Goal: Task Accomplishment & Management: Manage account settings

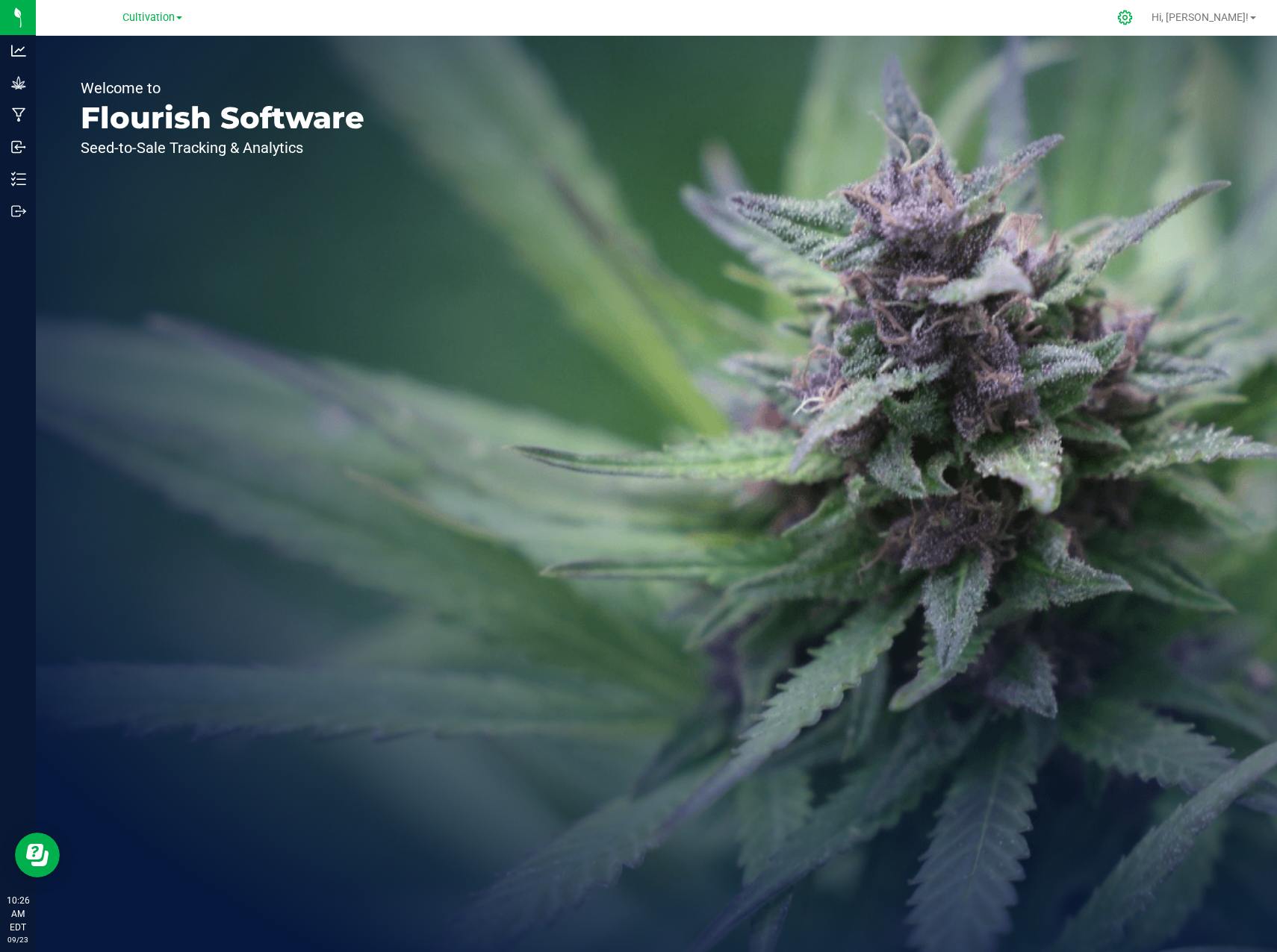
click at [1132, 24] on icon at bounding box center [1125, 18] width 16 height 16
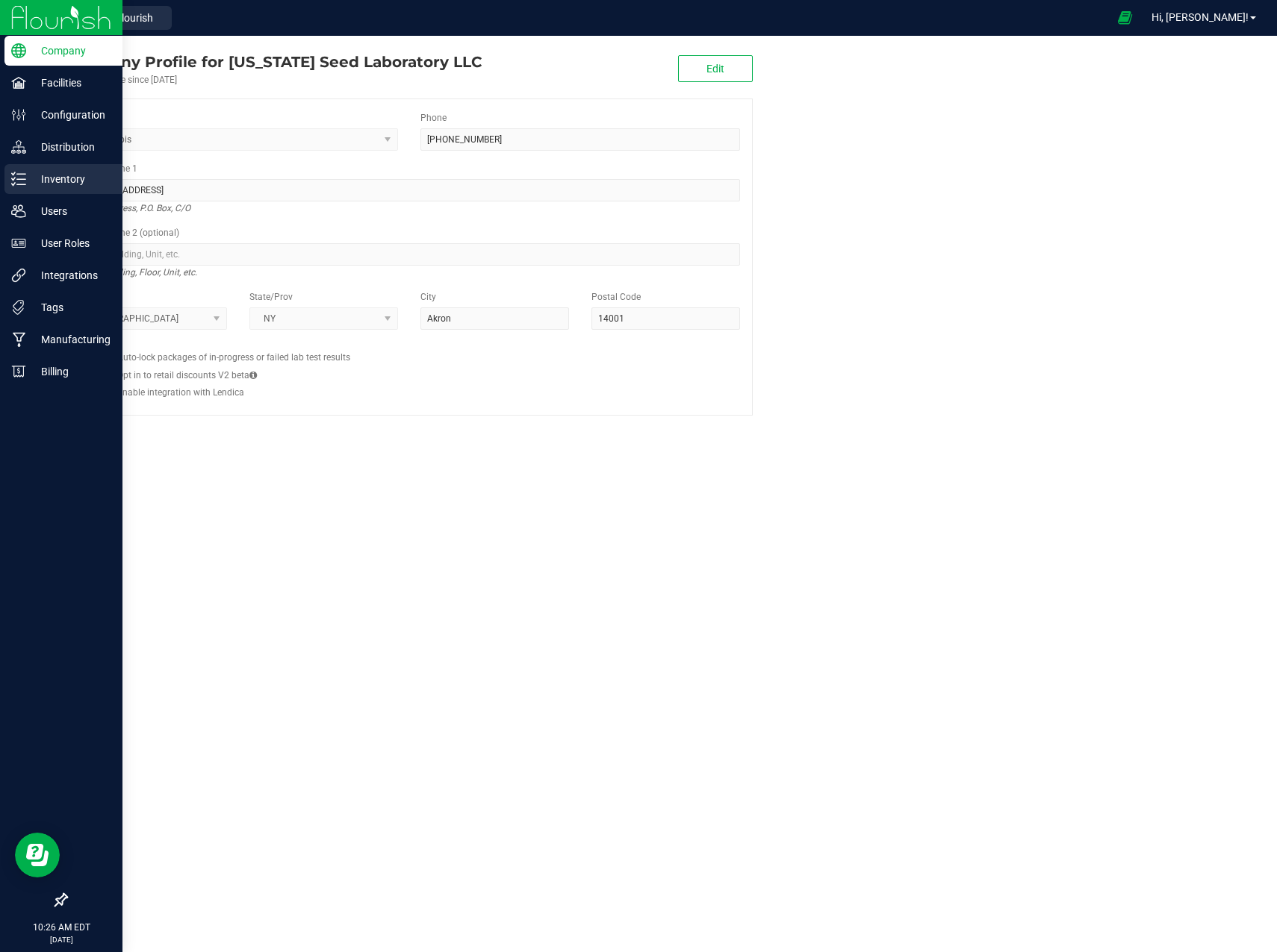
click at [57, 182] on p "Inventory" at bounding box center [71, 178] width 90 height 18
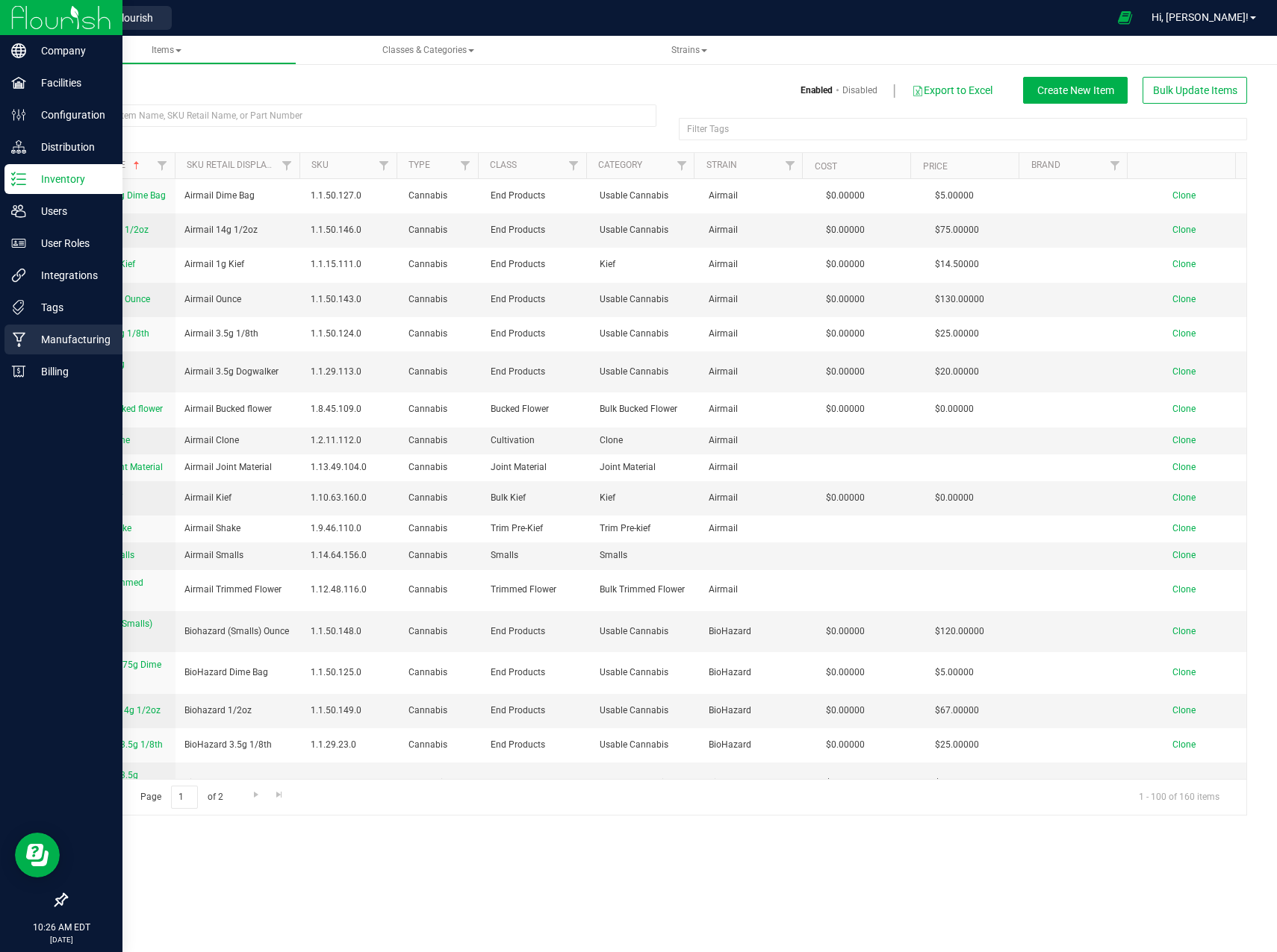
click at [76, 339] on p "Manufacturing" at bounding box center [71, 339] width 90 height 18
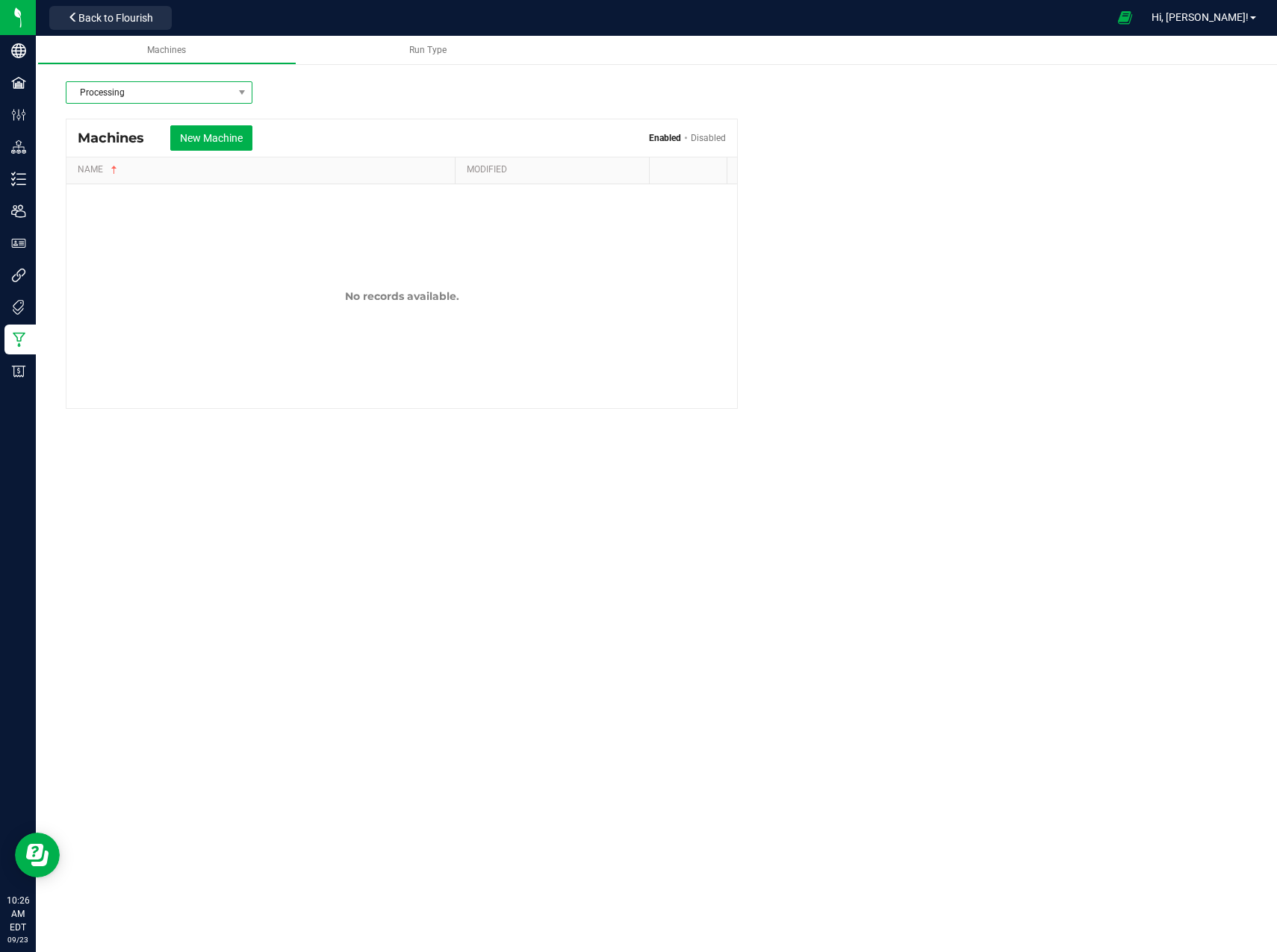
click at [223, 82] on span "Processing" at bounding box center [150, 92] width 166 height 21
click at [222, 87] on span "Processing" at bounding box center [150, 92] width 166 height 21
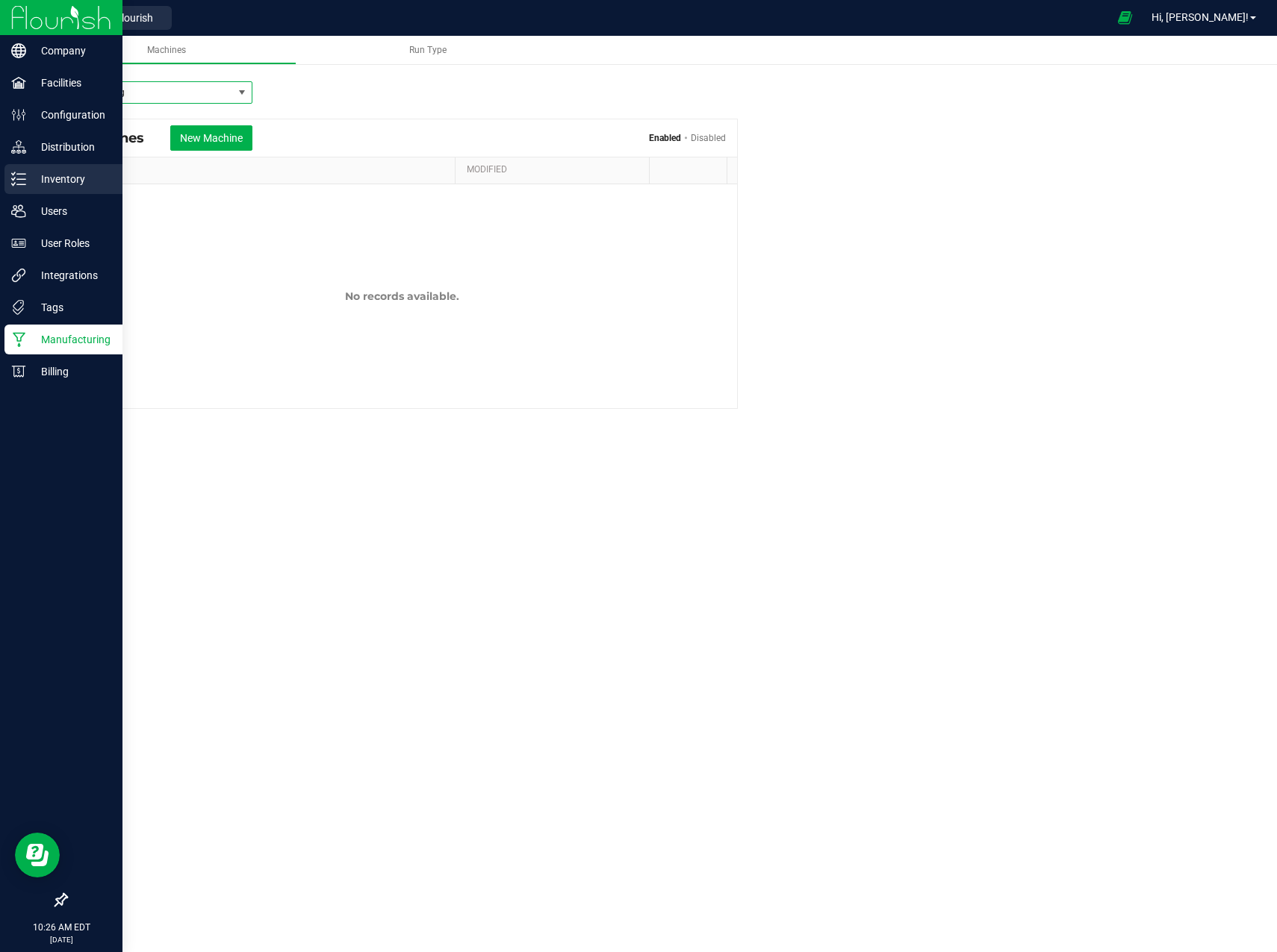
click at [45, 183] on p "Inventory" at bounding box center [71, 178] width 90 height 18
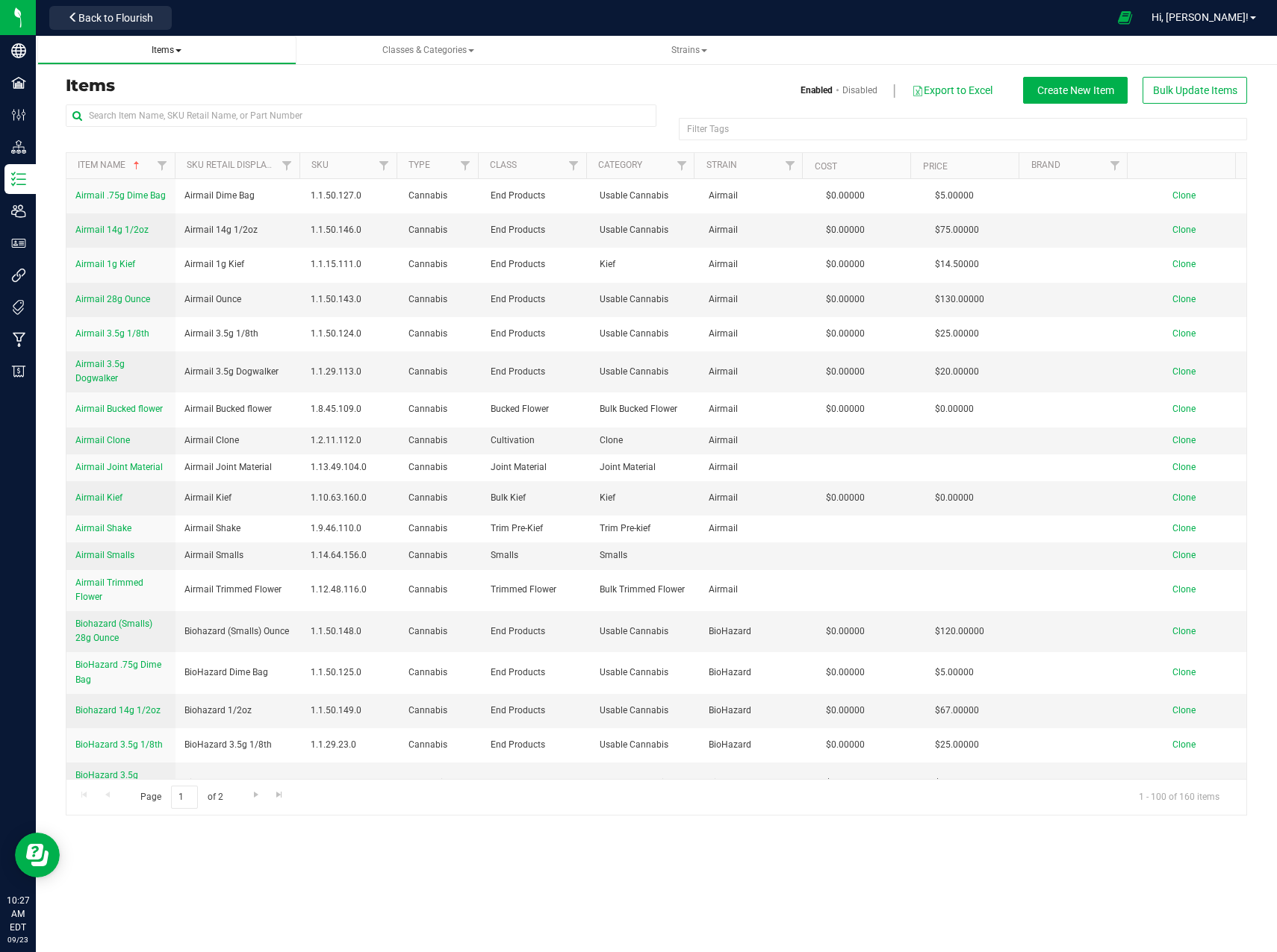
click at [177, 50] on span at bounding box center [178, 51] width 6 height 3
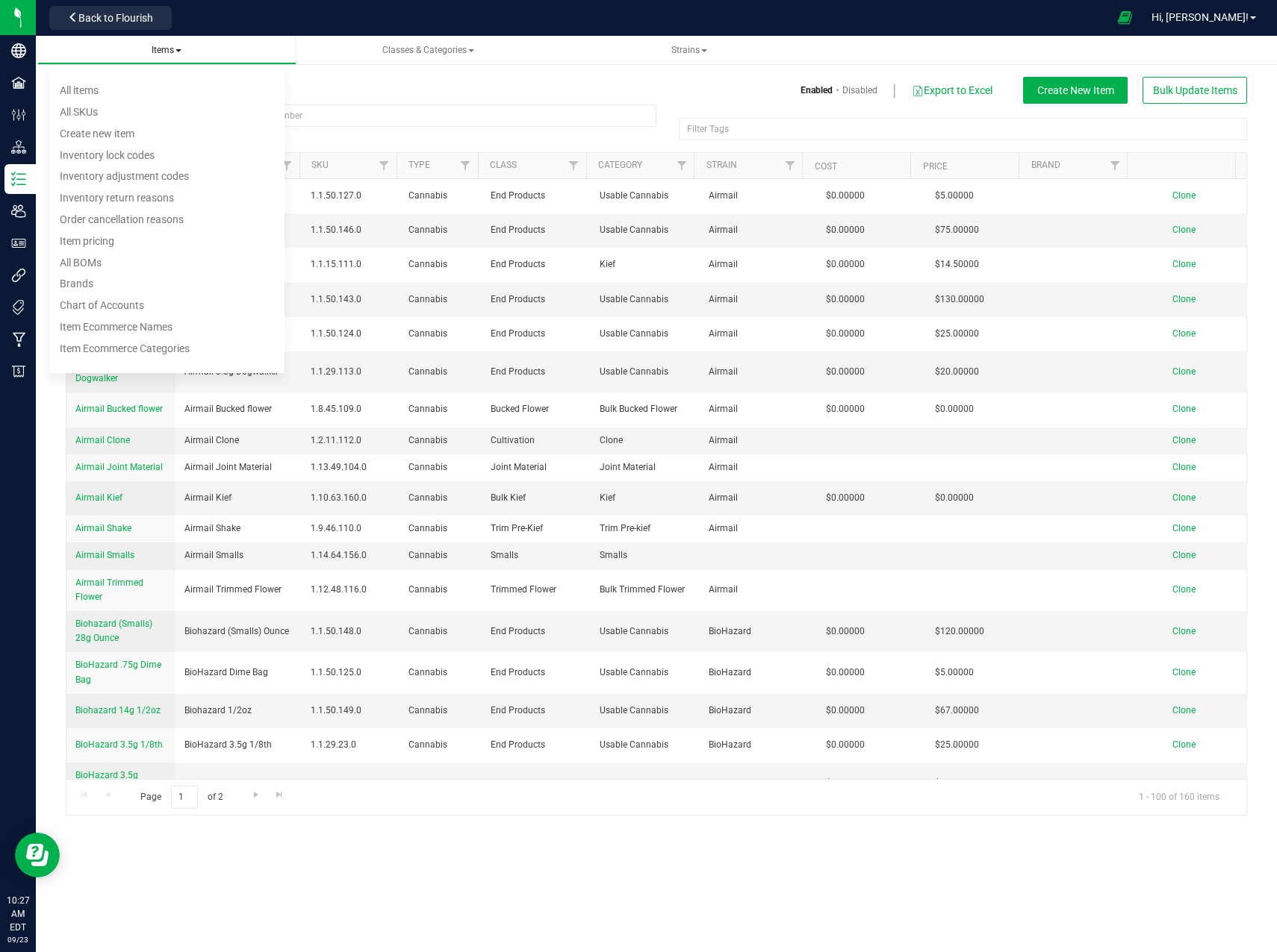
click at [177, 50] on span at bounding box center [178, 51] width 6 height 3
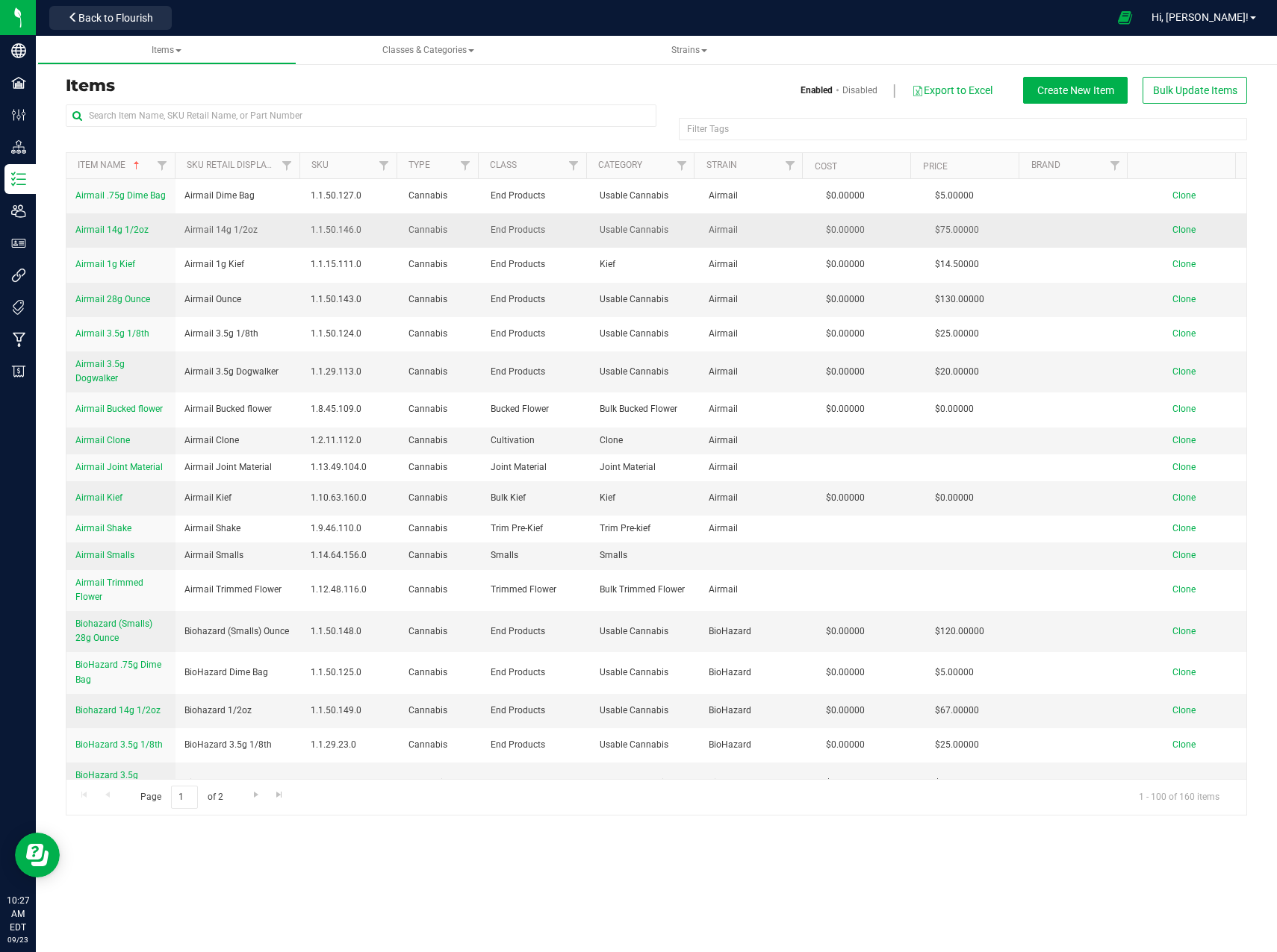
click at [127, 231] on span "Airmail 14g 1/2oz" at bounding box center [112, 229] width 73 height 10
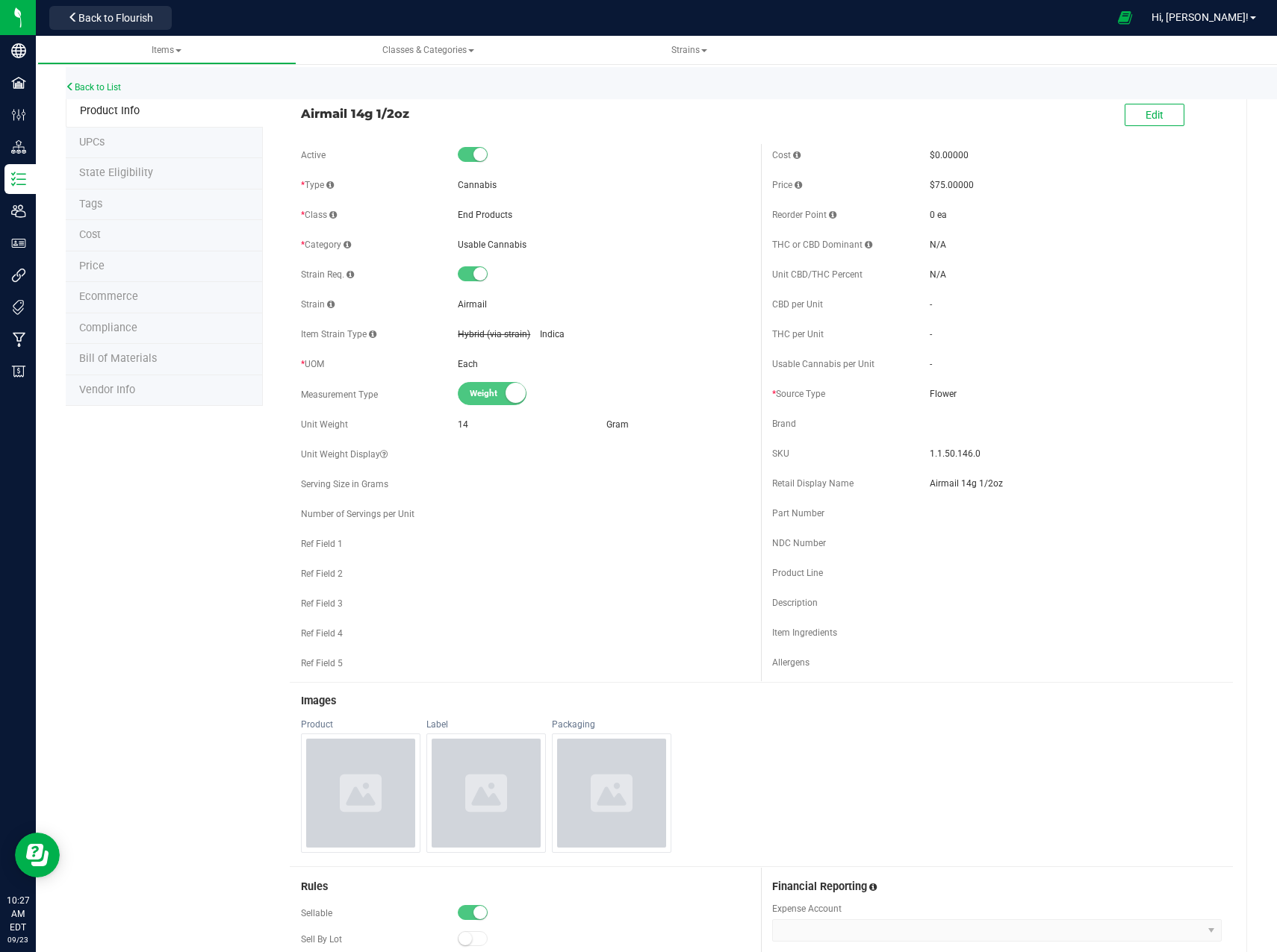
click at [133, 359] on span "Bill of Materials" at bounding box center [118, 358] width 77 height 13
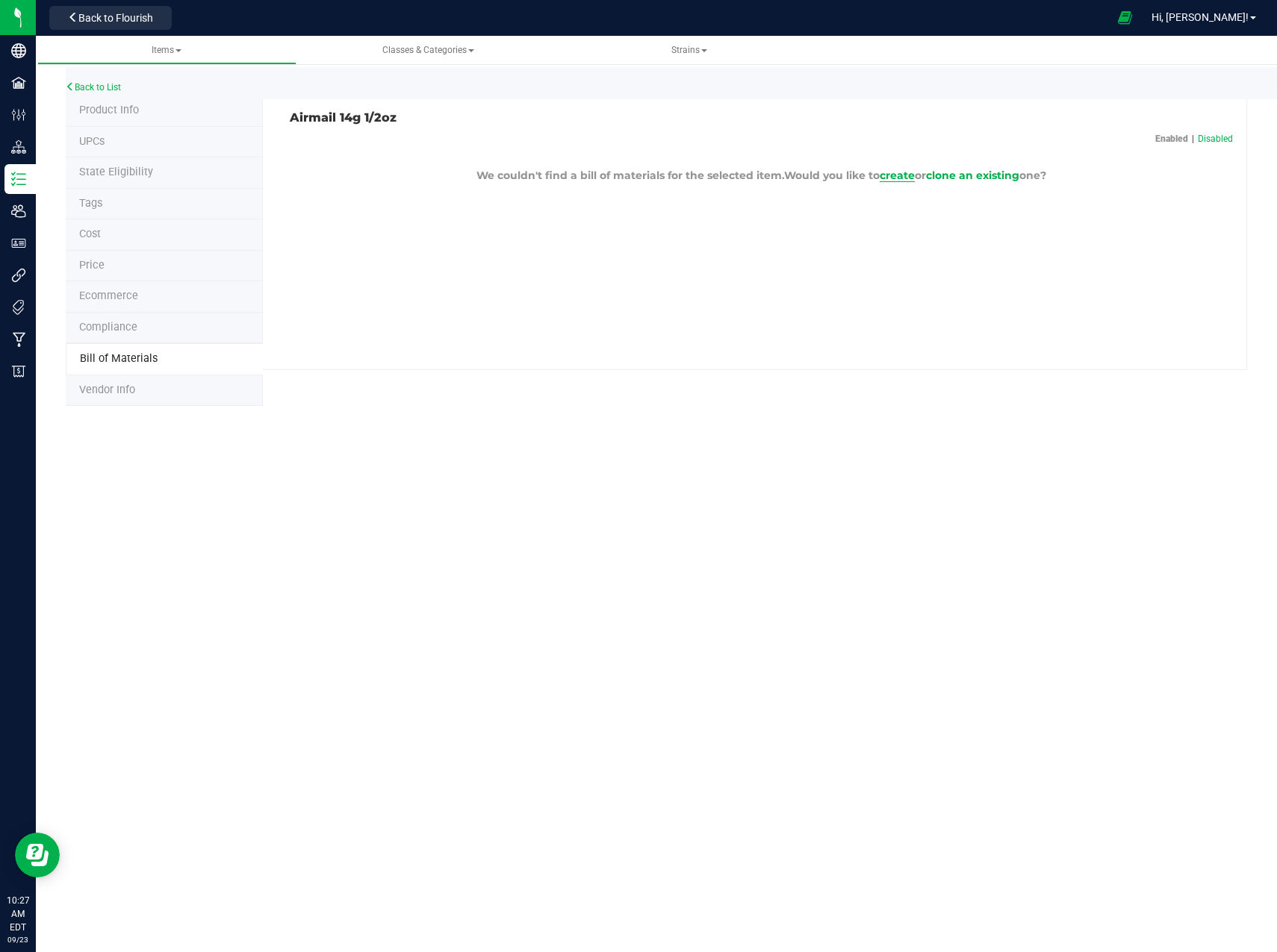
click at [895, 177] on span "create" at bounding box center [897, 176] width 35 height 13
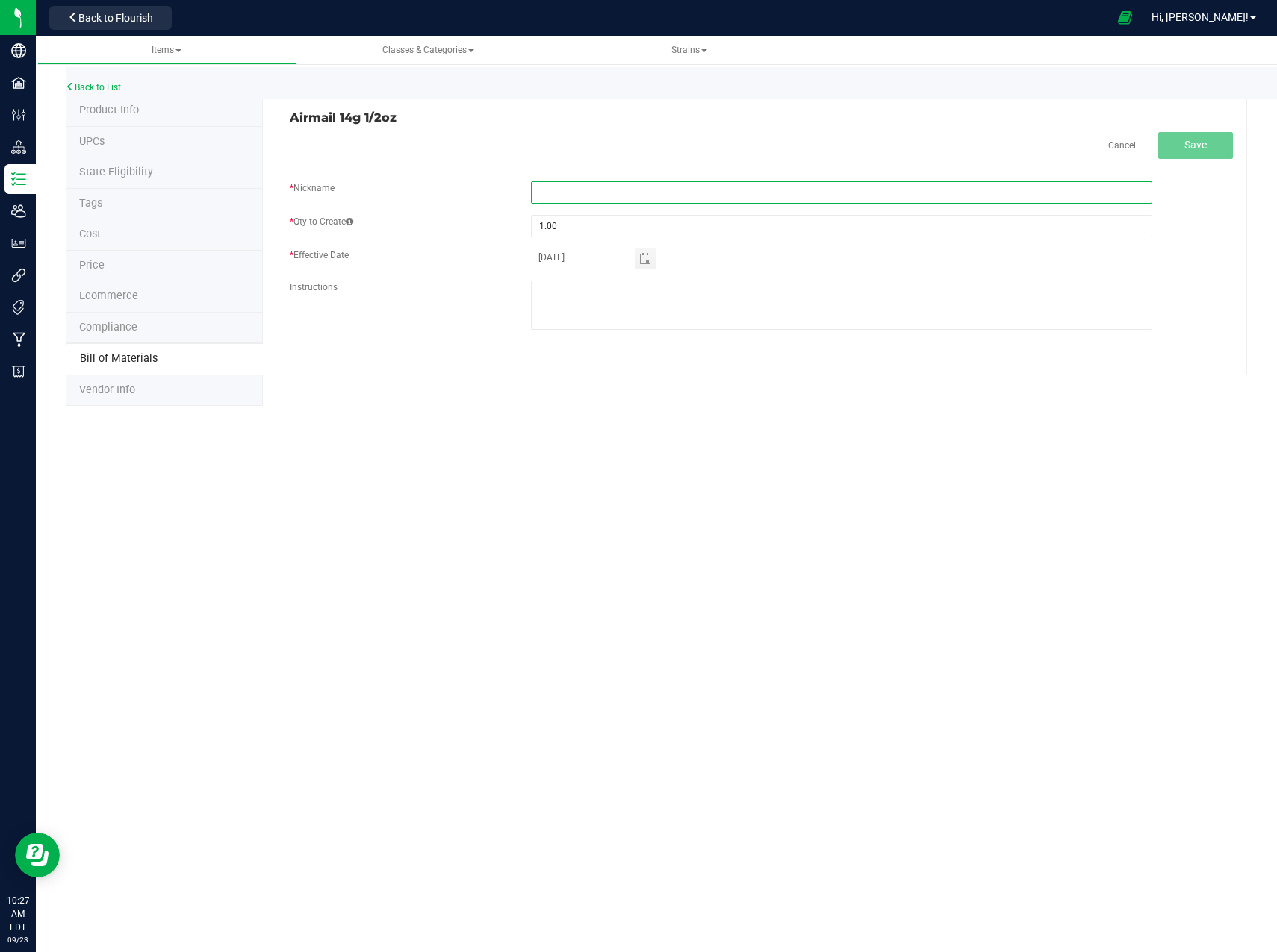
click at [633, 183] on input "text" at bounding box center [841, 192] width 621 height 23
type input "Airmail 14g 1/2oz"
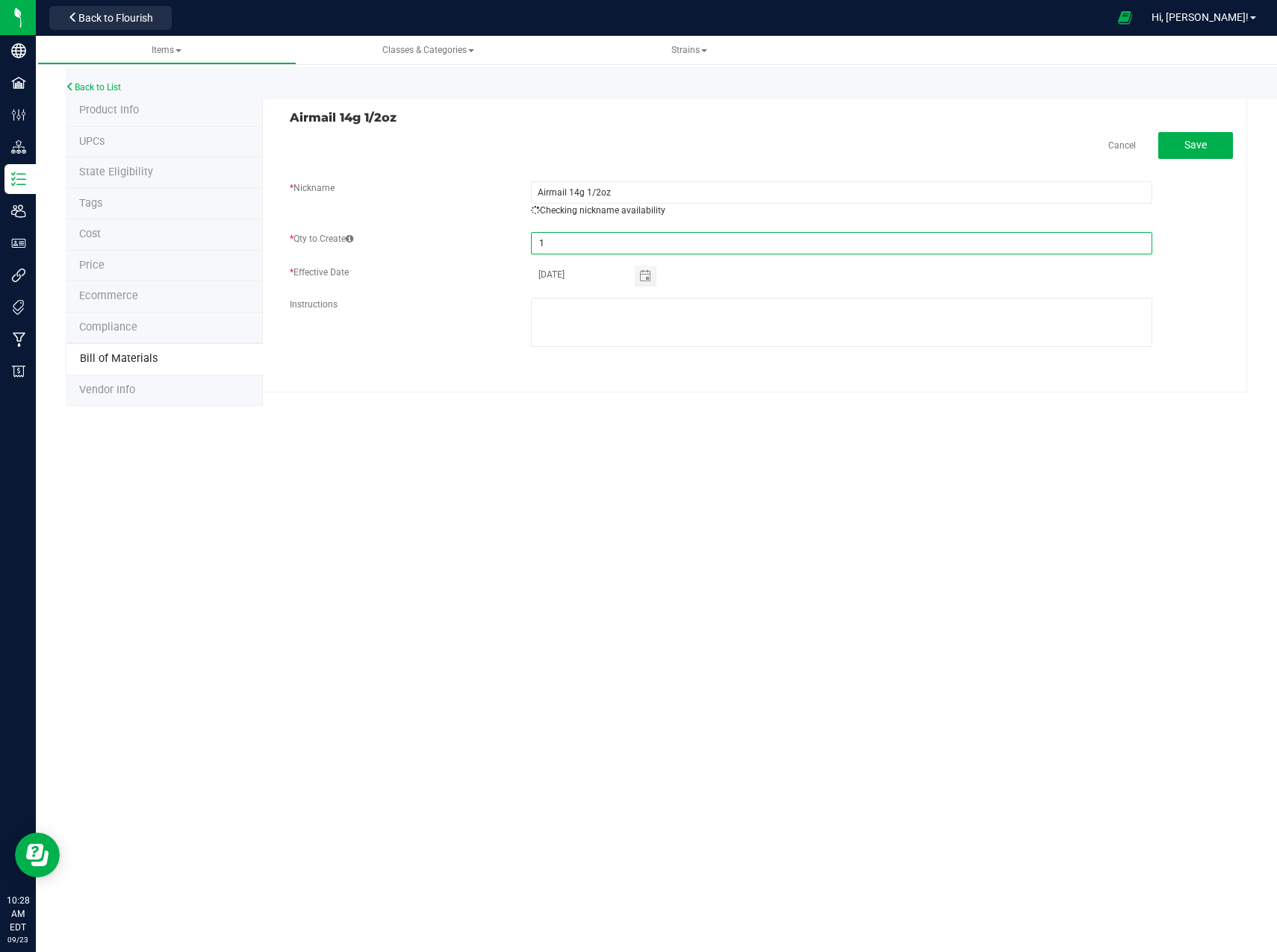
click at [599, 224] on fieldset "* Nickname Airmail 14g 1/2oz Checking nickname availability * Qty to Create 1 *…" at bounding box center [762, 271] width 943 height 181
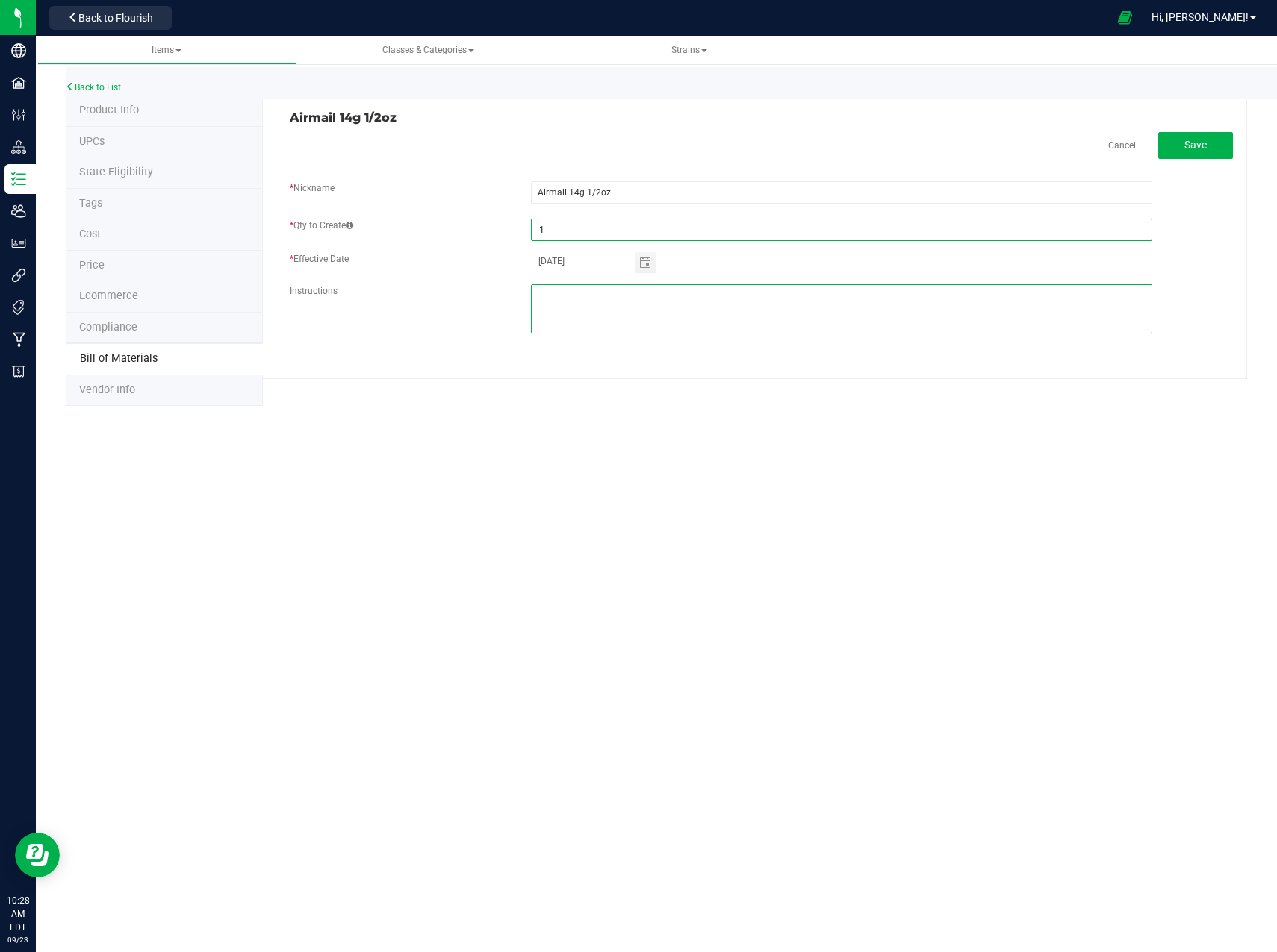
type input "1.00"
click at [643, 294] on textarea at bounding box center [841, 308] width 621 height 50
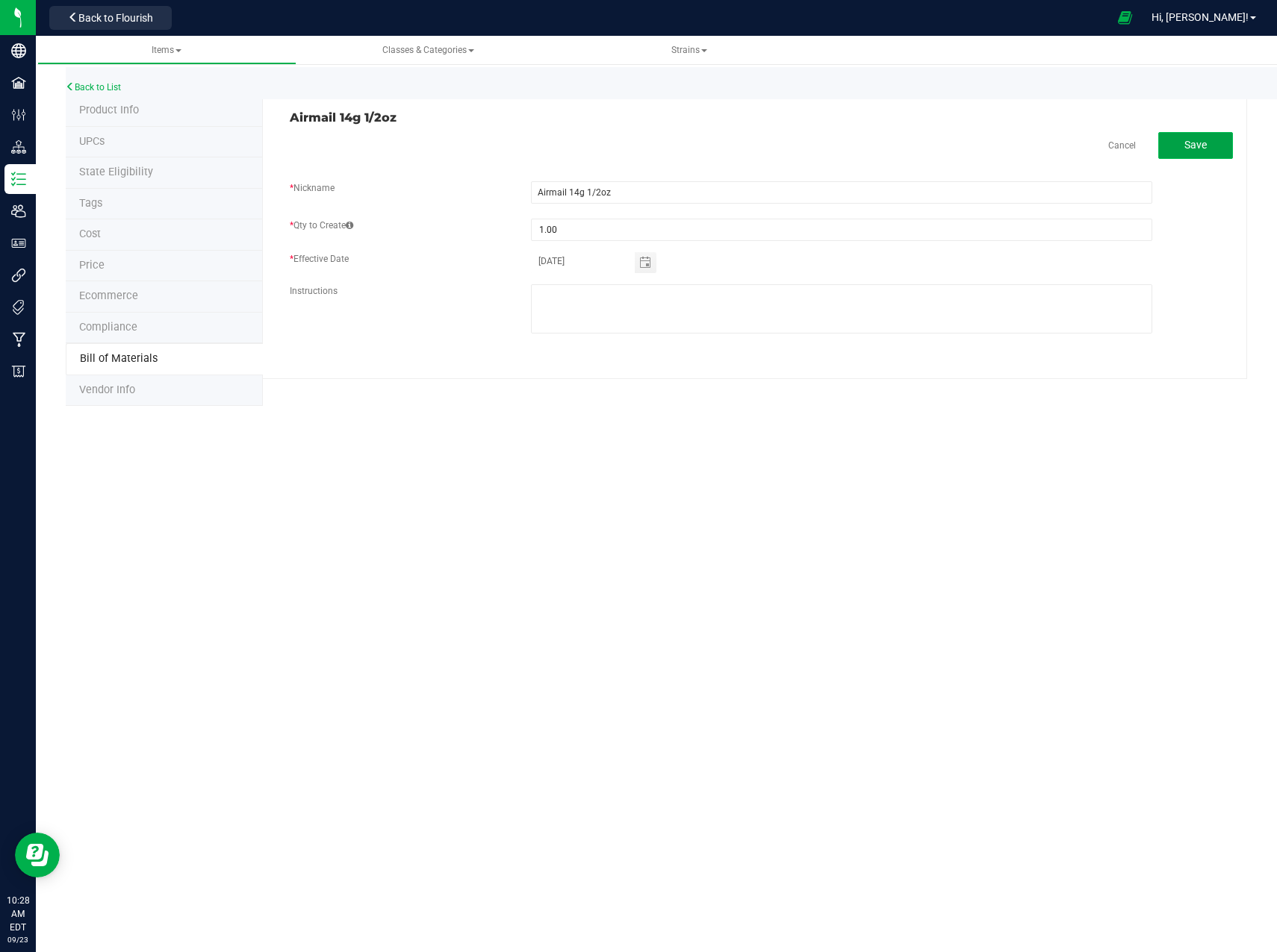
click at [1193, 149] on span "Save" at bounding box center [1195, 145] width 23 height 12
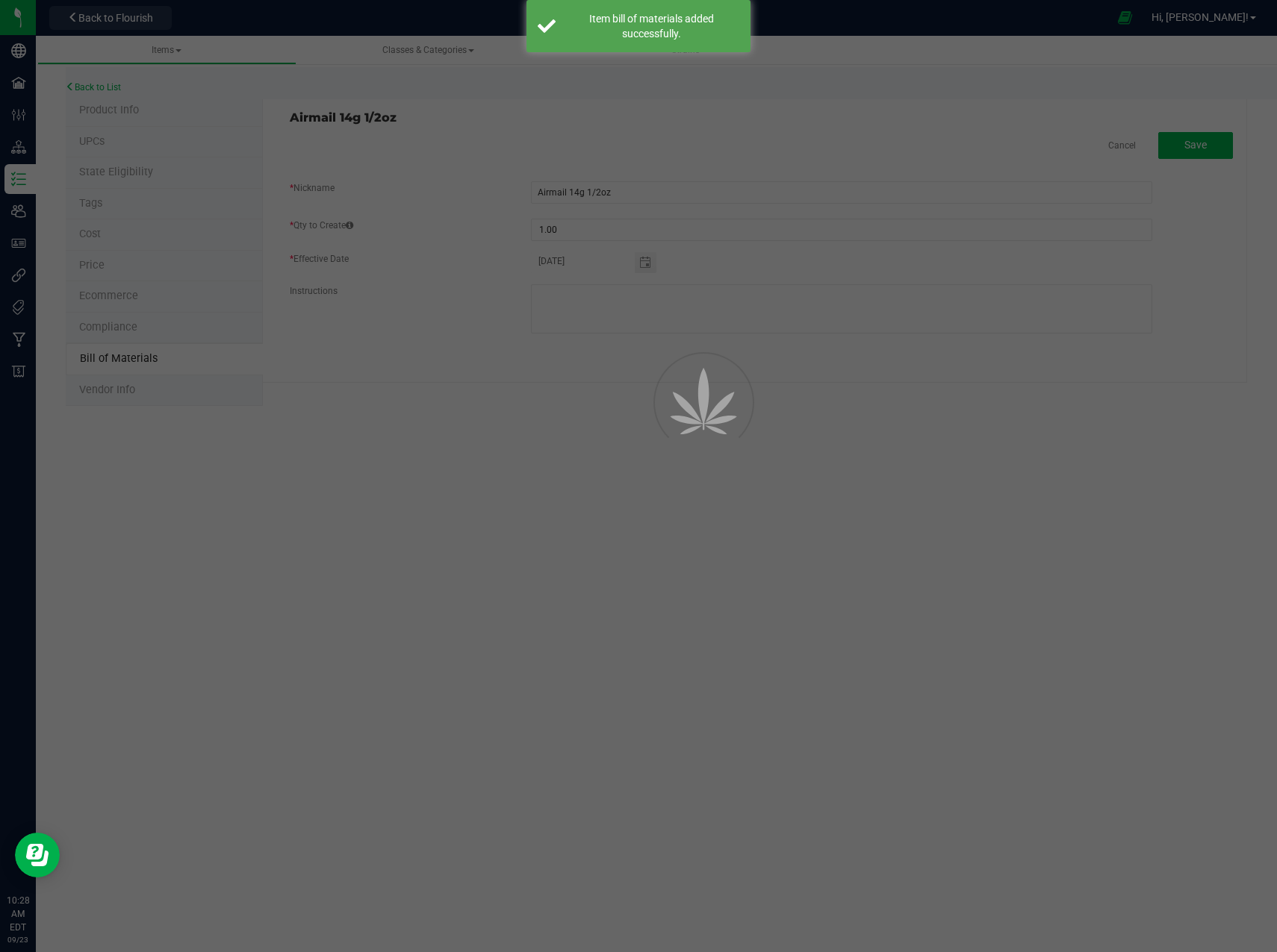
select select "1"
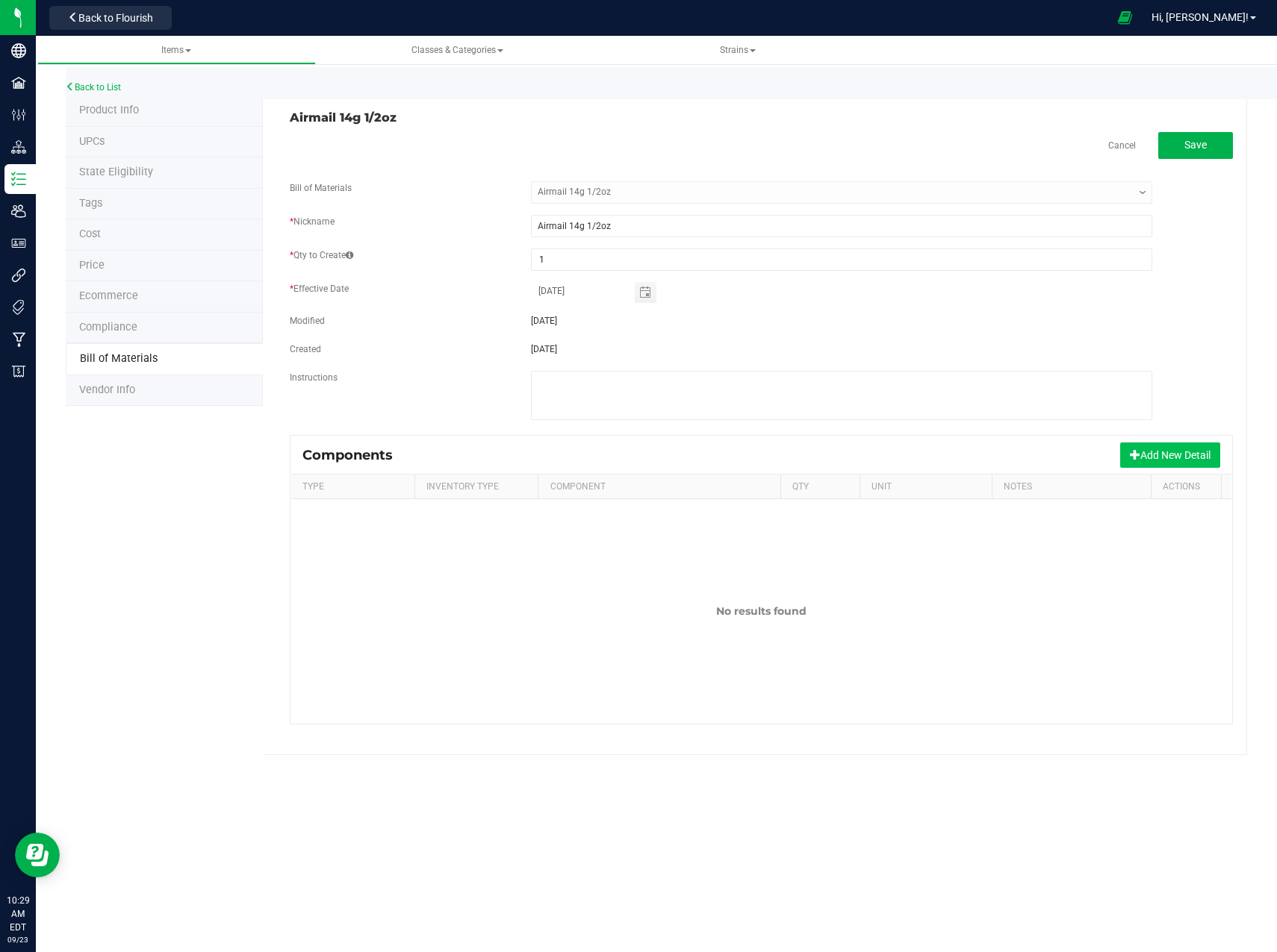
click at [1130, 457] on span at bounding box center [1135, 455] width 10 height 10
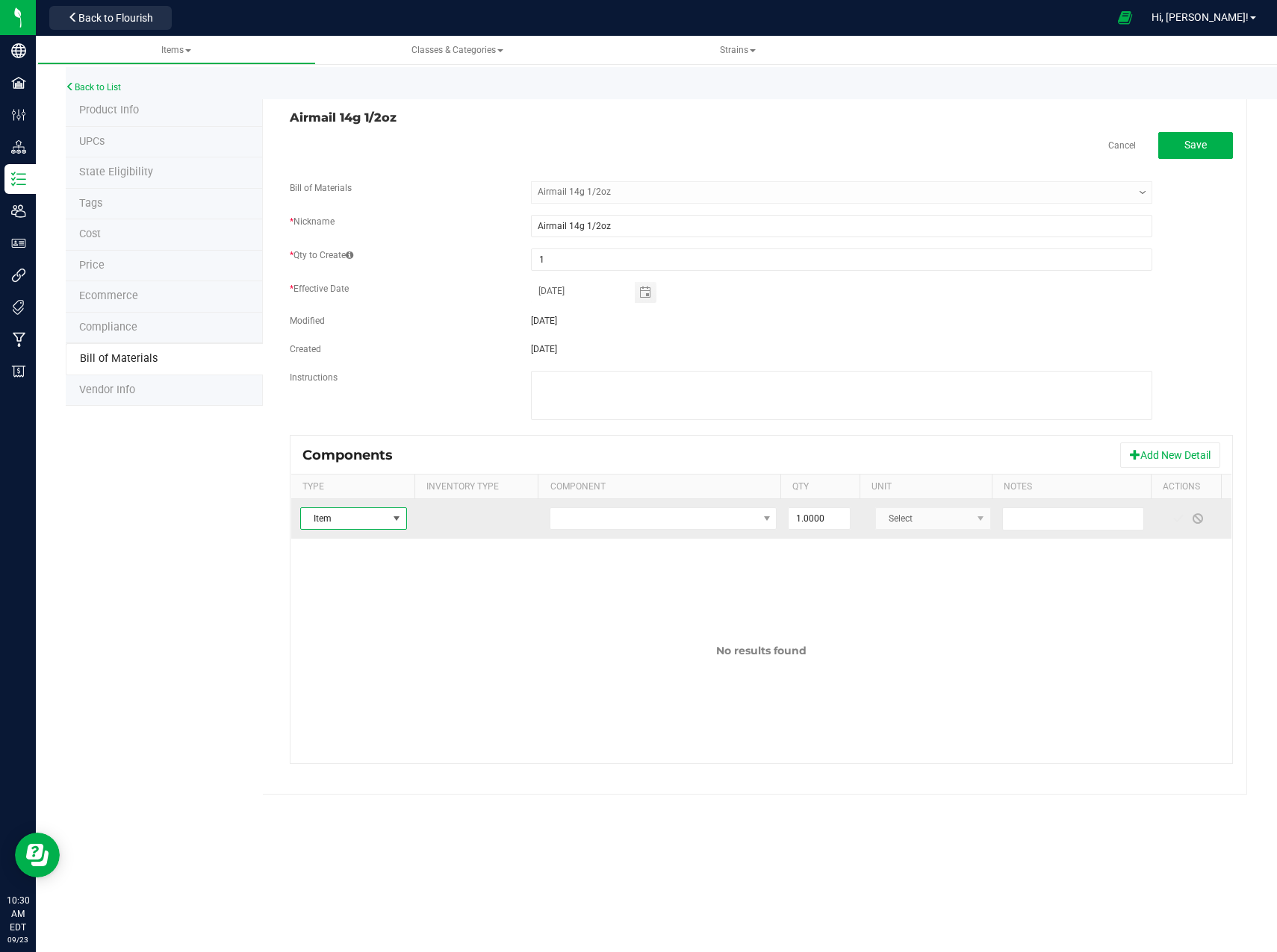
click at [378, 520] on span "Item" at bounding box center [344, 518] width 87 height 21
click at [371, 523] on span "Item" at bounding box center [344, 518] width 87 height 21
click at [375, 521] on span "Item" at bounding box center [344, 518] width 87 height 21
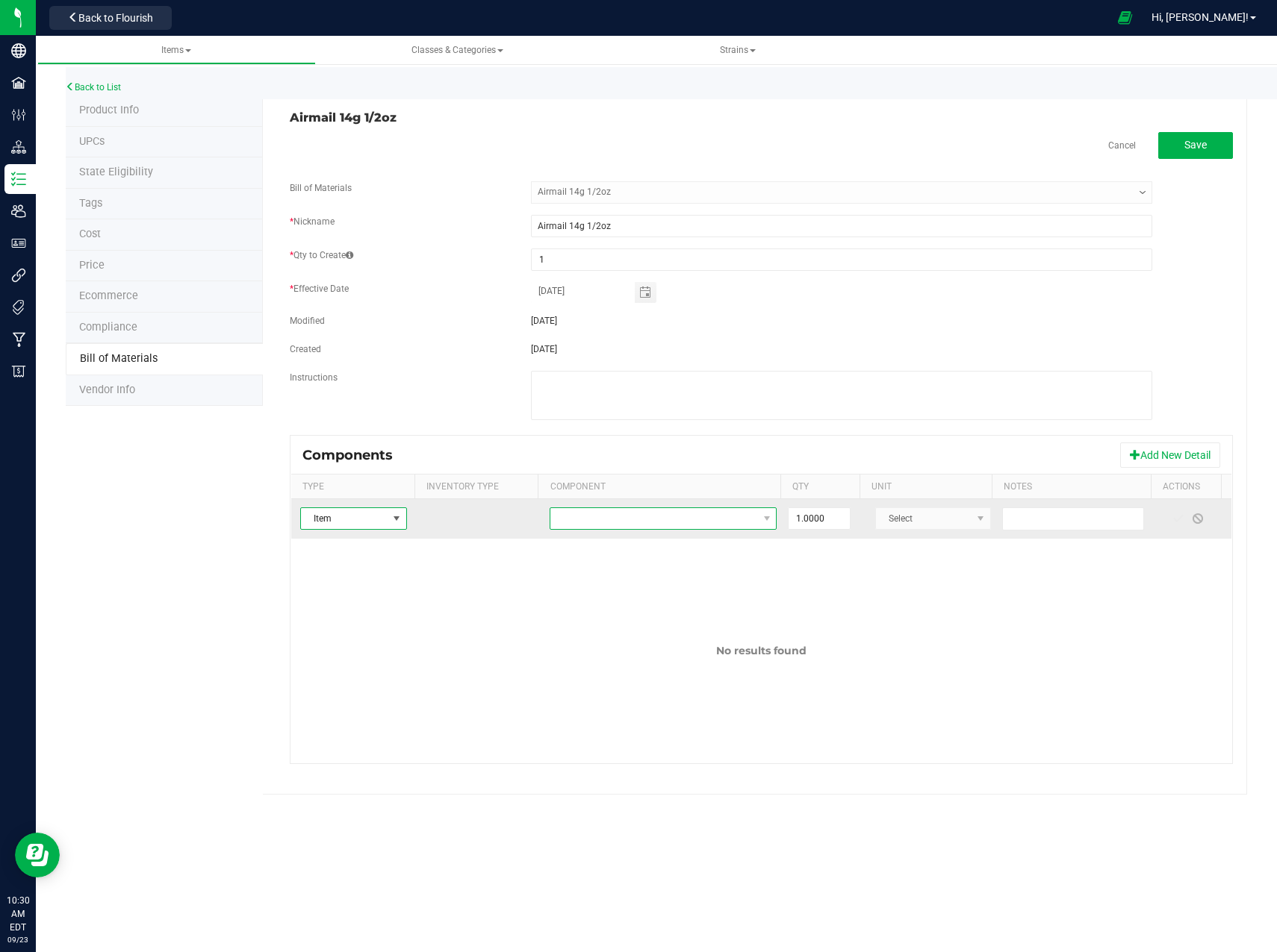
click at [694, 529] on span "NO DATA FOUND" at bounding box center [654, 518] width 207 height 21
drag, startPoint x: 685, startPoint y: 520, endPoint x: 409, endPoint y: 530, distance: 276.2
click at [683, 522] on span at bounding box center [654, 518] width 207 height 21
click at [360, 518] on span "Item" at bounding box center [344, 518] width 87 height 21
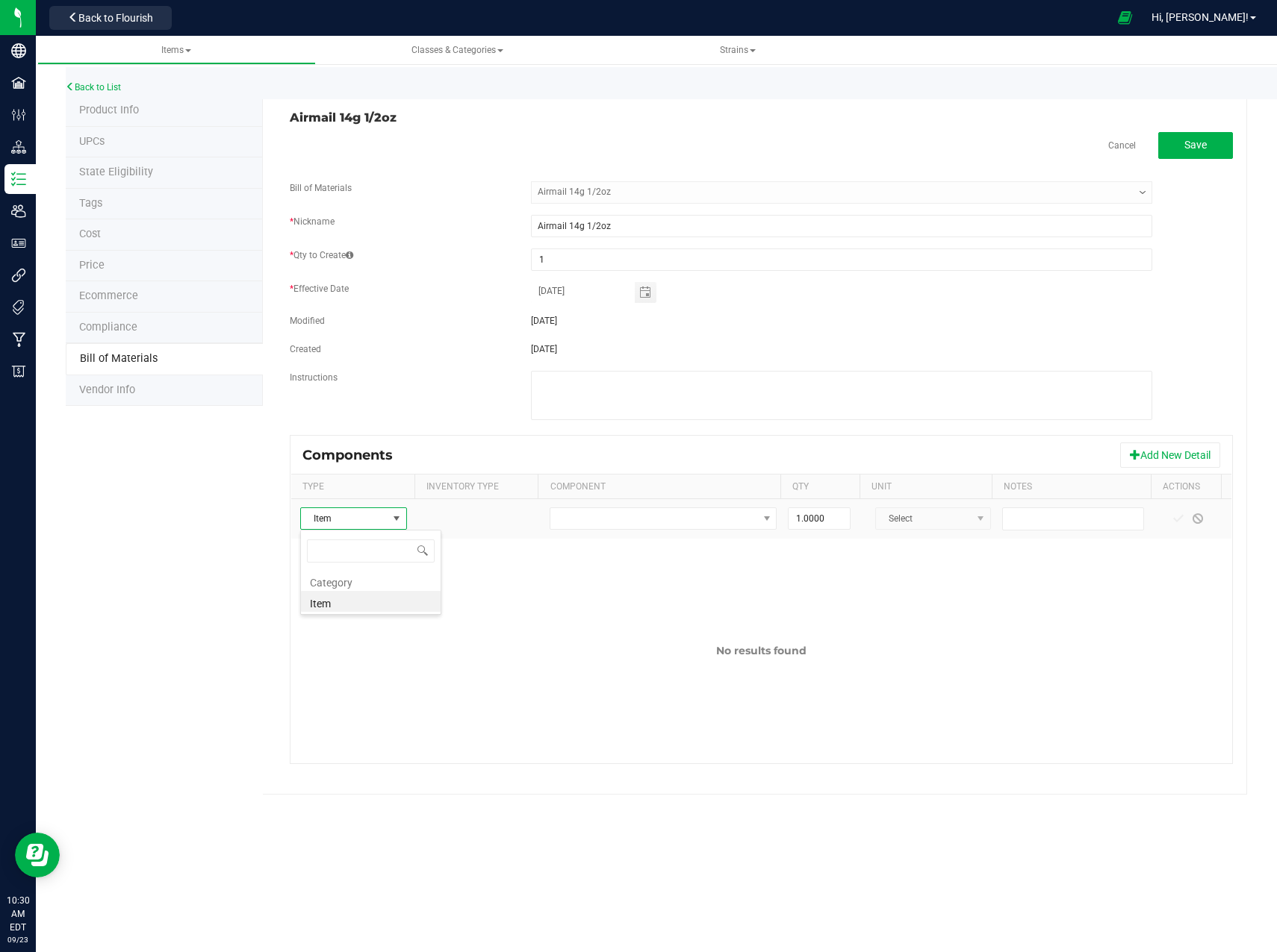
scroll to position [23, 105]
click at [375, 588] on li "Category" at bounding box center [371, 580] width 140 height 21
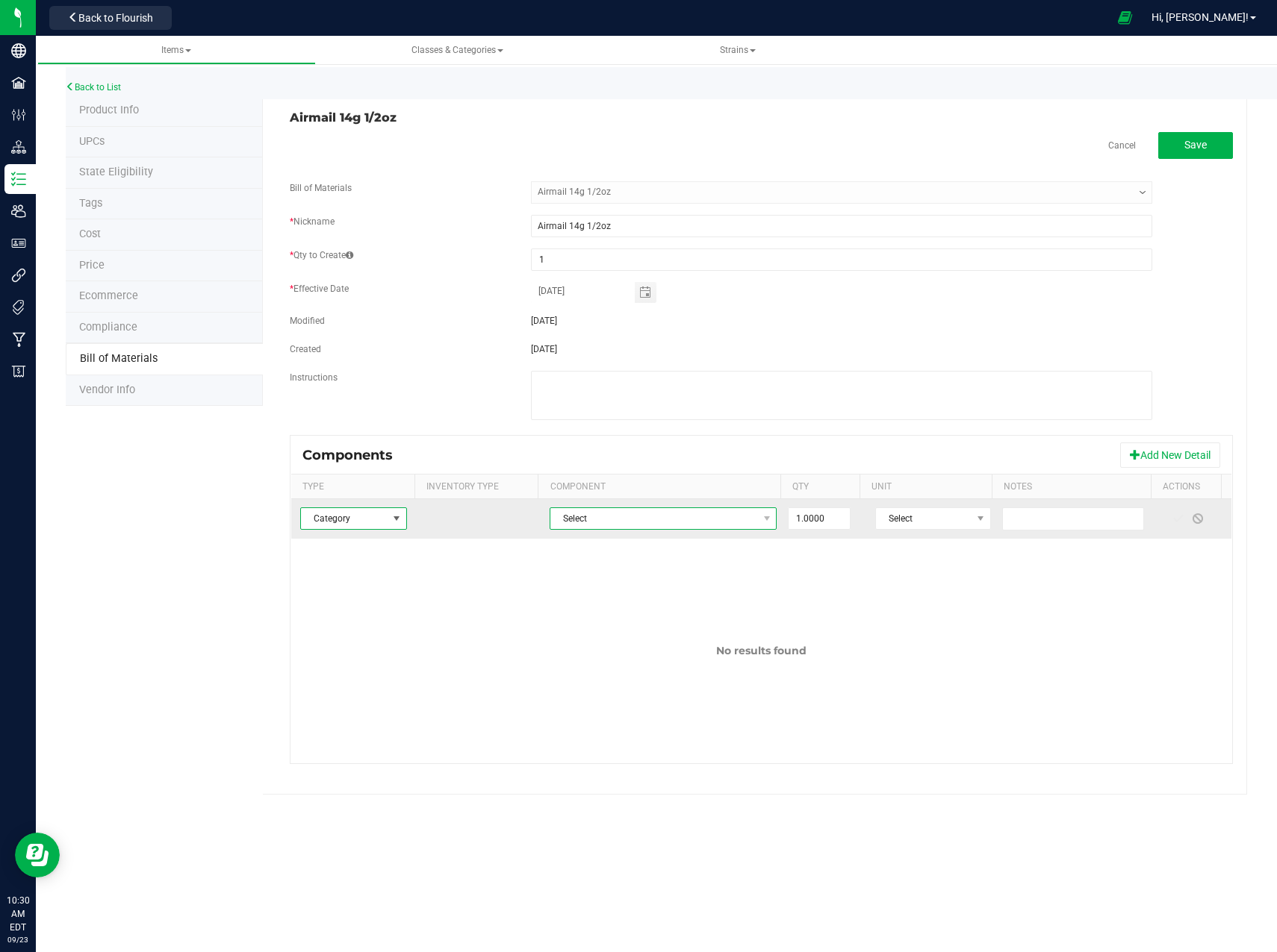
click at [655, 515] on span "Select" at bounding box center [654, 518] width 207 height 21
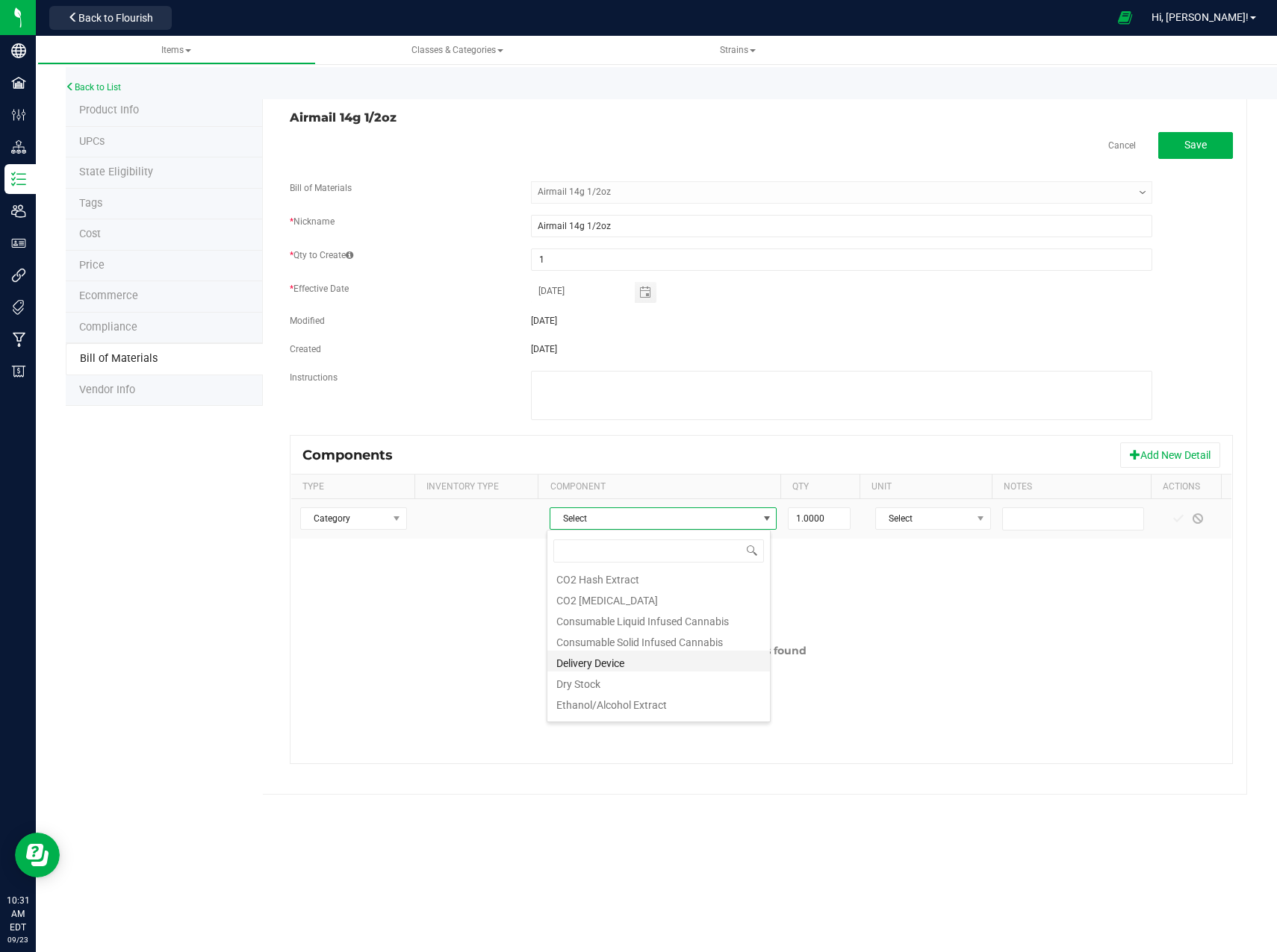
scroll to position [224, 0]
click at [655, 650] on li "Flower" at bounding box center [658, 649] width 223 height 21
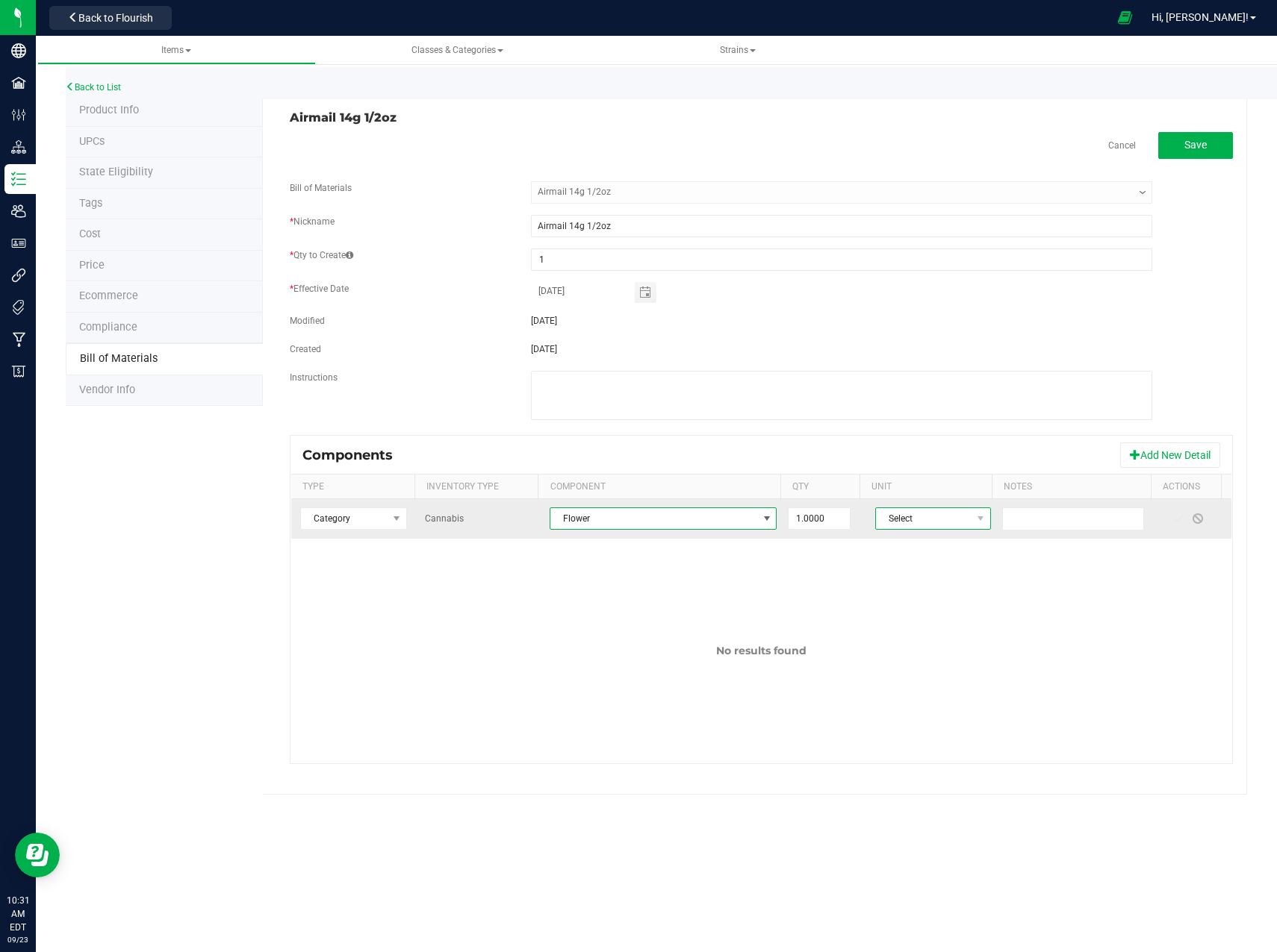
click at [924, 515] on span "Select" at bounding box center [924, 518] width 96 height 21
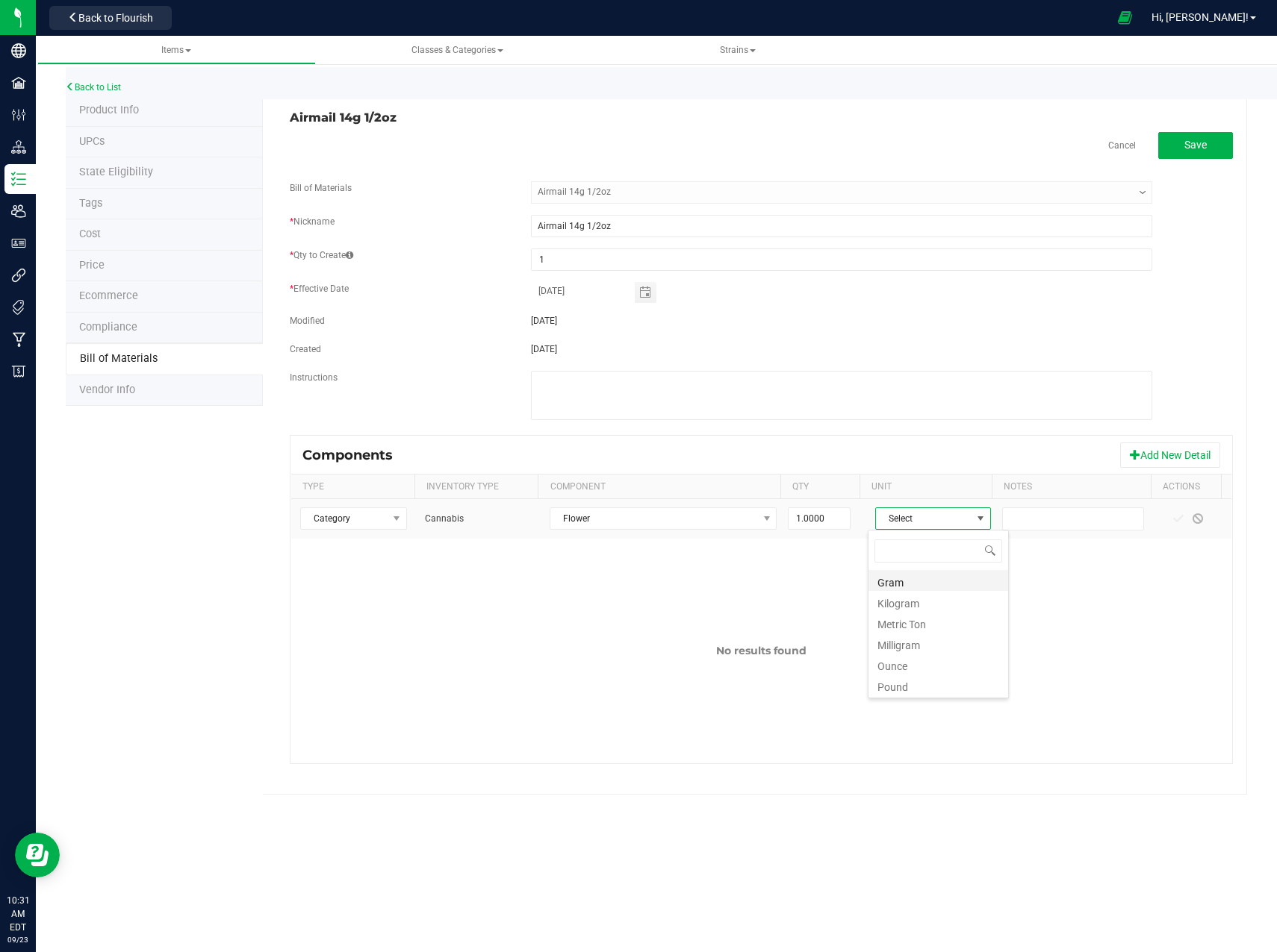
click at [908, 578] on li "Gram" at bounding box center [938, 580] width 140 height 21
click at [817, 517] on input "1" at bounding box center [819, 518] width 61 height 21
type input "3"
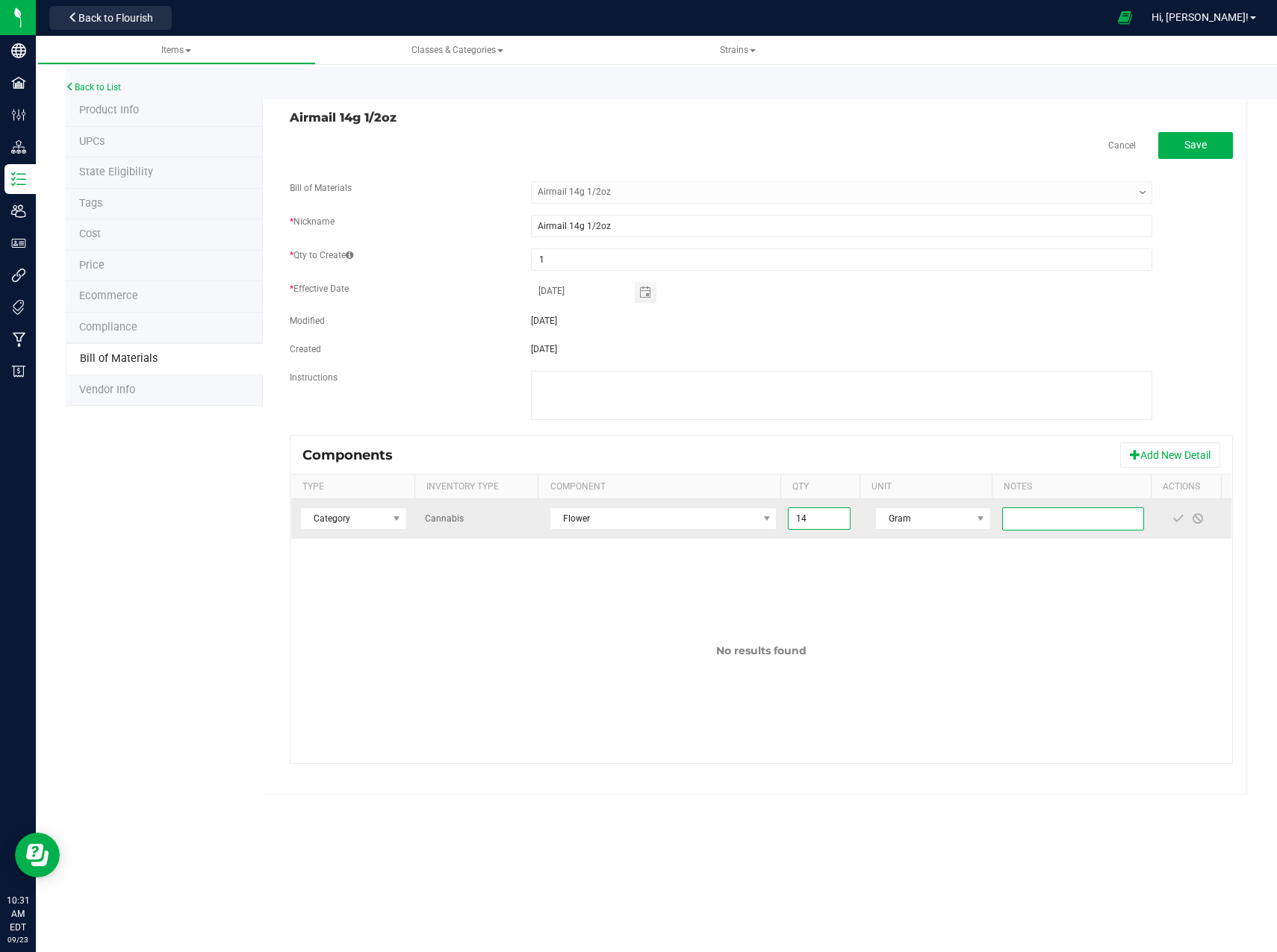
type input "14.0000"
click at [1056, 523] on input "text" at bounding box center [1074, 519] width 143 height 24
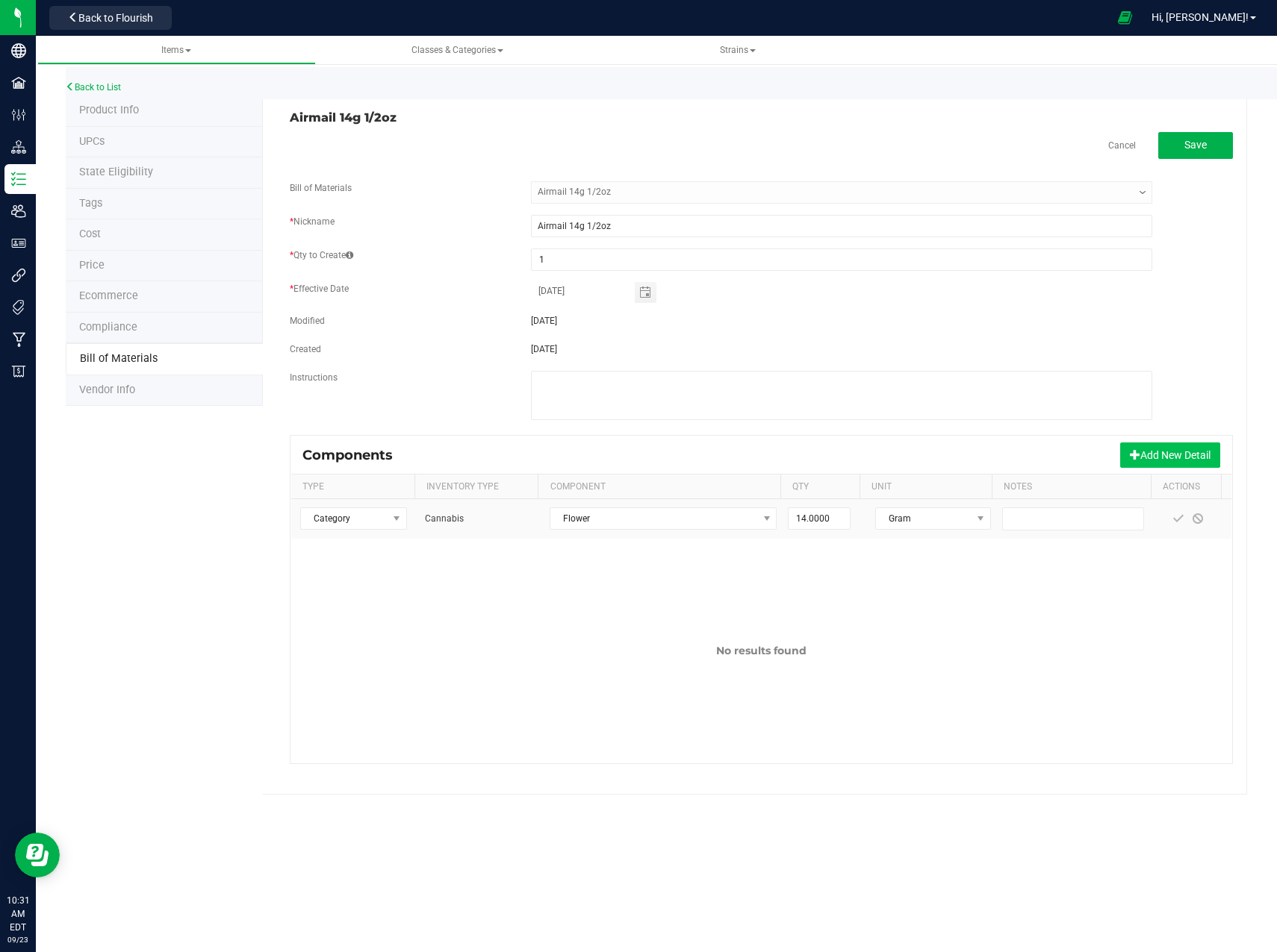
click at [1179, 450] on button "Add New Detail" at bounding box center [1169, 455] width 100 height 25
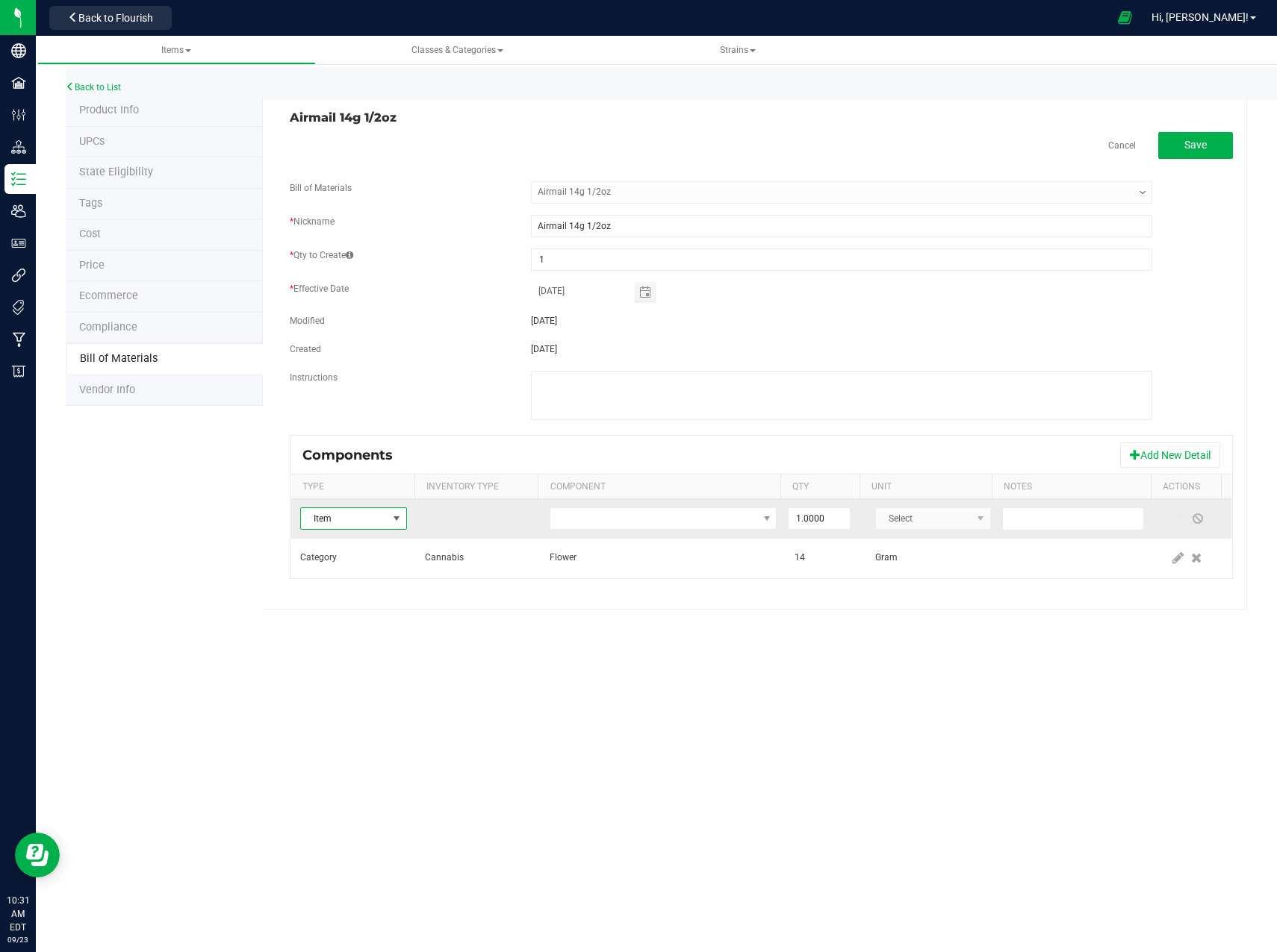
click at [398, 523] on span at bounding box center [396, 518] width 12 height 12
click at [372, 603] on li "Item" at bounding box center [371, 601] width 140 height 21
click at [751, 518] on span "NO DATA FOUND" at bounding box center [654, 518] width 207 height 21
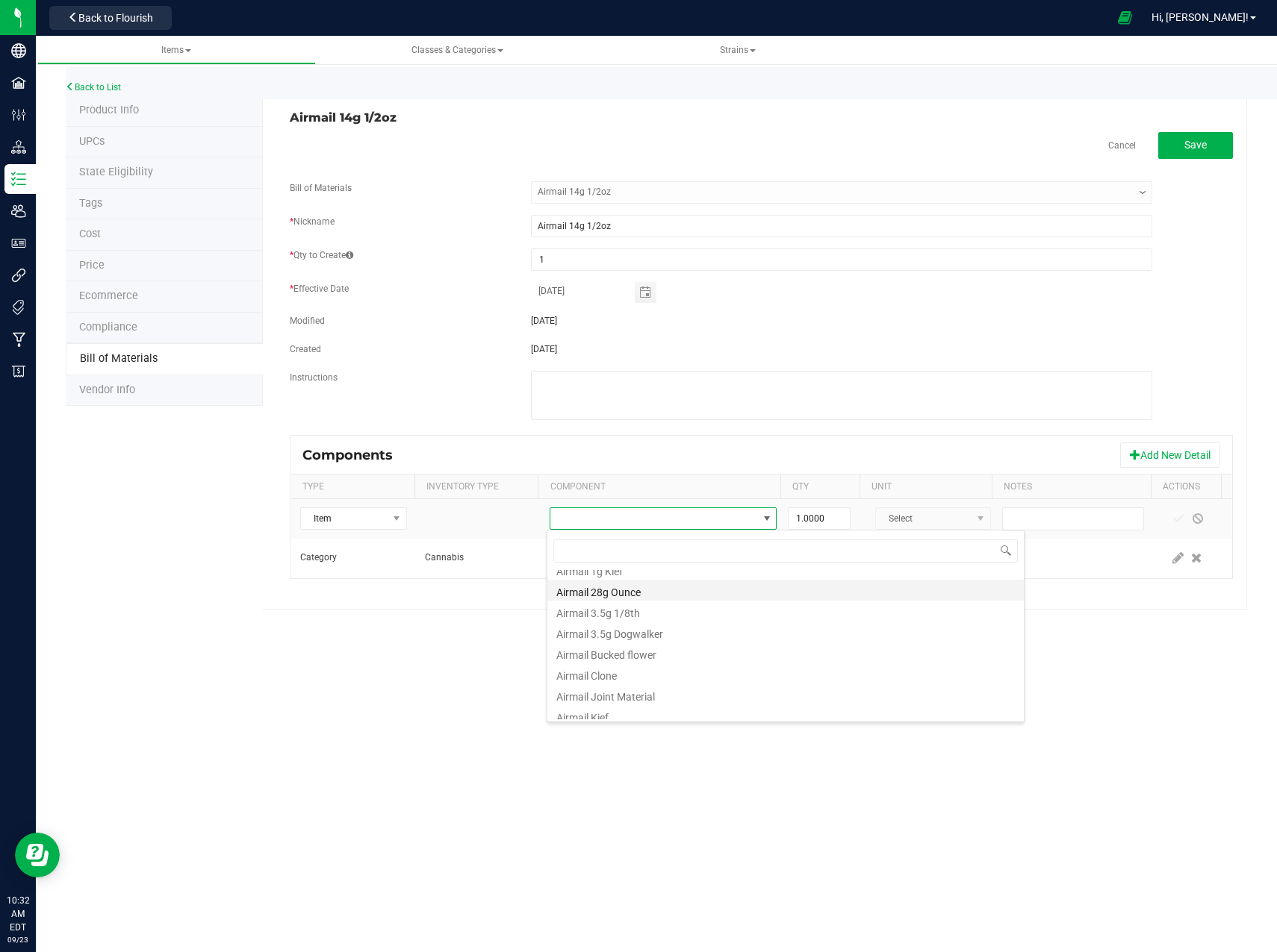
scroll to position [0, 0]
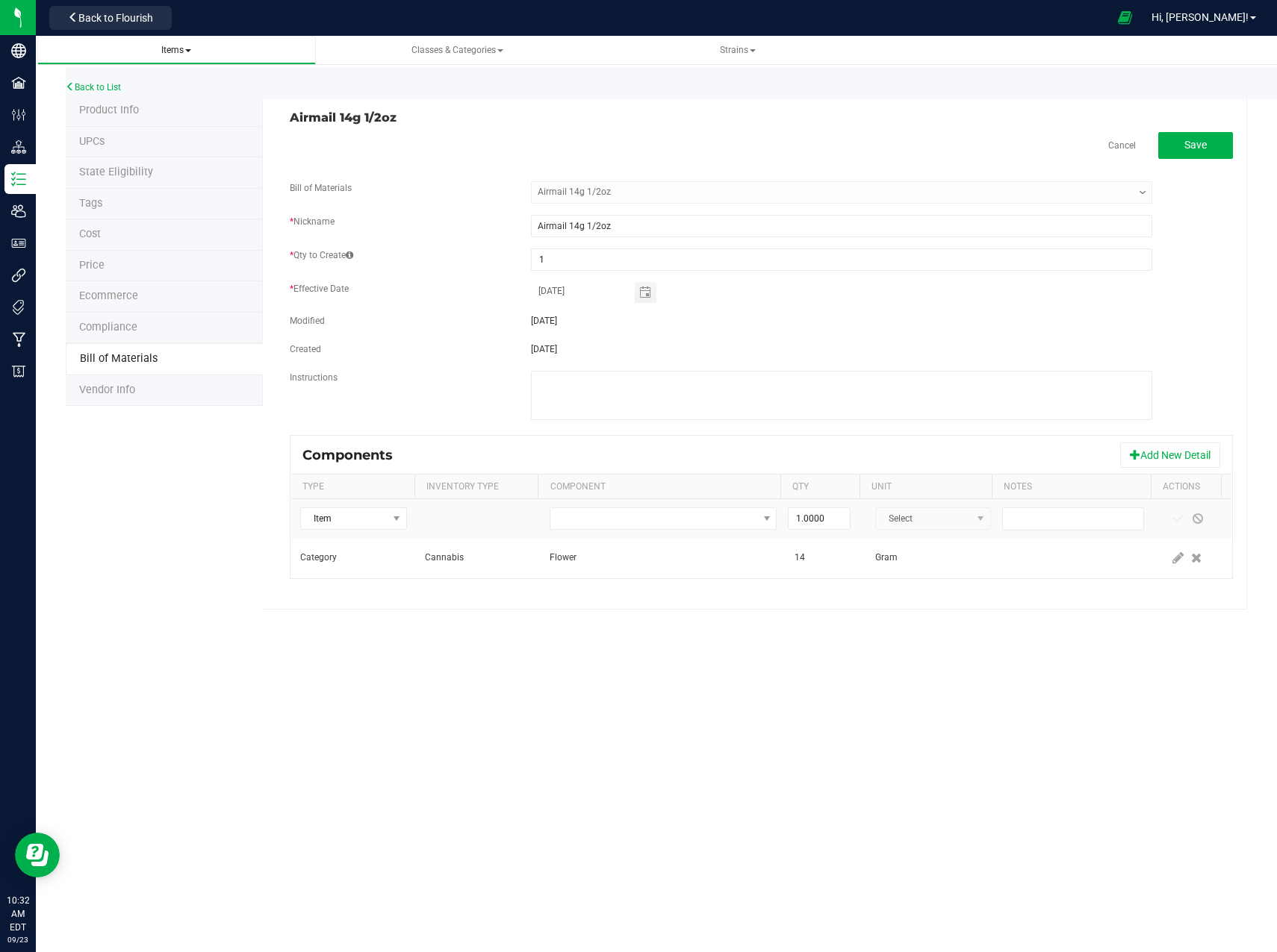
click at [190, 55] on span "Items" at bounding box center [177, 50] width 30 height 10
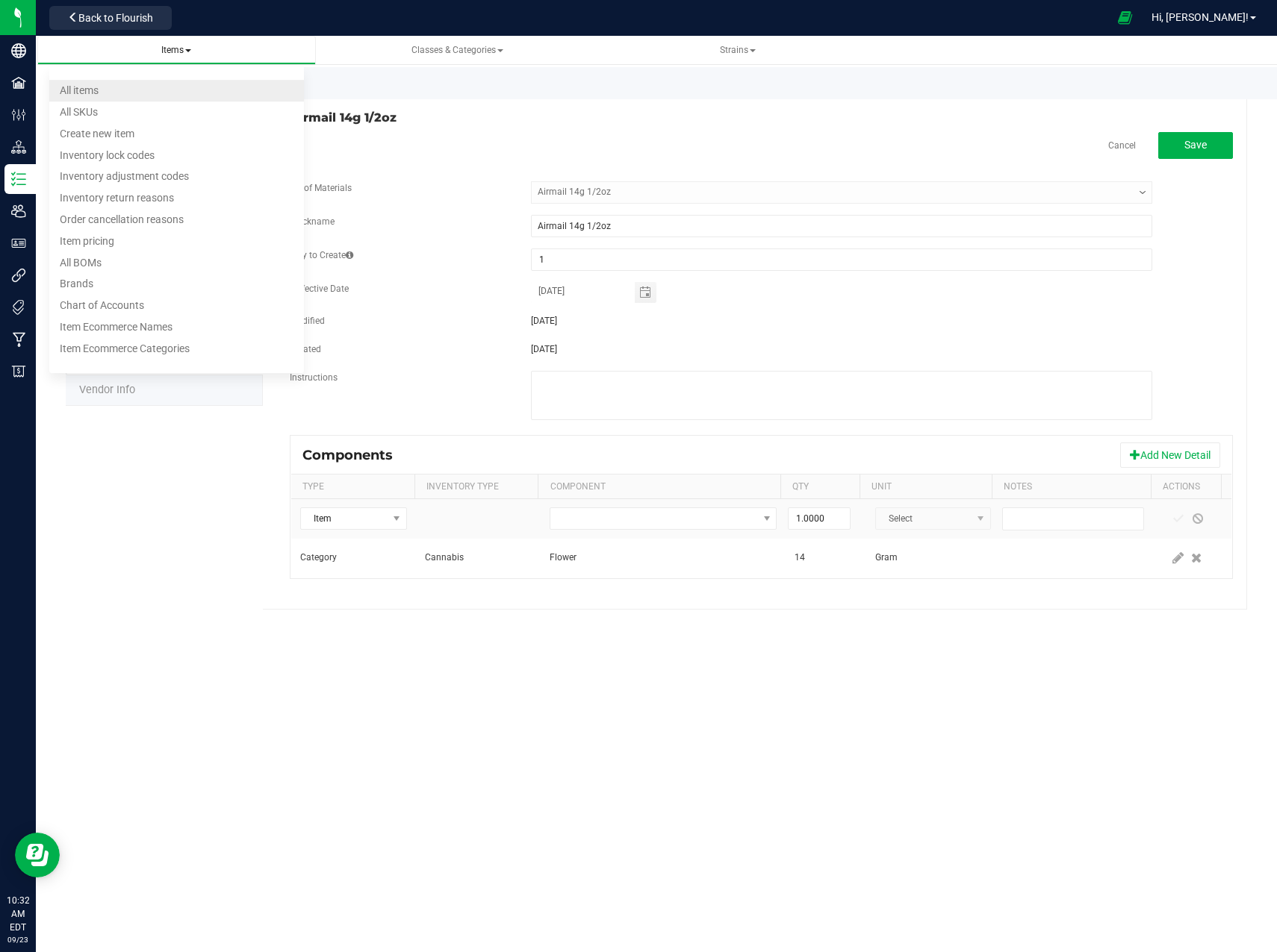
click at [124, 90] on li "All items" at bounding box center [177, 91] width 256 height 22
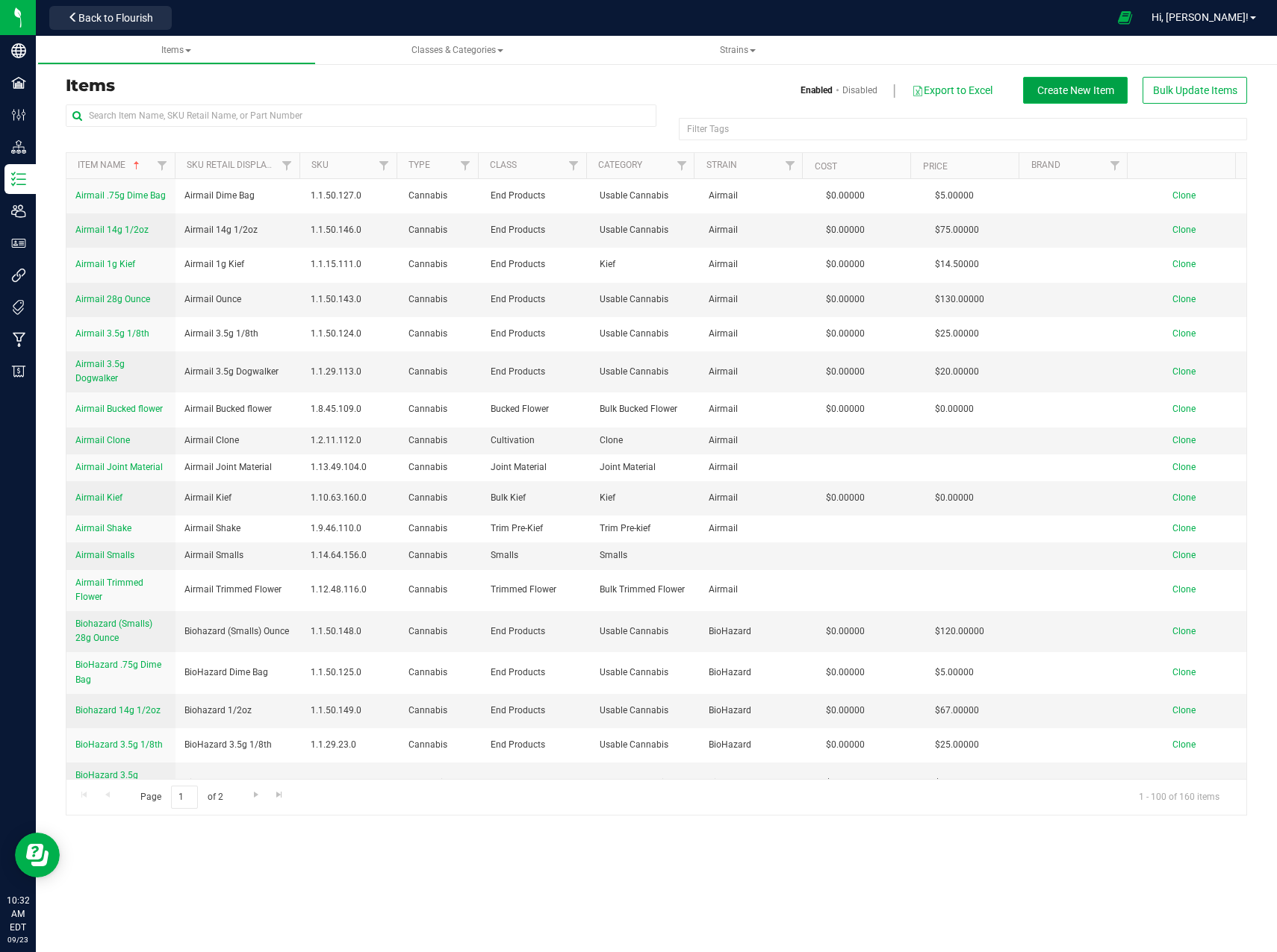
click at [1093, 90] on span "Create New Item" at bounding box center [1075, 90] width 77 height 12
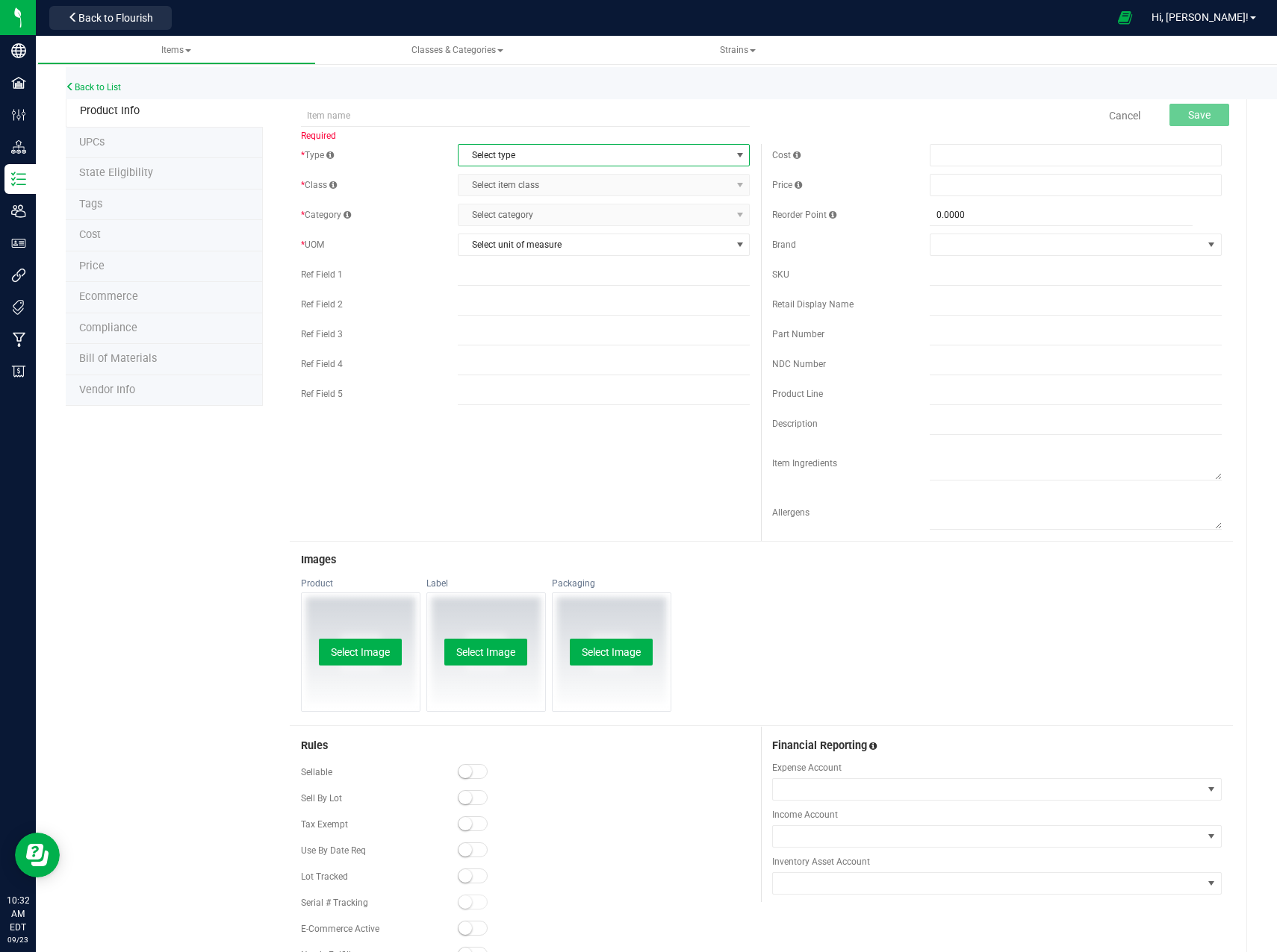
click at [567, 159] on span "Select type" at bounding box center [594, 155] width 272 height 21
click at [518, 245] on li "Supplies" at bounding box center [599, 248] width 288 height 23
click at [520, 188] on span "Select item class" at bounding box center [594, 185] width 272 height 21
click at [502, 216] on li "General" at bounding box center [599, 210] width 288 height 23
click at [520, 215] on span "Select category" at bounding box center [594, 214] width 272 height 21
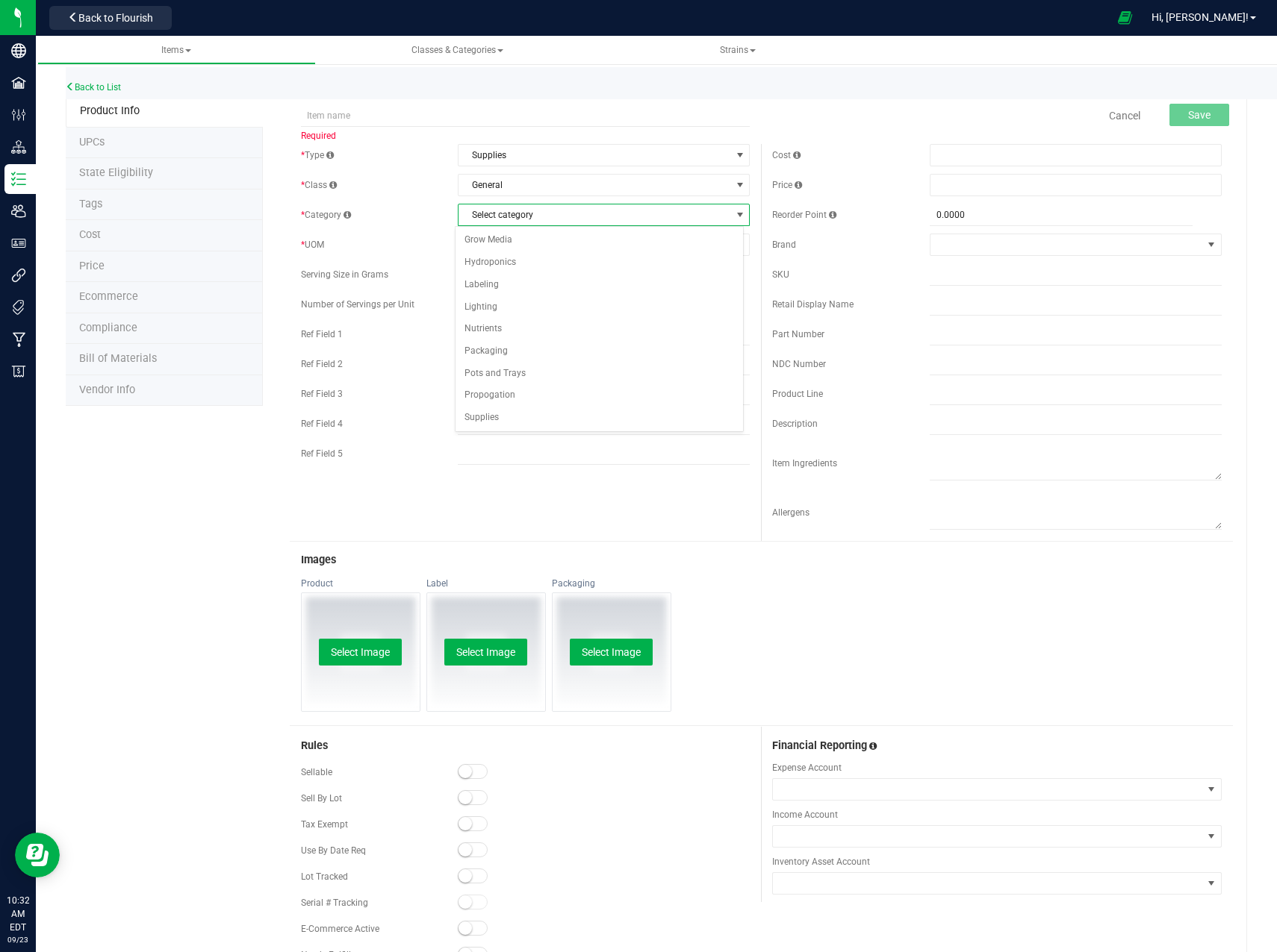
click at [543, 221] on span "Select category" at bounding box center [594, 214] width 272 height 21
click at [519, 184] on span "General" at bounding box center [594, 185] width 272 height 21
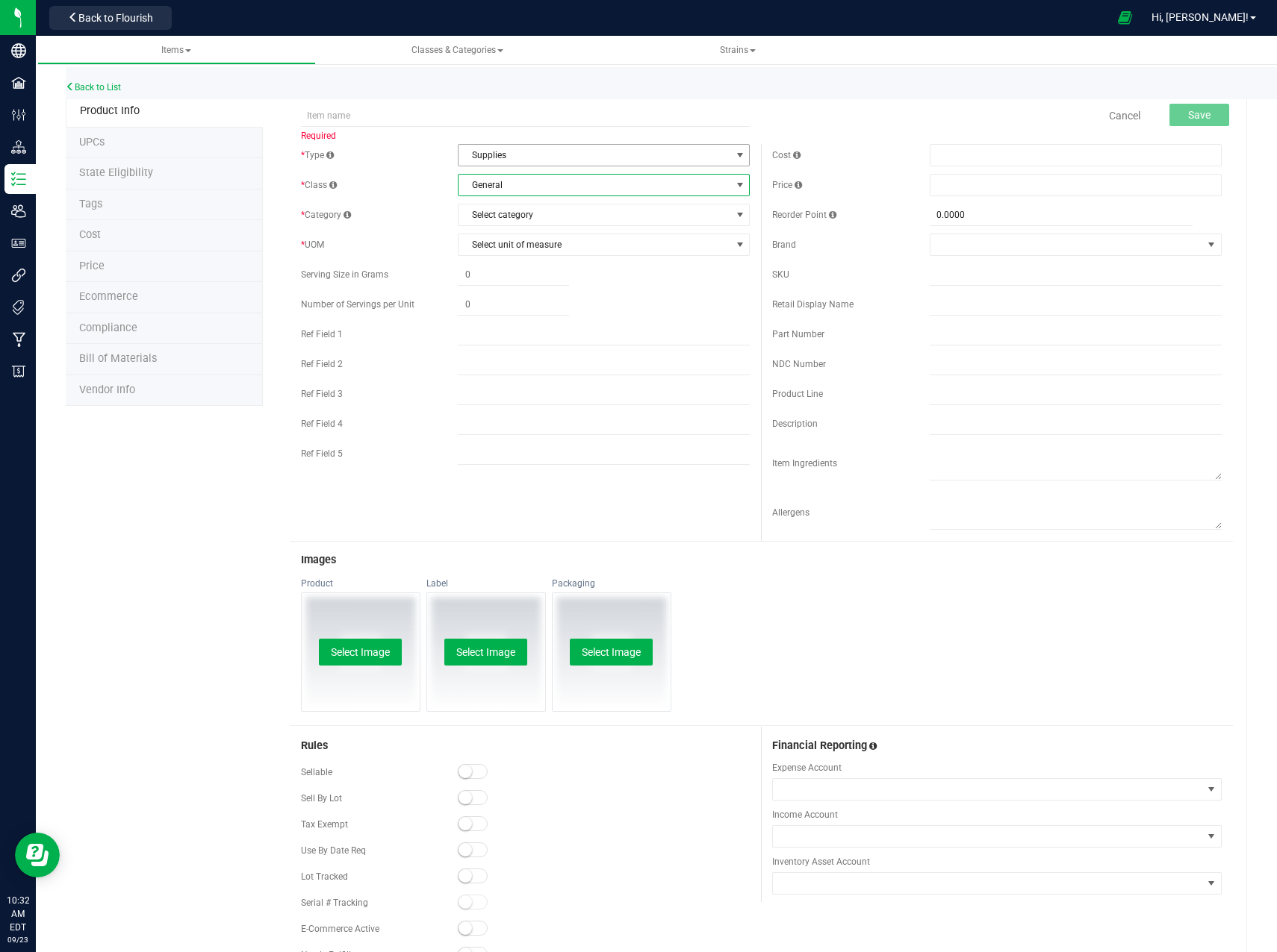
click at [516, 159] on span "Supplies" at bounding box center [594, 155] width 272 height 21
click at [504, 205] on li "Non-Inventory" at bounding box center [599, 202] width 288 height 23
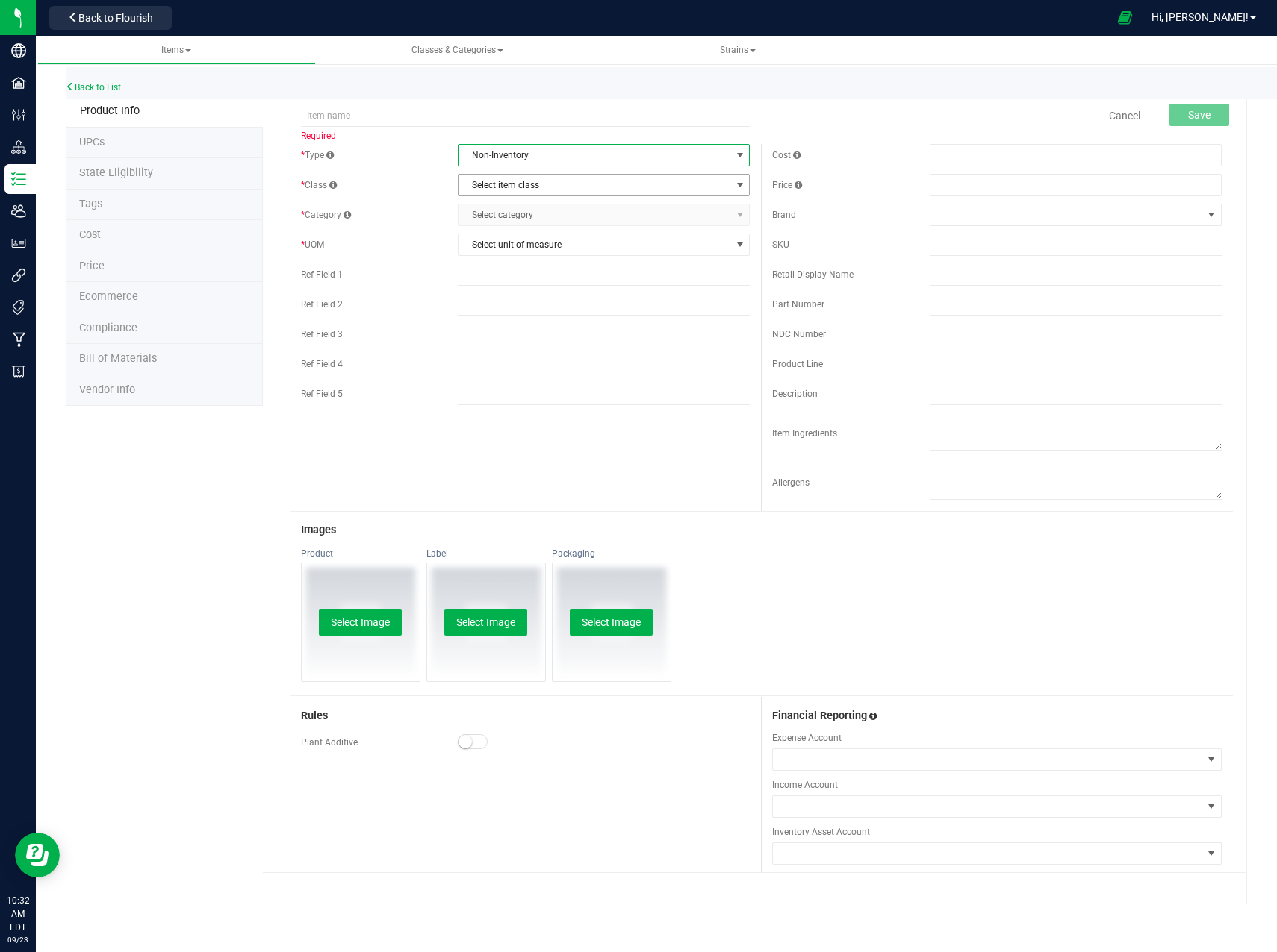
click at [544, 182] on span "Select item class" at bounding box center [594, 185] width 272 height 21
click at [519, 212] on li "Non-Inventory Class" at bounding box center [603, 210] width 290 height 23
click at [521, 213] on span "Select category" at bounding box center [594, 214] width 272 height 21
click at [522, 243] on li "Non-Inventory Category" at bounding box center [603, 240] width 290 height 23
click at [522, 244] on span "Select unit of measure" at bounding box center [594, 245] width 272 height 21
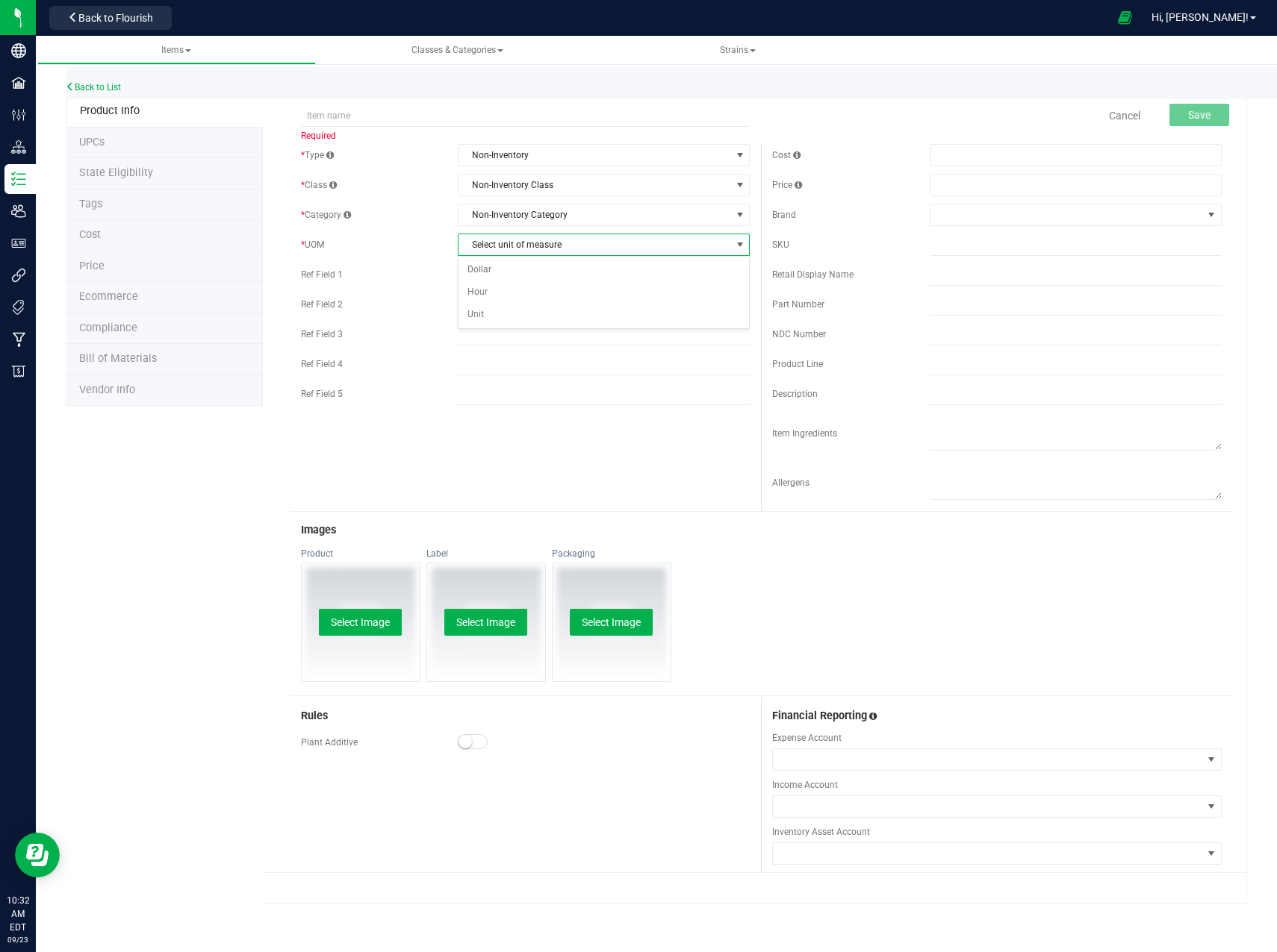
click at [522, 244] on span "Select unit of measure" at bounding box center [594, 245] width 272 height 21
click at [573, 150] on span "Non-Inventory" at bounding box center [594, 155] width 272 height 21
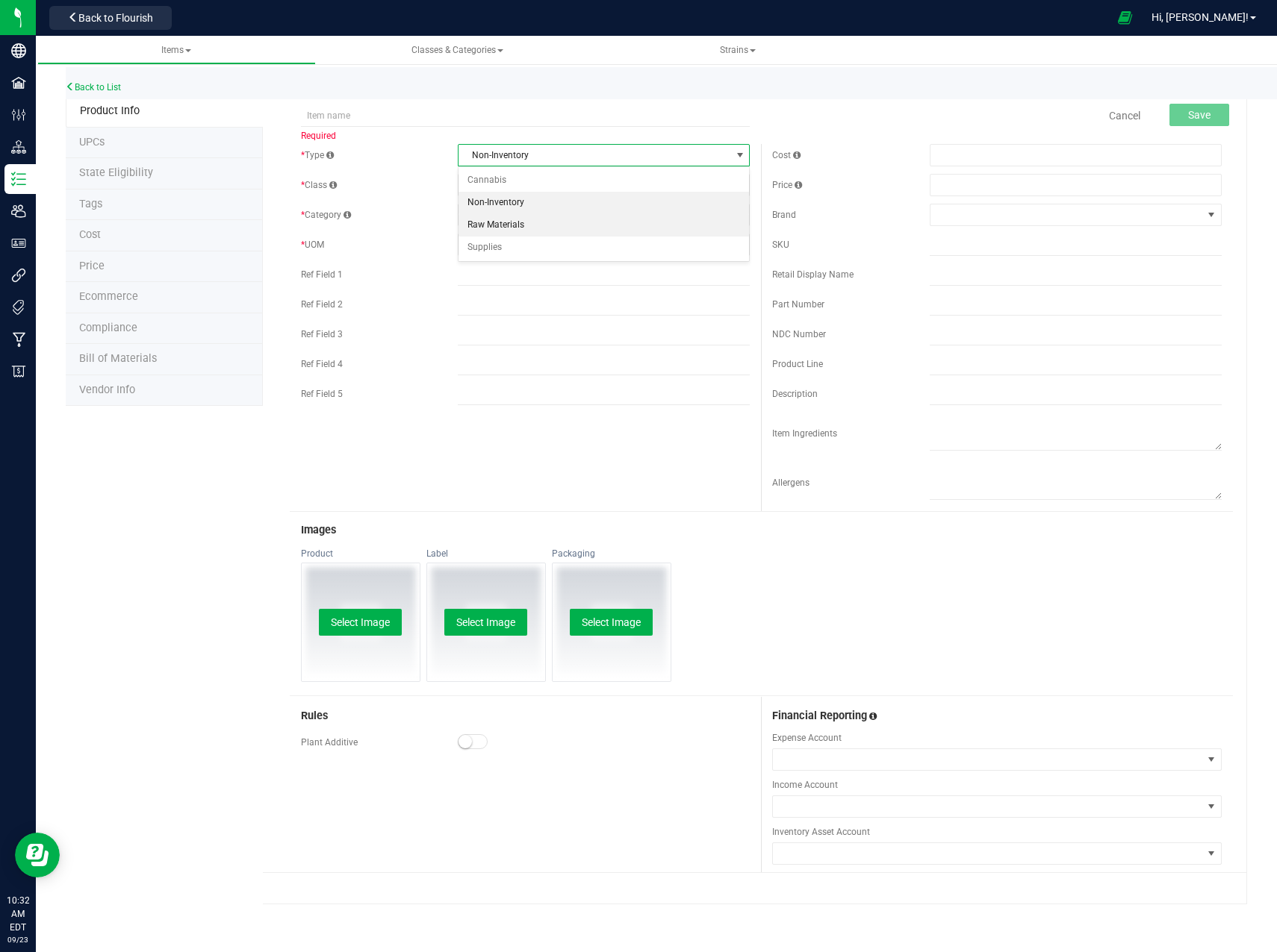
click at [541, 229] on li "Raw Materials" at bounding box center [603, 225] width 290 height 23
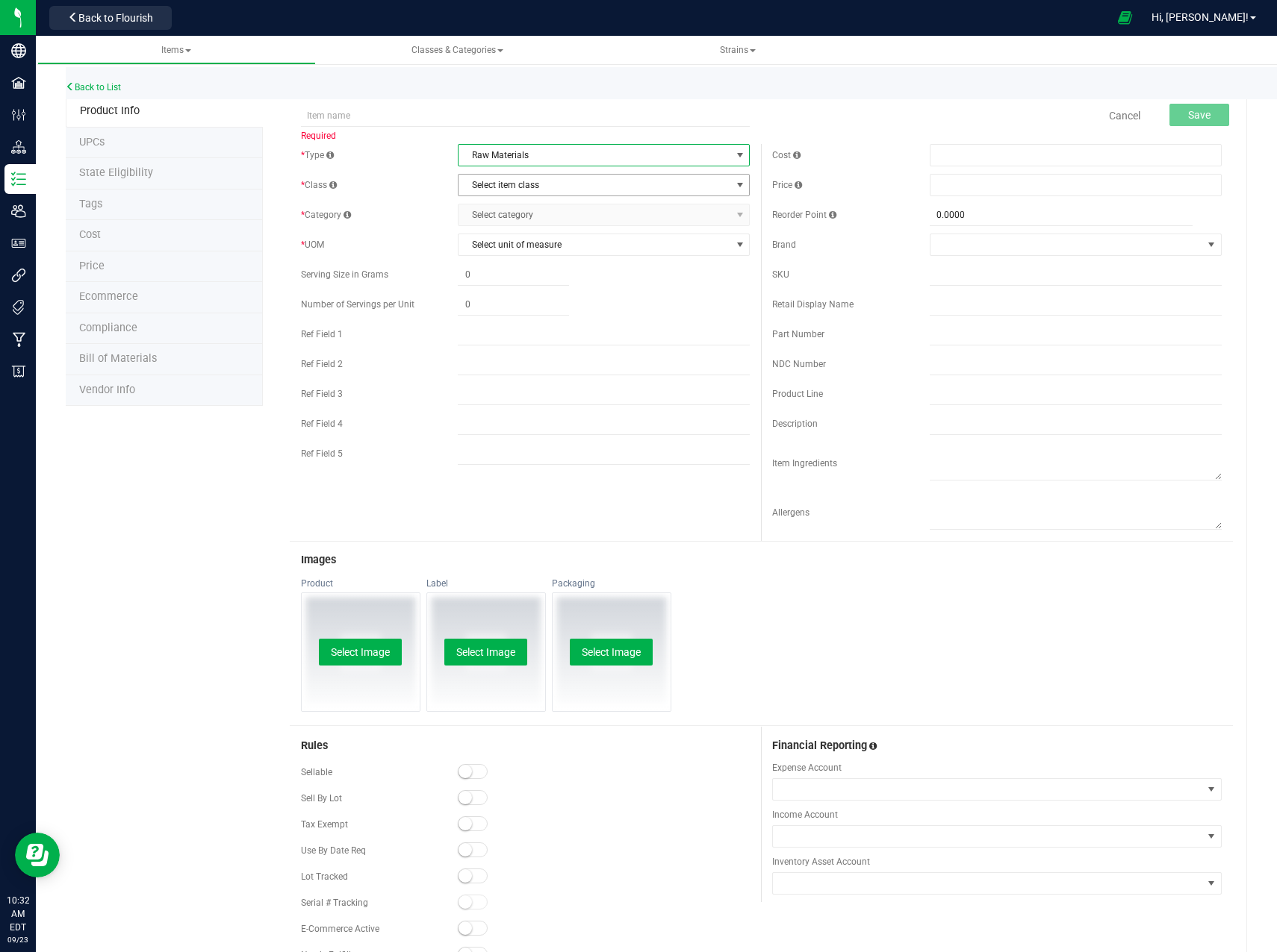
click at [542, 190] on span "Select item class" at bounding box center [594, 185] width 272 height 21
click at [518, 218] on li "General" at bounding box center [599, 210] width 288 height 23
click at [524, 217] on span "Select category" at bounding box center [594, 214] width 272 height 21
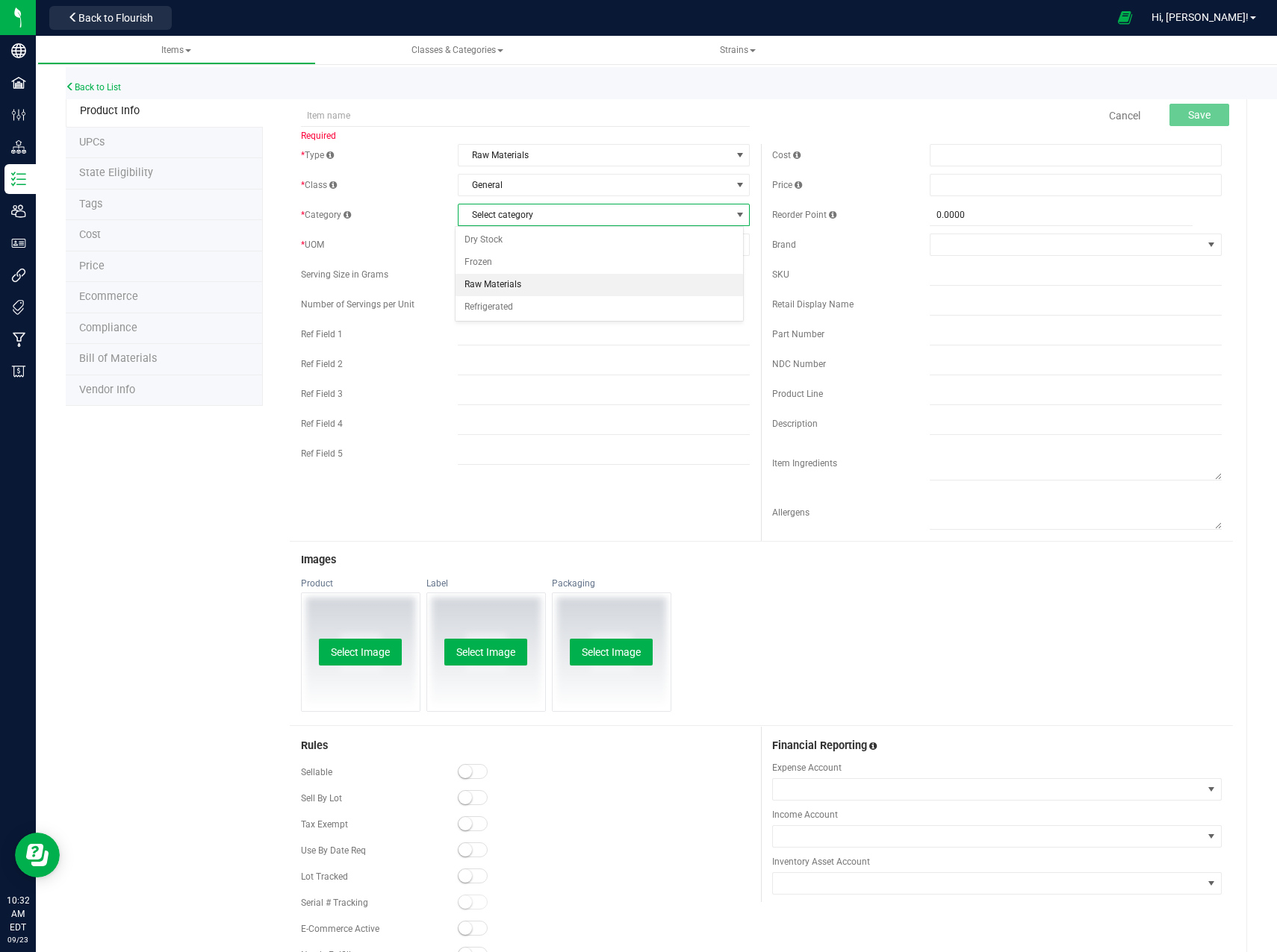
click at [530, 287] on li "Raw Materials" at bounding box center [599, 285] width 288 height 23
click at [527, 153] on span "Raw Materials" at bounding box center [594, 155] width 272 height 21
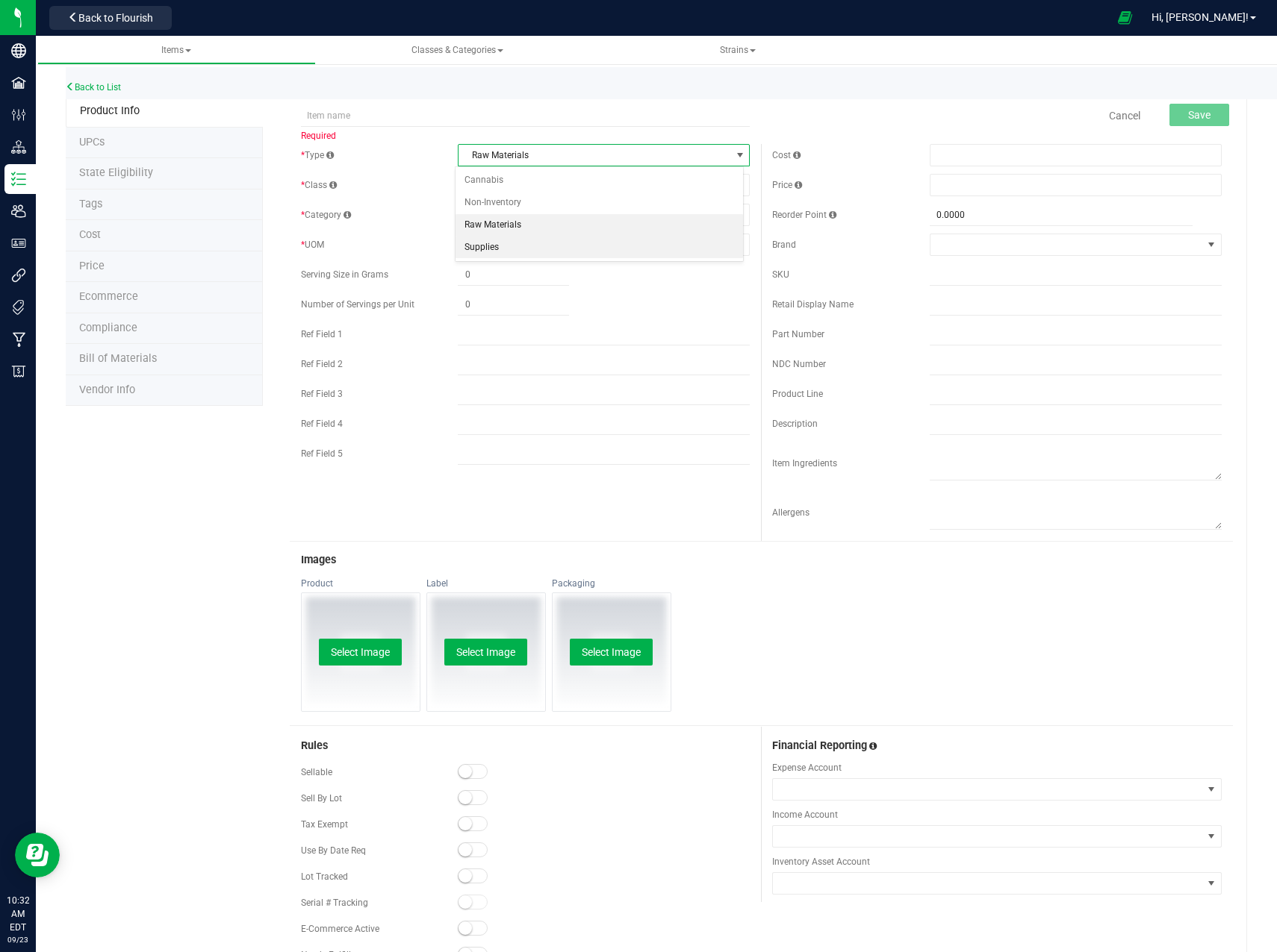
click at [497, 242] on li "Supplies" at bounding box center [599, 248] width 288 height 23
click at [690, 153] on span "Supplies" at bounding box center [594, 155] width 272 height 21
click at [734, 158] on span "select" at bounding box center [740, 155] width 12 height 12
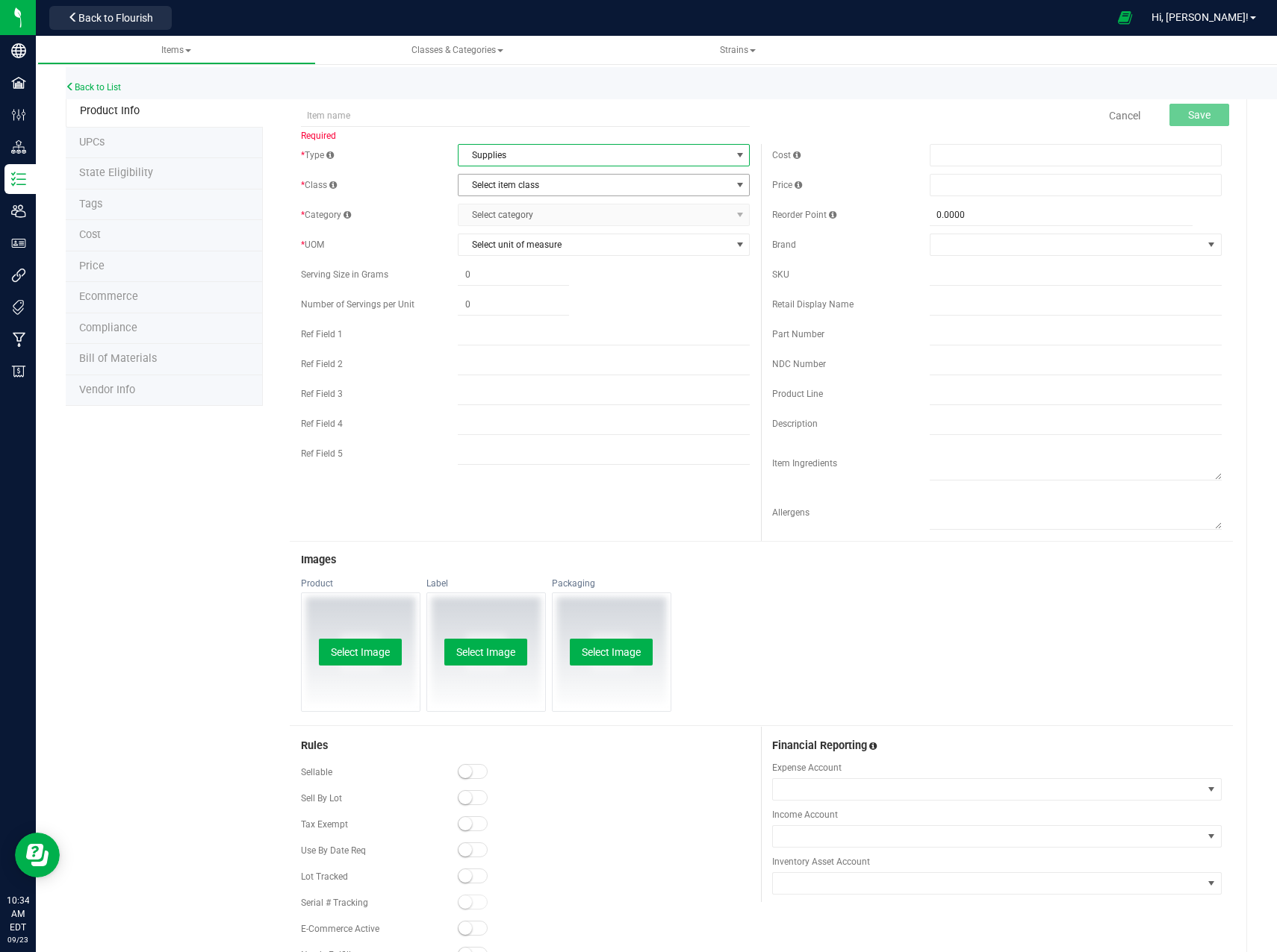
click at [651, 181] on span "Select item class" at bounding box center [594, 185] width 272 height 21
click at [646, 158] on span "Supplies" at bounding box center [594, 155] width 272 height 21
click at [637, 194] on li "Non-Inventory" at bounding box center [599, 202] width 288 height 23
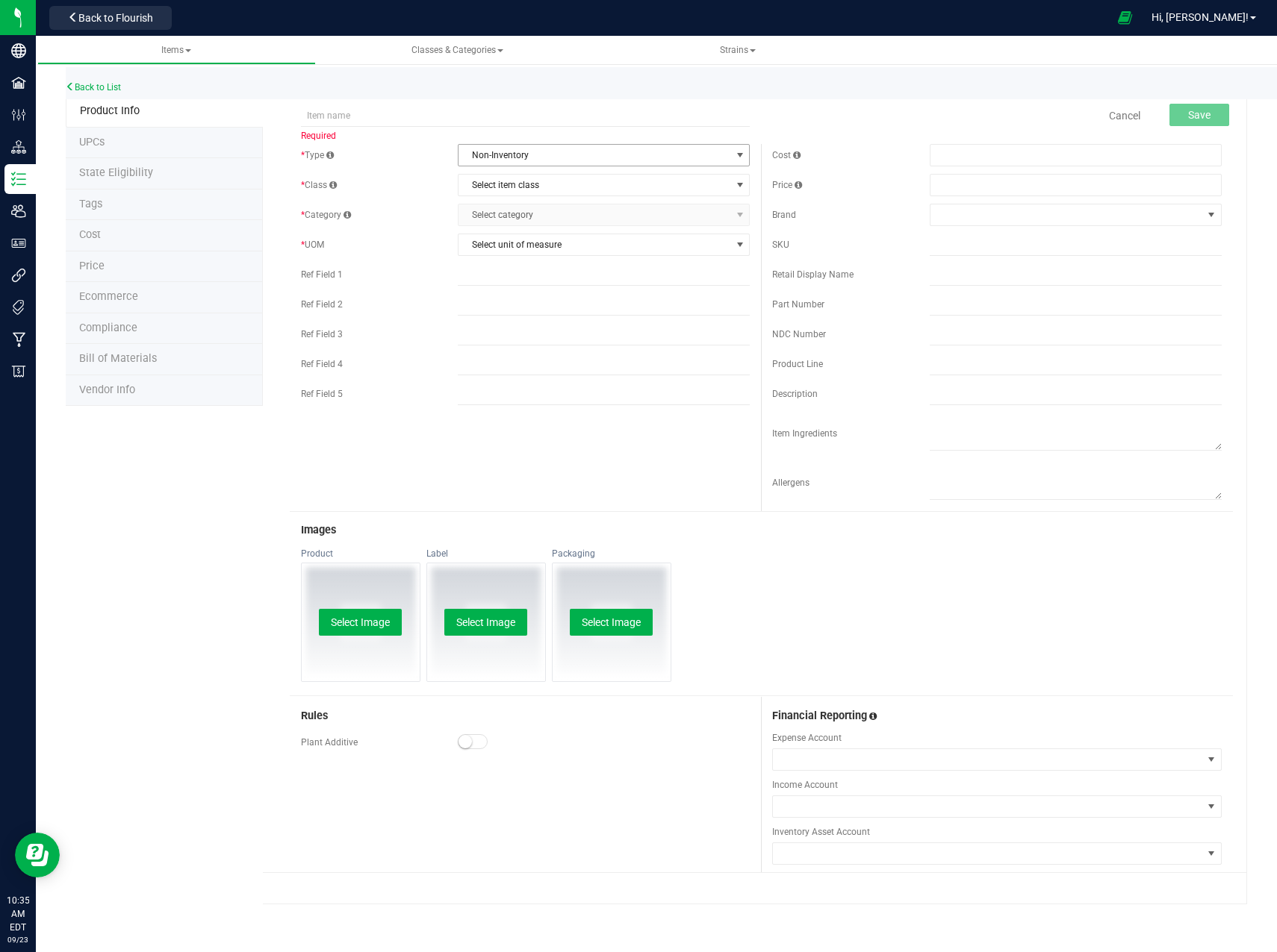
click at [537, 155] on span "Non-Inventory" at bounding box center [594, 155] width 272 height 21
click at [520, 250] on li "Supplies" at bounding box center [603, 248] width 290 height 23
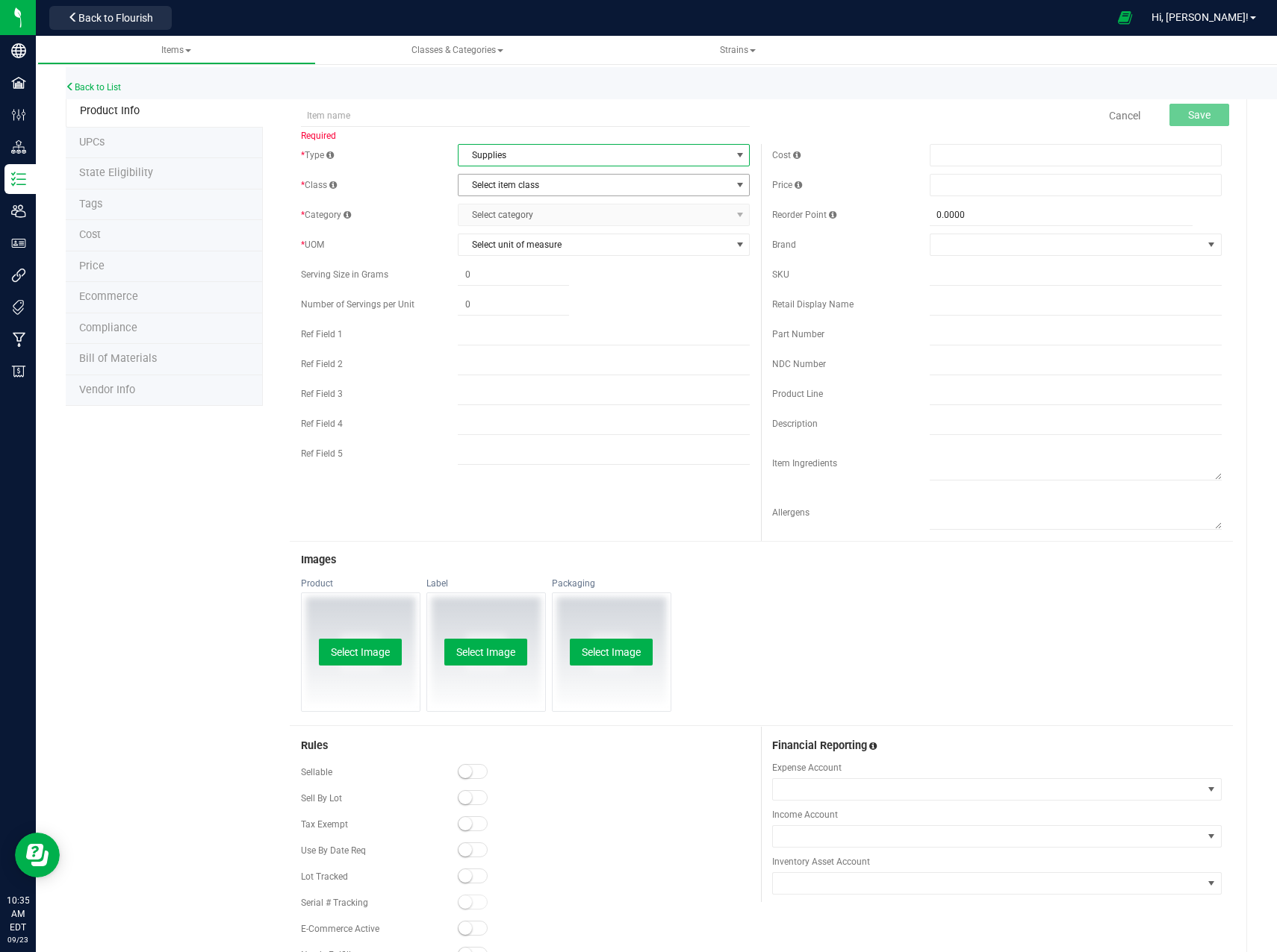
click at [525, 189] on span "Select item class" at bounding box center [594, 185] width 272 height 21
click at [525, 210] on li "General" at bounding box center [599, 210] width 288 height 23
click at [525, 216] on span "Select category" at bounding box center [594, 214] width 272 height 21
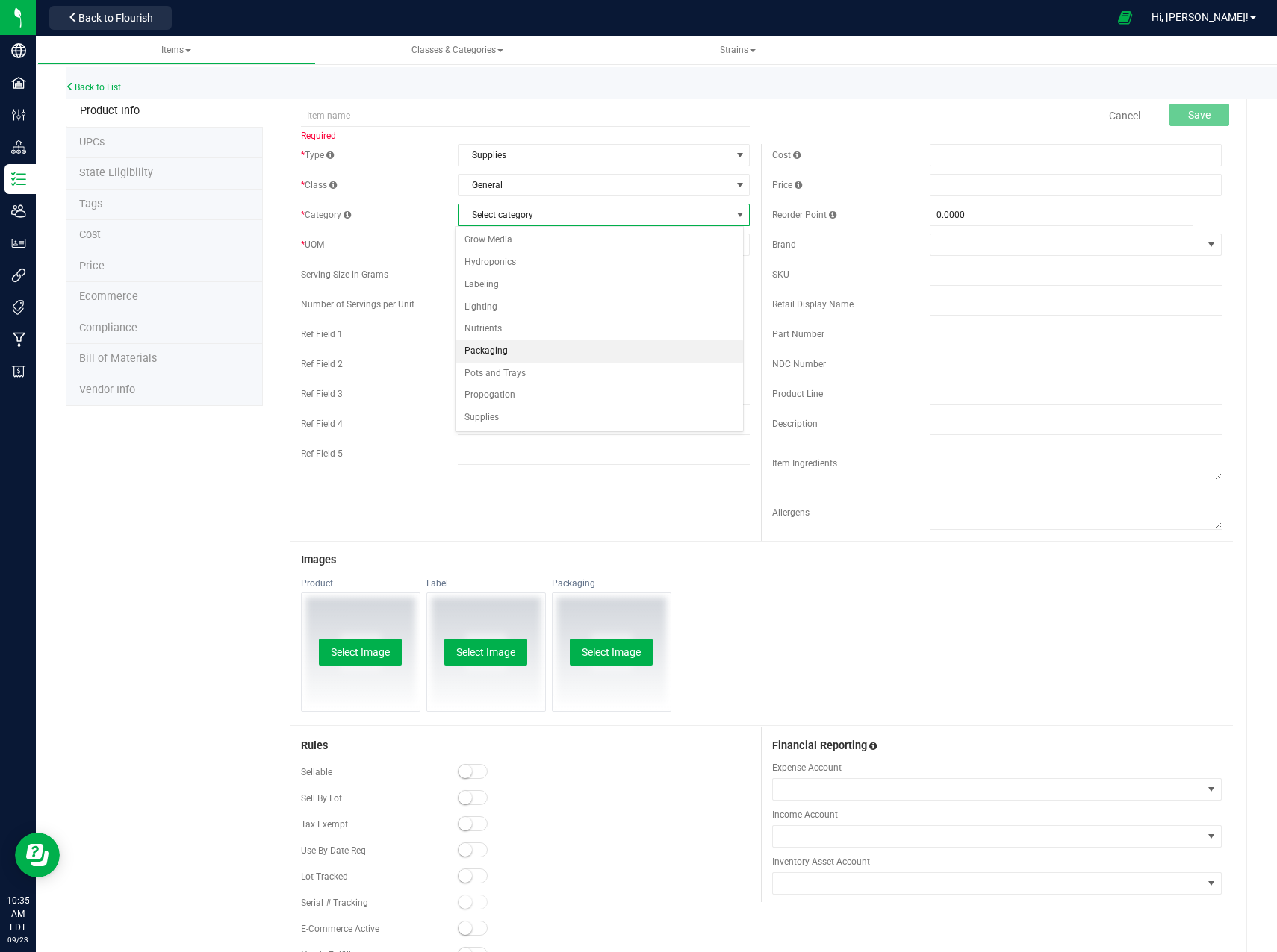
click at [525, 349] on li "Packaging" at bounding box center [599, 351] width 288 height 23
click at [544, 245] on span "Select unit of measure" at bounding box center [594, 245] width 272 height 21
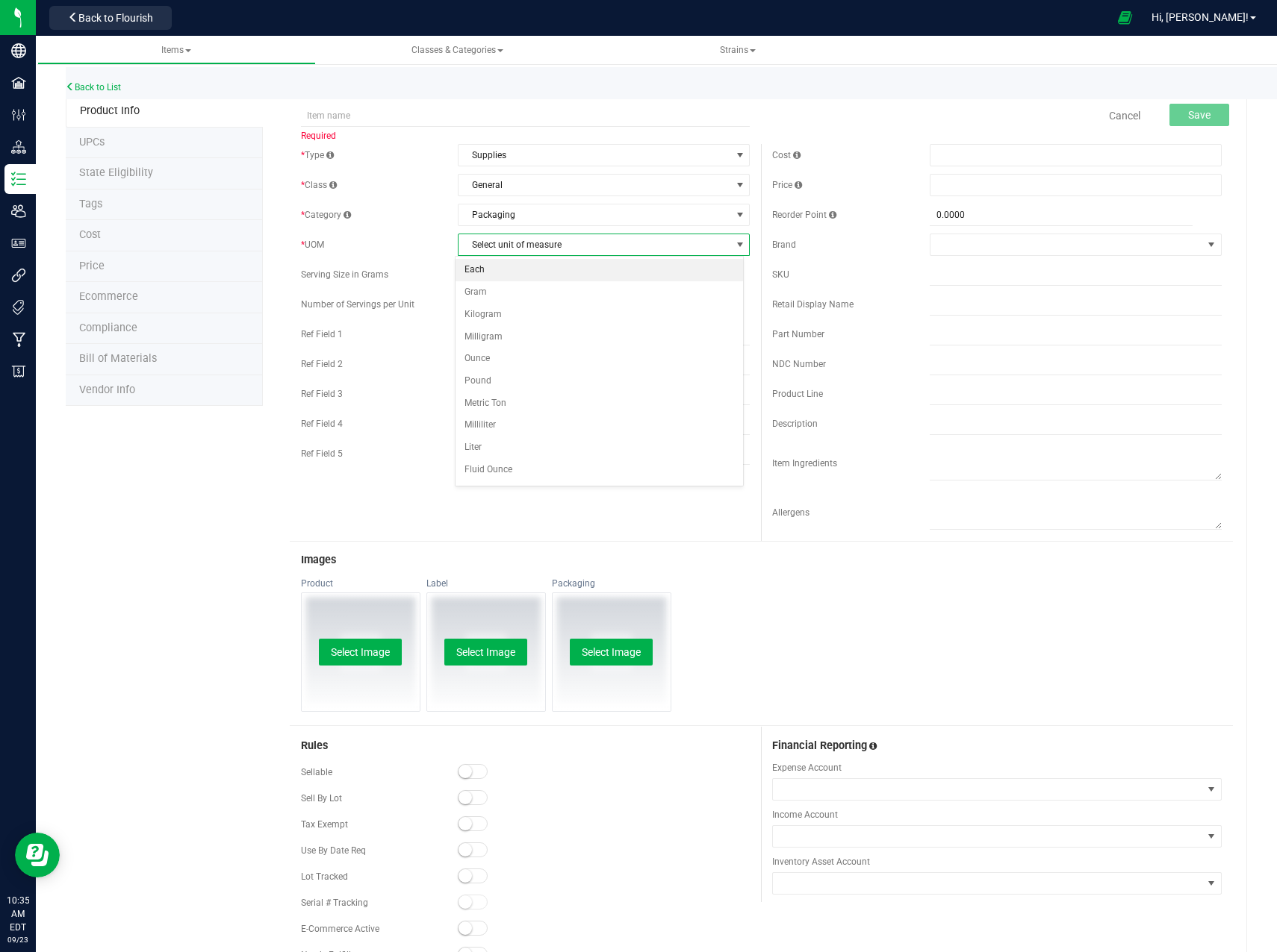
click at [516, 270] on li "Each" at bounding box center [599, 270] width 288 height 23
click at [510, 277] on small at bounding box center [515, 273] width 20 height 20
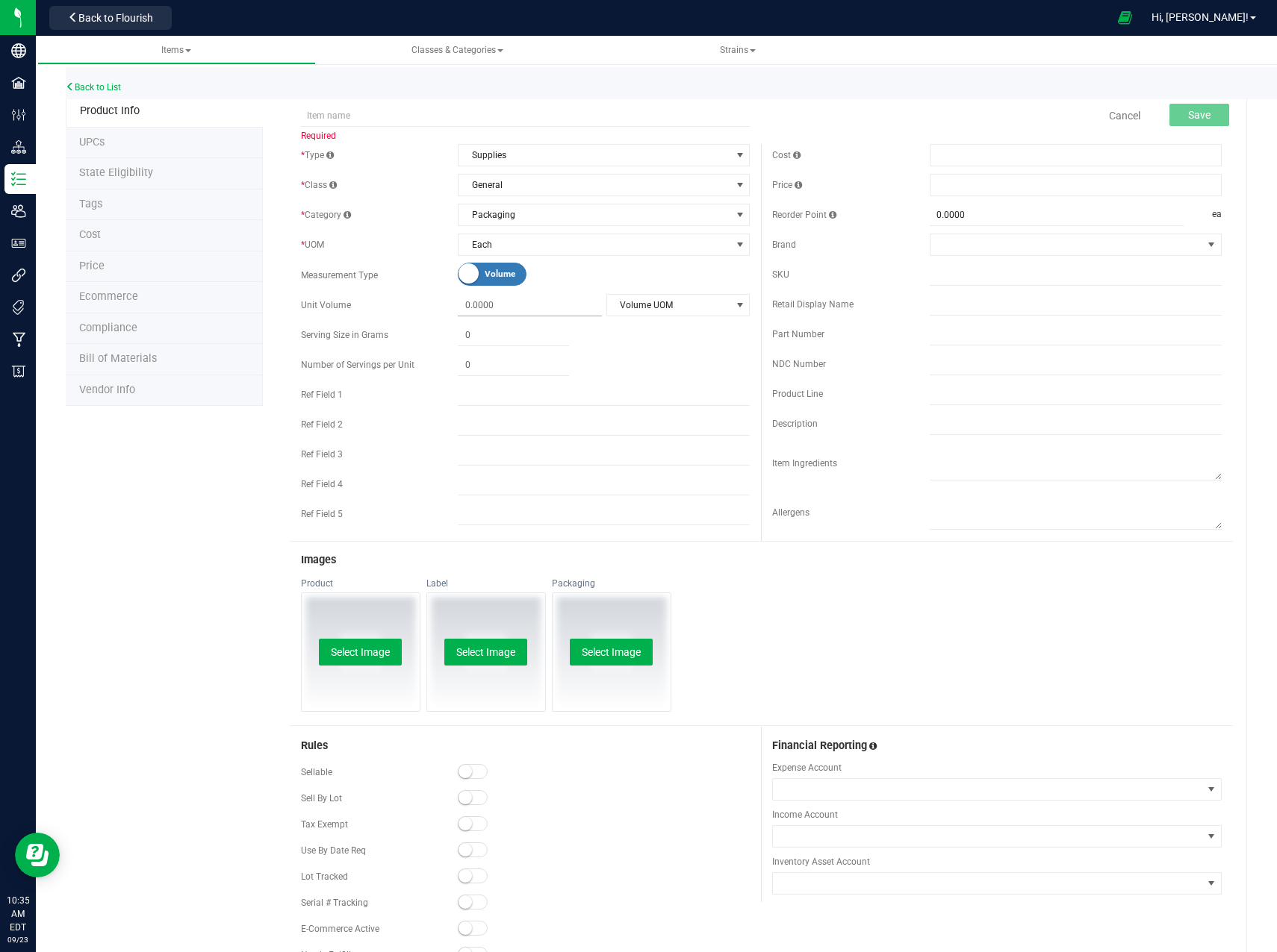
click at [474, 303] on span at bounding box center [529, 306] width 144 height 22
type input "1"
type input "1.0000"
click at [702, 310] on span "Volume UOM" at bounding box center [668, 305] width 124 height 21
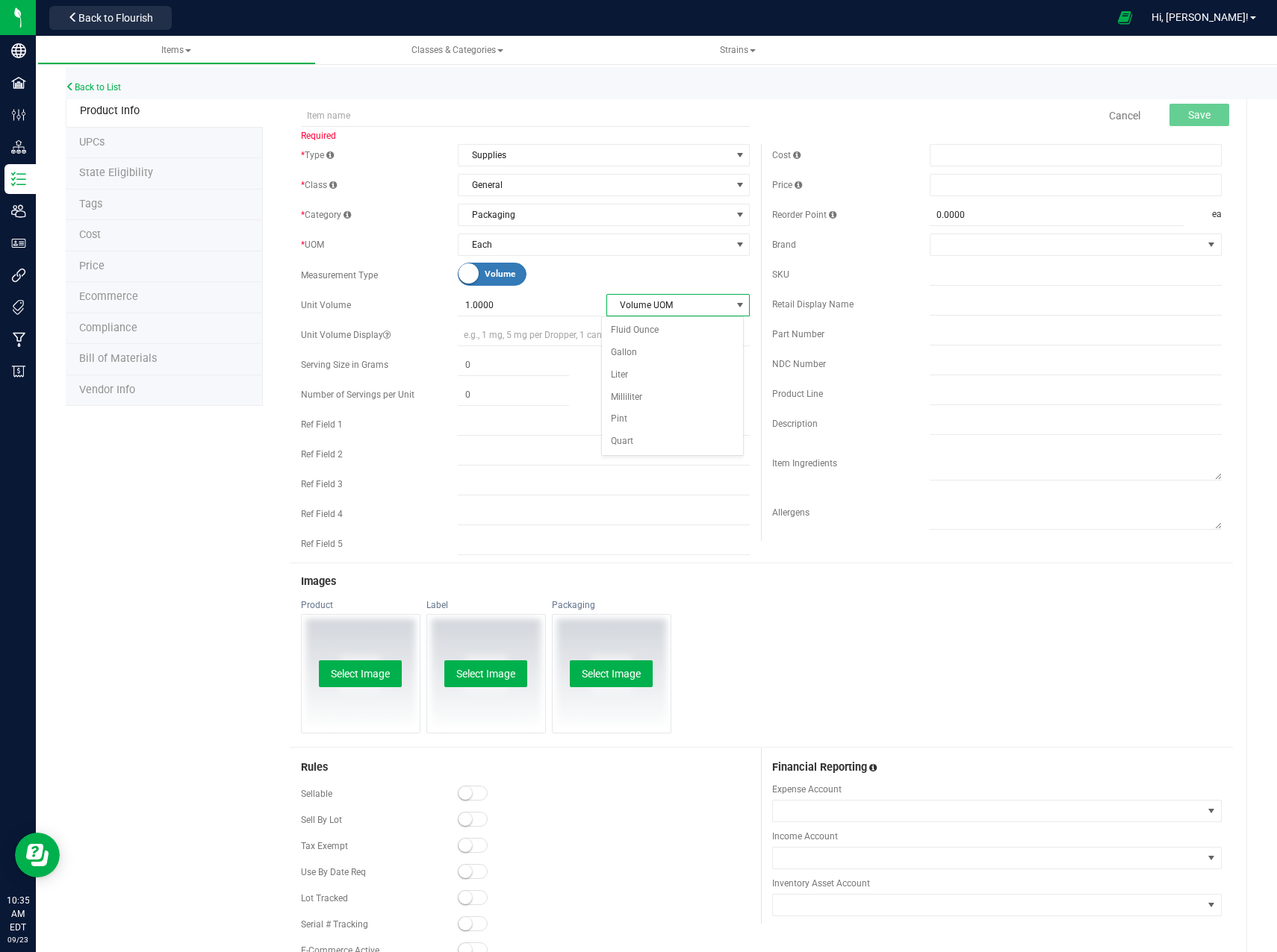
click at [555, 318] on div "* Type Supplies Select type Cannabis Non-Inventory Raw Materials Supplies * Cla…" at bounding box center [525, 353] width 472 height 418
click at [462, 267] on small at bounding box center [468, 273] width 20 height 20
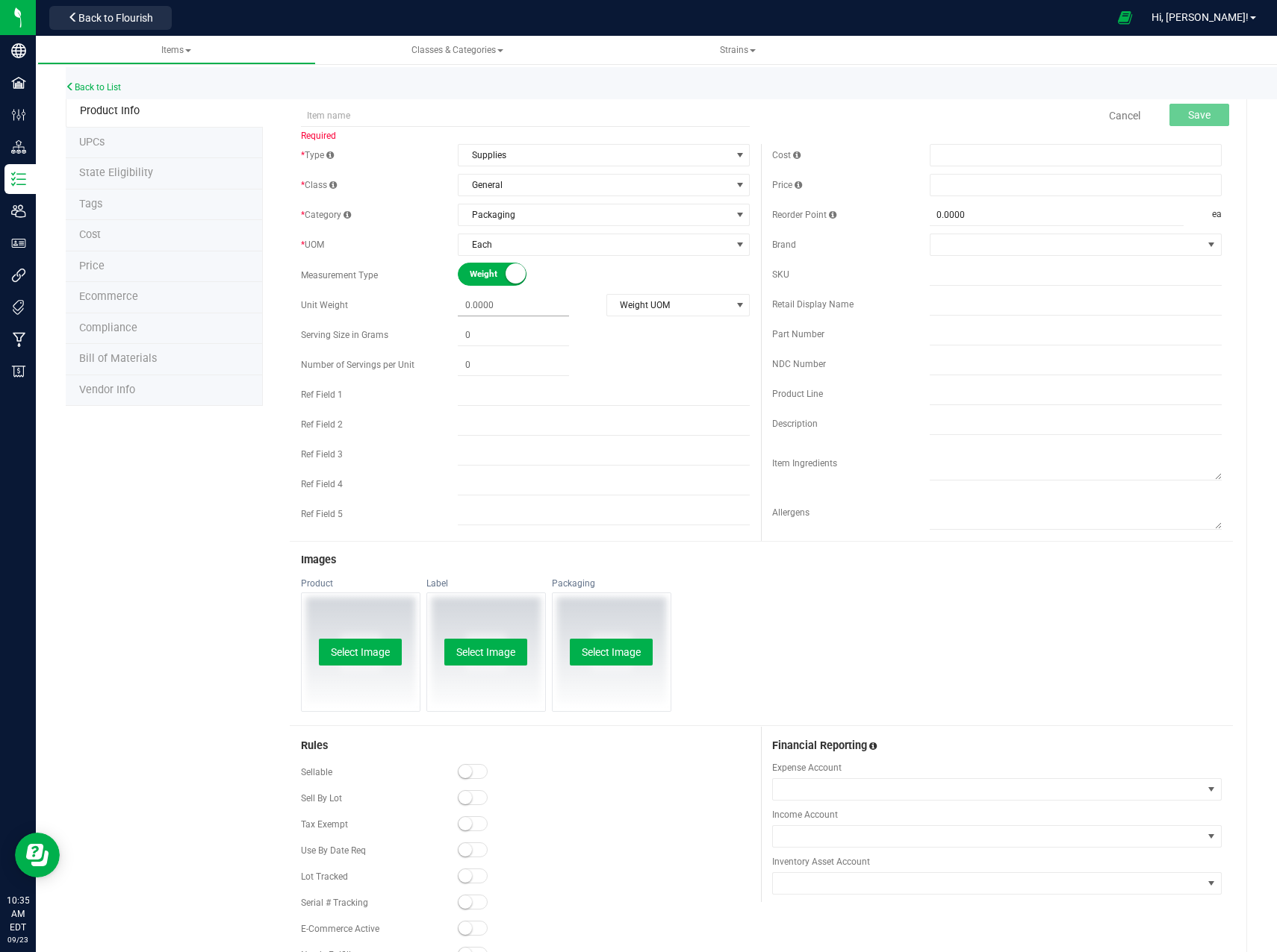
drag, startPoint x: 462, startPoint y: 303, endPoint x: 649, endPoint y: 317, distance: 187.5
click at [461, 303] on span at bounding box center [513, 306] width 111 height 22
type input "0.0000"
click at [708, 308] on span "Weight UOM" at bounding box center [668, 305] width 124 height 21
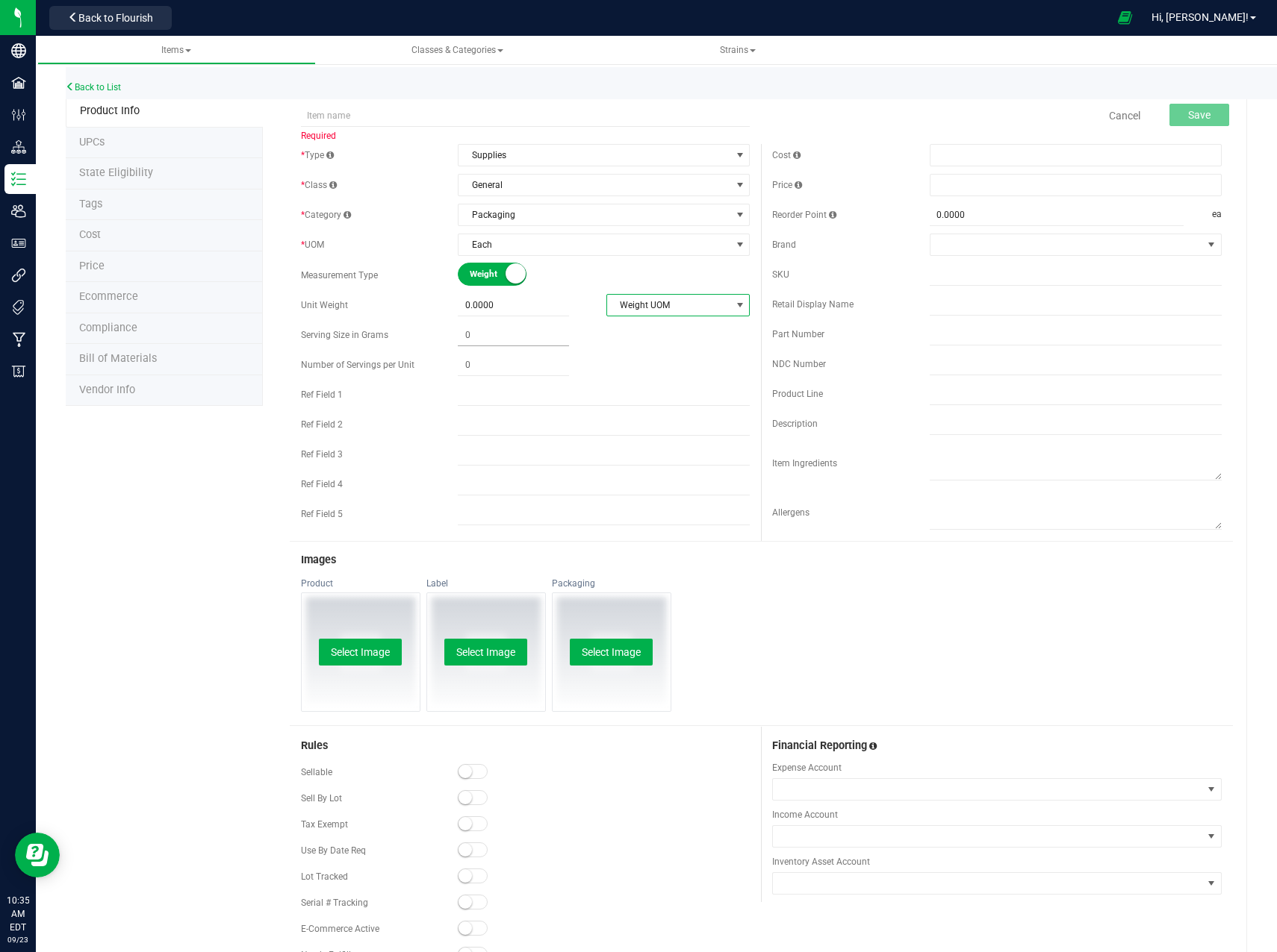
click at [472, 333] on span at bounding box center [513, 335] width 111 height 22
type input "0.0000"
click at [537, 127] on span "Required" at bounding box center [525, 135] width 450 height 18
click at [540, 119] on input "text" at bounding box center [525, 115] width 450 height 23
type input "Calyx Top"
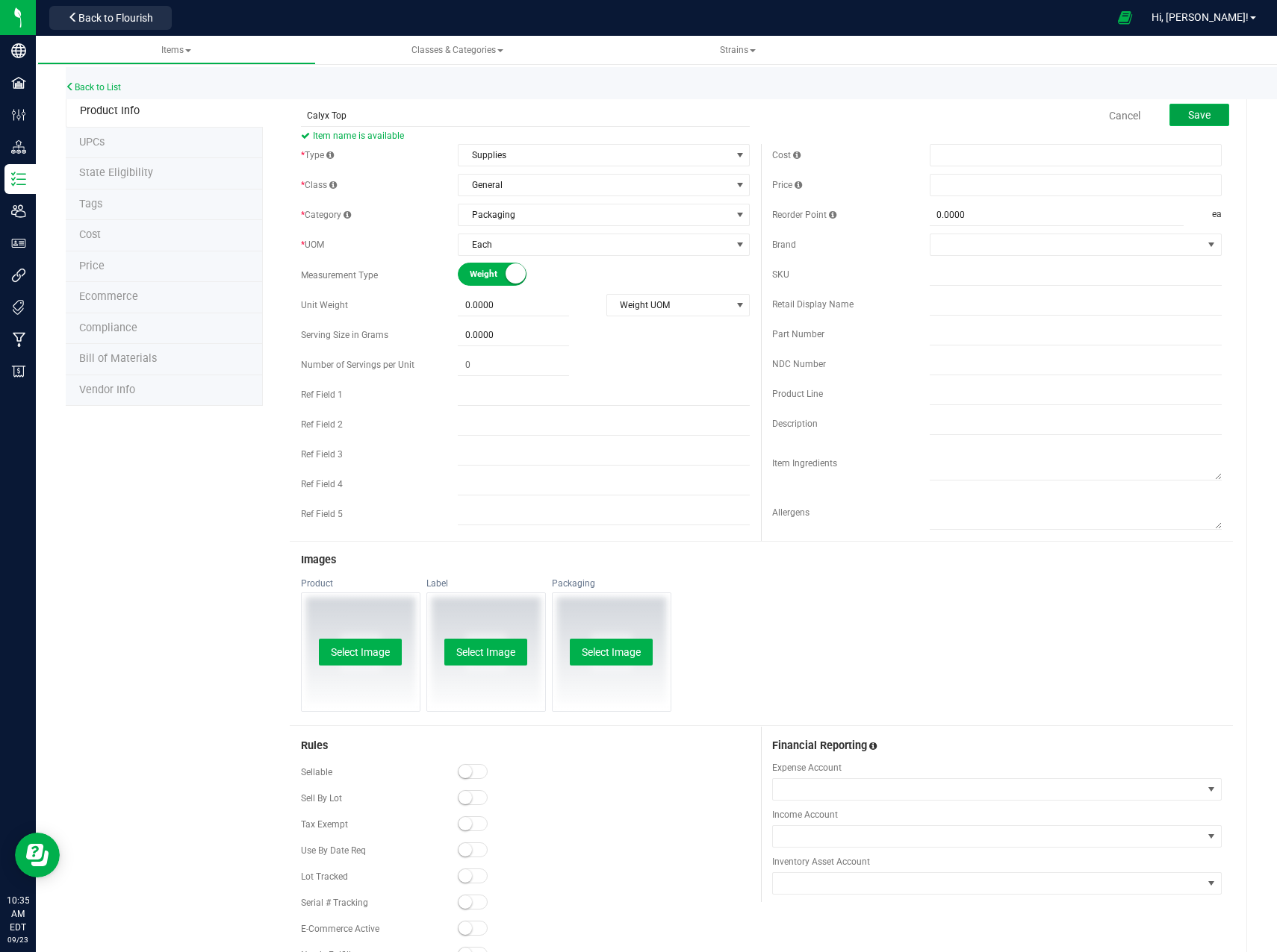
click at [1188, 117] on span "Save" at bounding box center [1199, 115] width 23 height 12
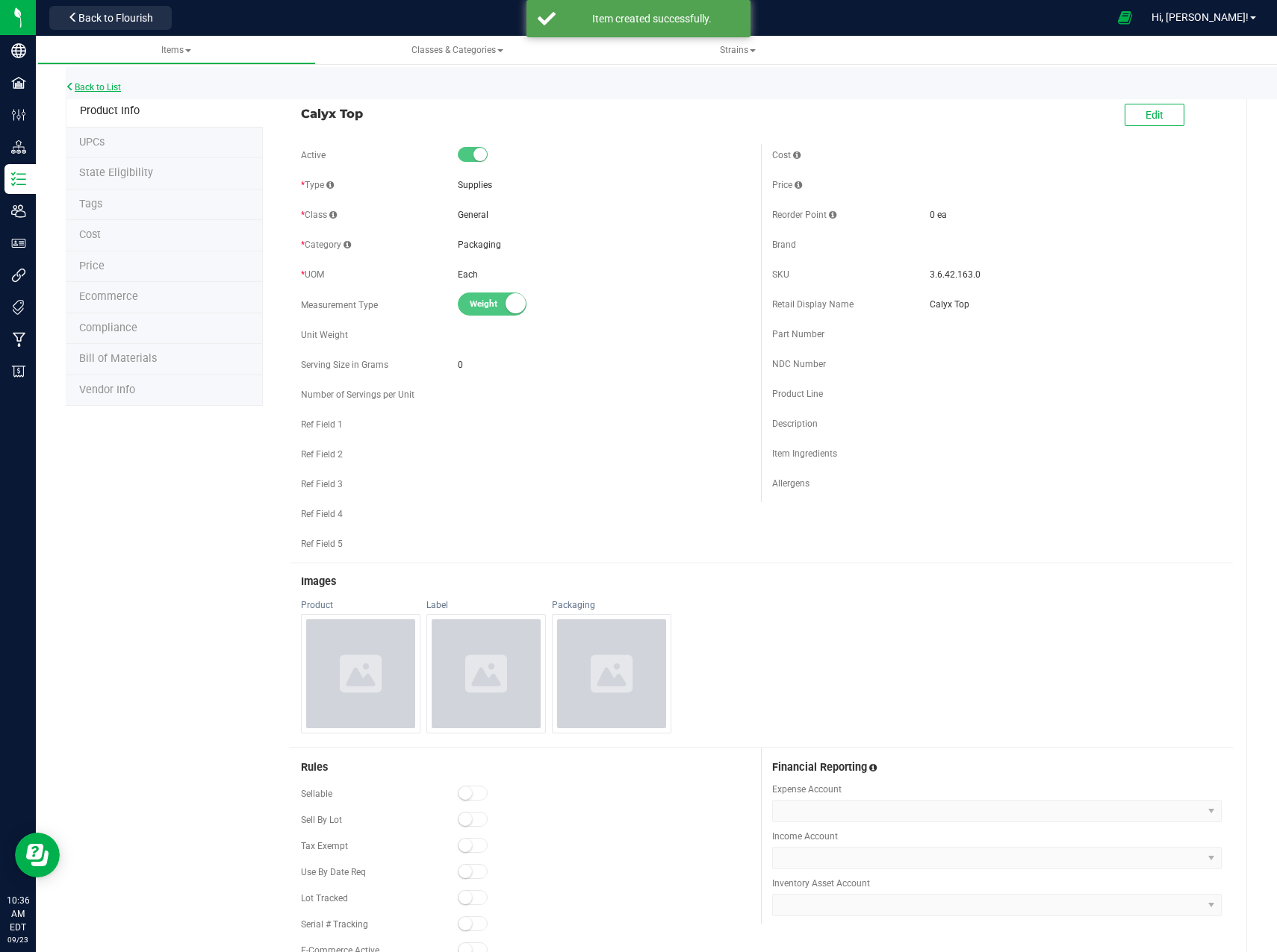
click at [91, 90] on link "Back to List" at bounding box center [93, 87] width 55 height 10
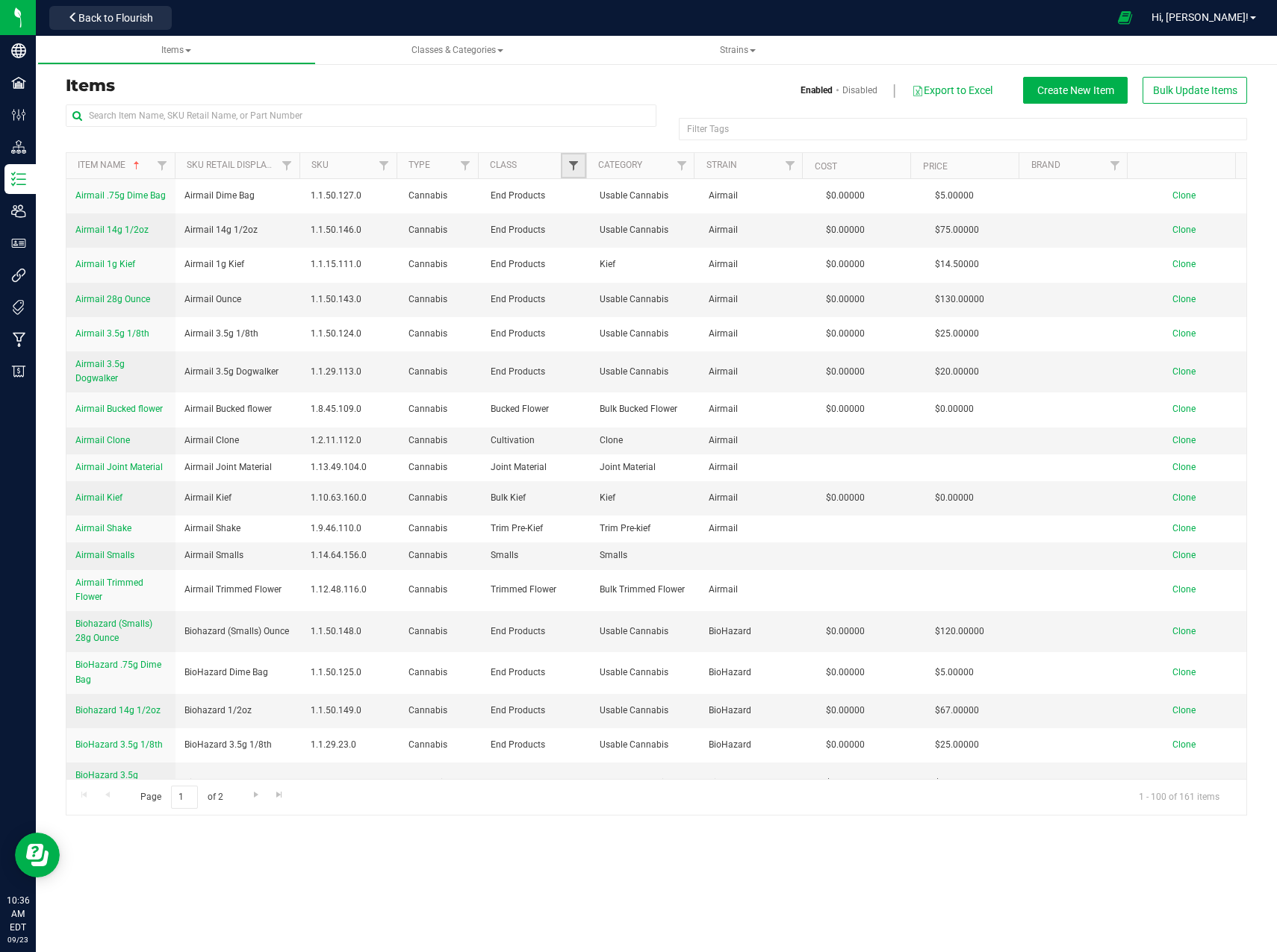
click at [573, 163] on span "Filter" at bounding box center [573, 166] width 12 height 12
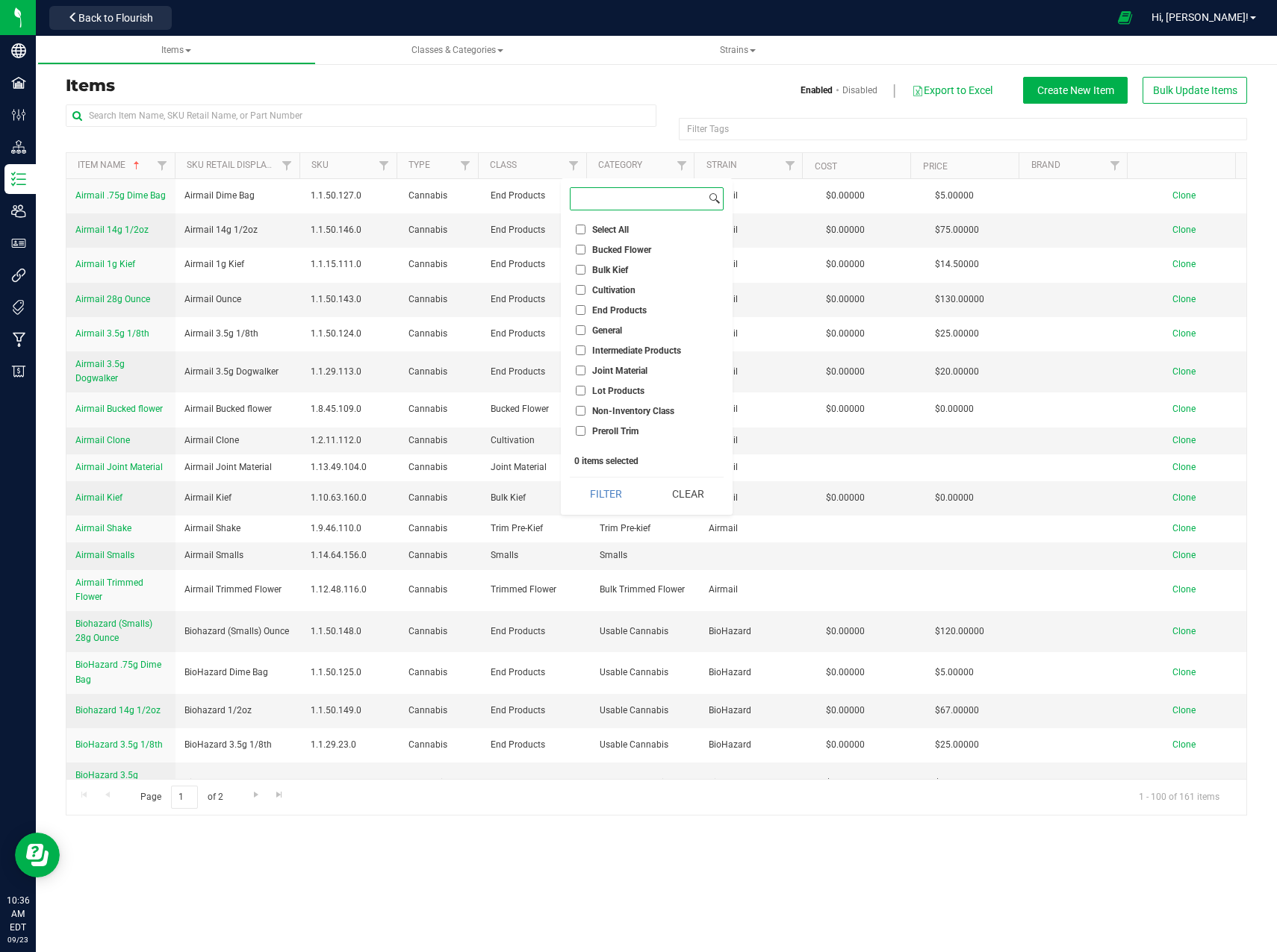
click at [593, 203] on input at bounding box center [637, 199] width 135 height 22
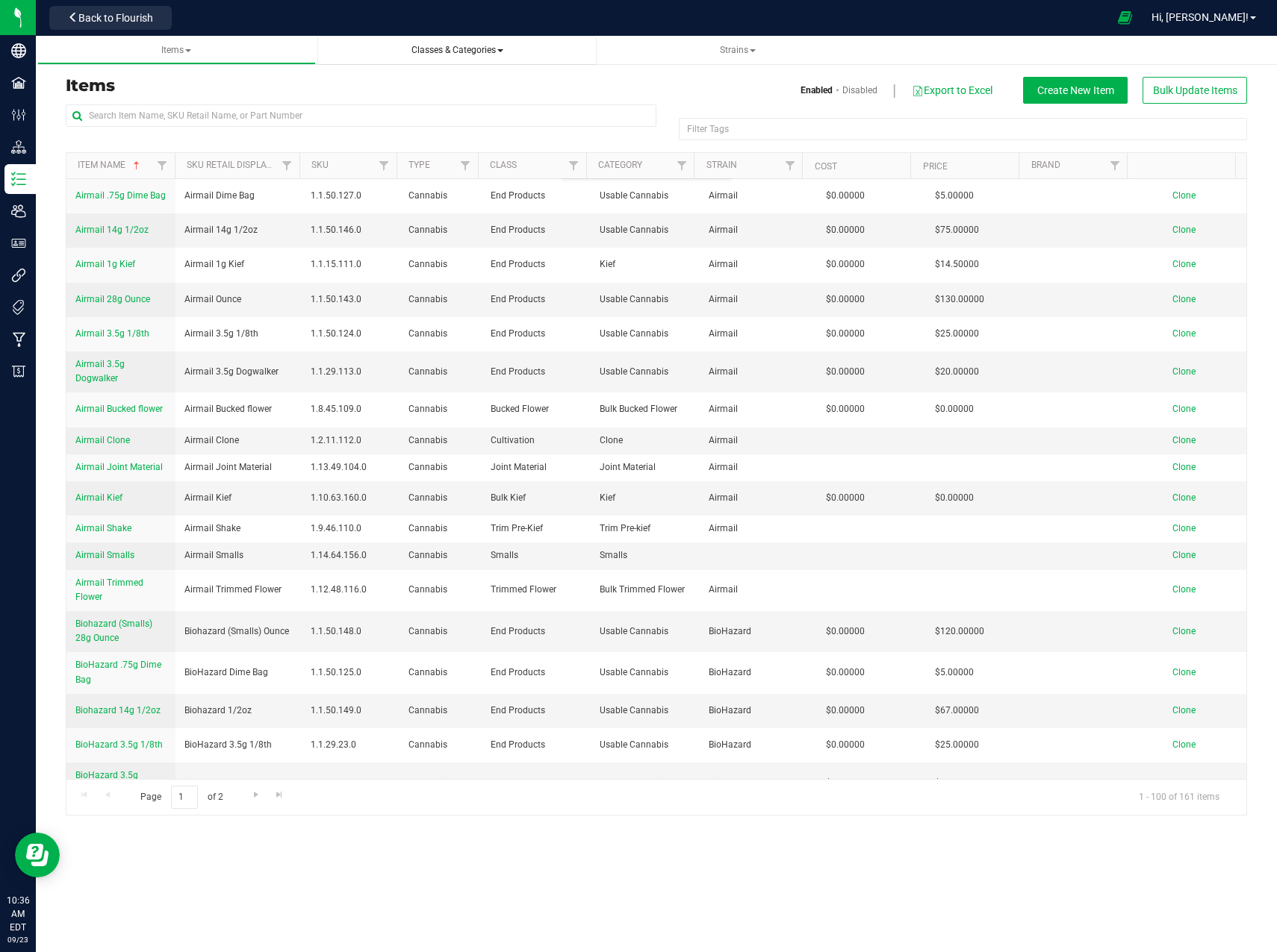
click at [464, 52] on span "Classes & Categories" at bounding box center [456, 50] width 92 height 10
click at [224, 124] on input "text" at bounding box center [361, 115] width 590 height 23
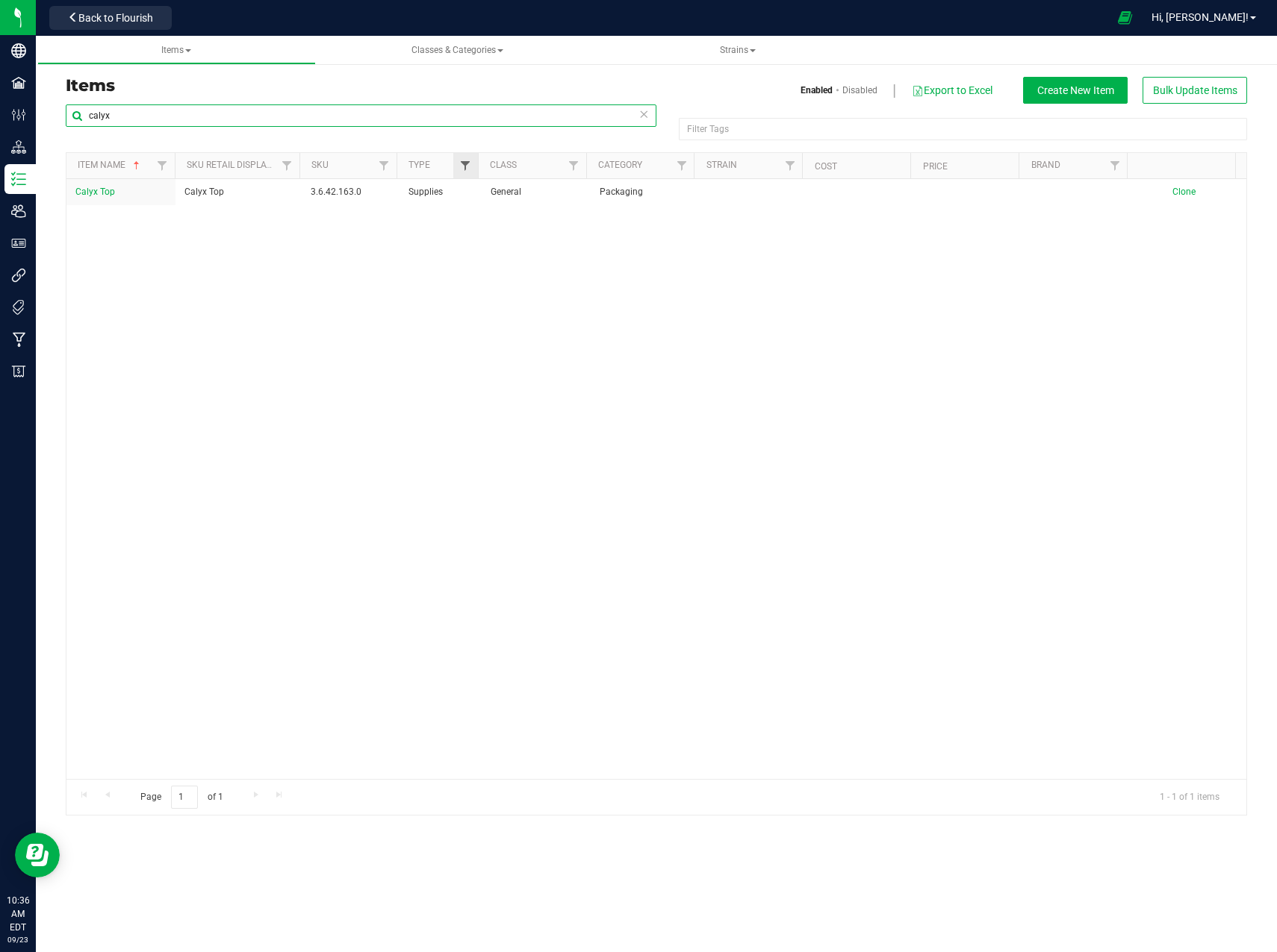
type input "calyx"
click at [467, 170] on span "Filter" at bounding box center [465, 166] width 12 height 12
click at [458, 161] on link "Filter" at bounding box center [465, 166] width 24 height 25
click at [573, 168] on span "Filter" at bounding box center [573, 166] width 12 height 12
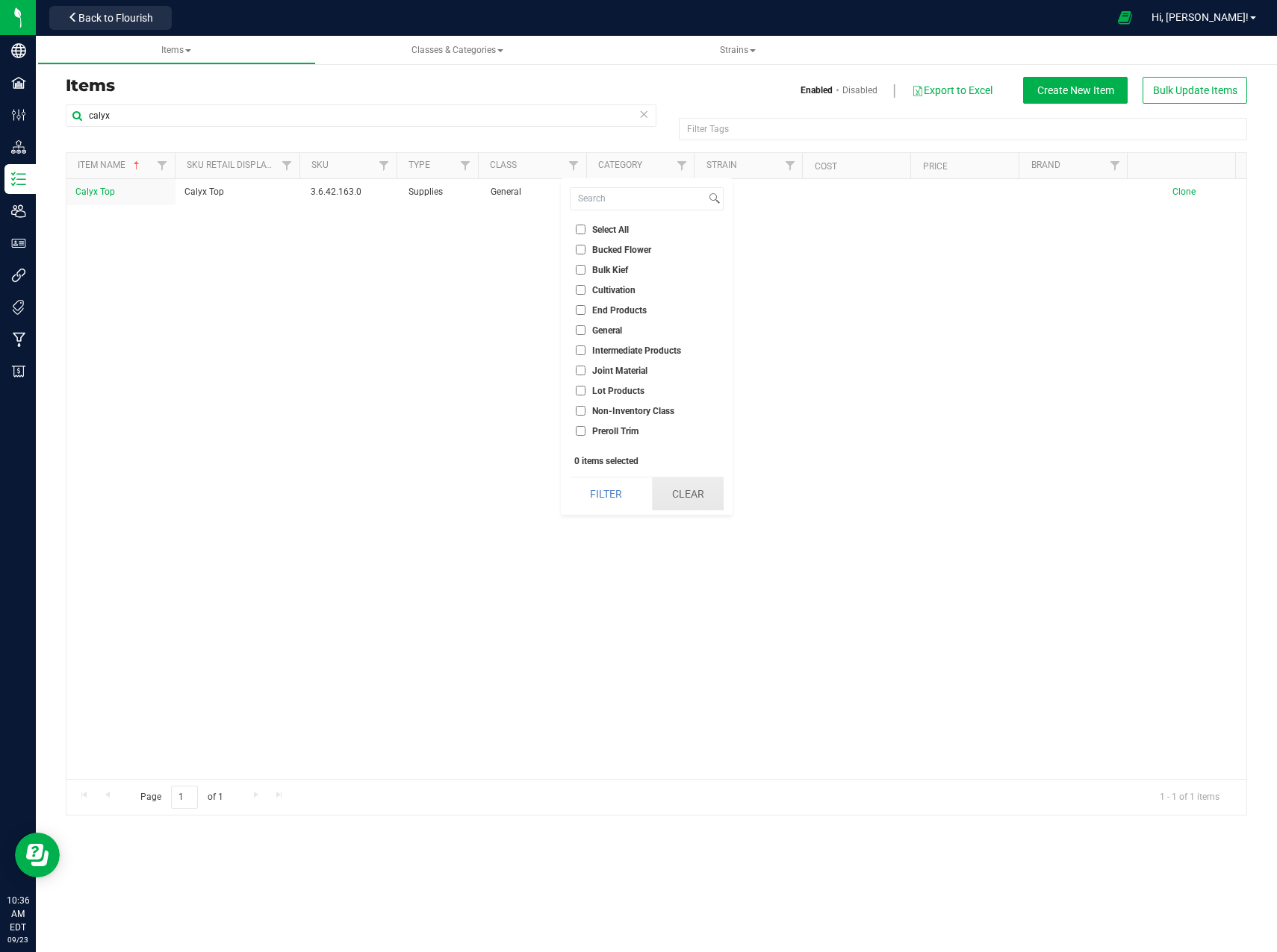
click at [684, 496] on button "Clear" at bounding box center [687, 493] width 71 height 33
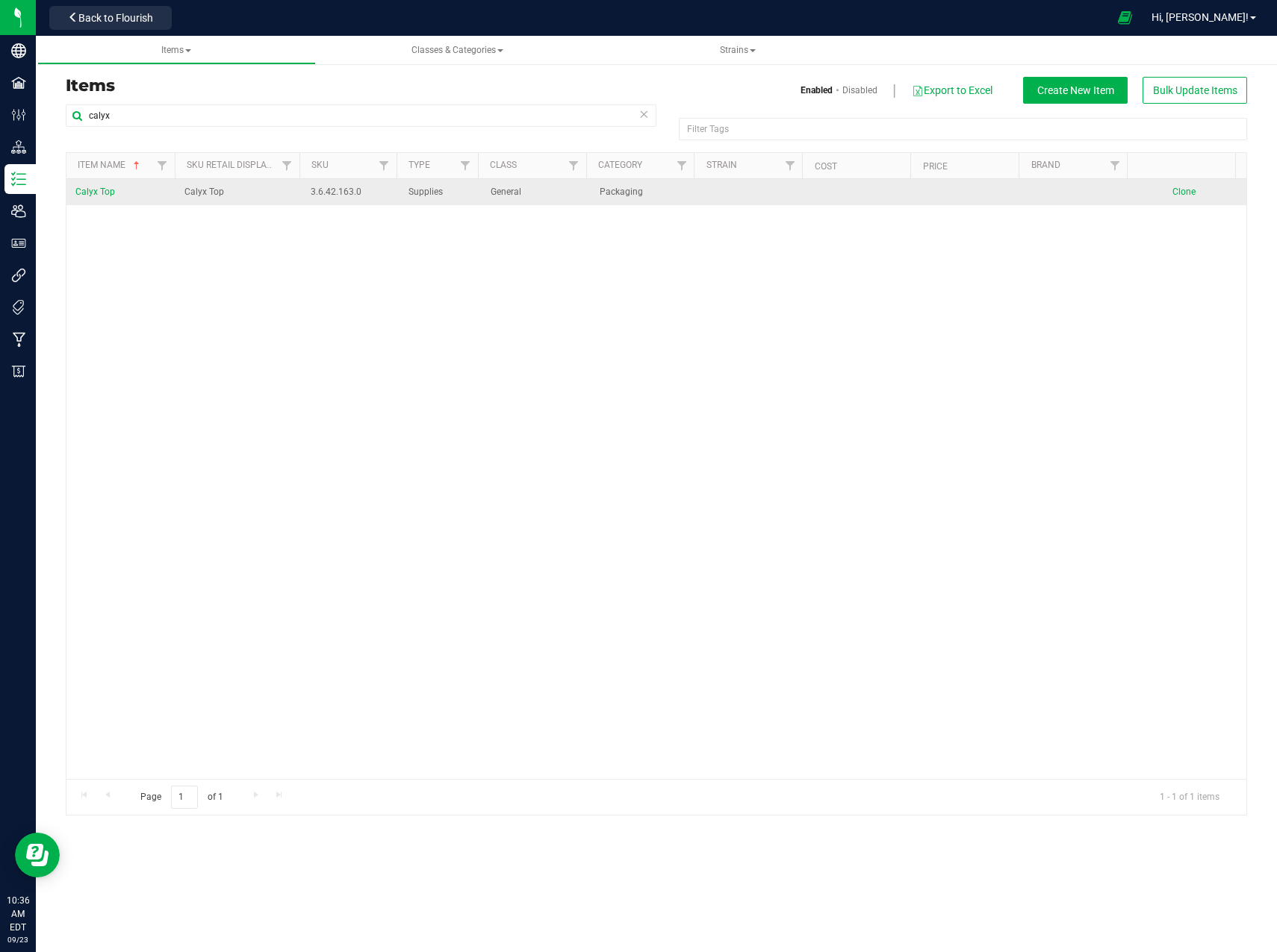
click at [1178, 191] on span "Clone" at bounding box center [1184, 192] width 24 height 10
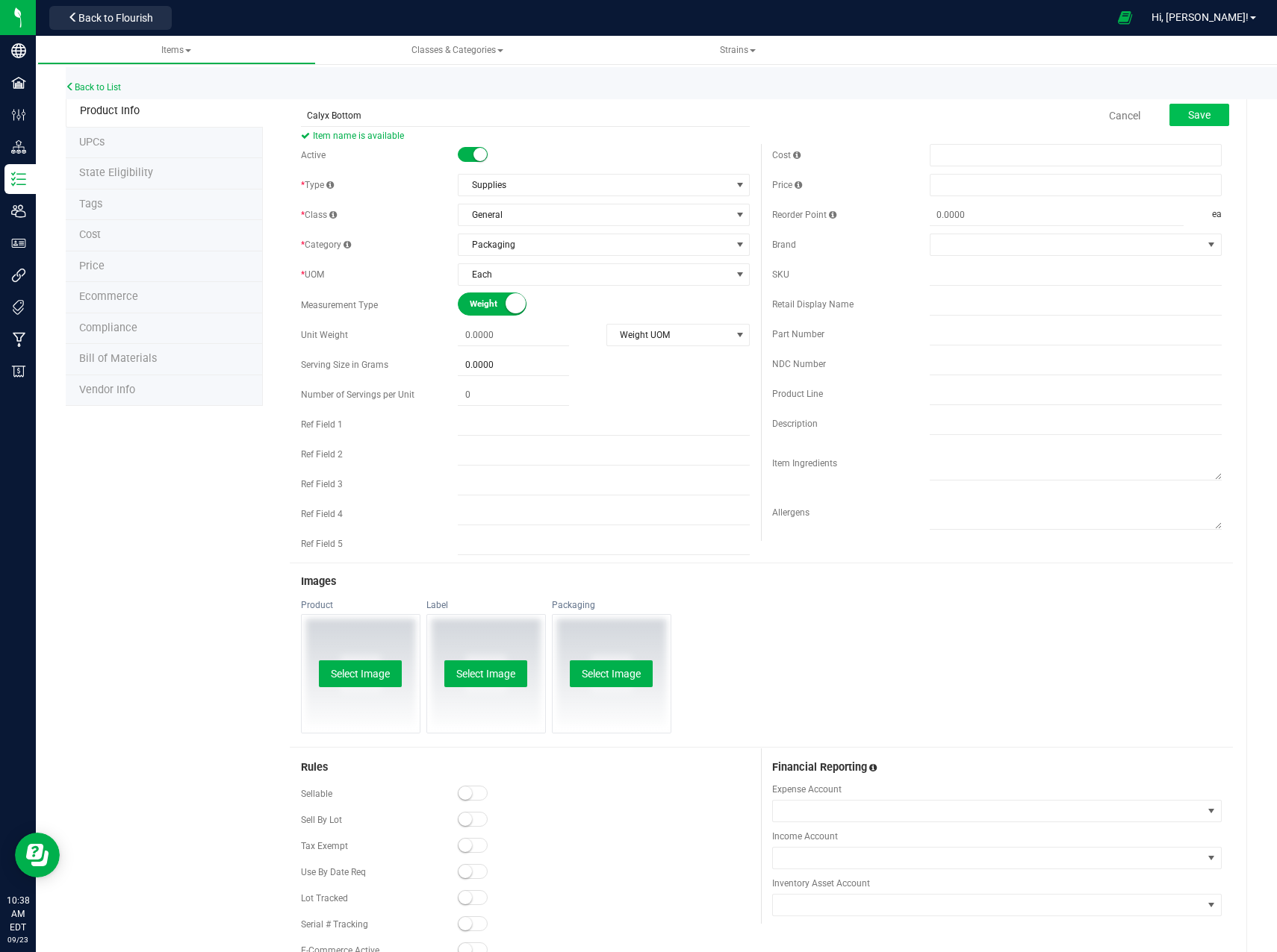
type input "Calyx Bottom"
click at [1188, 121] on span "Save" at bounding box center [1199, 115] width 23 height 12
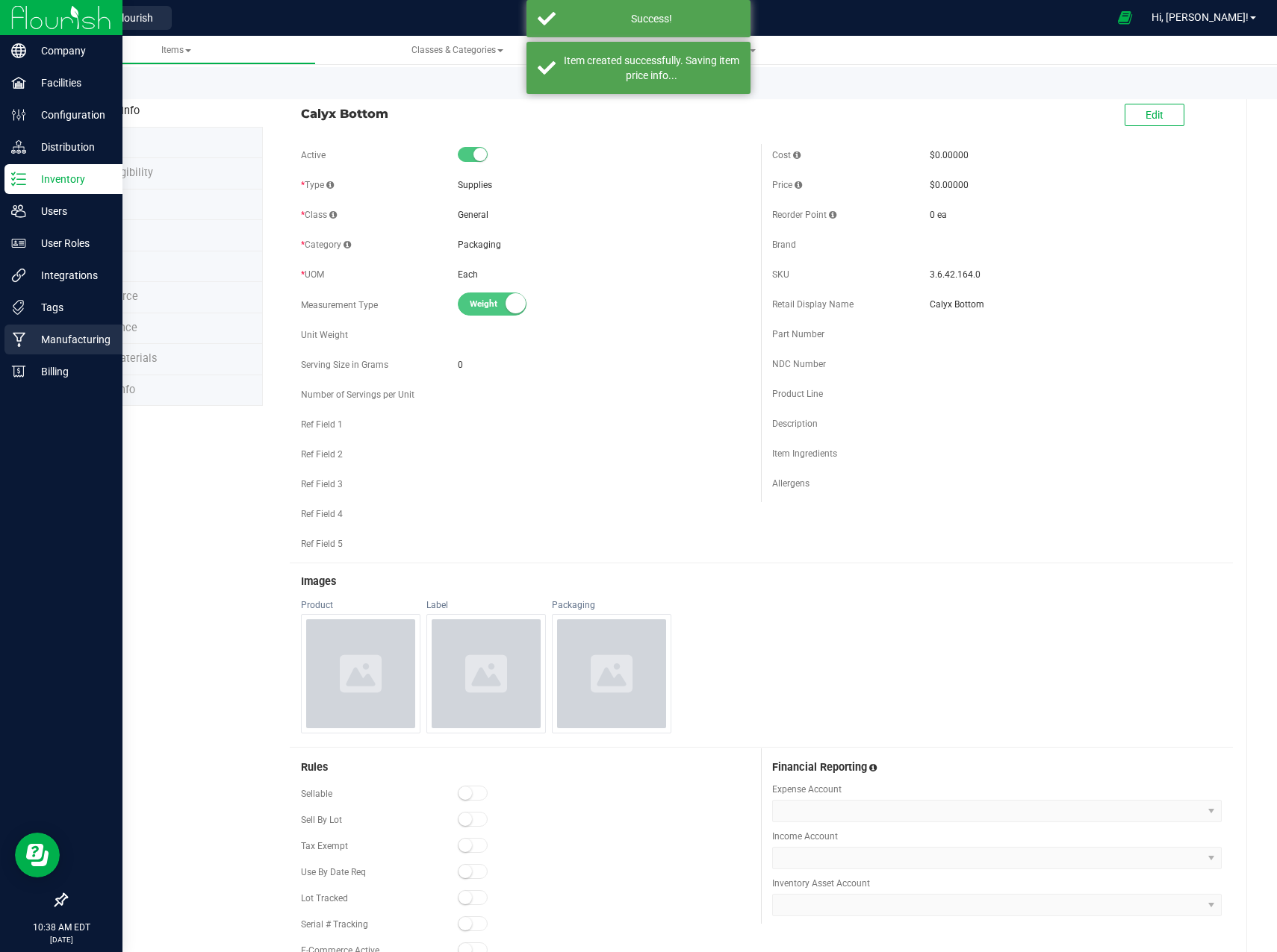
click at [42, 339] on p "Manufacturing" at bounding box center [71, 339] width 90 height 18
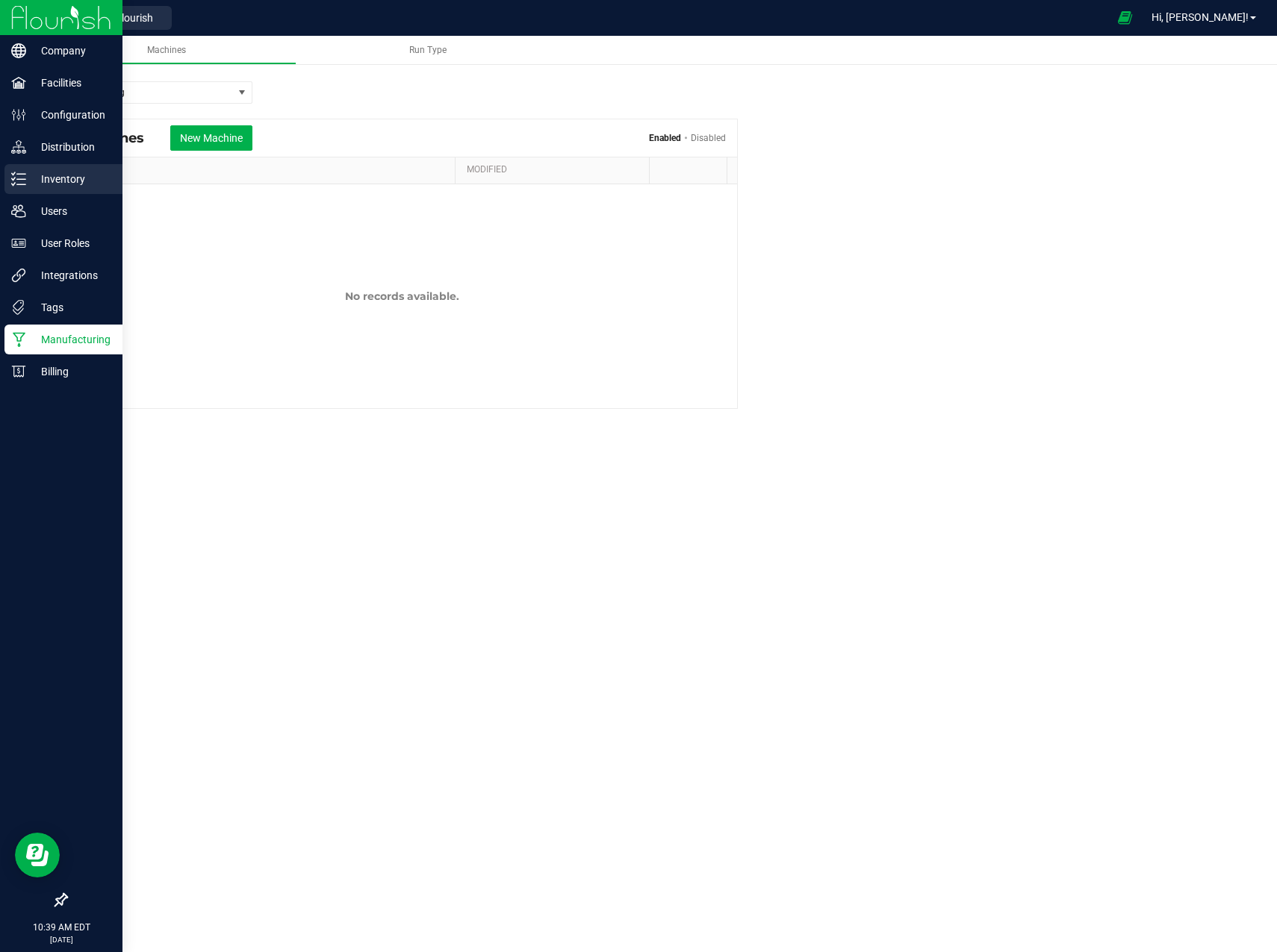
click at [17, 176] on icon at bounding box center [18, 179] width 15 height 15
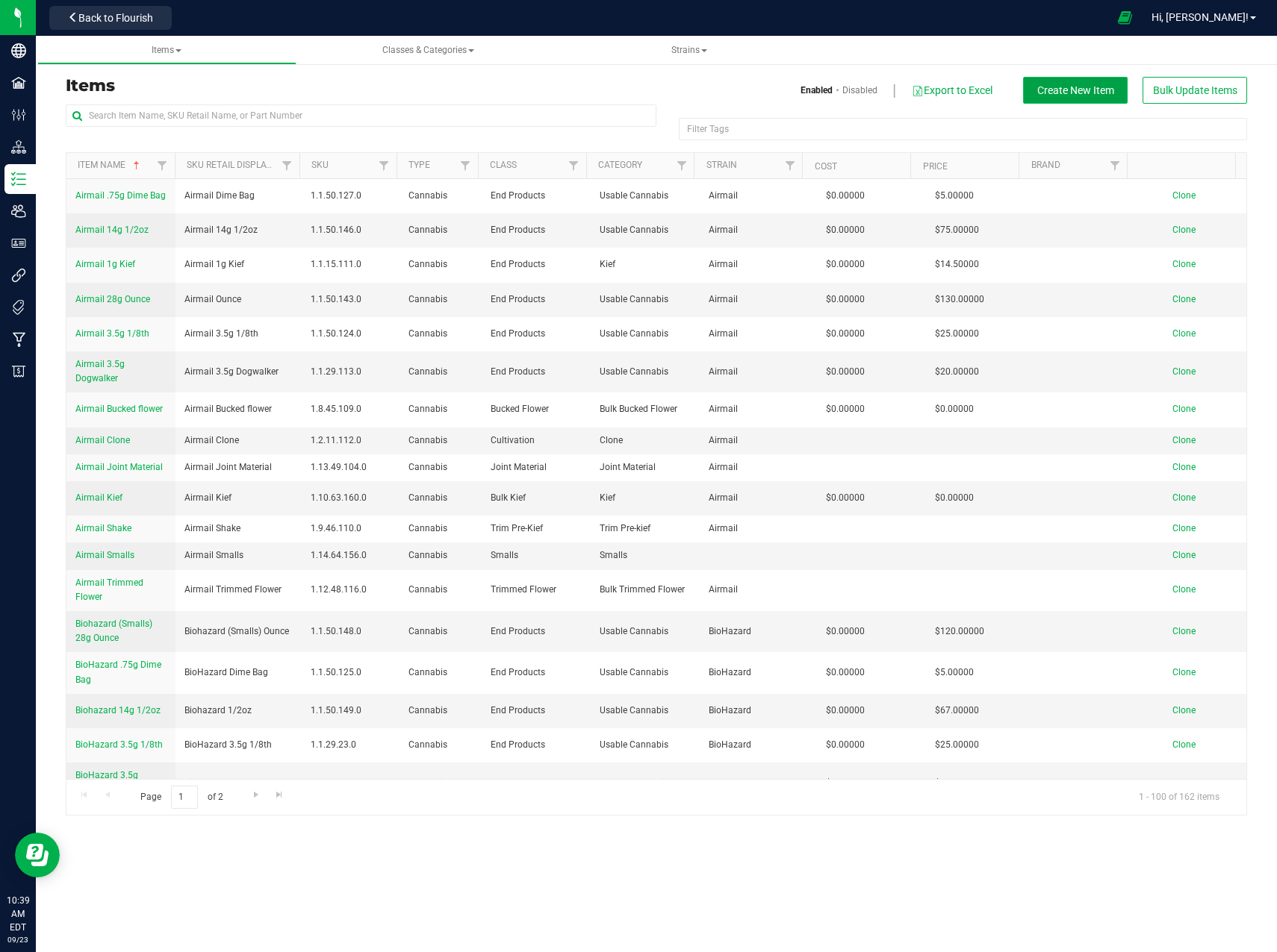
click at [1078, 87] on span "Create New Item" at bounding box center [1075, 90] width 77 height 12
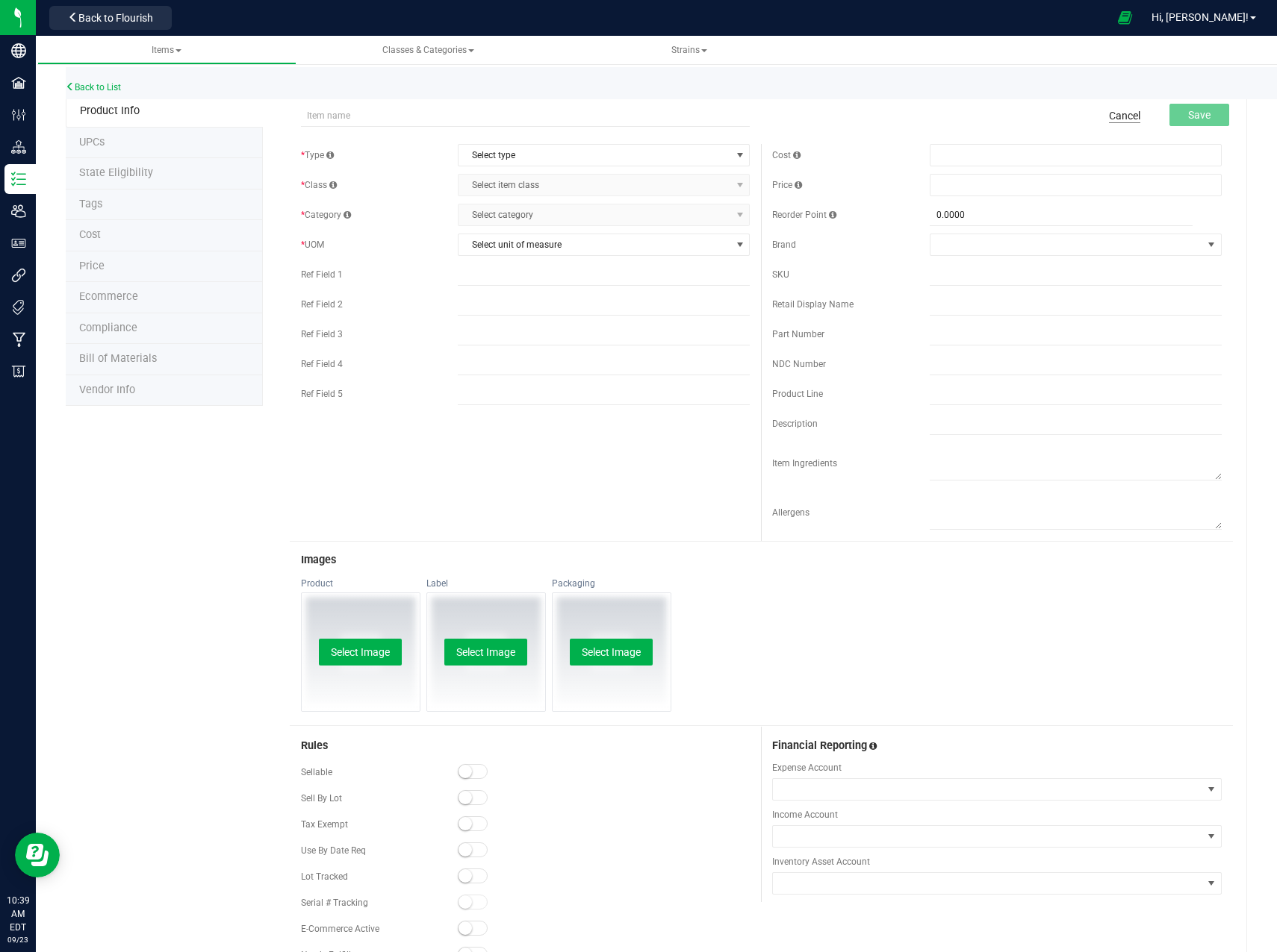
click at [1111, 110] on link "Cancel" at bounding box center [1124, 116] width 31 height 15
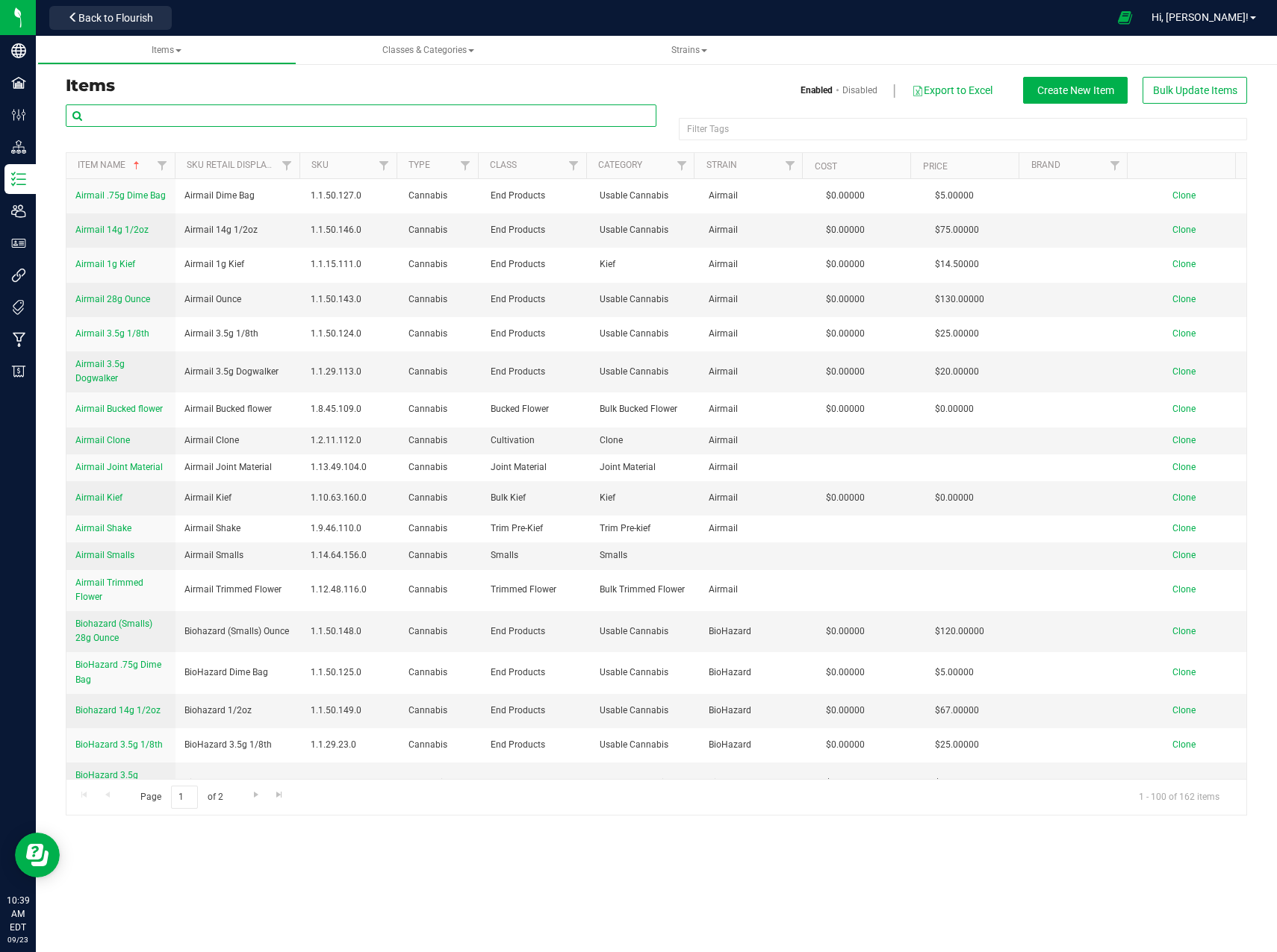
click at [304, 110] on input "text" at bounding box center [361, 115] width 590 height 23
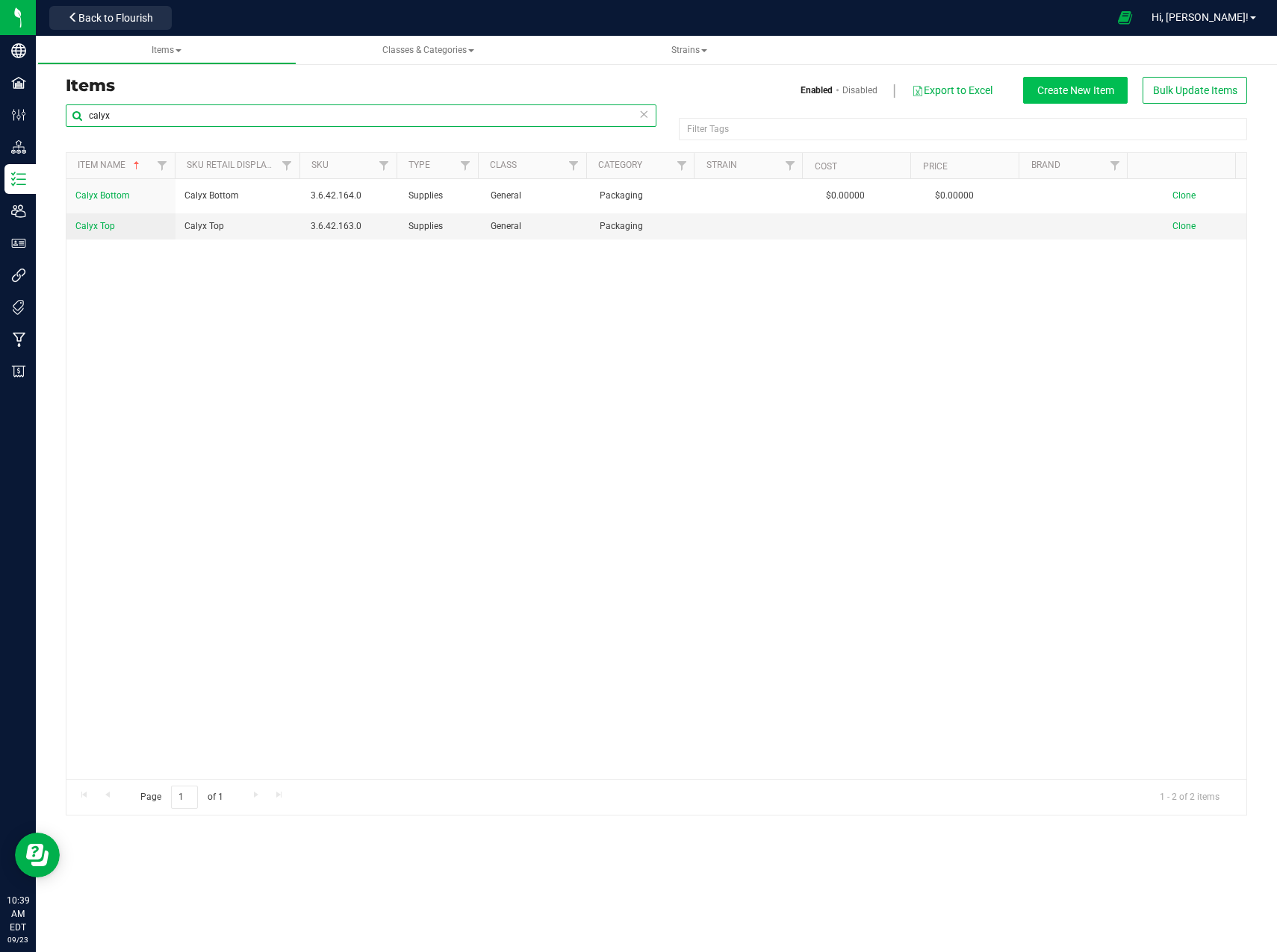
type input "calyx"
click at [1095, 91] on span "Create New Item" at bounding box center [1075, 90] width 77 height 12
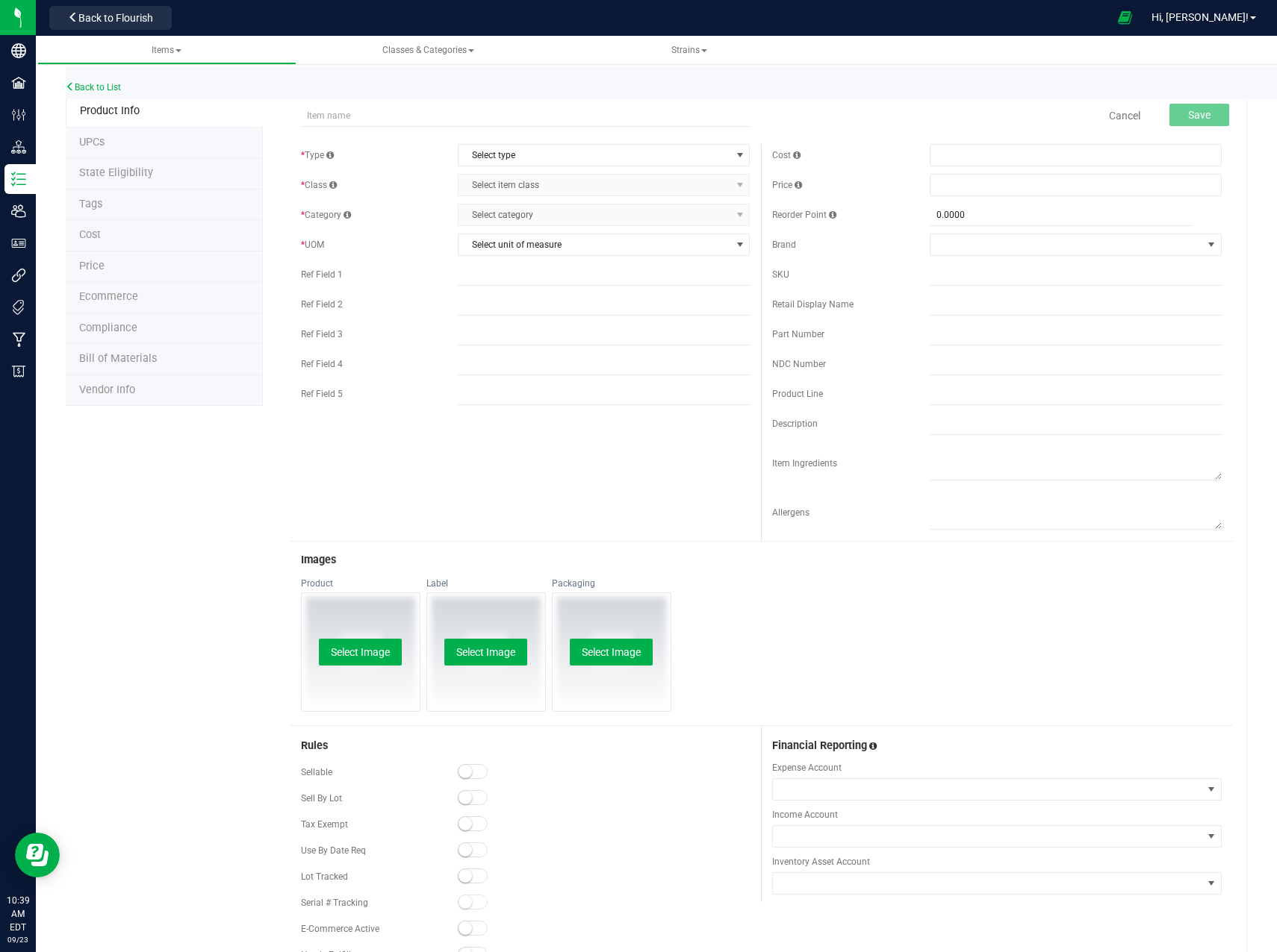
click at [169, 355] on li "Bill of Materials" at bounding box center [164, 359] width 197 height 31
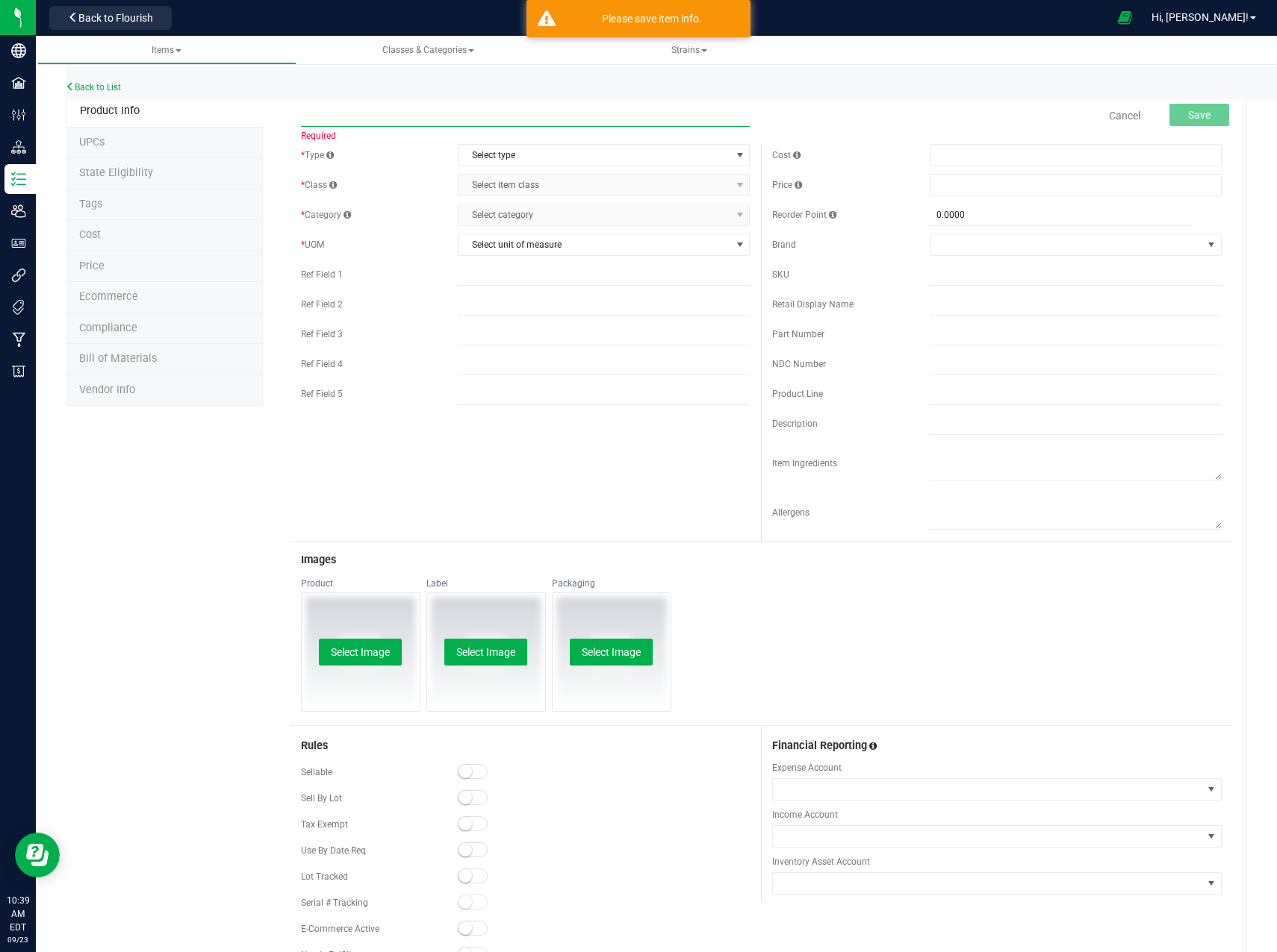
click at [335, 110] on input "text" at bounding box center [525, 115] width 450 height 23
click at [1109, 117] on link "Cancel" at bounding box center [1124, 116] width 31 height 15
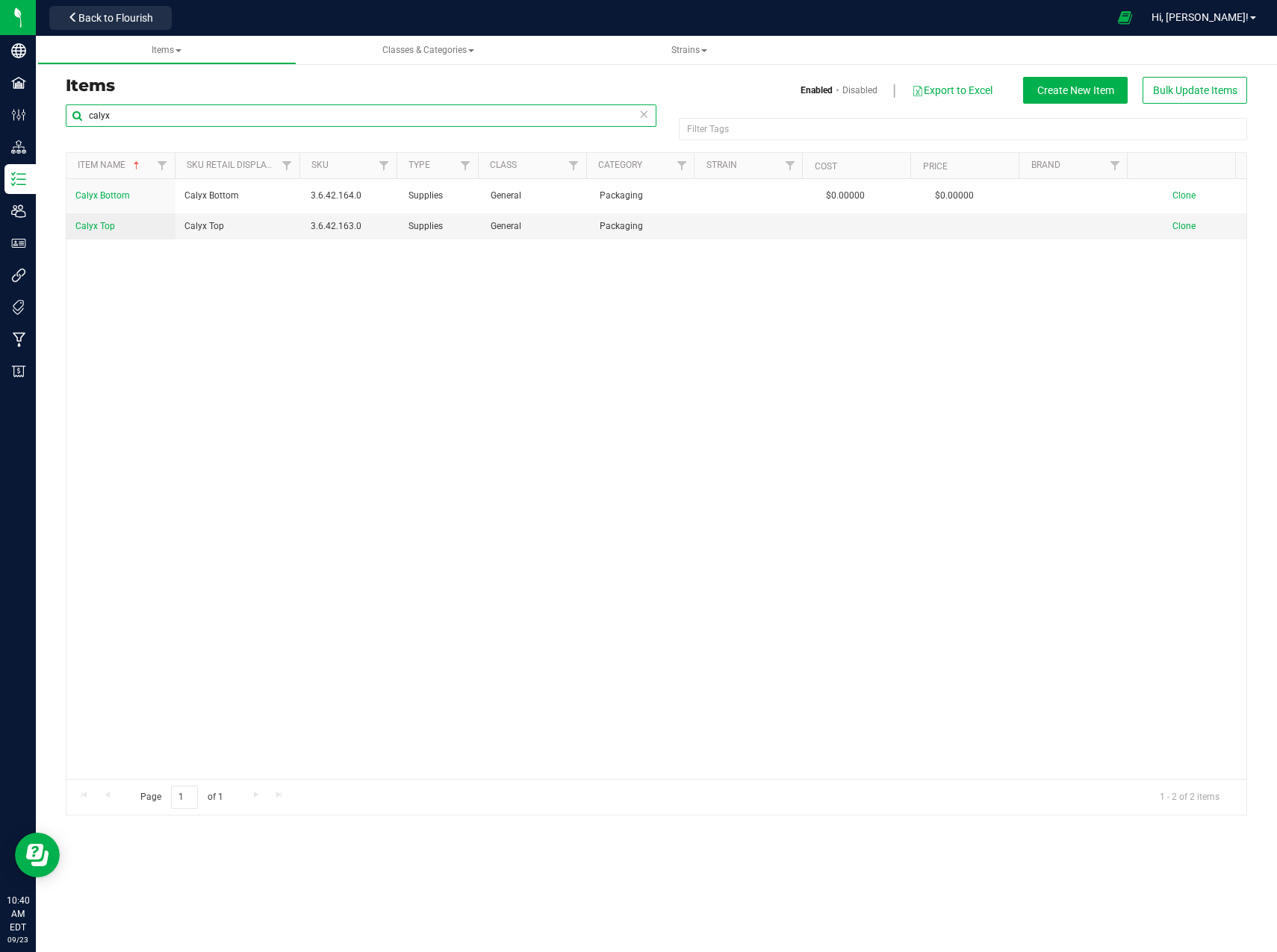
drag, startPoint x: 124, startPoint y: 127, endPoint x: 65, endPoint y: 131, distance: 59.1
click at [65, 131] on div "calyx Filter Tags Filter Tags Item Name Sku Retail Display Name SKU Type Class …" at bounding box center [657, 459] width 1204 height 712
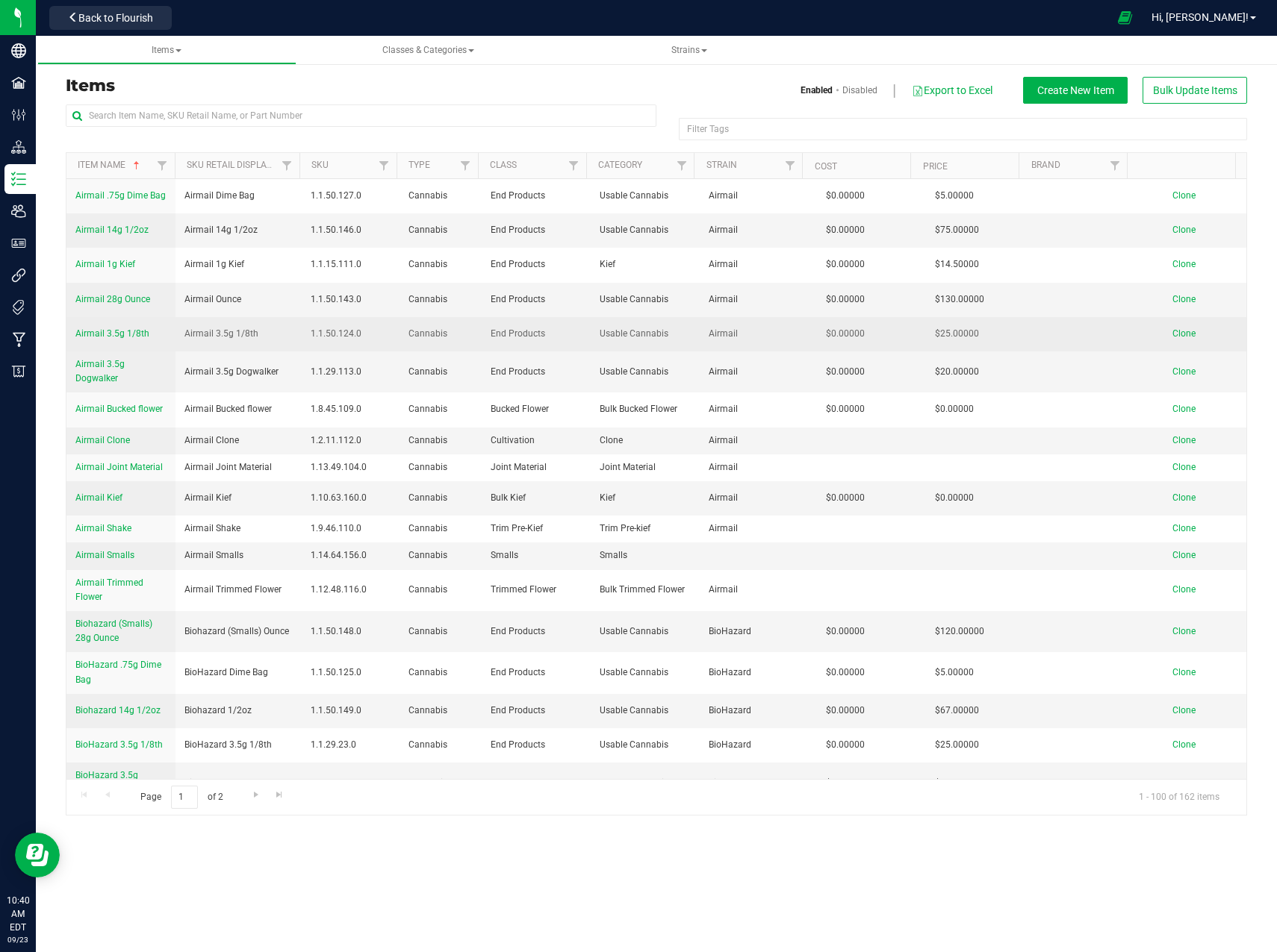
click at [119, 336] on span "Airmail 3.5g 1/8th" at bounding box center [113, 334] width 74 height 10
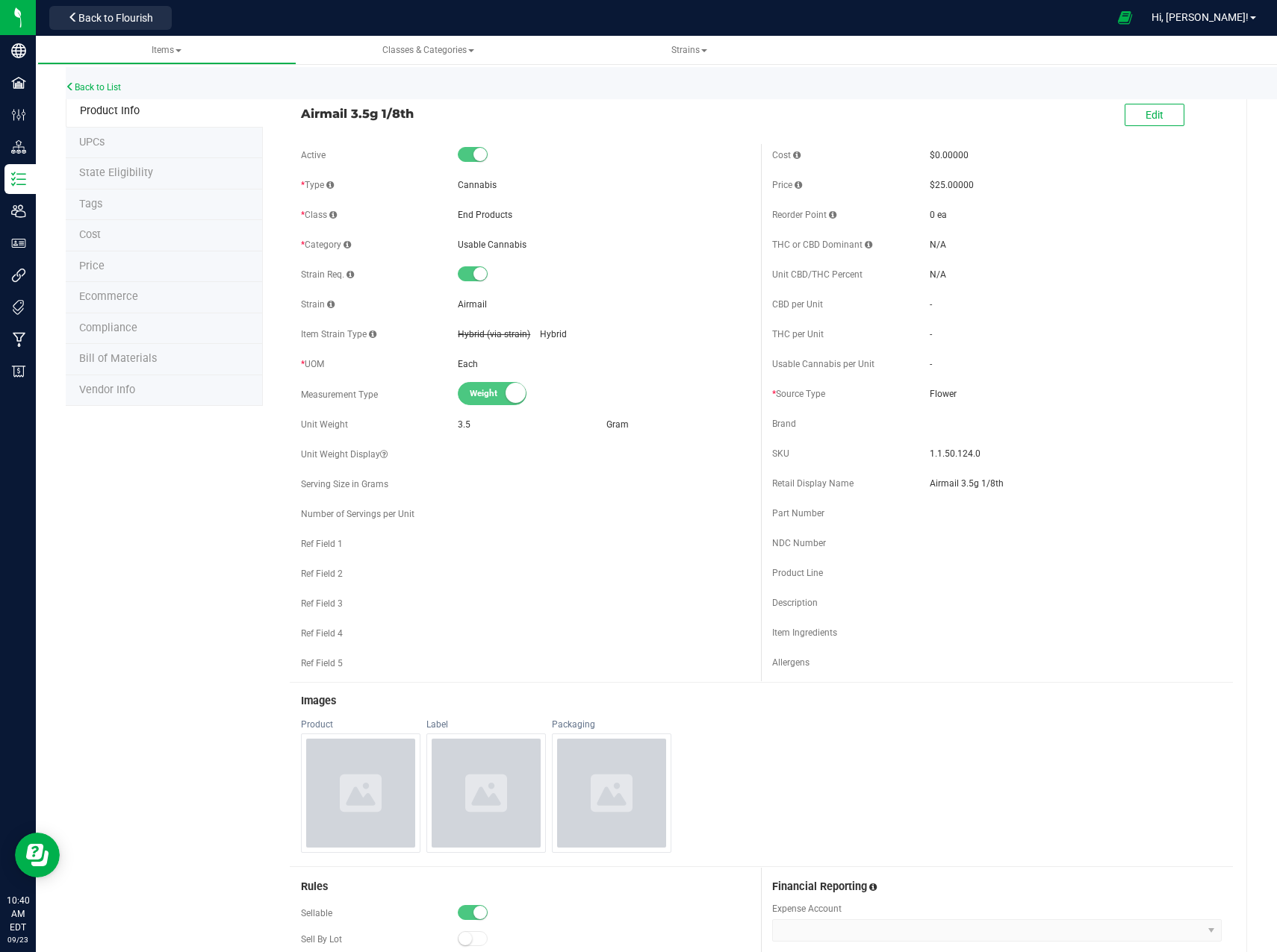
click at [122, 360] on span "Bill of Materials" at bounding box center [118, 358] width 77 height 13
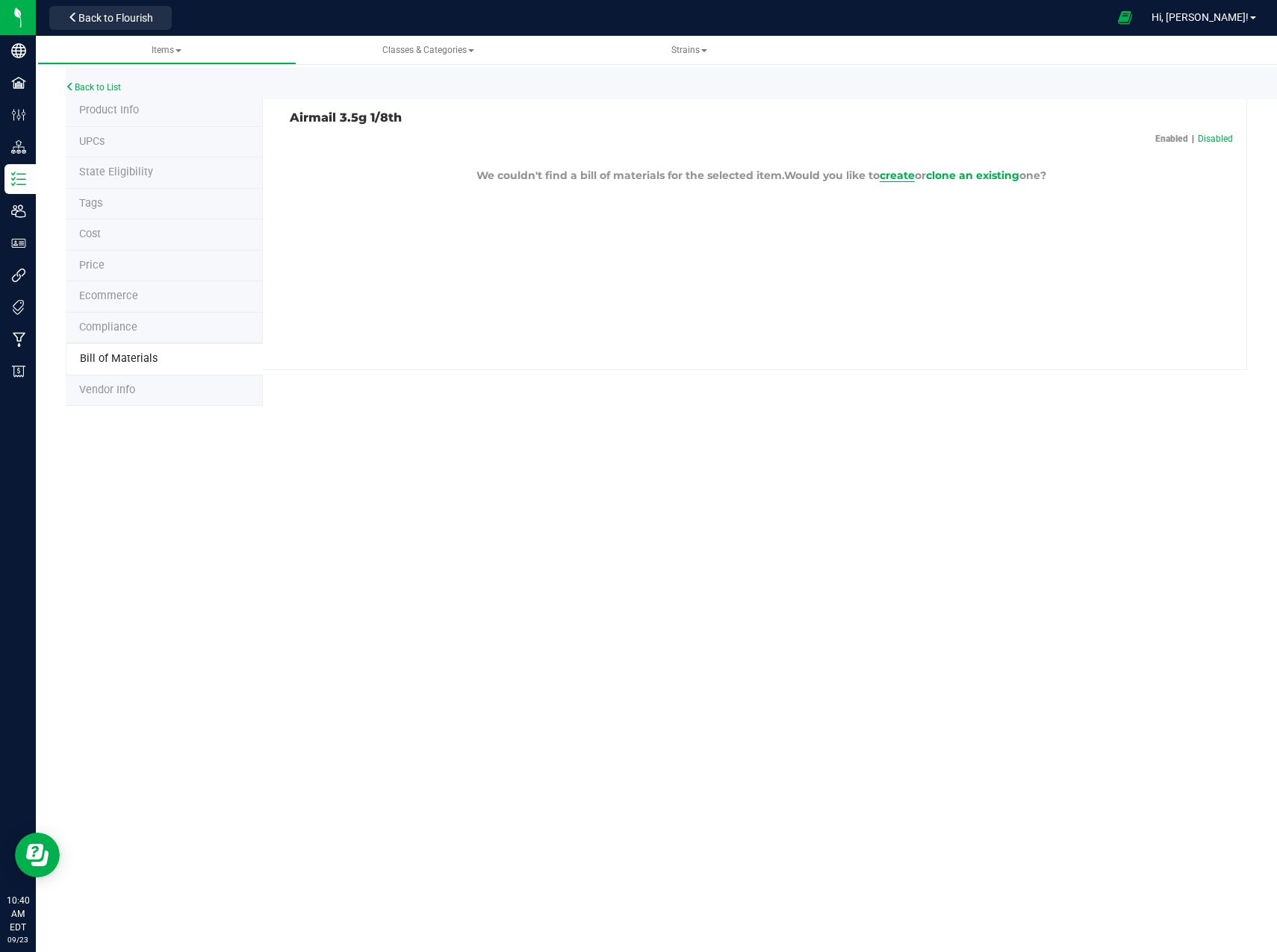
click at [897, 178] on span "create" at bounding box center [897, 176] width 35 height 13
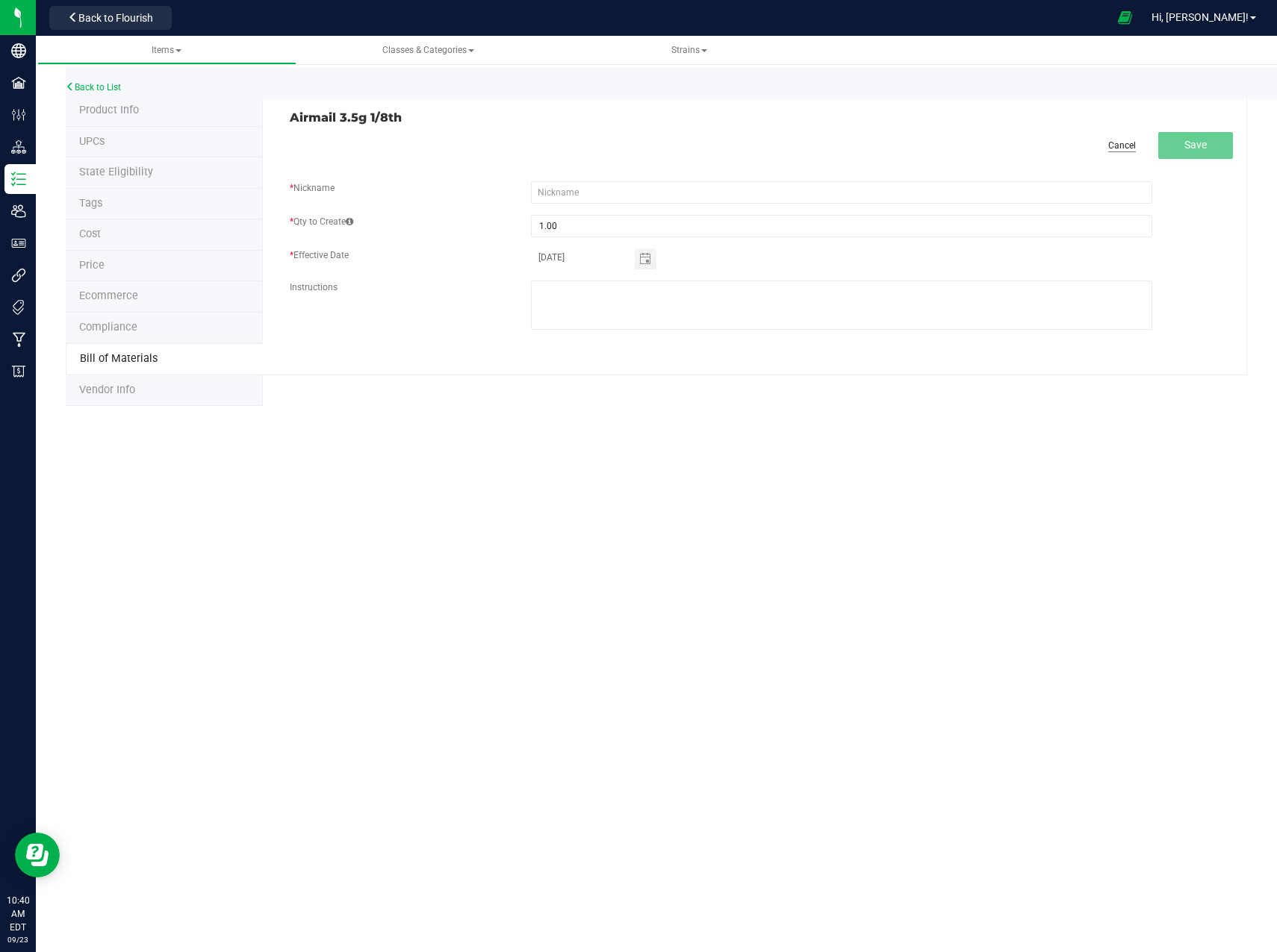
click at [1127, 145] on link "Cancel" at bounding box center [1121, 145] width 28 height 13
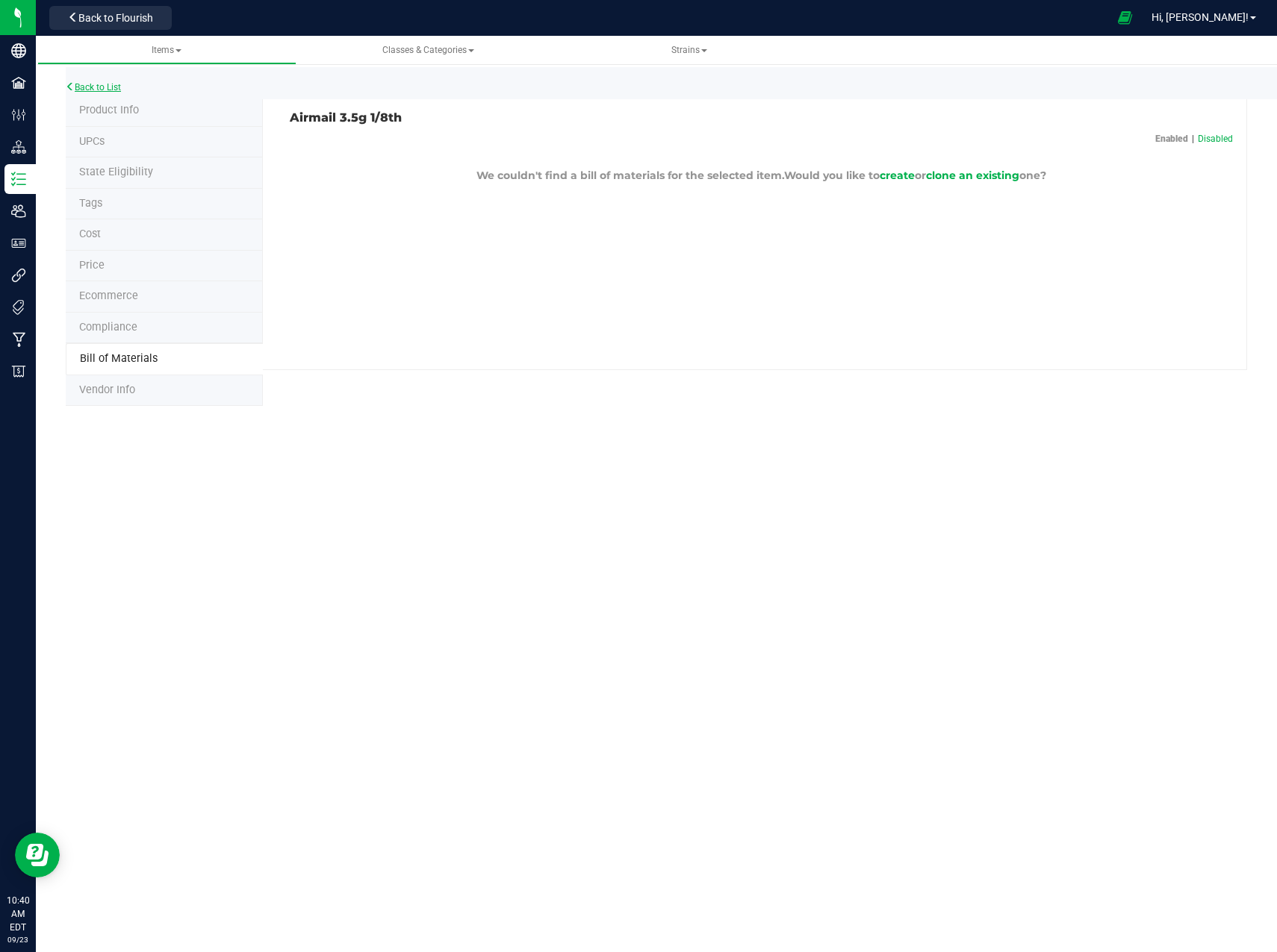
click at [94, 87] on link "Back to List" at bounding box center [93, 87] width 55 height 10
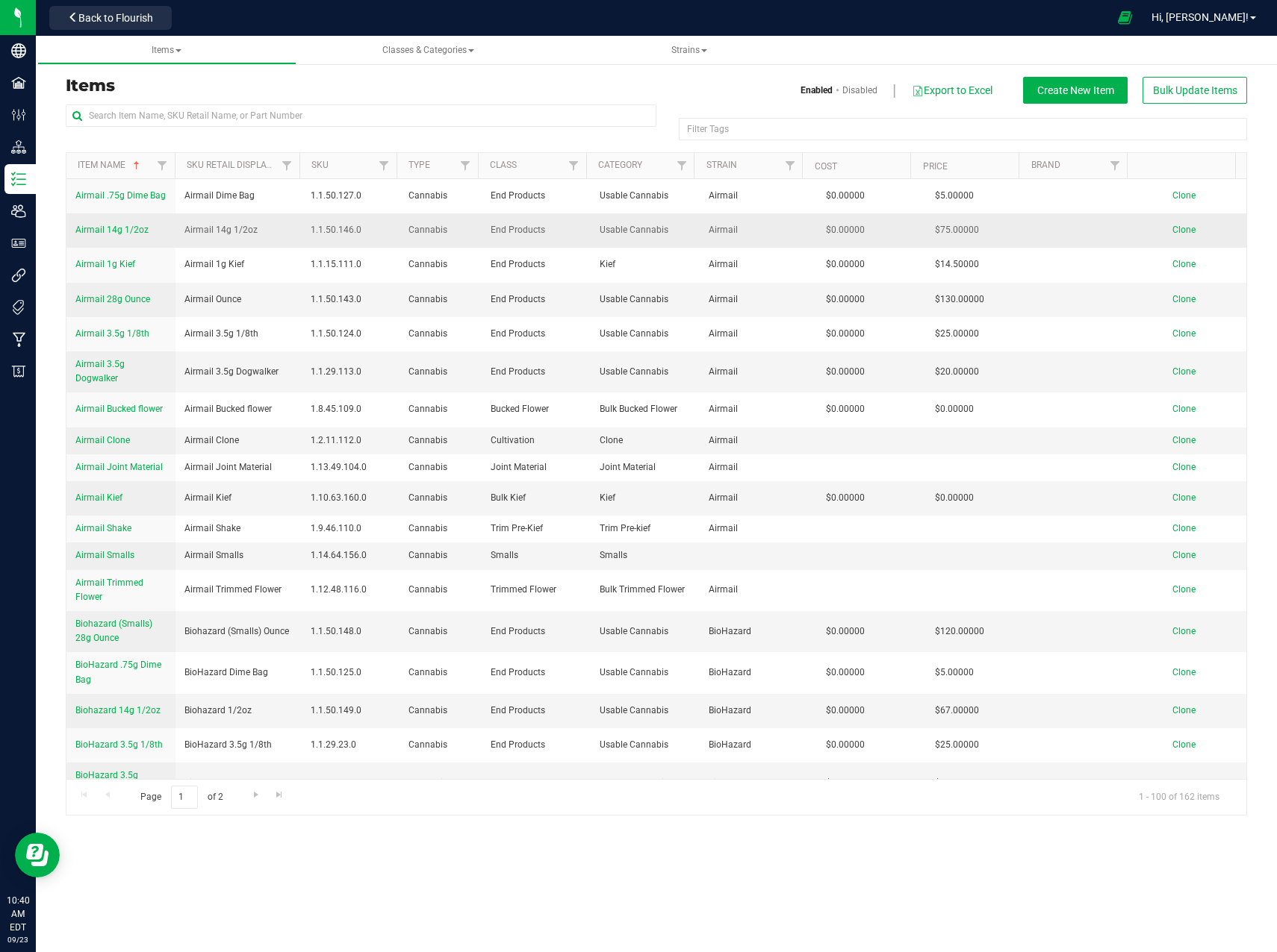
click at [134, 227] on span "Airmail 14g 1/2oz" at bounding box center [112, 229] width 73 height 10
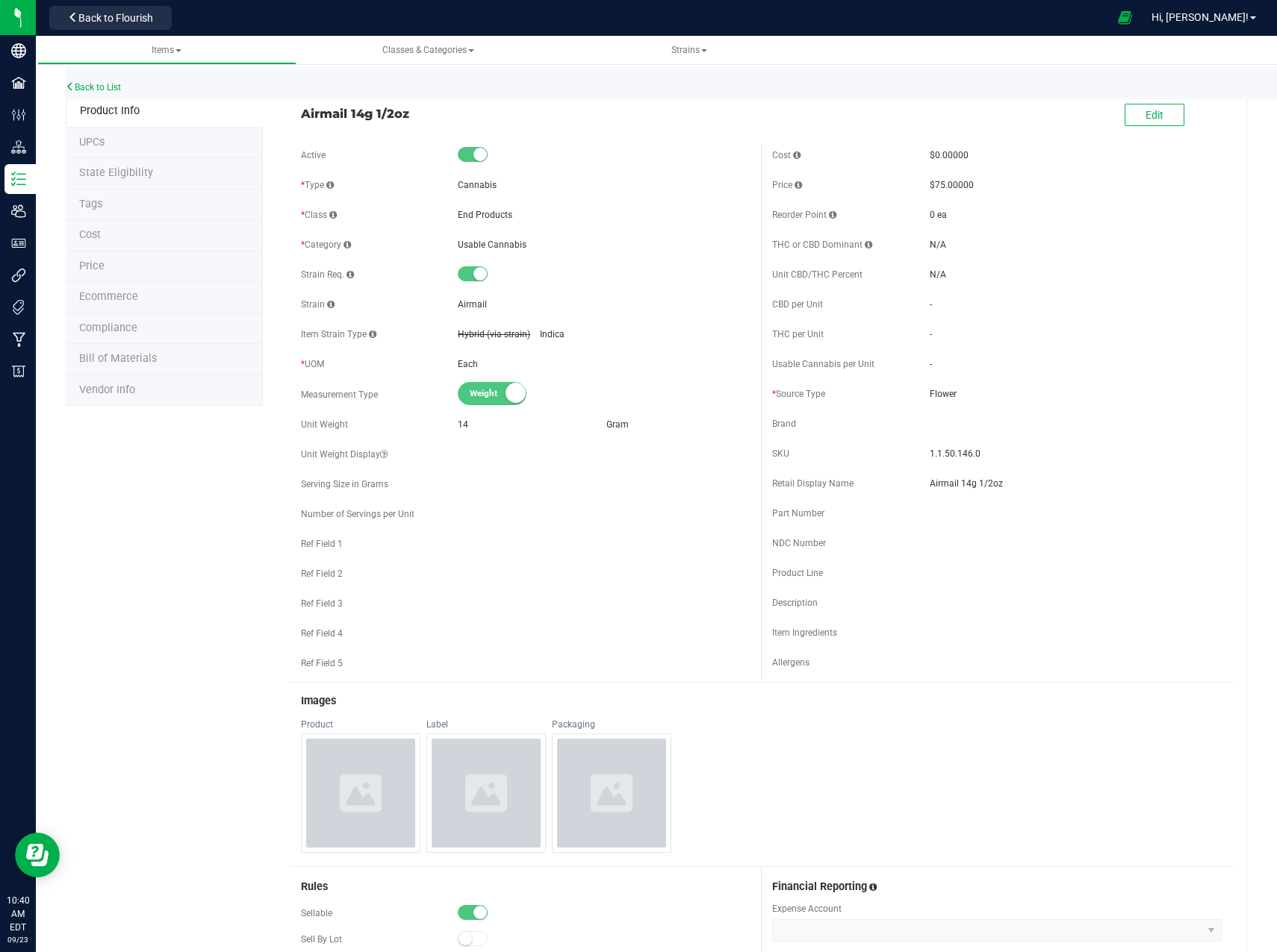
click at [126, 359] on span "Bill of Materials" at bounding box center [118, 358] width 77 height 13
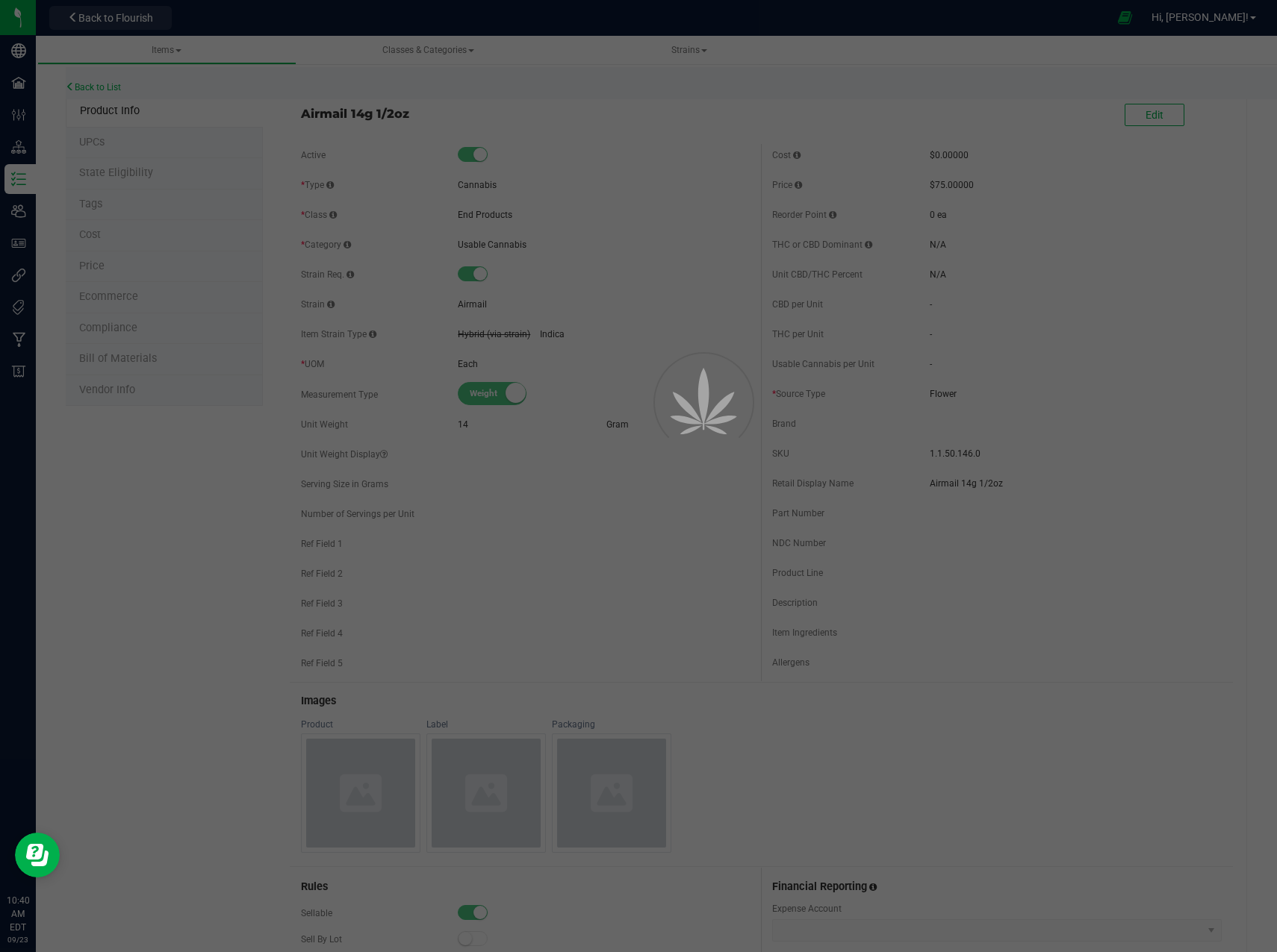
select select "1"
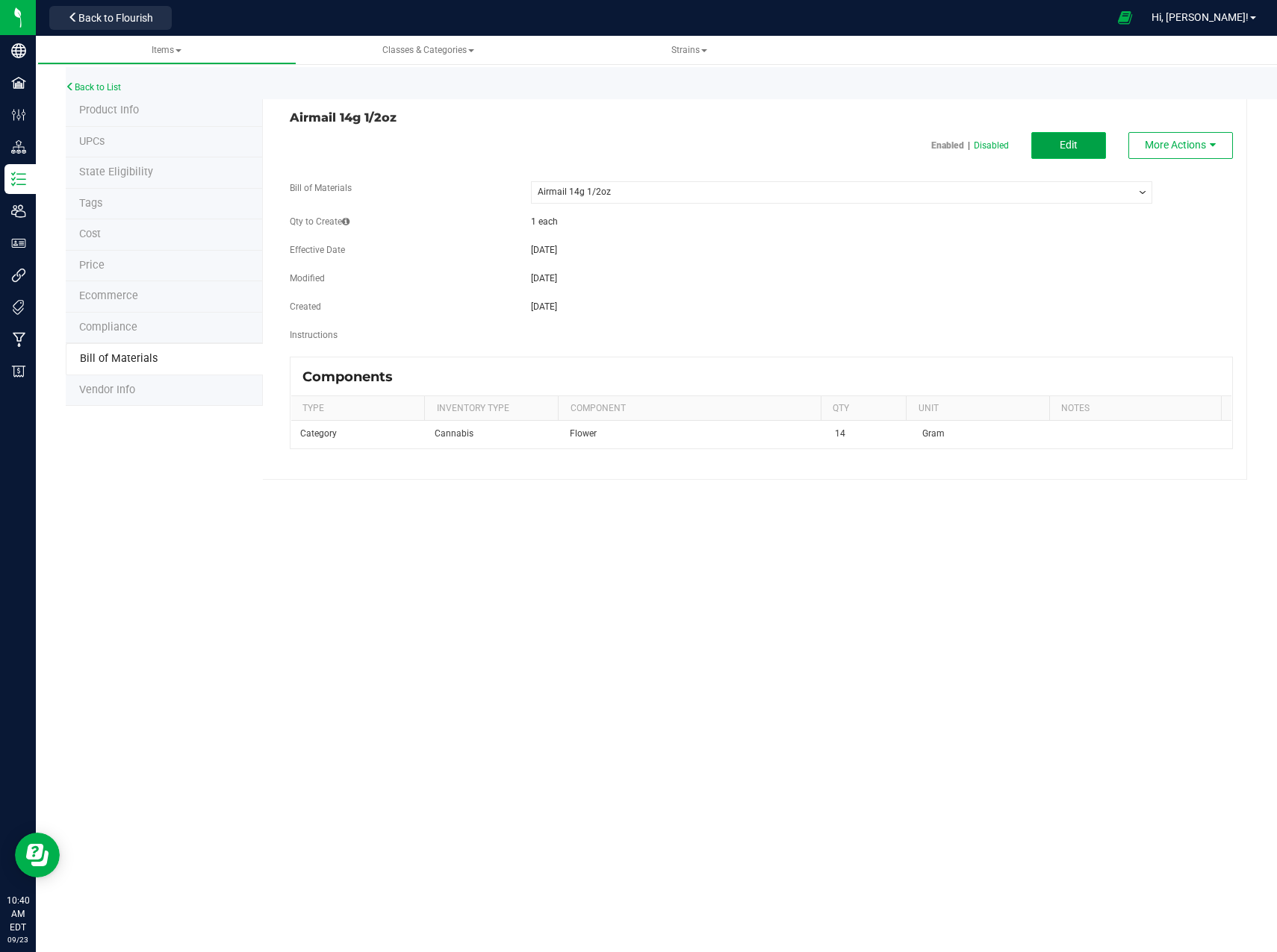
click at [1097, 148] on button "Edit" at bounding box center [1068, 145] width 75 height 27
select select "1"
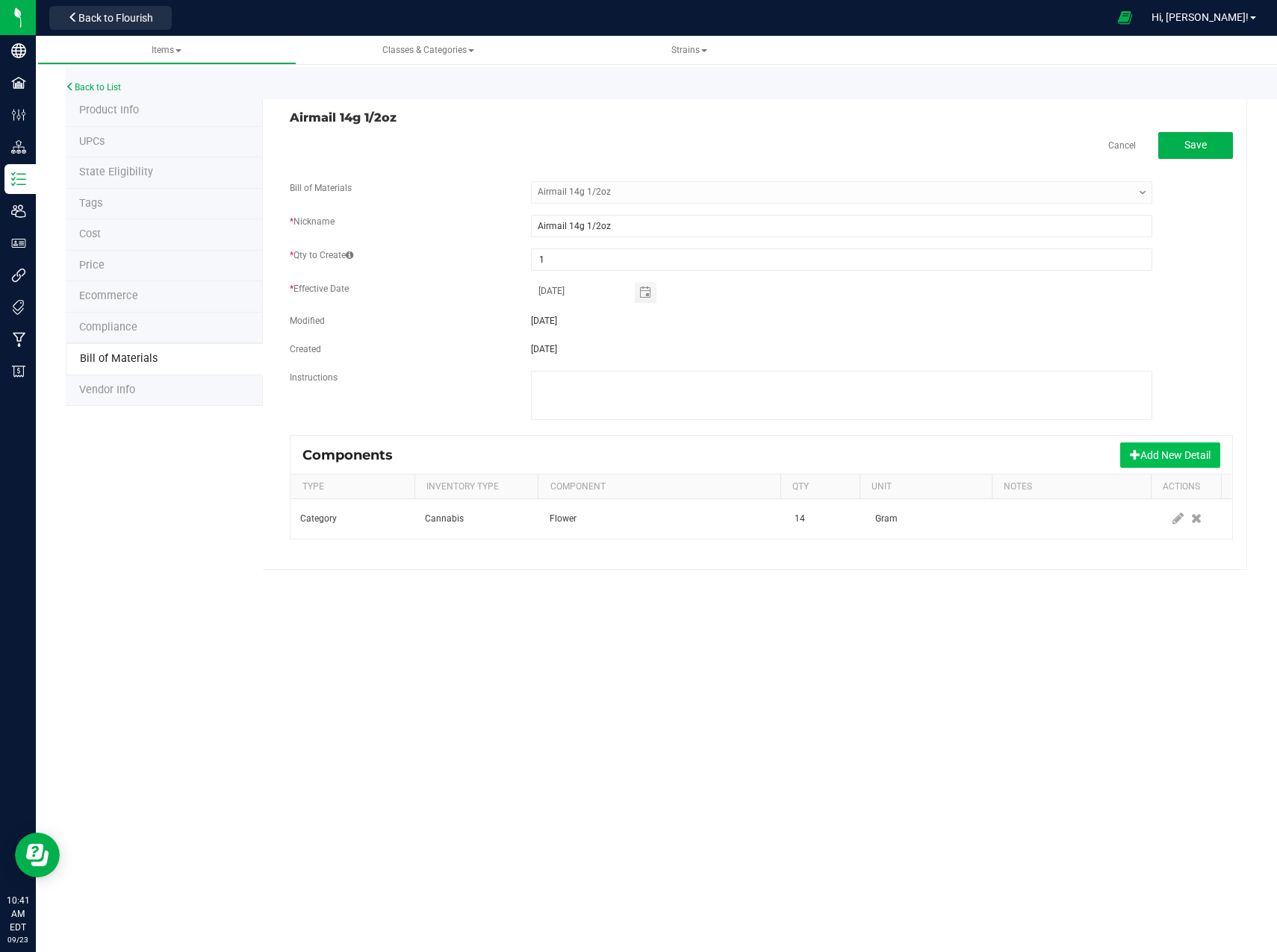
click at [1158, 465] on button "Add New Detail" at bounding box center [1169, 455] width 100 height 25
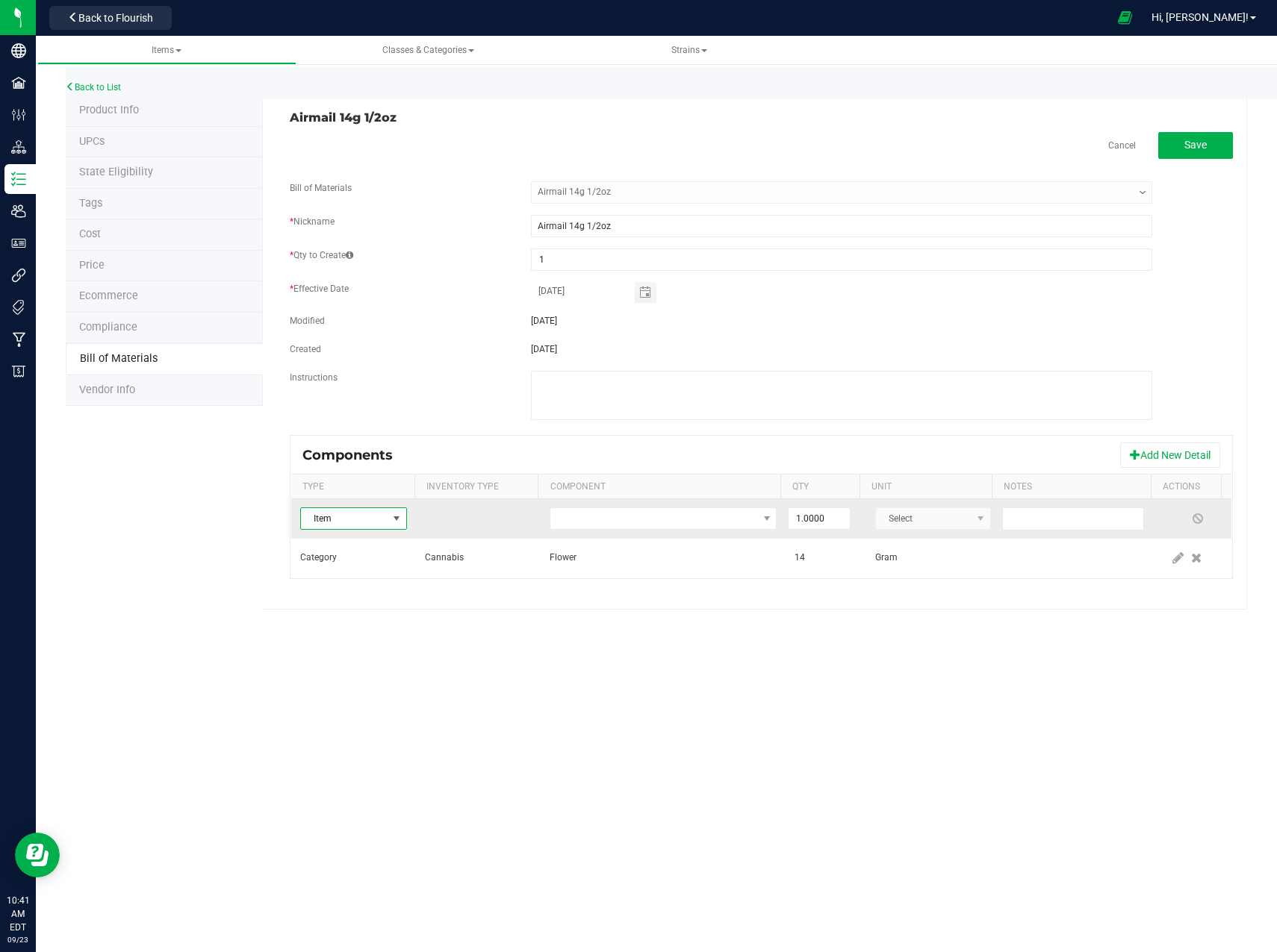
click at [380, 516] on span "Item" at bounding box center [344, 518] width 87 height 21
click at [585, 514] on span "NO DATA FOUND" at bounding box center [654, 518] width 207 height 21
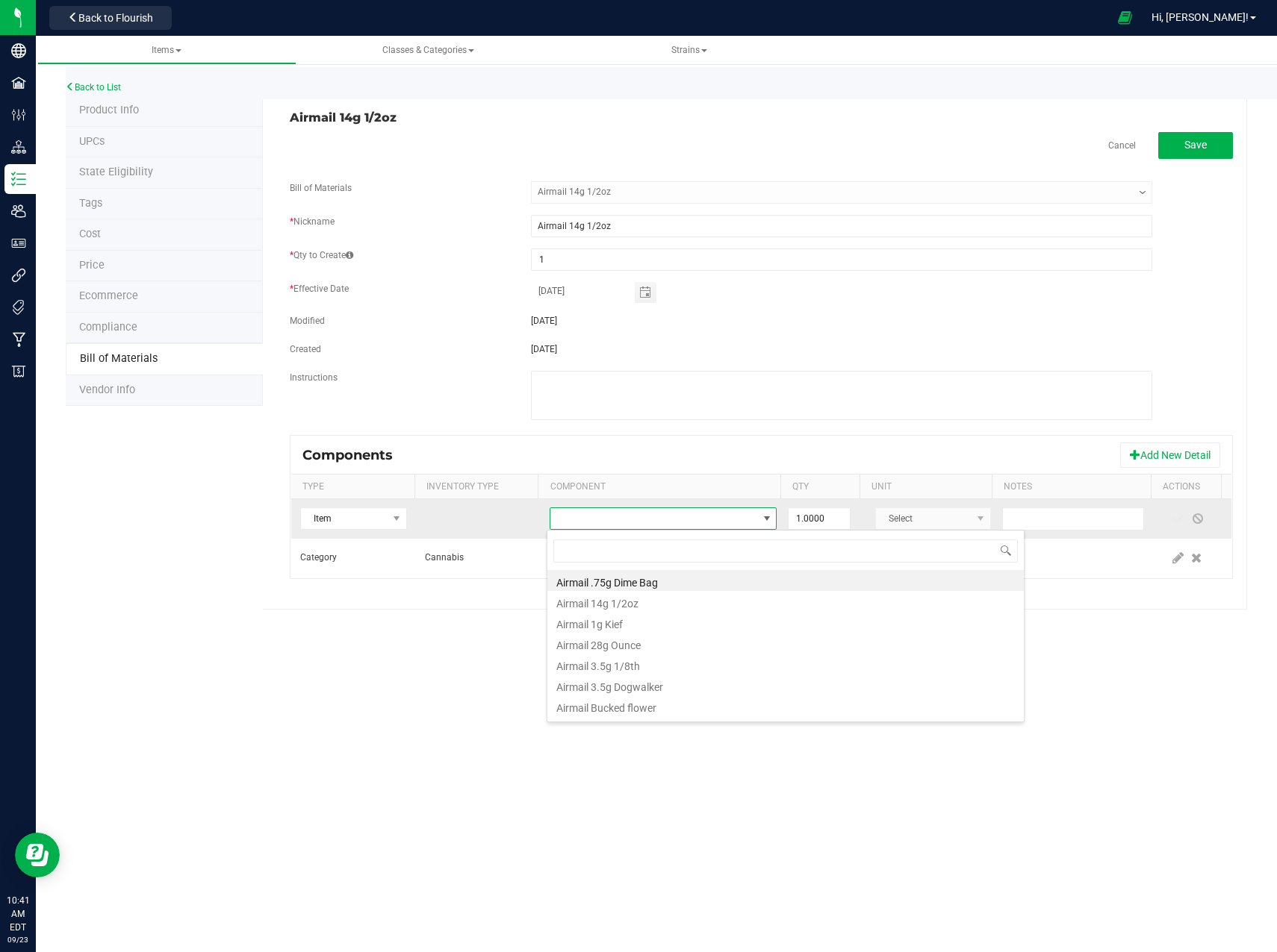
click at [578, 516] on span at bounding box center [654, 518] width 207 height 21
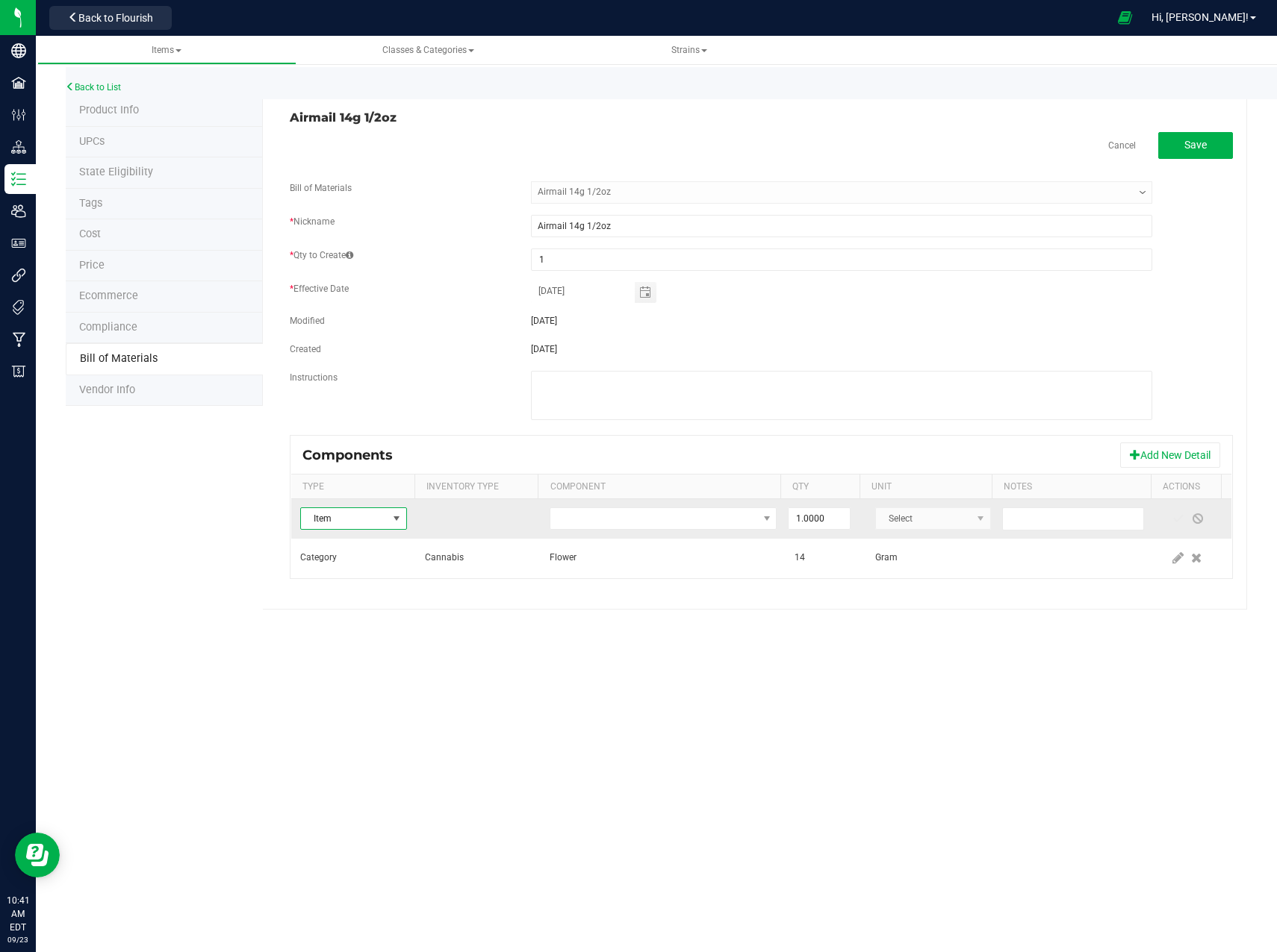
click at [378, 518] on span "Item" at bounding box center [344, 518] width 87 height 21
click at [364, 577] on li "Category" at bounding box center [371, 580] width 140 height 21
click at [686, 517] on span "Select" at bounding box center [654, 518] width 207 height 21
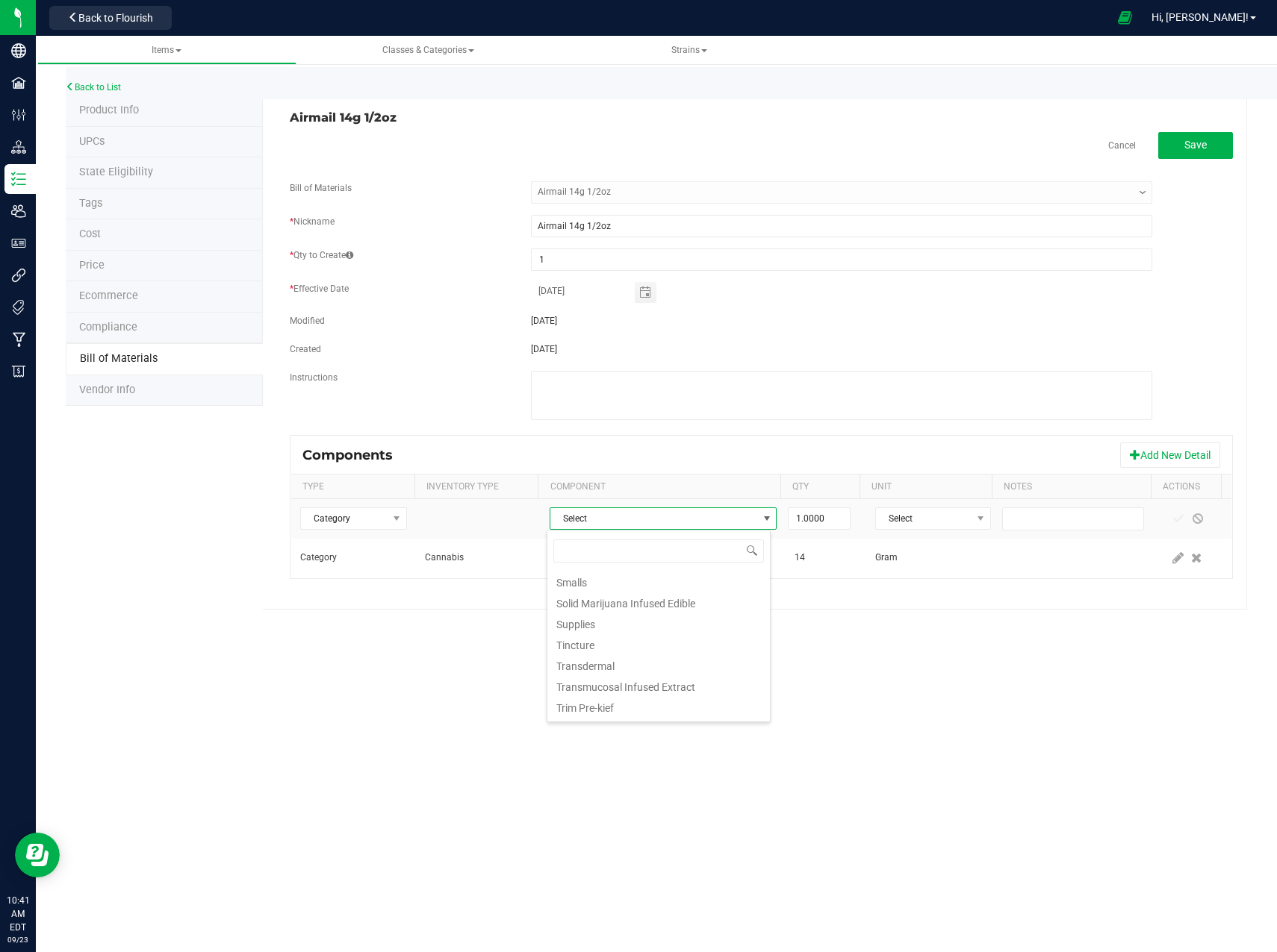
scroll to position [1167, 0]
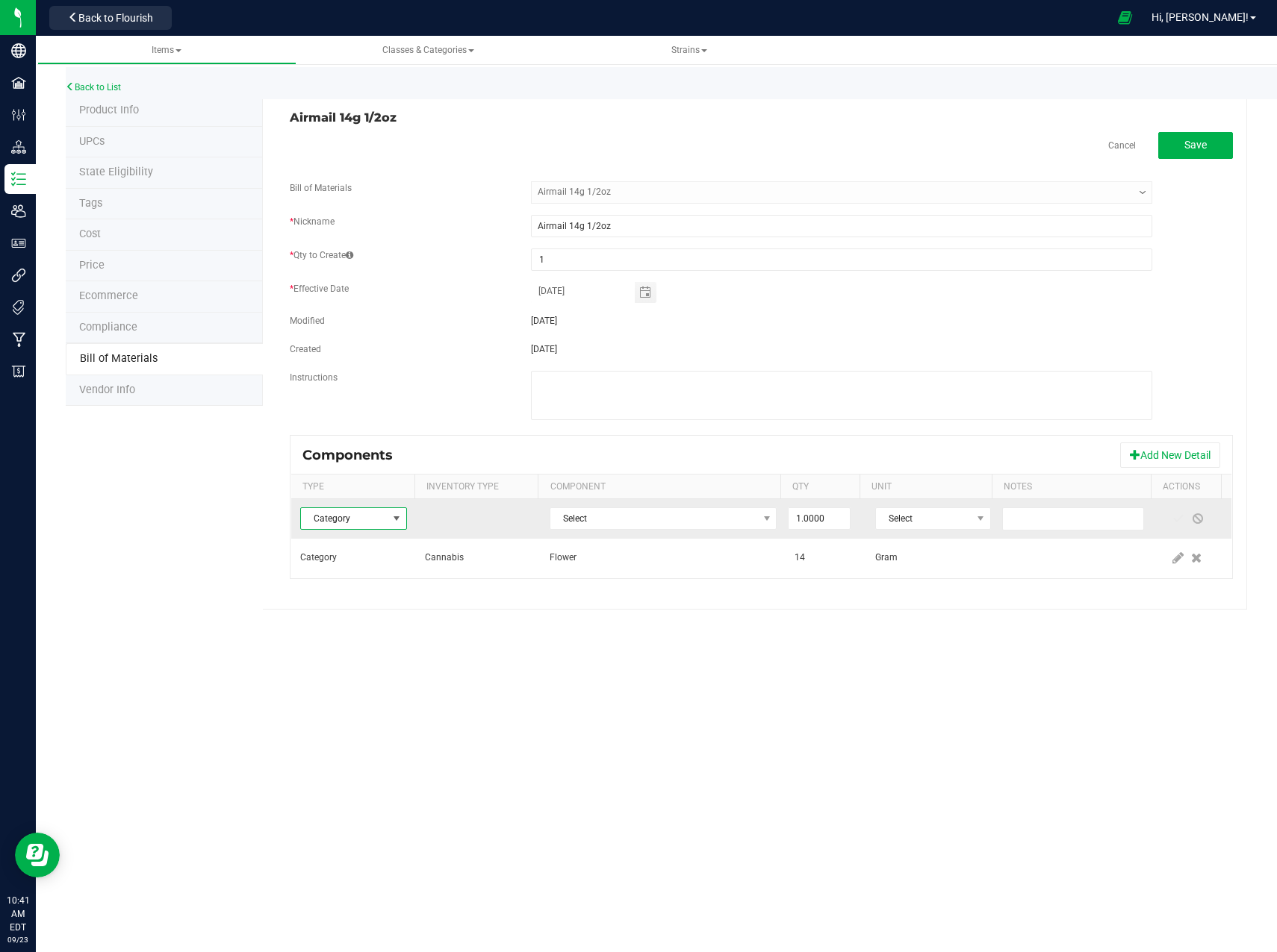
click at [397, 518] on span at bounding box center [396, 518] width 12 height 12
click at [368, 602] on li "Item" at bounding box center [371, 601] width 140 height 21
click at [630, 527] on span "NO DATA FOUND" at bounding box center [654, 518] width 207 height 21
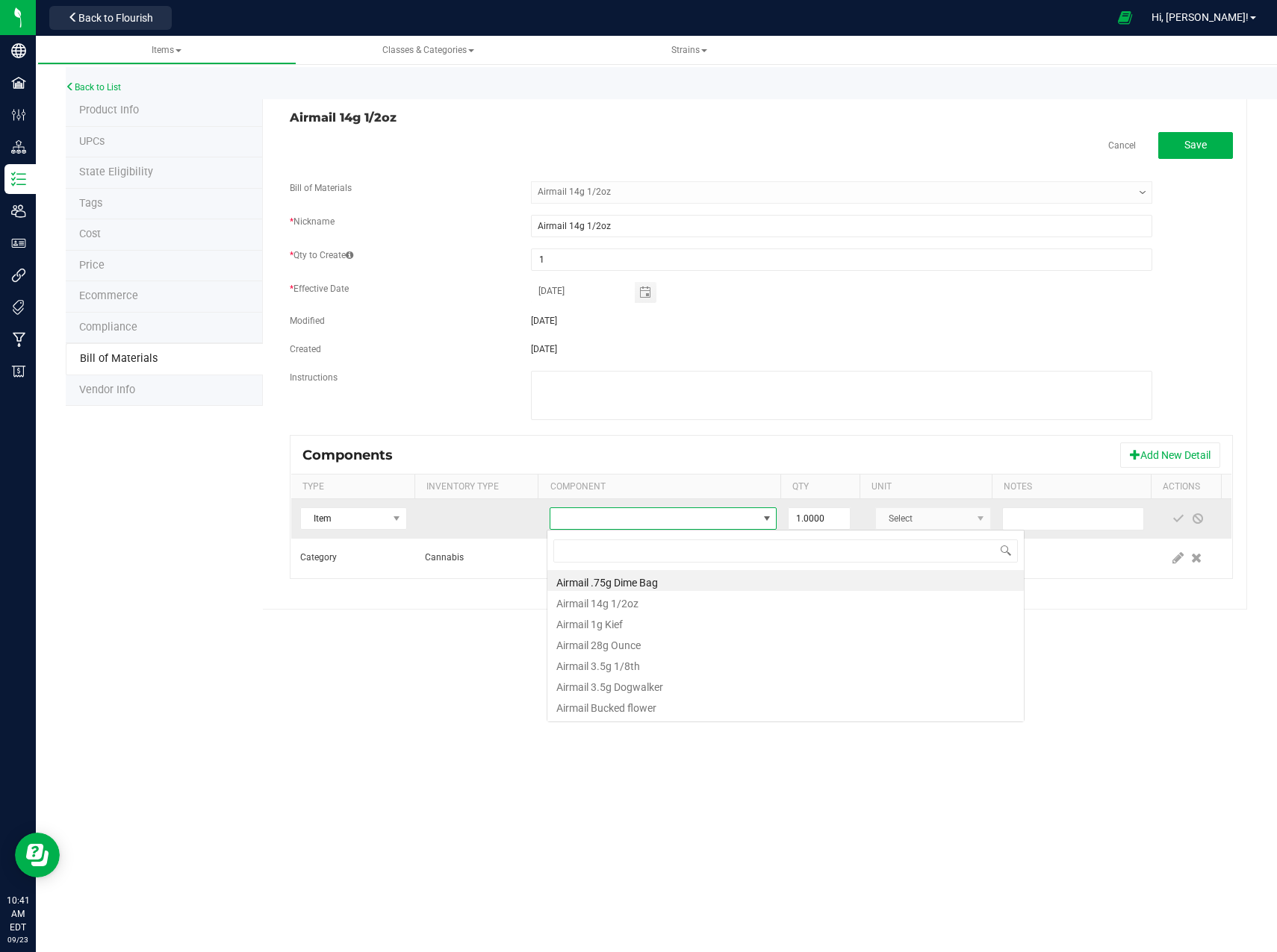
scroll to position [23, 224]
type input "caly"
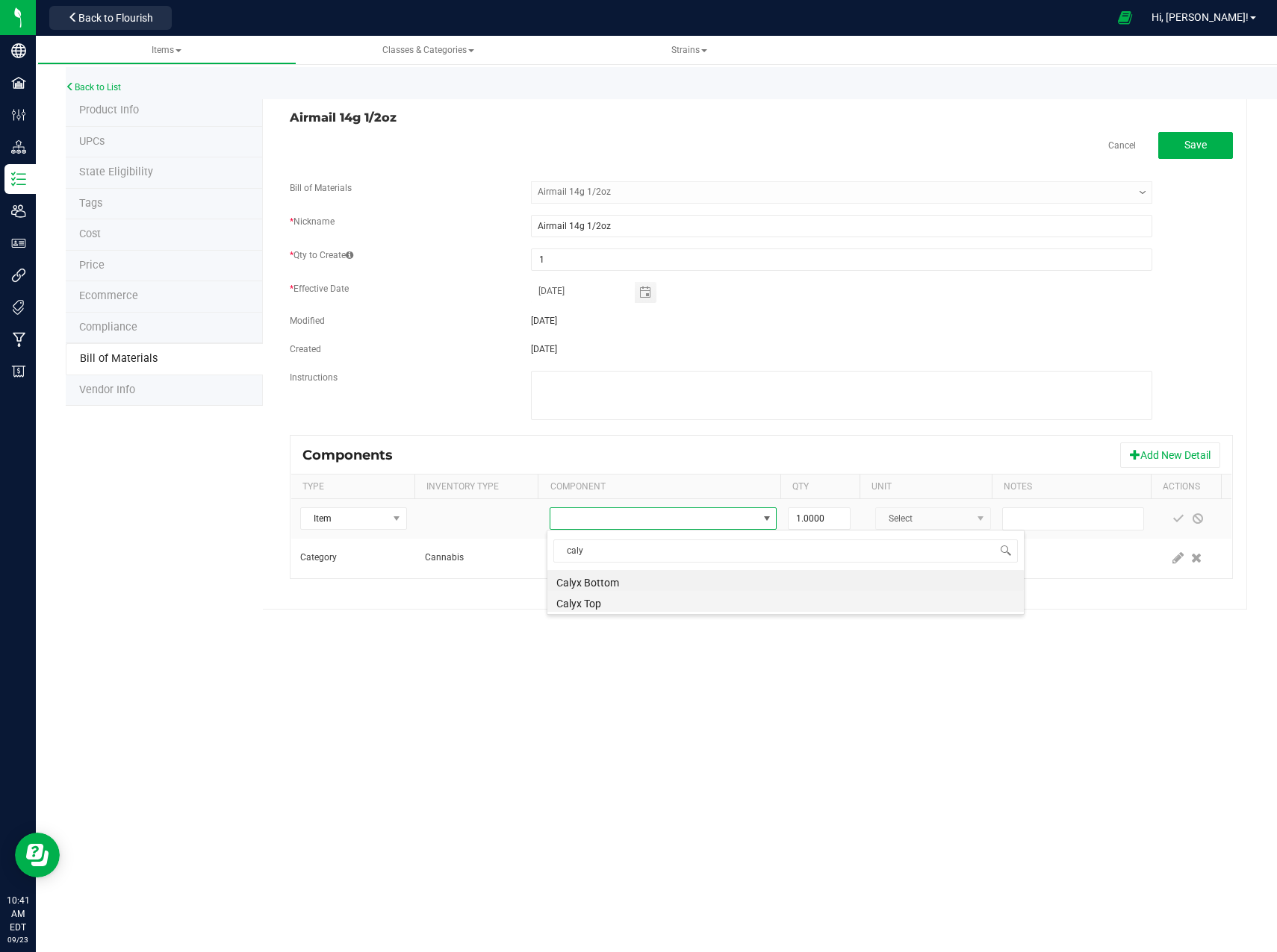
click at [588, 599] on li "Calyx Top" at bounding box center [785, 601] width 477 height 21
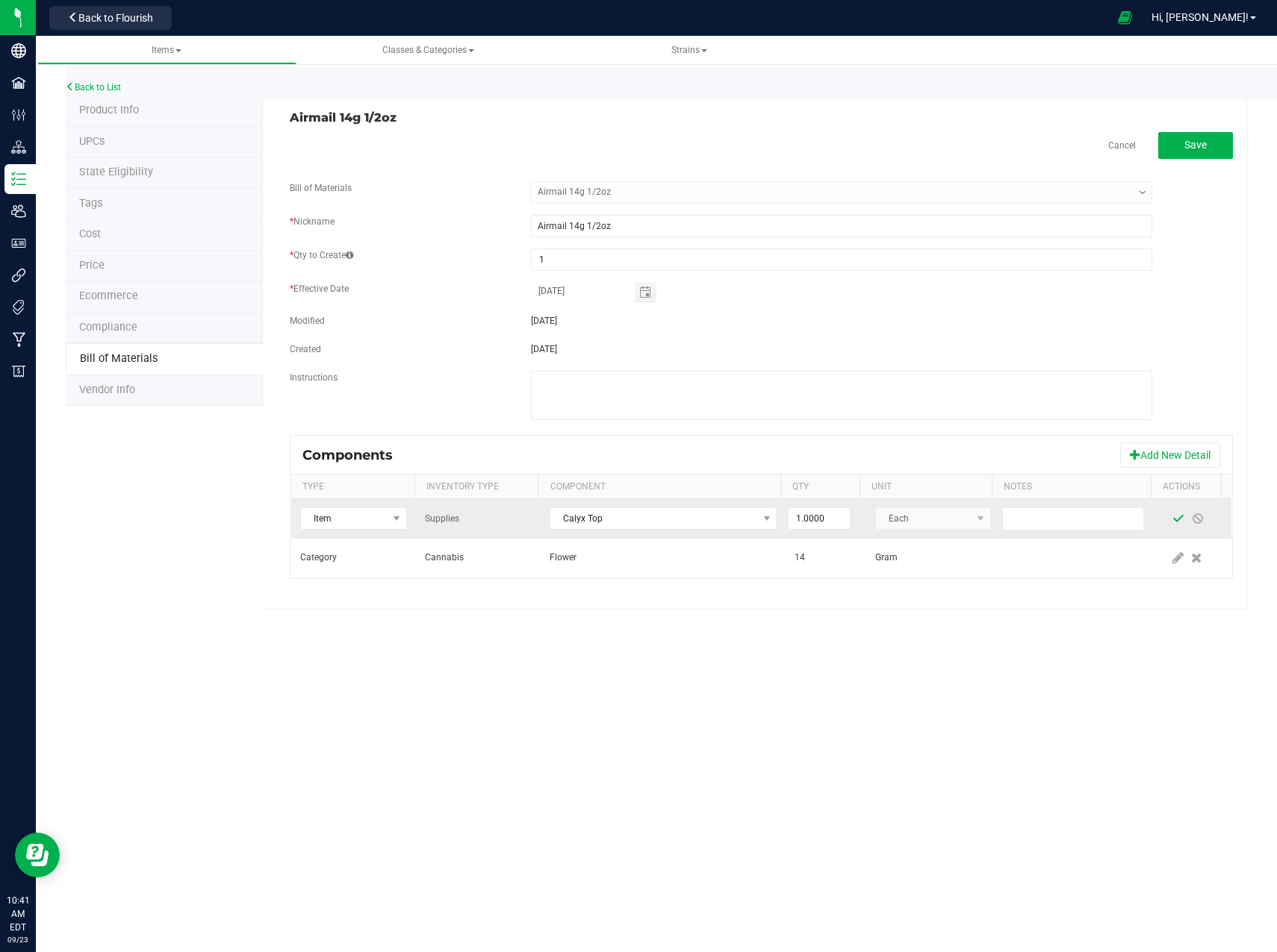
click at [1172, 519] on span at bounding box center [1178, 518] width 12 height 12
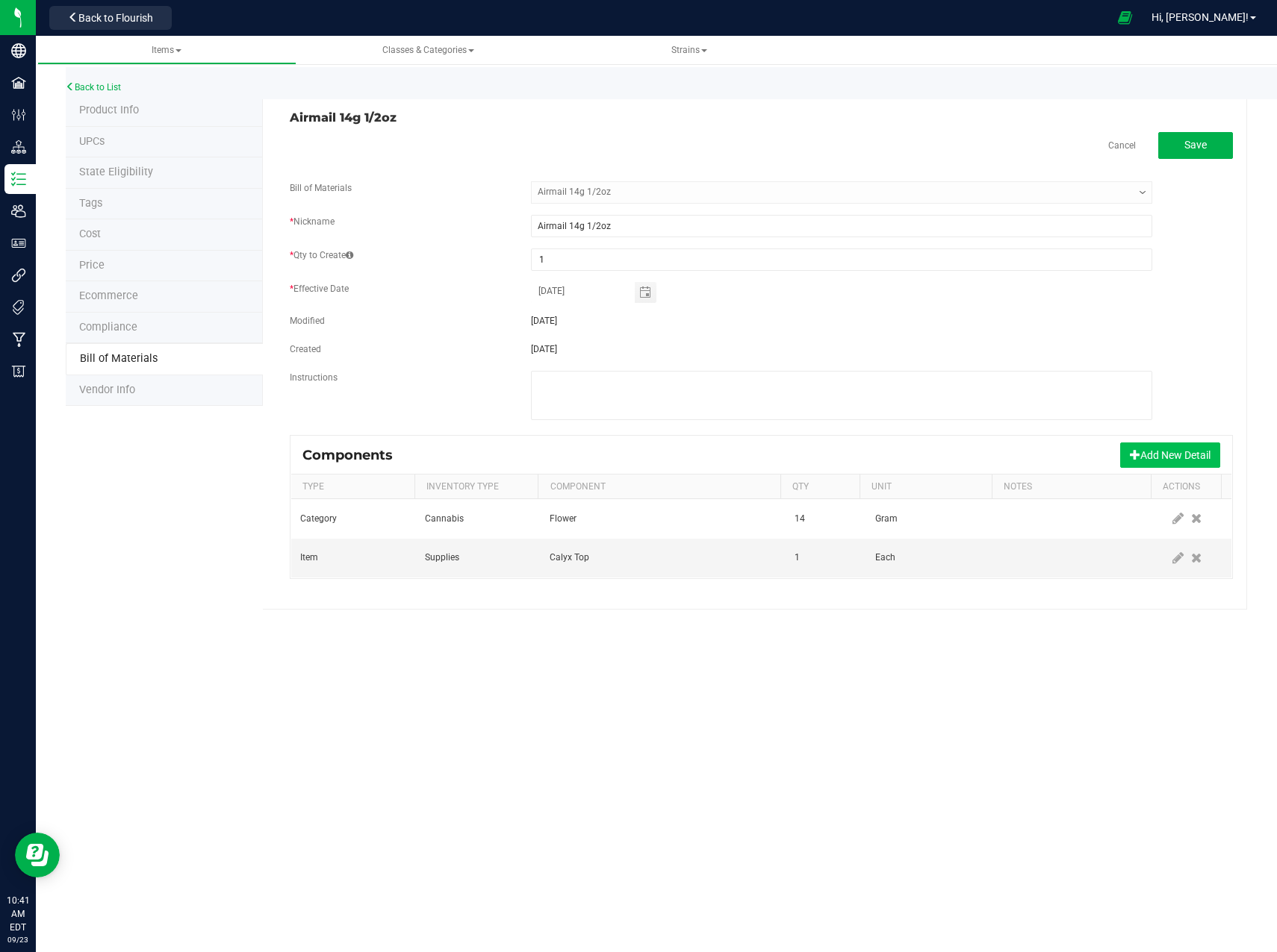
click at [1145, 447] on button "Add New Detail" at bounding box center [1169, 455] width 100 height 25
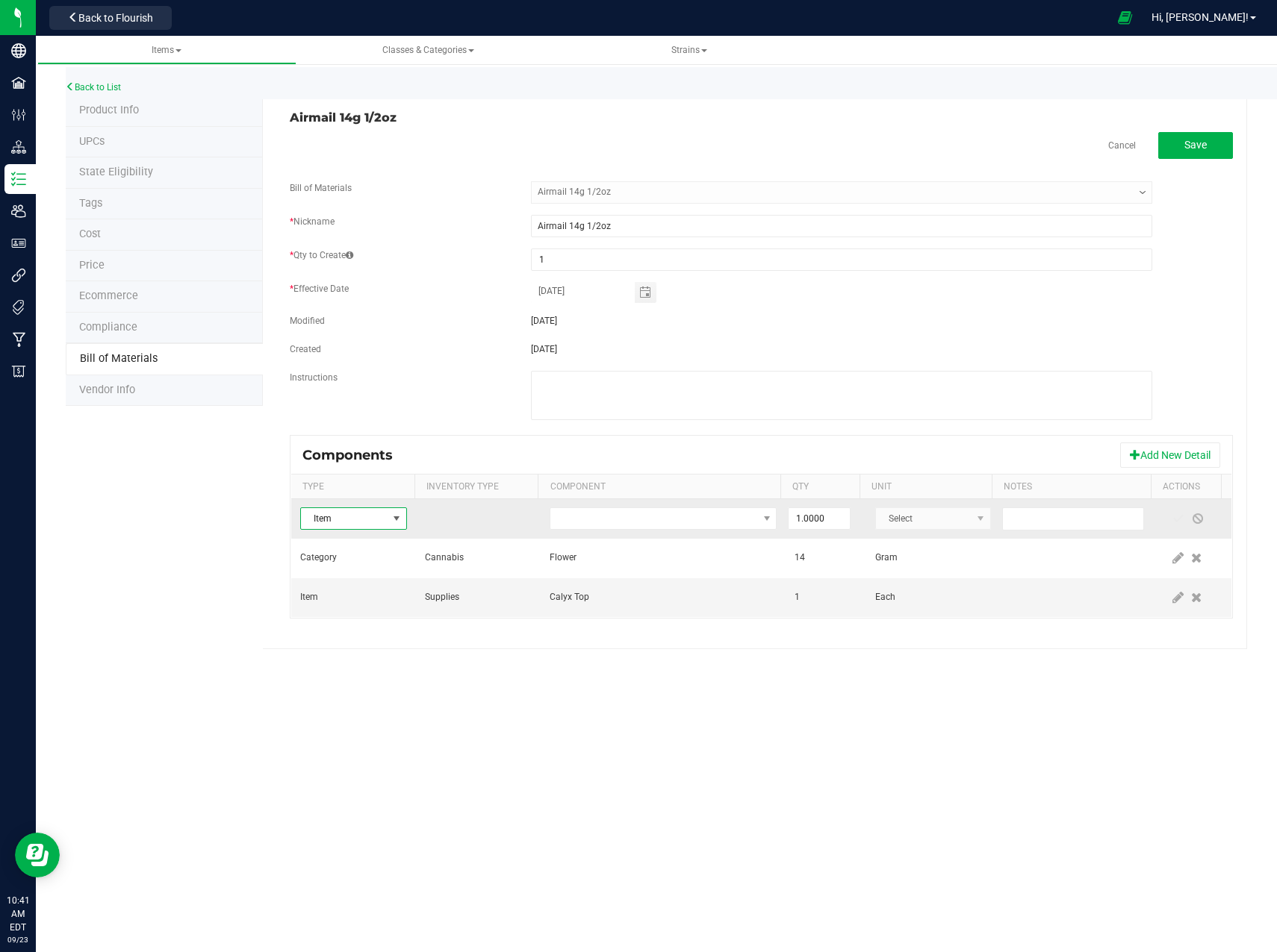
click at [362, 521] on span "Item" at bounding box center [344, 518] width 87 height 21
click at [363, 523] on span "Item" at bounding box center [344, 518] width 87 height 21
click at [581, 514] on span "NO DATA FOUND" at bounding box center [654, 518] width 207 height 21
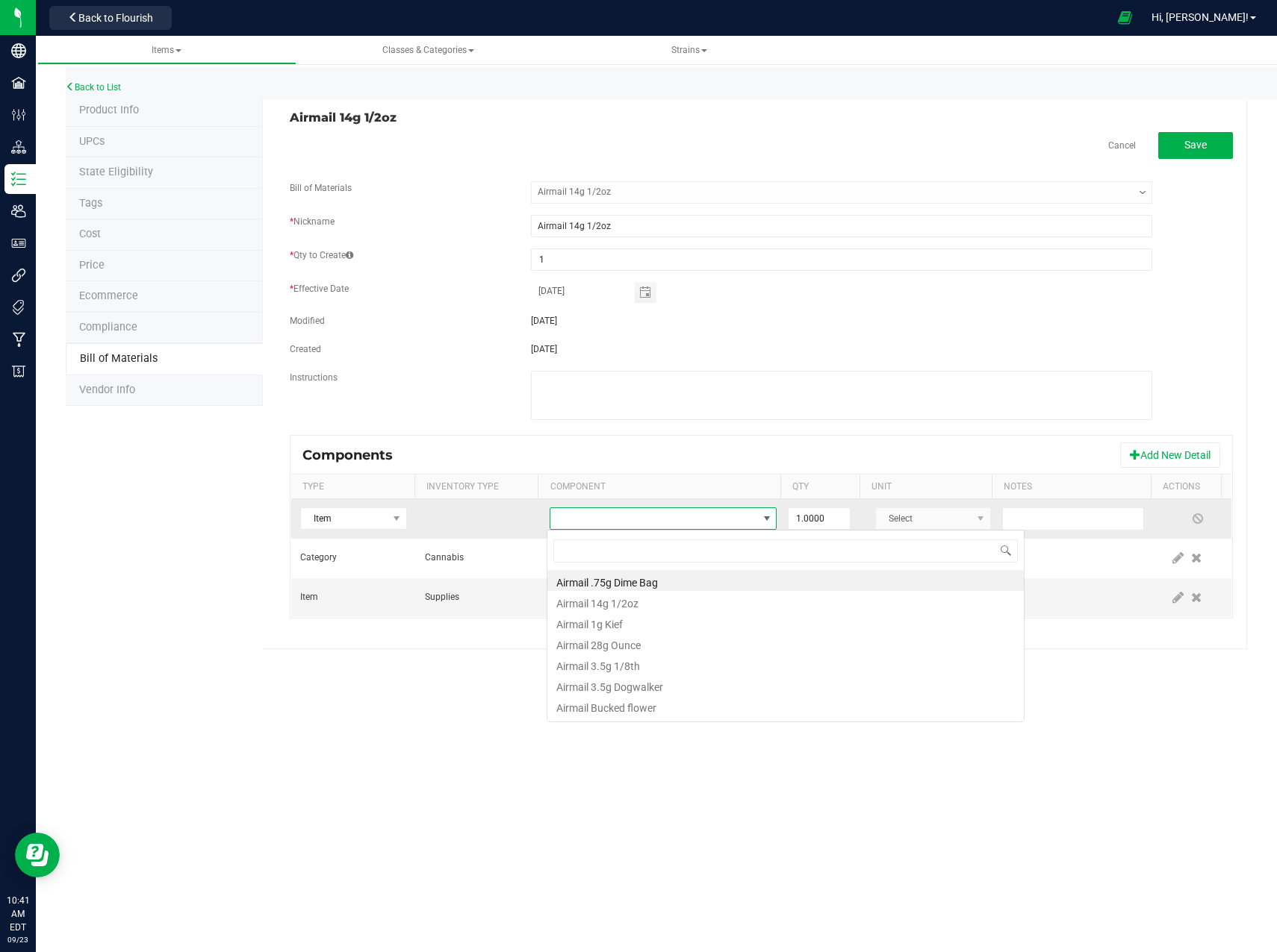
scroll to position [23, 224]
type input "calyx"
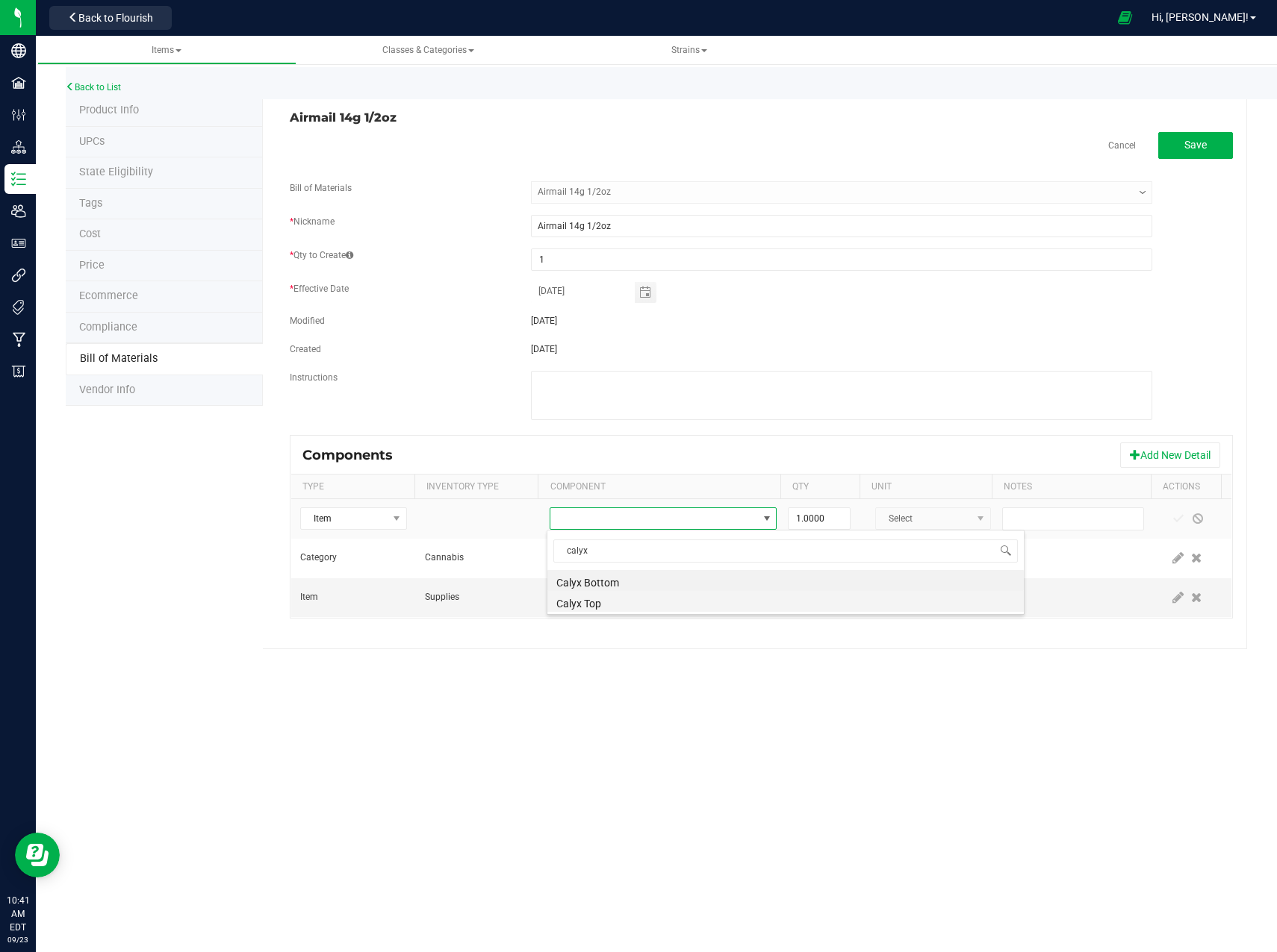
click at [599, 597] on li "Calyx Top" at bounding box center [785, 601] width 477 height 21
click at [617, 519] on span "Calyx Top" at bounding box center [654, 518] width 207 height 21
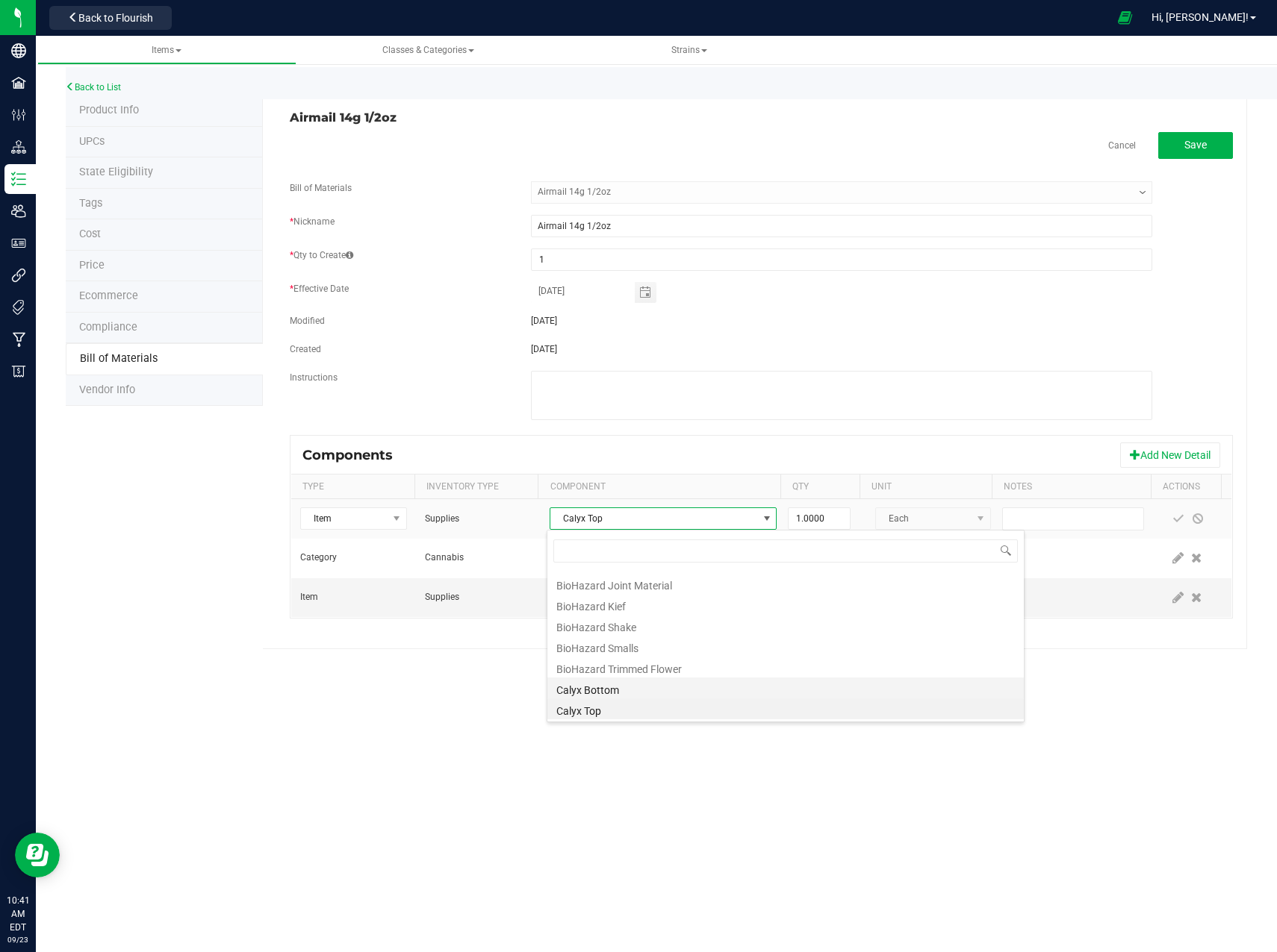
click at [604, 689] on li "Calyx Bottom" at bounding box center [785, 687] width 477 height 21
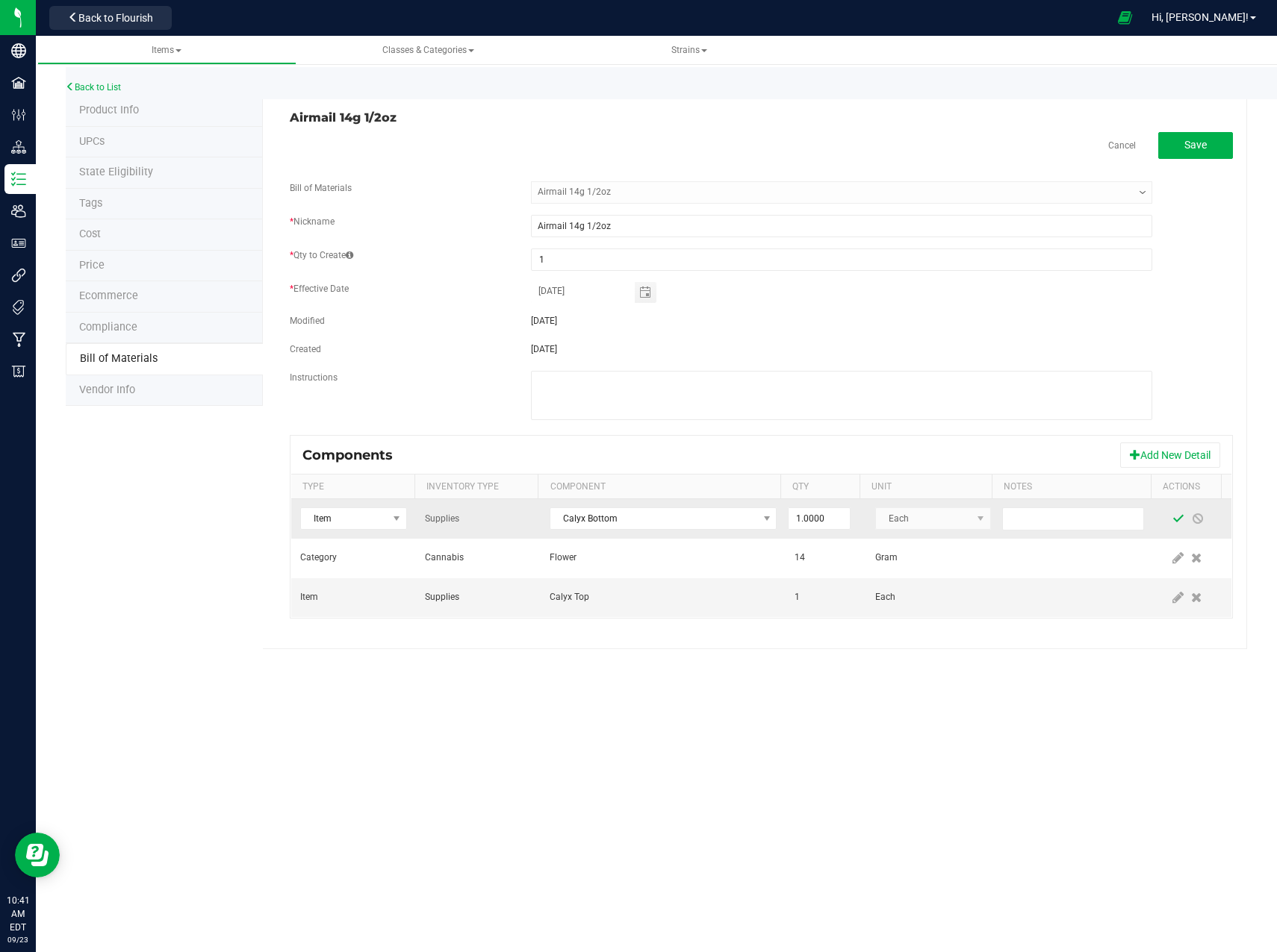
click at [1172, 514] on span at bounding box center [1178, 518] width 12 height 12
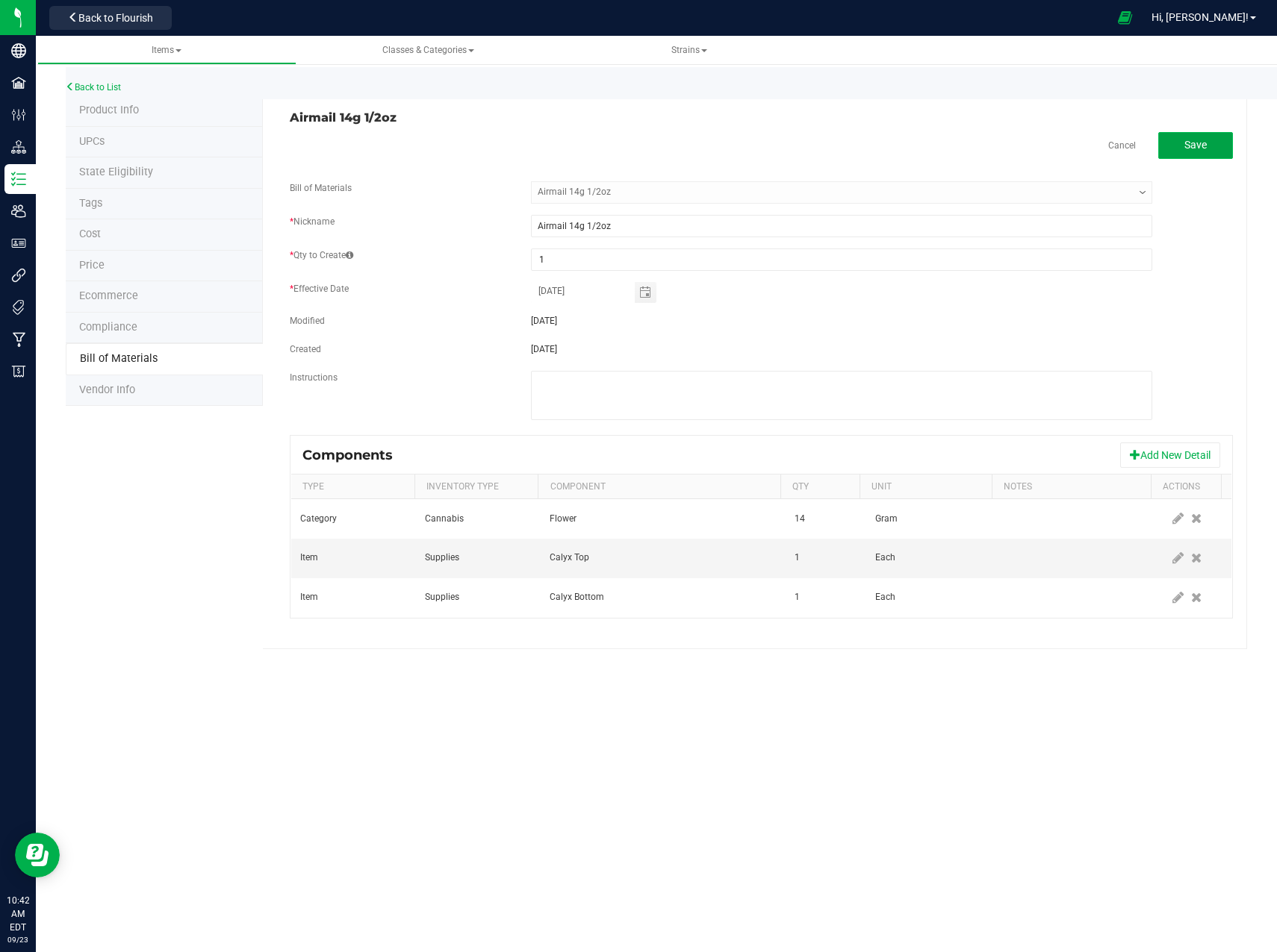
click at [1185, 146] on span "Save" at bounding box center [1195, 145] width 23 height 12
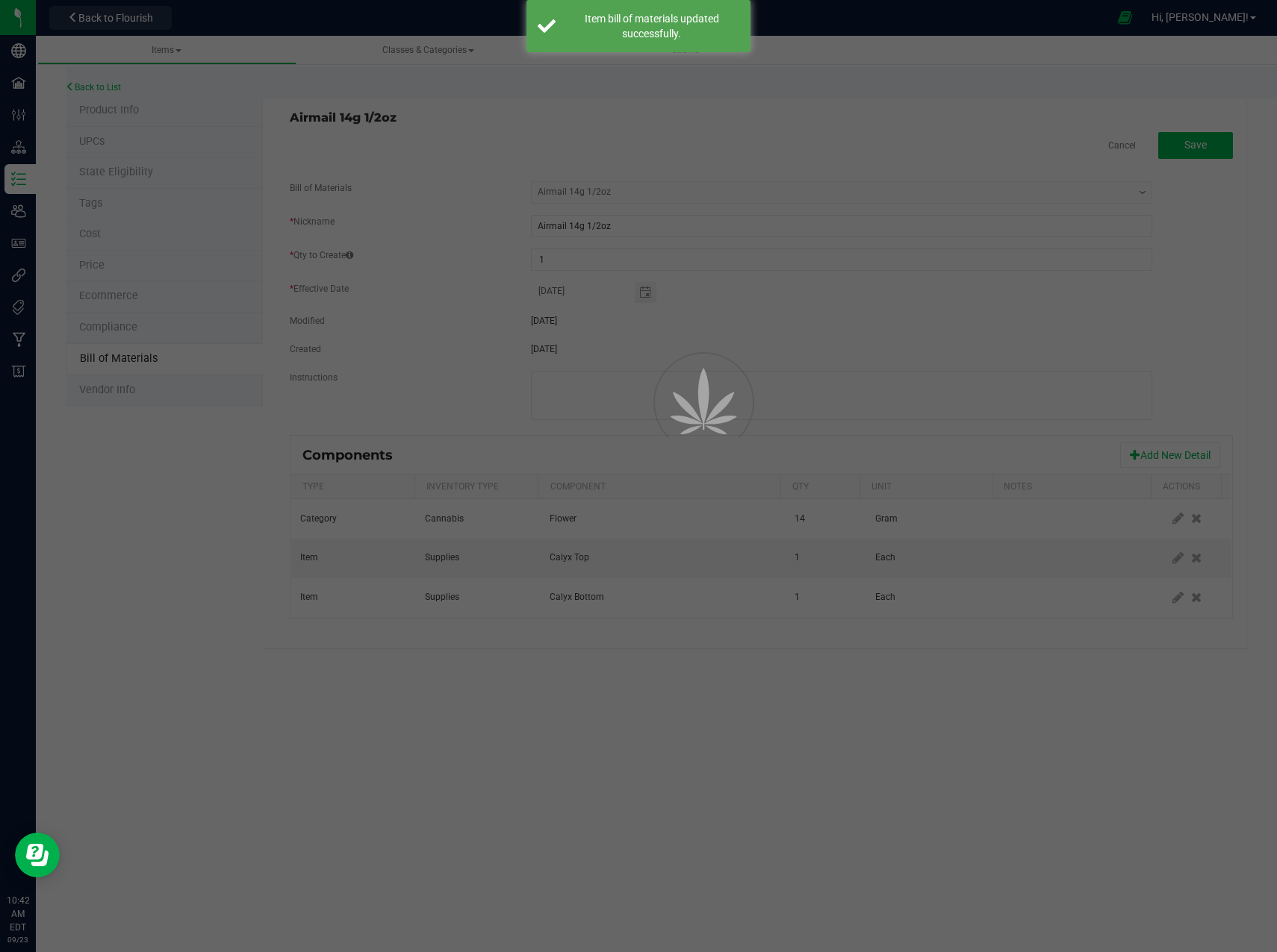
select select "1"
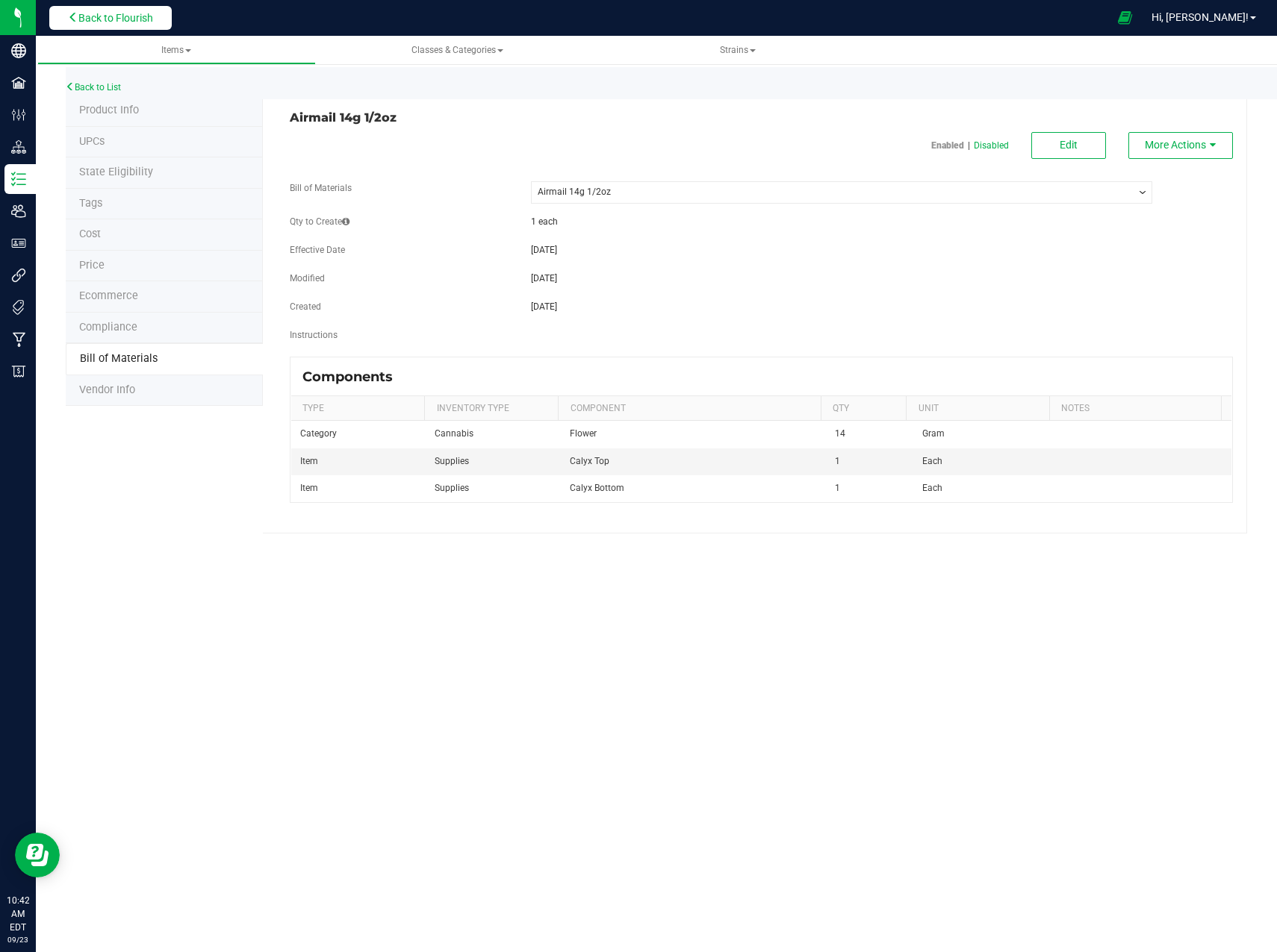
click at [111, 17] on span "Back to Flourish" at bounding box center [115, 18] width 75 height 12
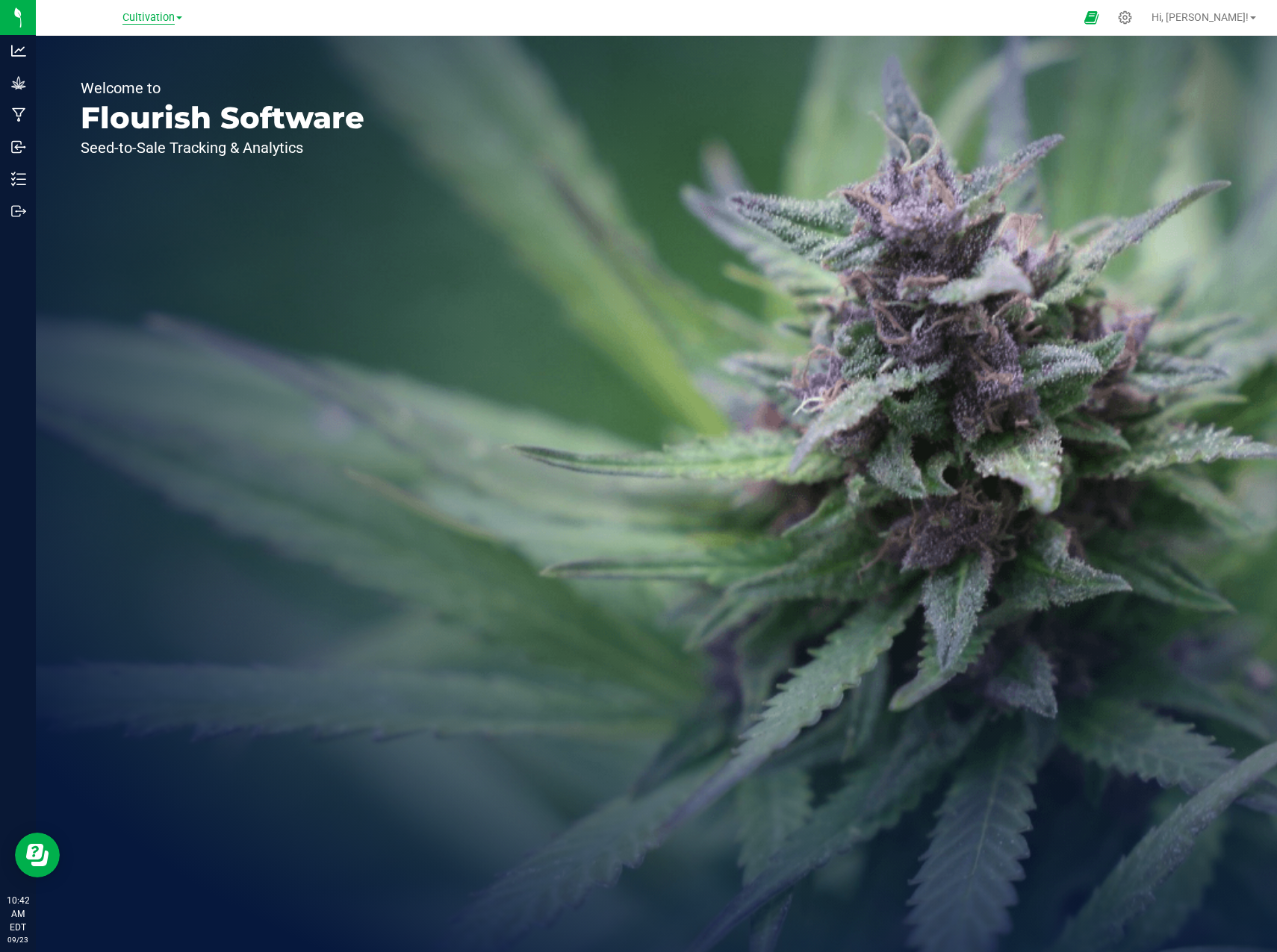
click at [165, 18] on span "Cultivation" at bounding box center [149, 18] width 52 height 13
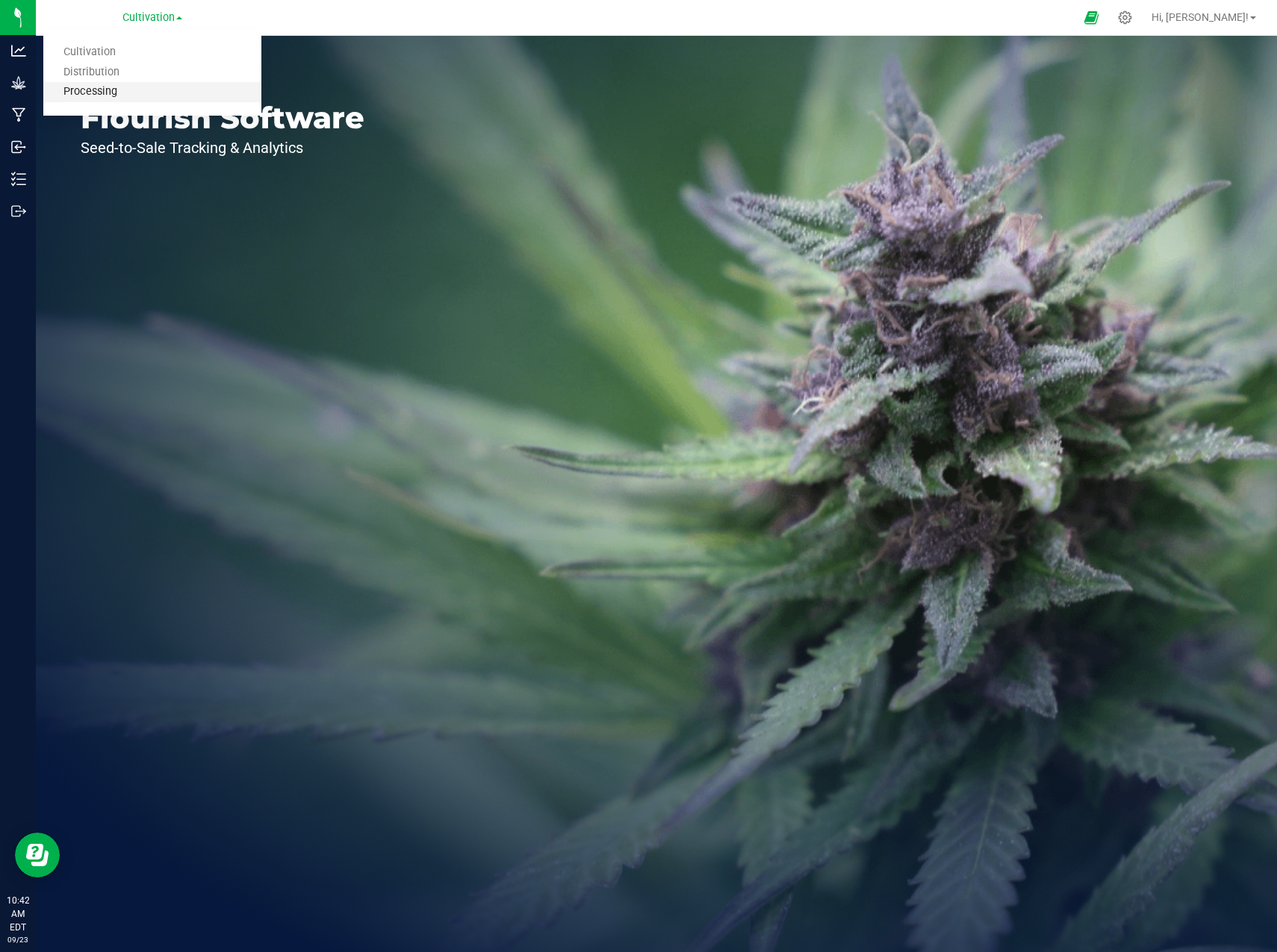
click at [107, 84] on link "Processing" at bounding box center [152, 92] width 218 height 20
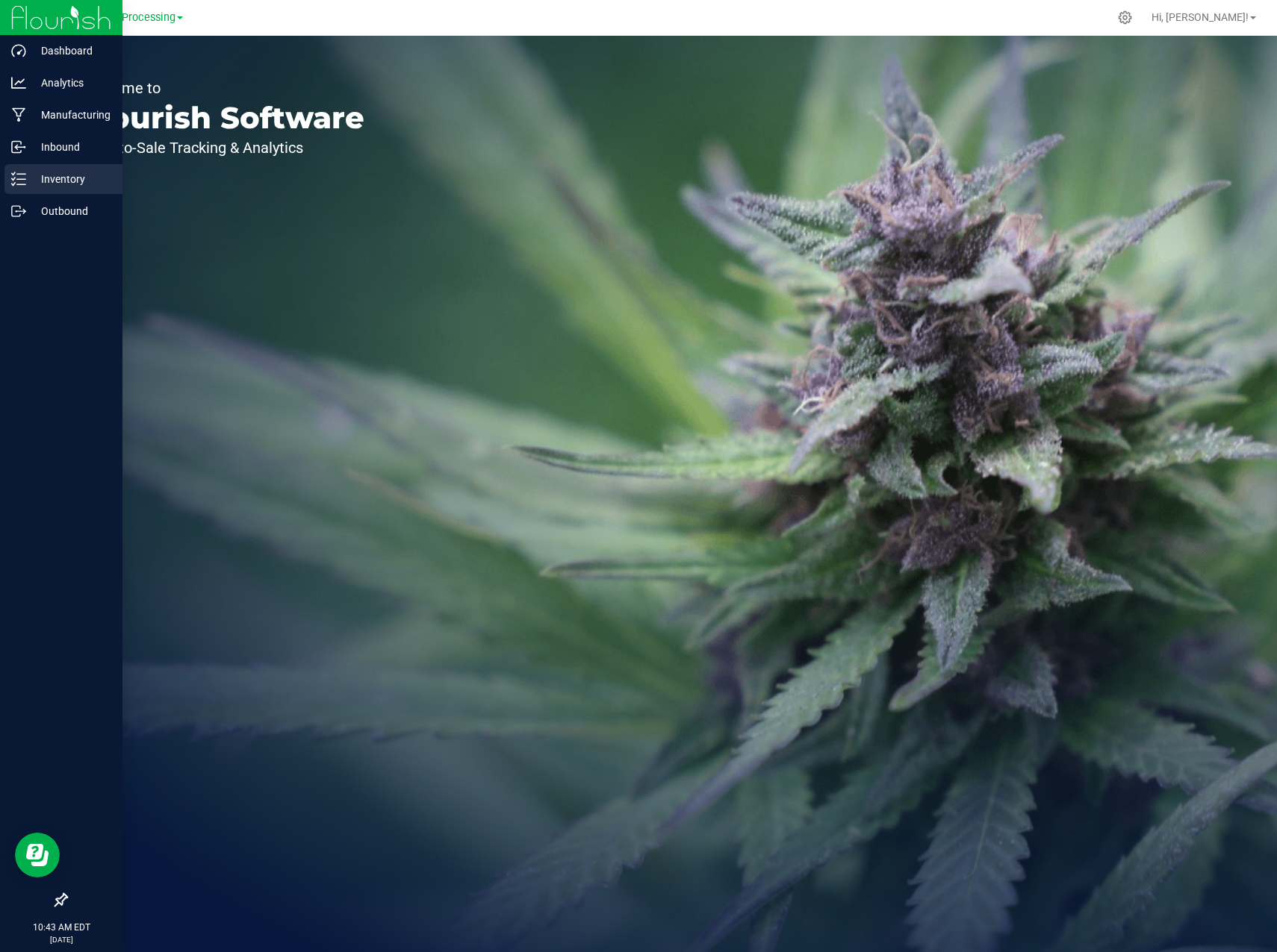
click at [68, 174] on p "Inventory" at bounding box center [71, 178] width 90 height 18
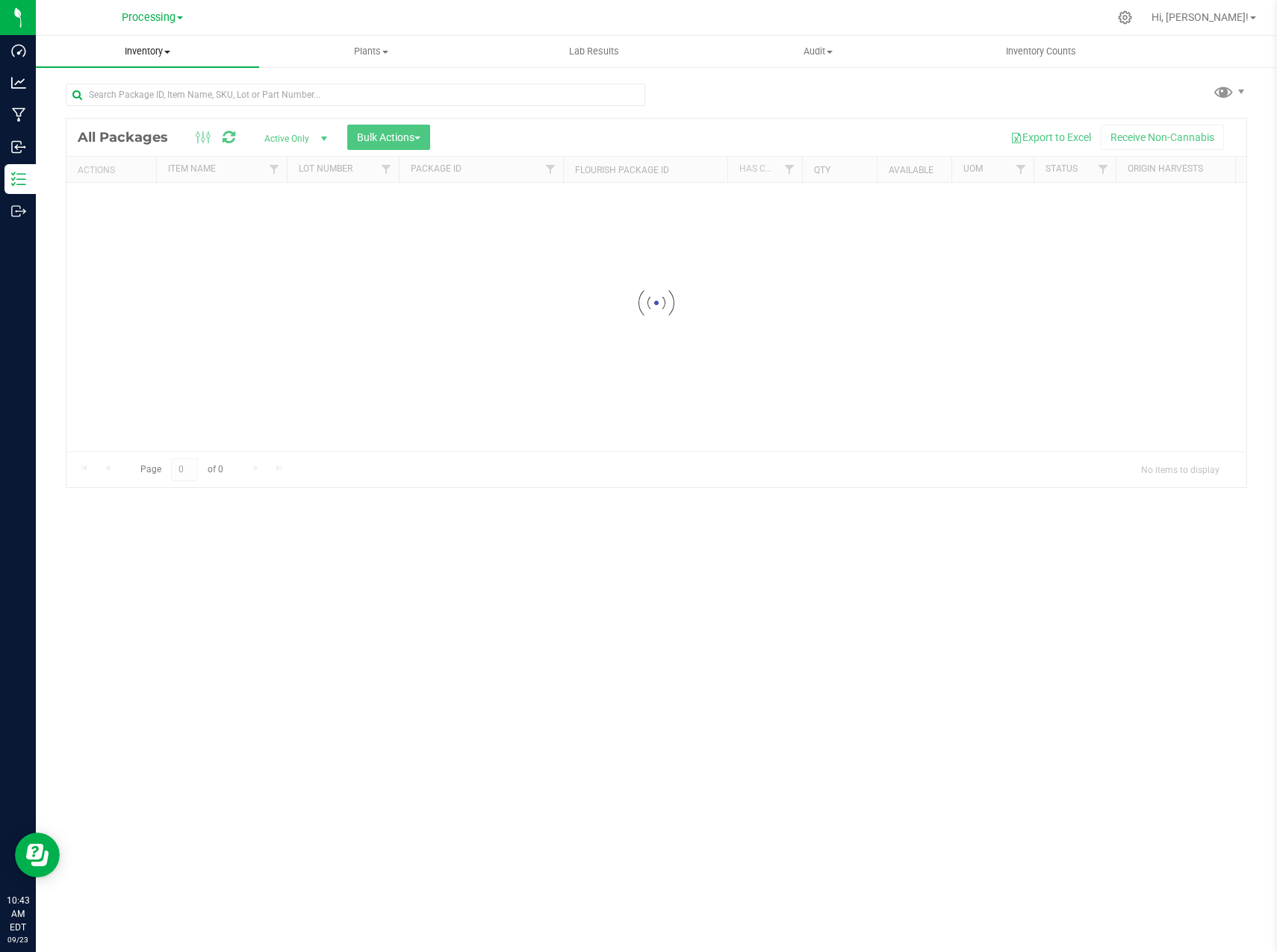
click at [170, 52] on span at bounding box center [166, 52] width 6 height 3
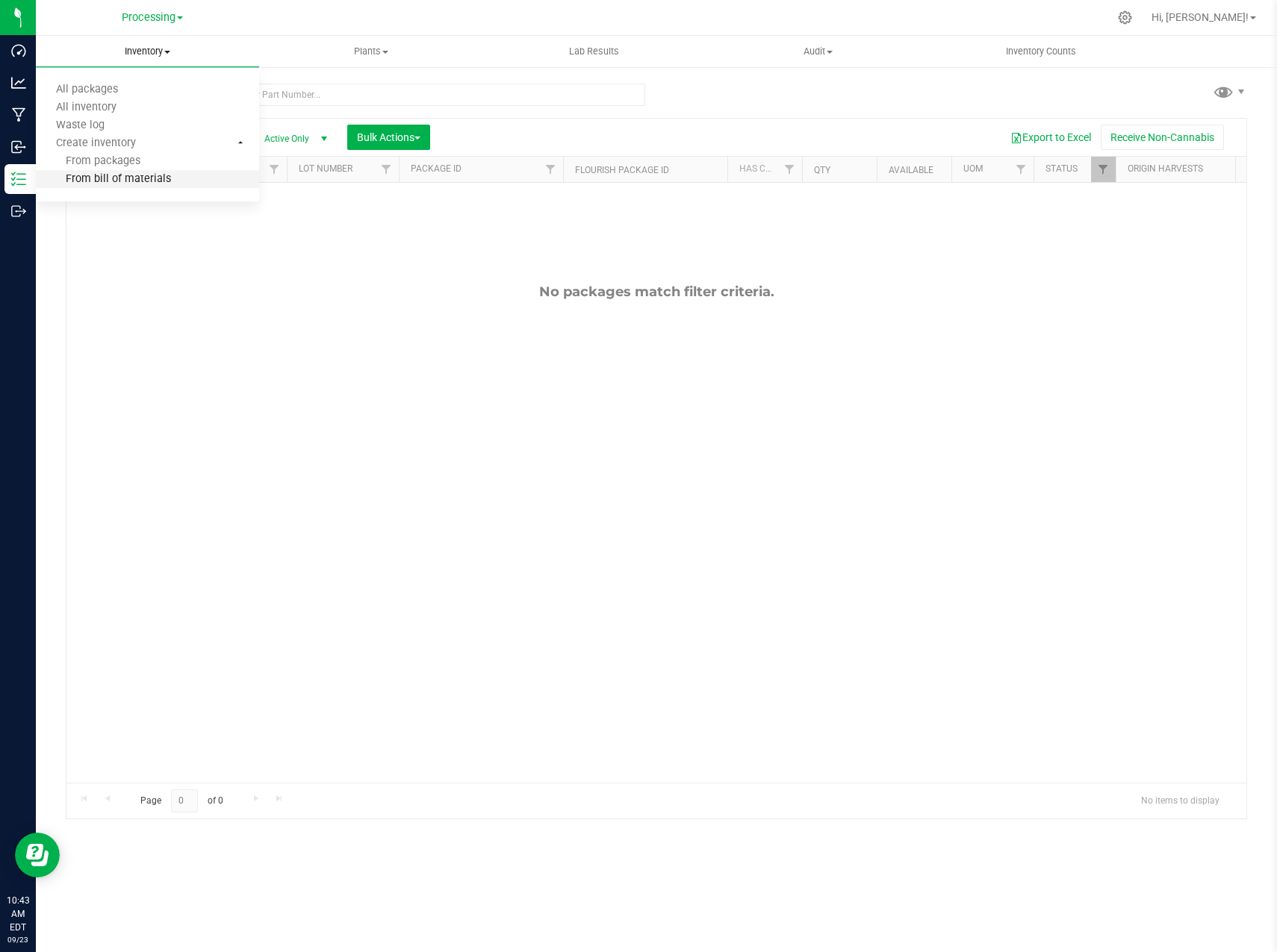
click at [137, 185] on span "From bill of materials" at bounding box center [103, 179] width 135 height 13
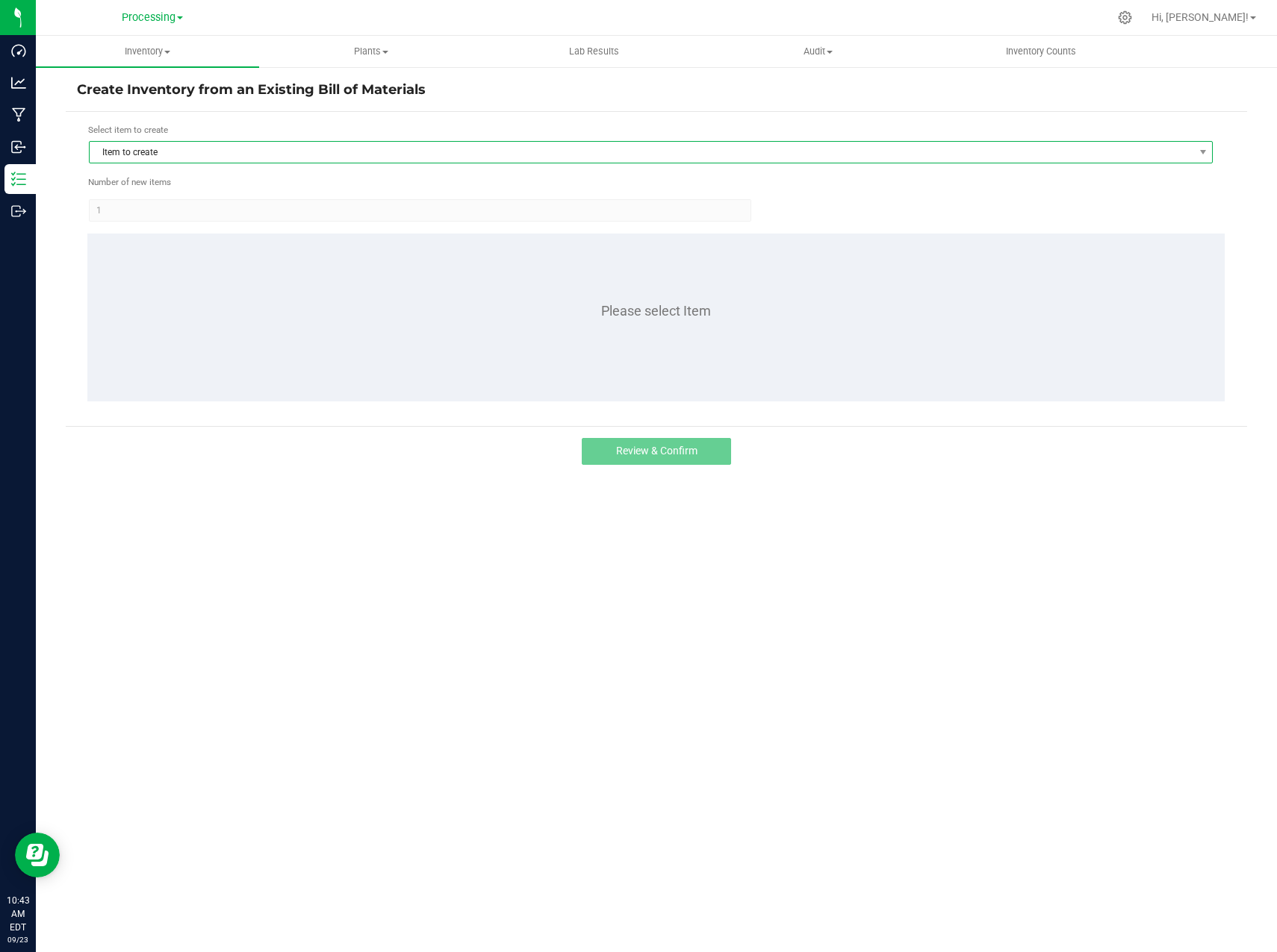
click at [438, 155] on span "Item to create" at bounding box center [641, 152] width 1104 height 21
click at [333, 217] on li "Airmail 14g 1/2oz" at bounding box center [651, 213] width 1122 height 21
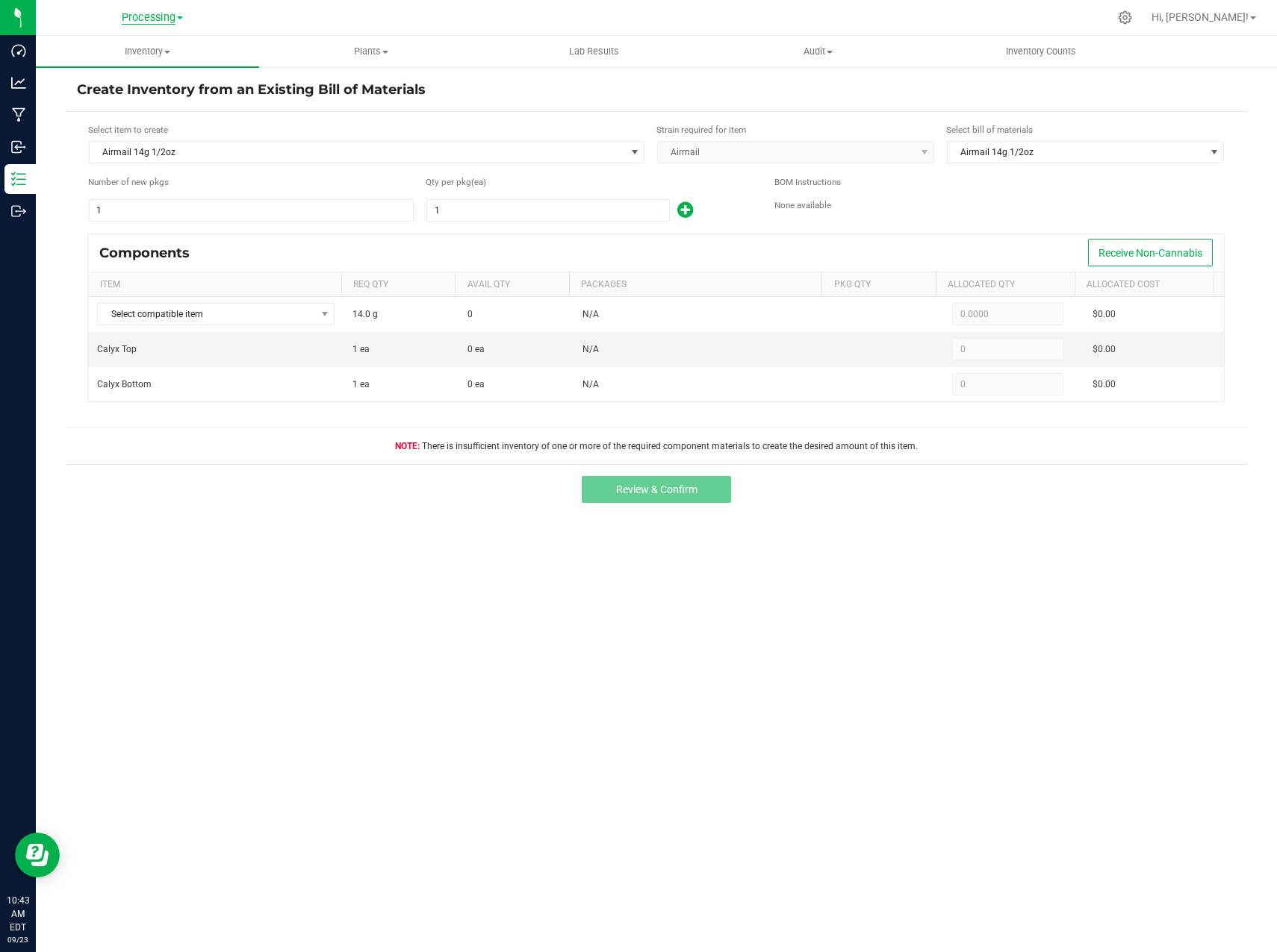
click at [134, 17] on span "Processing" at bounding box center [149, 18] width 54 height 13
click at [110, 49] on link "Cultivation" at bounding box center [152, 53] width 218 height 20
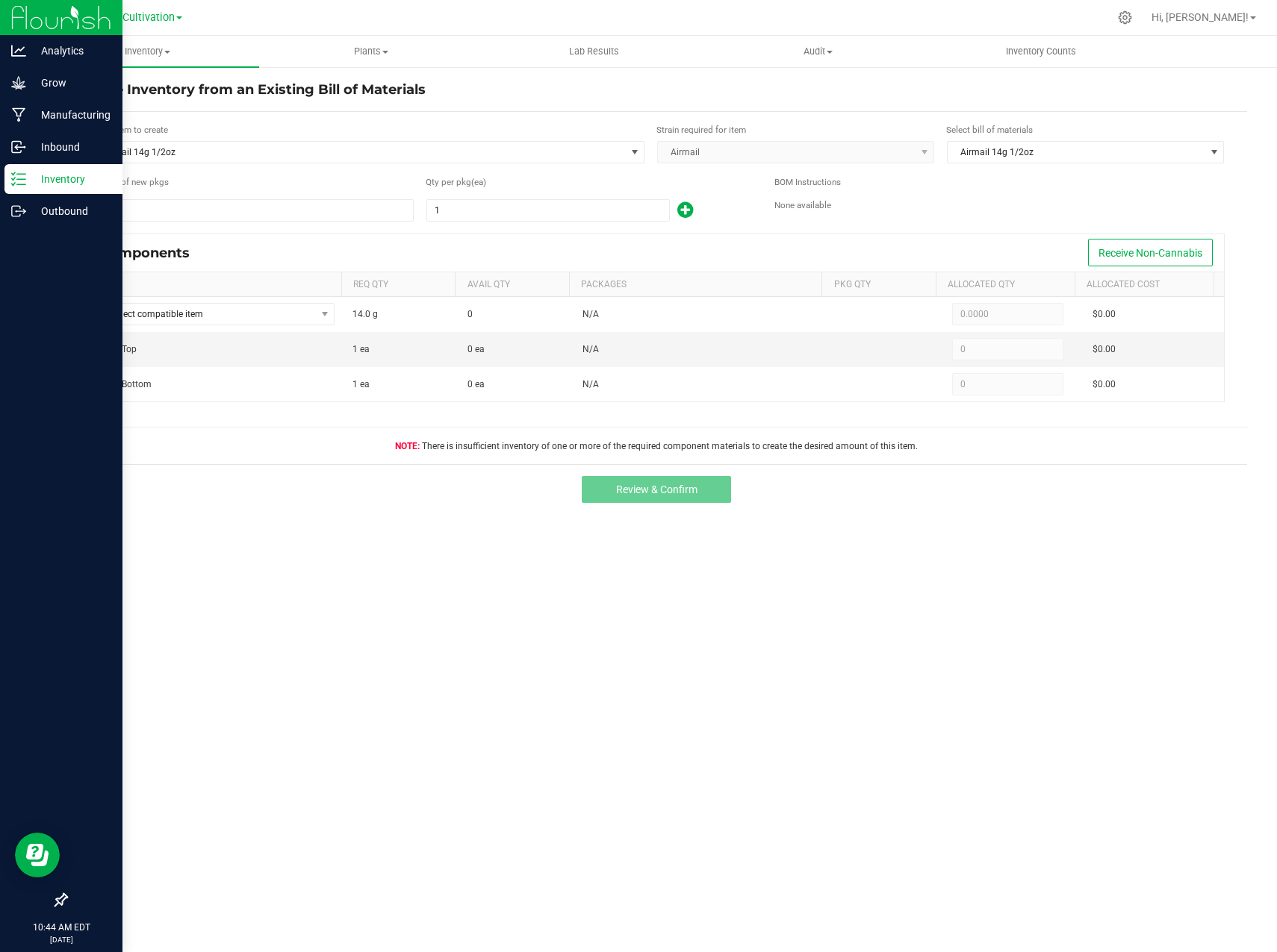
click at [25, 179] on line at bounding box center [21, 179] width 8 height 0
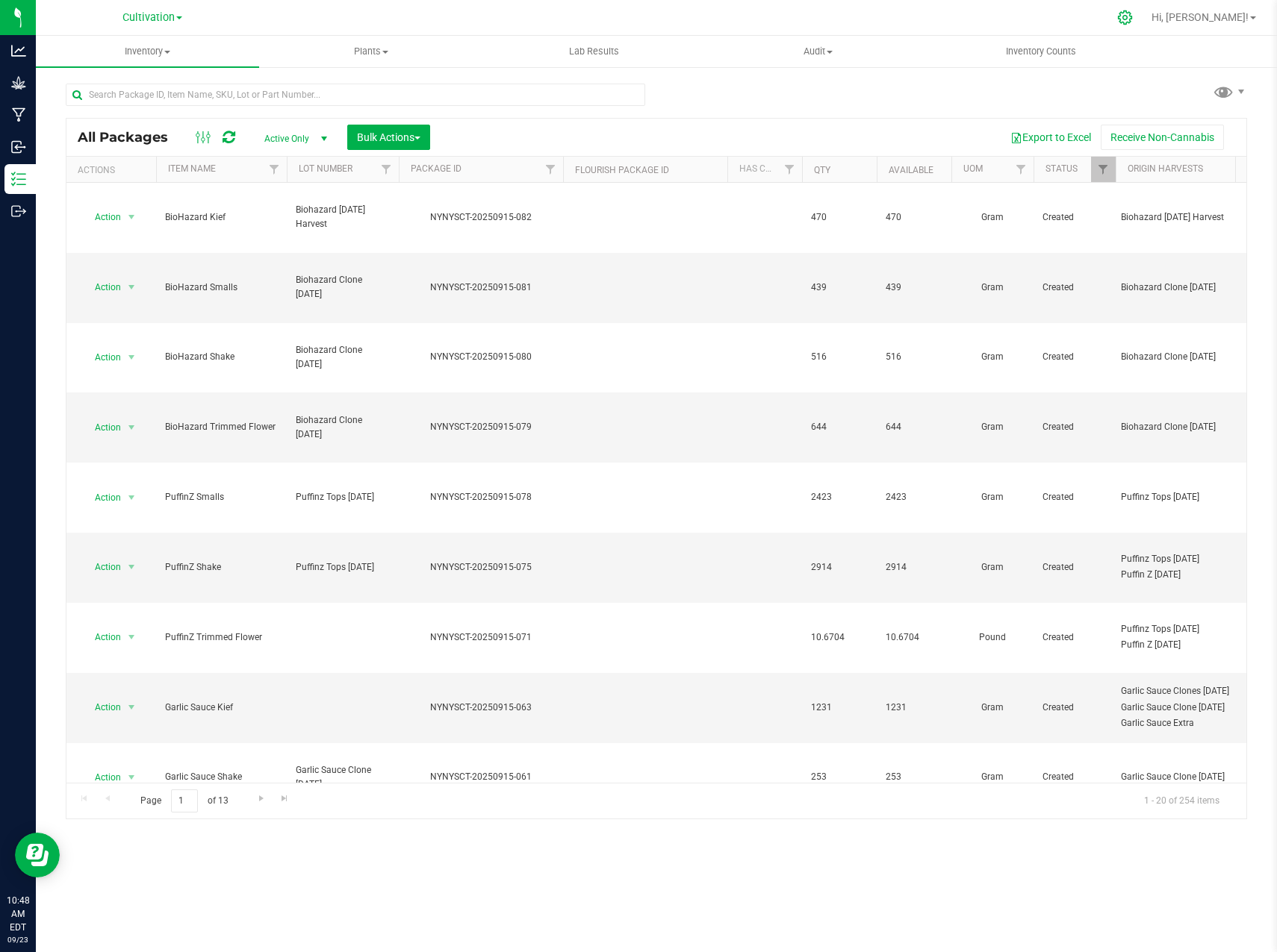
click at [1132, 23] on icon at bounding box center [1125, 18] width 16 height 16
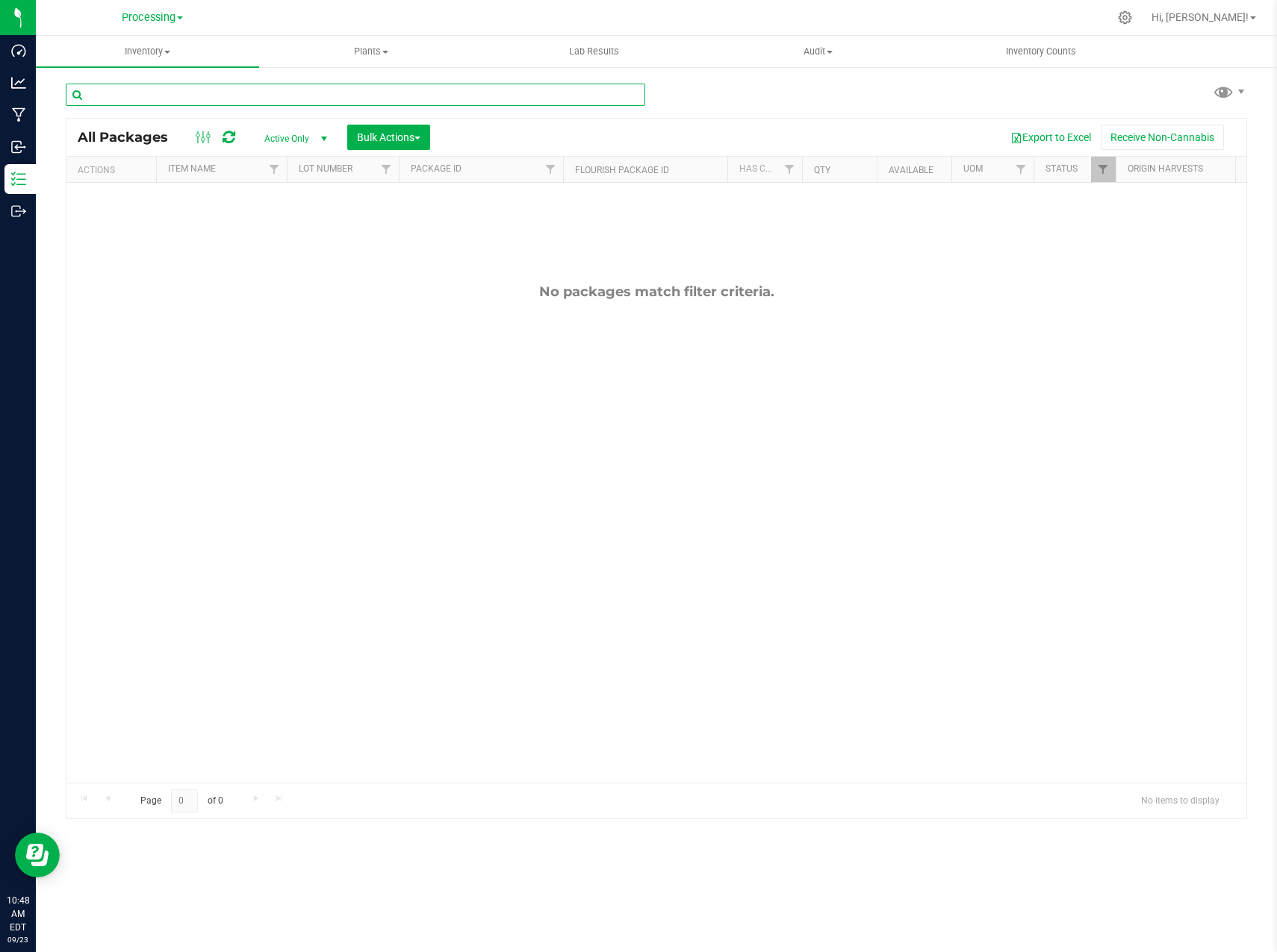
click at [251, 97] on input "text" at bounding box center [355, 94] width 579 height 23
click at [1132, 23] on icon at bounding box center [1125, 18] width 16 height 16
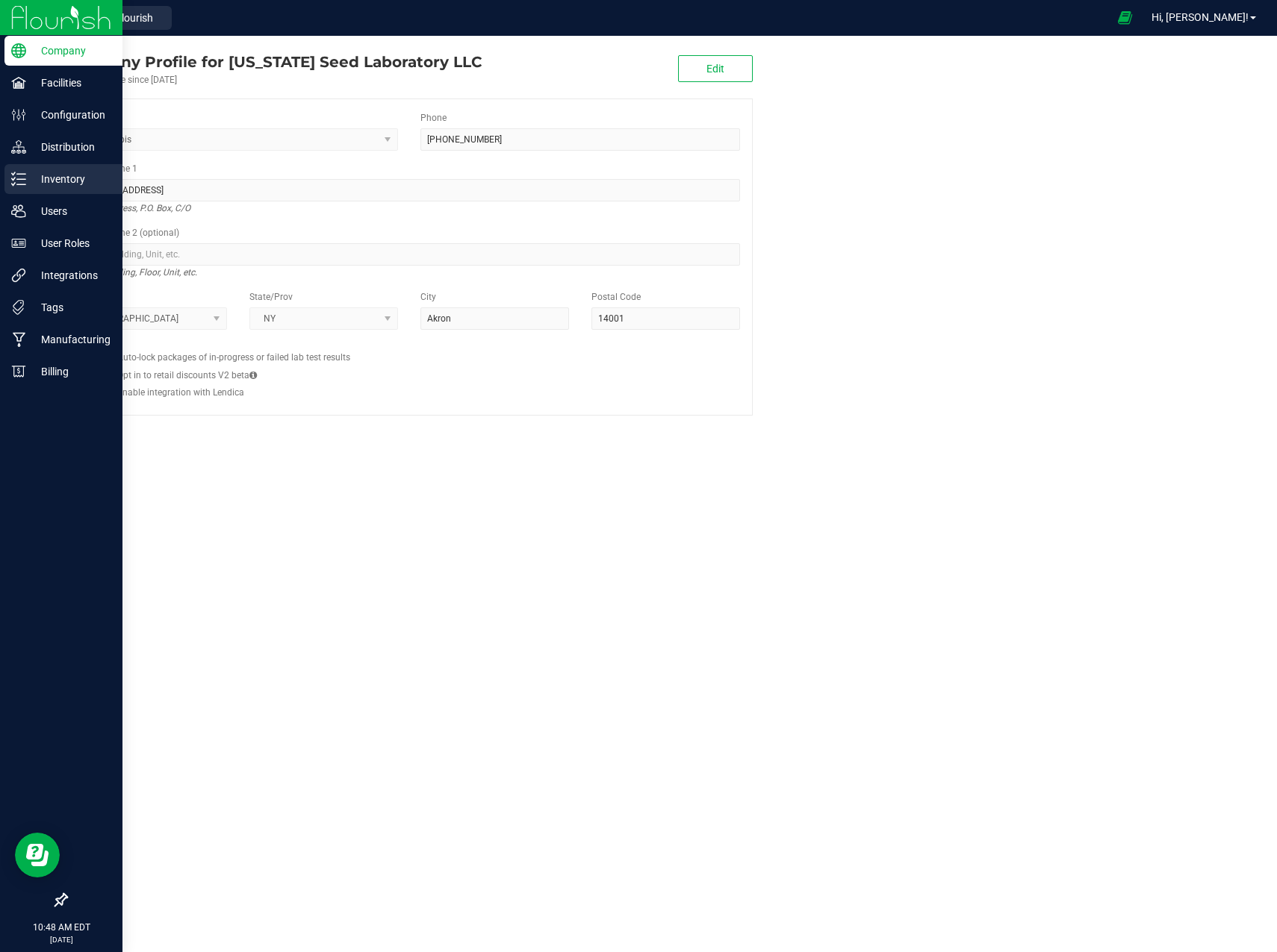
click at [29, 183] on p "Inventory" at bounding box center [71, 178] width 90 height 18
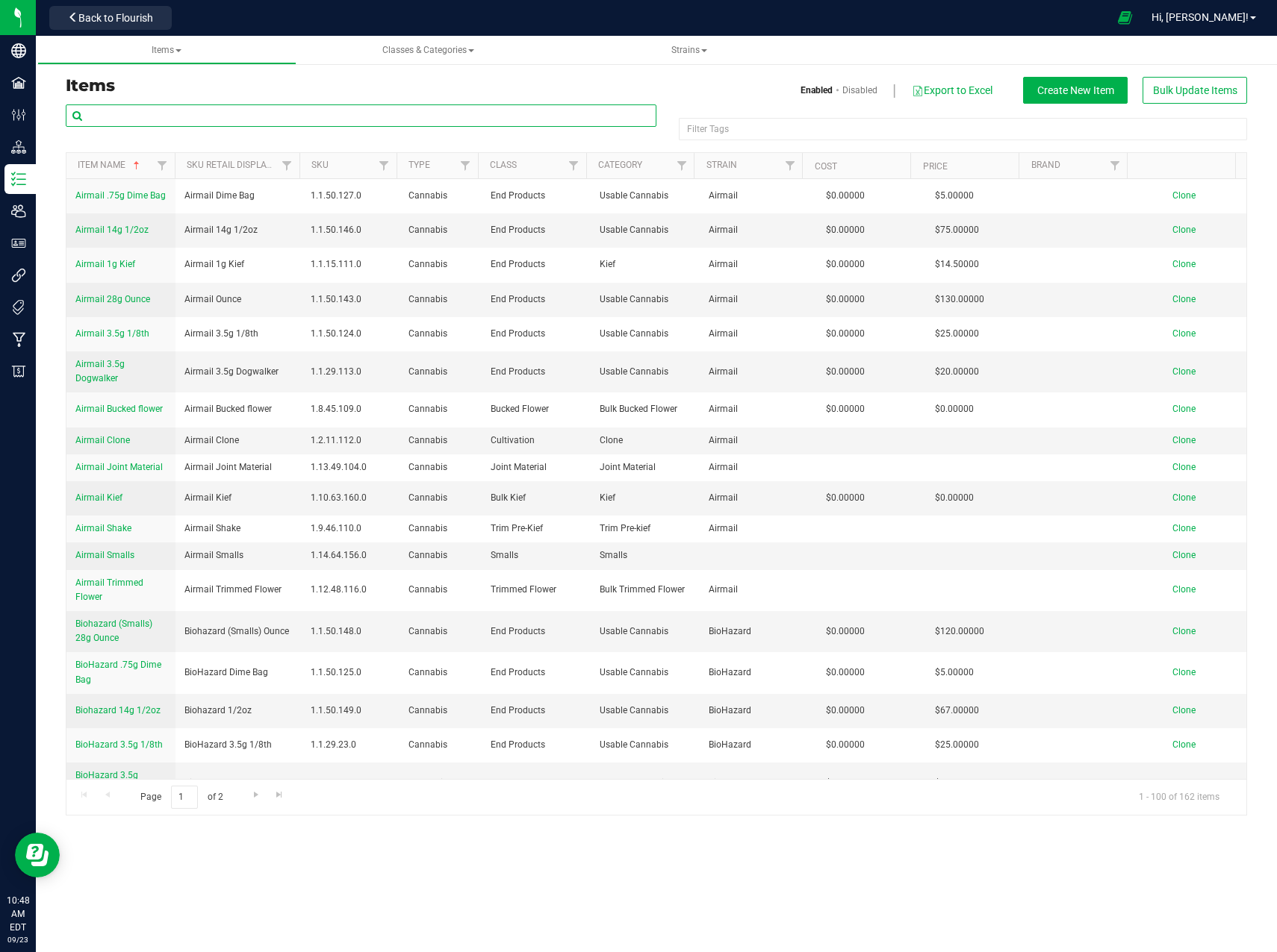
click at [183, 121] on input "text" at bounding box center [361, 115] width 590 height 23
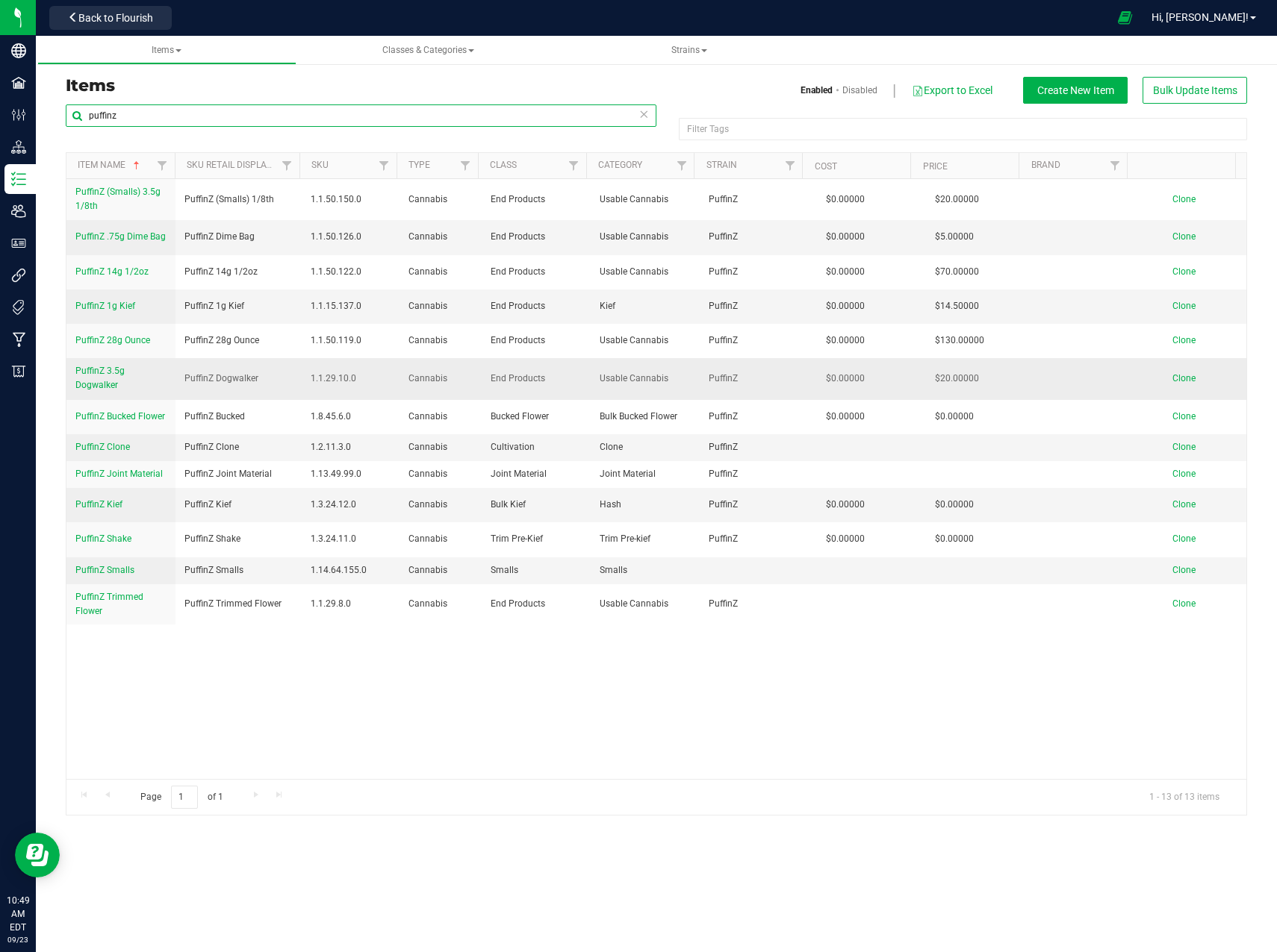
type input "puffinz"
click at [118, 373] on span "PuffinZ 3.5g Dogwalker" at bounding box center [100, 377] width 50 height 24
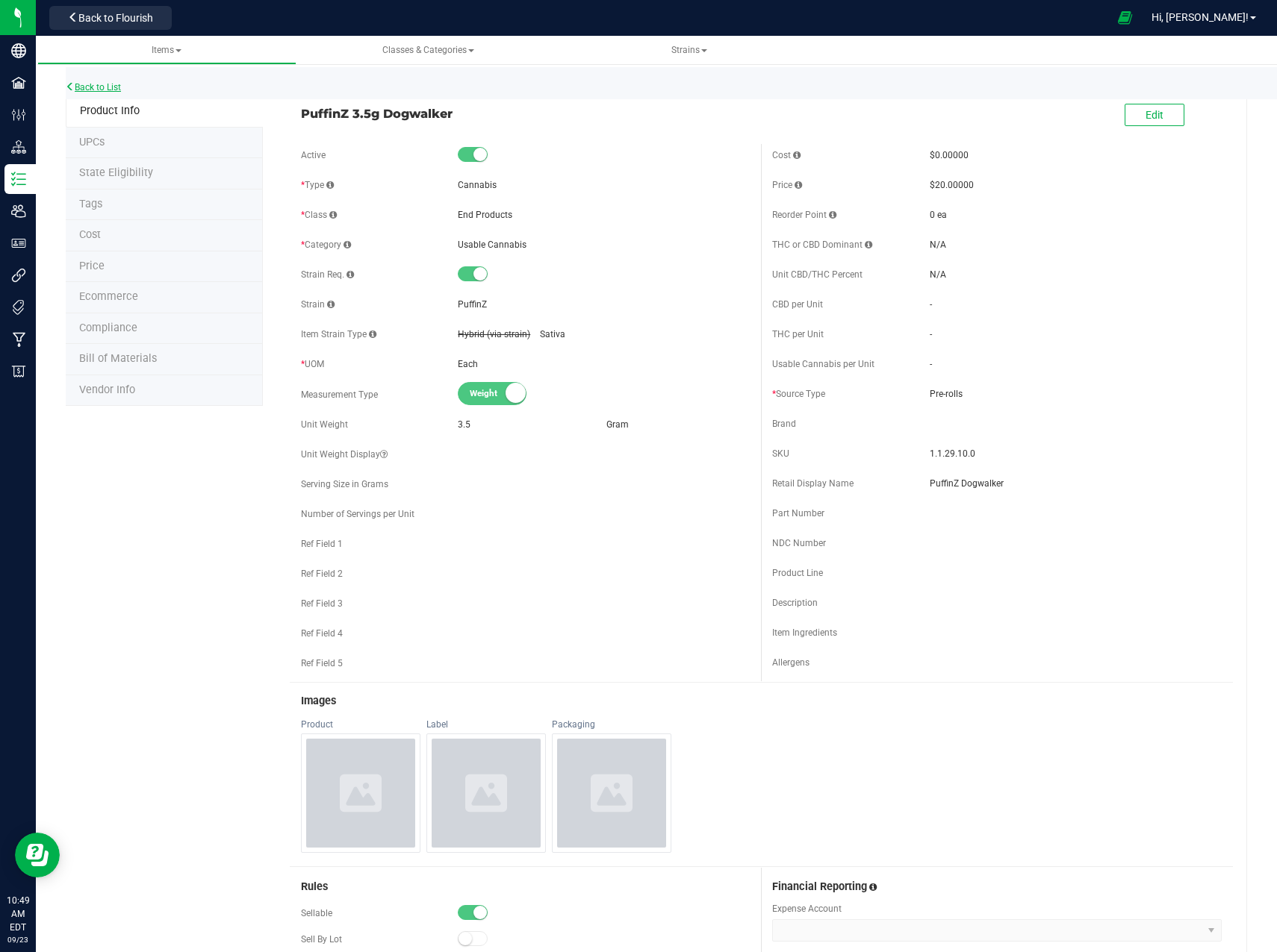
click at [103, 85] on link "Back to List" at bounding box center [93, 87] width 55 height 10
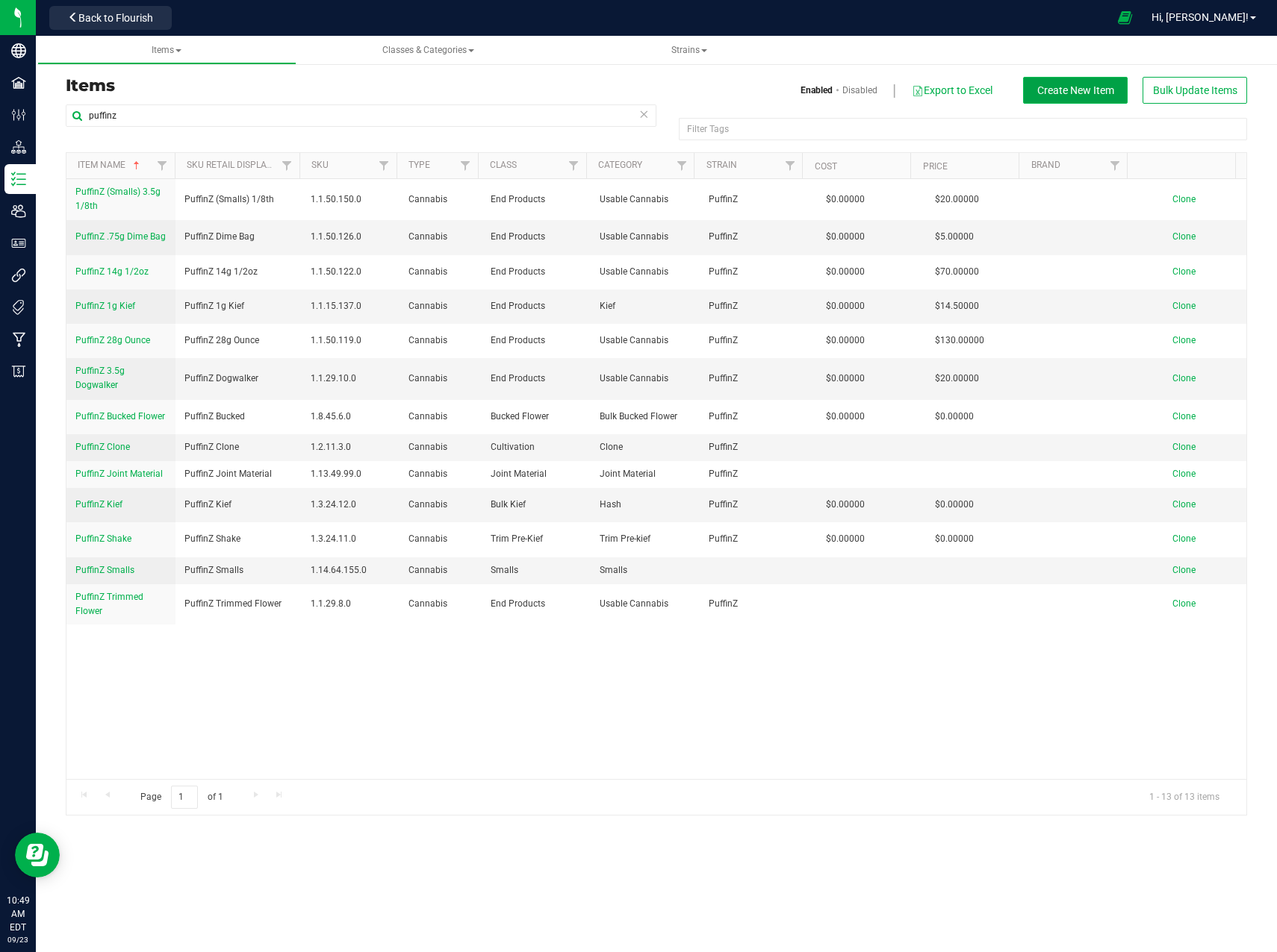
click at [1090, 90] on span "Create New Item" at bounding box center [1075, 90] width 77 height 12
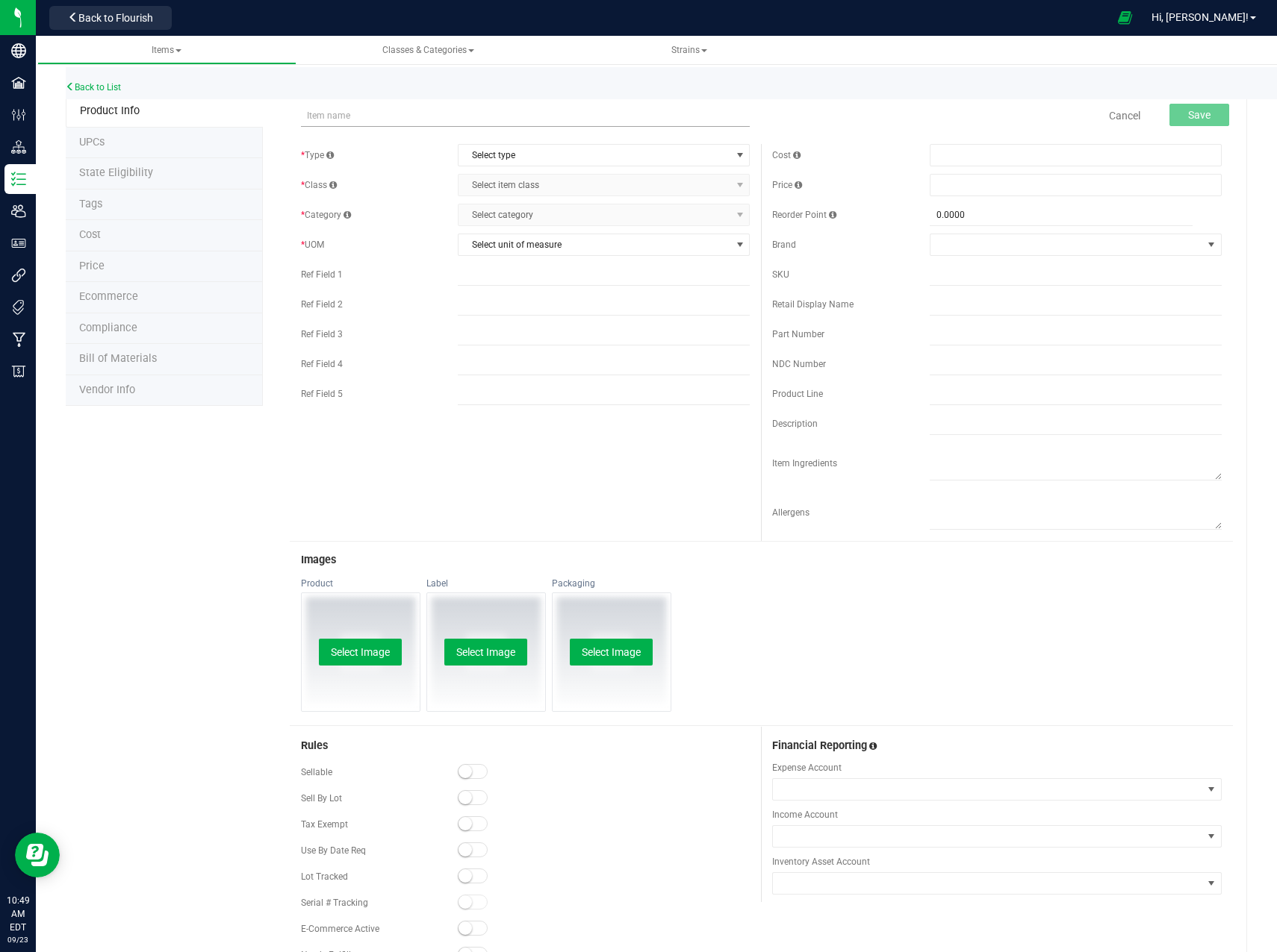
click at [409, 124] on input "text" at bounding box center [525, 115] width 450 height 23
type input "Cones"
click at [521, 147] on span "Select type" at bounding box center [594, 155] width 272 height 21
click at [510, 251] on li "Supplies" at bounding box center [599, 248] width 288 height 23
click at [510, 190] on span "Select item class" at bounding box center [594, 185] width 272 height 21
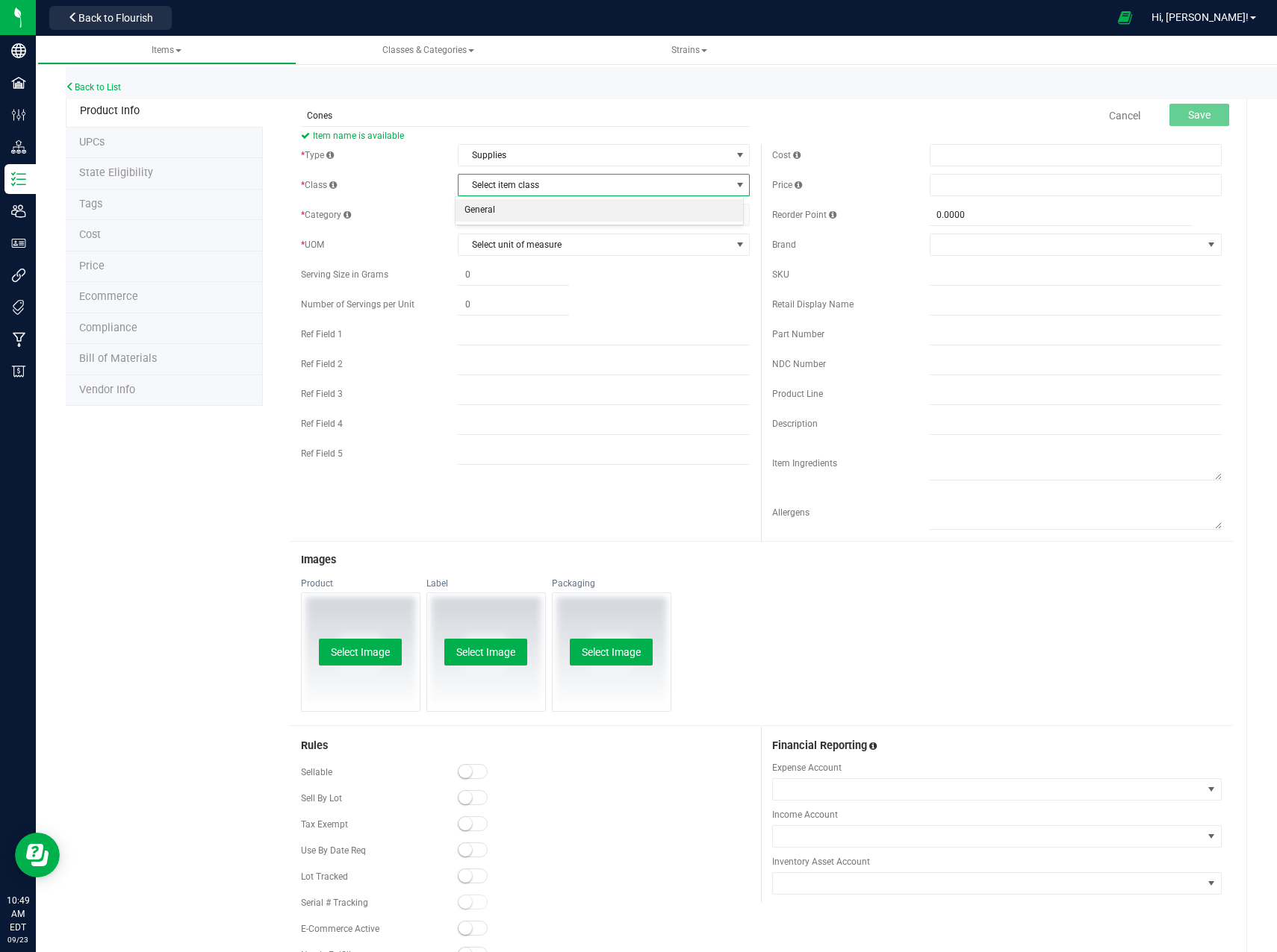
click at [509, 208] on li "General" at bounding box center [599, 210] width 288 height 23
click at [513, 217] on span "Select category" at bounding box center [594, 214] width 272 height 21
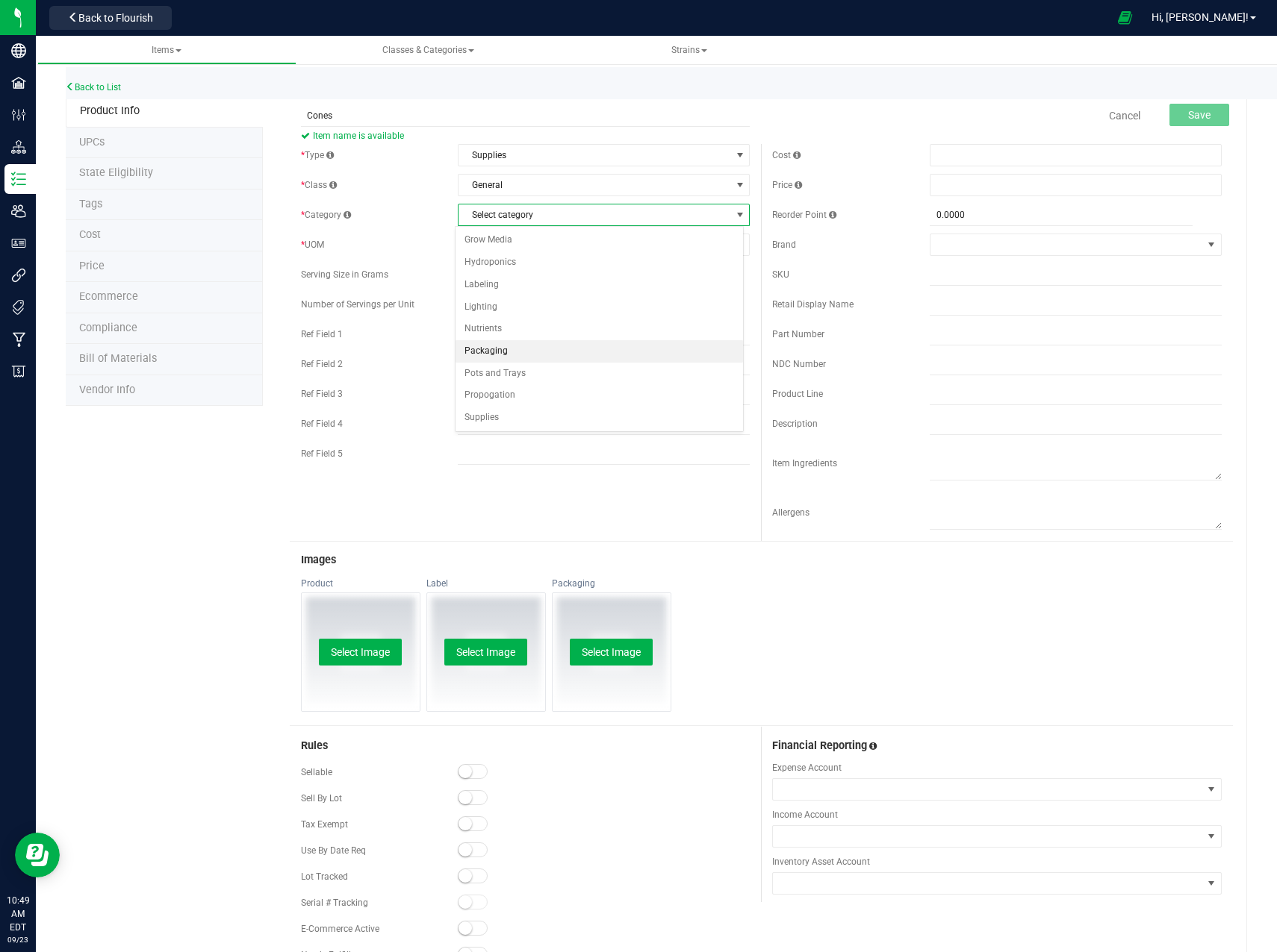
click at [498, 356] on li "Packaging" at bounding box center [599, 351] width 288 height 23
click at [625, 241] on span "Select unit of measure" at bounding box center [594, 245] width 272 height 21
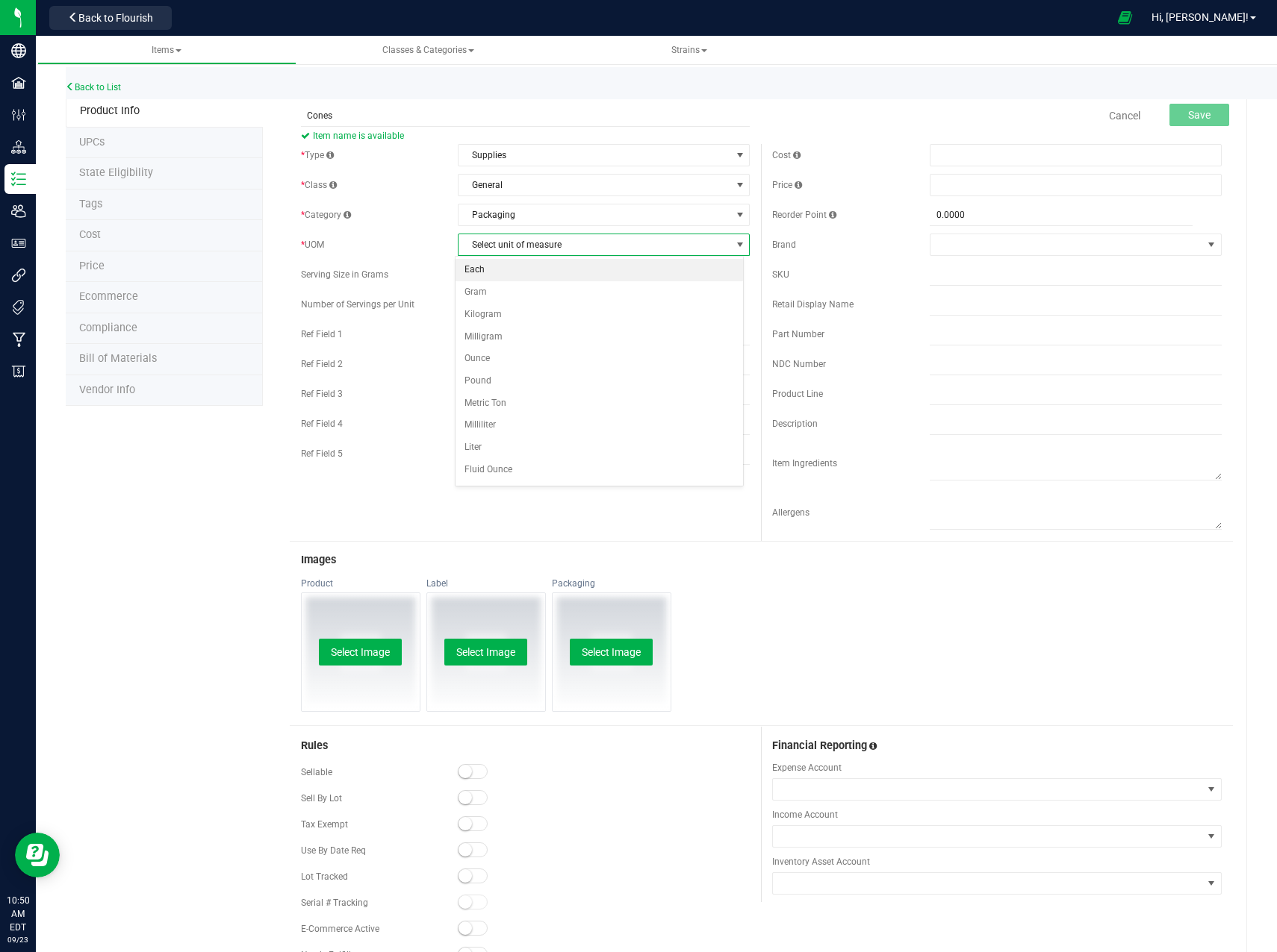
click at [590, 270] on li "Each" at bounding box center [599, 270] width 288 height 23
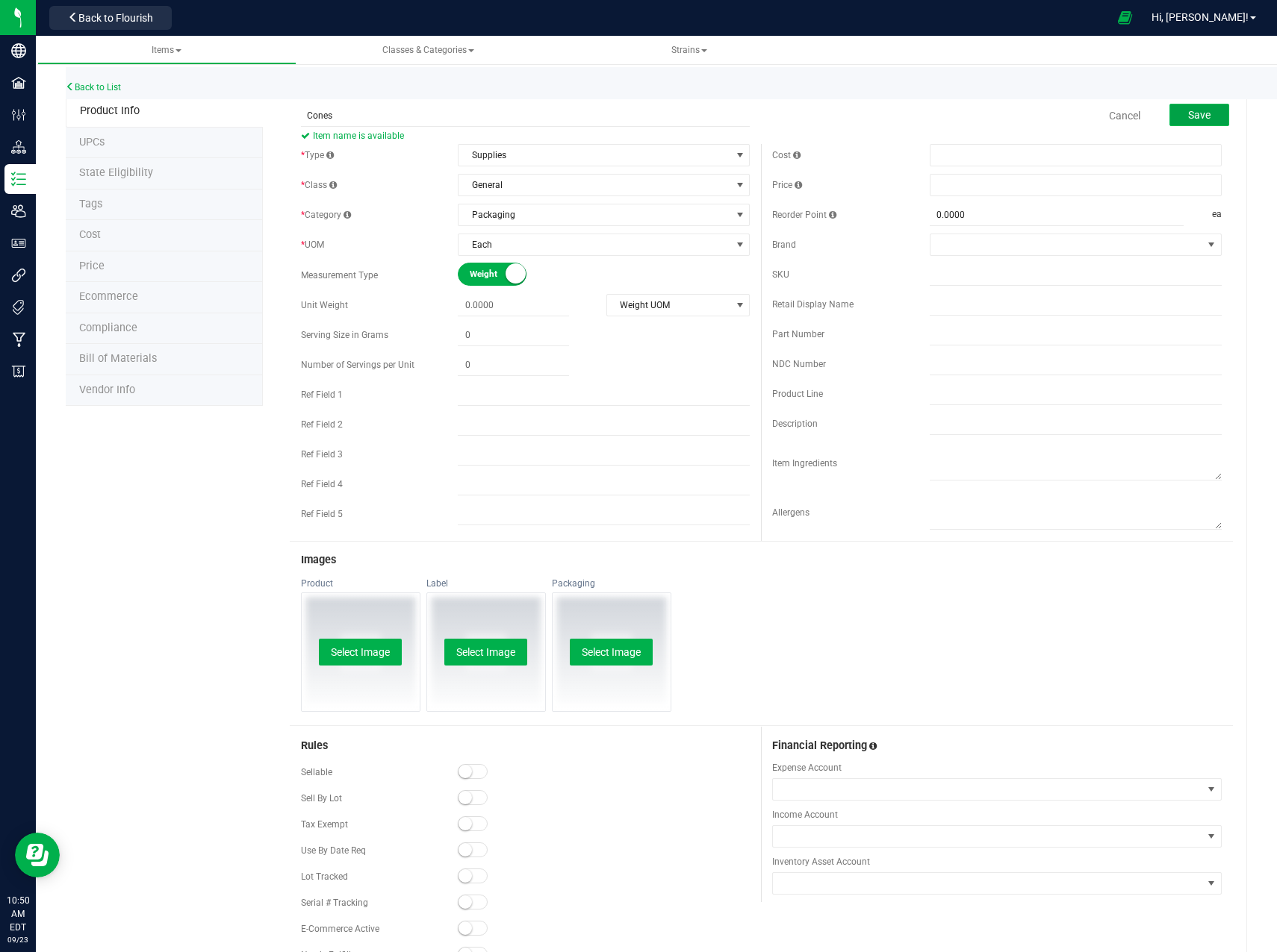
click at [1200, 118] on button "Save" at bounding box center [1199, 114] width 60 height 23
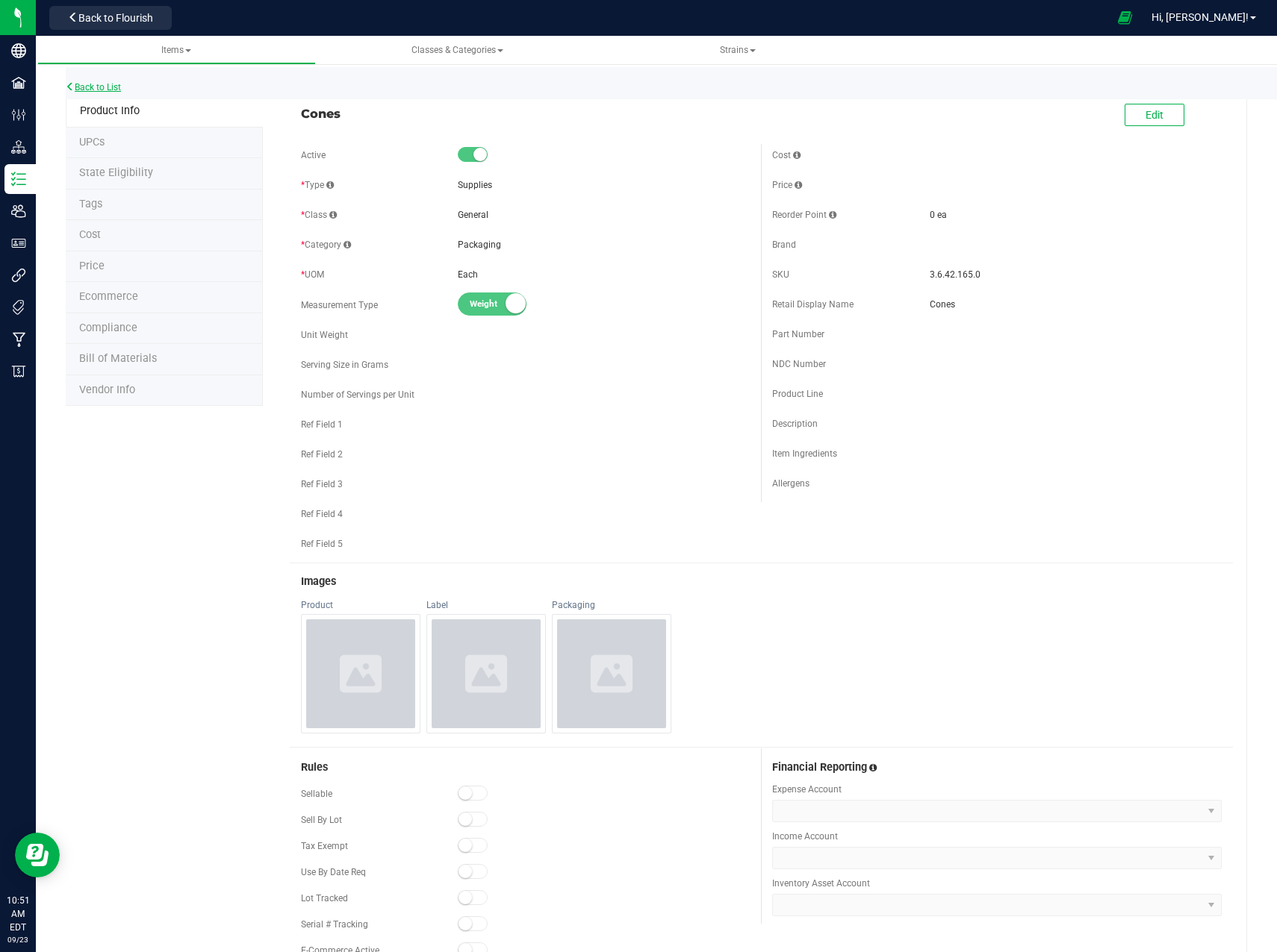
click at [92, 90] on link "Back to List" at bounding box center [93, 87] width 55 height 10
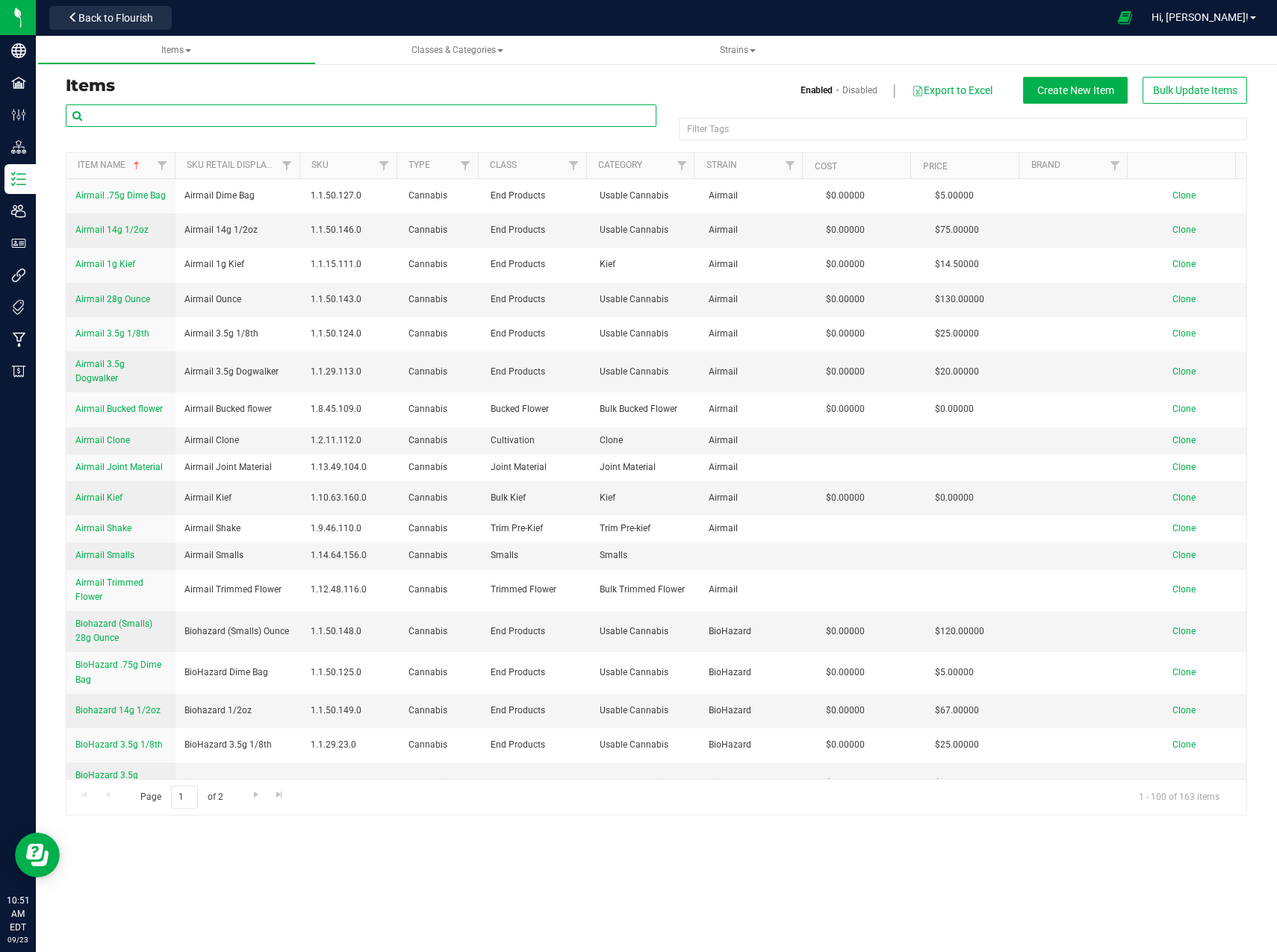
click at [172, 118] on input "text" at bounding box center [361, 115] width 590 height 23
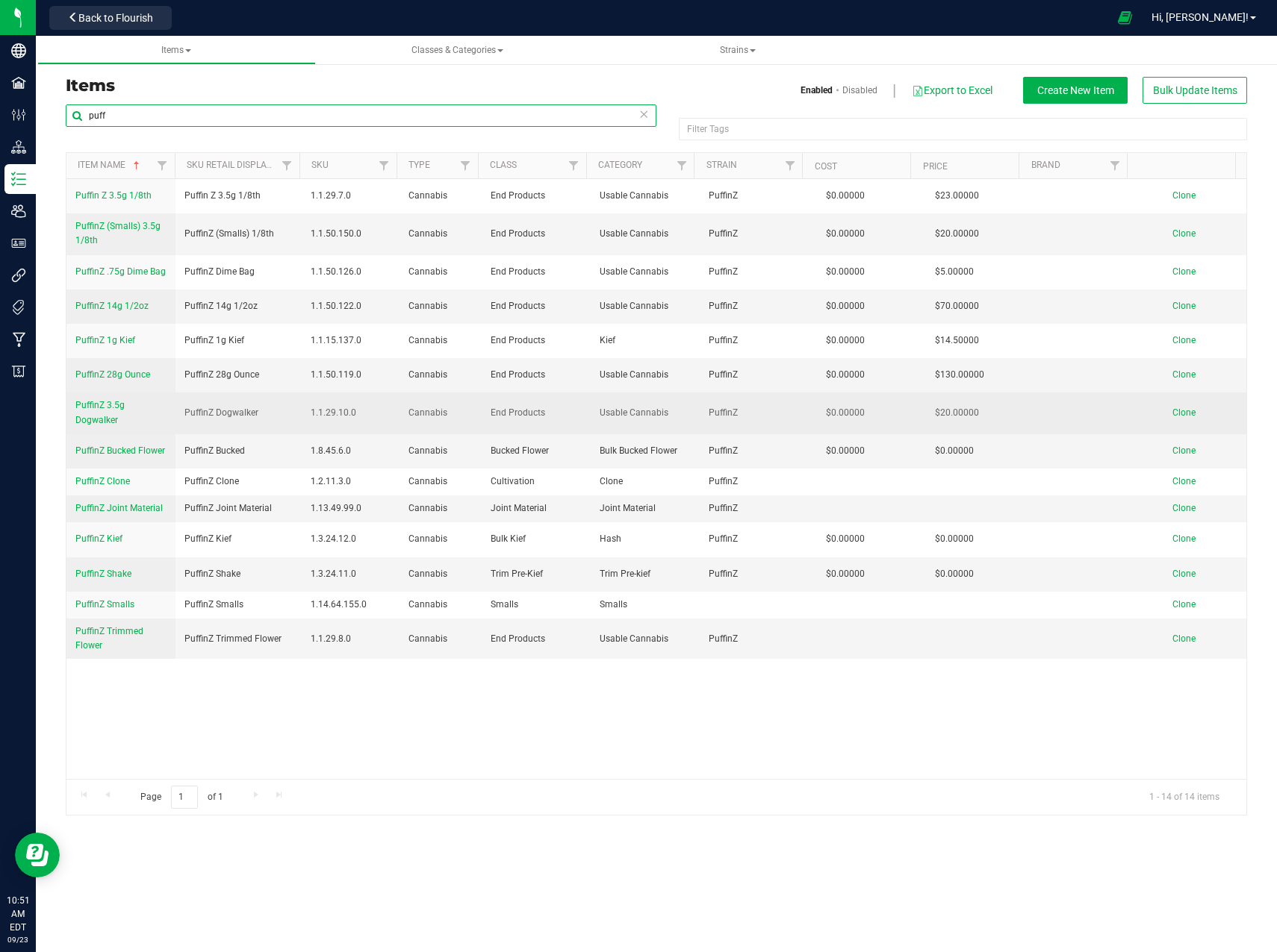
type input "puff"
click at [103, 405] on span "PuffinZ 3.5g Dogwalker" at bounding box center [100, 412] width 50 height 24
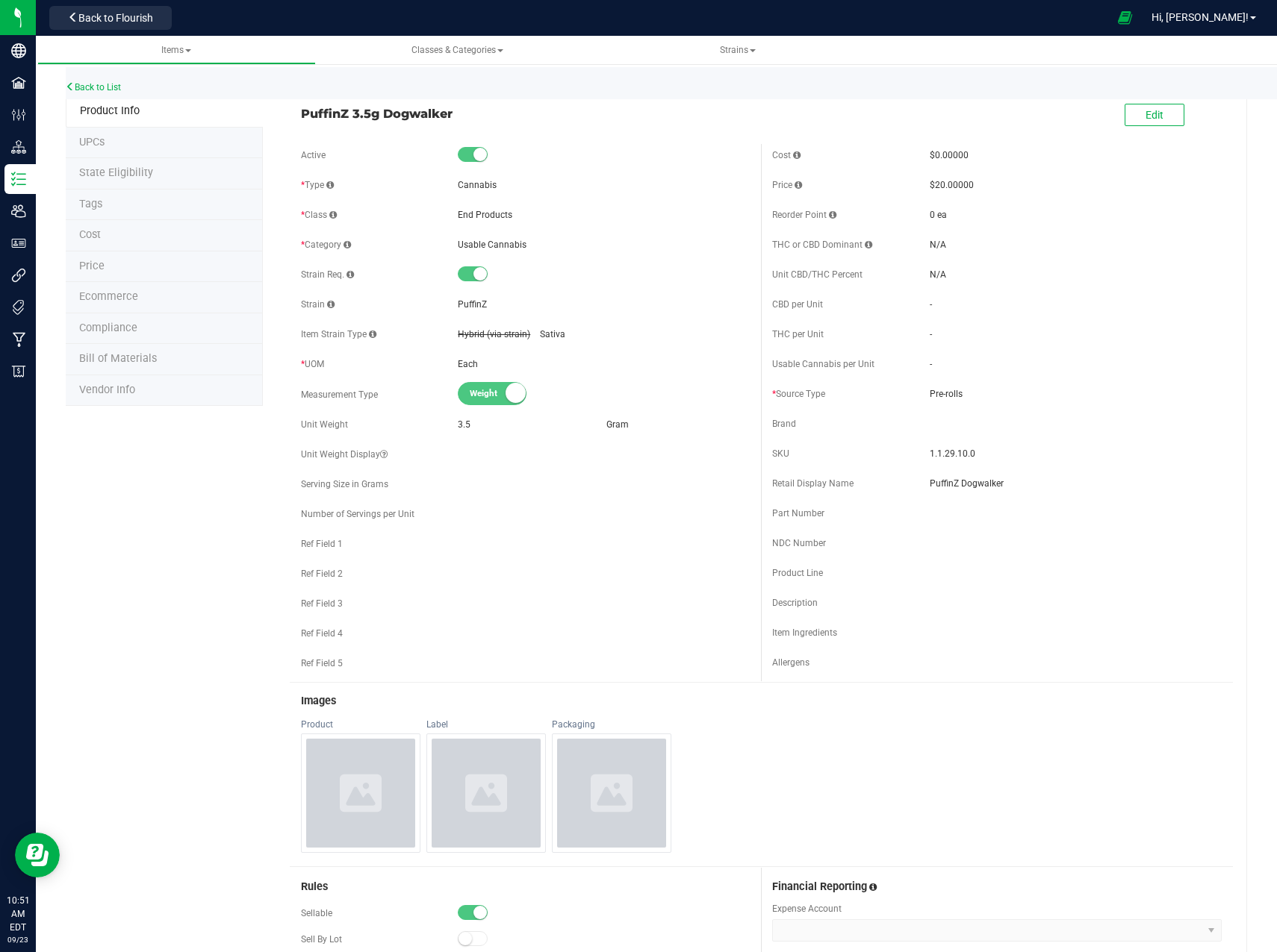
click at [154, 353] on li "Bill of Materials" at bounding box center [164, 359] width 197 height 31
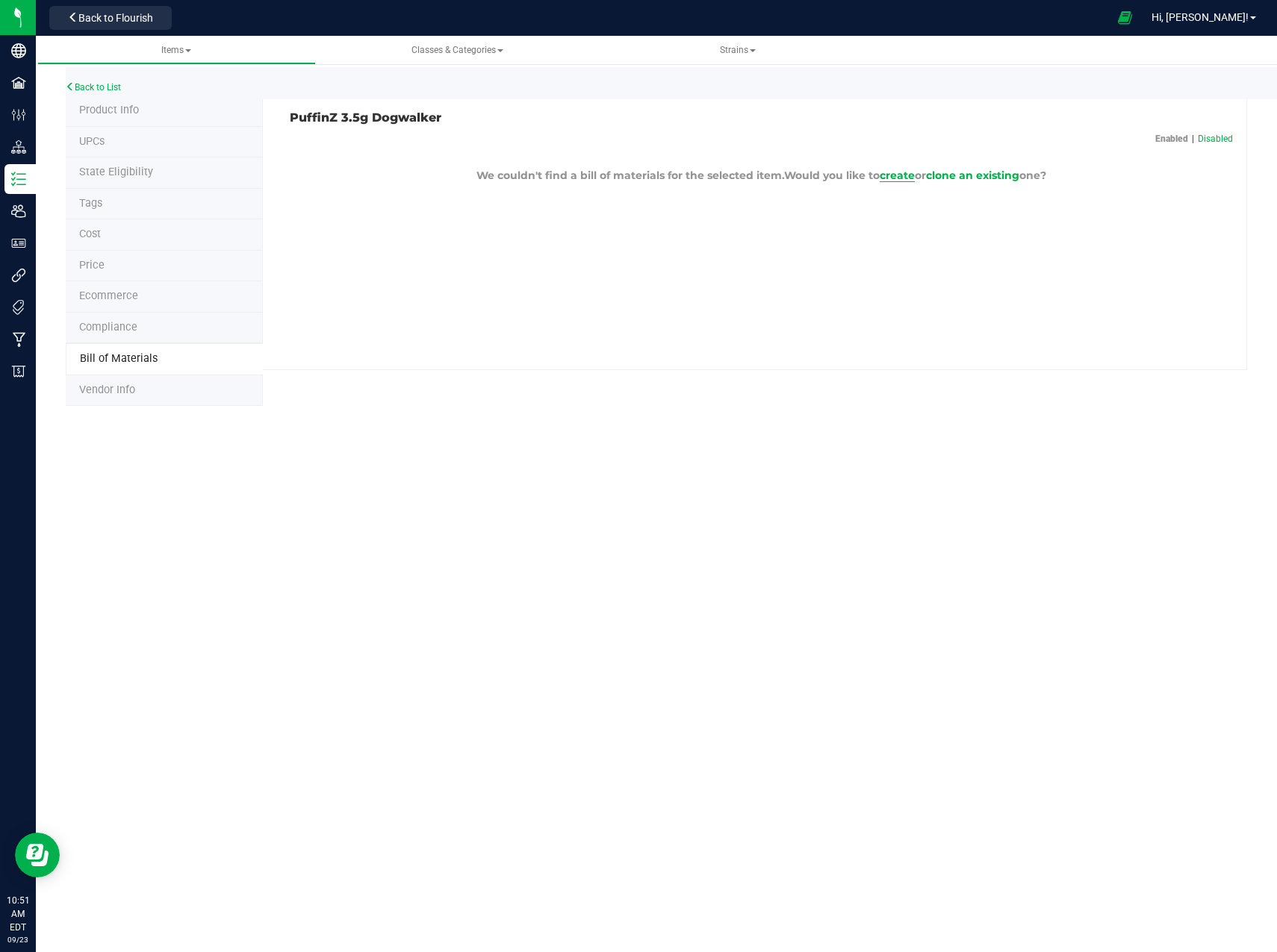
click at [890, 175] on span "create" at bounding box center [897, 176] width 35 height 13
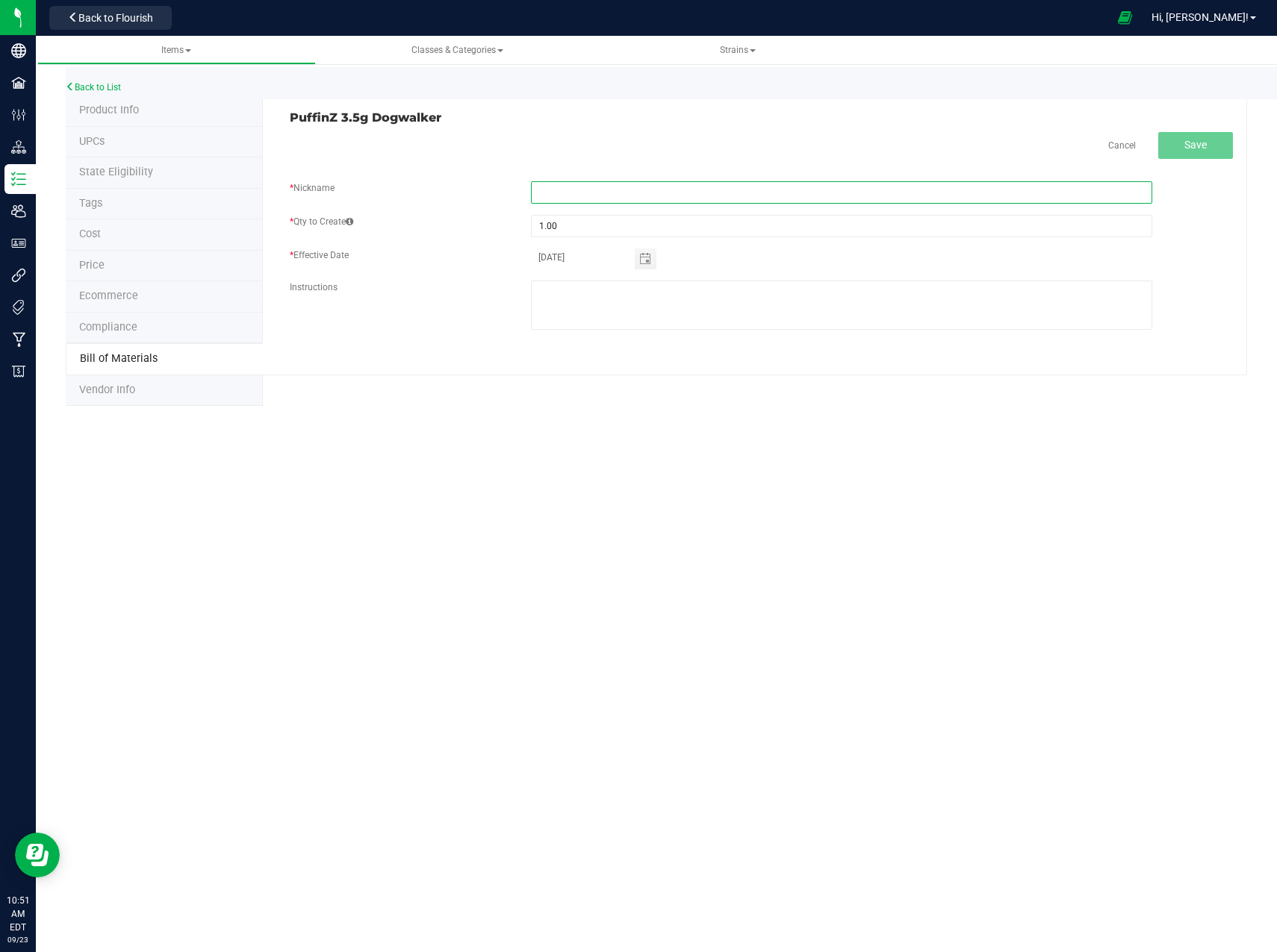
click at [599, 190] on input "text" at bounding box center [841, 192] width 621 height 23
type input "PuffinZ 3.5g Dogwalker"
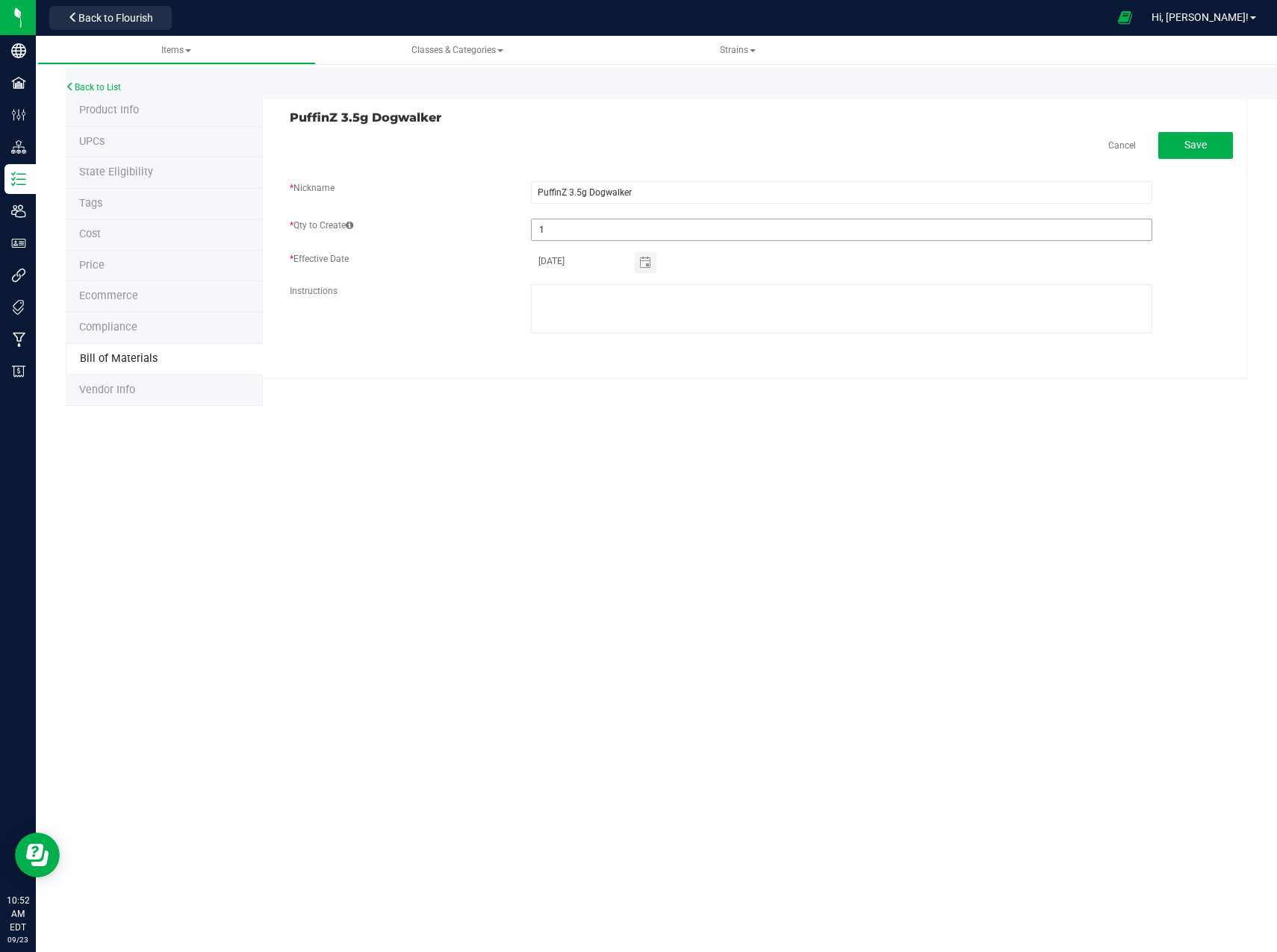
click at [635, 232] on input "1" at bounding box center [841, 229] width 620 height 21
type input "1.00"
click at [1205, 149] on span "Save" at bounding box center [1195, 145] width 23 height 12
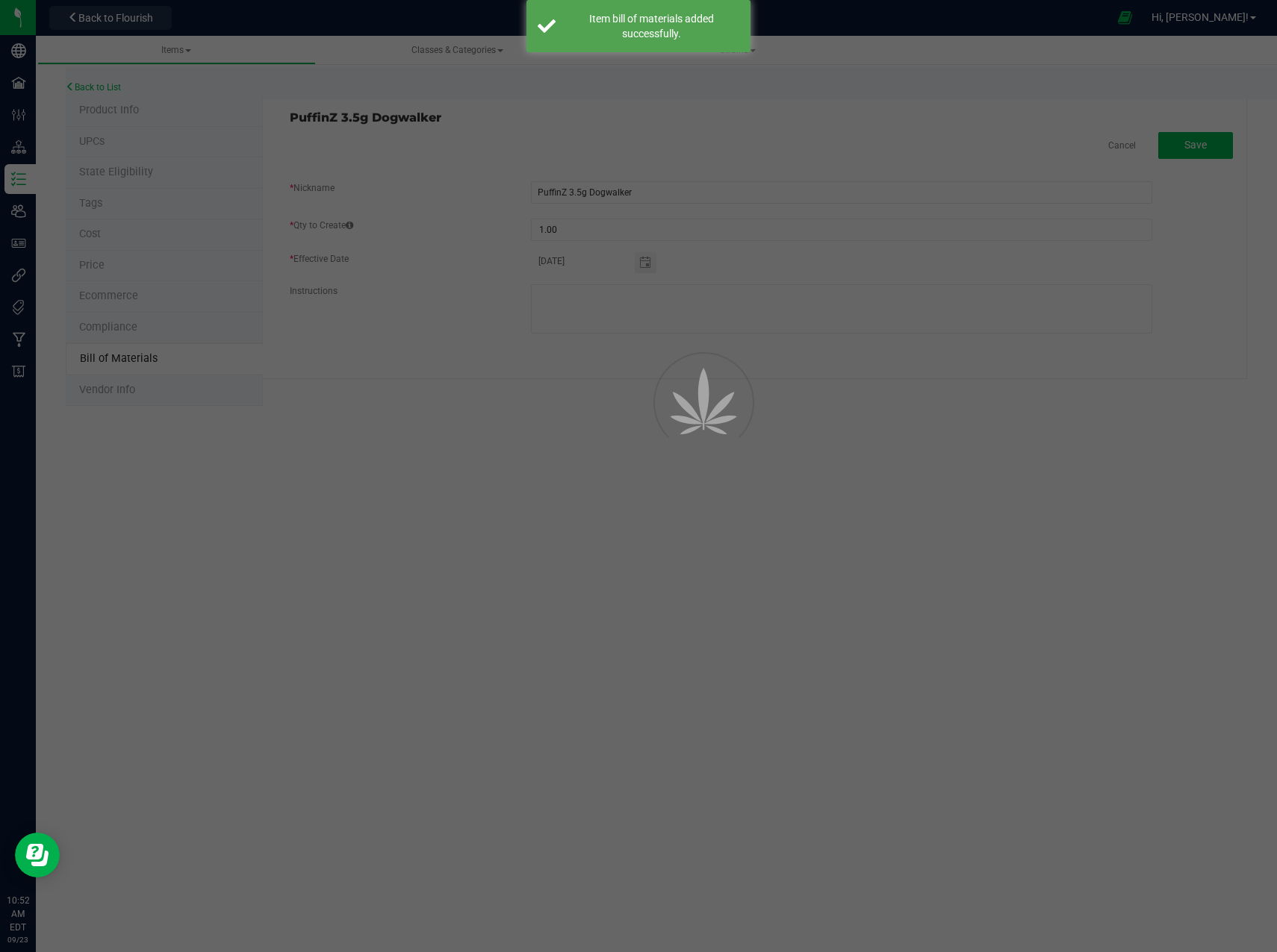
select select "2"
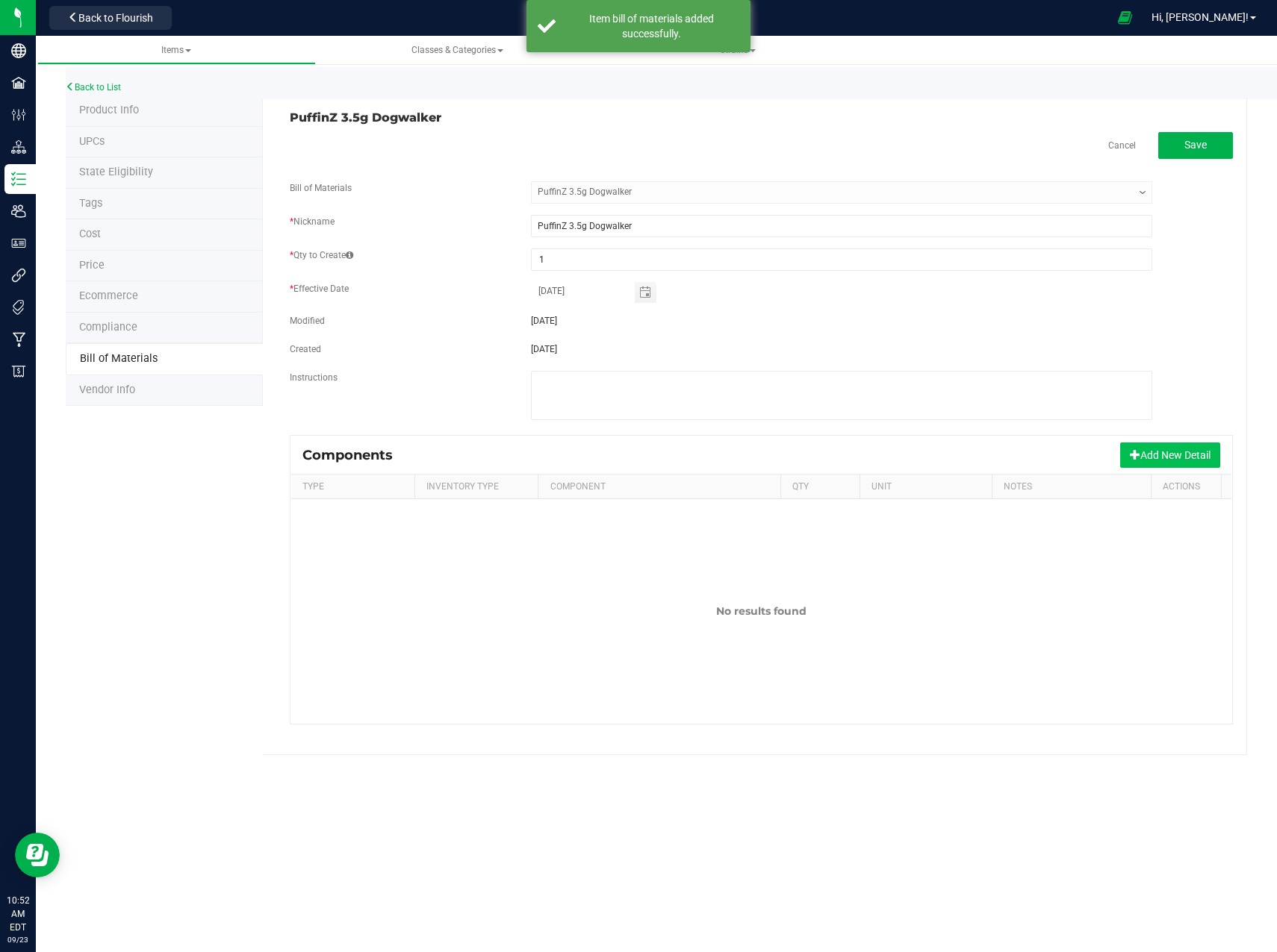
click at [1179, 461] on button "Add New Detail" at bounding box center [1169, 455] width 100 height 25
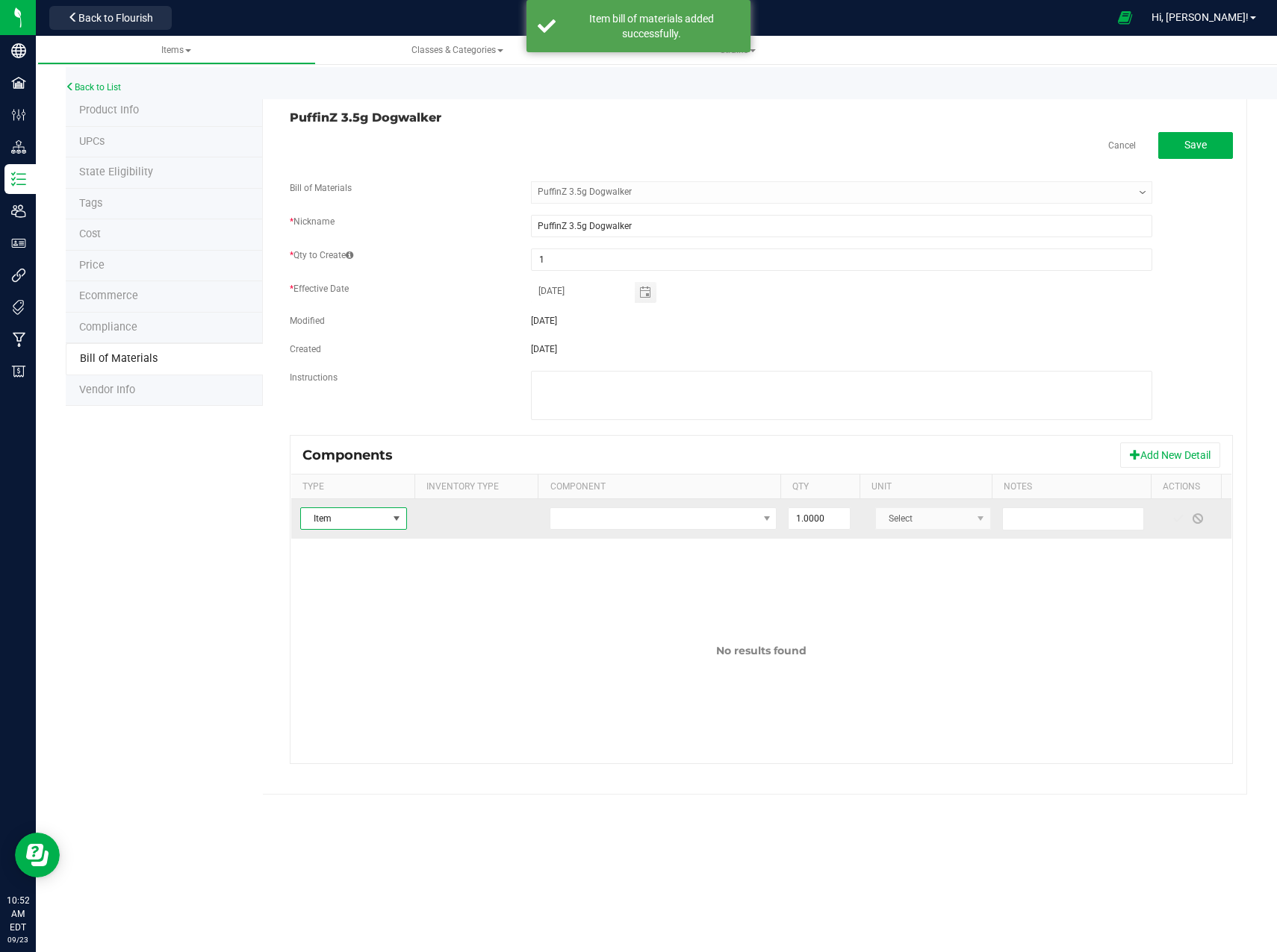
click at [397, 521] on span at bounding box center [396, 518] width 12 height 12
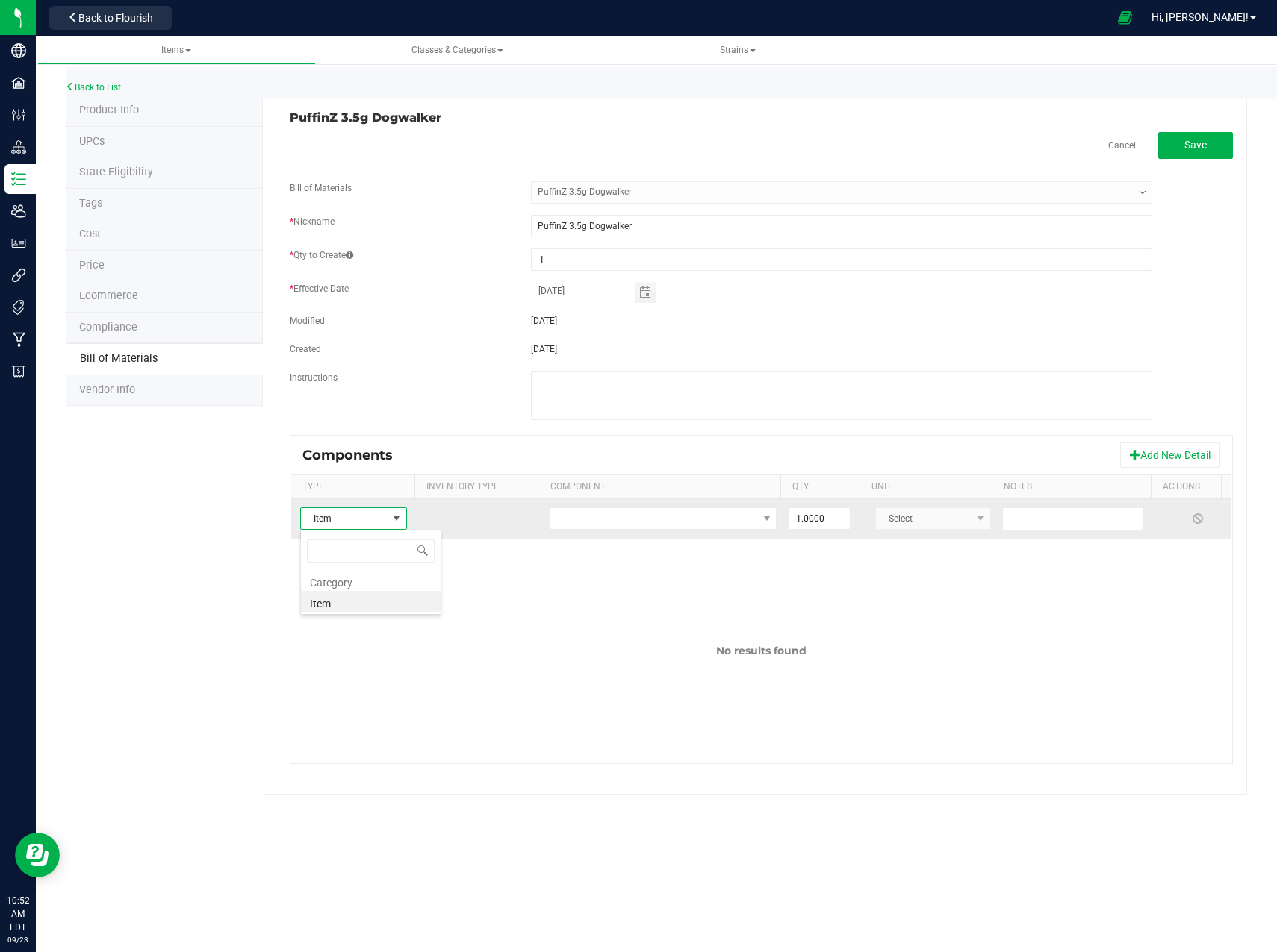
scroll to position [23, 105]
click at [397, 521] on span at bounding box center [396, 518] width 12 height 12
click at [580, 519] on span "NO DATA FOUND" at bounding box center [654, 518] width 207 height 21
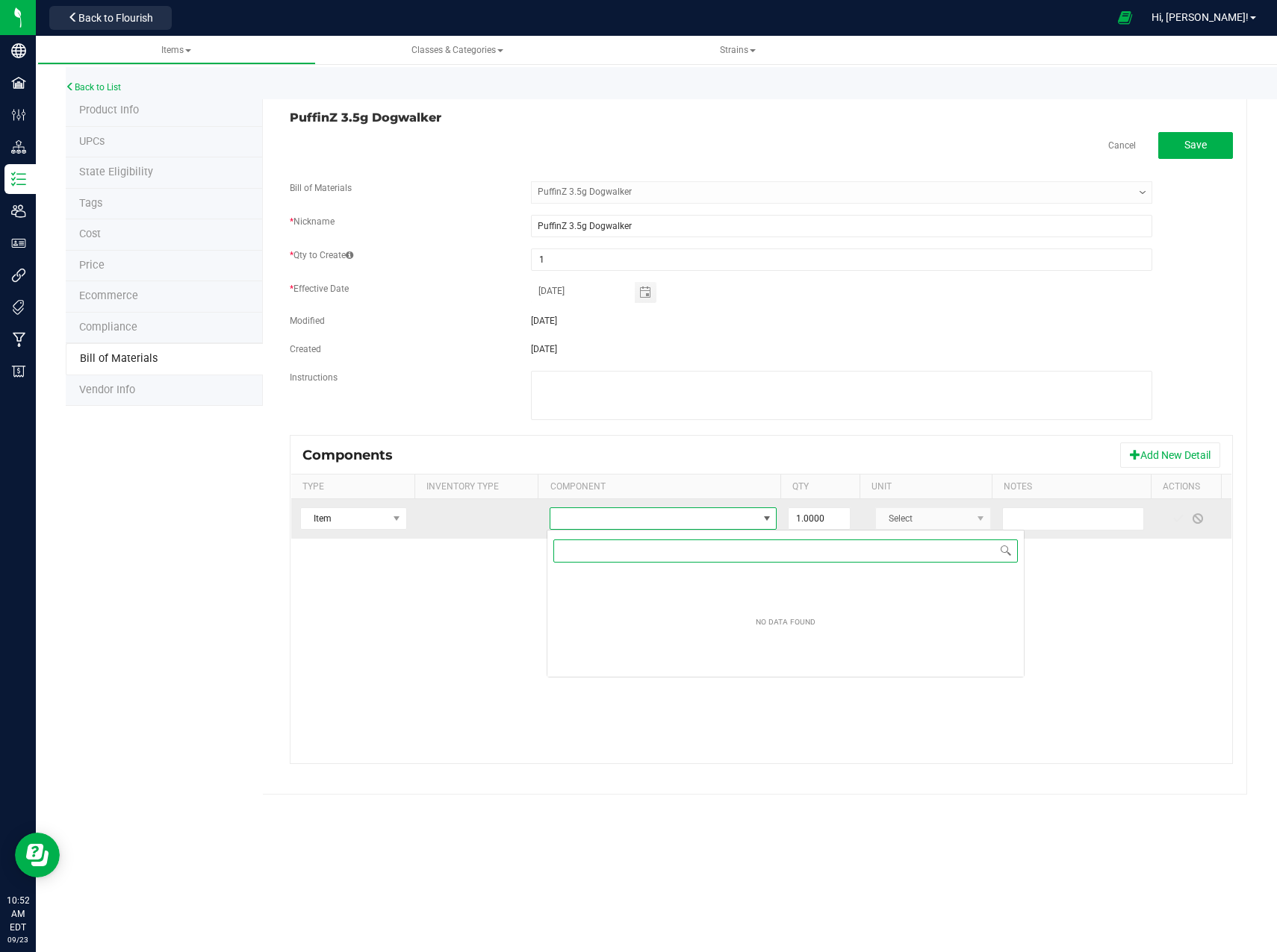
scroll to position [23, 224]
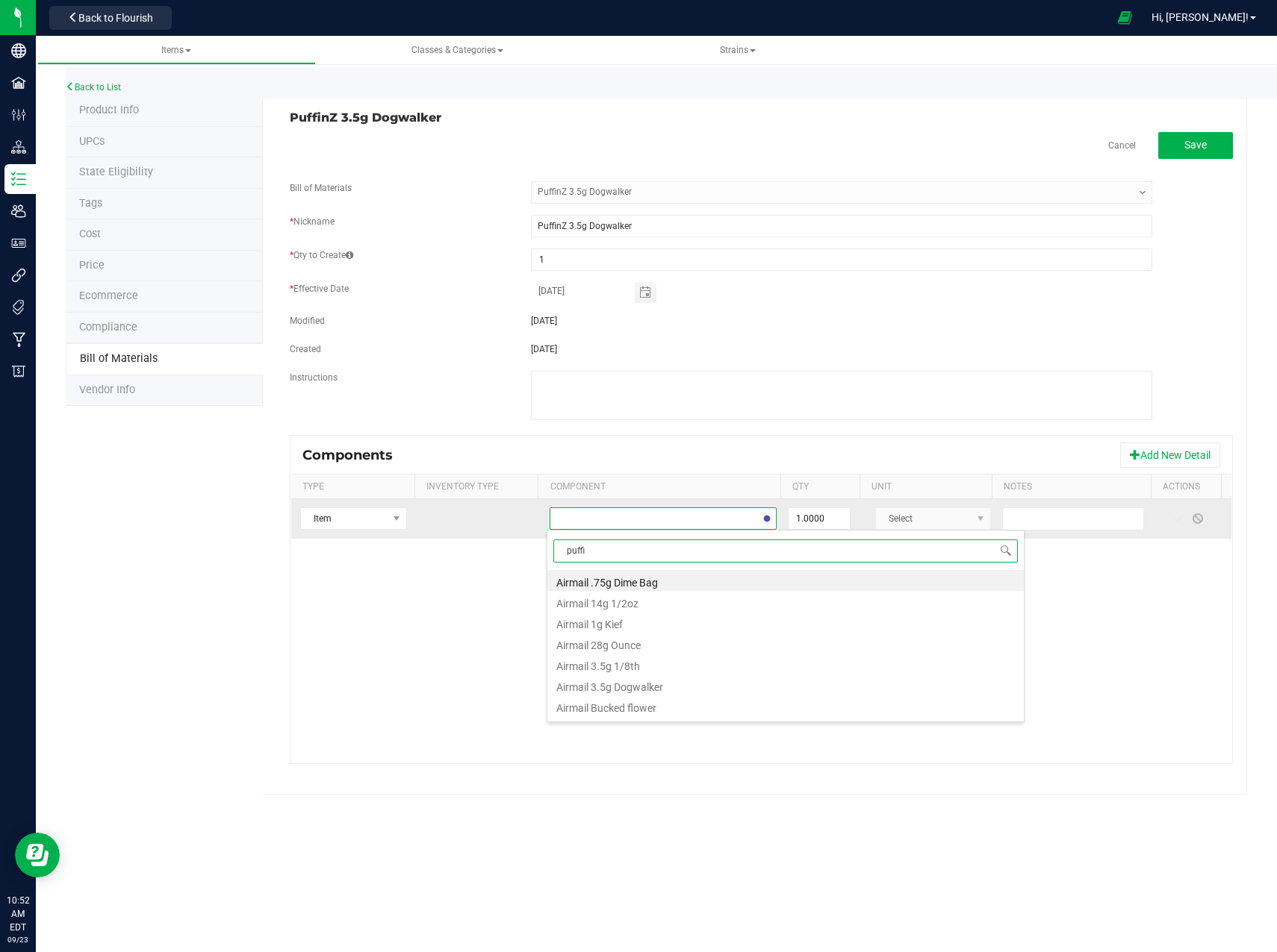
type input "puffin"
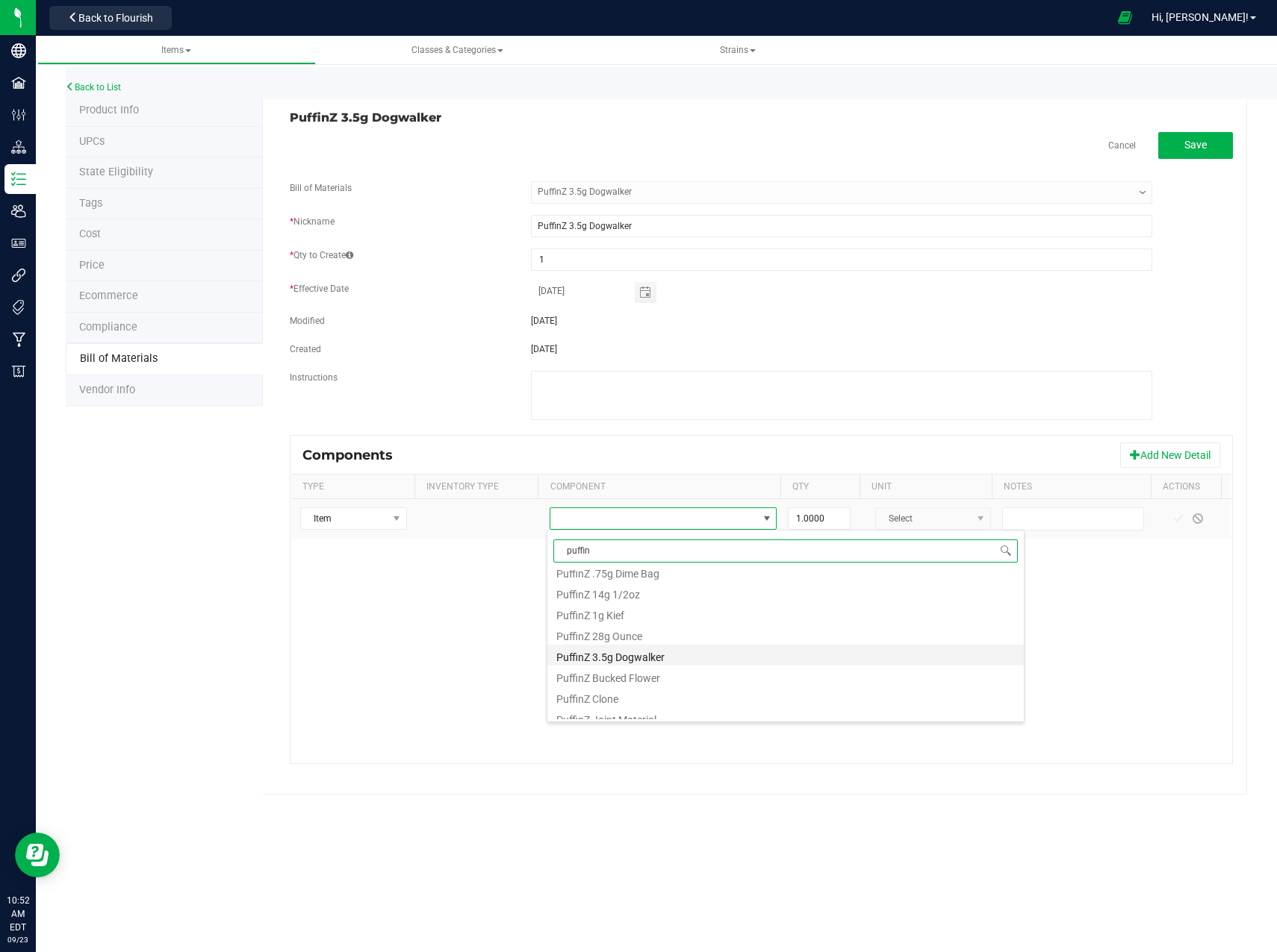
scroll to position [75, 0]
click at [657, 693] on li "PuffinZ Joint Material" at bounding box center [785, 693] width 477 height 21
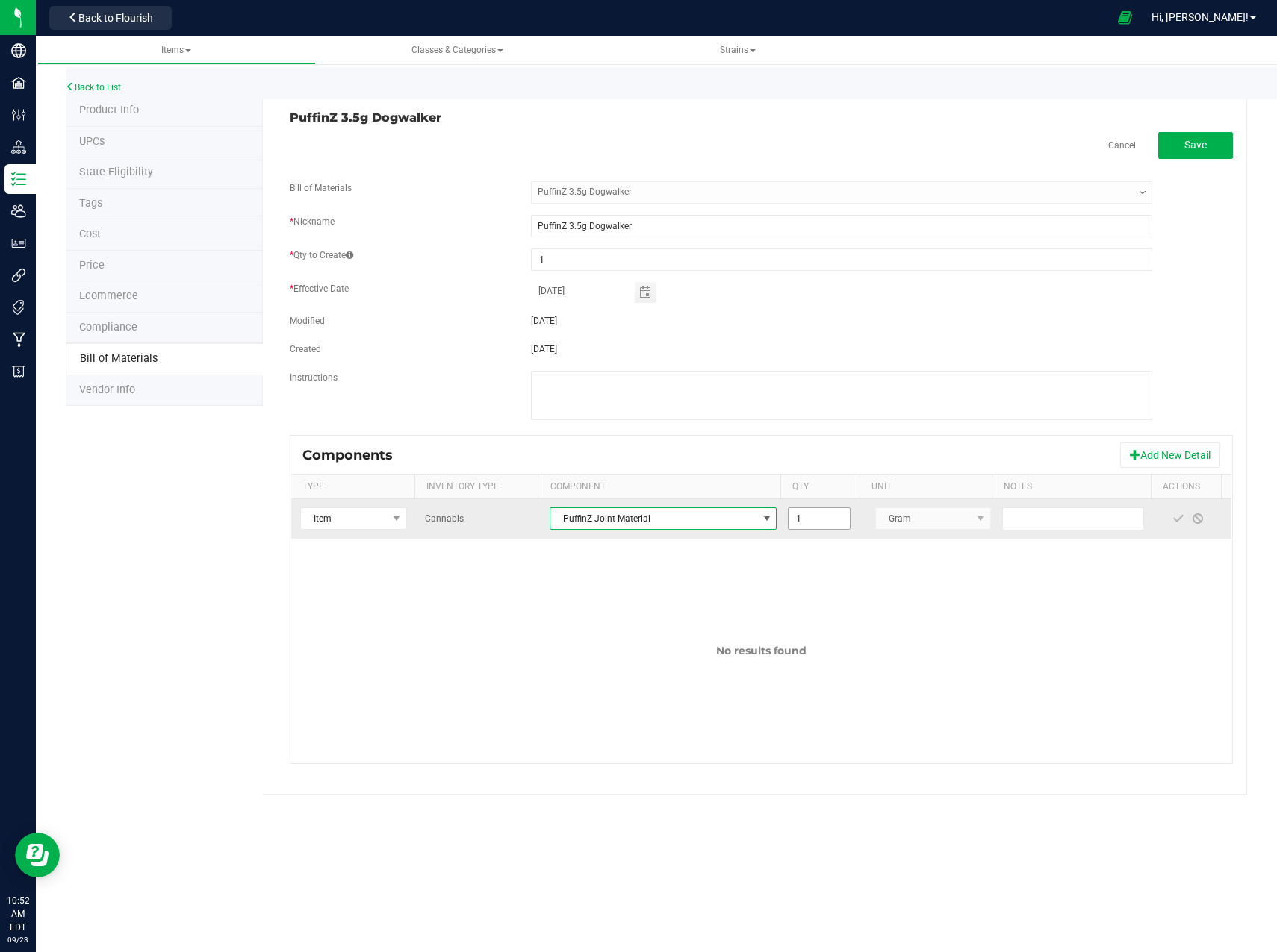
click at [813, 516] on input "1" at bounding box center [819, 518] width 61 height 21
type input "3.5000"
click at [1042, 529] on input "text" at bounding box center [1074, 519] width 143 height 24
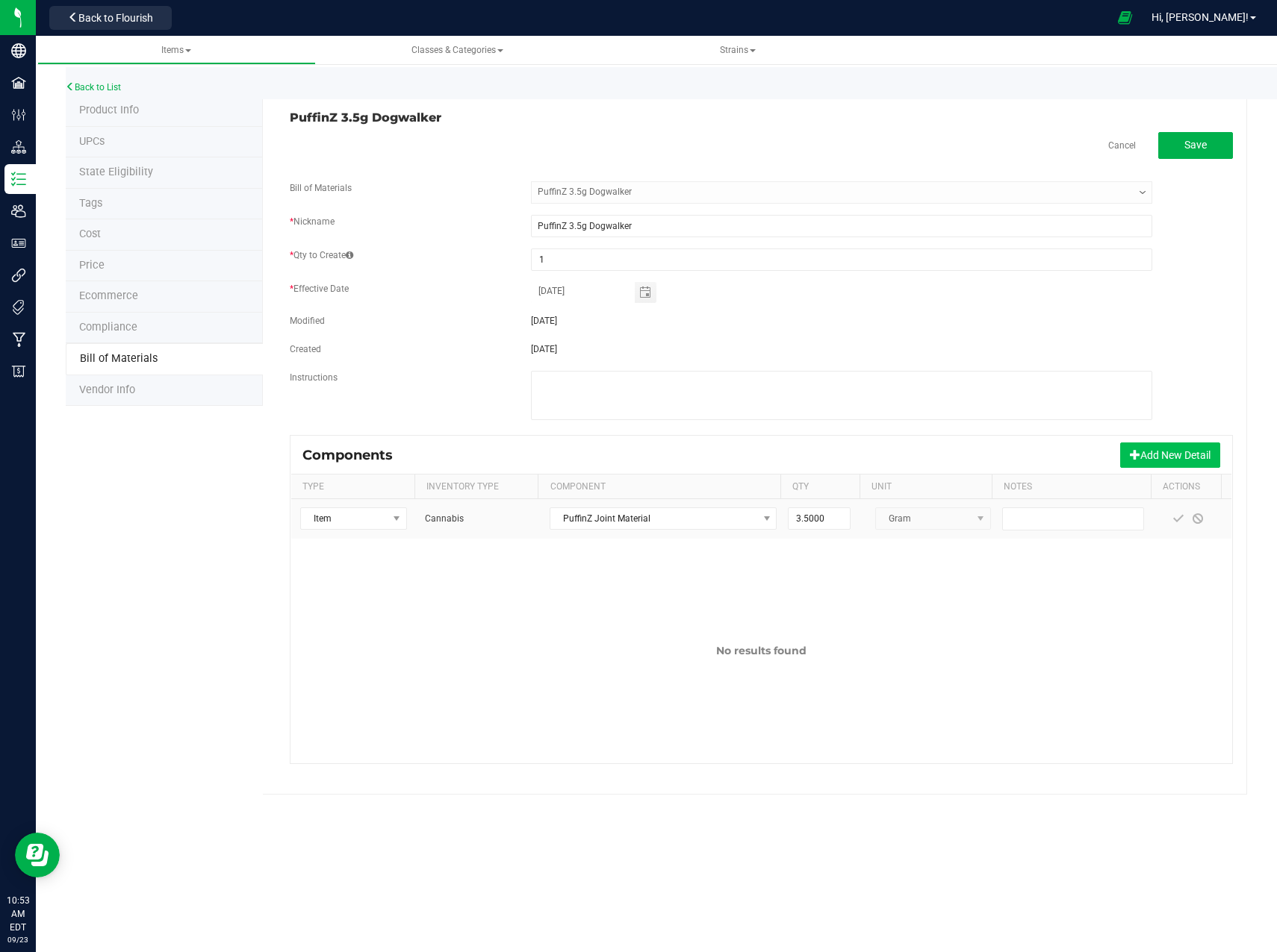
click at [1142, 455] on button "Add New Detail" at bounding box center [1169, 455] width 100 height 25
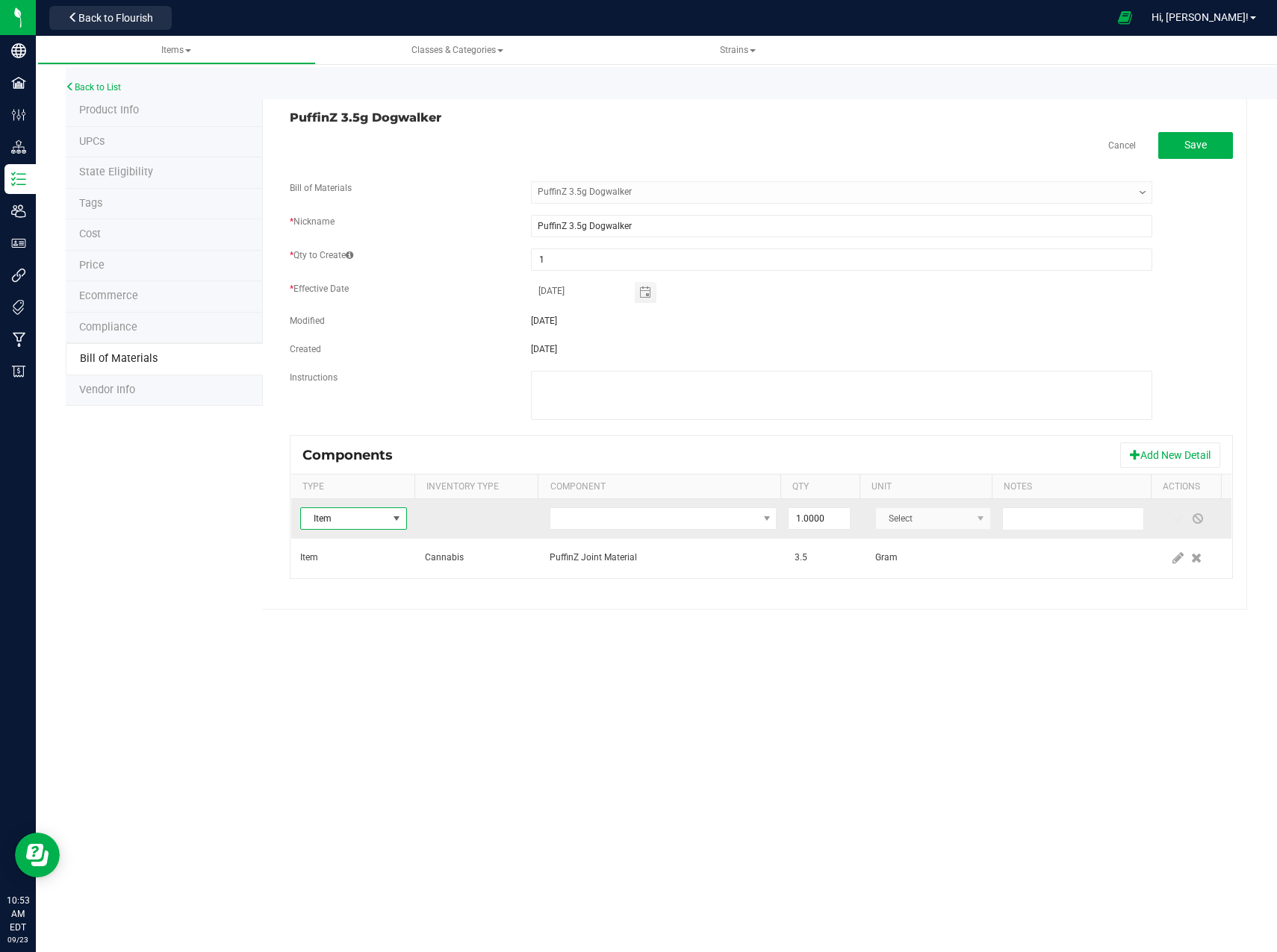
click at [376, 516] on span "Item" at bounding box center [344, 518] width 87 height 21
click at [361, 582] on li "Category" at bounding box center [371, 580] width 140 height 21
click at [636, 517] on span "Select" at bounding box center [654, 518] width 207 height 21
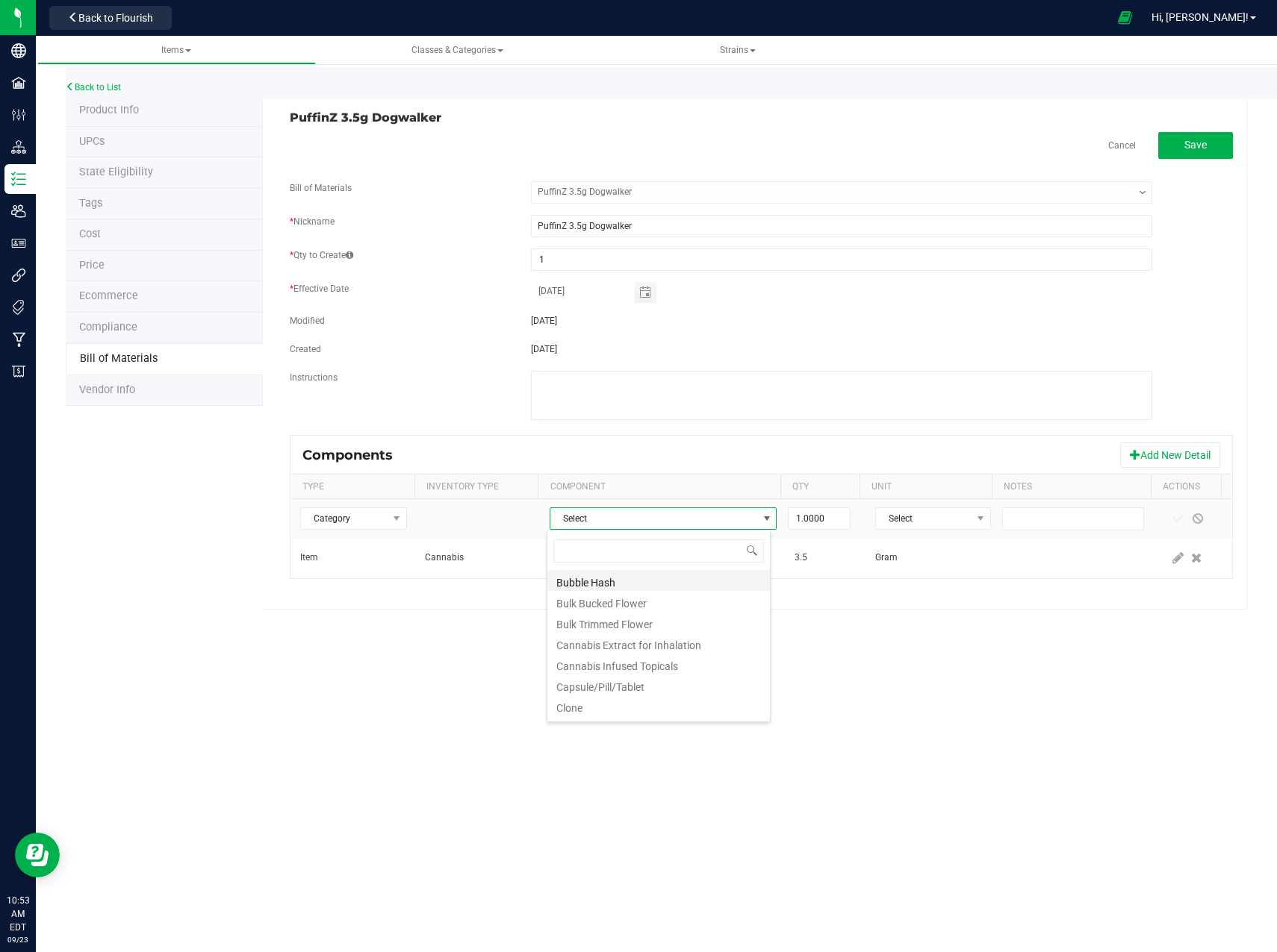
scroll to position [23, 224]
type input "su"
click at [651, 658] on li "Supplies" at bounding box center [658, 664] width 223 height 21
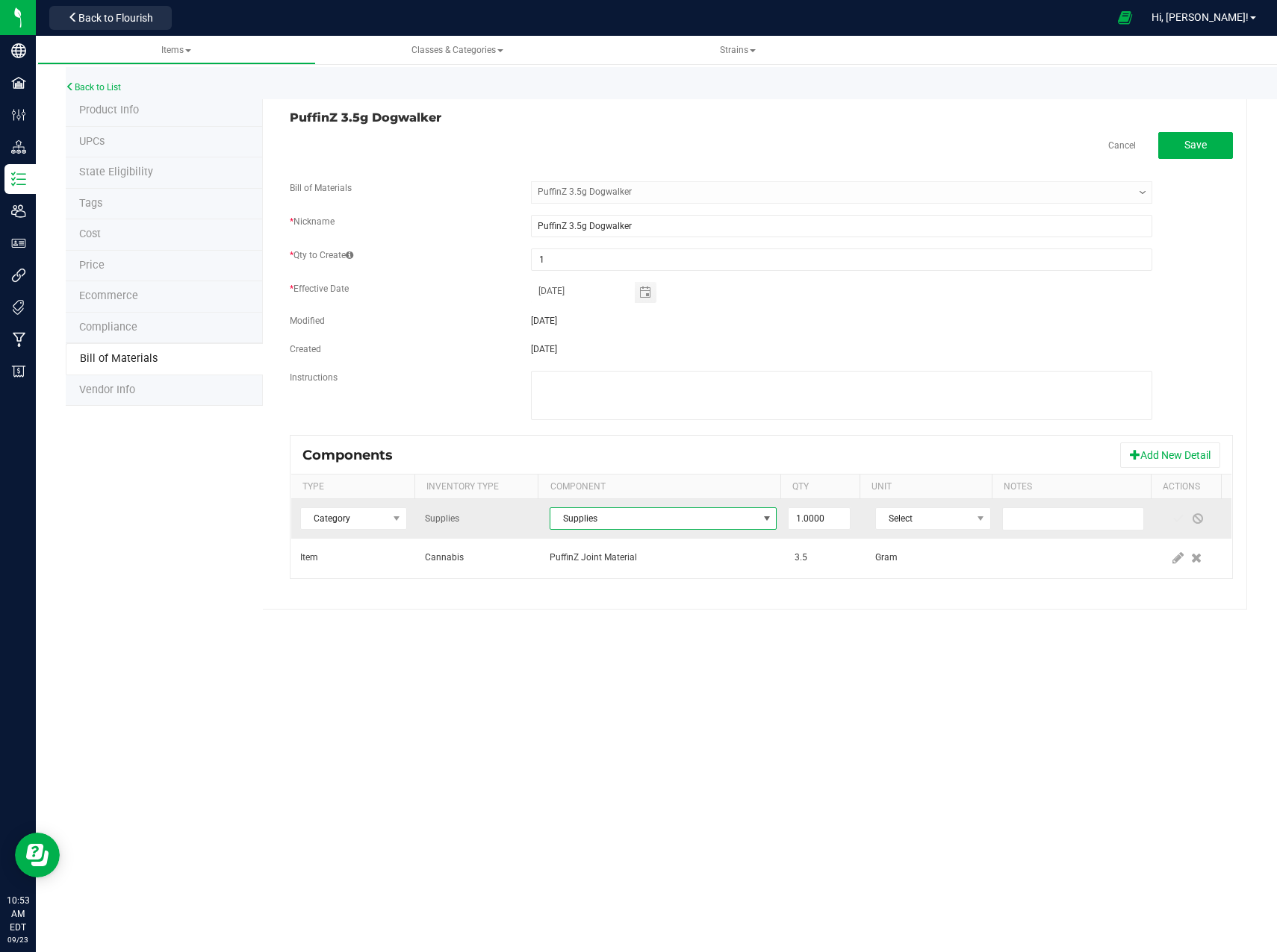
click at [761, 516] on span at bounding box center [767, 518] width 12 height 12
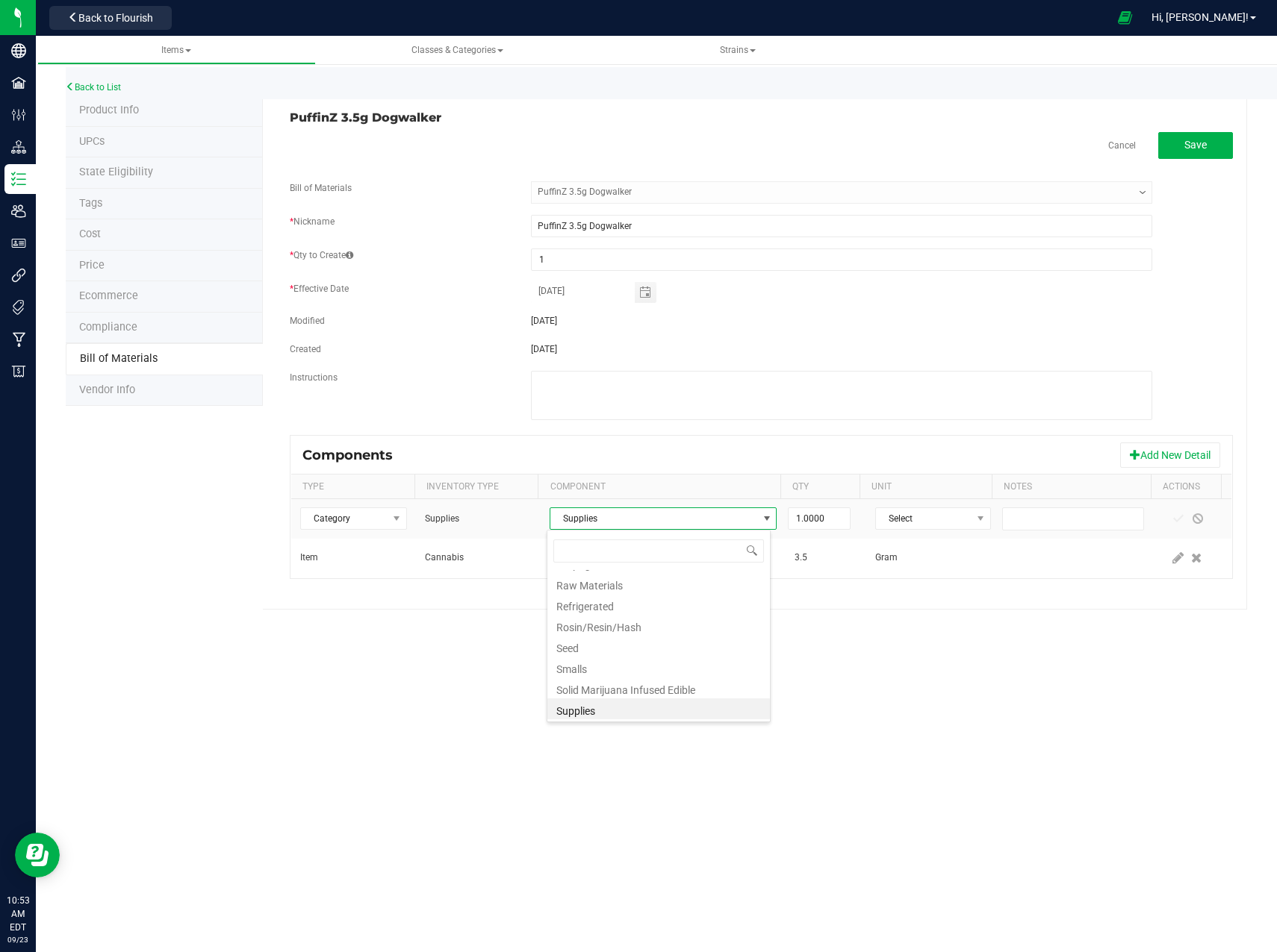
click at [718, 713] on li "Supplies" at bounding box center [658, 708] width 223 height 21
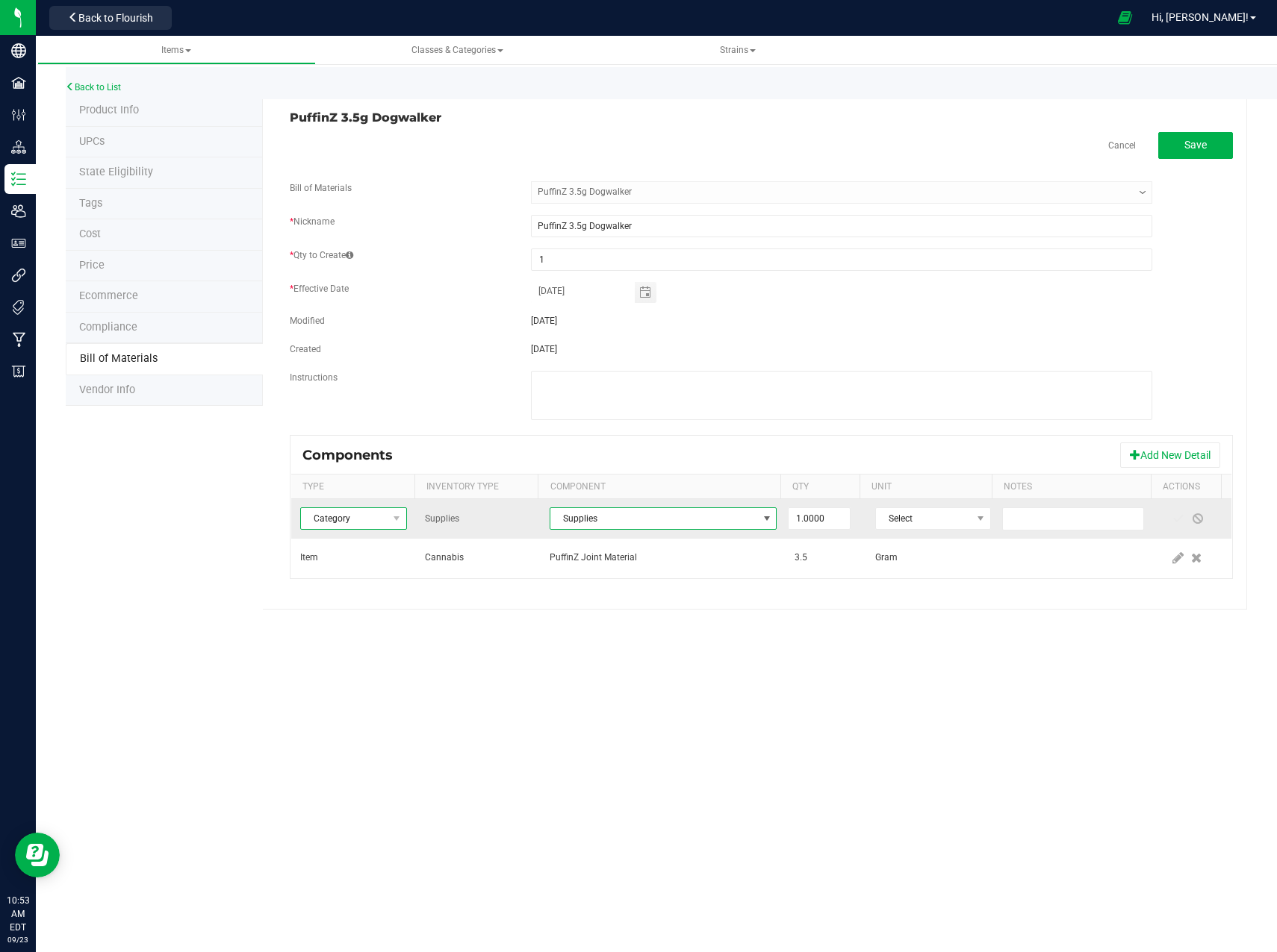
click at [366, 518] on span "Category" at bounding box center [344, 518] width 87 height 21
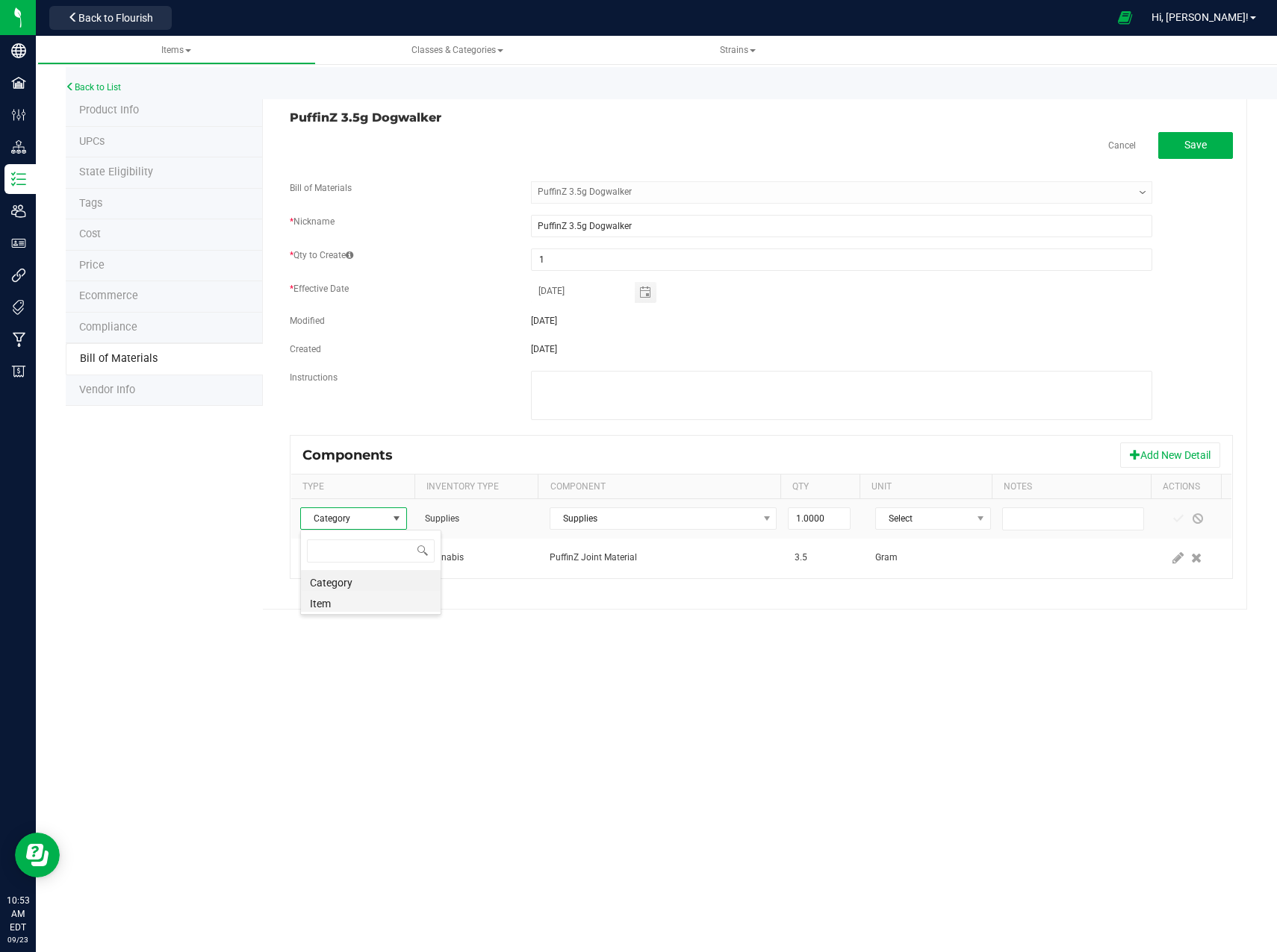
click at [366, 602] on li "Item" at bounding box center [371, 601] width 140 height 21
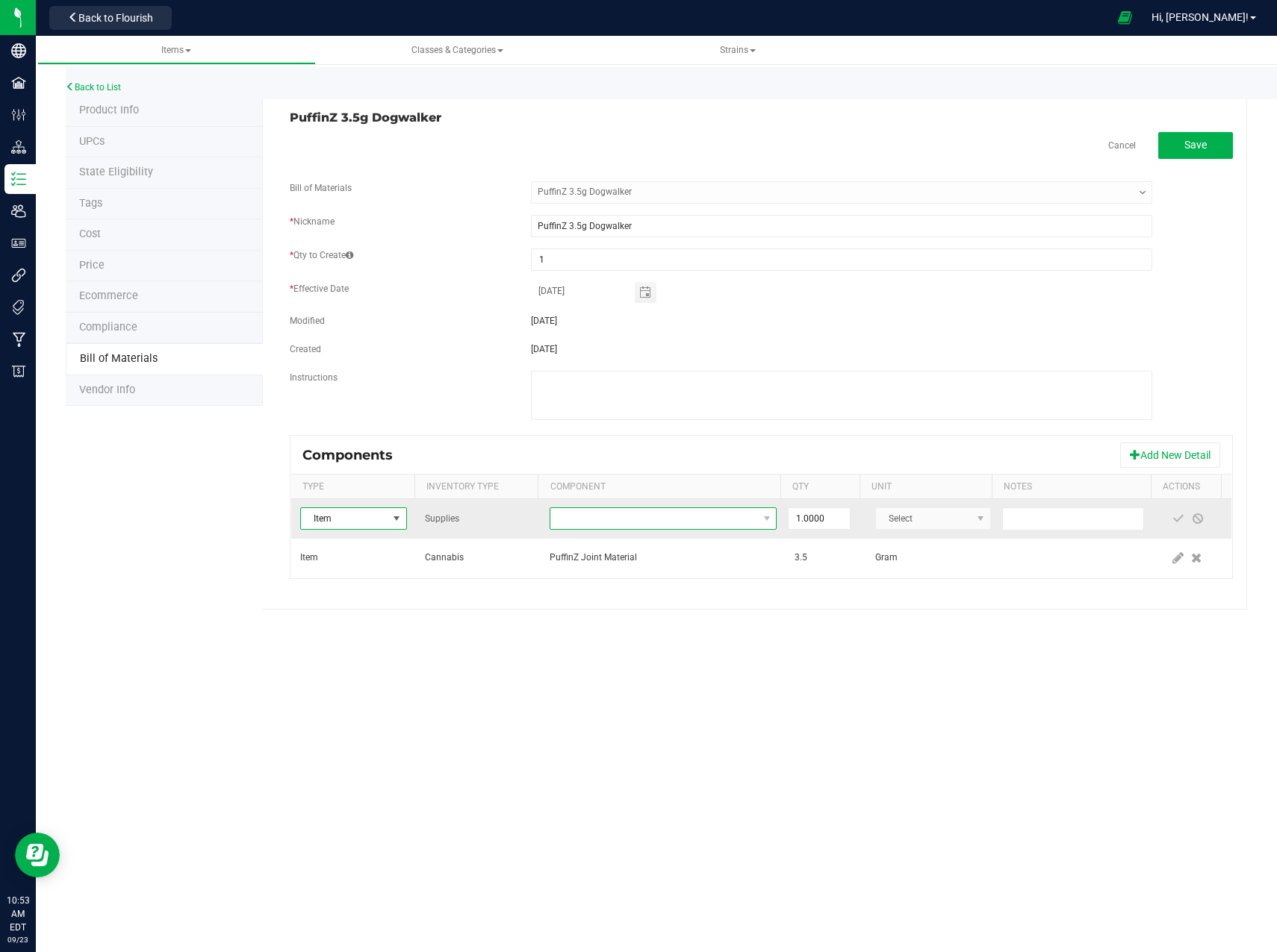
click at [632, 515] on span "NO DATA FOUND" at bounding box center [654, 518] width 207 height 21
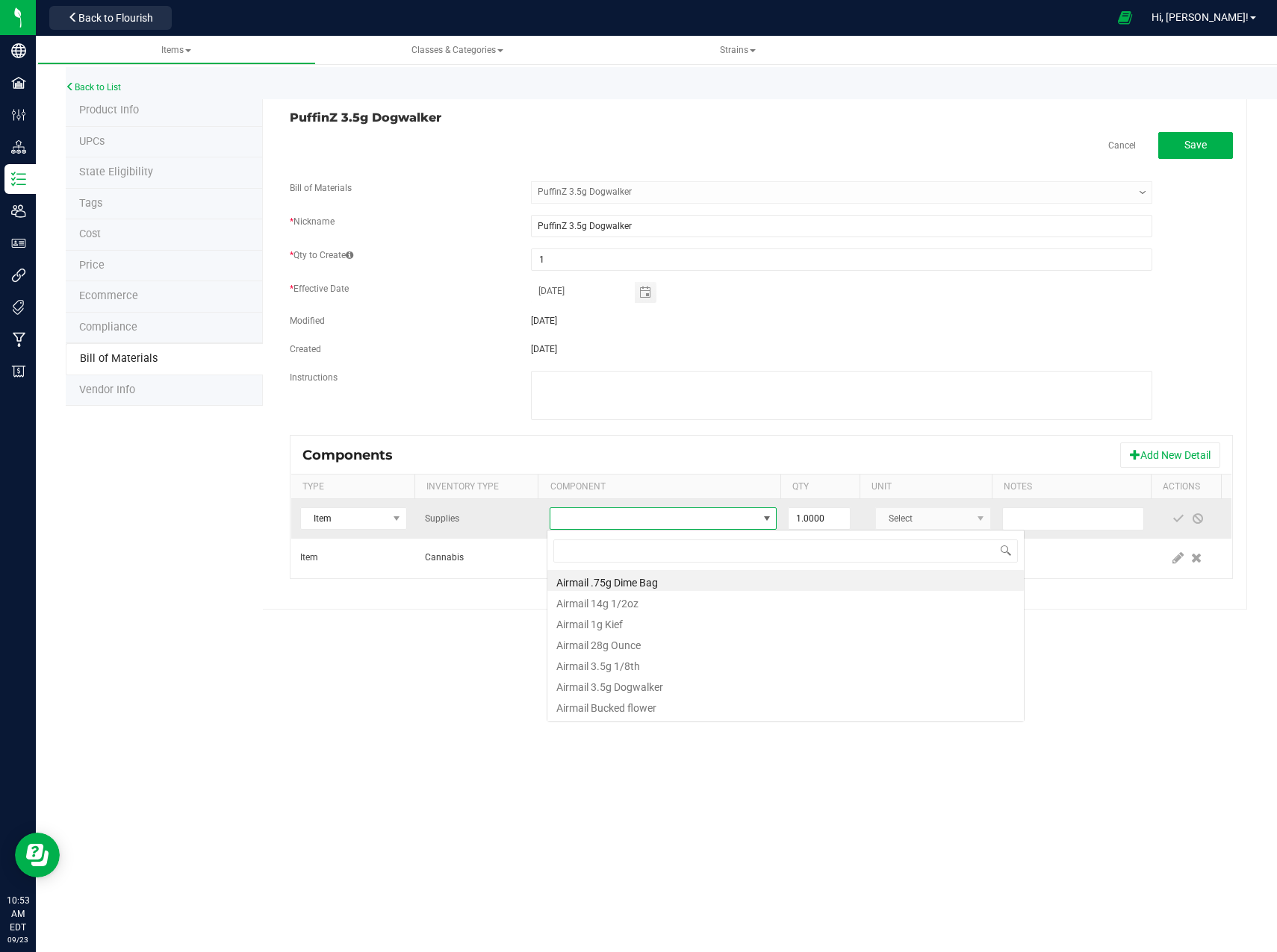
scroll to position [23, 224]
type input "cone"
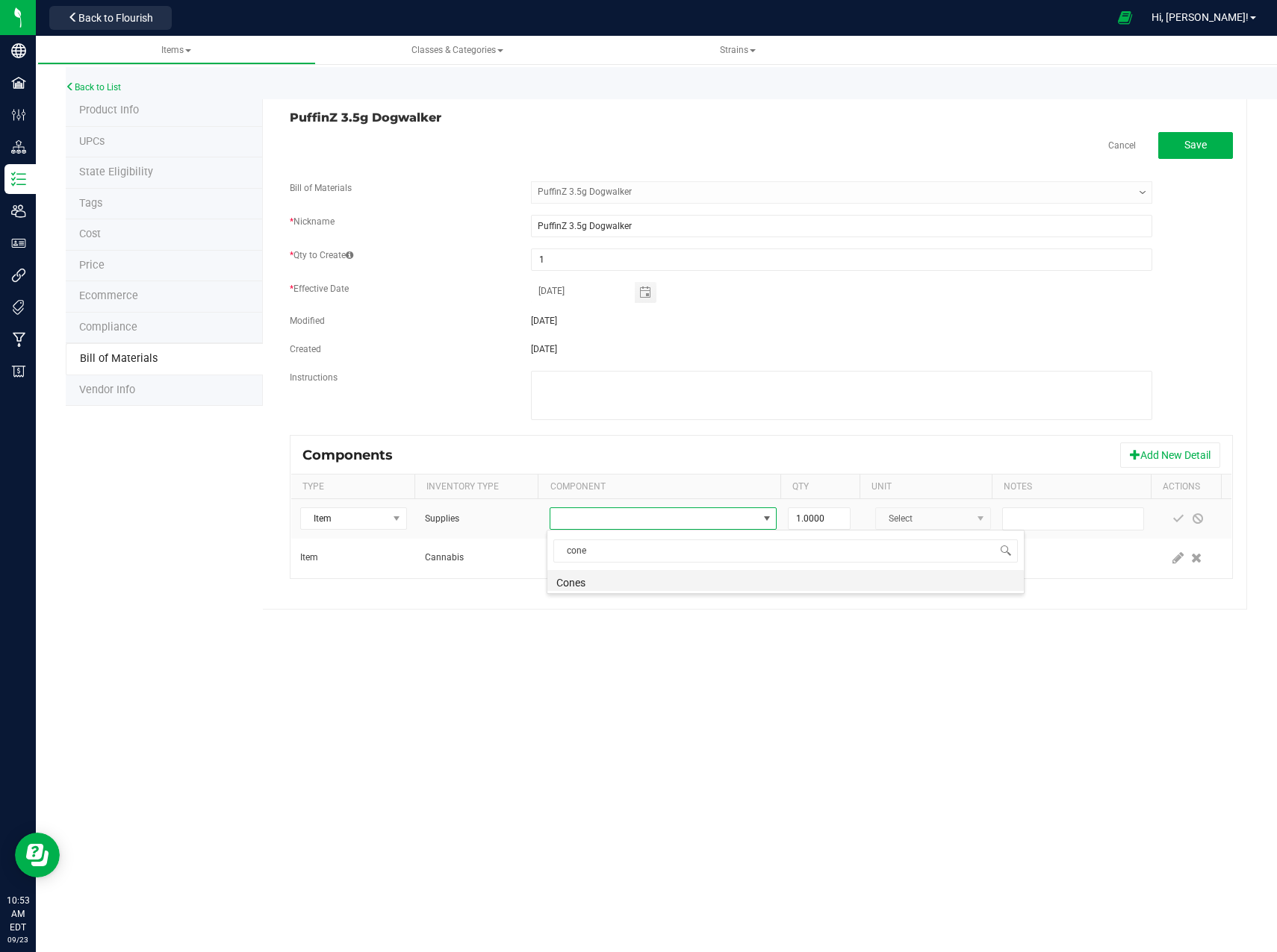
click at [625, 581] on li "Cones" at bounding box center [785, 580] width 477 height 21
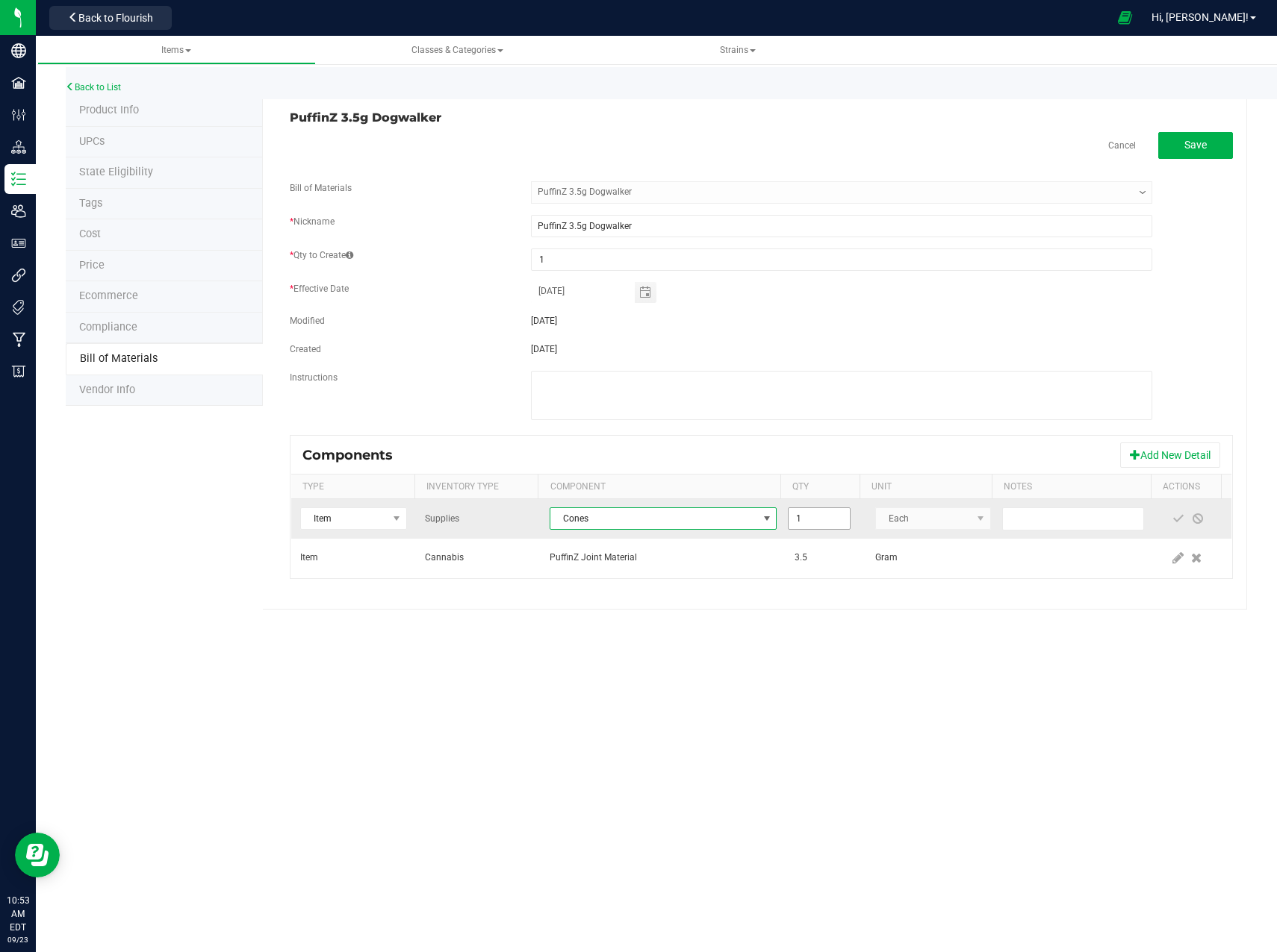
click at [794, 517] on input "1" at bounding box center [819, 518] width 61 height 21
type input "7.0000"
click at [1055, 520] on input "text" at bounding box center [1074, 519] width 143 height 24
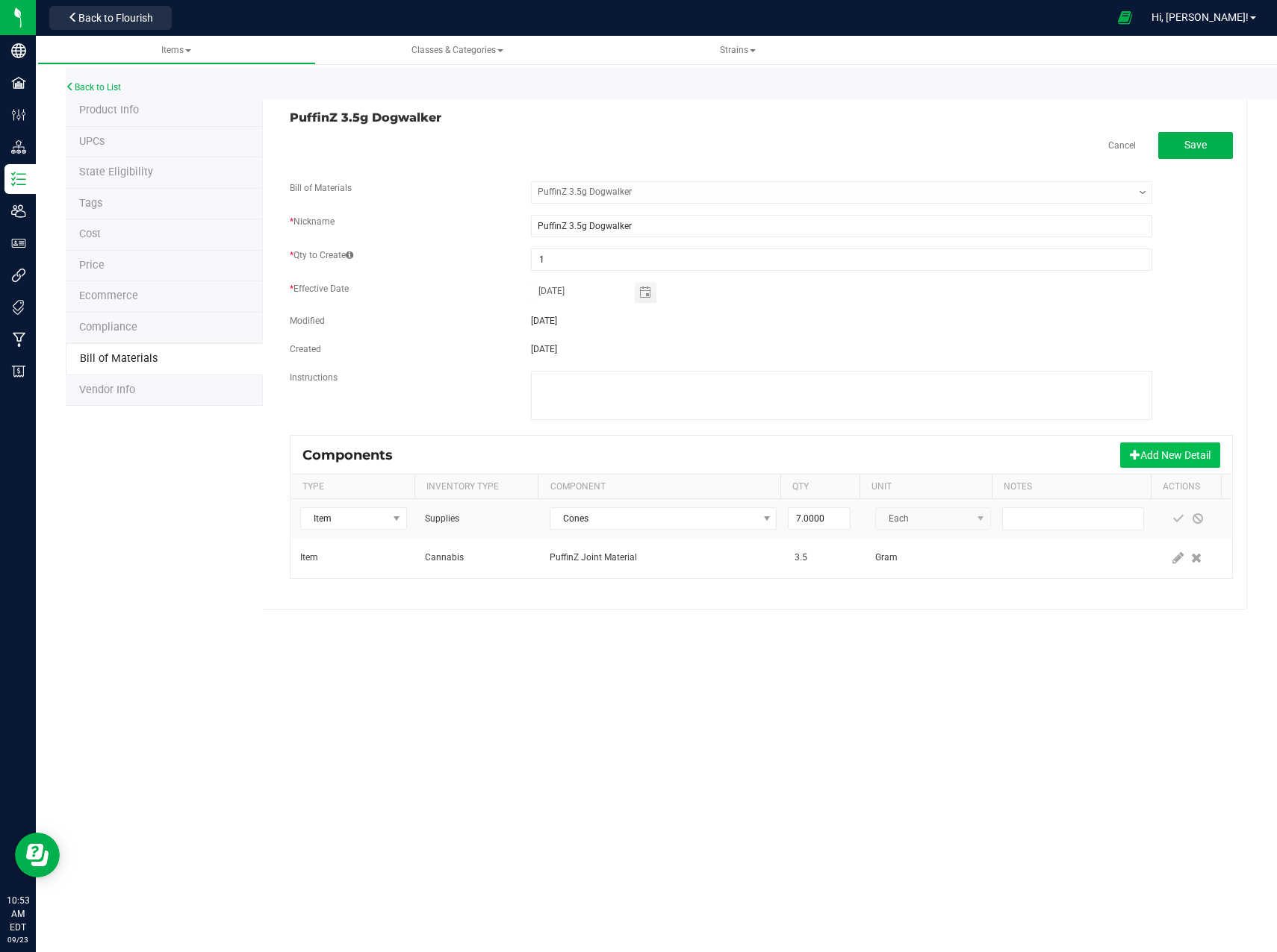
click at [1157, 450] on button "Add New Detail" at bounding box center [1169, 455] width 100 height 25
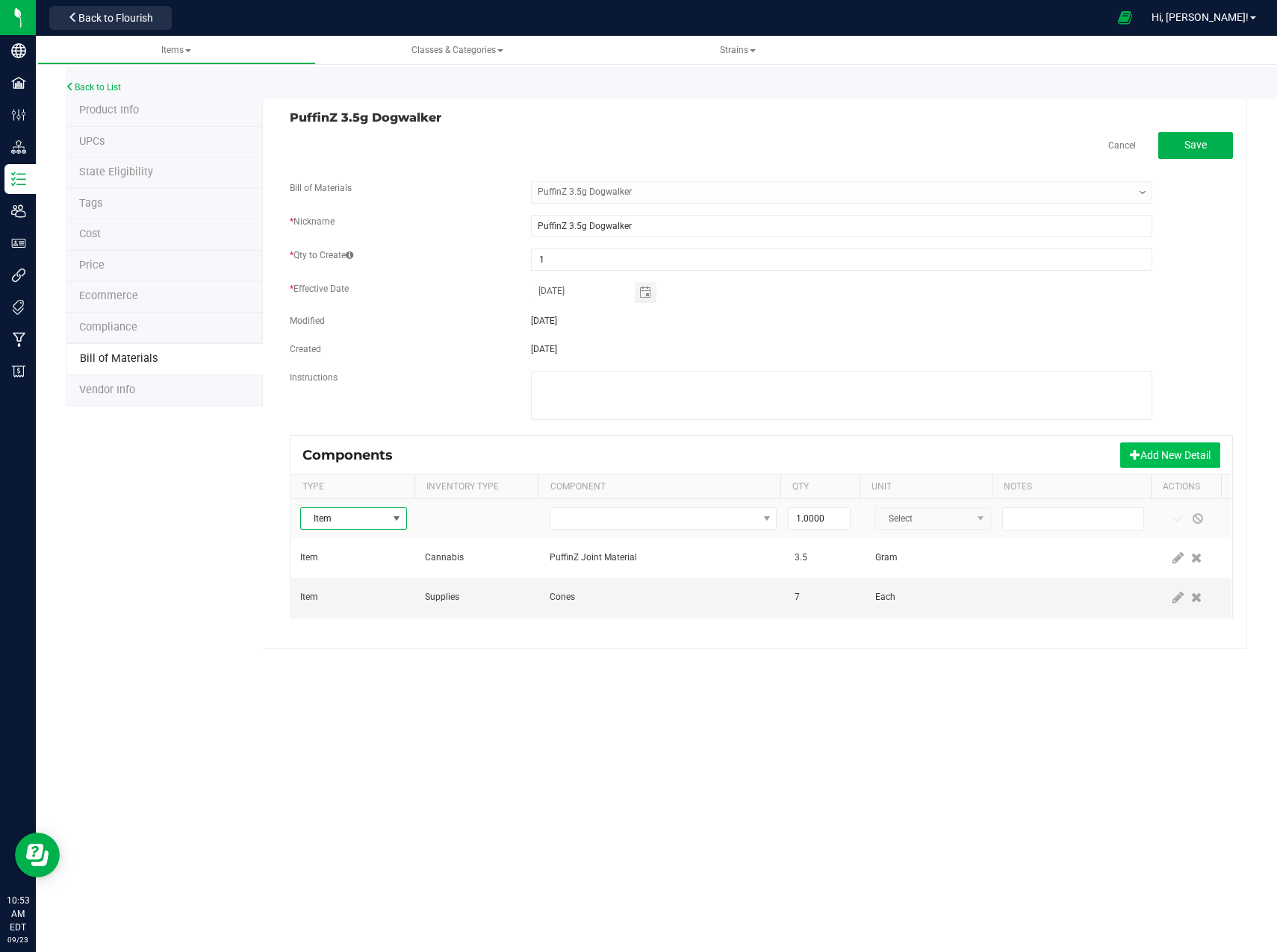
click at [1157, 453] on button "Add New Detail" at bounding box center [1169, 455] width 100 height 25
click at [388, 520] on span at bounding box center [397, 518] width 18 height 21
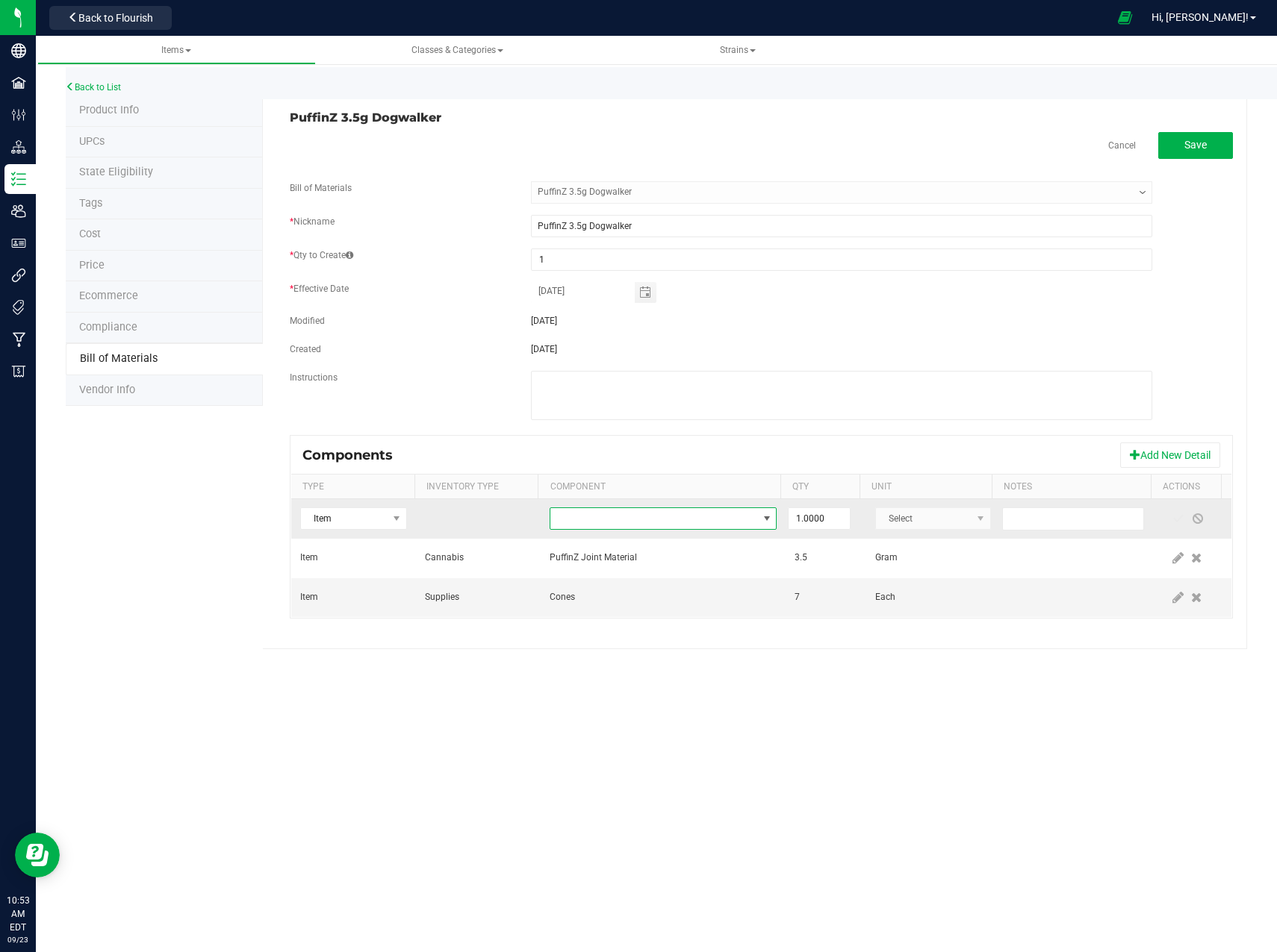
click at [665, 523] on span "NO DATA FOUND" at bounding box center [654, 518] width 207 height 21
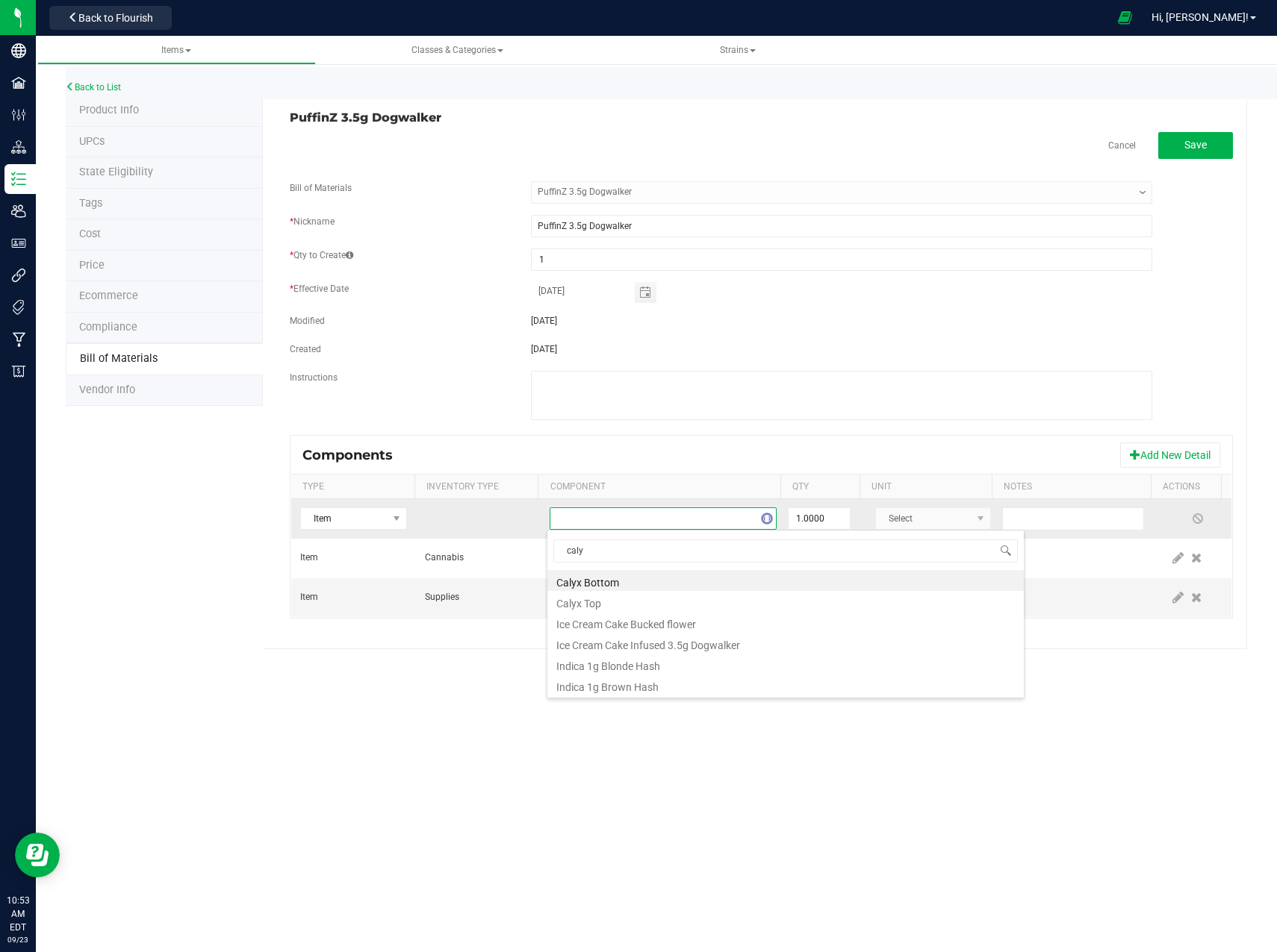
type input "calyx"
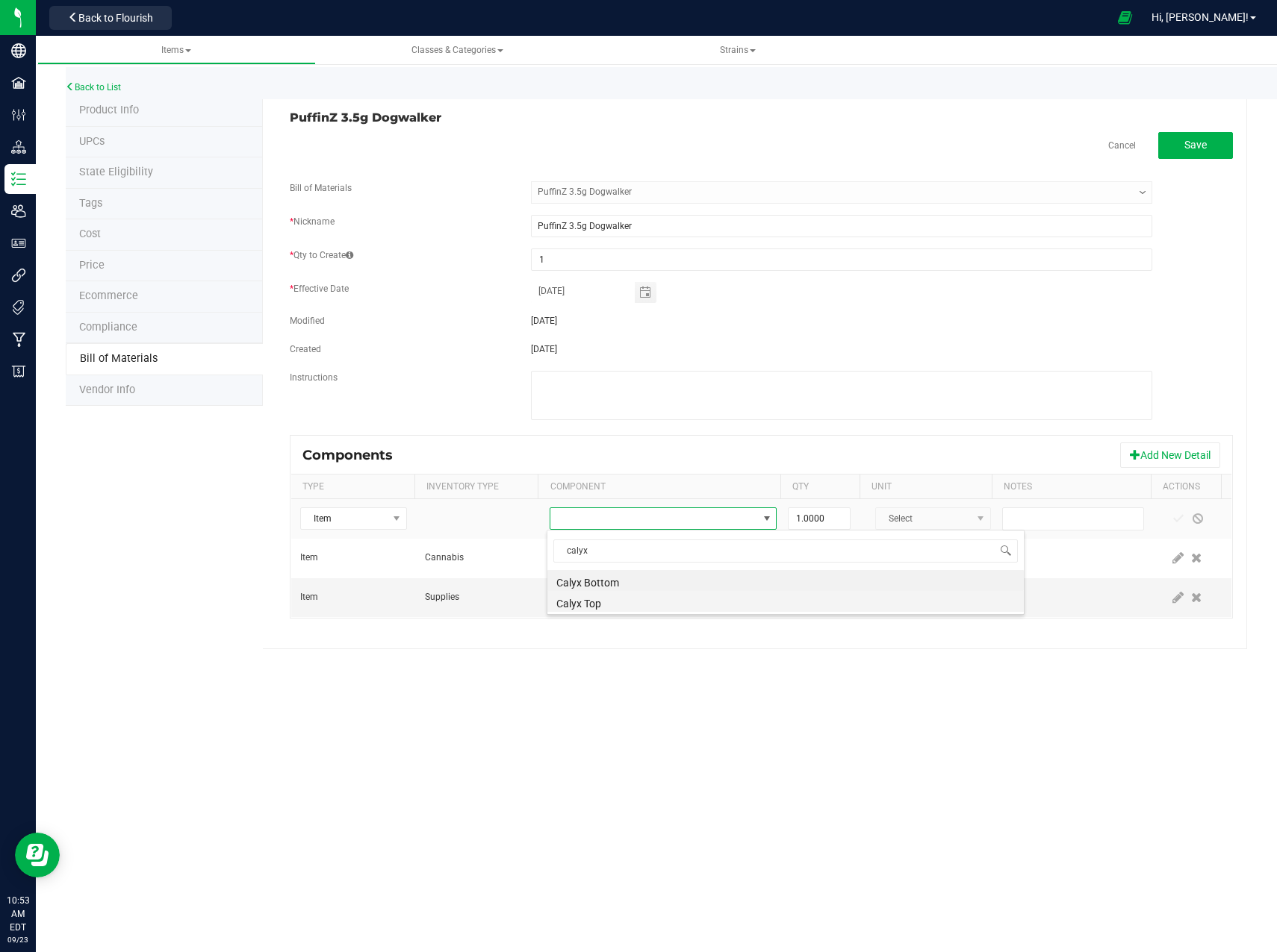
click at [616, 602] on li "Calyx Top" at bounding box center [785, 601] width 477 height 21
click at [1172, 518] on span at bounding box center [1178, 518] width 12 height 12
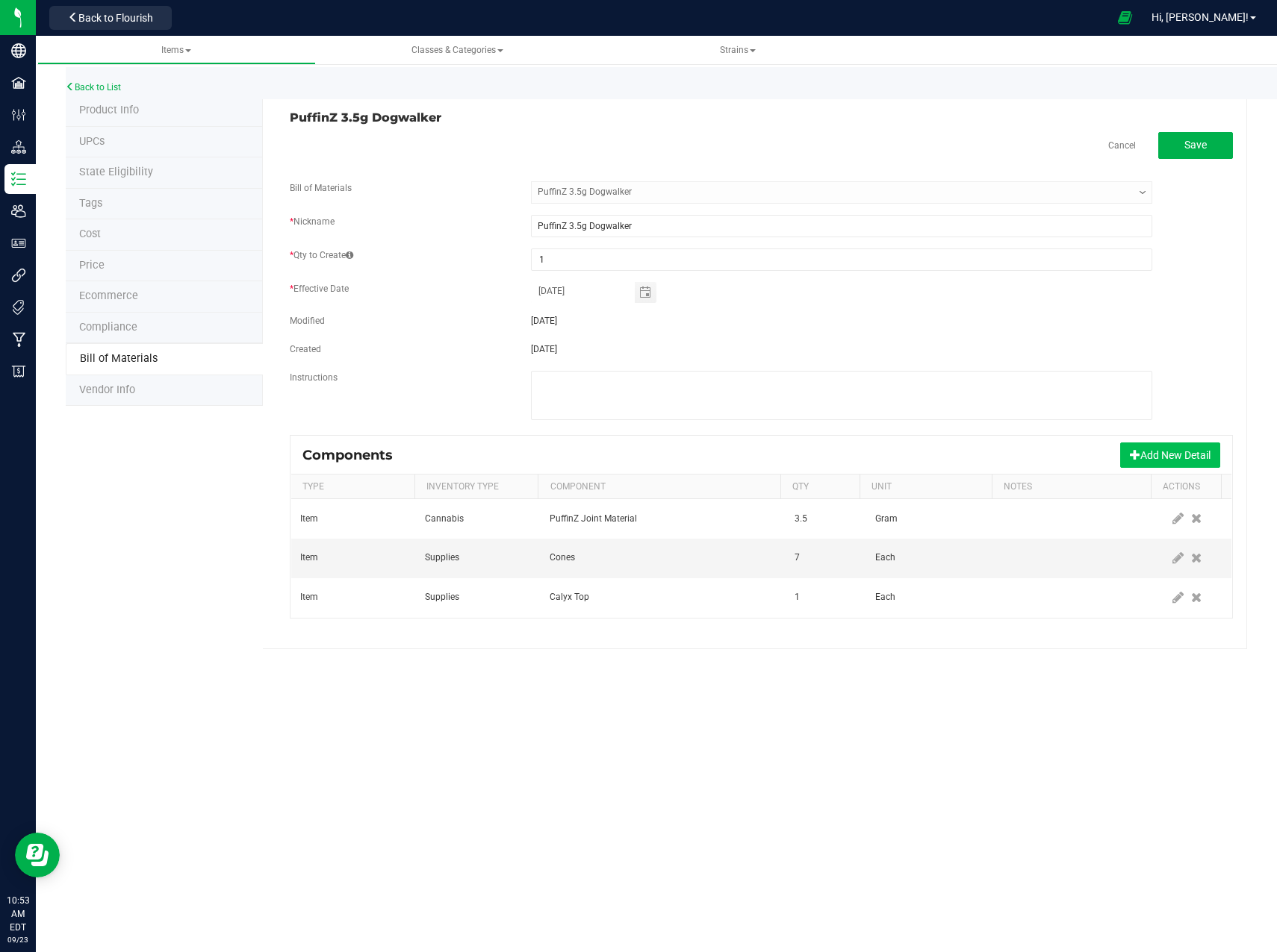
click at [1169, 457] on button "Add New Detail" at bounding box center [1169, 455] width 100 height 25
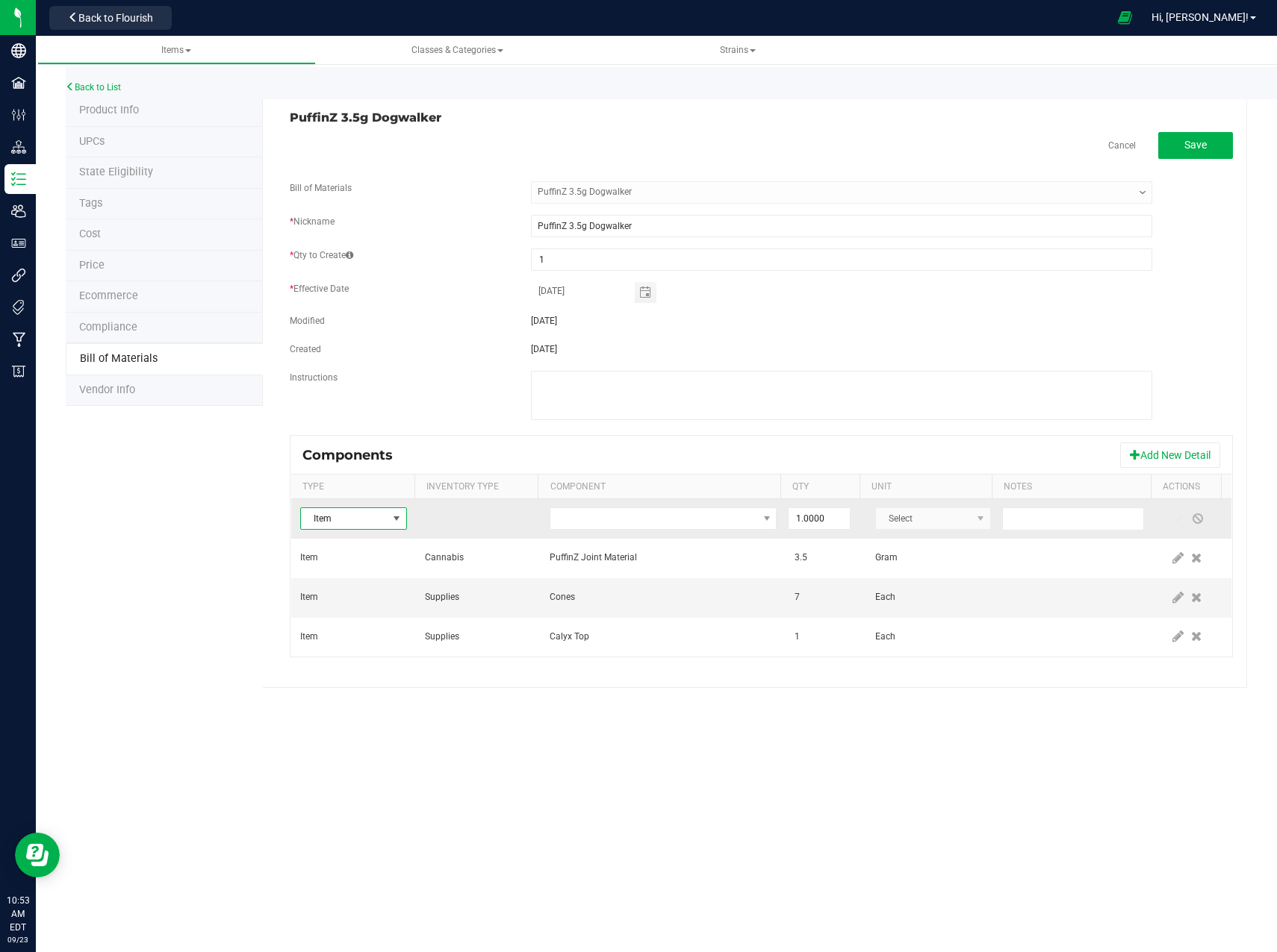
click at [329, 522] on span "Item" at bounding box center [344, 518] width 87 height 21
click at [625, 530] on td at bounding box center [662, 518] width 245 height 39
click at [627, 518] on span "NO DATA FOUND" at bounding box center [654, 518] width 207 height 21
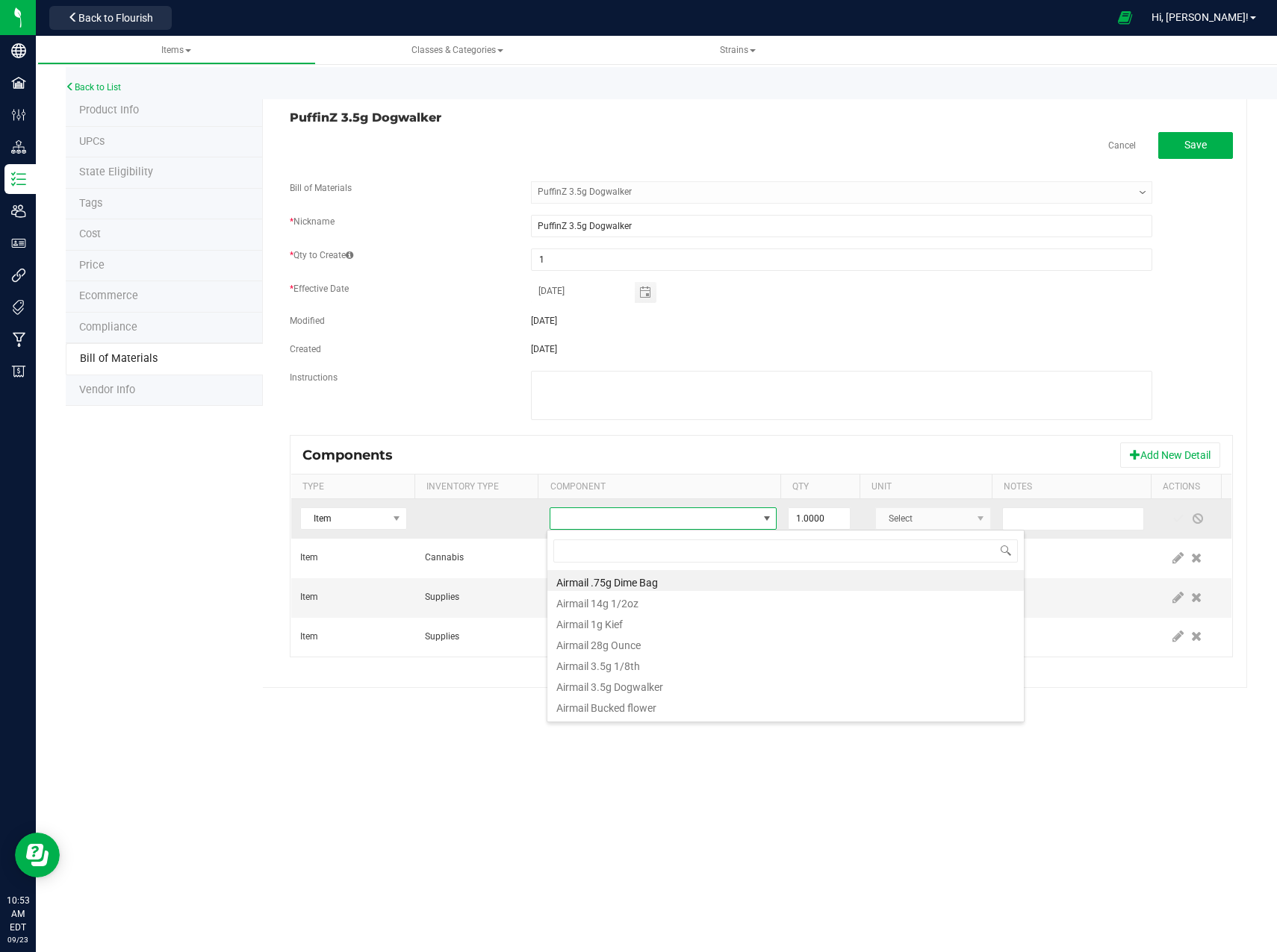
scroll to position [23, 224]
type input "calyx"
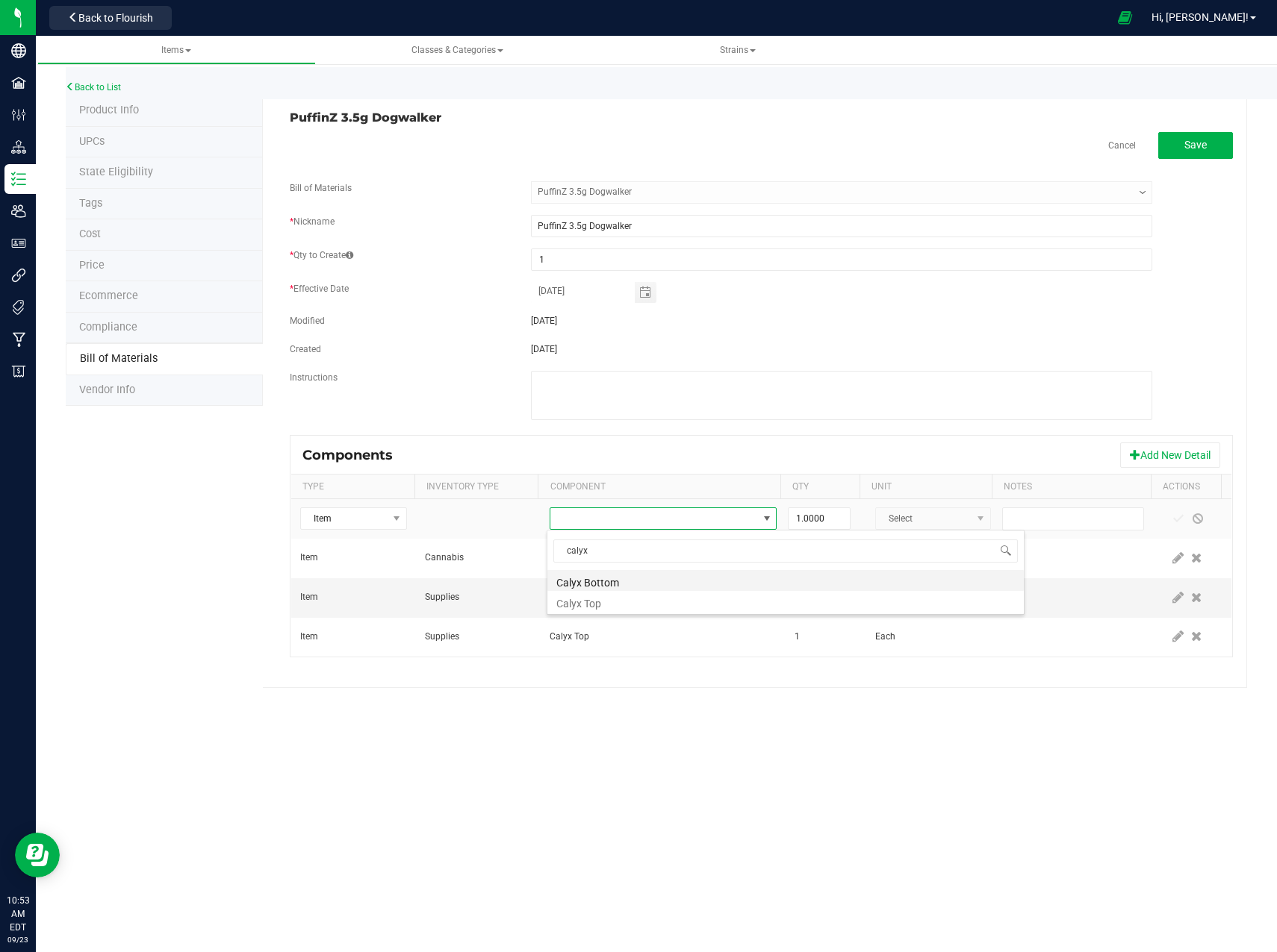
click at [659, 586] on li "Calyx Bottom" at bounding box center [785, 580] width 477 height 21
click at [1197, 142] on span "Save" at bounding box center [1195, 145] width 23 height 12
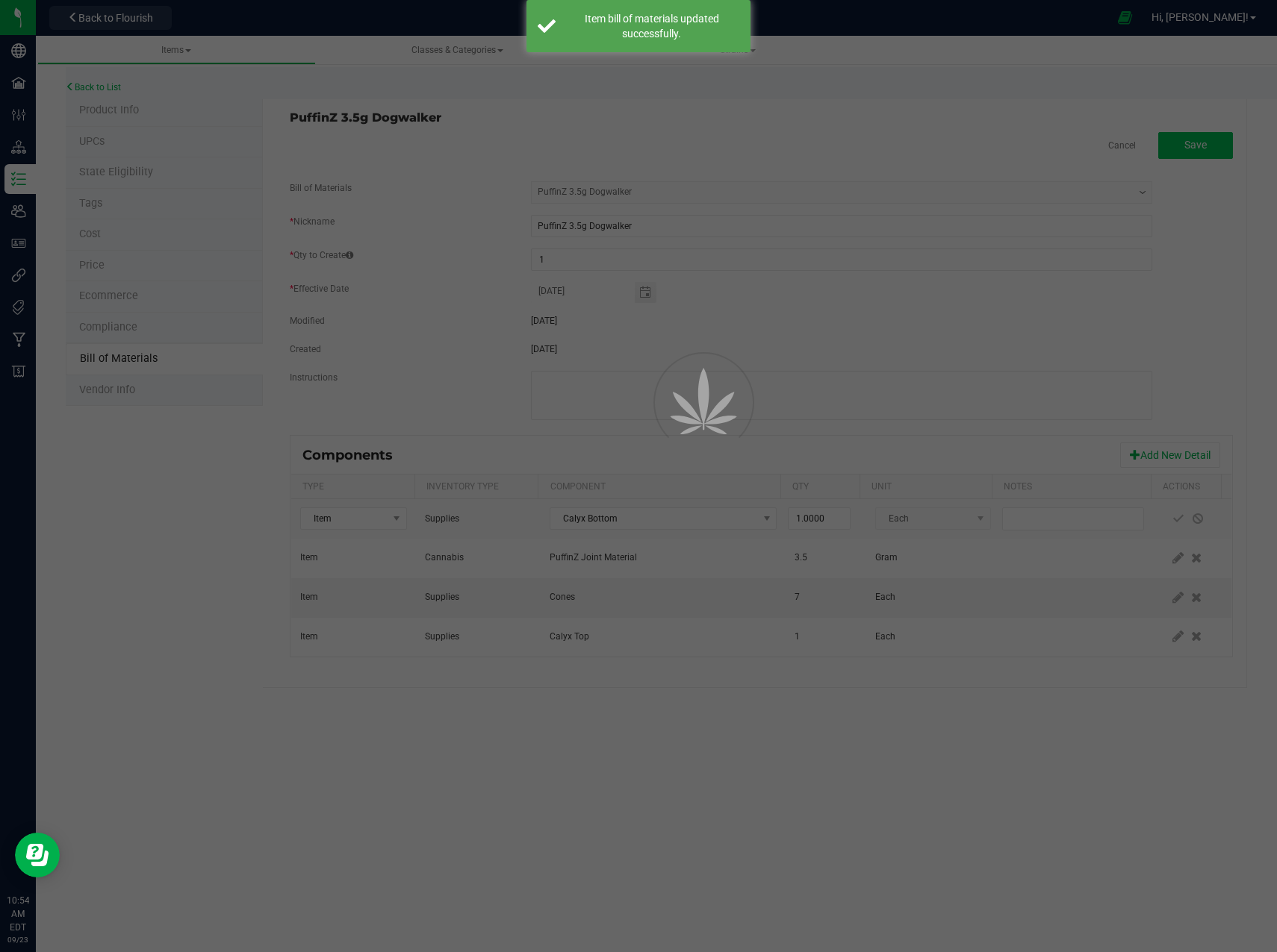
select select "2"
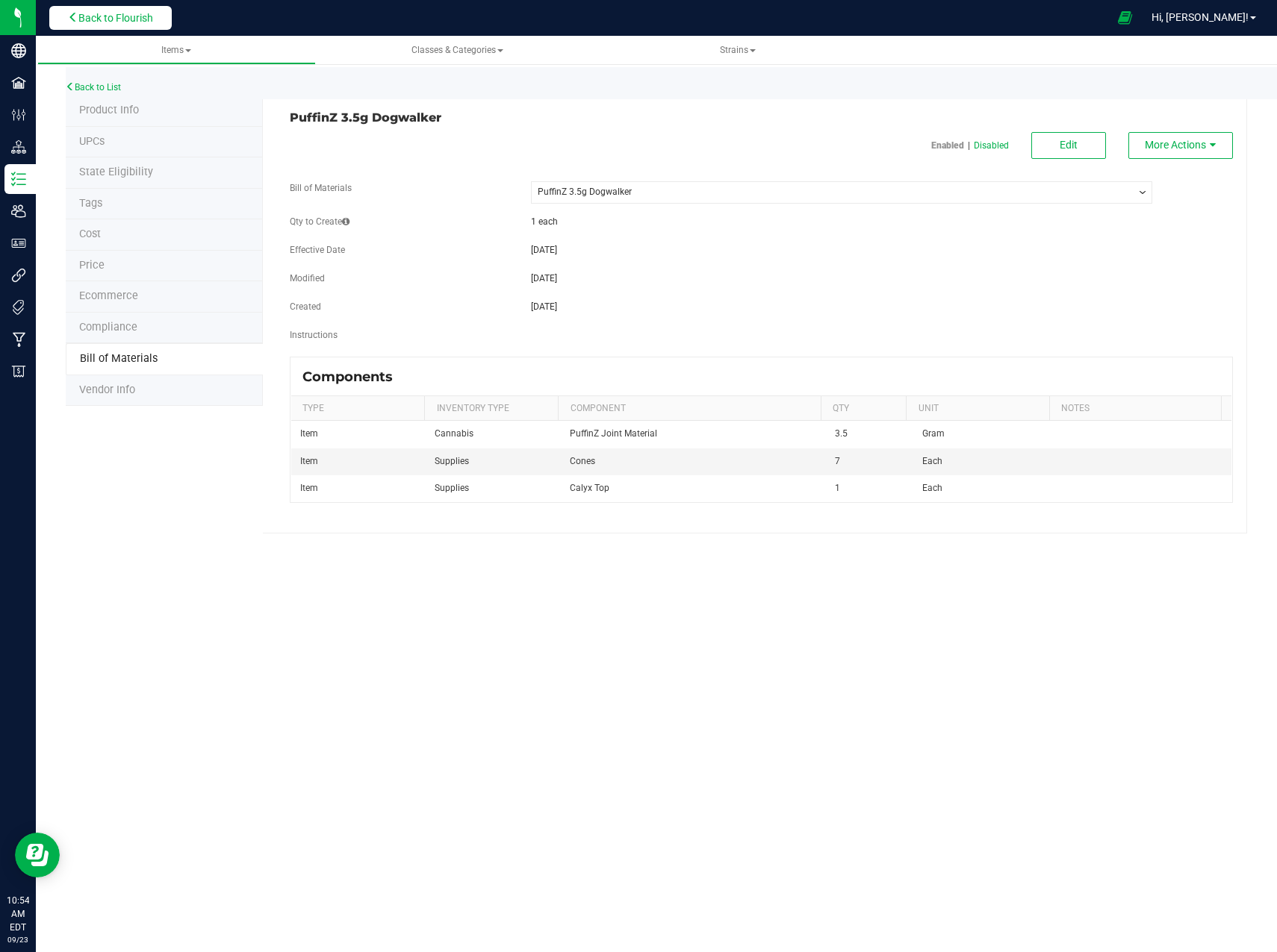
click at [131, 16] on span "Back to Flourish" at bounding box center [115, 18] width 75 height 12
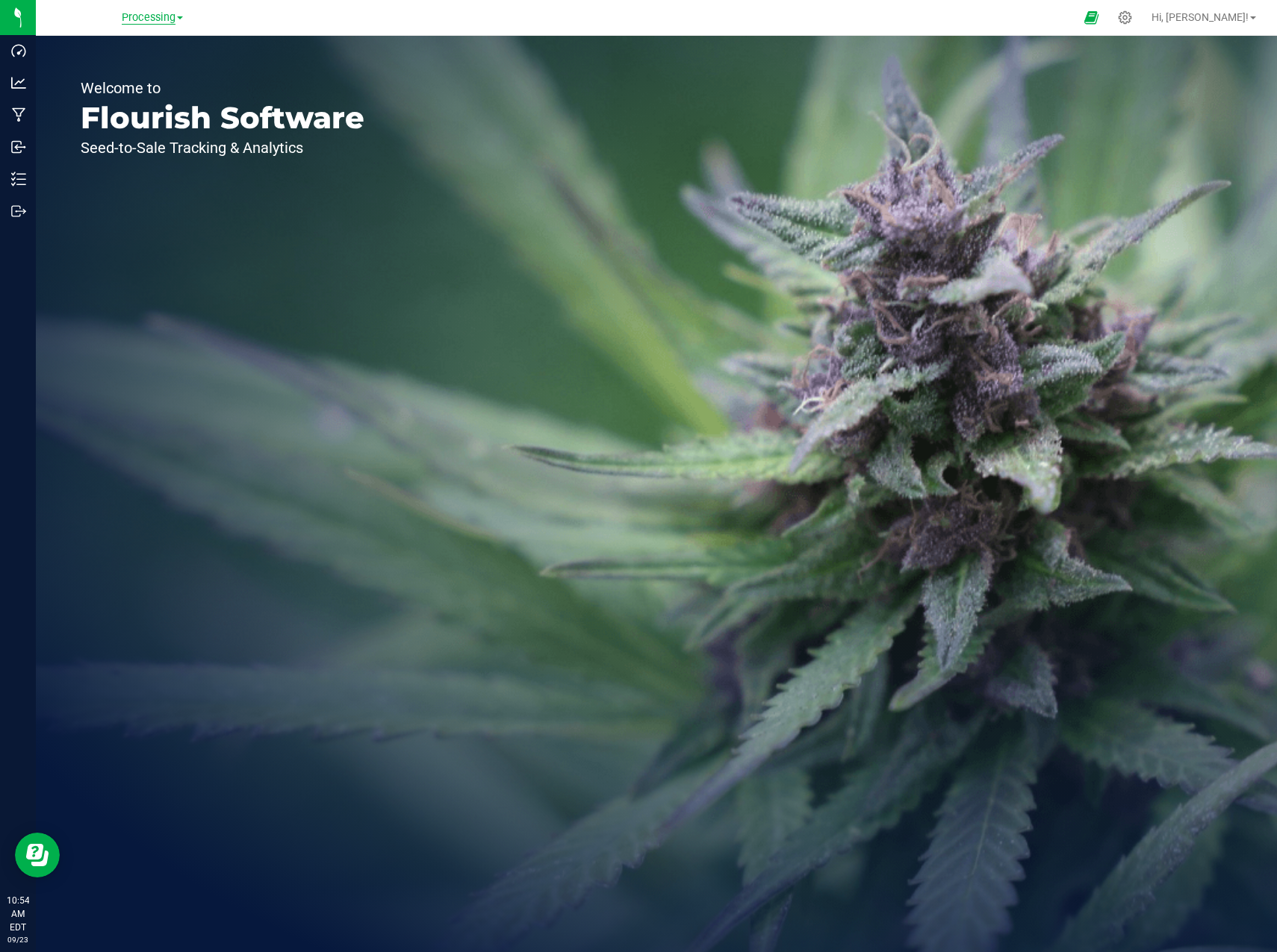
click at [148, 17] on span "Processing" at bounding box center [149, 18] width 54 height 13
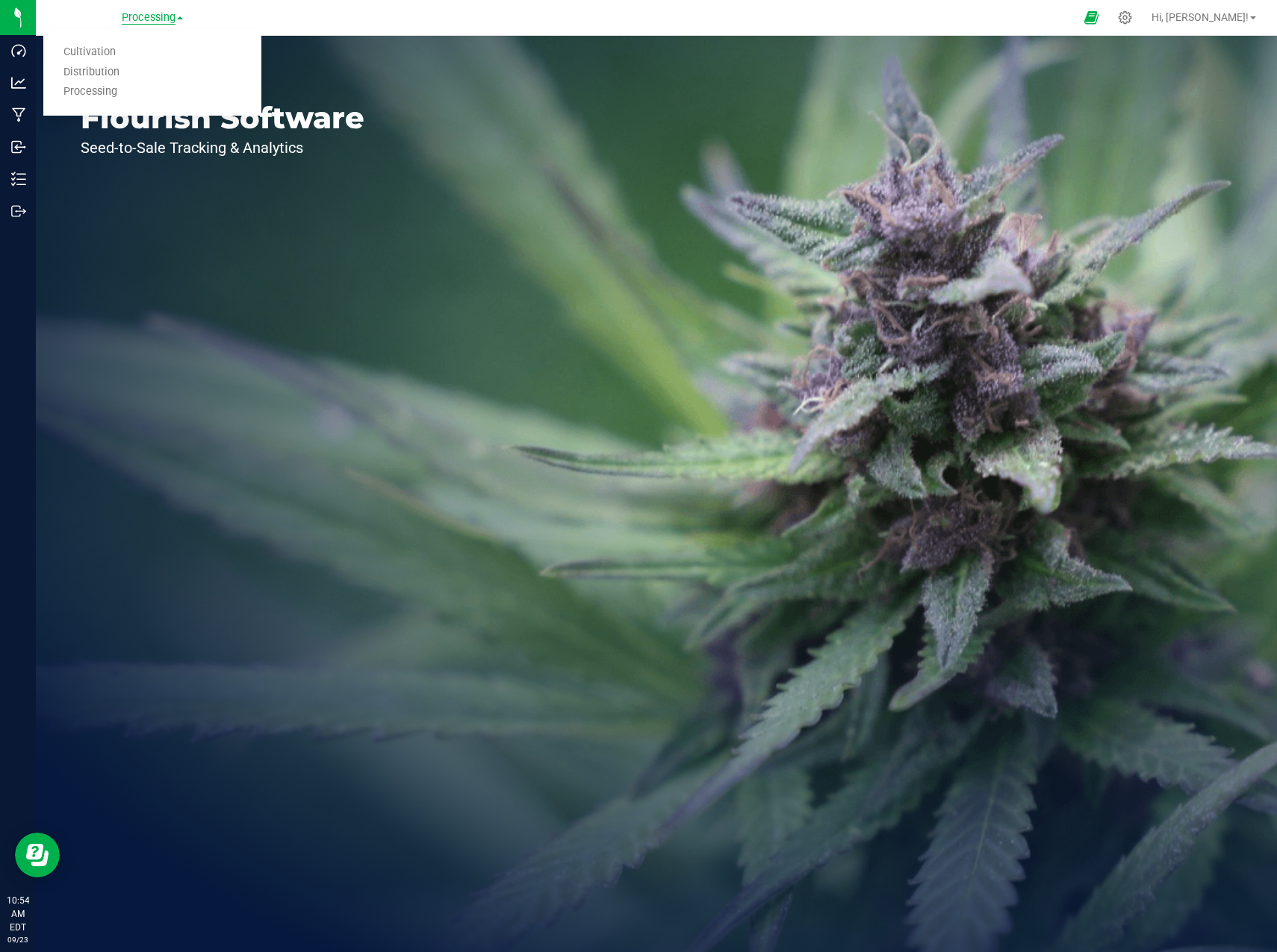
click at [150, 13] on span "Processing" at bounding box center [149, 18] width 54 height 13
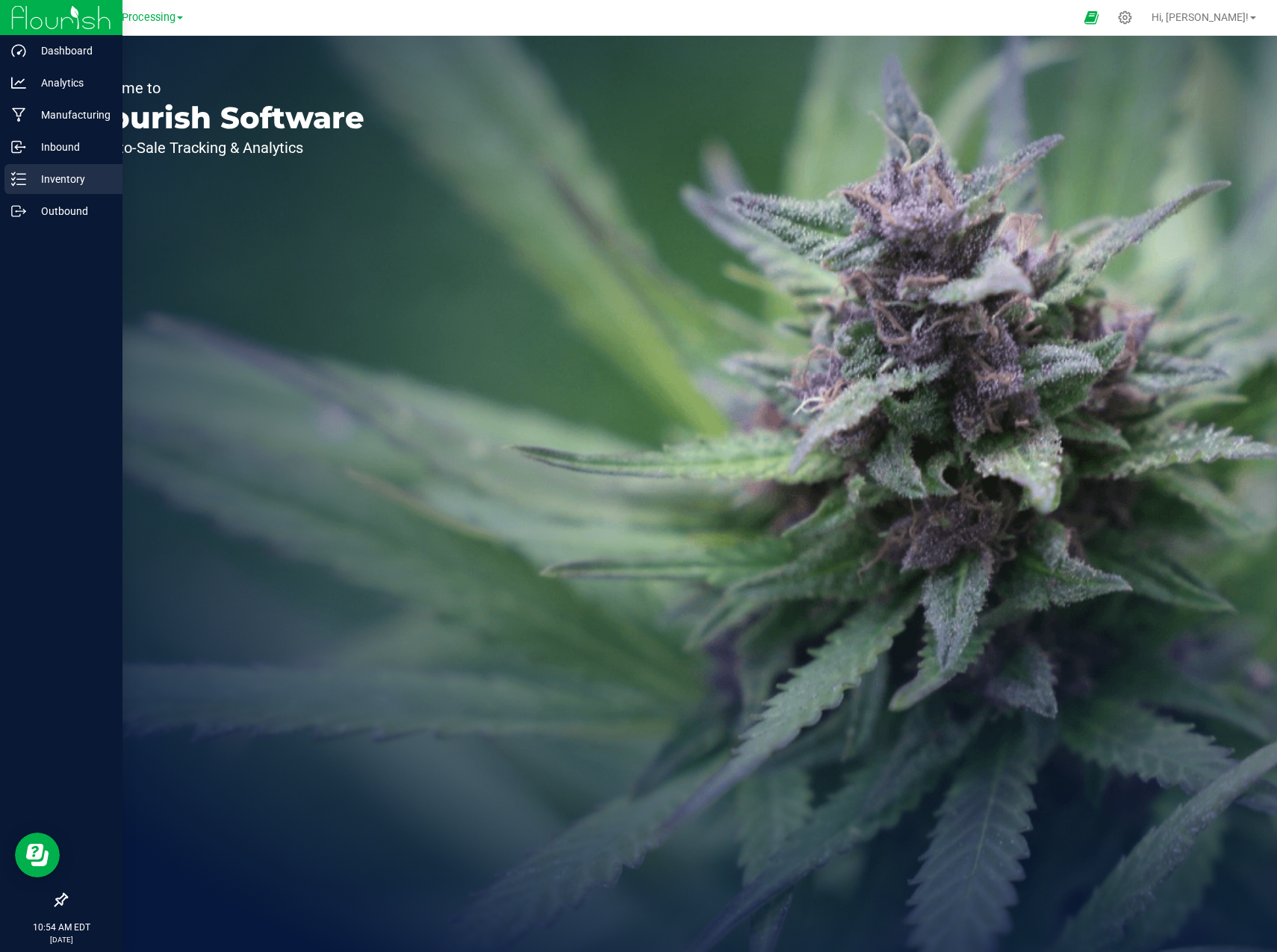
click at [24, 179] on line at bounding box center [21, 179] width 8 height 0
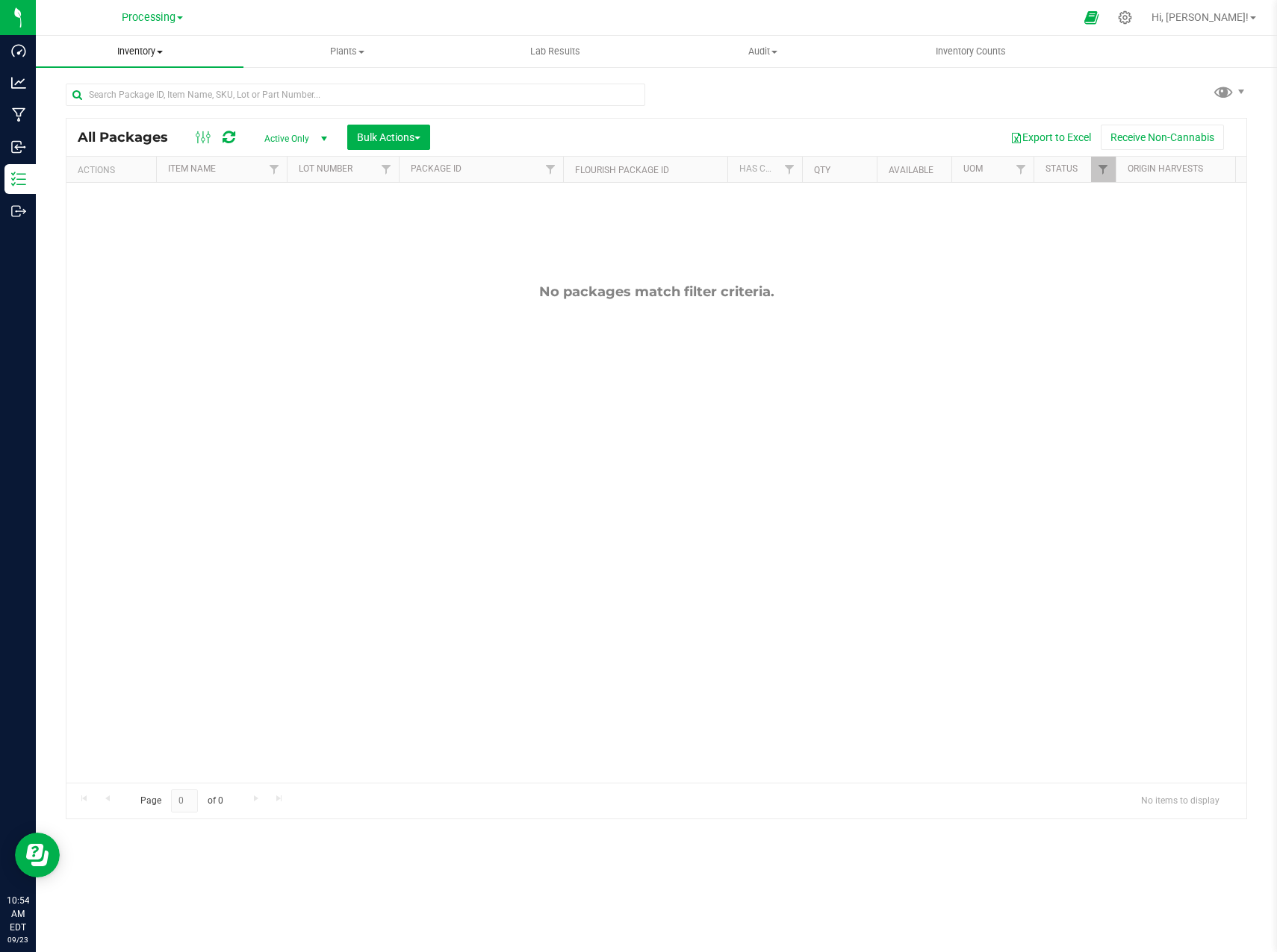
click at [157, 51] on span at bounding box center [159, 52] width 6 height 3
click at [150, 173] on span "From bill of materials" at bounding box center [103, 179] width 135 height 13
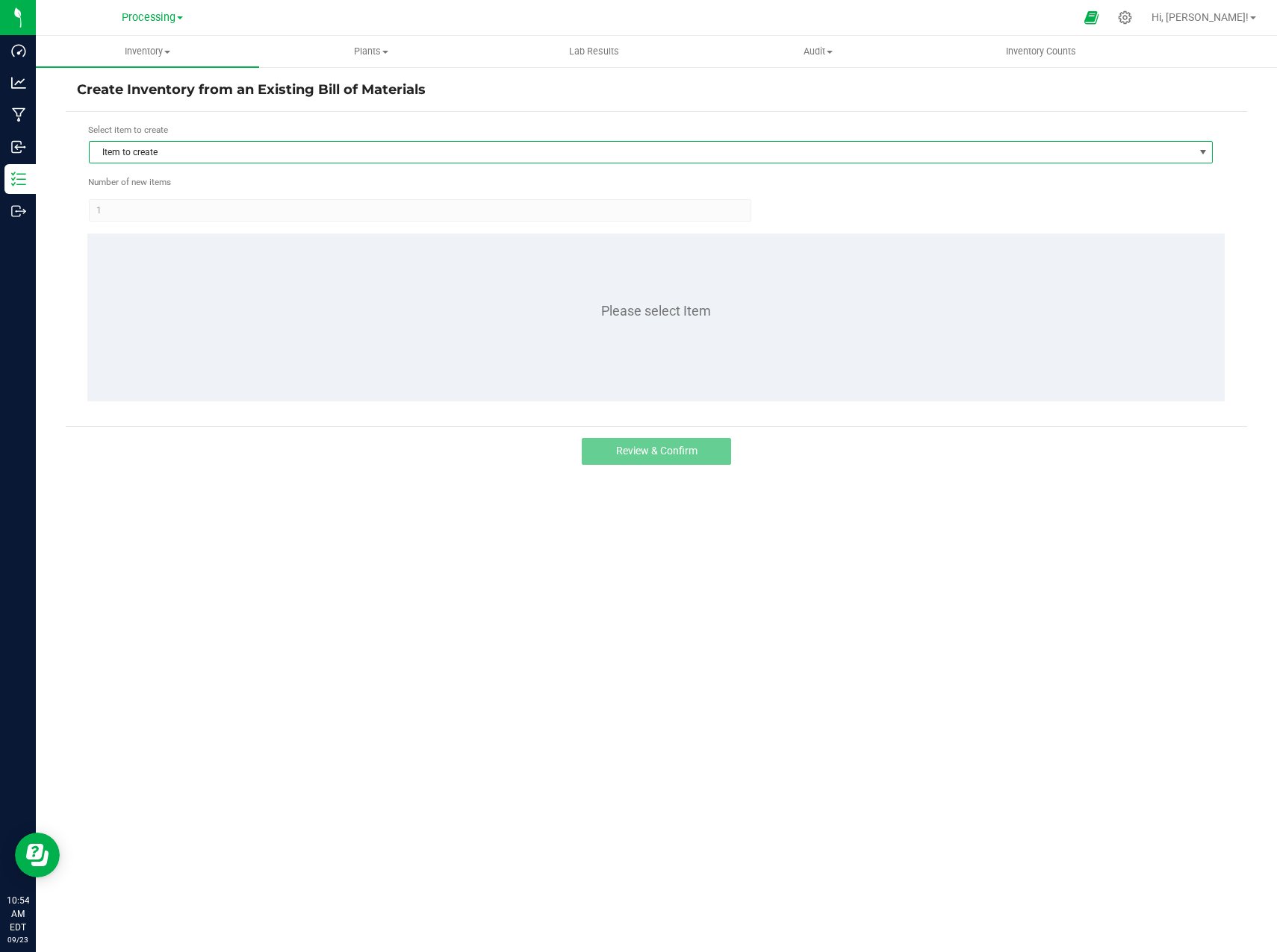
click at [445, 152] on span "Item to create" at bounding box center [641, 152] width 1104 height 21
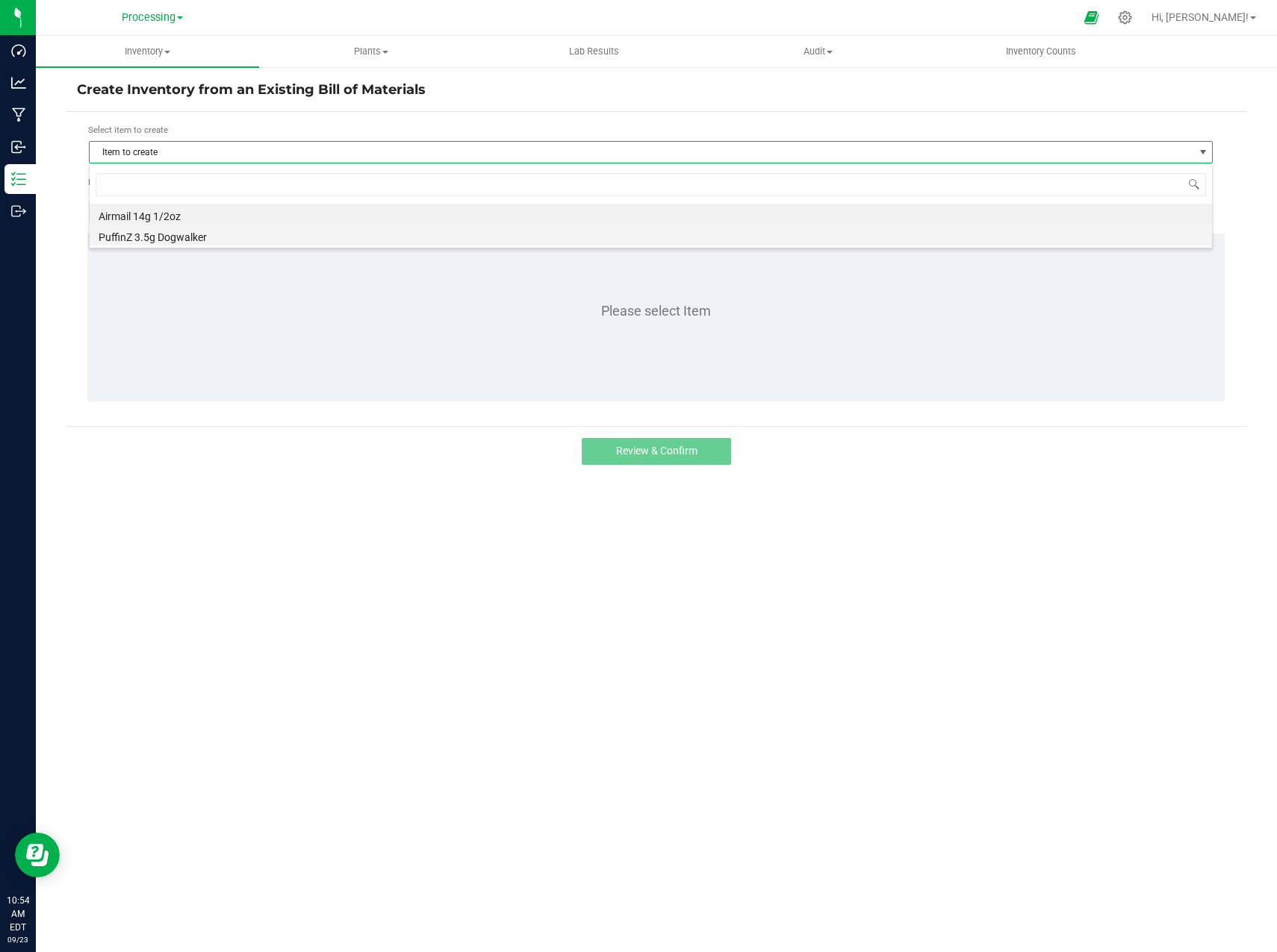
click at [372, 243] on li "PuffinZ 3.5g Dogwalker" at bounding box center [651, 234] width 1122 height 21
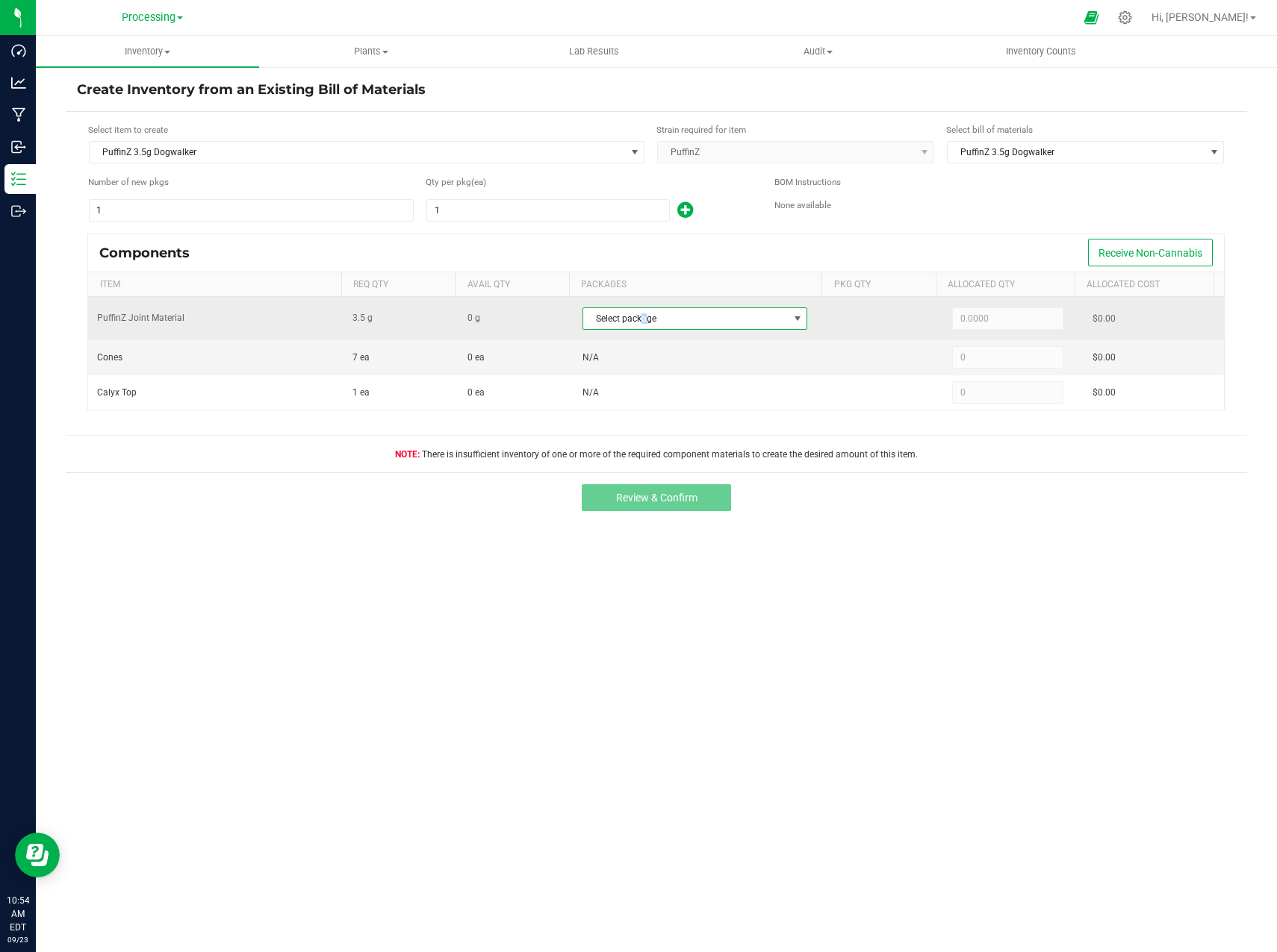
click at [638, 320] on span "Select package" at bounding box center [686, 318] width 205 height 21
click at [673, 316] on span "Select package" at bounding box center [686, 318] width 205 height 21
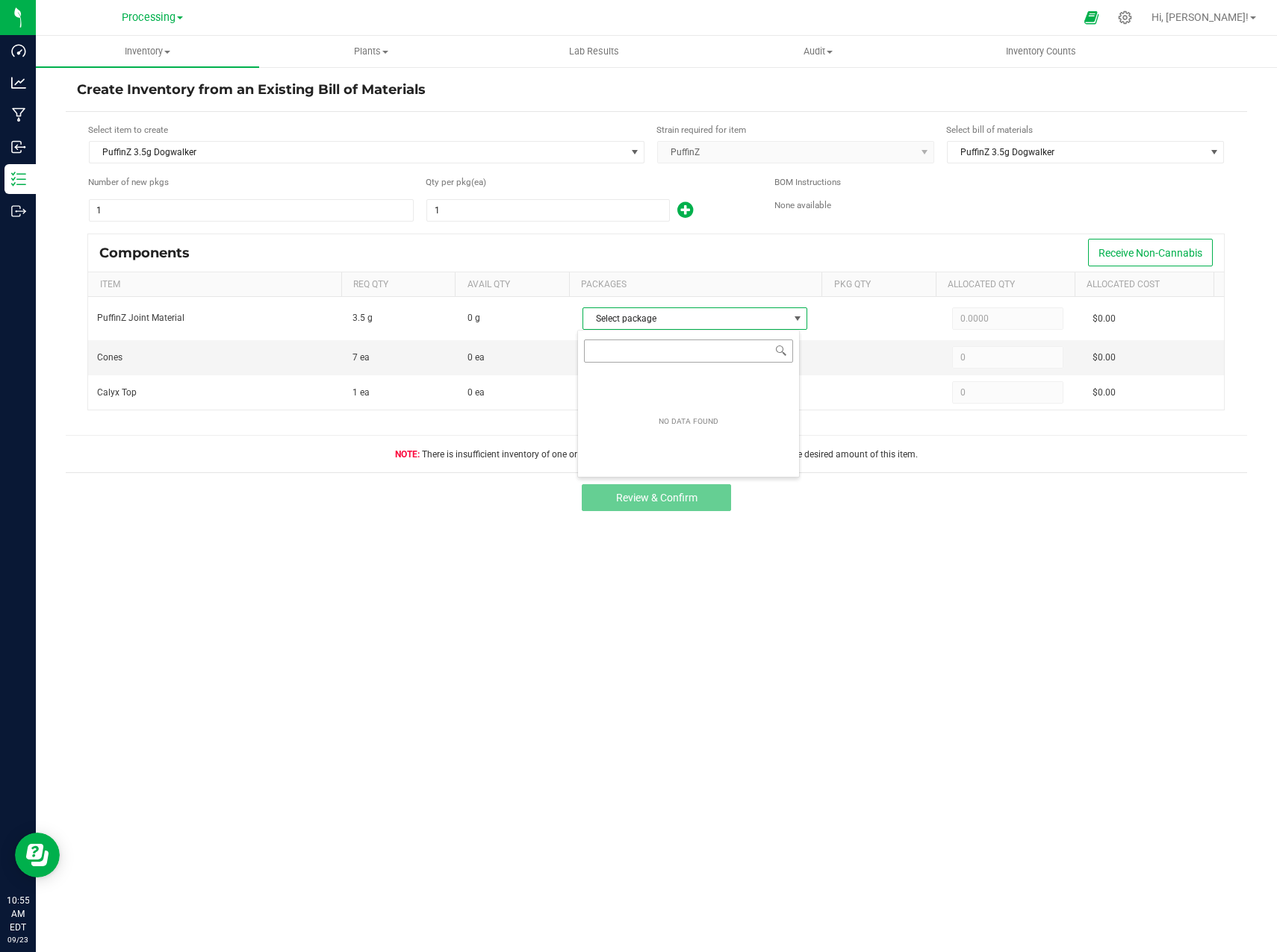
click at [670, 354] on input "NO DATA FOUND" at bounding box center [688, 351] width 209 height 24
click at [667, 355] on input "NO DATA FOUND" at bounding box center [688, 351] width 209 height 24
type input "NYNYSCT-20250731-0"
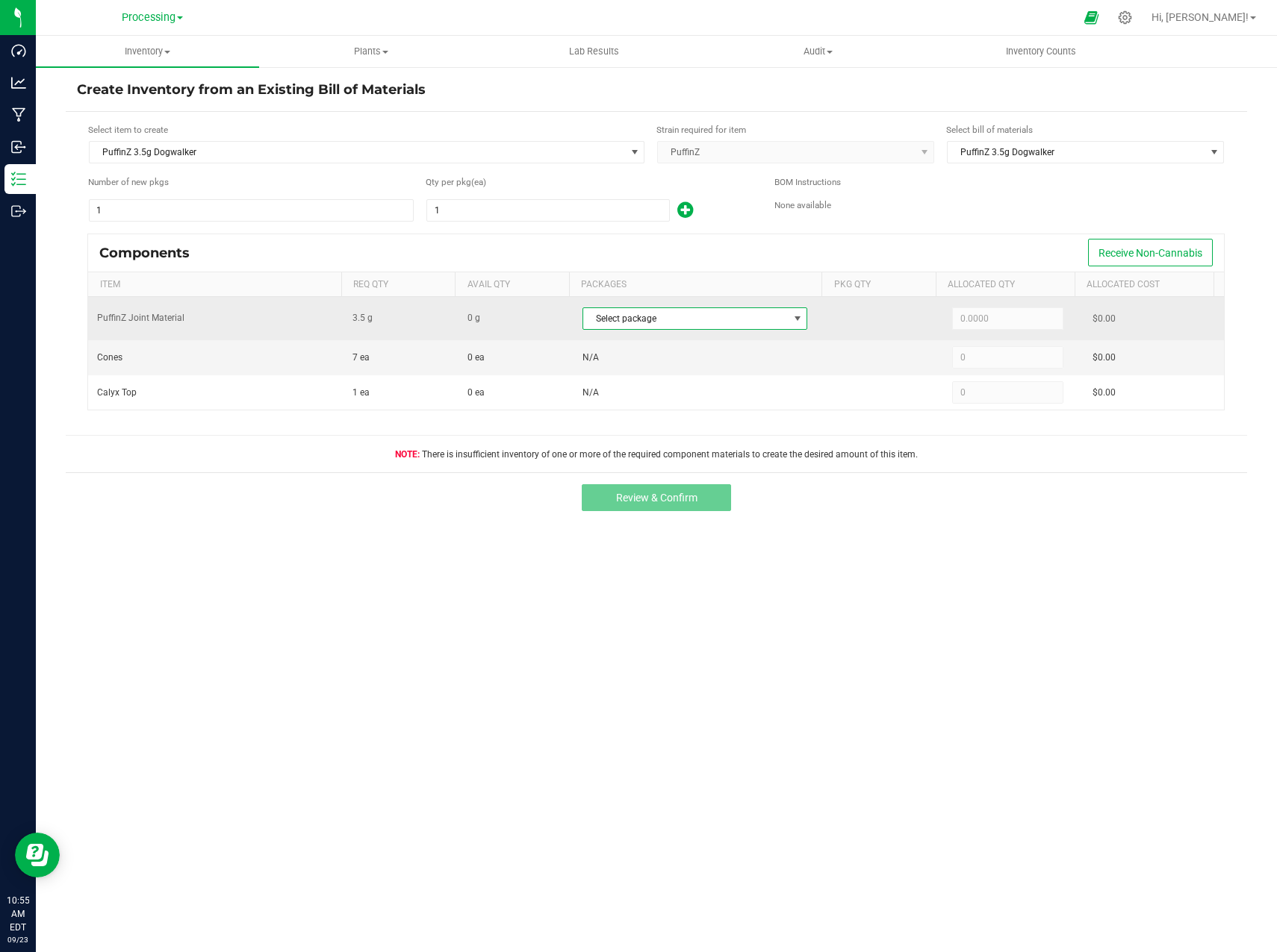
click at [710, 328] on span "Select package" at bounding box center [686, 318] width 205 height 21
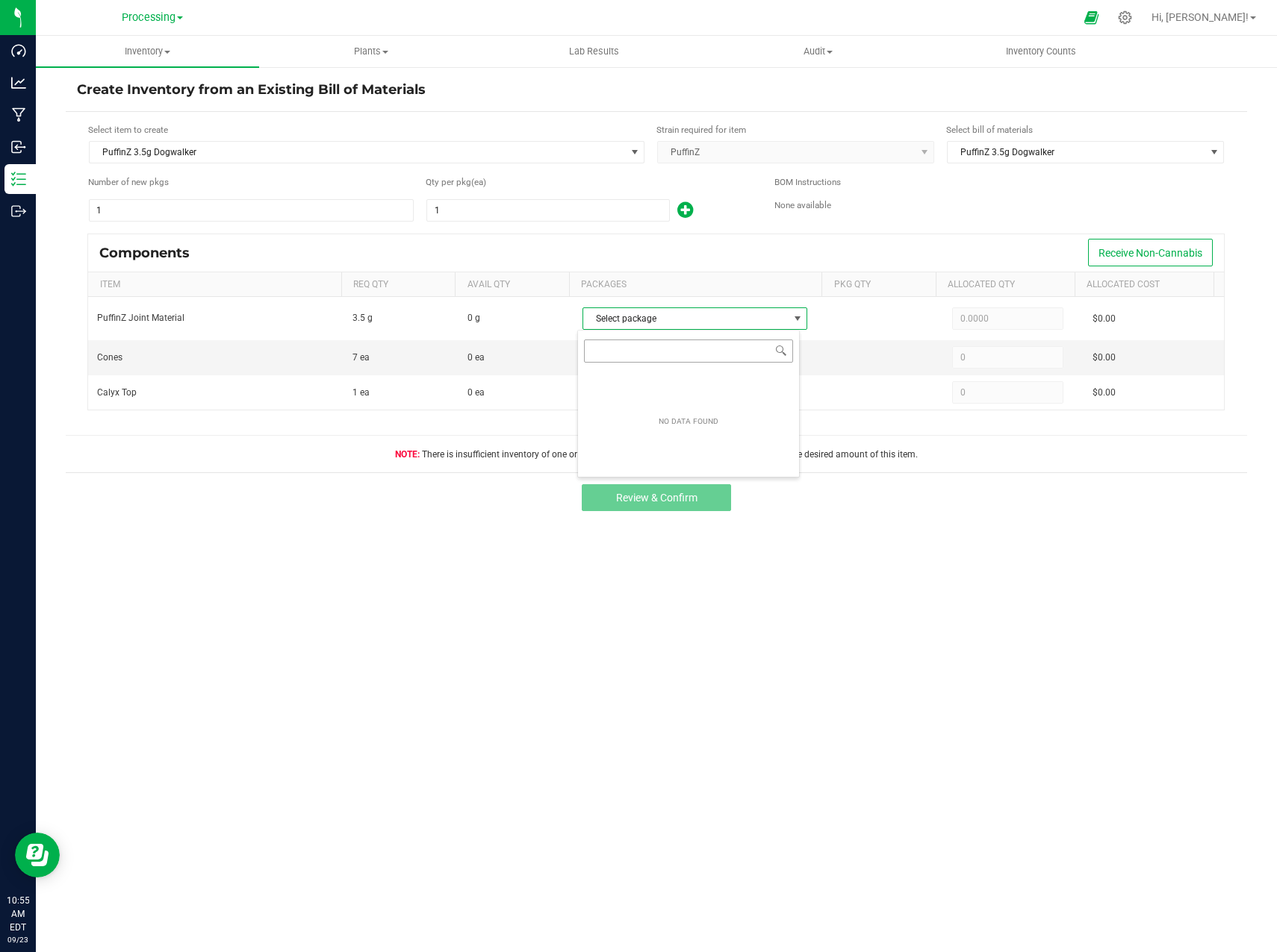
click at [713, 354] on input "NO DATA FOUND" at bounding box center [688, 351] width 209 height 24
type input "NYNYSCT-20250731-04"
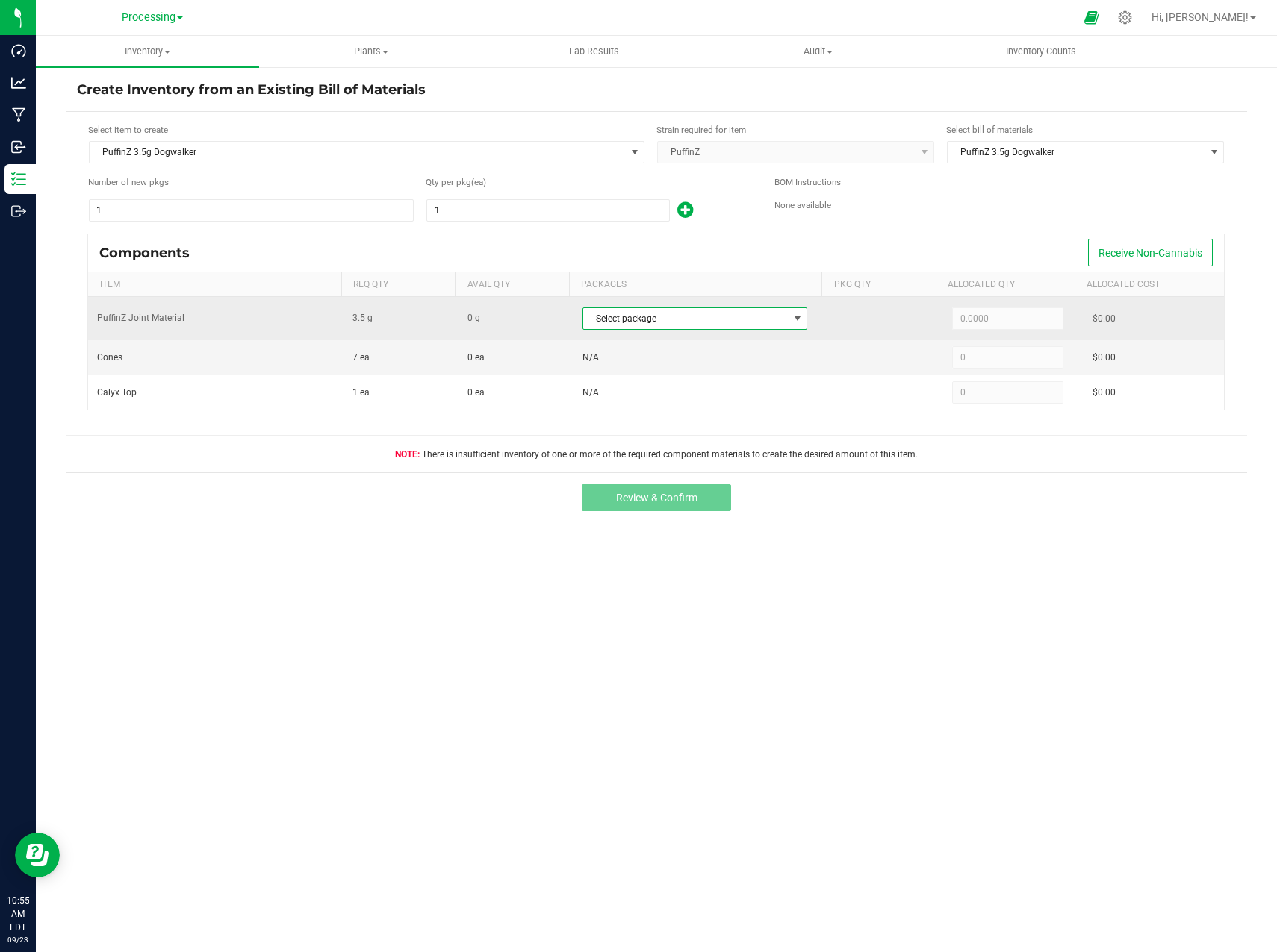
click at [684, 314] on span "Select package" at bounding box center [686, 318] width 205 height 21
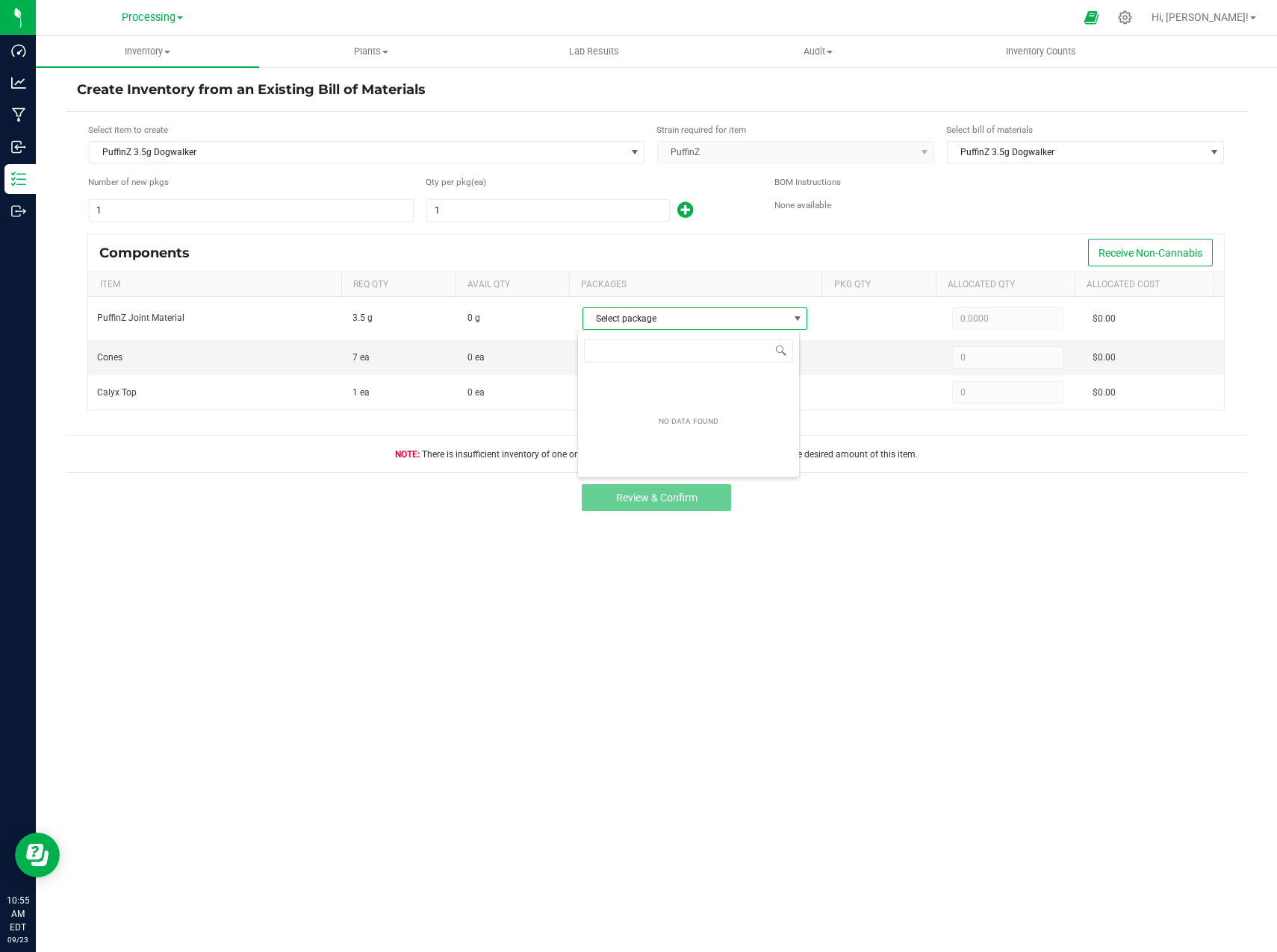
click at [696, 403] on div "NO DATA FOUND" at bounding box center [688, 422] width 221 height 104
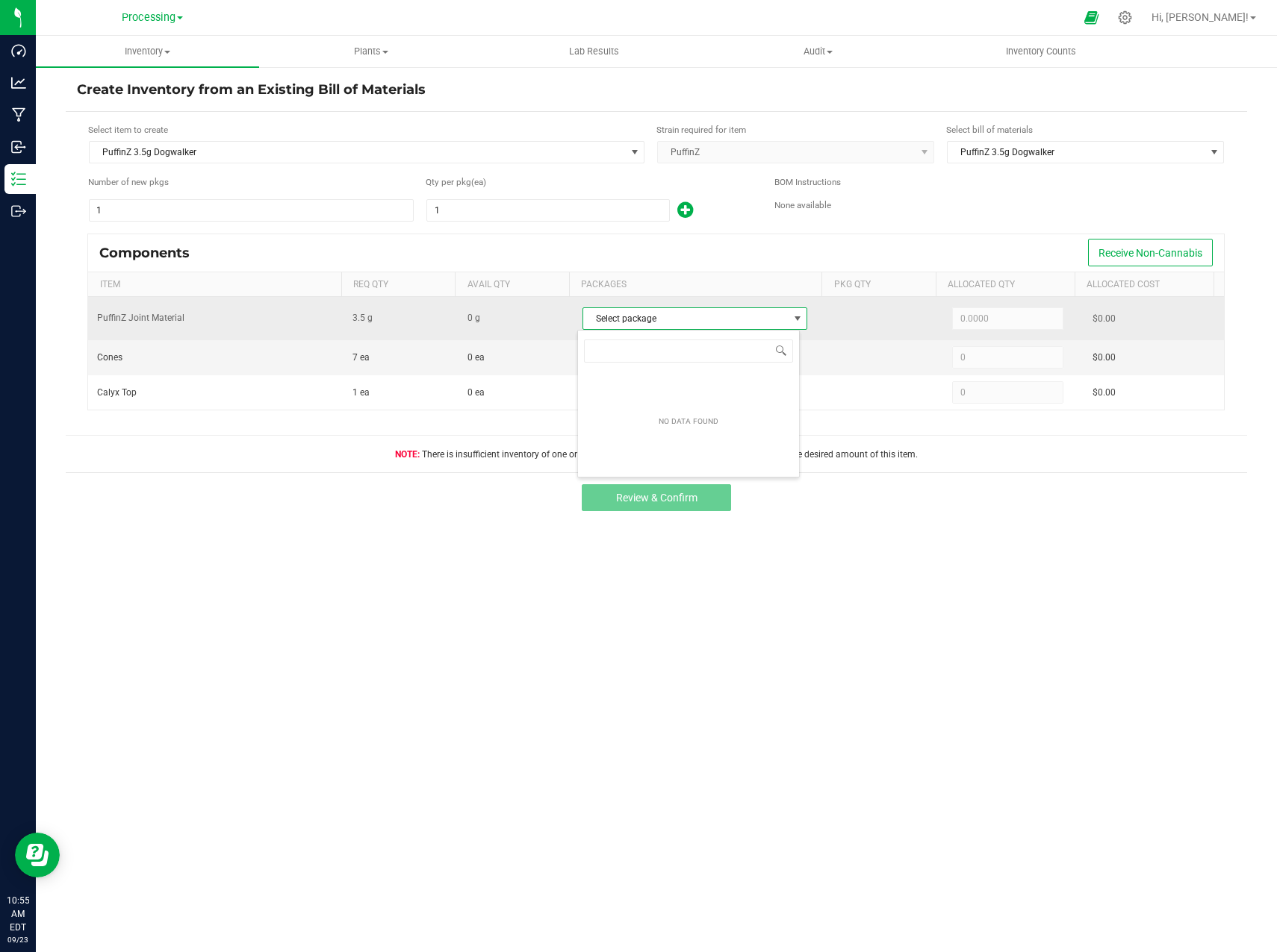
click at [704, 318] on span "Select package" at bounding box center [686, 318] width 205 height 21
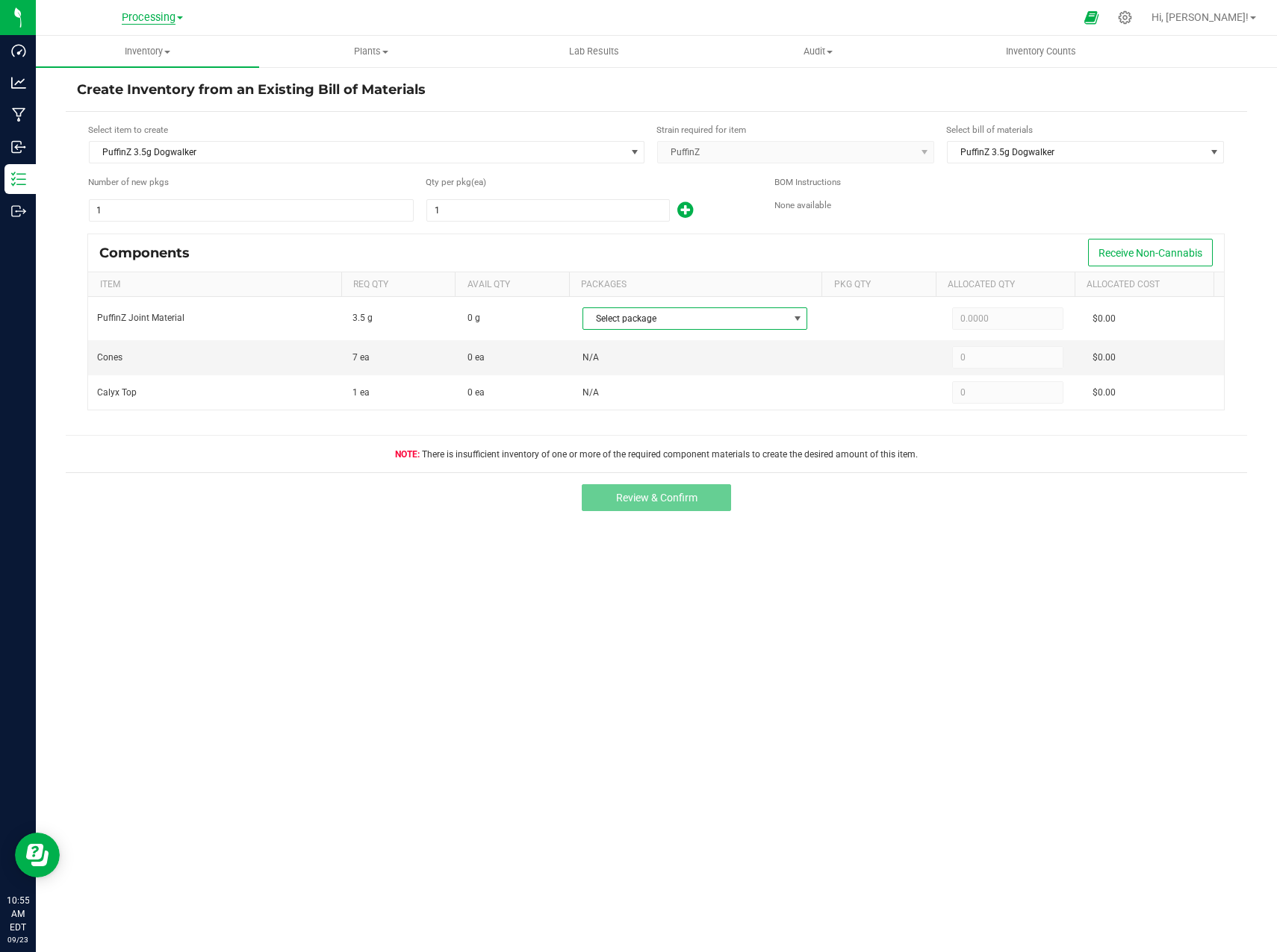
click at [148, 23] on span "Processing" at bounding box center [149, 18] width 54 height 13
click at [123, 51] on link "Cultivation" at bounding box center [152, 53] width 218 height 20
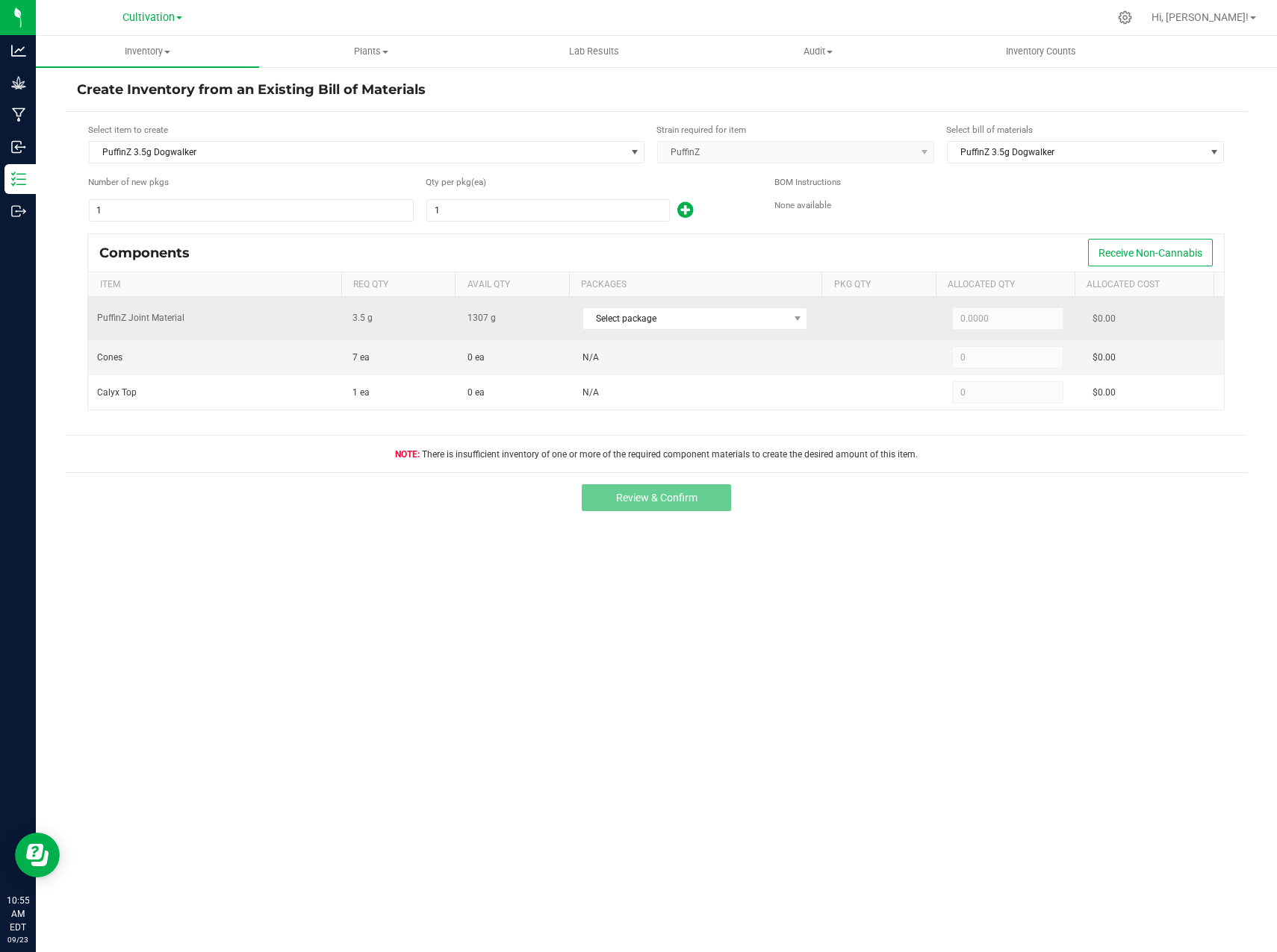
click at [719, 307] on div "Select package" at bounding box center [695, 318] width 225 height 24
click at [721, 323] on span "Select package" at bounding box center [686, 318] width 205 height 21
type input "NYNYSCT-2025073"
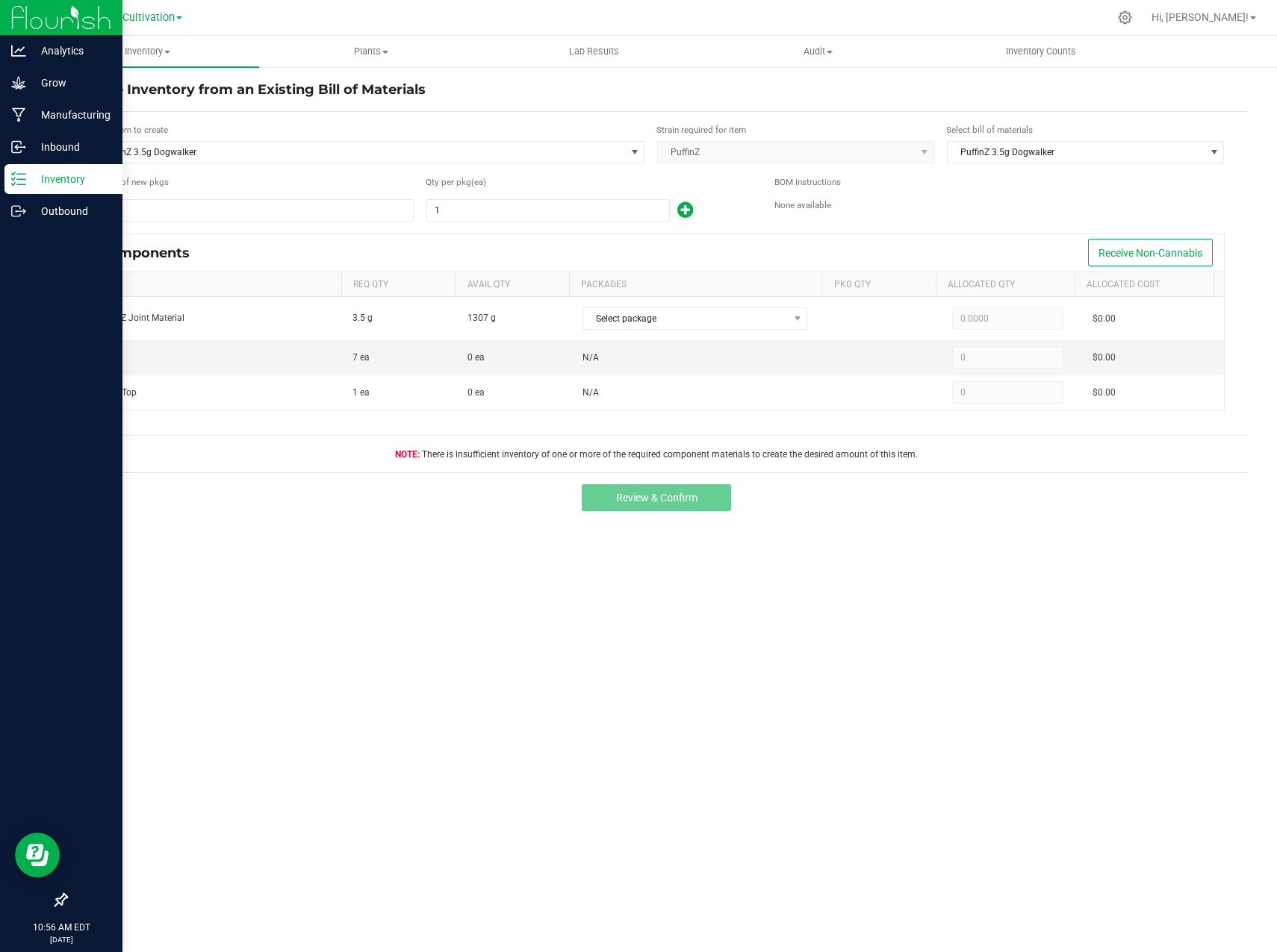
click at [41, 176] on p "Inventory" at bounding box center [71, 178] width 90 height 18
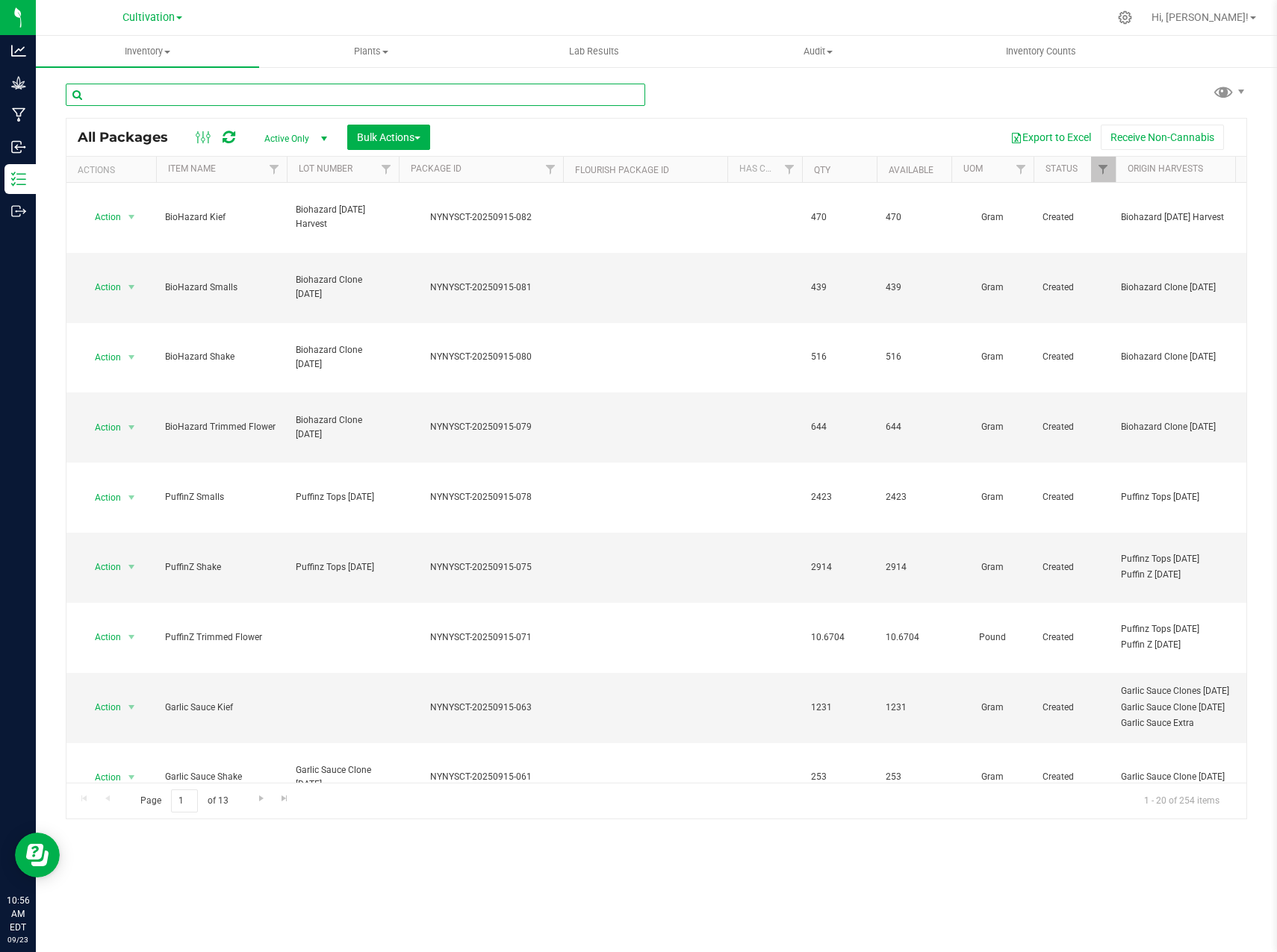
click at [346, 98] on input "text" at bounding box center [355, 94] width 579 height 23
type input "NYNYSCT-20250731-047"
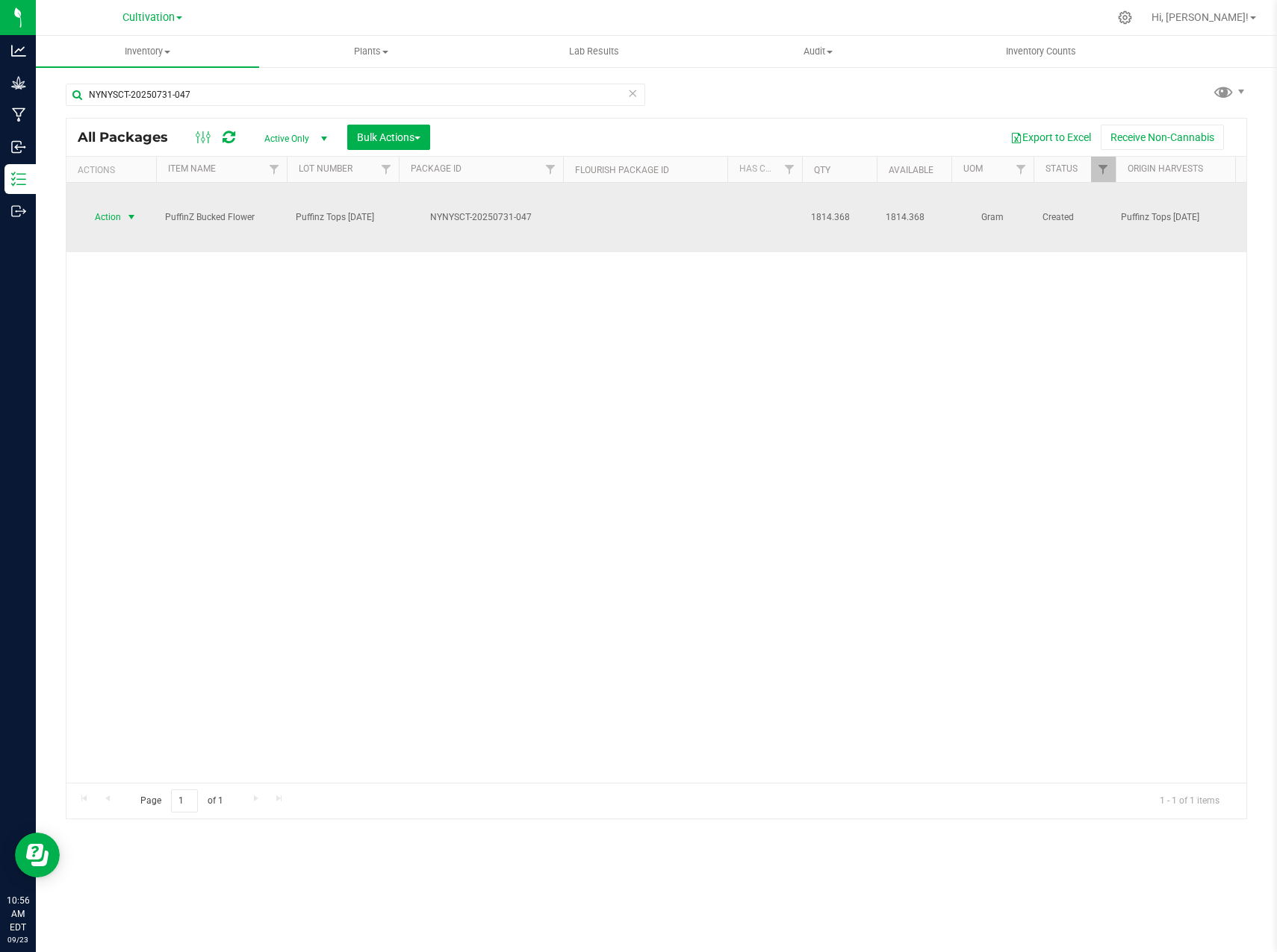
click at [133, 211] on span "select" at bounding box center [131, 217] width 12 height 12
click at [133, 212] on span "select" at bounding box center [131, 218] width 12 height 12
click at [132, 211] on span "select" at bounding box center [131, 217] width 12 height 12
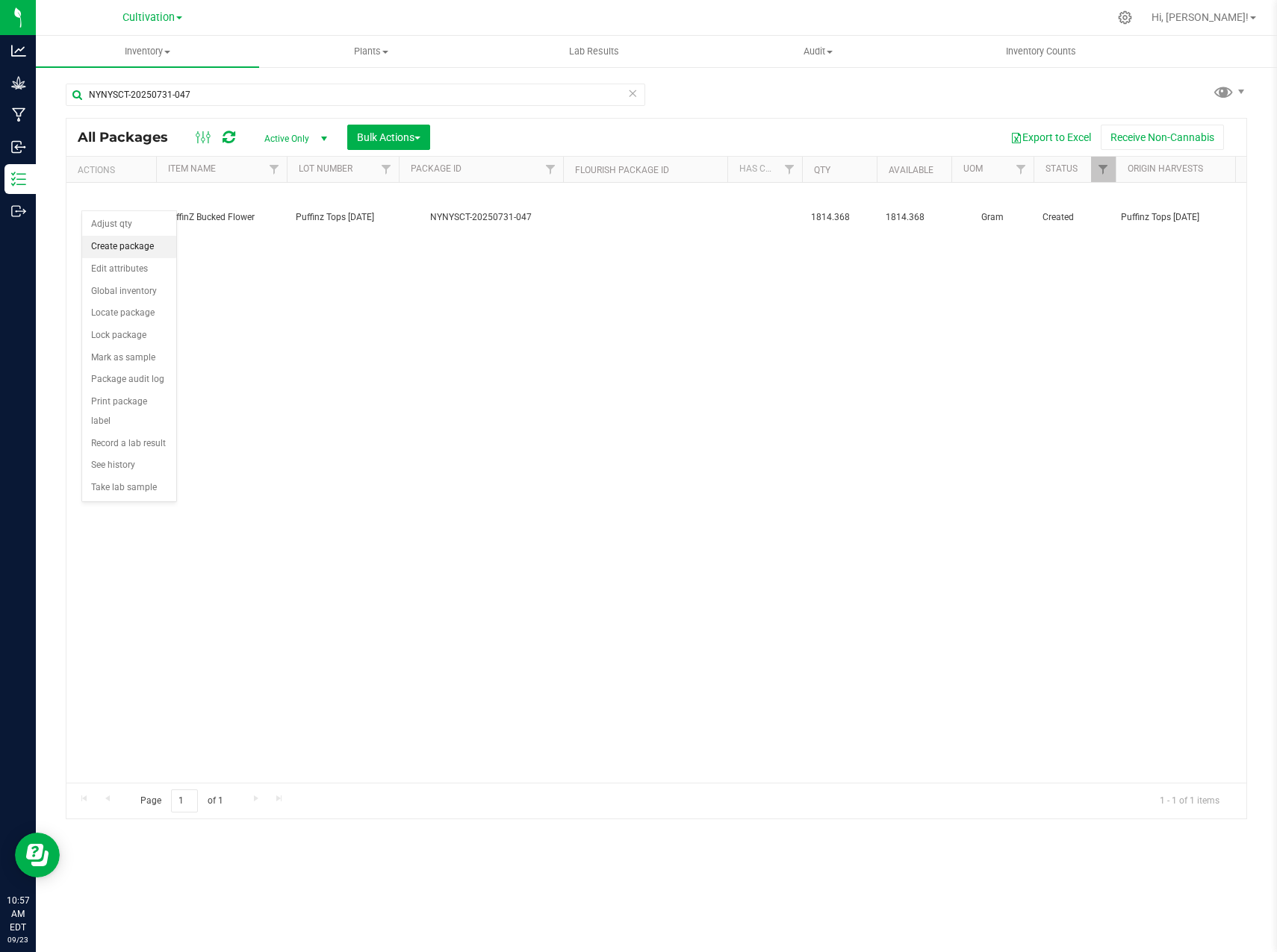
click at [137, 244] on li "Create package" at bounding box center [129, 247] width 94 height 23
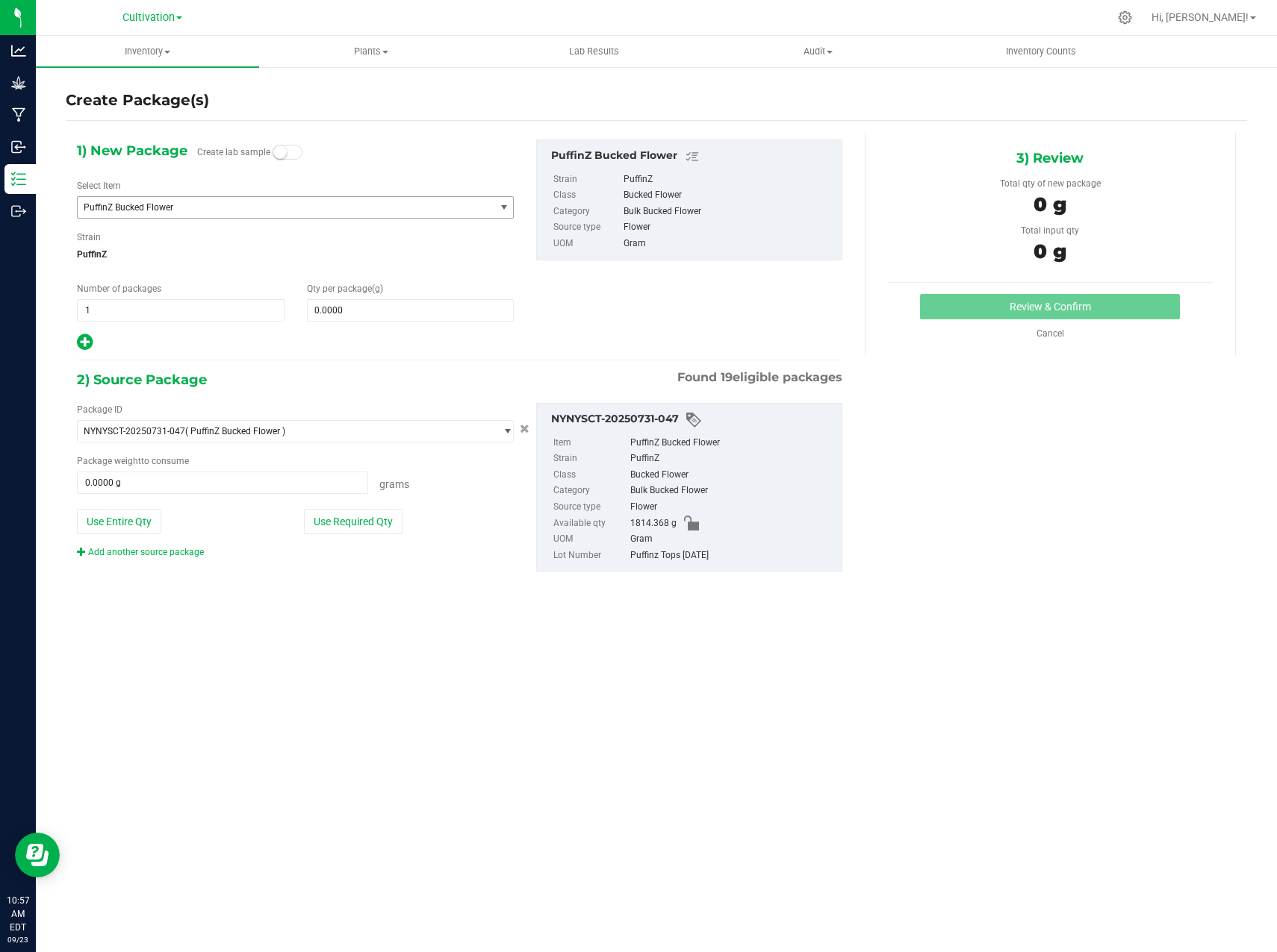
click at [351, 212] on span "PuffinZ Bucked Flower" at bounding box center [277, 208] width 389 height 10
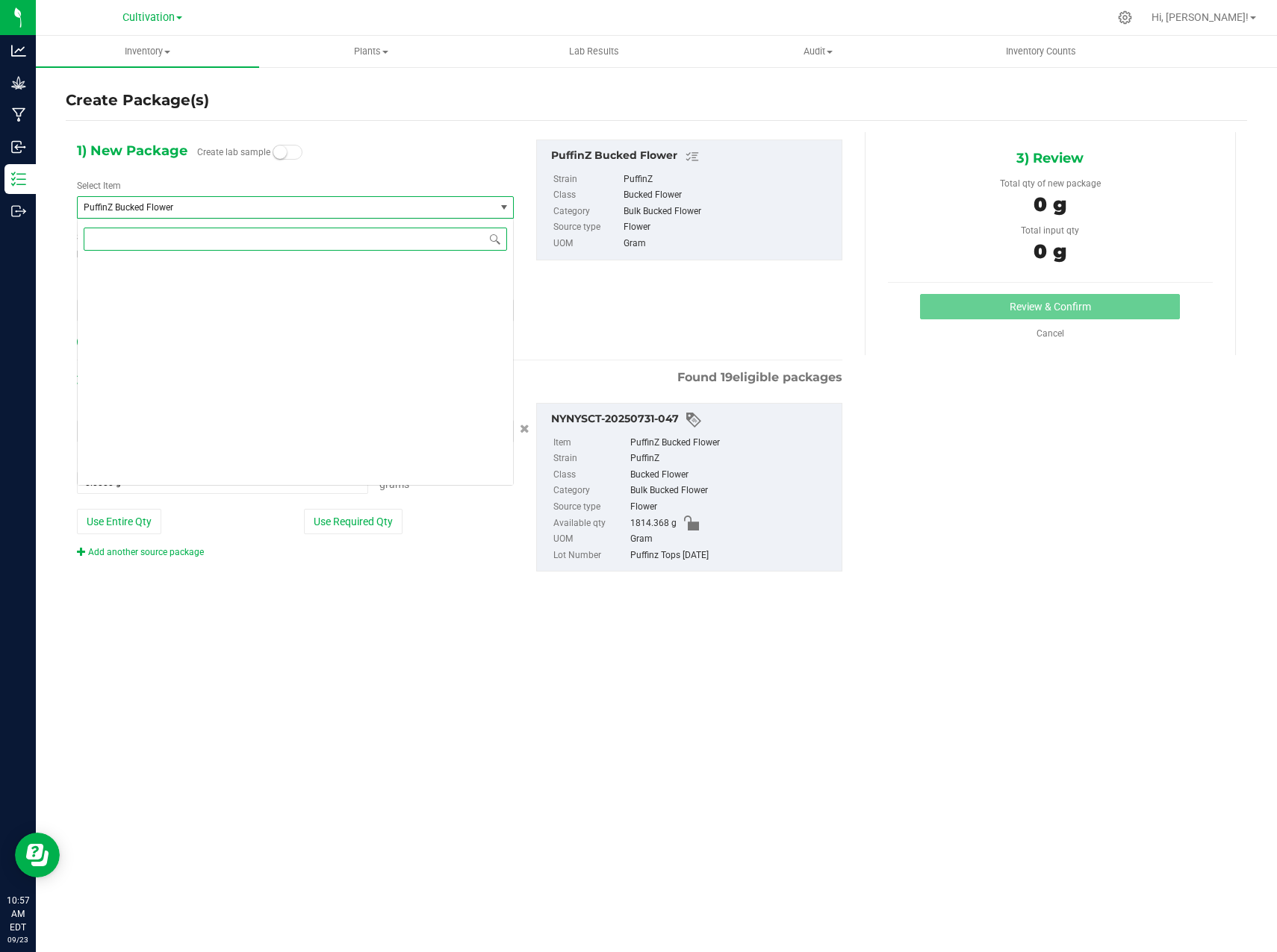
scroll to position [2236, 0]
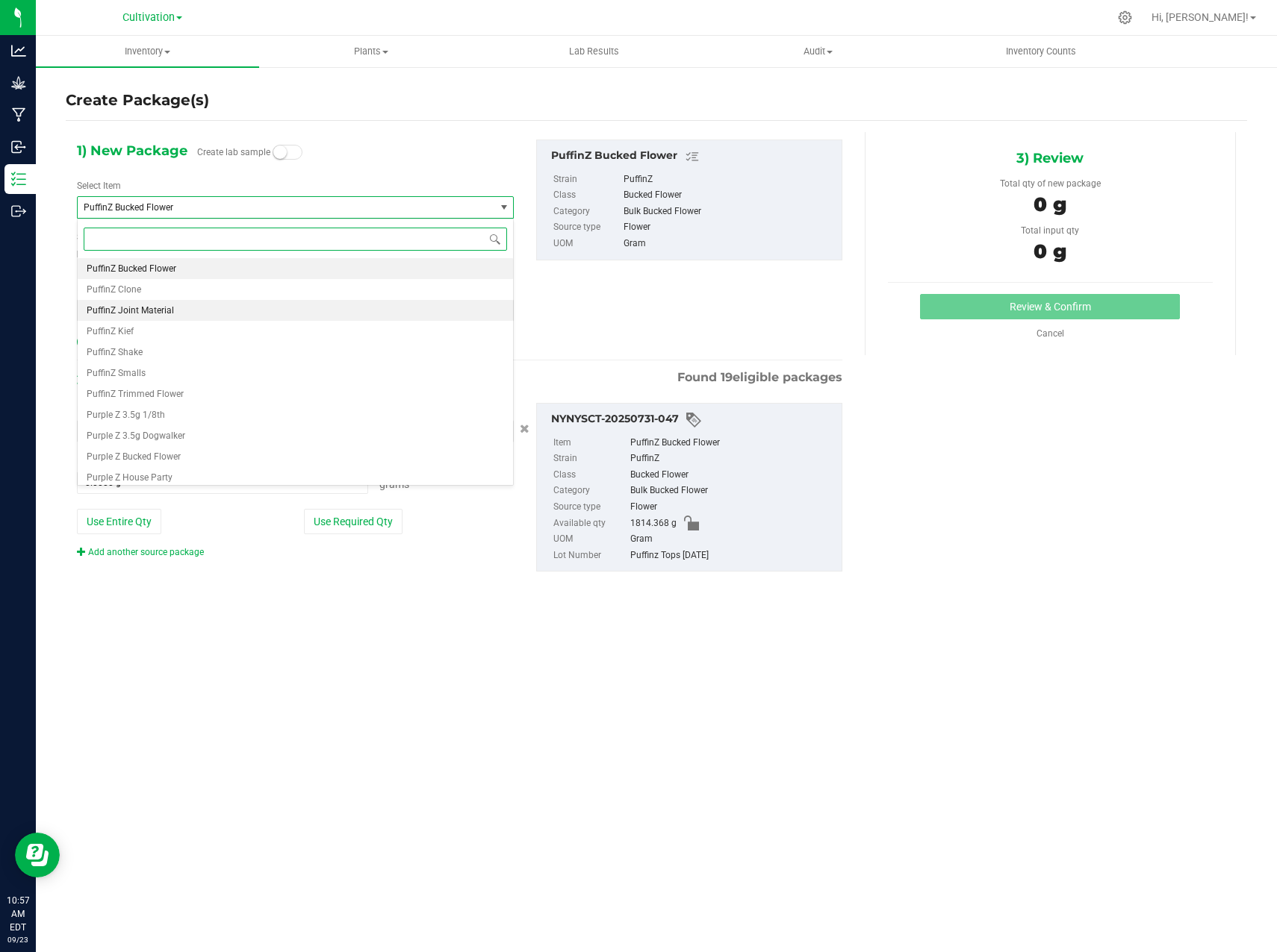
click at [286, 310] on li "PuffinZ Joint Material" at bounding box center [295, 310] width 435 height 21
type input "0.0000"
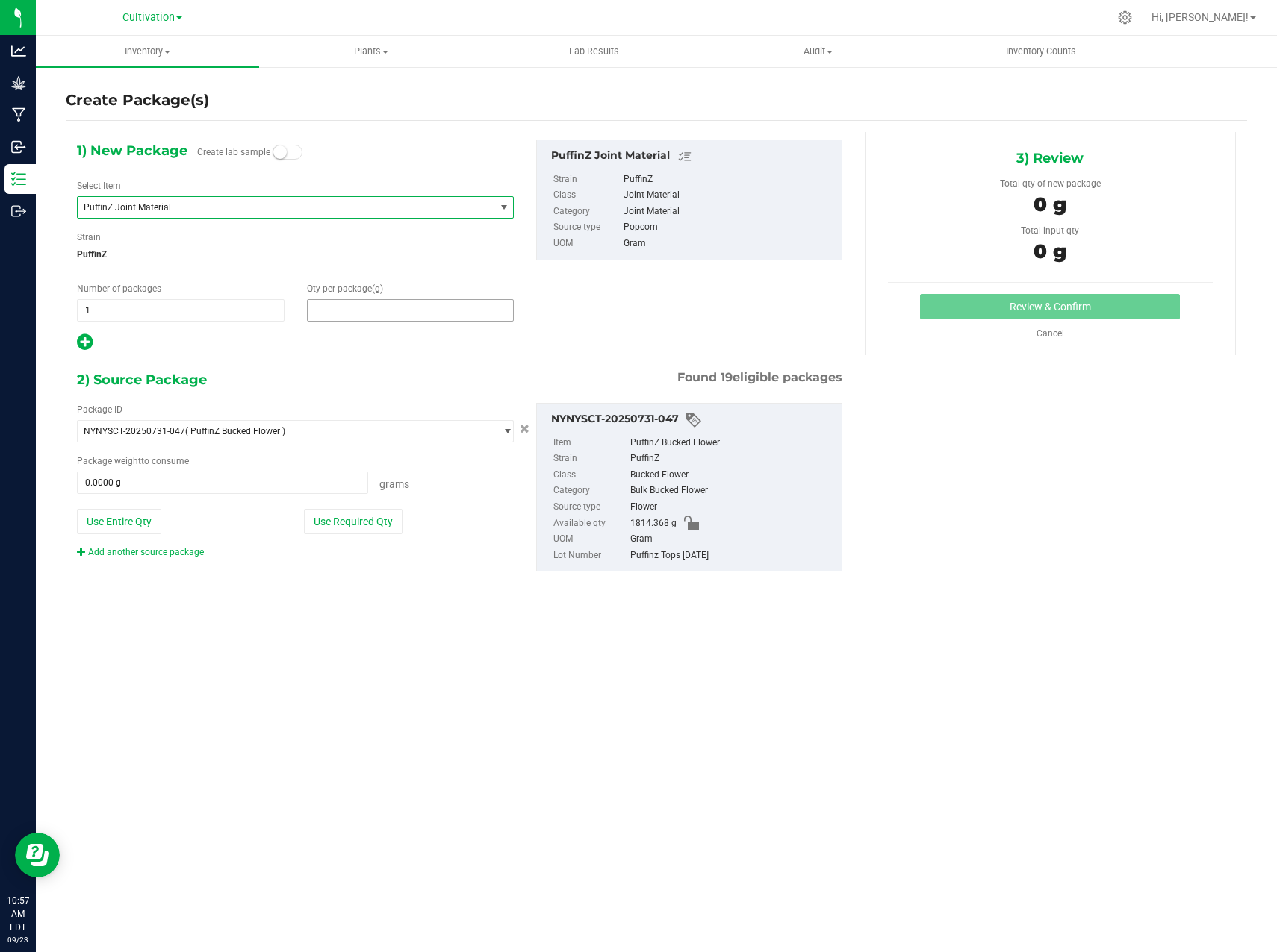
click at [366, 317] on span at bounding box center [410, 310] width 208 height 23
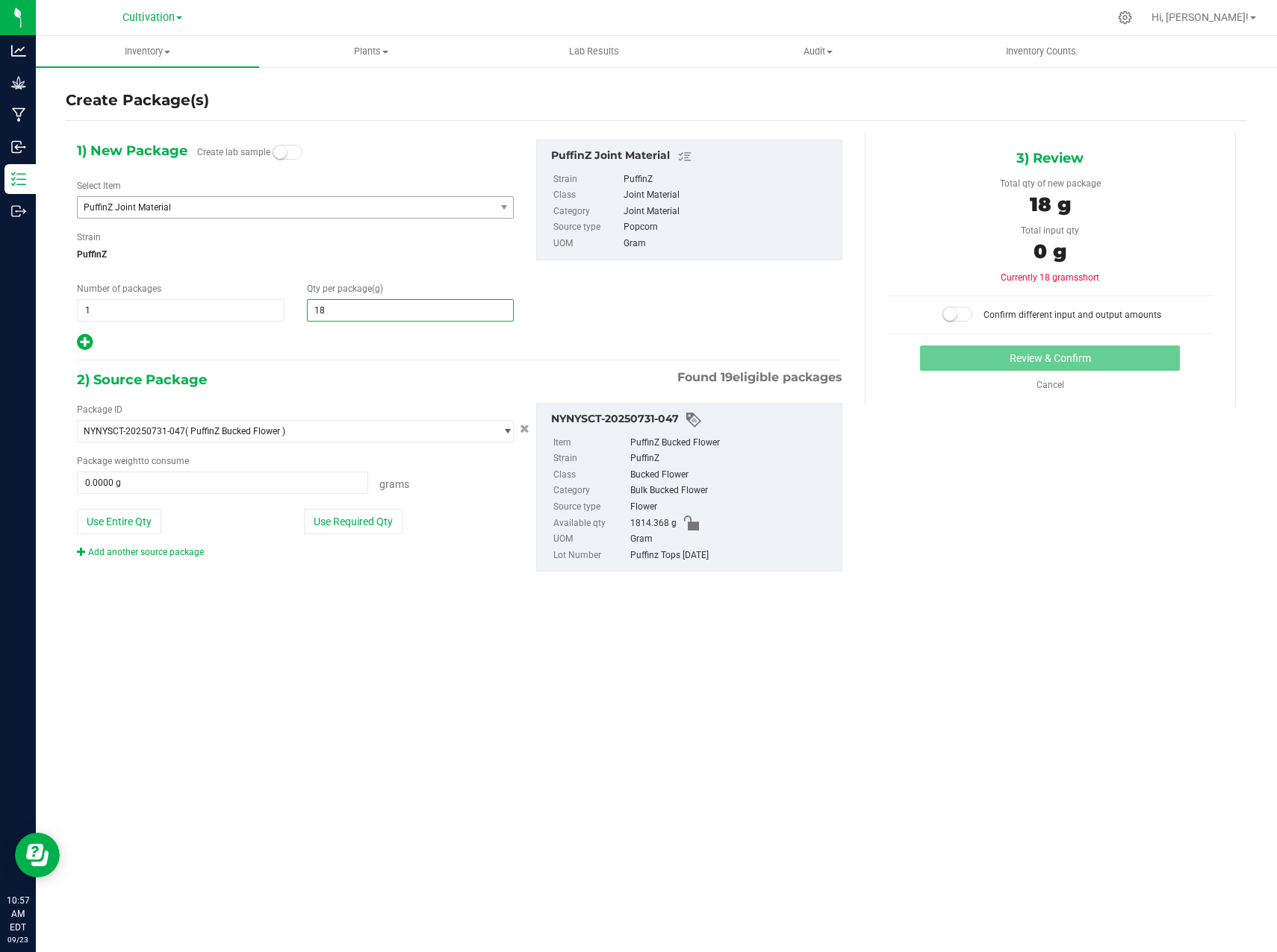
type input "1814.368"
type input "1,814.3680"
click at [326, 520] on button "Use Required Qty" at bounding box center [352, 522] width 98 height 25
type input "1814.3680 g"
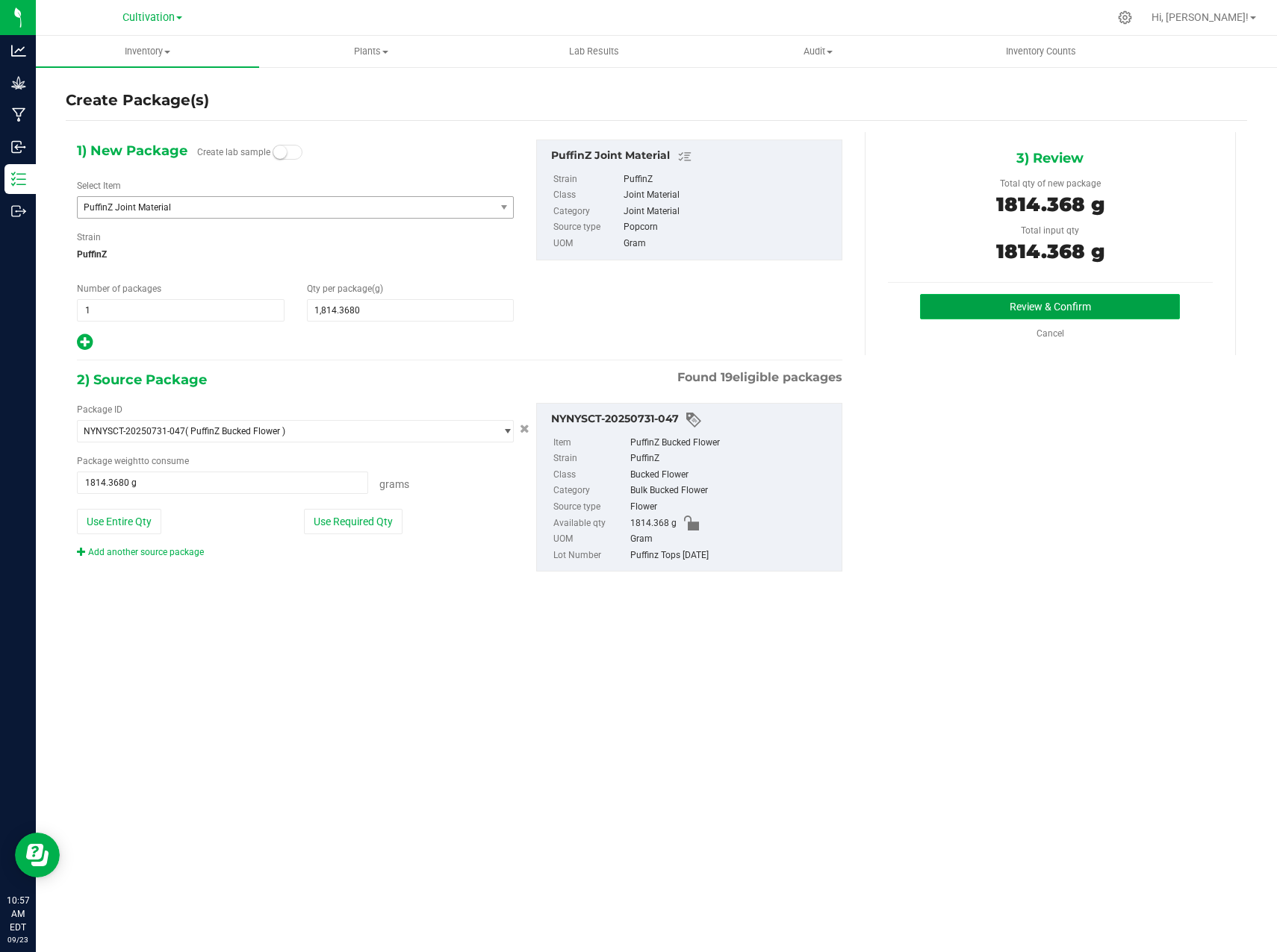
click at [1084, 307] on button "Review & Confirm" at bounding box center [1049, 307] width 260 height 25
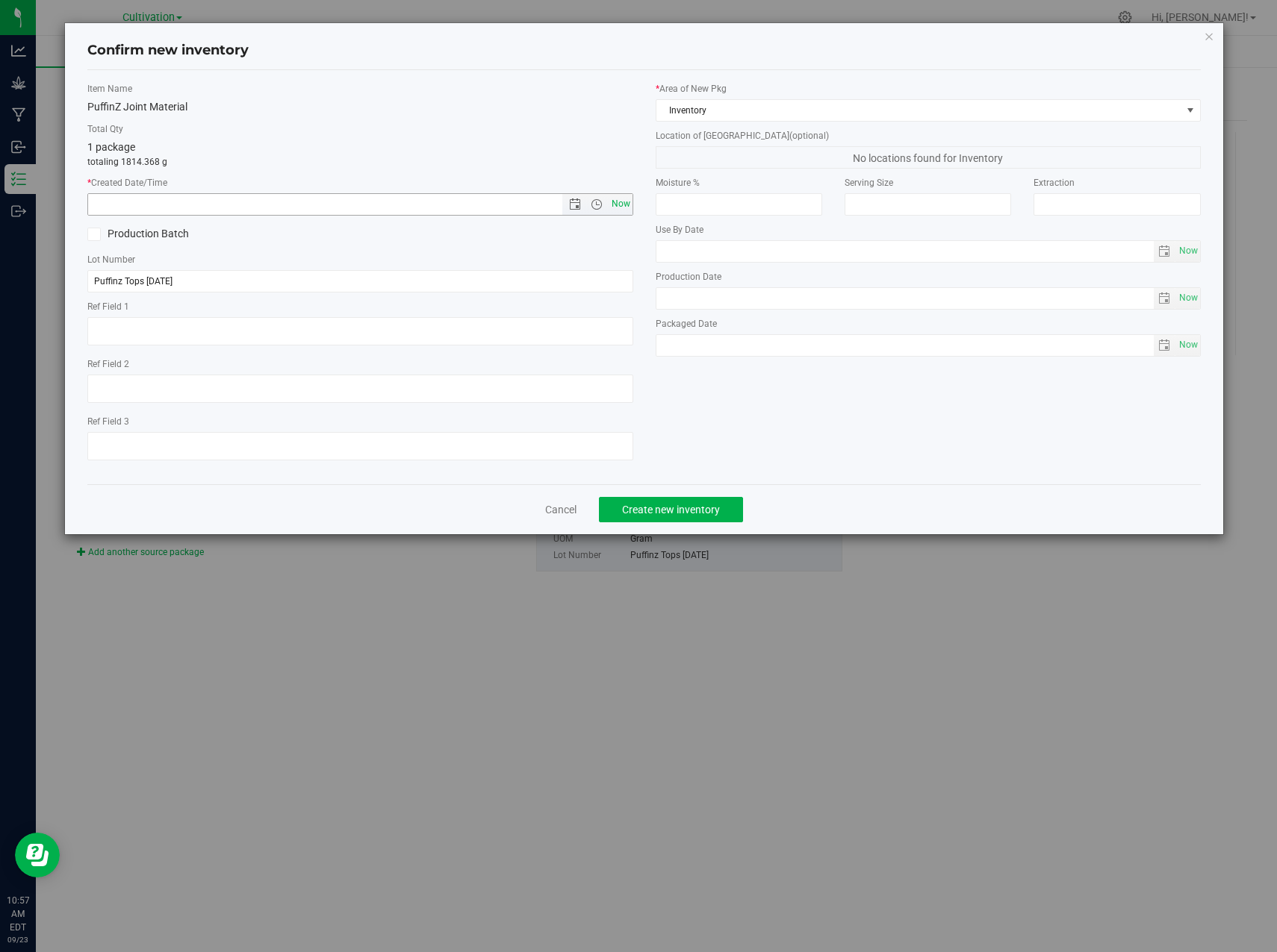
click at [628, 207] on span "Now" at bounding box center [620, 204] width 25 height 22
type input "[DATE] 10:57 AM"
click at [754, 112] on span "Inventory" at bounding box center [919, 110] width 525 height 21
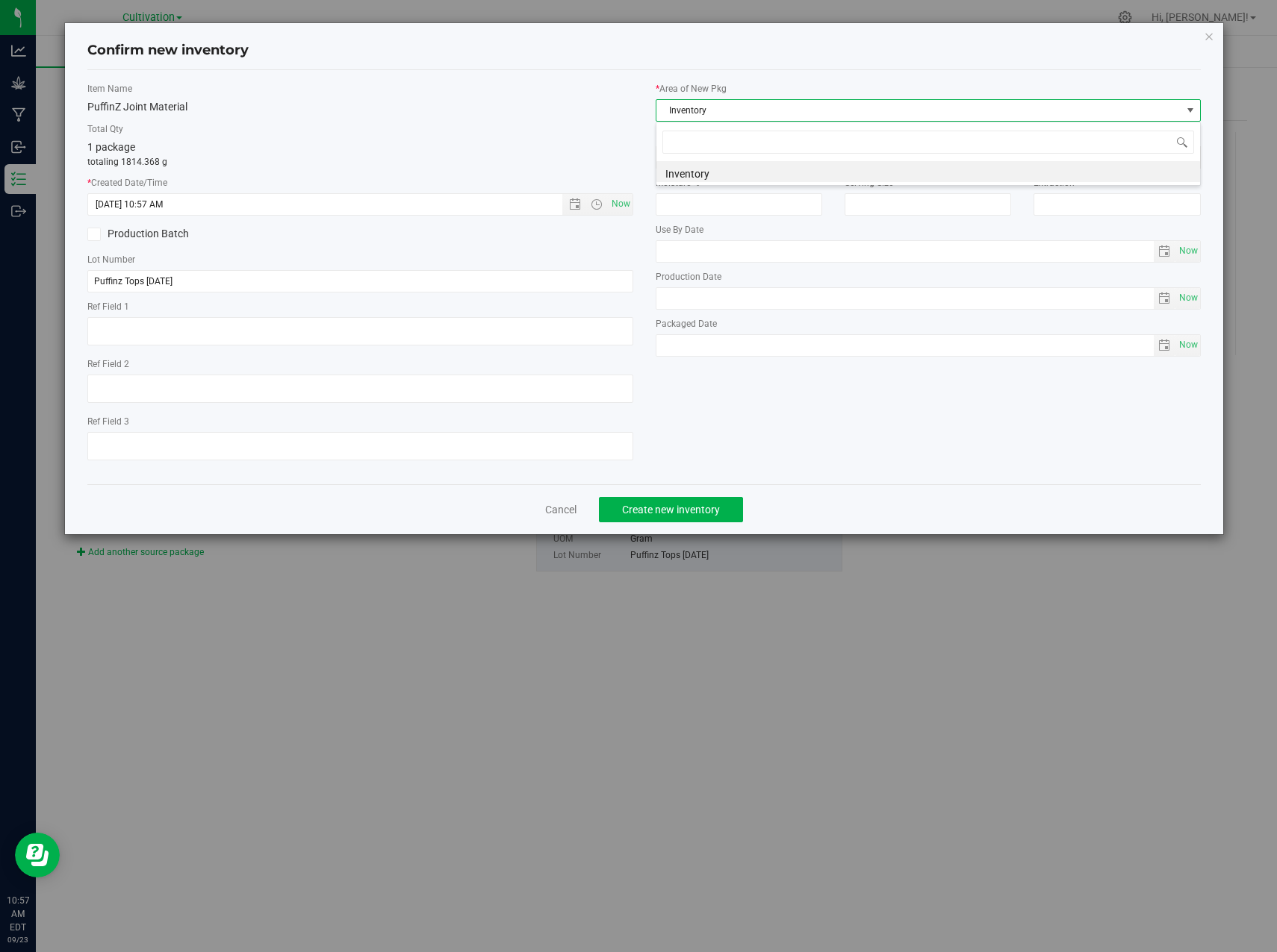
scroll to position [23, 546]
click at [754, 112] on span "Inventory" at bounding box center [919, 110] width 525 height 21
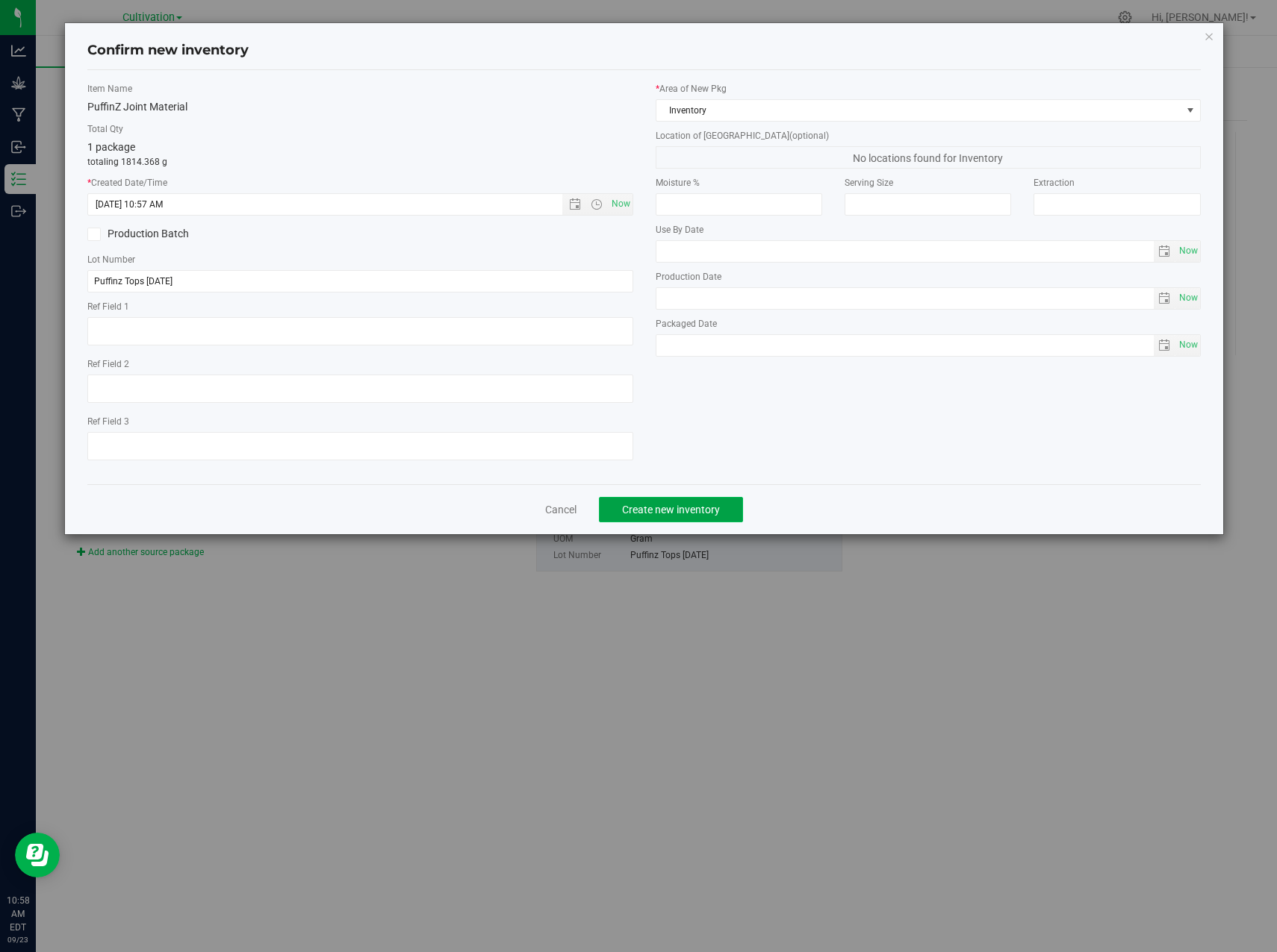
click at [667, 508] on span "Create new inventory" at bounding box center [671, 509] width 98 height 12
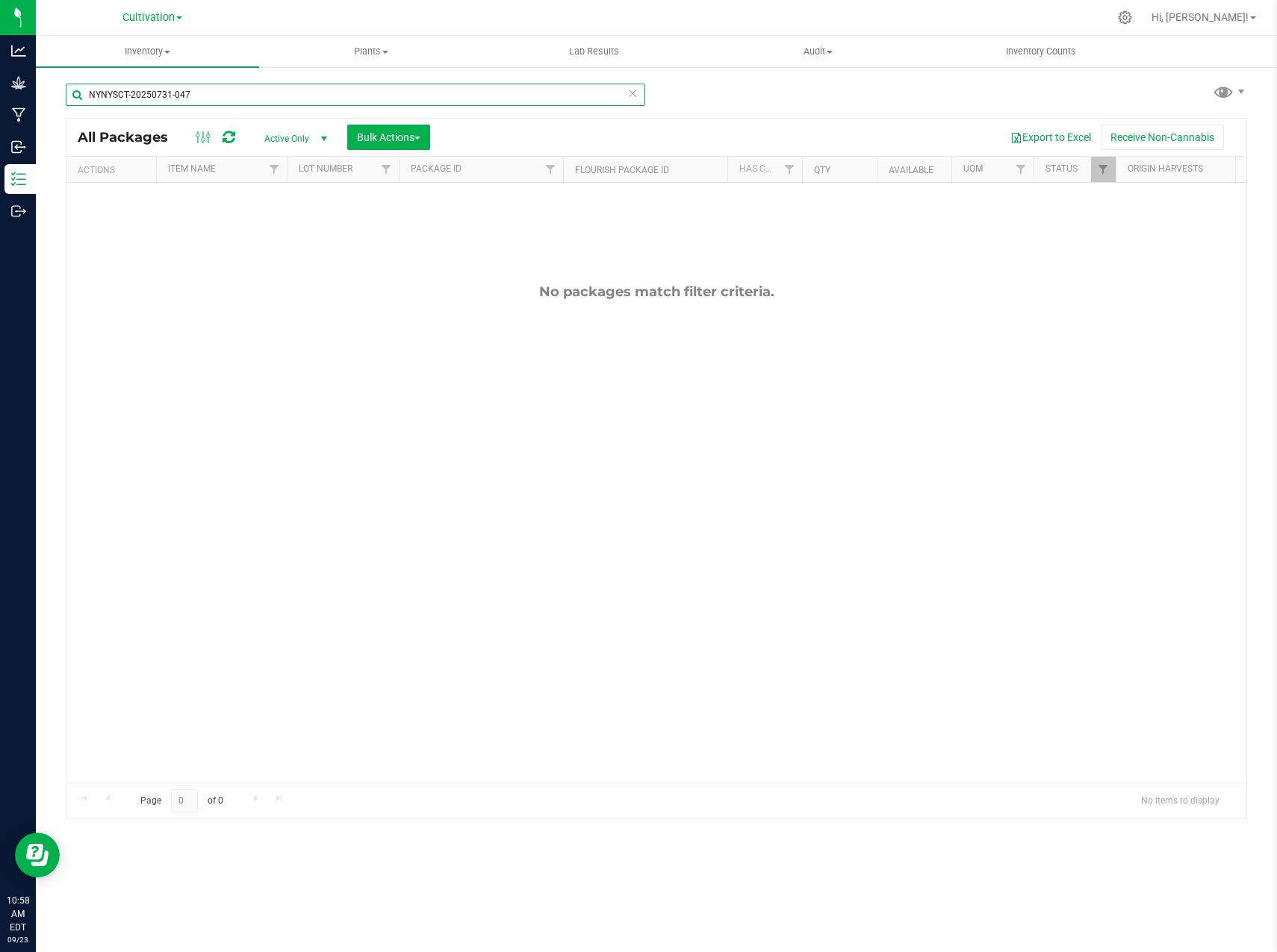
click at [193, 91] on input "NYNYSCT-20250731-047" at bounding box center [355, 94] width 579 height 23
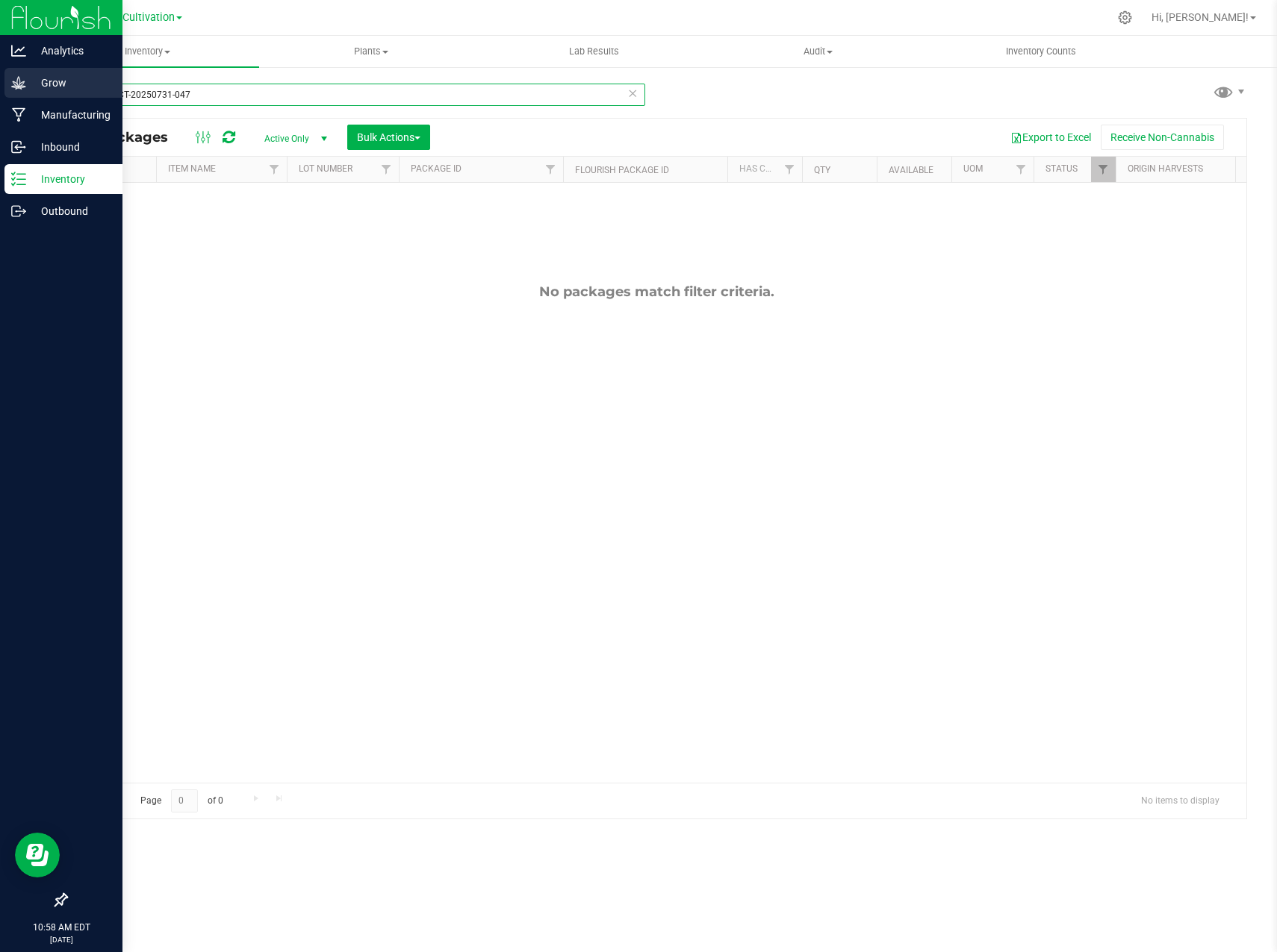
drag, startPoint x: 194, startPoint y: 93, endPoint x: 21, endPoint y: 77, distance: 173.7
click at [8, 117] on div "Analytics Grow Manufacturing Inbound Inventory Outbound 10:58 AM EDT [DATE] 09/…" at bounding box center [638, 476] width 1277 height 952
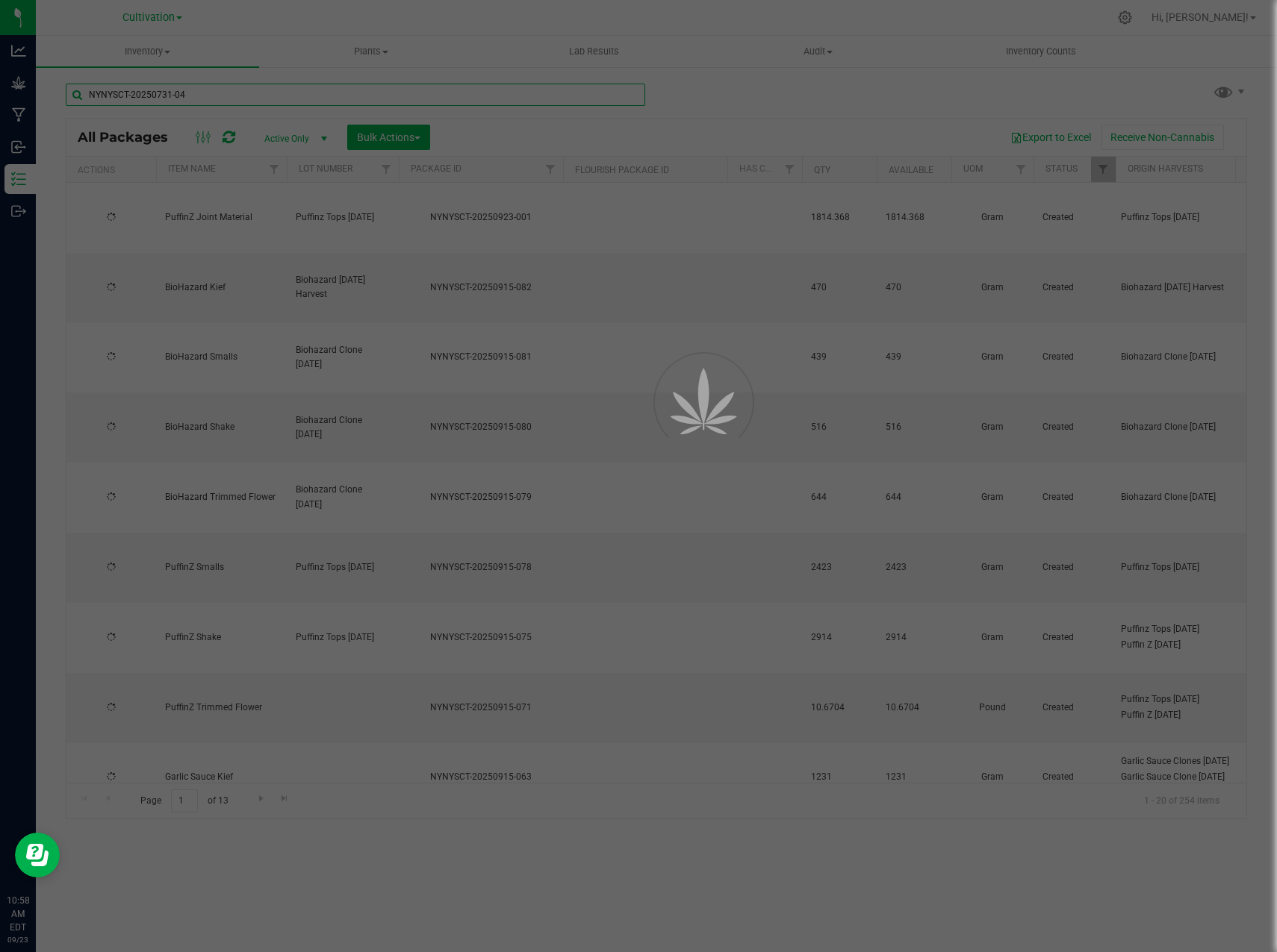
type input "NYNYSCT-20250731-047"
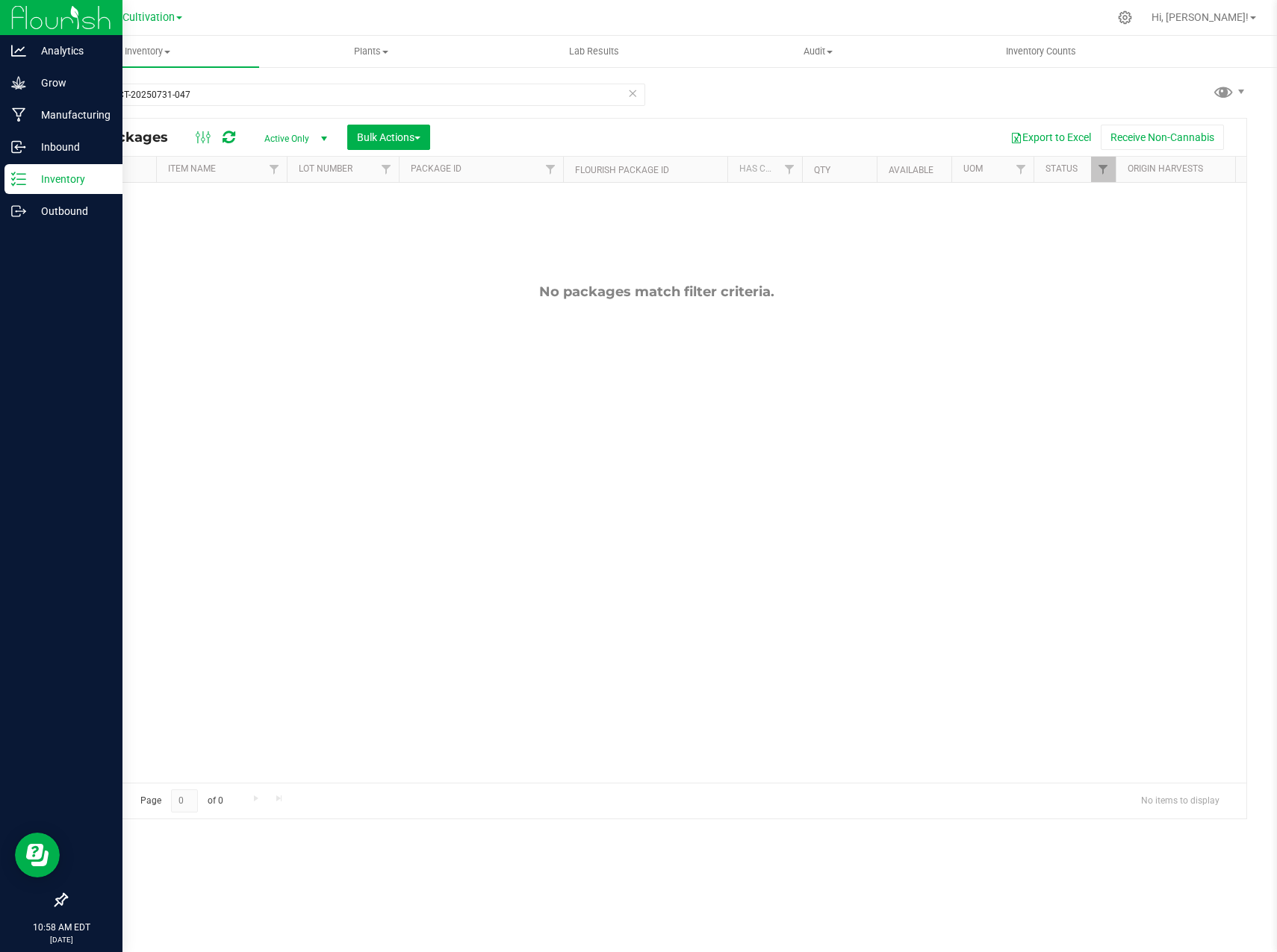
click at [38, 176] on p "Inventory" at bounding box center [71, 178] width 90 height 18
click at [20, 179] on line at bounding box center [21, 179] width 8 height 0
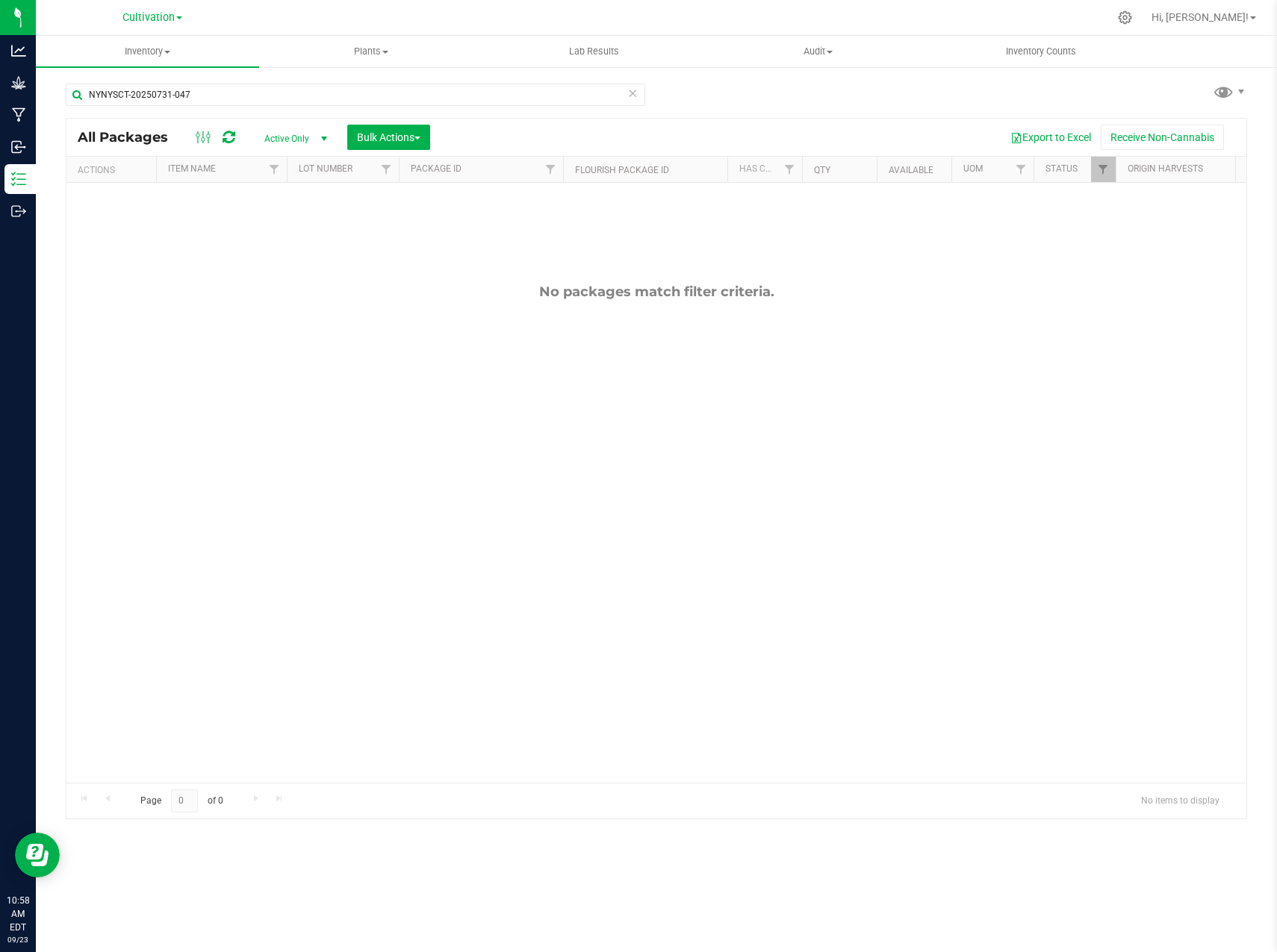
click at [635, 97] on icon at bounding box center [632, 92] width 10 height 18
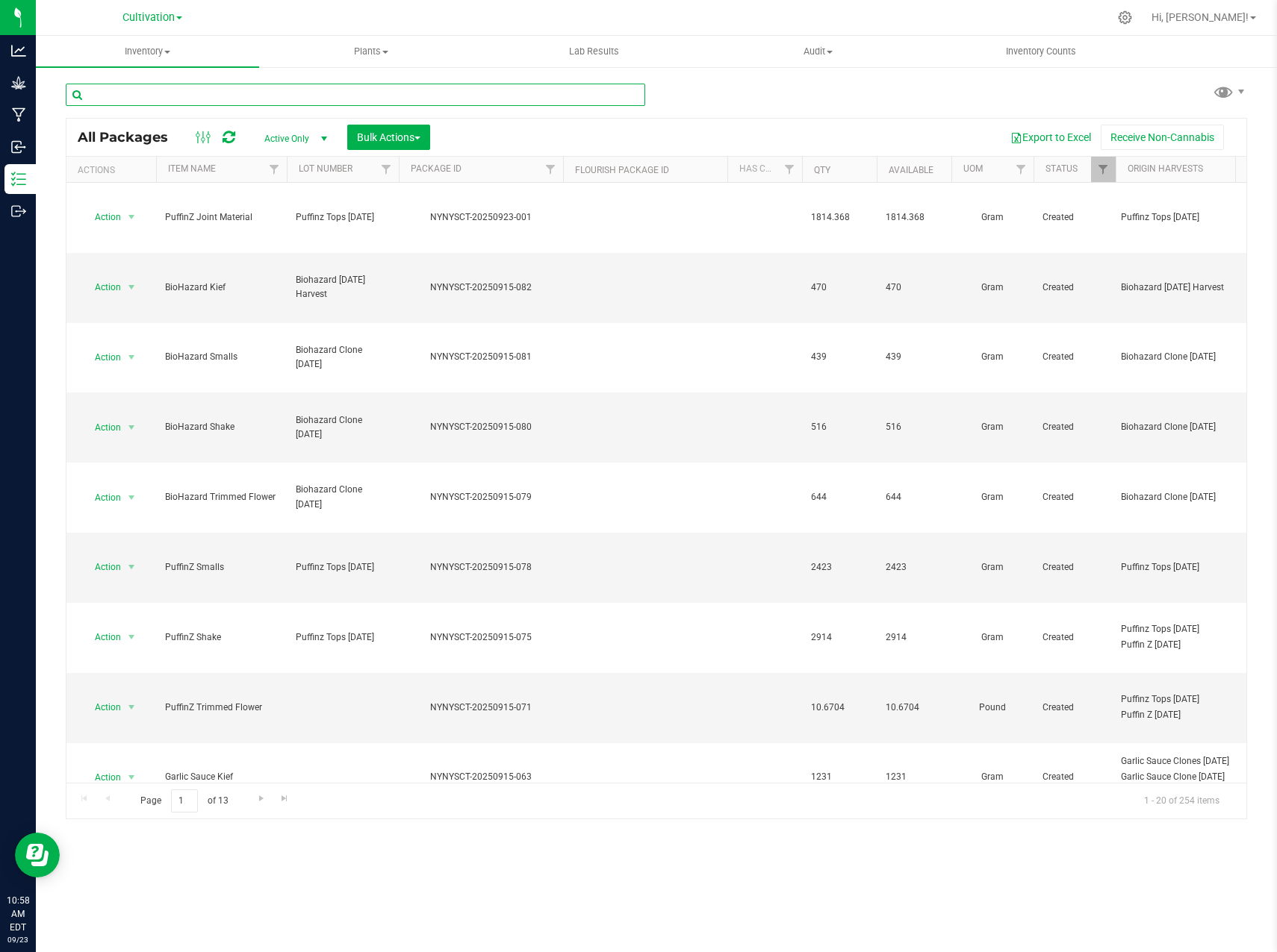
click at [190, 98] on input "text" at bounding box center [355, 94] width 579 height 23
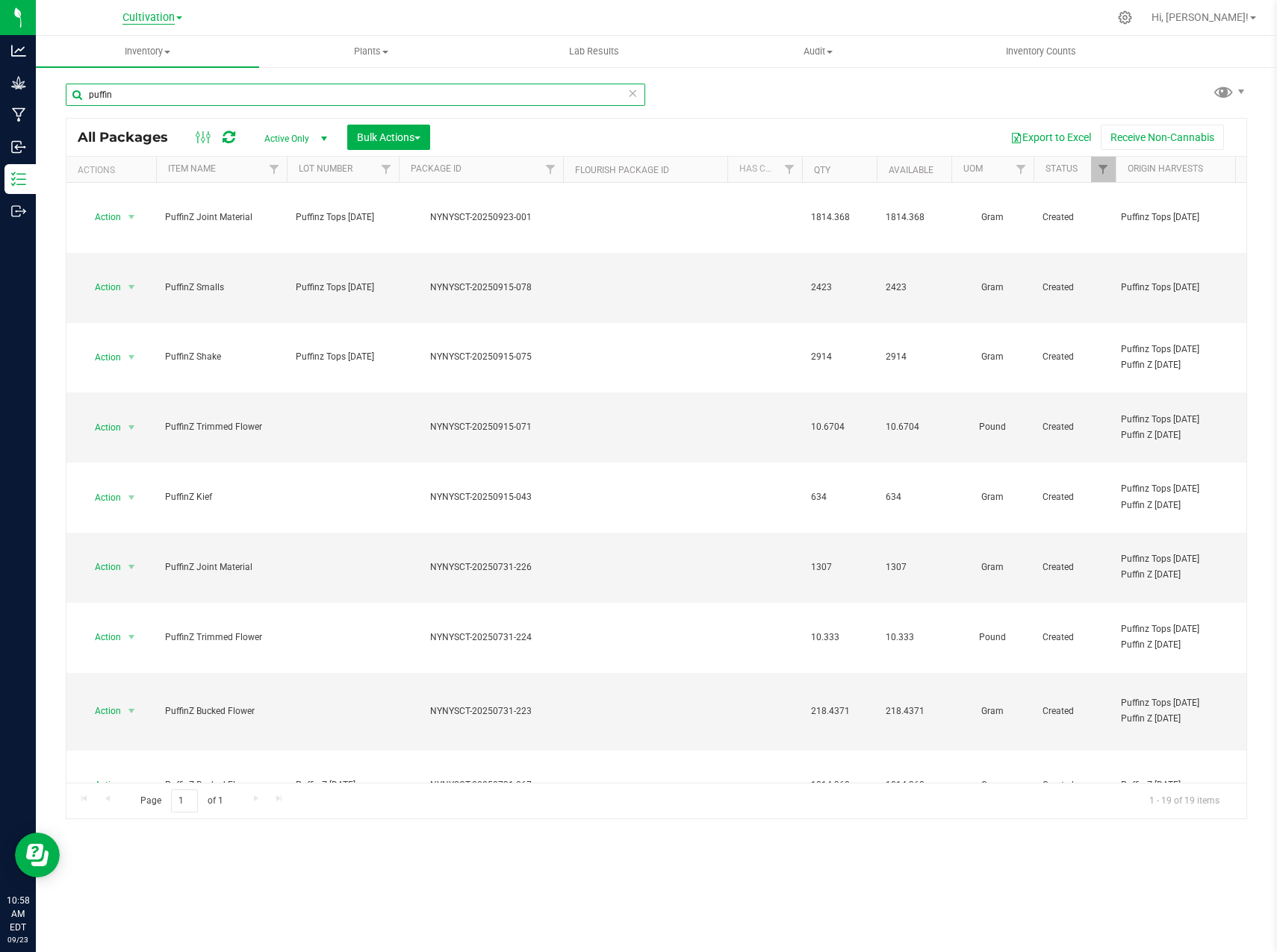
type input "puffin"
click at [170, 18] on span "Cultivation" at bounding box center [149, 18] width 52 height 13
click at [127, 87] on link "Processing" at bounding box center [152, 92] width 218 height 20
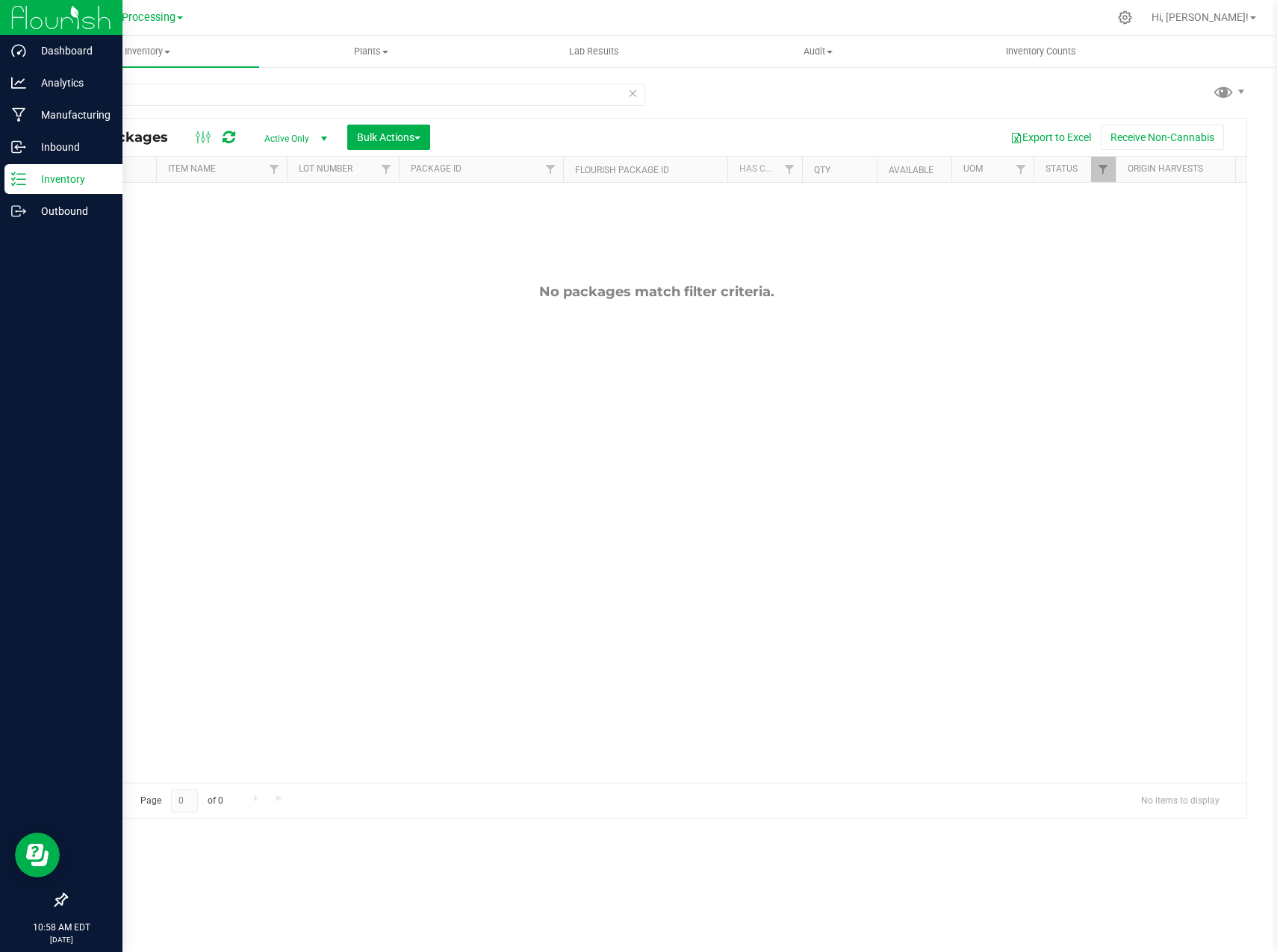
click at [46, 178] on p "Inventory" at bounding box center [71, 178] width 90 height 18
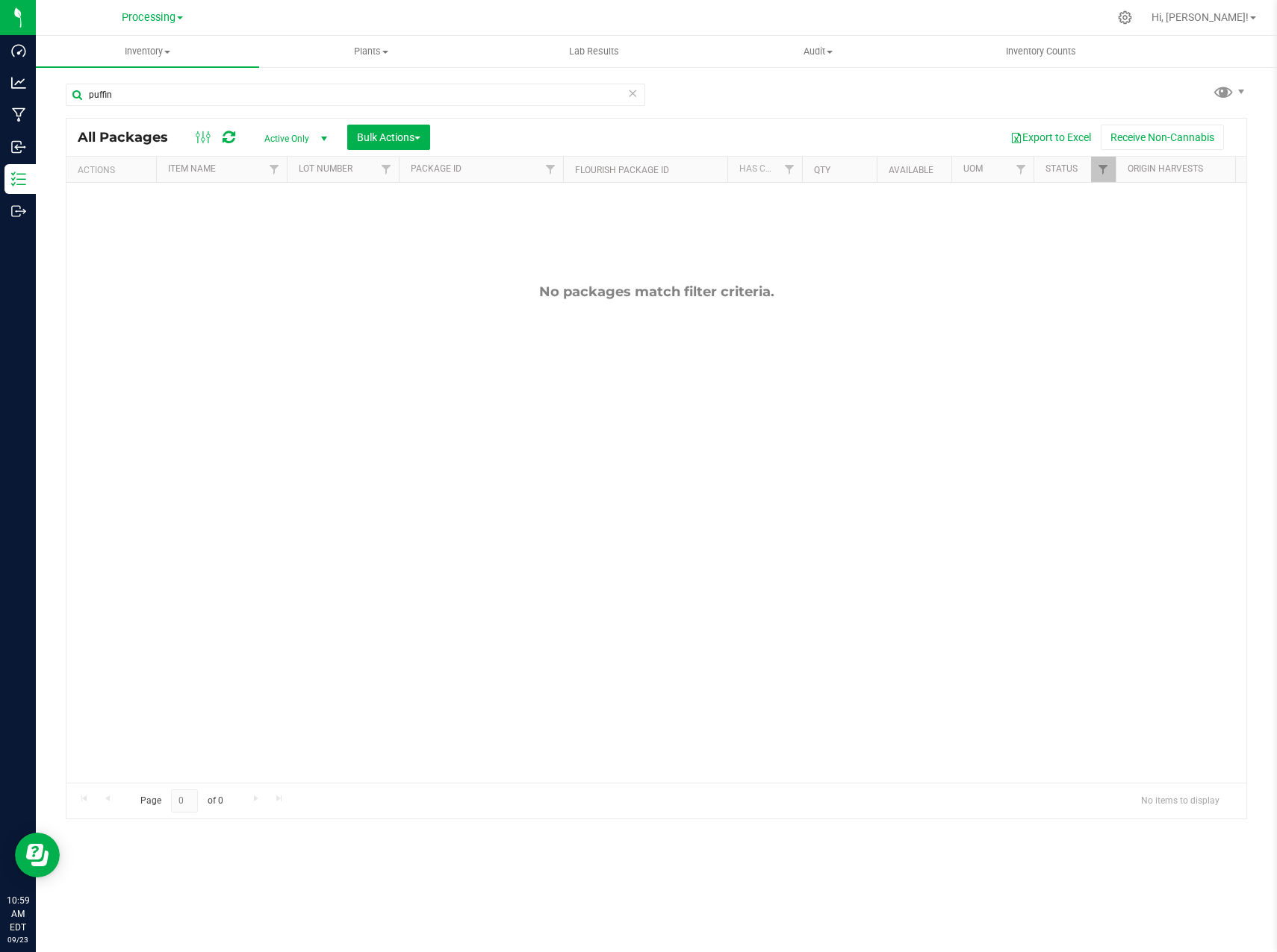
click at [634, 94] on icon at bounding box center [632, 92] width 10 height 18
click at [381, 241] on div "No packages match filter criteria." at bounding box center [656, 534] width 1179 height 701
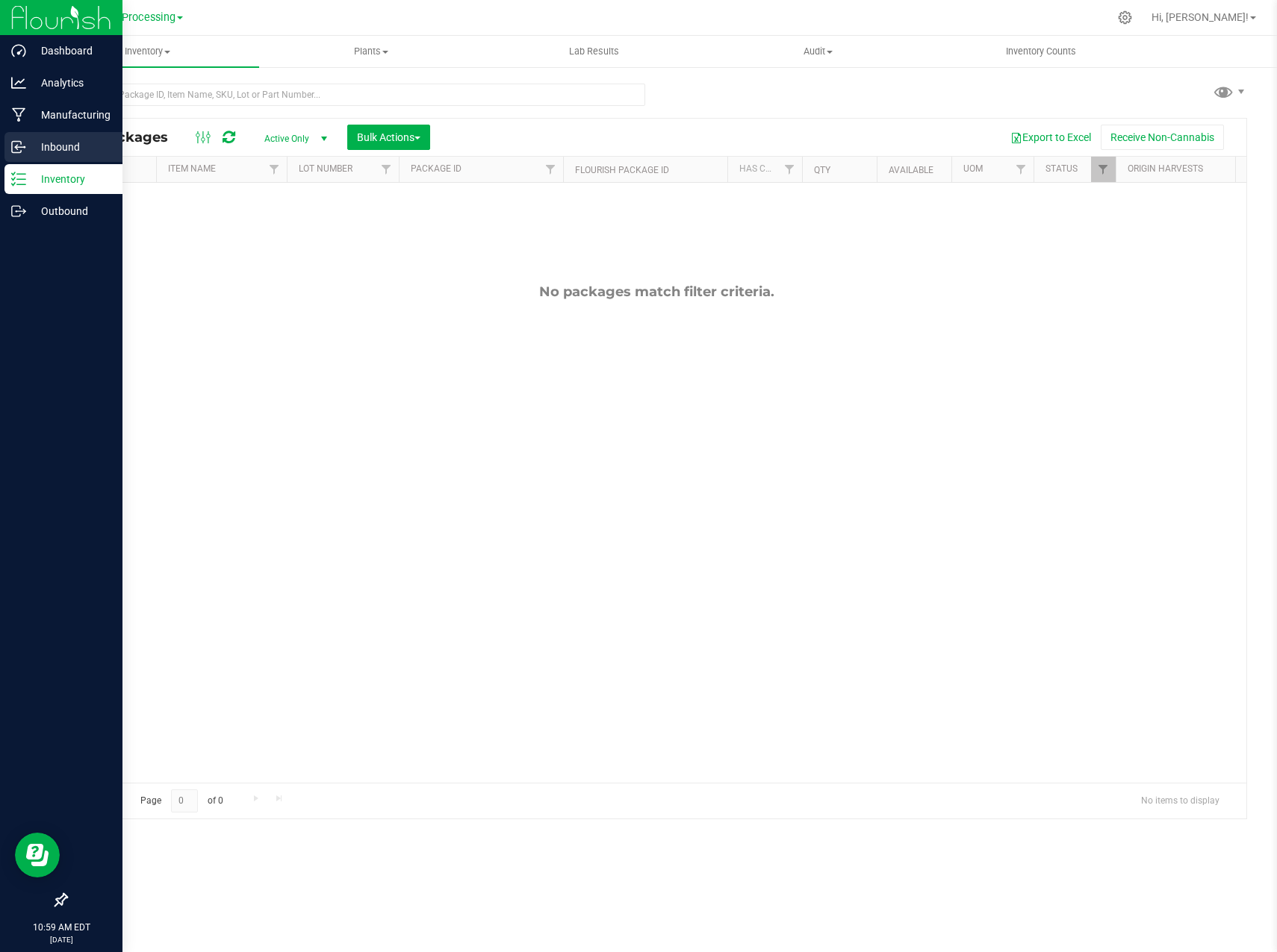
click at [24, 137] on div "Inbound" at bounding box center [63, 147] width 118 height 30
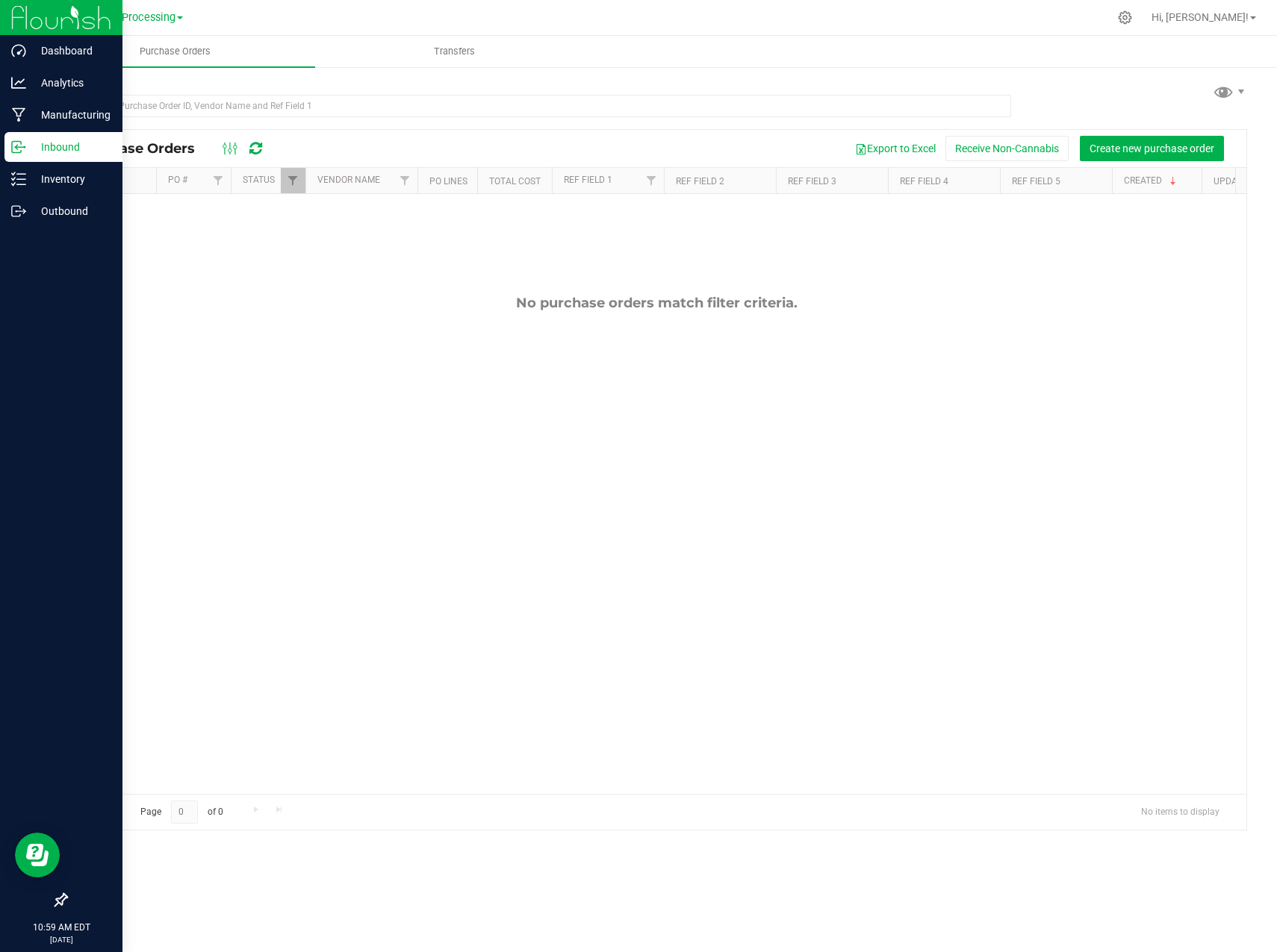
click at [23, 147] on line at bounding box center [19, 147] width 9 height 0
click at [42, 185] on p "Inventory" at bounding box center [71, 178] width 90 height 18
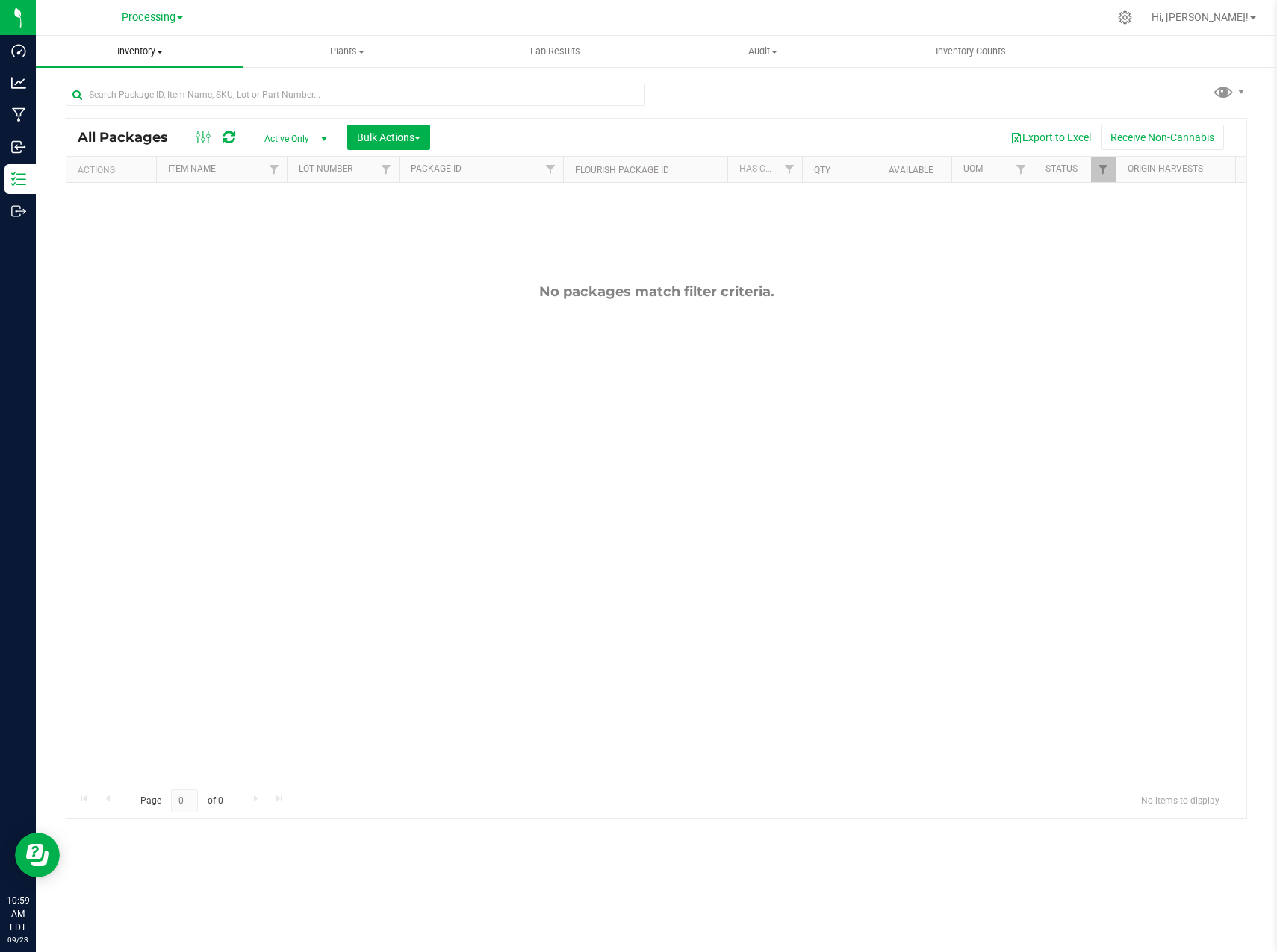
click at [164, 55] on span "Inventory" at bounding box center [140, 51] width 208 height 13
click at [150, 176] on span "From bill of materials" at bounding box center [103, 179] width 135 height 13
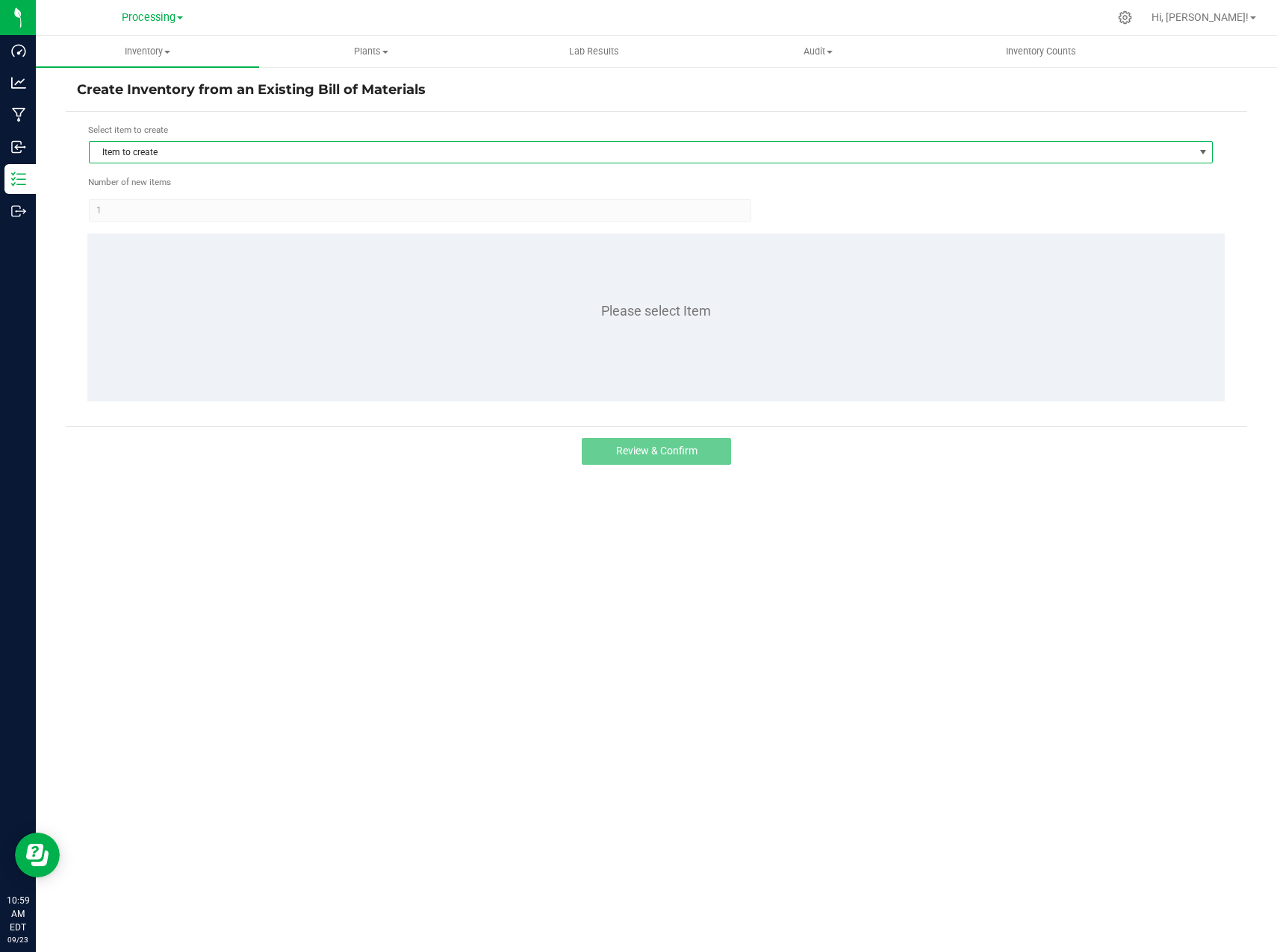
click at [238, 152] on span "Item to create" at bounding box center [641, 152] width 1104 height 21
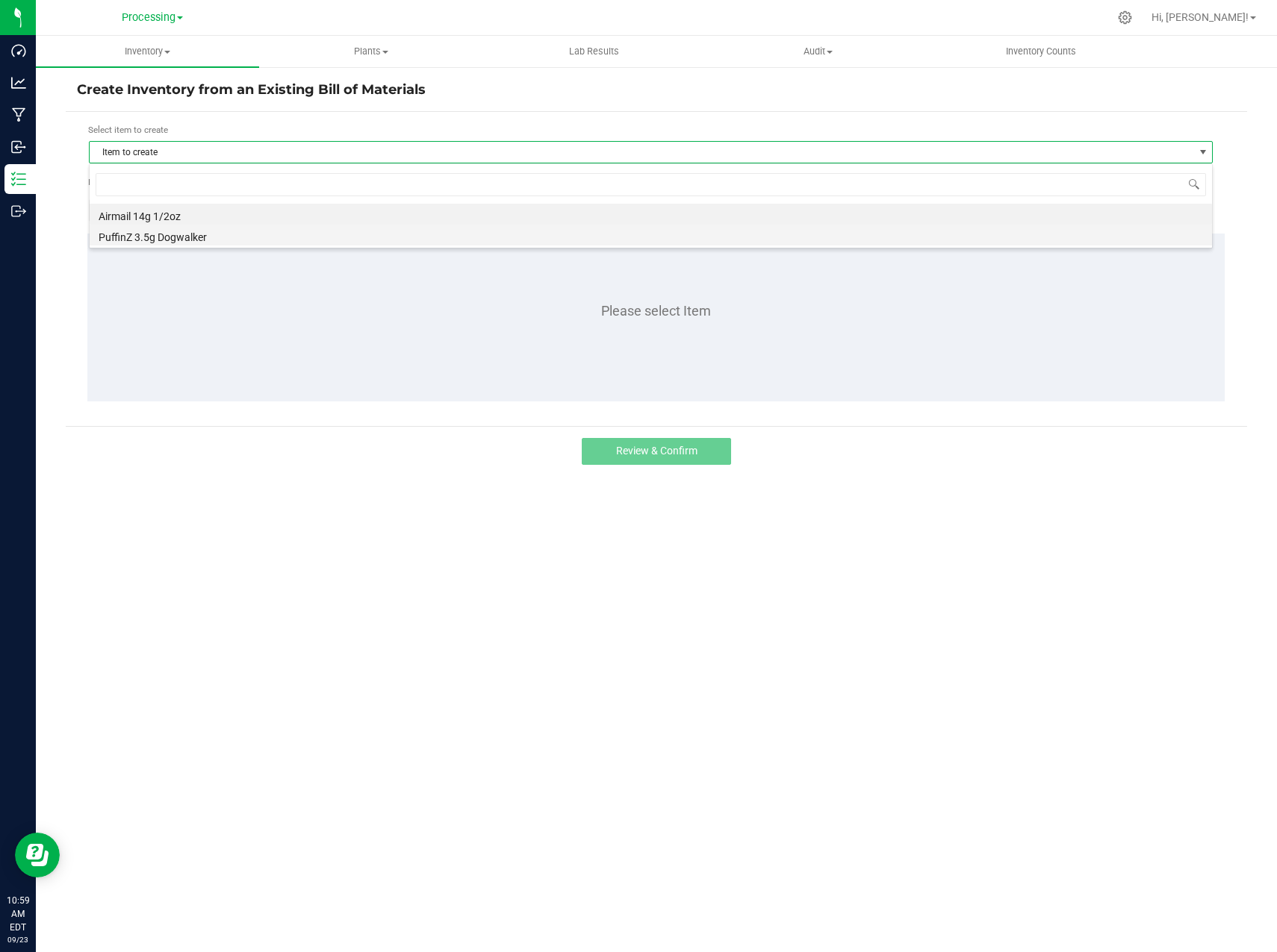
click at [223, 231] on li "PuffinZ 3.5g Dogwalker" at bounding box center [651, 234] width 1122 height 21
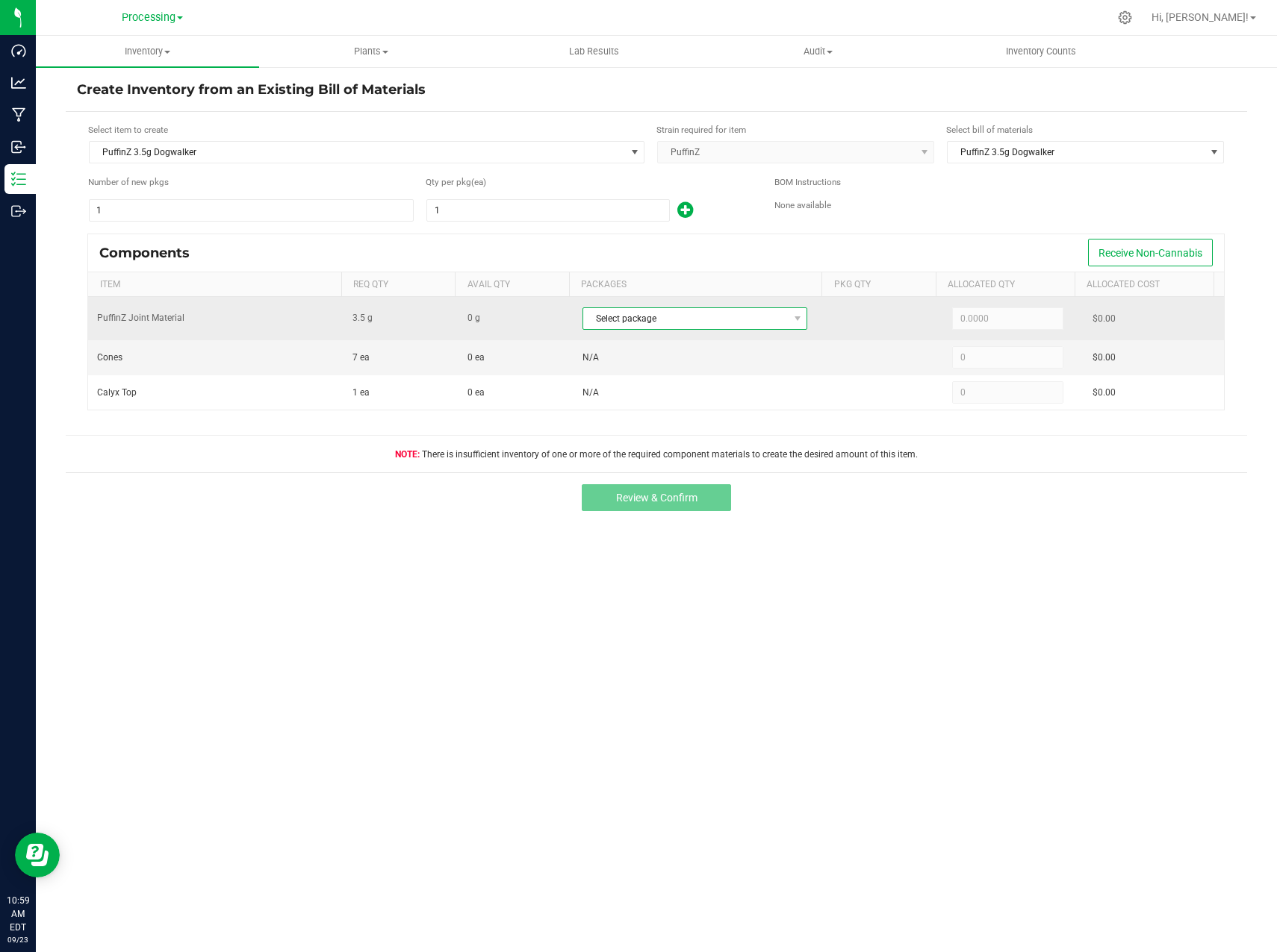
click at [638, 323] on span "Select package" at bounding box center [686, 318] width 205 height 21
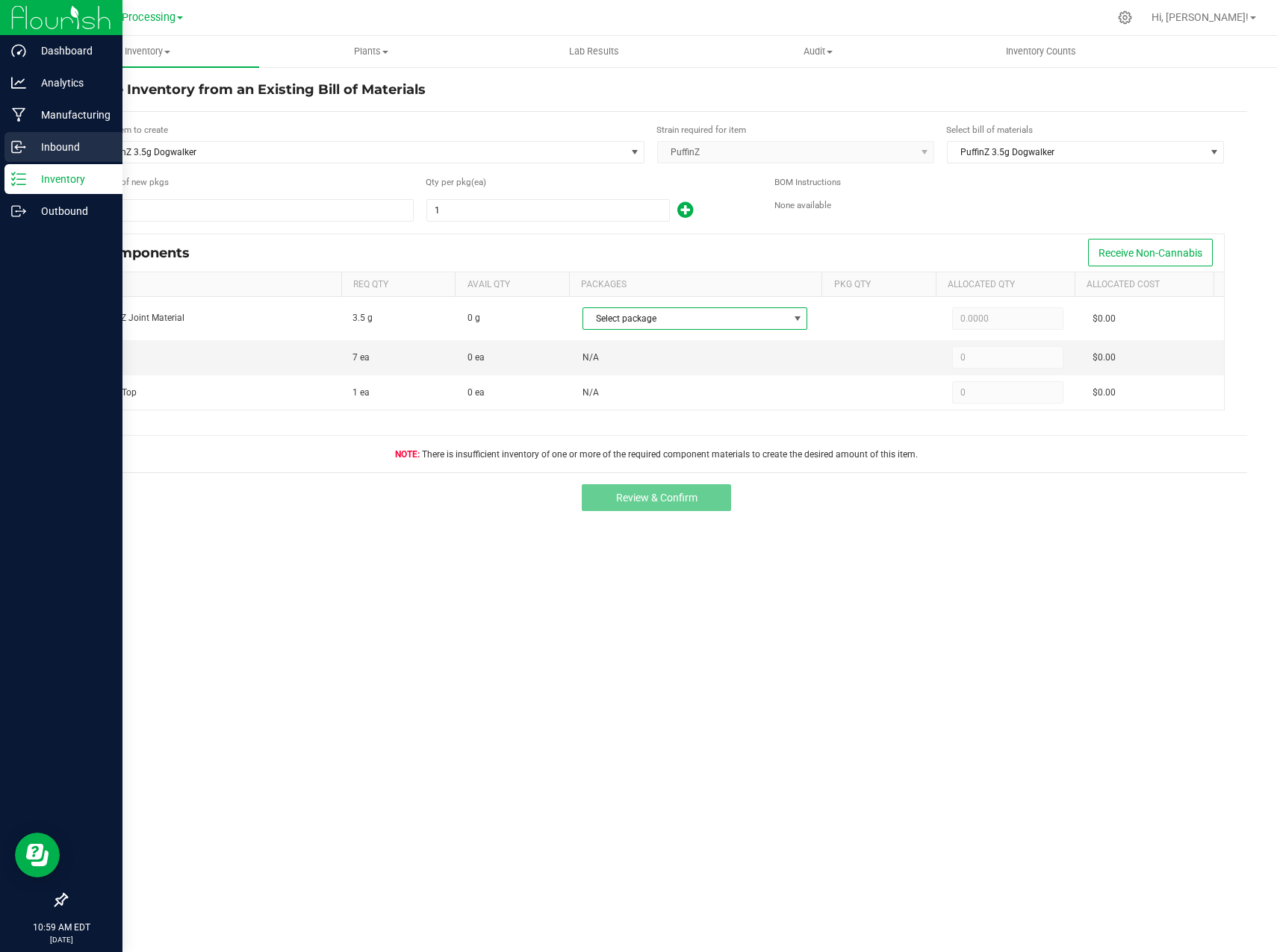
click at [40, 149] on p "Inbound" at bounding box center [71, 146] width 90 height 18
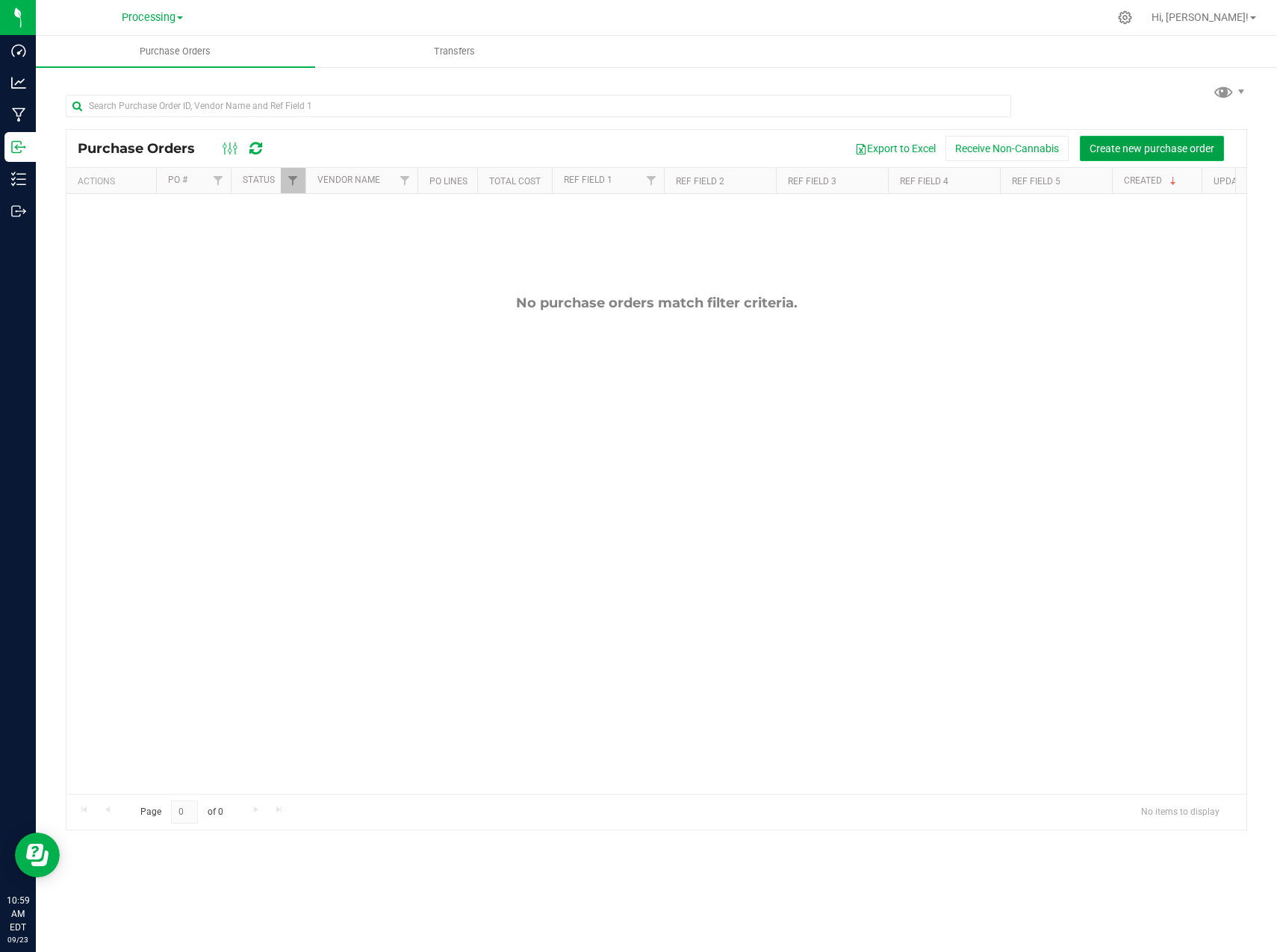
click at [1105, 144] on span "Create new purchase order" at bounding box center [1152, 149] width 124 height 12
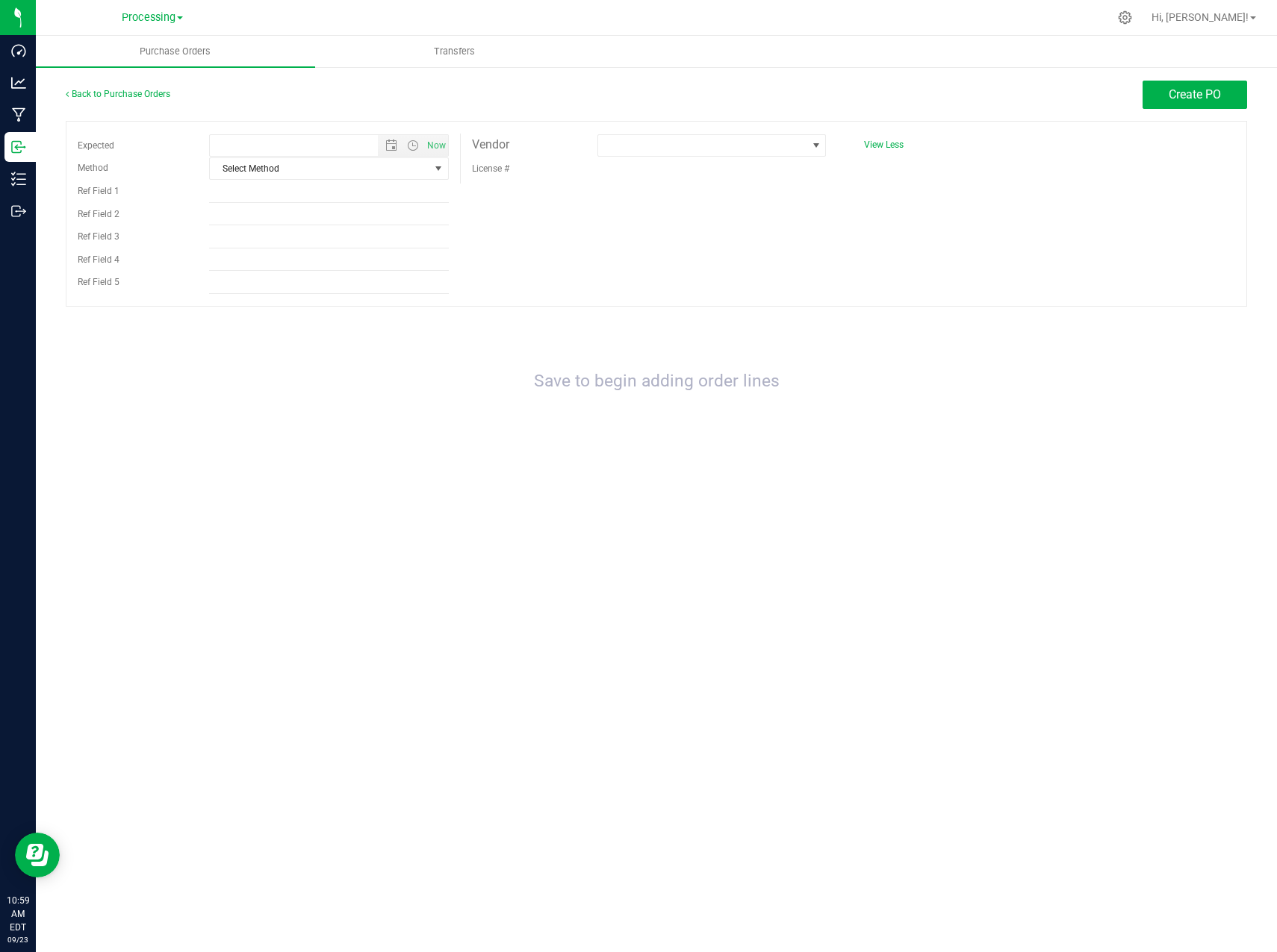
type input "[DATE] 10:59 AM"
click at [367, 164] on span "Select Method" at bounding box center [319, 168] width 219 height 21
click at [264, 323] on li "Other" at bounding box center [329, 327] width 238 height 23
click at [752, 156] on div at bounding box center [711, 156] width 251 height 1
click at [752, 142] on span at bounding box center [702, 145] width 208 height 21
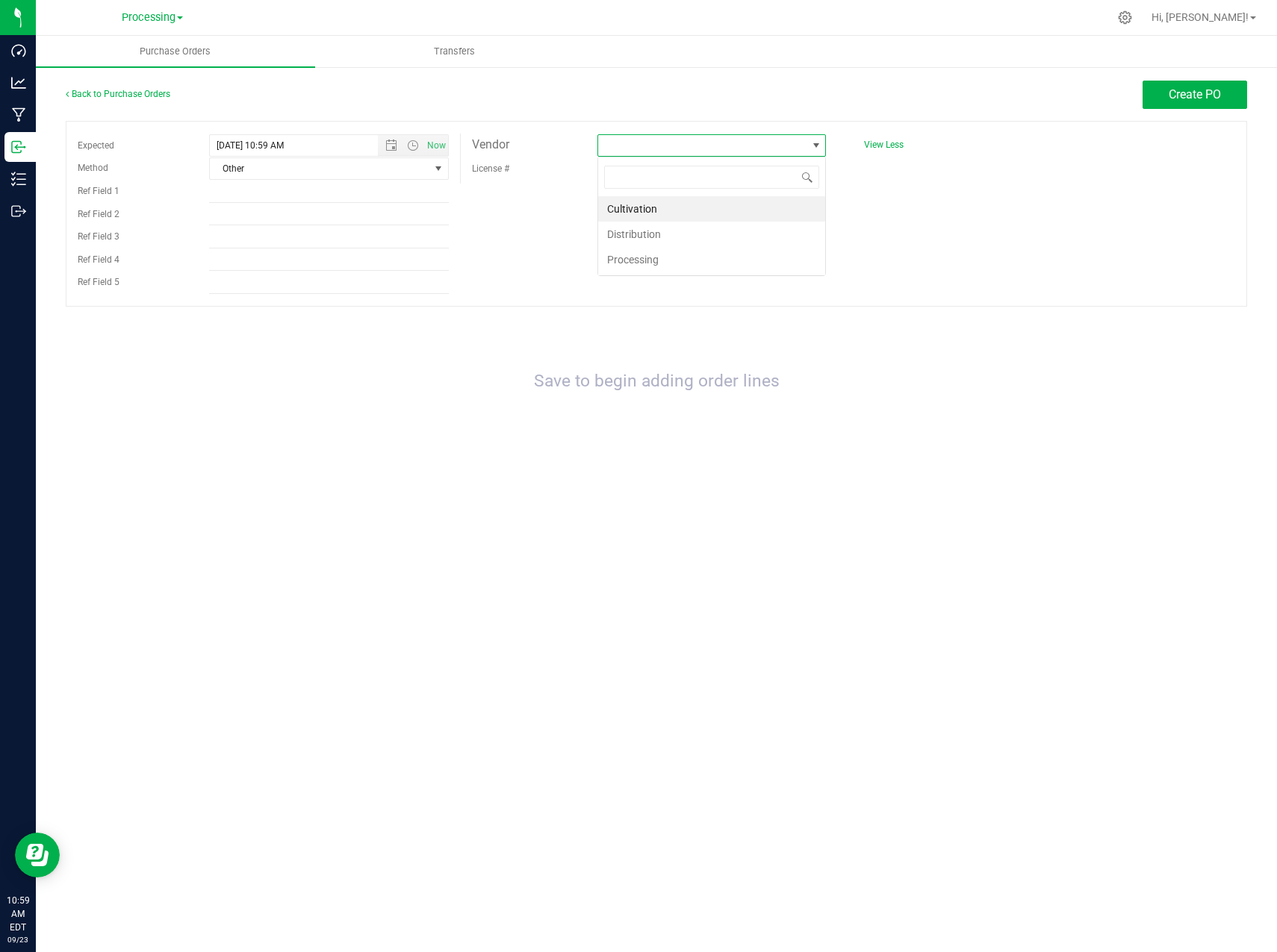
scroll to position [23, 230]
click at [681, 212] on li "Cultivation" at bounding box center [711, 209] width 227 height 25
click at [1208, 98] on span "Create PO" at bounding box center [1195, 94] width 52 height 14
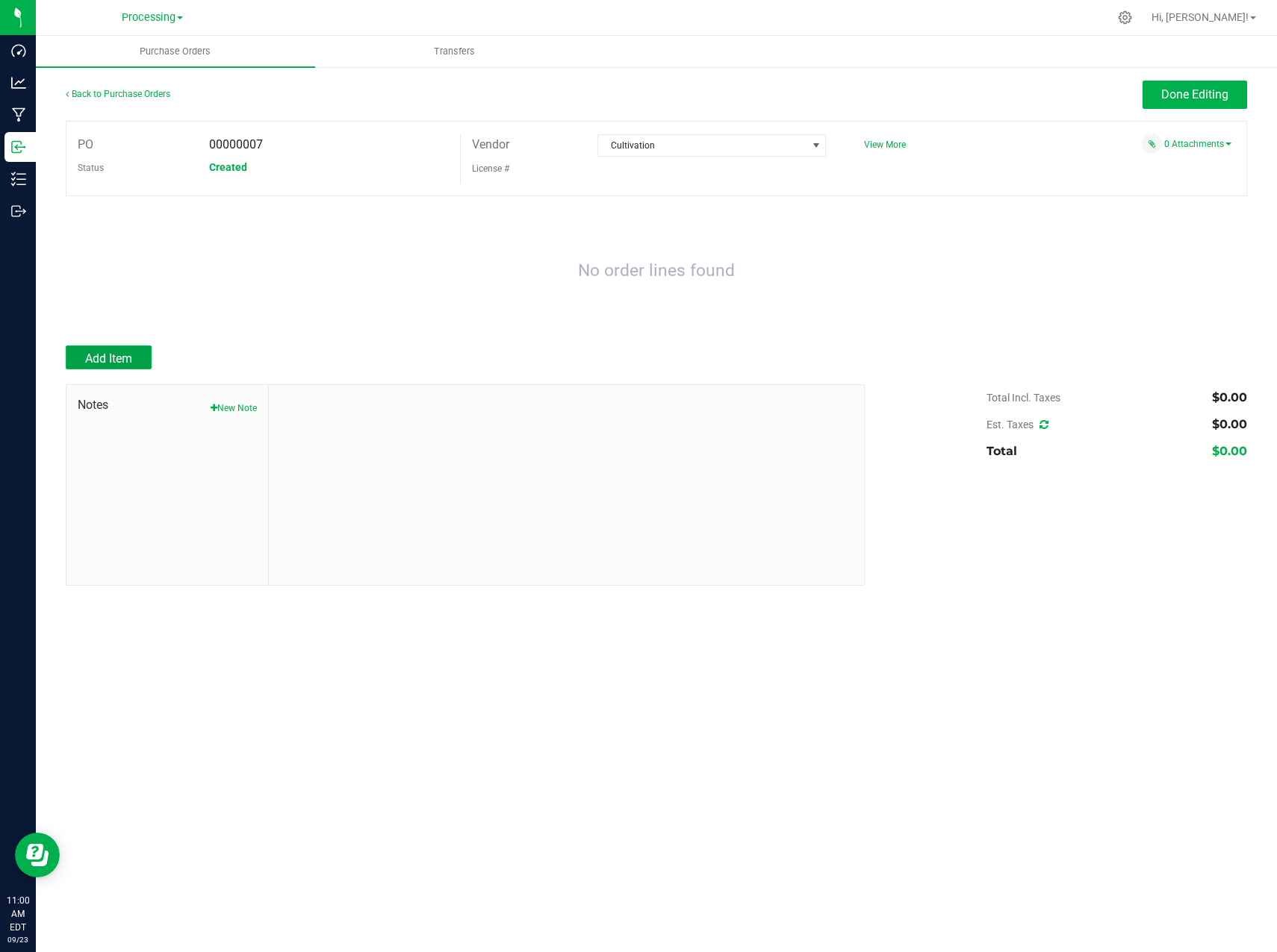
click at [124, 362] on span "Add Item" at bounding box center [108, 358] width 47 height 14
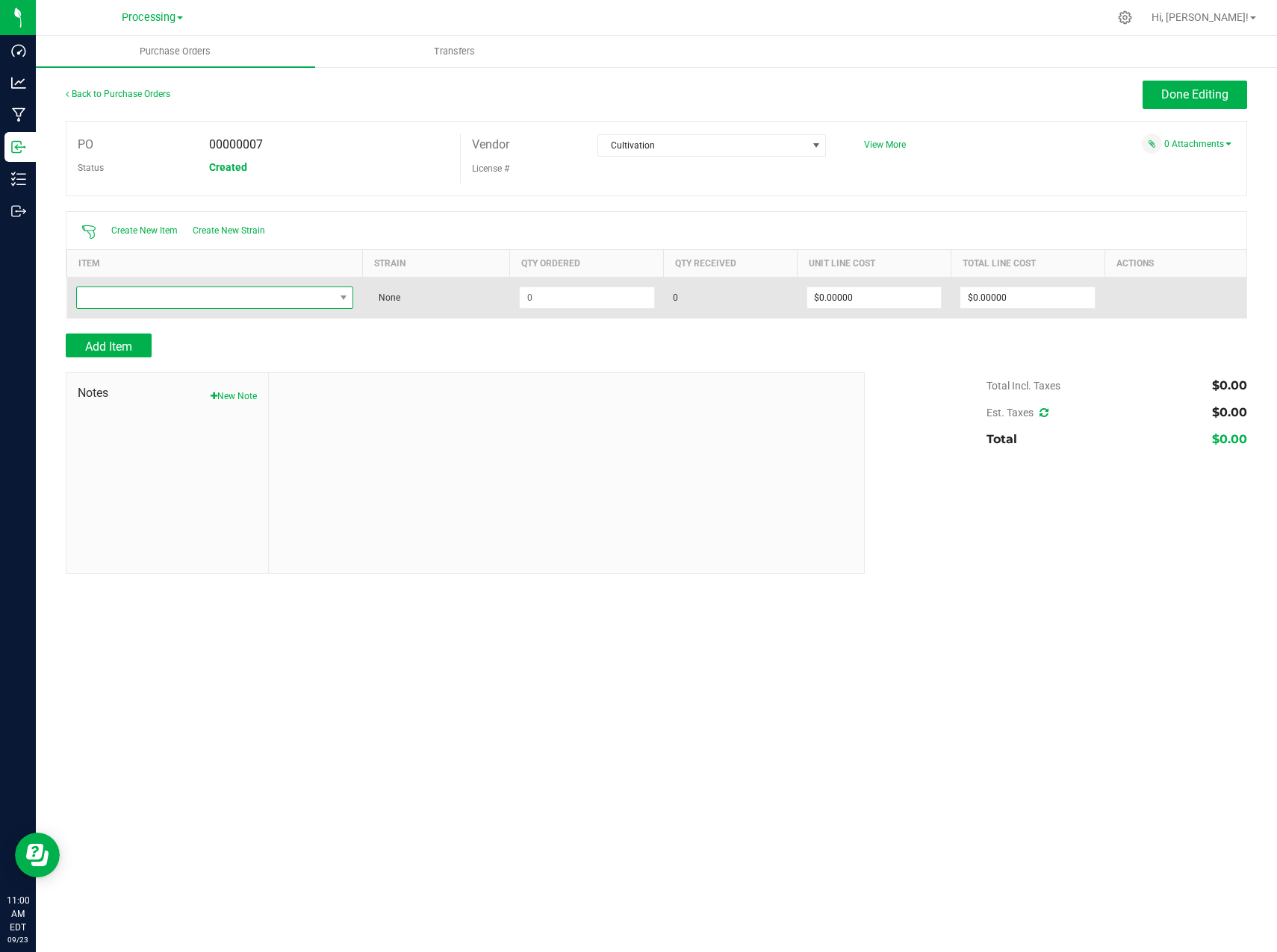
click at [326, 295] on span "NO DATA FOUND" at bounding box center [205, 297] width 257 height 21
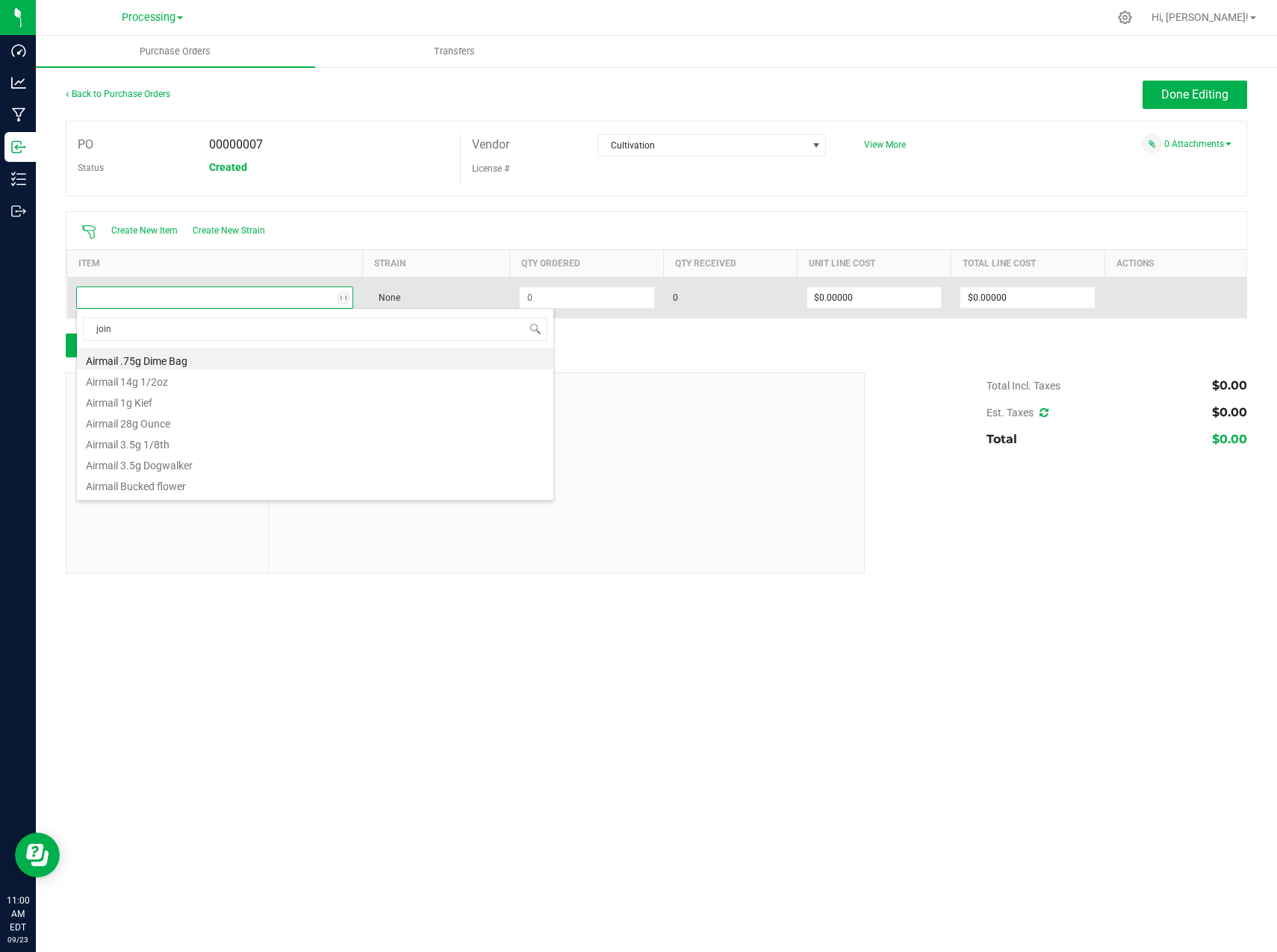
type input "joint"
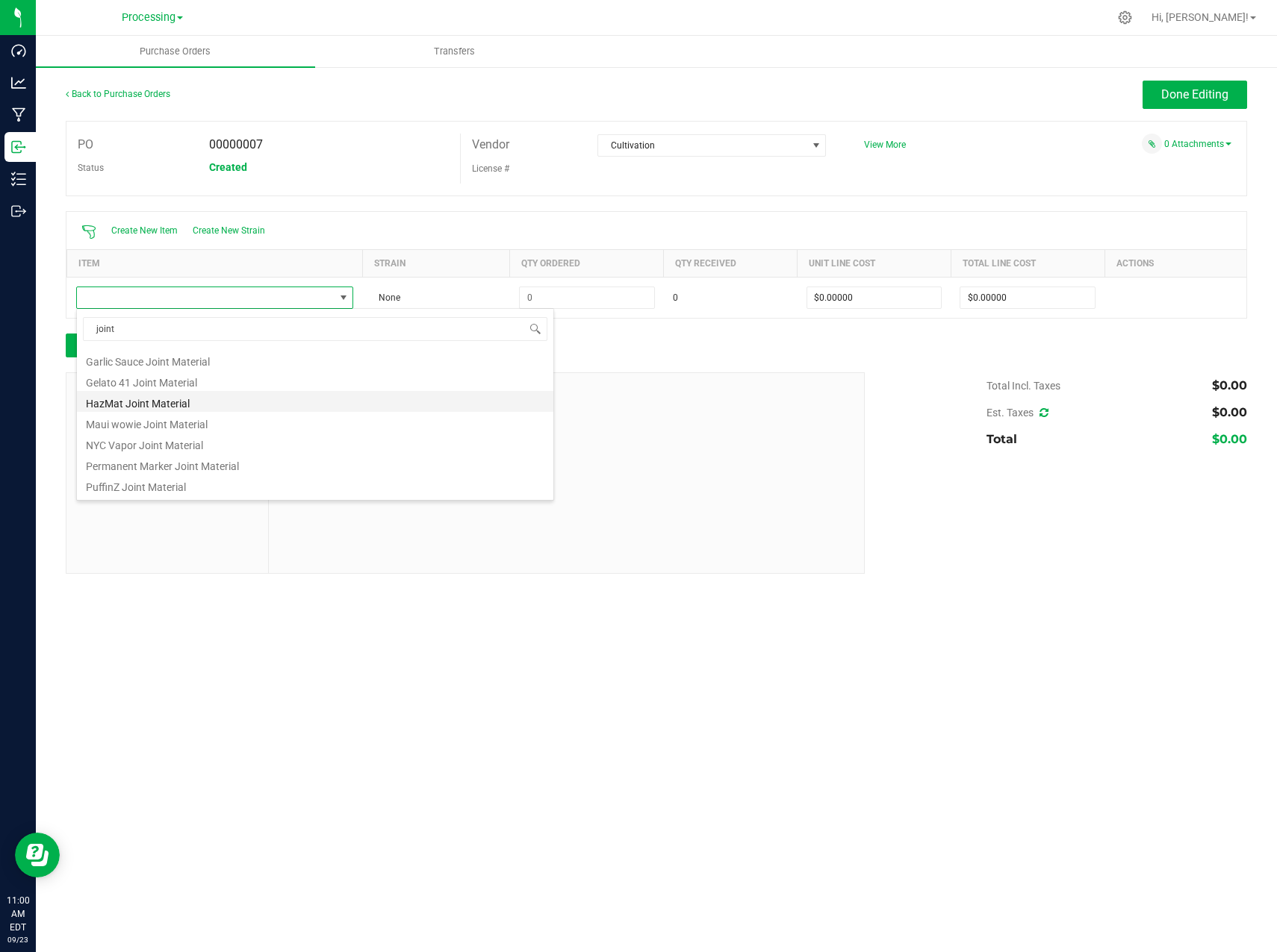
scroll to position [144, 0]
click at [190, 403] on li "PuffinZ Joint Material" at bounding box center [314, 403] width 477 height 21
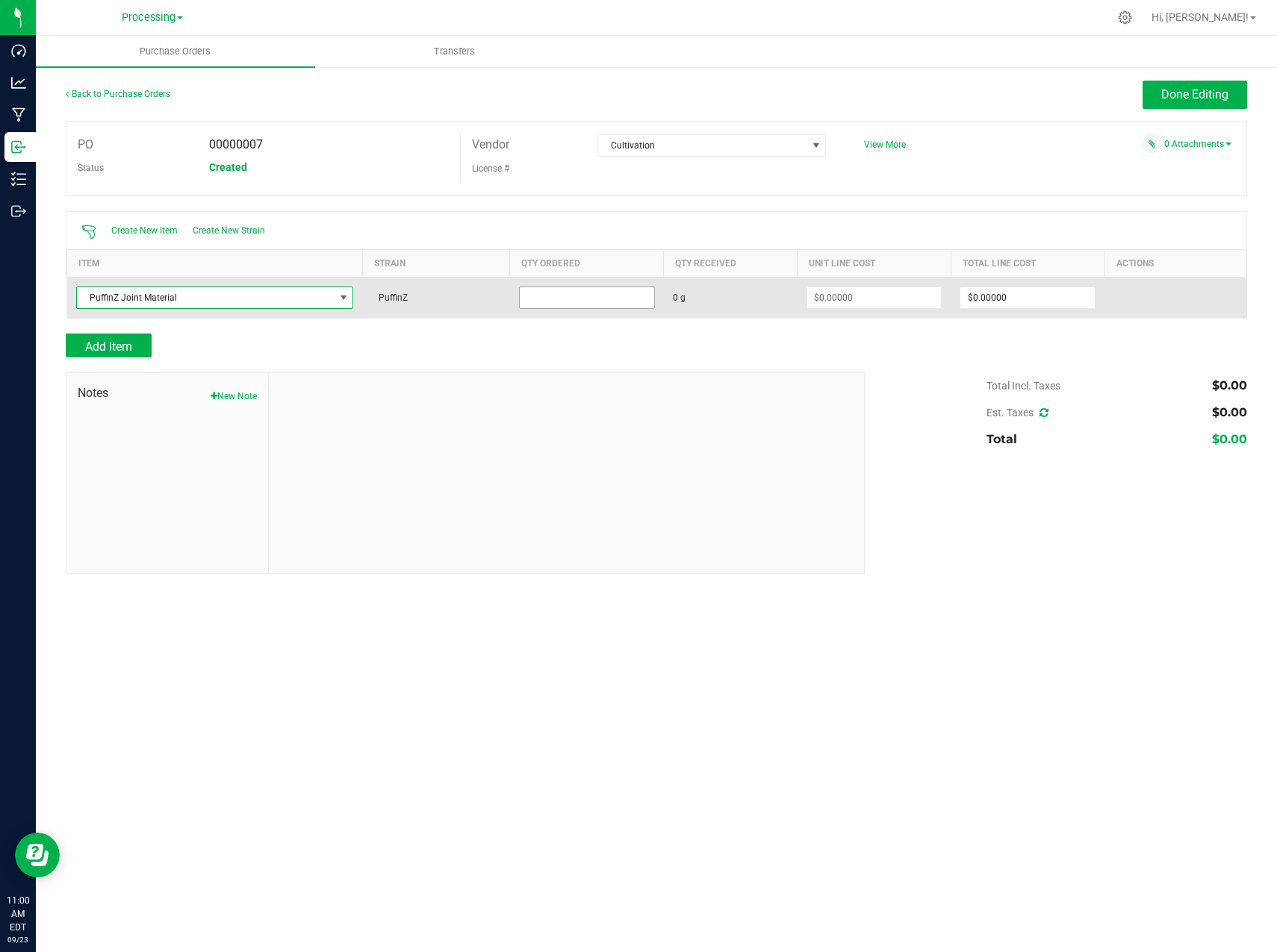
click at [560, 300] on input at bounding box center [587, 297] width 135 height 21
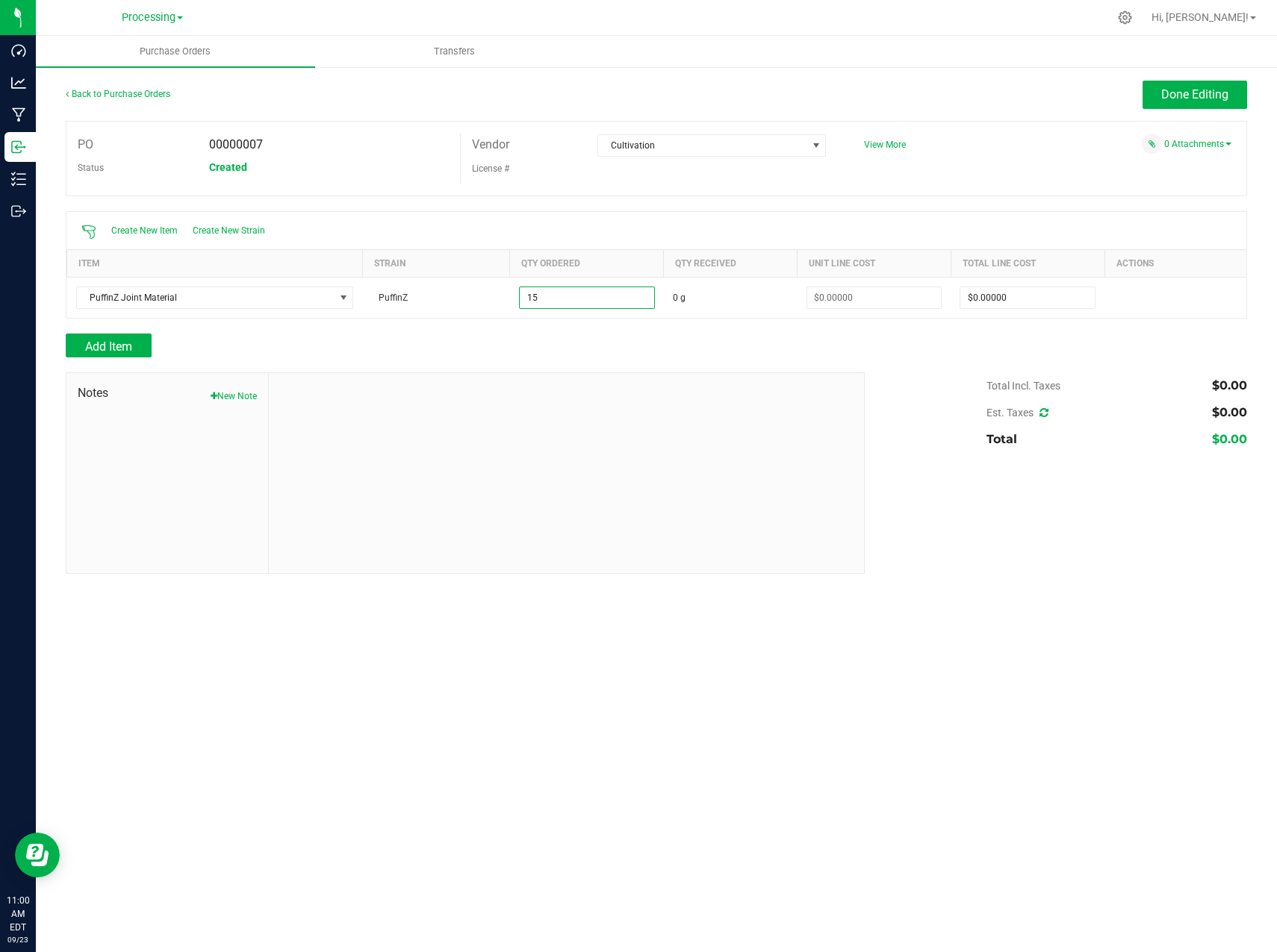
type input "15.0000 g"
click at [678, 330] on div at bounding box center [656, 326] width 1181 height 15
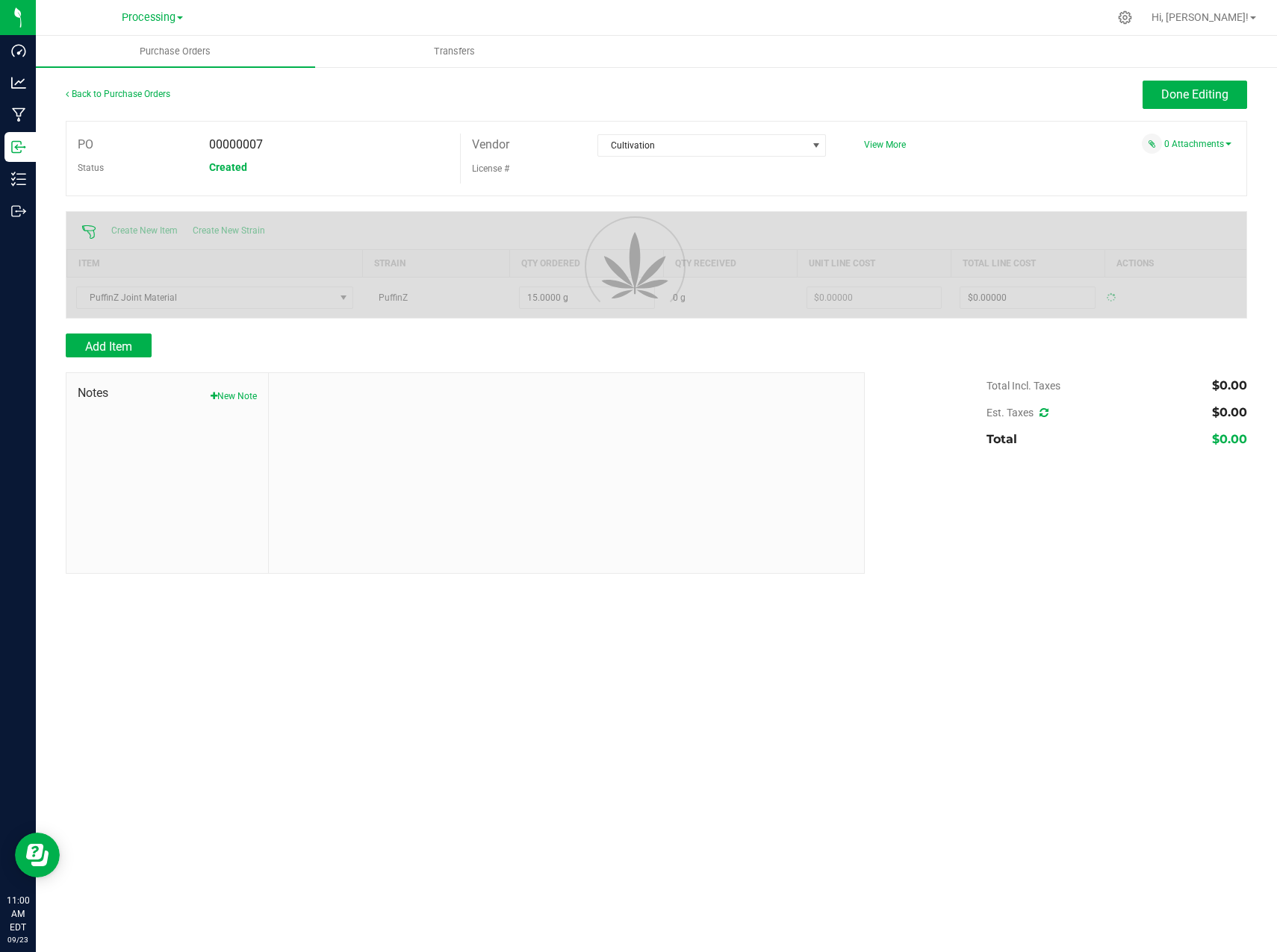
type input "$0.00000"
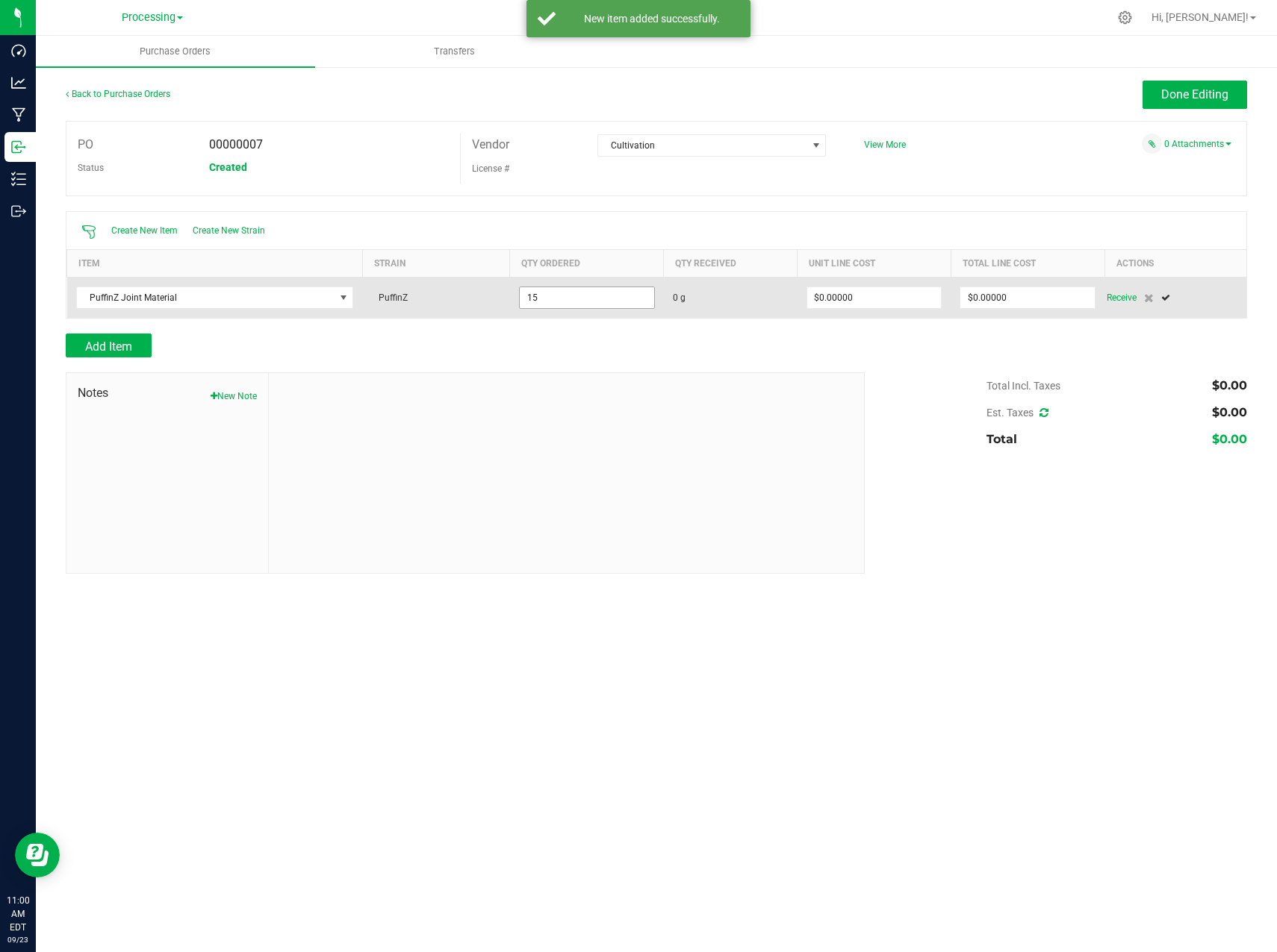
click at [594, 302] on input "15" at bounding box center [587, 297] width 135 height 21
click at [579, 297] on input "15" at bounding box center [587, 297] width 135 height 21
type input "1"
type input "3"
type input "1814.3680 g"
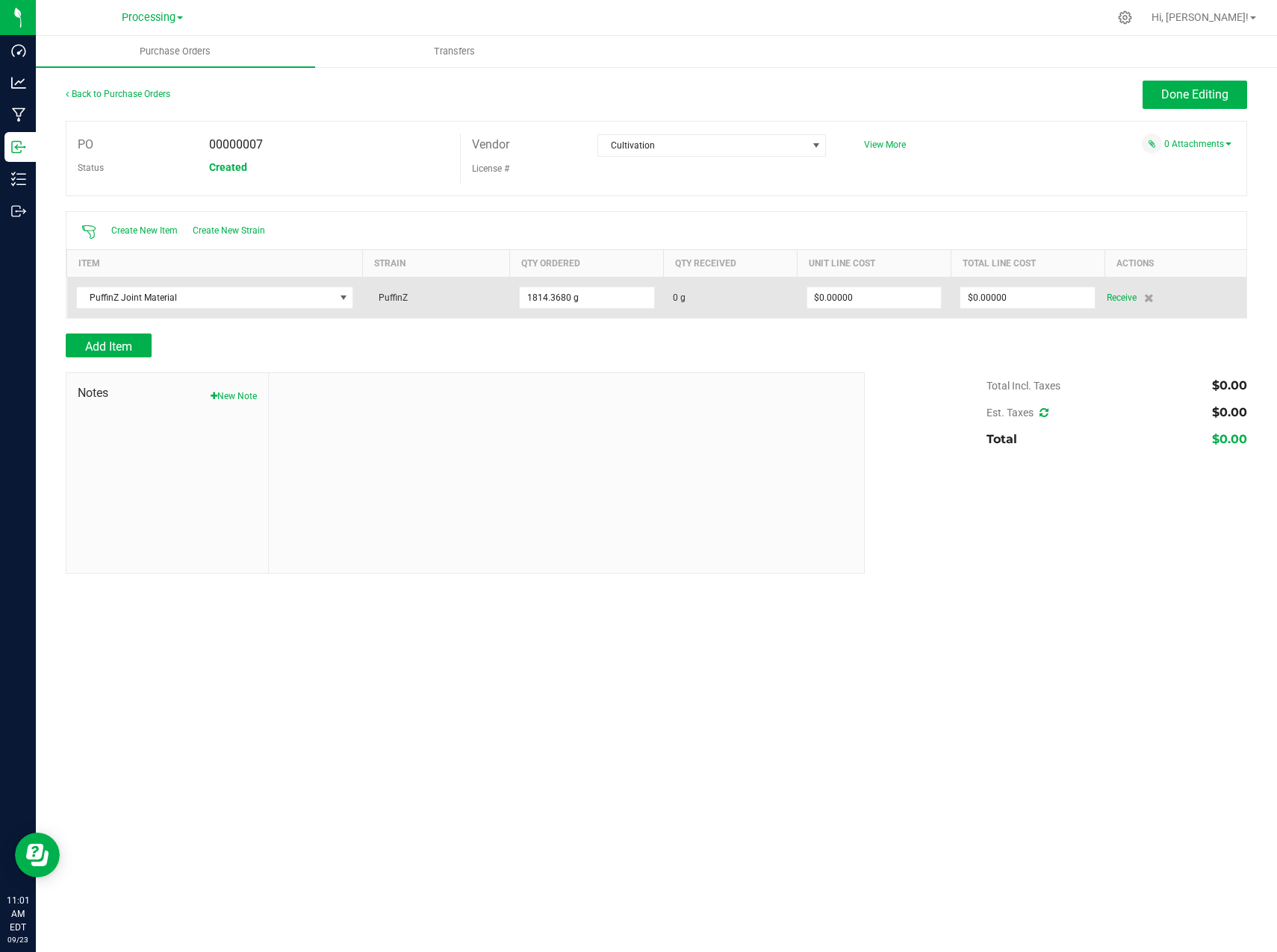
click at [698, 297] on span "0 g" at bounding box center [731, 297] width 116 height 13
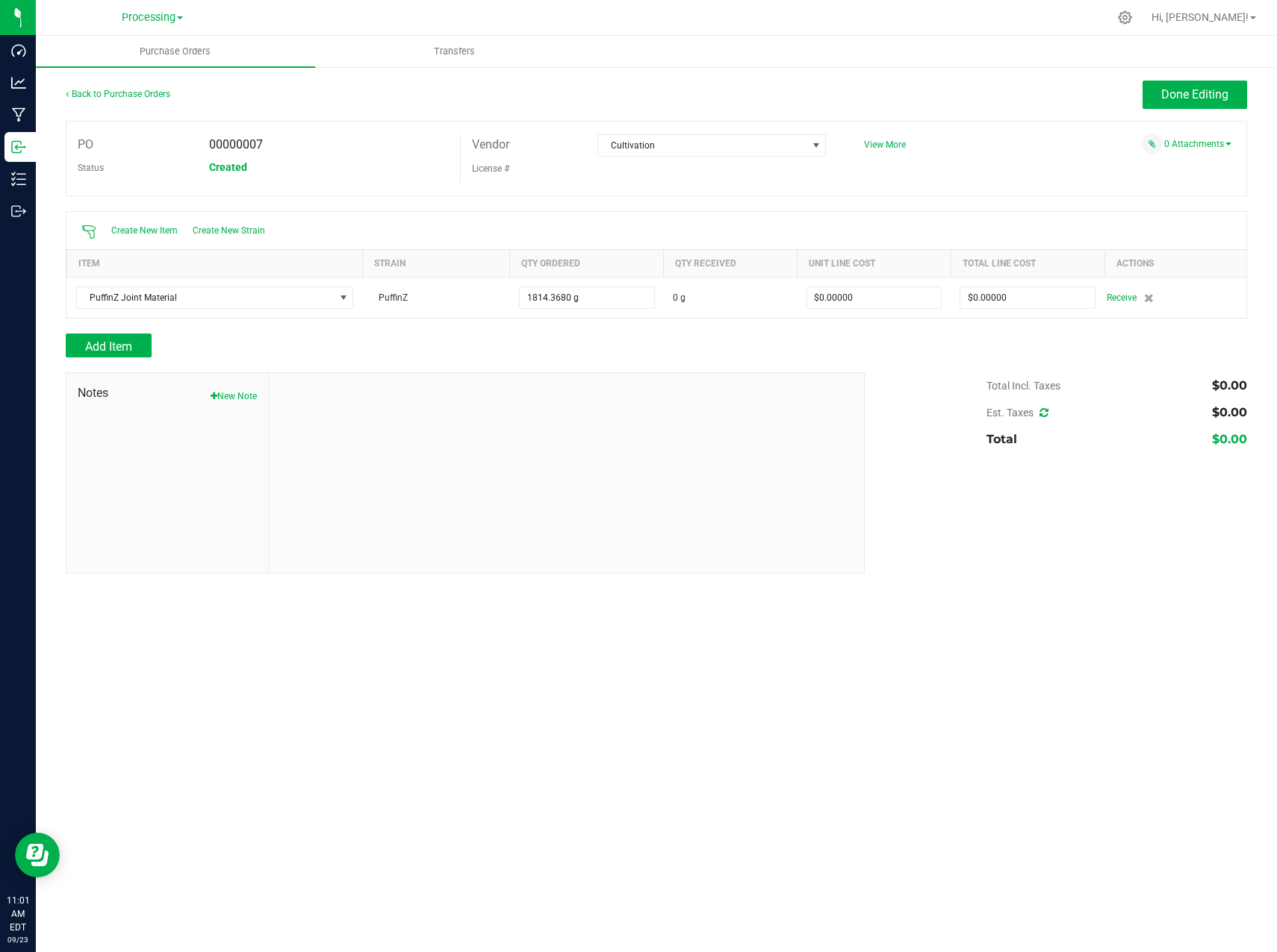
click at [1111, 298] on span "Receive" at bounding box center [1121, 297] width 30 height 18
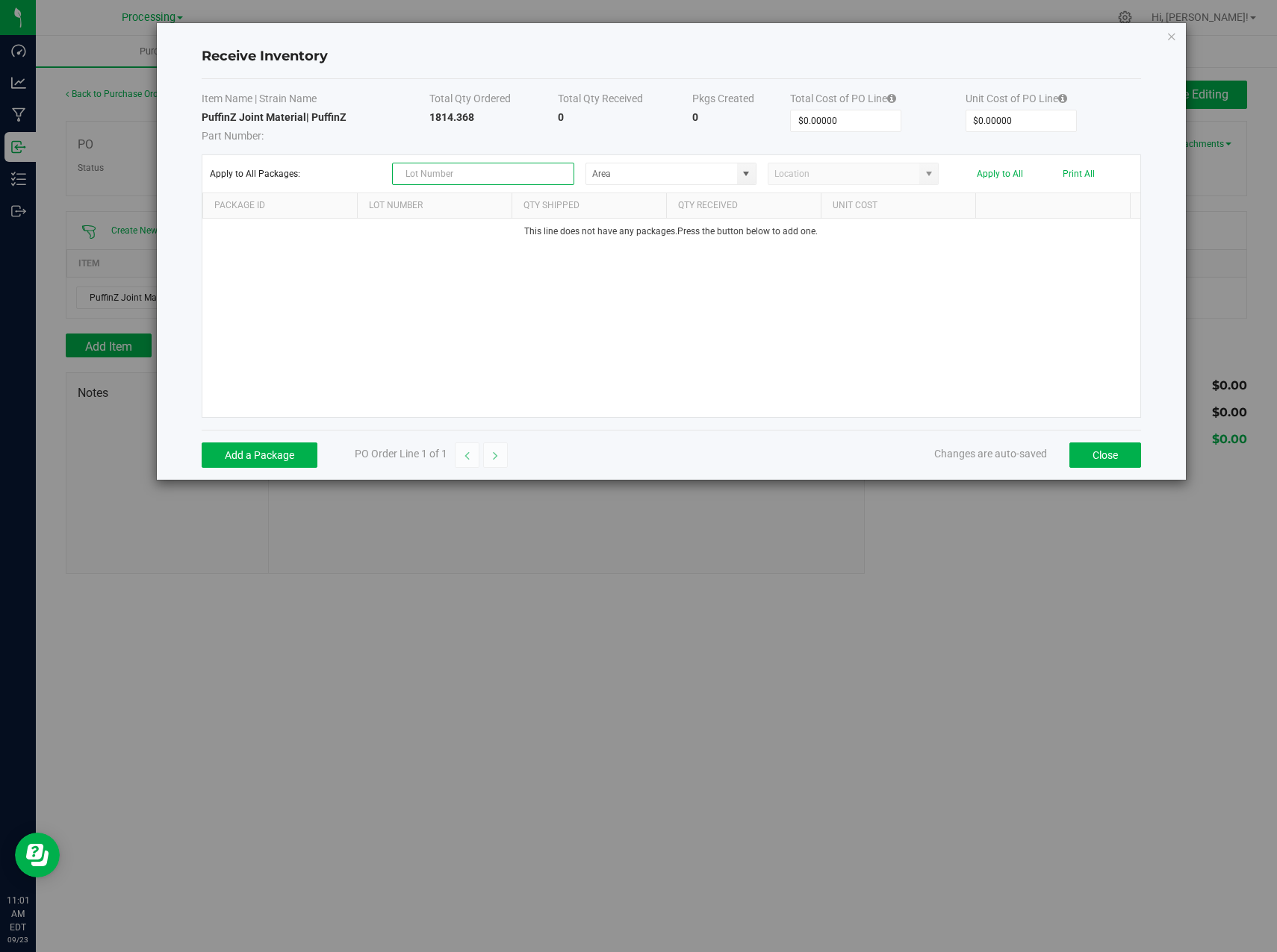
click at [455, 172] on input "text" at bounding box center [483, 174] width 182 height 23
click at [731, 183] on input "NO DATA FOUND" at bounding box center [661, 173] width 150 height 21
click at [753, 170] on span at bounding box center [747, 173] width 18 height 21
click at [749, 169] on span at bounding box center [746, 174] width 12 height 12
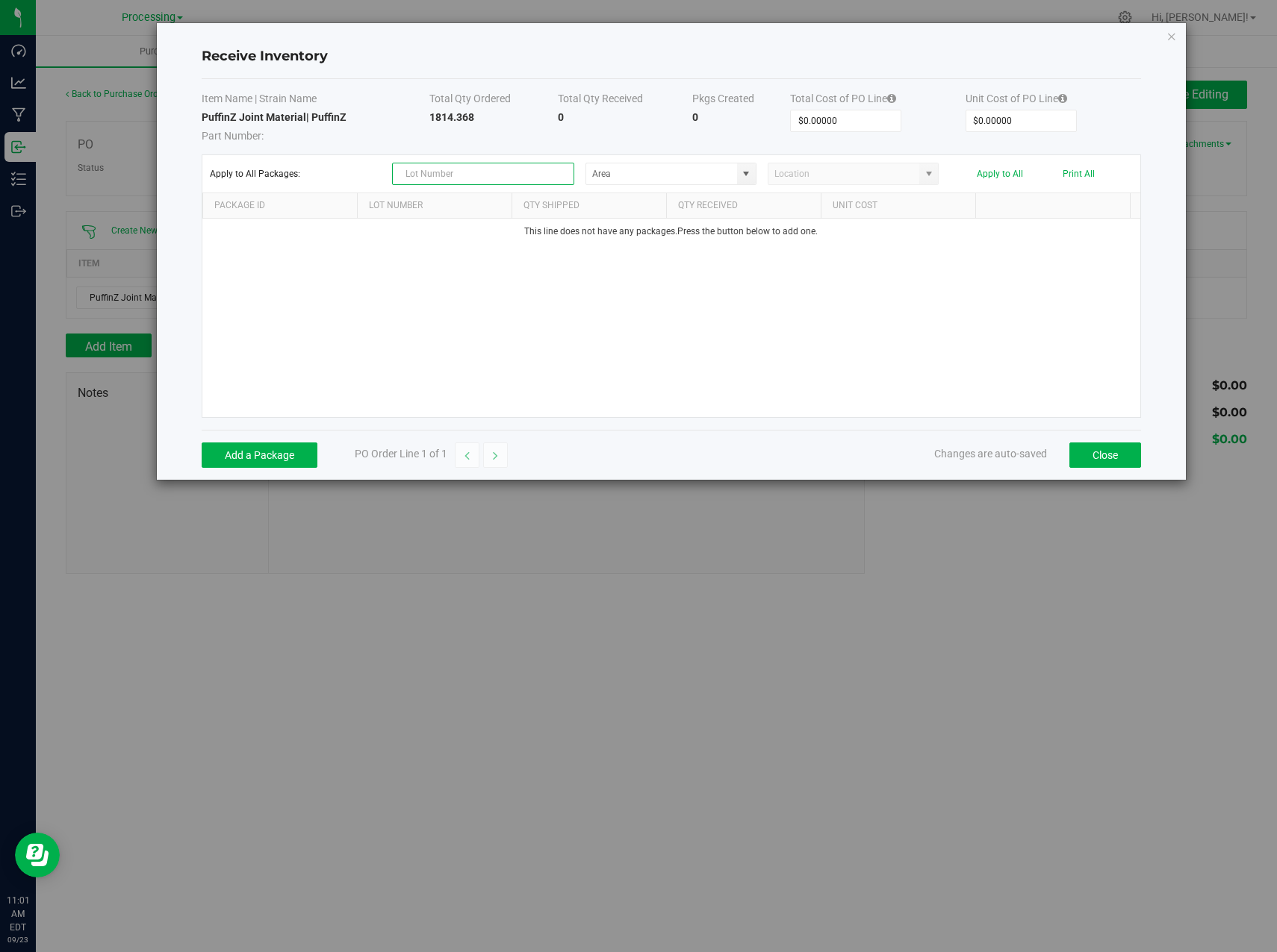
click at [470, 176] on input "text" at bounding box center [483, 174] width 182 height 23
click at [254, 460] on button "Add a Package" at bounding box center [260, 455] width 116 height 25
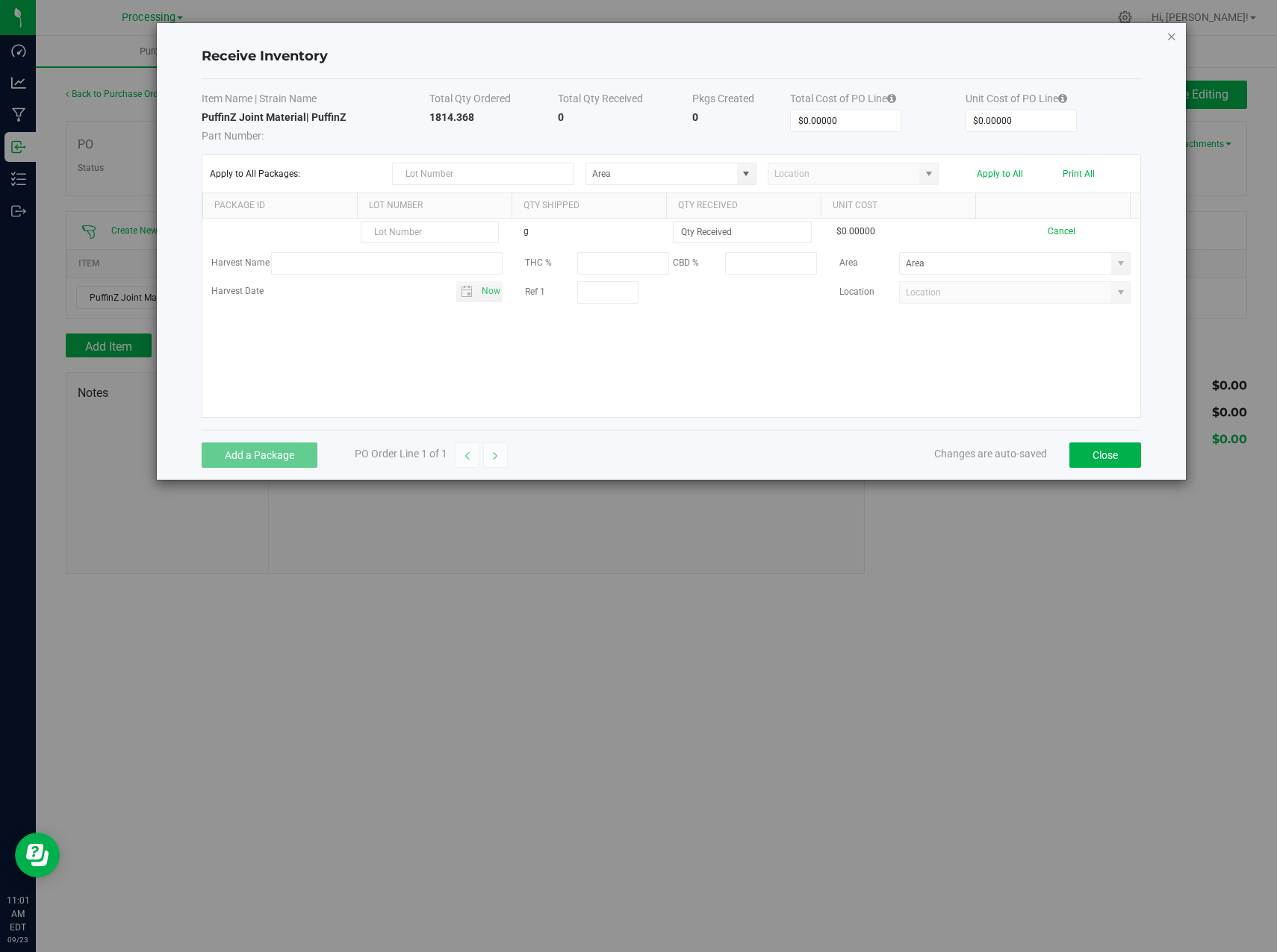
click at [1171, 41] on icon "Close modal" at bounding box center [1171, 35] width 10 height 18
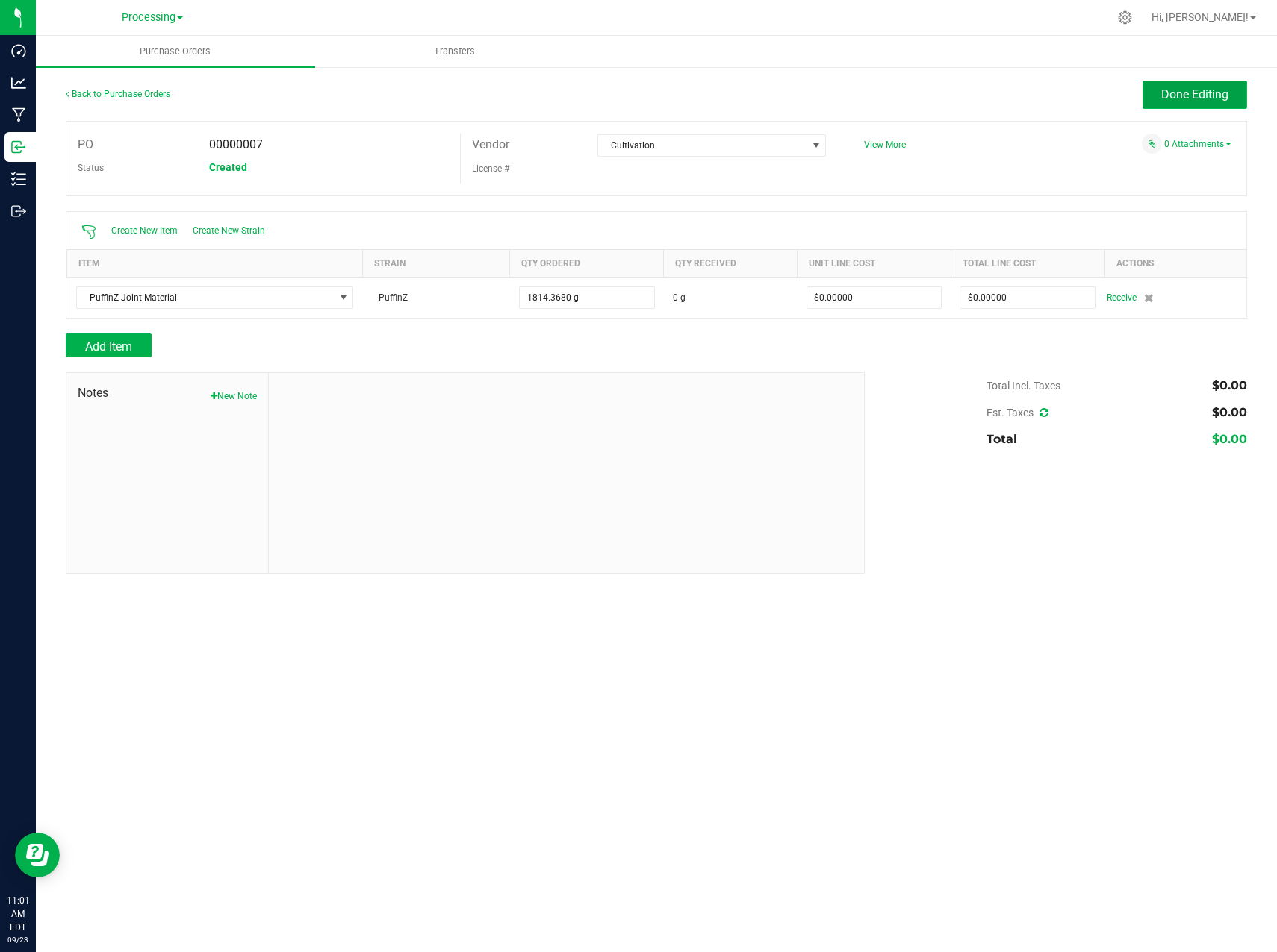
click at [1184, 102] on button "Done Editing" at bounding box center [1195, 95] width 104 height 29
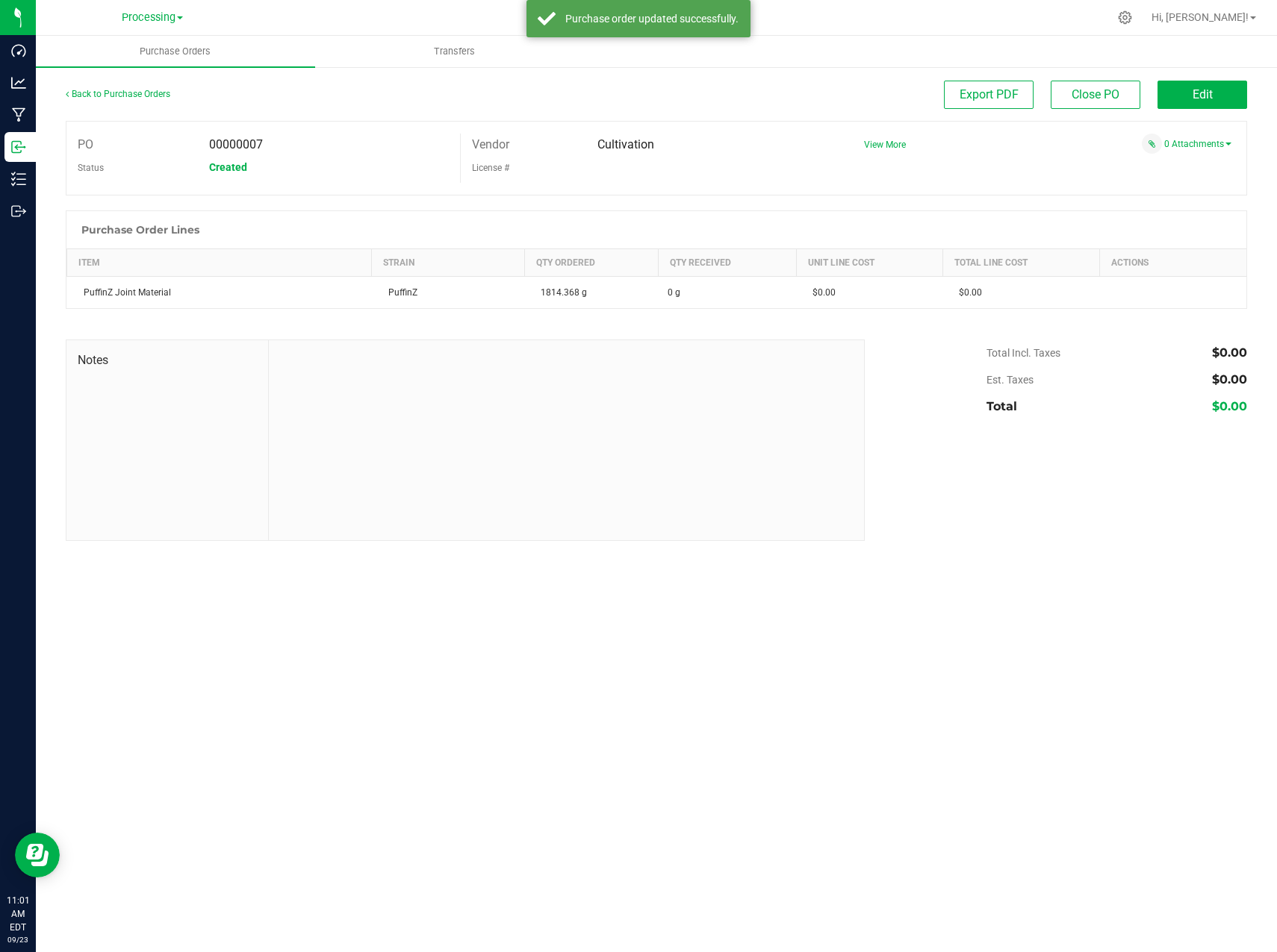
click at [166, 29] on div "Processing Cultivation Distribution Processing" at bounding box center [156, 18] width 224 height 29
click at [171, 21] on span "Processing" at bounding box center [149, 18] width 54 height 13
click at [148, 52] on link "Cultivation" at bounding box center [152, 53] width 218 height 20
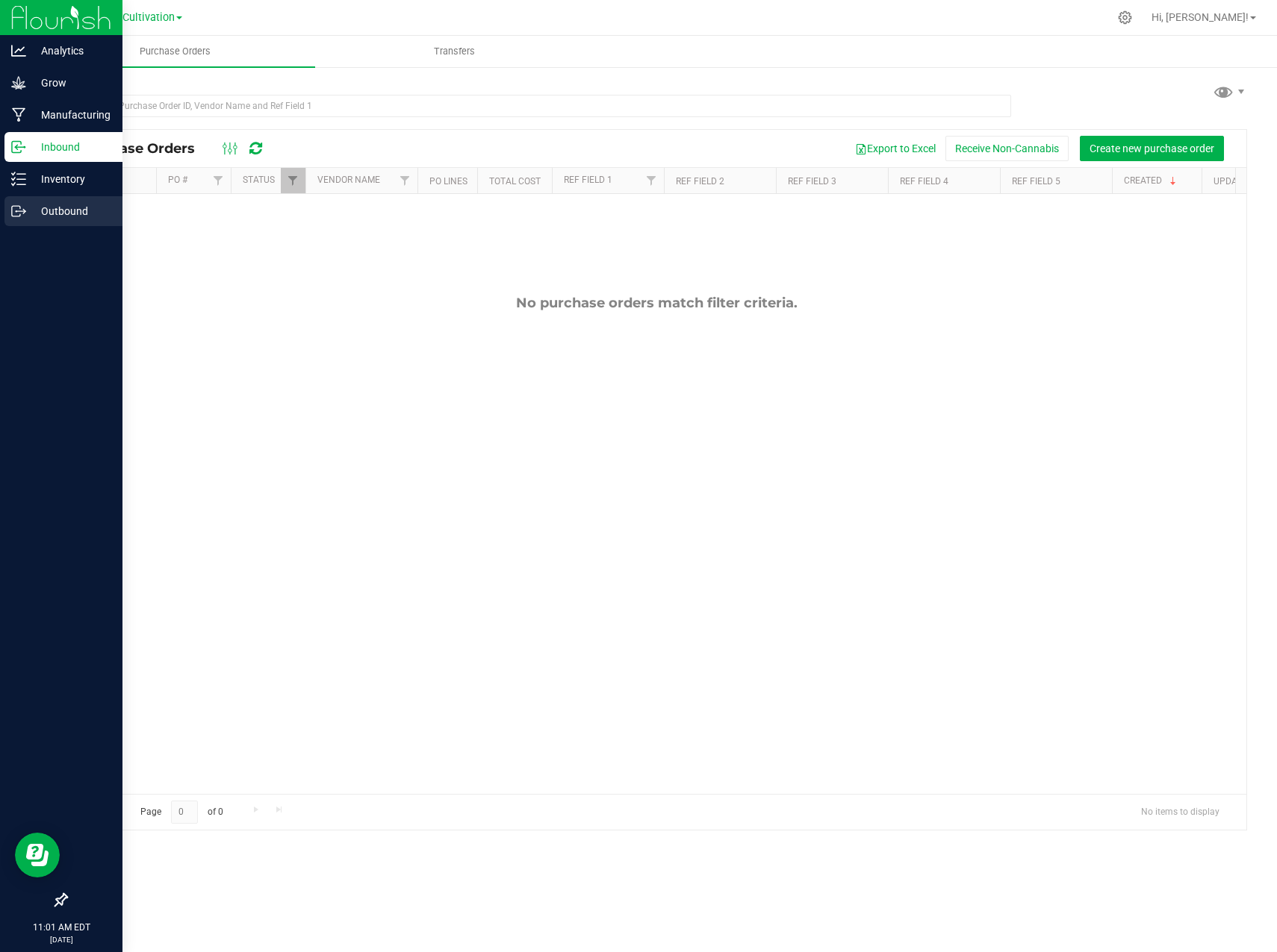
click at [35, 203] on p "Outbound" at bounding box center [71, 211] width 90 height 18
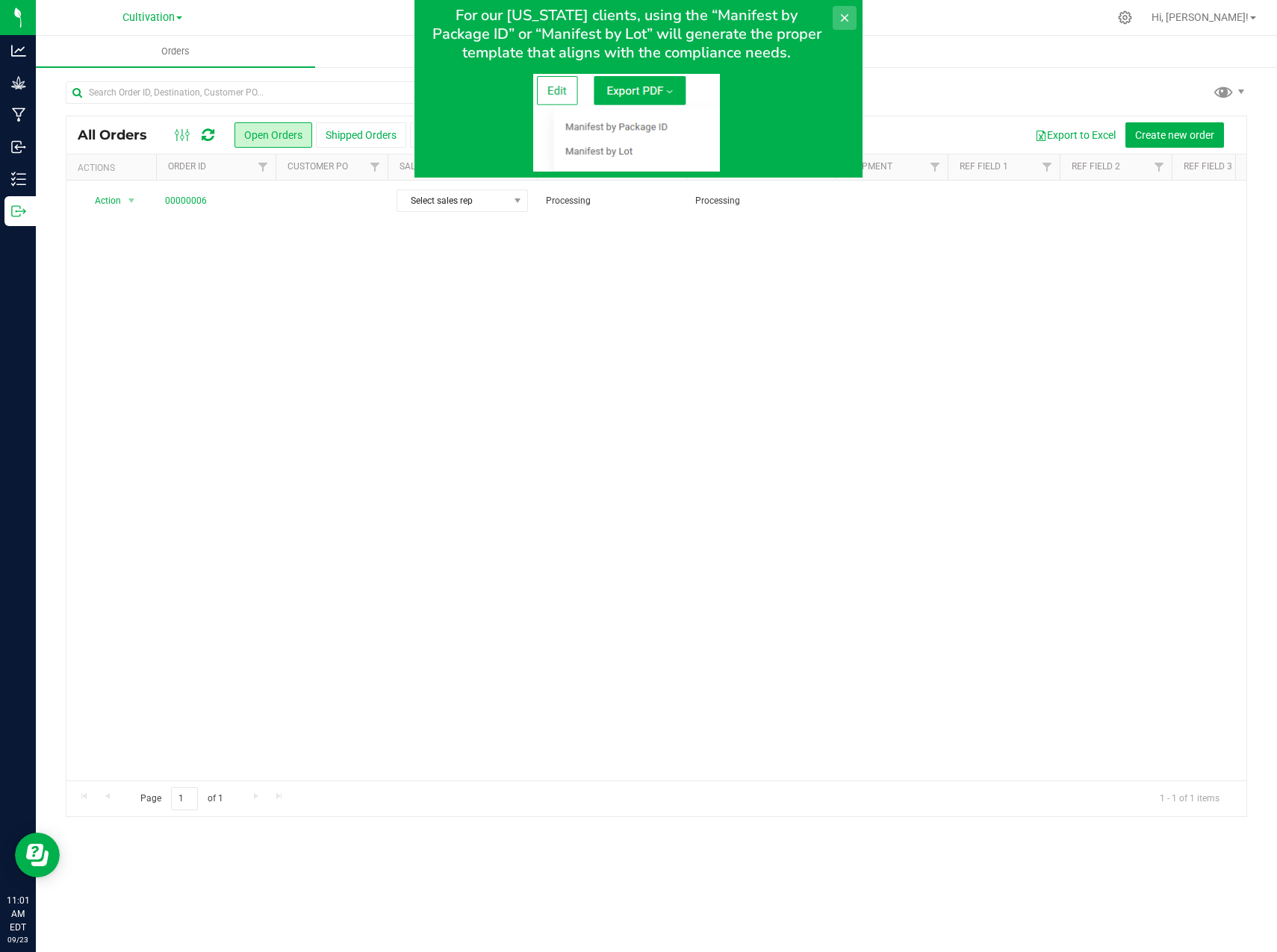
click at [843, 24] on button at bounding box center [844, 18] width 24 height 24
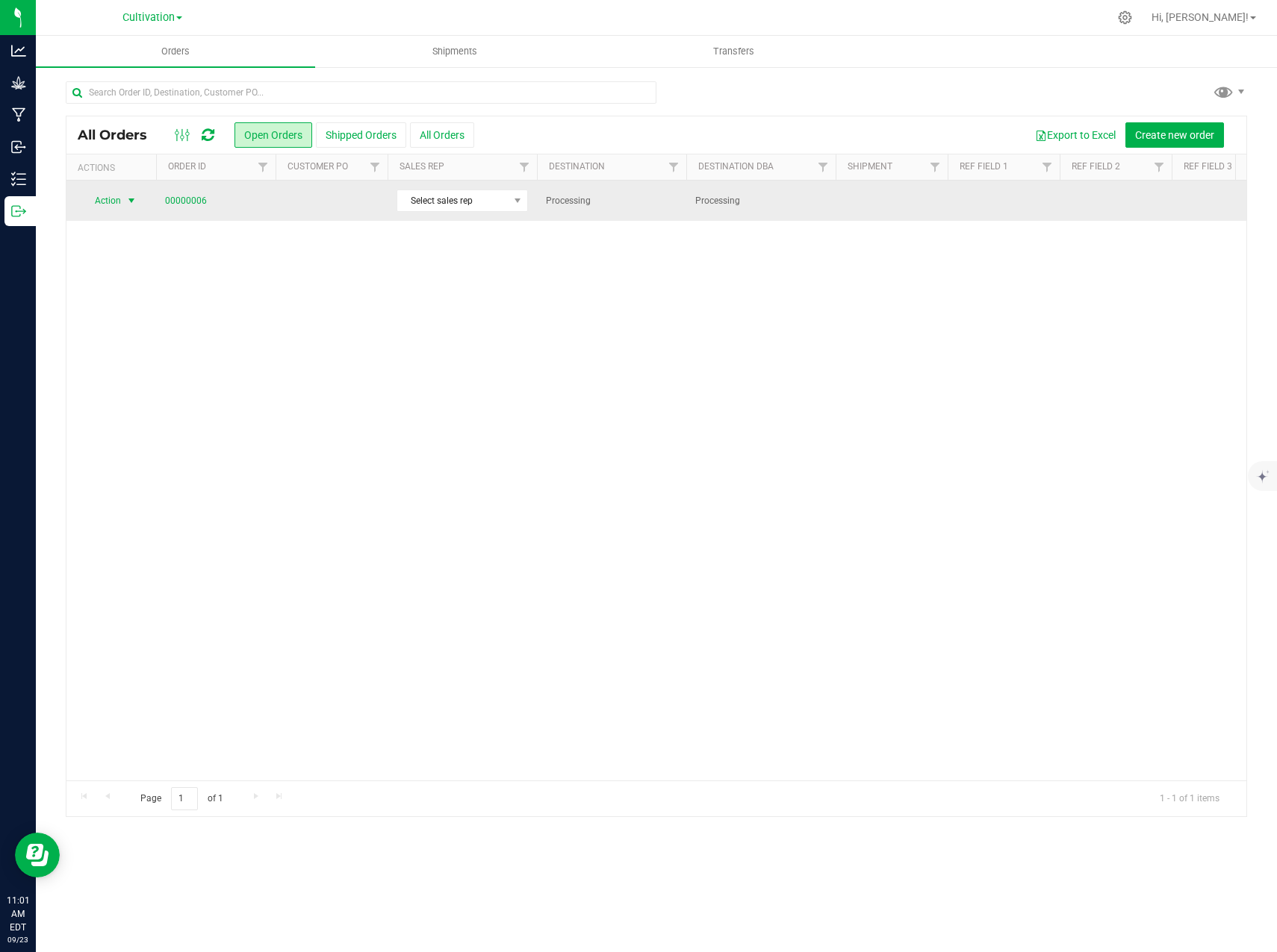
click at [127, 202] on span "select" at bounding box center [131, 201] width 12 height 12
click at [127, 202] on span "select" at bounding box center [131, 202] width 12 height 12
click at [193, 202] on link "00000006" at bounding box center [186, 201] width 42 height 14
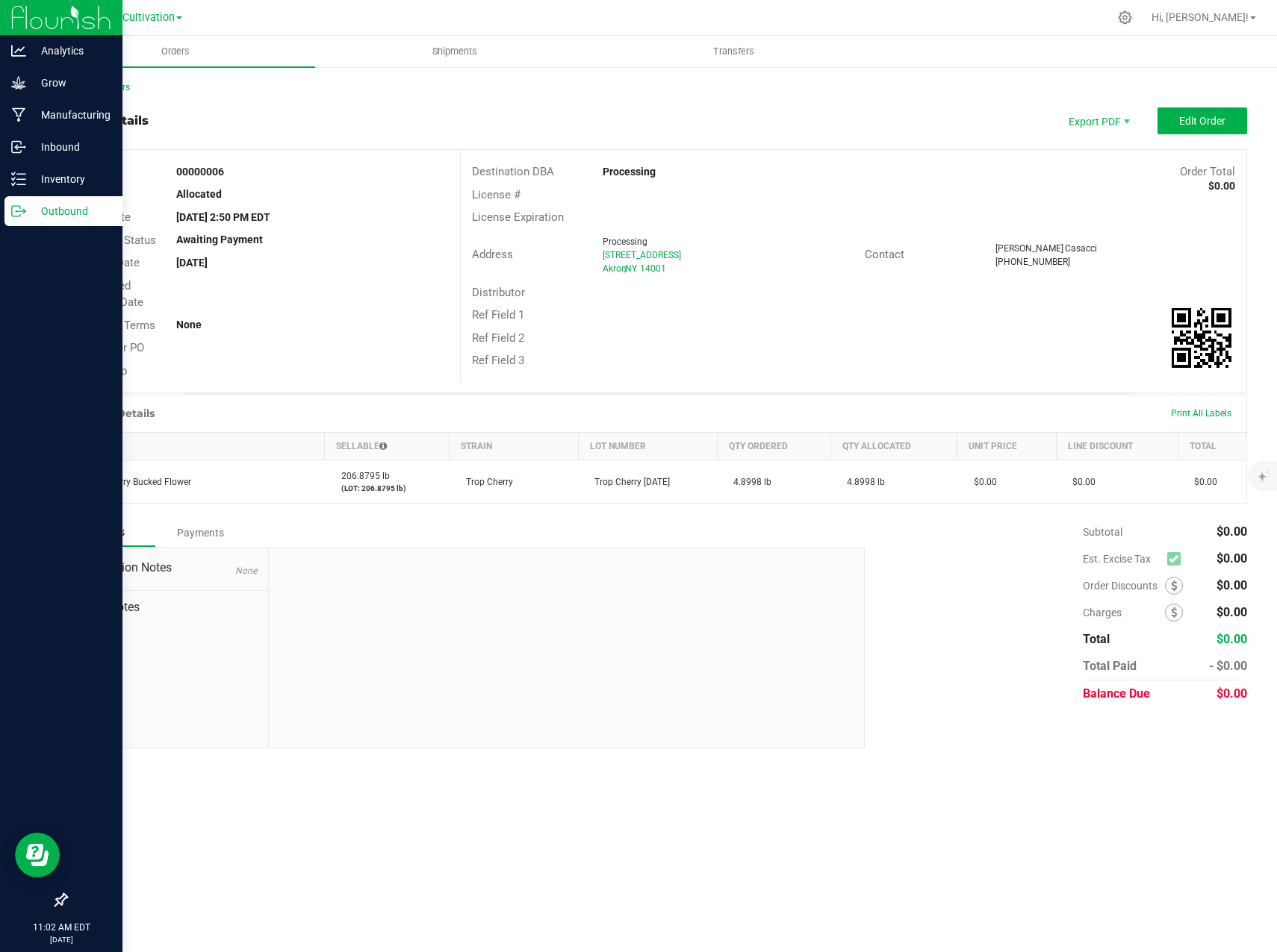
click at [28, 213] on p "Outbound" at bounding box center [71, 211] width 90 height 18
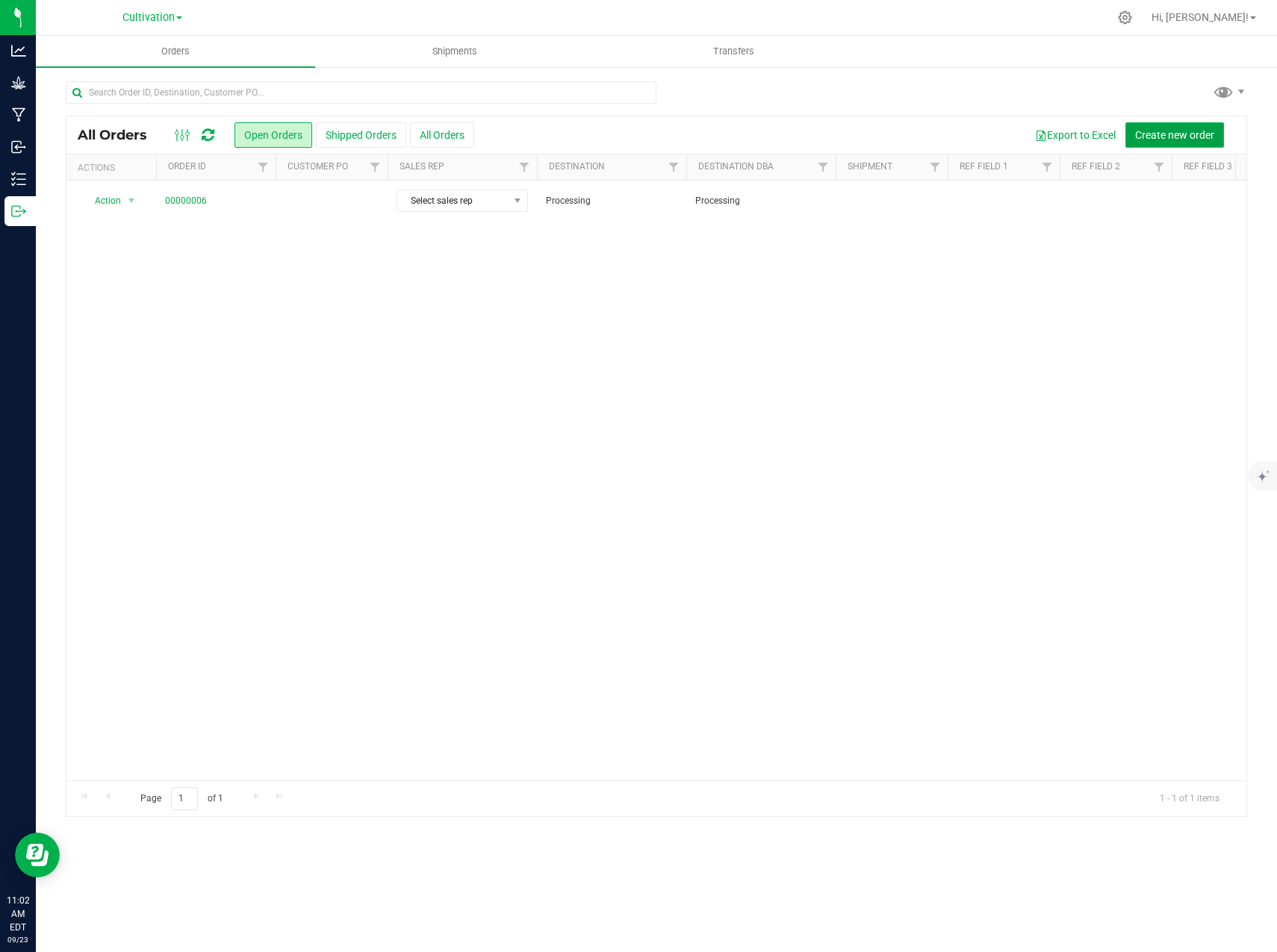
click at [1198, 134] on span "Create new order" at bounding box center [1174, 135] width 79 height 12
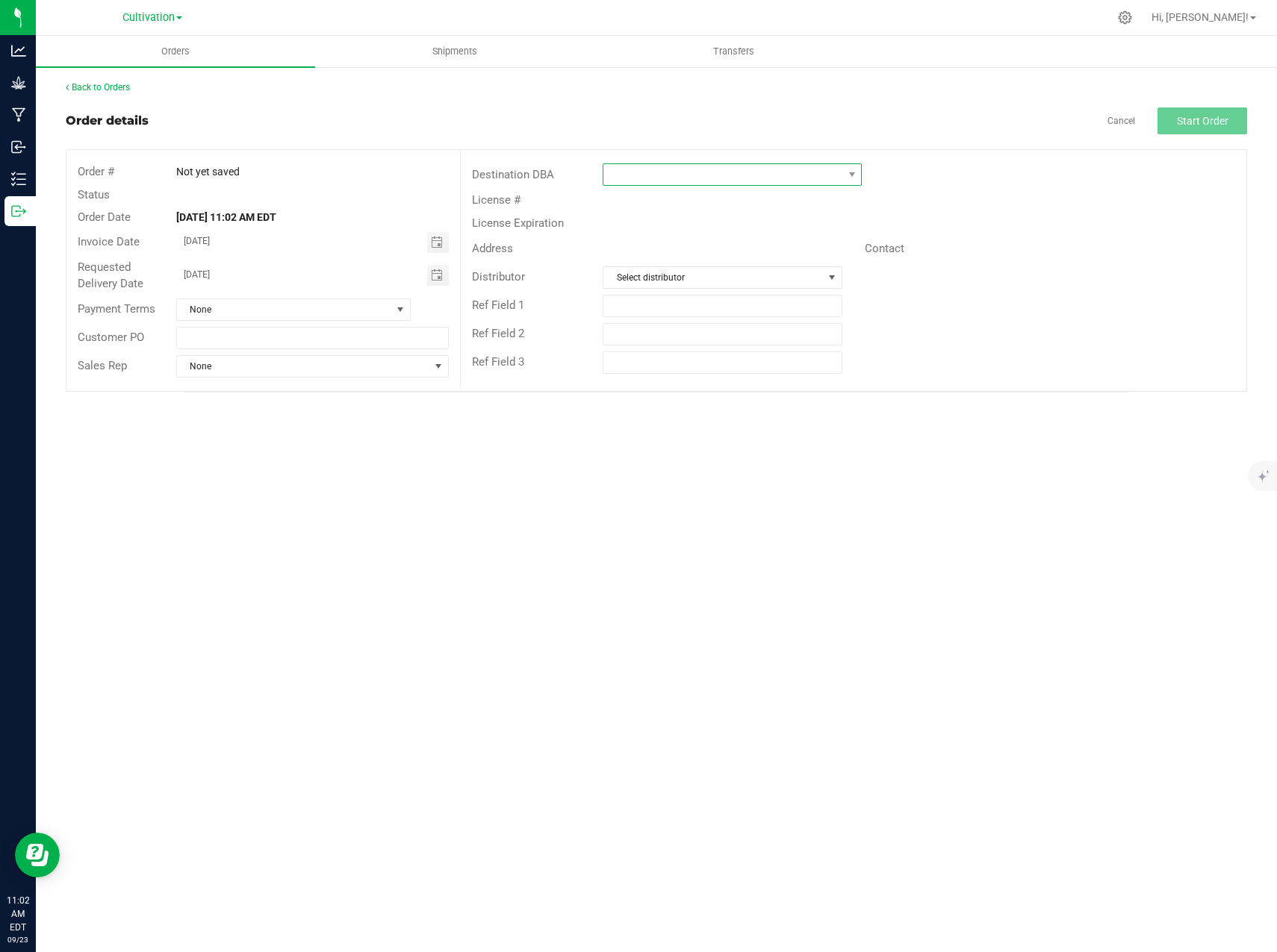
click at [699, 181] on span at bounding box center [723, 174] width 239 height 21
type input "pro"
click at [670, 239] on li "Processing" at bounding box center [732, 239] width 257 height 25
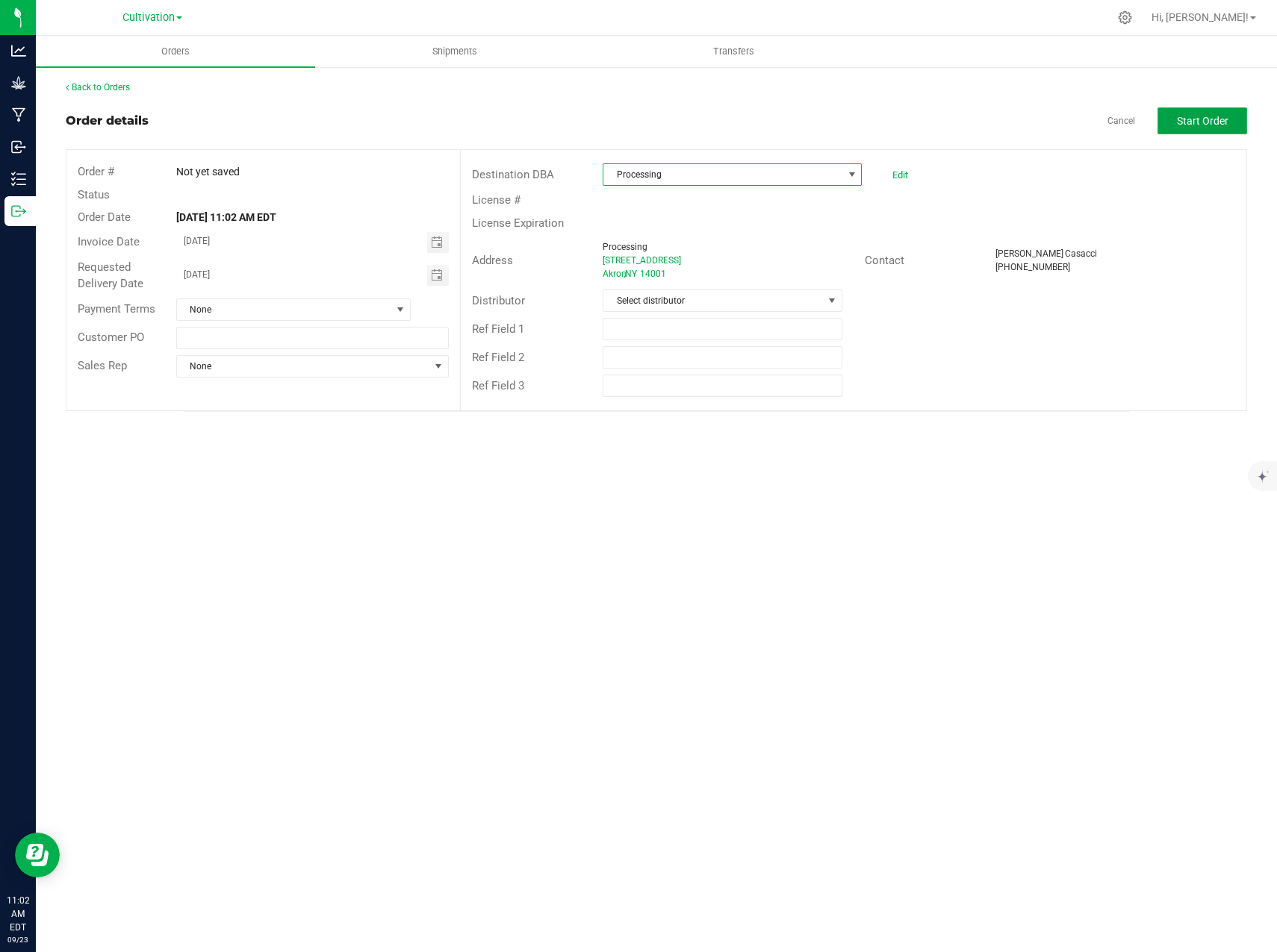
click at [1193, 124] on span "Start Order" at bounding box center [1202, 121] width 51 height 12
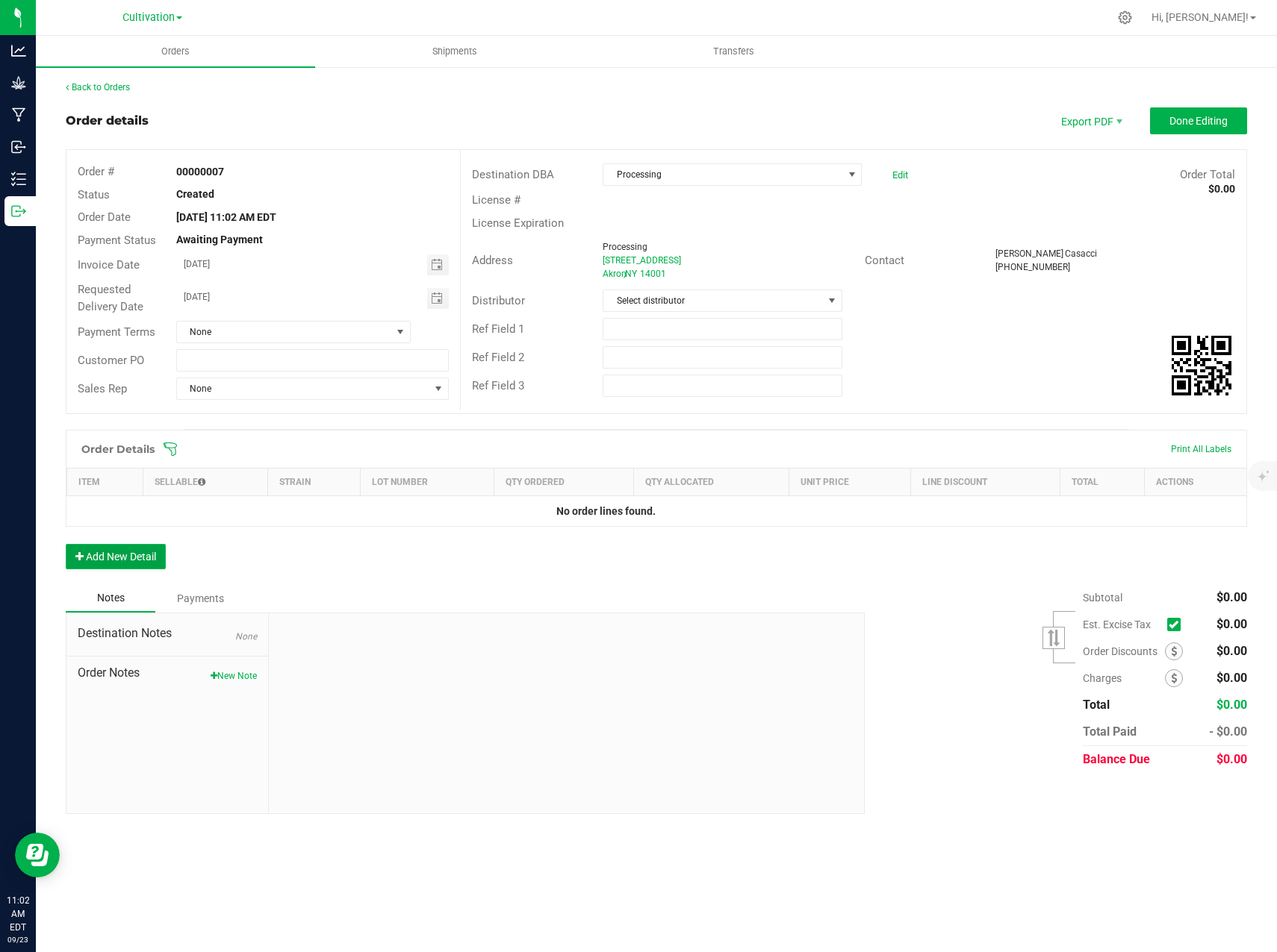
click at [135, 557] on button "Add New Detail" at bounding box center [115, 556] width 100 height 25
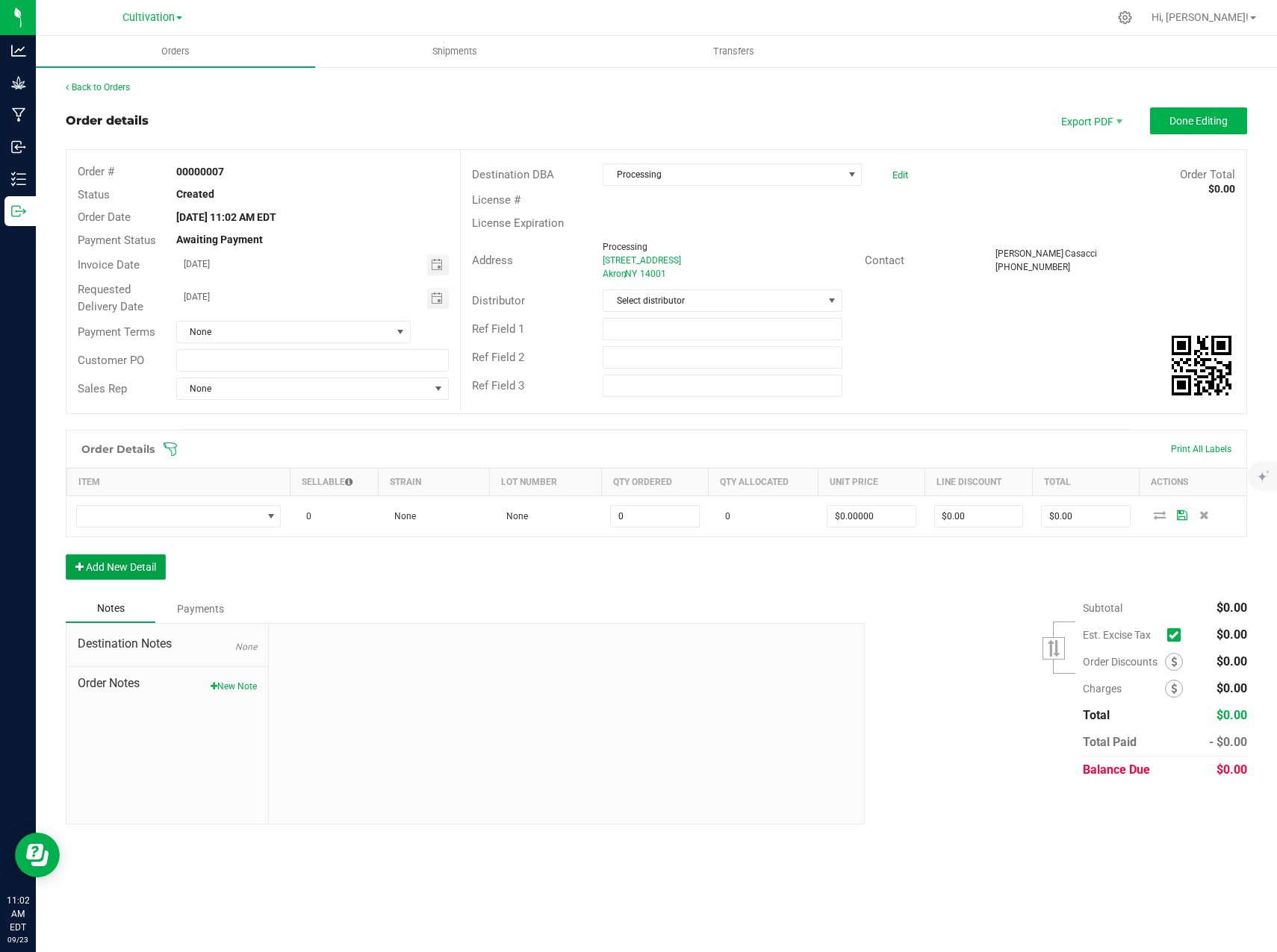
click at [66, 555] on button "Add New Detail" at bounding box center [115, 567] width 100 height 25
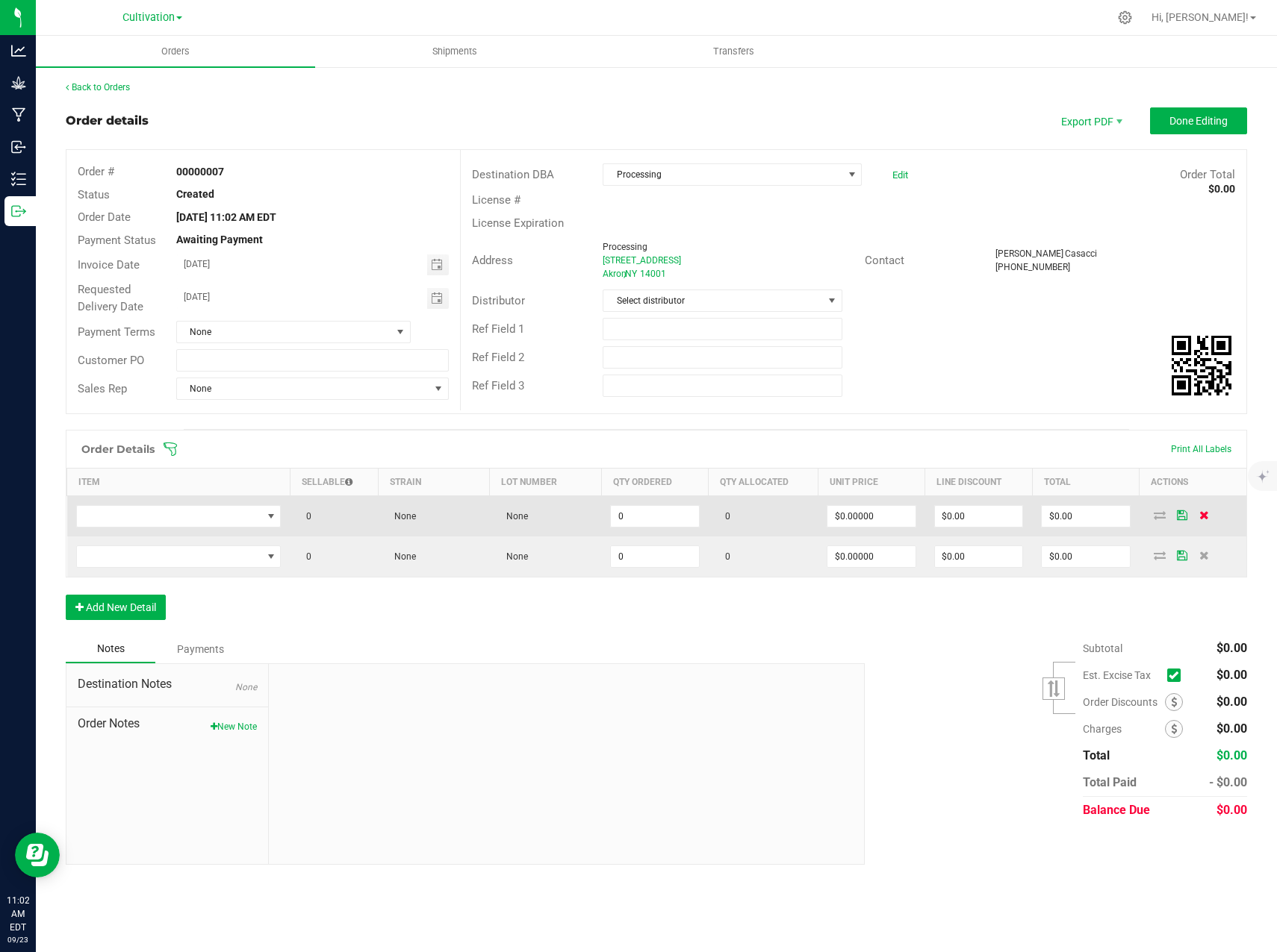
click at [1200, 519] on icon at bounding box center [1204, 514] width 10 height 9
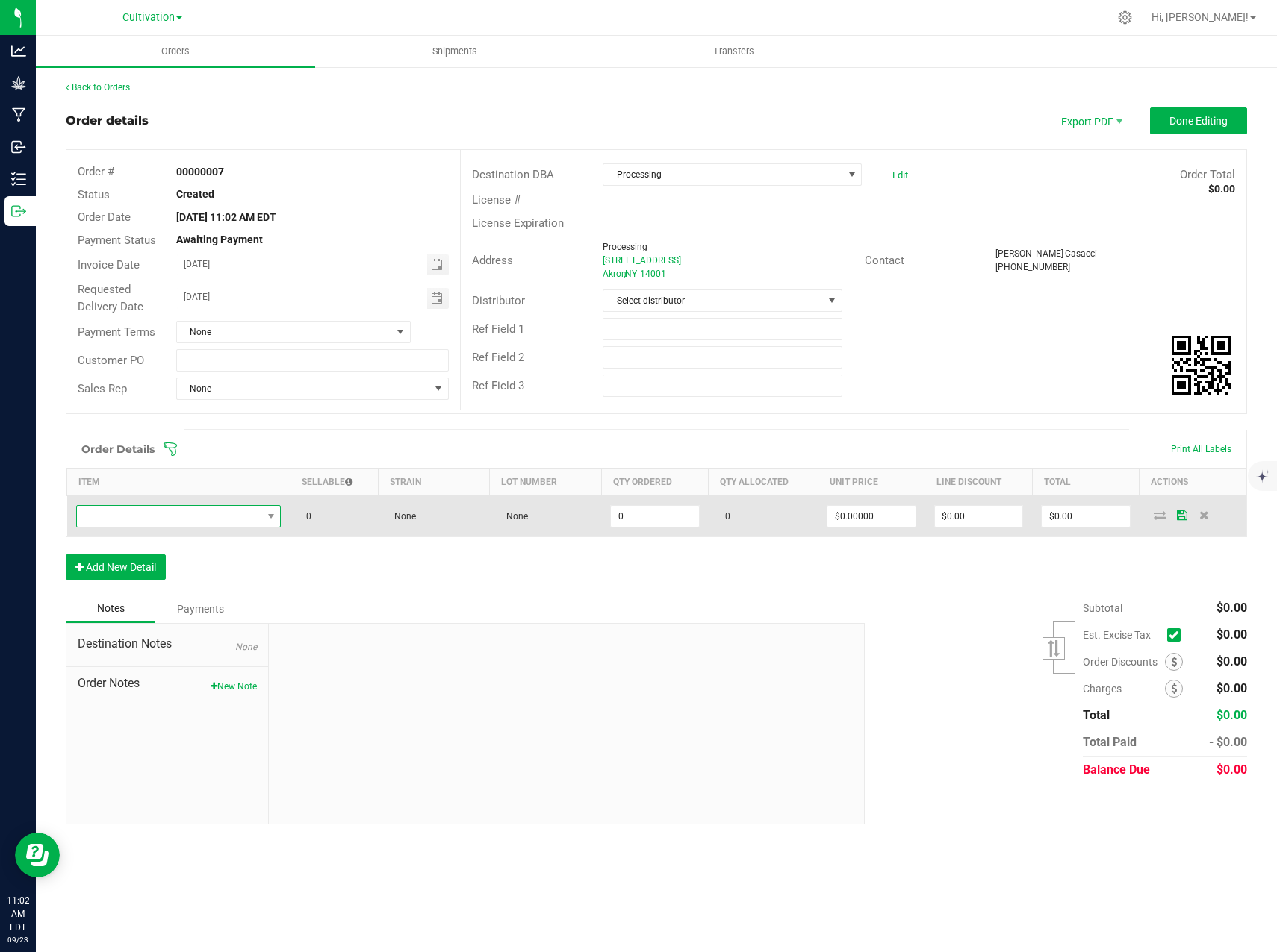
click at [239, 514] on span "NO DATA FOUND" at bounding box center [169, 516] width 185 height 21
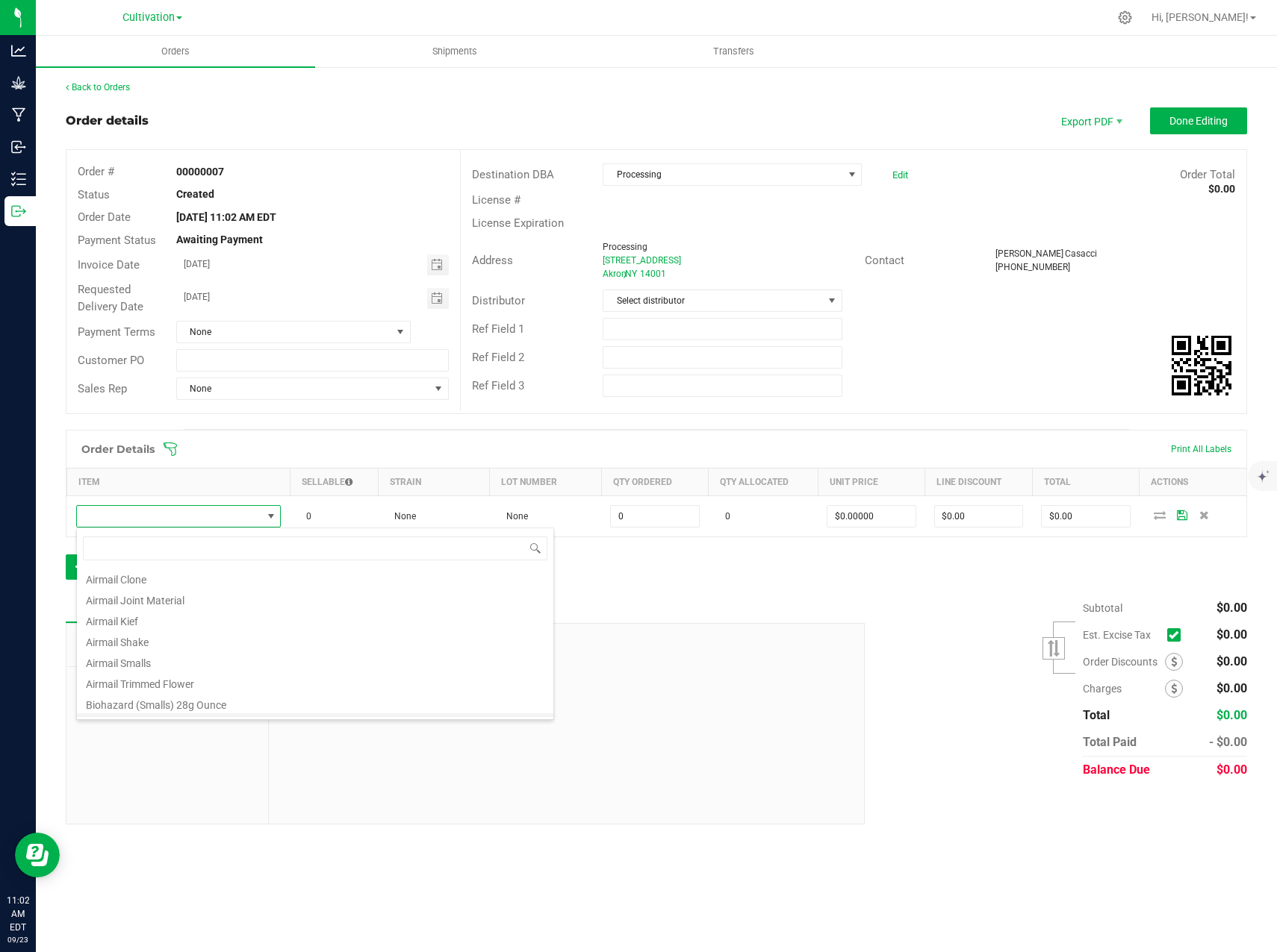
scroll to position [269, 0]
type input "pu"
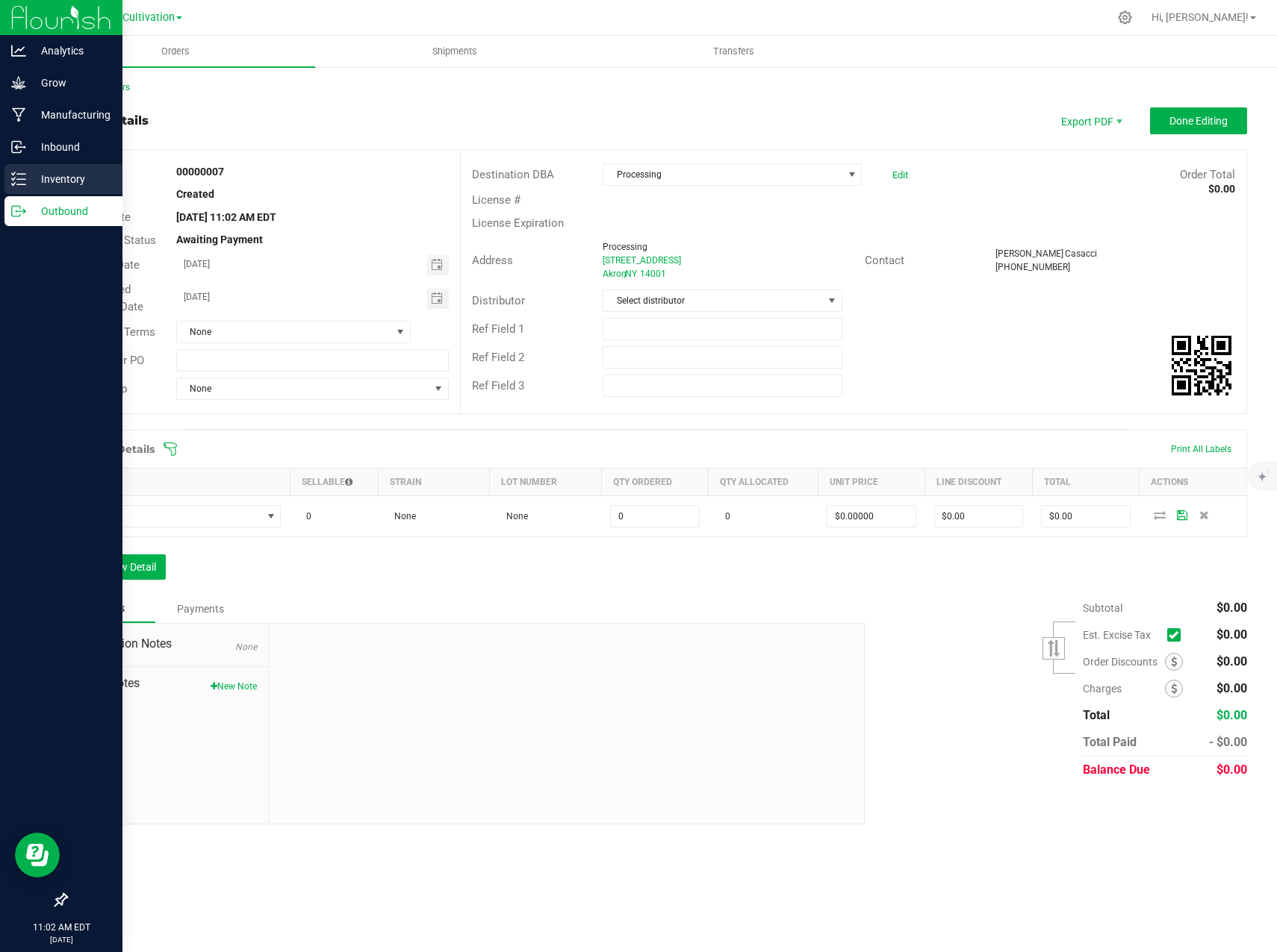
click at [20, 165] on div "Inventory" at bounding box center [63, 179] width 118 height 30
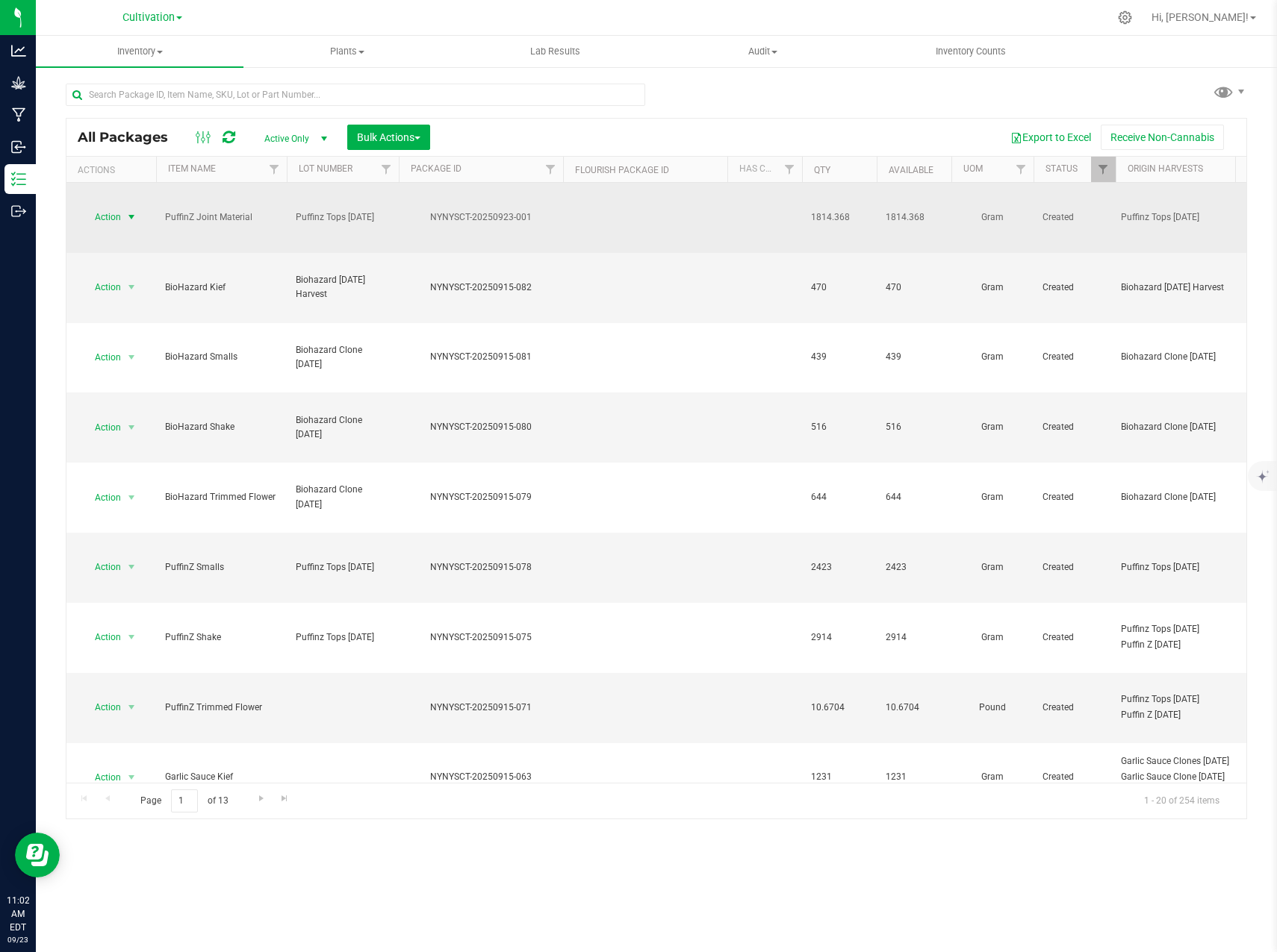
click at [124, 207] on span "select" at bounding box center [132, 217] width 18 height 21
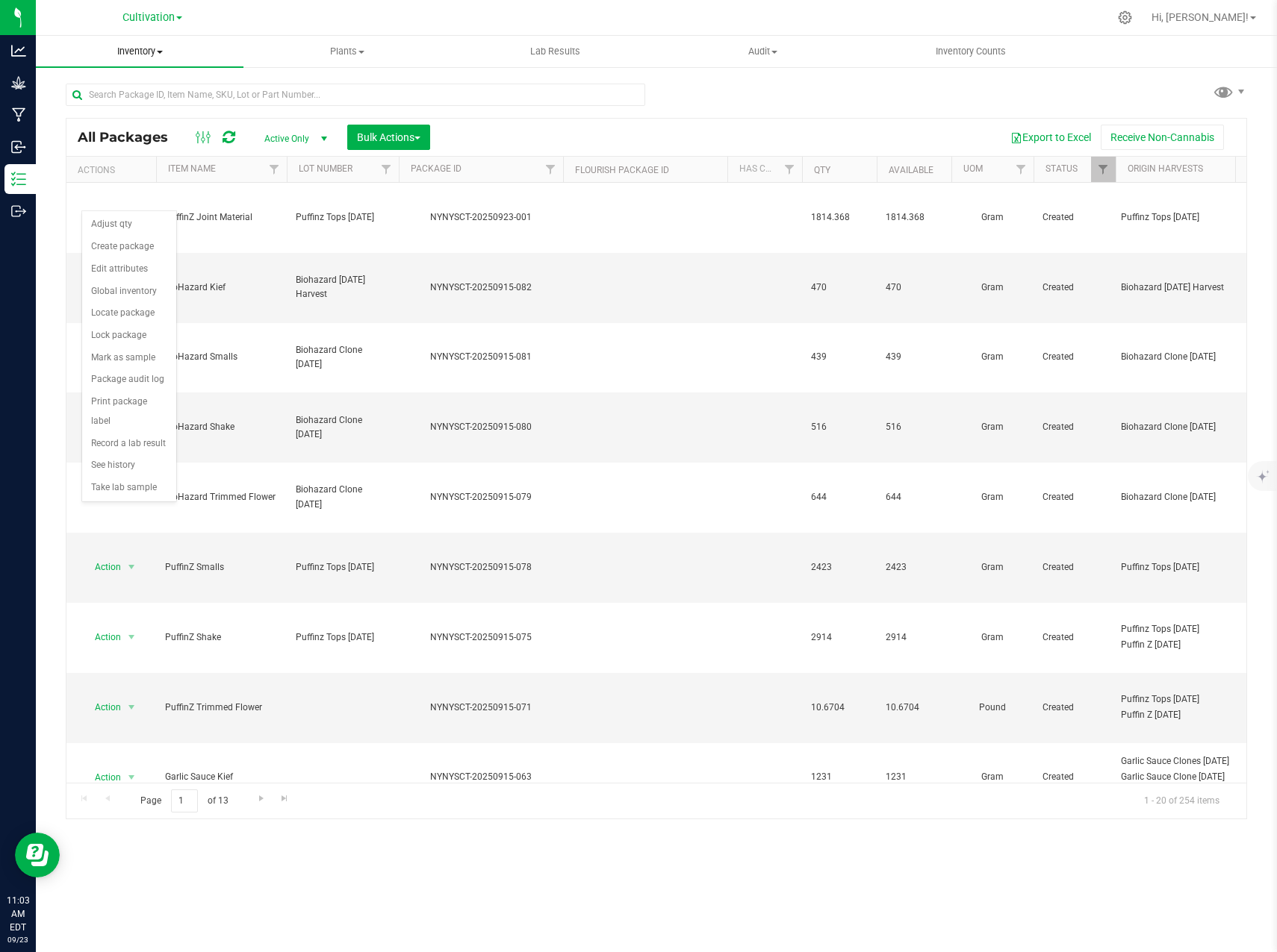
click at [155, 59] on uib-tab-heading "Inventory All packages All inventory Waste log Create inventory" at bounding box center [140, 51] width 208 height 31
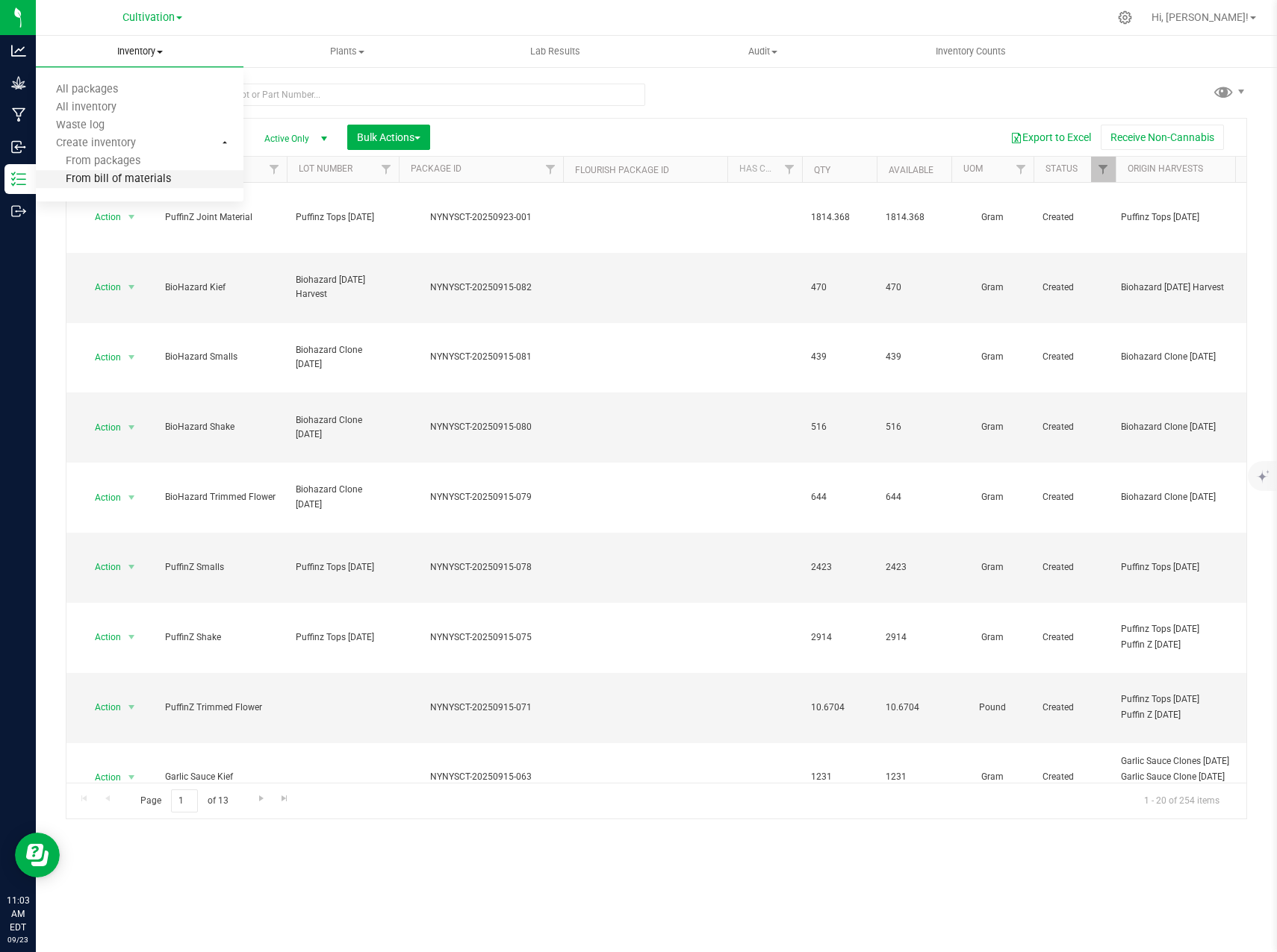
click at [154, 184] on span "From bill of materials" at bounding box center [103, 179] width 135 height 13
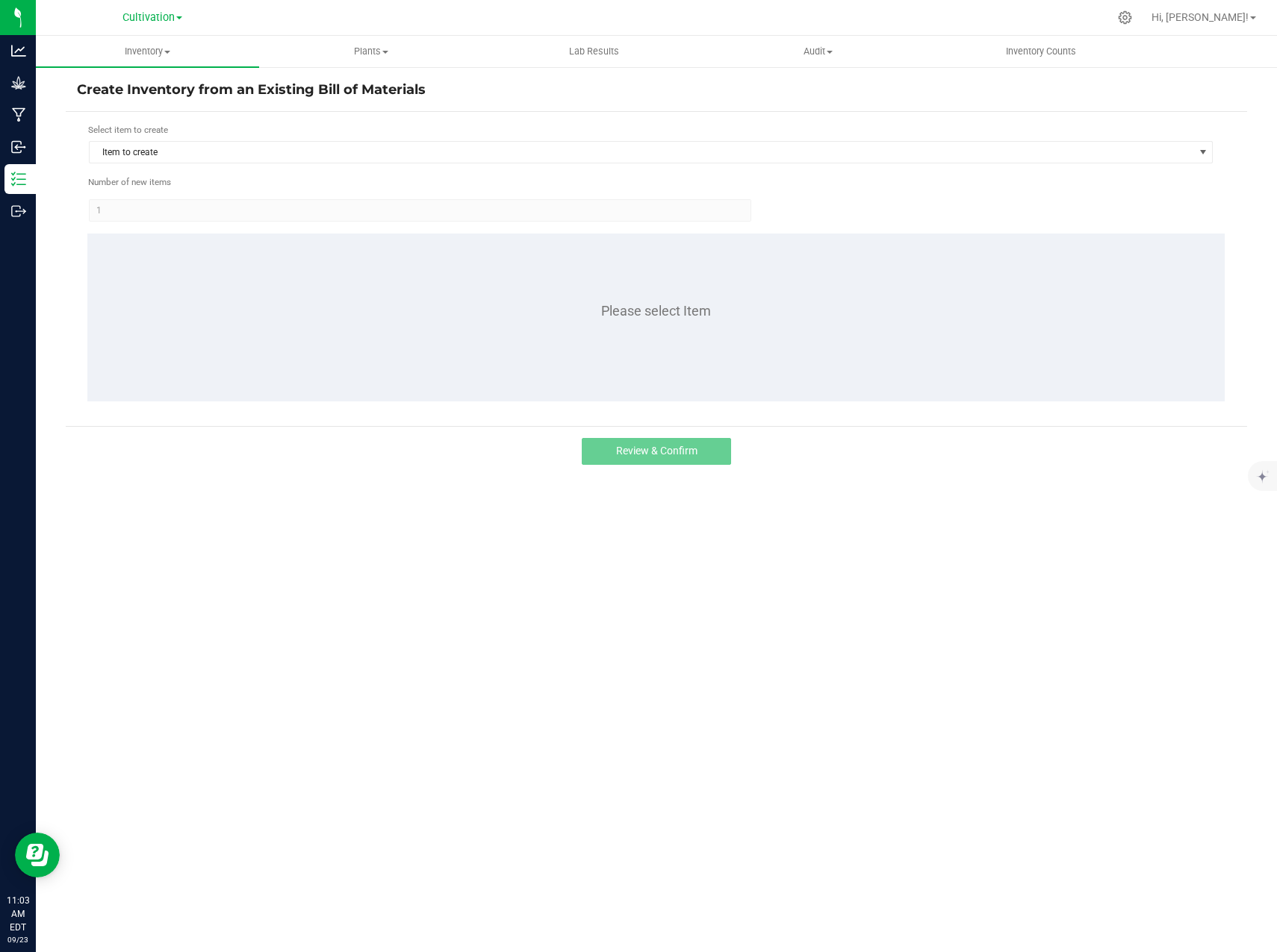
click at [199, 166] on form "Select item to create Item to create Number of new items 1 Please select Item" at bounding box center [656, 269] width 1158 height 292
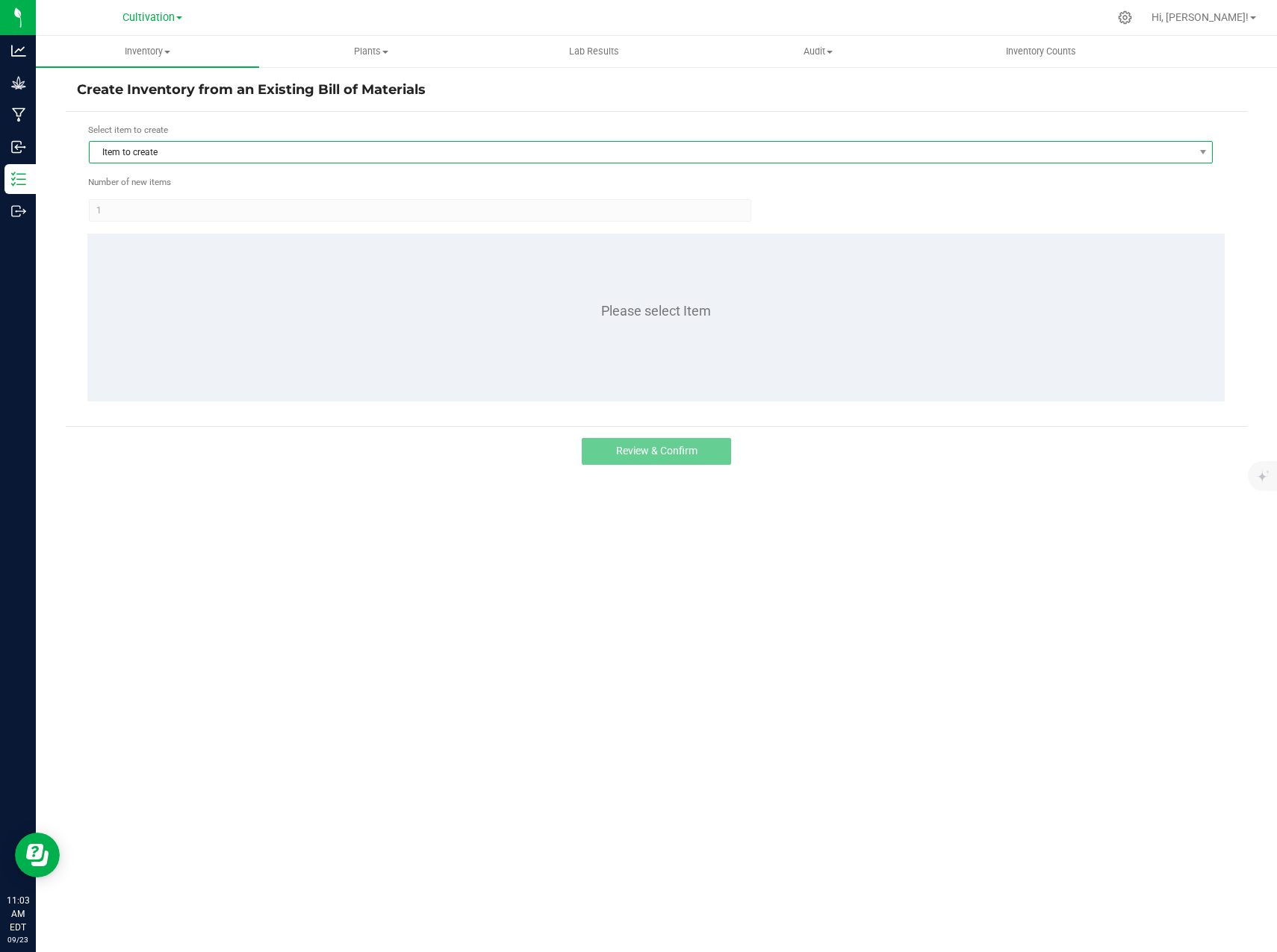
click at [197, 155] on span "Item to create" at bounding box center [641, 152] width 1104 height 21
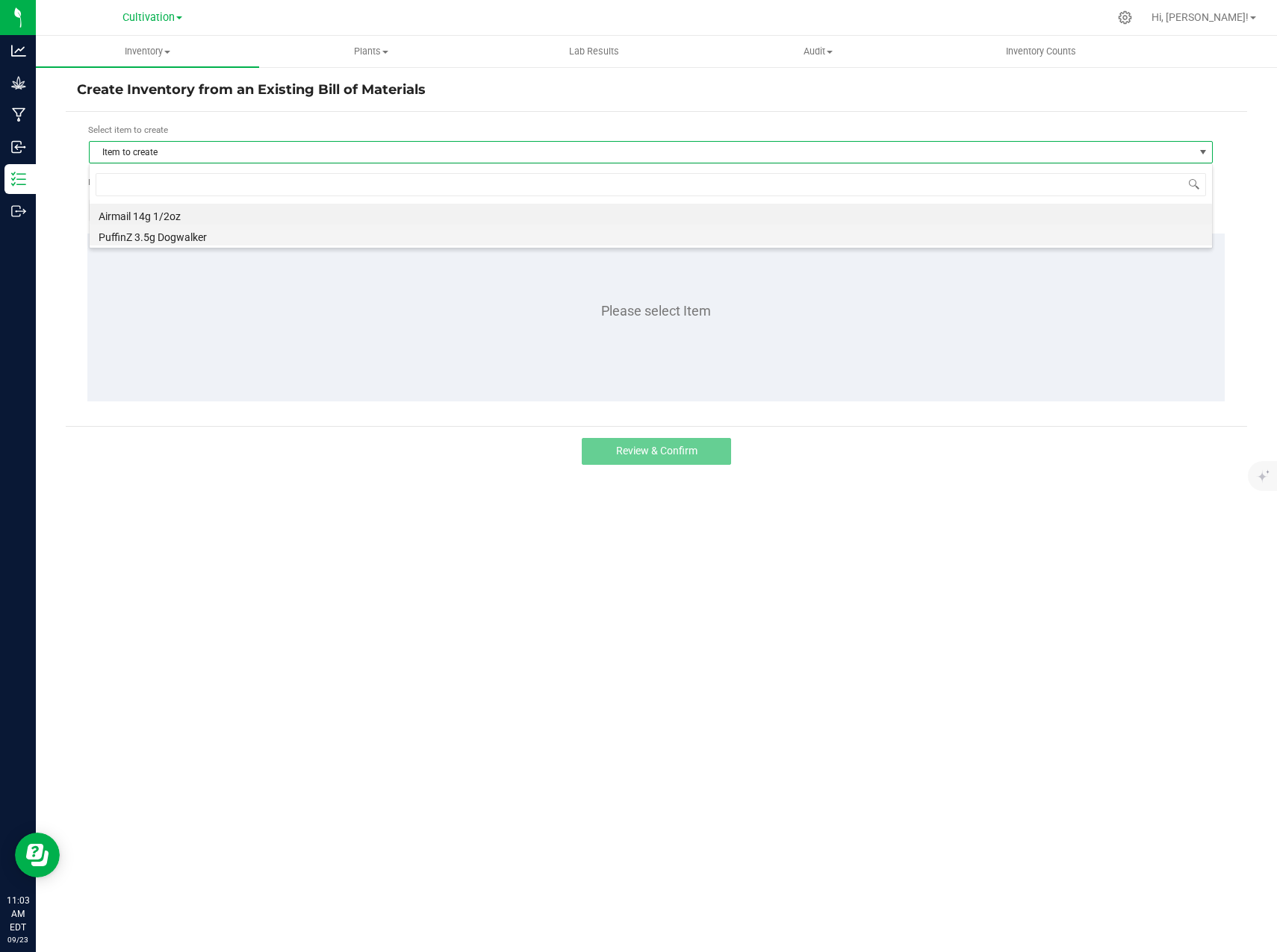
click at [193, 242] on li "PuffinZ 3.5g Dogwalker" at bounding box center [651, 234] width 1122 height 21
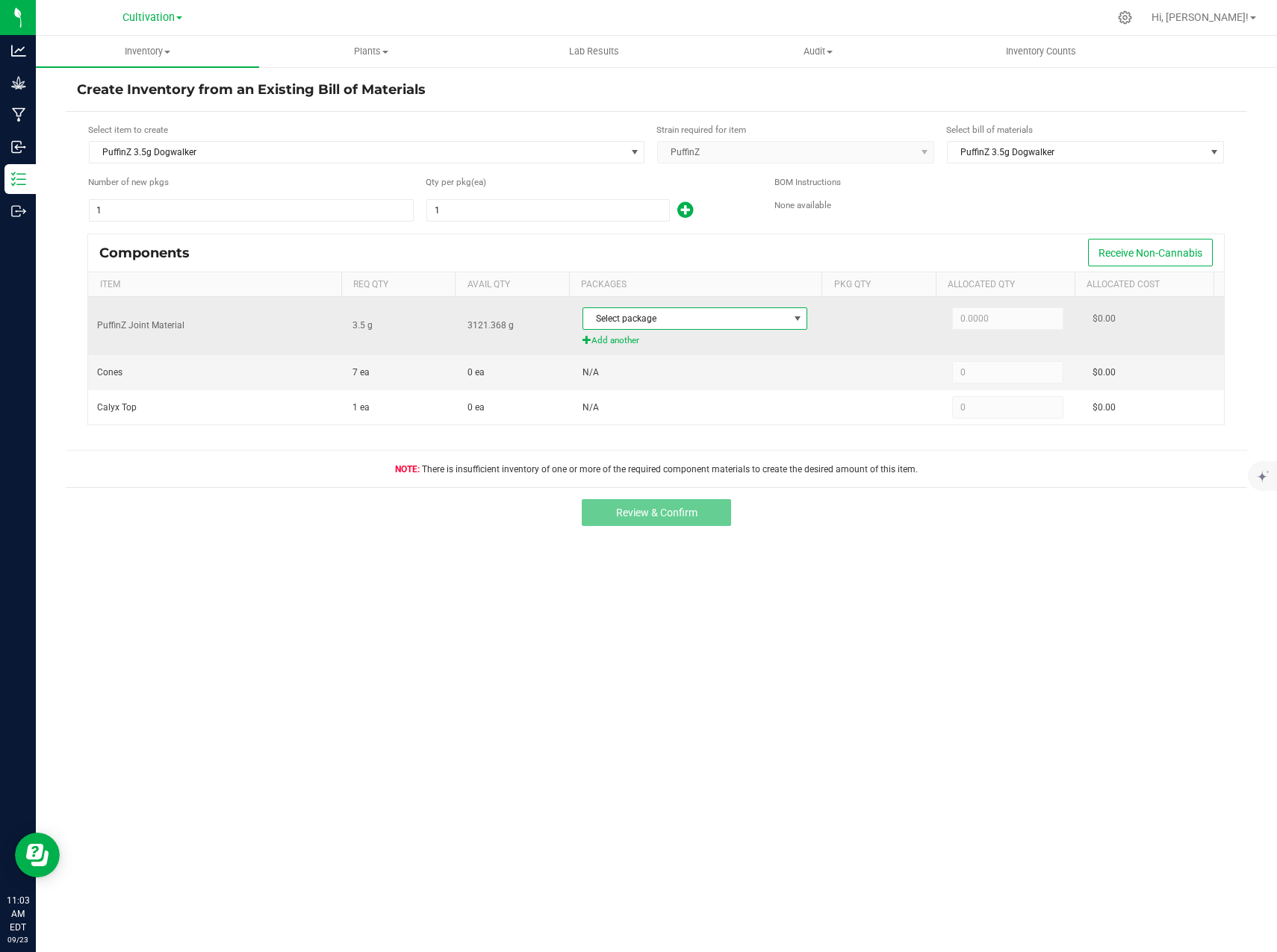
click at [656, 323] on span "Select package" at bounding box center [686, 318] width 205 height 21
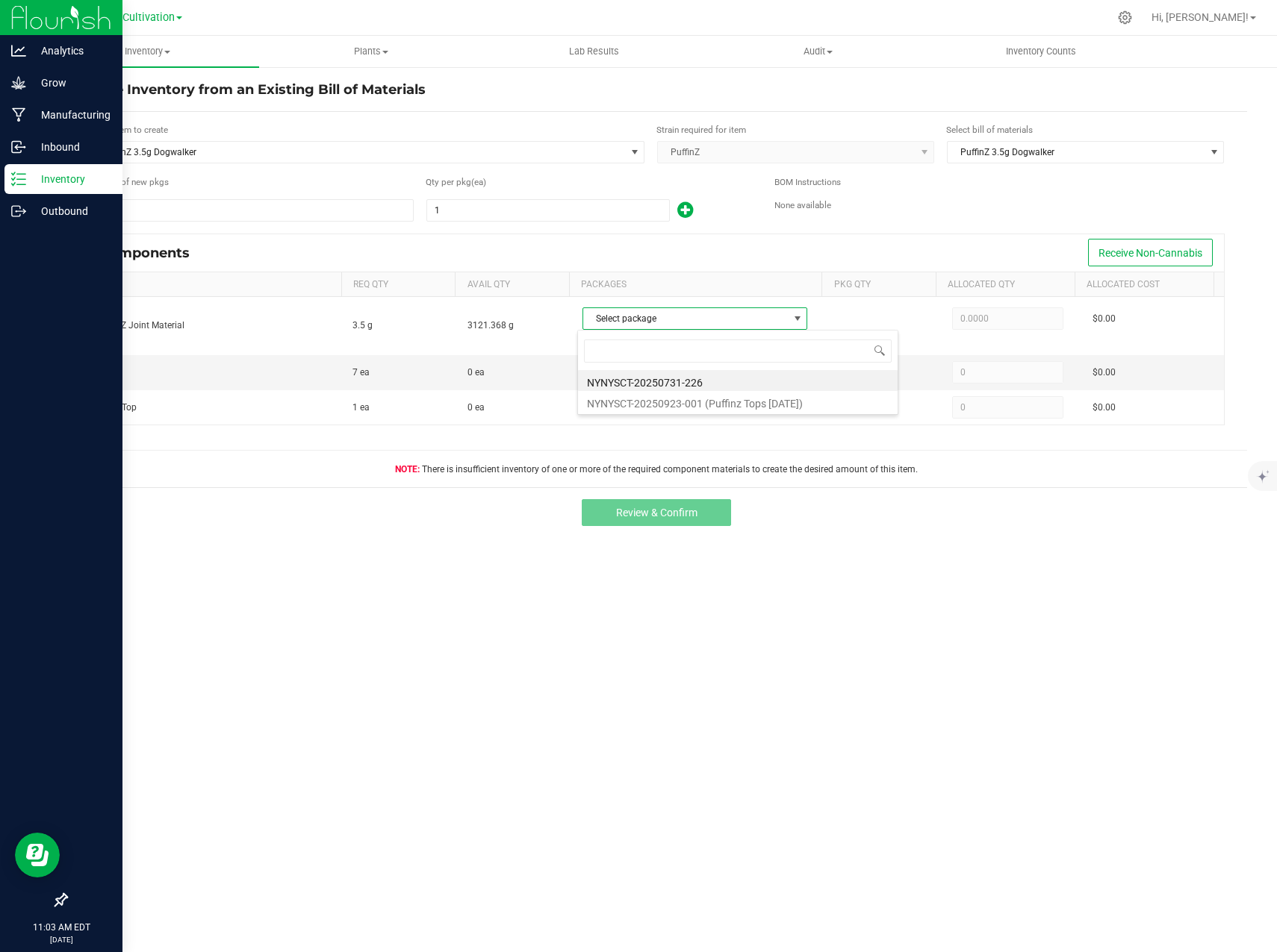
click at [24, 184] on line at bounding box center [21, 184] width 8 height 0
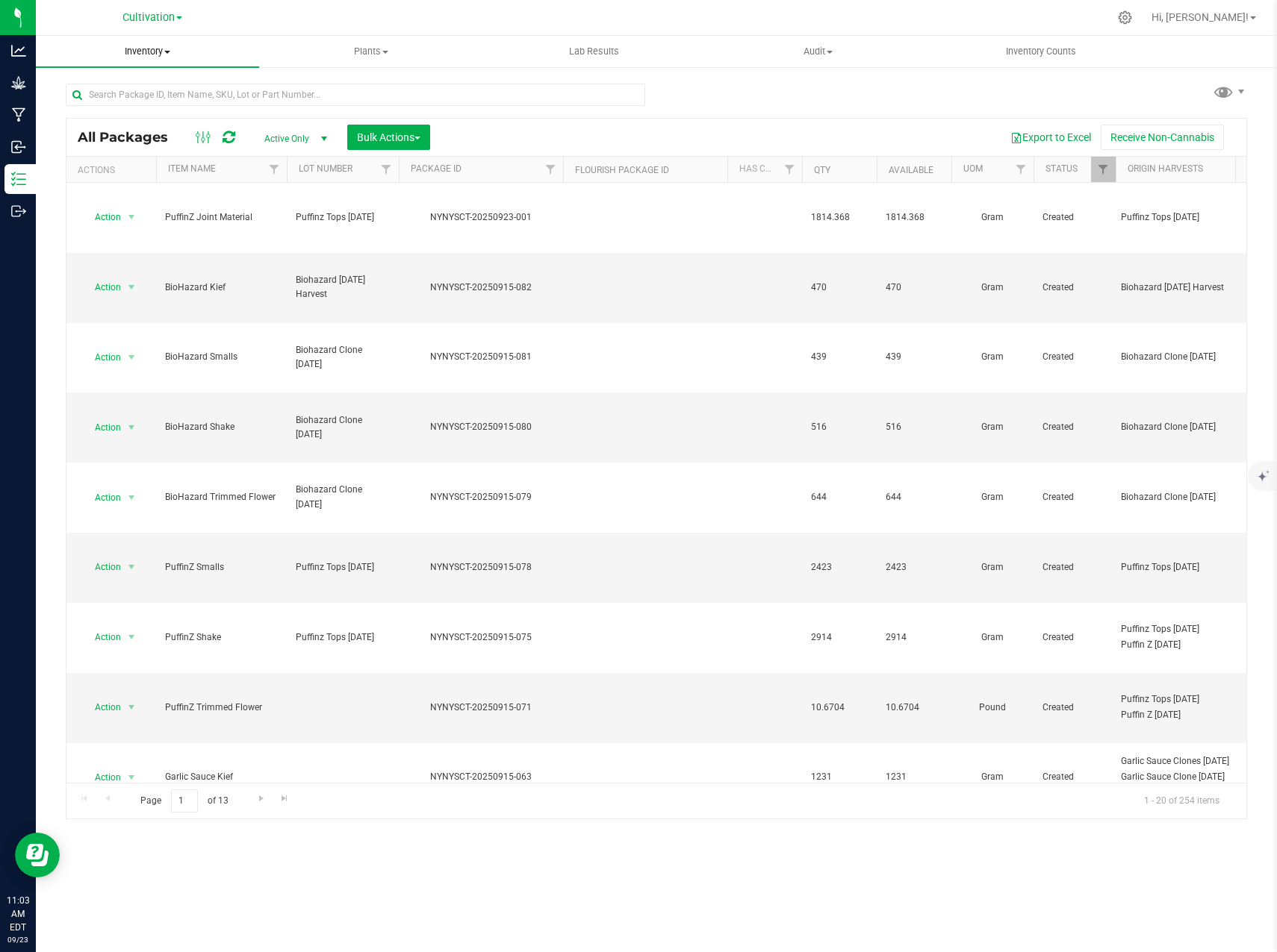
click at [134, 54] on span "Inventory" at bounding box center [148, 51] width 224 height 13
click at [130, 176] on span "From bill of materials" at bounding box center [103, 179] width 135 height 13
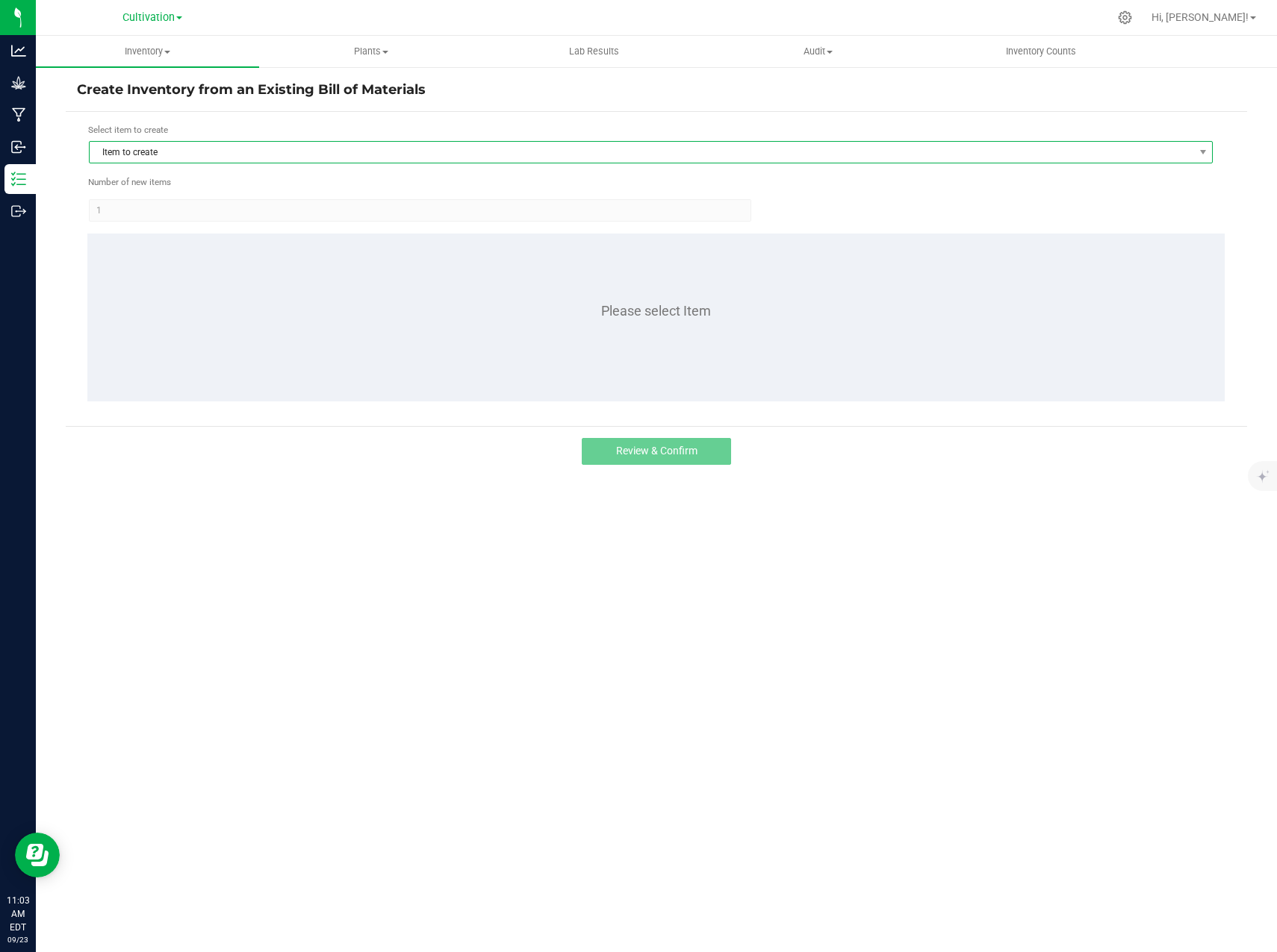
click at [198, 152] on span "Item to create" at bounding box center [641, 152] width 1104 height 21
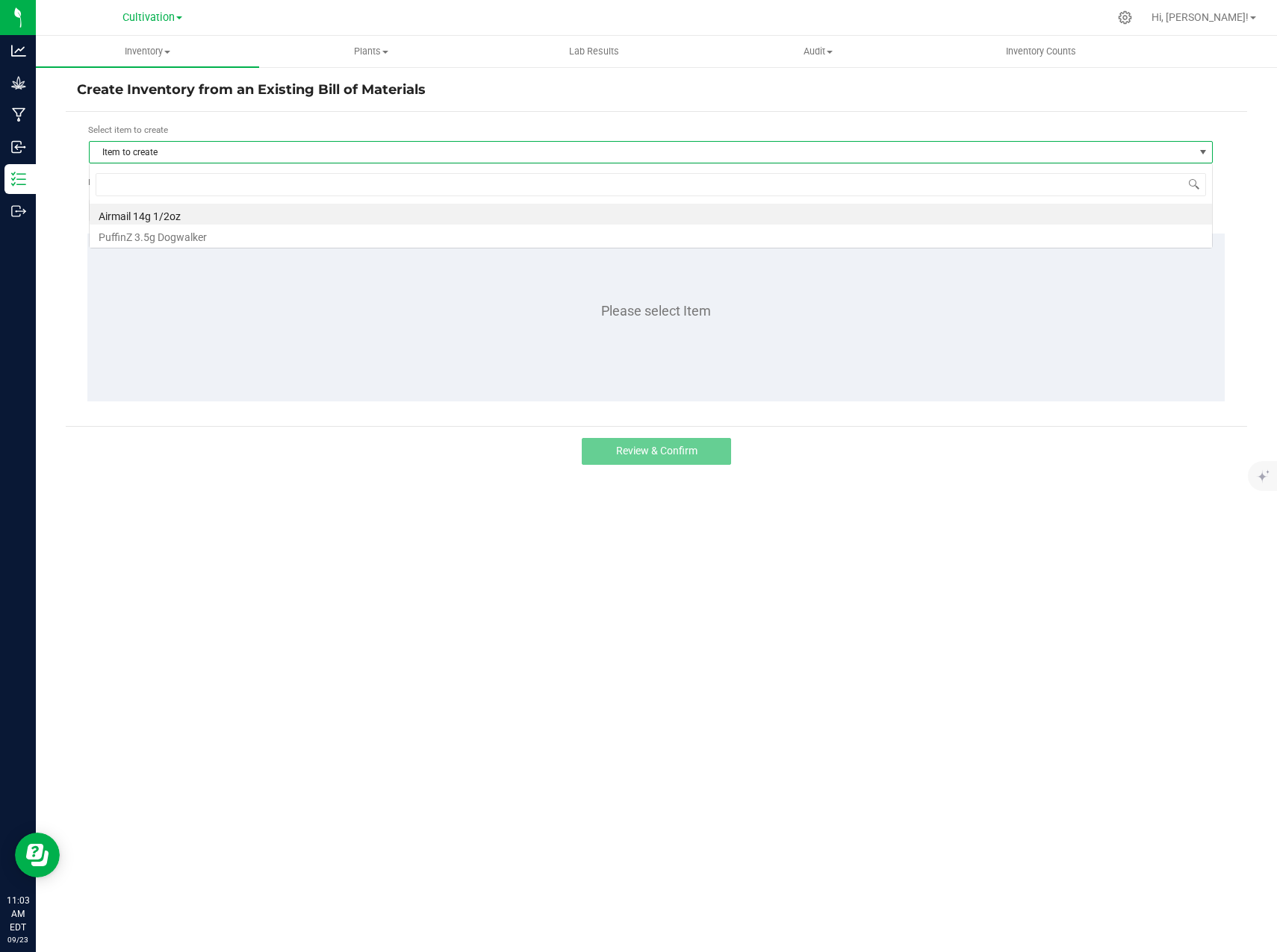
scroll to position [23, 1124]
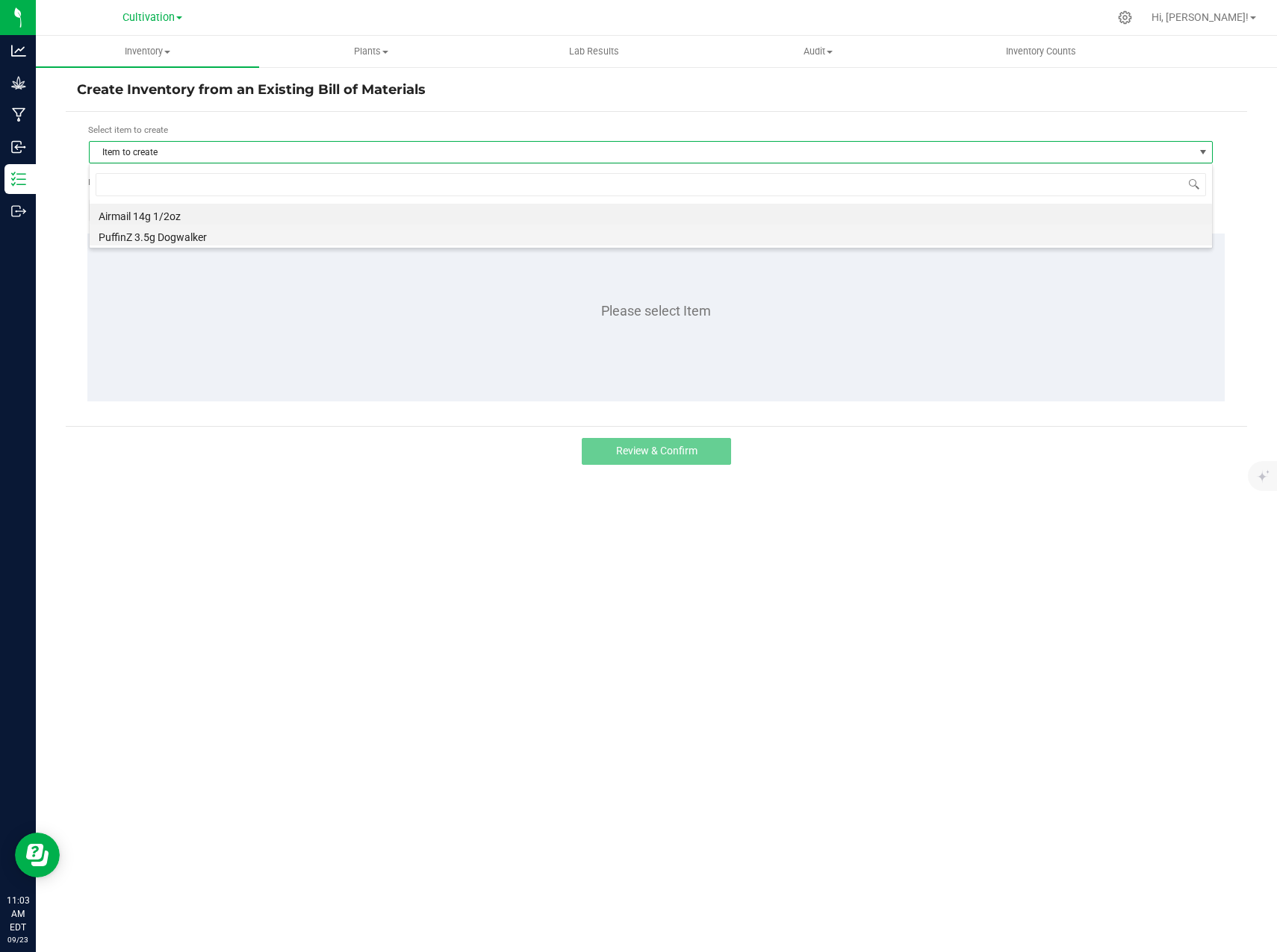
click at [193, 234] on li "PuffinZ 3.5g Dogwalker" at bounding box center [651, 234] width 1122 height 21
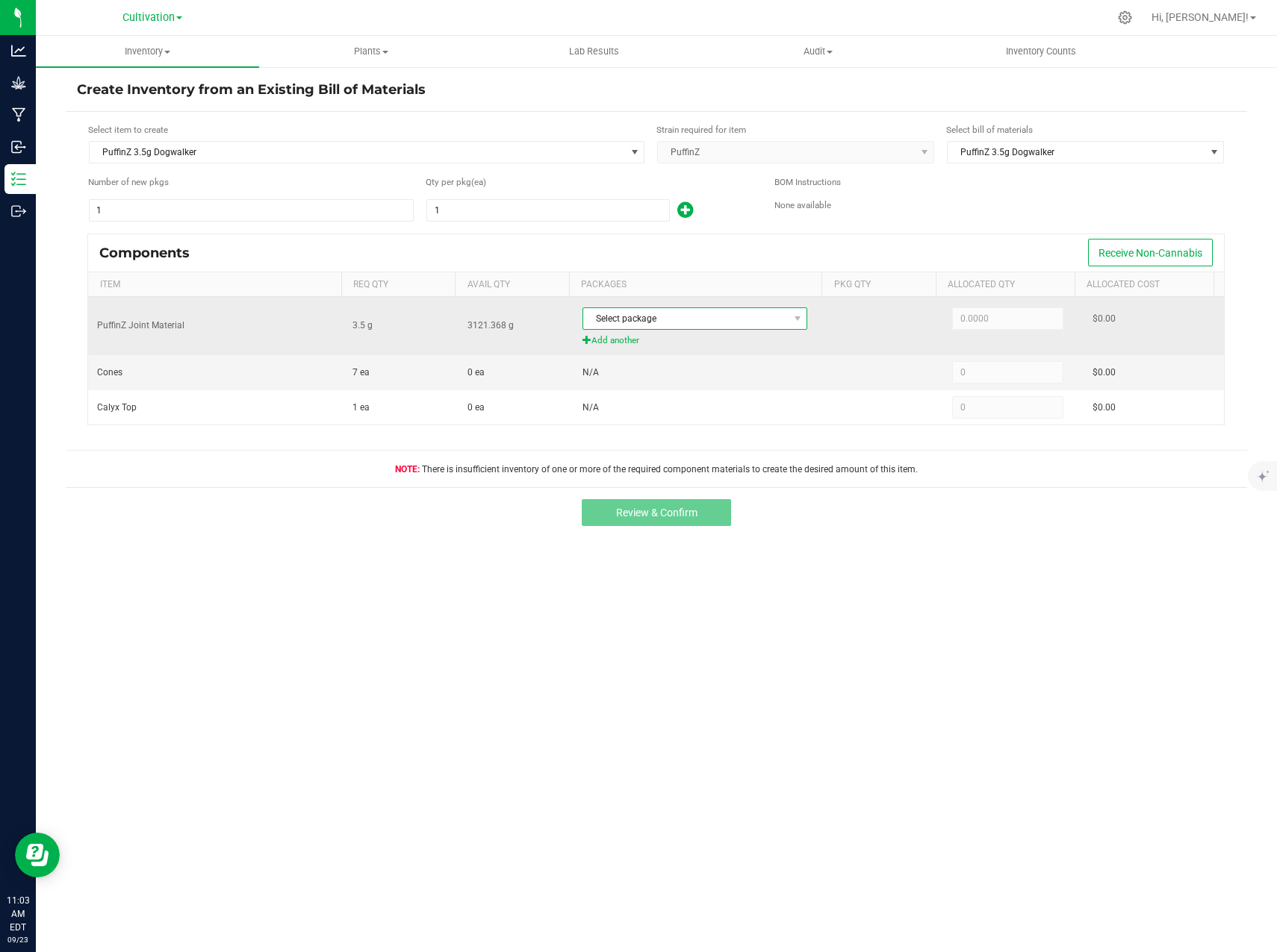
click at [746, 318] on span "Select package" at bounding box center [686, 318] width 205 height 21
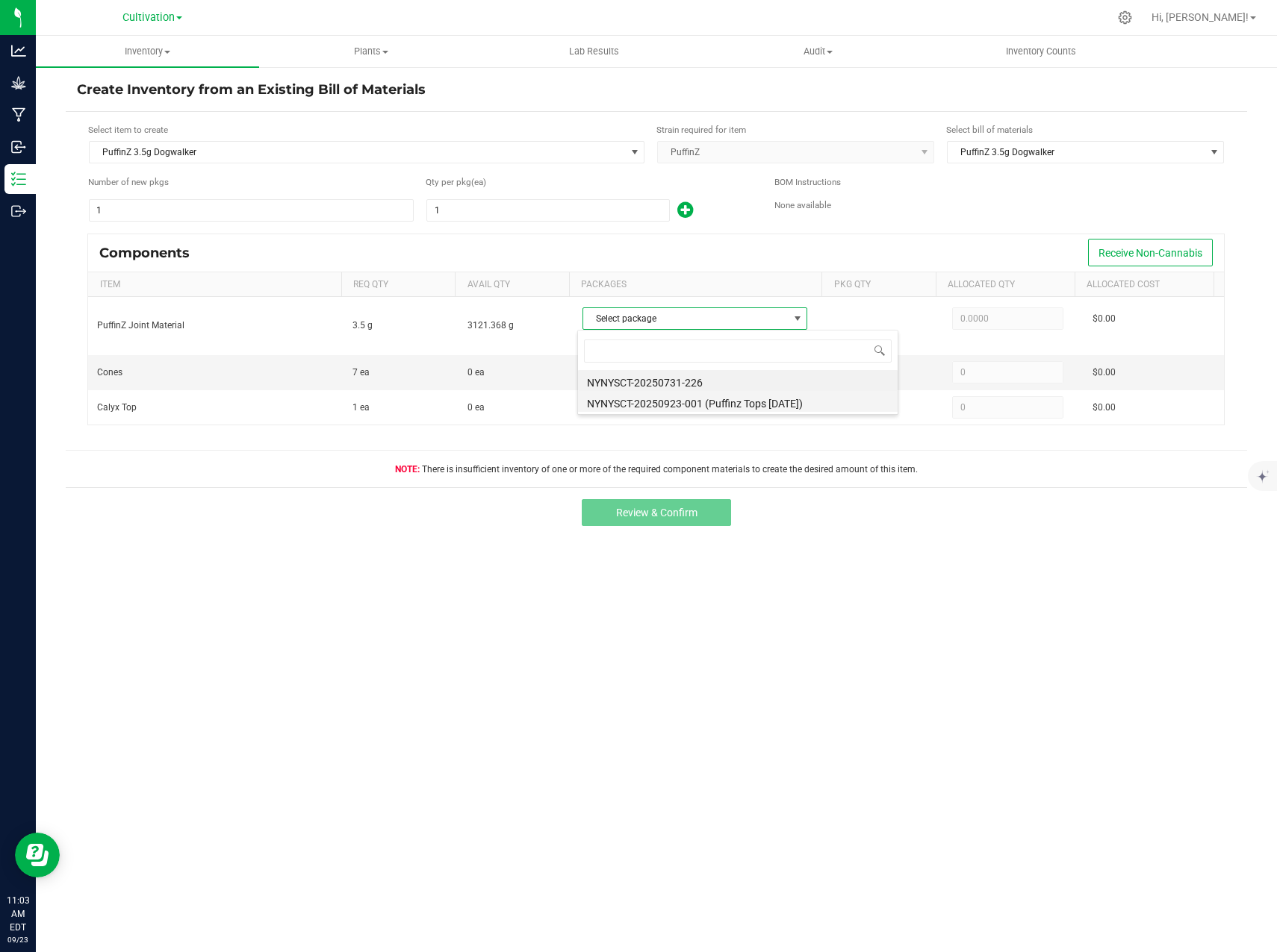
click at [723, 398] on li "NYNYSCT-20250923-001 (Puffinz Tops [DATE])" at bounding box center [737, 401] width 319 height 21
type input "3.5000"
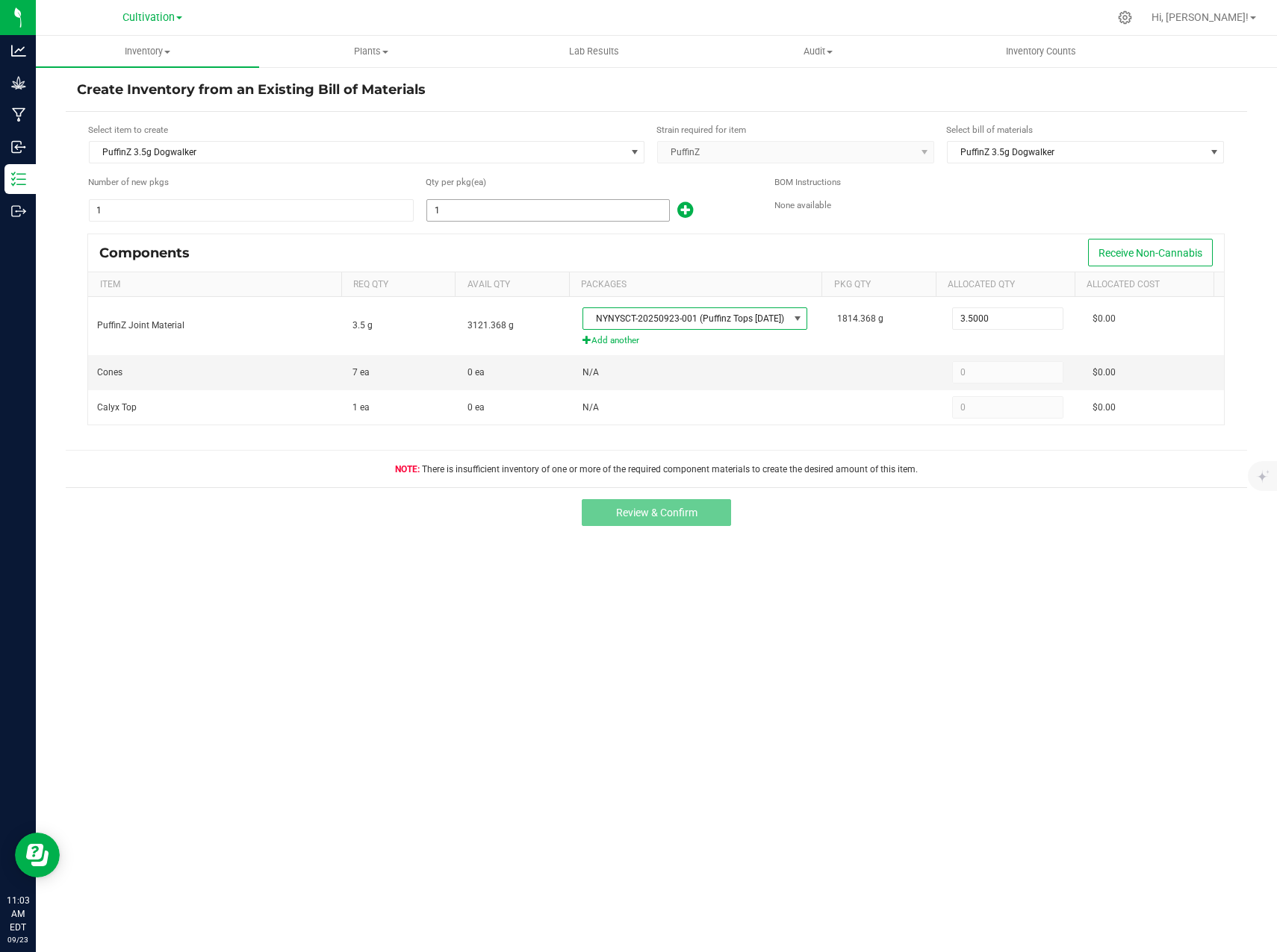
click at [503, 208] on input "1" at bounding box center [548, 210] width 242 height 21
click at [992, 592] on div "Inventory All packages All inventory Waste log Create inventory Plants All plan…" at bounding box center [657, 494] width 1241 height 917
click at [492, 213] on input "1" at bounding box center [548, 210] width 242 height 21
type input "25"
click at [1004, 242] on div "Components Receive Non-Cannabis" at bounding box center [656, 253] width 1136 height 37
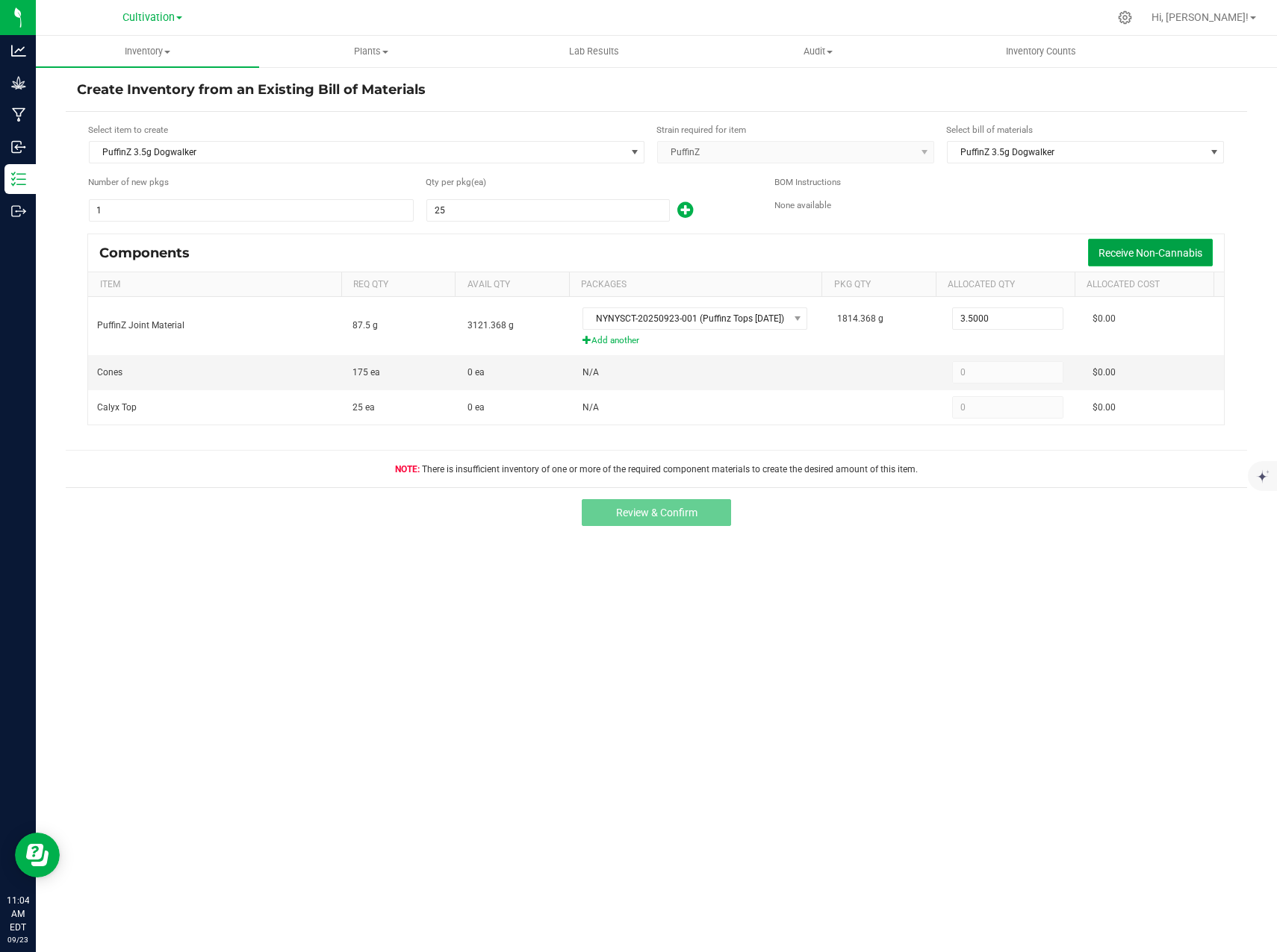
click at [1152, 255] on span "Receive Non-Cannabis" at bounding box center [1149, 253] width 103 height 12
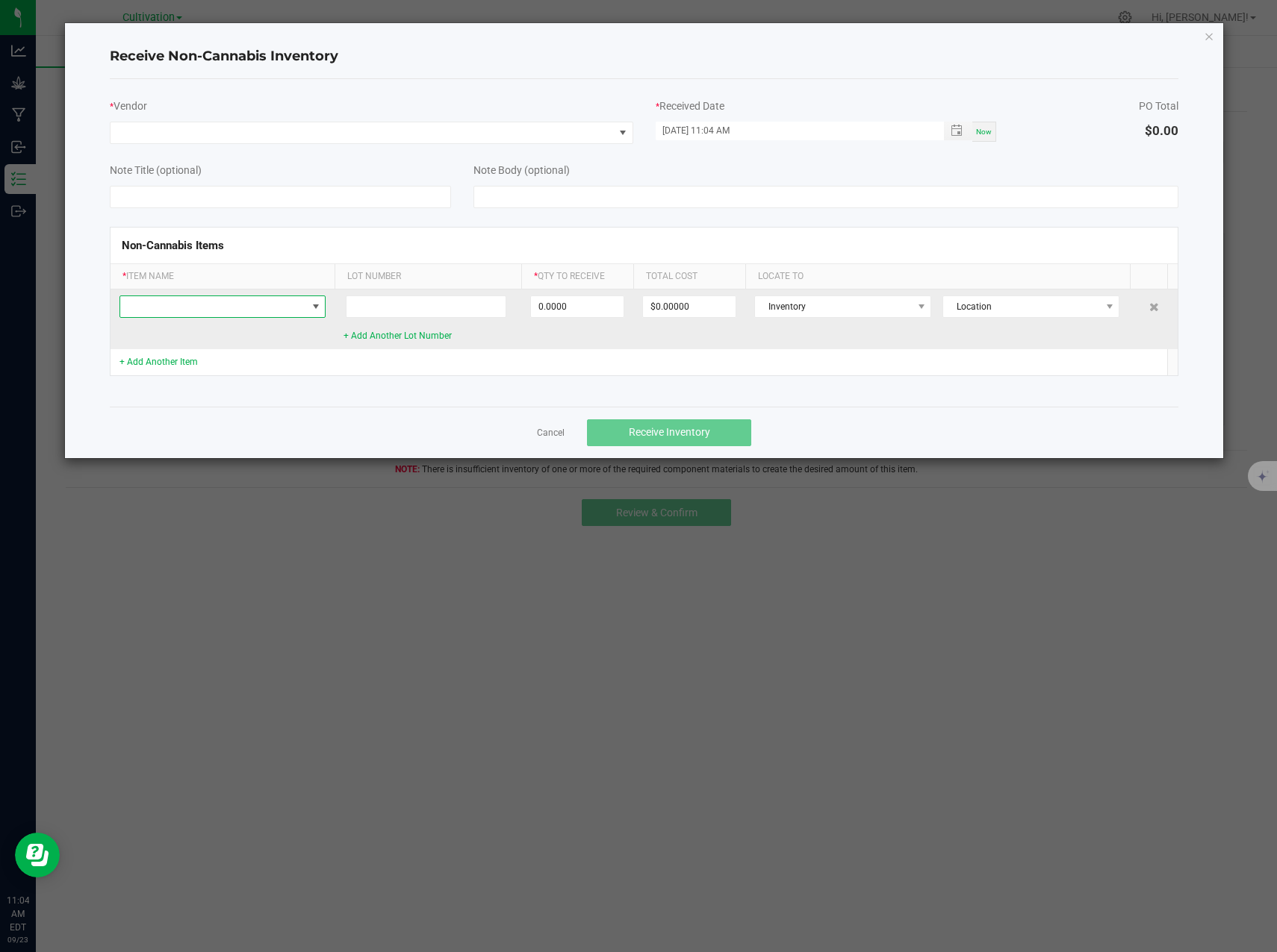
click at [195, 305] on span at bounding box center [213, 307] width 186 height 21
click at [310, 304] on span at bounding box center [316, 307] width 12 height 12
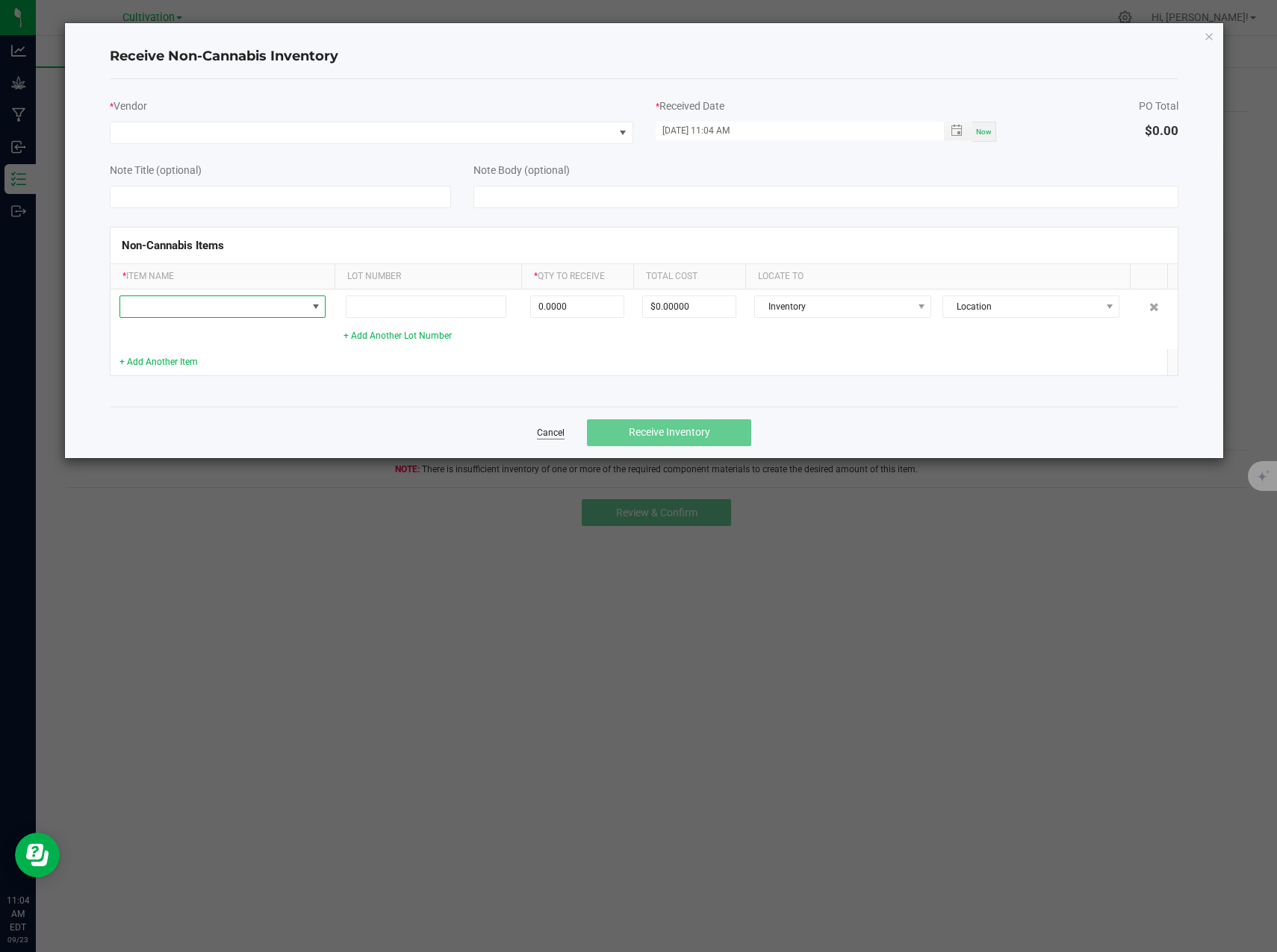
click at [554, 437] on link "Cancel" at bounding box center [551, 433] width 28 height 13
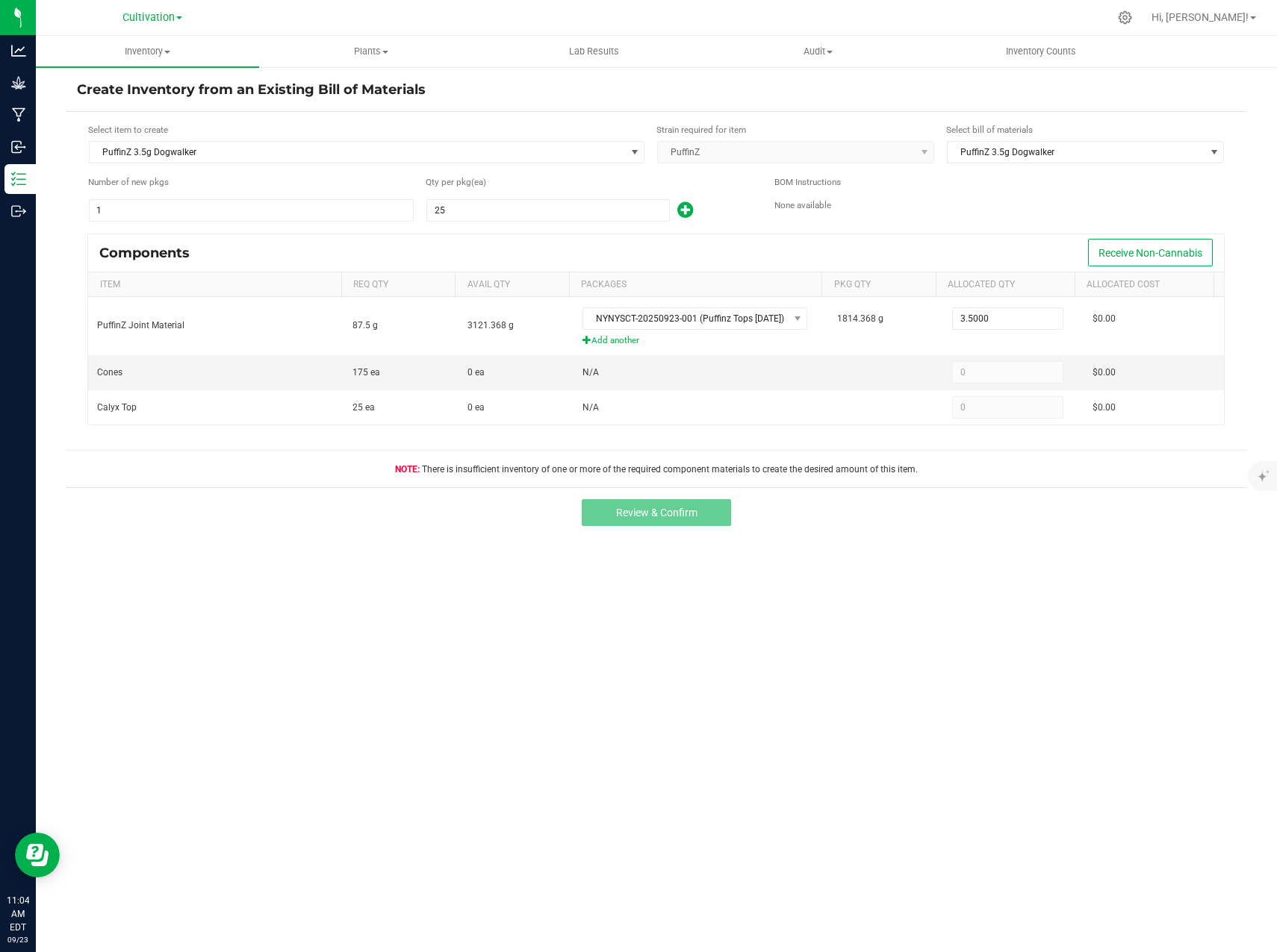
click at [975, 551] on div "Inventory All packages All inventory Waste log Create inventory Plants All plan…" at bounding box center [657, 494] width 1241 height 917
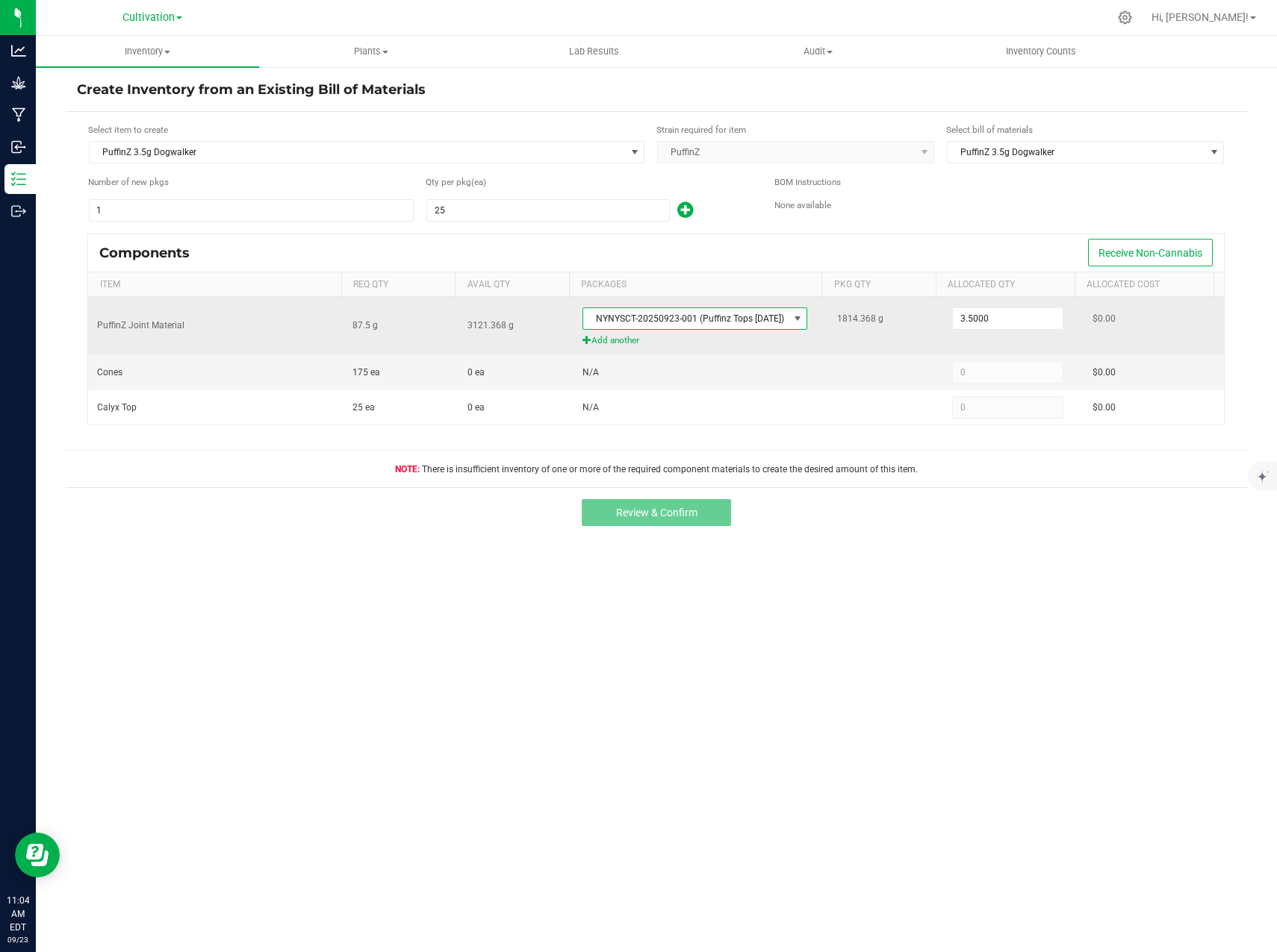
click at [747, 322] on span "NYNYSCT-20250923-001 (Puffinz Tops [DATE])" at bounding box center [686, 318] width 205 height 21
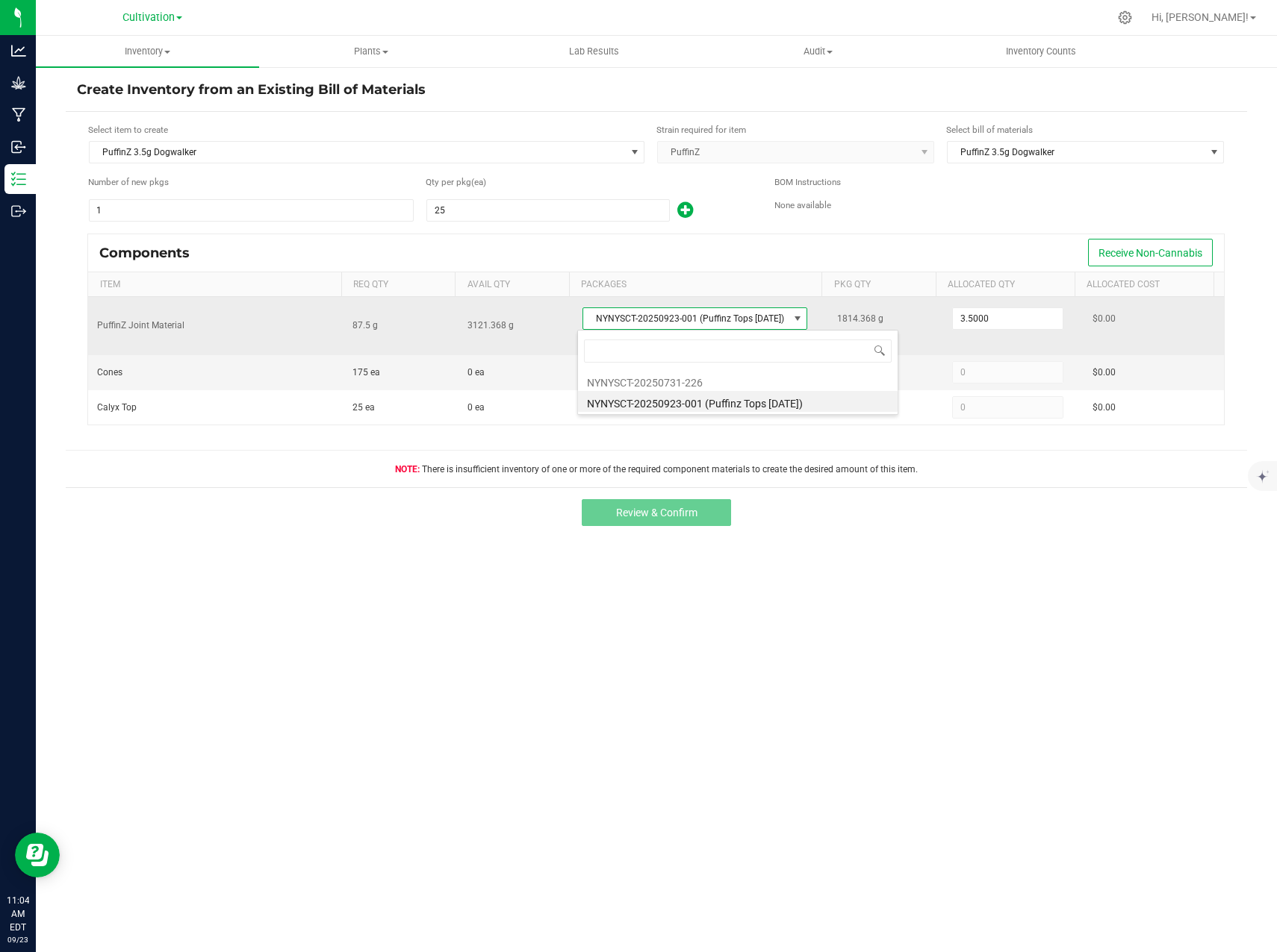
scroll to position [23, 224]
click at [747, 322] on span "NYNYSCT-20250923-001 (Puffinz Tops [DATE])" at bounding box center [686, 318] width 205 height 21
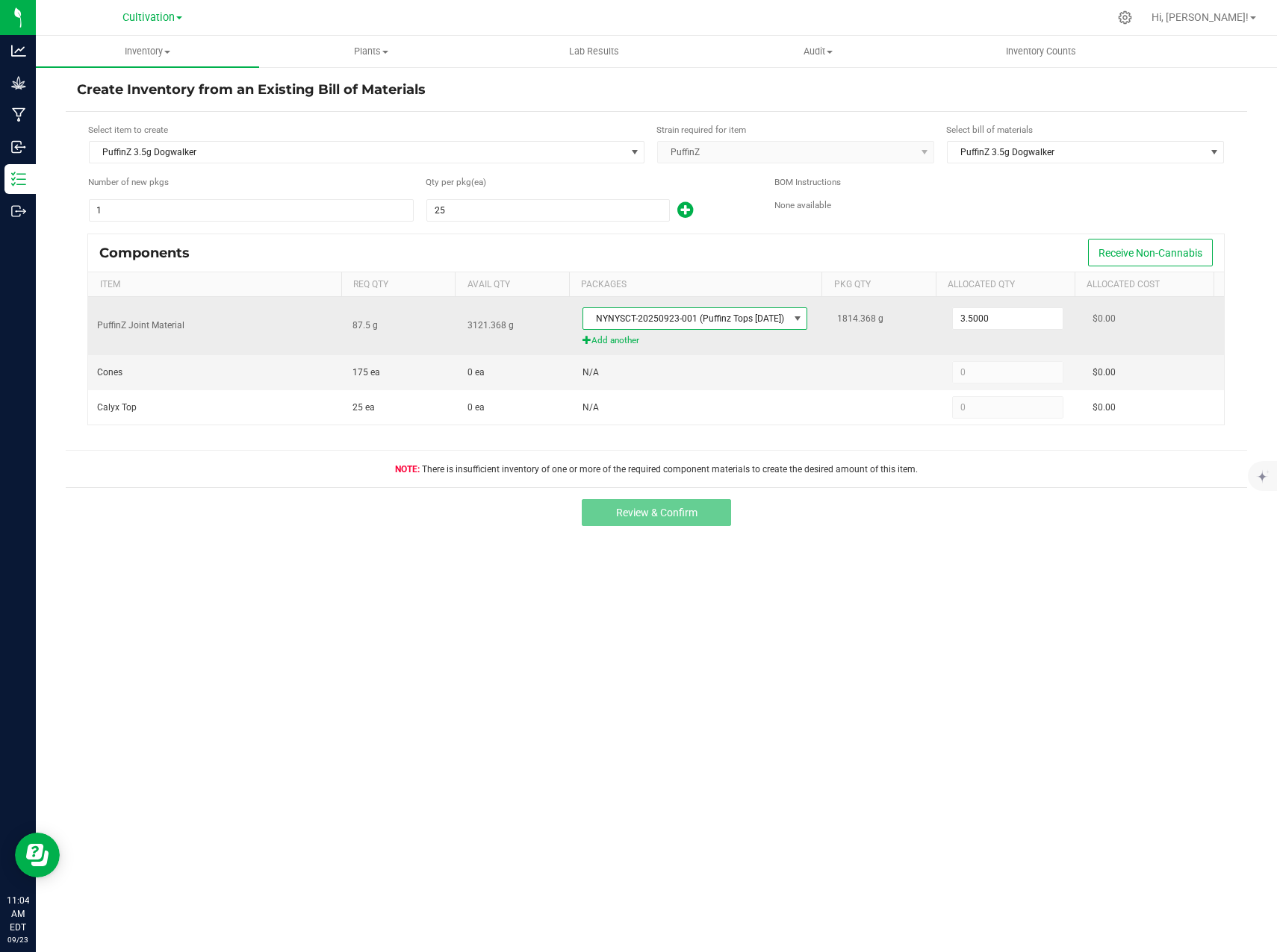
click at [769, 344] on span "Add another" at bounding box center [701, 340] width 237 height 14
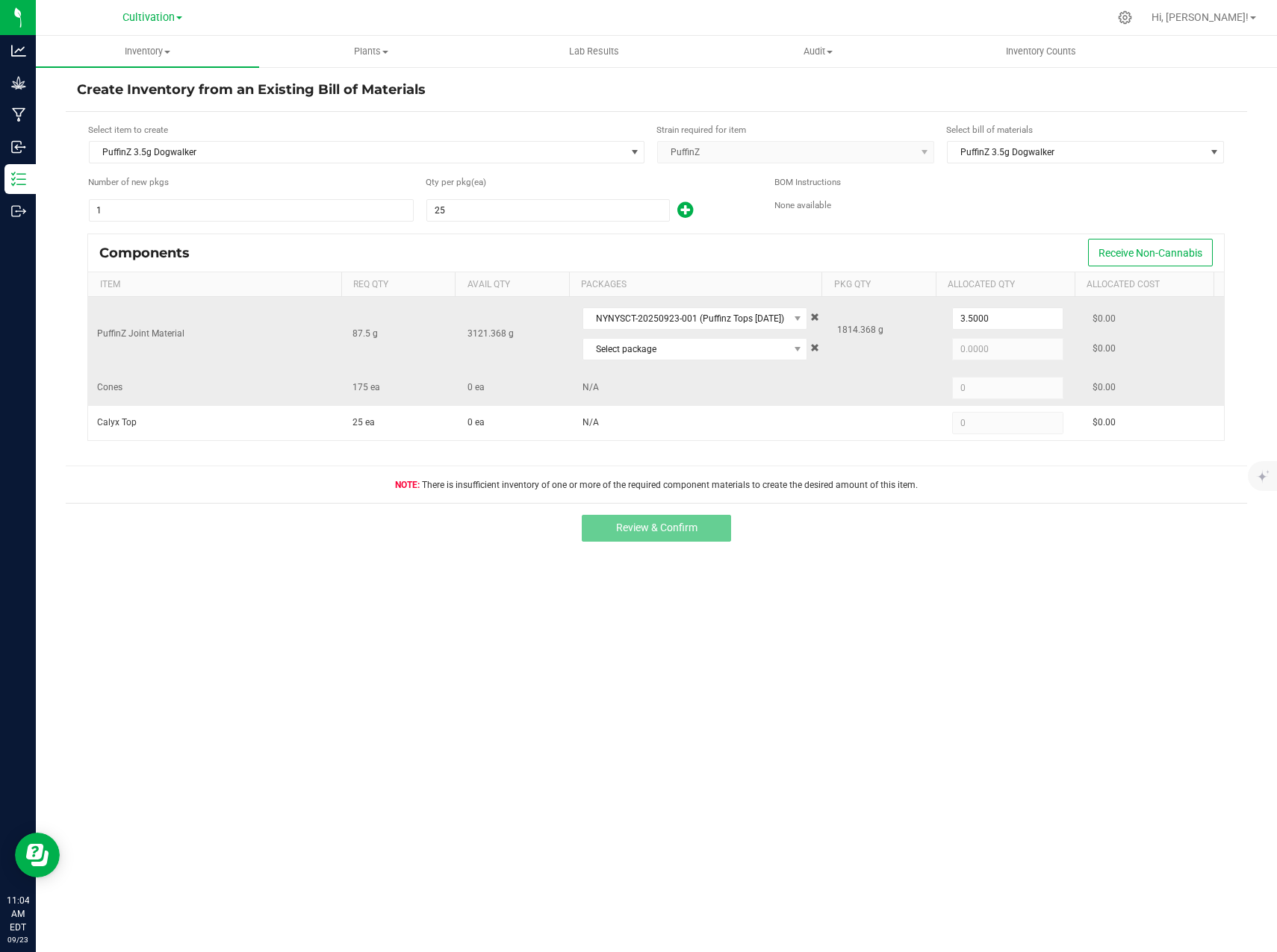
click at [717, 389] on td "N/A" at bounding box center [701, 388] width 256 height 35
click at [810, 349] on span at bounding box center [815, 348] width 9 height 9
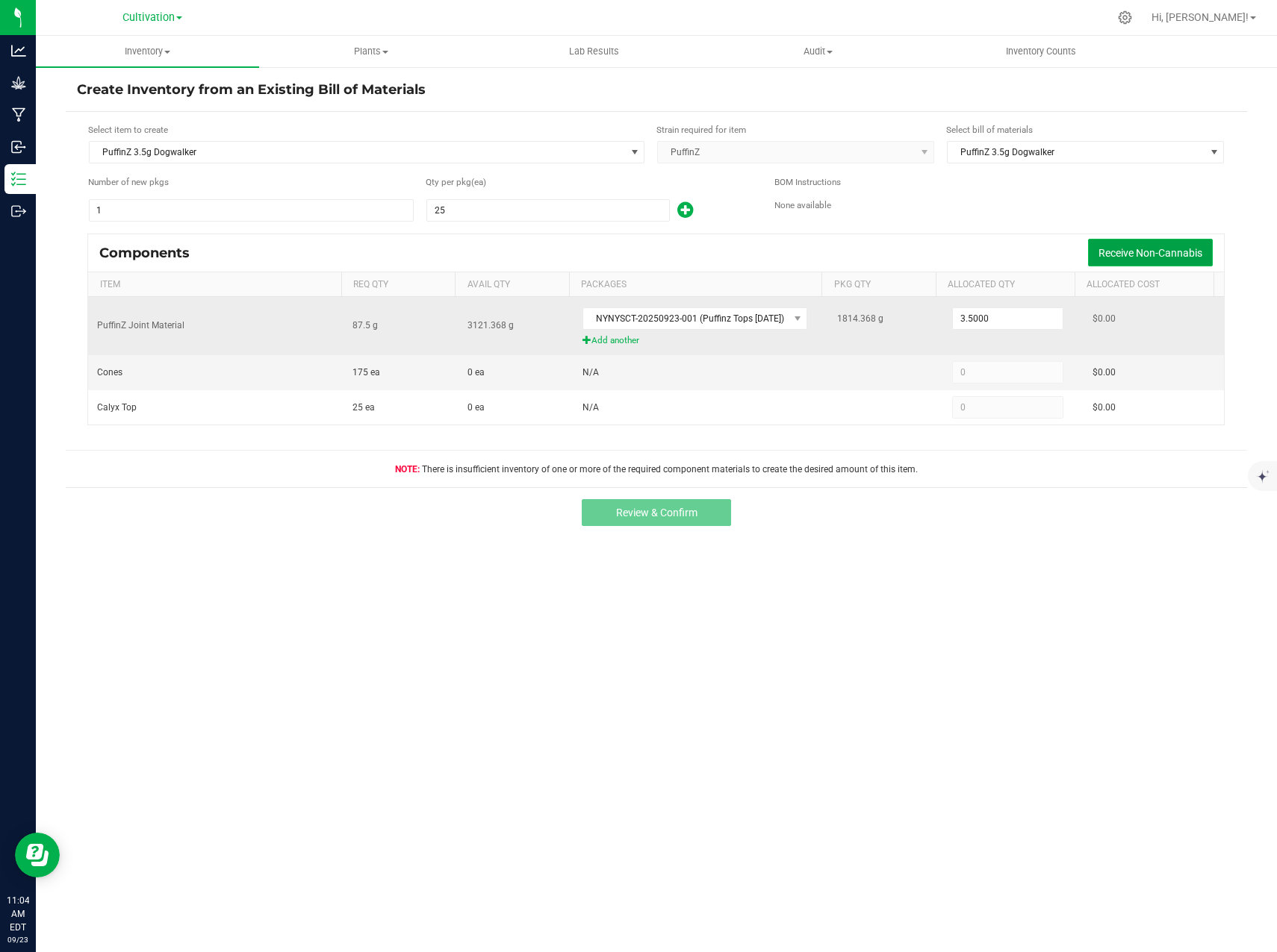
click at [1168, 247] on span "Receive Non-Cannabis" at bounding box center [1149, 253] width 103 height 12
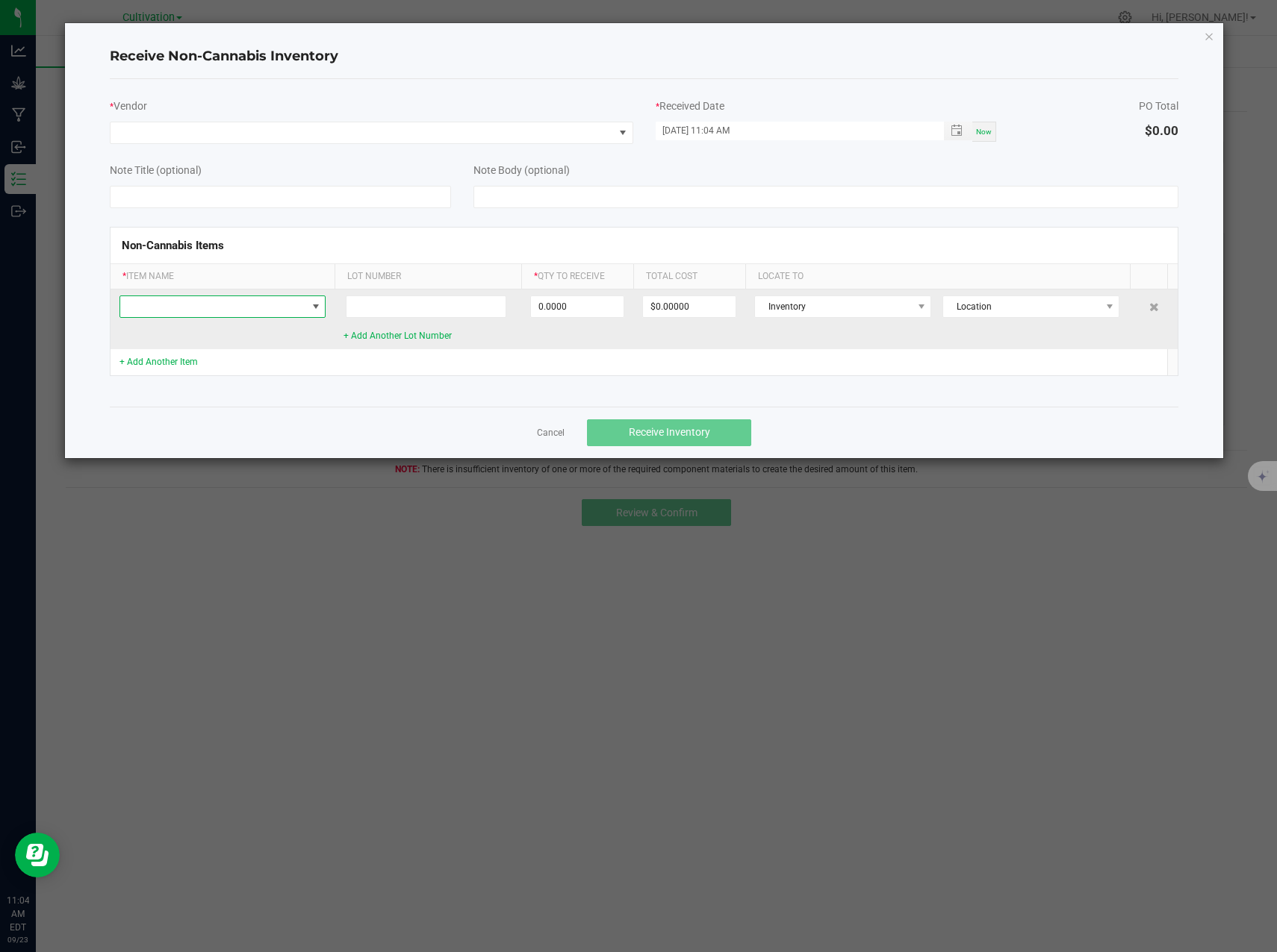
click at [244, 302] on span at bounding box center [213, 307] width 186 height 21
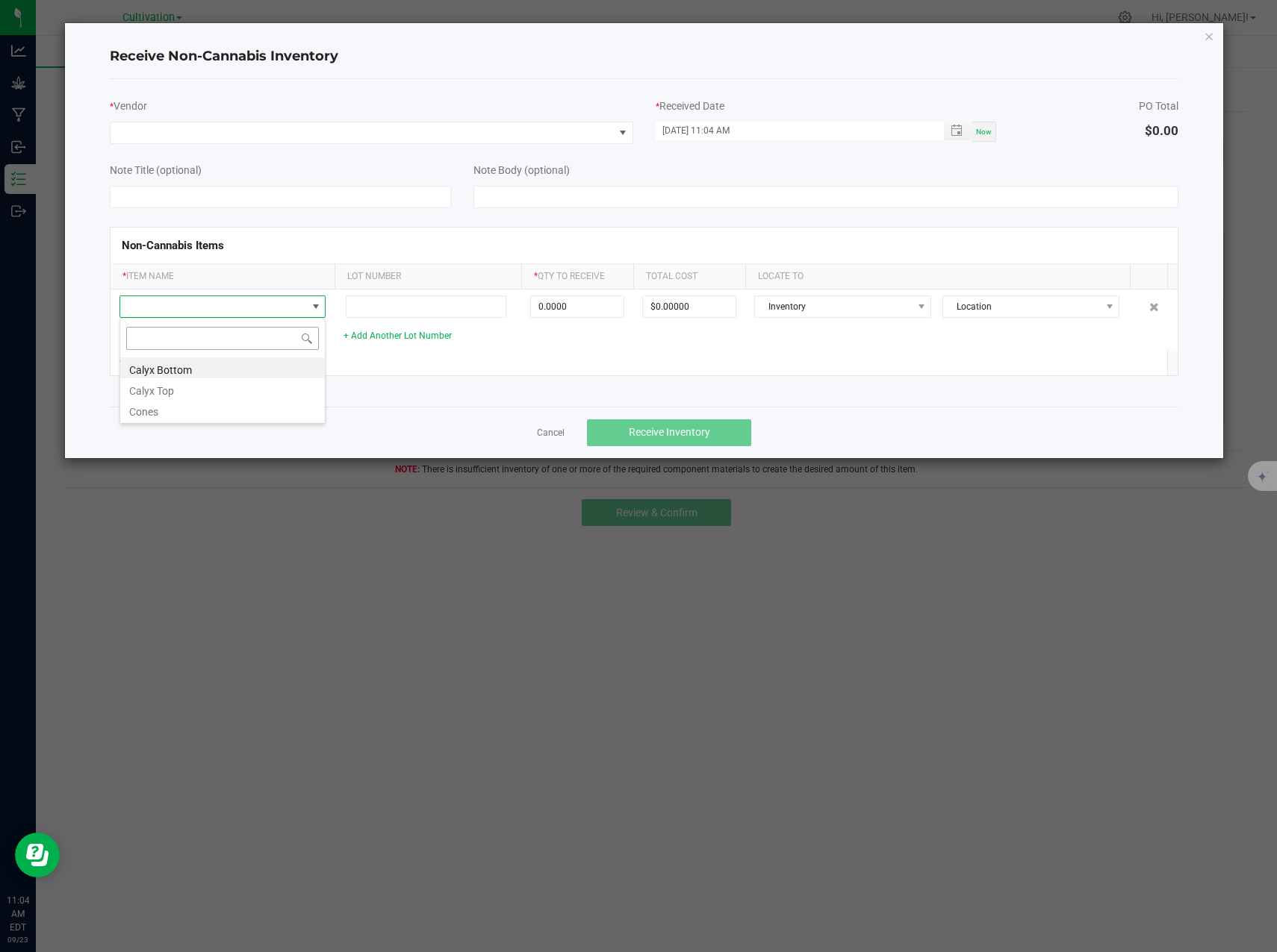
scroll to position [23, 206]
click at [213, 371] on li "Calyx Bottom" at bounding box center [222, 367] width 204 height 21
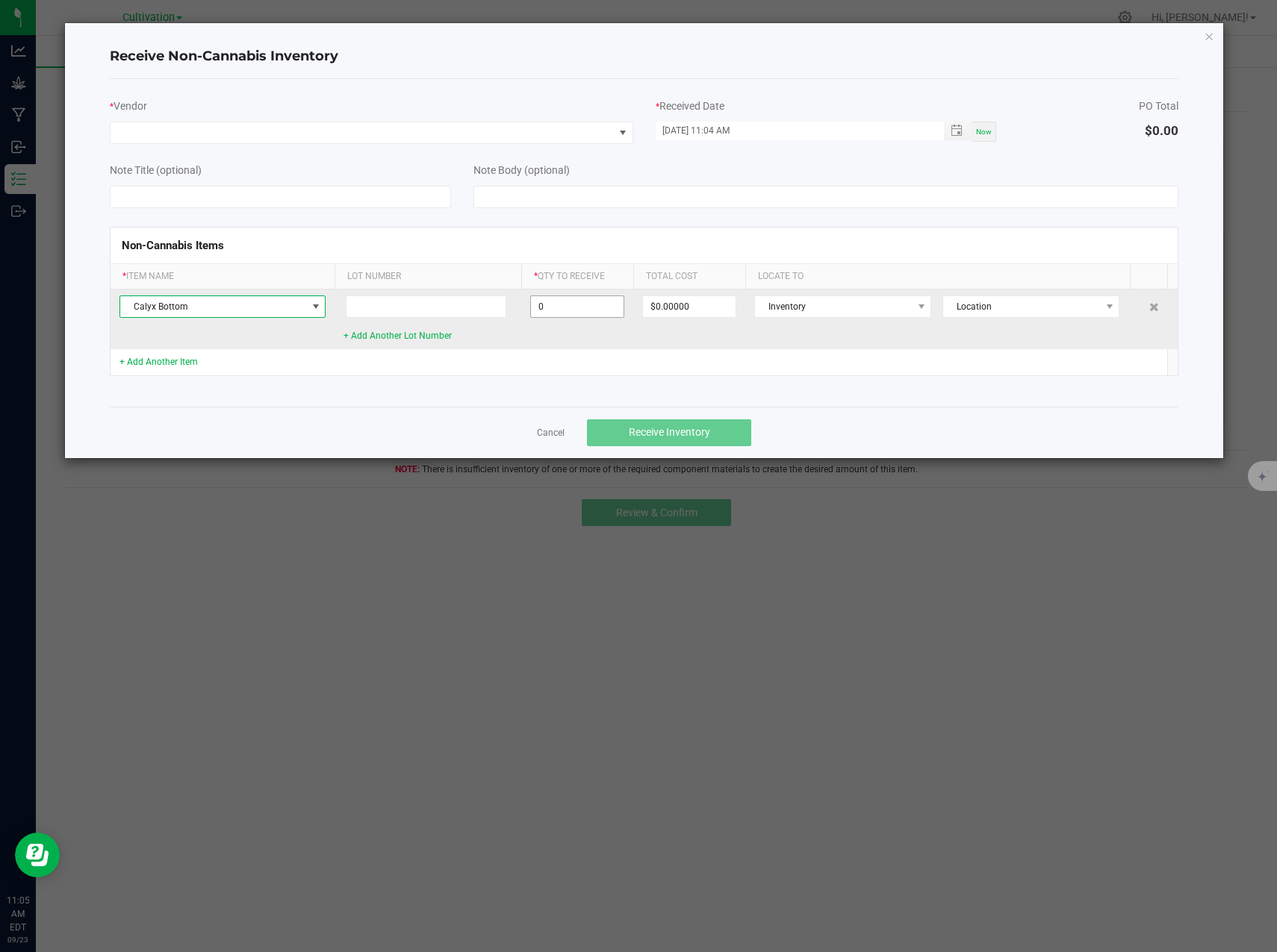
click at [577, 302] on input "0" at bounding box center [577, 307] width 92 height 21
type input "25 ea"
click at [916, 308] on span at bounding box center [921, 307] width 12 height 12
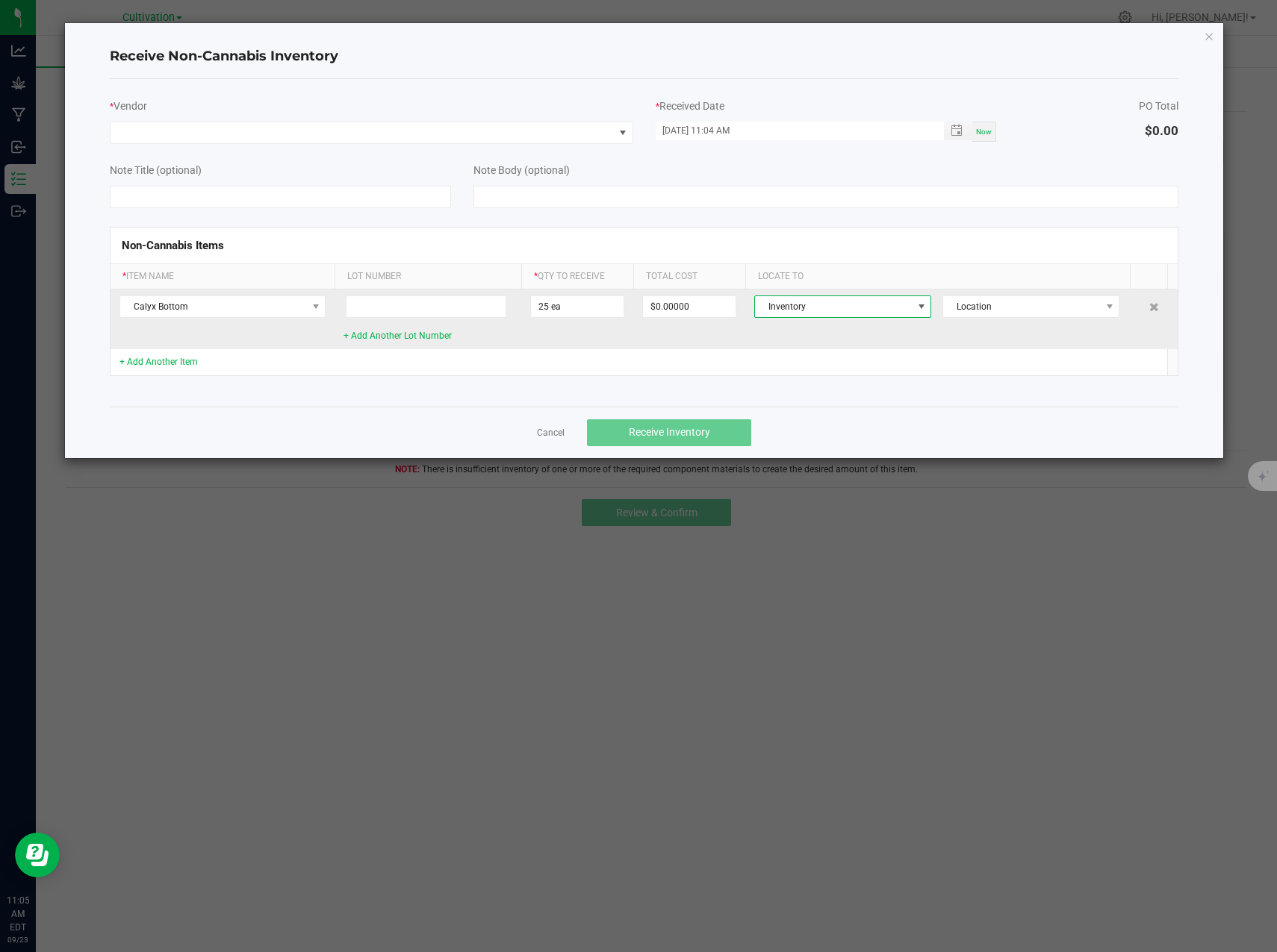
click at [904, 304] on span "Inventory" at bounding box center [833, 307] width 156 height 21
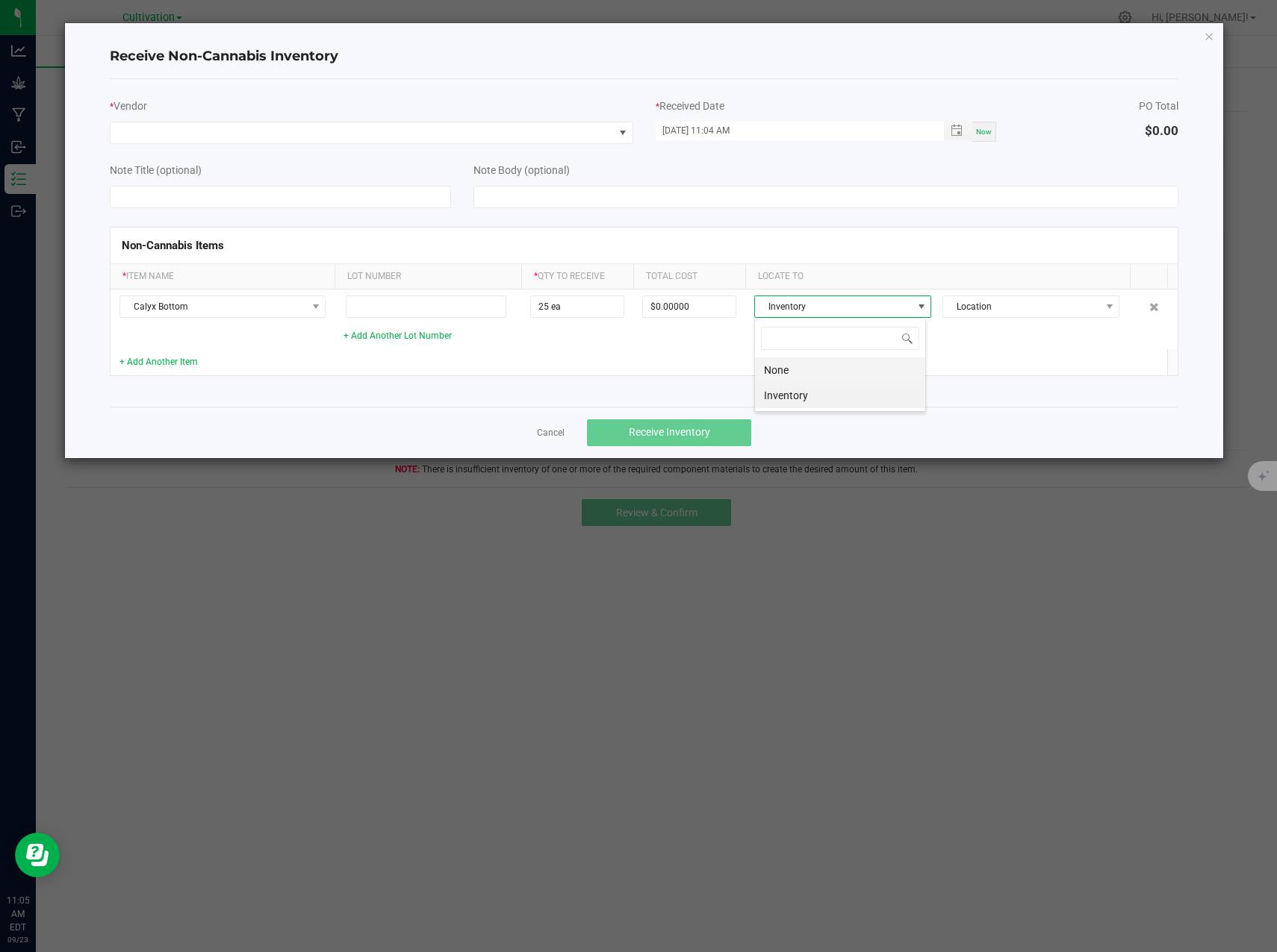
click at [889, 370] on li "None" at bounding box center [840, 370] width 170 height 25
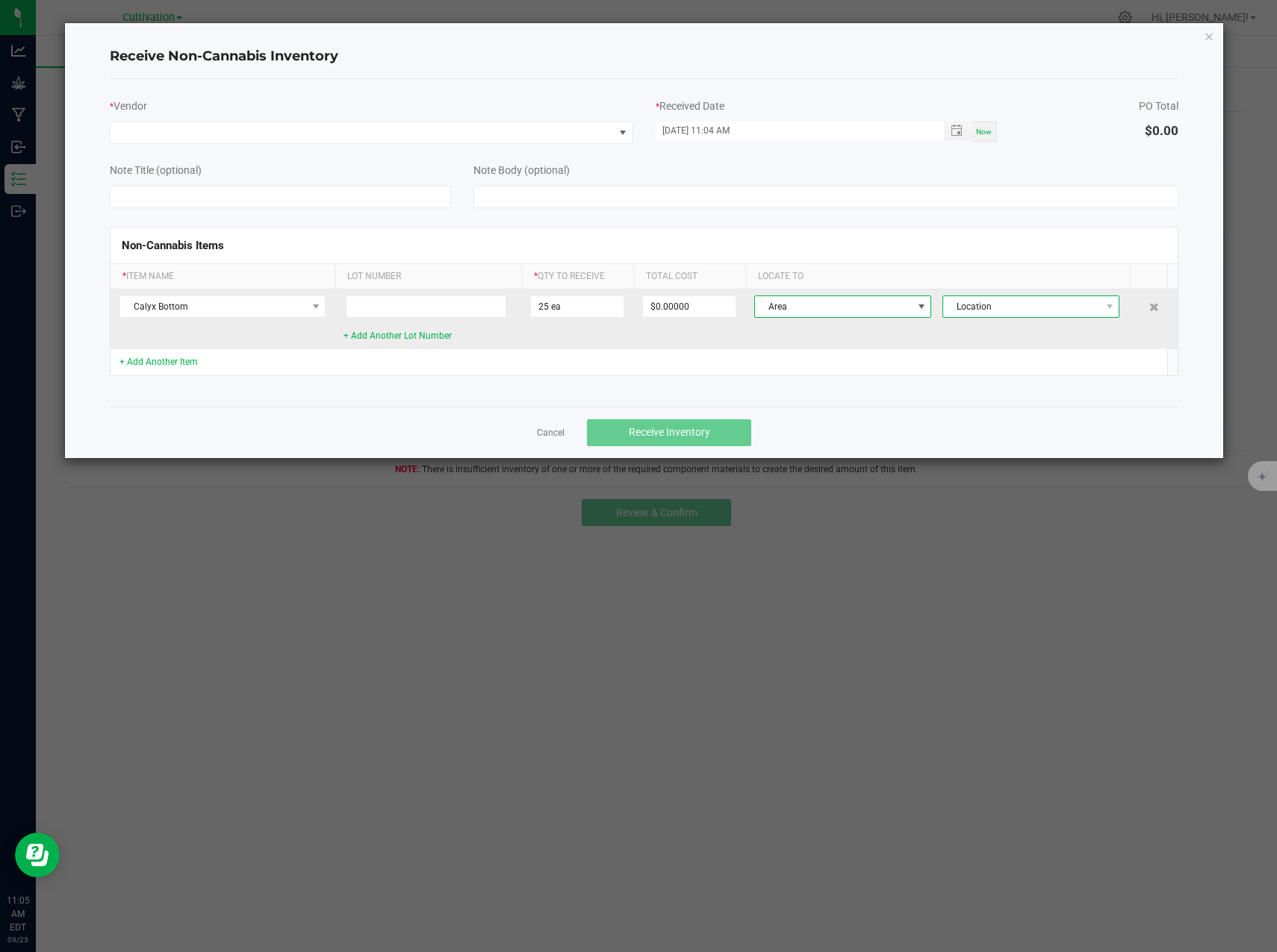
click at [983, 310] on span "Location" at bounding box center [1021, 307] width 156 height 21
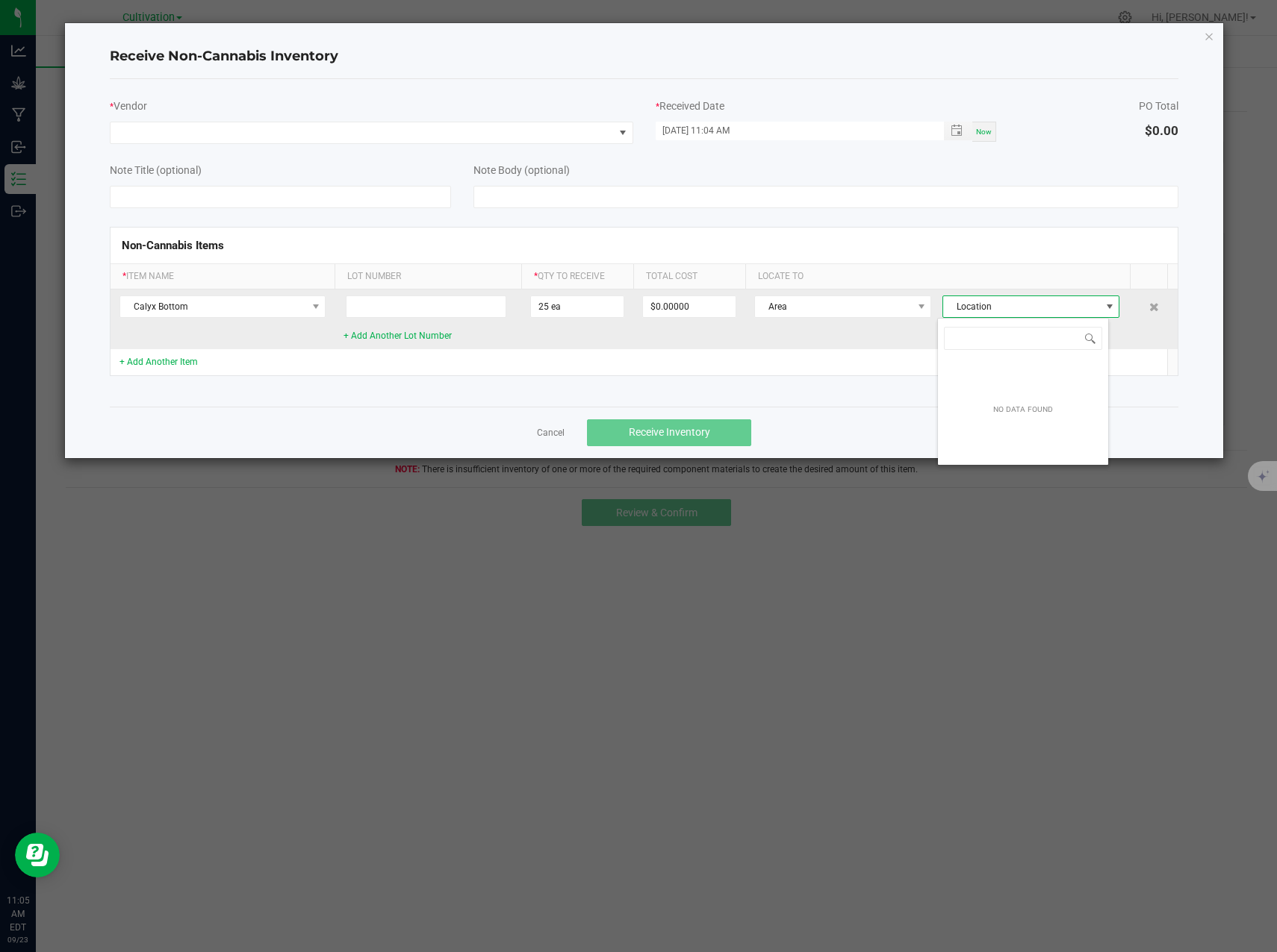
click at [983, 310] on span "Location" at bounding box center [1021, 307] width 156 height 21
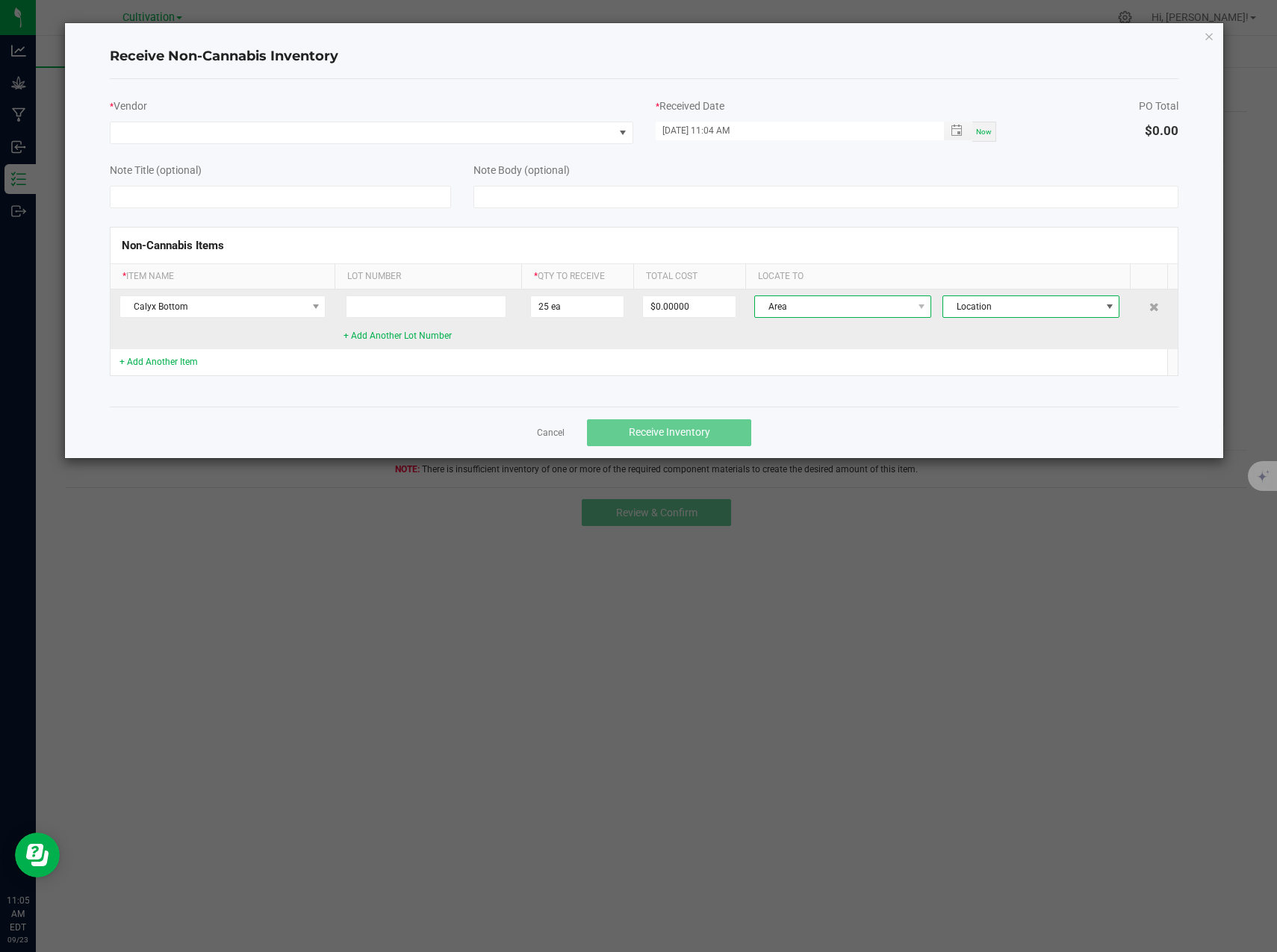
click at [901, 301] on span "Area" at bounding box center [833, 307] width 156 height 21
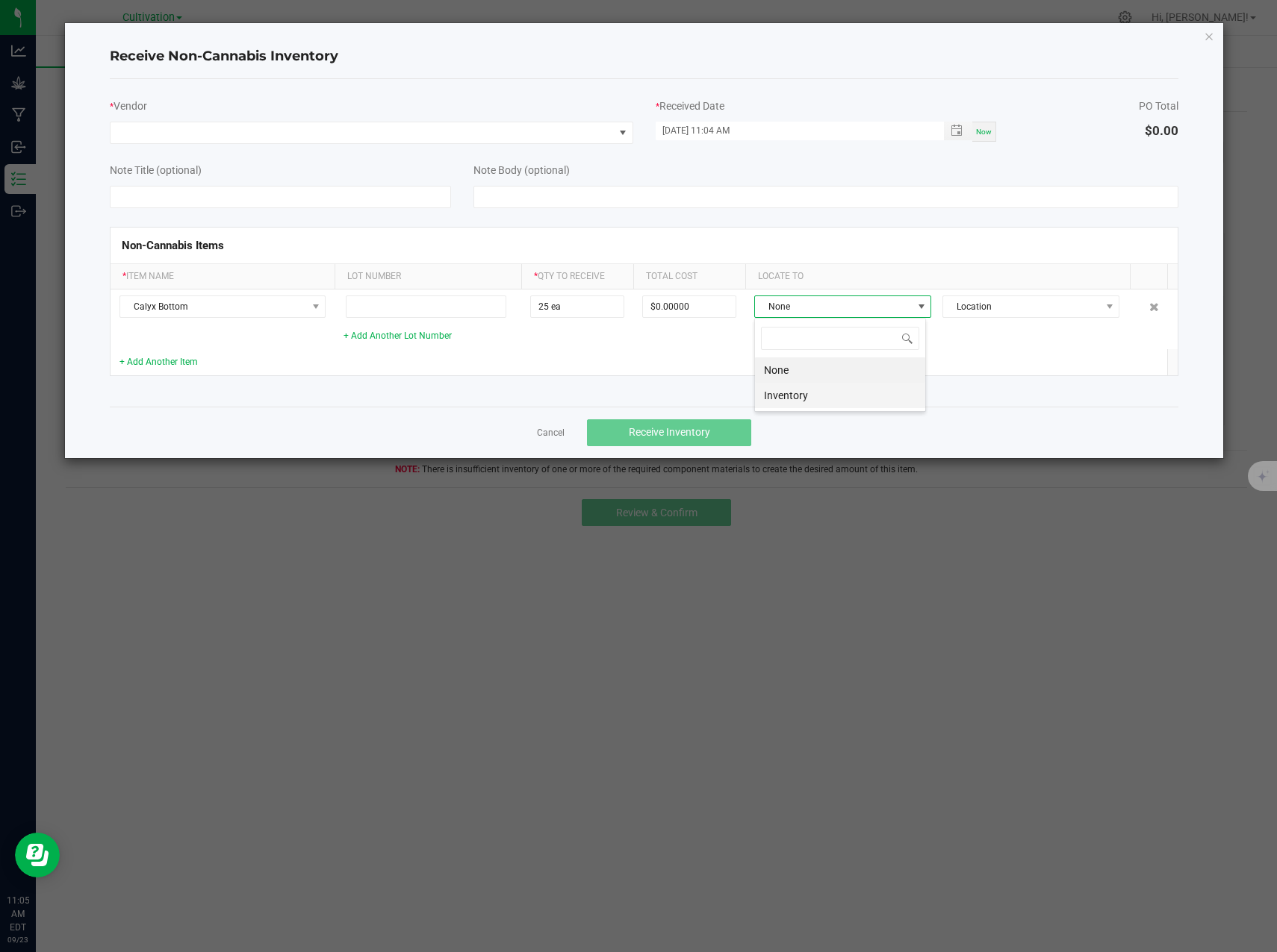
click at [844, 392] on li "Inventory" at bounding box center [840, 396] width 170 height 25
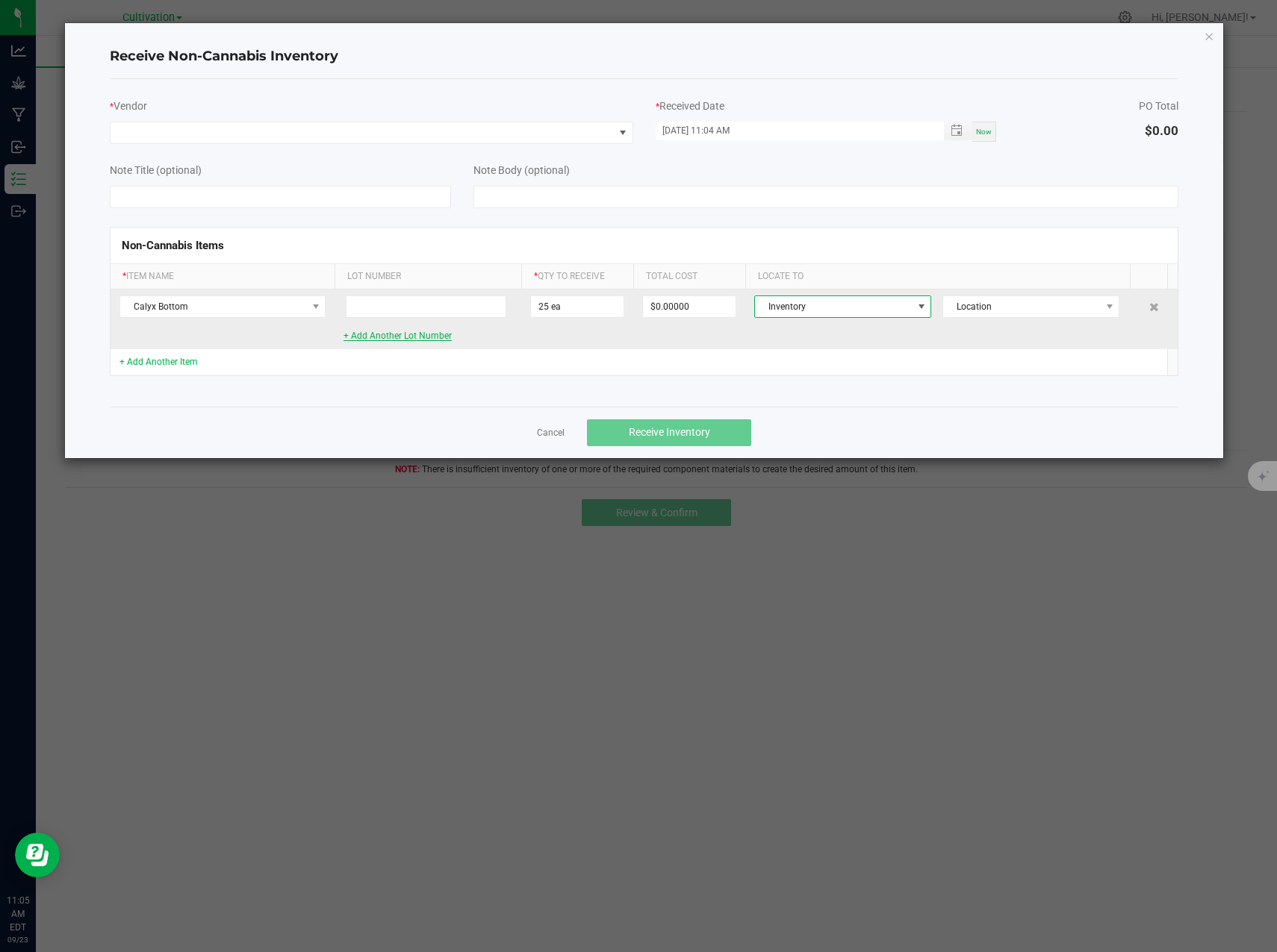
click at [410, 335] on link "+ Add Another Lot Number" at bounding box center [398, 335] width 108 height 10
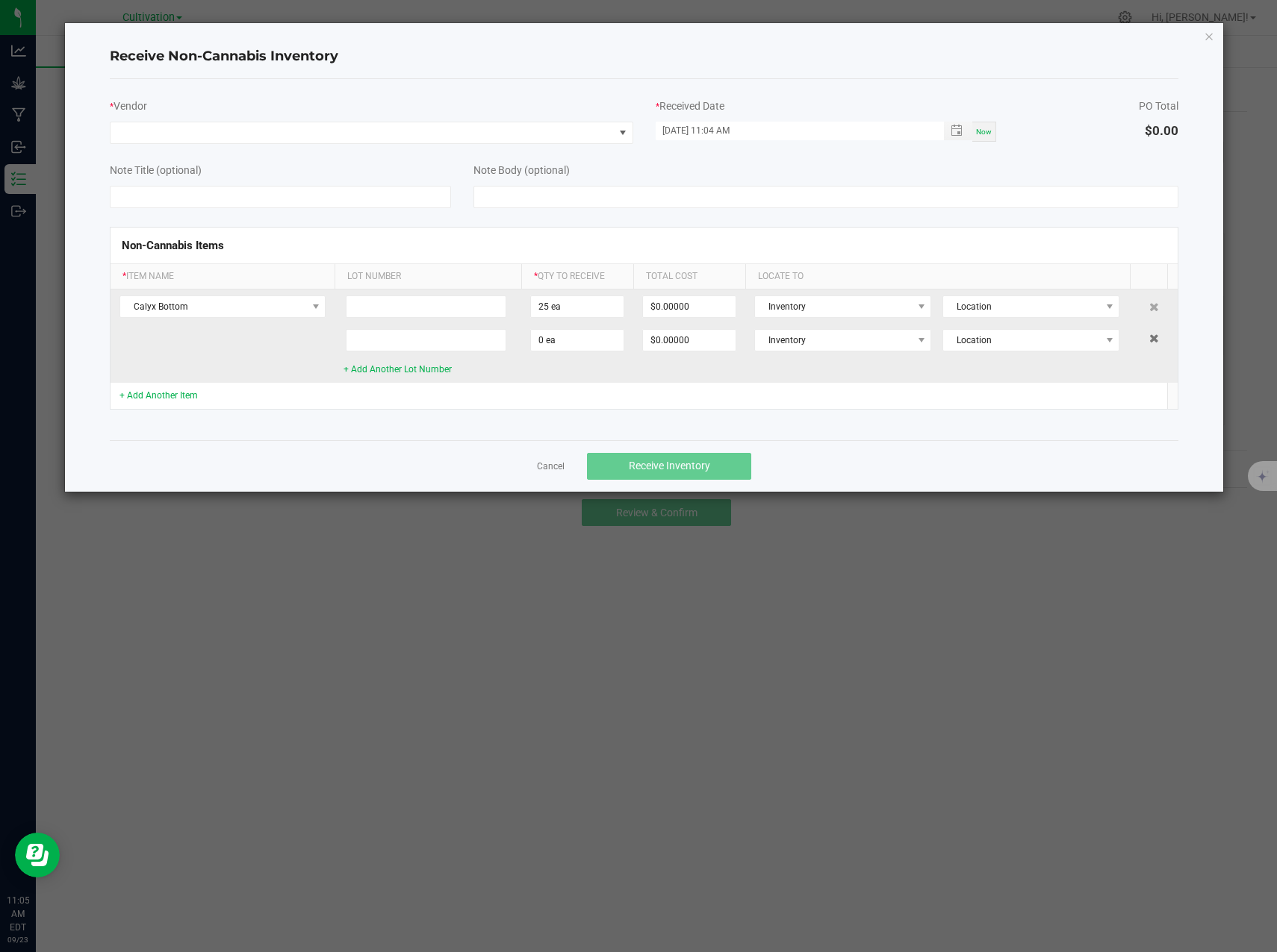
click at [1149, 339] on icon at bounding box center [1154, 338] width 10 height 9
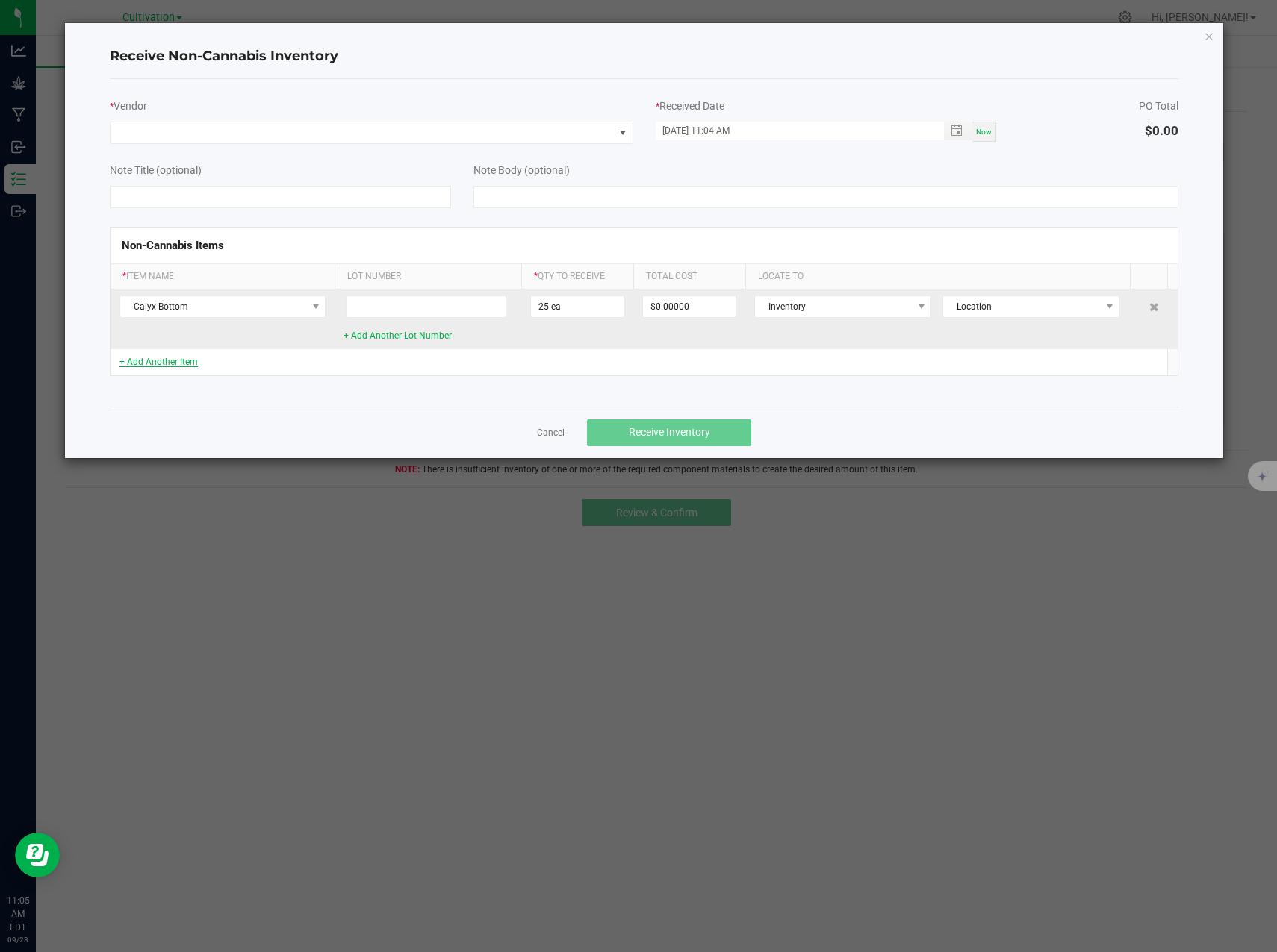
click at [161, 364] on link "+ Add Another Item" at bounding box center [158, 362] width 78 height 10
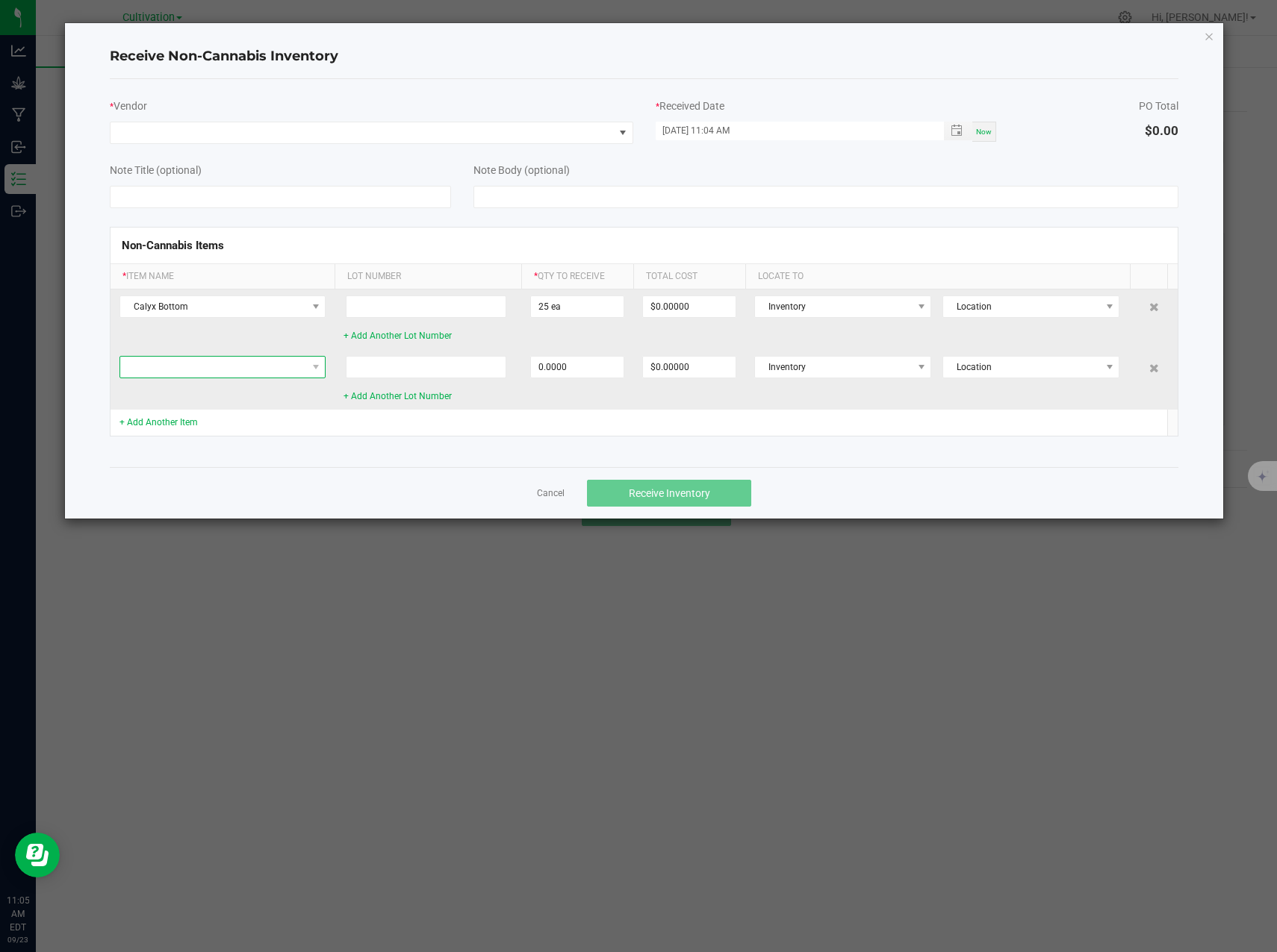
click at [194, 366] on span at bounding box center [213, 367] width 186 height 21
click at [187, 453] on li "Calyx Top" at bounding box center [222, 449] width 204 height 21
click at [568, 370] on input "0" at bounding box center [577, 367] width 92 height 21
type input "25 ea"
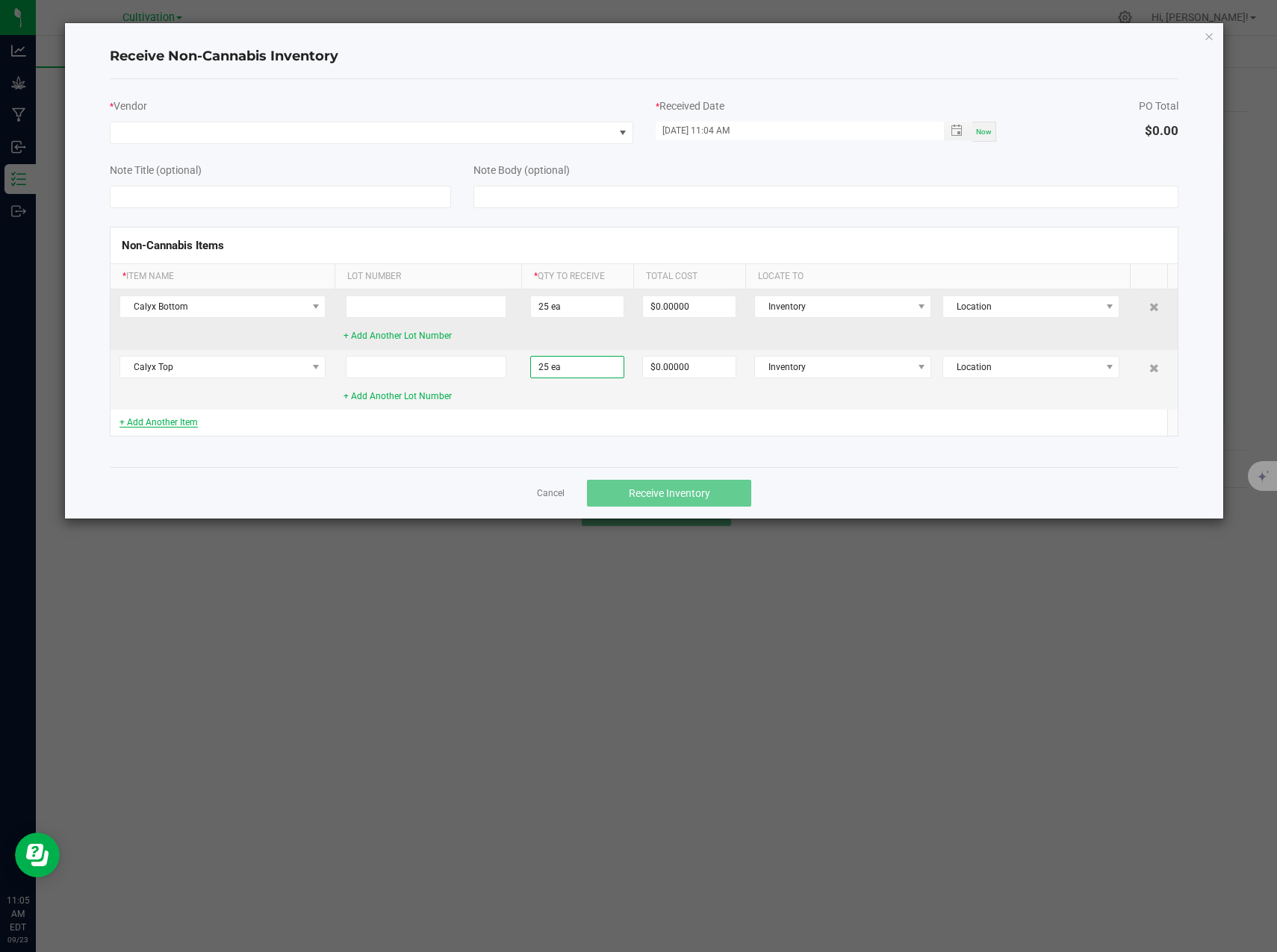
click at [170, 423] on link "+ Add Another Item" at bounding box center [158, 422] width 78 height 10
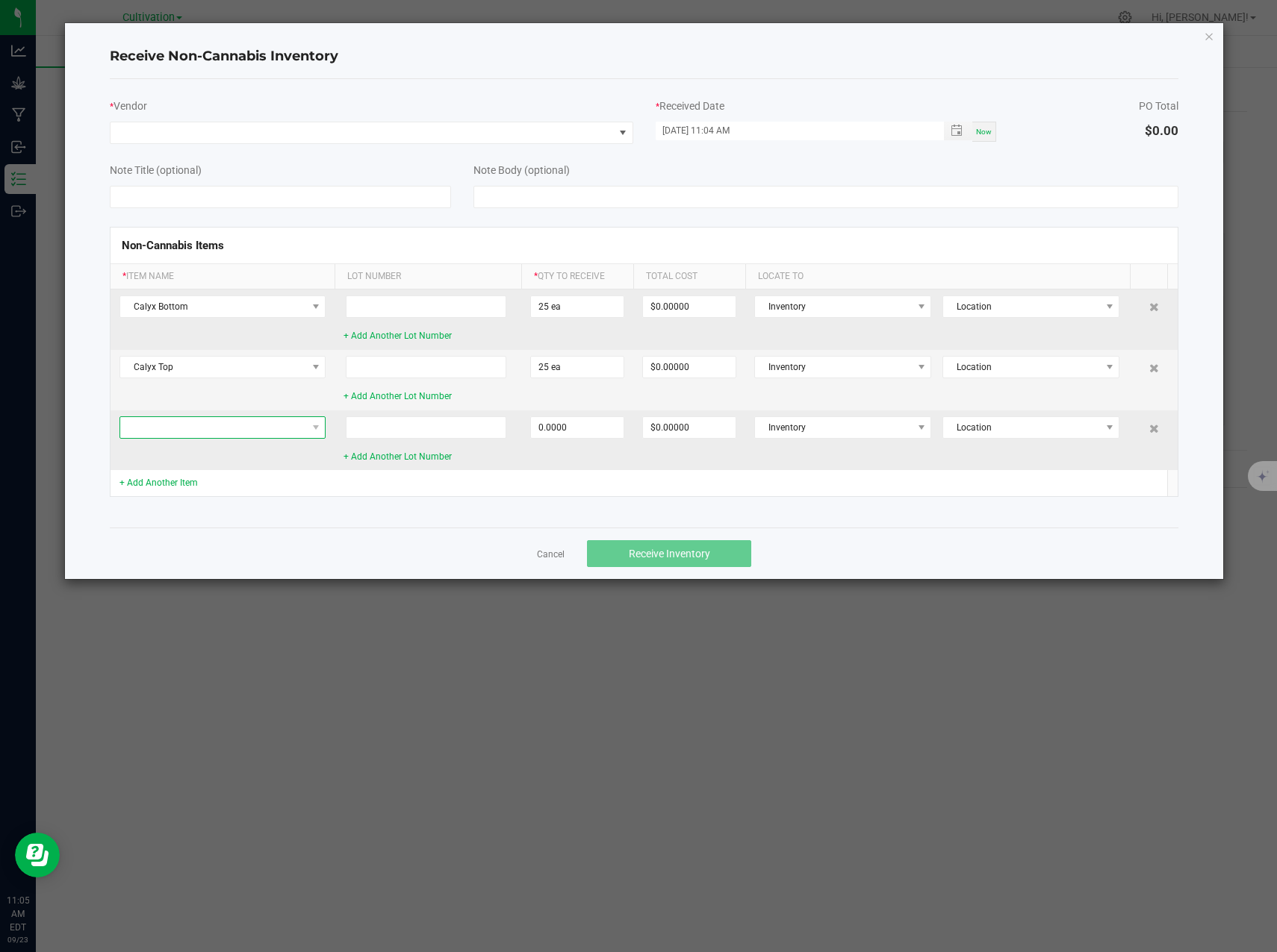
click at [190, 434] on span at bounding box center [213, 427] width 186 height 21
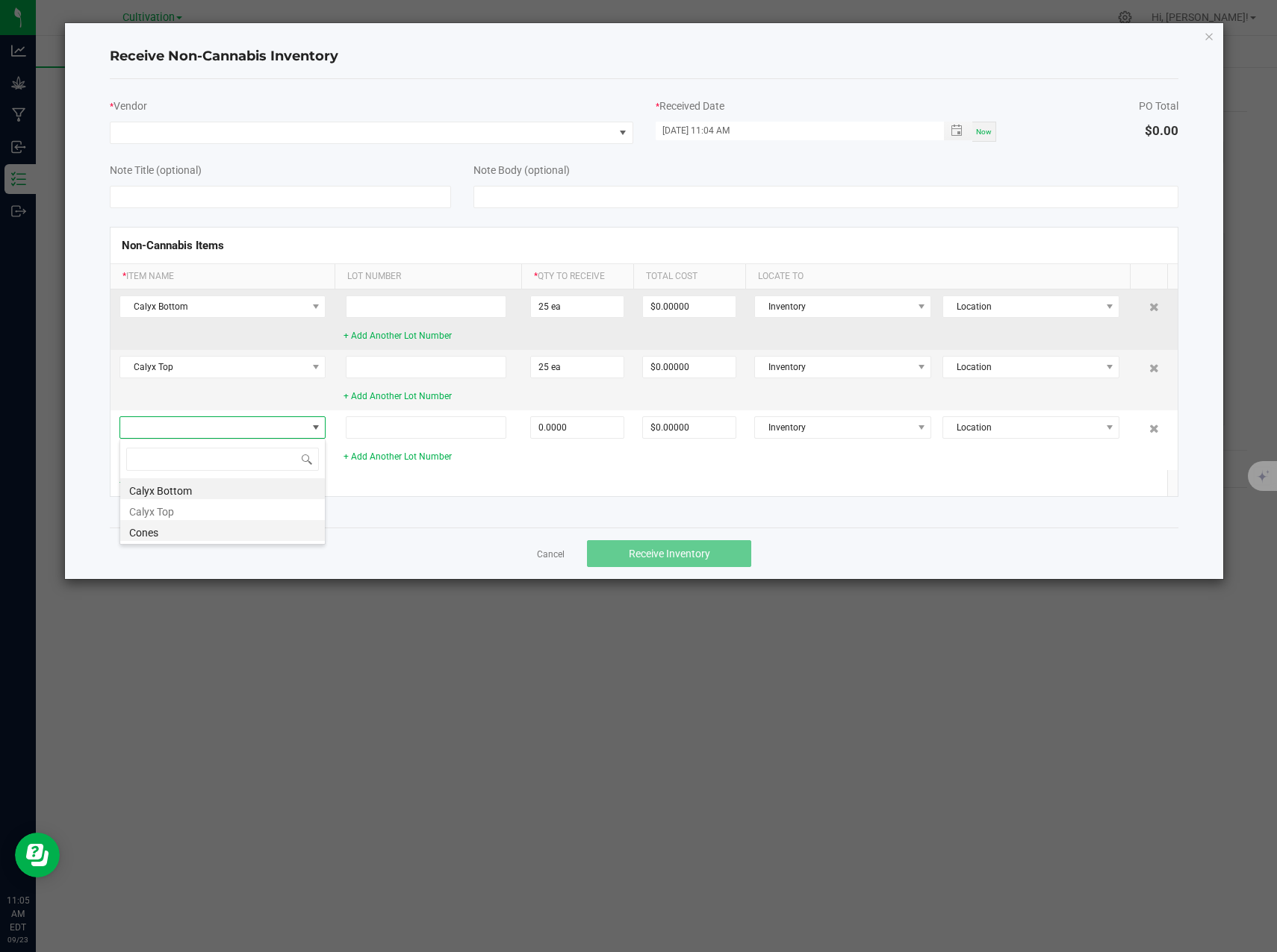
click at [190, 526] on li "Cones" at bounding box center [222, 530] width 204 height 21
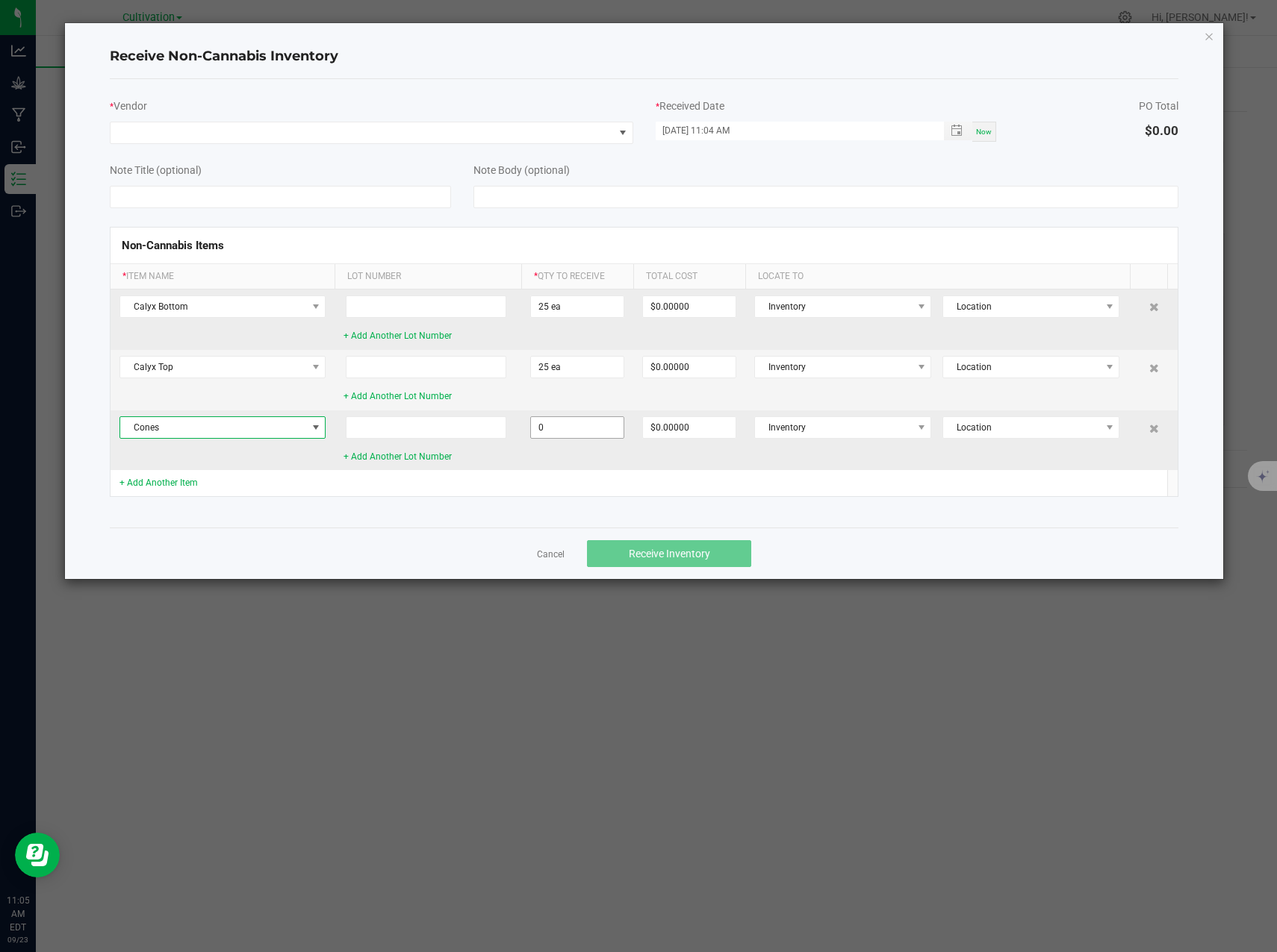
click at [562, 423] on input "0" at bounding box center [577, 427] width 92 height 21
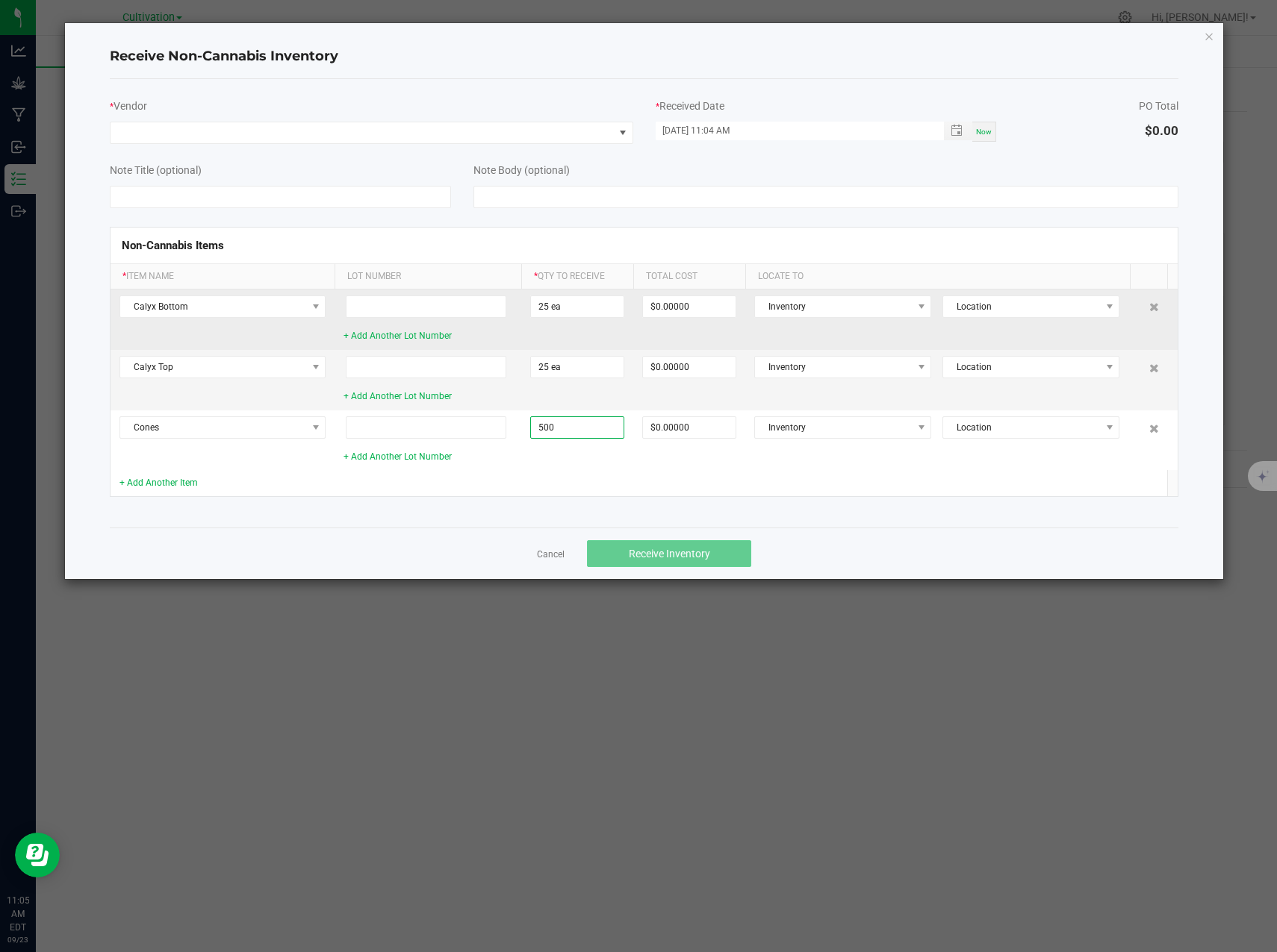
type input "500 ea"
click at [986, 131] on span "Now" at bounding box center [984, 132] width 16 height 8
type input "[DATE] 11:05 AM"
click at [625, 487] on td at bounding box center [577, 482] width 112 height 26
click at [464, 470] on td "+ Add Another Lot Number" at bounding box center [428, 439] width 187 height 60
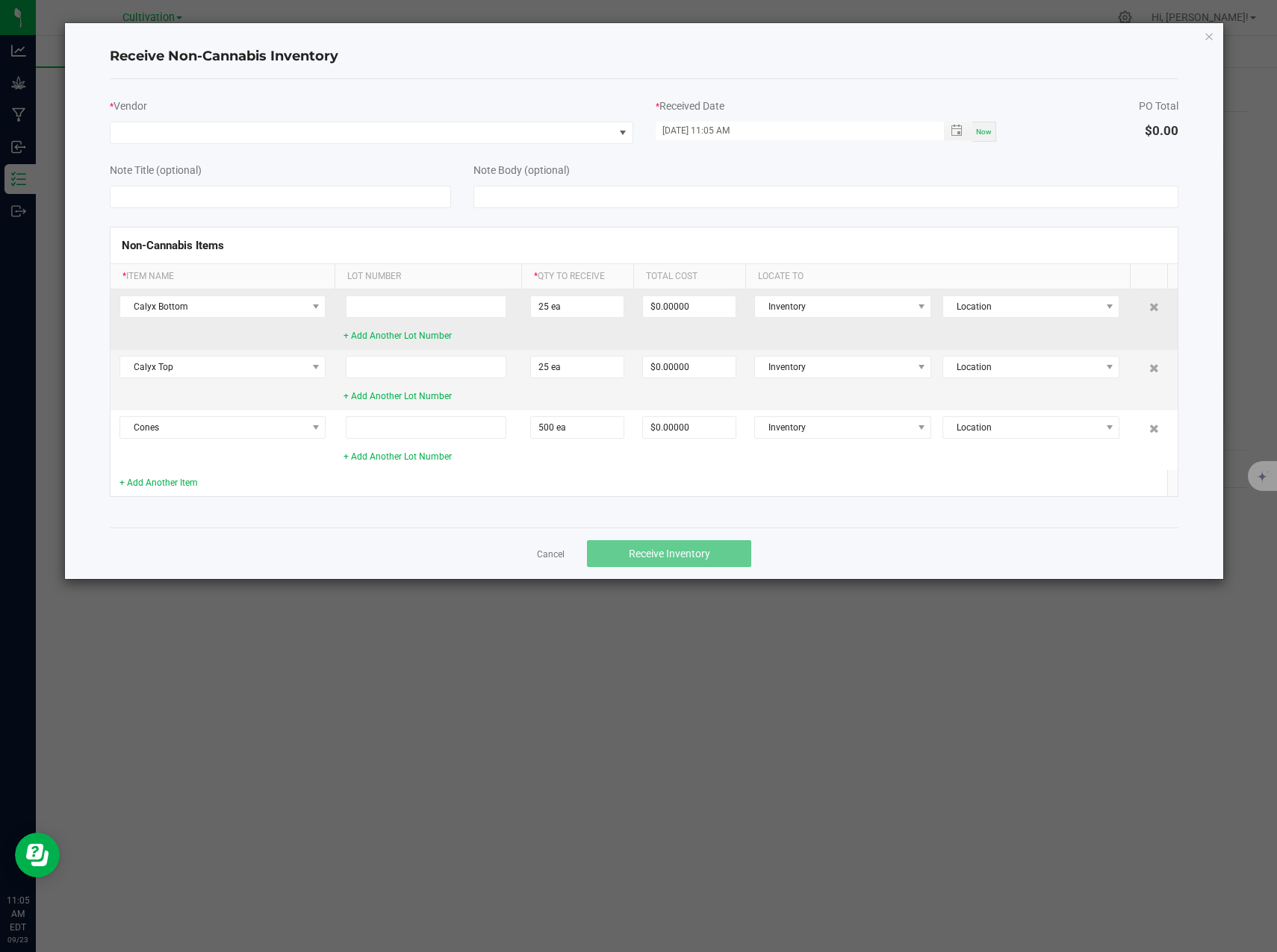
click at [465, 487] on td at bounding box center [428, 482] width 187 height 26
click at [396, 132] on span at bounding box center [361, 133] width 503 height 21
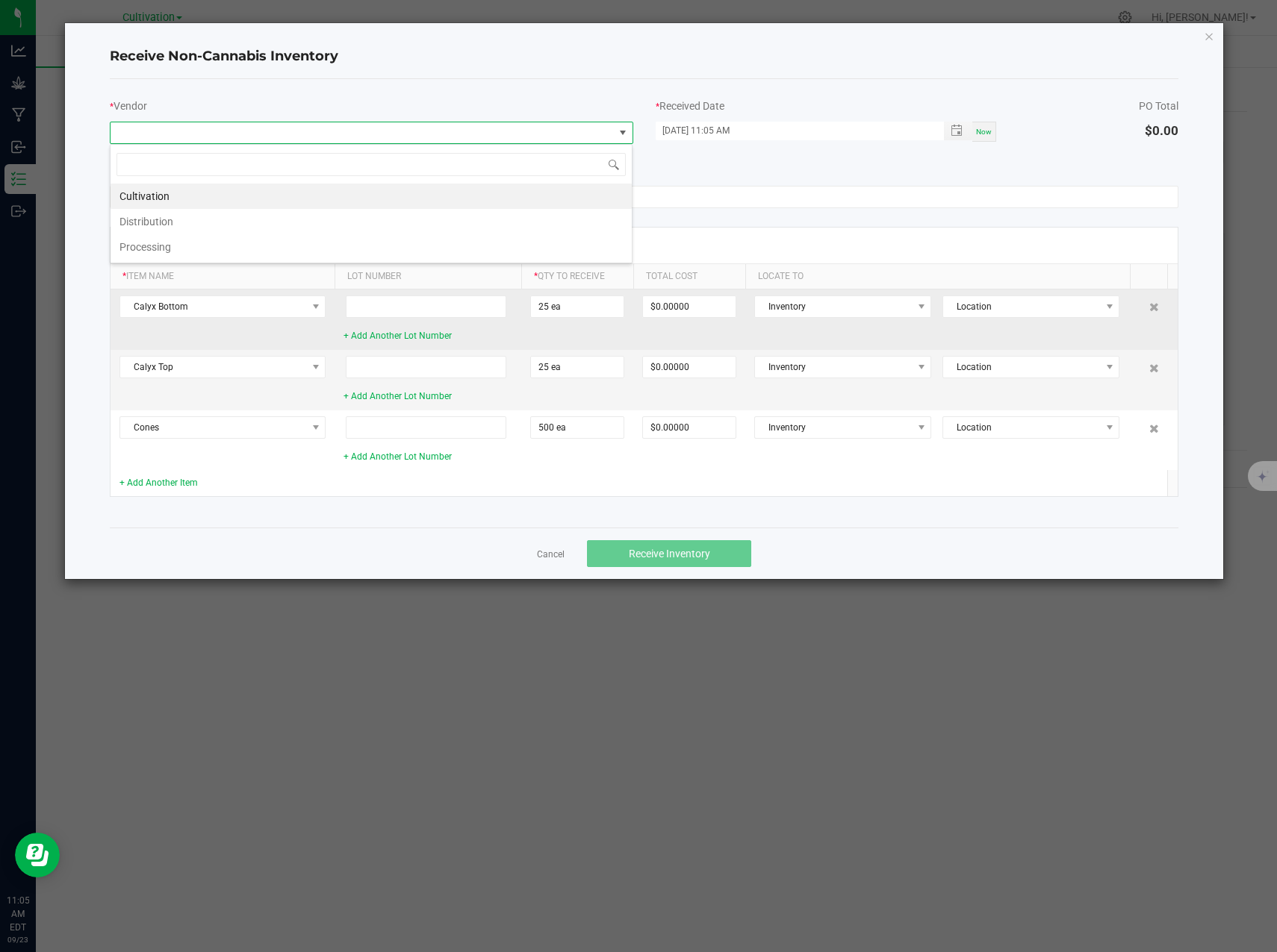
scroll to position [23, 524]
click at [162, 247] on li "Processing" at bounding box center [371, 247] width 521 height 25
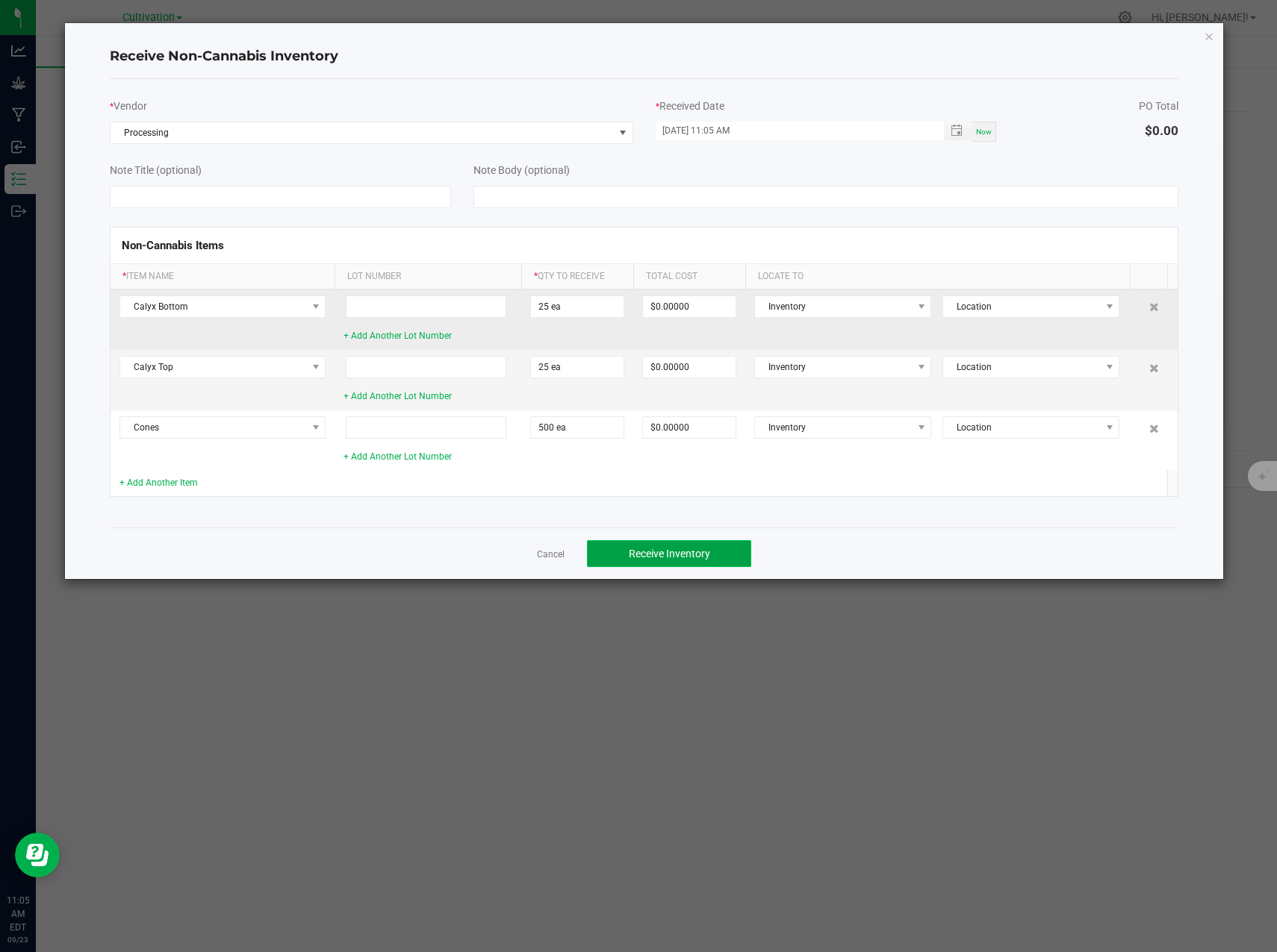
click at [674, 557] on span "Receive Inventory" at bounding box center [669, 554] width 82 height 12
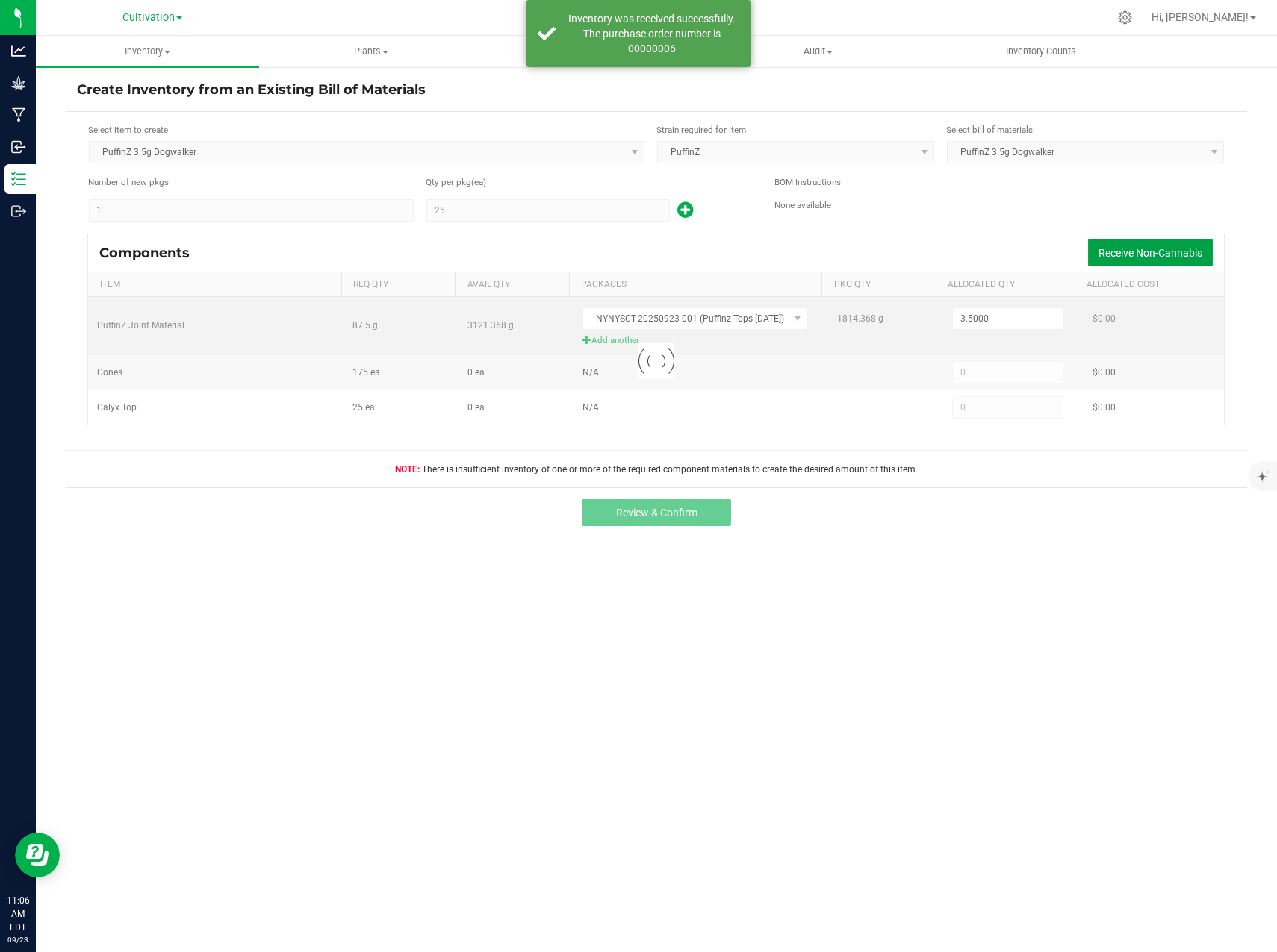
type input "175"
type input "25"
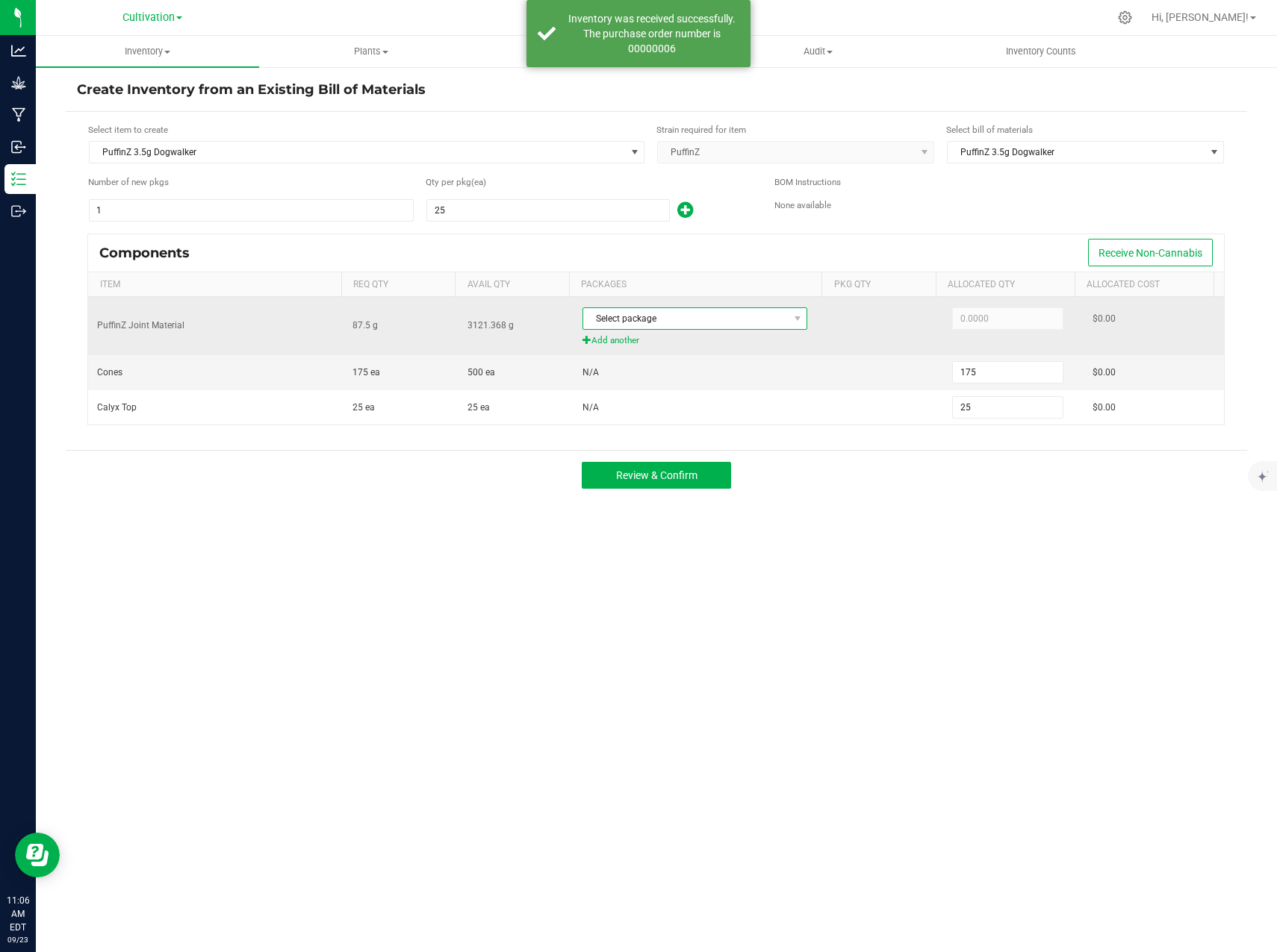
click at [688, 316] on span "Select package" at bounding box center [686, 318] width 205 height 21
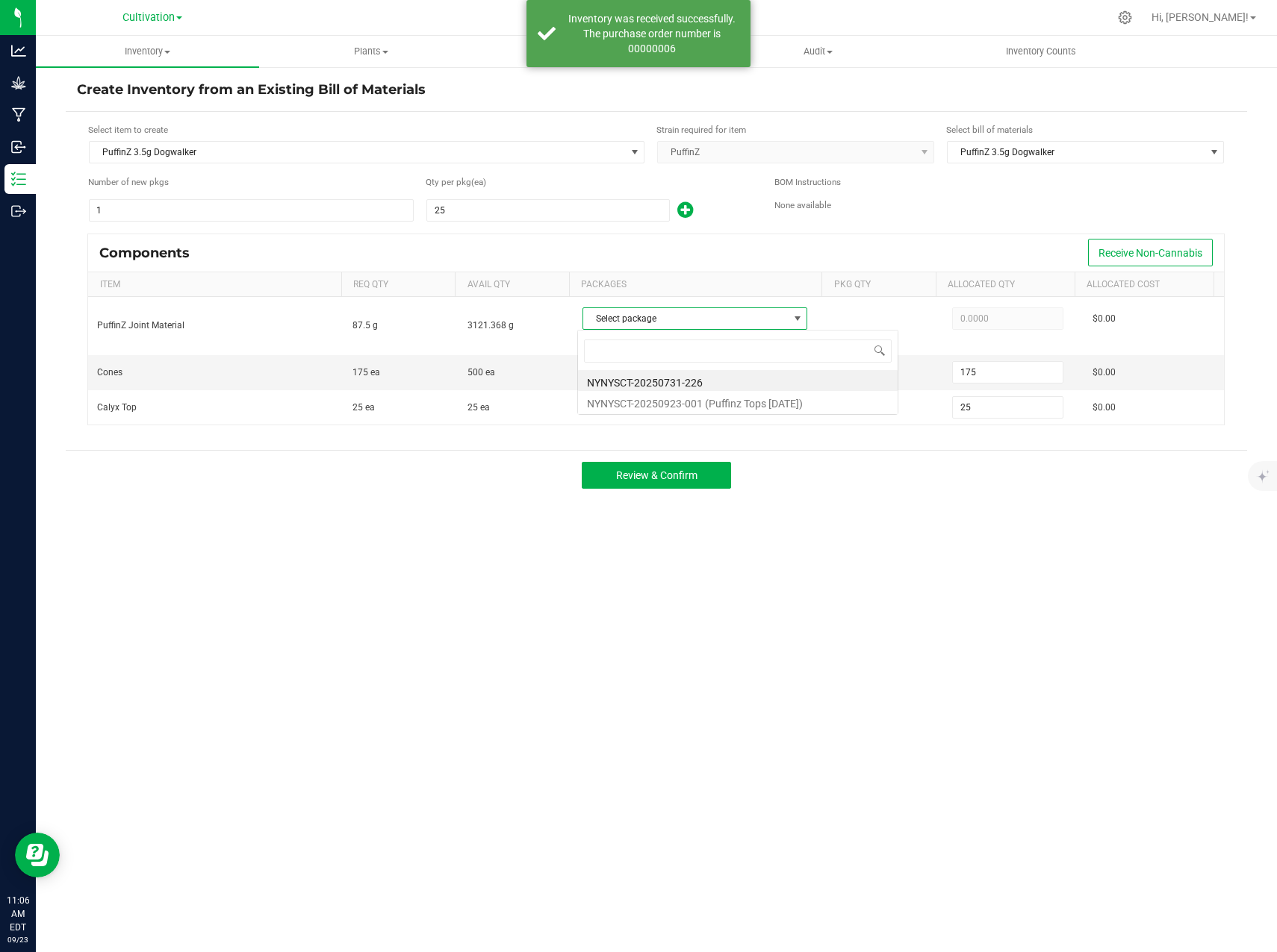
scroll to position [23, 224]
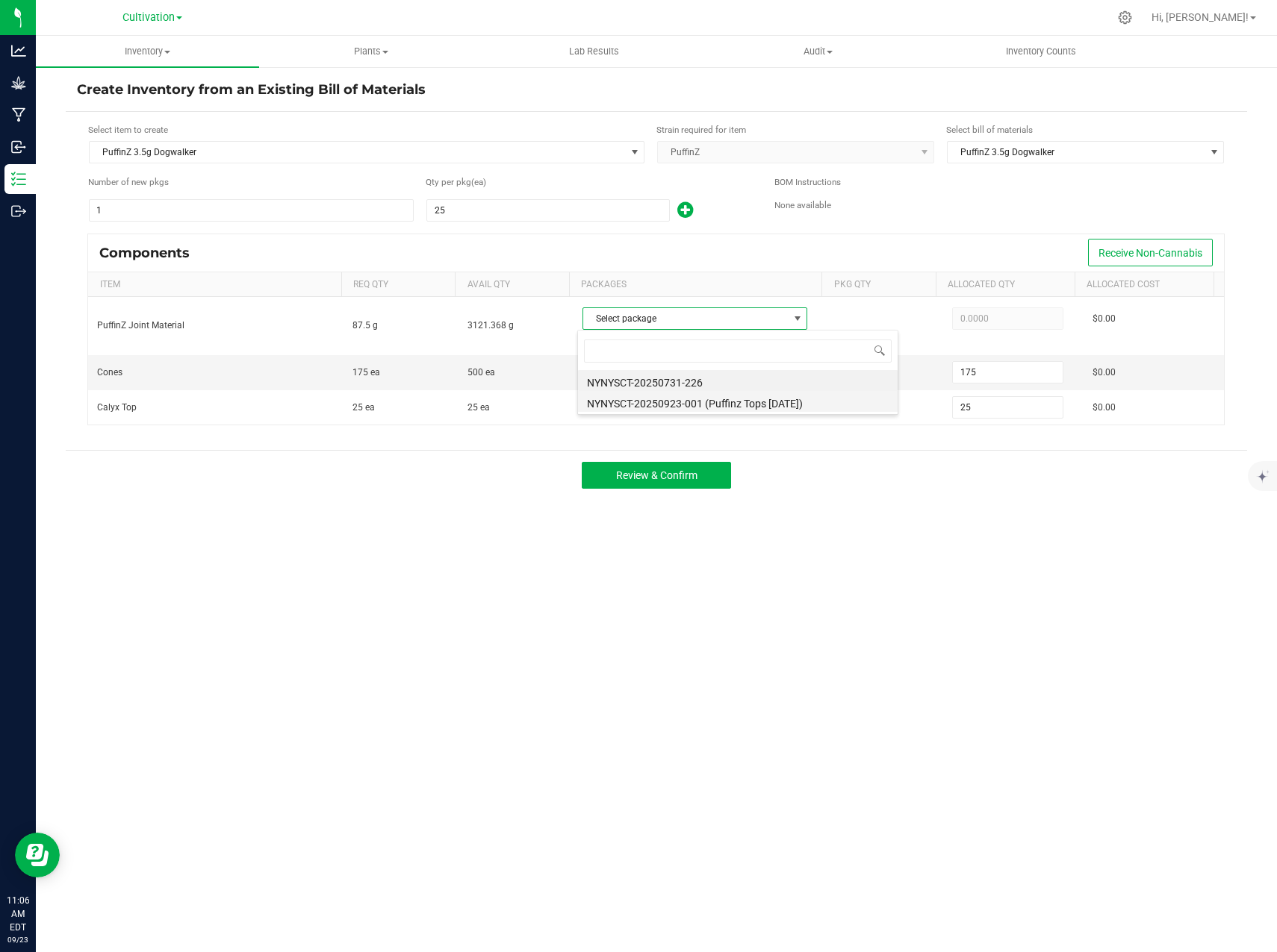
click at [681, 408] on li "NYNYSCT-20250923-001 (Puffinz Tops [DATE])" at bounding box center [737, 401] width 319 height 21
type input "87.5000"
click at [853, 502] on div "Create Inventory from an Existing Bill of Materials Select item to create Puffi…" at bounding box center [656, 299] width 1181 height 437
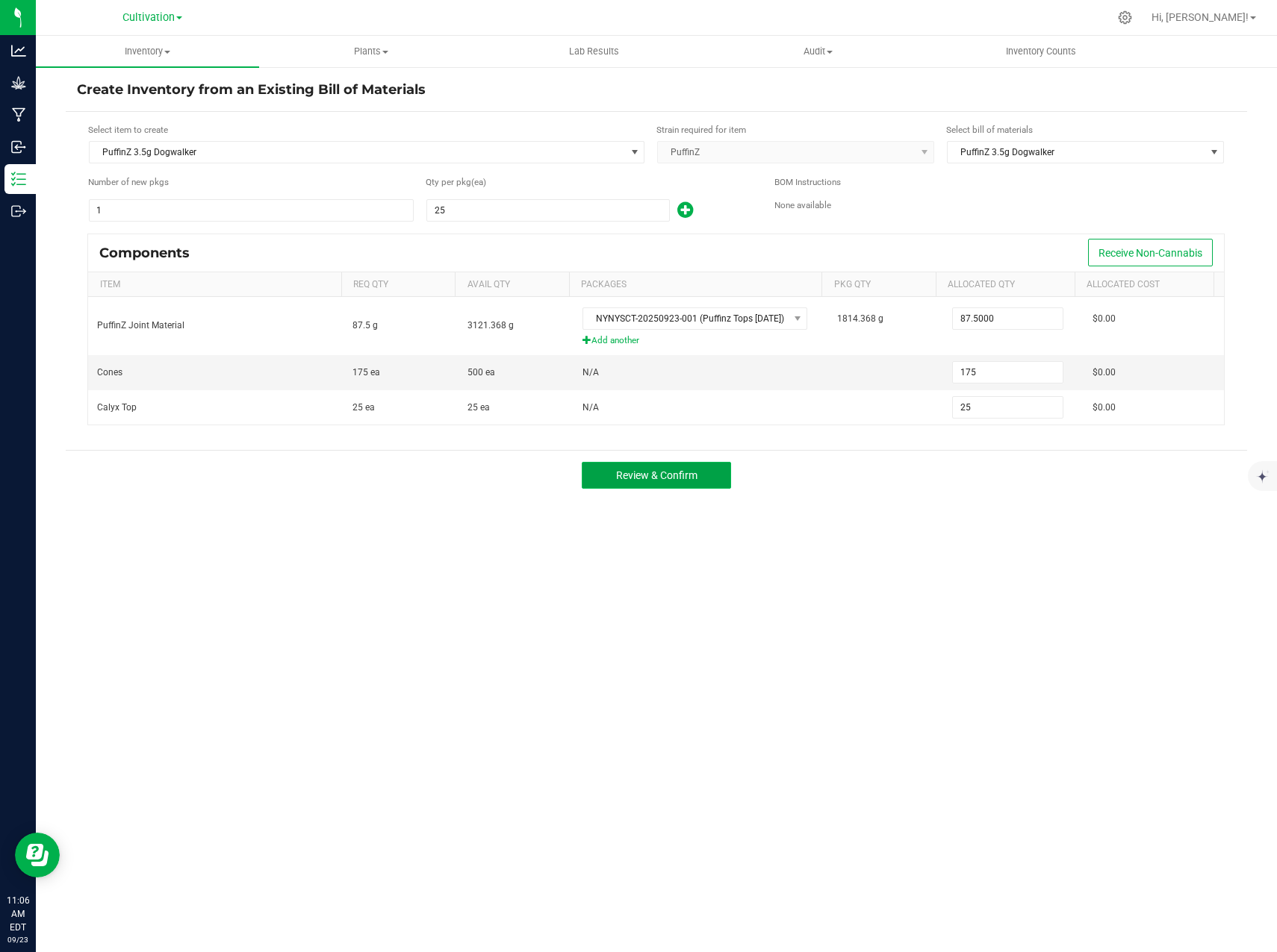
click at [679, 482] on button "Review & Confirm" at bounding box center [657, 476] width 150 height 27
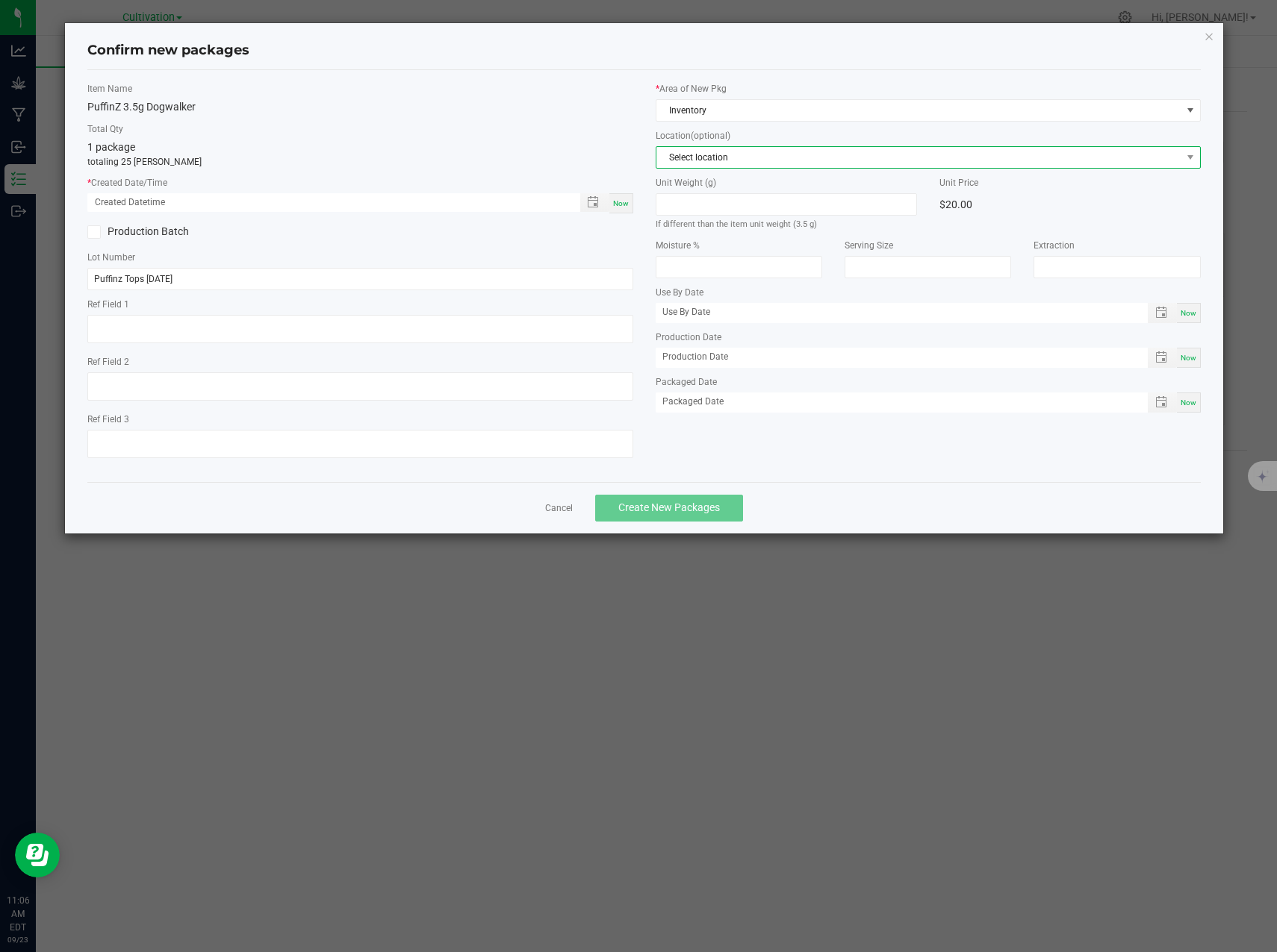
click at [738, 157] on span "Select location" at bounding box center [919, 157] width 525 height 21
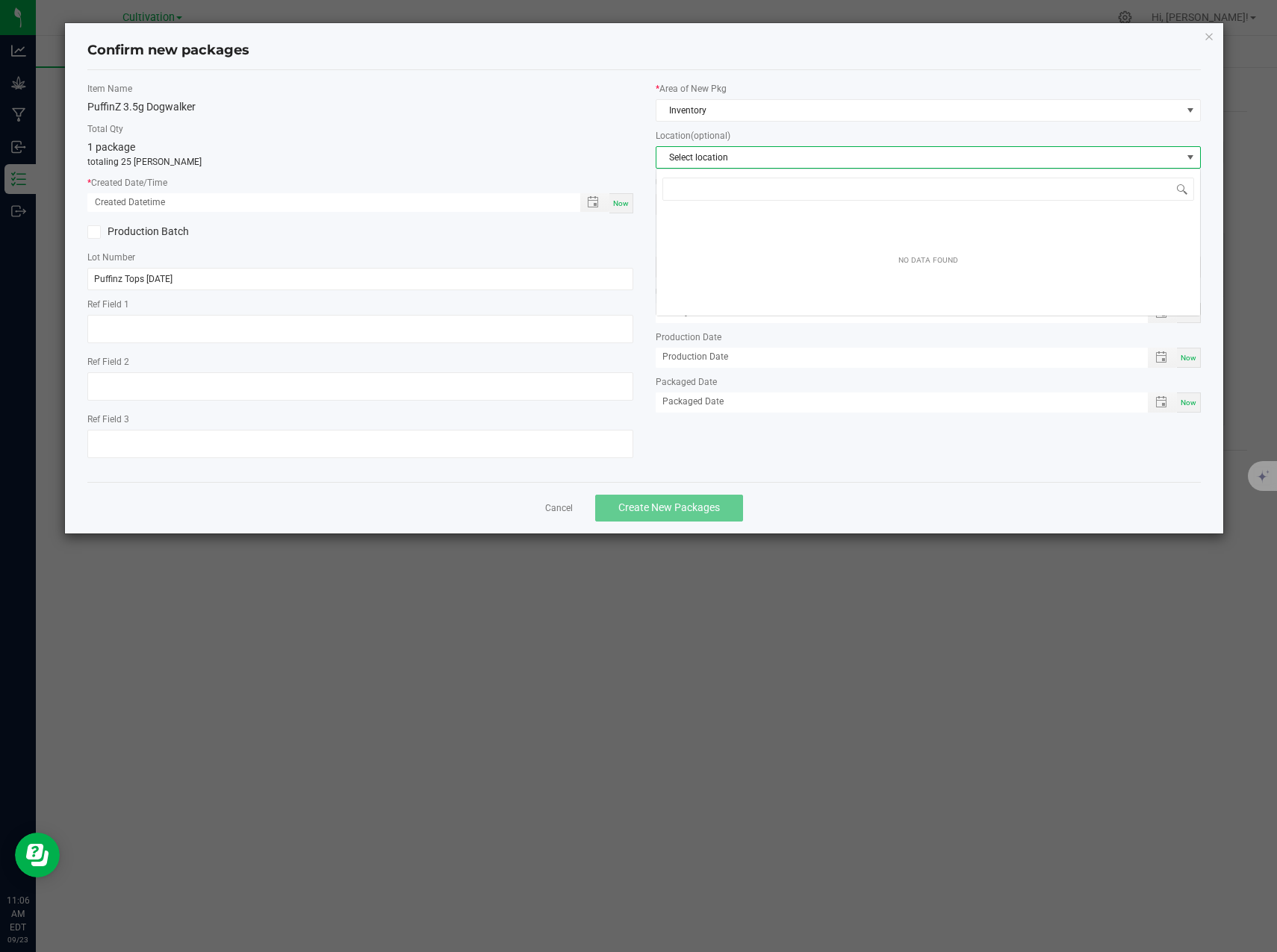
scroll to position [23, 546]
click at [738, 157] on span "Select location" at bounding box center [919, 157] width 525 height 21
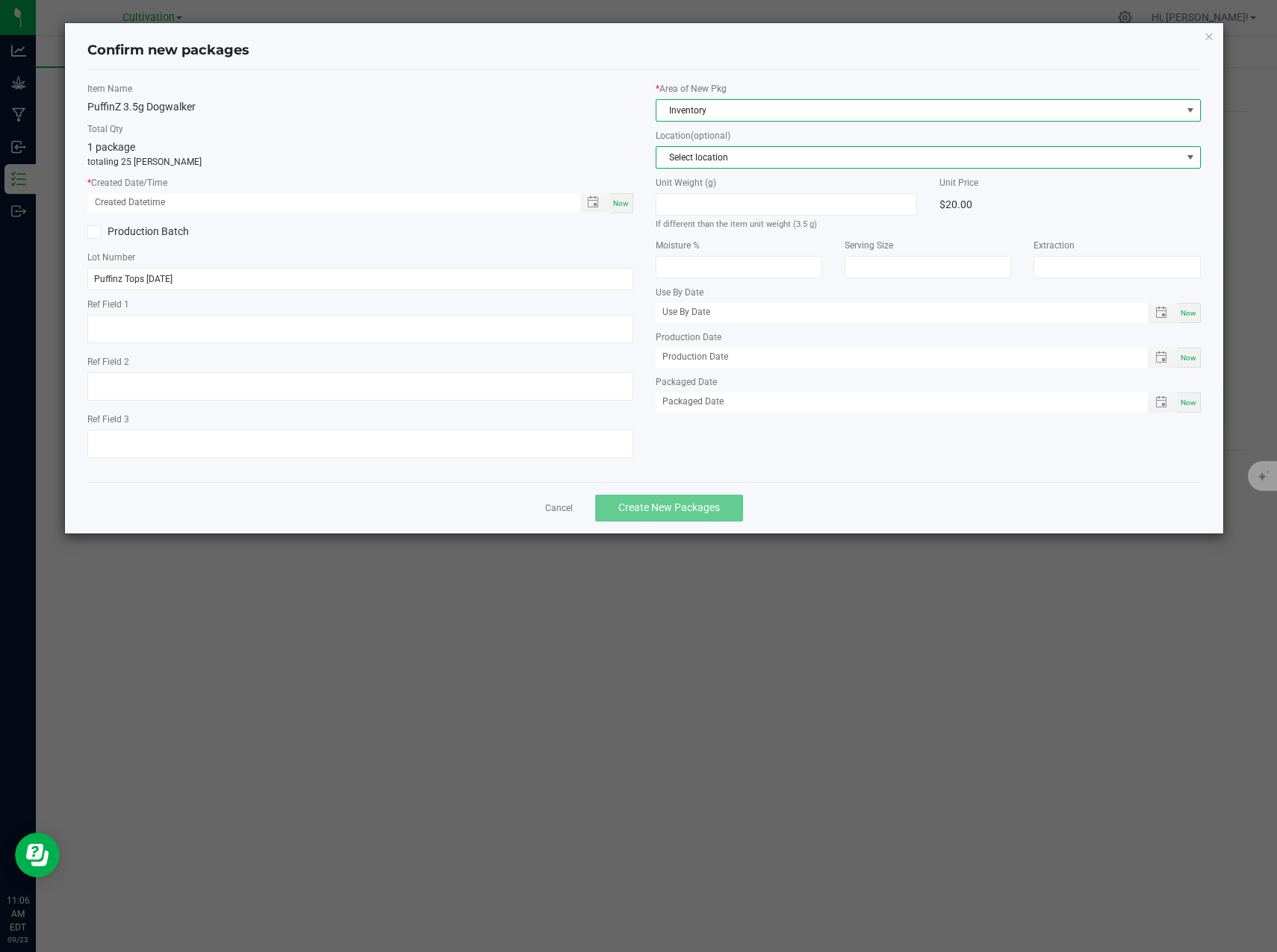
click at [727, 114] on span "Inventory" at bounding box center [919, 110] width 525 height 21
click at [745, 156] on span "Select location" at bounding box center [919, 157] width 525 height 21
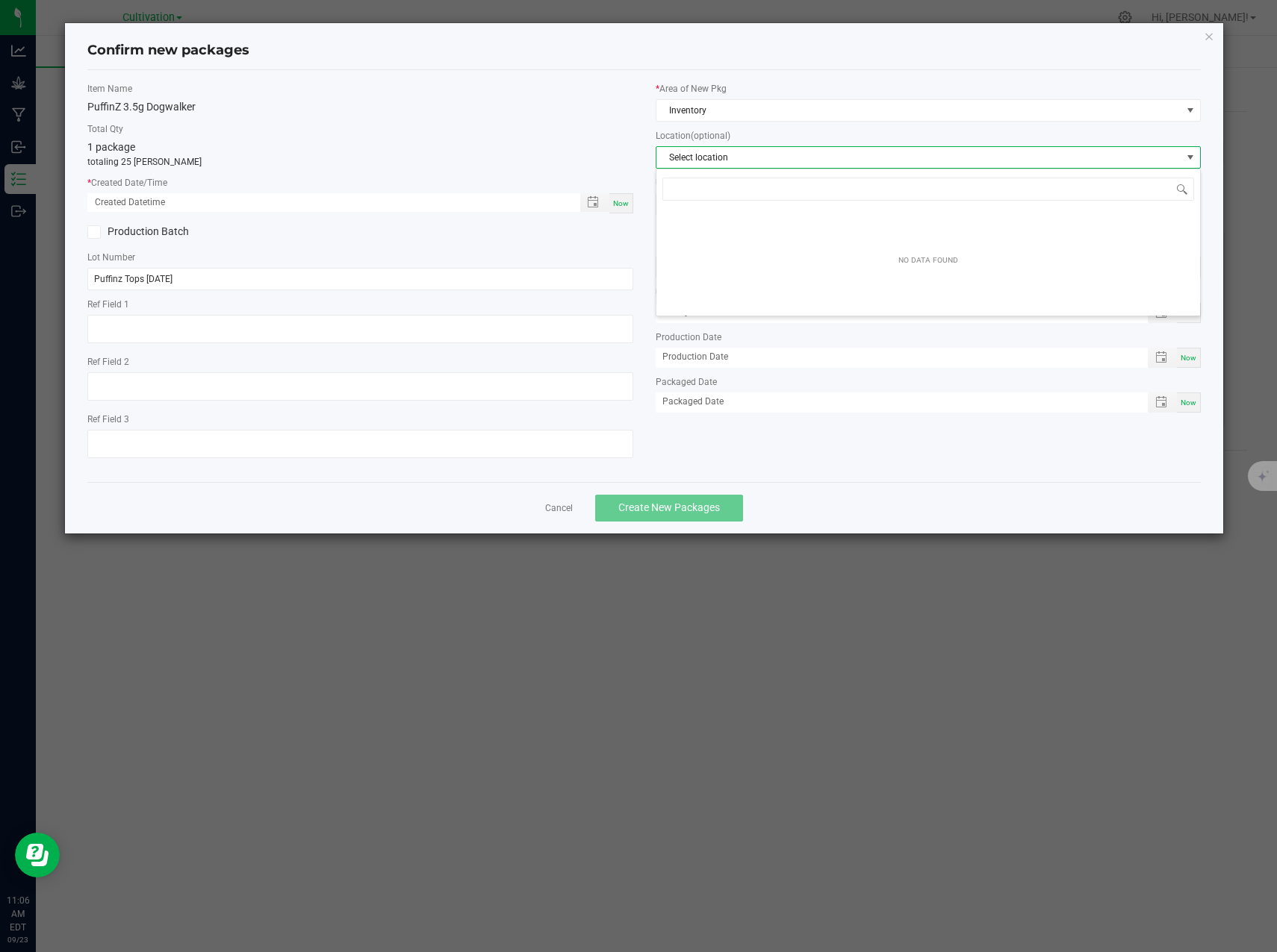
click at [745, 156] on span "Select location" at bounding box center [919, 157] width 525 height 21
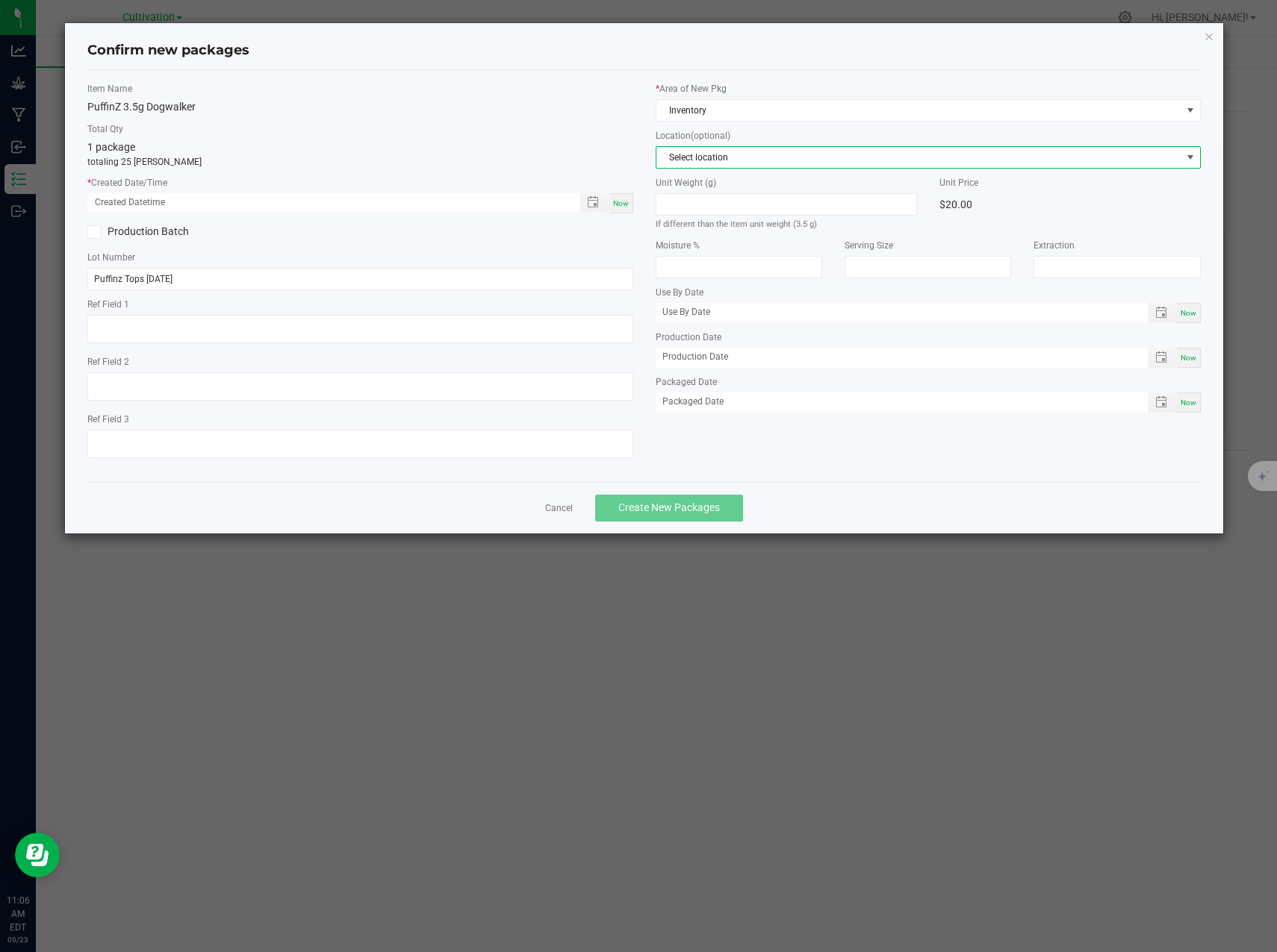
click at [620, 203] on span "Now" at bounding box center [620, 203] width 16 height 8
type input "[DATE] 11:06 AM"
click at [677, 512] on span "Create New Packages" at bounding box center [668, 508] width 102 height 12
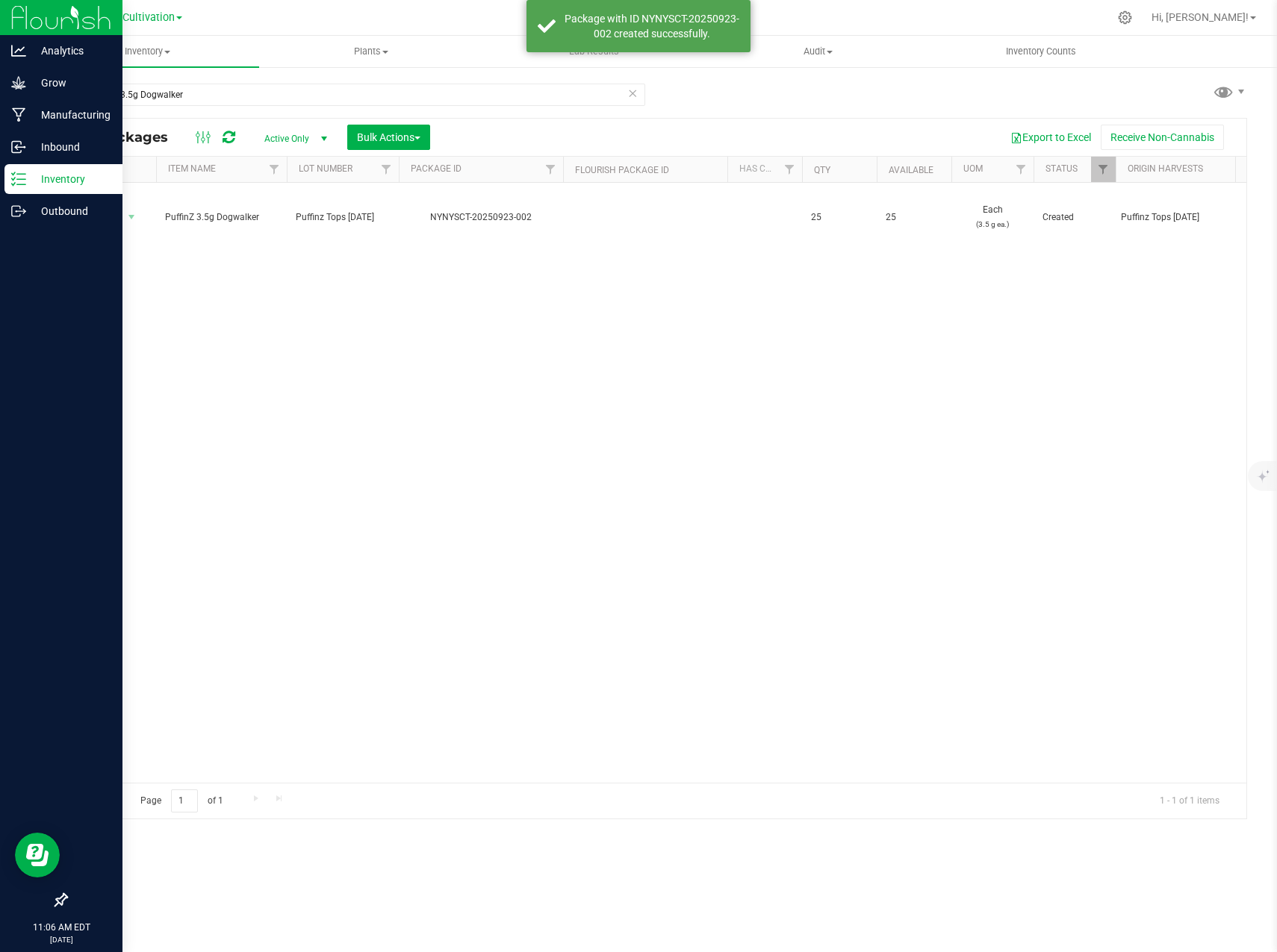
click at [28, 183] on p "Inventory" at bounding box center [71, 178] width 90 height 18
click at [28, 182] on p "Inventory" at bounding box center [71, 178] width 90 height 18
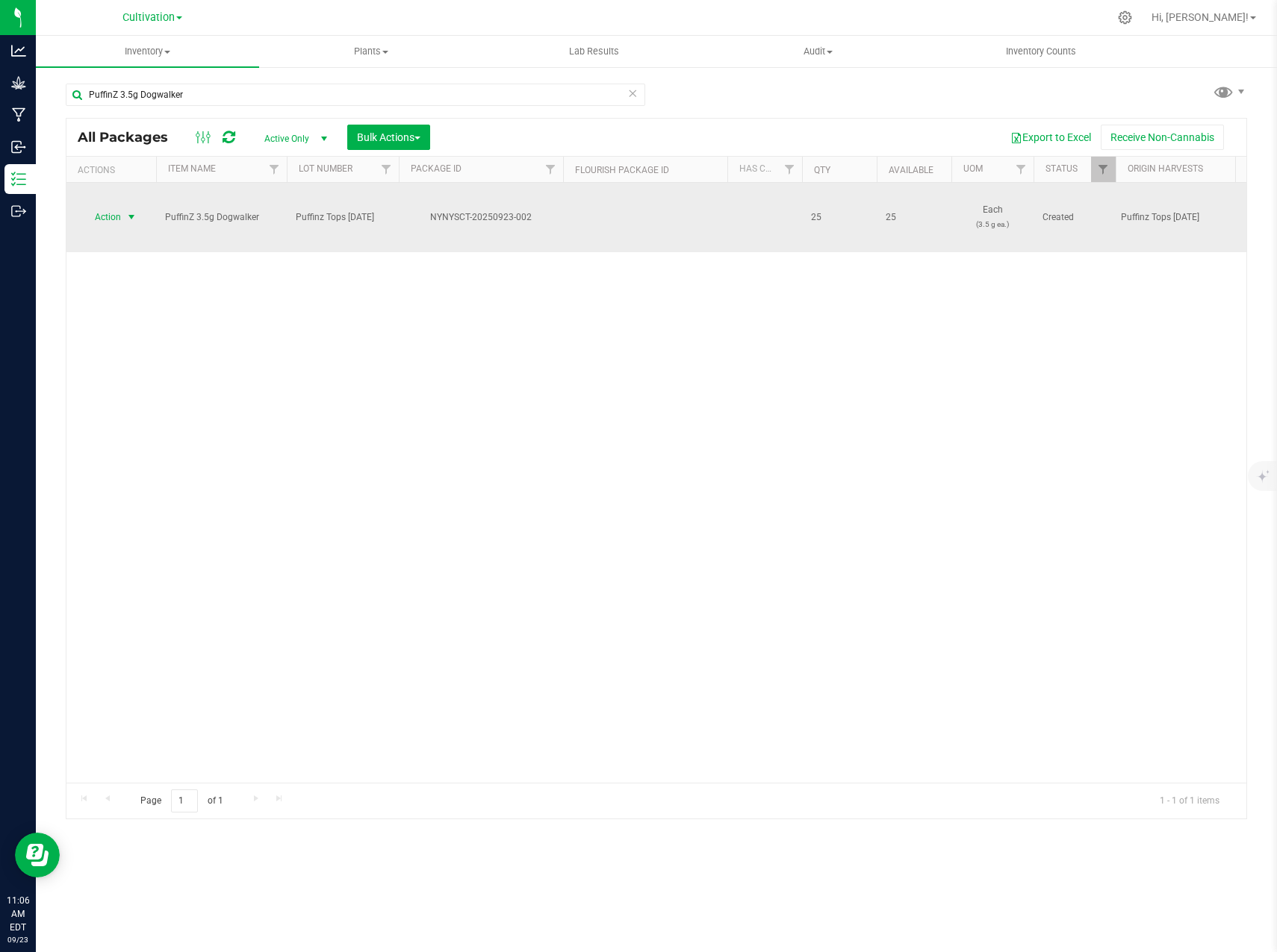
click at [125, 211] on span "select" at bounding box center [131, 217] width 12 height 12
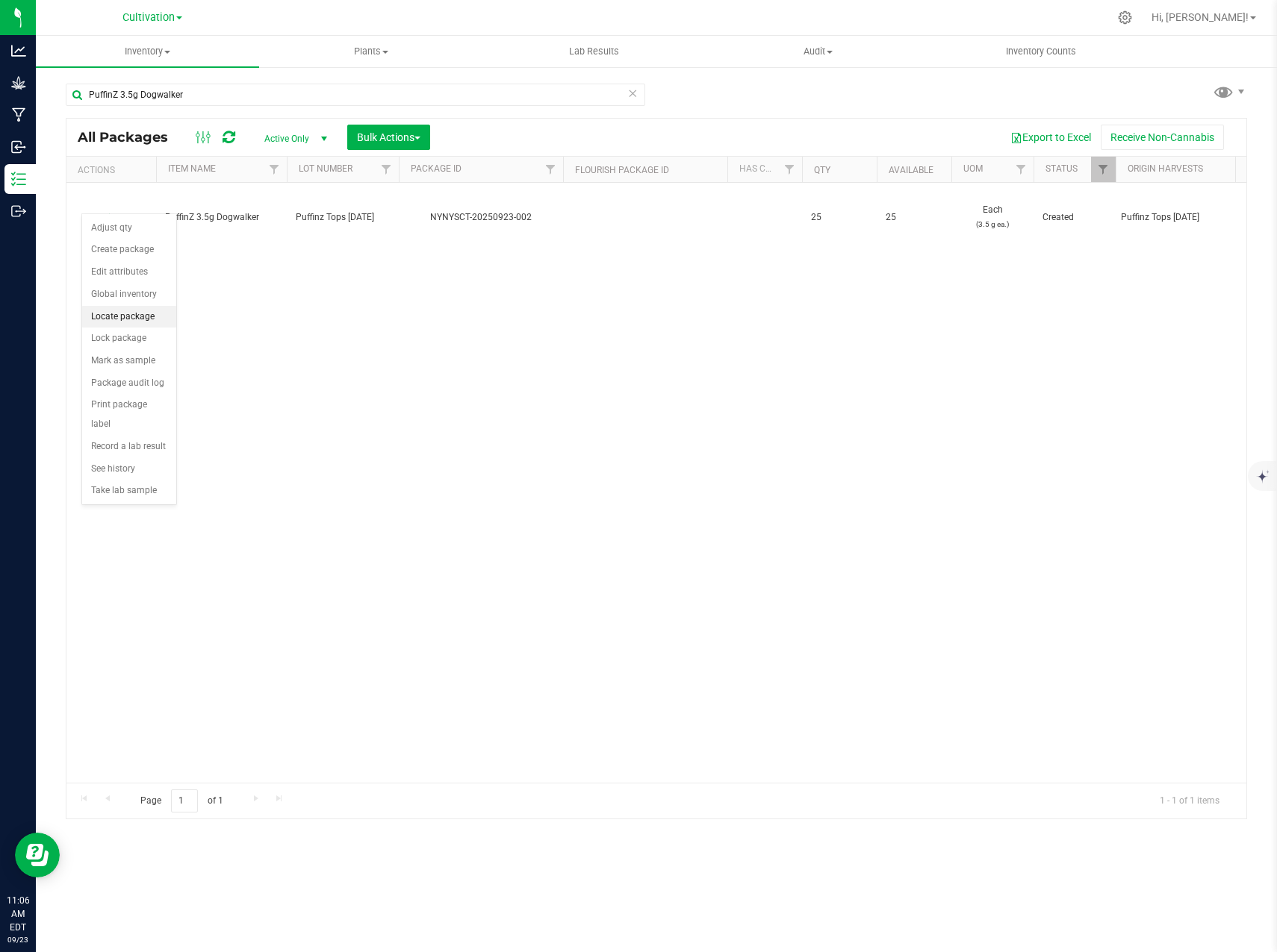
click at [130, 314] on li "Locate package" at bounding box center [129, 317] width 94 height 23
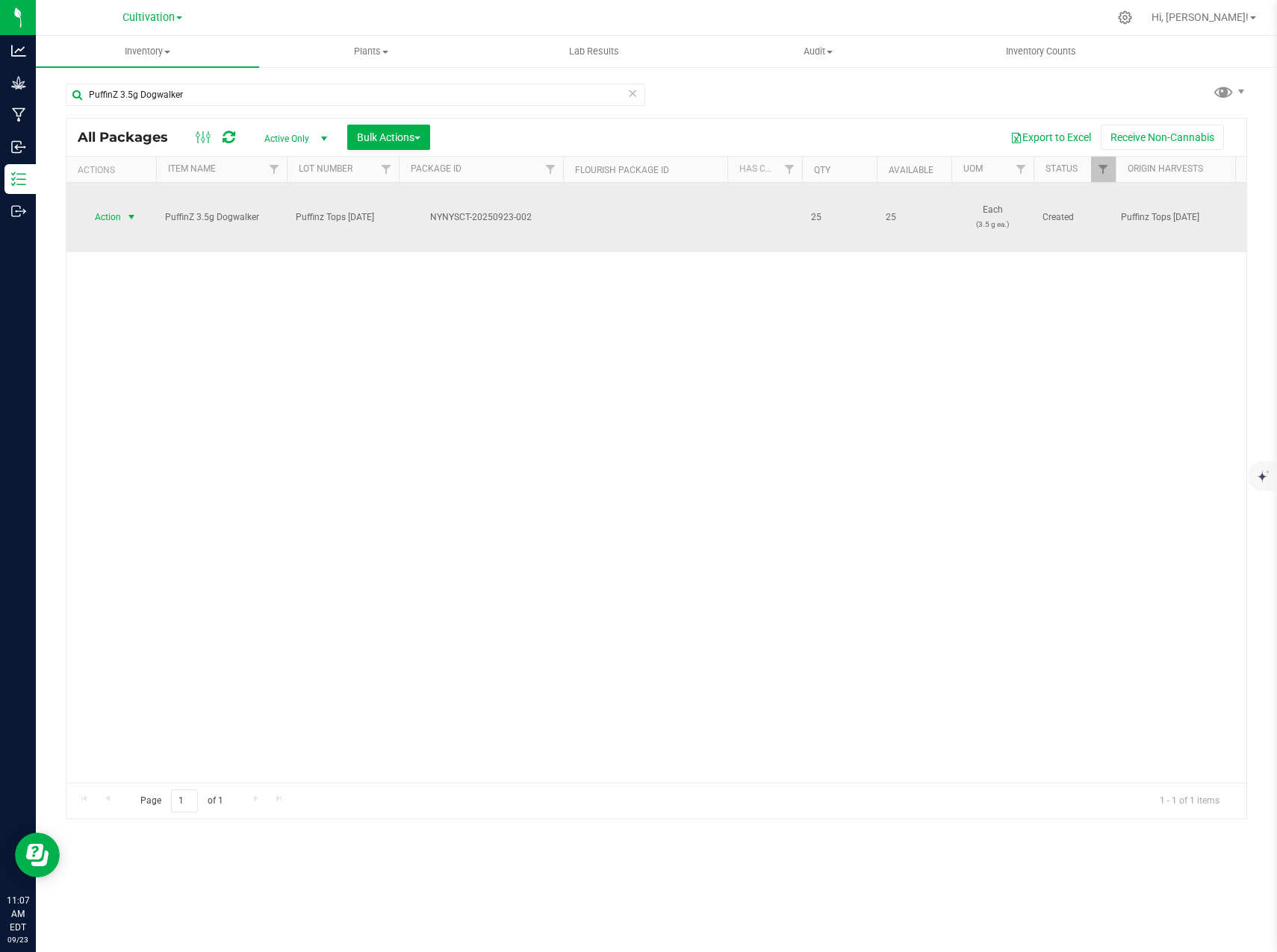
click at [117, 207] on span "Action" at bounding box center [102, 217] width 40 height 21
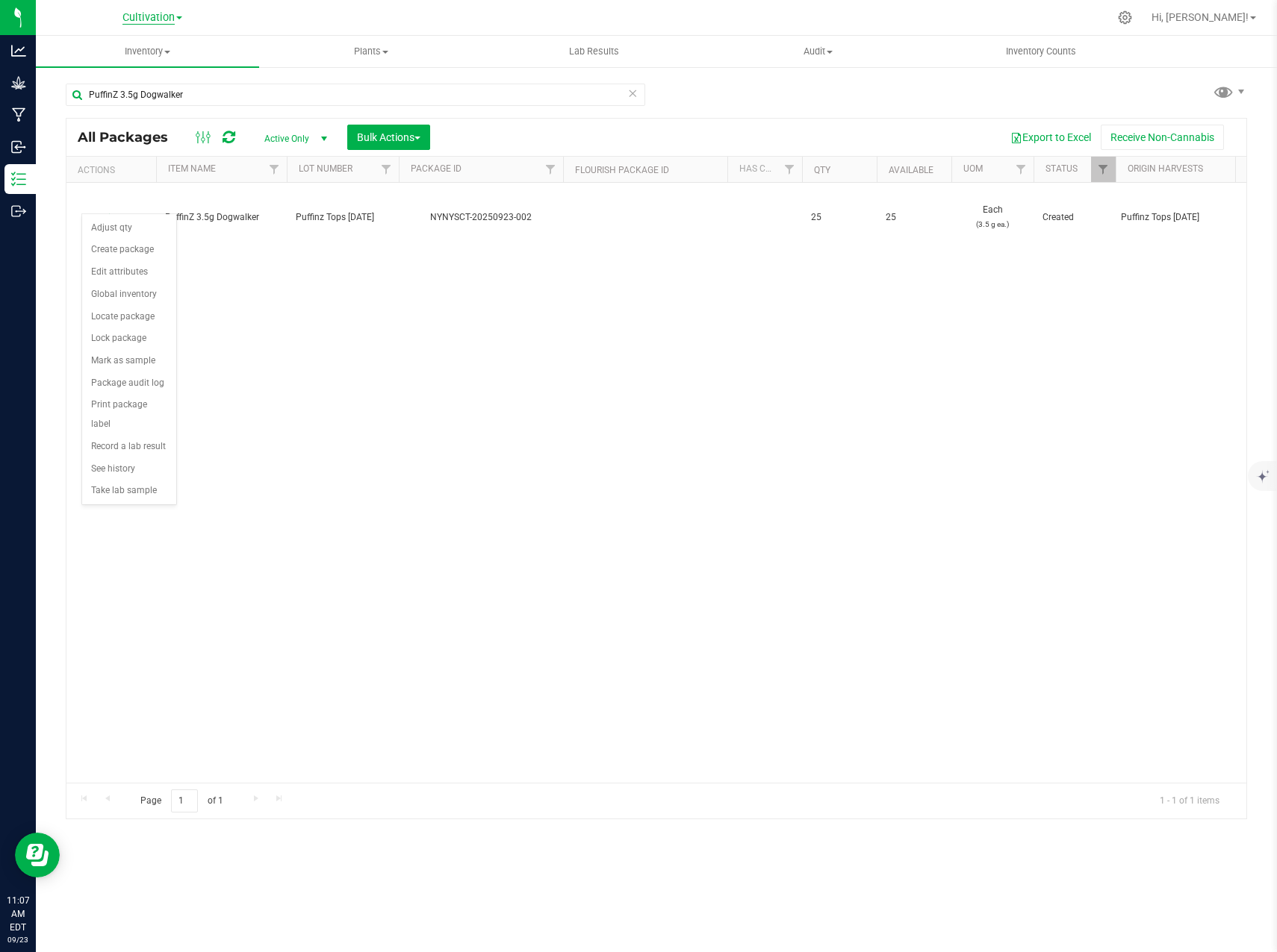
click at [150, 18] on span "Cultivation" at bounding box center [149, 18] width 52 height 13
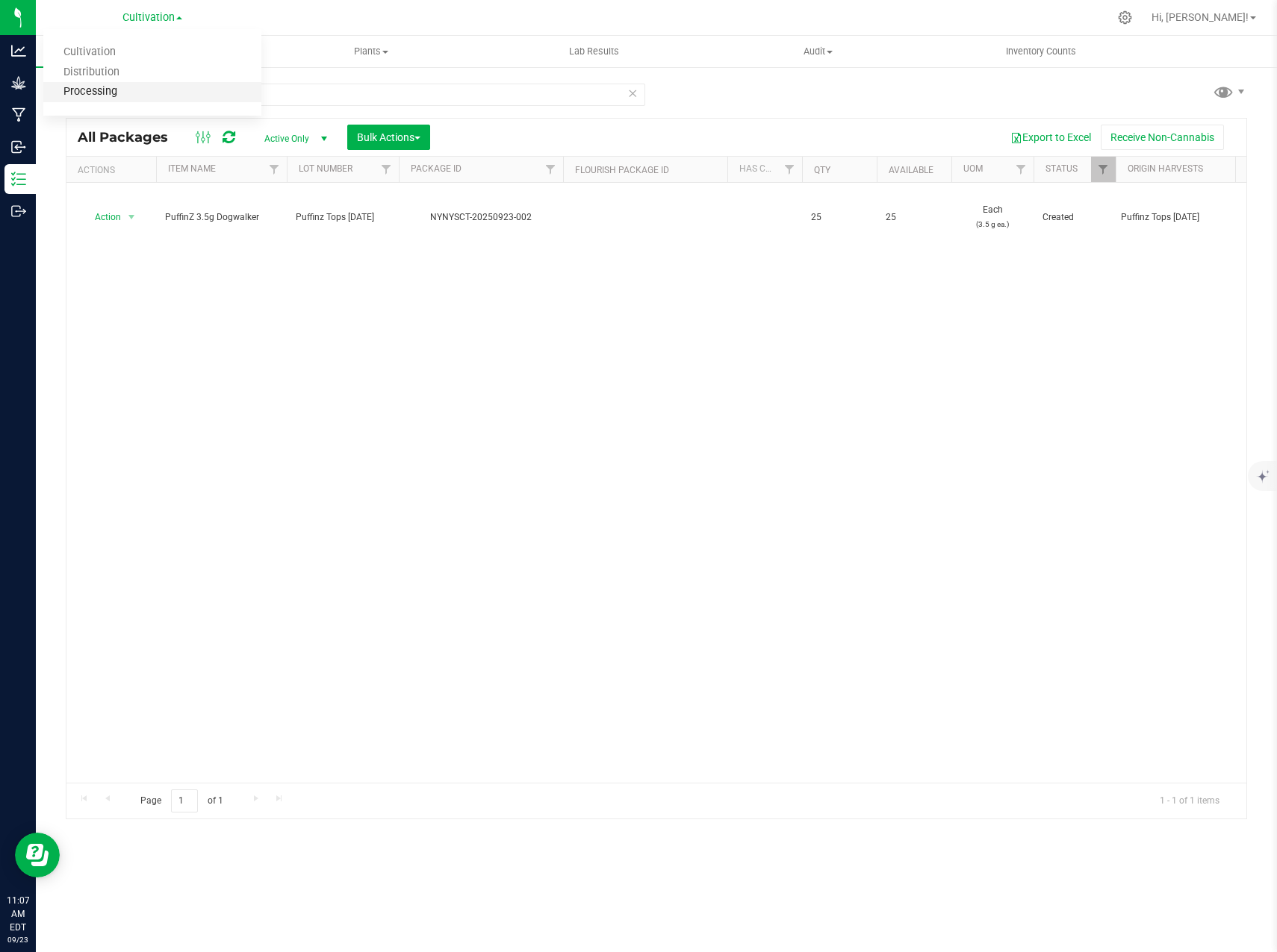
click at [106, 90] on link "Processing" at bounding box center [152, 92] width 218 height 20
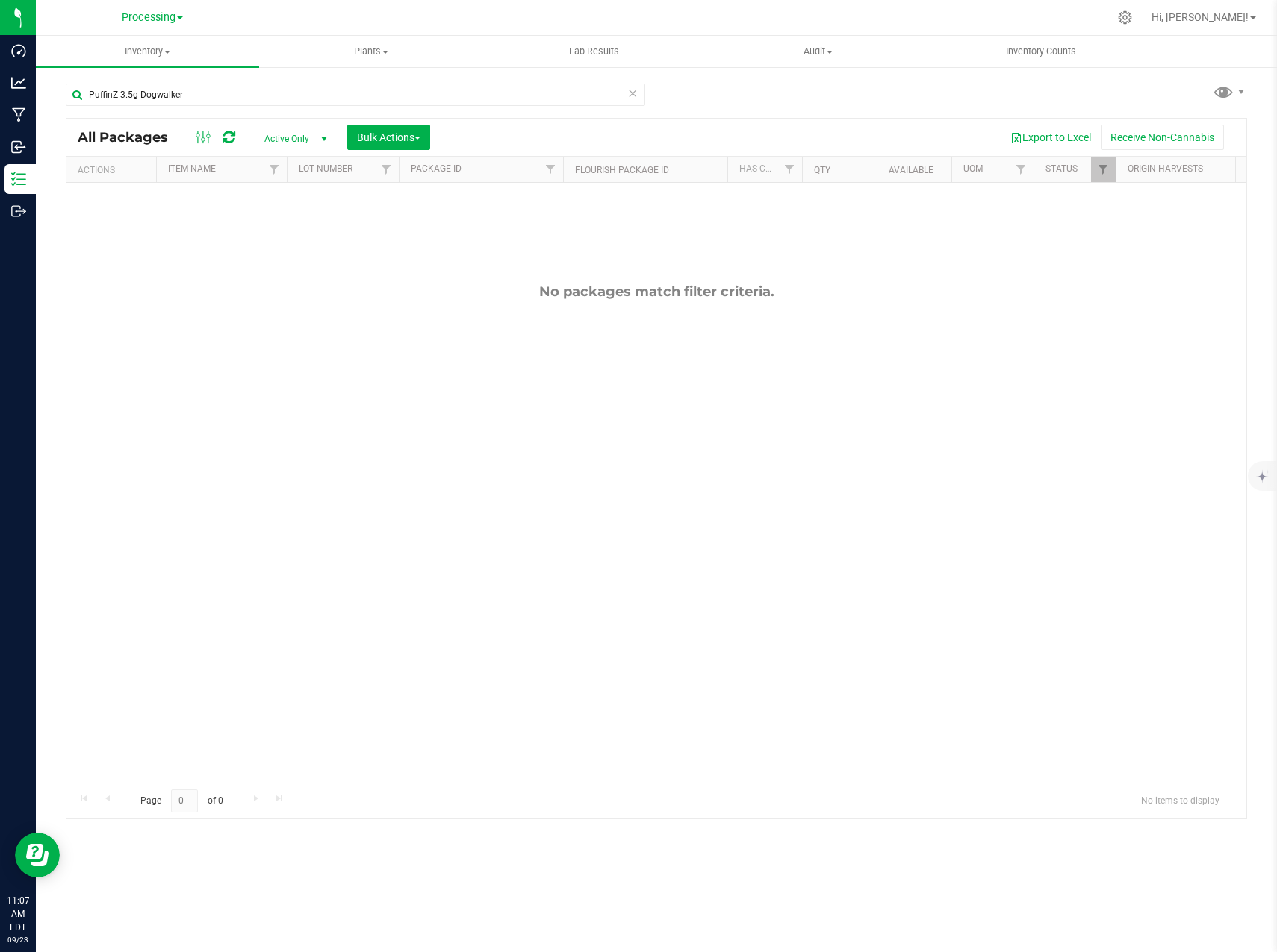
click at [631, 94] on icon at bounding box center [632, 92] width 10 height 18
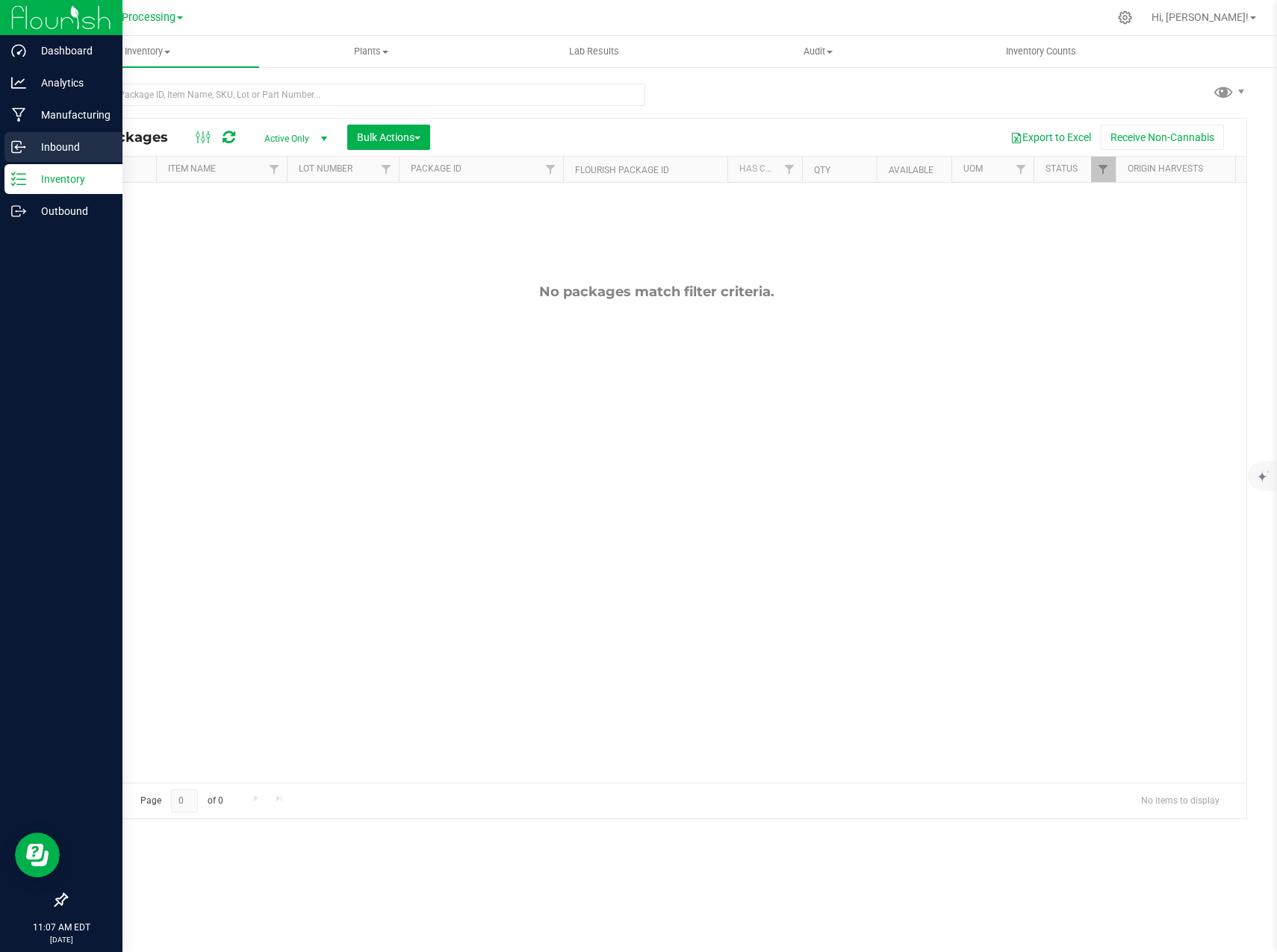
click at [32, 148] on p "Inbound" at bounding box center [71, 146] width 90 height 18
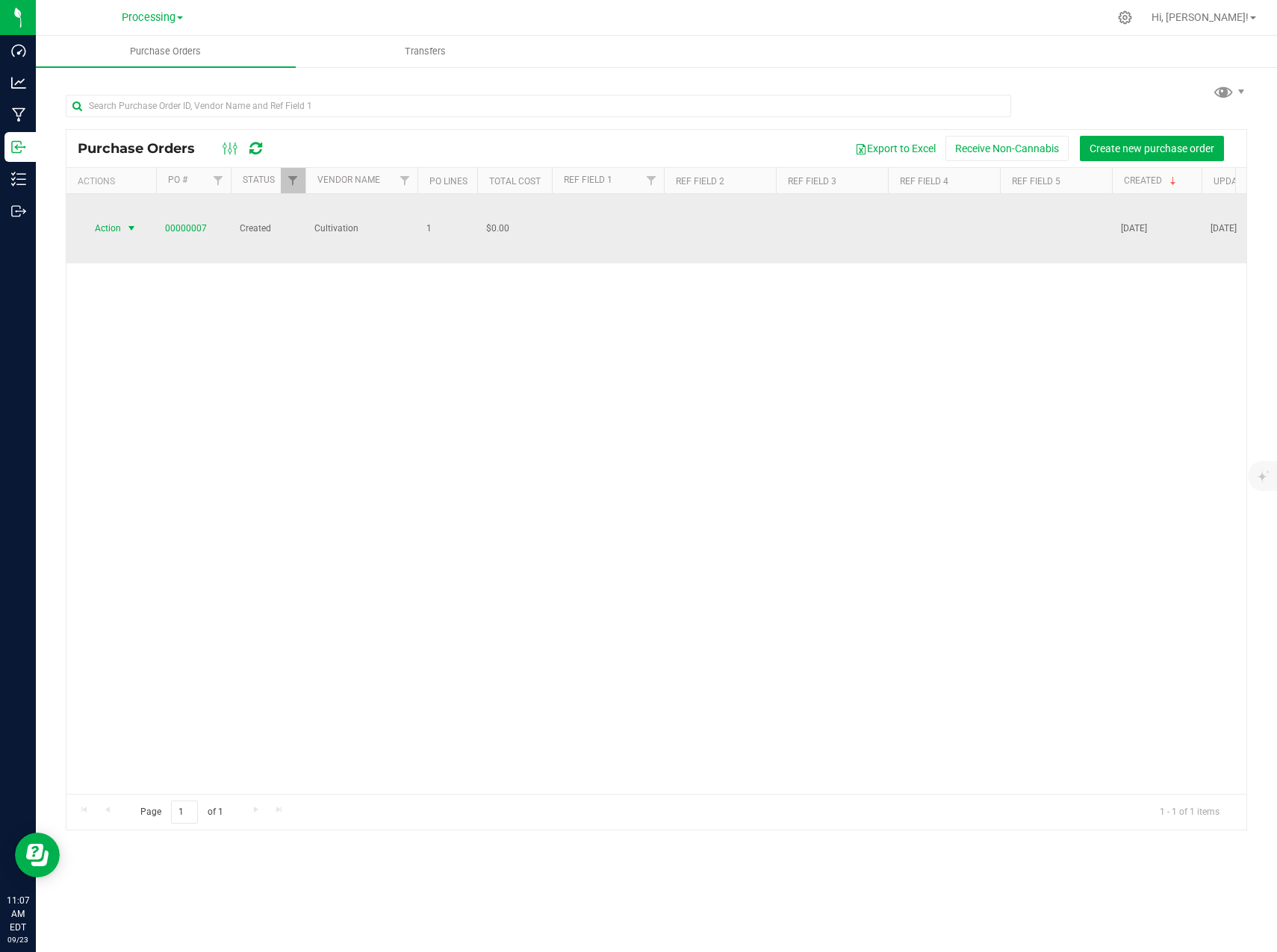
click at [118, 218] on span "Action" at bounding box center [102, 228] width 40 height 21
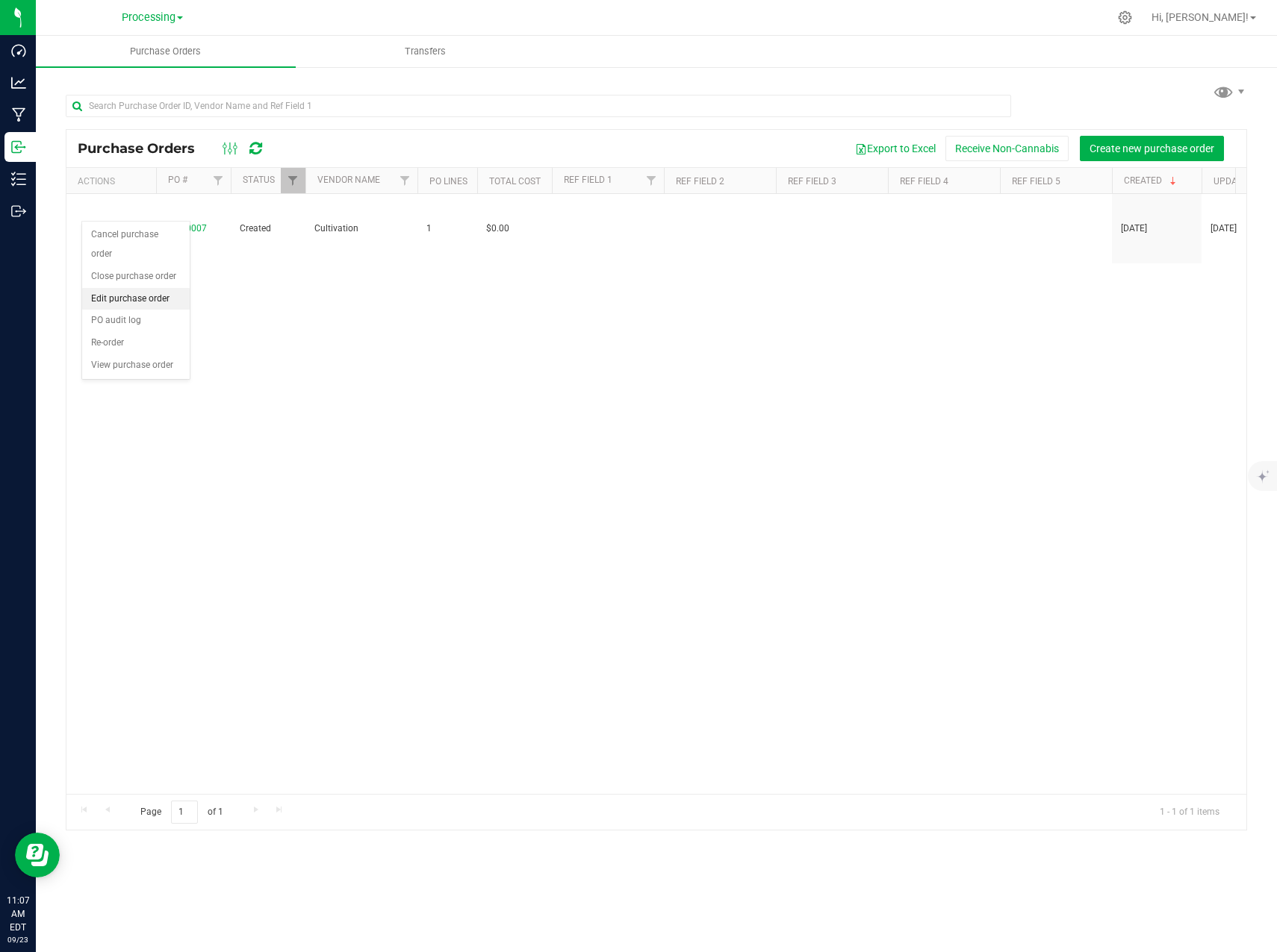
click at [130, 288] on li "Edit purchase order" at bounding box center [136, 299] width 108 height 23
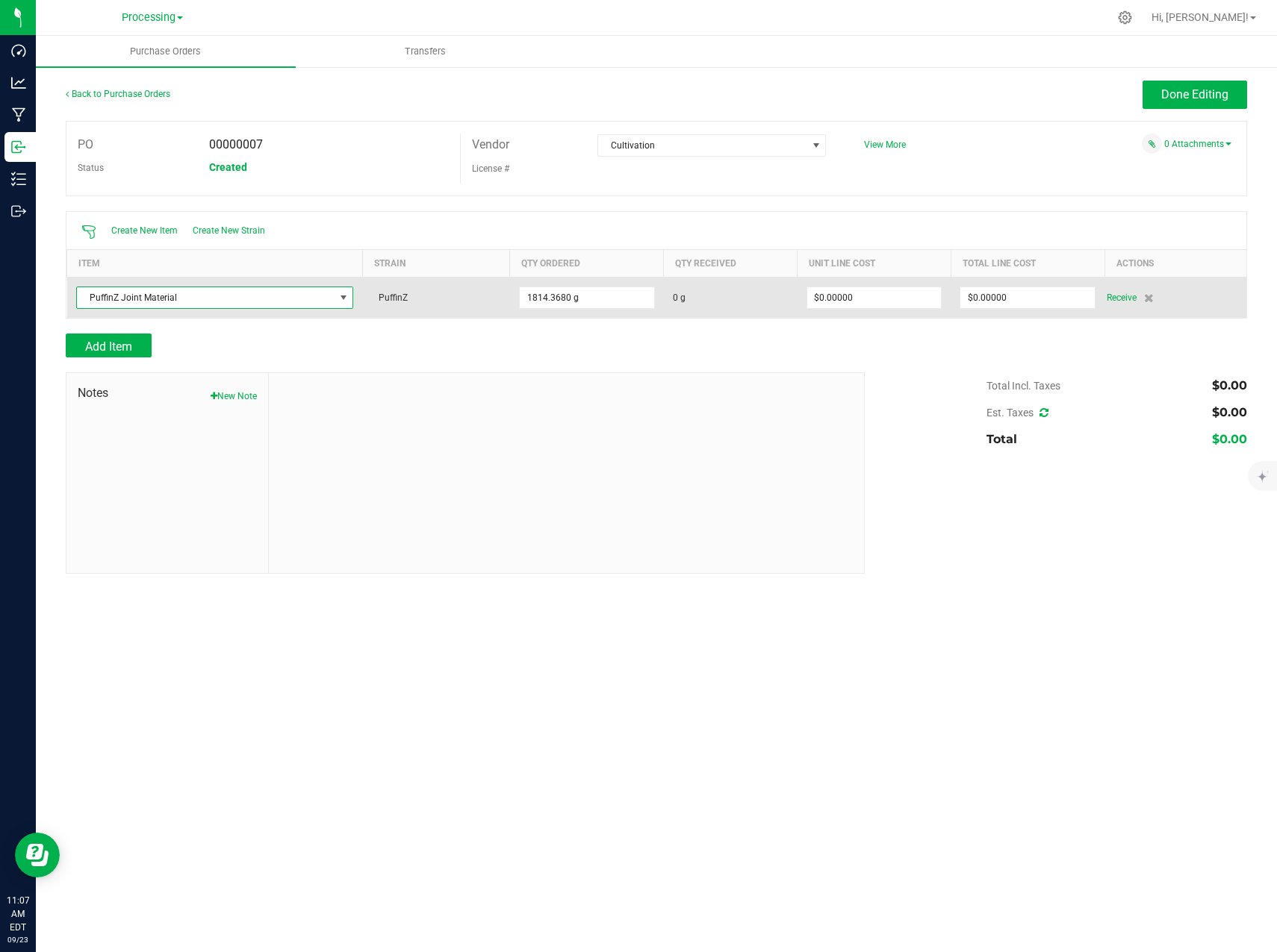
click at [205, 294] on span "PuffinZ Joint Material" at bounding box center [205, 297] width 257 height 21
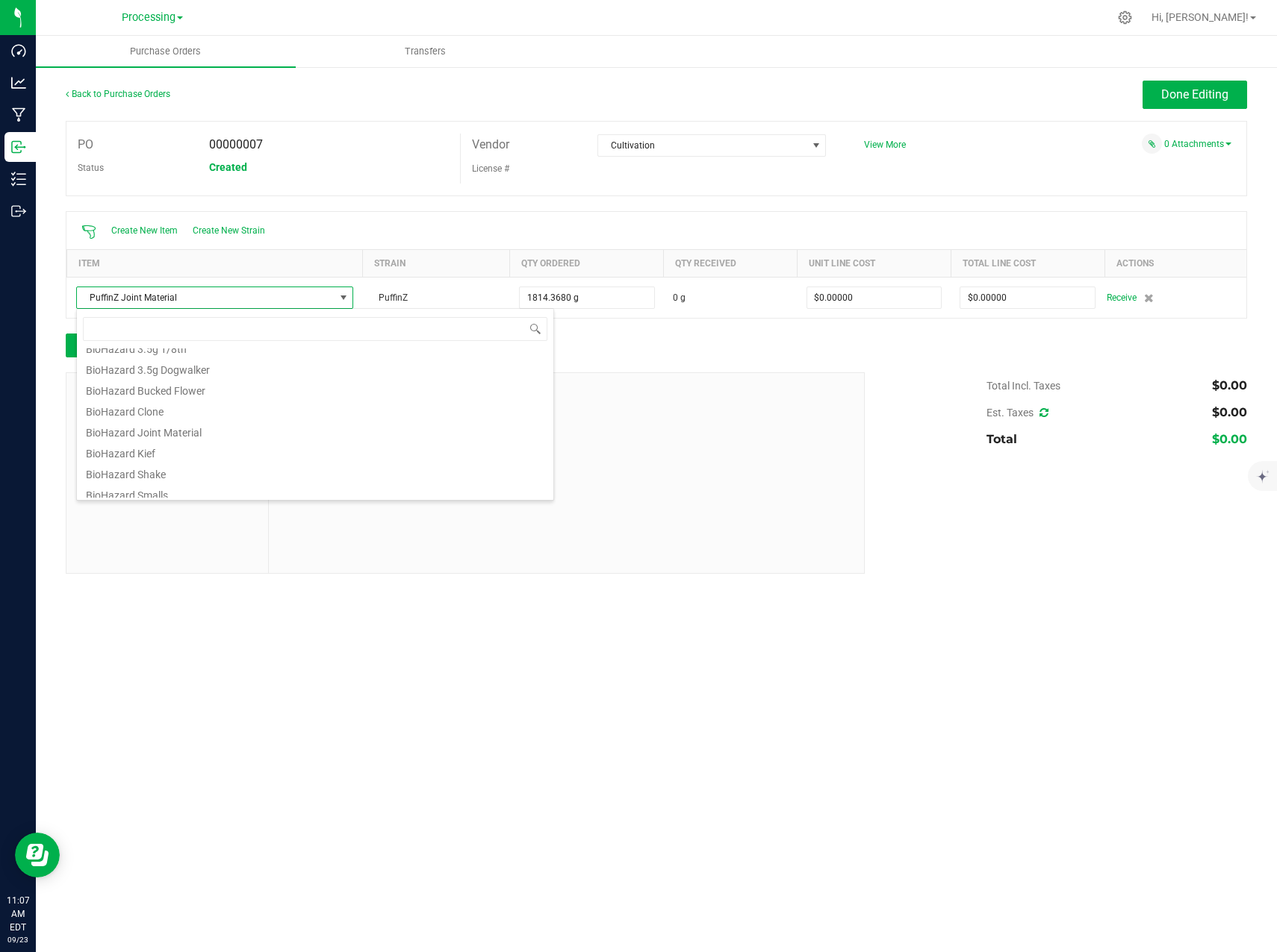
scroll to position [373, 0]
type input "puffin"
click at [181, 487] on li "PuffinZ 3.5g Dogwalker" at bounding box center [314, 484] width 477 height 21
type input "1814 ea"
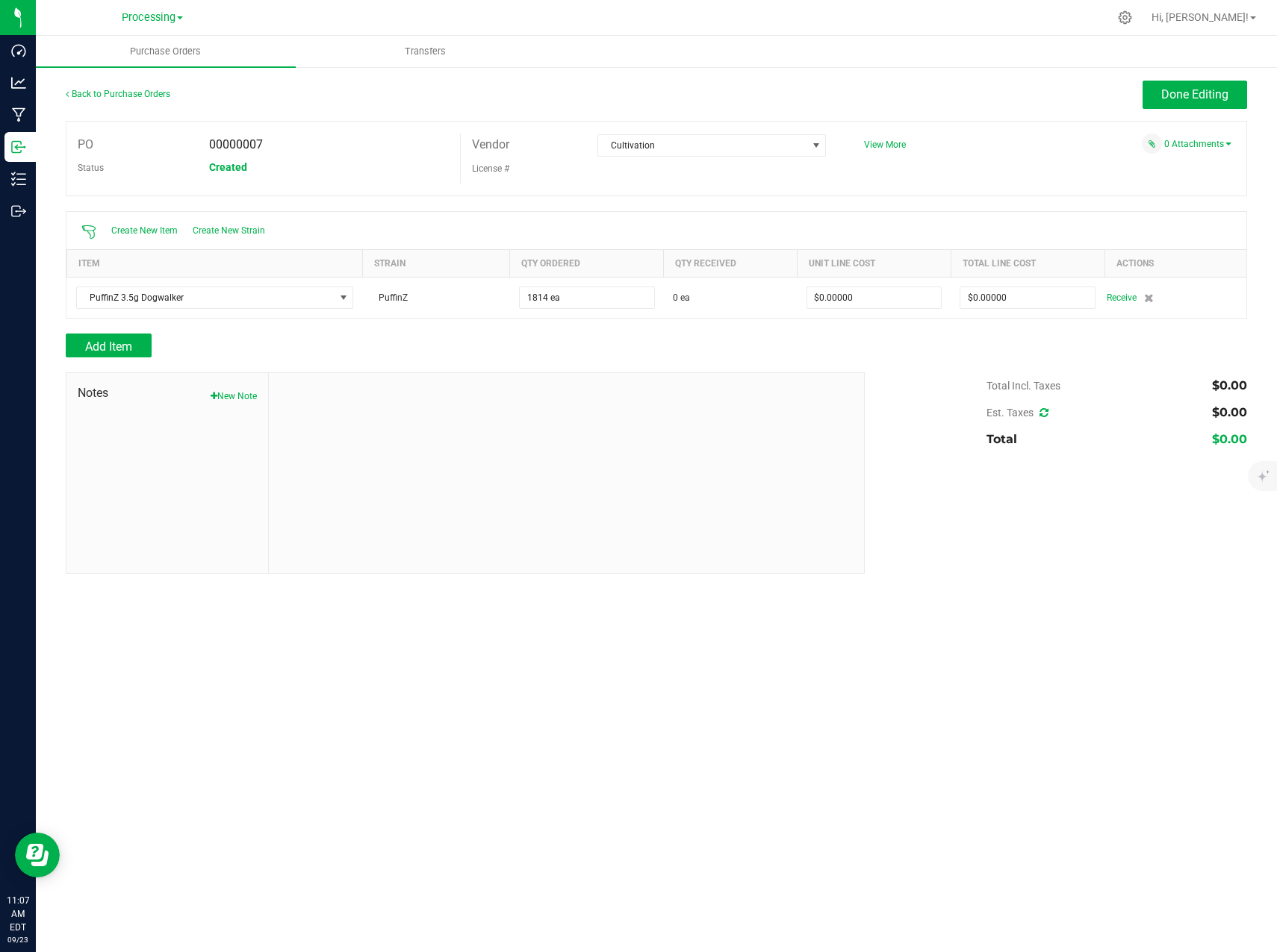
click at [549, 330] on div at bounding box center [656, 326] width 1181 height 15
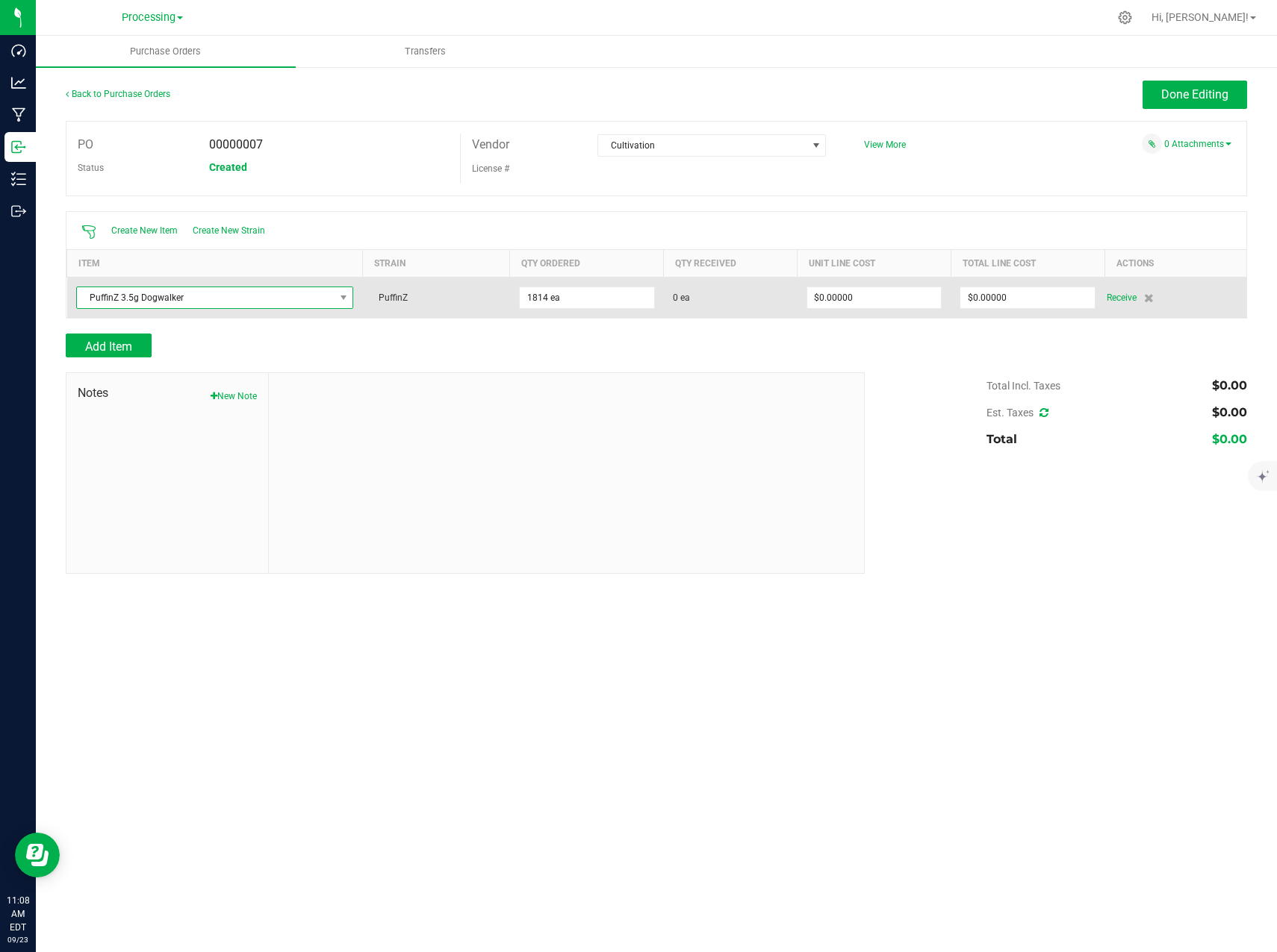
click at [297, 299] on span "PuffinZ 3.5g Dogwalker" at bounding box center [205, 297] width 257 height 21
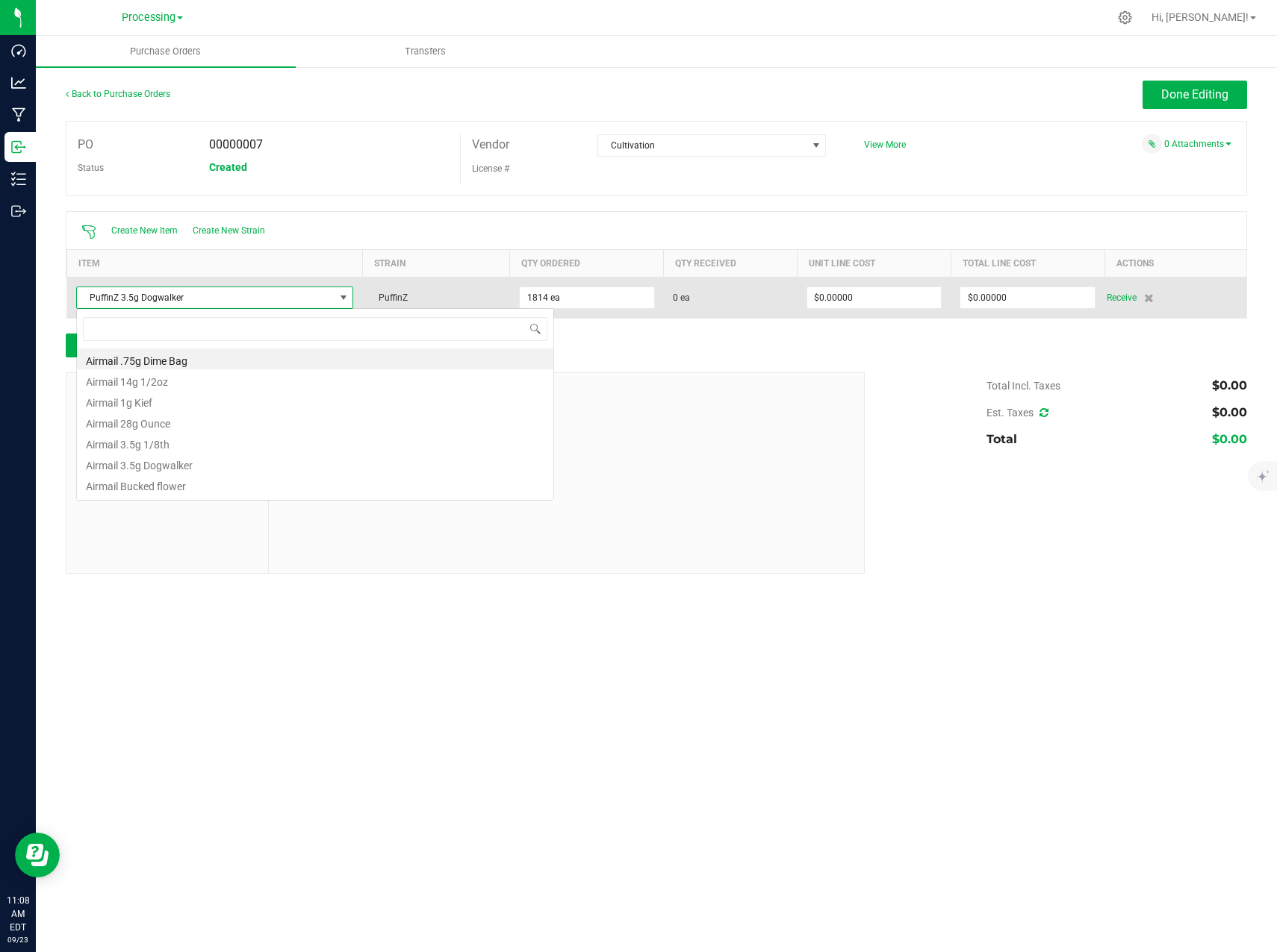
scroll to position [23, 277]
click at [297, 299] on span "PuffinZ 3.5g Dogwalker" at bounding box center [205, 297] width 257 height 21
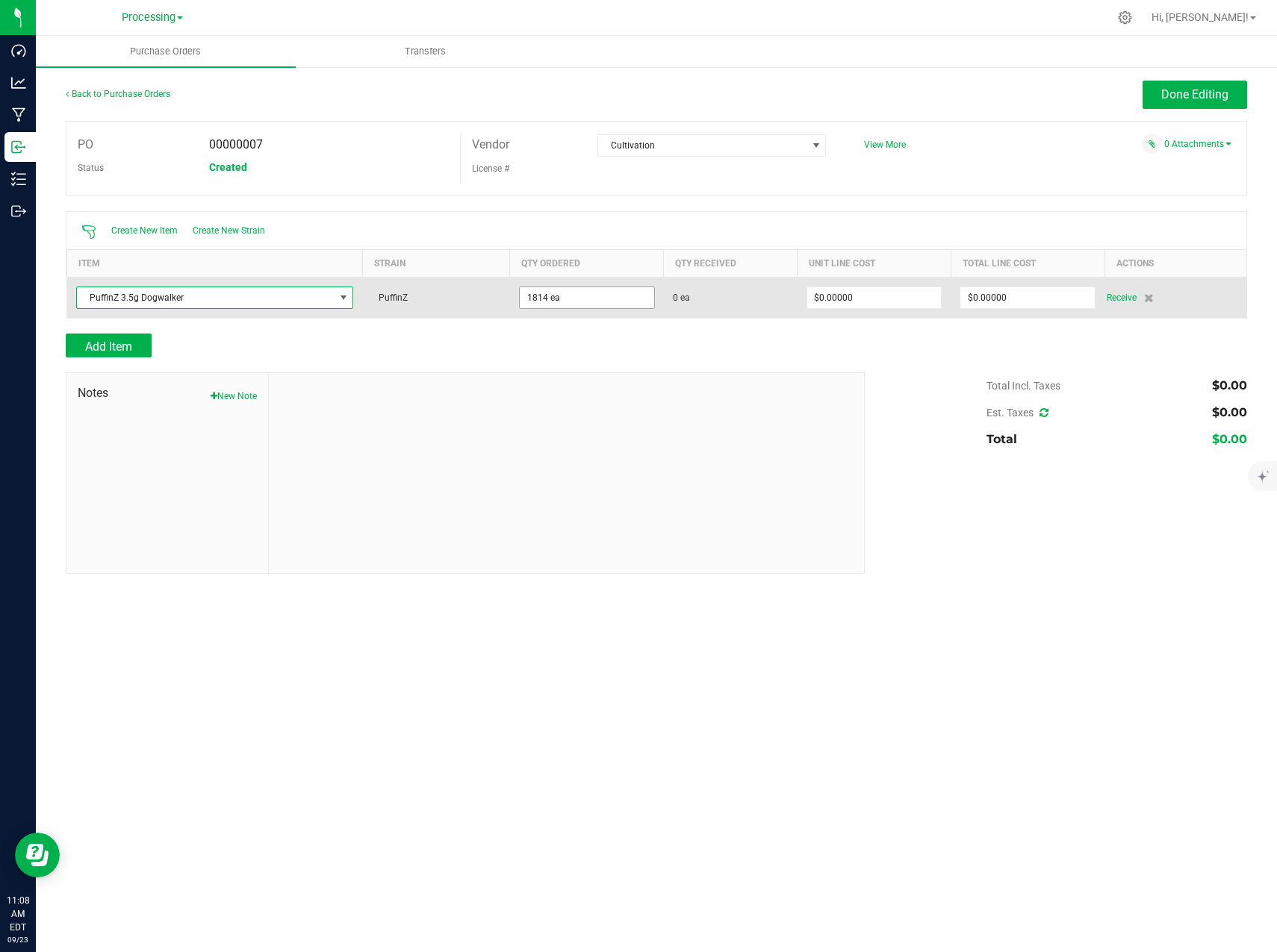
type input "1814"
click at [592, 297] on input "1814" at bounding box center [587, 297] width 135 height 21
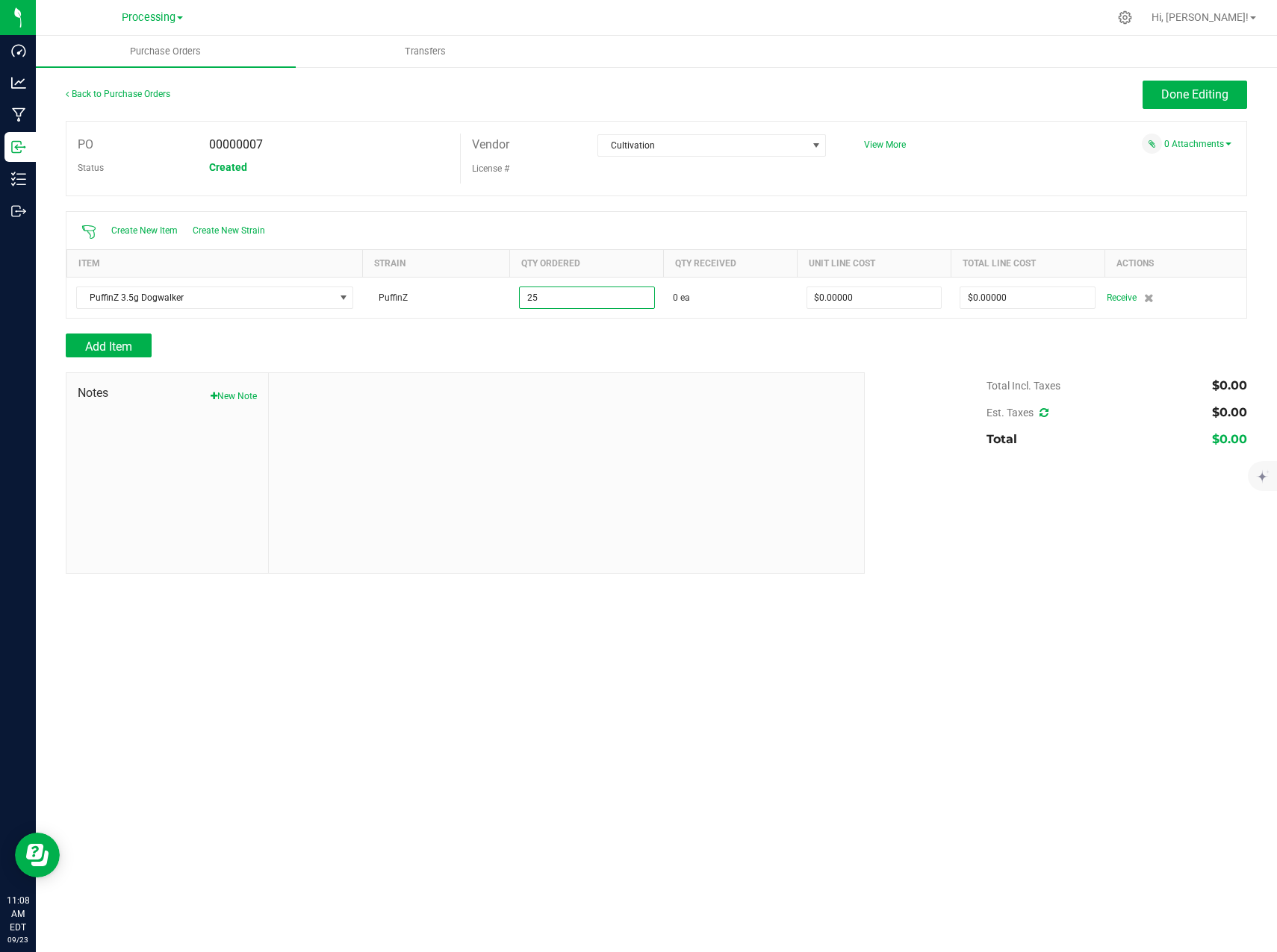
type input "25 ea"
click at [704, 360] on div at bounding box center [656, 365] width 1181 height 15
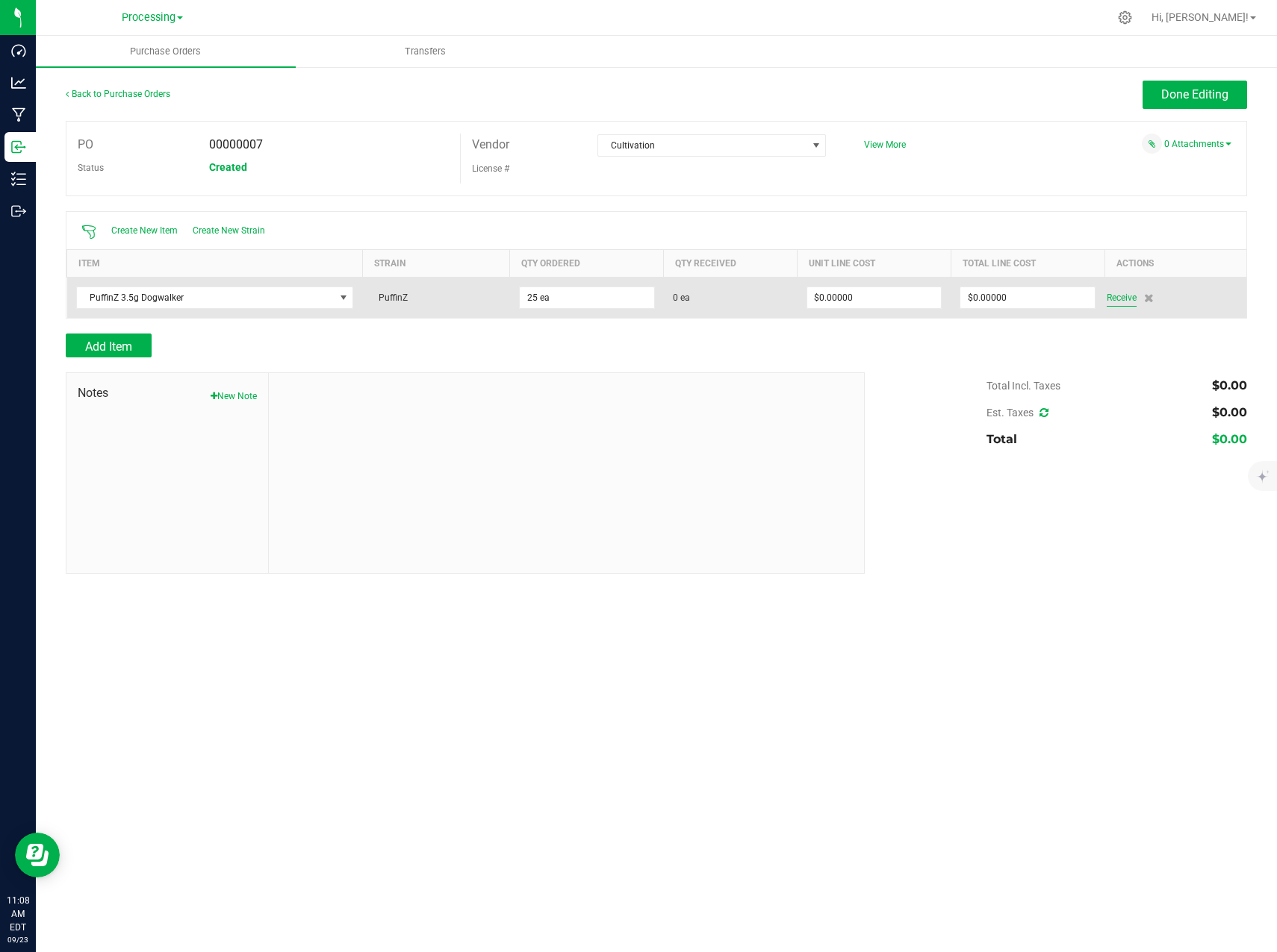
click at [1123, 297] on span "Receive" at bounding box center [1121, 297] width 30 height 18
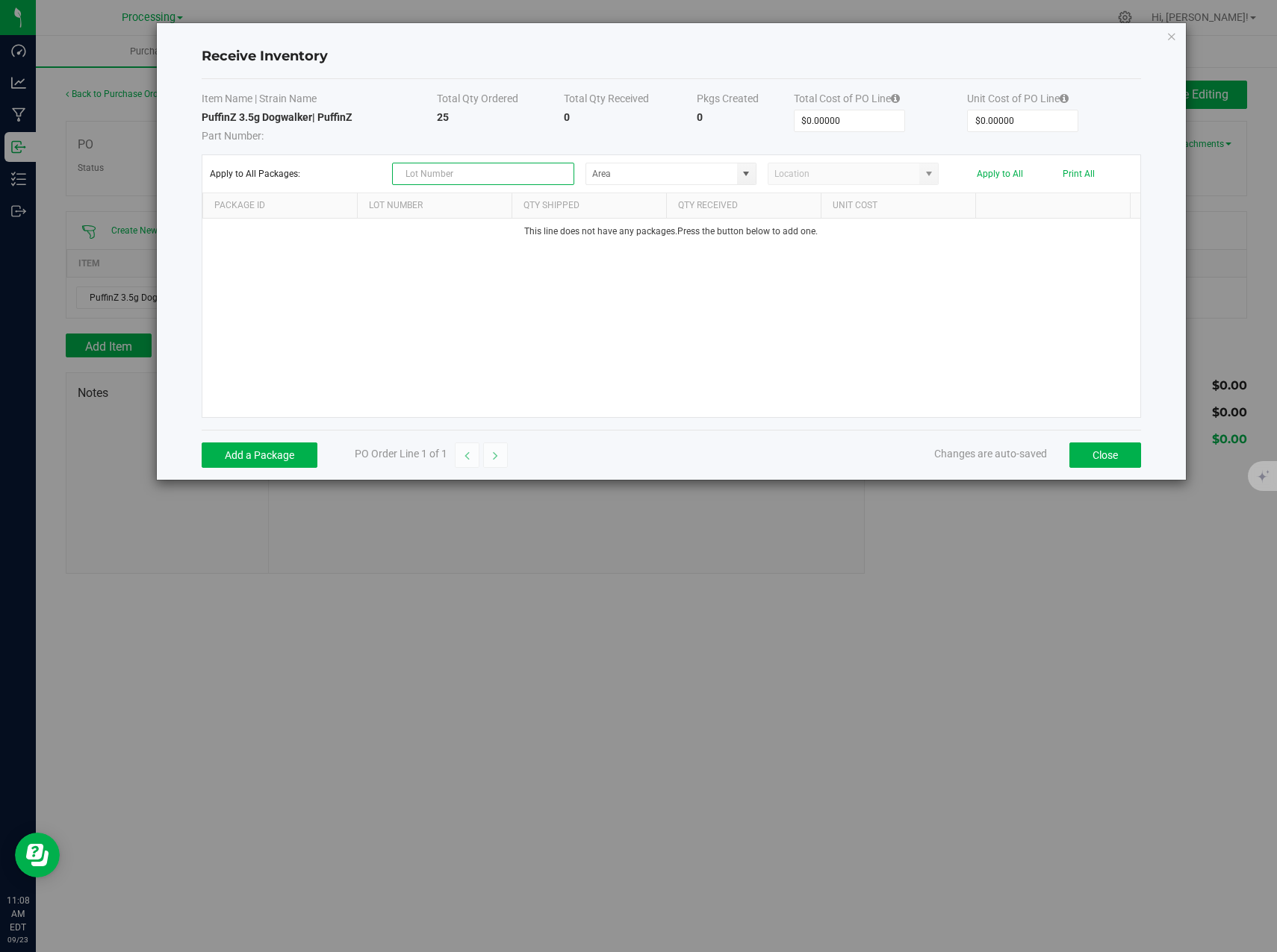
click at [517, 177] on input "text" at bounding box center [483, 174] width 182 height 23
click at [731, 170] on input "NO DATA FOUND" at bounding box center [661, 173] width 150 height 21
click at [751, 176] on span at bounding box center [746, 174] width 12 height 12
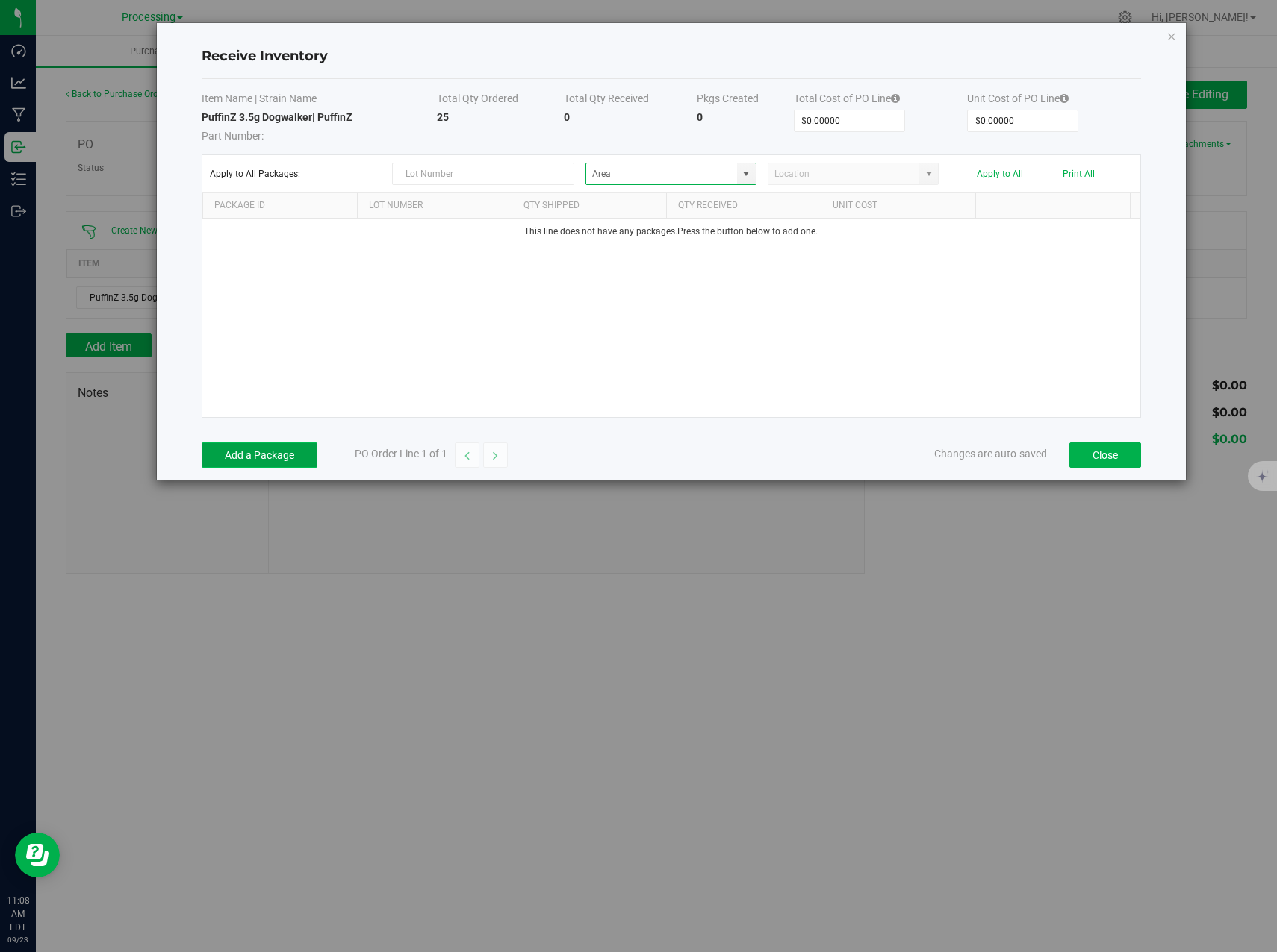
click at [267, 448] on button "Add a Package" at bounding box center [260, 455] width 116 height 25
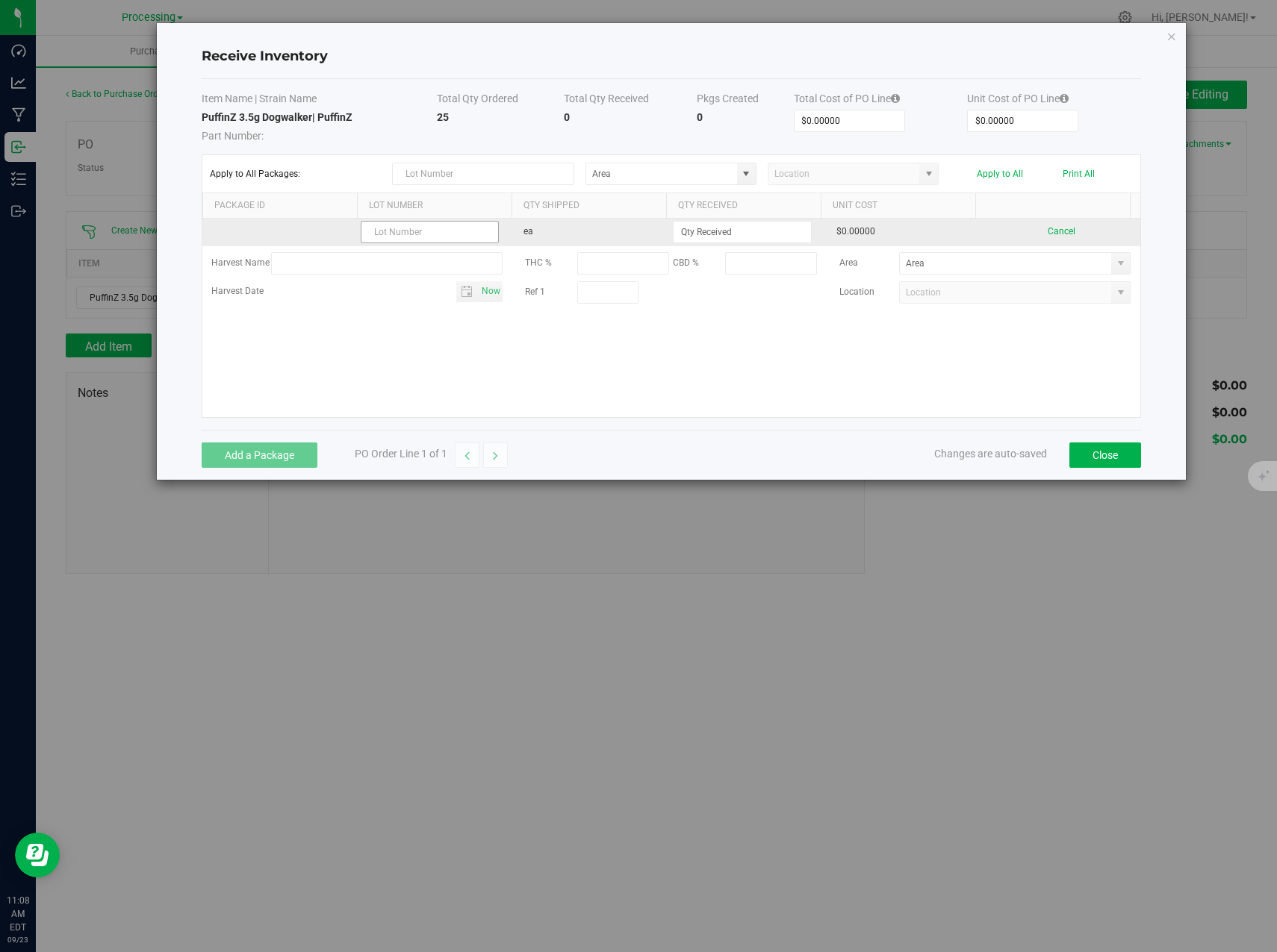
click at [447, 225] on input "text" at bounding box center [430, 232] width 138 height 23
click at [720, 227] on input at bounding box center [741, 232] width 137 height 21
click at [463, 229] on input "text" at bounding box center [430, 232] width 138 height 23
click at [451, 229] on input "text" at bounding box center [430, 232] width 138 height 23
click at [744, 230] on input at bounding box center [741, 232] width 137 height 21
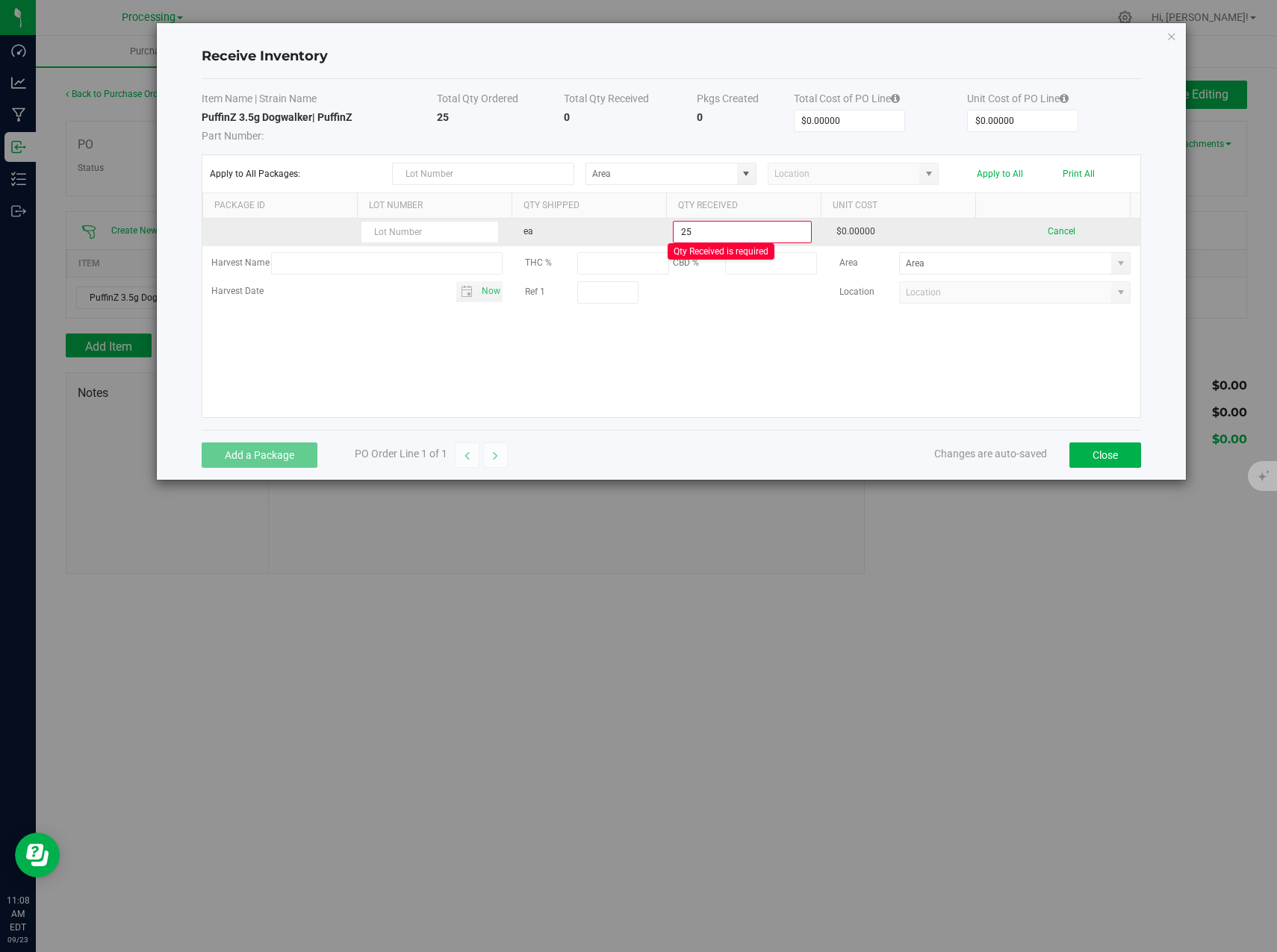
click at [723, 237] on input "25" at bounding box center [741, 232] width 137 height 21
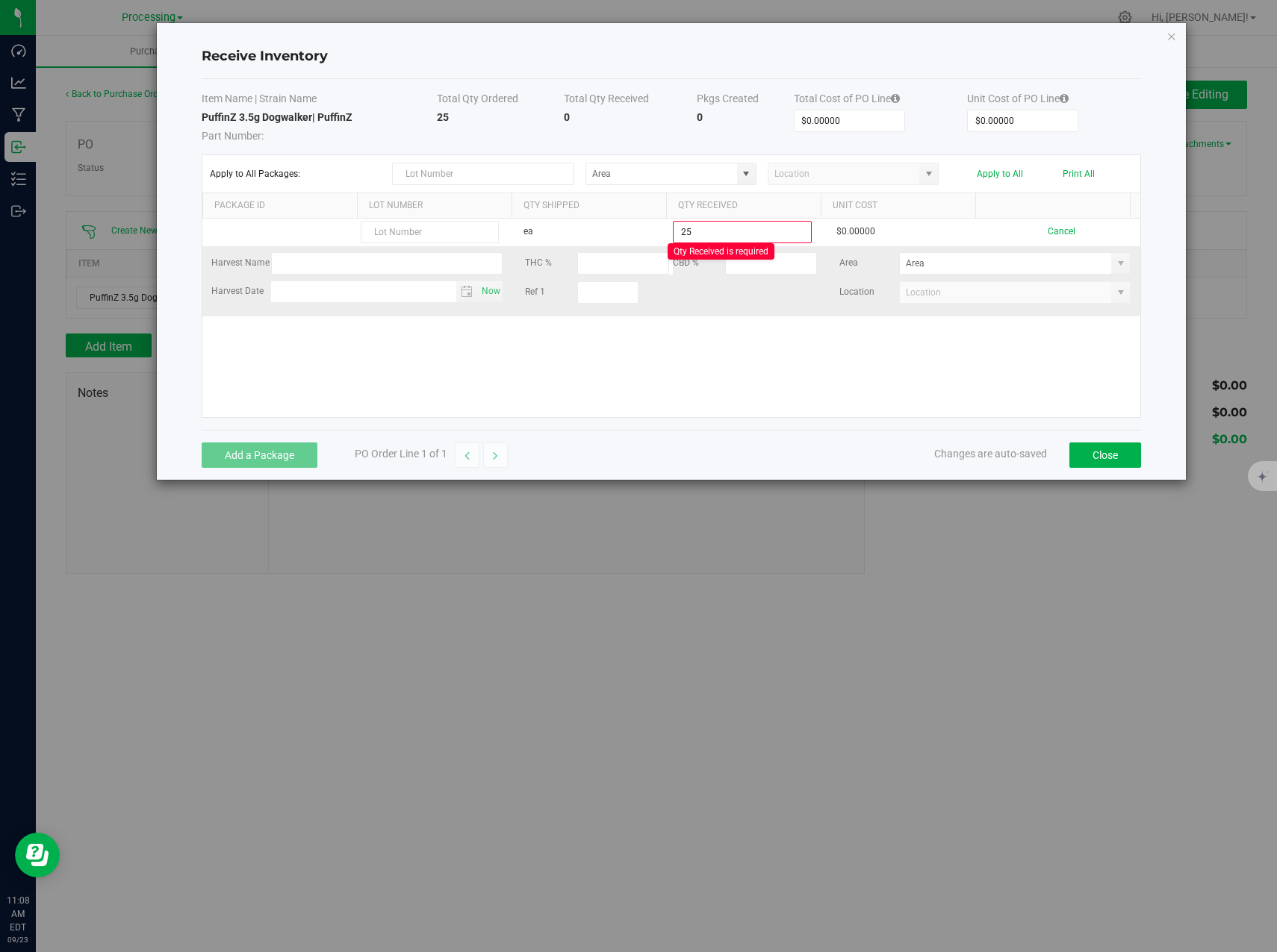
type input "25 ea"
click at [687, 277] on kendo-grid-list "ea 25 ea Qty Received is required $0.00000 Cancel Harvest Name THC % CBD % Area…" at bounding box center [671, 318] width 937 height 198
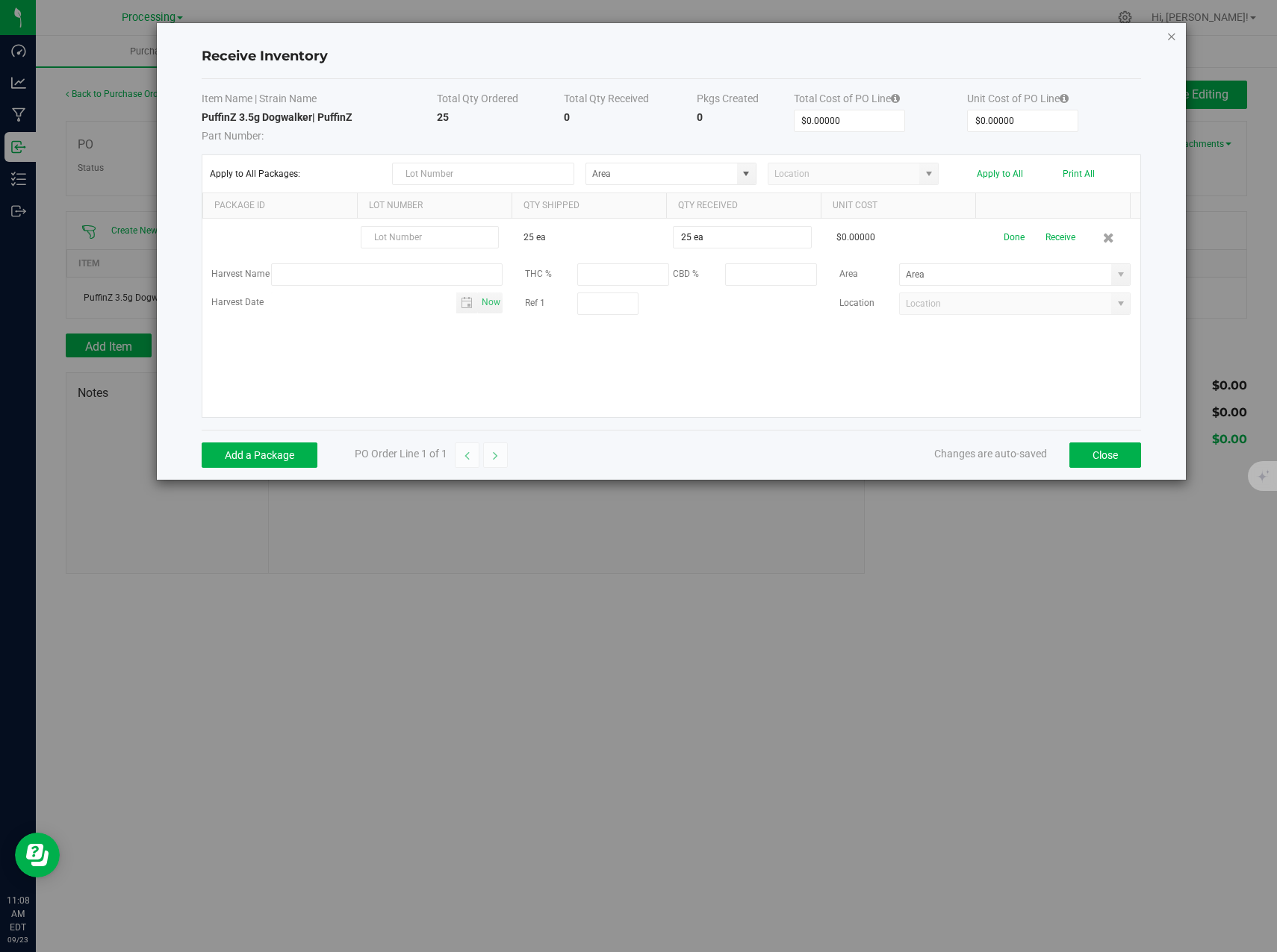
click at [1167, 40] on icon "Close modal" at bounding box center [1171, 35] width 10 height 18
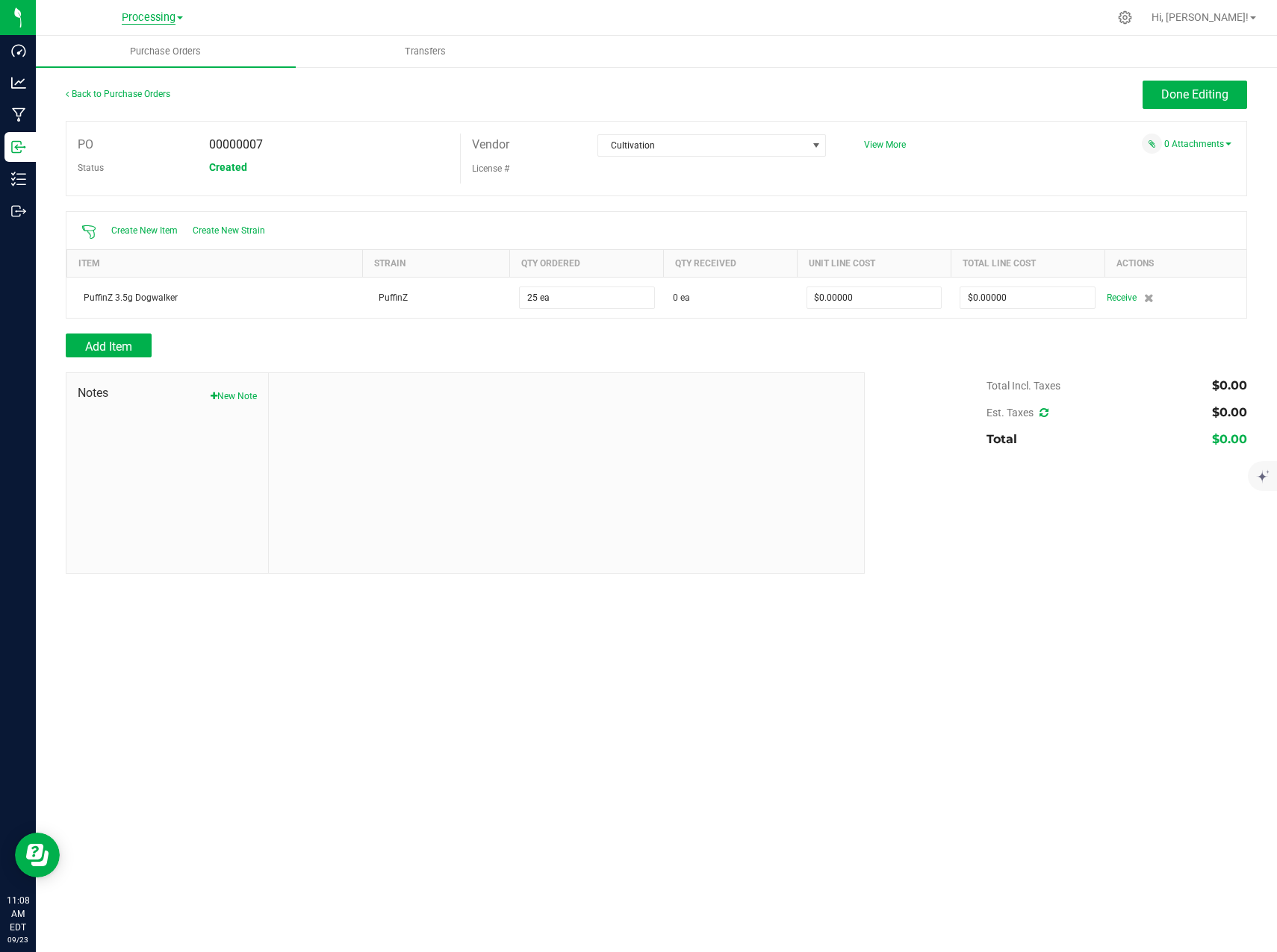
click at [145, 16] on span "Processing" at bounding box center [149, 18] width 54 height 13
click at [124, 48] on link "Cultivation" at bounding box center [152, 53] width 218 height 20
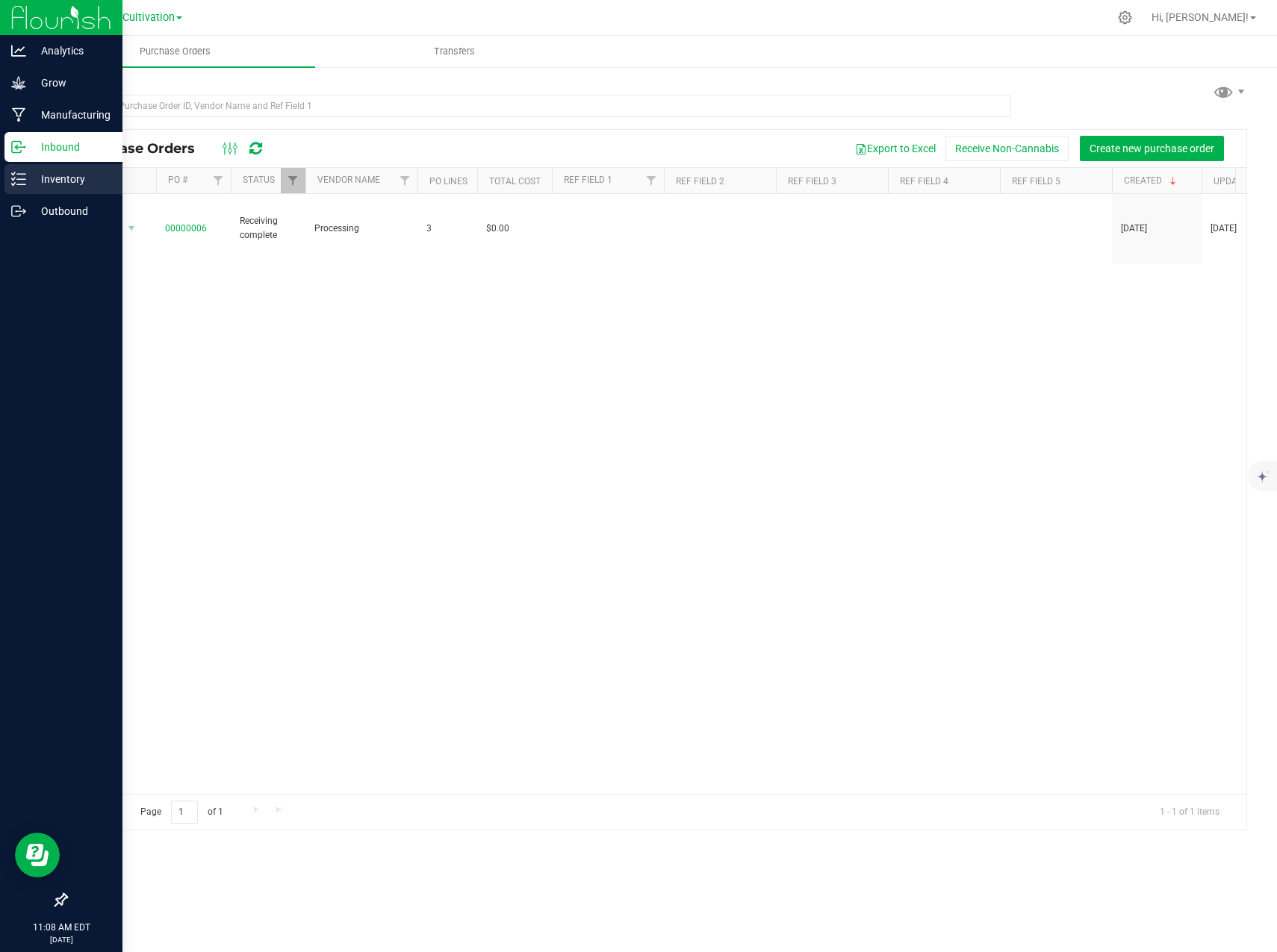
click at [25, 184] on line at bounding box center [21, 184] width 8 height 0
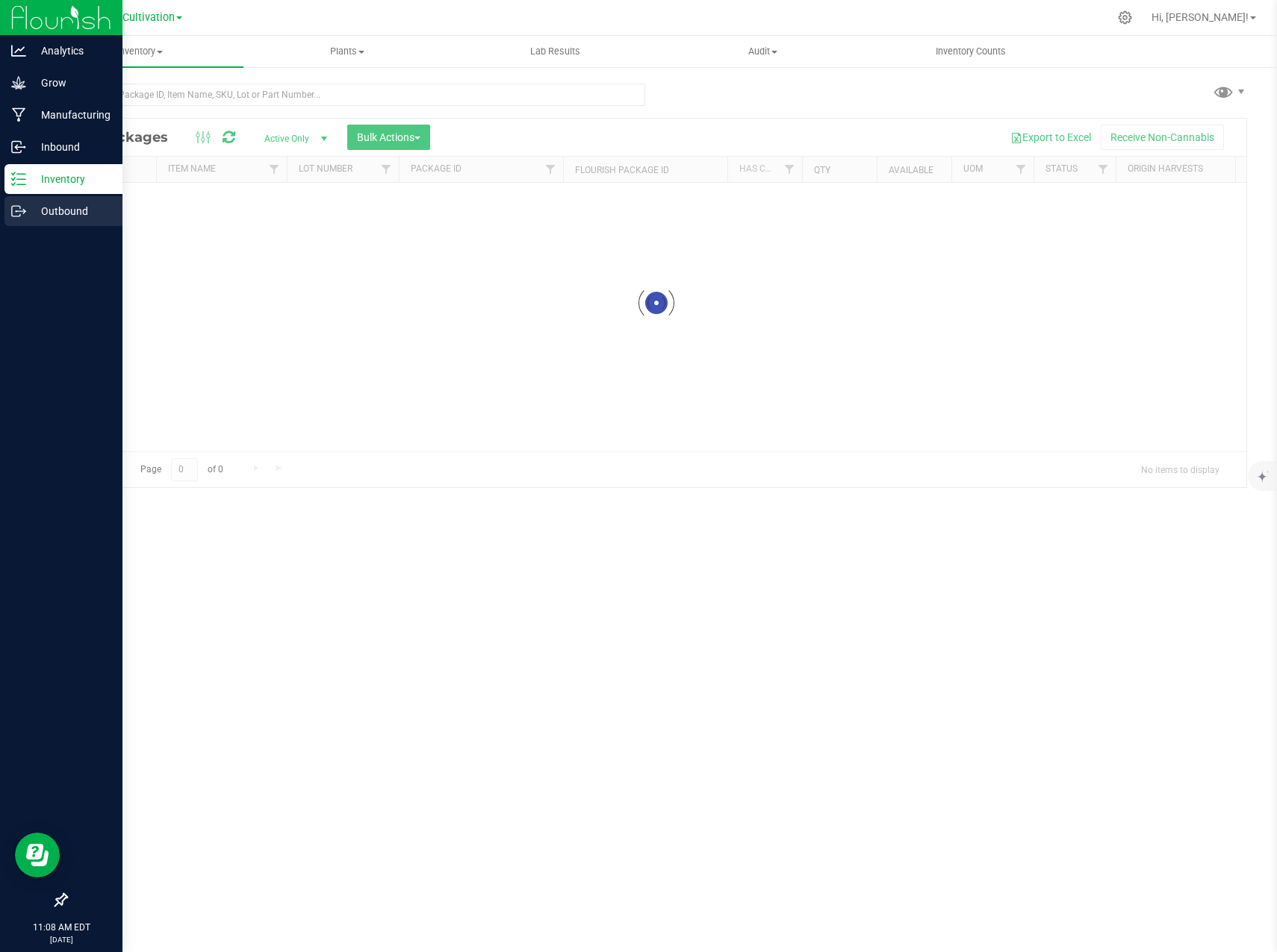
click at [50, 208] on p "Outbound" at bounding box center [71, 211] width 90 height 18
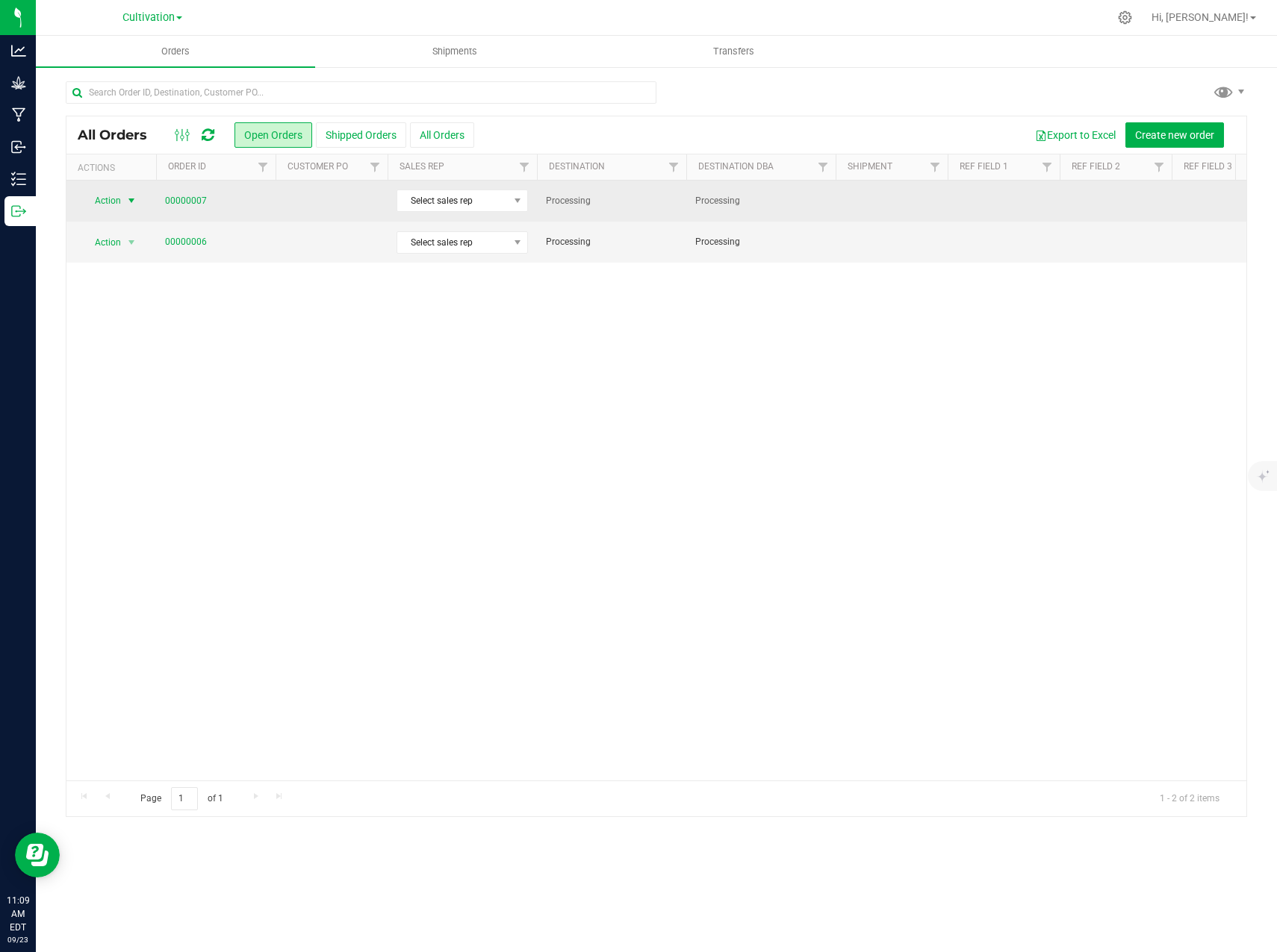
click at [130, 206] on span "select" at bounding box center [131, 201] width 12 height 12
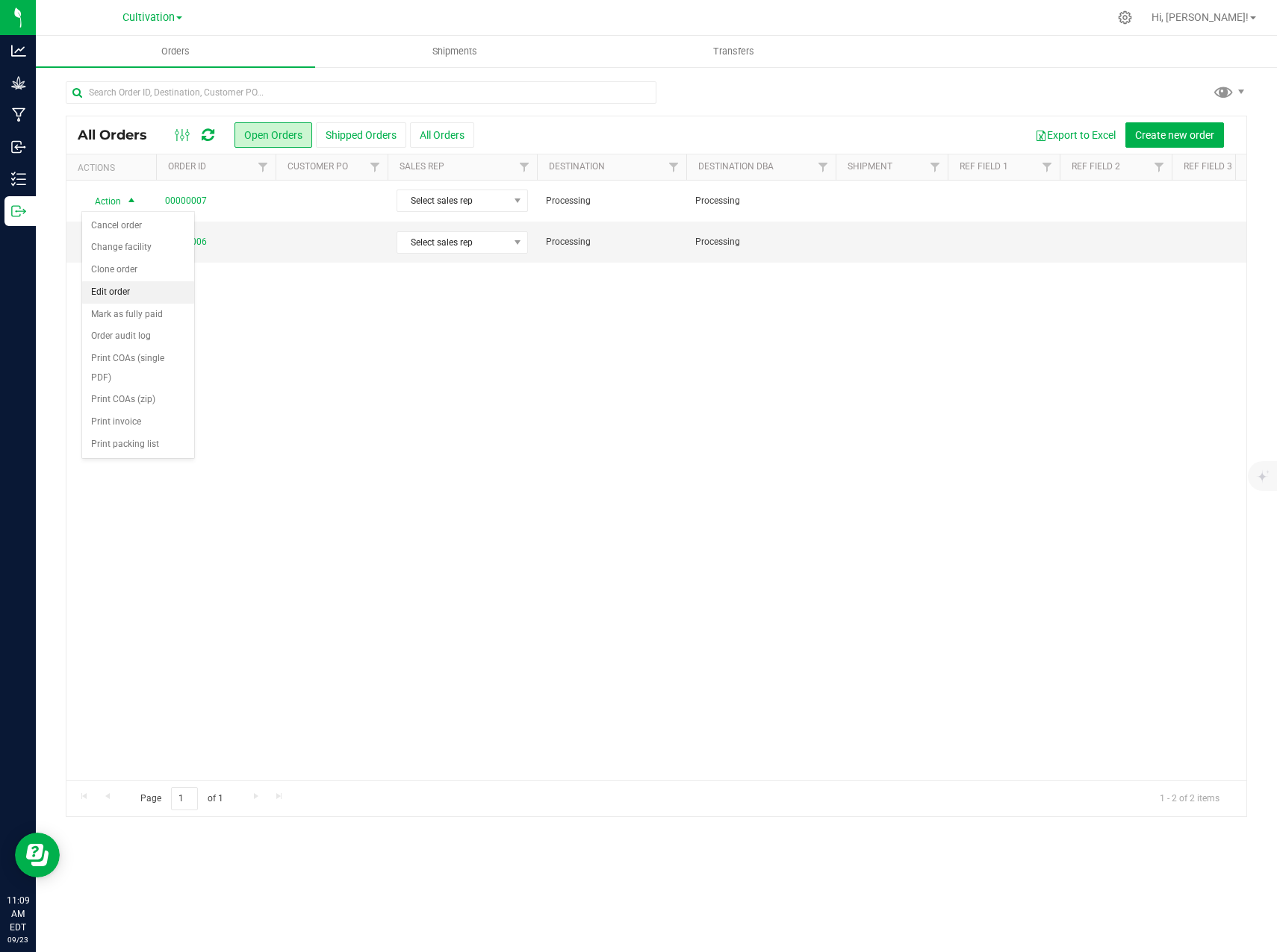
click at [127, 287] on li "Edit order" at bounding box center [138, 292] width 112 height 23
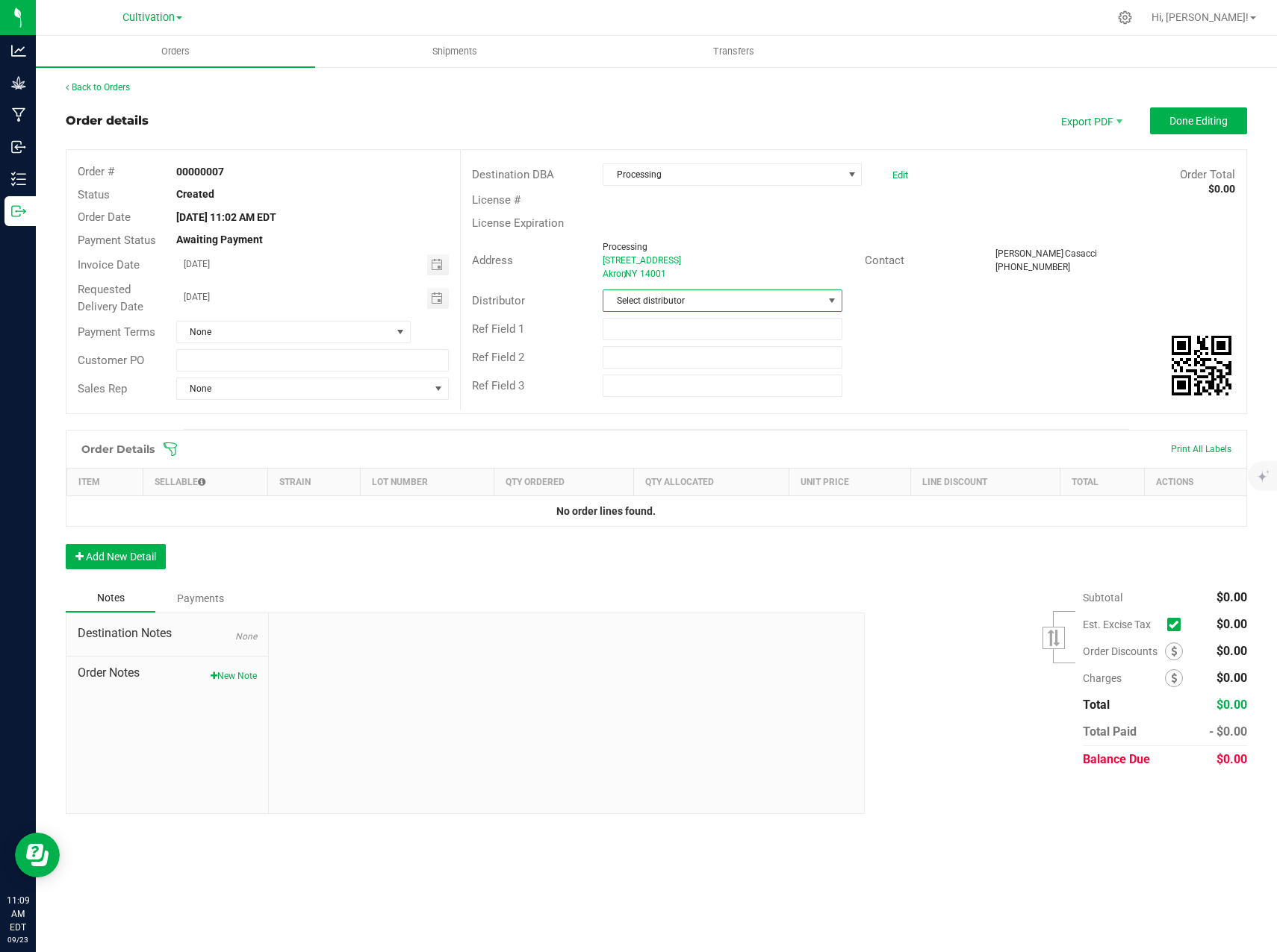
click at [709, 302] on span "Select distributor" at bounding box center [713, 300] width 219 height 21
click at [721, 303] on span "Select distributor" at bounding box center [713, 300] width 219 height 21
click at [131, 564] on button "Add New Detail" at bounding box center [115, 556] width 100 height 25
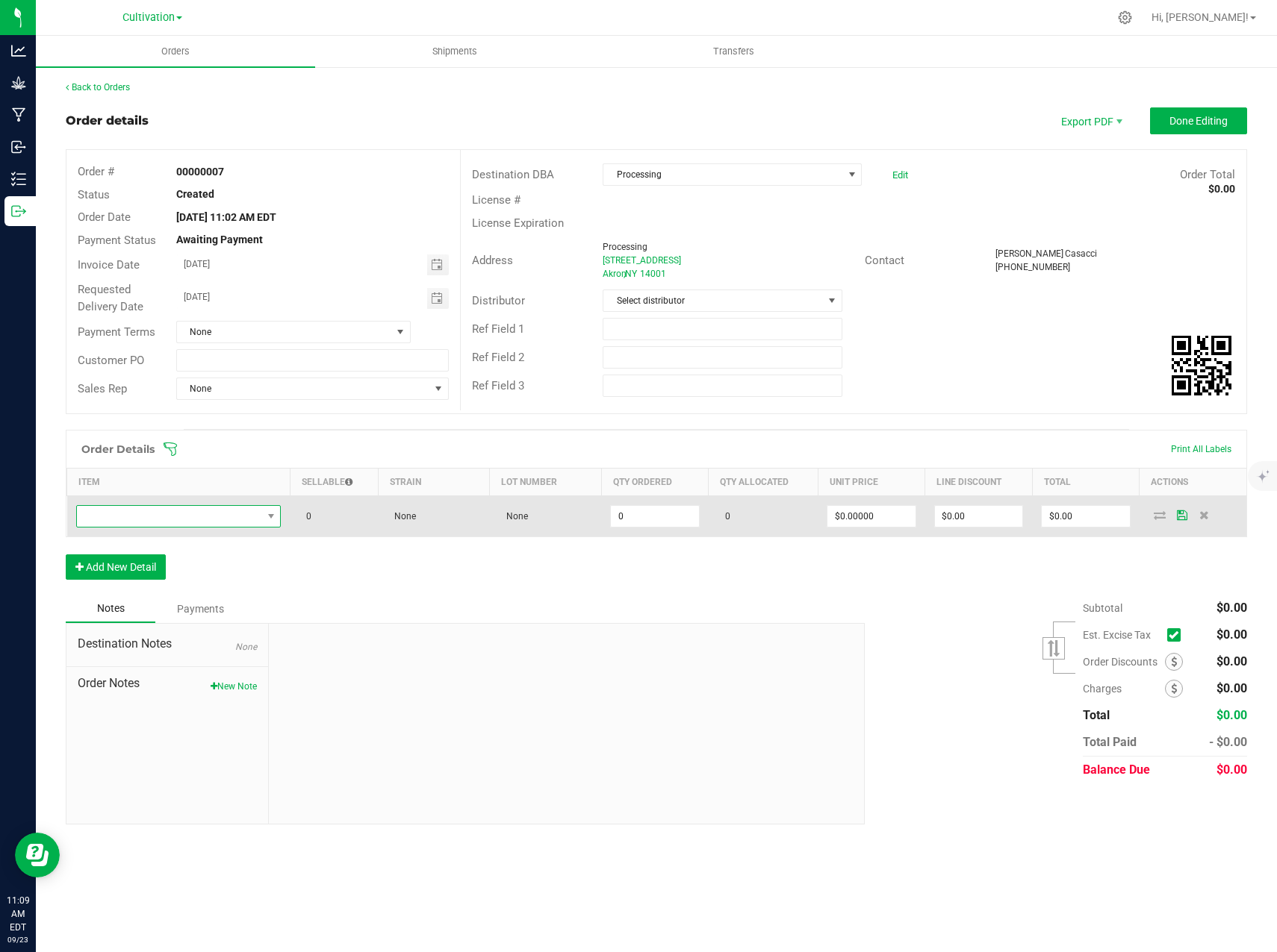
click at [219, 525] on span "NO DATA FOUND" at bounding box center [169, 516] width 185 height 21
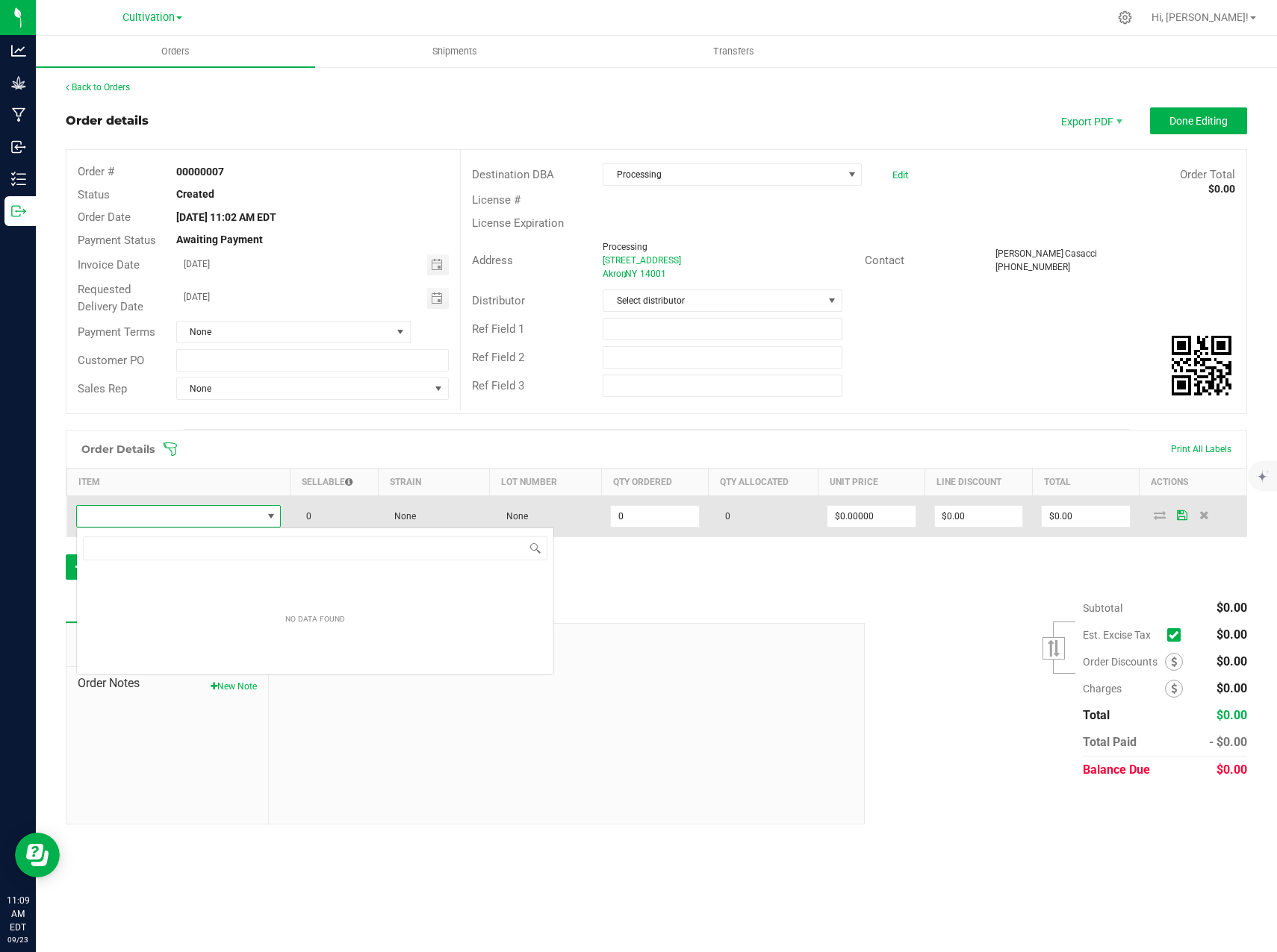
scroll to position [23, 205]
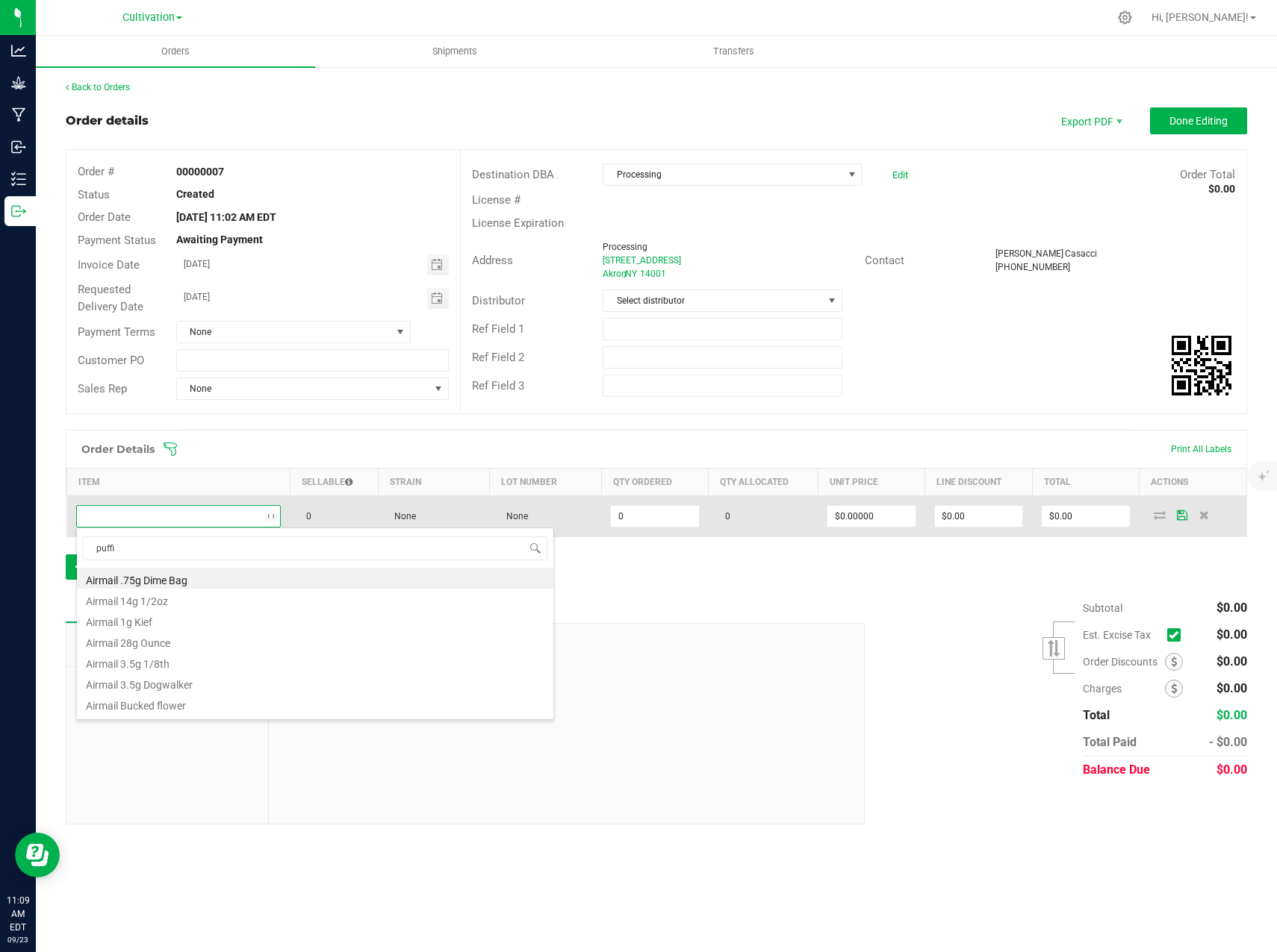
type input "puffin"
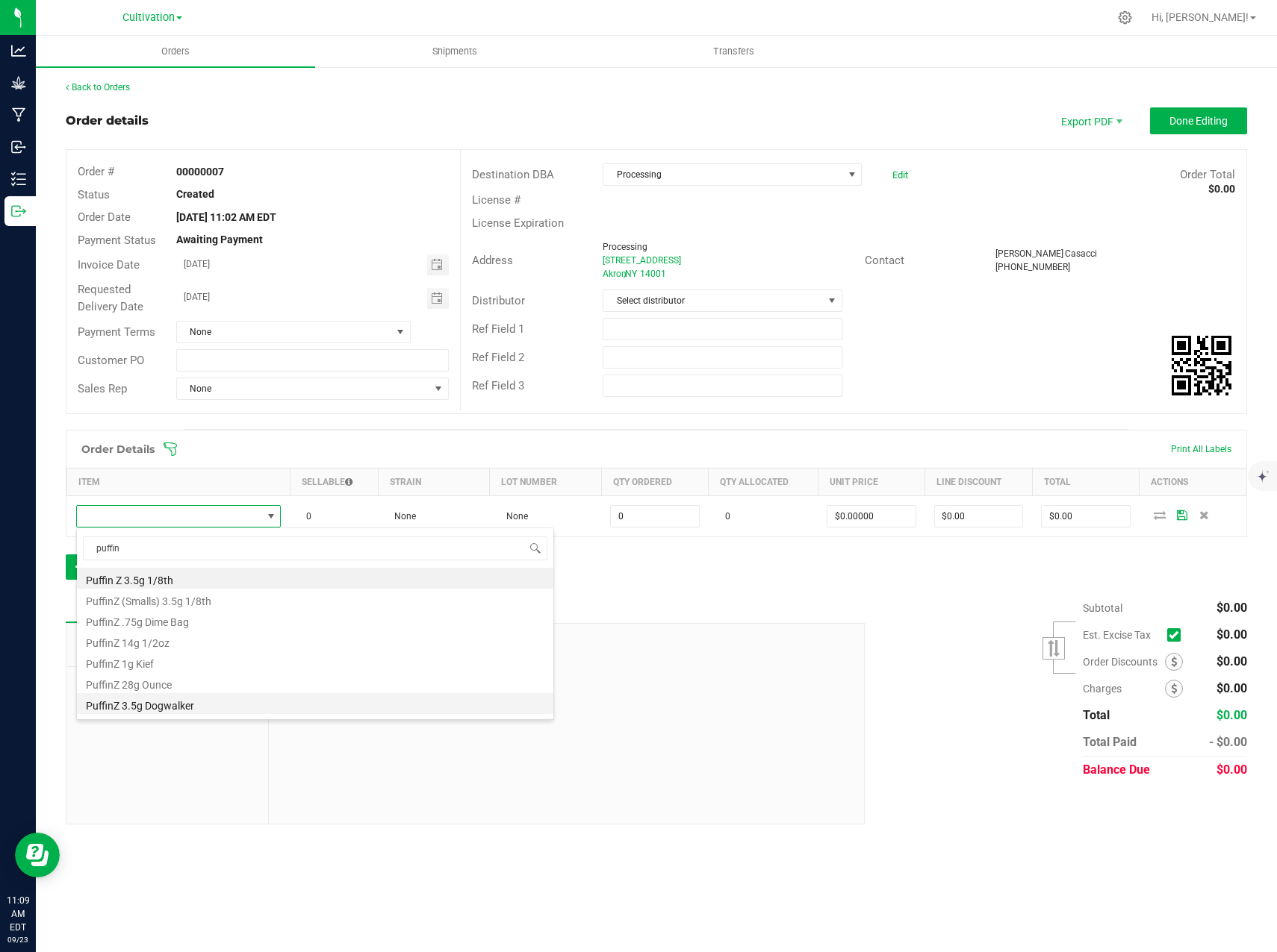
click at [169, 701] on li "PuffinZ 3.5g Dogwalker" at bounding box center [314, 703] width 477 height 21
type input "0 ea"
type input "$20.00000"
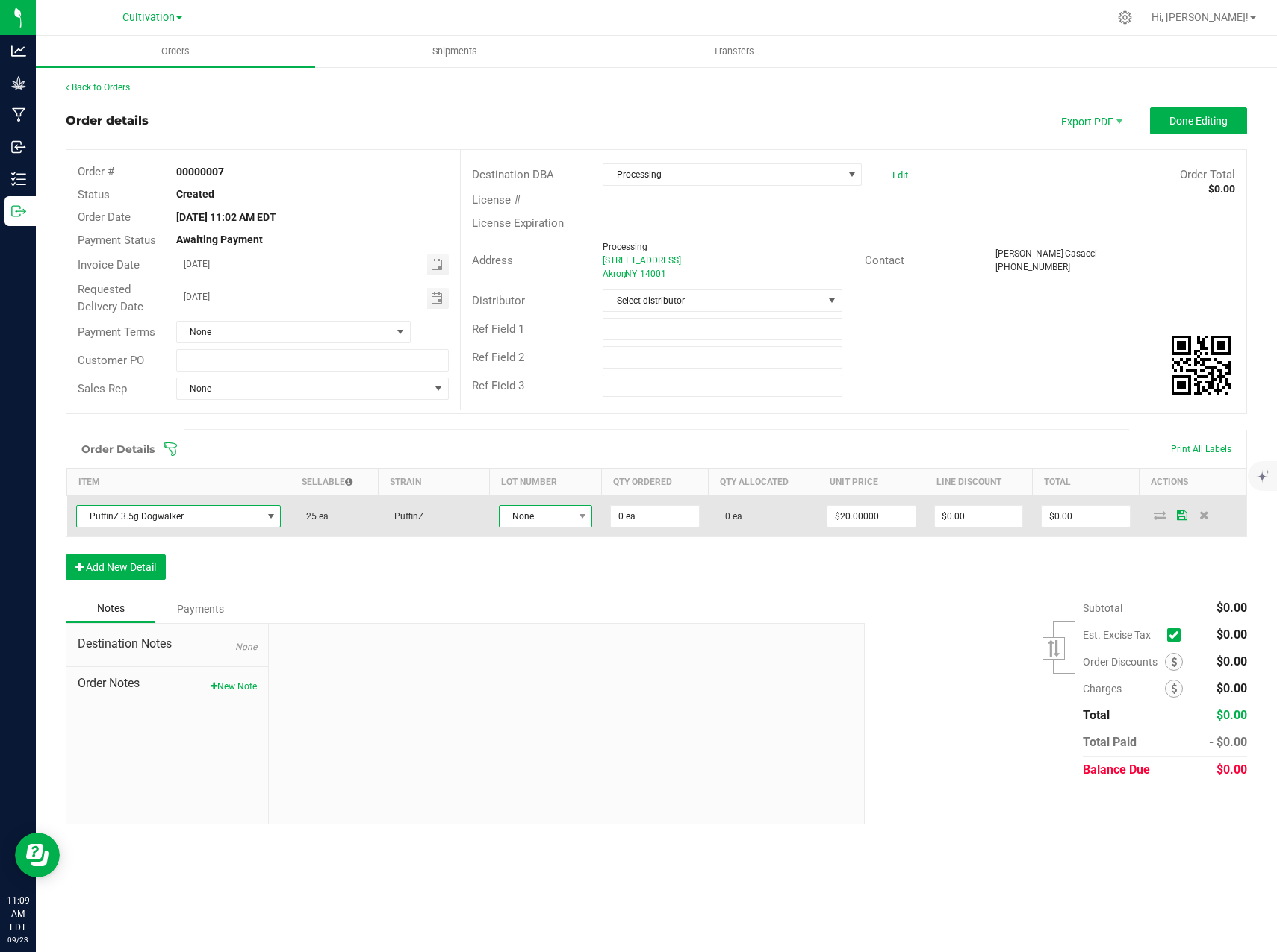
click at [549, 520] on span "None" at bounding box center [536, 516] width 73 height 21
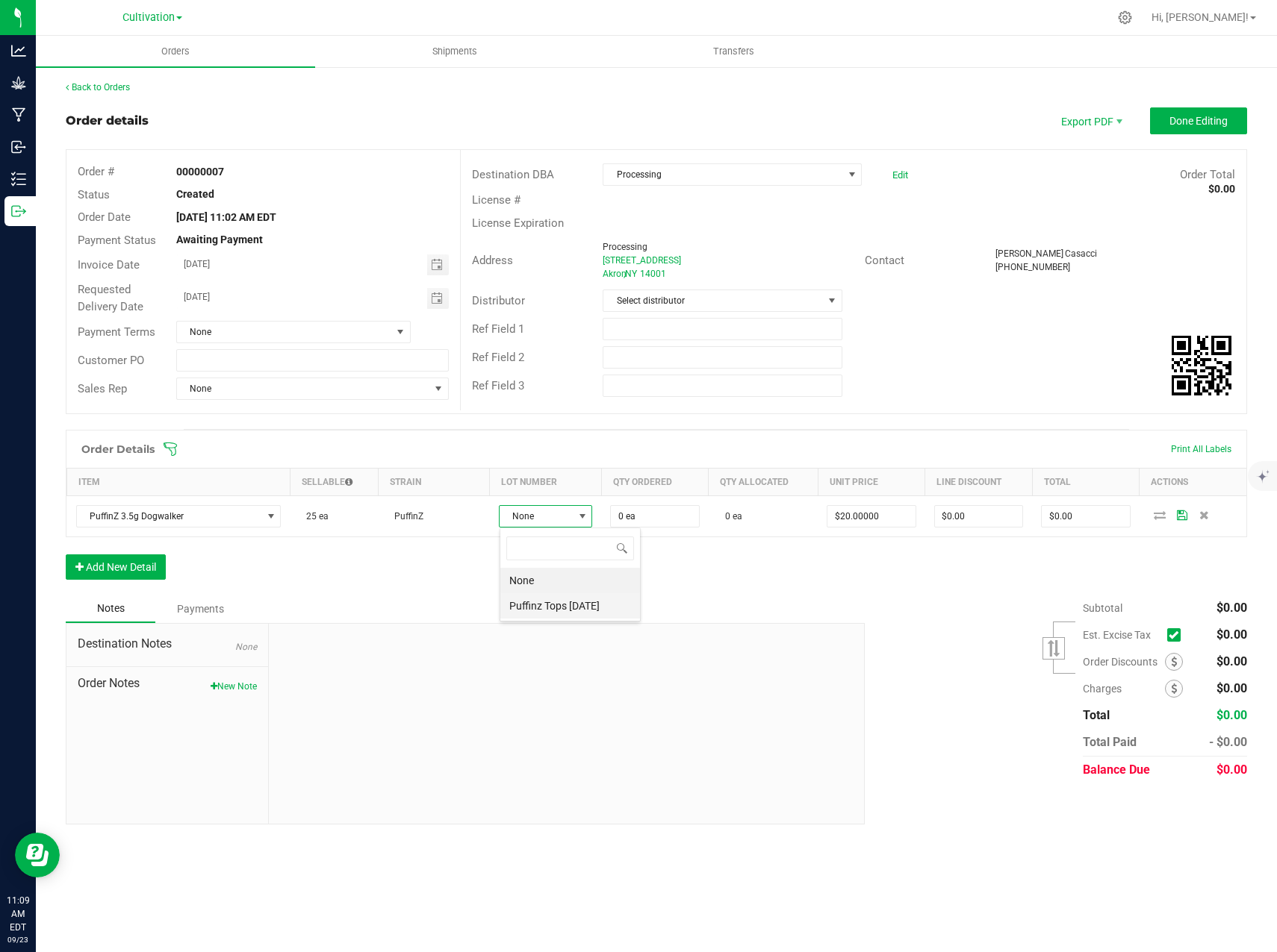
click at [546, 603] on 6\/17\/25 "Puffinz Tops [DATE]" at bounding box center [570, 606] width 140 height 25
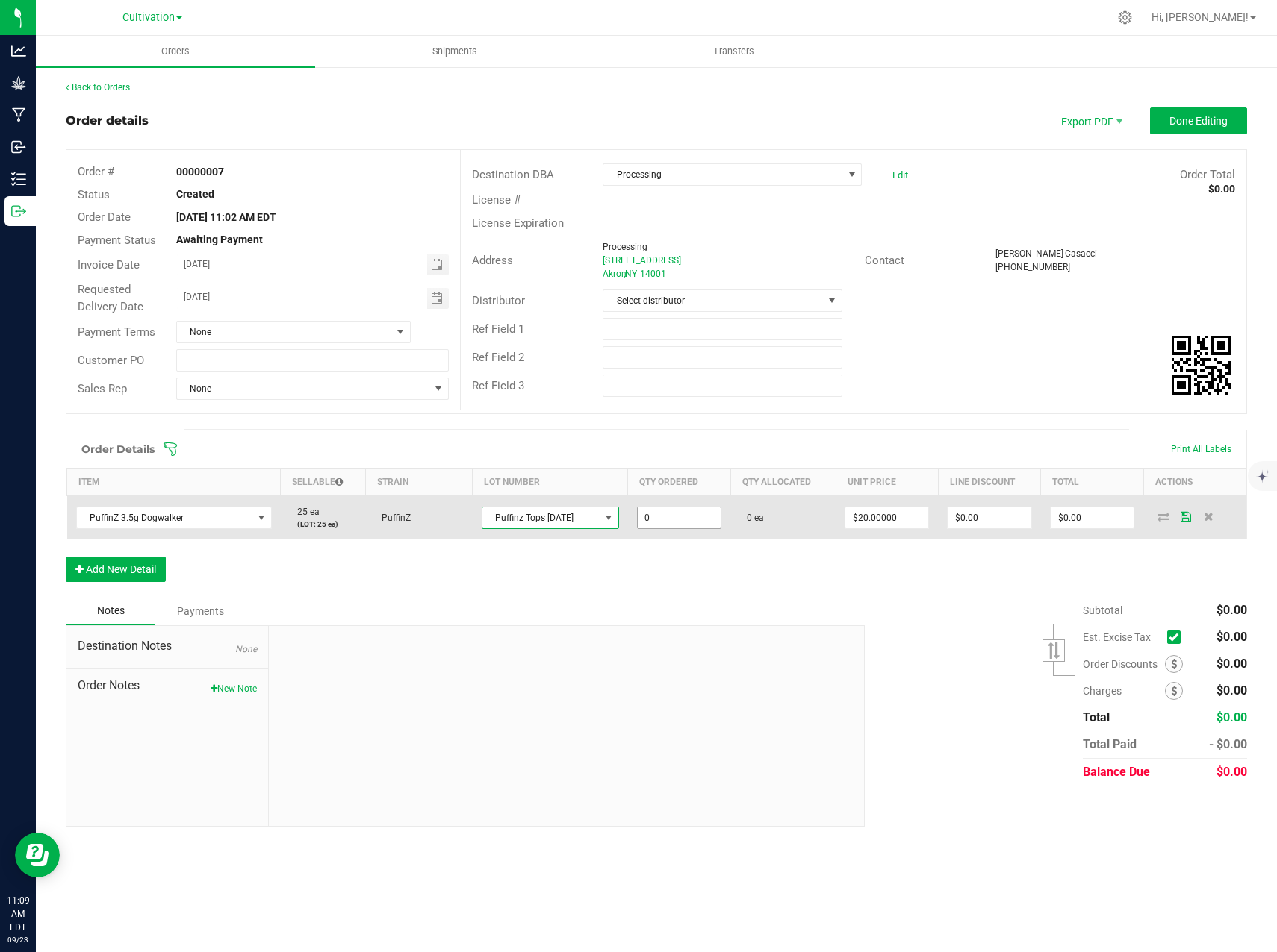
click at [696, 516] on input "0" at bounding box center [678, 518] width 83 height 21
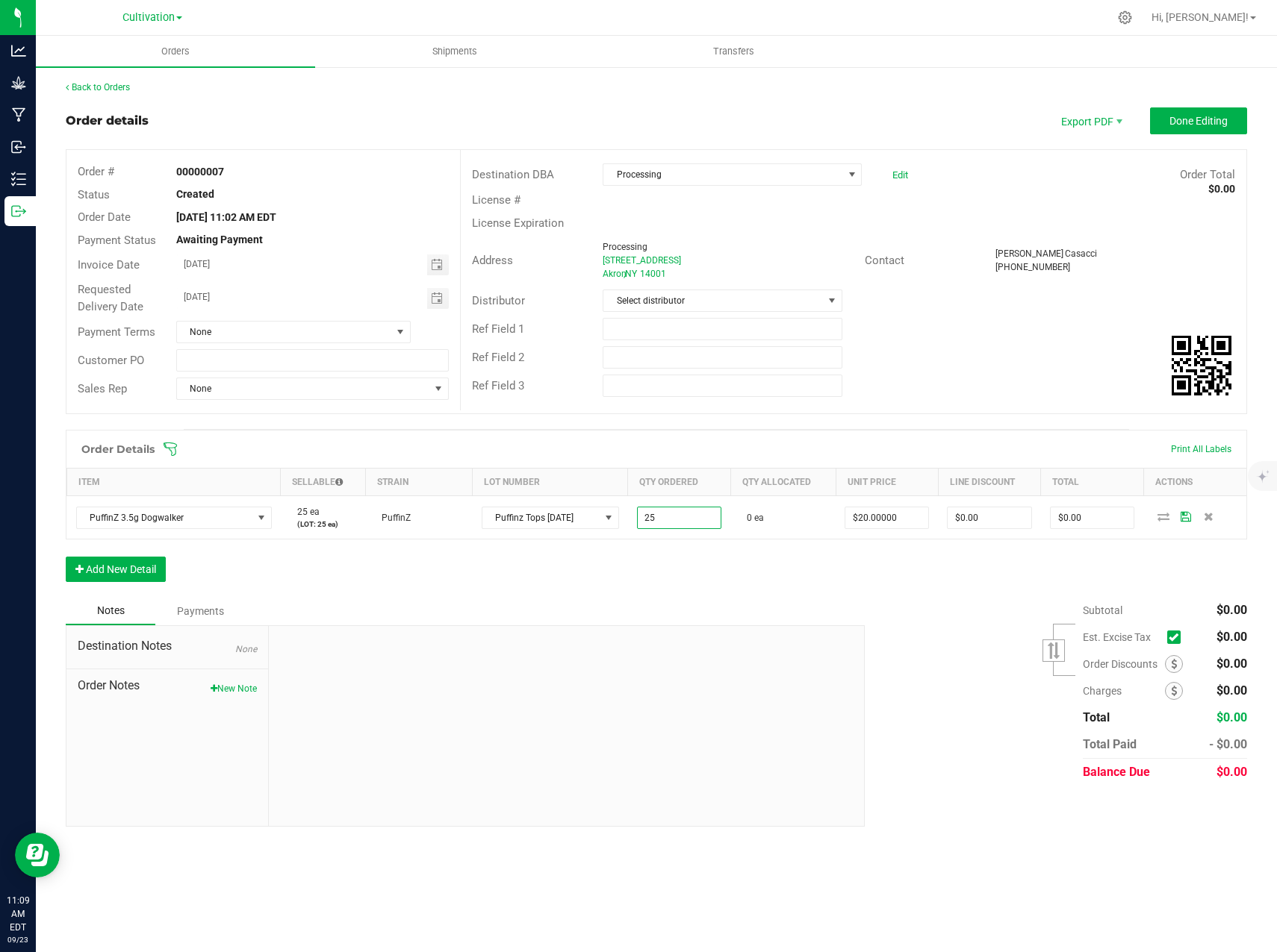
type input "25 ea"
type input "$500.00"
click at [800, 570] on div "Order Details Print All Labels Item Sellable Strain Lot Number Qty Ordered Qty …" at bounding box center [656, 513] width 1181 height 167
click at [1181, 570] on div "Order Details Print All Labels Item Sellable Strain Lot Number Qty Ordered Qty …" at bounding box center [656, 513] width 1181 height 167
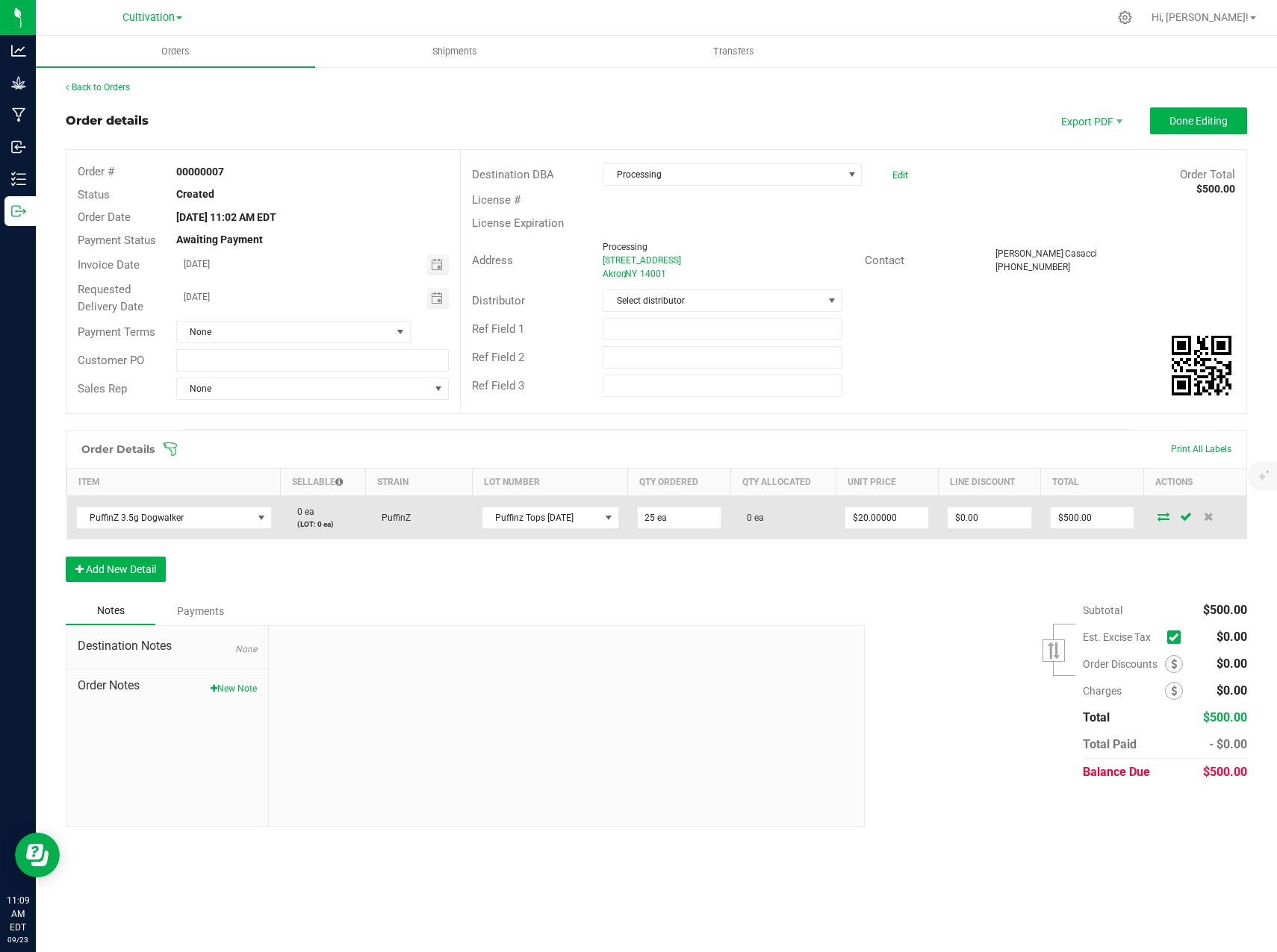
click at [1190, 520] on icon at bounding box center [1185, 516] width 12 height 9
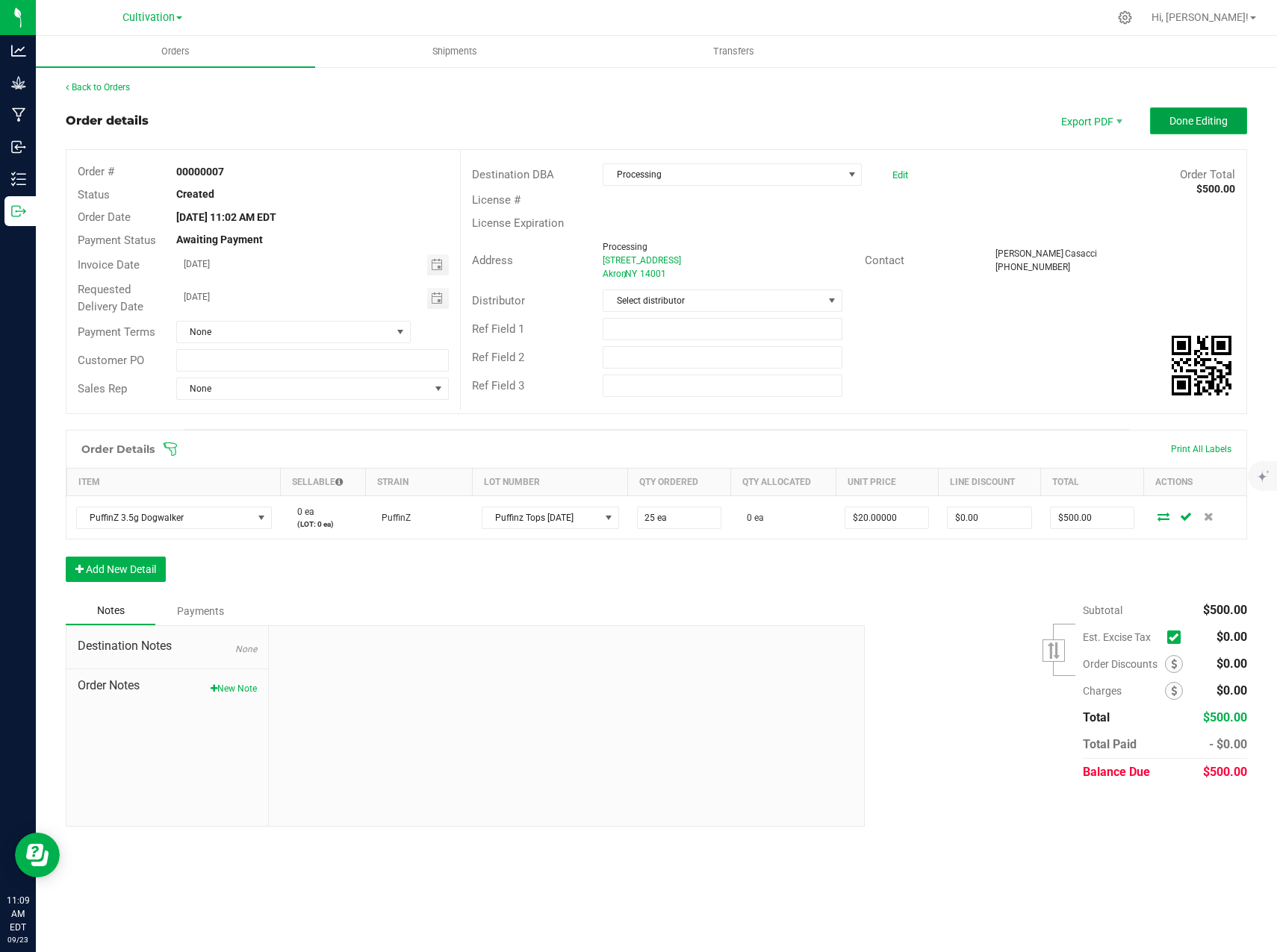
click at [1222, 116] on span "Done Editing" at bounding box center [1198, 121] width 58 height 12
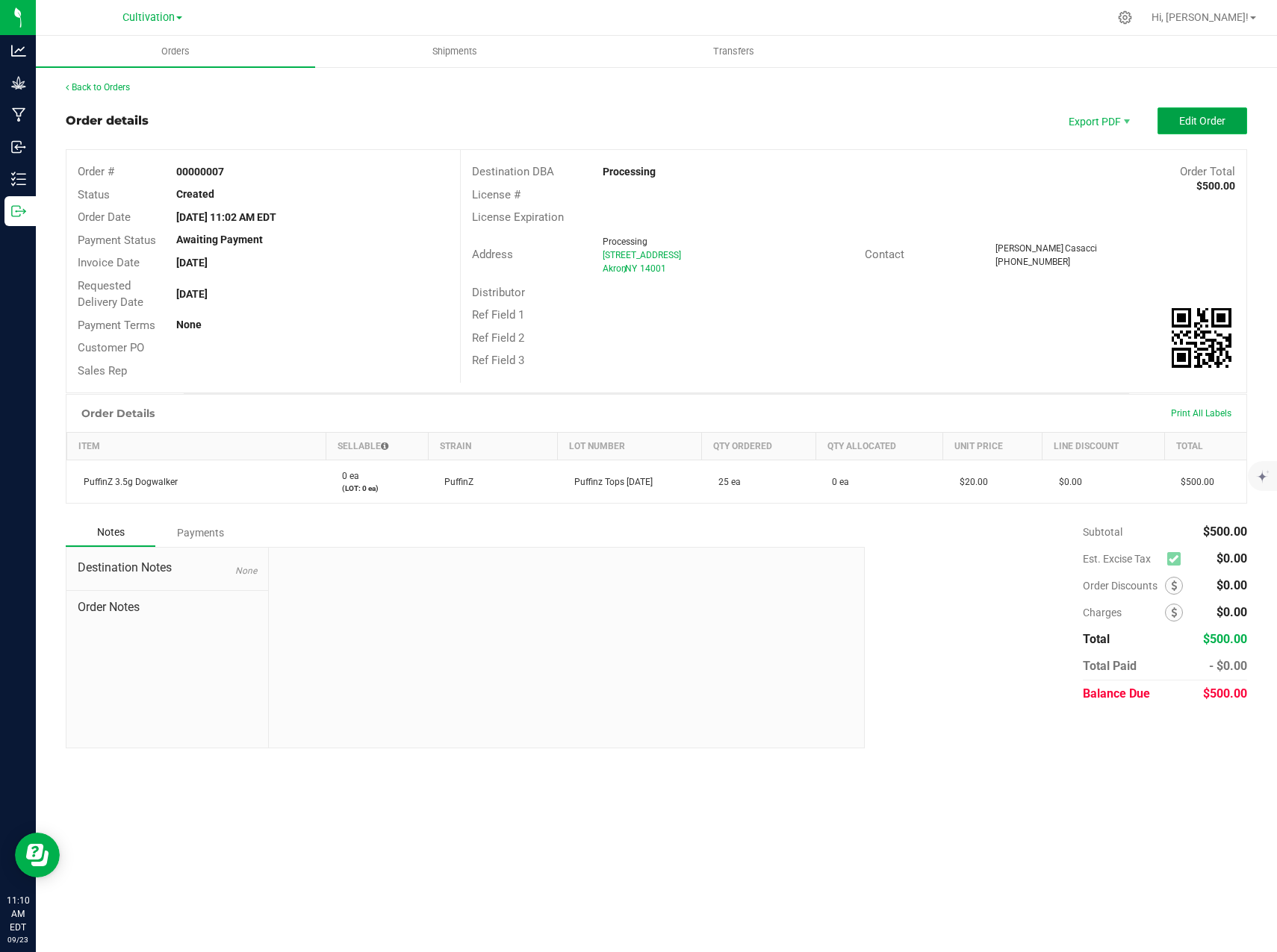
click at [1187, 120] on span "Edit Order" at bounding box center [1201, 121] width 46 height 12
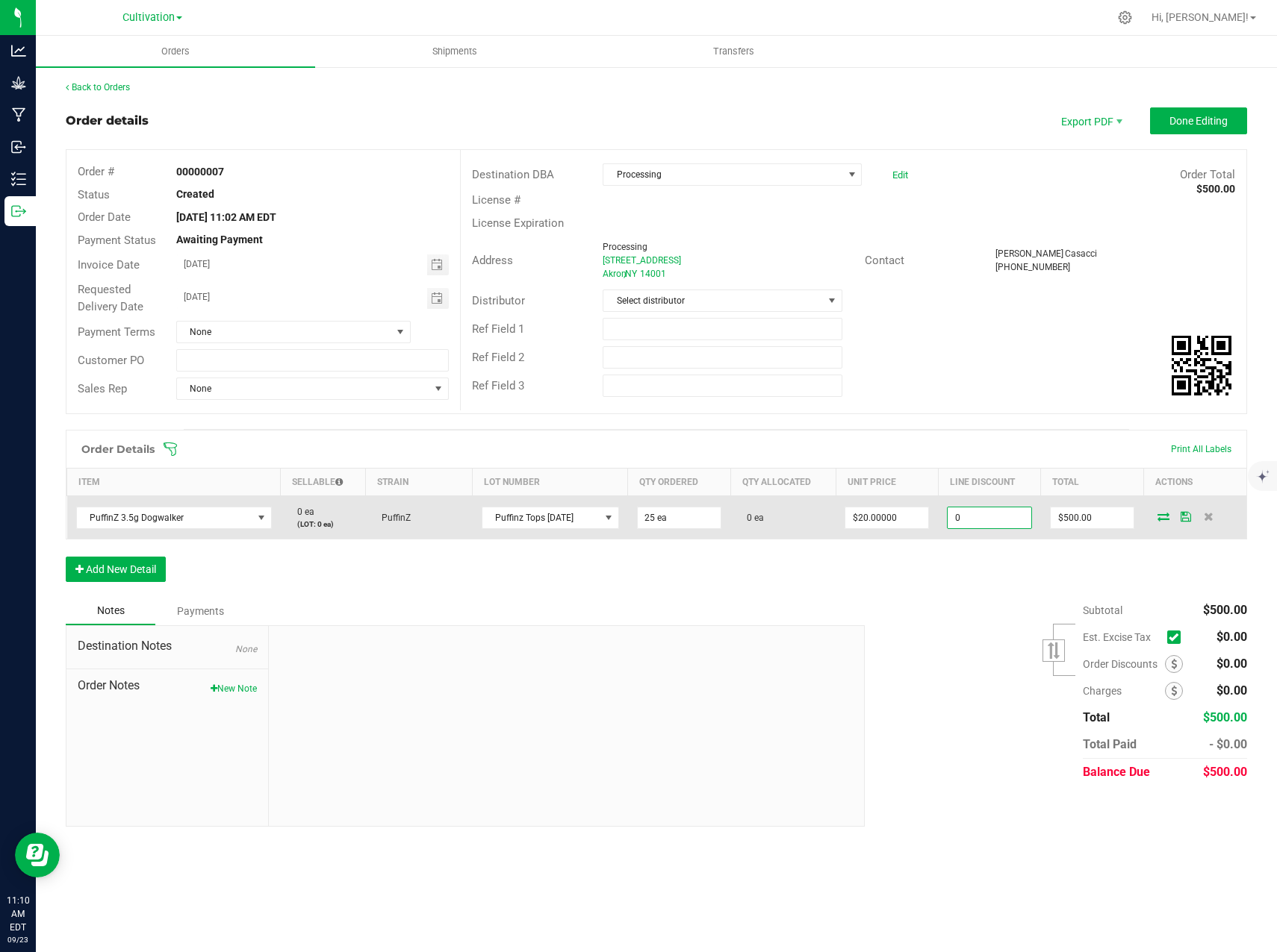
click at [986, 523] on input "0" at bounding box center [989, 518] width 83 height 21
type input "$500.00"
type input "0"
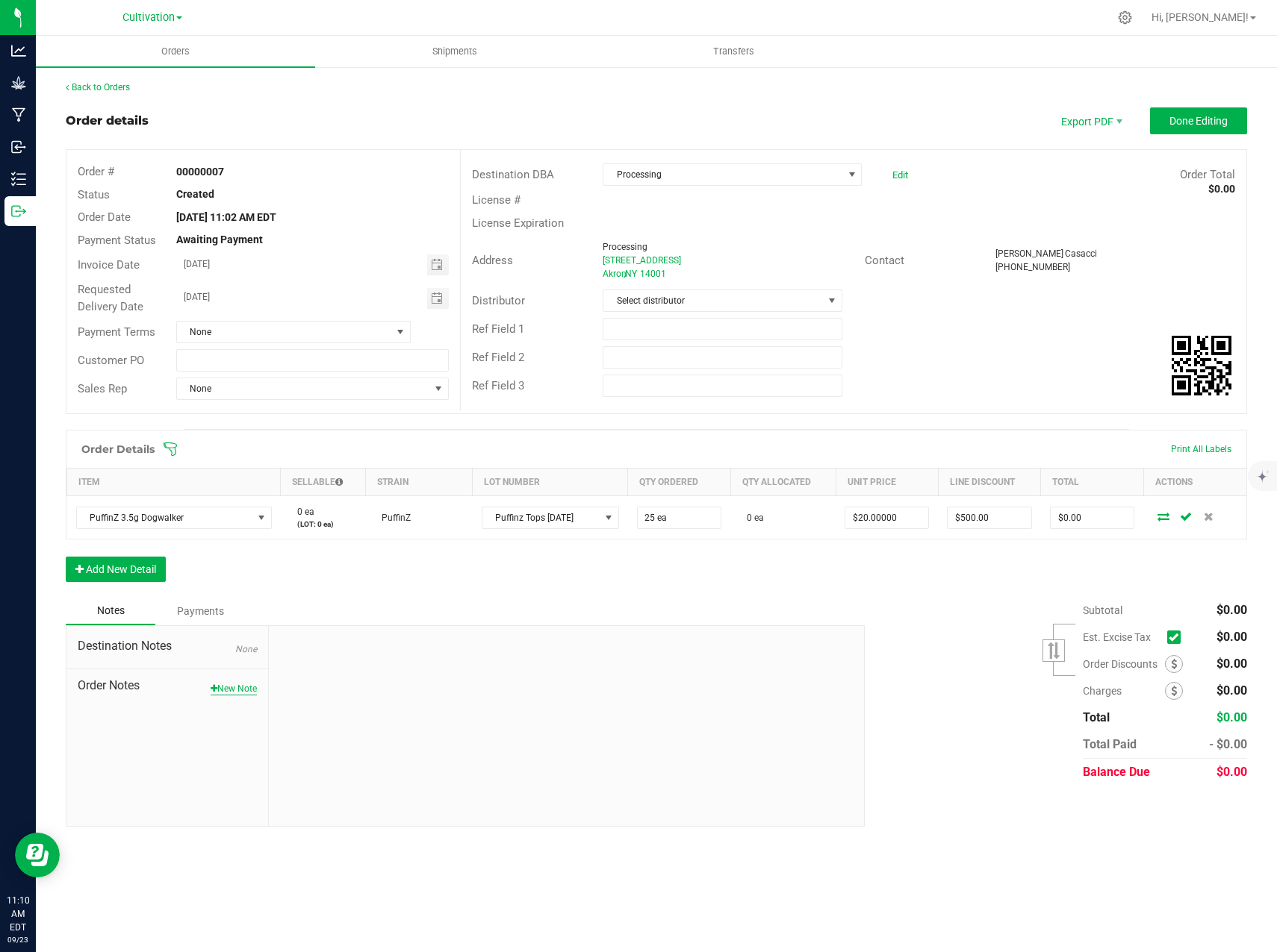
click at [227, 692] on button "New Note" at bounding box center [233, 689] width 46 height 13
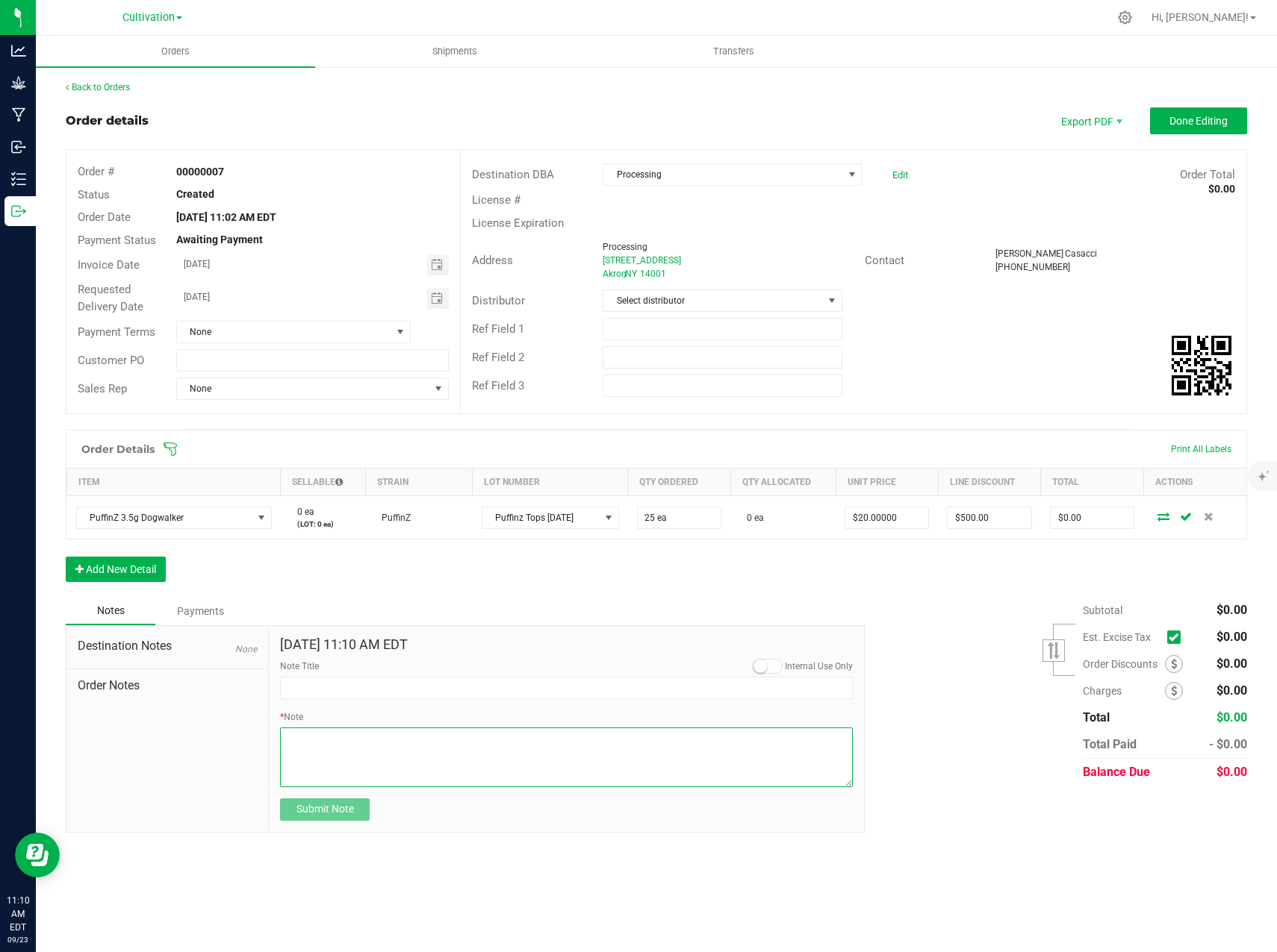
click at [336, 746] on textarea "* Note" at bounding box center [566, 757] width 573 height 60
type textarea "vm training"
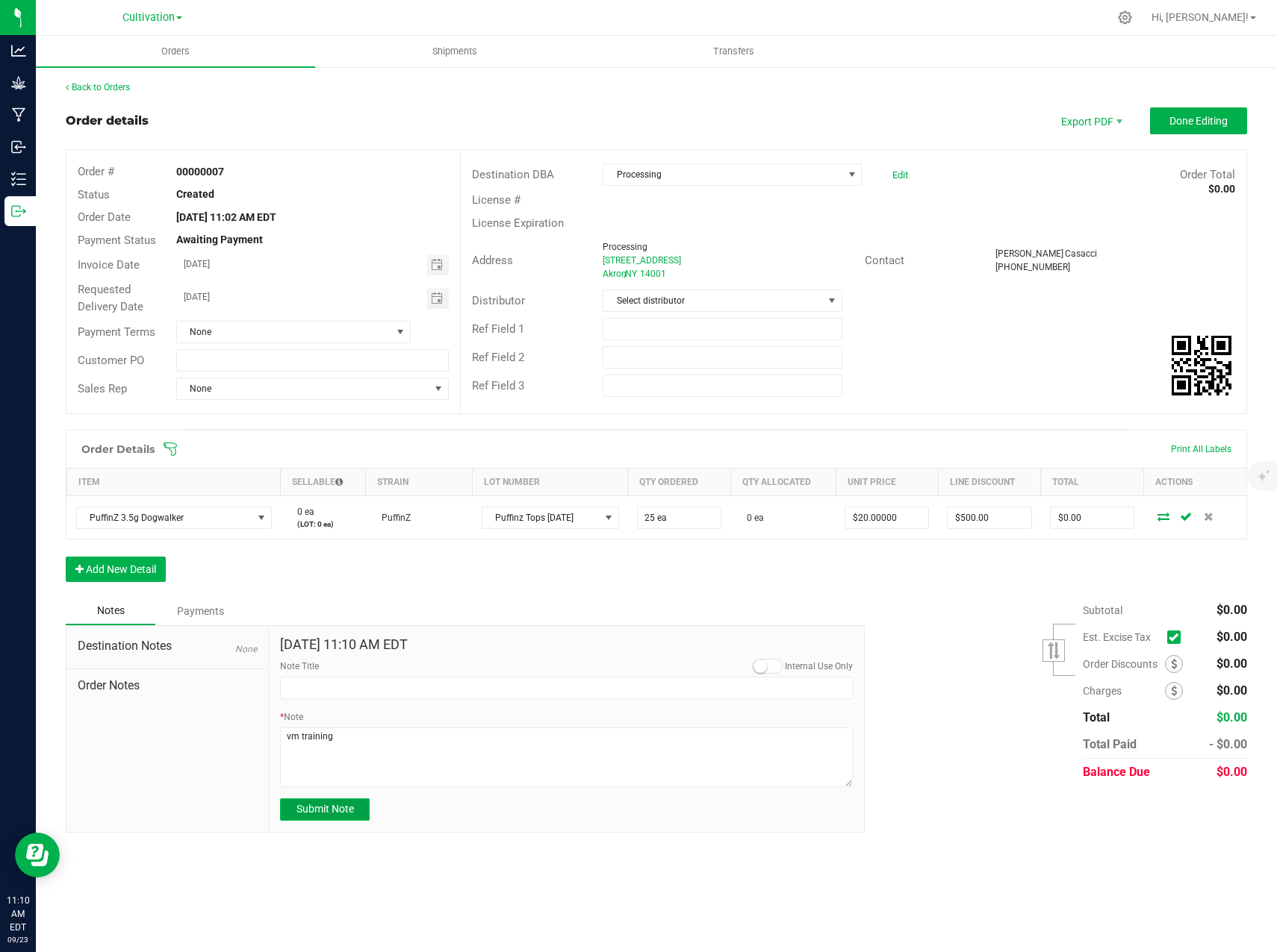
click at [356, 803] on button "Submit Note" at bounding box center [325, 809] width 90 height 23
type input "[DATE] 11:10 AM EDT"
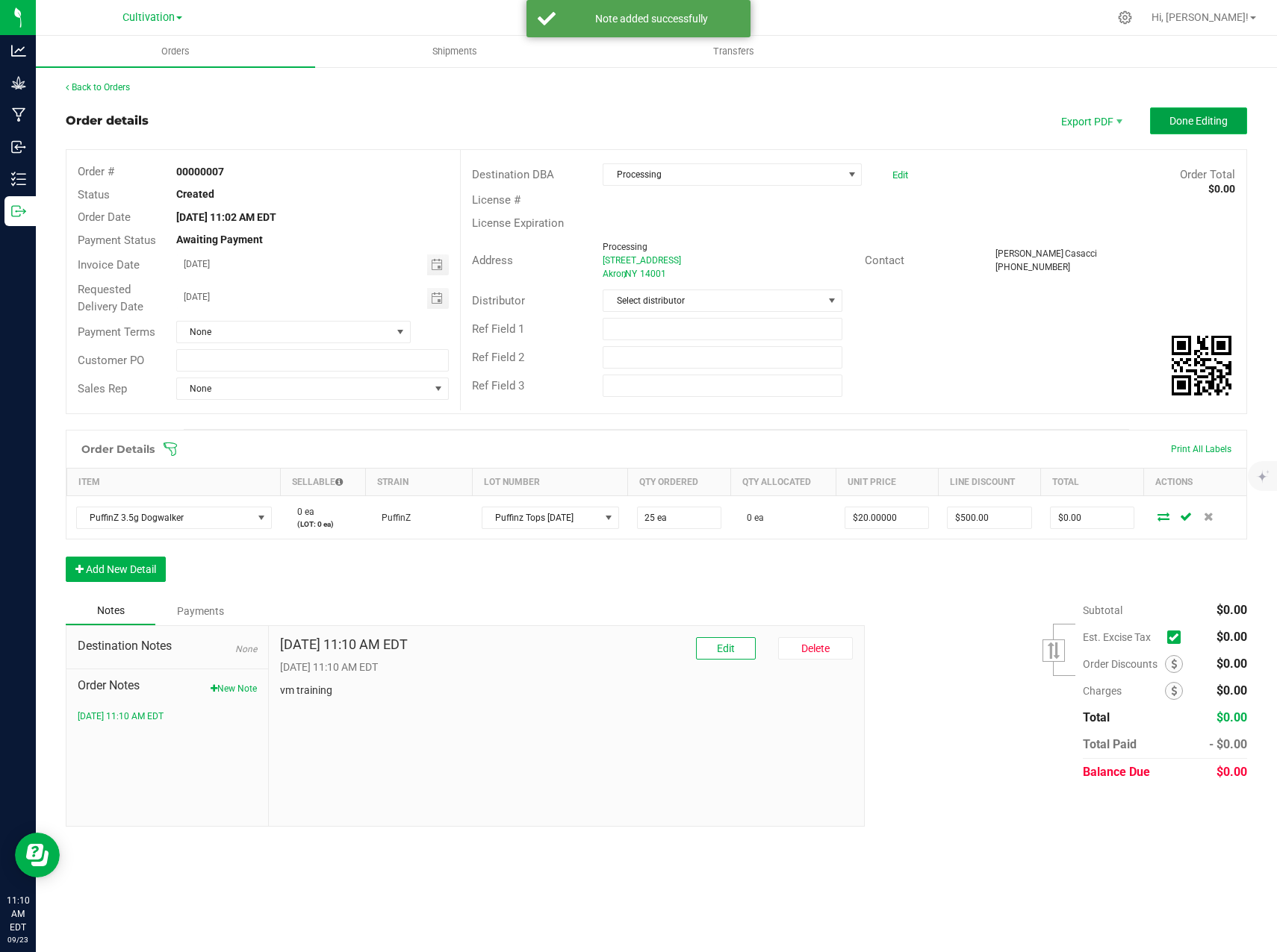
click at [1221, 120] on span "Done Editing" at bounding box center [1198, 121] width 58 height 12
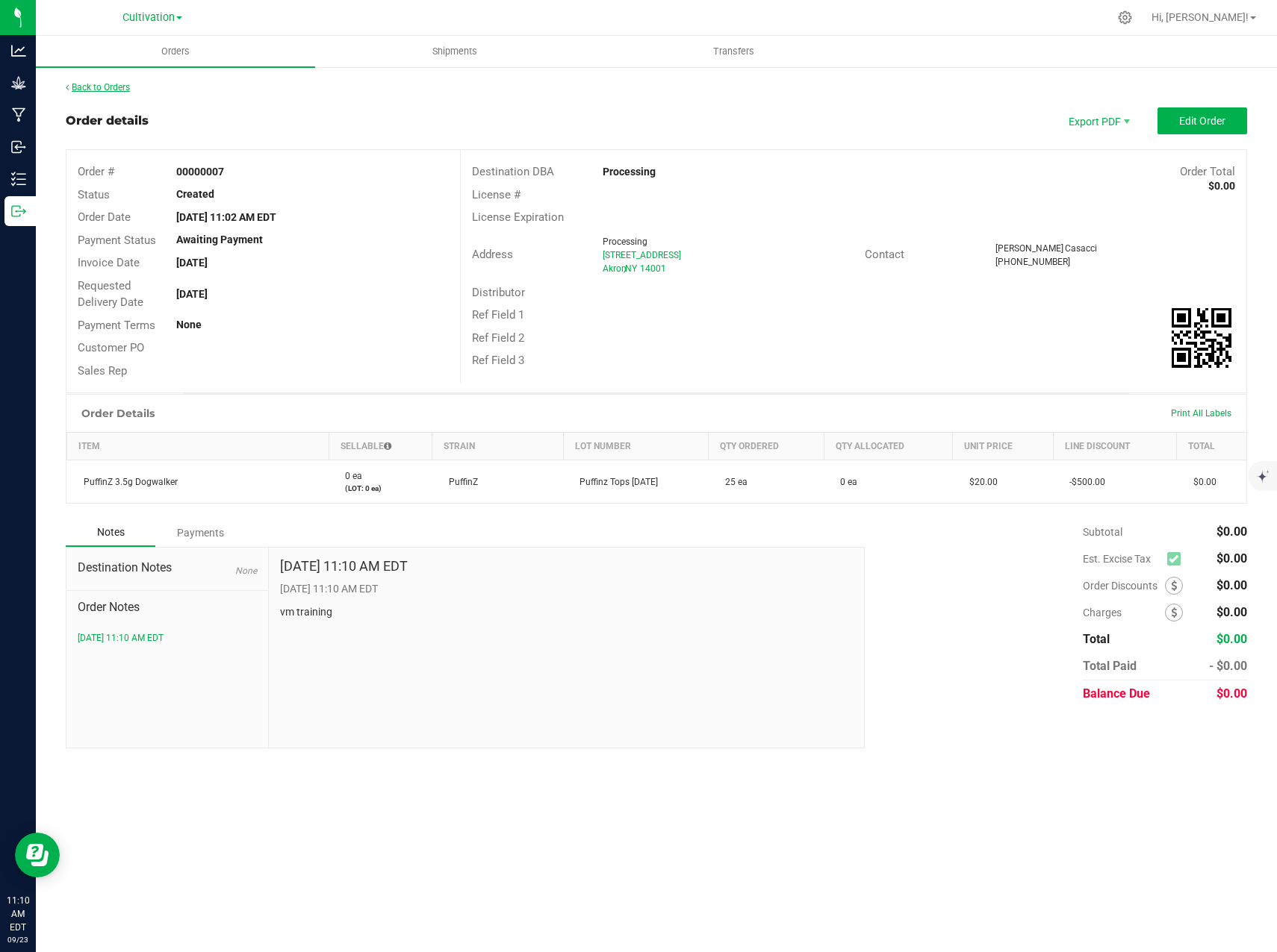
click at [113, 85] on link "Back to Orders" at bounding box center [98, 87] width 64 height 10
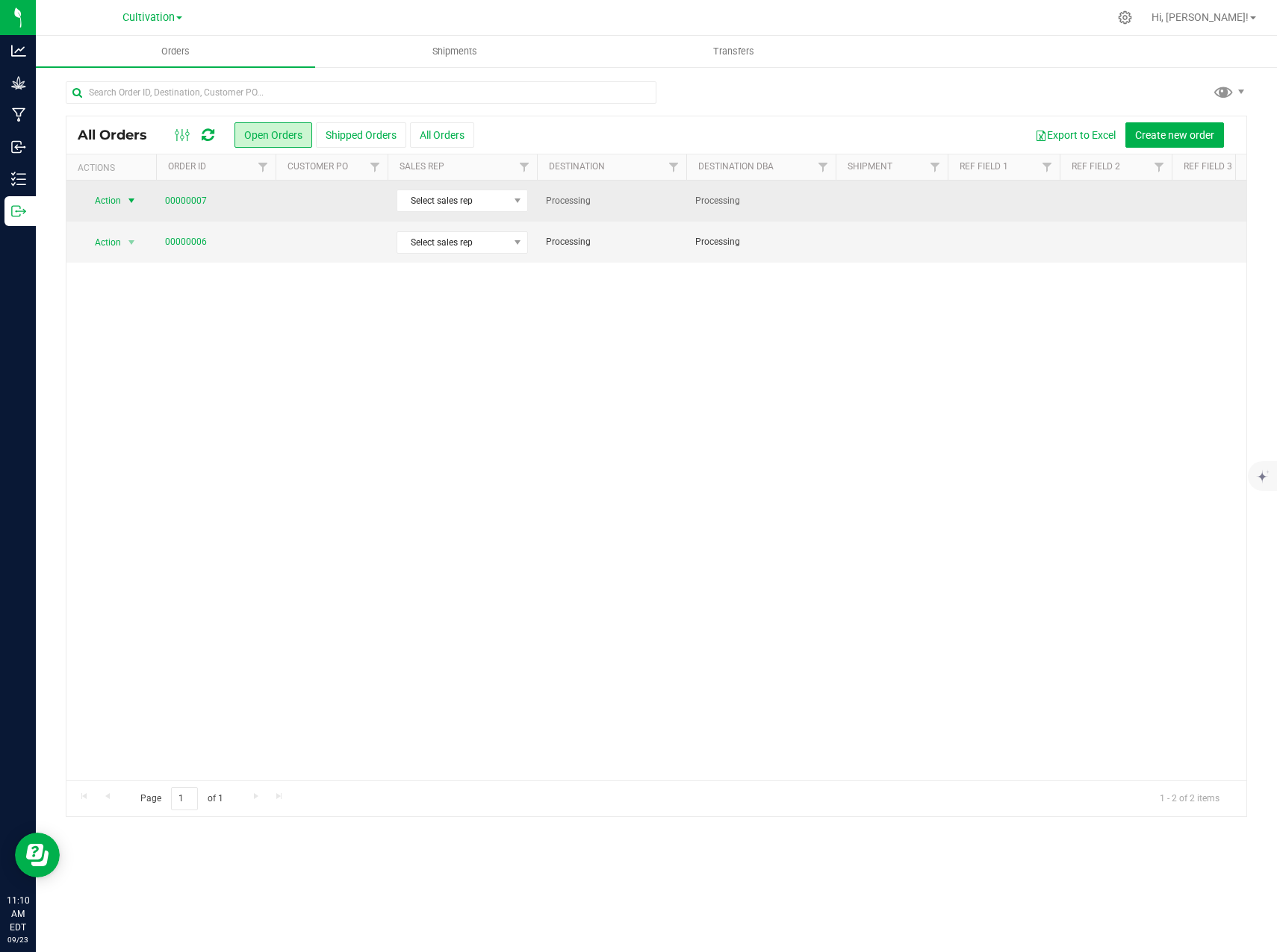
click at [133, 198] on span "select" at bounding box center [131, 201] width 12 height 12
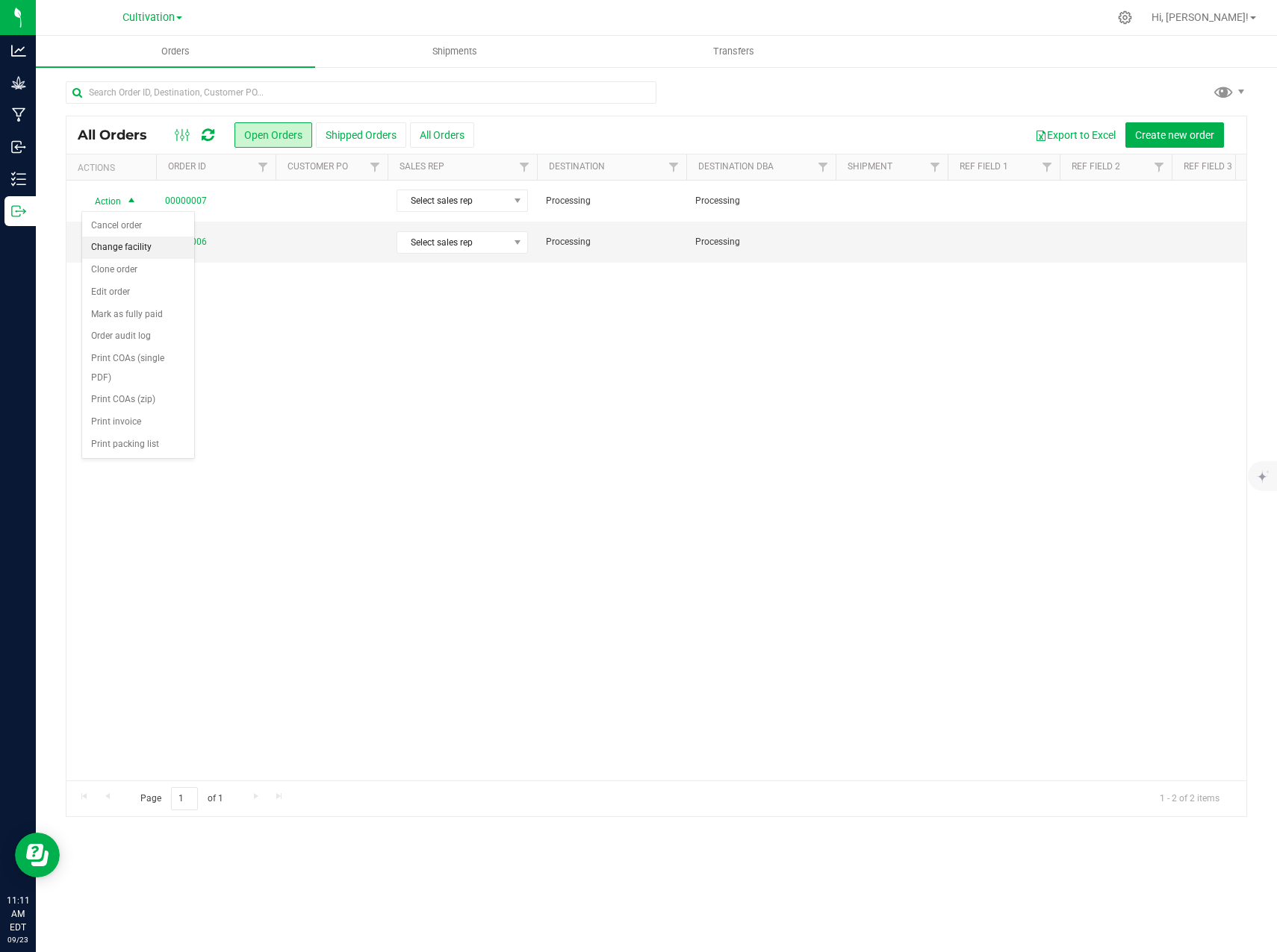
click at [155, 246] on li "Change facility" at bounding box center [138, 248] width 112 height 23
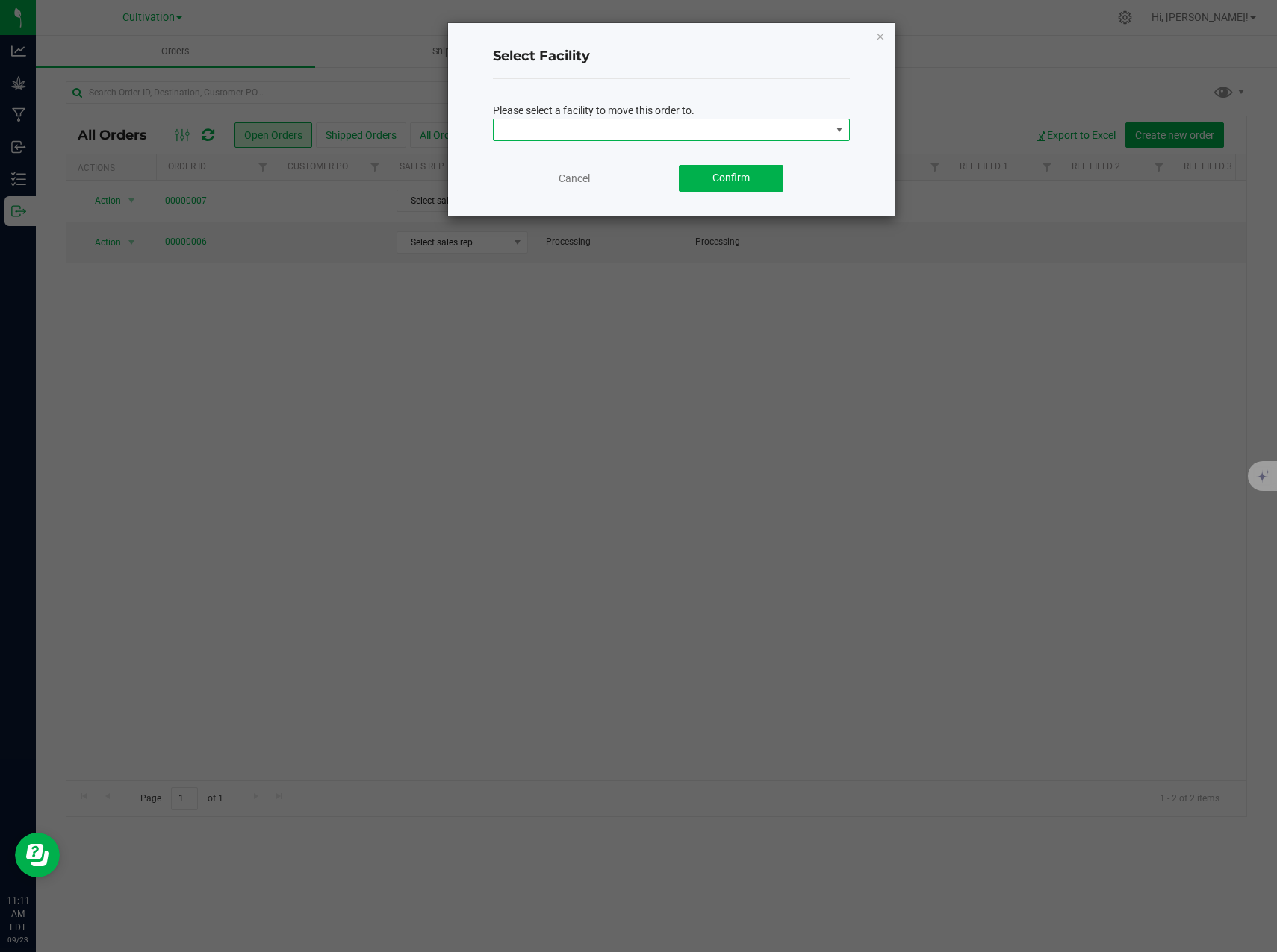
click at [670, 130] on span at bounding box center [662, 129] width 337 height 21
click at [647, 181] on li "Processing" at bounding box center [671, 182] width 356 height 25
click at [730, 182] on span "Confirm" at bounding box center [731, 177] width 37 height 12
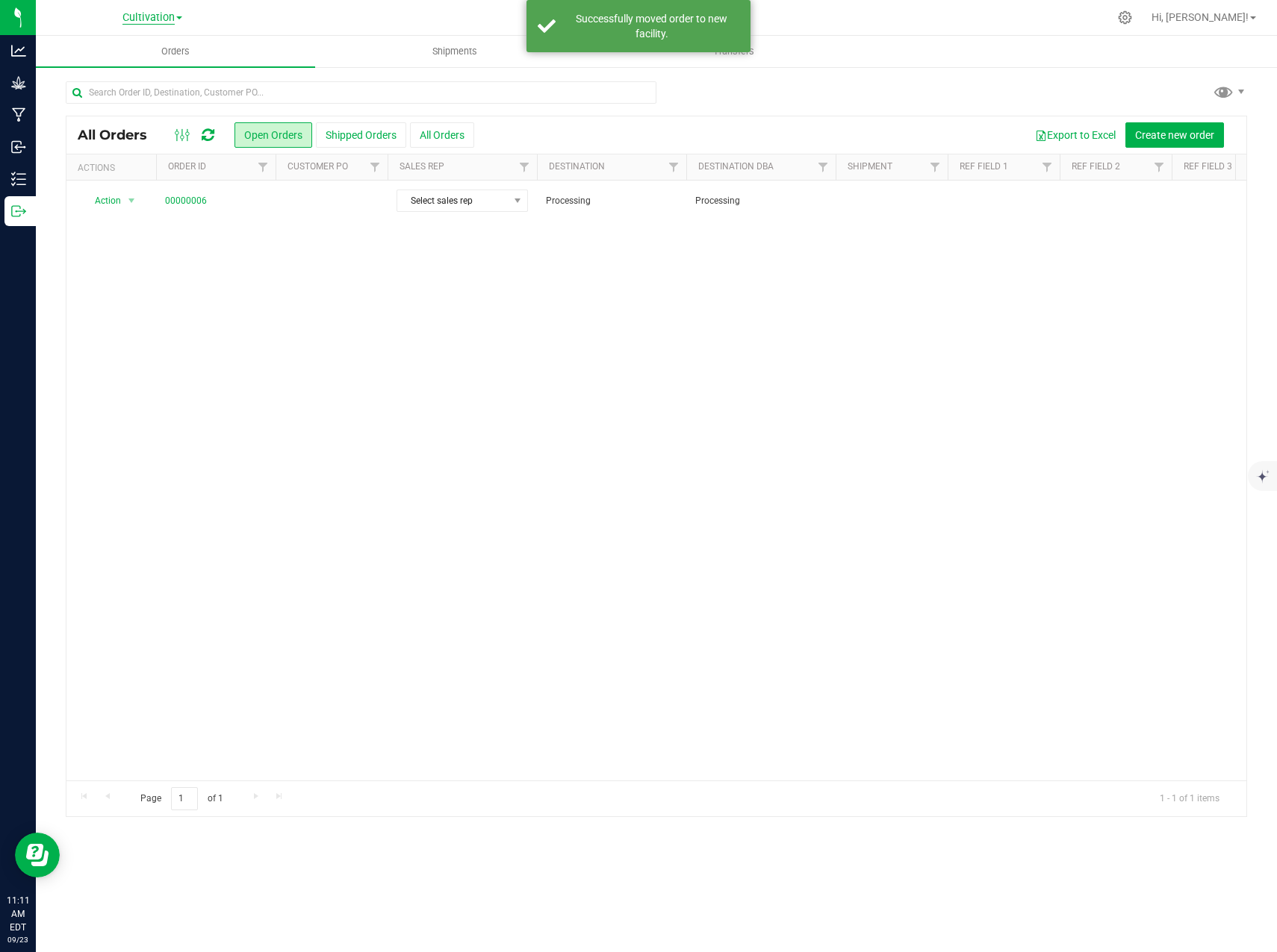
click at [160, 17] on span "Cultivation" at bounding box center [149, 18] width 52 height 13
click at [130, 92] on link "Processing" at bounding box center [152, 92] width 218 height 20
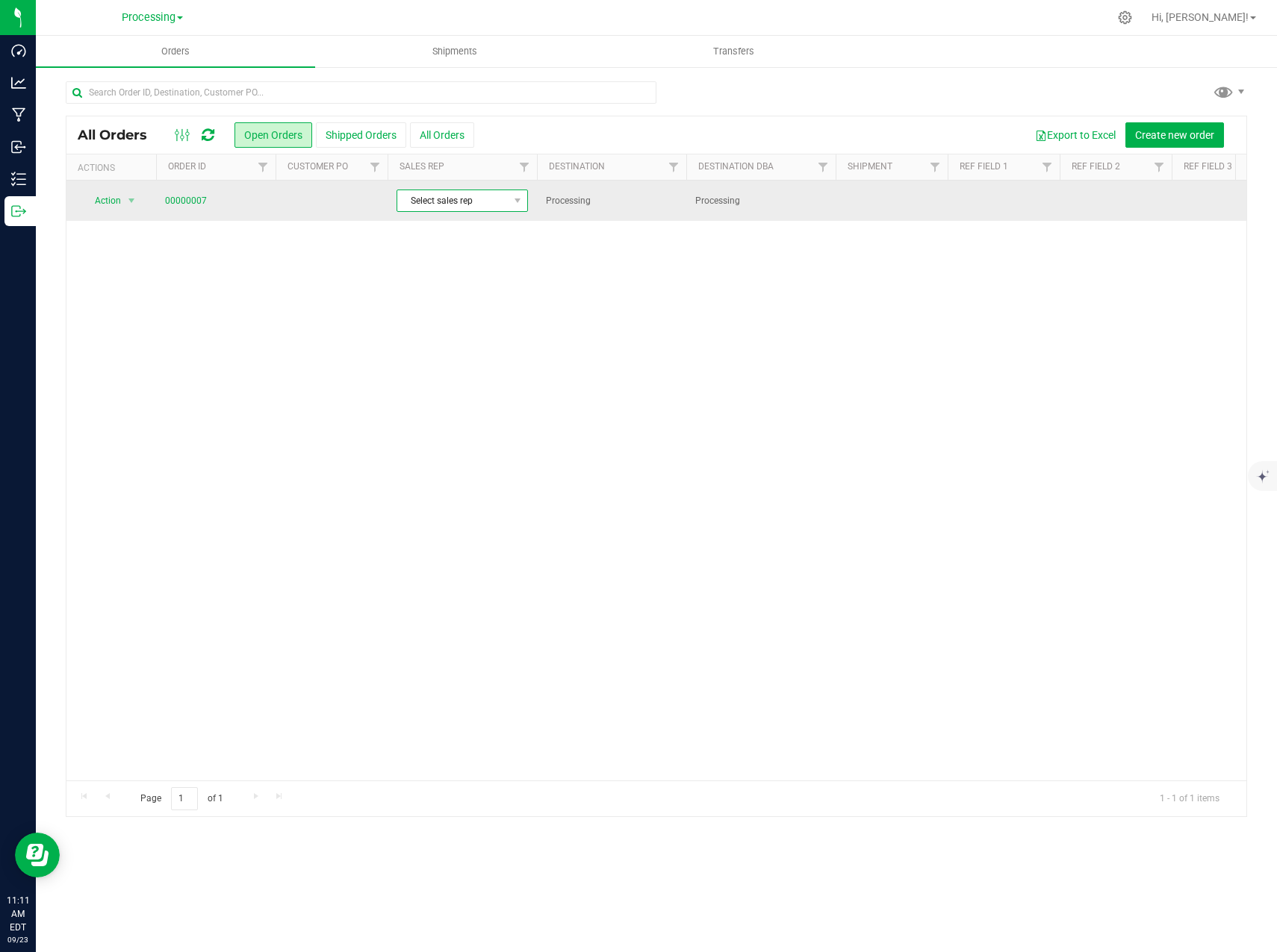
click at [421, 209] on span "Select sales rep" at bounding box center [452, 200] width 111 height 21
click at [421, 209] on span "None" at bounding box center [452, 200] width 111 height 21
click at [136, 202] on span "select" at bounding box center [131, 201] width 12 height 12
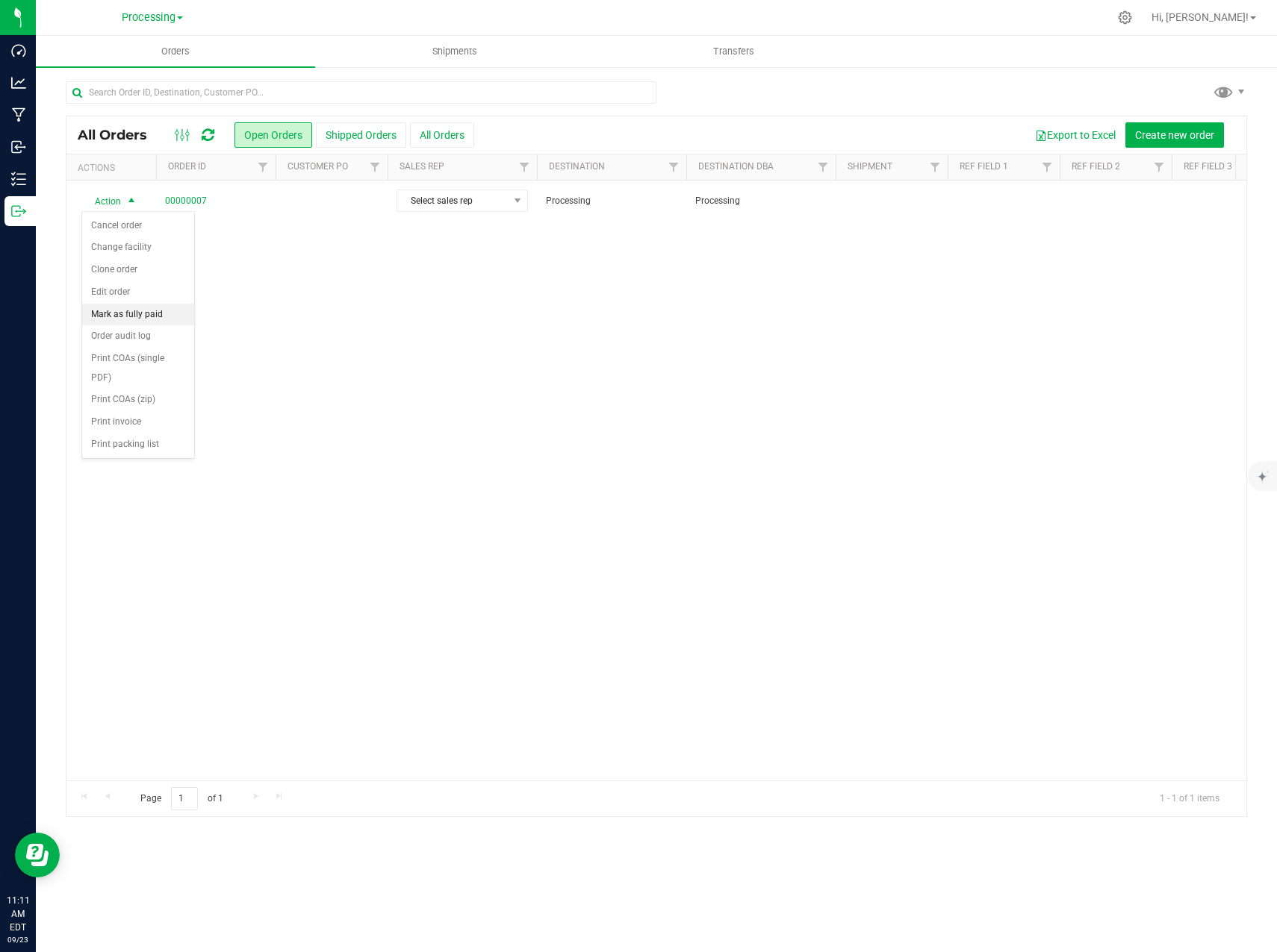
click at [155, 316] on li "Mark as fully paid" at bounding box center [138, 314] width 112 height 23
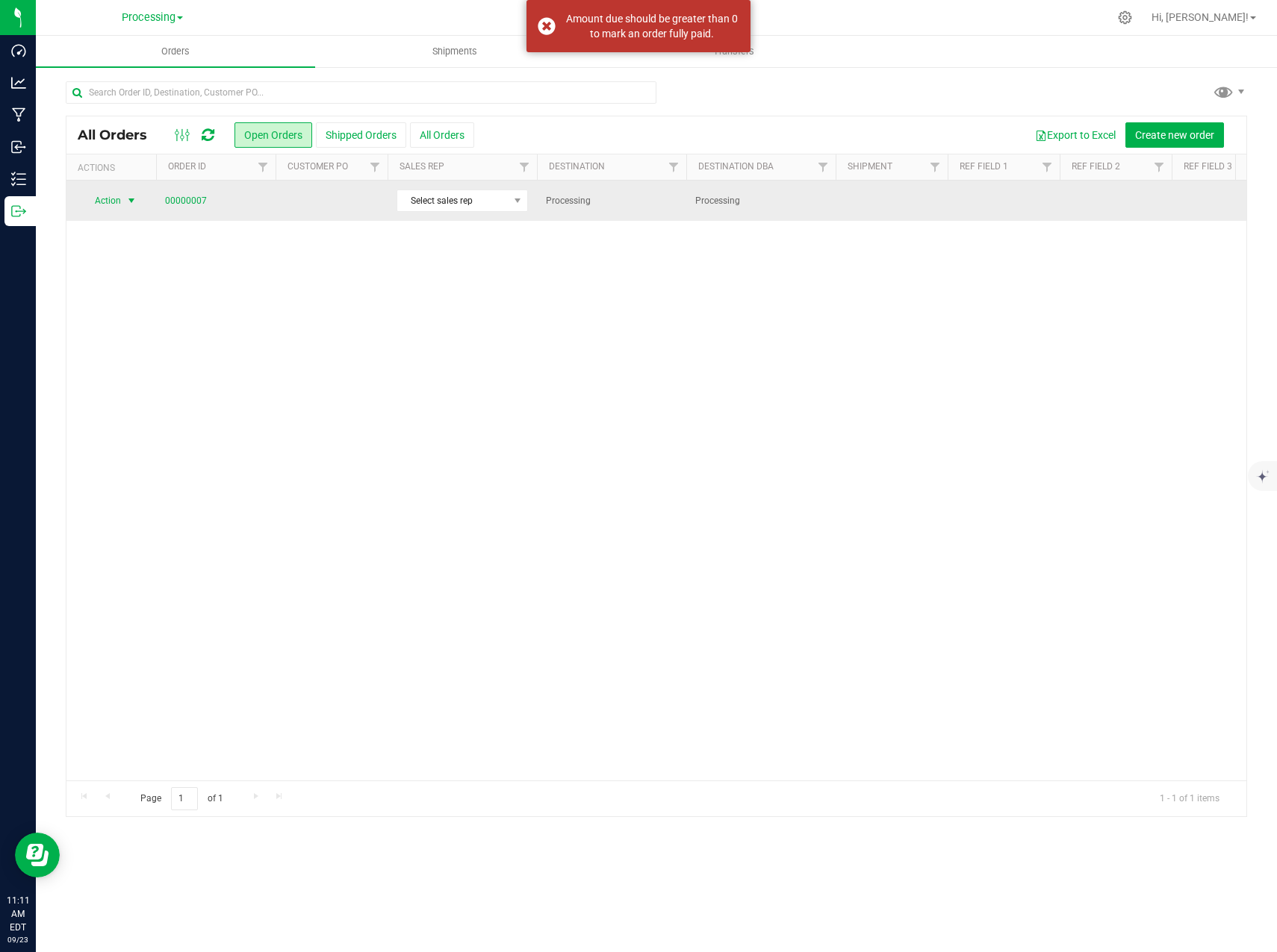
click at [138, 202] on span "select" at bounding box center [132, 200] width 18 height 21
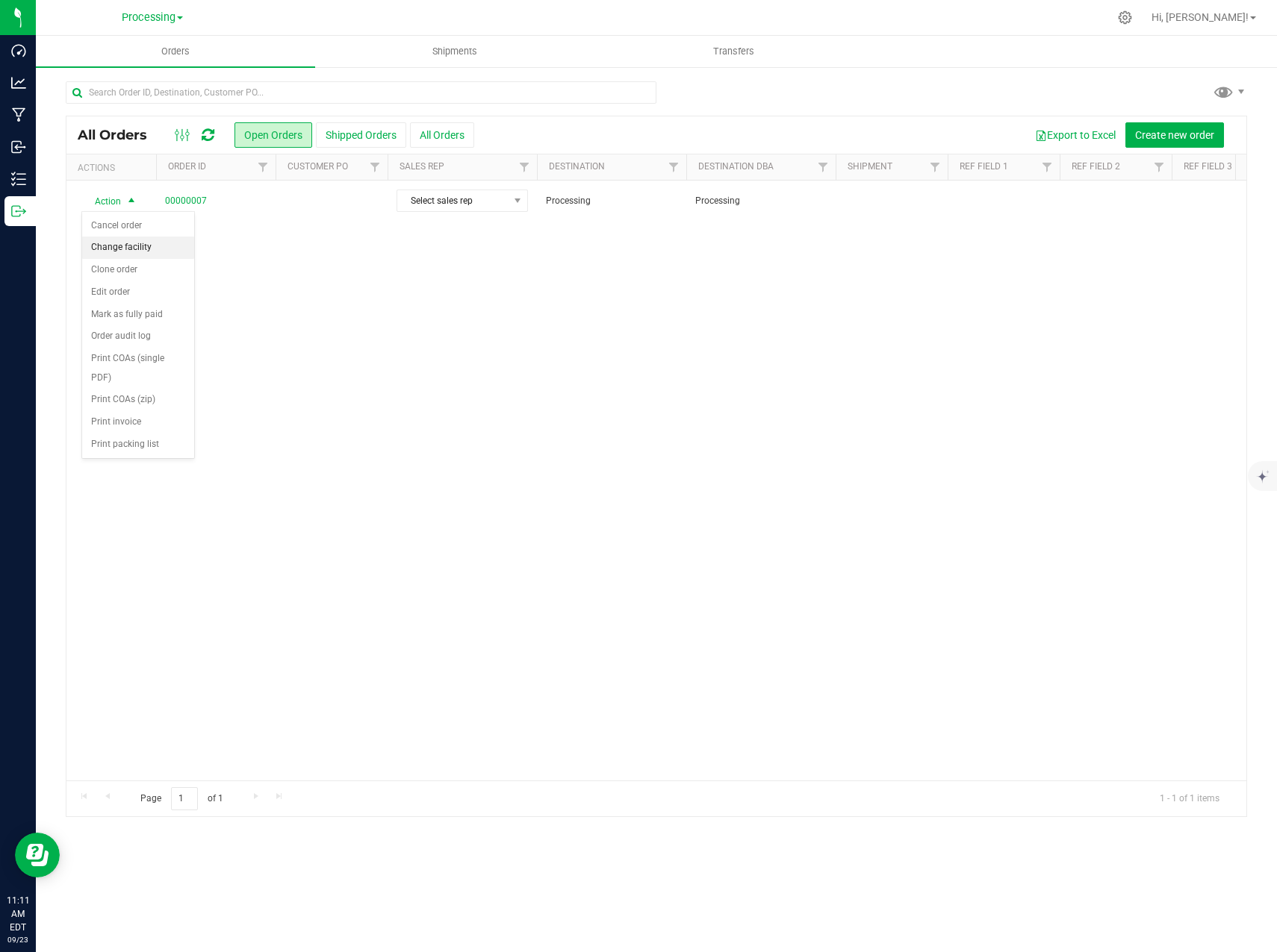
click at [141, 246] on li "Change facility" at bounding box center [138, 248] width 112 height 23
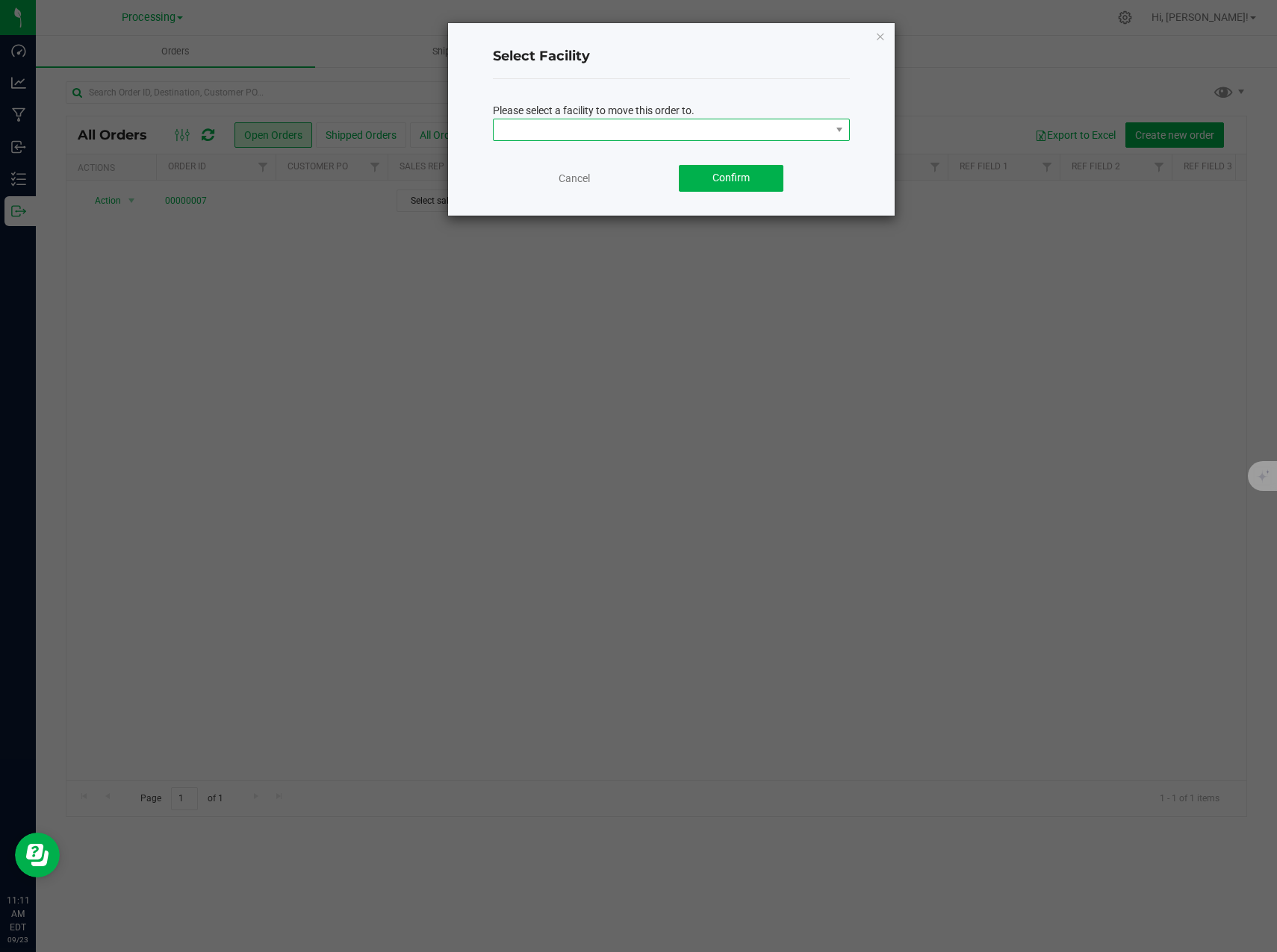
click at [639, 129] on span at bounding box center [662, 129] width 337 height 21
click at [613, 155] on li "Cultivation" at bounding box center [671, 156] width 356 height 25
click at [730, 181] on span "Confirm" at bounding box center [731, 177] width 37 height 12
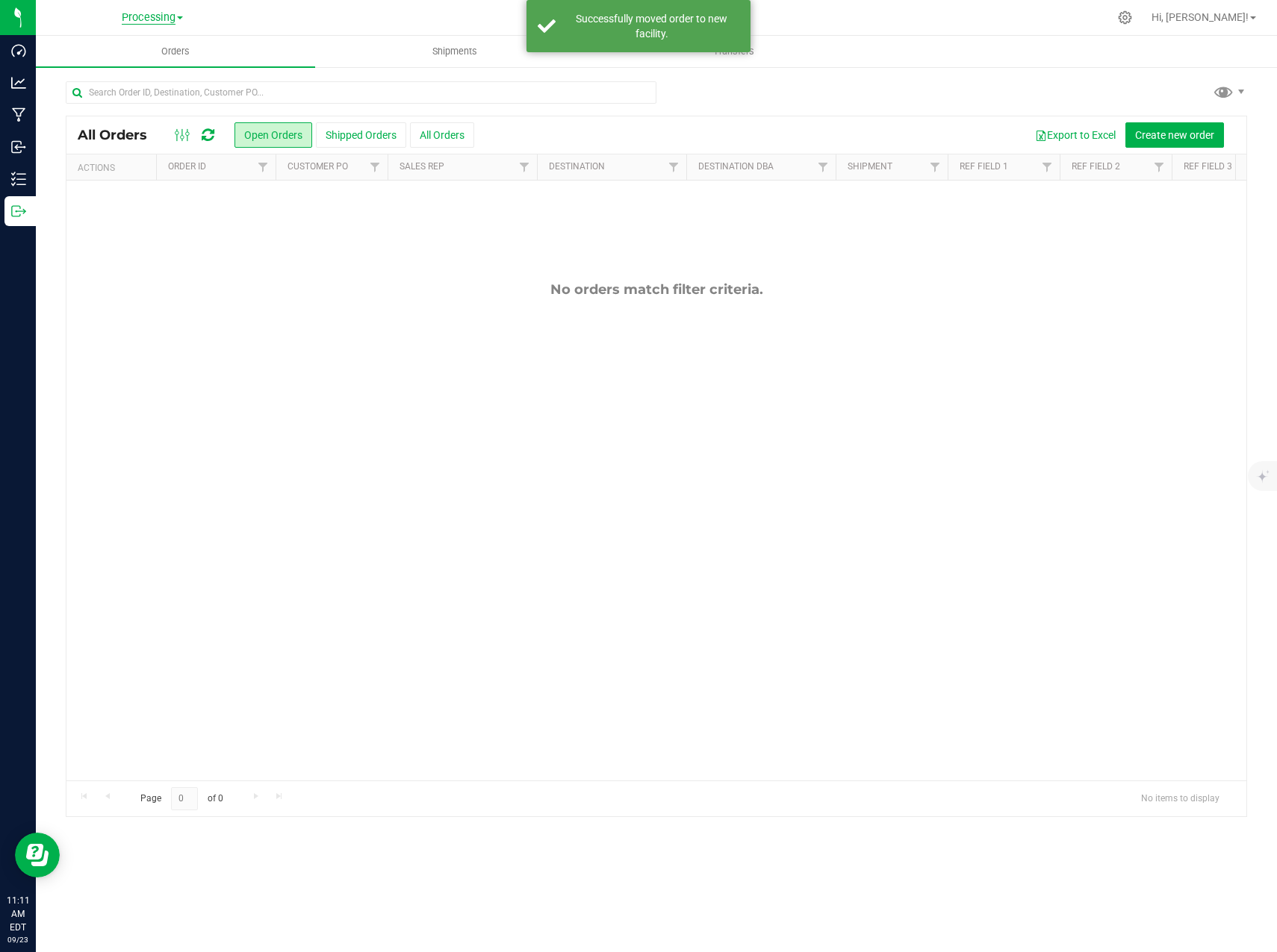
click at [161, 21] on span "Processing" at bounding box center [149, 18] width 54 height 13
click at [108, 43] on link "Cultivation" at bounding box center [152, 53] width 218 height 20
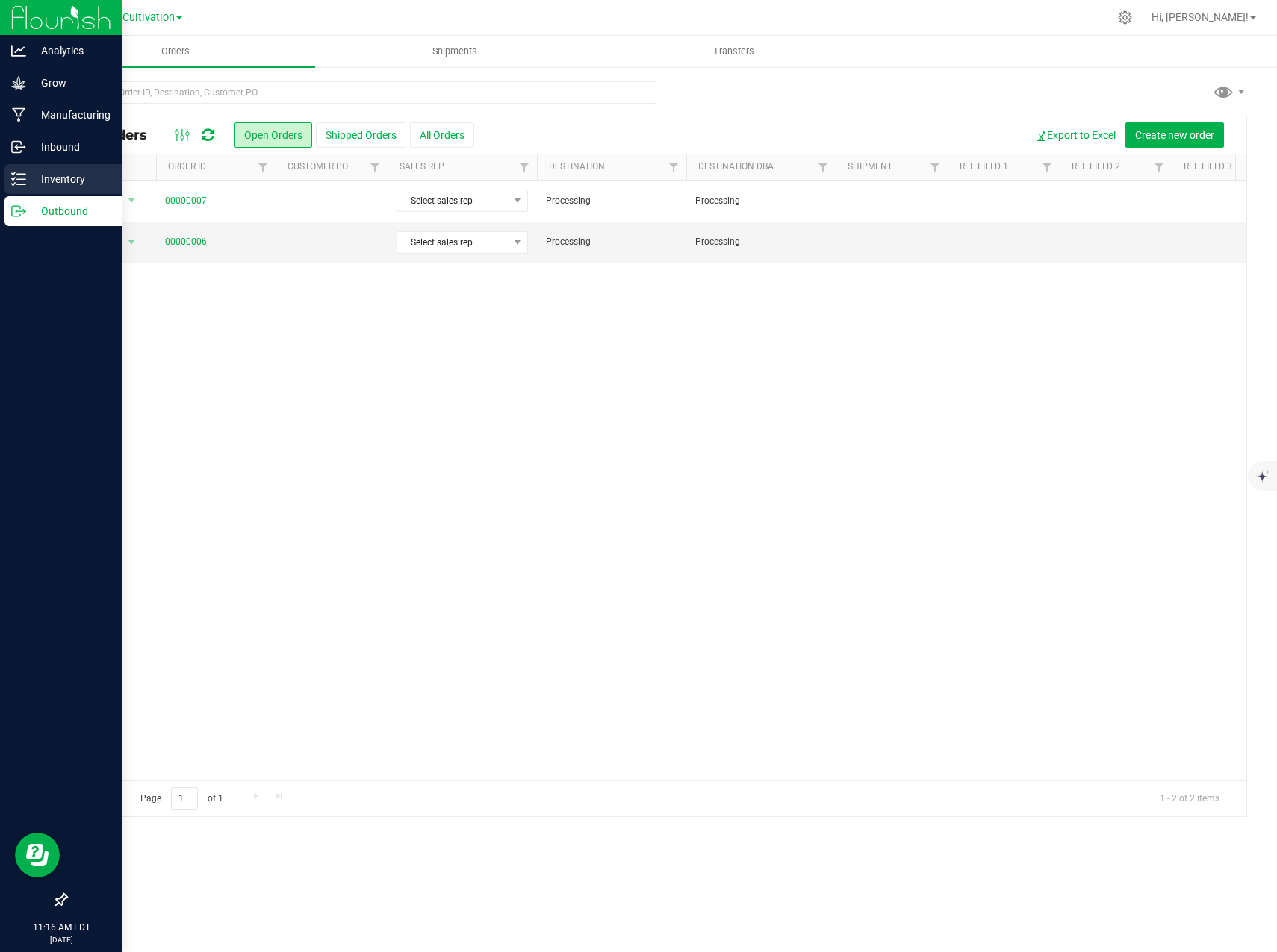
click at [22, 176] on icon at bounding box center [18, 179] width 15 height 15
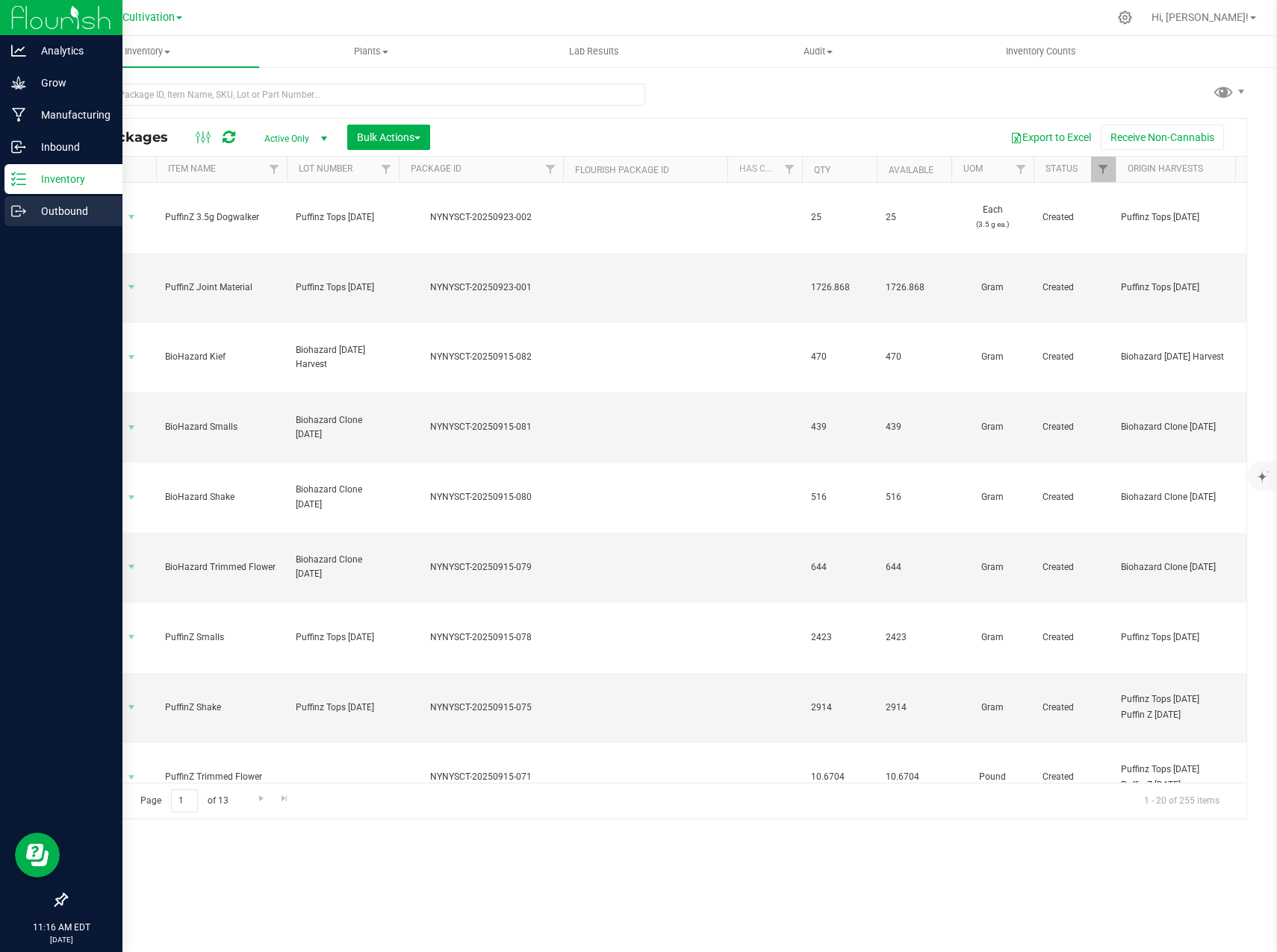
click at [19, 218] on icon at bounding box center [18, 211] width 15 height 15
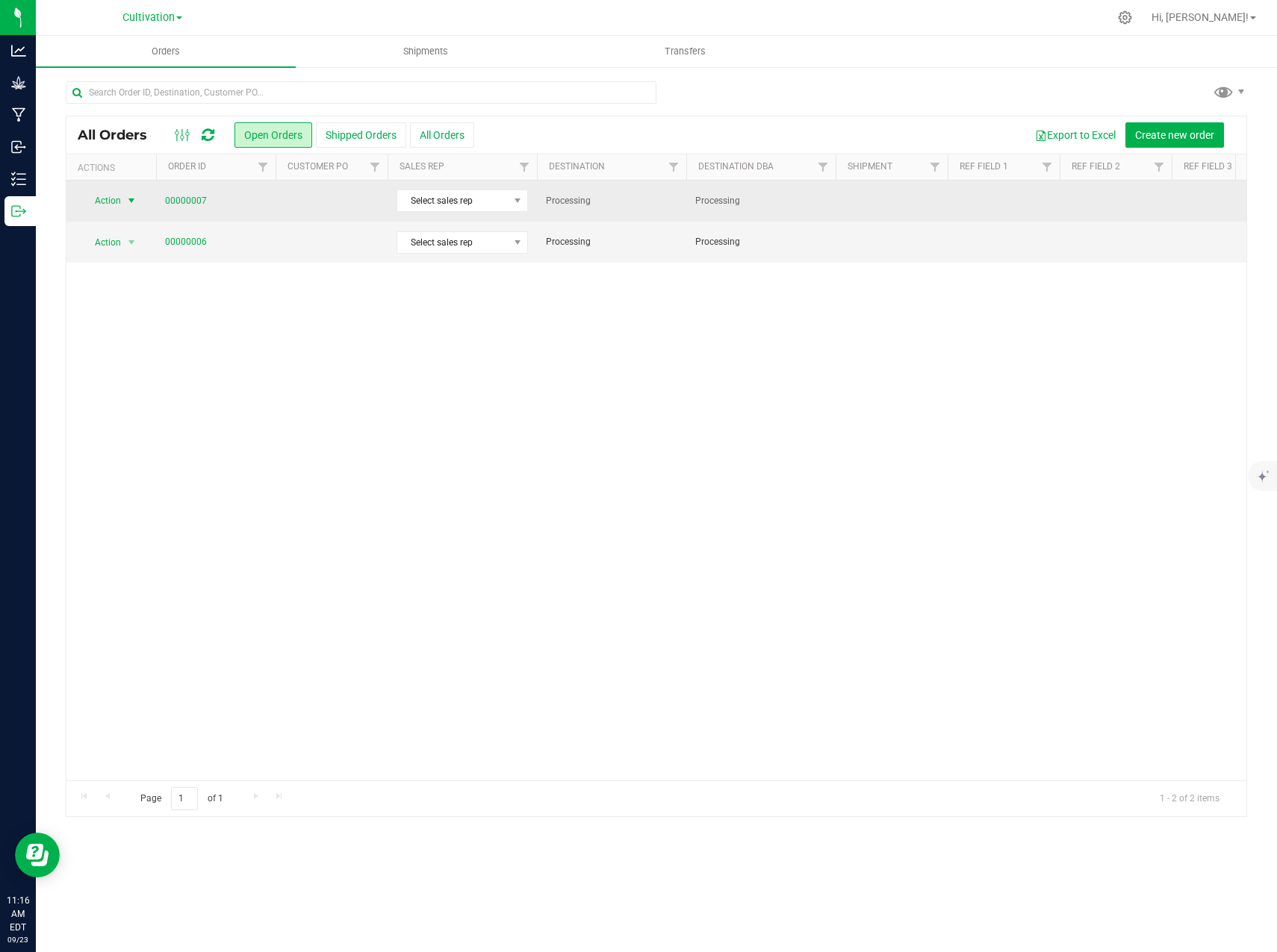
click at [136, 197] on span "select" at bounding box center [131, 201] width 12 height 12
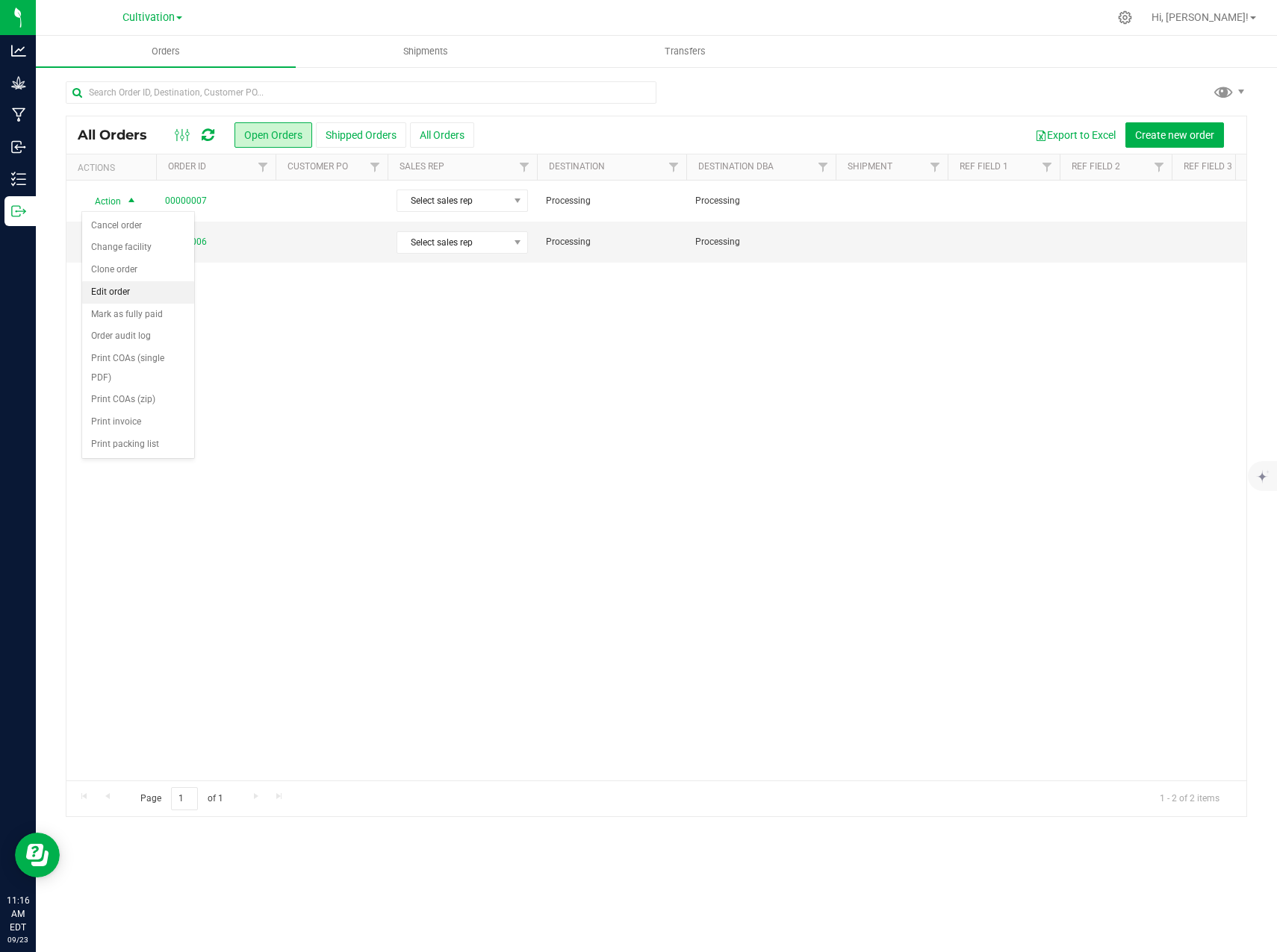
click at [137, 292] on li "Edit order" at bounding box center [138, 292] width 112 height 23
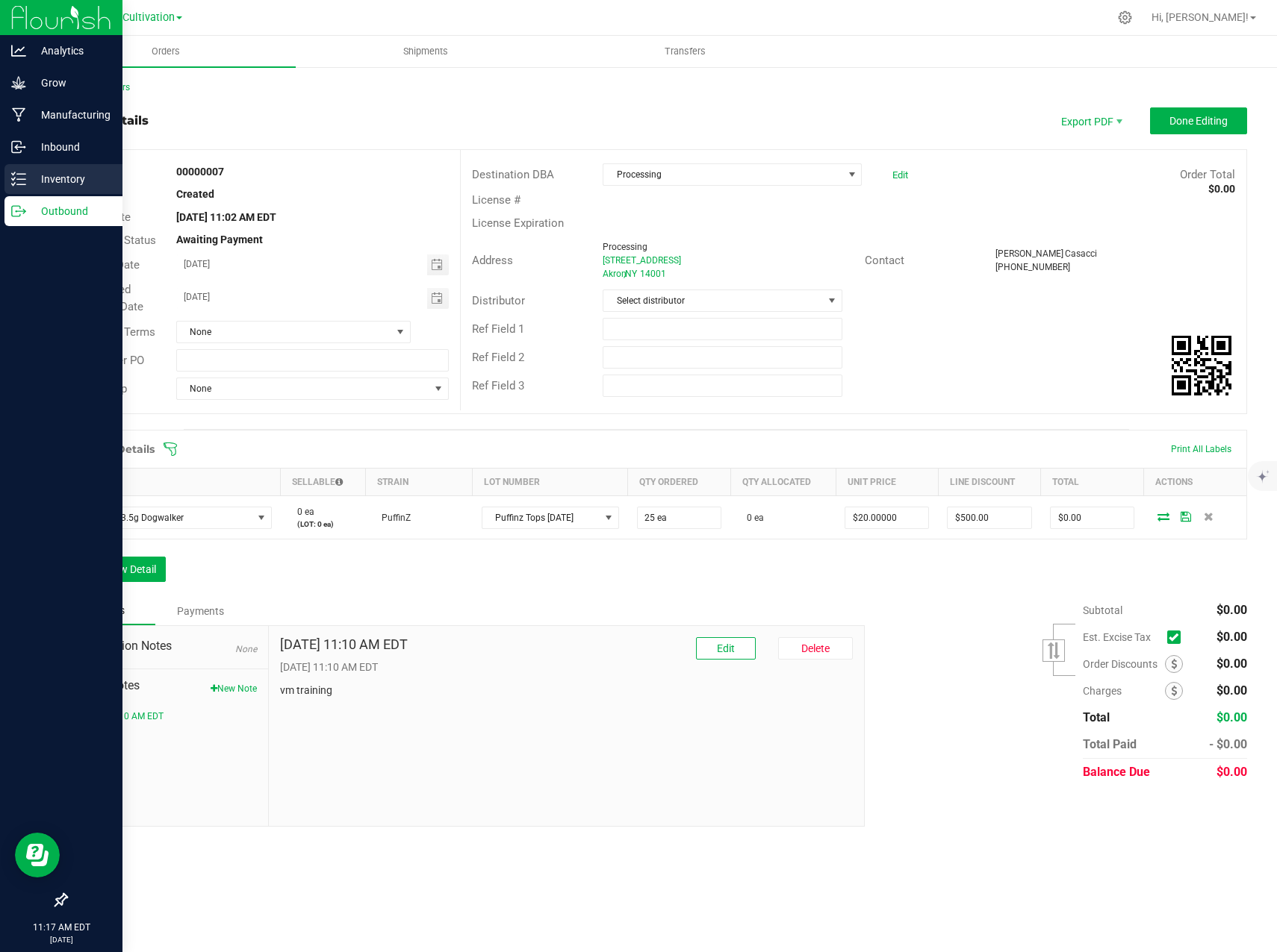
click at [21, 190] on div "Inventory" at bounding box center [63, 179] width 118 height 30
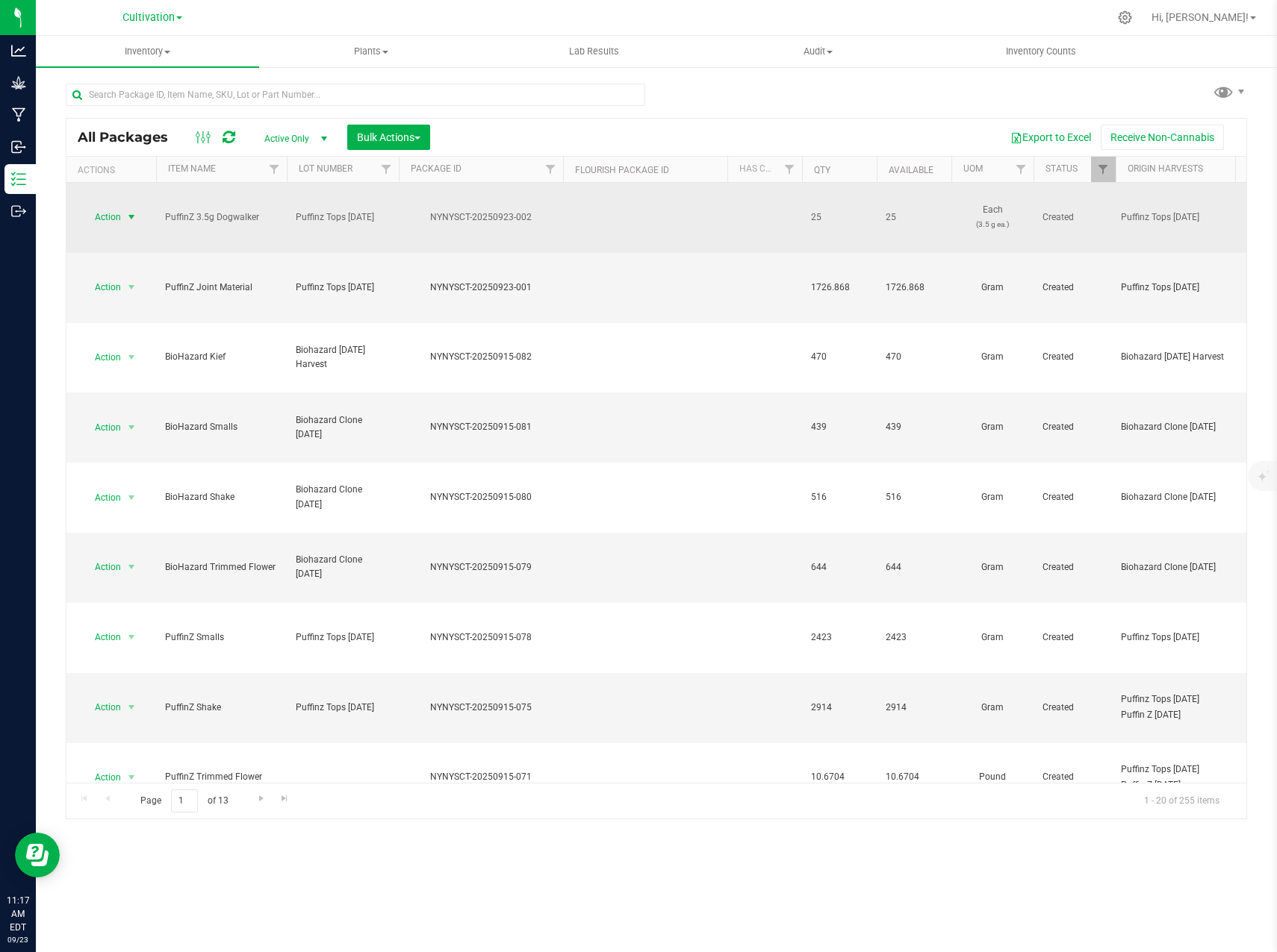
click at [129, 211] on span "select" at bounding box center [131, 217] width 12 height 12
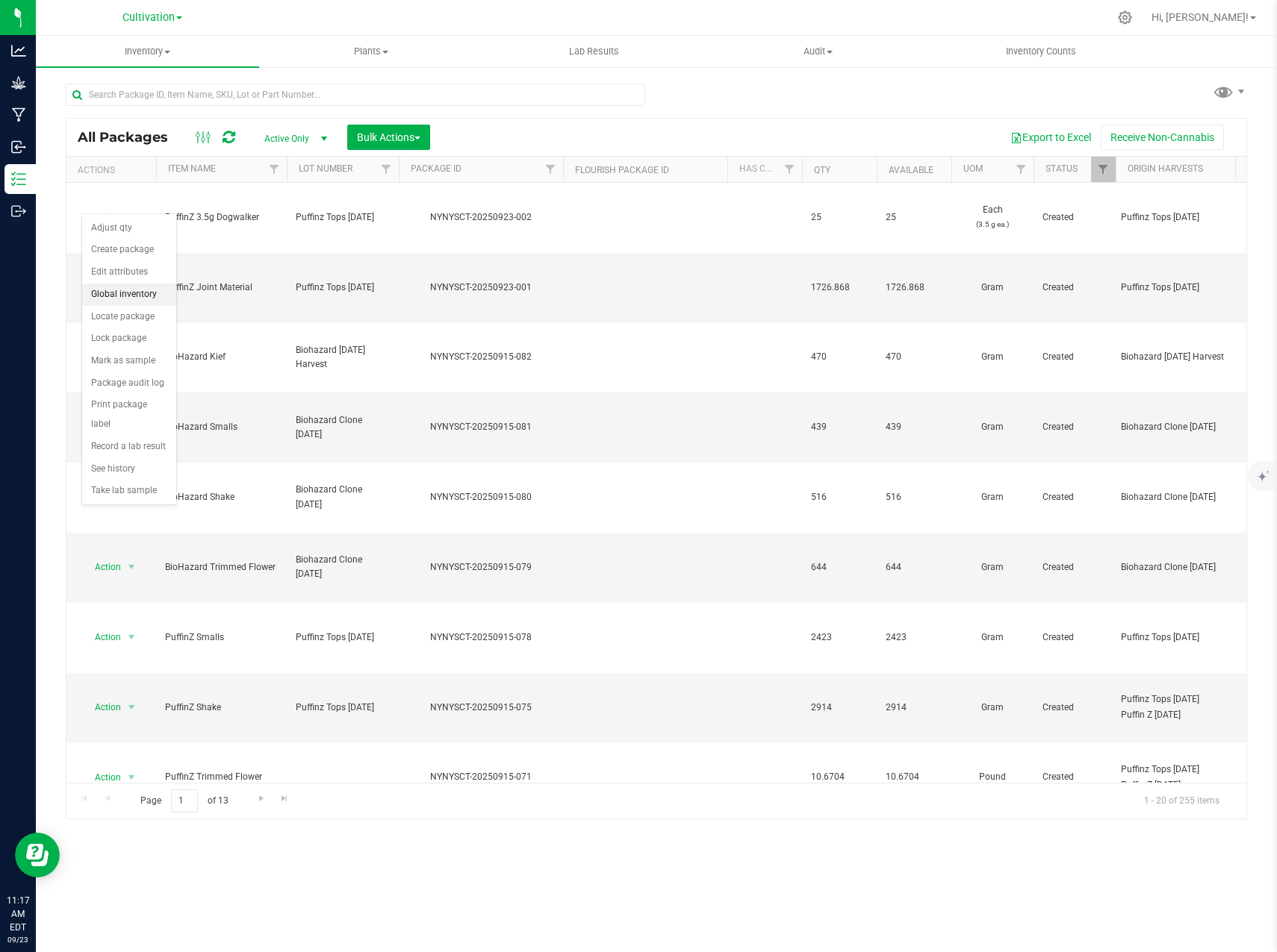
click at [115, 297] on li "Global inventory" at bounding box center [129, 294] width 94 height 23
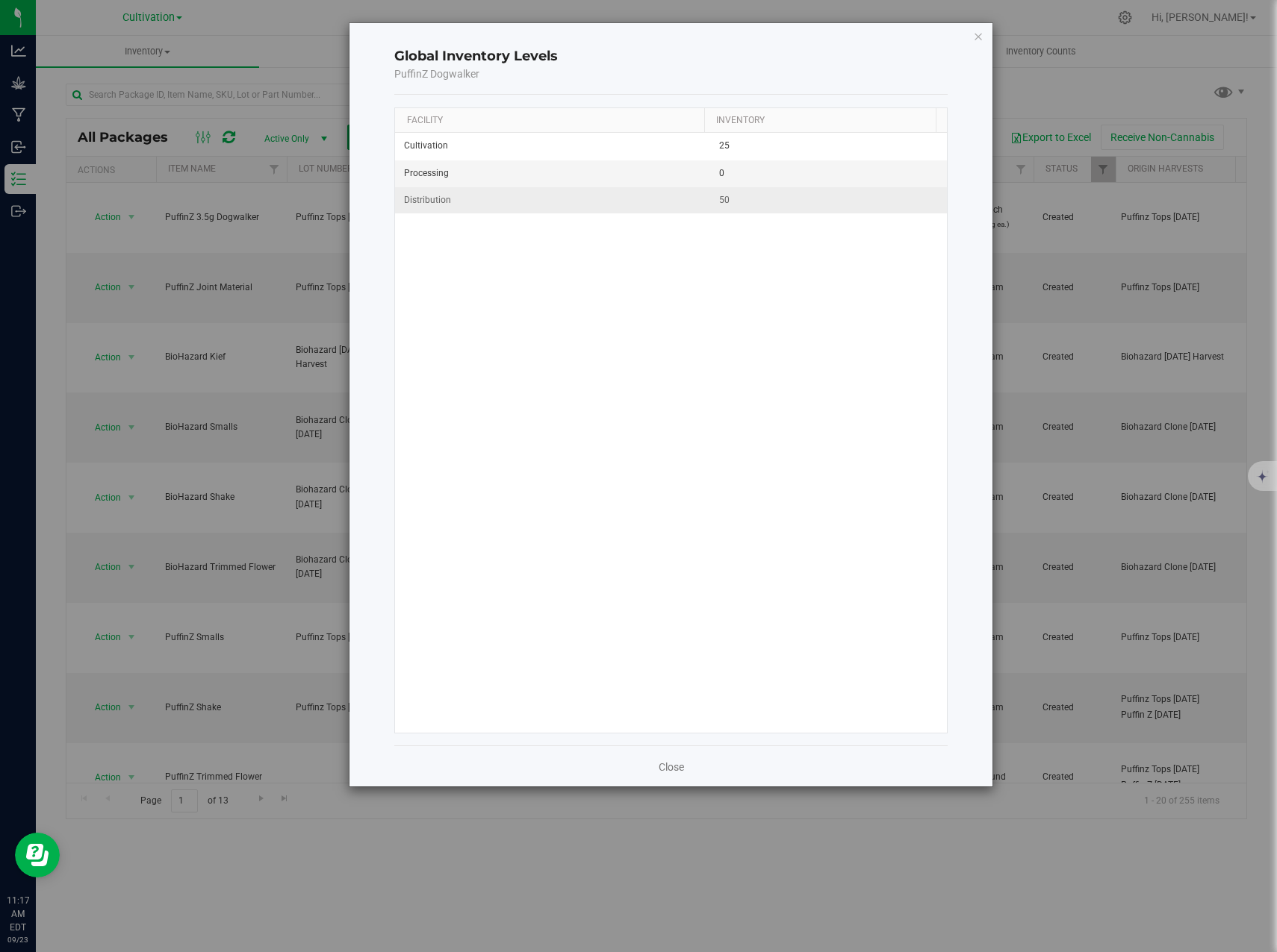
click at [735, 200] on td "50" at bounding box center [829, 200] width 237 height 26
click at [977, 34] on icon "button" at bounding box center [978, 35] width 10 height 18
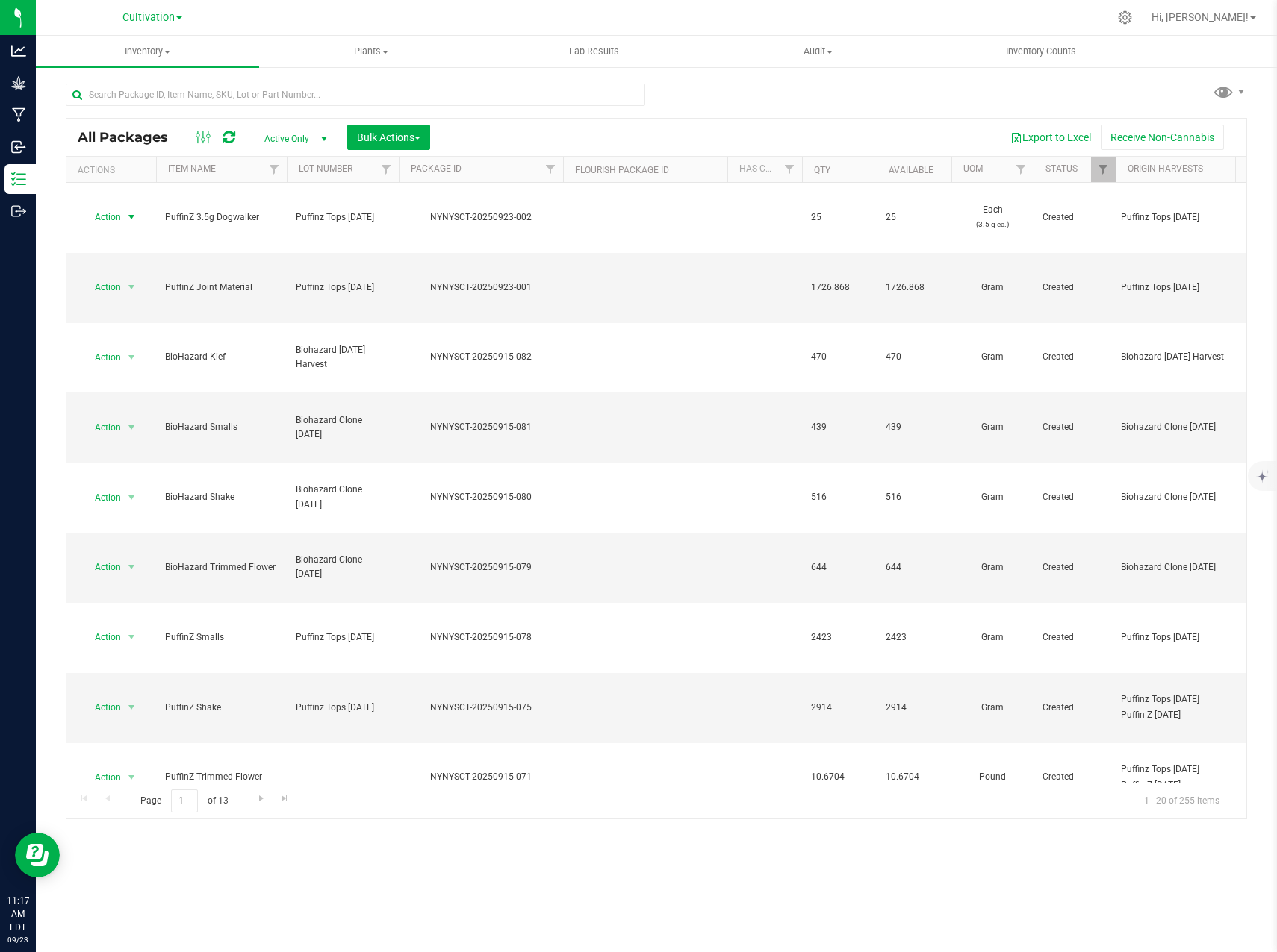
click at [171, 27] on div "Cultivation Cultivation Distribution Processing" at bounding box center [152, 18] width 218 height 24
click at [176, 22] on link "Cultivation" at bounding box center [152, 17] width 60 height 14
click at [122, 76] on link "Distribution" at bounding box center [152, 73] width 218 height 20
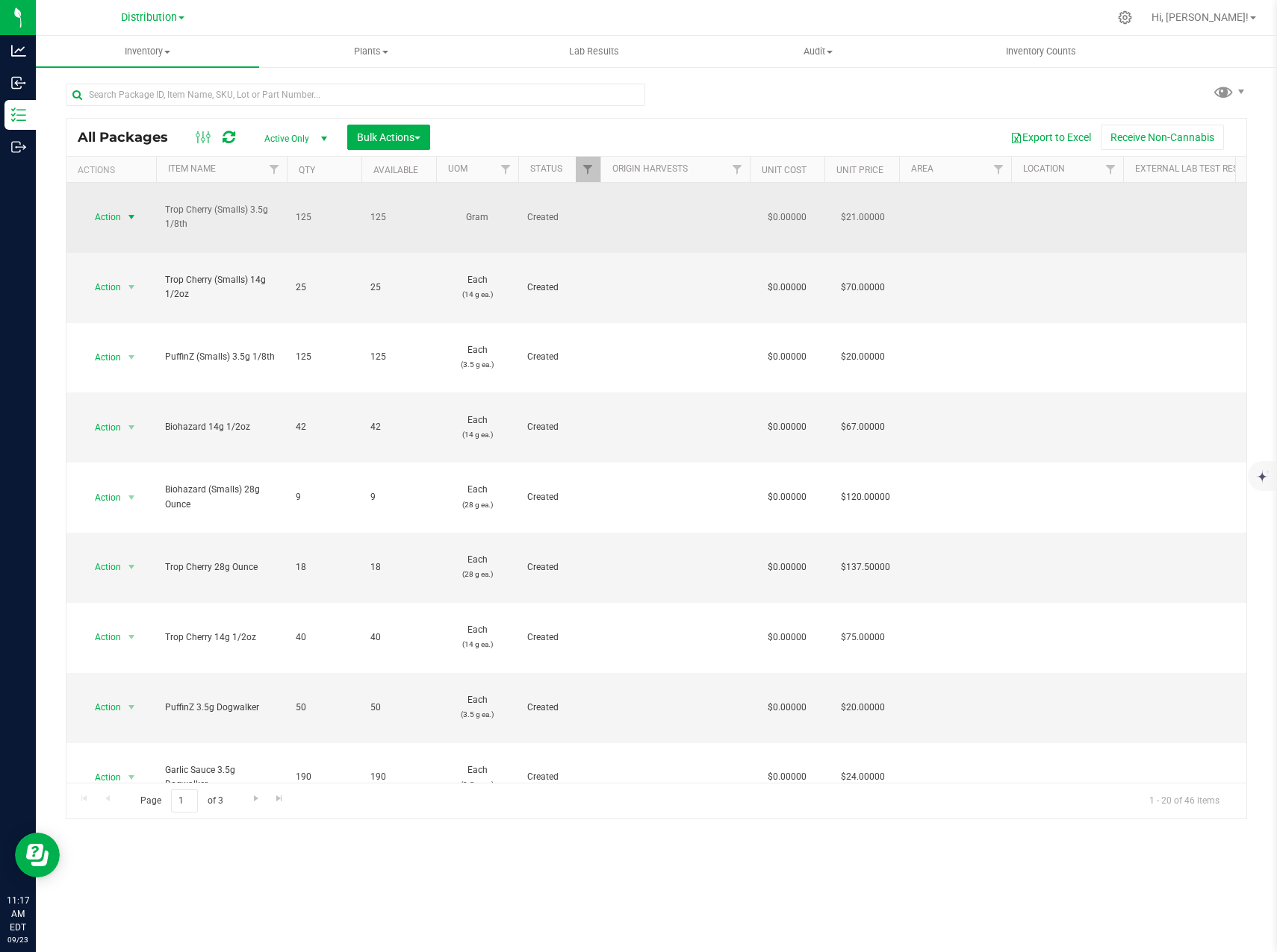
click at [132, 211] on span "select" at bounding box center [131, 217] width 12 height 12
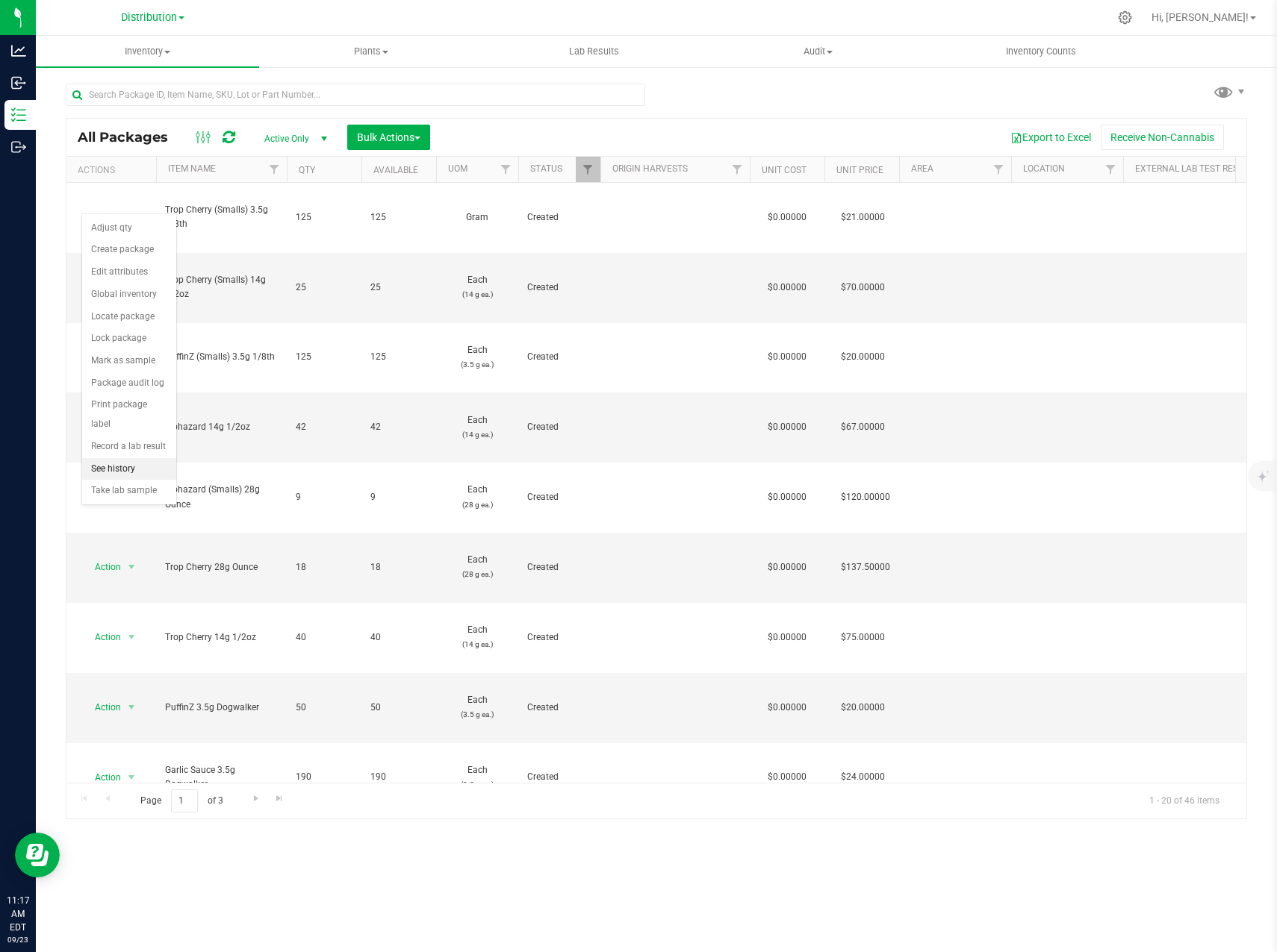
click at [146, 458] on li "See history" at bounding box center [129, 469] width 94 height 23
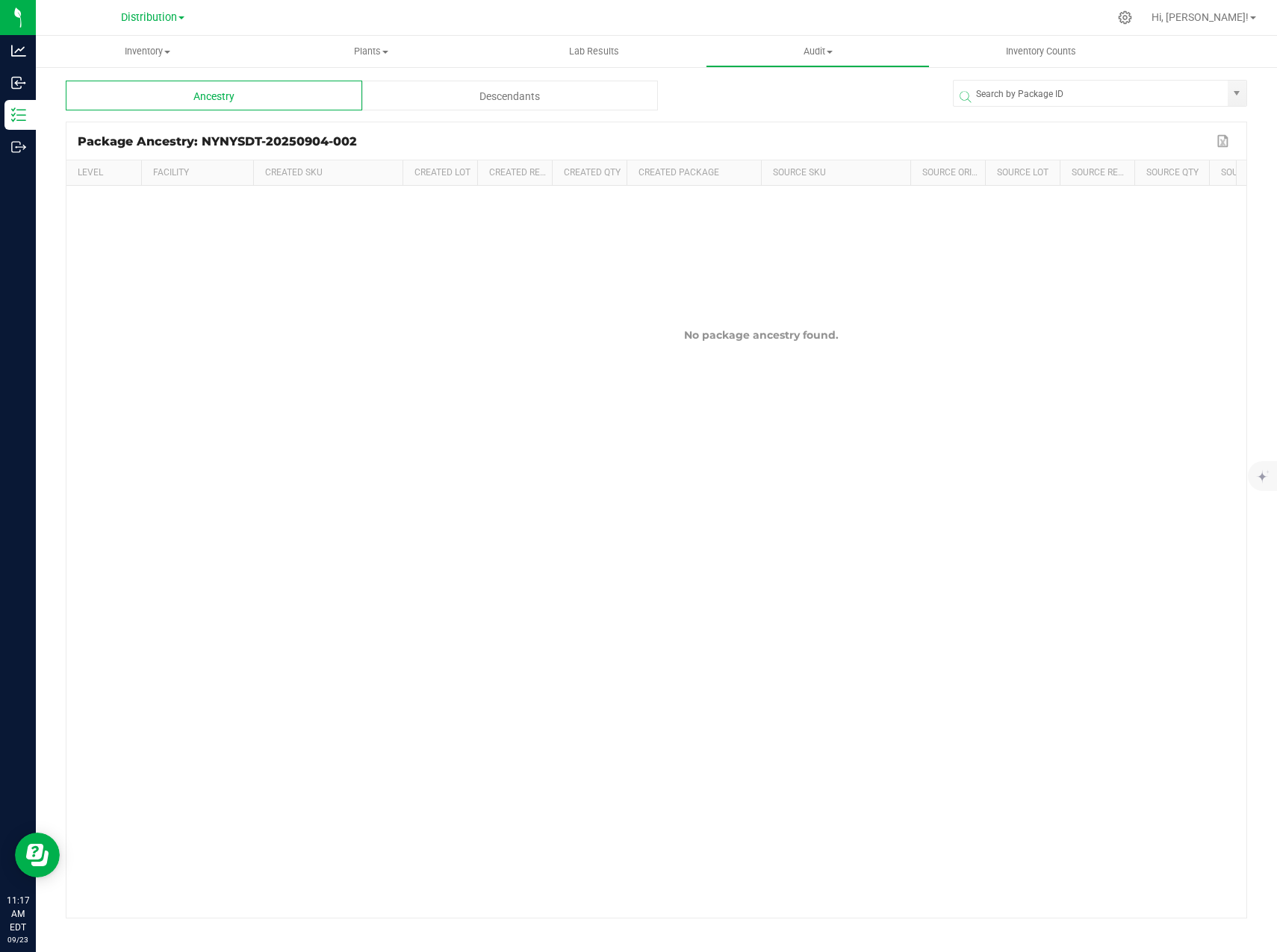
click at [467, 90] on div "Descendants" at bounding box center [510, 96] width 297 height 30
click at [285, 93] on div "Ancestry" at bounding box center [214, 96] width 297 height 30
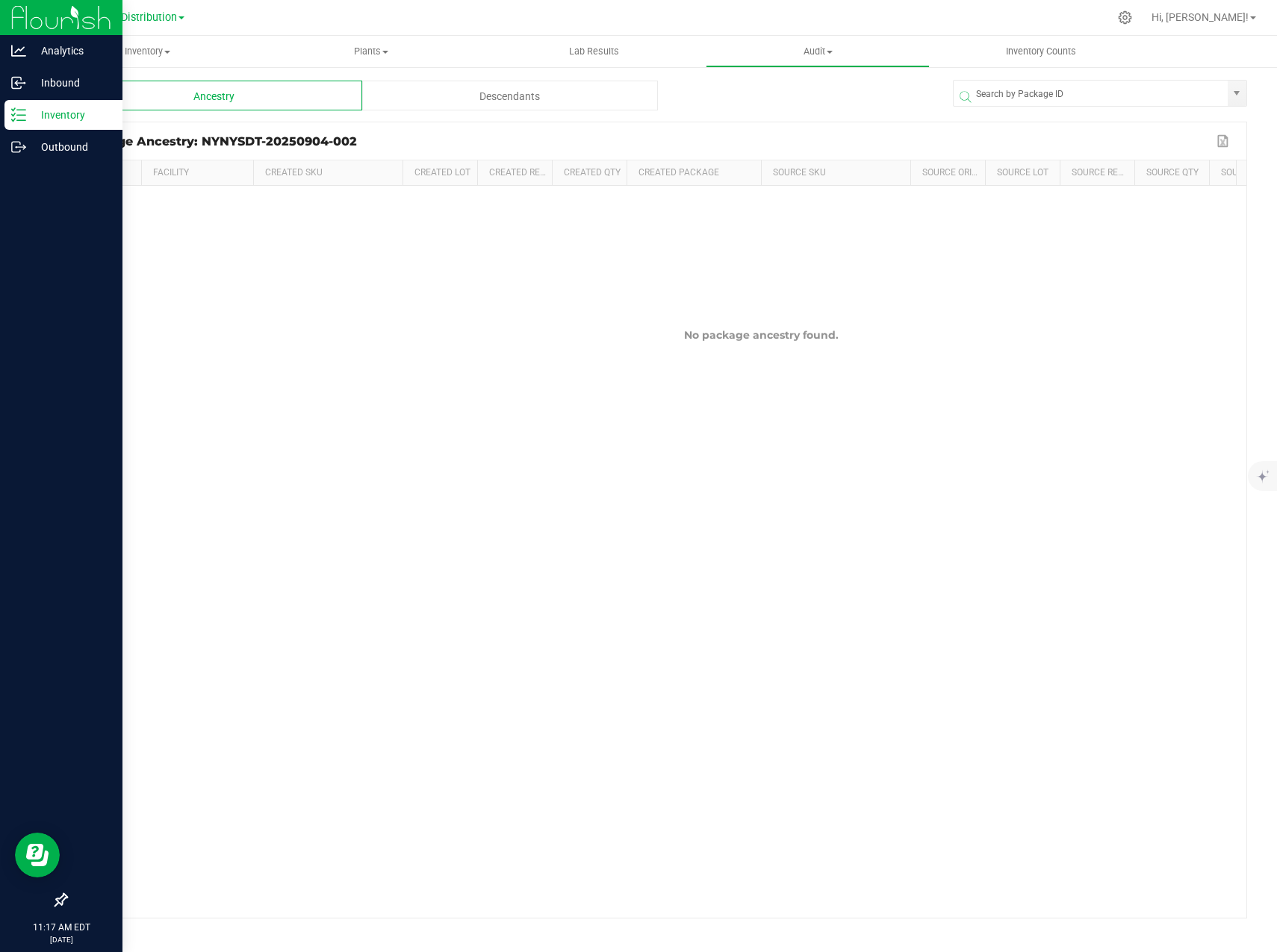
click at [17, 117] on icon at bounding box center [18, 115] width 15 height 15
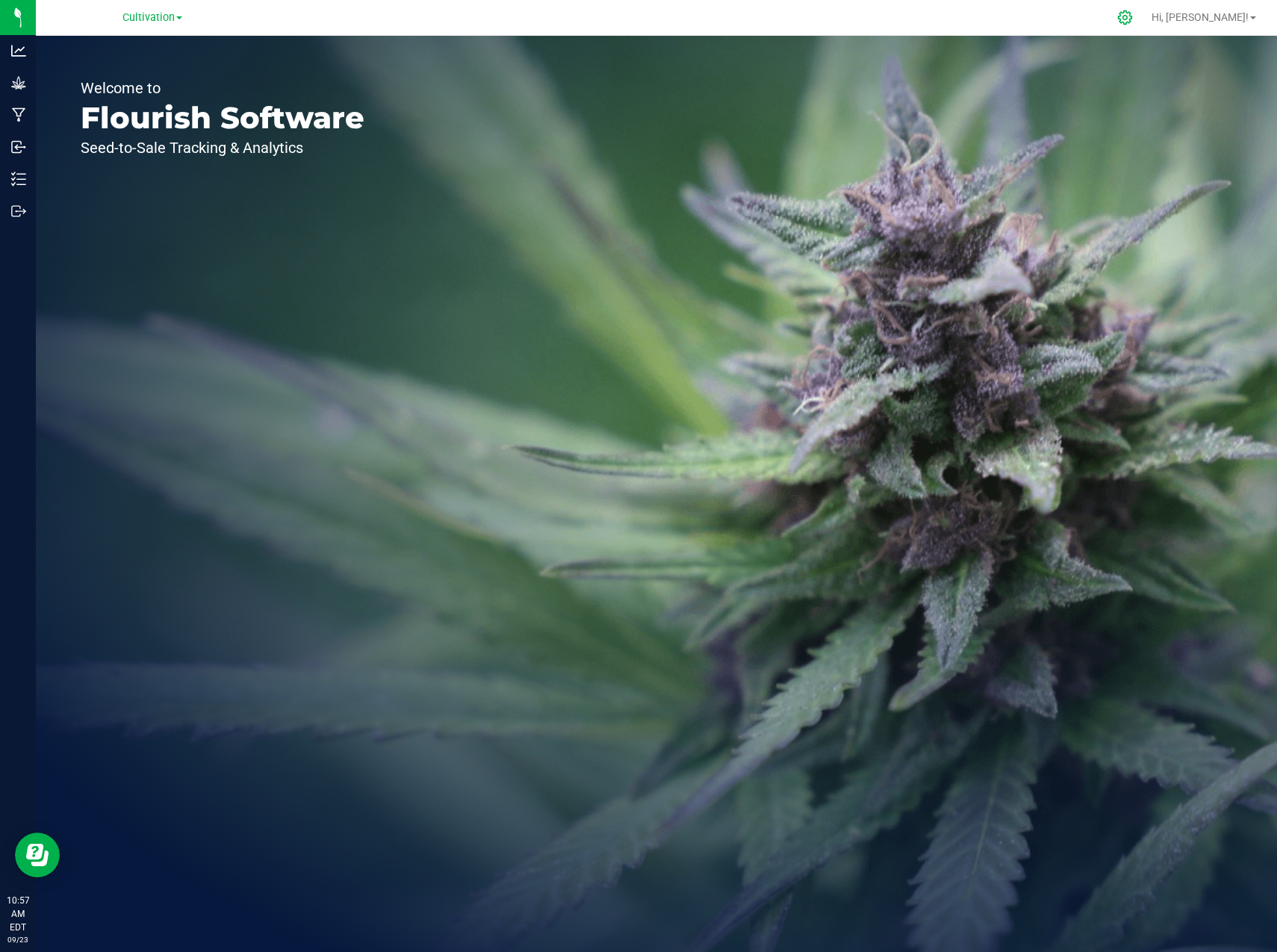
click at [1132, 24] on icon at bounding box center [1125, 18] width 16 height 16
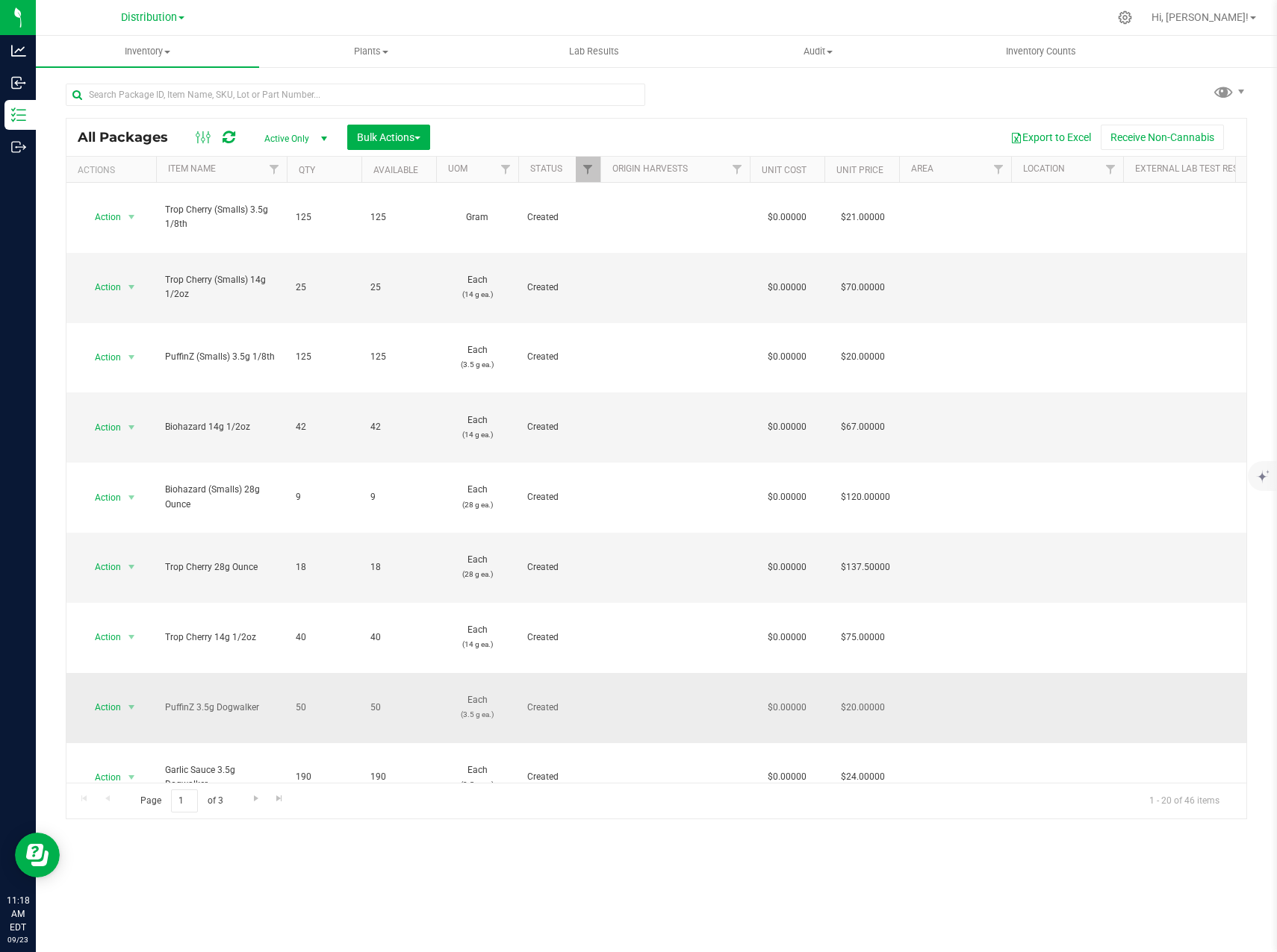
click at [350, 701] on span "50" at bounding box center [324, 707] width 56 height 14
click at [239, 93] on input "text" at bounding box center [355, 94] width 579 height 23
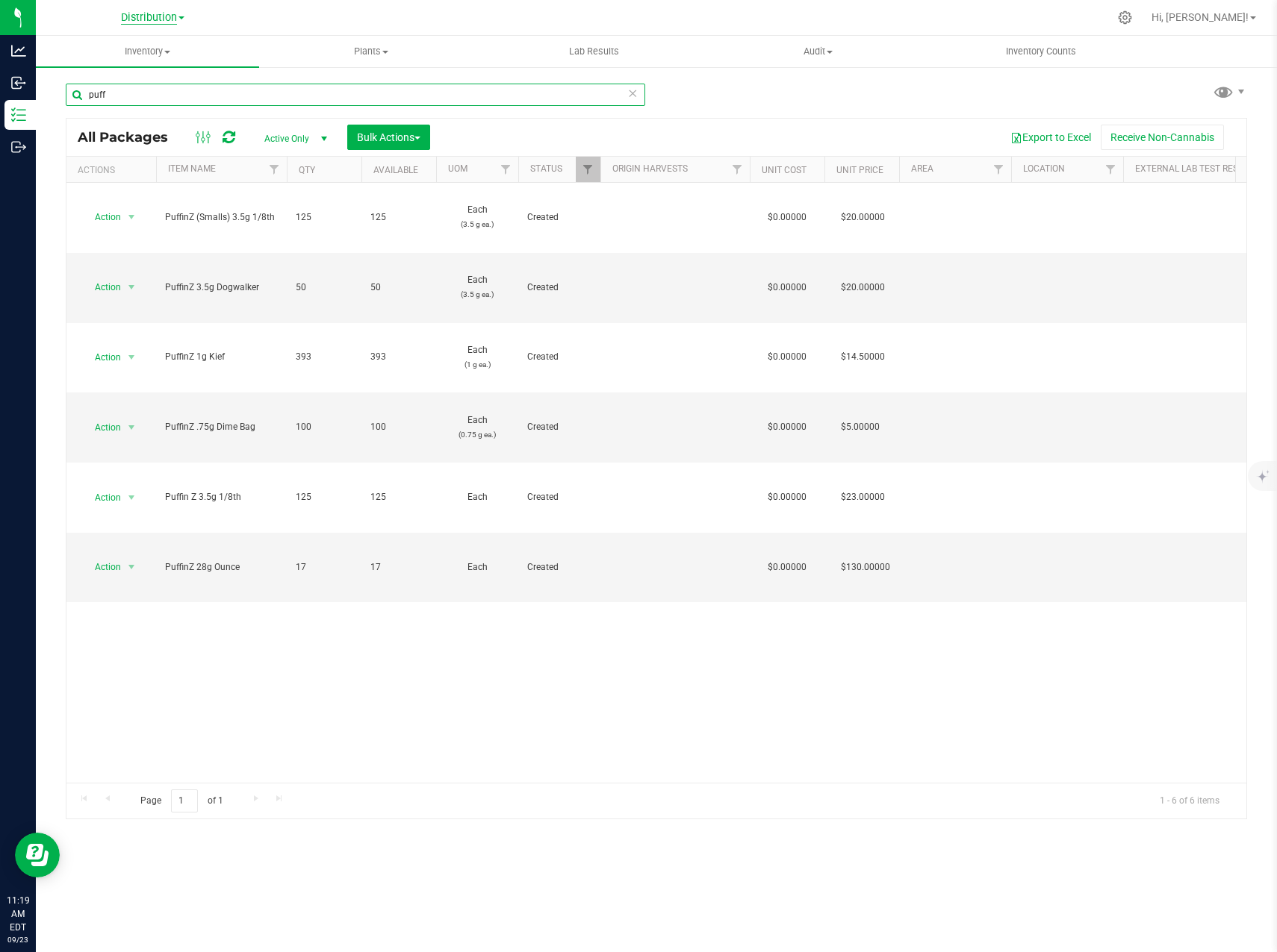
type input "puff"
click at [136, 14] on span "Distribution" at bounding box center [149, 18] width 56 height 13
click at [123, 45] on link "Cultivation" at bounding box center [152, 53] width 218 height 20
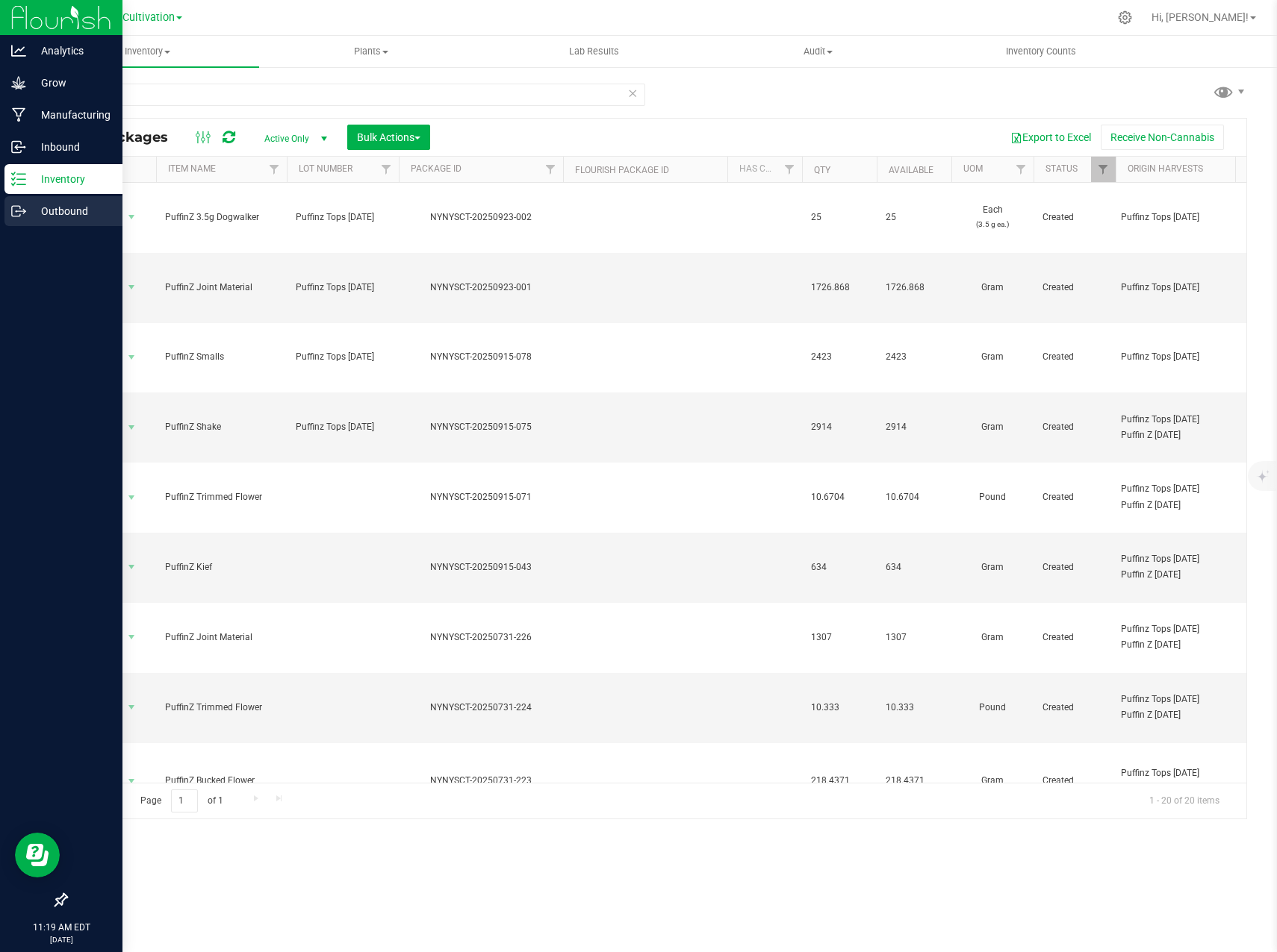
click at [18, 204] on icon at bounding box center [18, 211] width 15 height 15
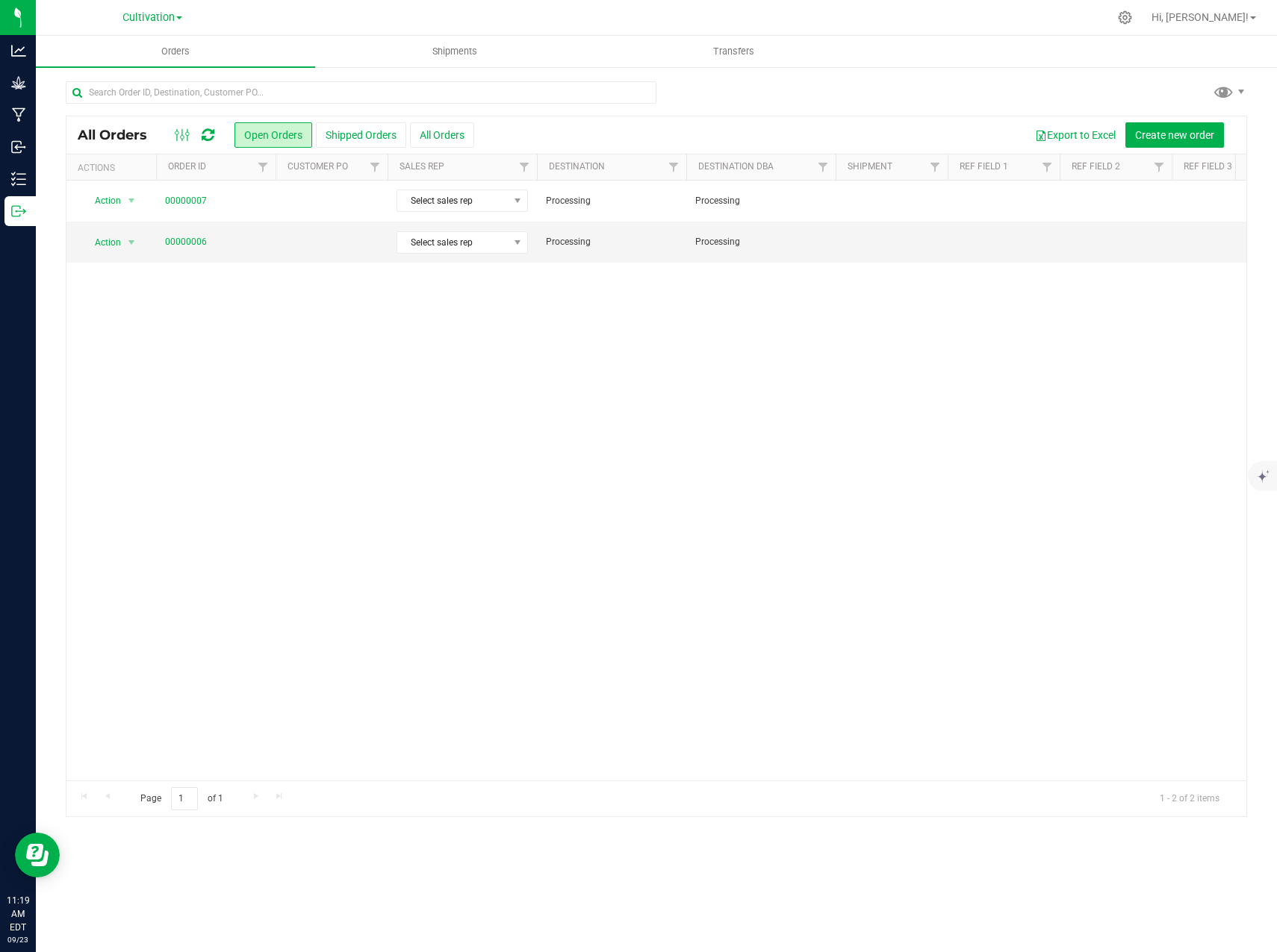
click at [144, 5] on div "Cultivation Cultivation Distribution Processing" at bounding box center [156, 18] width 224 height 29
click at [141, 15] on span "Cultivation" at bounding box center [149, 18] width 52 height 13
click at [123, 85] on link "Processing" at bounding box center [152, 92] width 218 height 20
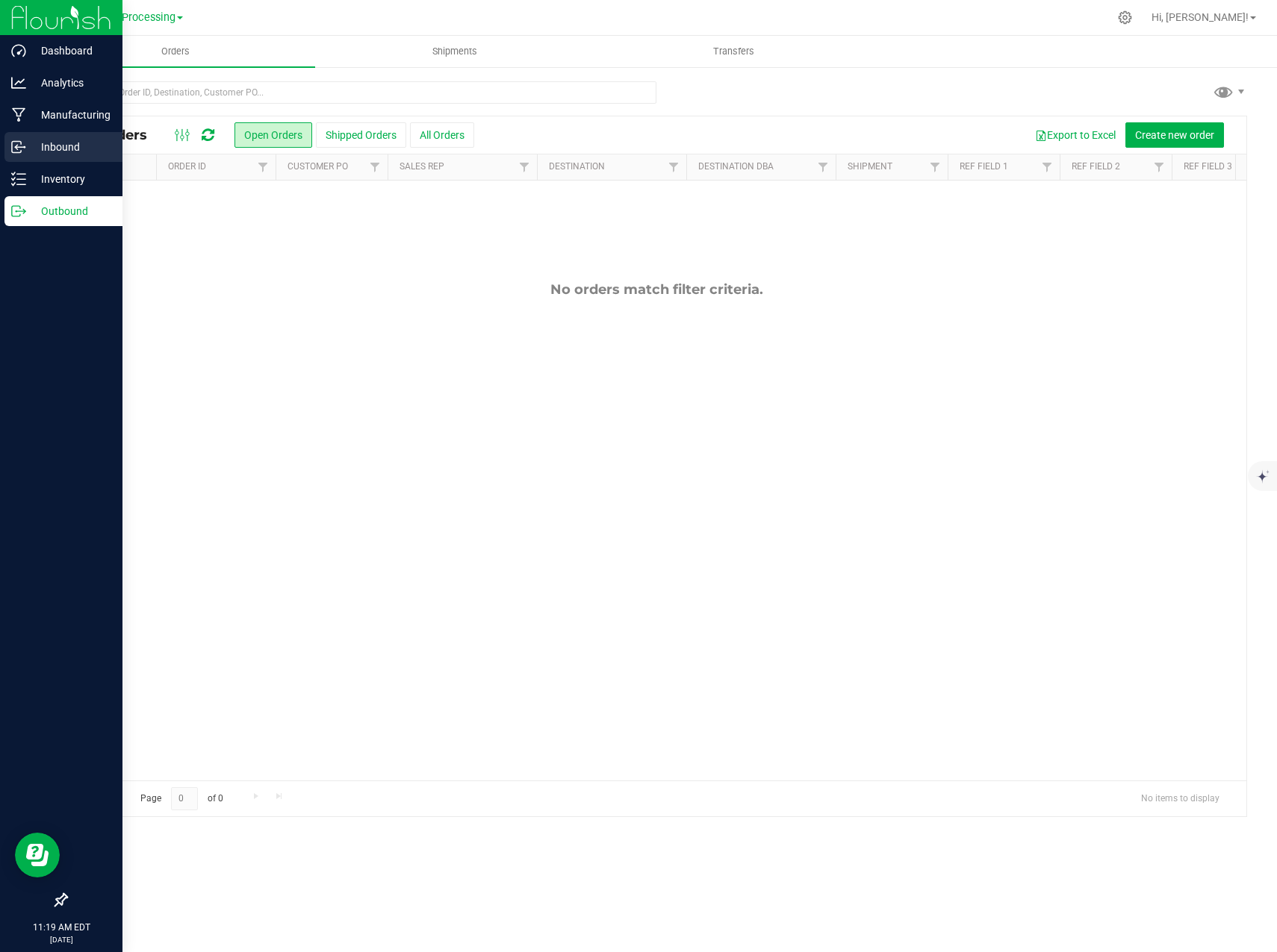
click at [17, 151] on icon at bounding box center [18, 147] width 15 height 15
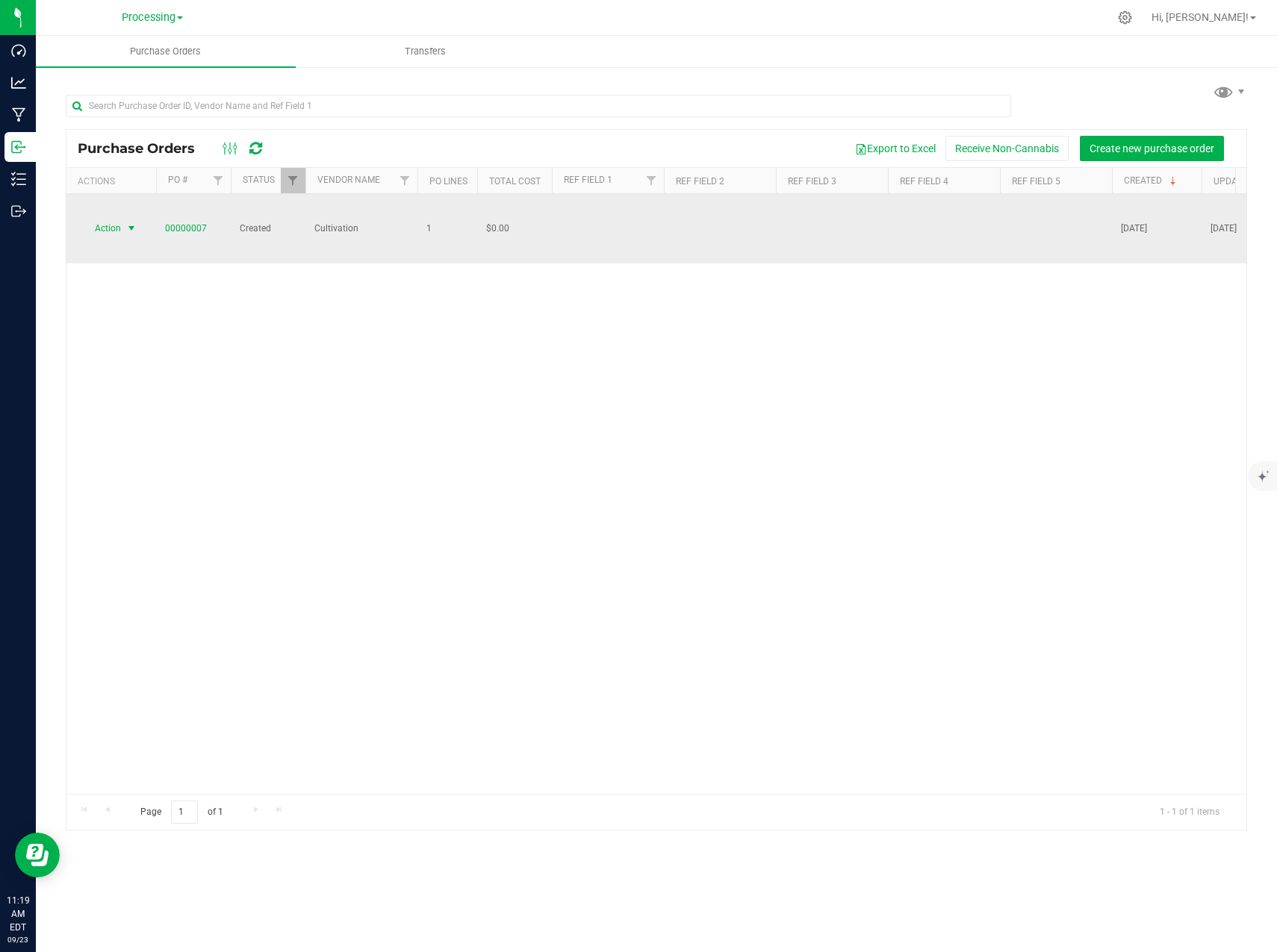
click at [130, 223] on span "select" at bounding box center [131, 229] width 12 height 12
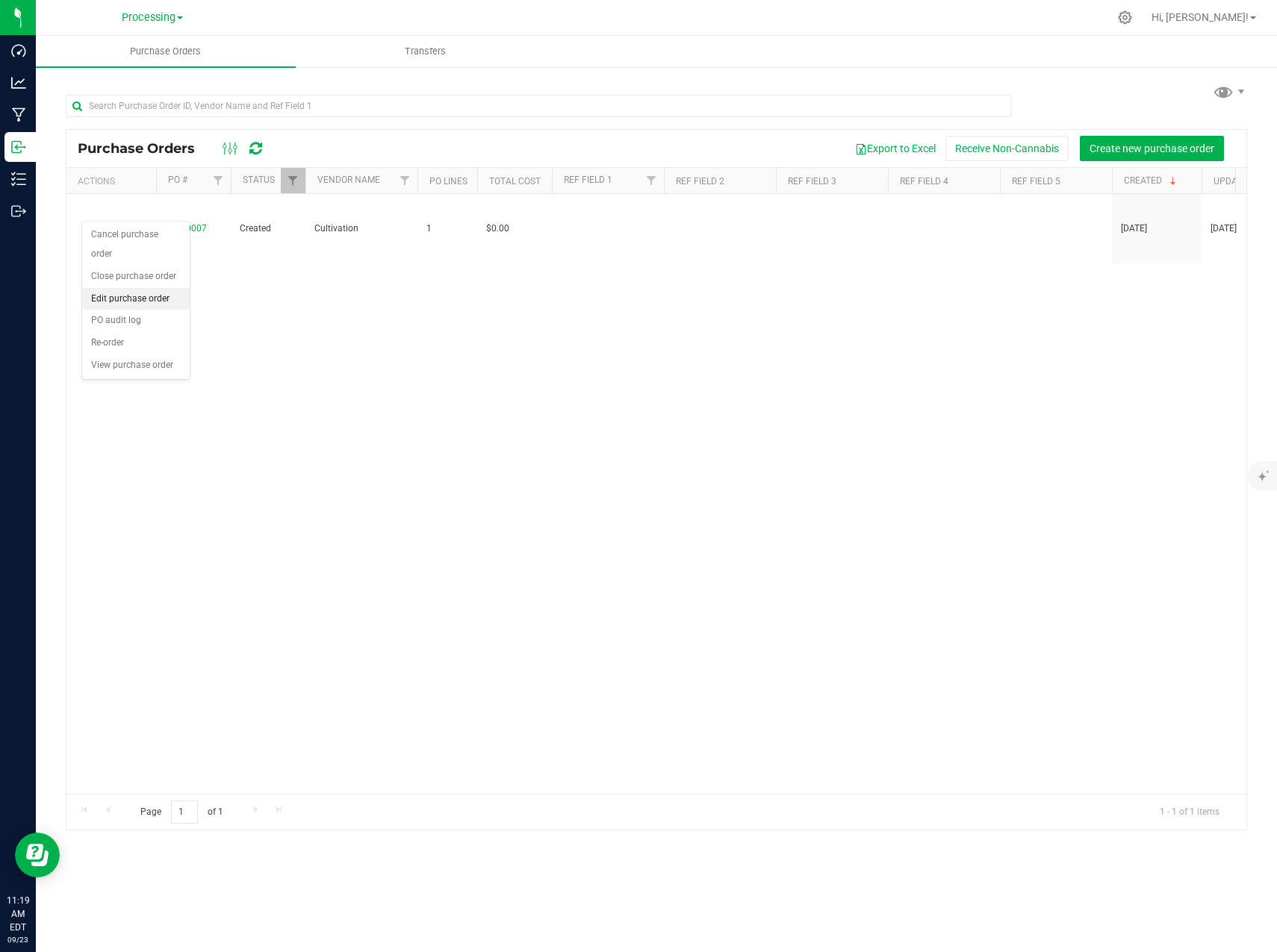
click at [140, 288] on li "Edit purchase order" at bounding box center [136, 299] width 108 height 23
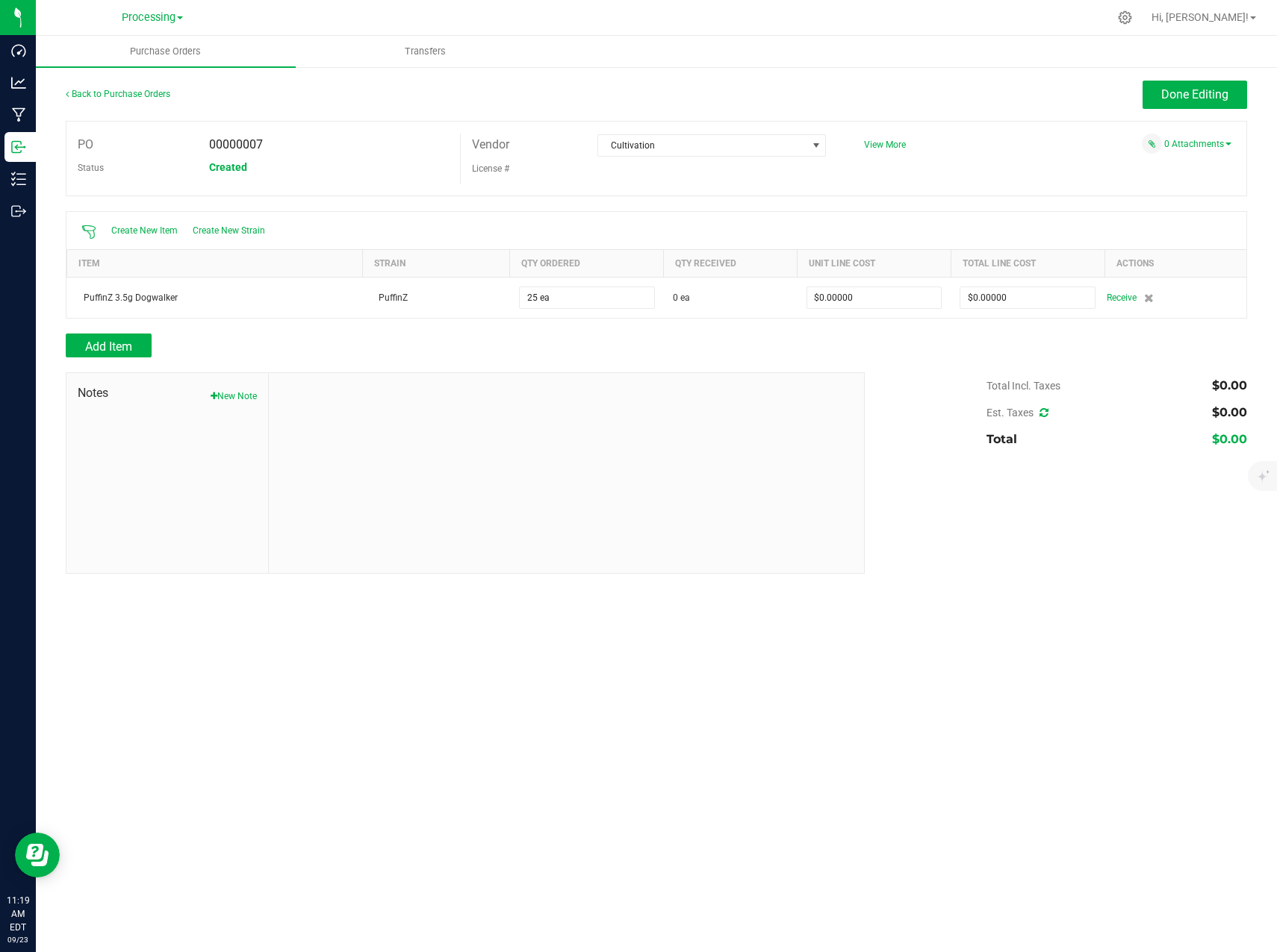
click at [1120, 349] on div "Add Item" at bounding box center [656, 345] width 1181 height 24
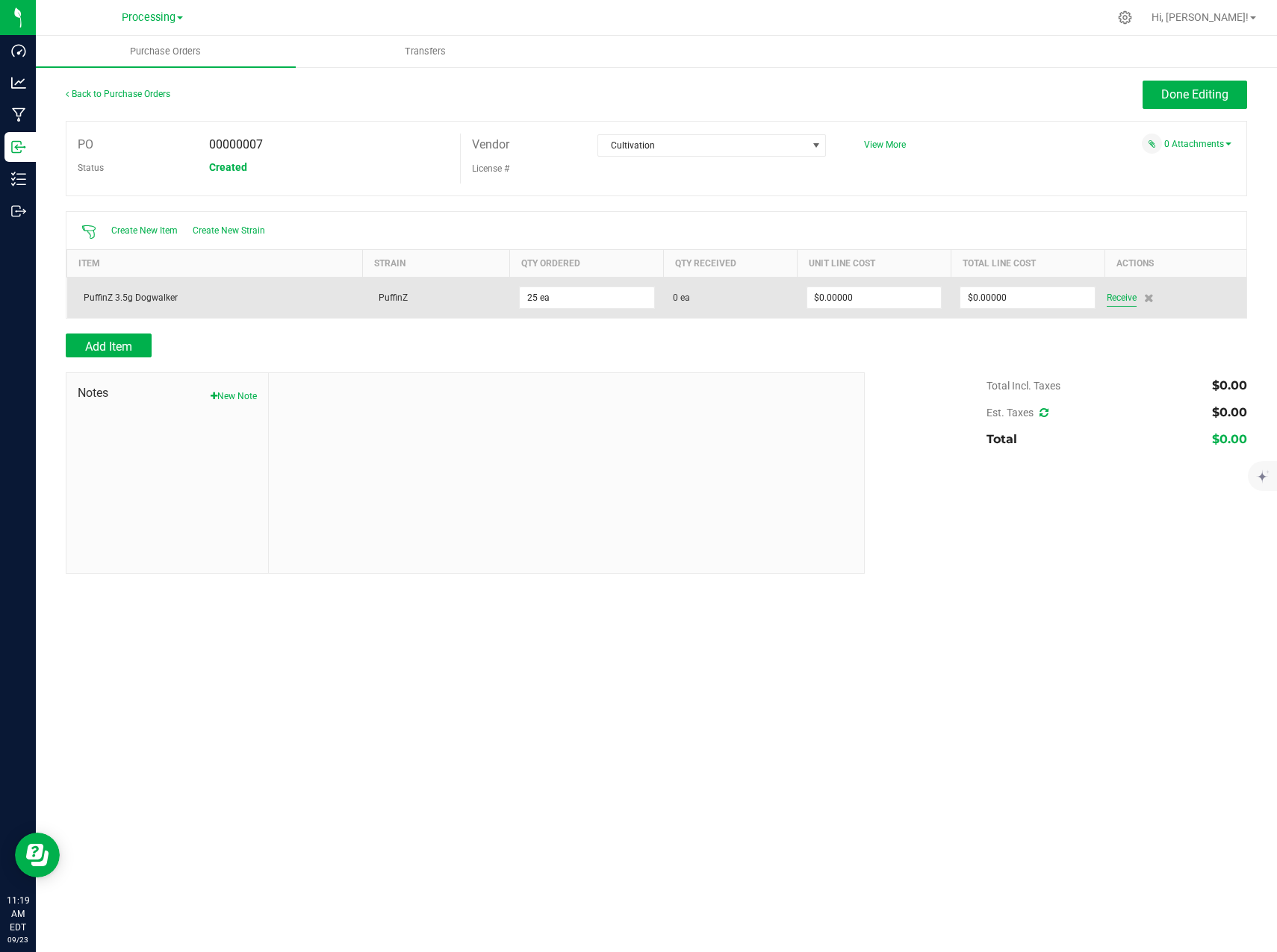
click at [1124, 299] on span "Receive" at bounding box center [1121, 297] width 30 height 18
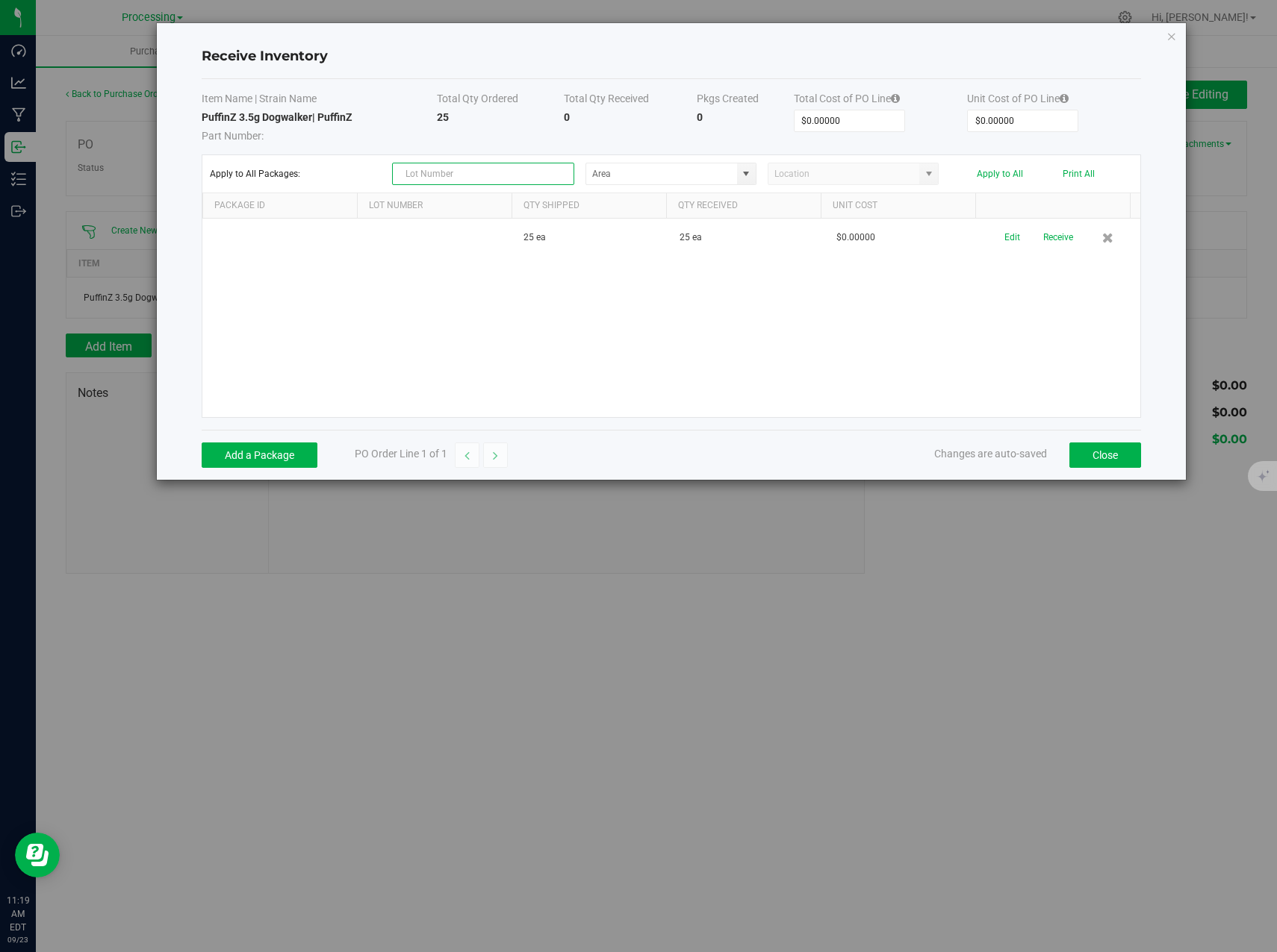
click at [456, 172] on input "text" at bounding box center [483, 174] width 182 height 23
click at [236, 463] on button "Add a Package" at bounding box center [260, 455] width 116 height 25
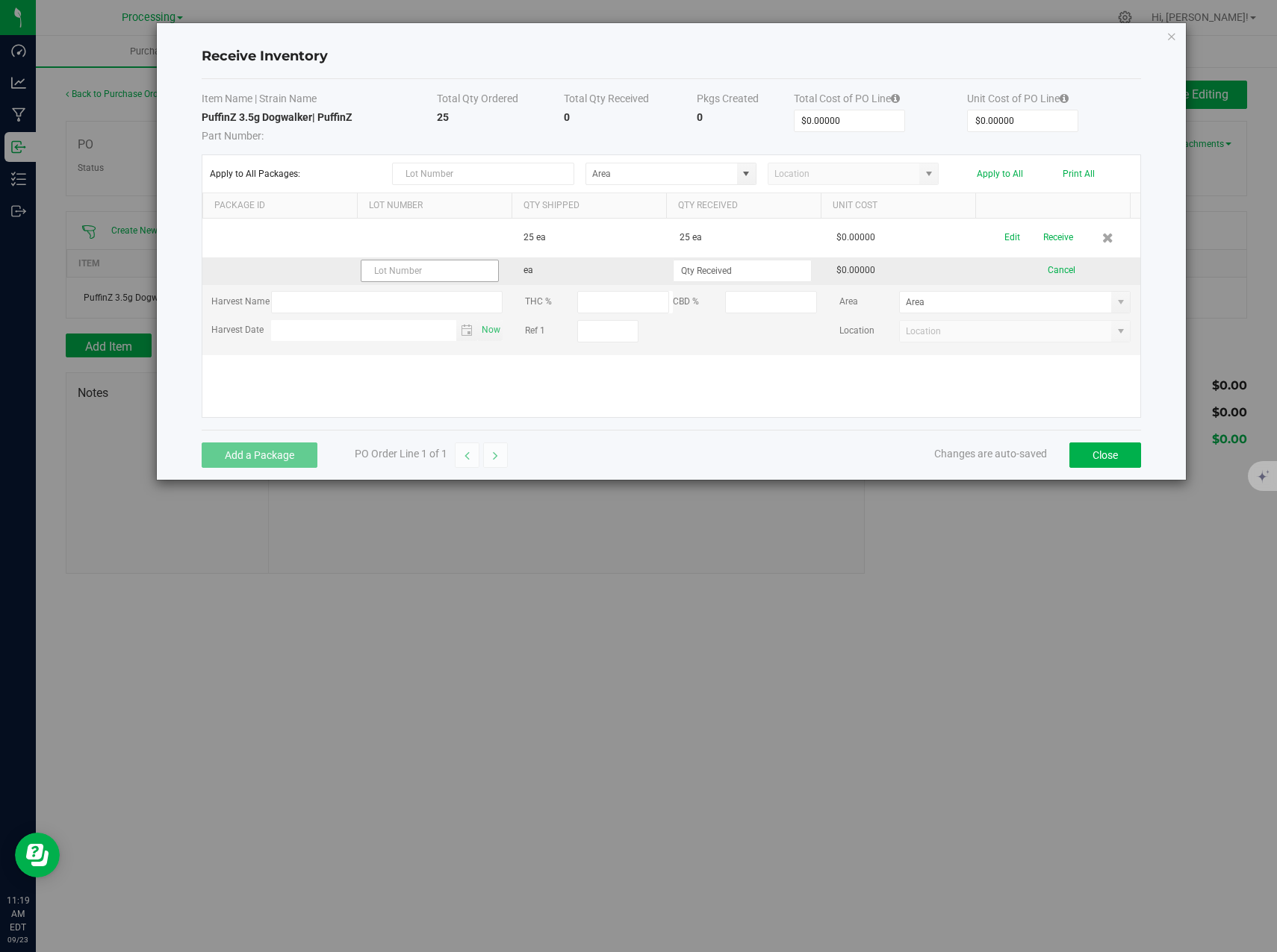
click at [462, 271] on input "text" at bounding box center [430, 271] width 138 height 23
click at [439, 272] on input "text" at bounding box center [430, 271] width 138 height 23
click at [533, 173] on input "text" at bounding box center [483, 174] width 182 height 23
click at [1124, 459] on button "Close" at bounding box center [1105, 455] width 71 height 25
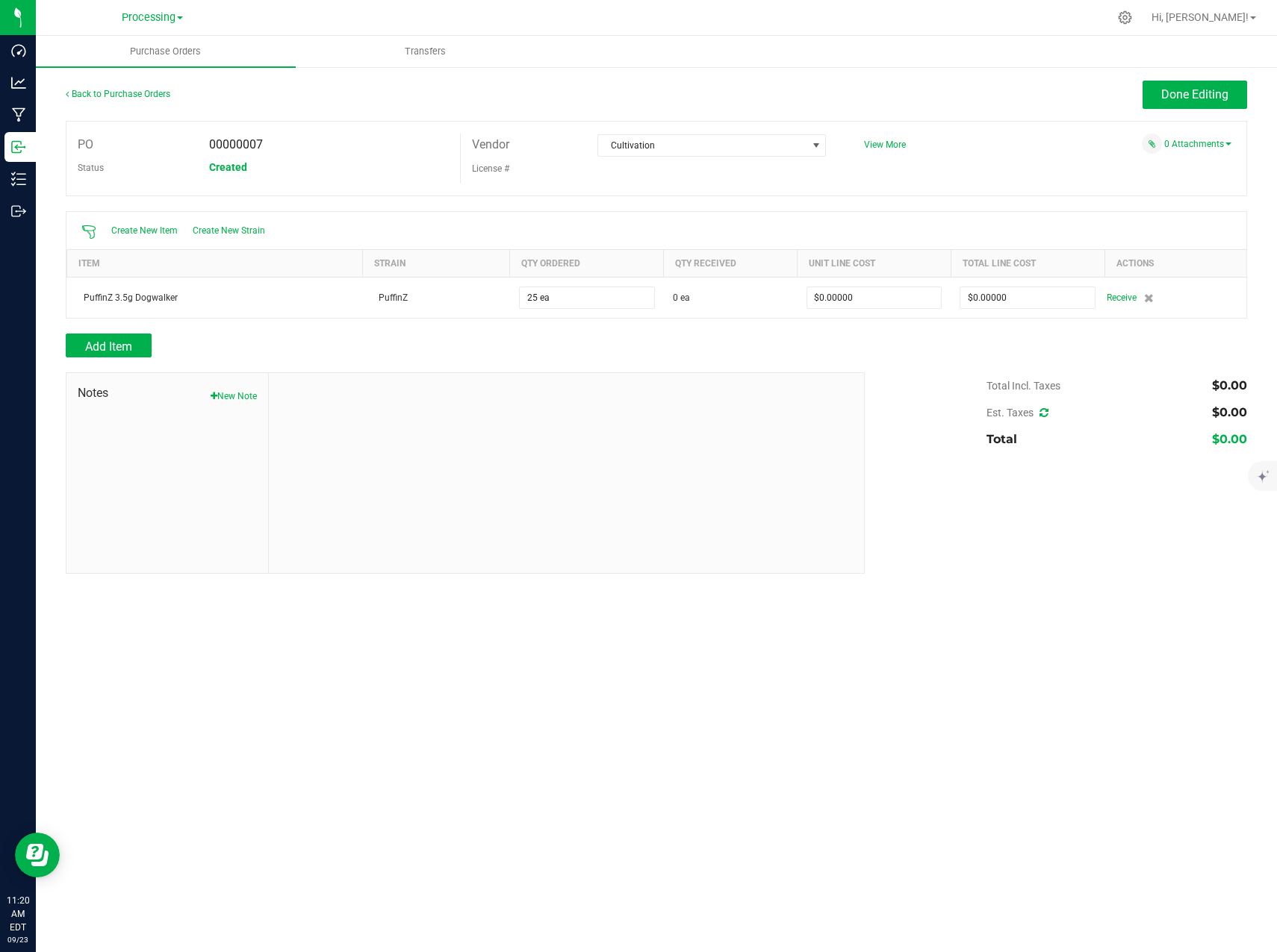
click at [175, 24] on div "Processing Cultivation Distribution Processing" at bounding box center [152, 17] width 61 height 18
click at [174, 22] on span "Processing" at bounding box center [149, 18] width 54 height 13
click at [149, 54] on link "Cultivation" at bounding box center [152, 53] width 218 height 20
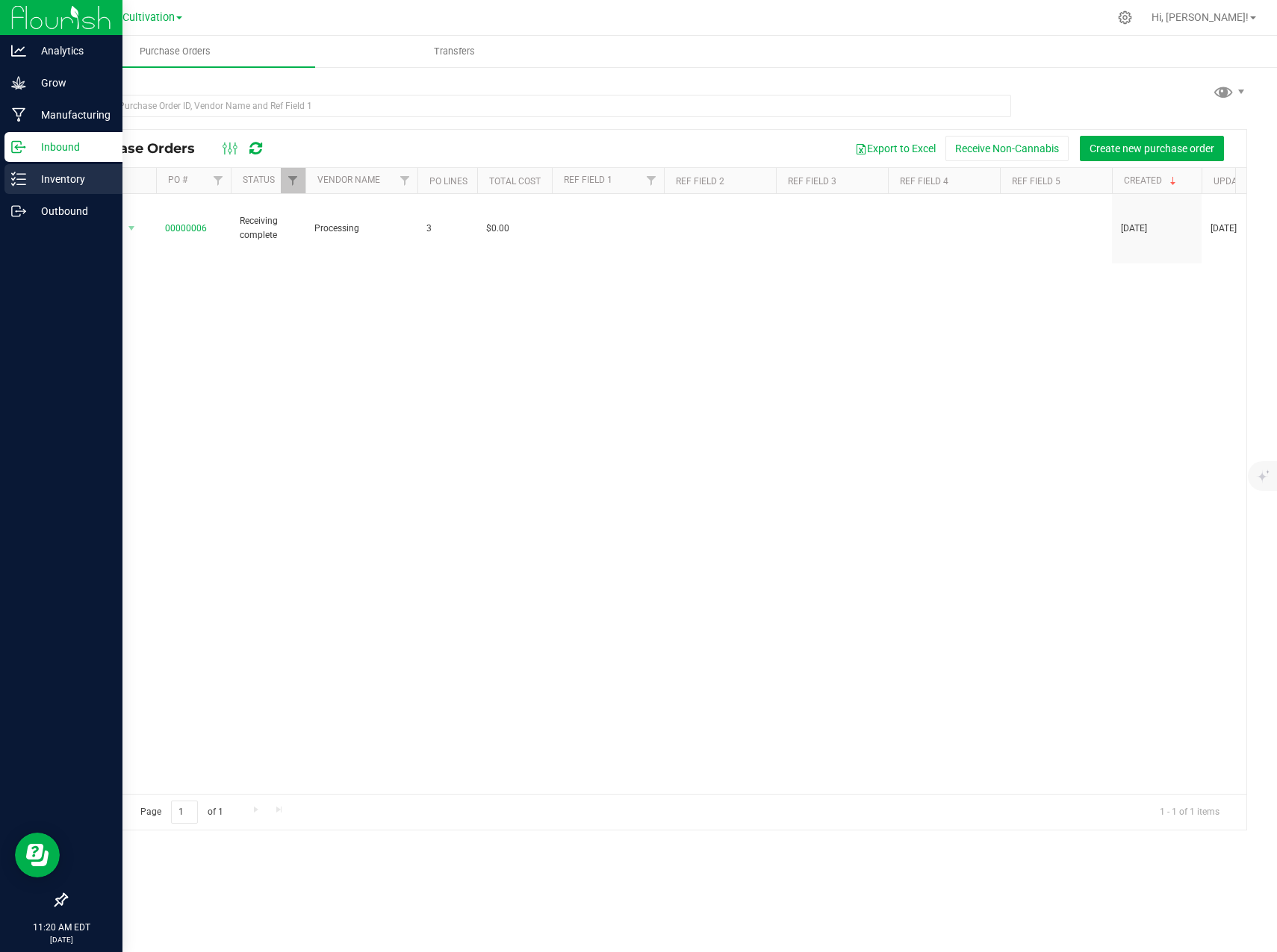
click at [40, 177] on p "Inventory" at bounding box center [71, 178] width 90 height 18
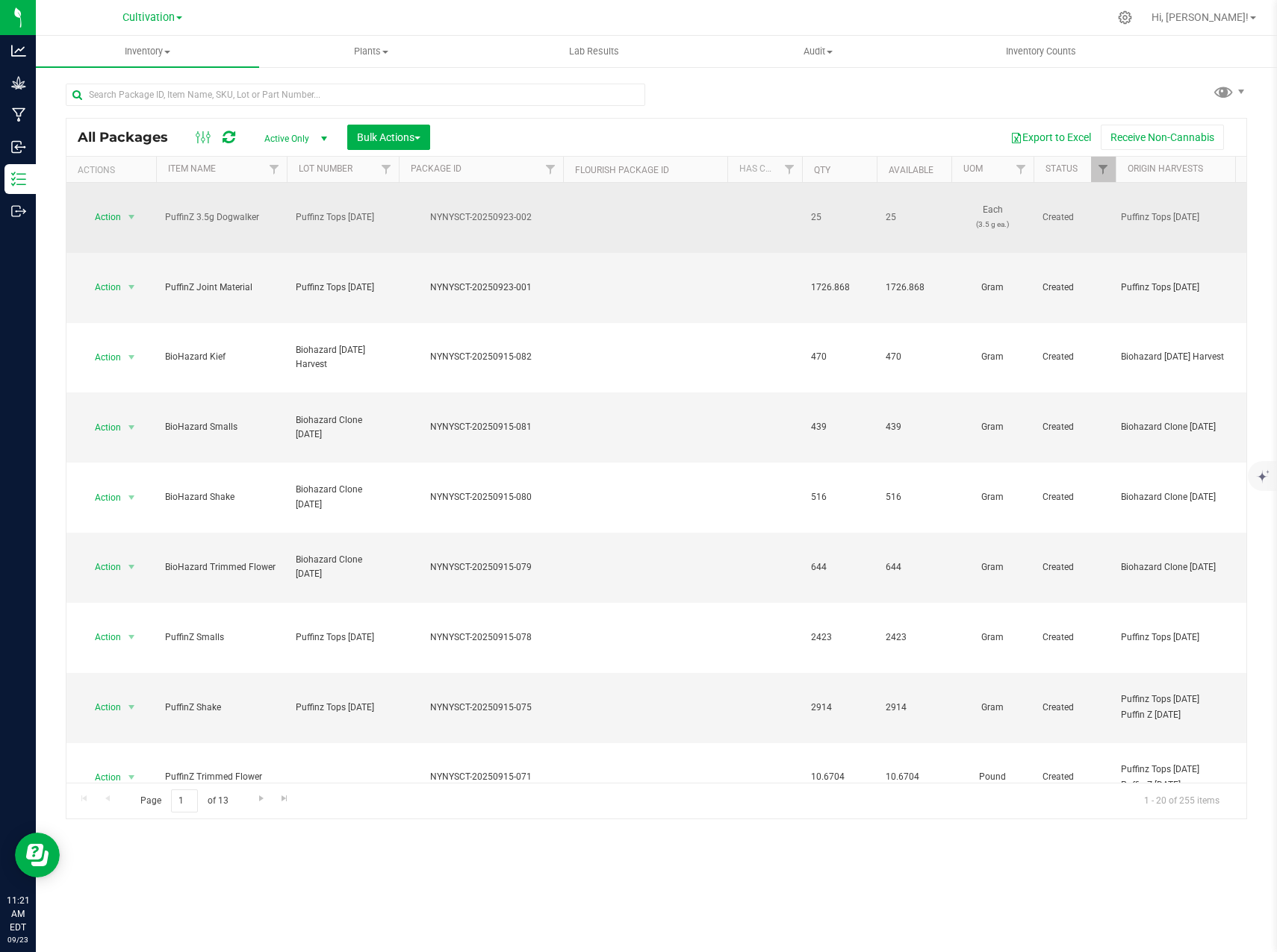
drag, startPoint x: 388, startPoint y: 203, endPoint x: 297, endPoint y: 197, distance: 91.2
click at [297, 210] on span "Puffinz Tops [DATE]" at bounding box center [343, 217] width 94 height 14
drag, startPoint x: 378, startPoint y: 202, endPoint x: 286, endPoint y: 197, distance: 92.1
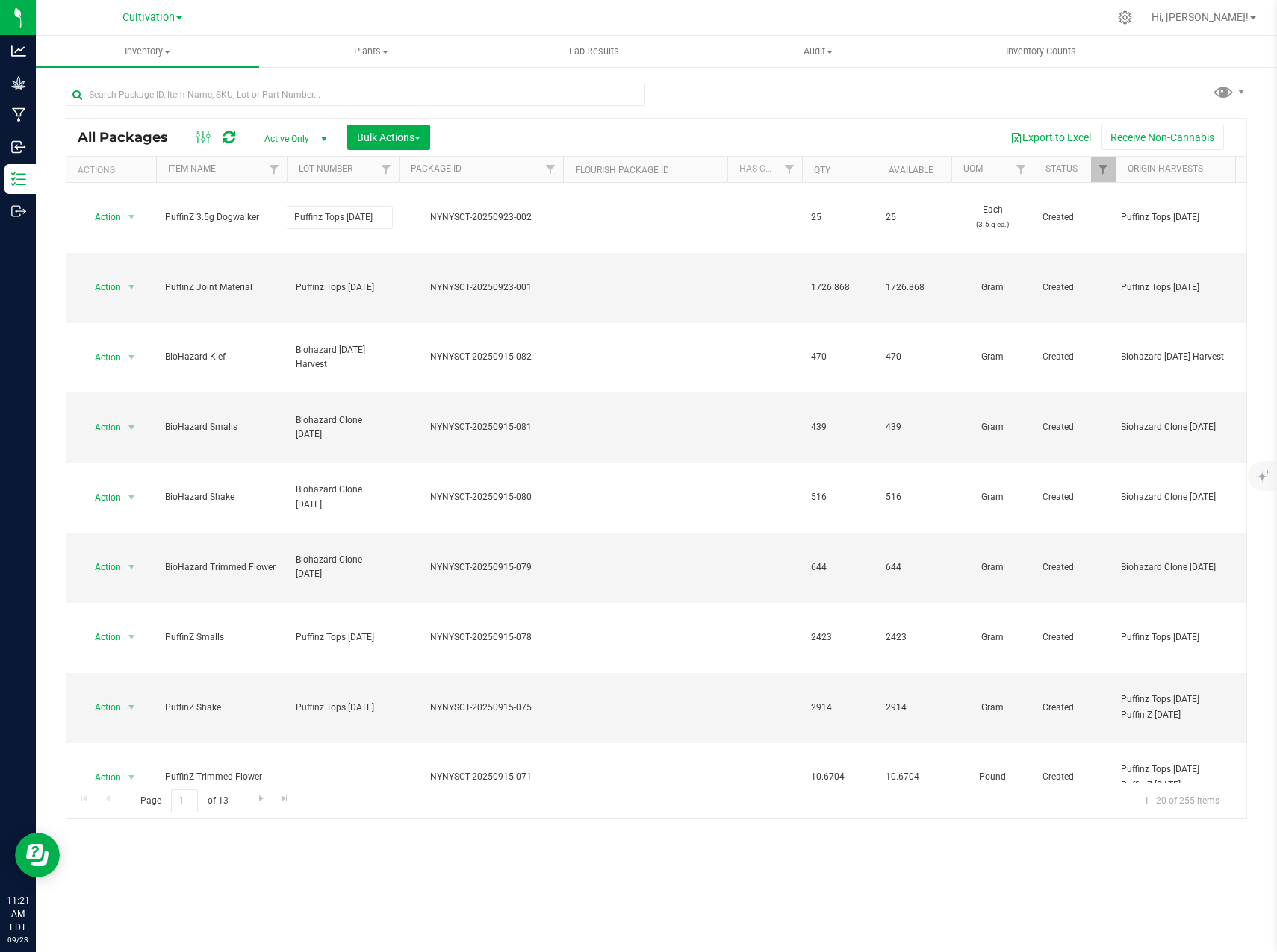
click at [615, 129] on div "Export to Excel Receive Non-Cannabis" at bounding box center [838, 137] width 794 height 25
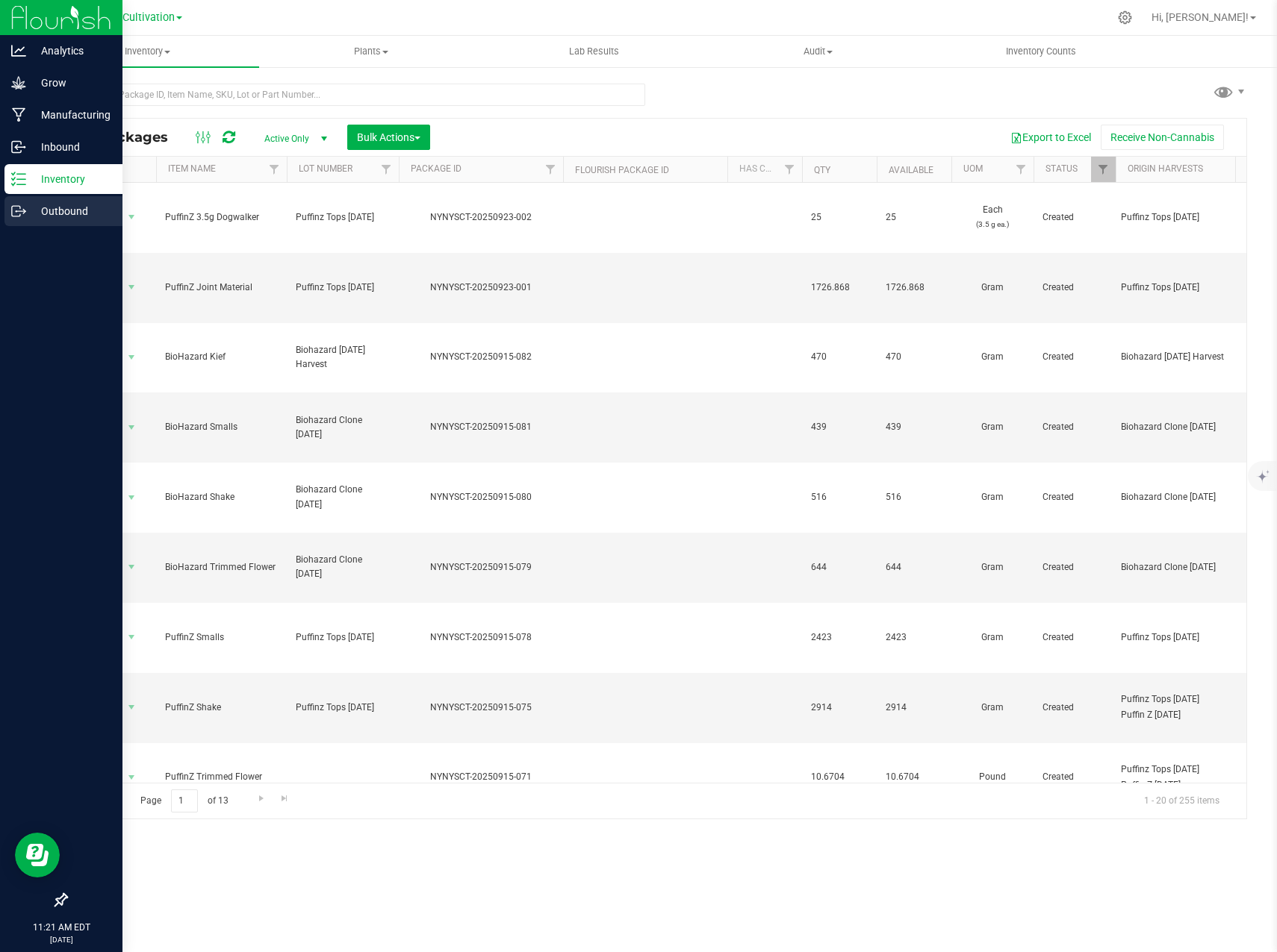
click at [29, 212] on p "Outbound" at bounding box center [71, 211] width 90 height 18
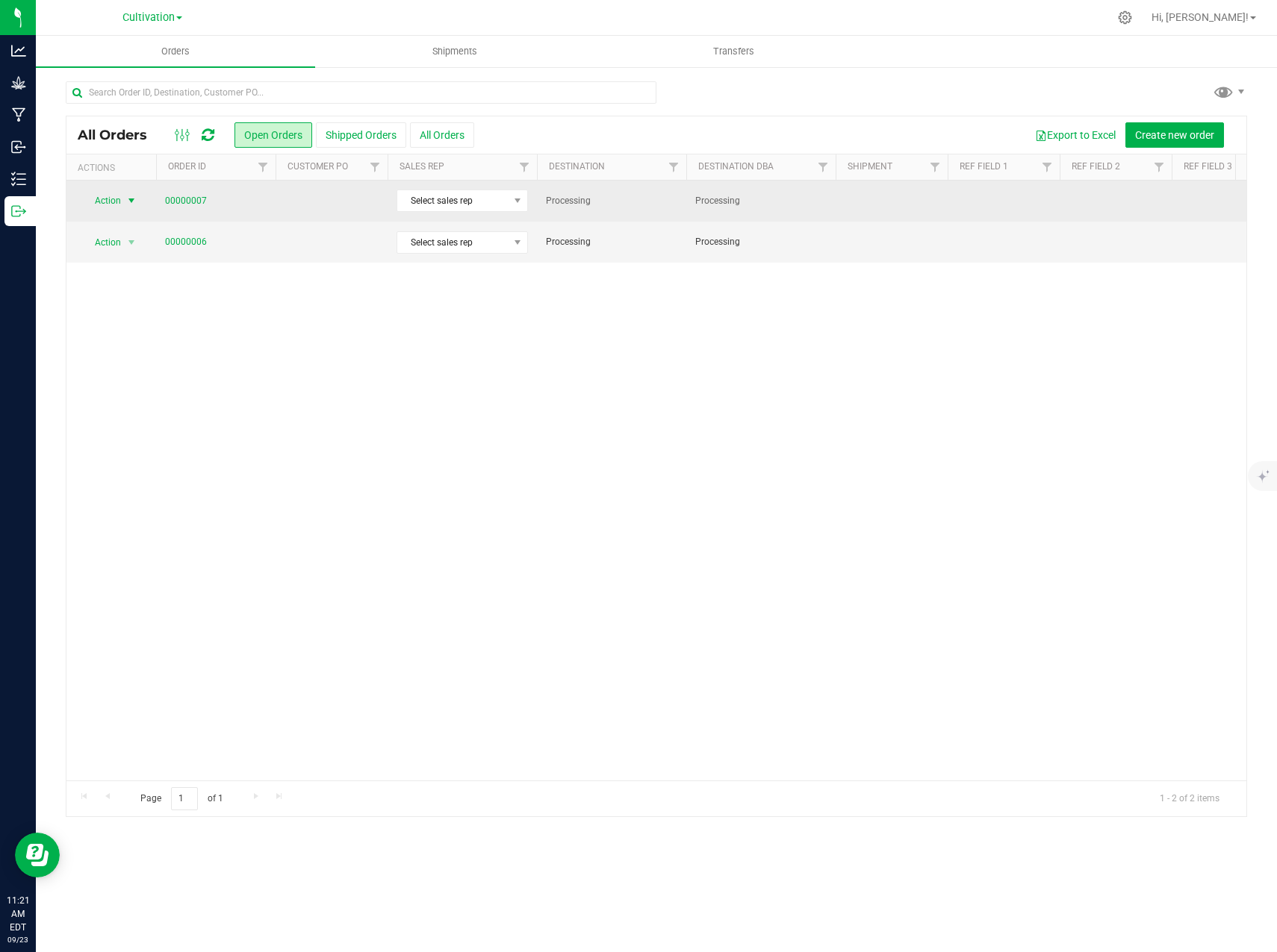
click at [124, 205] on span "select" at bounding box center [132, 200] width 18 height 21
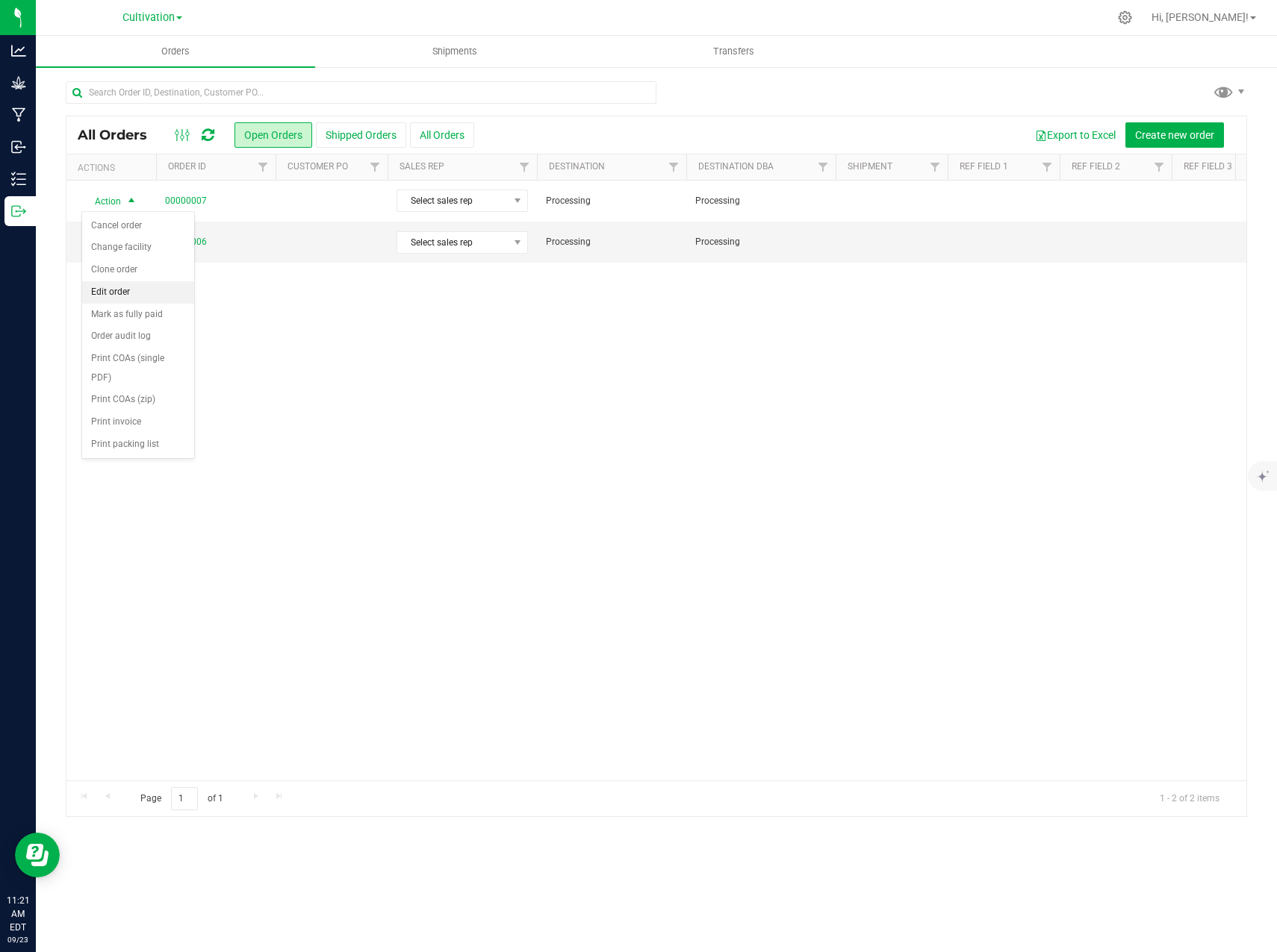
click at [129, 291] on li "Edit order" at bounding box center [138, 292] width 112 height 23
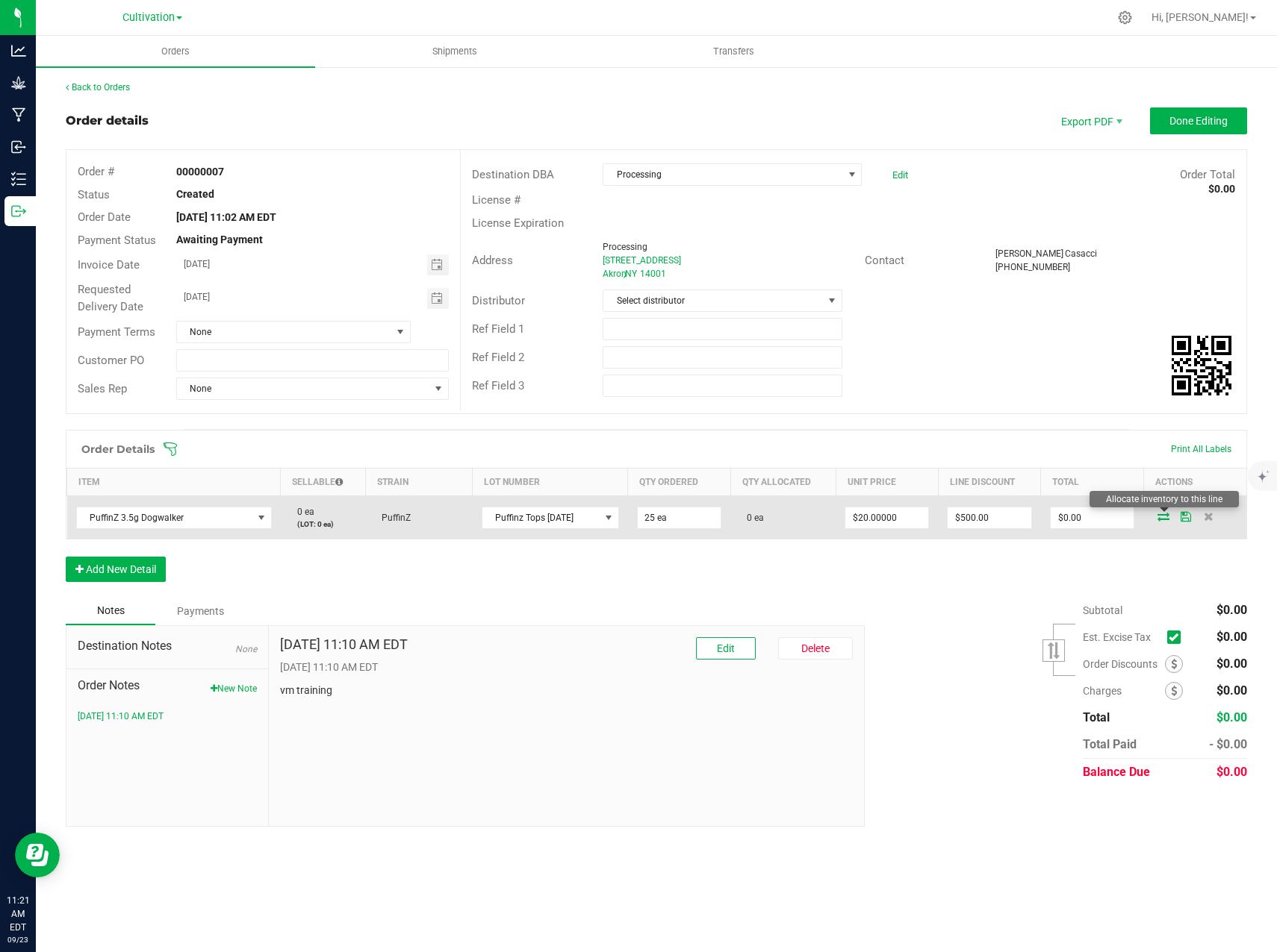
click at [1163, 516] on icon at bounding box center [1164, 516] width 12 height 9
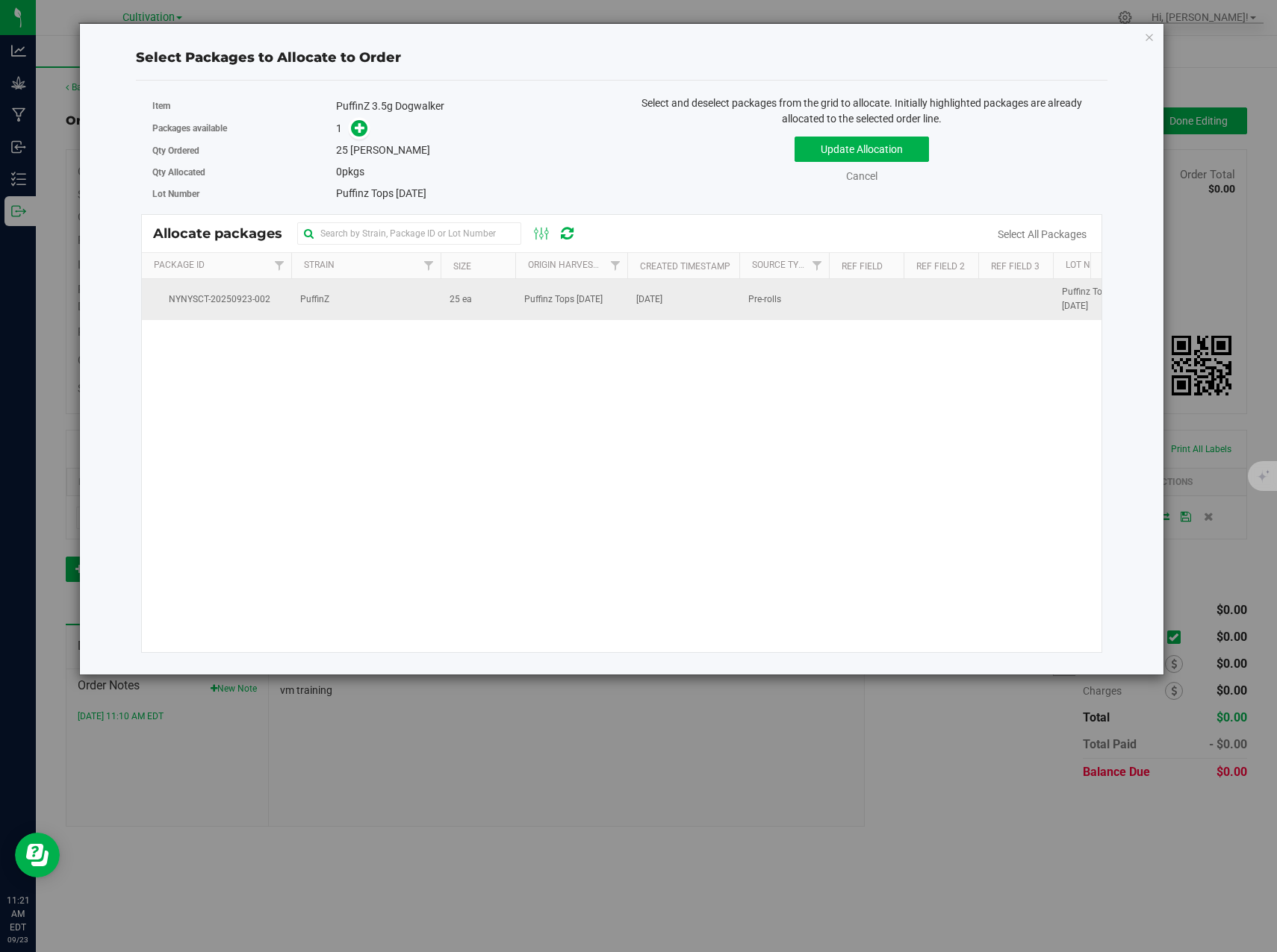
click at [557, 303] on span "Puffinz Tops [DATE]" at bounding box center [562, 299] width 78 height 14
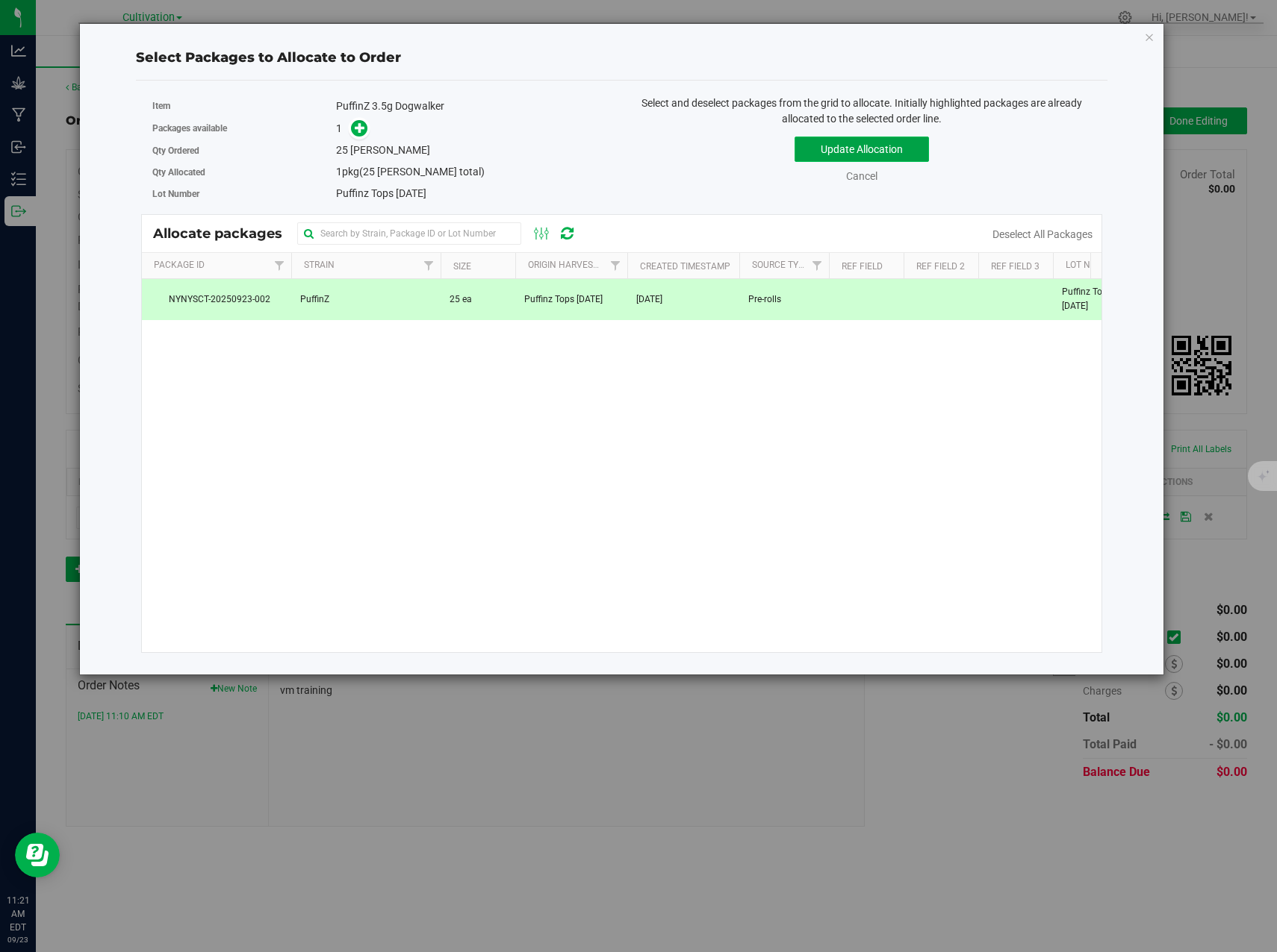
click at [857, 150] on button "Update Allocation" at bounding box center [862, 150] width 135 height 25
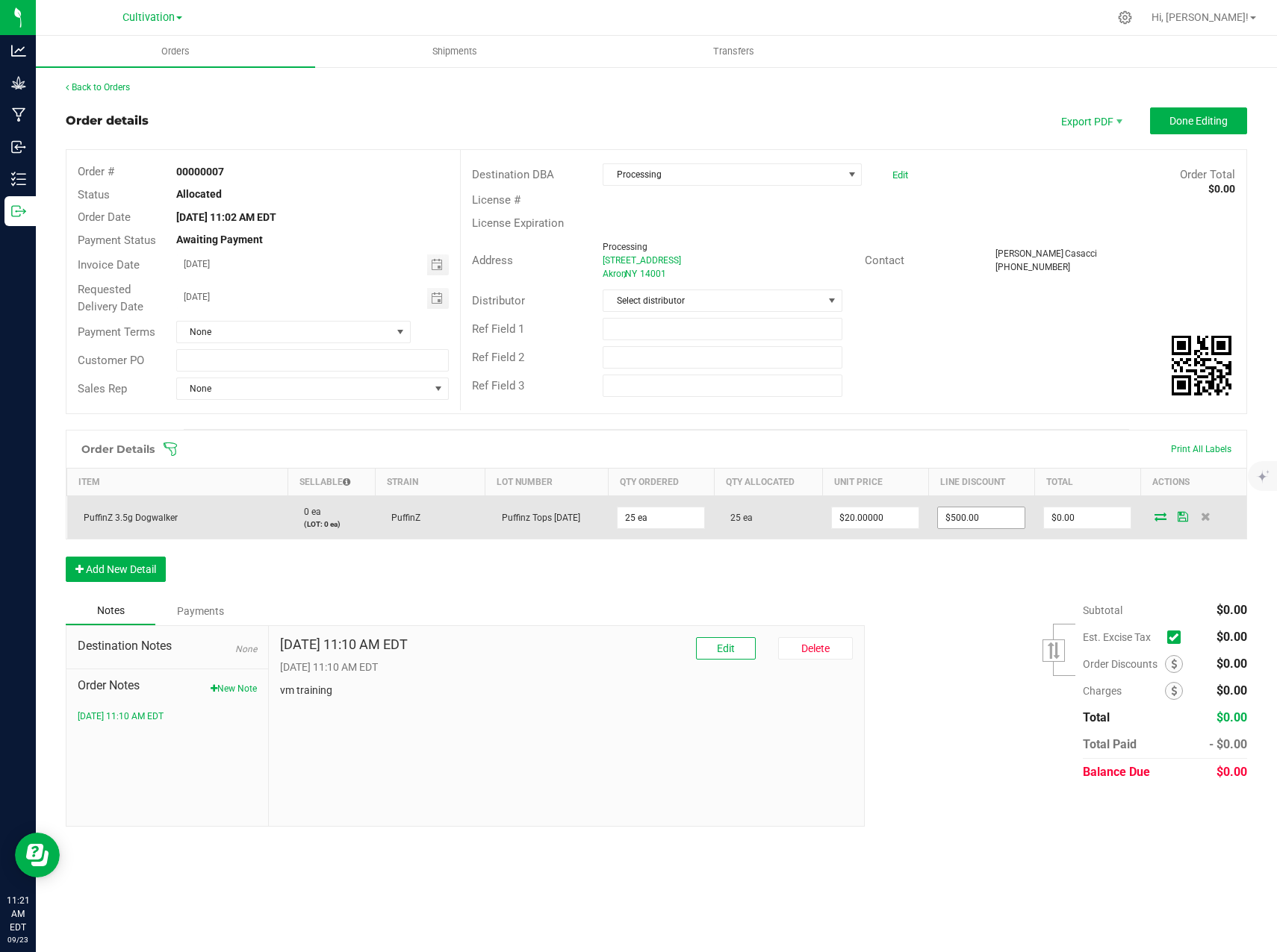
type input "500"
click at [1004, 519] on input "500" at bounding box center [980, 518] width 87 height 21
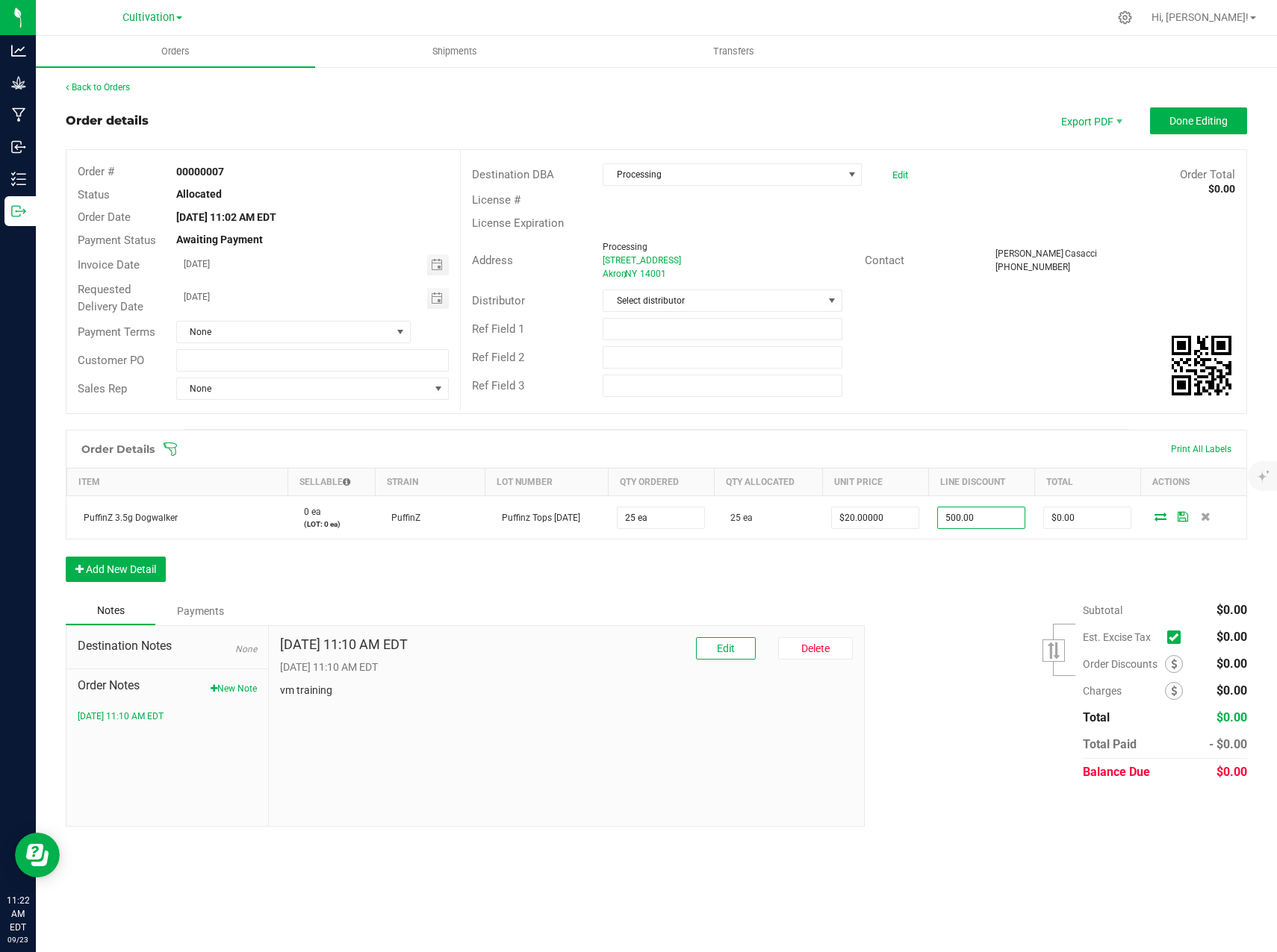
type input "$500.00"
click at [1153, 584] on div "Order Details Print All Labels Item Sellable Strain Lot Number Qty Ordered Qty …" at bounding box center [656, 513] width 1181 height 167
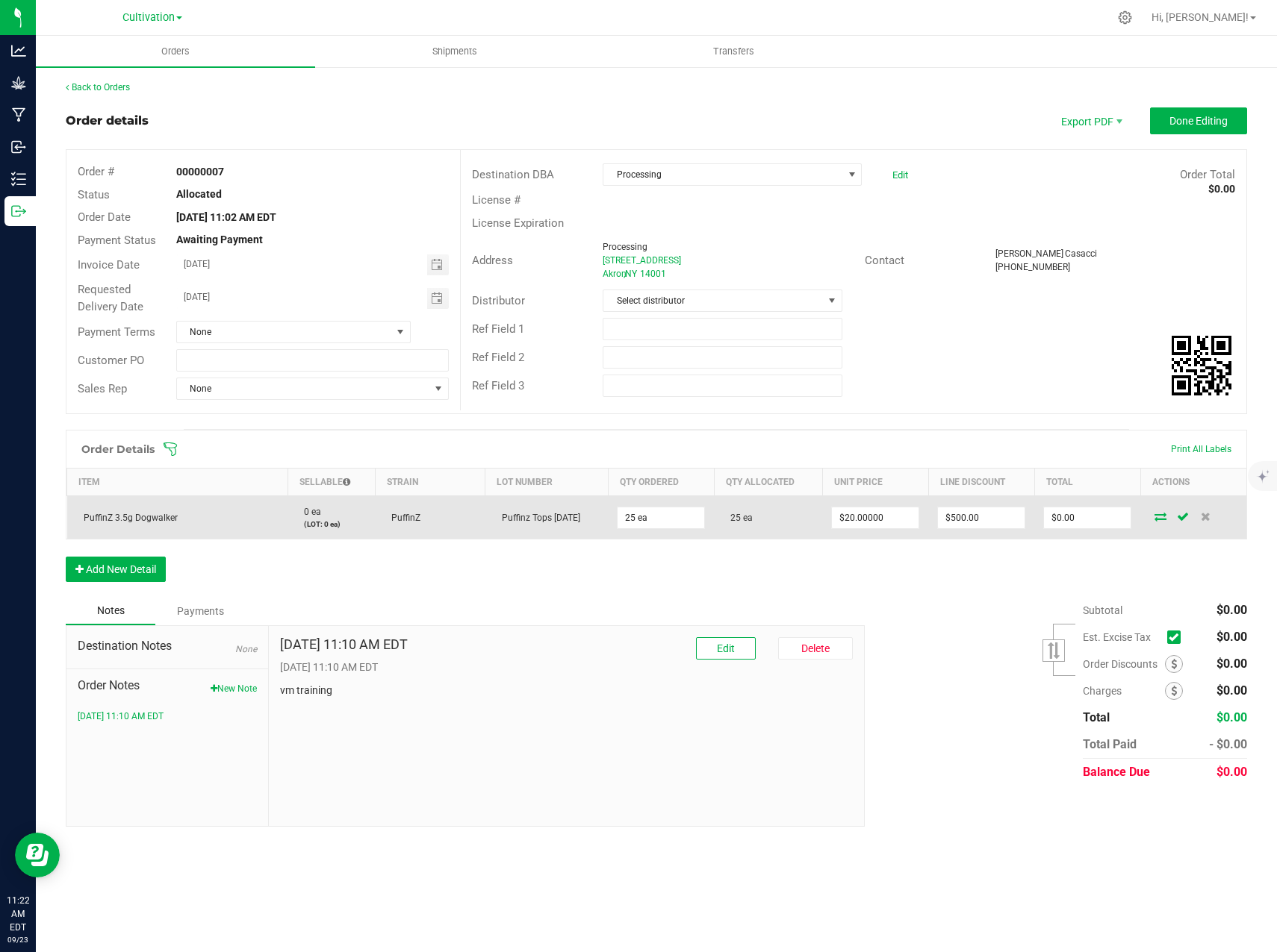
click at [1184, 518] on icon at bounding box center [1183, 516] width 12 height 9
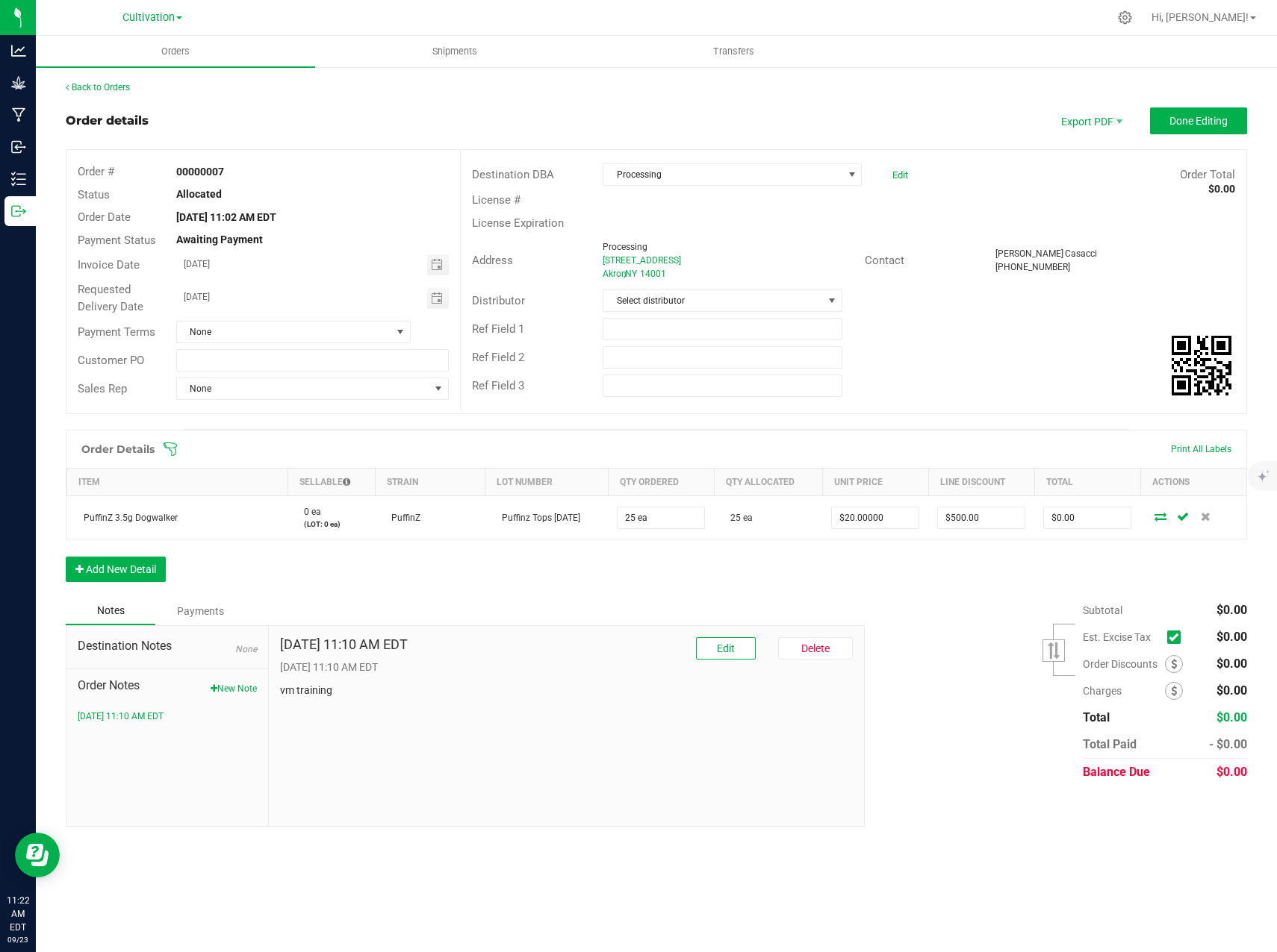
click at [1188, 518] on icon at bounding box center [1183, 516] width 12 height 9
click at [943, 551] on div "Order Details Print All Labels Item Sellable Strain Lot Number Qty Ordered Qty …" at bounding box center [656, 513] width 1181 height 167
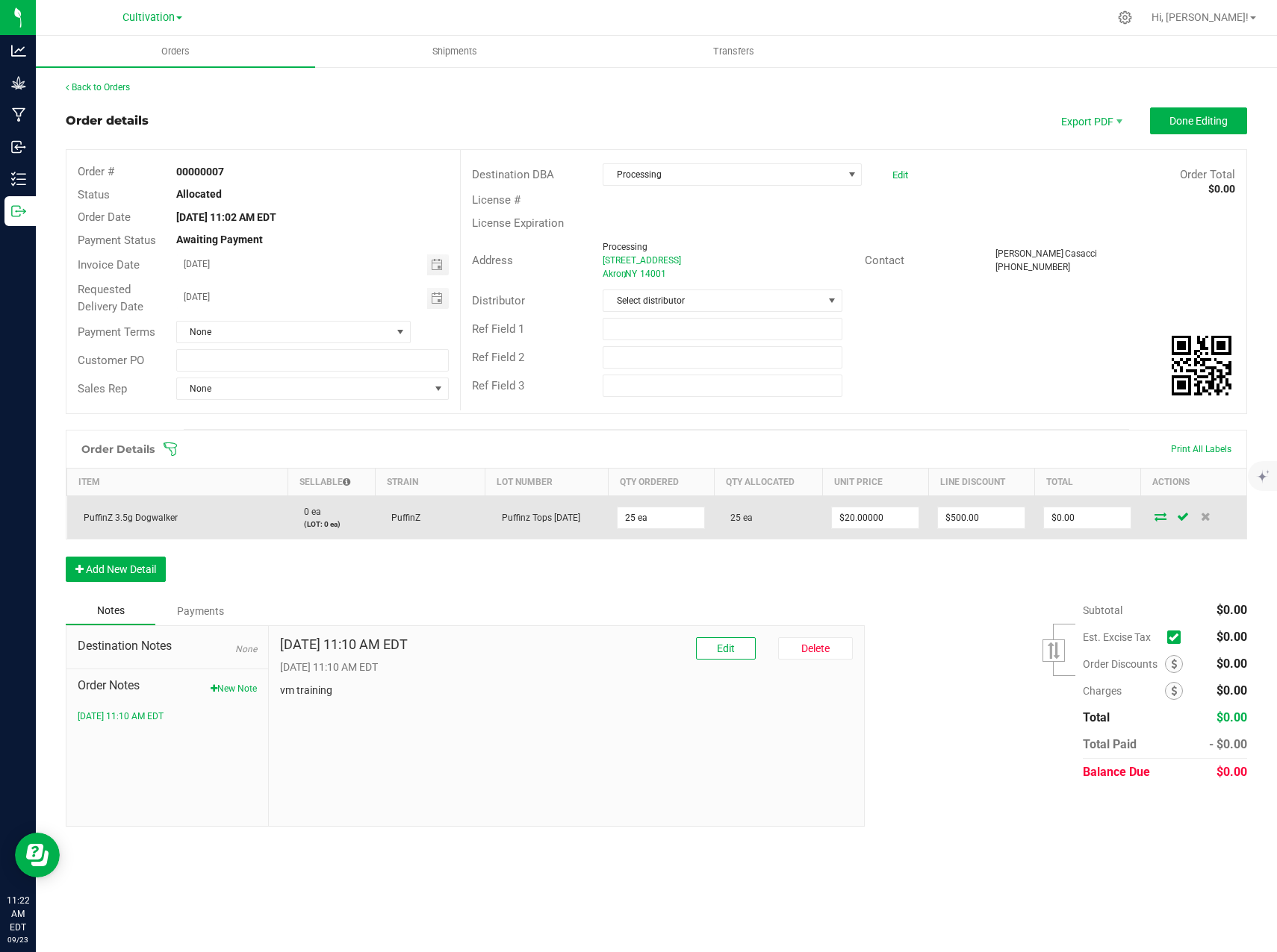
click at [1164, 512] on icon at bounding box center [1160, 516] width 12 height 9
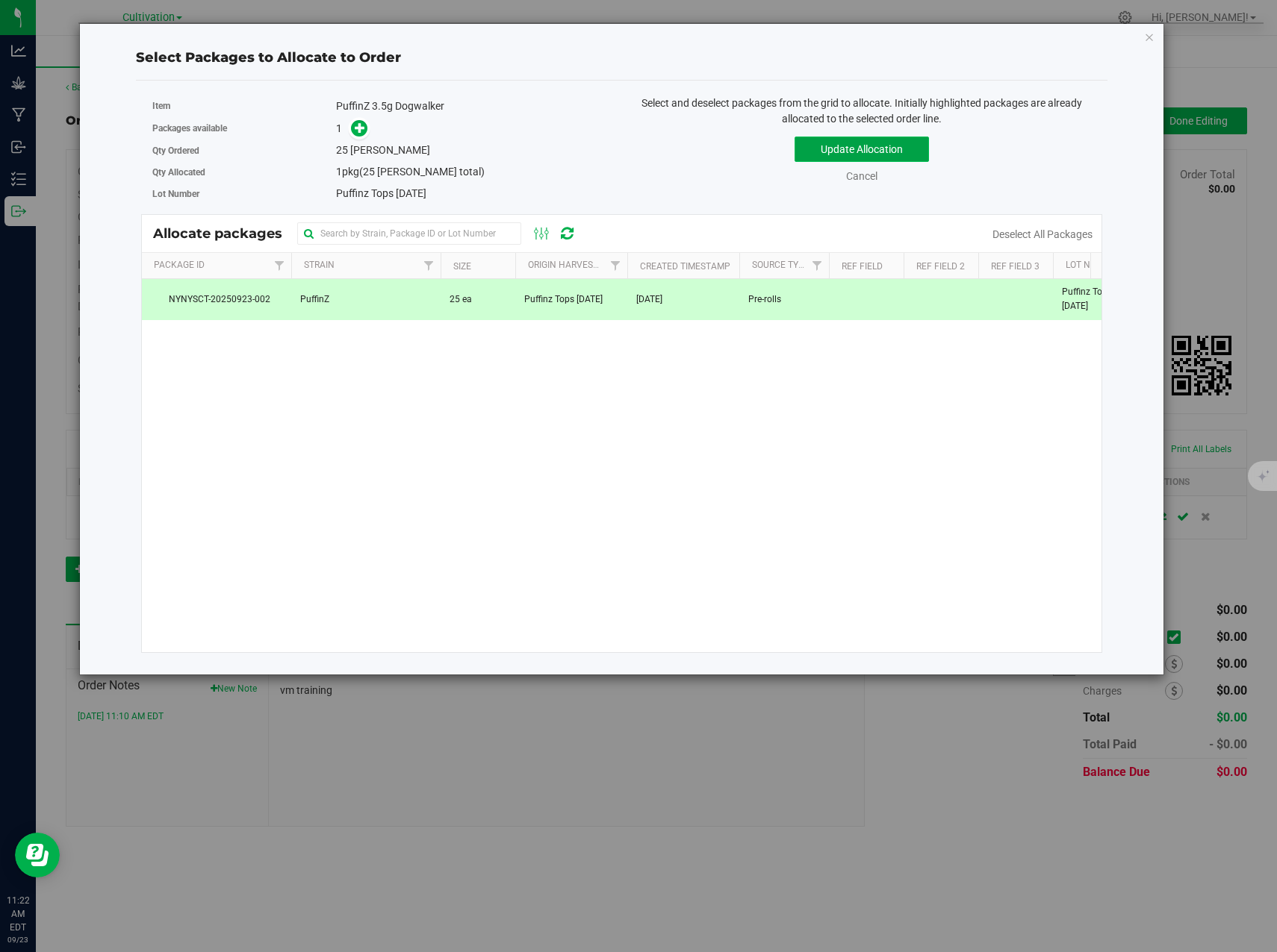
click at [868, 152] on button "Update Allocation" at bounding box center [862, 150] width 135 height 25
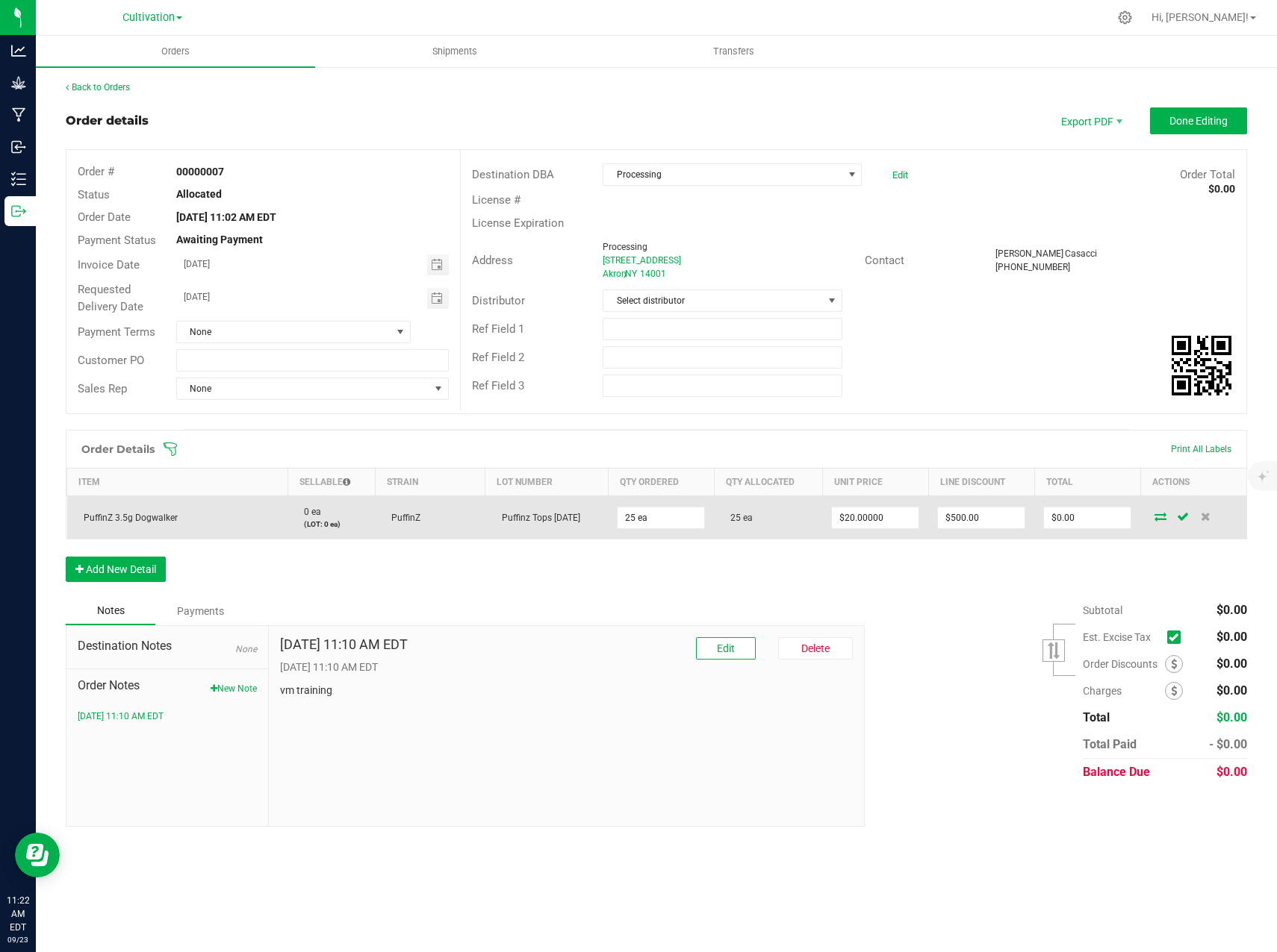
click at [1183, 516] on icon at bounding box center [1183, 516] width 12 height 9
click at [969, 611] on div "Subtotal $0.00 Est. Excise Tax" at bounding box center [1050, 691] width 393 height 189
click at [1236, 121] on button "Done Editing" at bounding box center [1198, 121] width 97 height 27
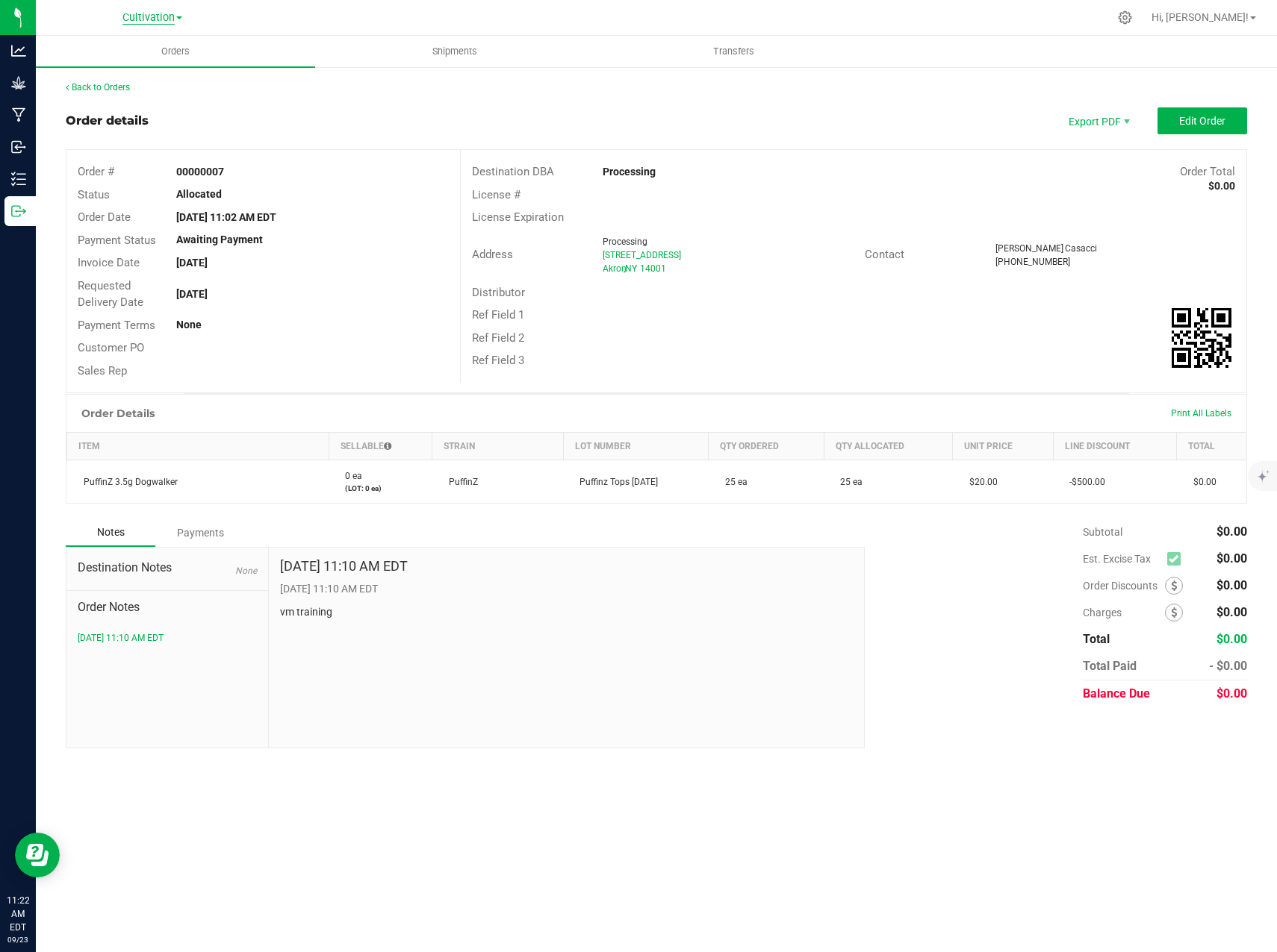
click at [172, 17] on span "Cultivation" at bounding box center [149, 18] width 52 height 13
click at [113, 85] on link "Processing" at bounding box center [152, 92] width 218 height 20
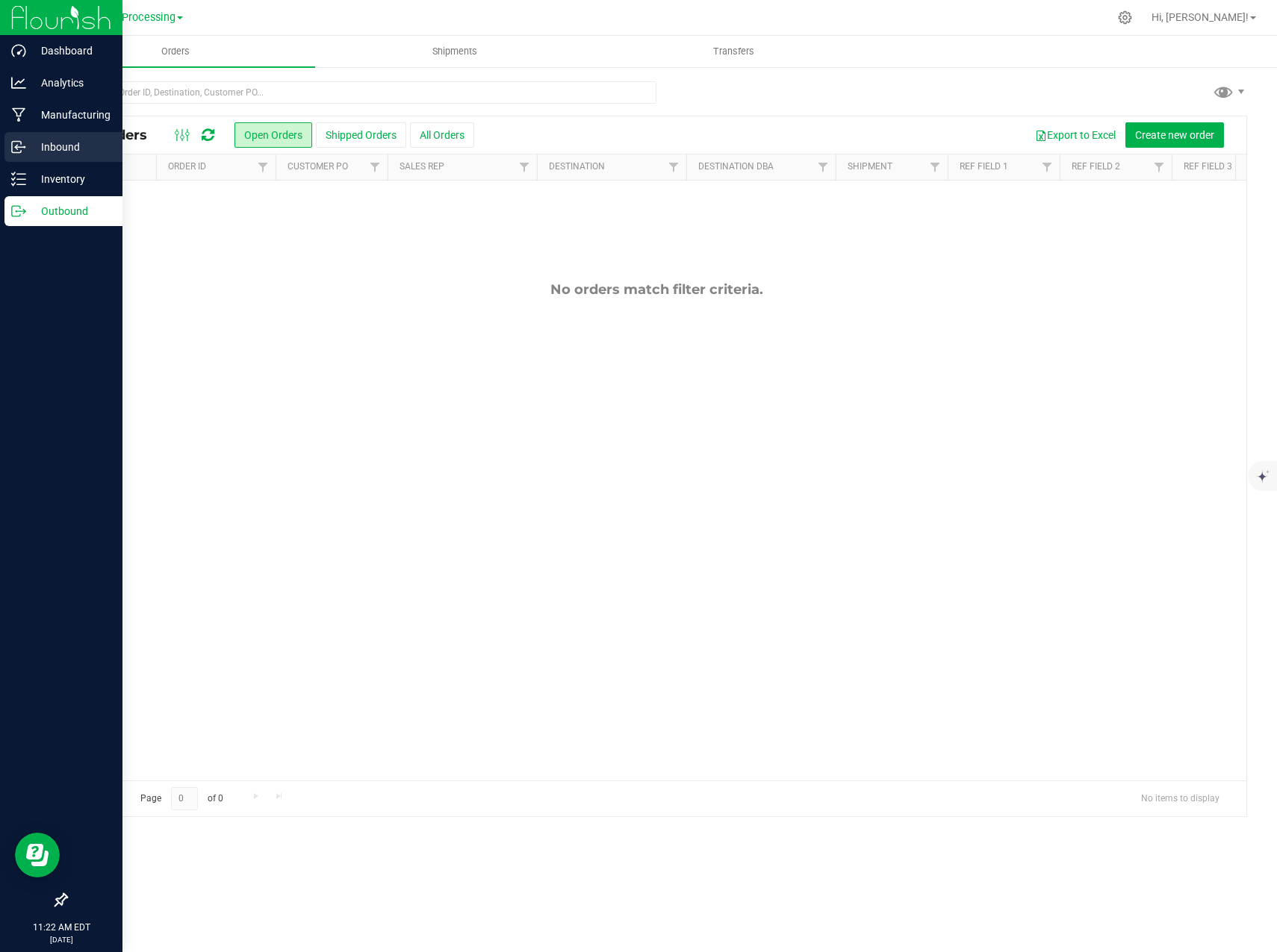
click at [70, 152] on p "Inbound" at bounding box center [71, 146] width 90 height 18
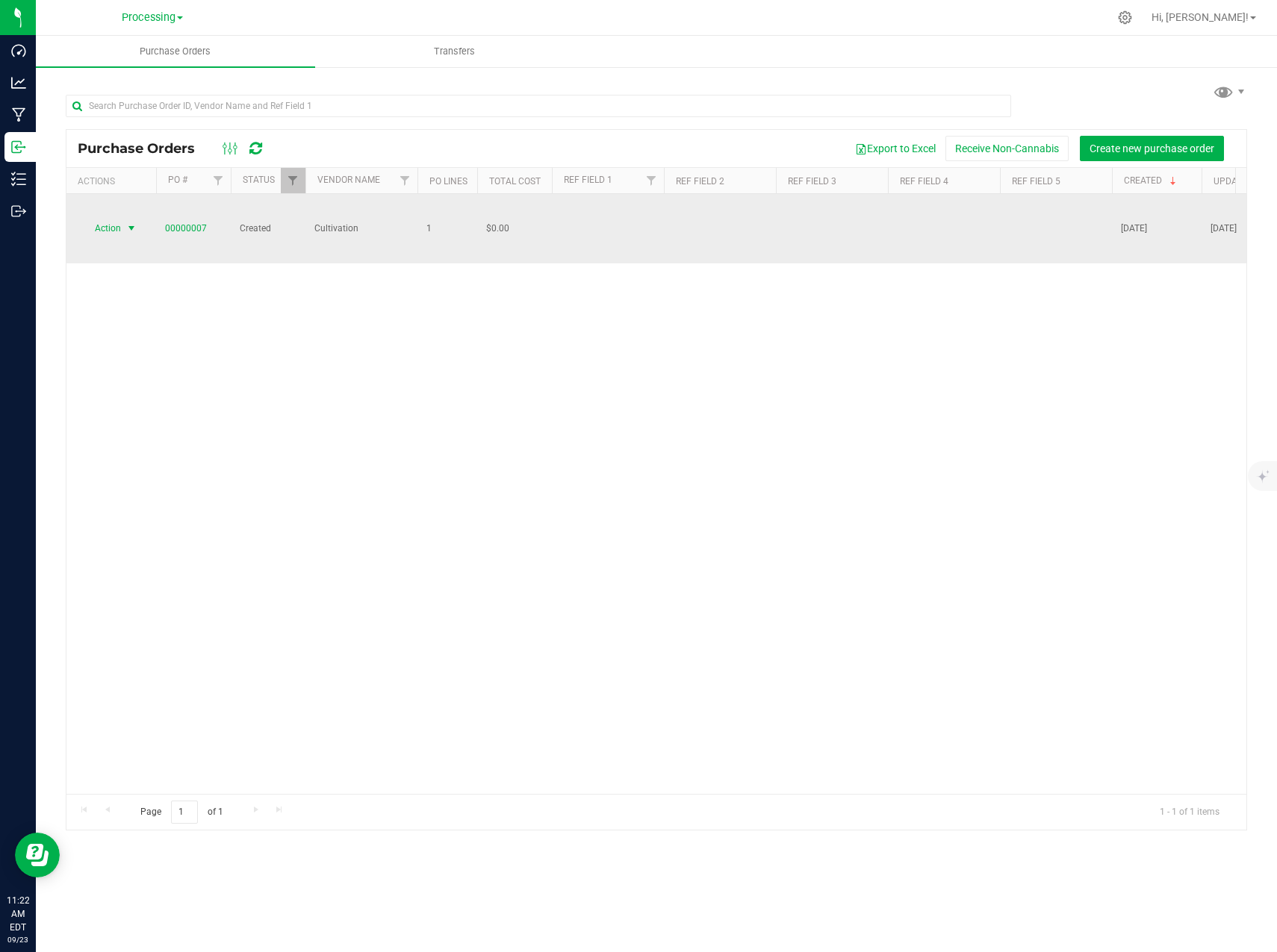
click at [125, 223] on span "select" at bounding box center [131, 229] width 12 height 12
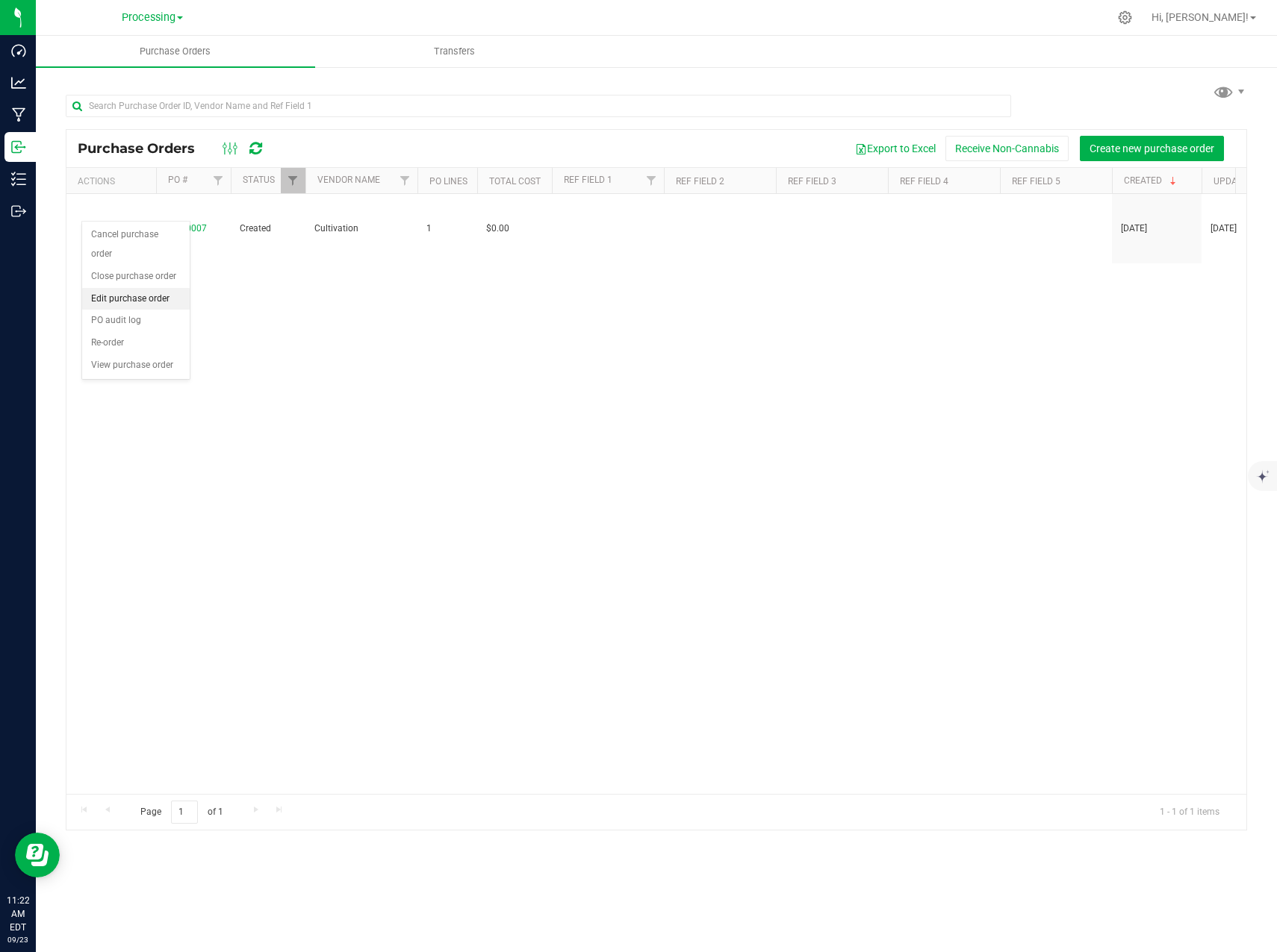
click at [122, 288] on li "Edit purchase order" at bounding box center [136, 299] width 108 height 23
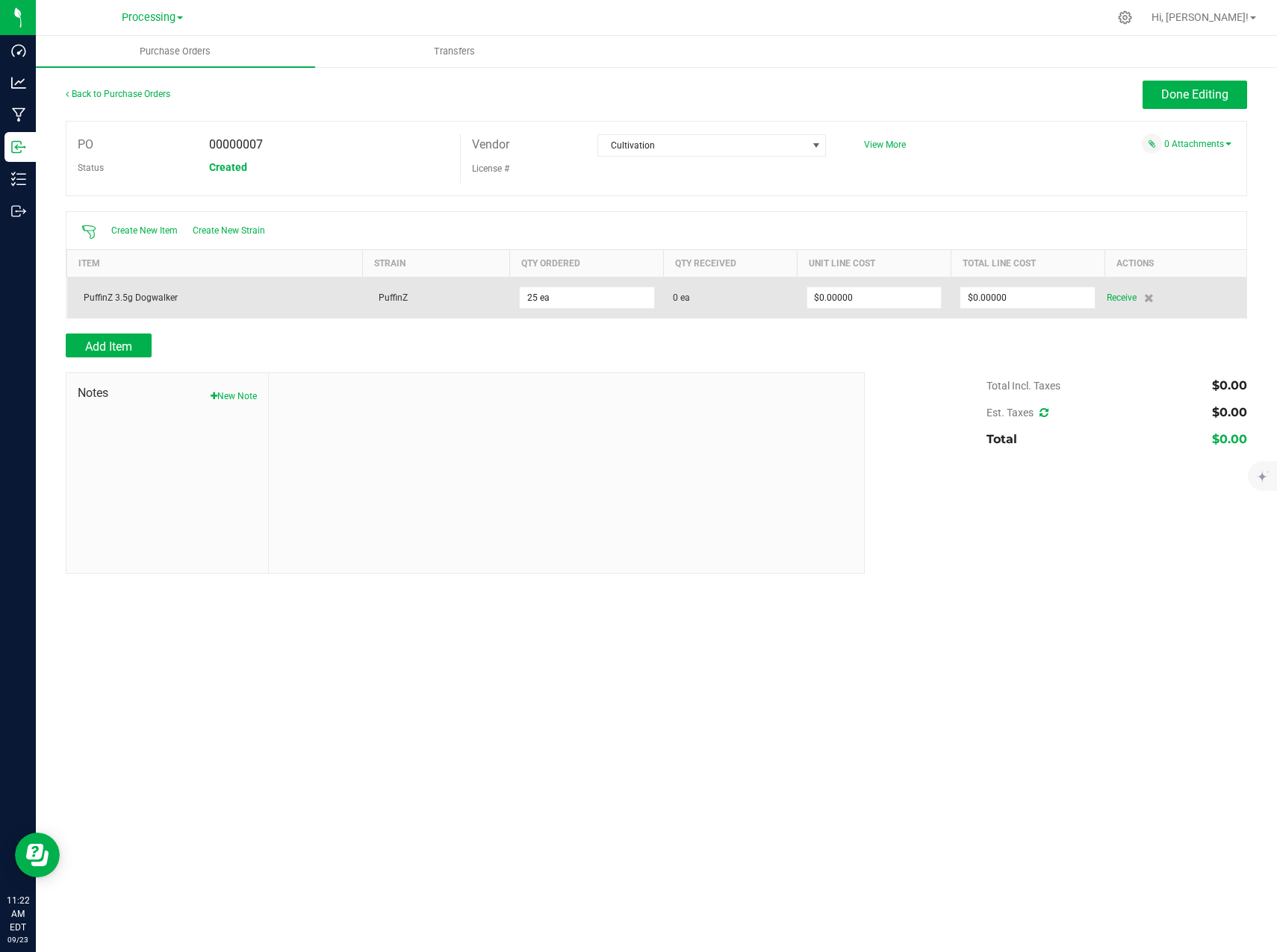
click at [258, 292] on div "PuffinZ 3.5g Dogwalker" at bounding box center [215, 297] width 277 height 13
click at [1116, 298] on span "Receive" at bounding box center [1121, 297] width 30 height 18
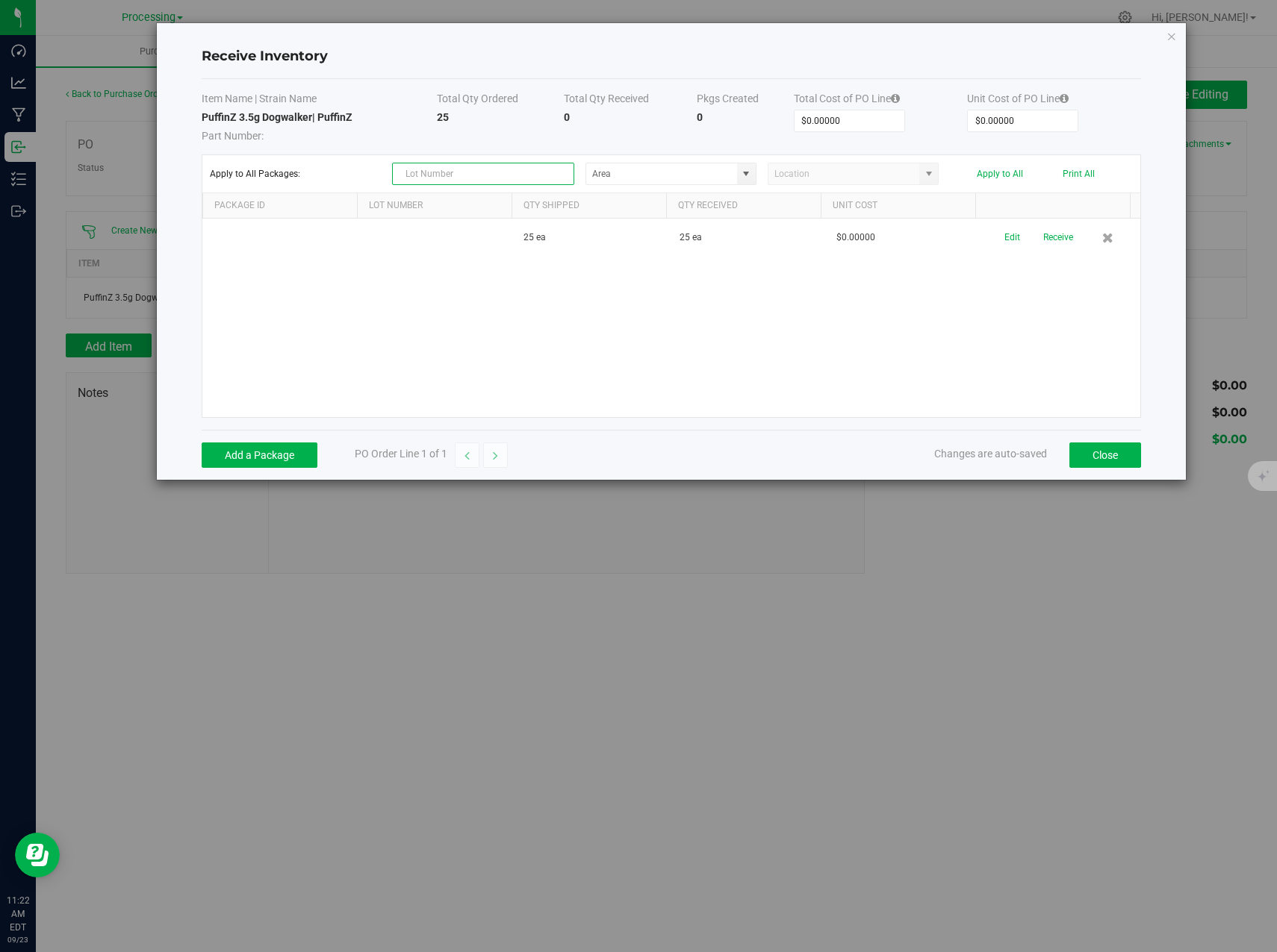
click at [448, 171] on input "text" at bounding box center [483, 174] width 182 height 23
click at [471, 176] on input "text" at bounding box center [483, 174] width 182 height 23
paste input "Puffinz Tops [DATE]"
type input "Puffinz Tops [DATE]"
click at [716, 171] on input "NO DATA FOUND" at bounding box center [661, 173] width 150 height 21
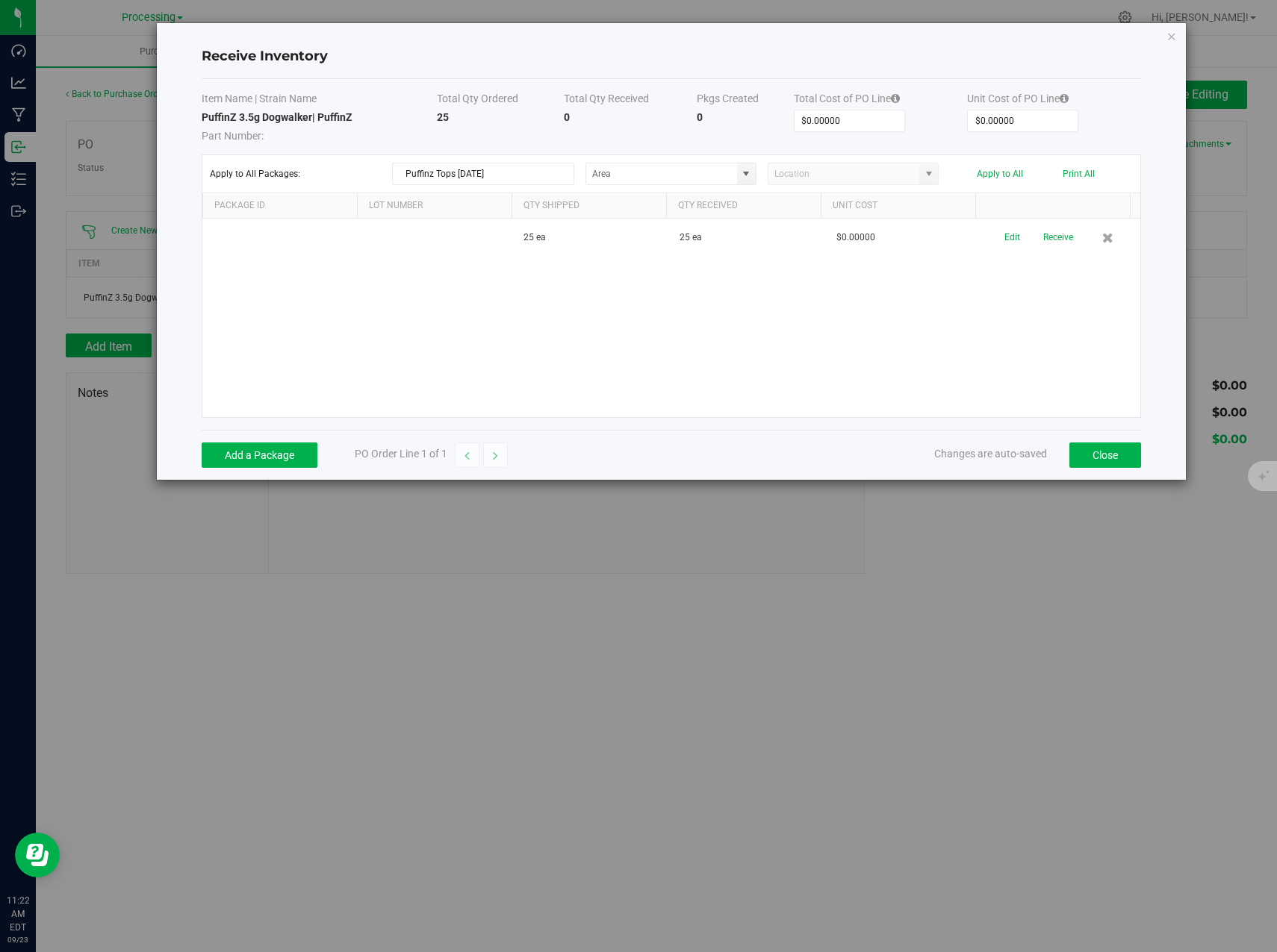
click at [762, 190] on kendo-grid-toolbar "Apply to All Packages: Puffinz Tops 6/17/25 Apply to All Print All" at bounding box center [671, 174] width 937 height 38
click at [742, 166] on span at bounding box center [747, 173] width 18 height 21
click at [944, 178] on div "Apply to All Packages: Puffinz Tops 6/17/25 Apply to All Print All" at bounding box center [672, 174] width 923 height 23
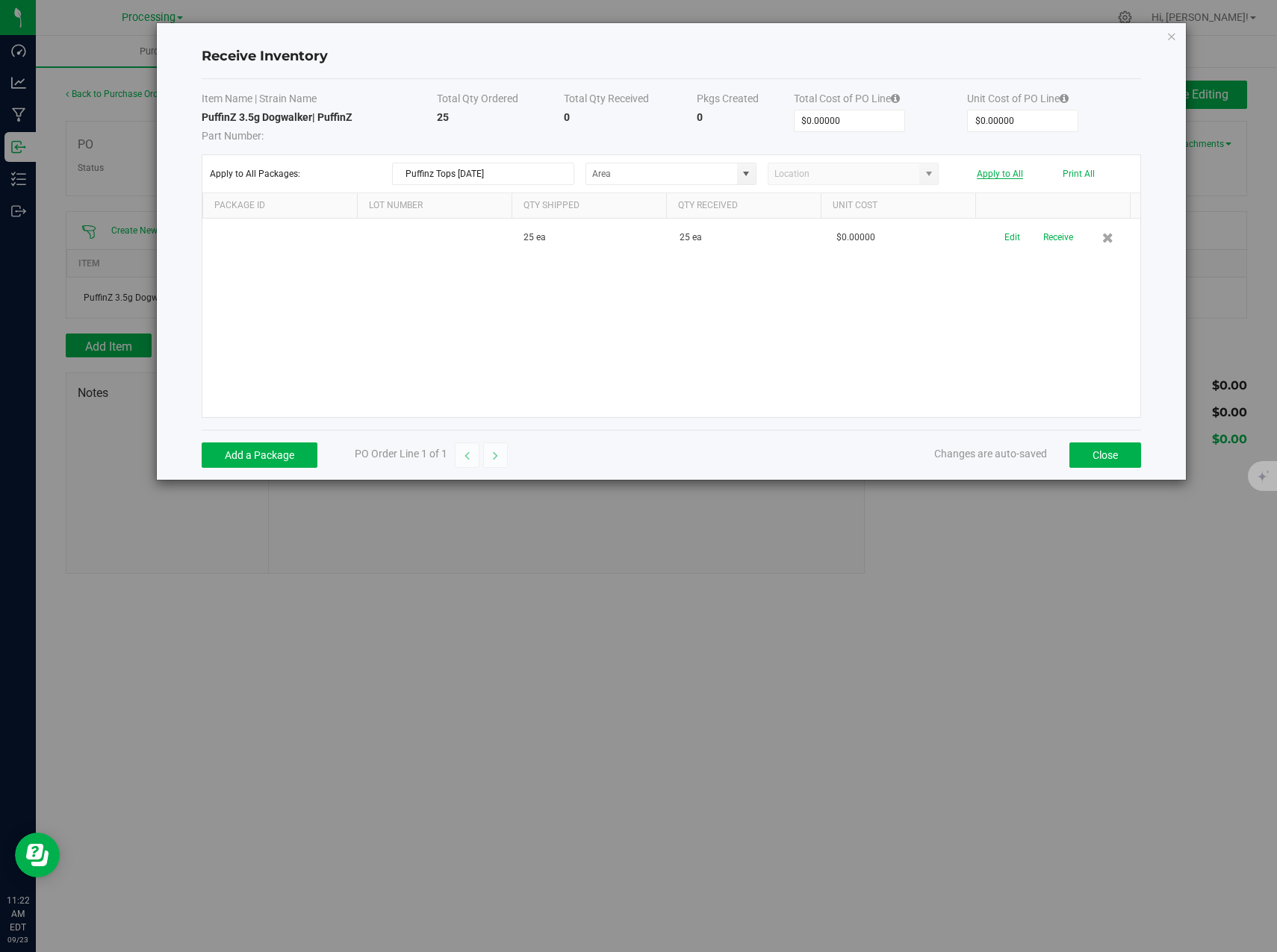
click at [1005, 171] on button "Apply to All" at bounding box center [1000, 174] width 46 height 10
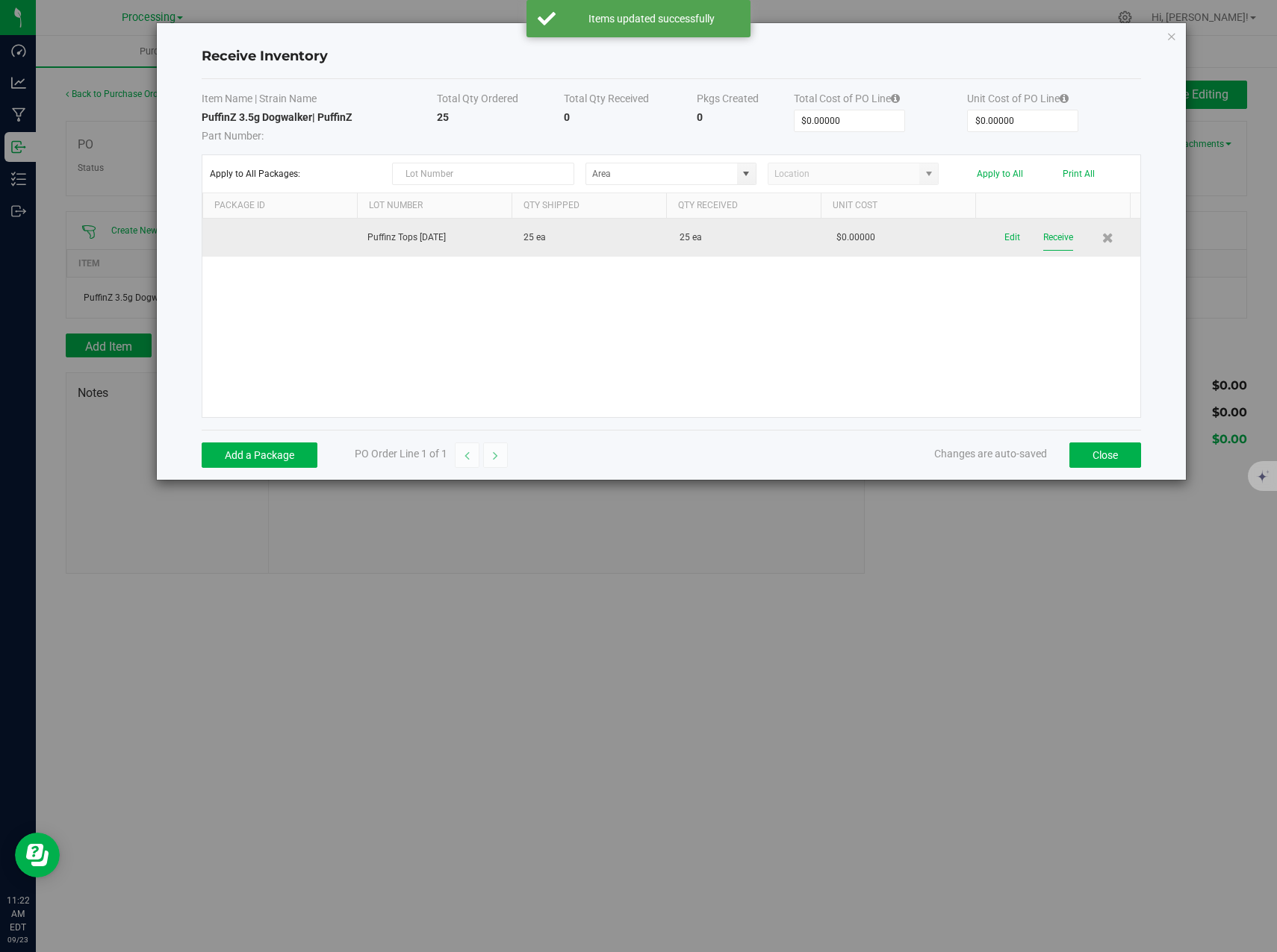
click at [1045, 237] on button "Receive" at bounding box center [1058, 237] width 30 height 26
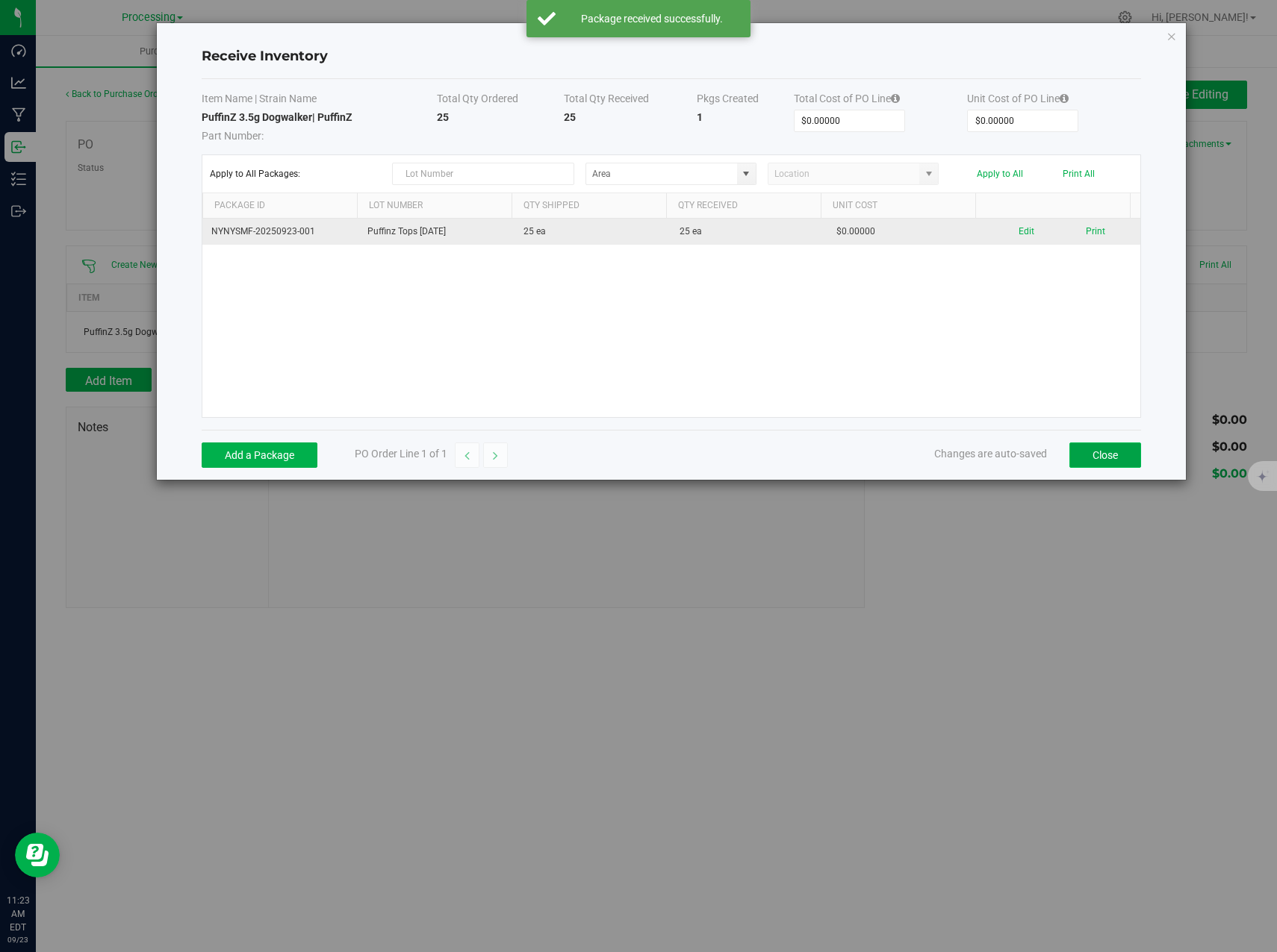
click at [1116, 450] on button "Close" at bounding box center [1105, 455] width 71 height 25
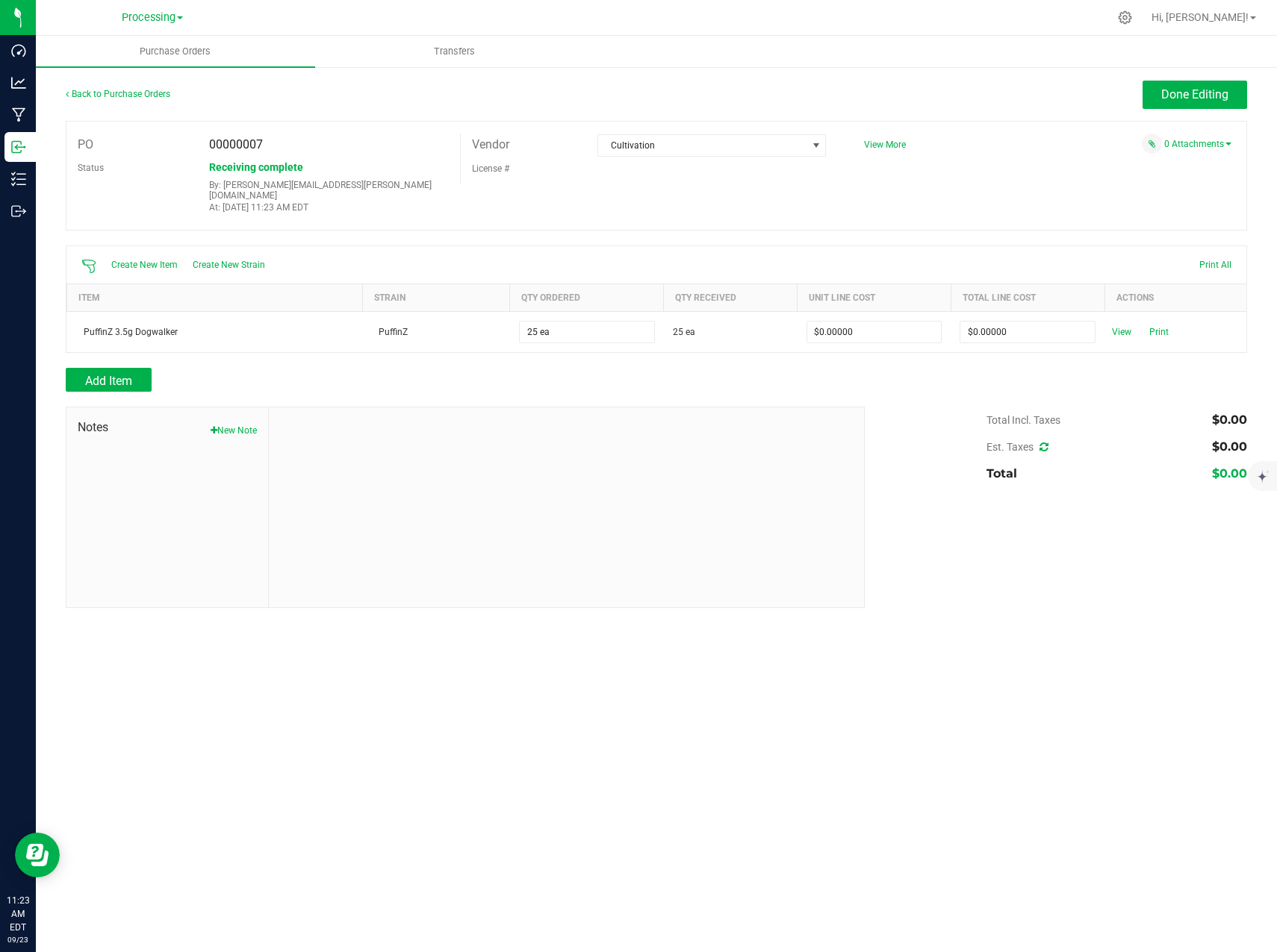
click at [1084, 368] on div "Add Item" at bounding box center [656, 380] width 1181 height 24
click at [1174, 97] on span "Done Editing" at bounding box center [1195, 94] width 67 height 14
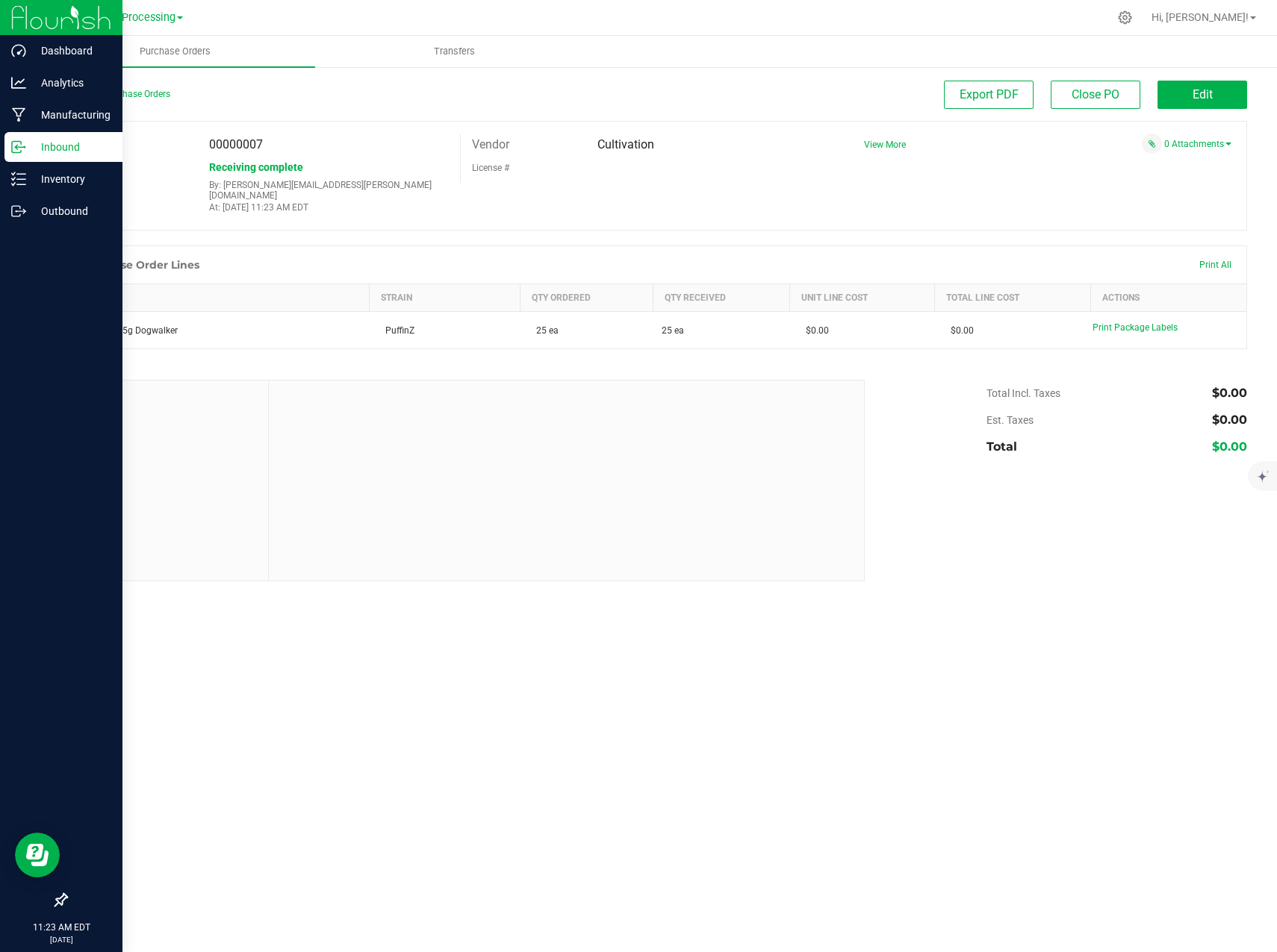
click at [30, 149] on p "Inbound" at bounding box center [71, 146] width 90 height 18
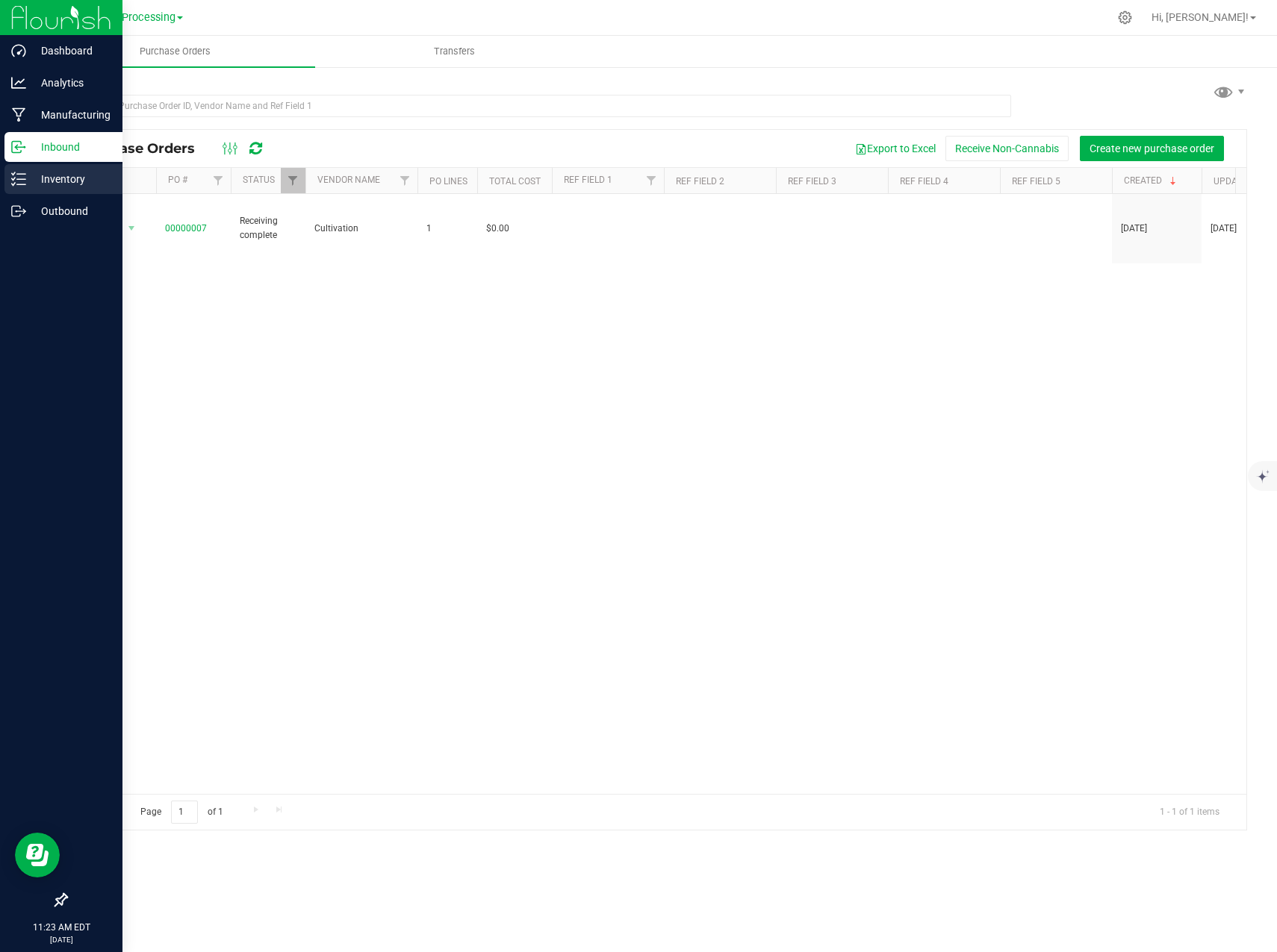
click at [30, 177] on p "Inventory" at bounding box center [71, 178] width 90 height 18
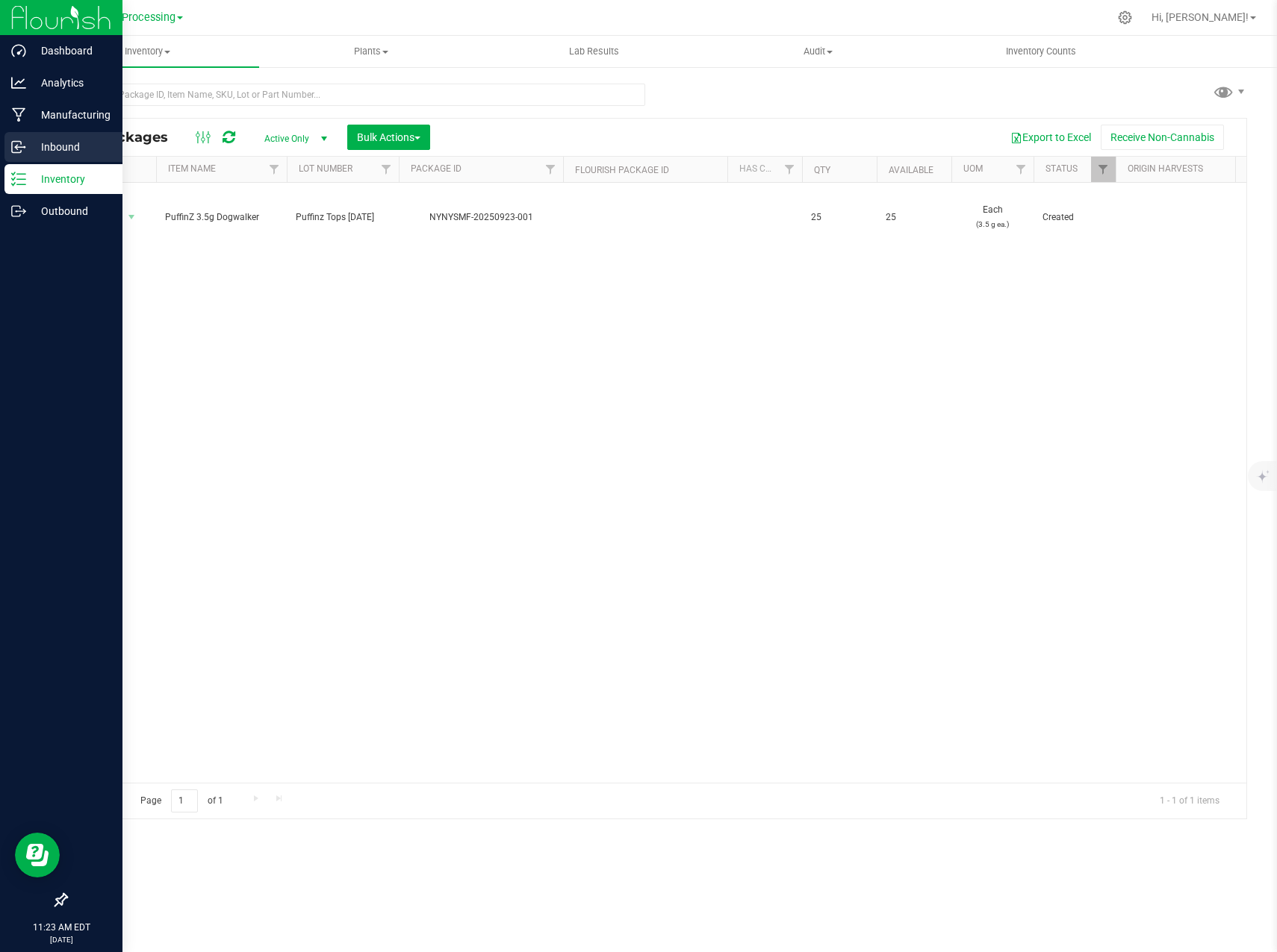
click at [22, 147] on line at bounding box center [19, 147] width 9 height 0
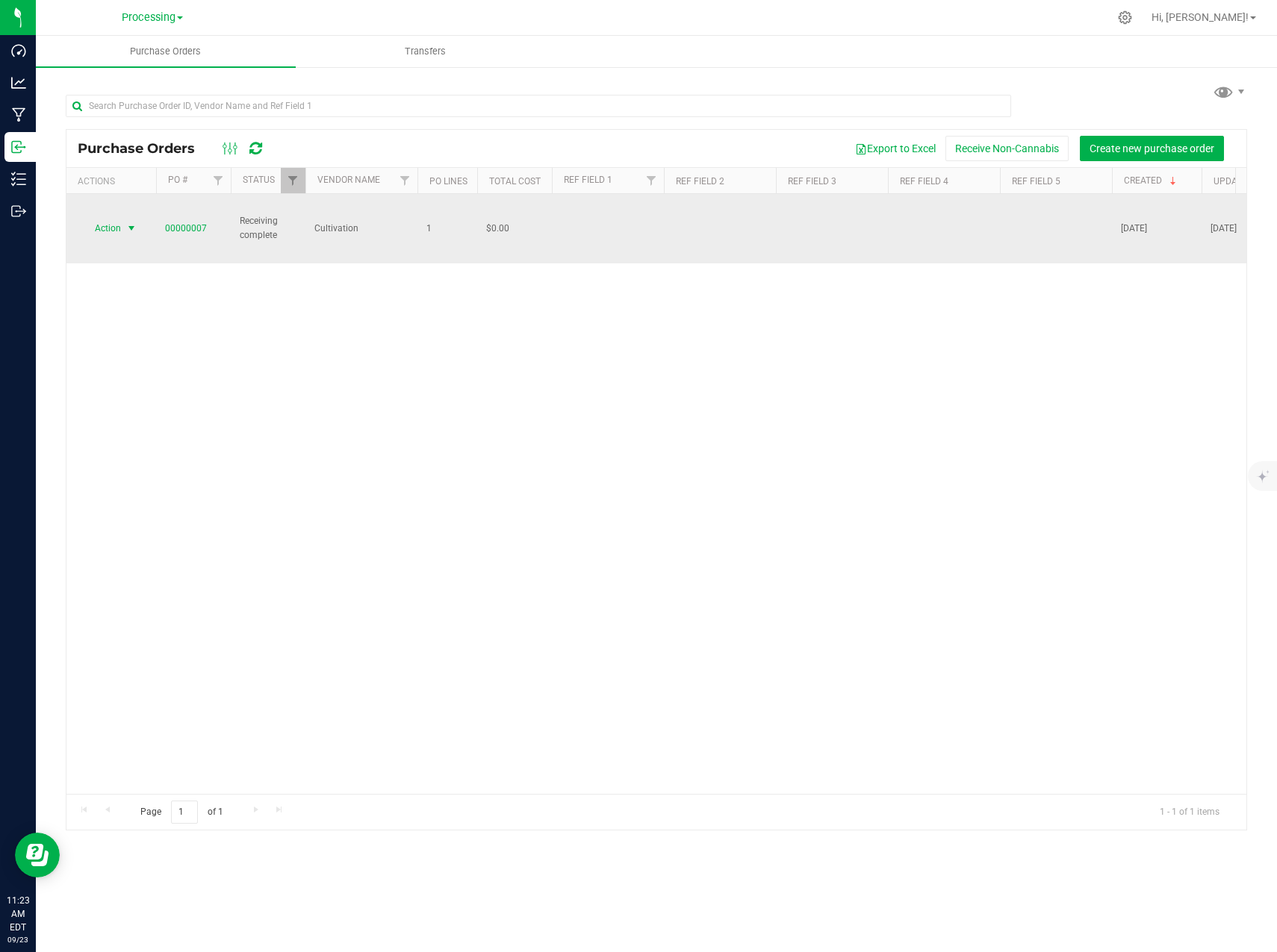
click at [130, 223] on span "select" at bounding box center [131, 229] width 12 height 12
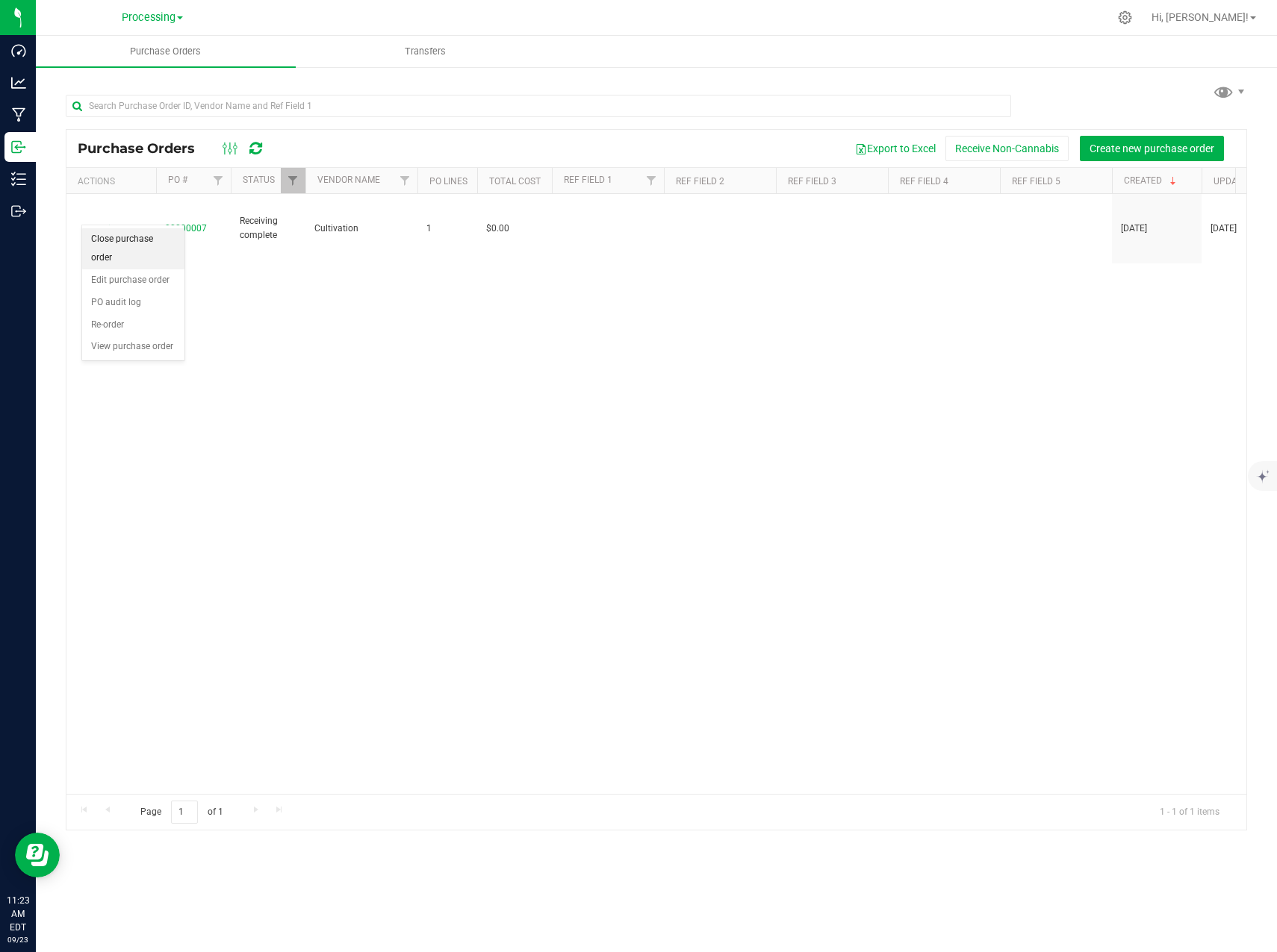
click at [118, 245] on li "Close purchase order" at bounding box center [134, 249] width 103 height 41
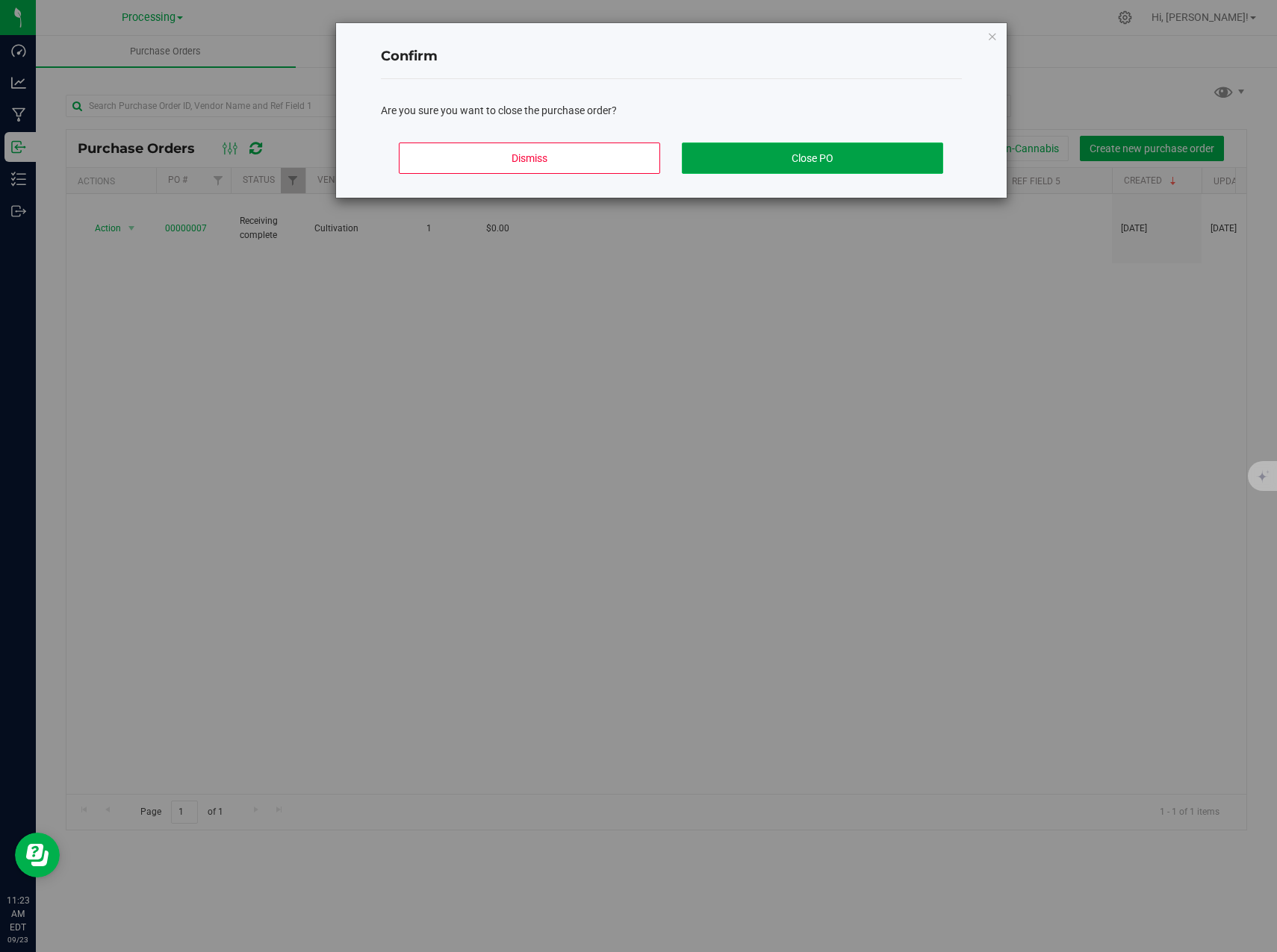
click at [784, 162] on button "Close PO" at bounding box center [812, 158] width 261 height 31
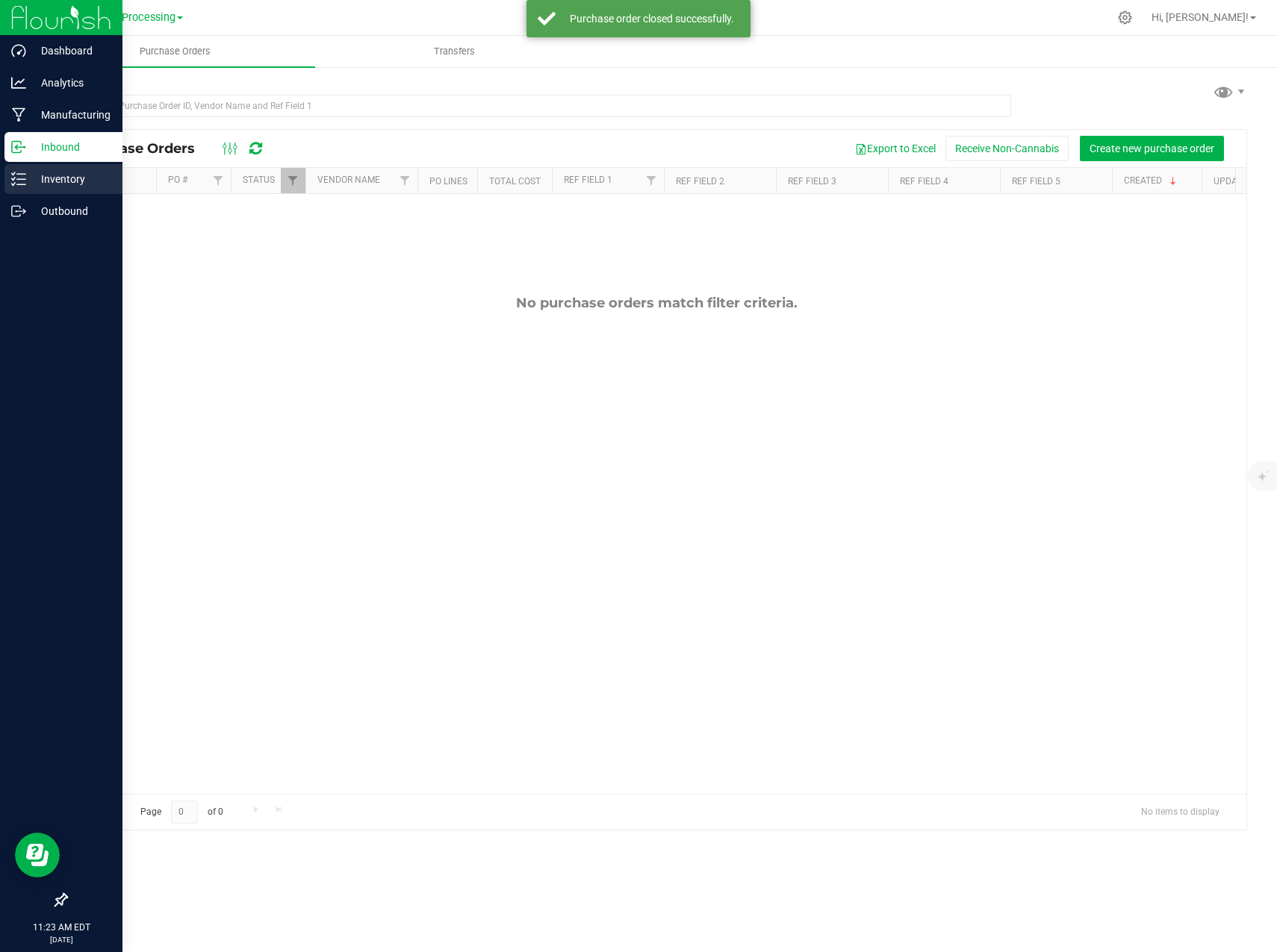
click at [26, 179] on p "Inventory" at bounding box center [71, 178] width 90 height 18
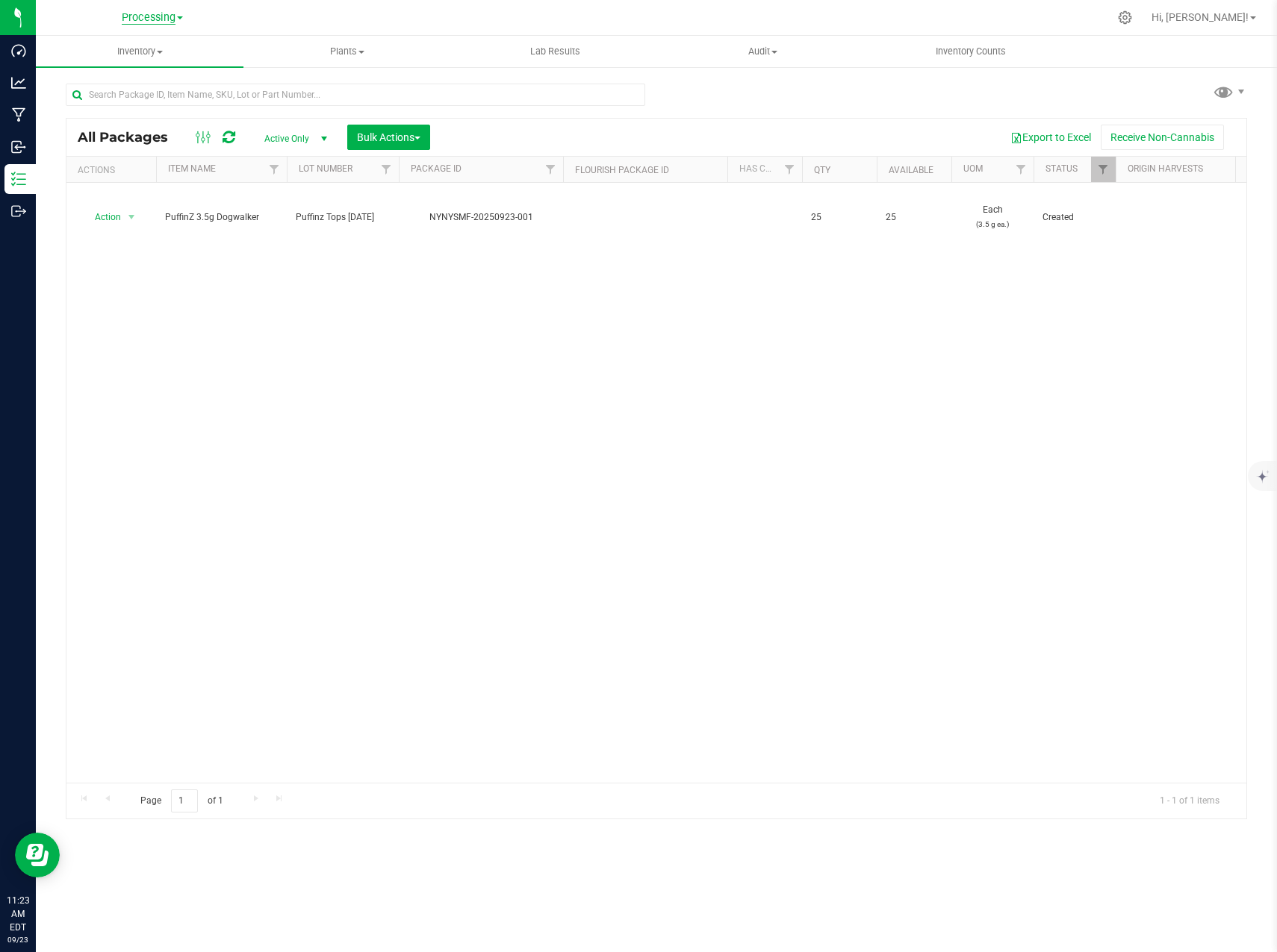
click at [171, 19] on span "Processing" at bounding box center [149, 18] width 54 height 13
click at [145, 46] on link "Cultivation" at bounding box center [152, 53] width 218 height 20
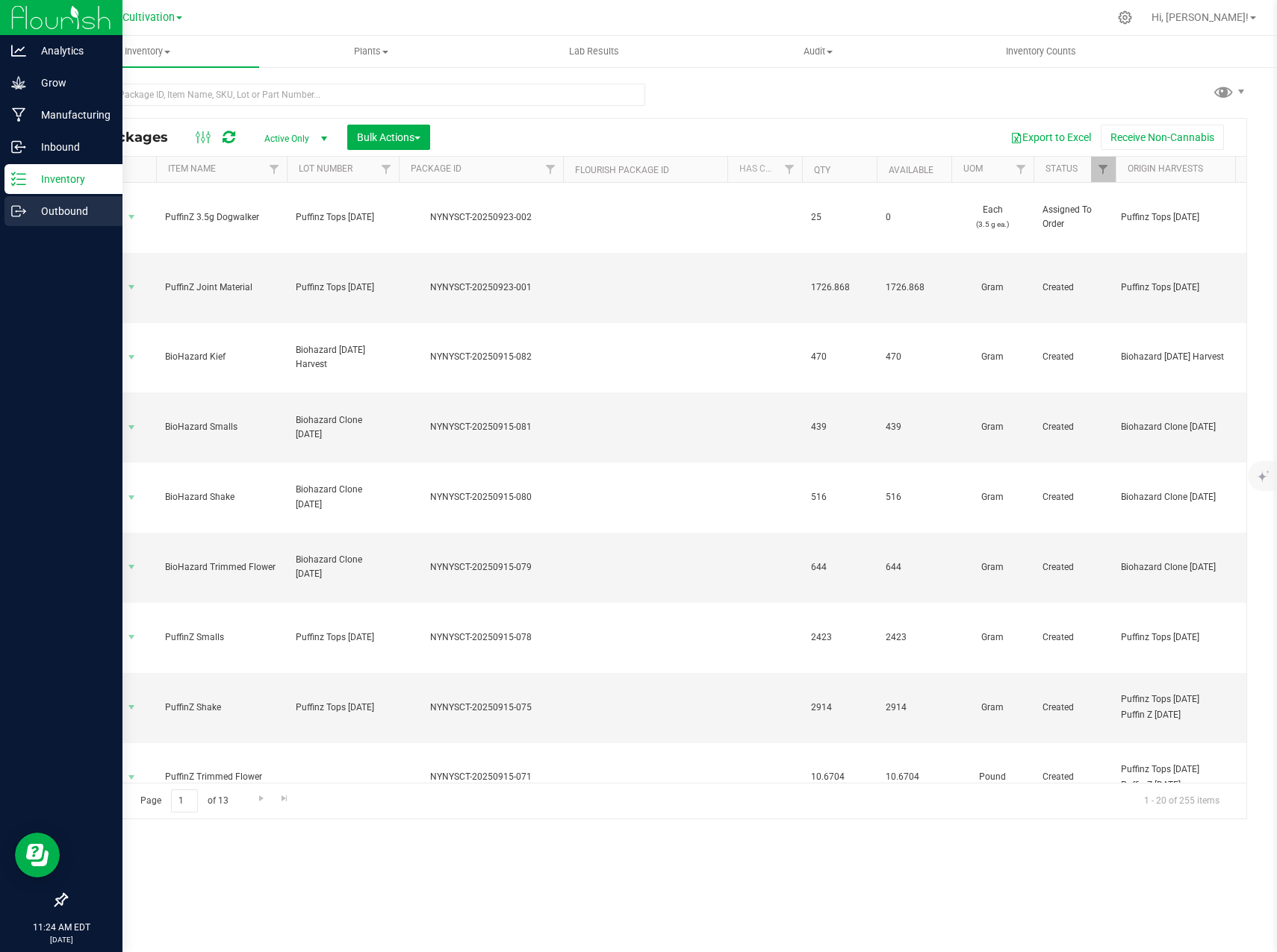
click at [27, 210] on p "Outbound" at bounding box center [71, 211] width 90 height 18
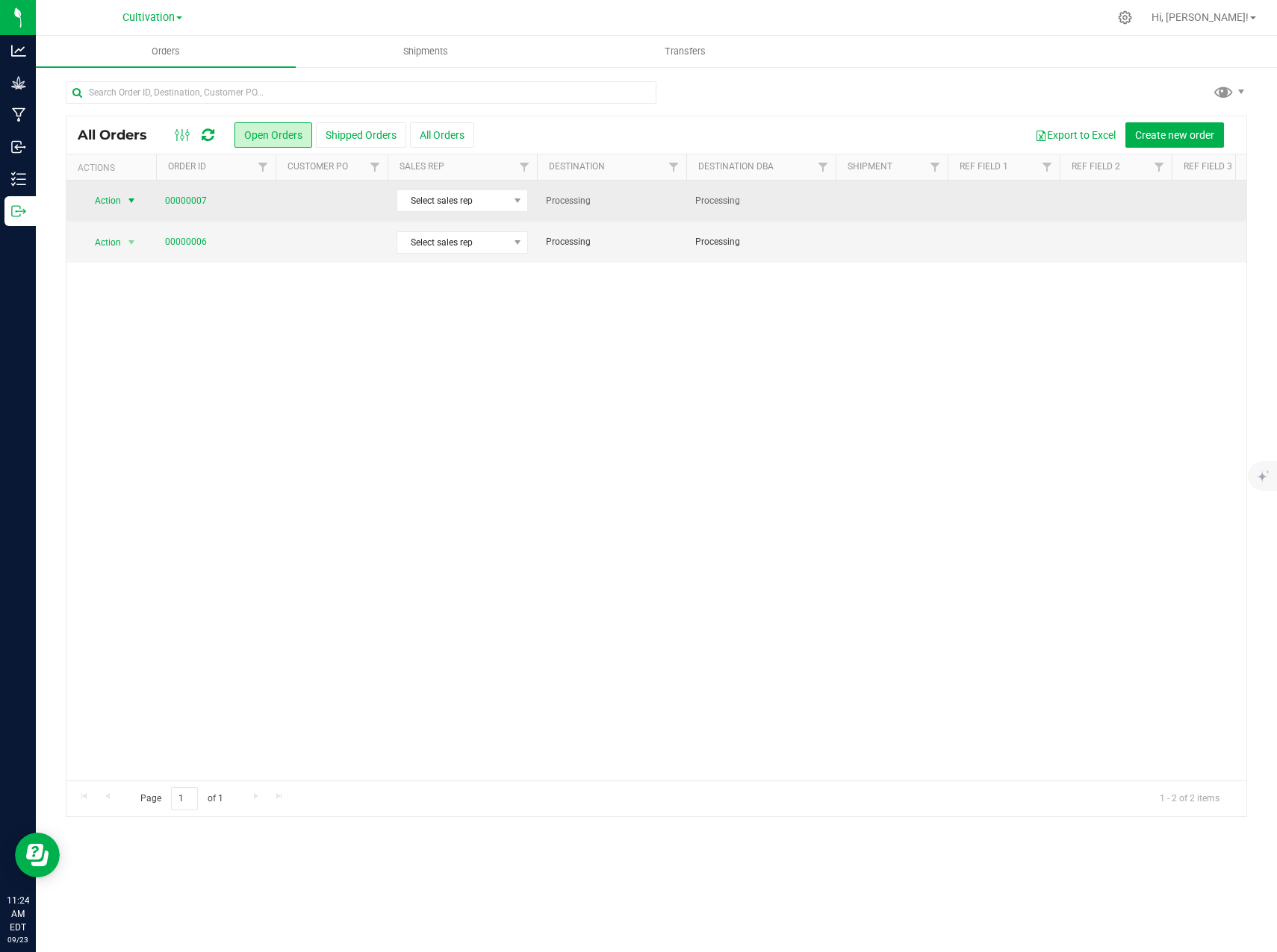
click at [120, 202] on span "Action" at bounding box center [102, 200] width 40 height 21
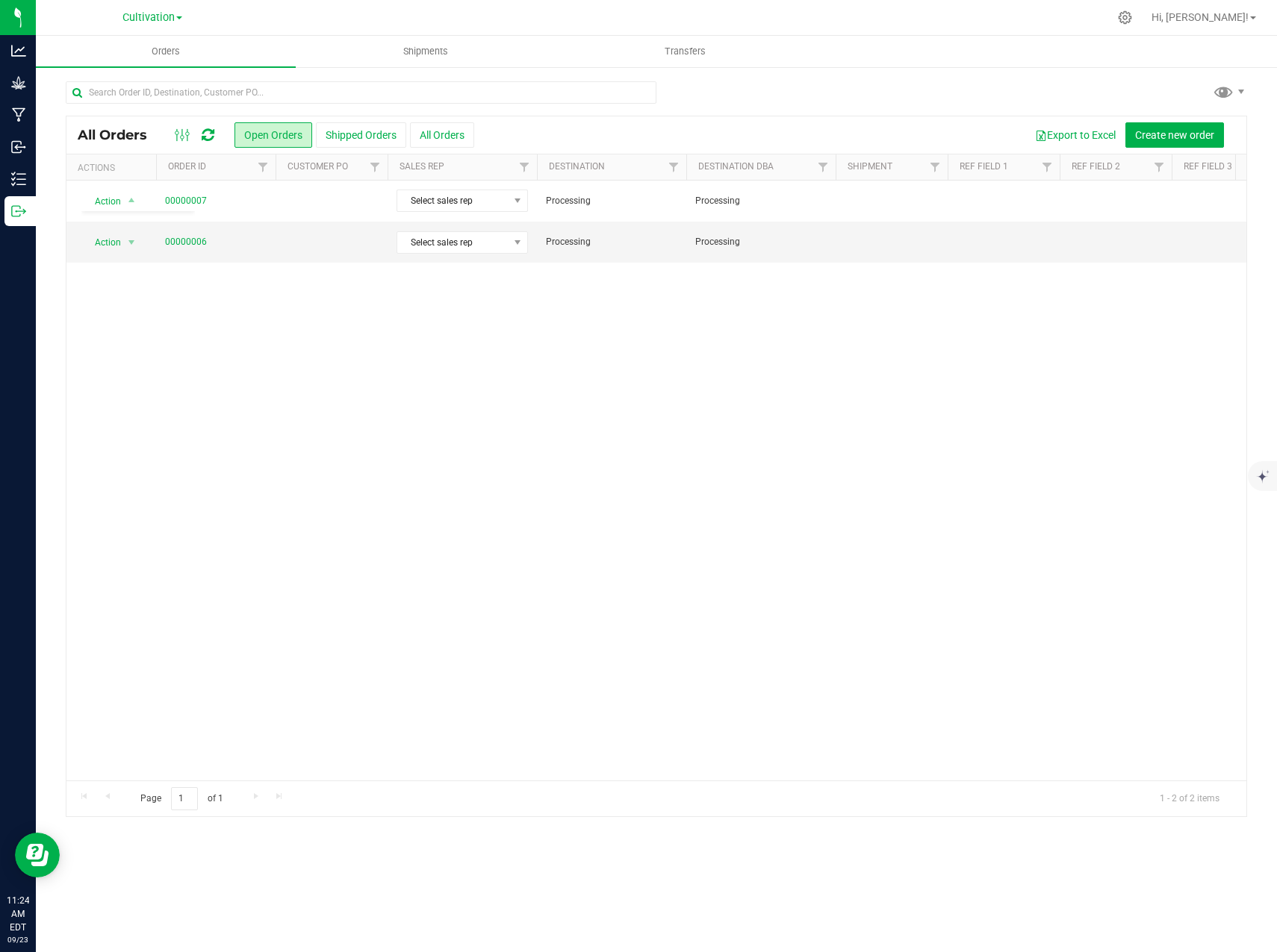
click at [300, 310] on div "Action Action Cancel order Clone order Edit order Mark as fully paid Order audi…" at bounding box center [656, 481] width 1179 height 600
click at [173, 13] on span "Cultivation" at bounding box center [149, 18] width 52 height 13
click at [130, 92] on link "Processing" at bounding box center [152, 92] width 218 height 20
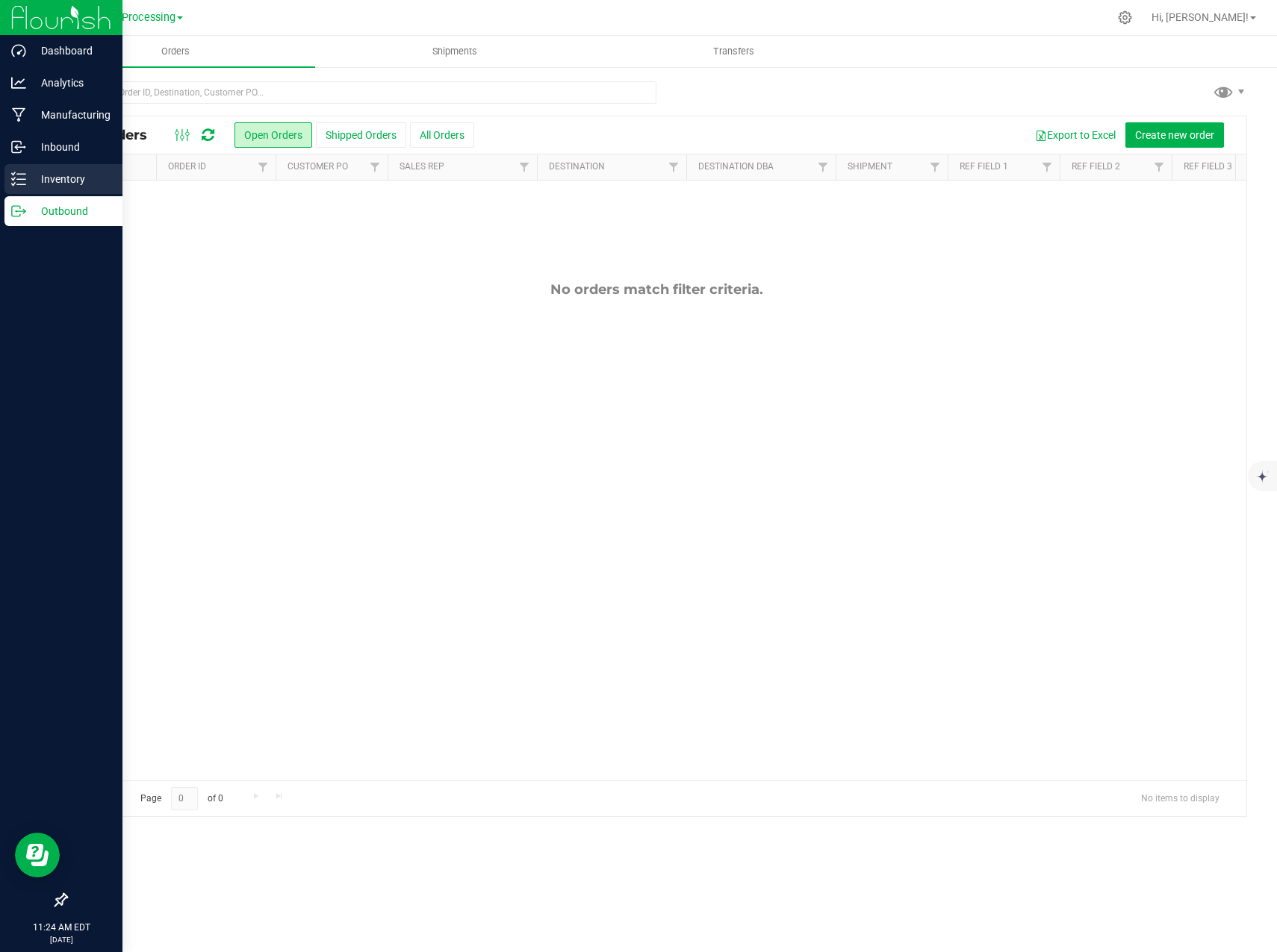
click at [82, 176] on p "Inventory" at bounding box center [71, 178] width 90 height 18
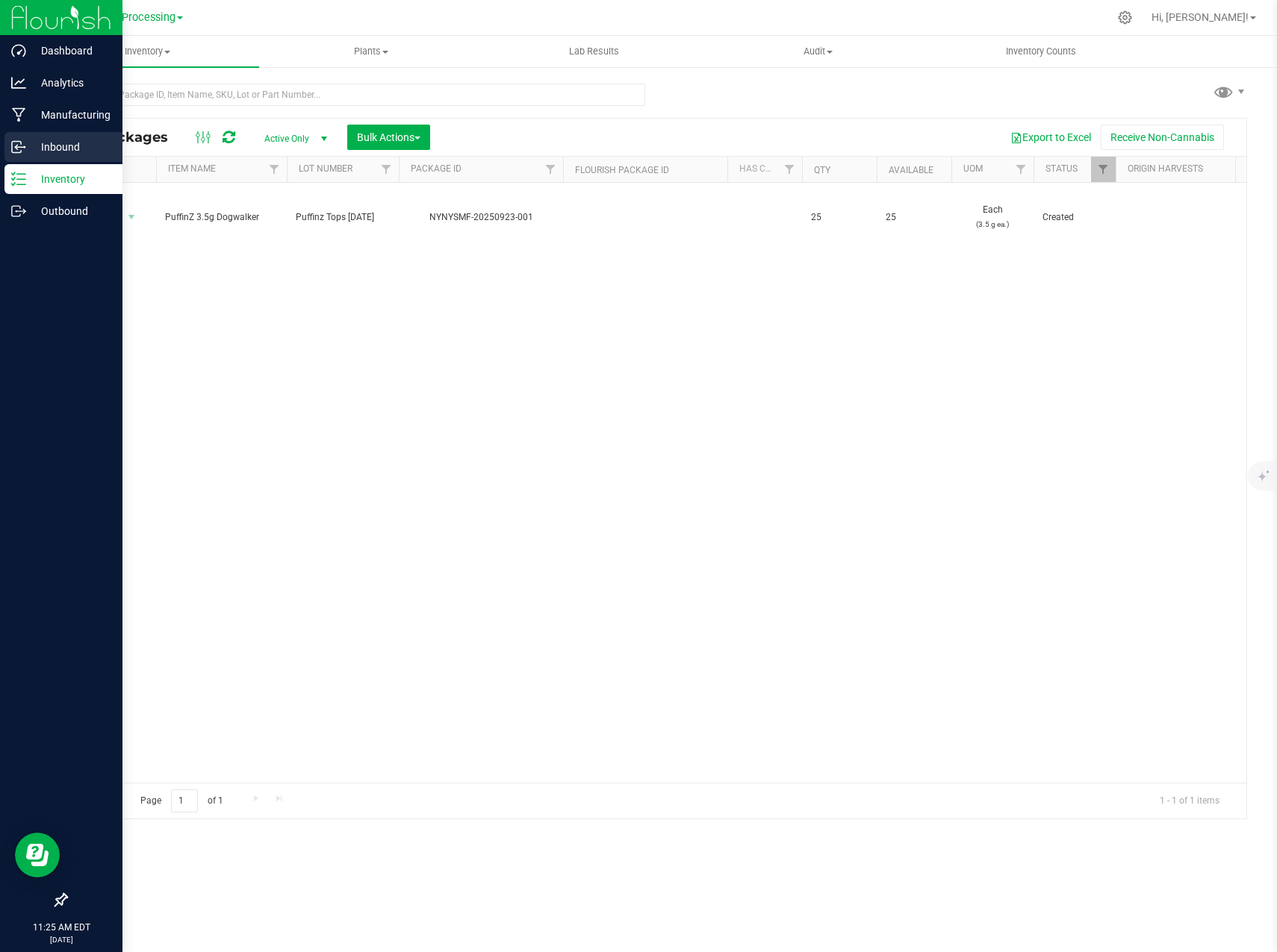
click at [25, 146] on icon at bounding box center [18, 147] width 15 height 15
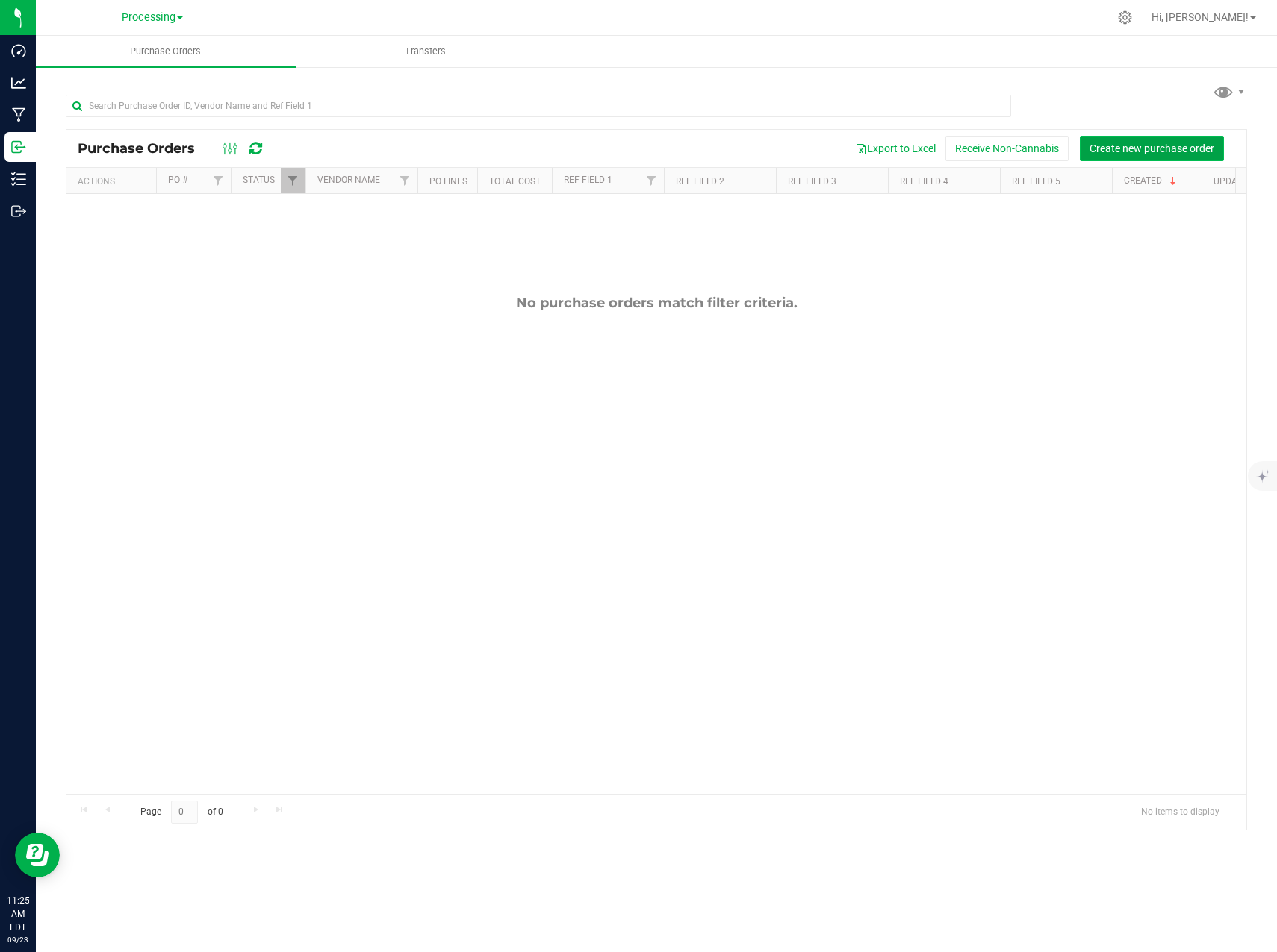
click at [1167, 147] on span "Create new purchase order" at bounding box center [1152, 149] width 124 height 12
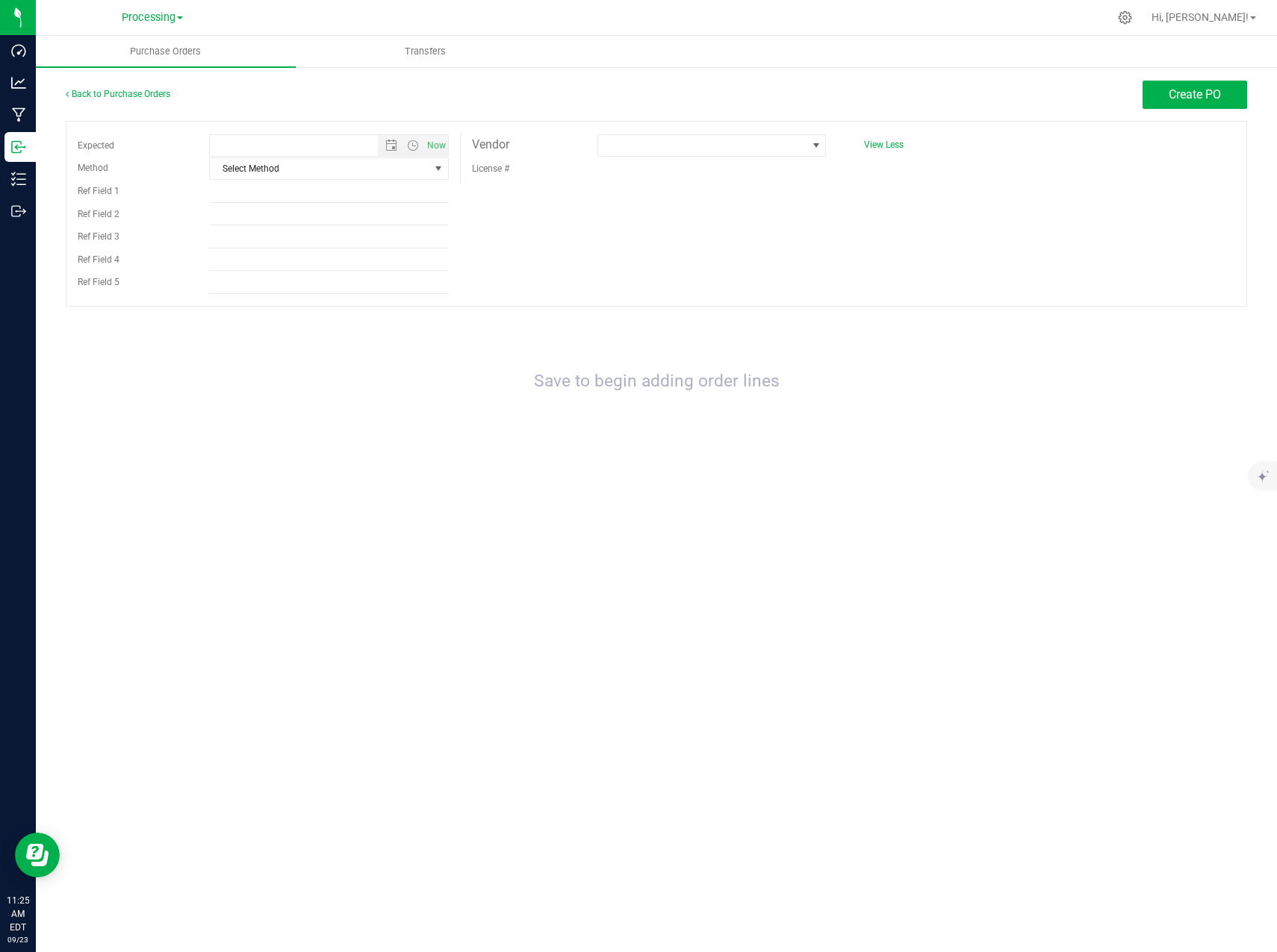
type input "9/23/2025 11:25 AM"
click at [437, 140] on span "Now" at bounding box center [436, 146] width 25 height 22
click at [1206, 97] on span "Create PO" at bounding box center [1195, 94] width 52 height 14
click at [735, 139] on span at bounding box center [702, 145] width 208 height 21
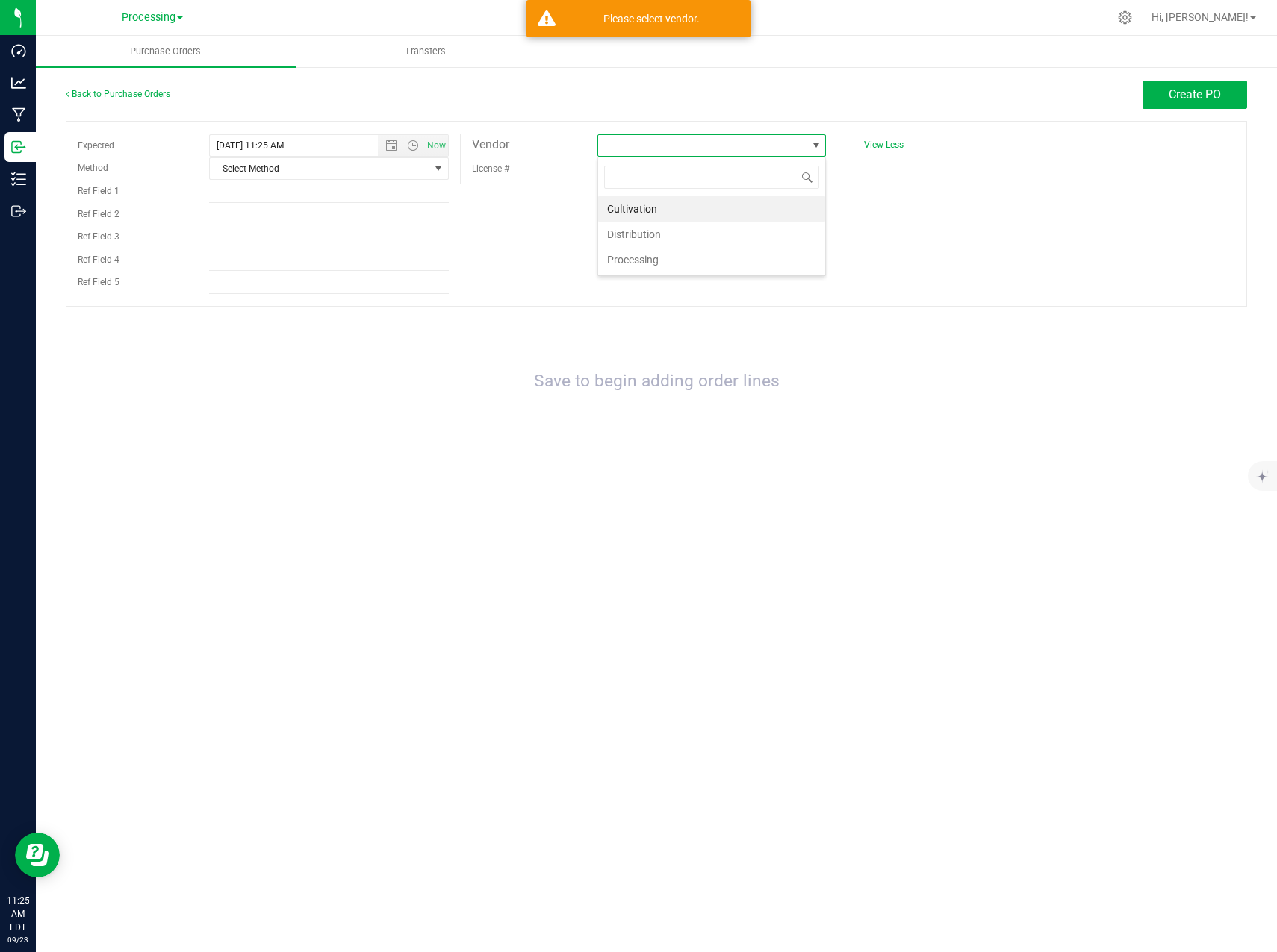
scroll to position [23, 230]
click at [682, 208] on li "Cultivation" at bounding box center [711, 209] width 227 height 25
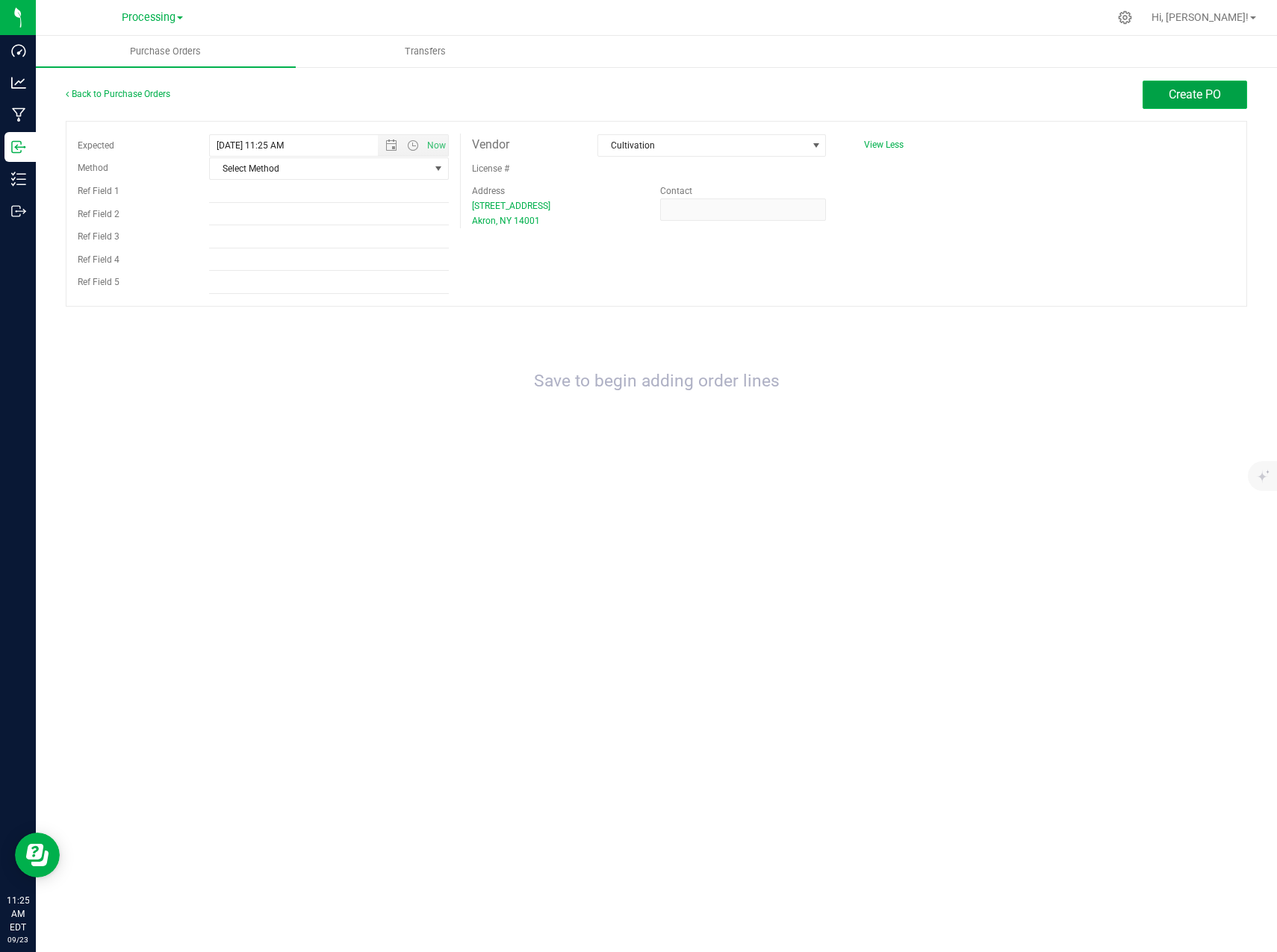
click at [1186, 94] on span "Create PO" at bounding box center [1195, 94] width 52 height 14
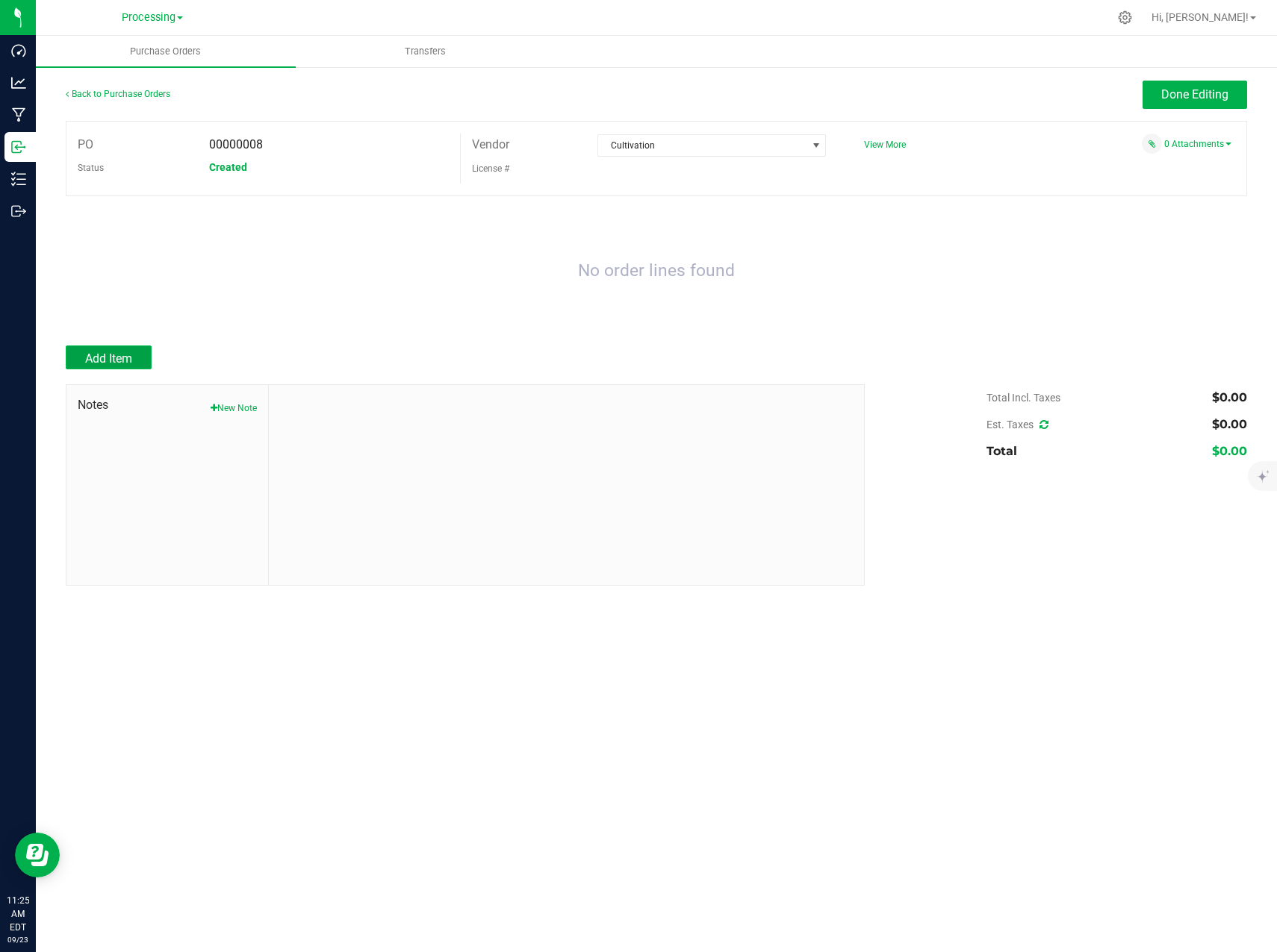
click at [126, 351] on span "Add Item" at bounding box center [108, 358] width 47 height 14
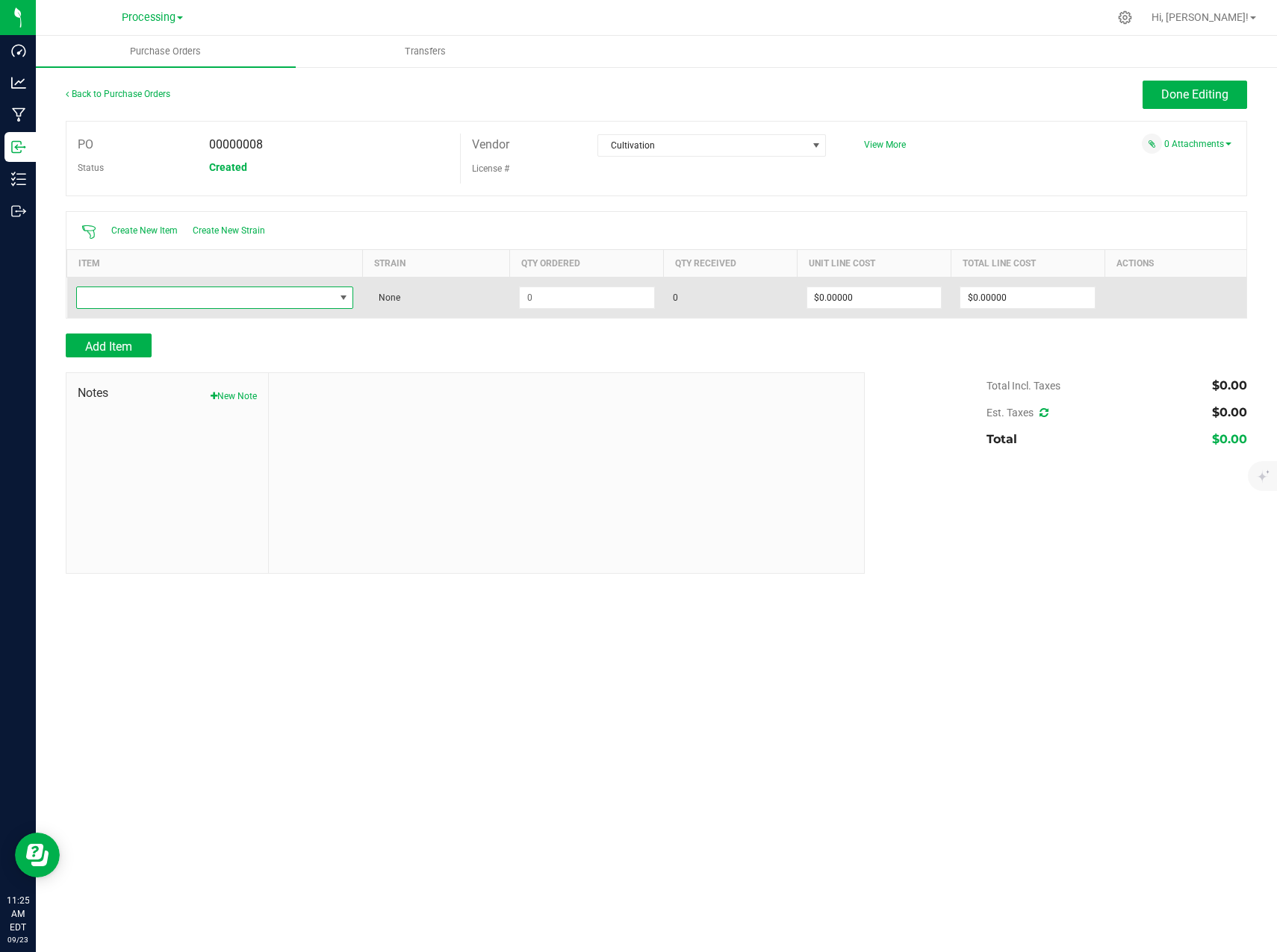
click at [244, 306] on span "NO DATA FOUND" at bounding box center [205, 297] width 257 height 21
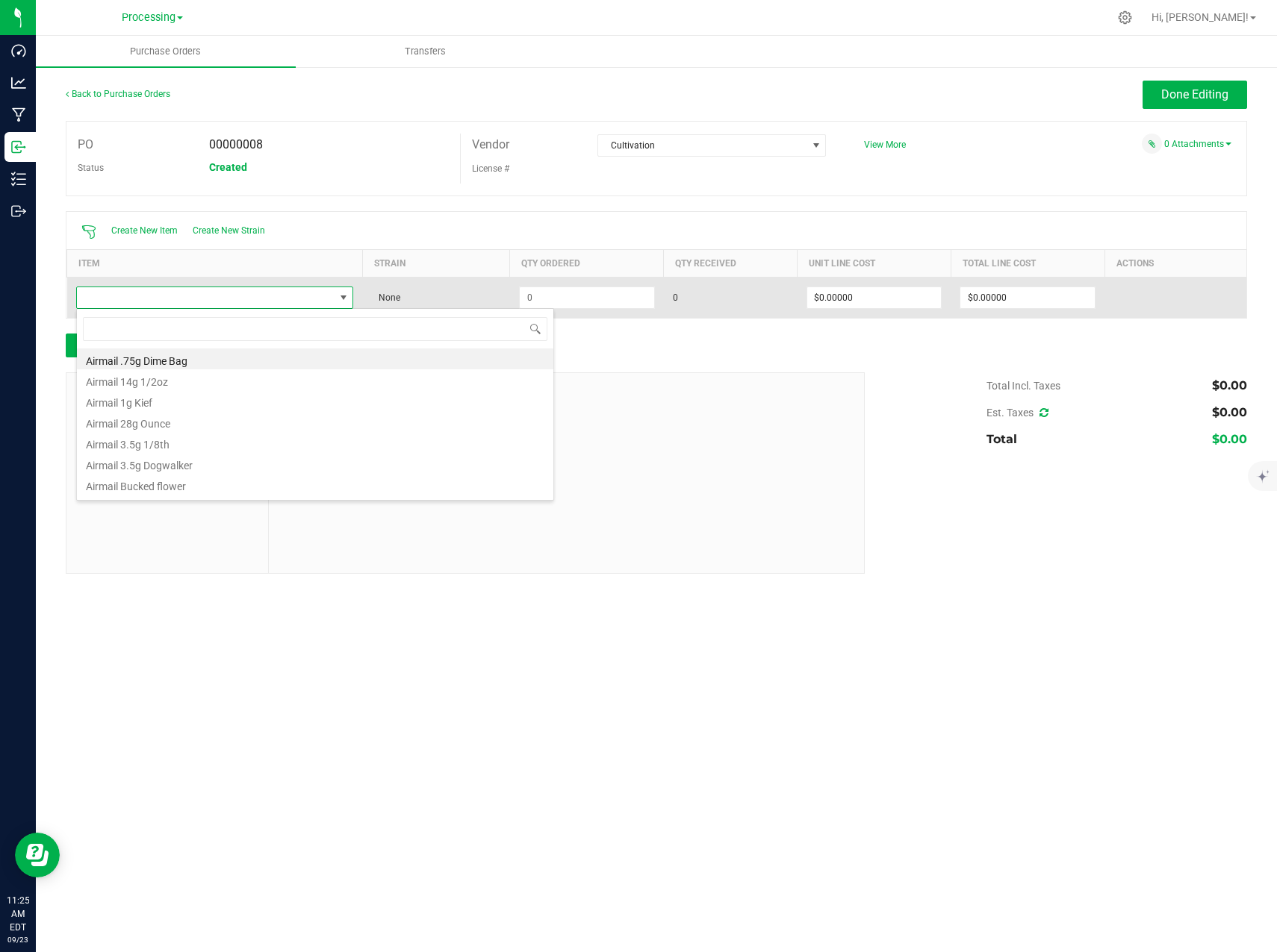
scroll to position [23, 277]
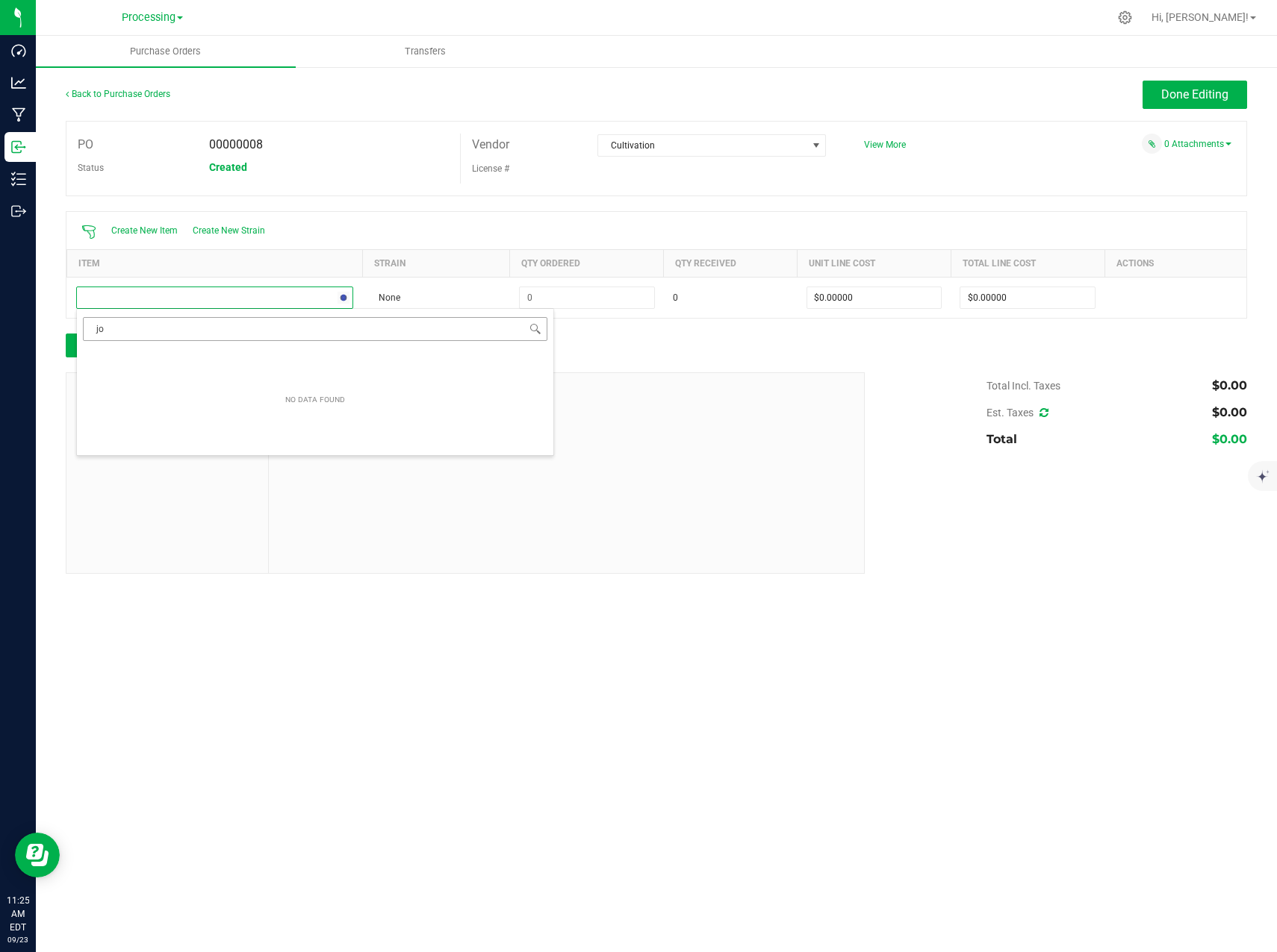
type input "j"
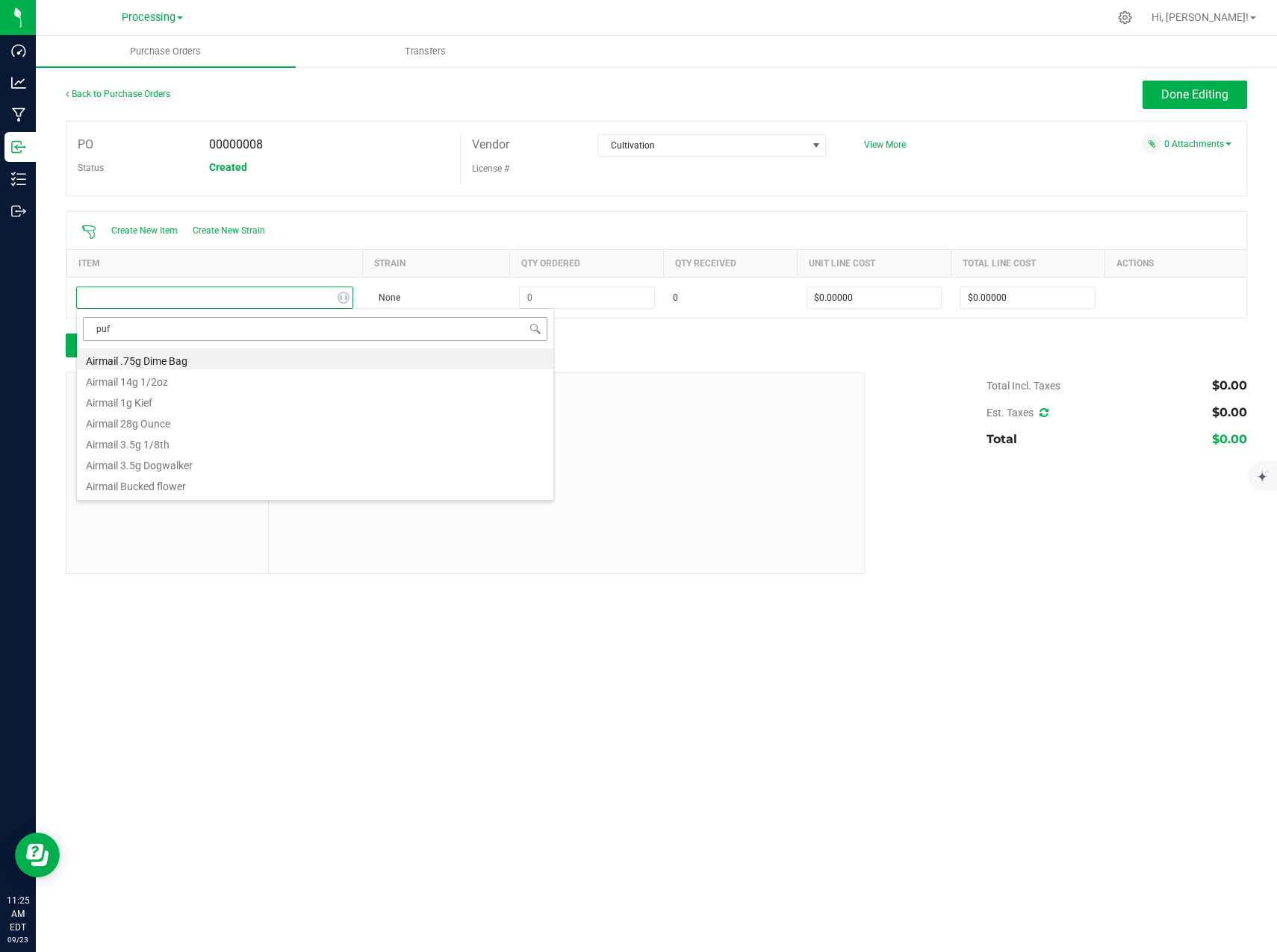
type input "puff"
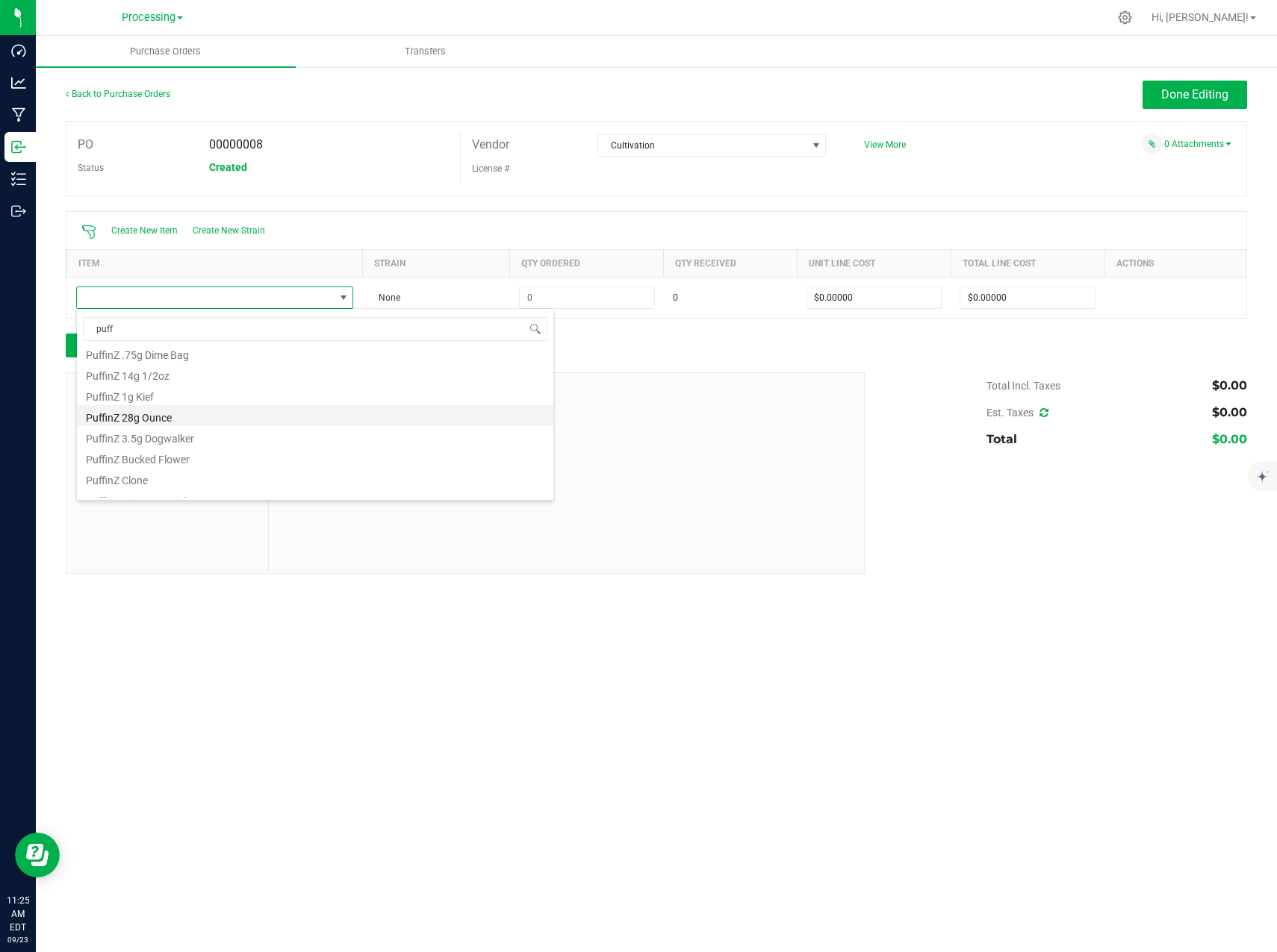
scroll to position [75, 0]
click at [216, 464] on li "PuffinZ Joint Material" at bounding box center [314, 472] width 477 height 21
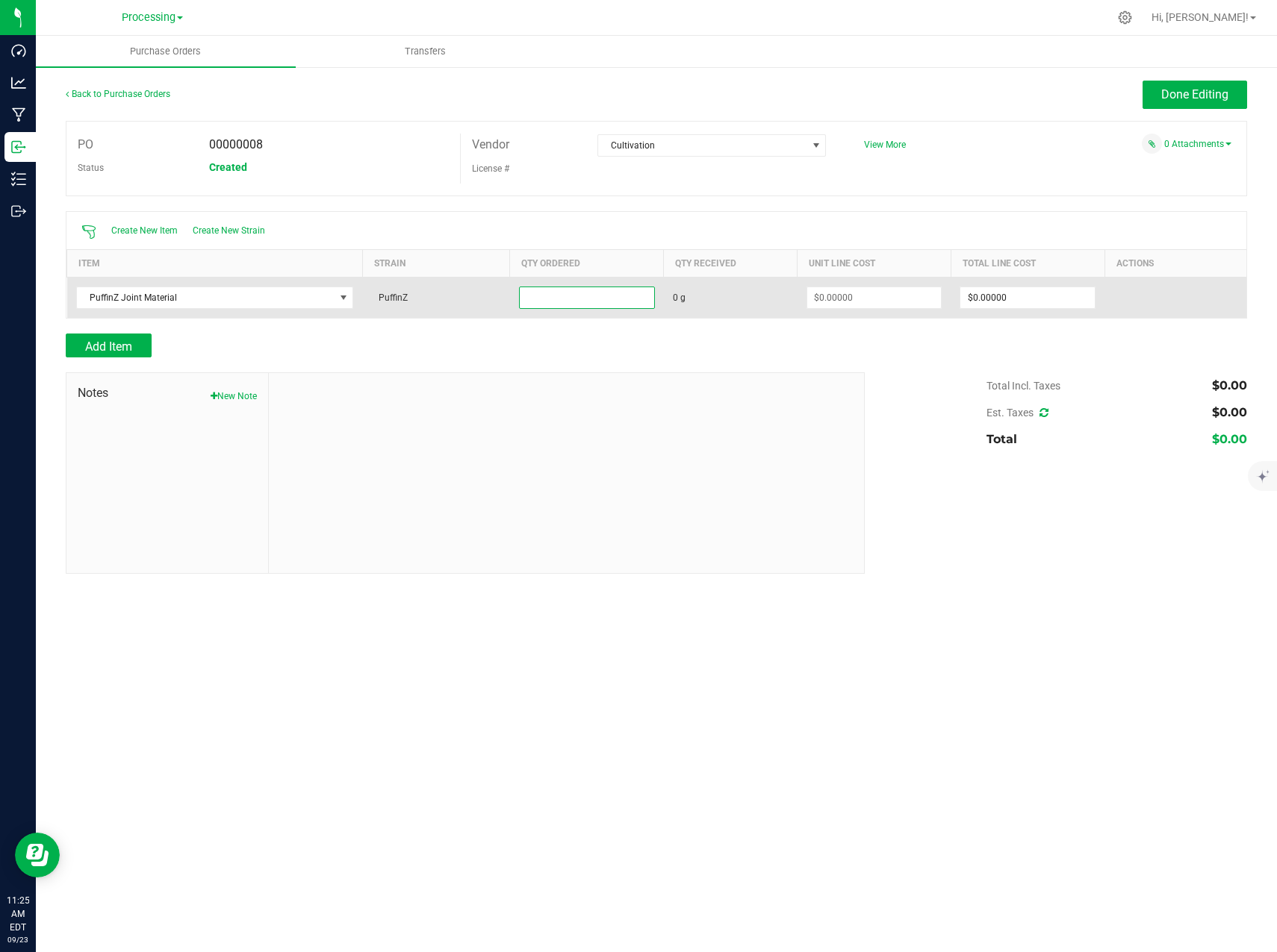
click at [564, 295] on input at bounding box center [587, 297] width 135 height 21
type input "1726.8680 g"
click at [859, 300] on input at bounding box center [874, 297] width 135 height 21
type input "$0.00000"
click at [1131, 297] on span "Receive" at bounding box center [1121, 297] width 30 height 18
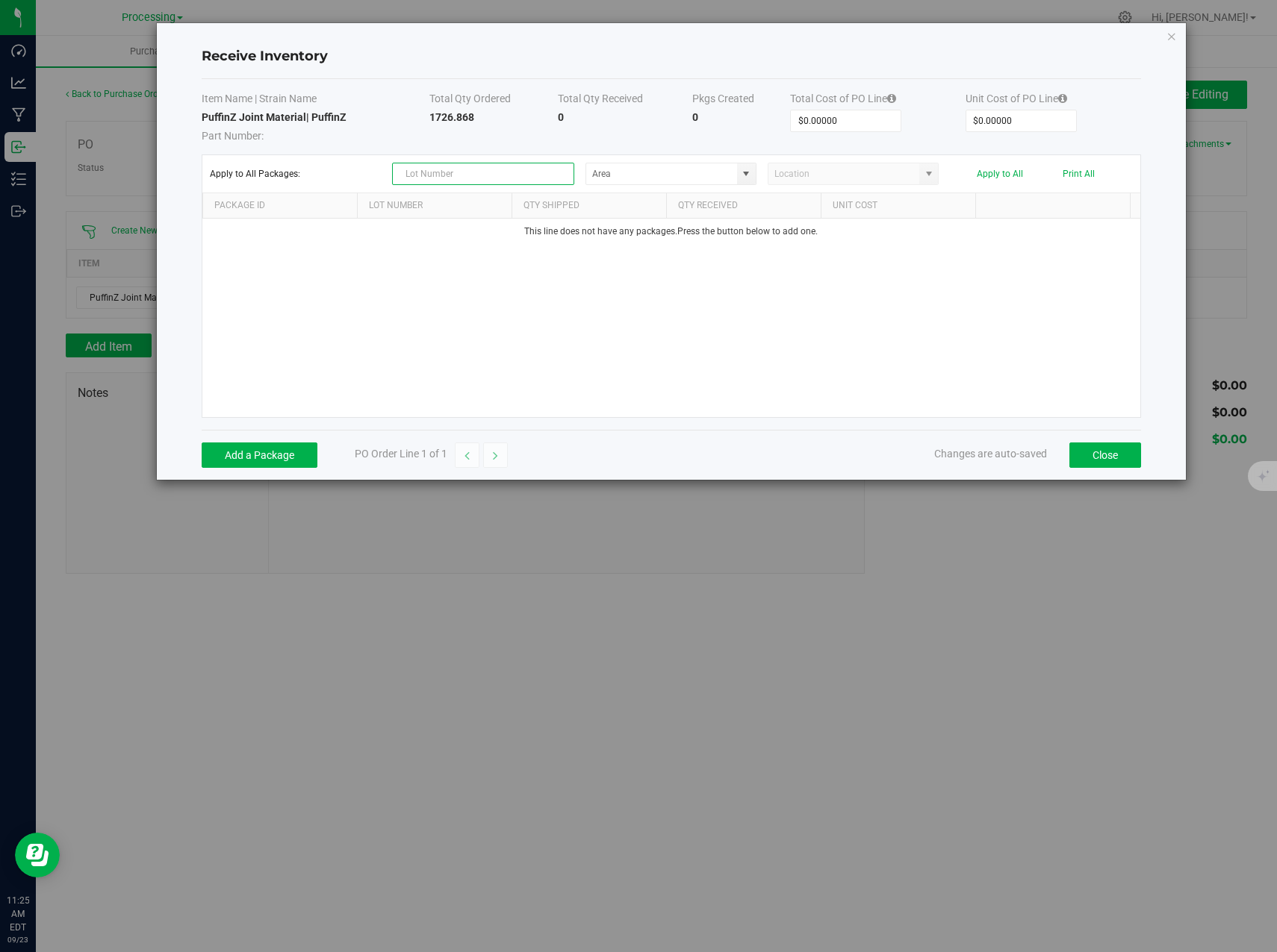
click at [551, 176] on input "text" at bounding box center [483, 174] width 182 height 23
click at [504, 168] on input "text" at bounding box center [483, 174] width 182 height 23
paste input "Puffinz Tops [DATE]"
type input "Puffinz Tops [DATE]"
click at [585, 150] on div "Item Name | Strain Name Total Qty Ordered Total Qty Received Pkgs Created Total…" at bounding box center [671, 254] width 939 height 350
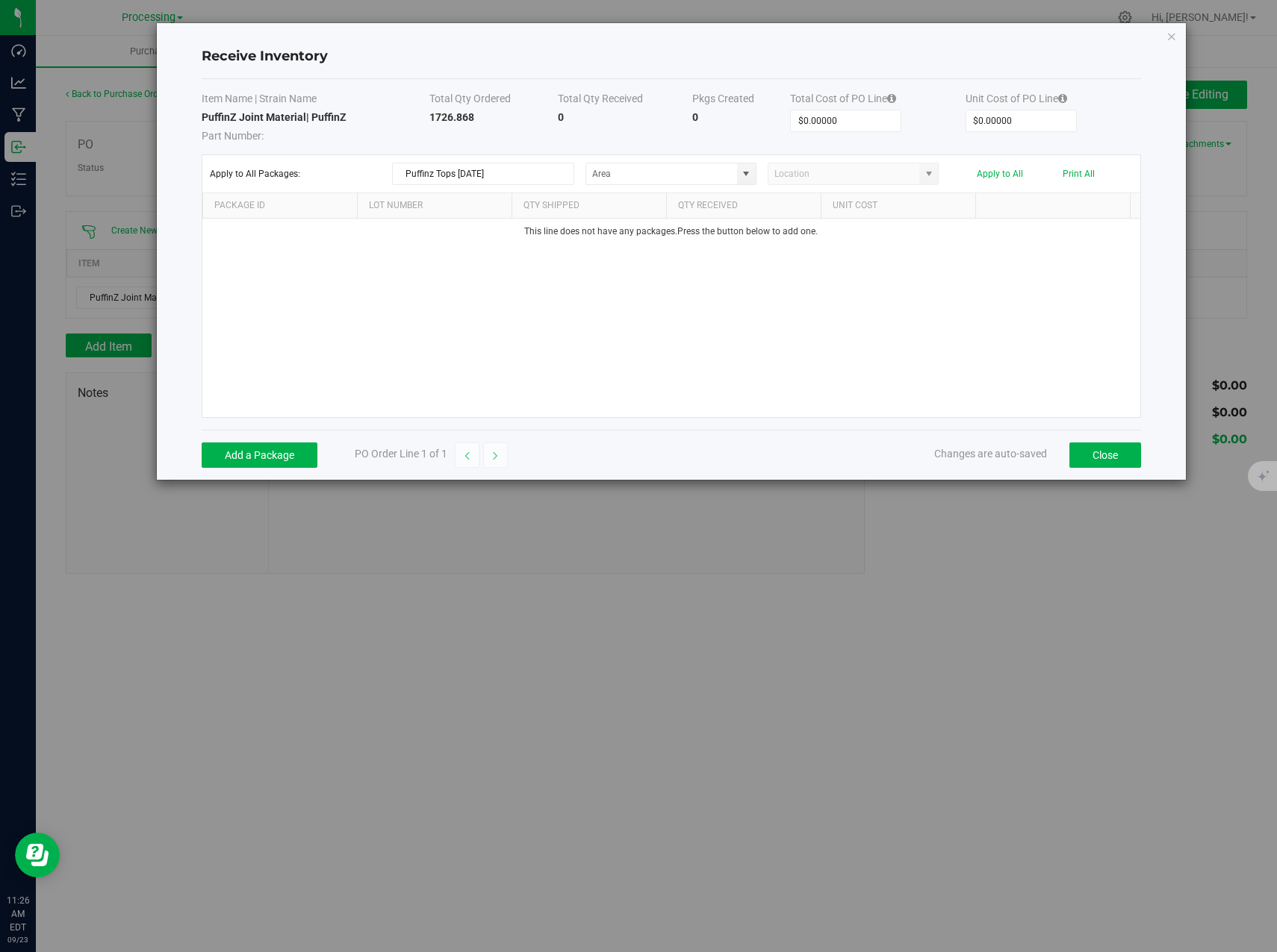
click at [583, 170] on div "Apply to All Packages: Puffinz Tops 6/17/25 Apply to All Print All" at bounding box center [672, 174] width 923 height 23
click at [1002, 170] on button "Apply to All" at bounding box center [1000, 174] width 46 height 10
click at [246, 462] on button "Add a Package" at bounding box center [260, 455] width 116 height 25
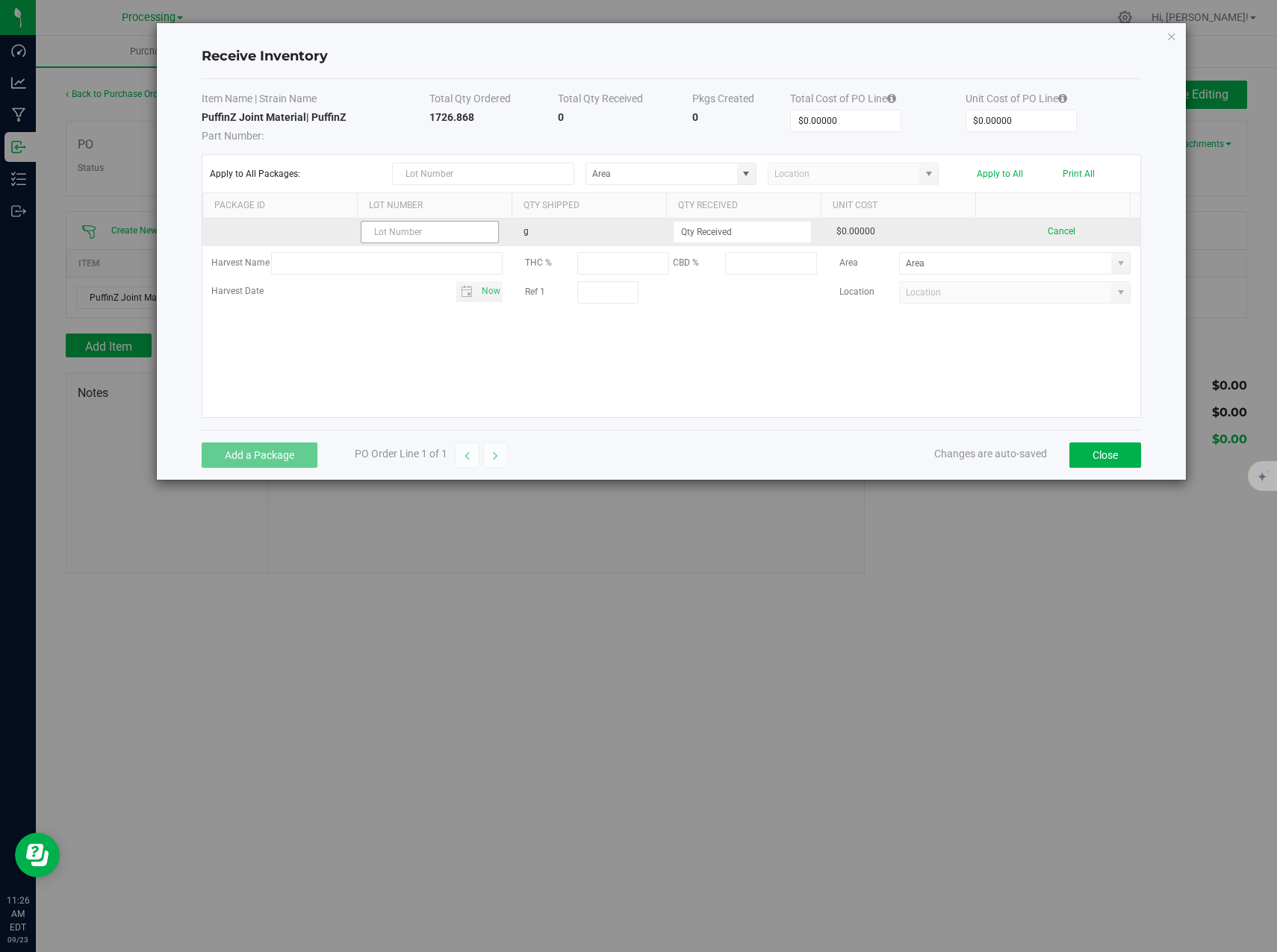
click at [453, 236] on input "text" at bounding box center [430, 232] width 138 height 23
type input "Puffinz Tops [DATE]"
click at [729, 223] on input at bounding box center [741, 232] width 137 height 21
type input "1726.8680 g"
click at [949, 232] on kendo-grid-list "Puffinz Tops 6/17/25 g 1726.8680 g $0.00000 Cancel Harvest Name THC % CBD % Are…" at bounding box center [671, 318] width 937 height 198
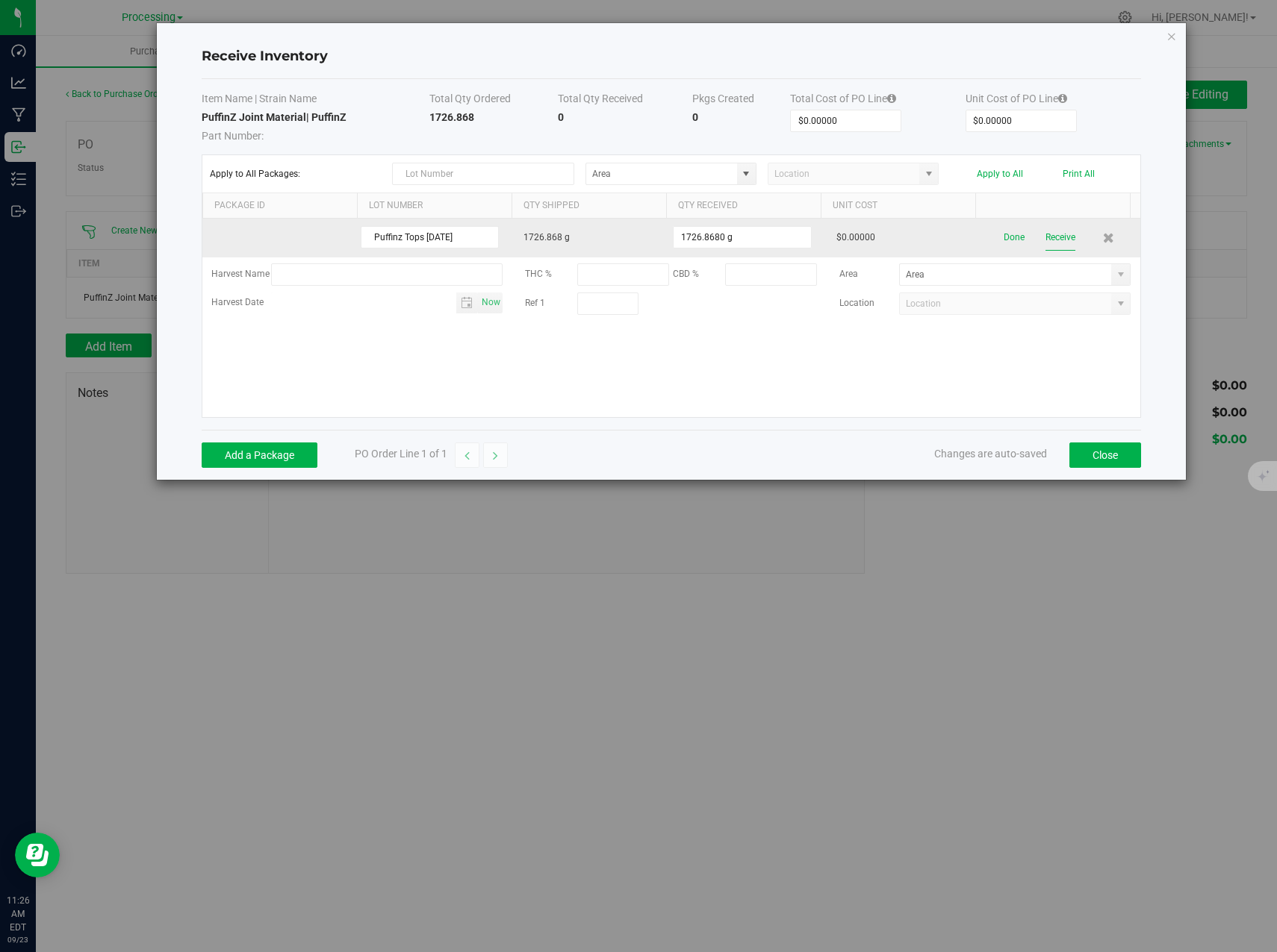
click at [1053, 239] on button "Receive" at bounding box center [1060, 237] width 30 height 26
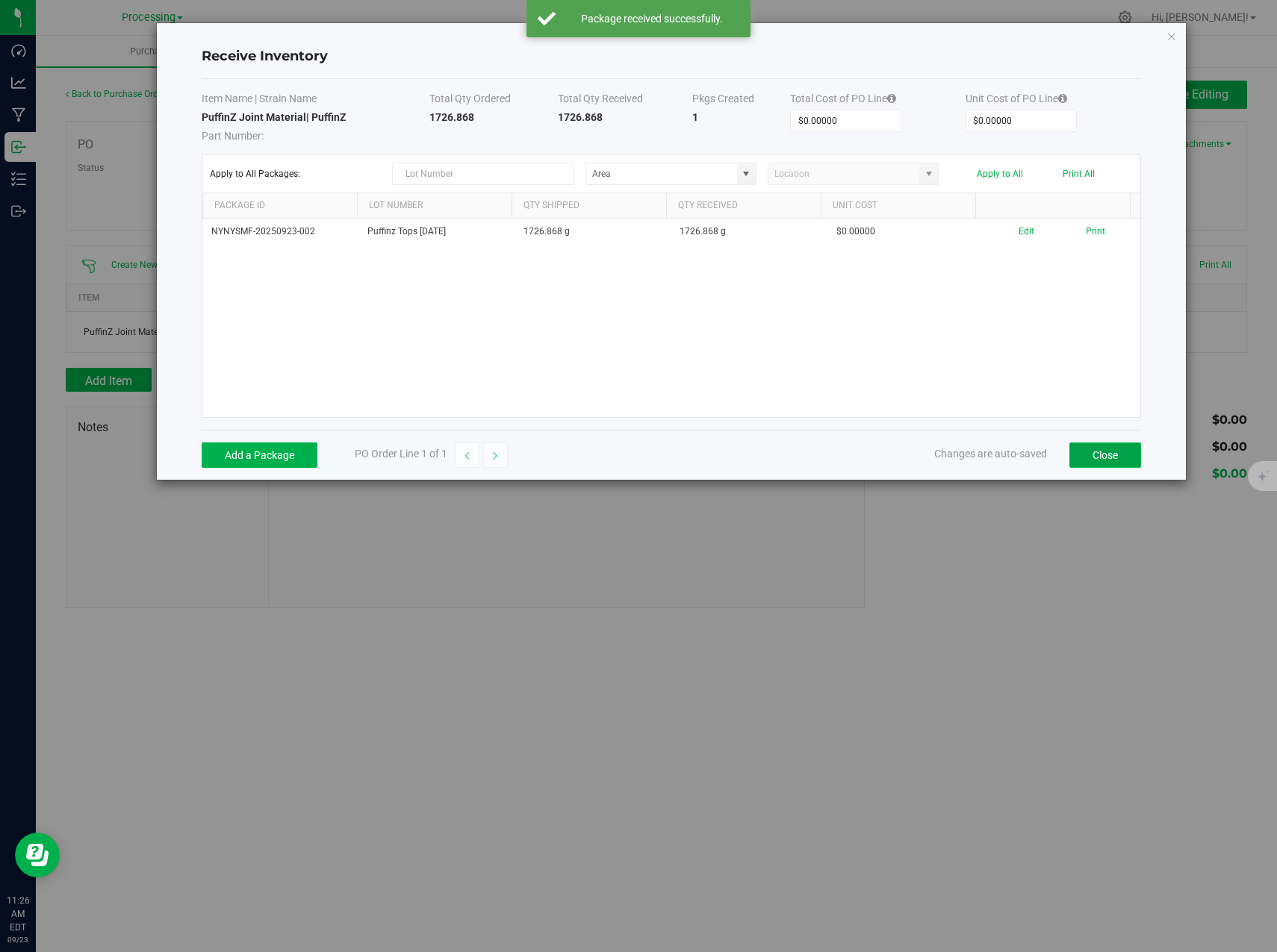
click at [1121, 444] on button "Close" at bounding box center [1105, 455] width 71 height 25
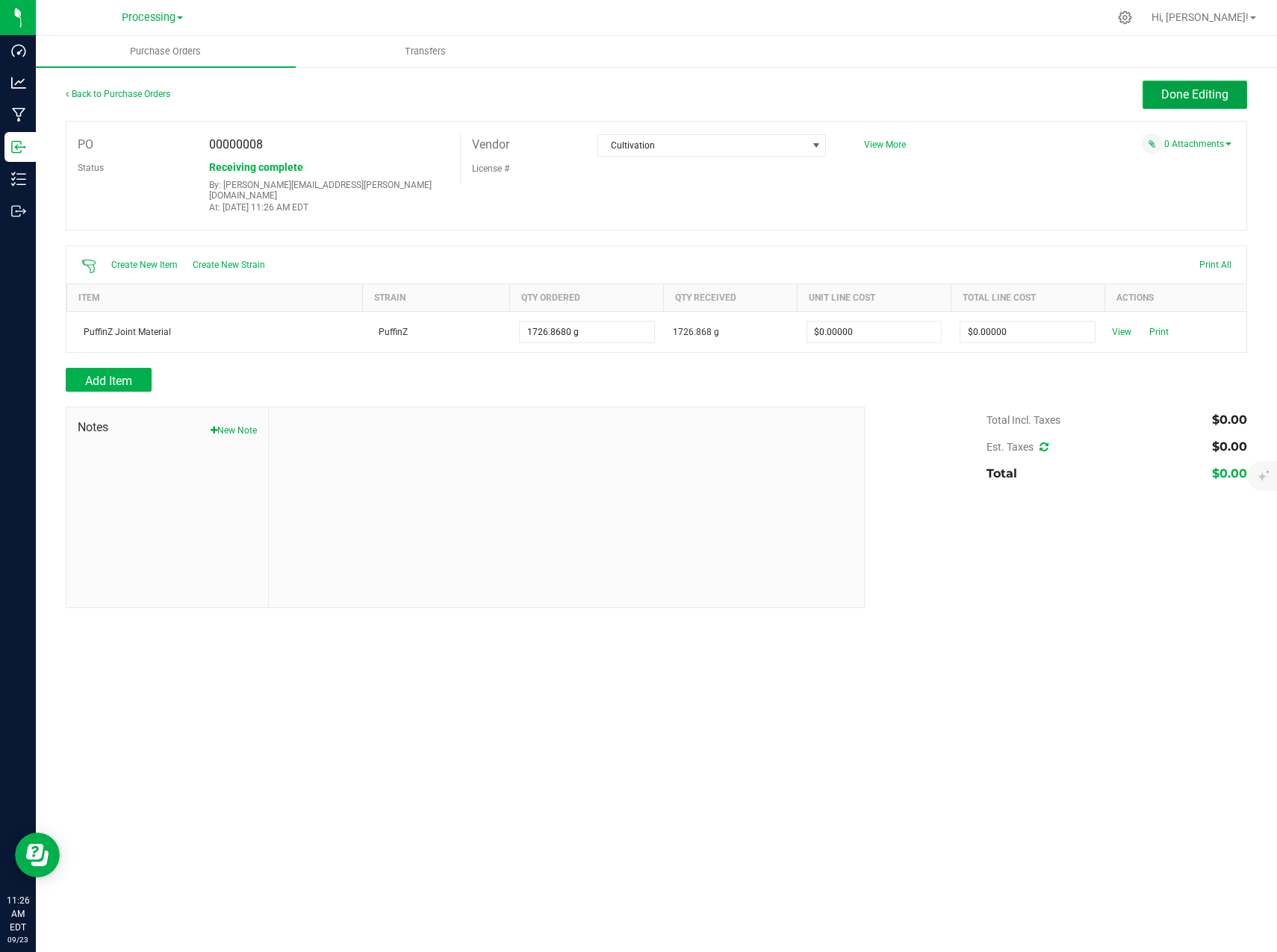
click at [1189, 97] on span "Done Editing" at bounding box center [1195, 94] width 67 height 14
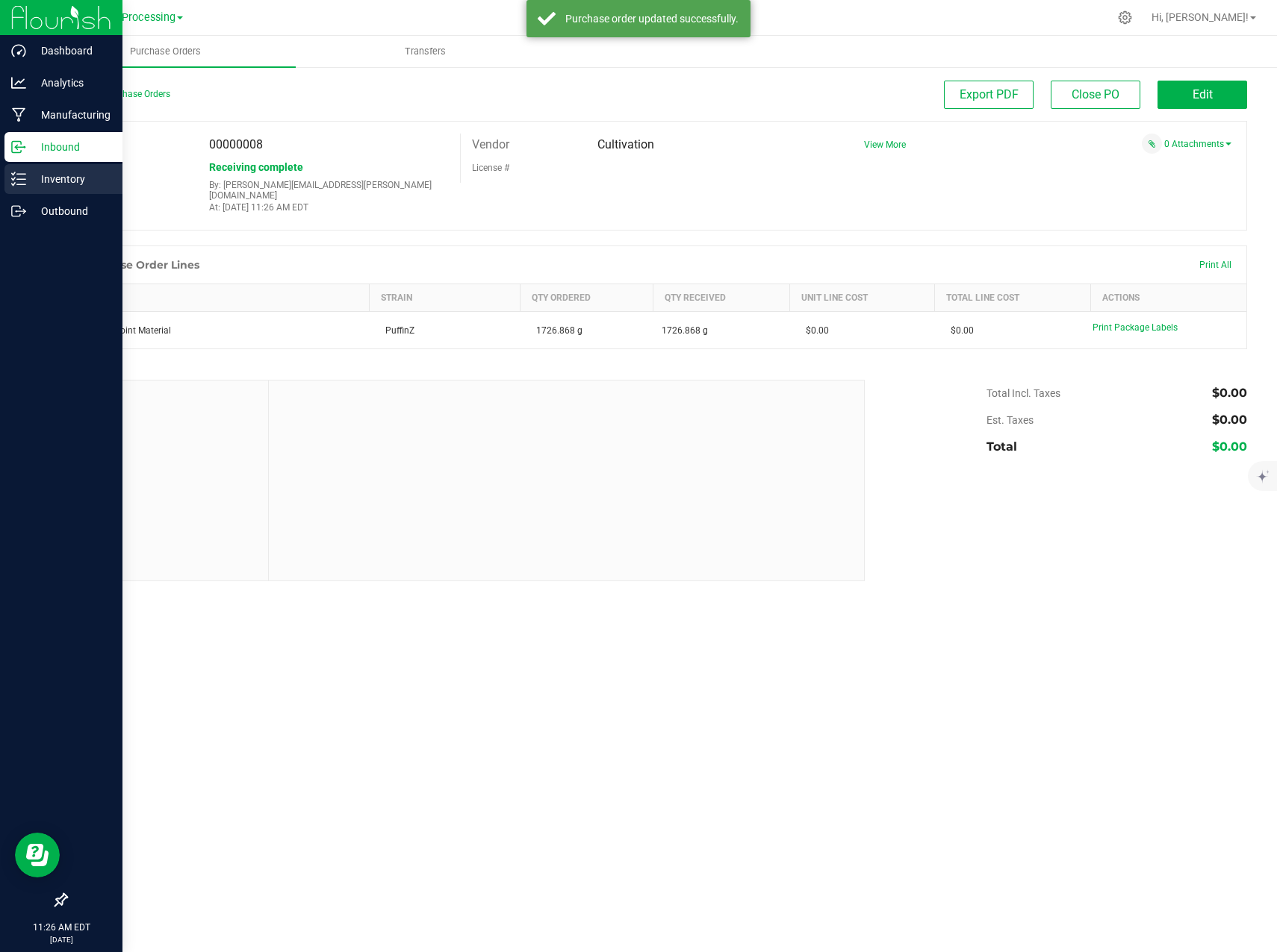
click at [32, 183] on p "Inventory" at bounding box center [71, 178] width 90 height 18
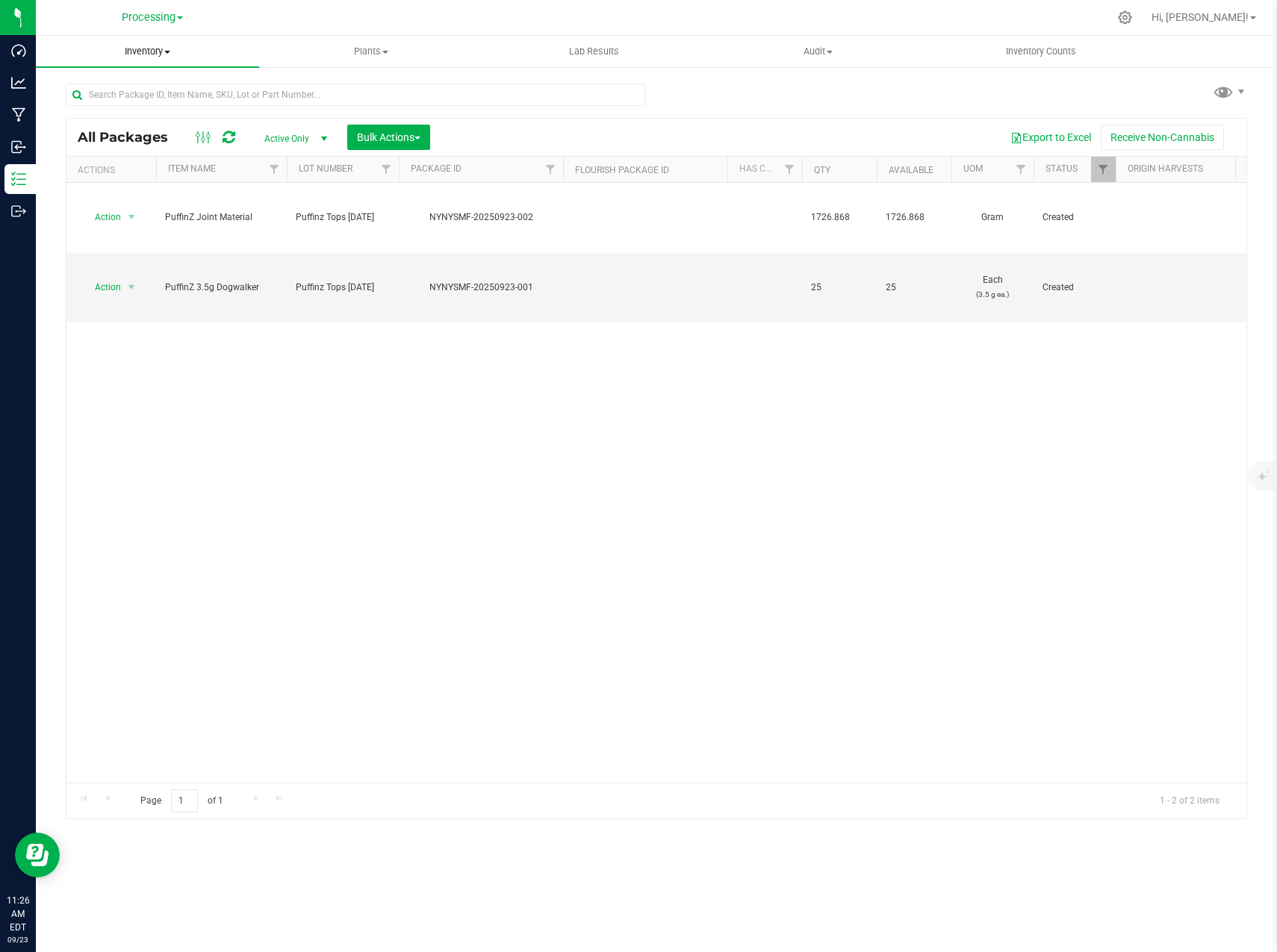
click at [164, 55] on span "Inventory" at bounding box center [148, 51] width 224 height 13
click at [142, 189] on ul "All packages All inventory Waste log Create inventory From packages From bill o…" at bounding box center [148, 135] width 224 height 134
click at [168, 56] on span "Inventory" at bounding box center [148, 51] width 224 height 13
click at [145, 174] on span "From bill of materials" at bounding box center [103, 179] width 135 height 13
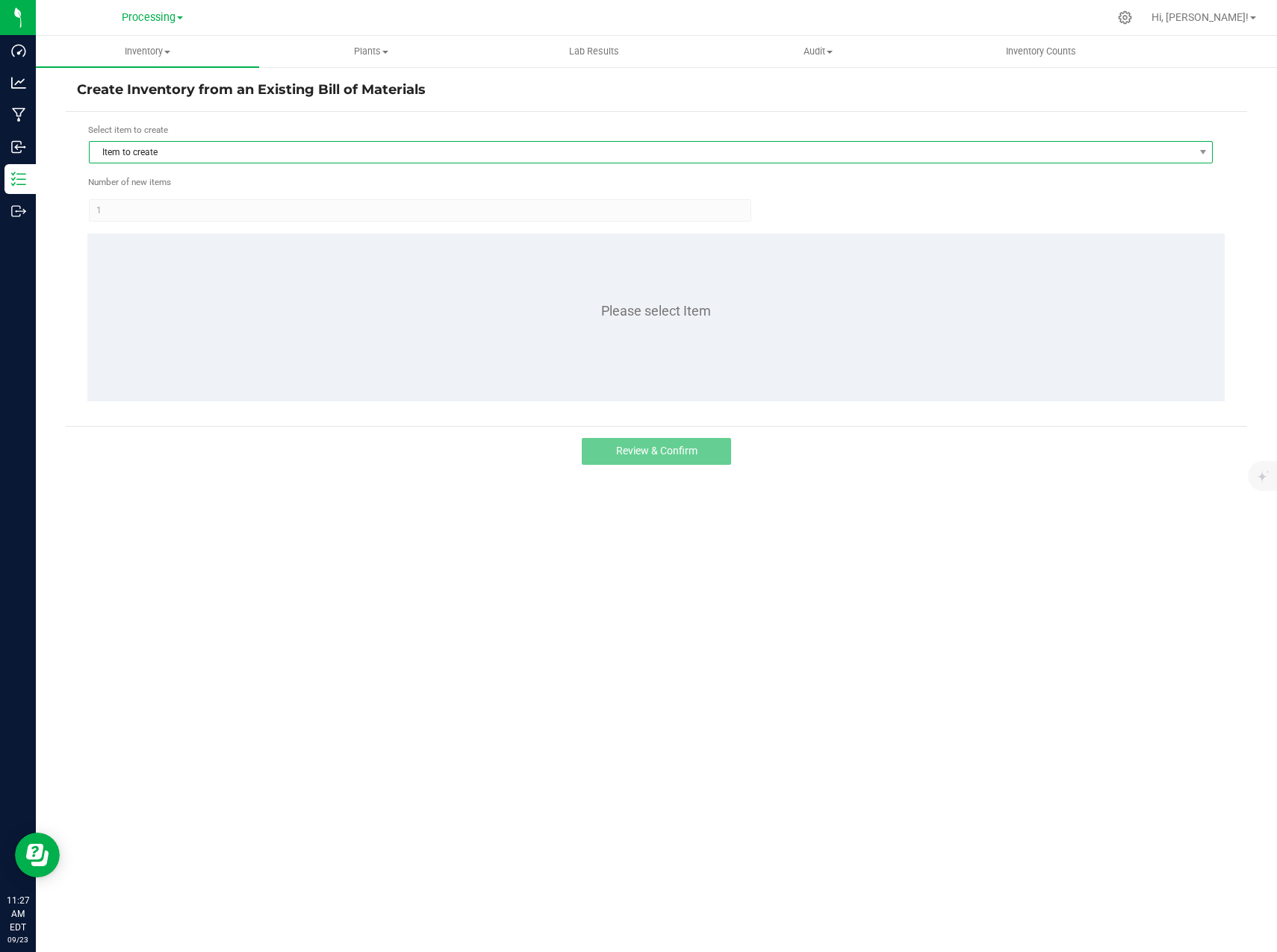
click at [363, 148] on span "Item to create" at bounding box center [641, 152] width 1104 height 21
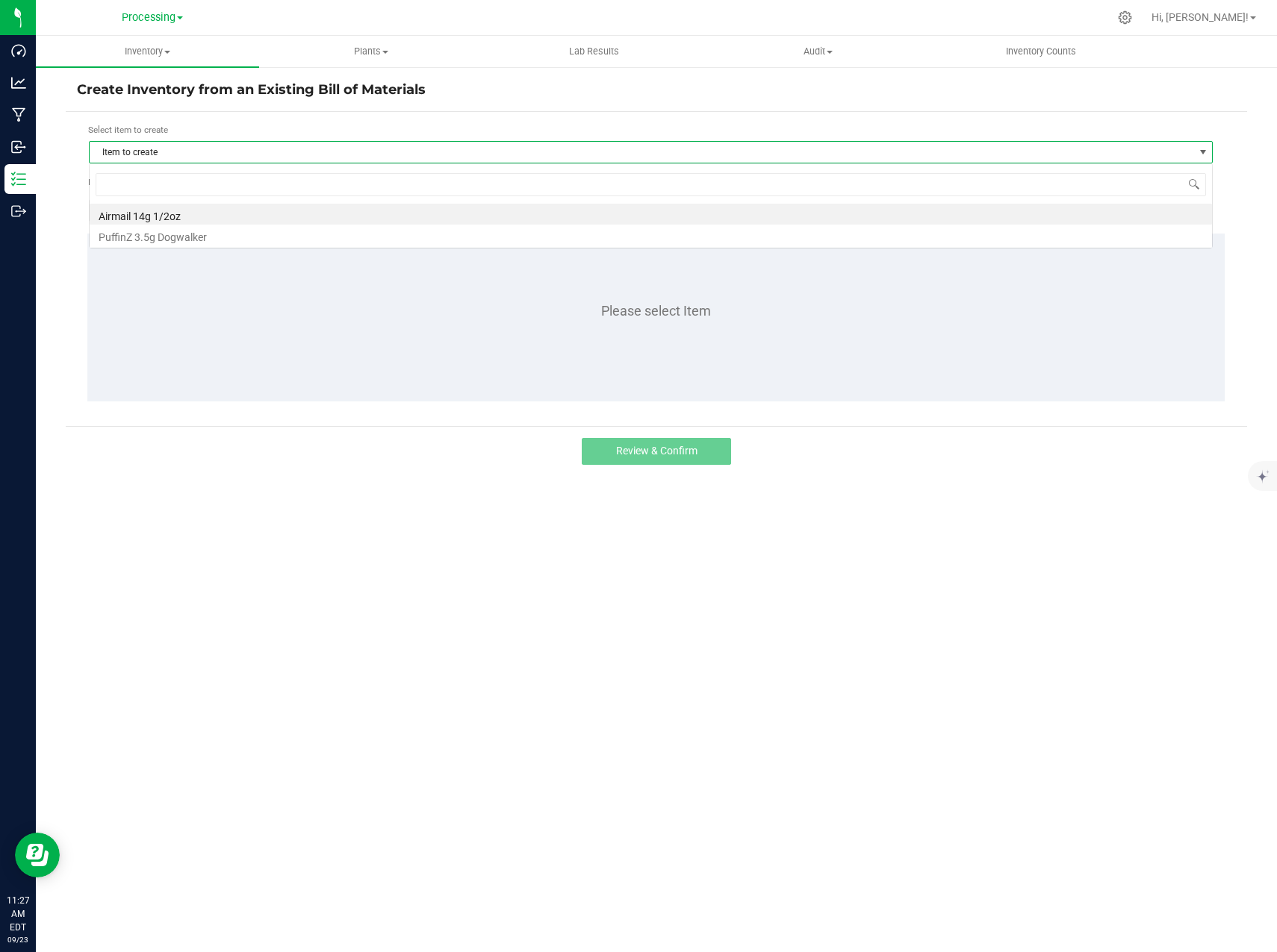
scroll to position [23, 1124]
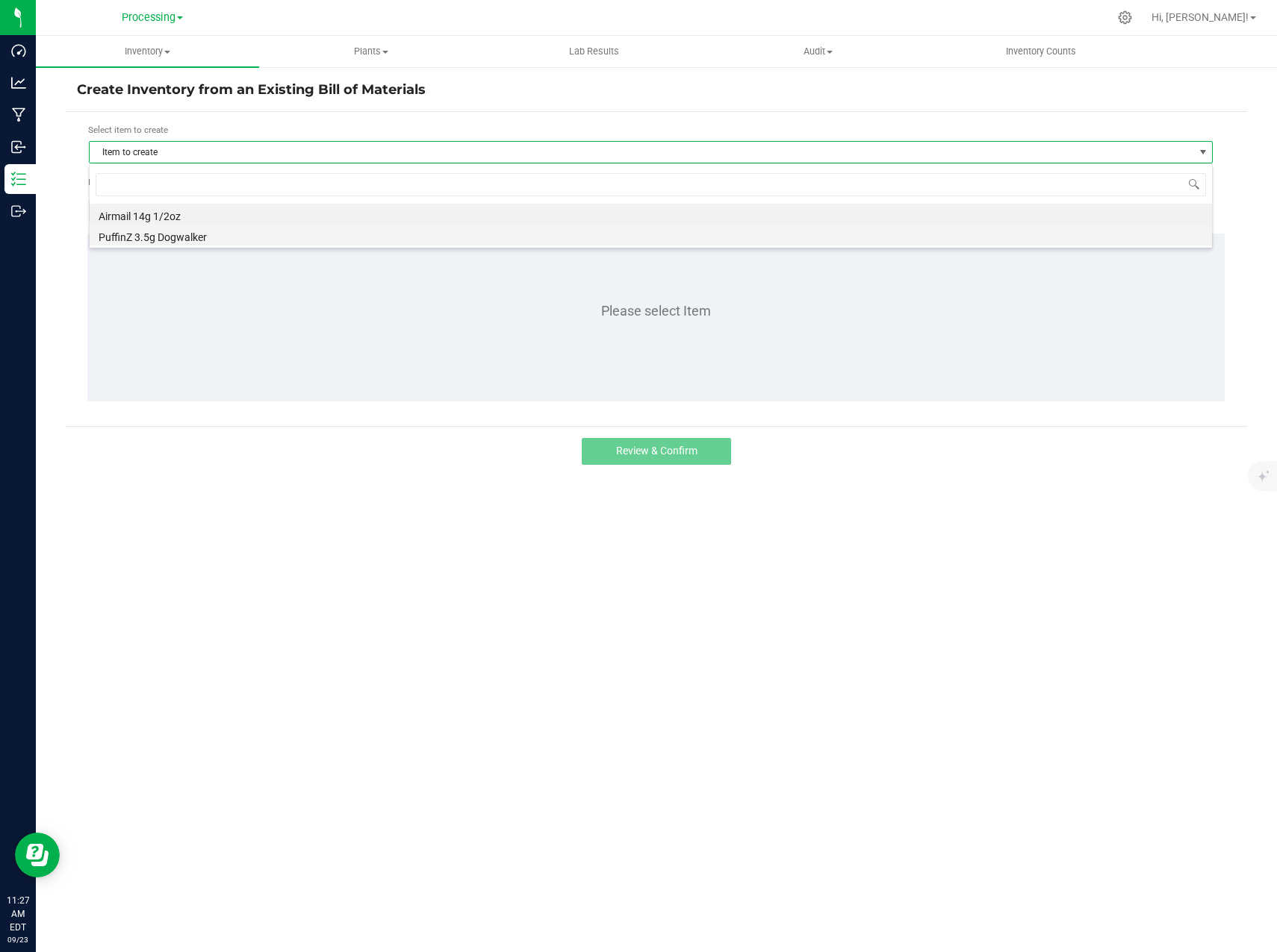
click at [292, 237] on li "PuffinZ 3.5g Dogwalker" at bounding box center [651, 234] width 1122 height 21
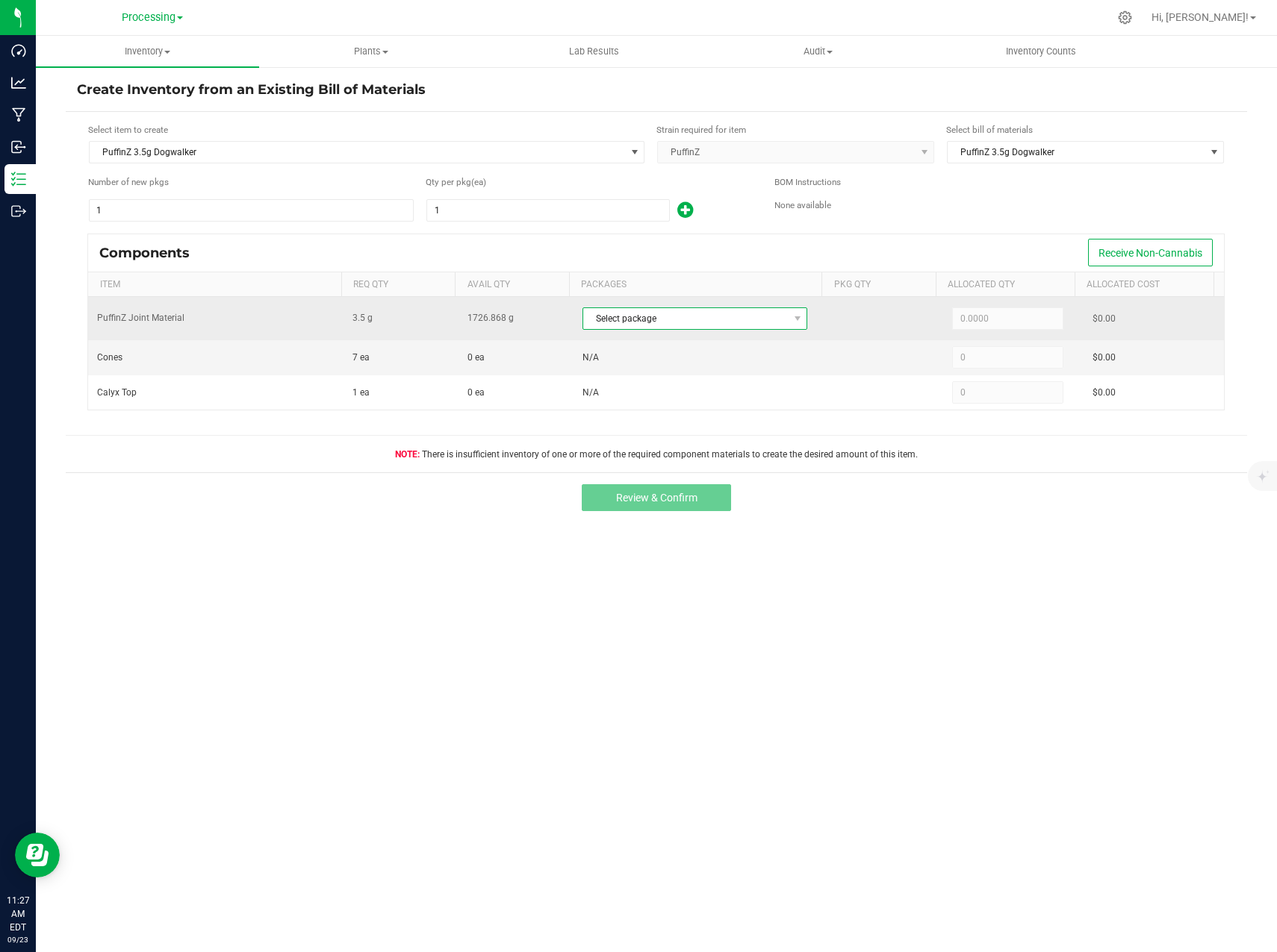
click at [652, 322] on span "Select package" at bounding box center [686, 318] width 205 height 21
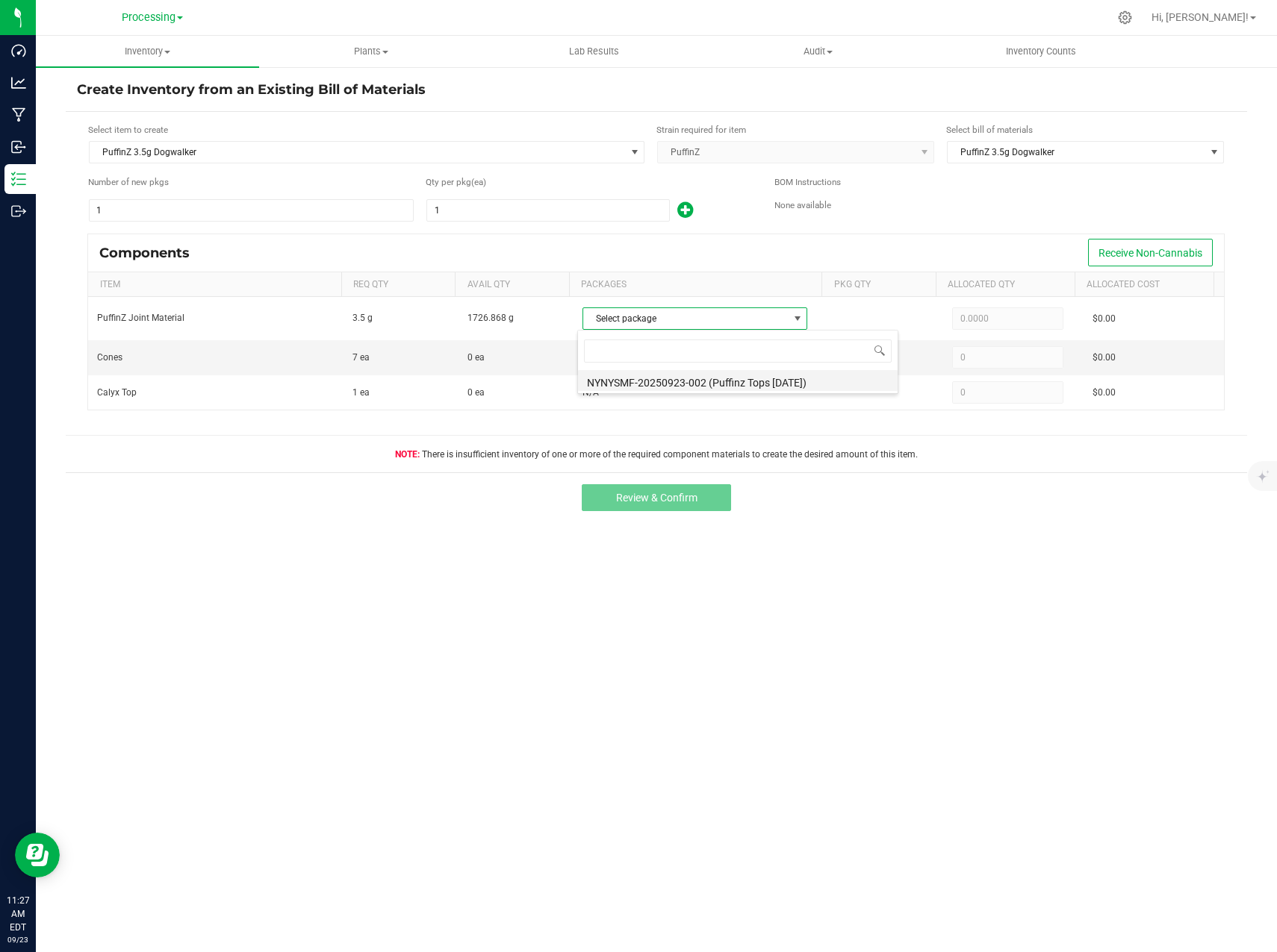
click at [682, 382] on li "NYNYSMF-20250923-002 (Puffinz Tops 6/17/25)" at bounding box center [737, 380] width 319 height 21
type input "3.5000"
click at [482, 217] on input "1" at bounding box center [548, 210] width 242 height 21
drag, startPoint x: 490, startPoint y: 205, endPoint x: 490, endPoint y: 219, distance: 14.0
click at [490, 205] on input "1" at bounding box center [548, 210] width 242 height 21
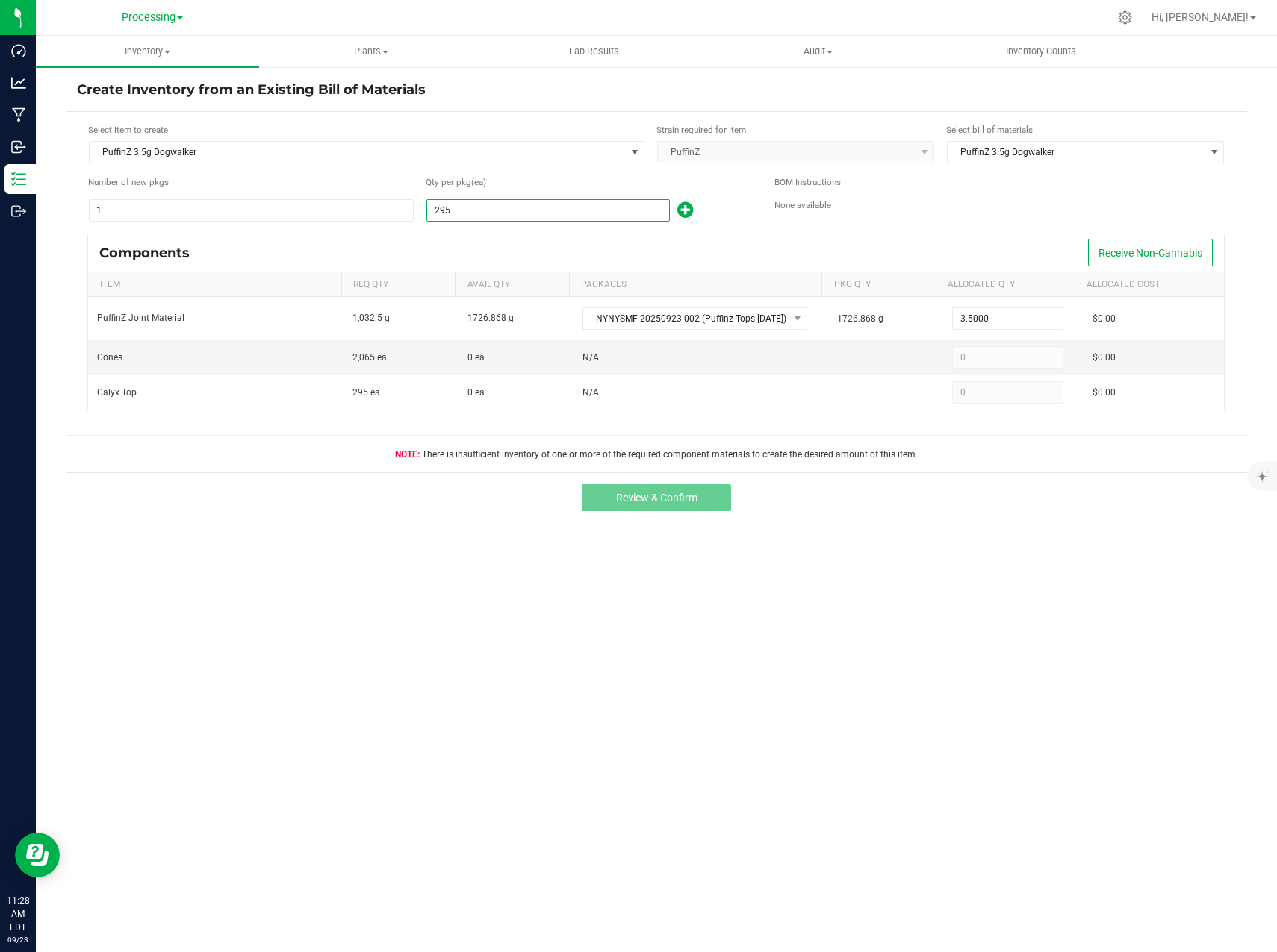
type input "295"
click at [670, 184] on div "Qty per pkg (ea)" at bounding box center [588, 182] width 326 height 14
click at [837, 359] on td at bounding box center [885, 358] width 115 height 35
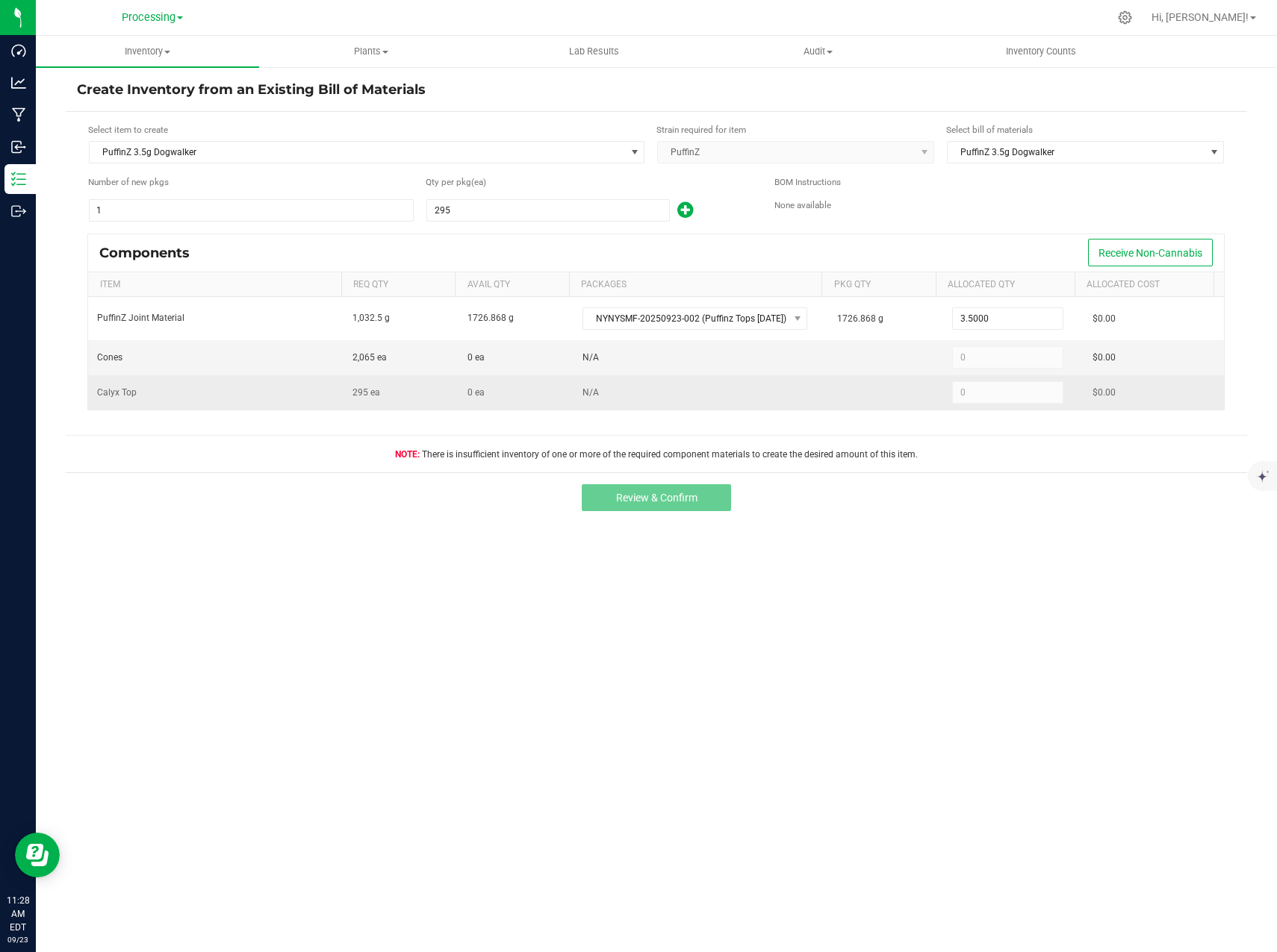
click at [799, 390] on td "N/A" at bounding box center [701, 392] width 256 height 34
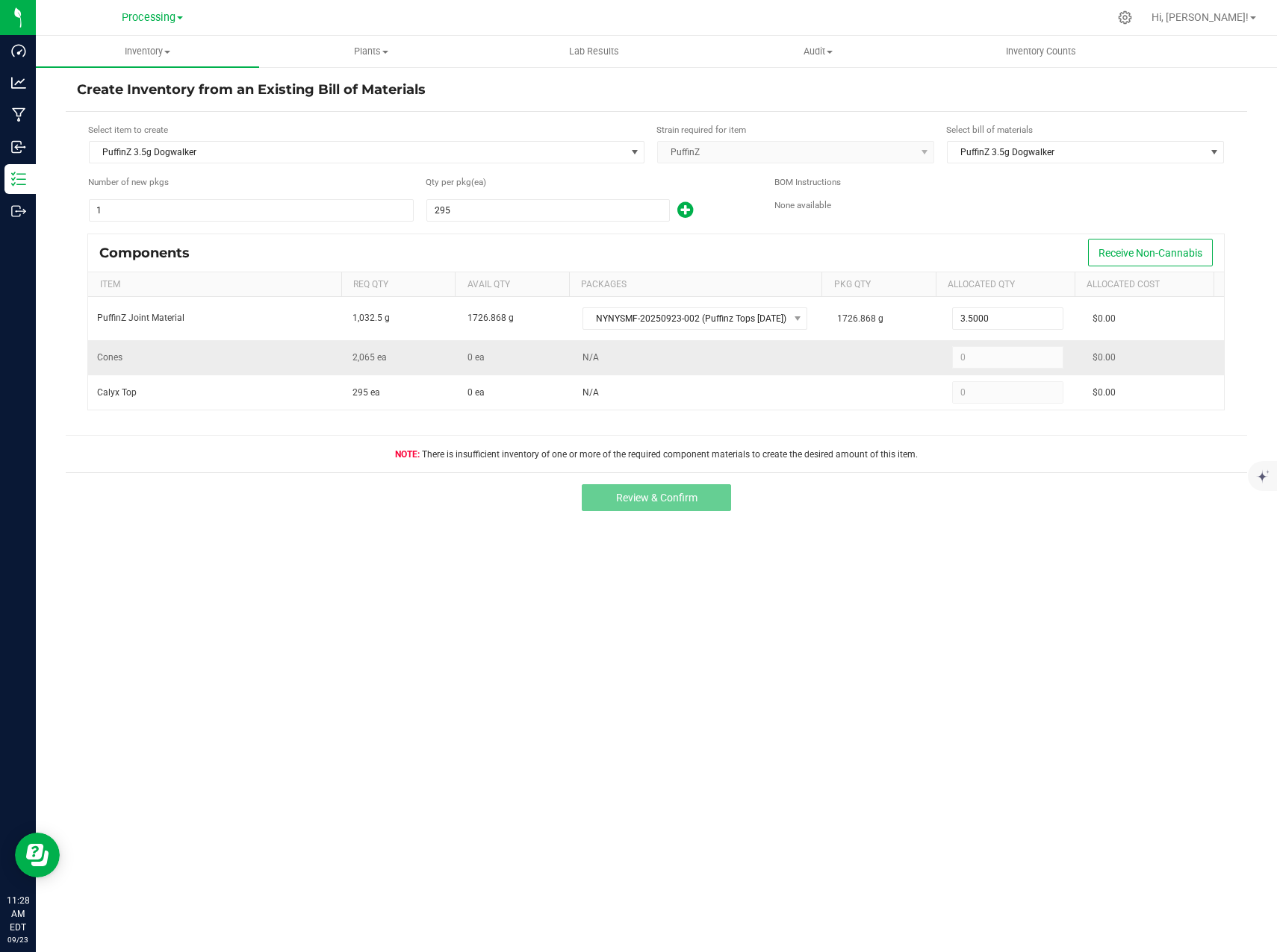
click at [810, 356] on td "N/A" at bounding box center [701, 358] width 256 height 35
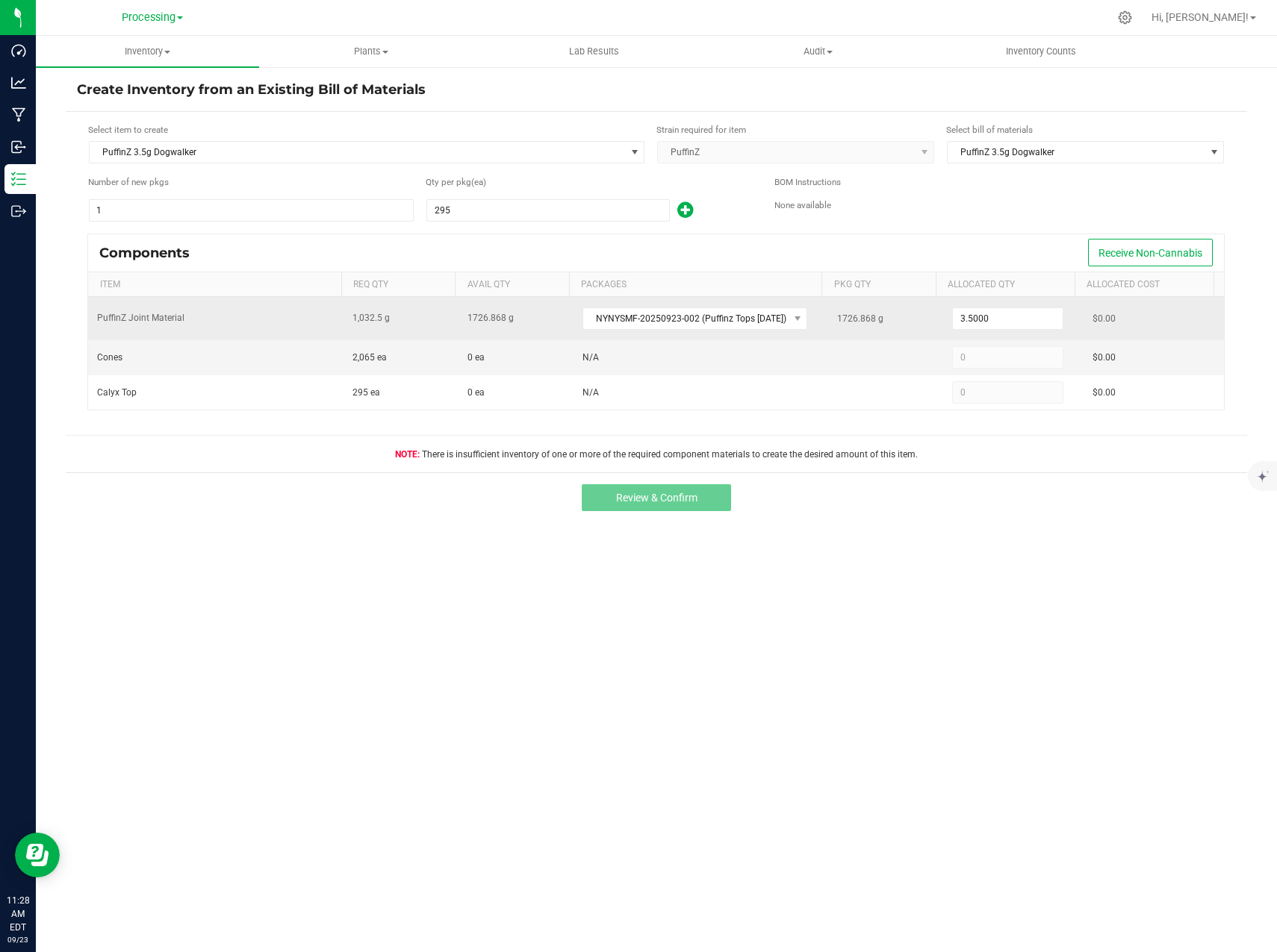
click at [898, 327] on div "1726.868 g" at bounding box center [885, 318] width 97 height 30
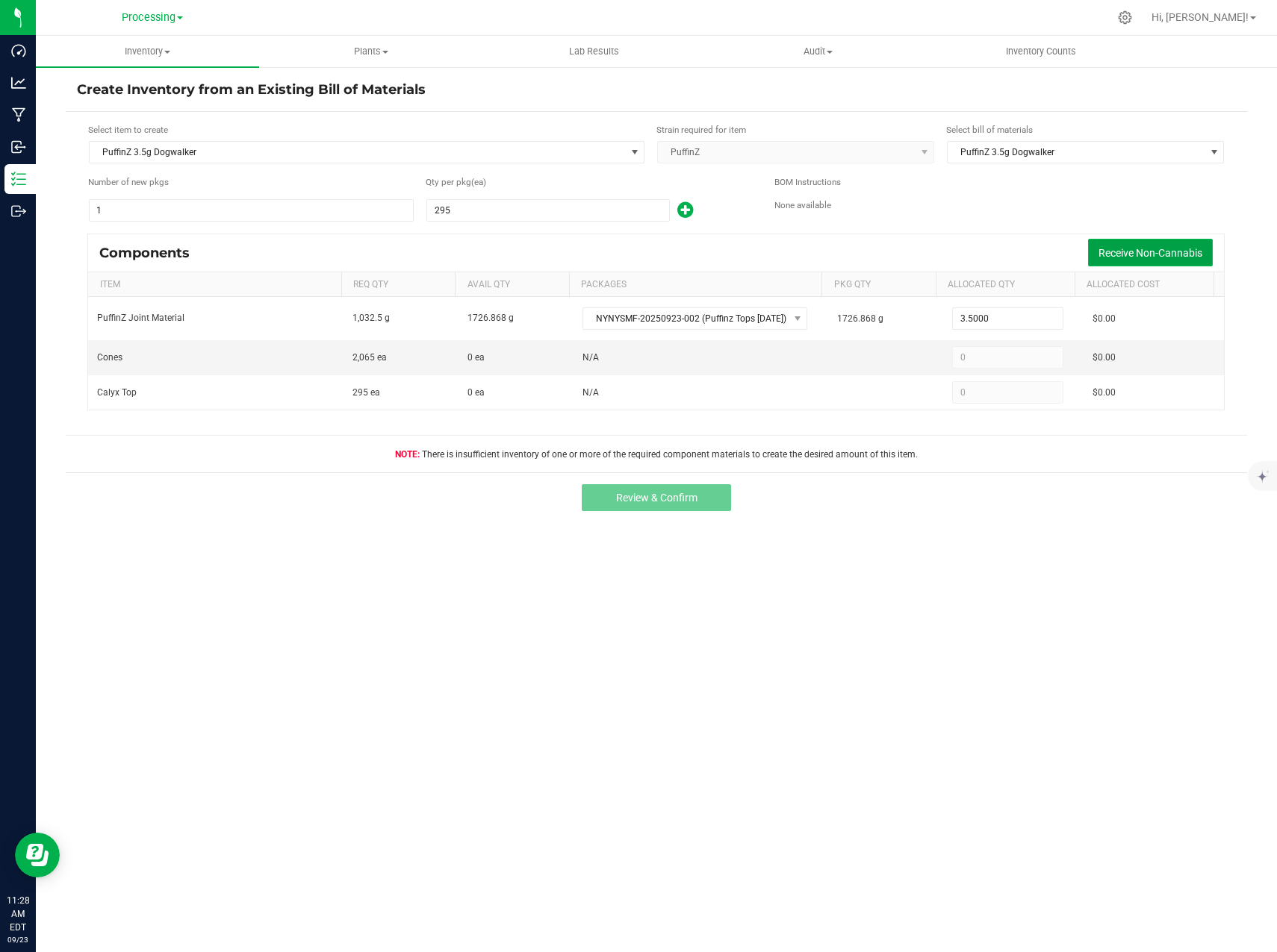
click at [1174, 255] on span "Receive Non-Cannabis" at bounding box center [1149, 253] width 103 height 12
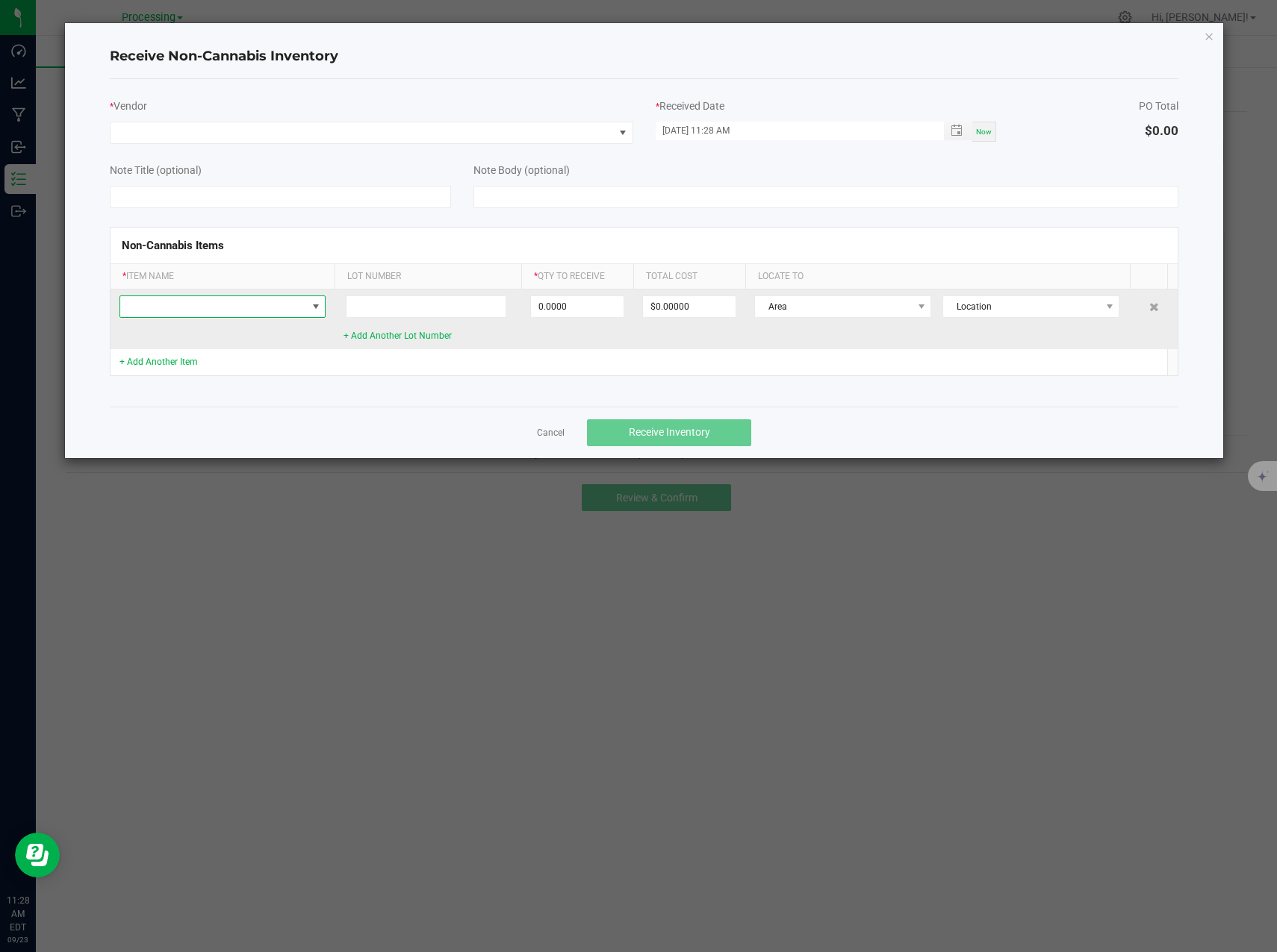
click at [311, 308] on span at bounding box center [316, 307] width 12 height 12
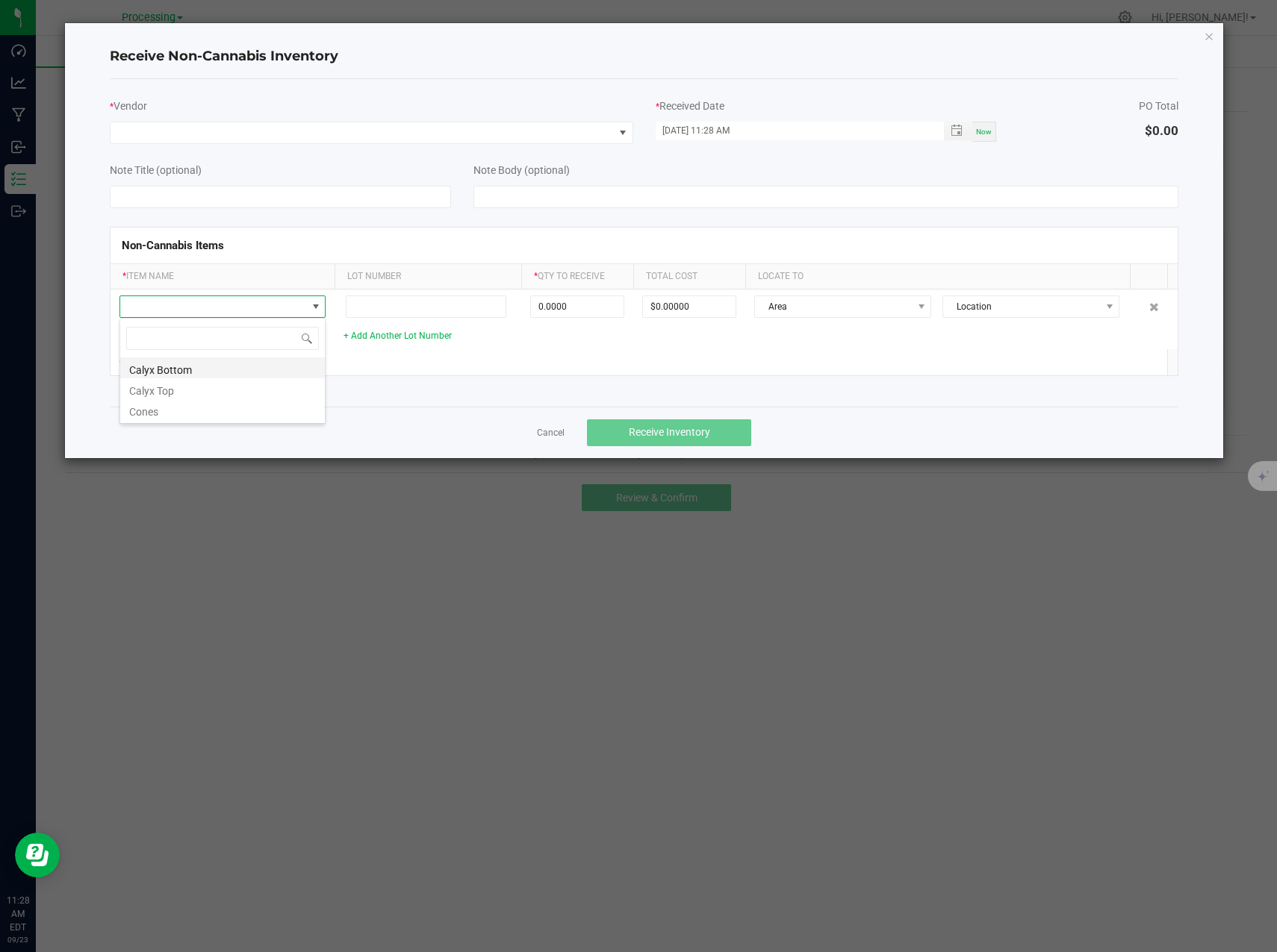
click at [272, 370] on li "Calyx Bottom" at bounding box center [222, 367] width 204 height 21
type input "0 ea"
click at [176, 364] on link "+ Add Another Item" at bounding box center [158, 362] width 78 height 10
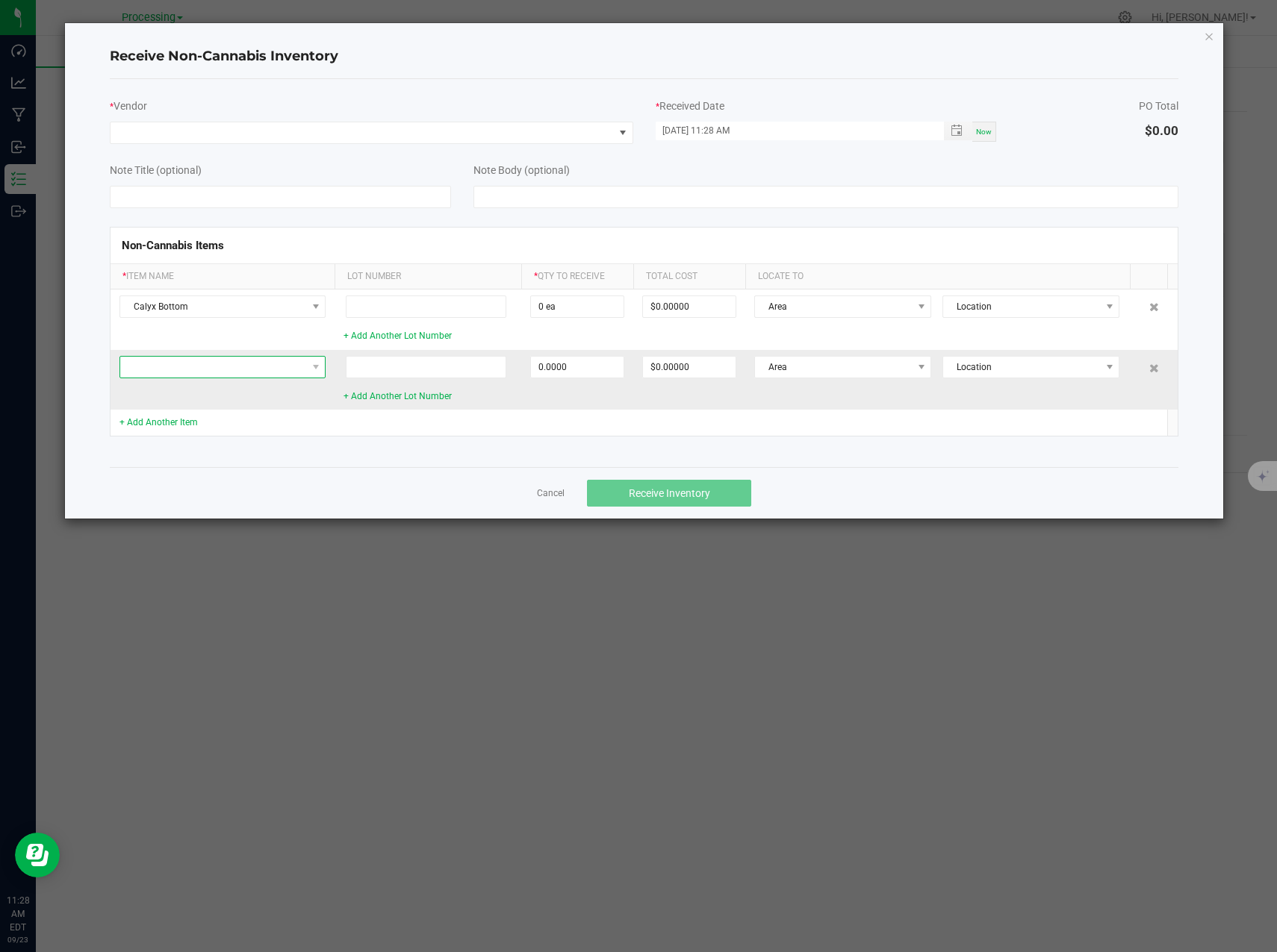
click at [287, 368] on span at bounding box center [213, 367] width 186 height 21
click at [254, 448] on li "Calyx Top" at bounding box center [222, 449] width 204 height 21
type input "0 ea"
click at [188, 425] on link "+ Add Another Item" at bounding box center [158, 422] width 78 height 10
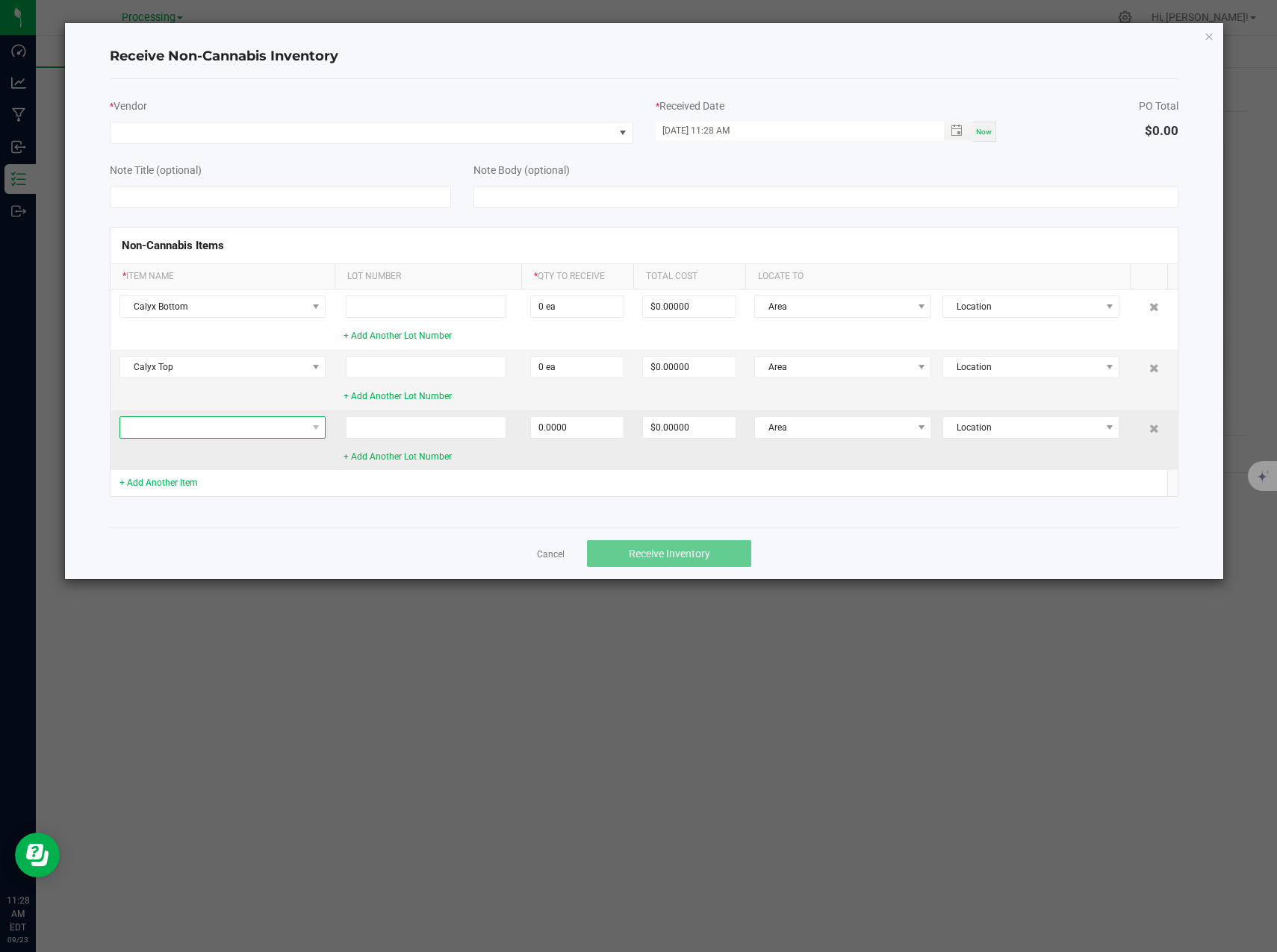
click at [290, 430] on span at bounding box center [213, 427] width 186 height 21
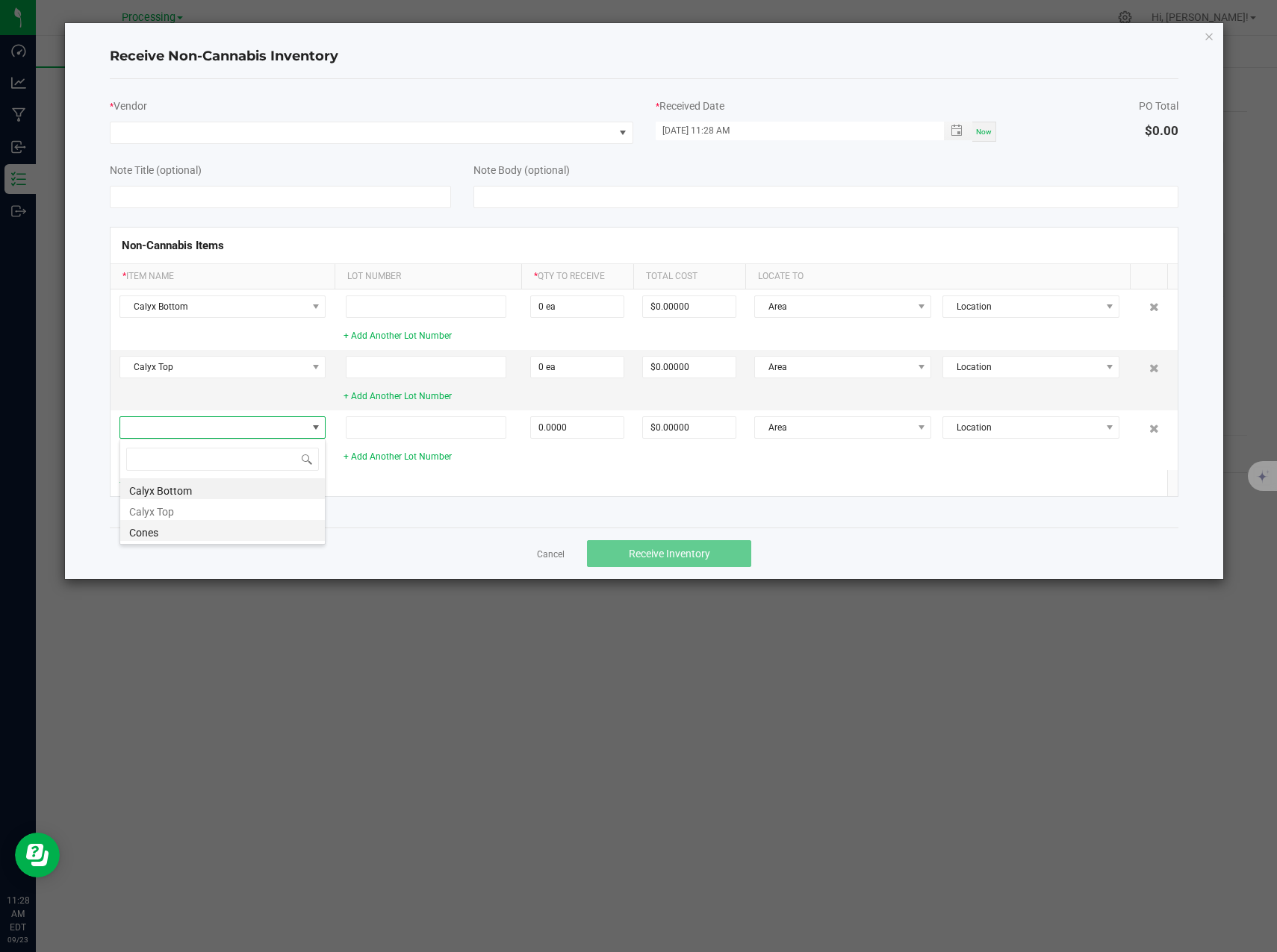
click at [257, 533] on li "Cones" at bounding box center [222, 530] width 204 height 21
type input "0 ea"
click at [823, 487] on td at bounding box center [937, 482] width 384 height 26
click at [984, 135] on span "Now" at bounding box center [984, 132] width 16 height 8
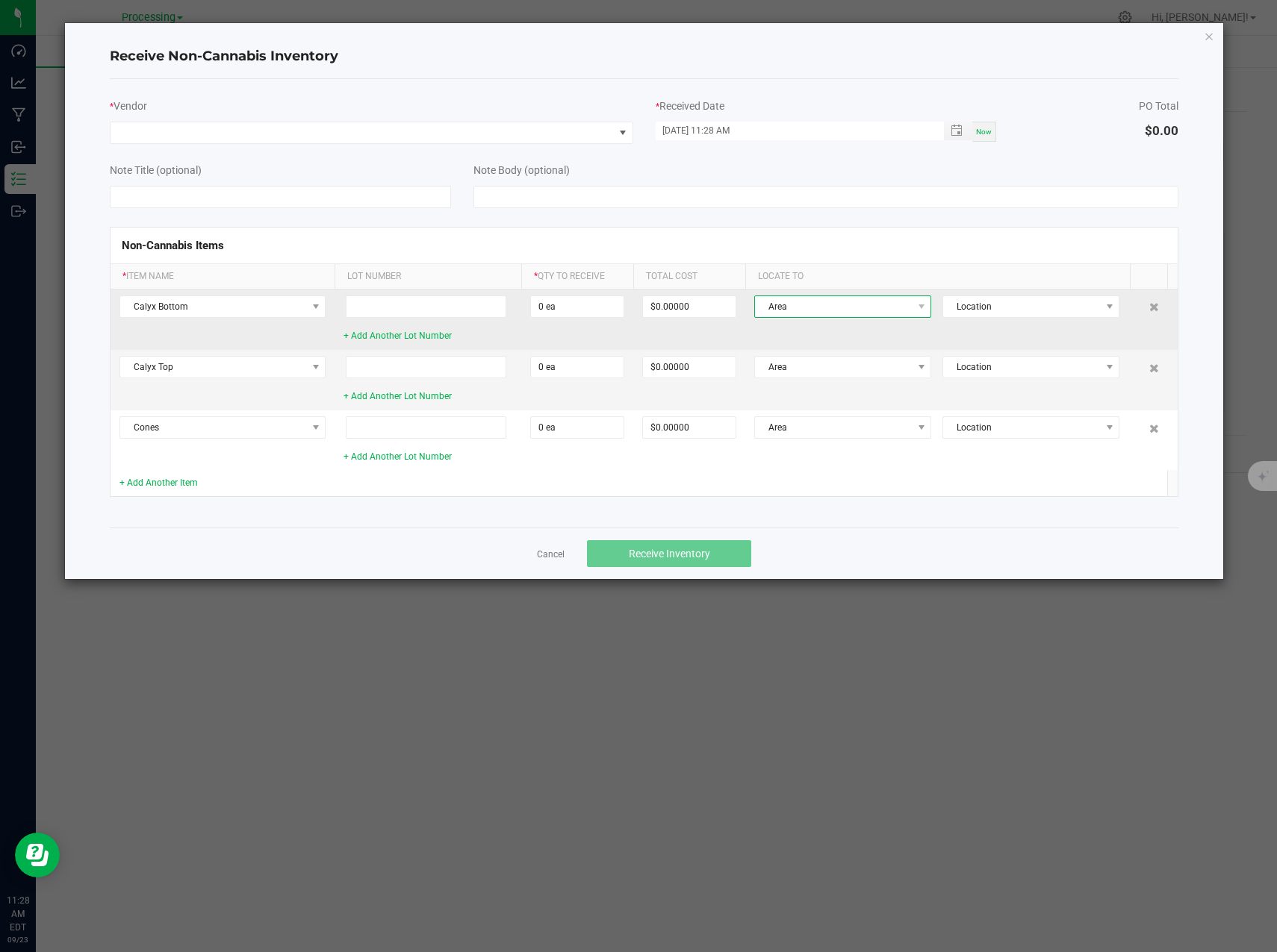
click at [826, 306] on span "Area" at bounding box center [833, 307] width 156 height 21
click at [826, 306] on span "None" at bounding box center [833, 307] width 156 height 21
click at [1020, 302] on span "Location" at bounding box center [1021, 307] width 156 height 21
click at [1019, 302] on span "None" at bounding box center [1021, 307] width 156 height 21
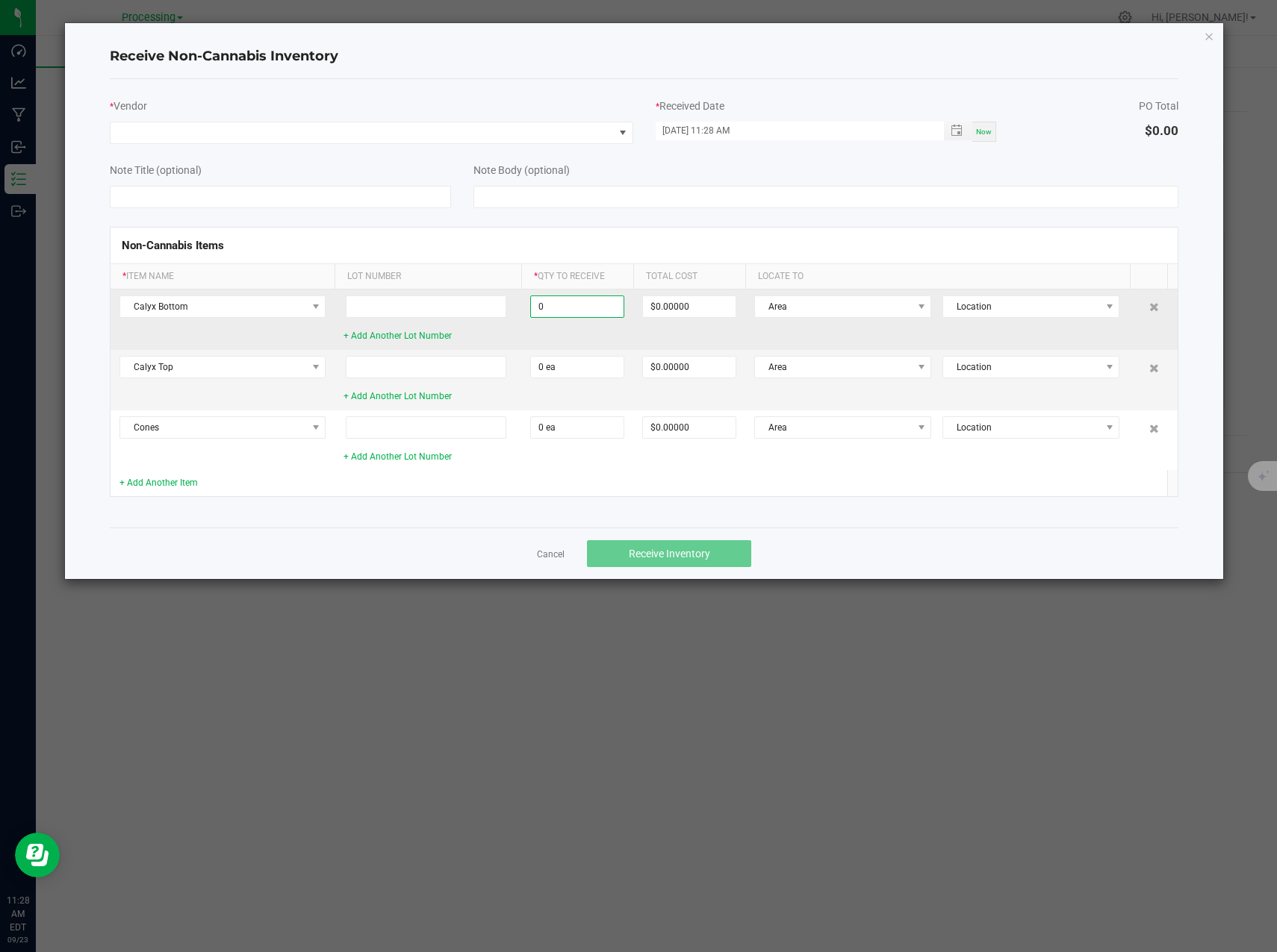
click at [570, 306] on input "0" at bounding box center [577, 307] width 92 height 21
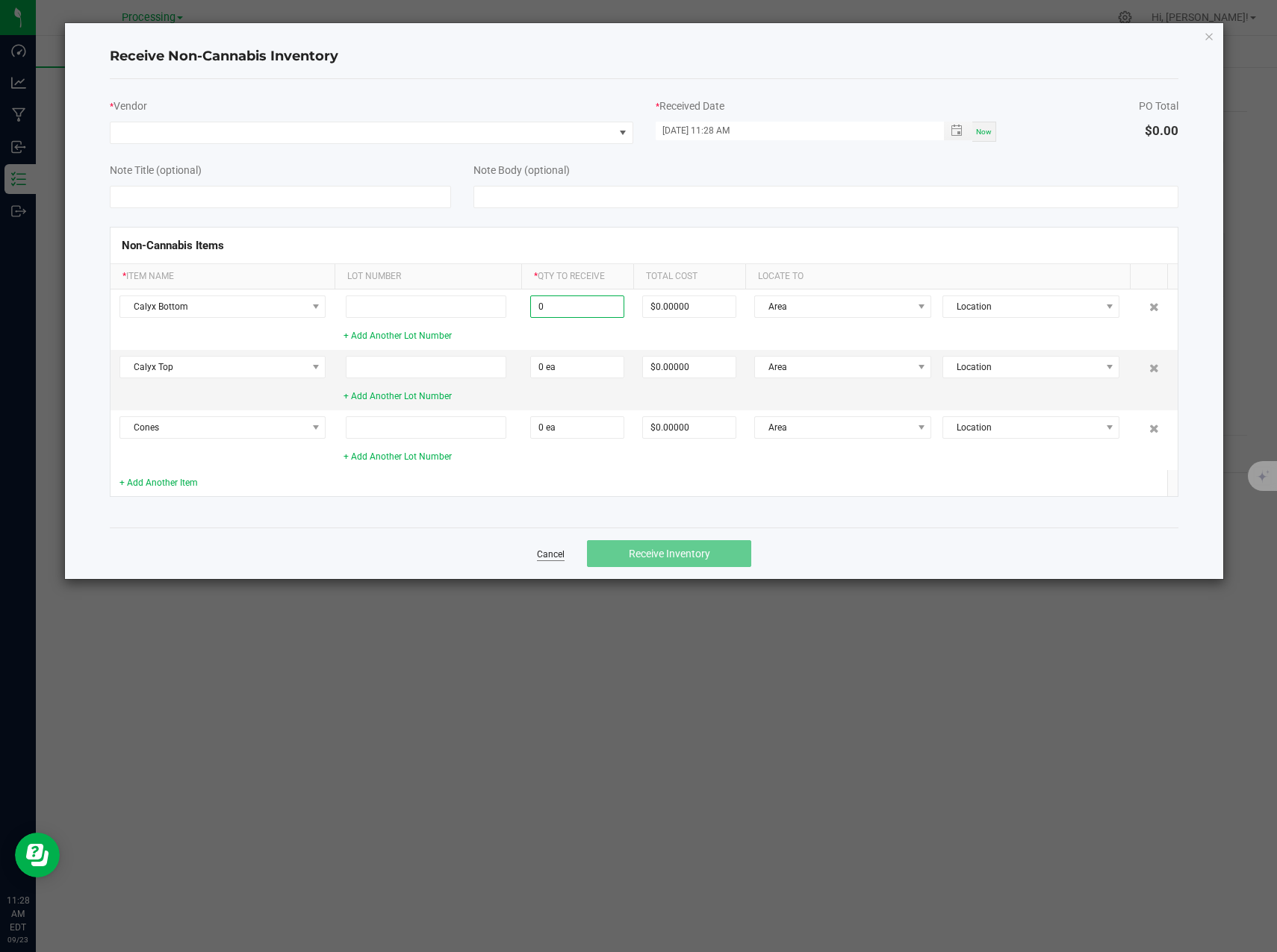
type input "0 ea"
click at [564, 553] on link "Cancel" at bounding box center [551, 555] width 28 height 13
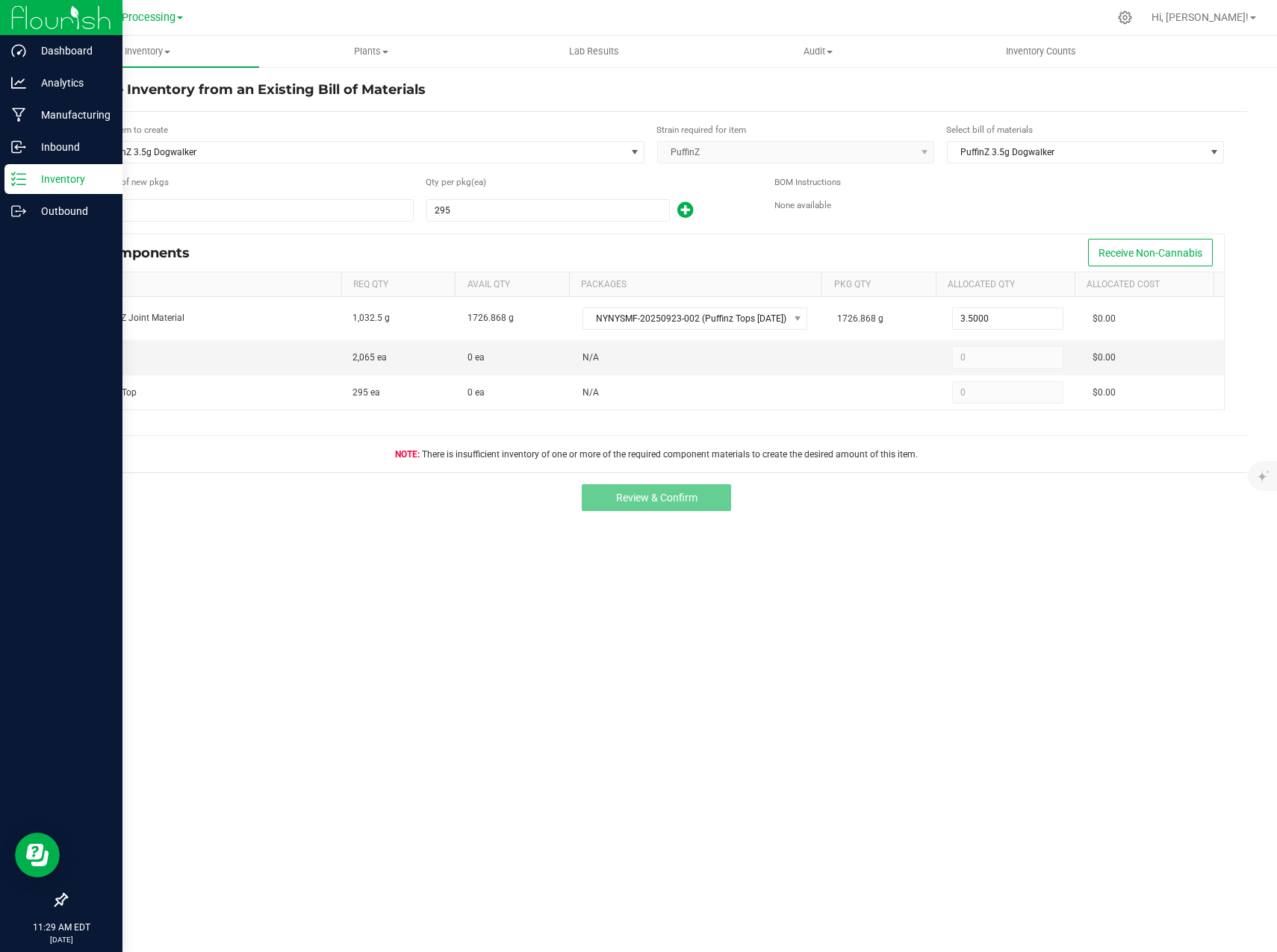
click at [29, 181] on p "Inventory" at bounding box center [71, 178] width 90 height 18
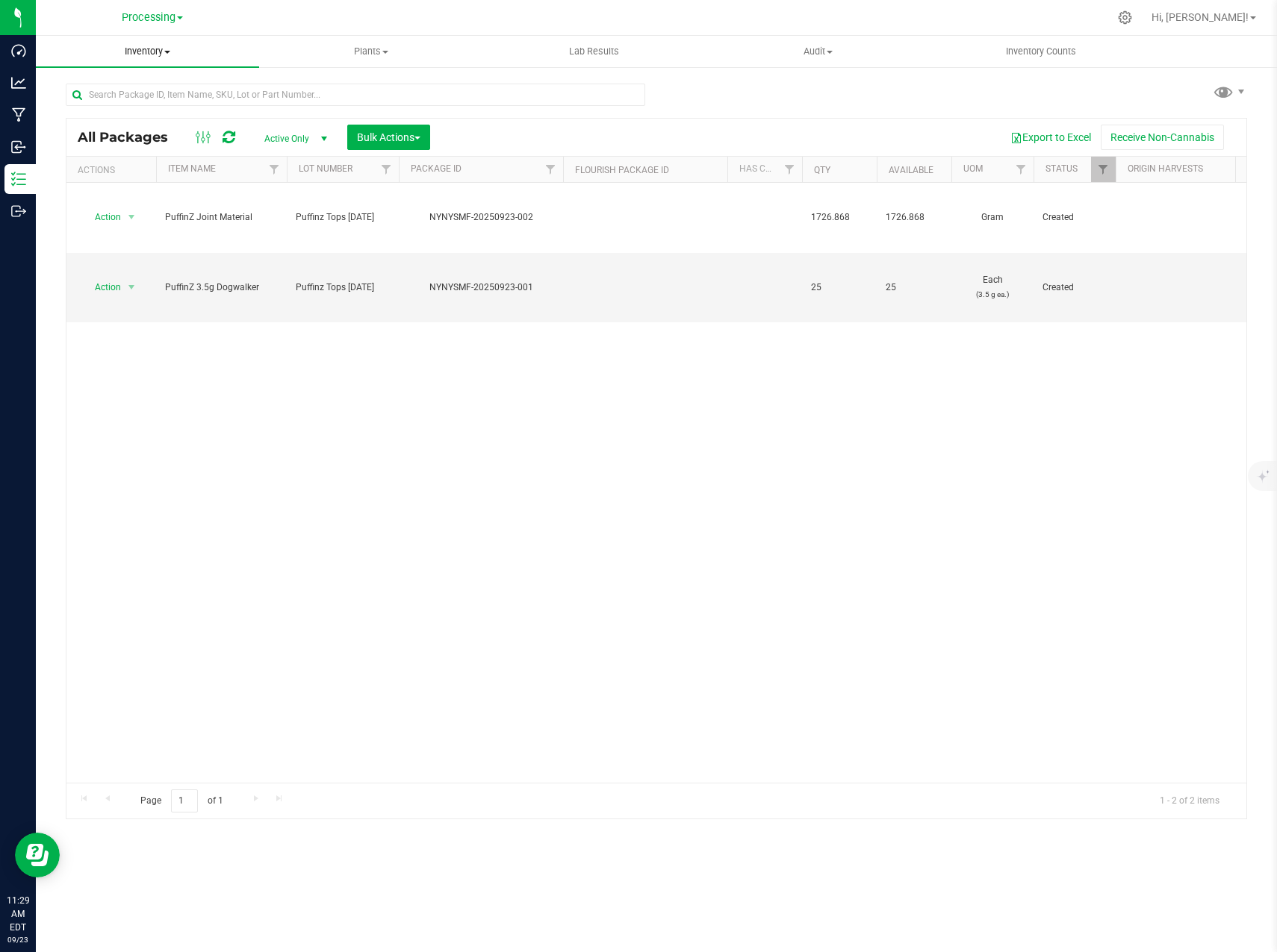
click at [165, 50] on span at bounding box center [166, 52] width 6 height 3
click at [157, 50] on span "Inventory" at bounding box center [148, 51] width 224 height 13
click at [161, 51] on span "Inventory" at bounding box center [148, 51] width 224 height 13
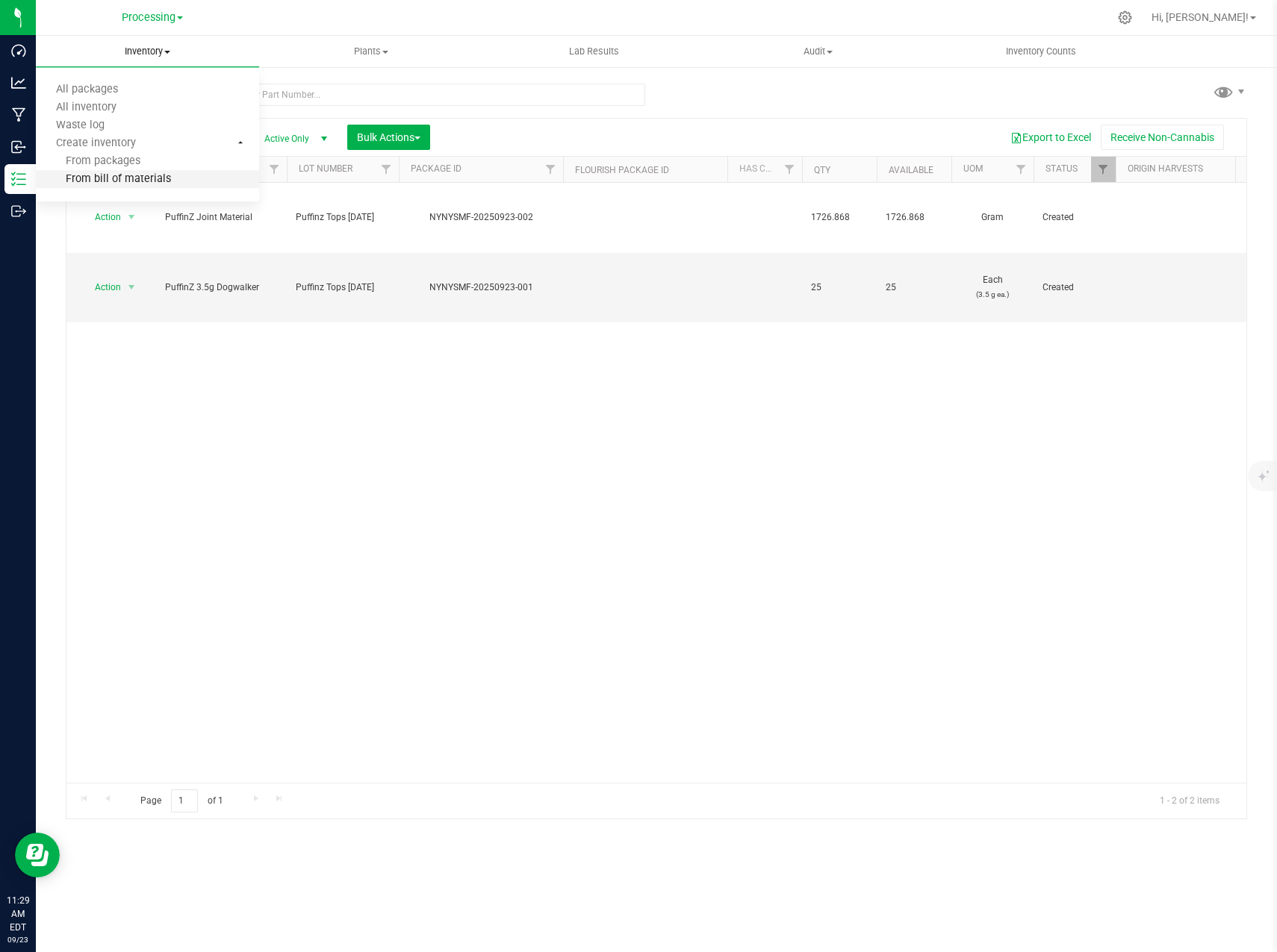
click at [156, 176] on span "From bill of materials" at bounding box center [103, 179] width 135 height 13
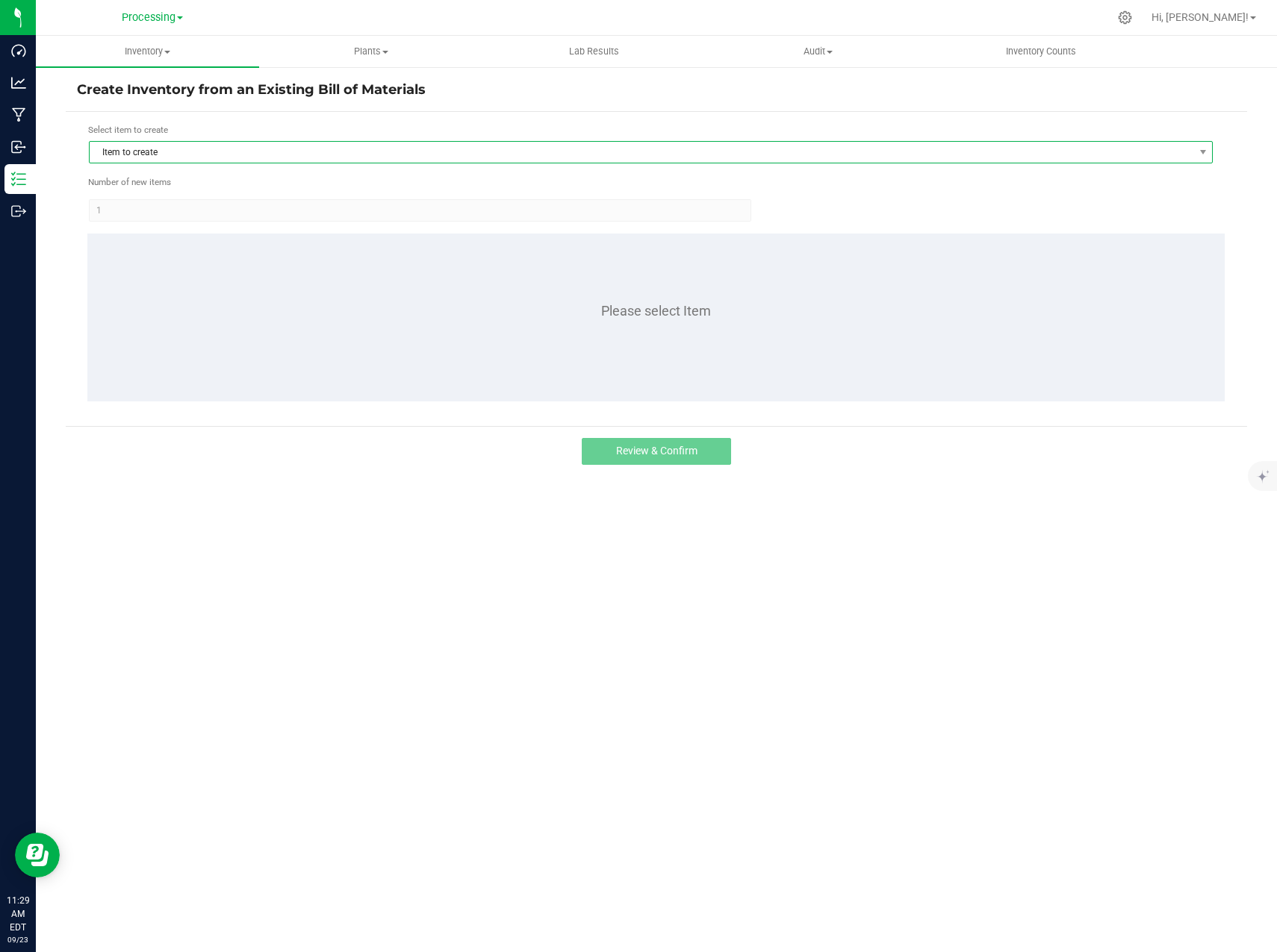
click at [383, 148] on span "Item to create" at bounding box center [641, 152] width 1104 height 21
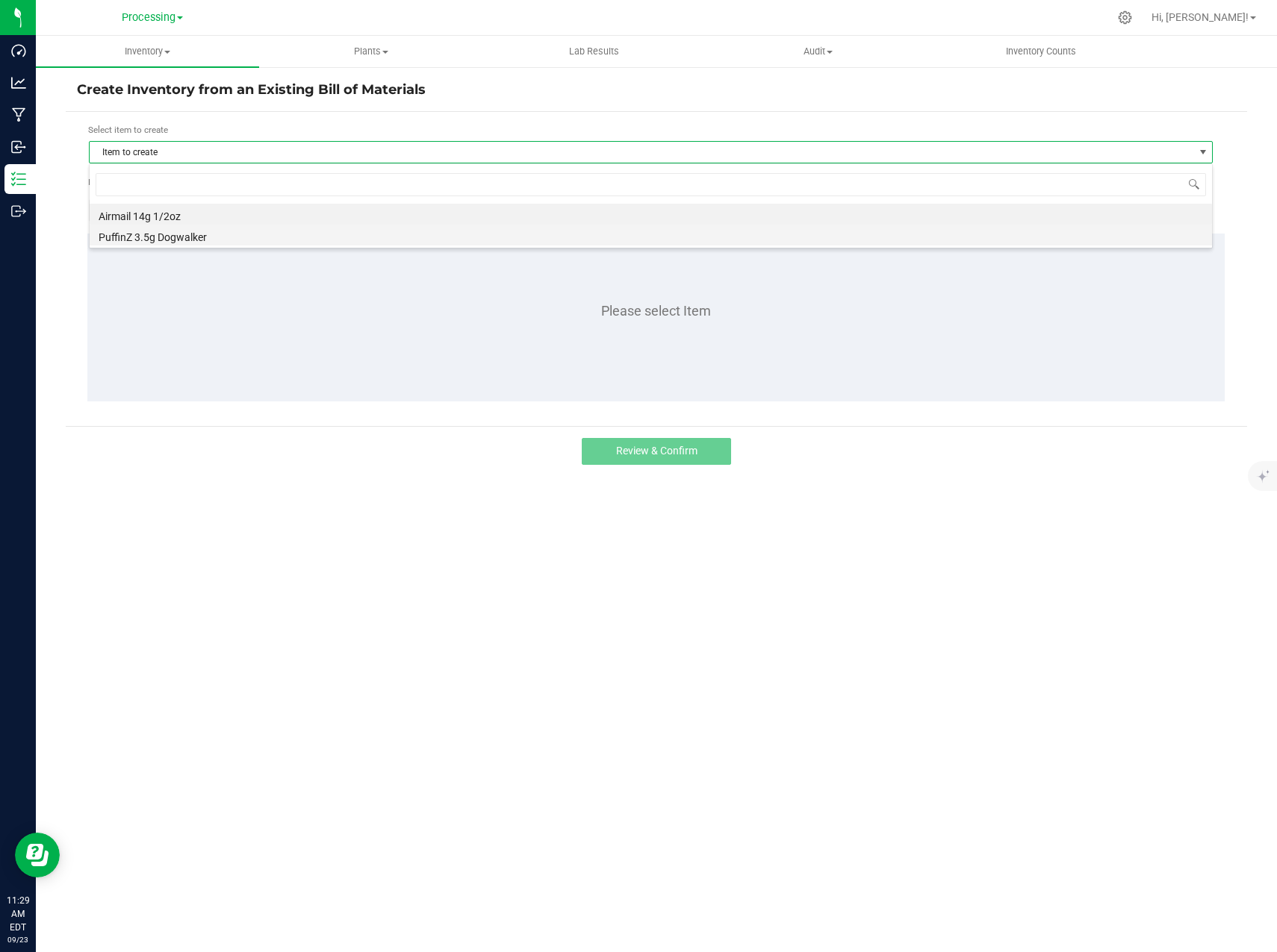
click at [338, 229] on li "PuffinZ 3.5g Dogwalker" at bounding box center [651, 234] width 1122 height 21
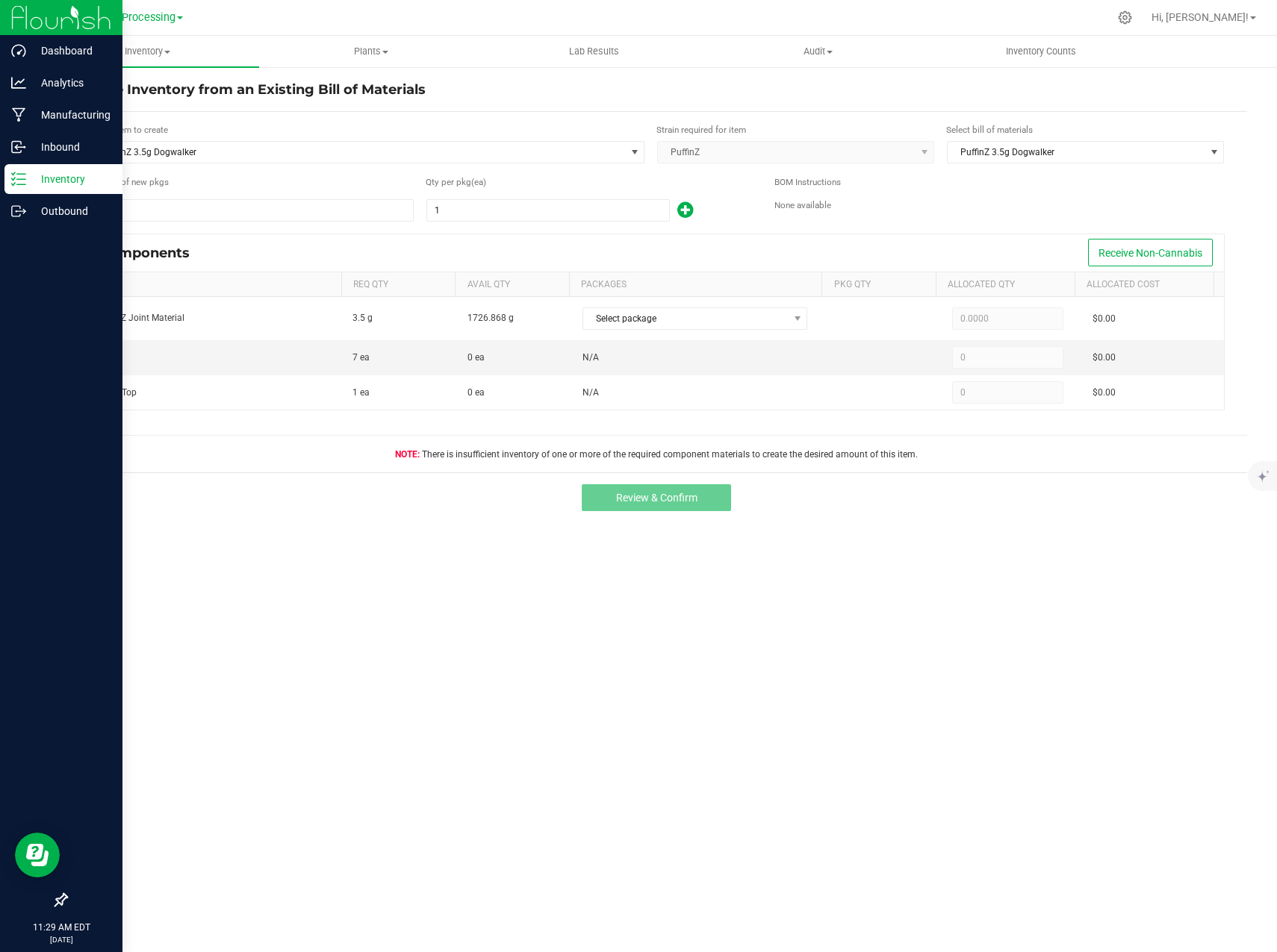
click at [17, 180] on icon at bounding box center [18, 179] width 15 height 15
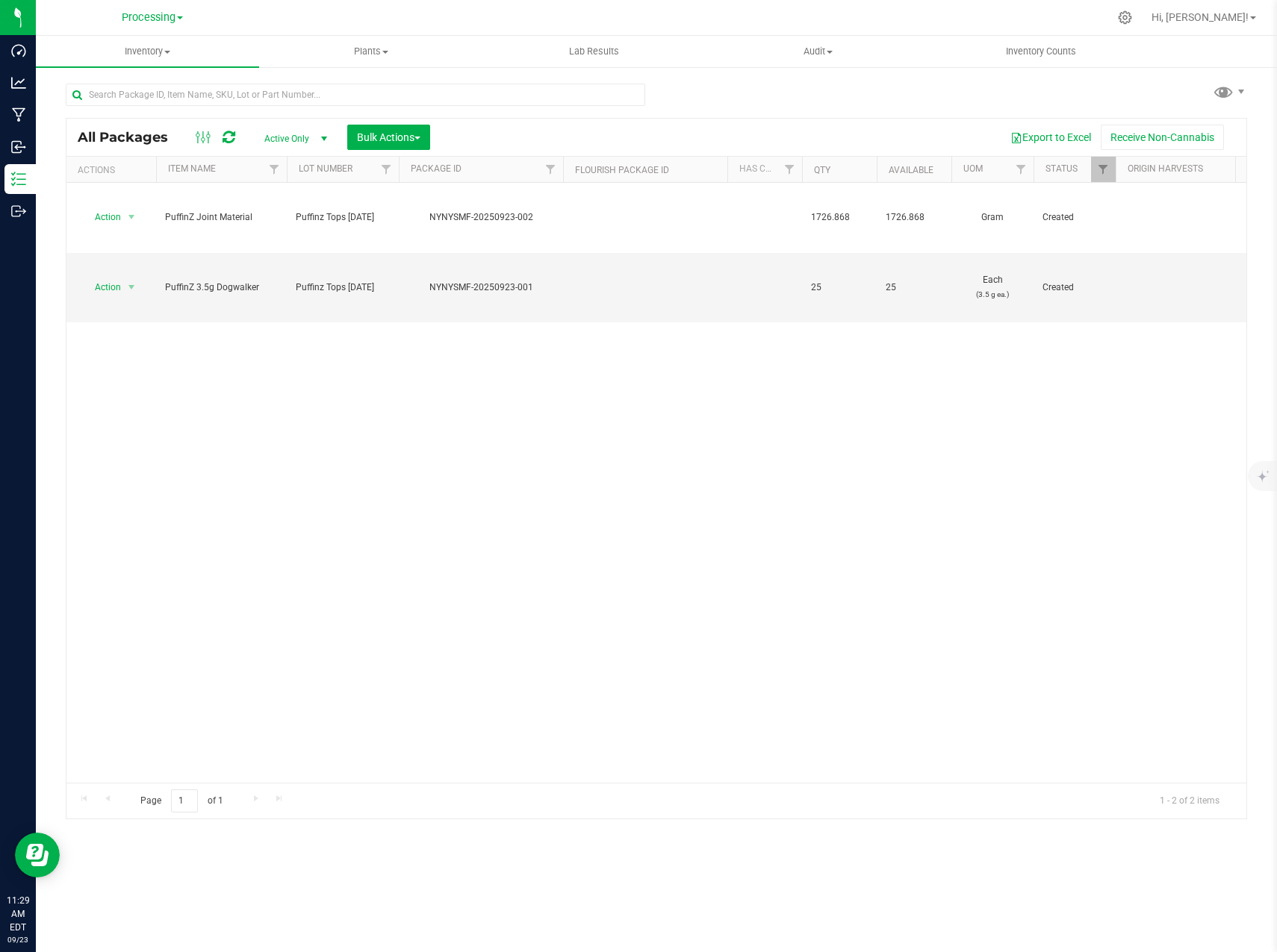
click at [140, 26] on div "Processing Cultivation Distribution Processing" at bounding box center [152, 17] width 61 height 18
click at [1132, 24] on icon at bounding box center [1125, 18] width 16 height 16
click at [1132, 21] on icon at bounding box center [1125, 18] width 16 height 16
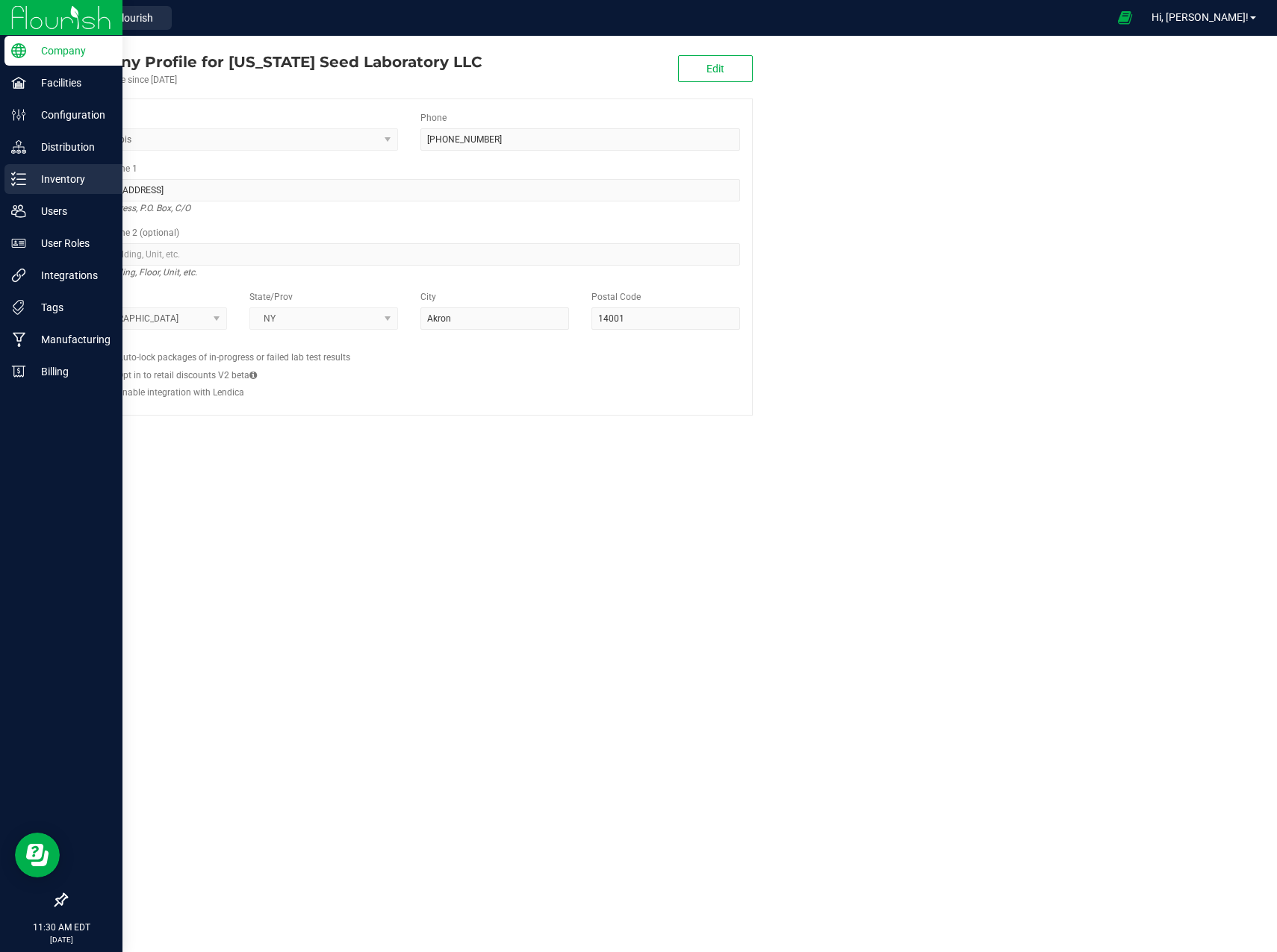
click at [26, 181] on p "Inventory" at bounding box center [71, 178] width 90 height 18
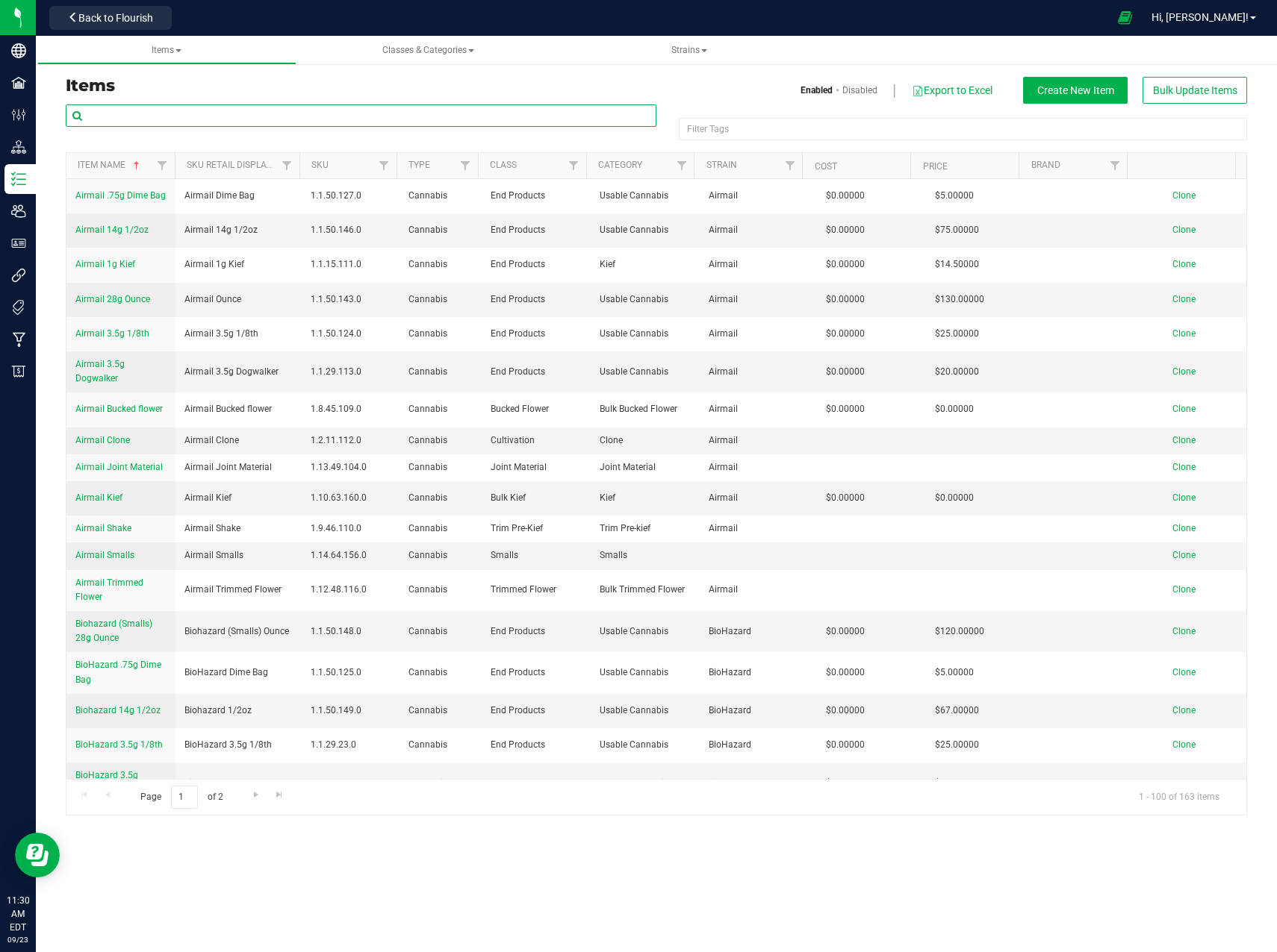
click at [297, 112] on input "text" at bounding box center [361, 115] width 590 height 23
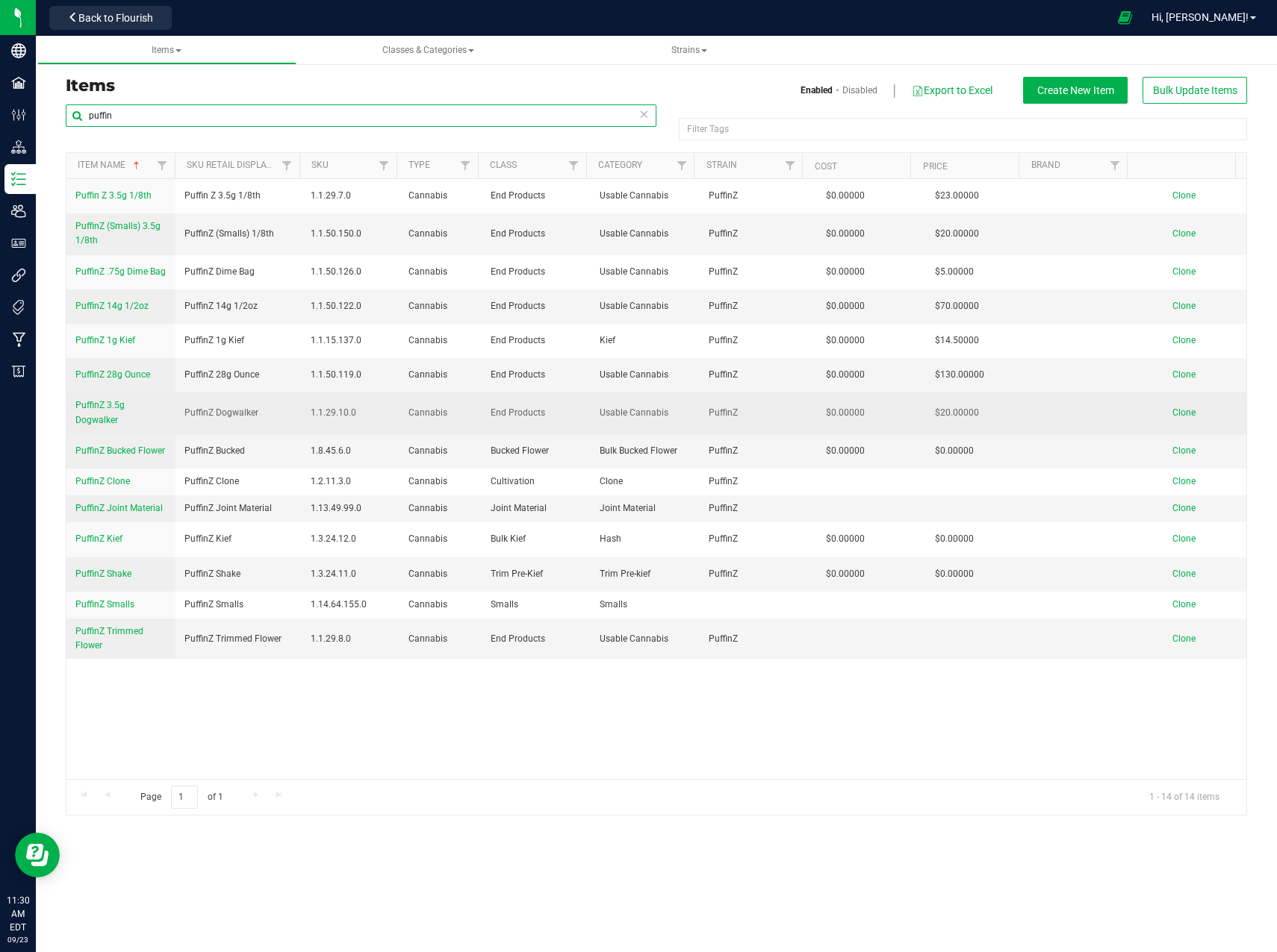
type input "puffin"
click at [117, 403] on span "PuffinZ 3.5g Dogwalker" at bounding box center [100, 412] width 50 height 24
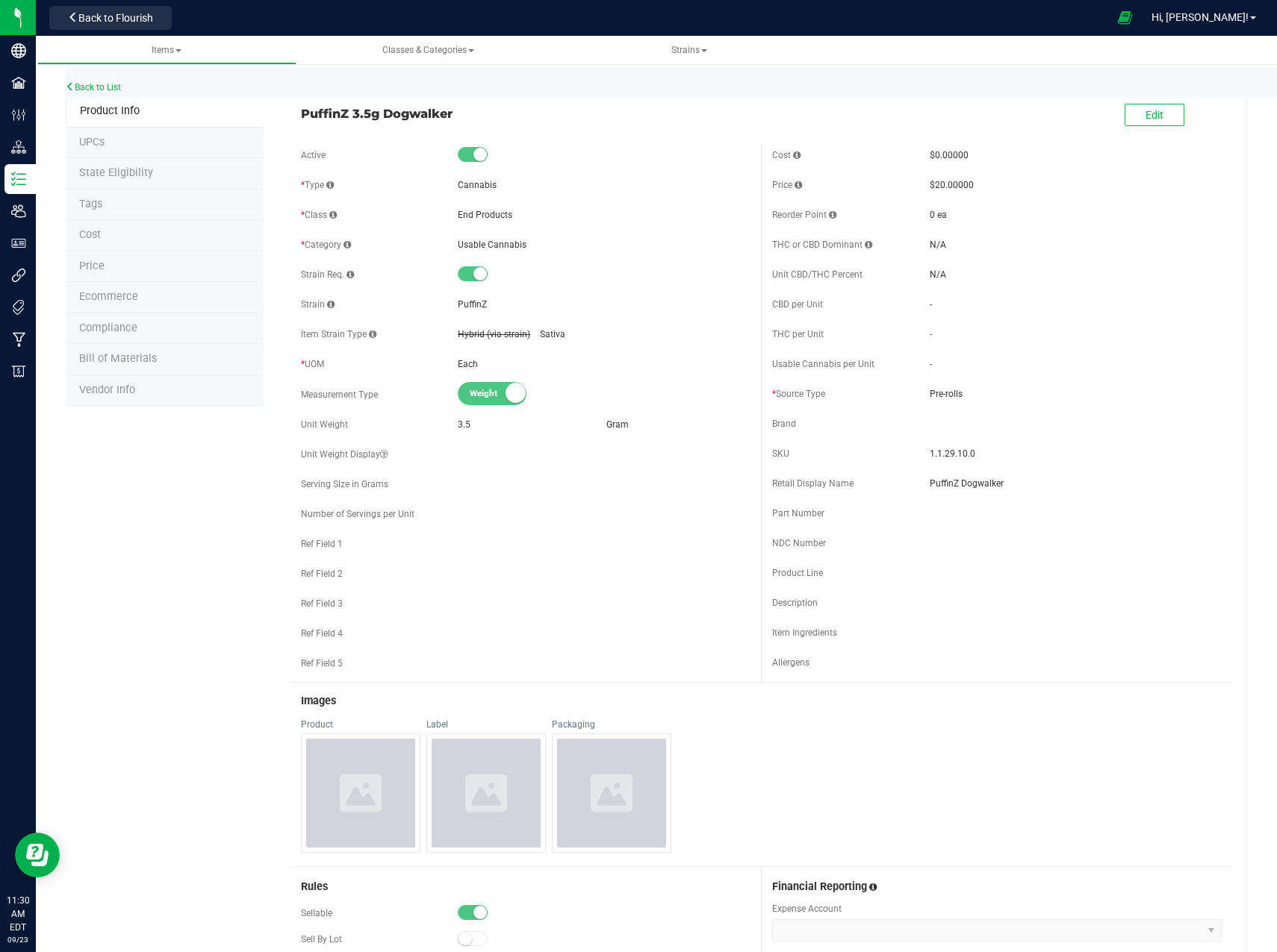
click at [135, 354] on span "Bill of Materials" at bounding box center [118, 358] width 77 height 13
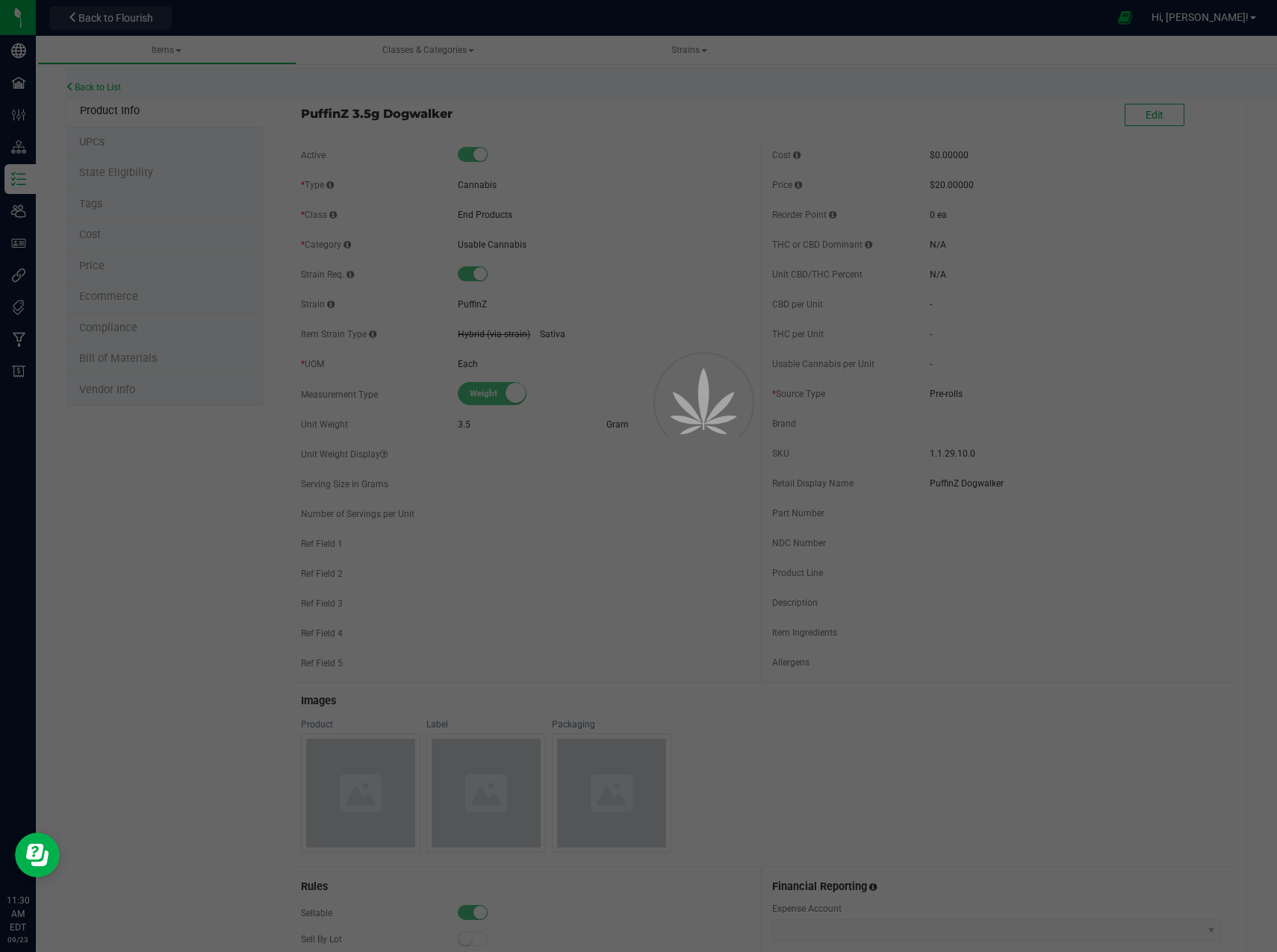
select select "2"
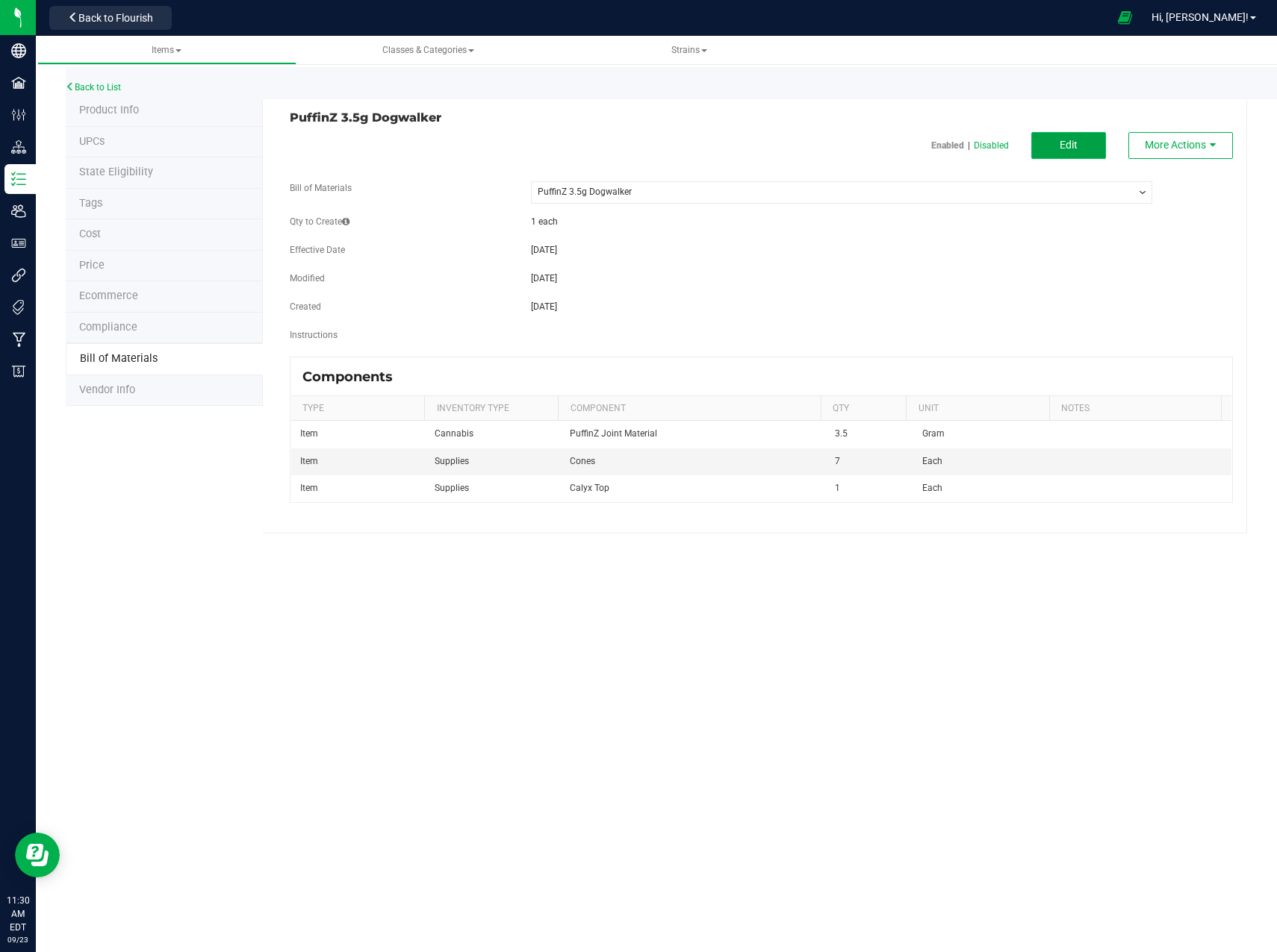
click at [1087, 153] on button "Edit" at bounding box center [1068, 145] width 75 height 27
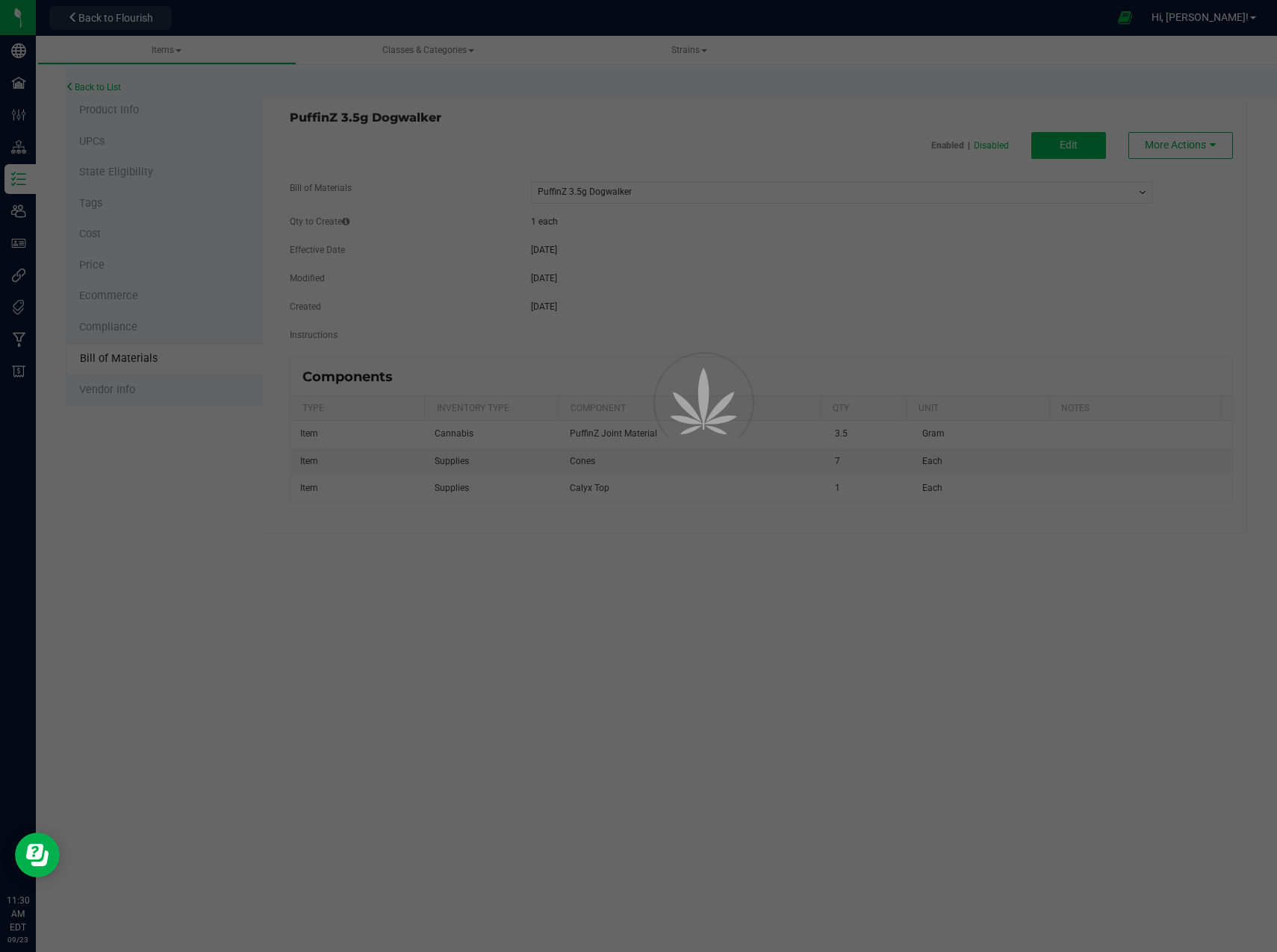
select select "2"
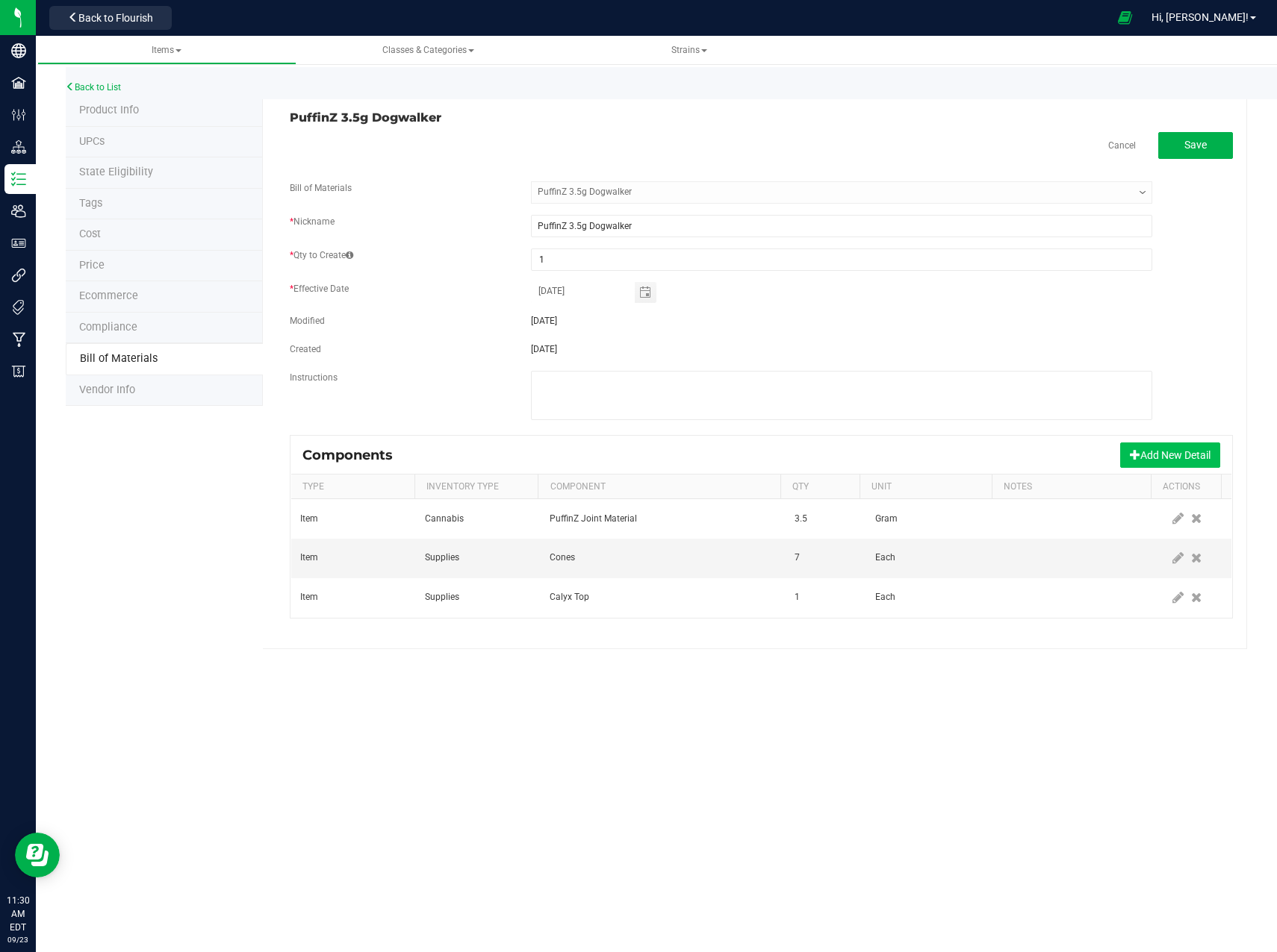
click at [1152, 452] on button "Add New Detail" at bounding box center [1169, 455] width 100 height 25
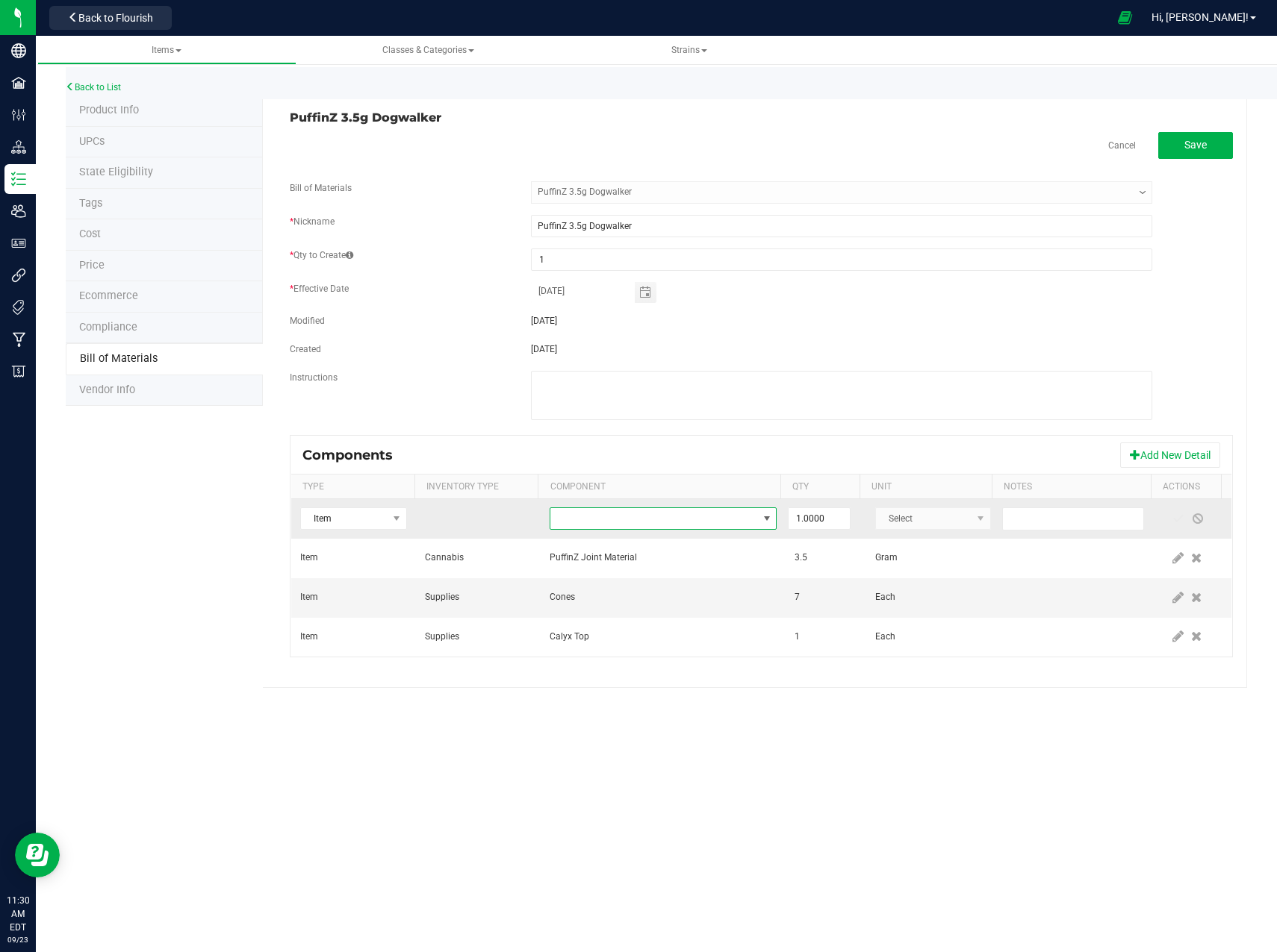
click at [563, 518] on span "NO DATA FOUND" at bounding box center [654, 518] width 207 height 21
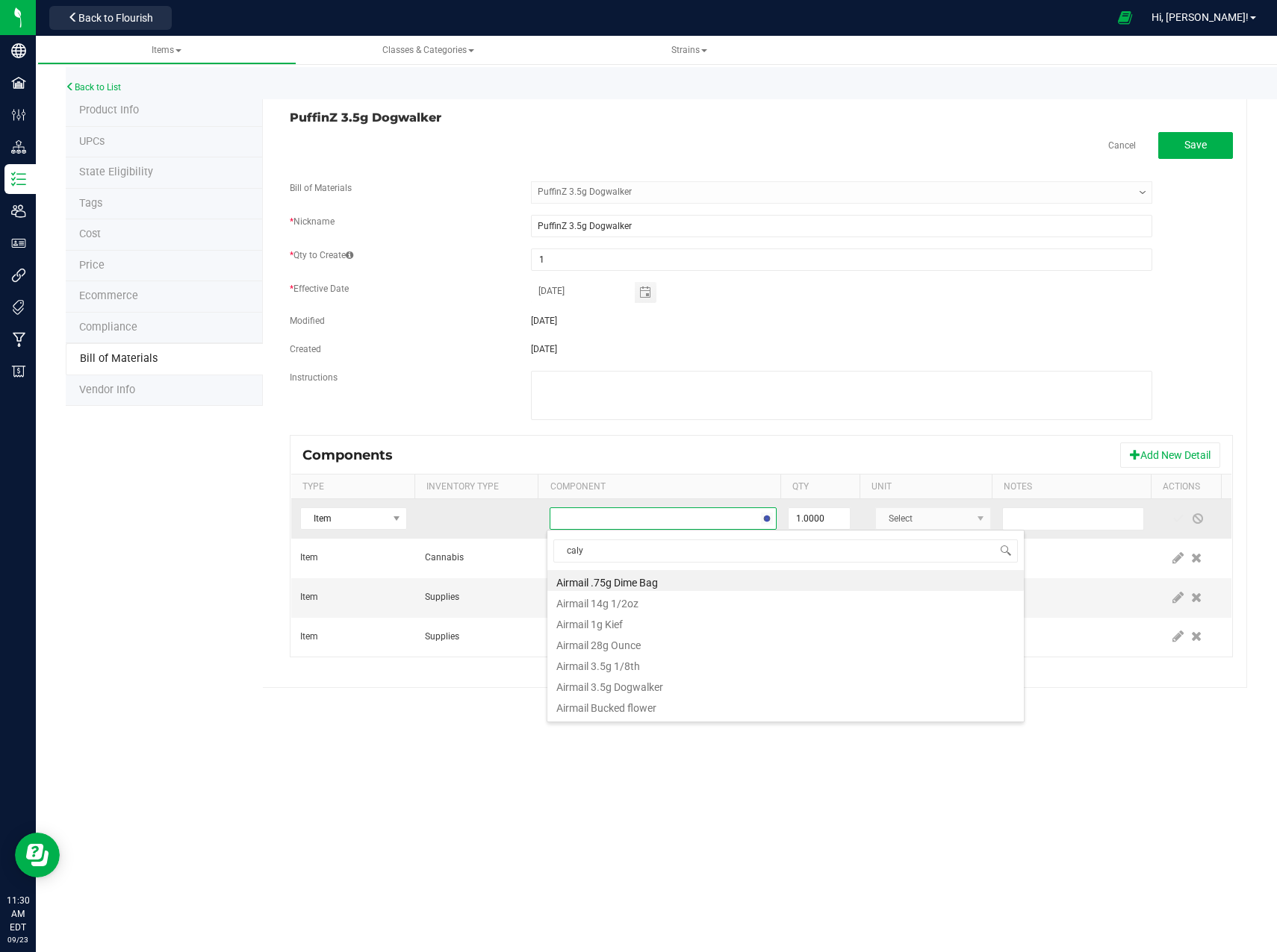
type input "calyx"
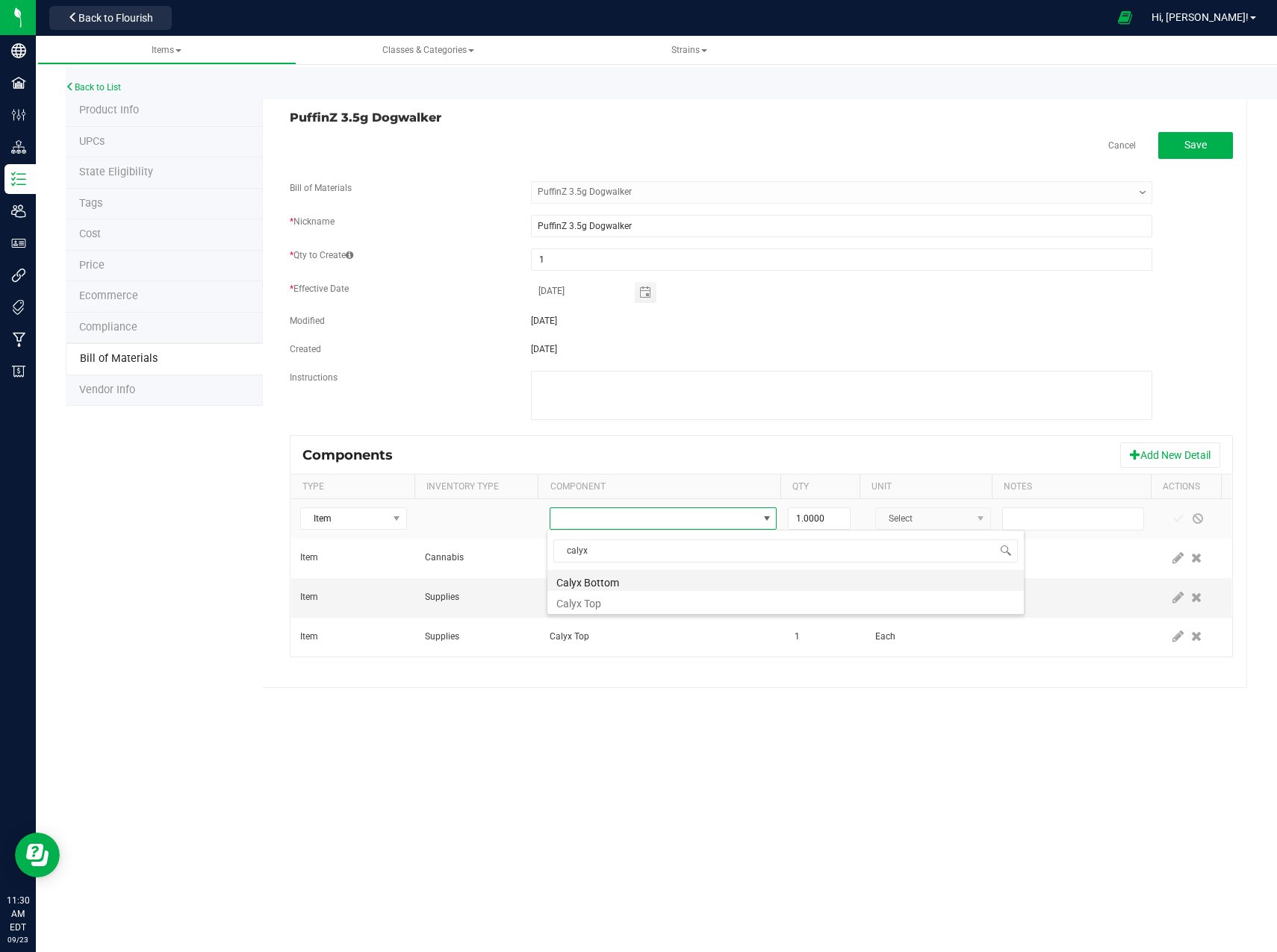
click at [612, 582] on li "Calyx Bottom" at bounding box center [785, 580] width 477 height 21
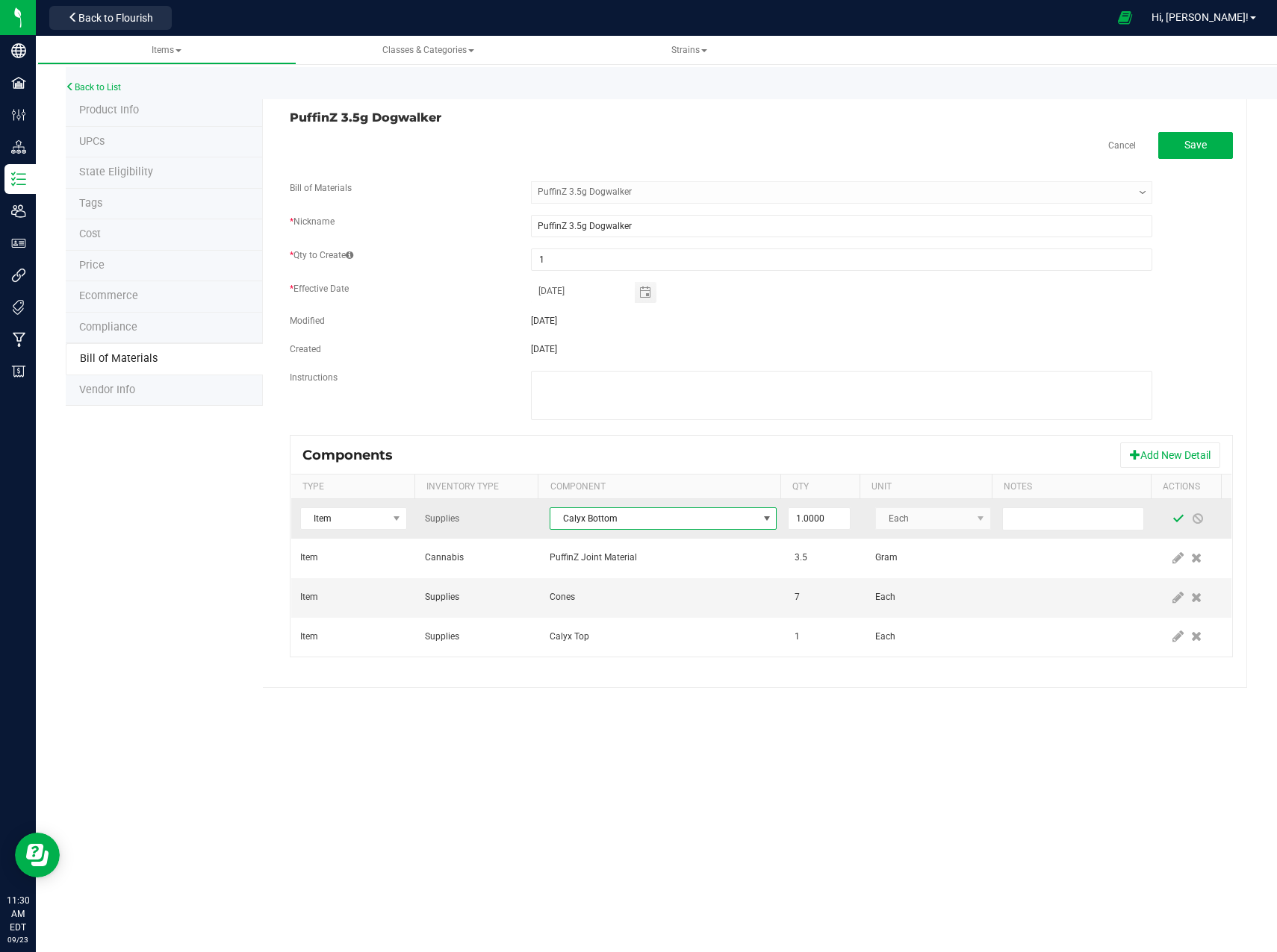
click at [1172, 521] on span at bounding box center [1178, 518] width 12 height 12
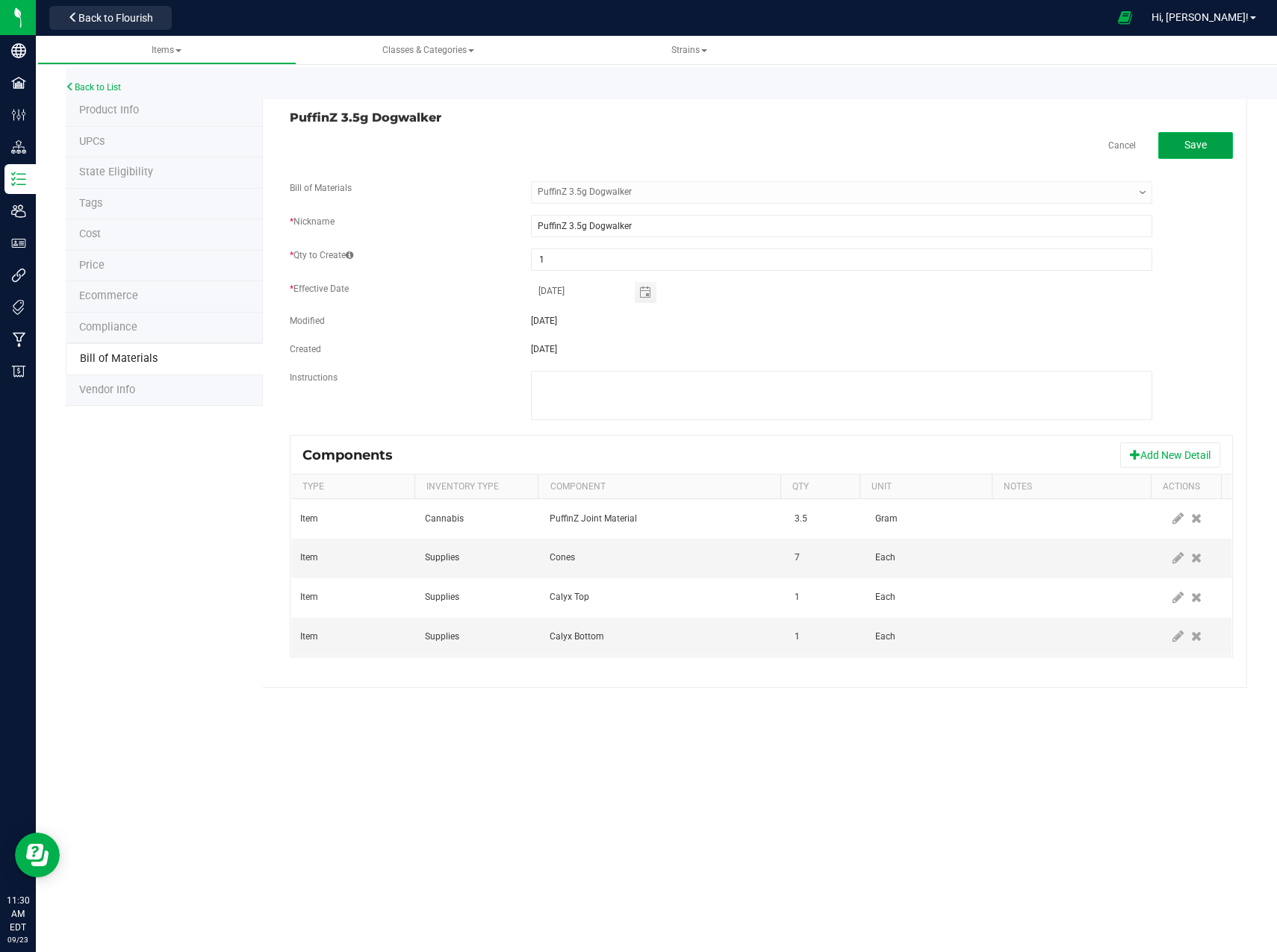
click at [1195, 144] on span "Save" at bounding box center [1195, 145] width 23 height 12
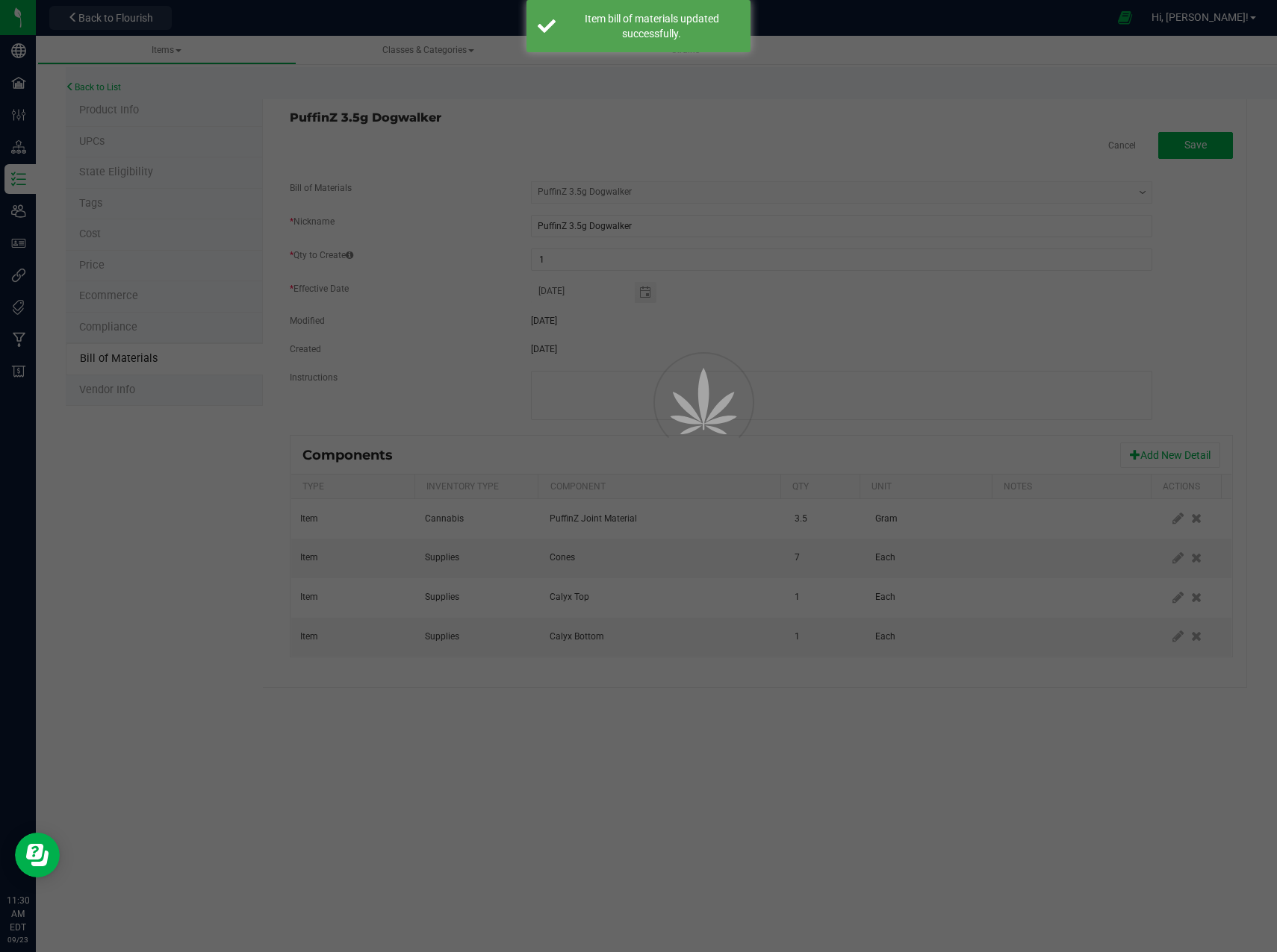
select select "2"
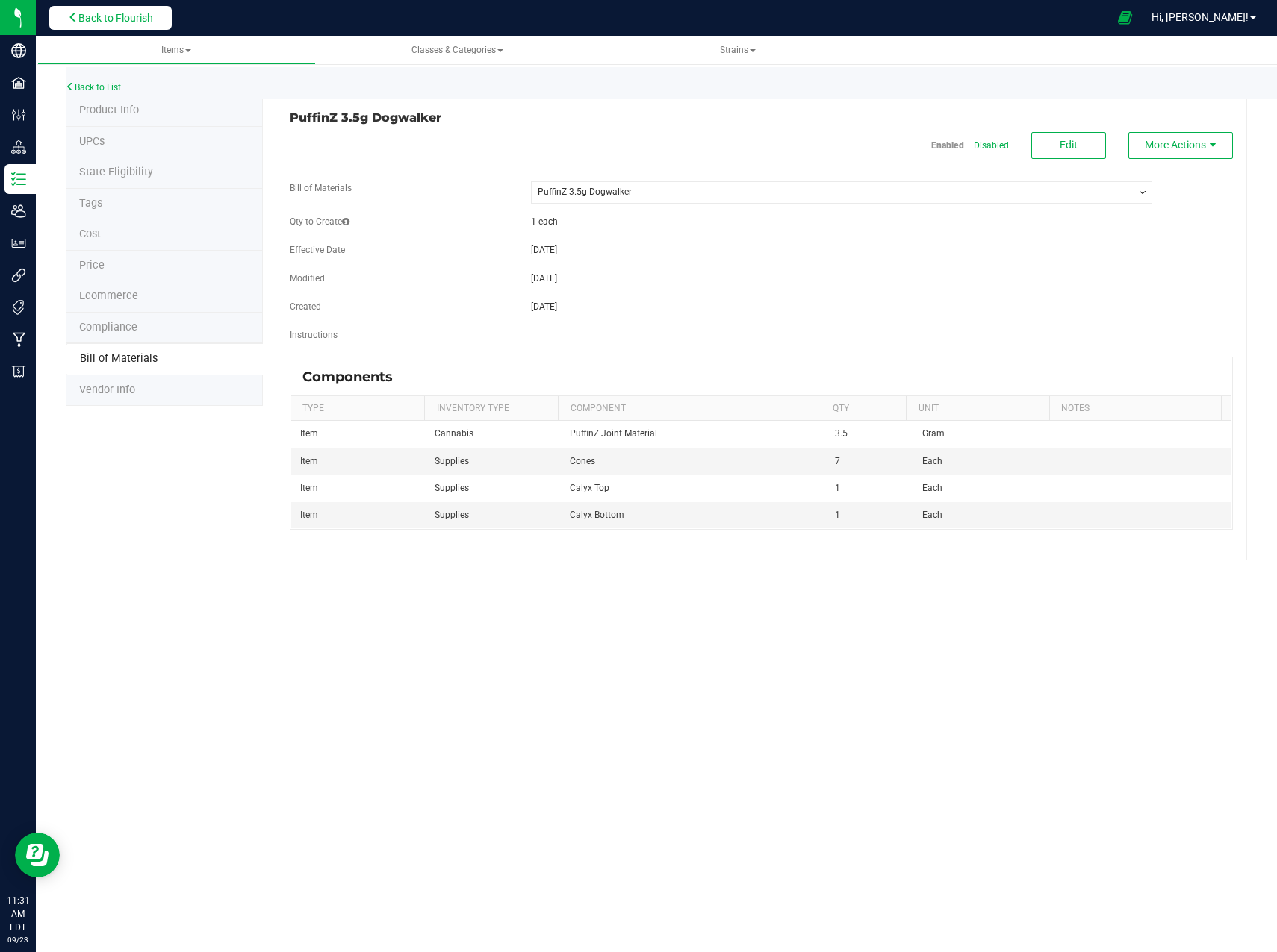
click at [140, 22] on span "Back to Flourish" at bounding box center [115, 18] width 75 height 12
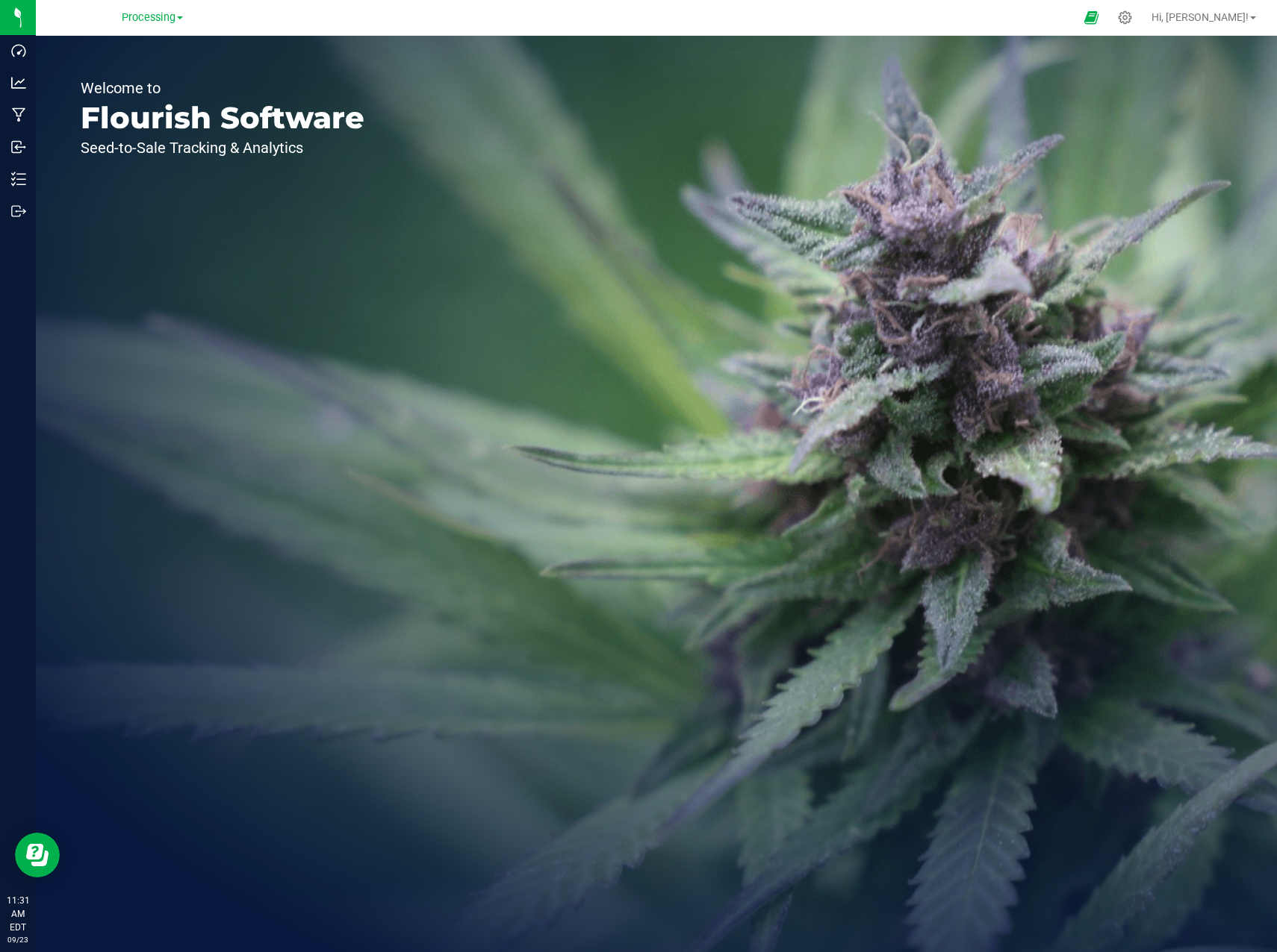
click at [157, 27] on div "Processing" at bounding box center [152, 18] width 218 height 24
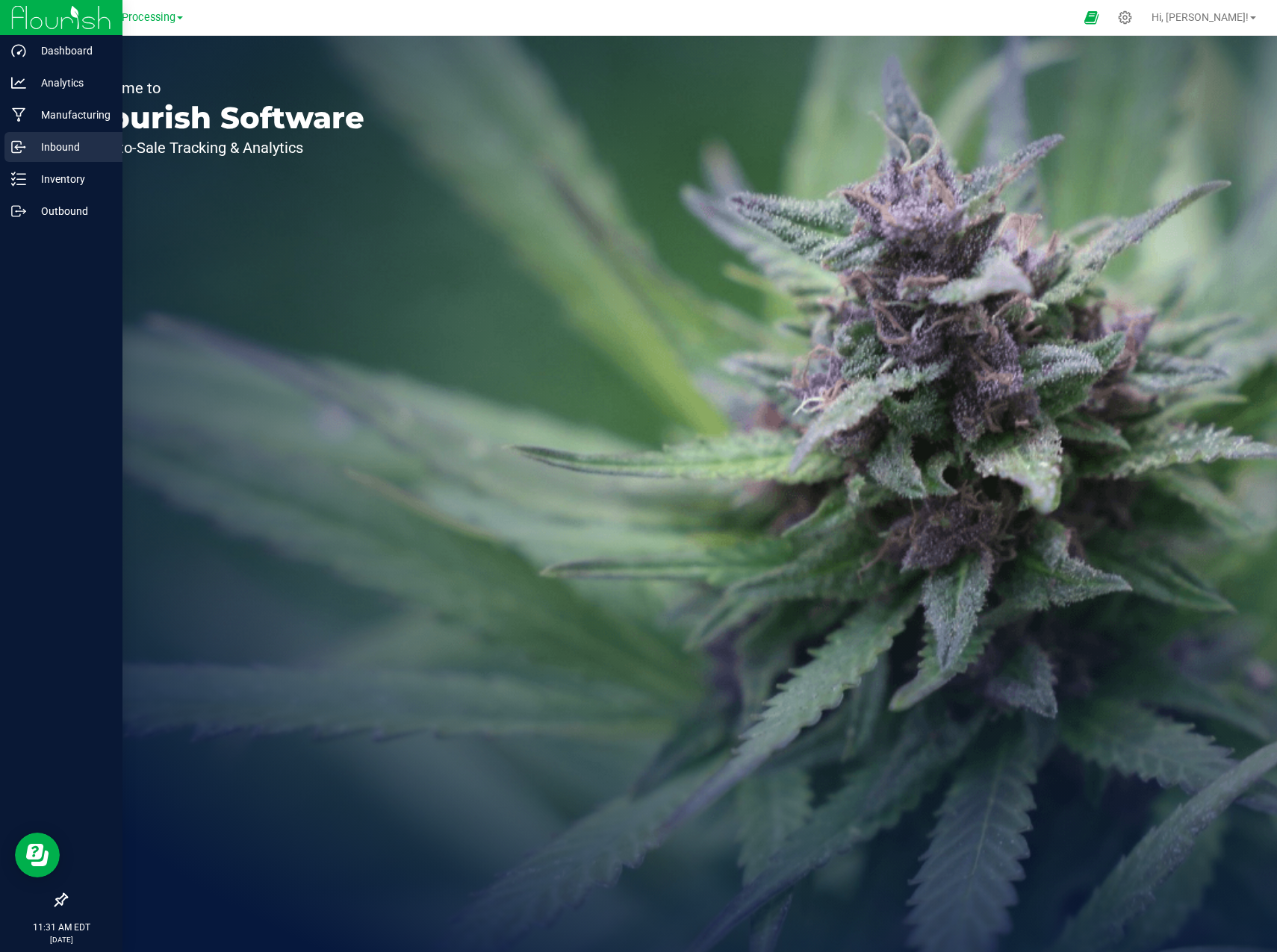
click at [44, 146] on p "Inbound" at bounding box center [71, 146] width 90 height 18
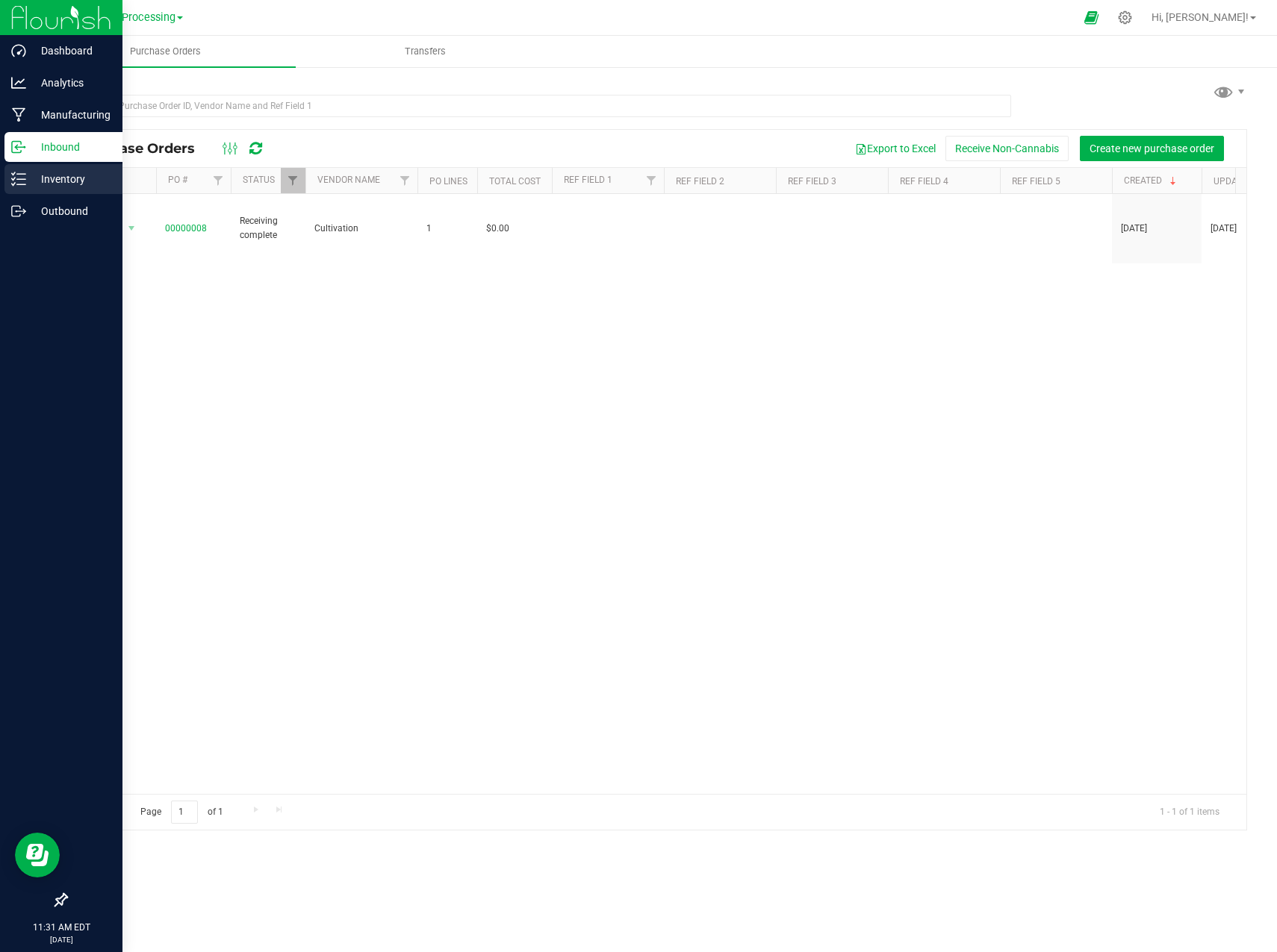
click at [32, 176] on p "Inventory" at bounding box center [71, 178] width 90 height 18
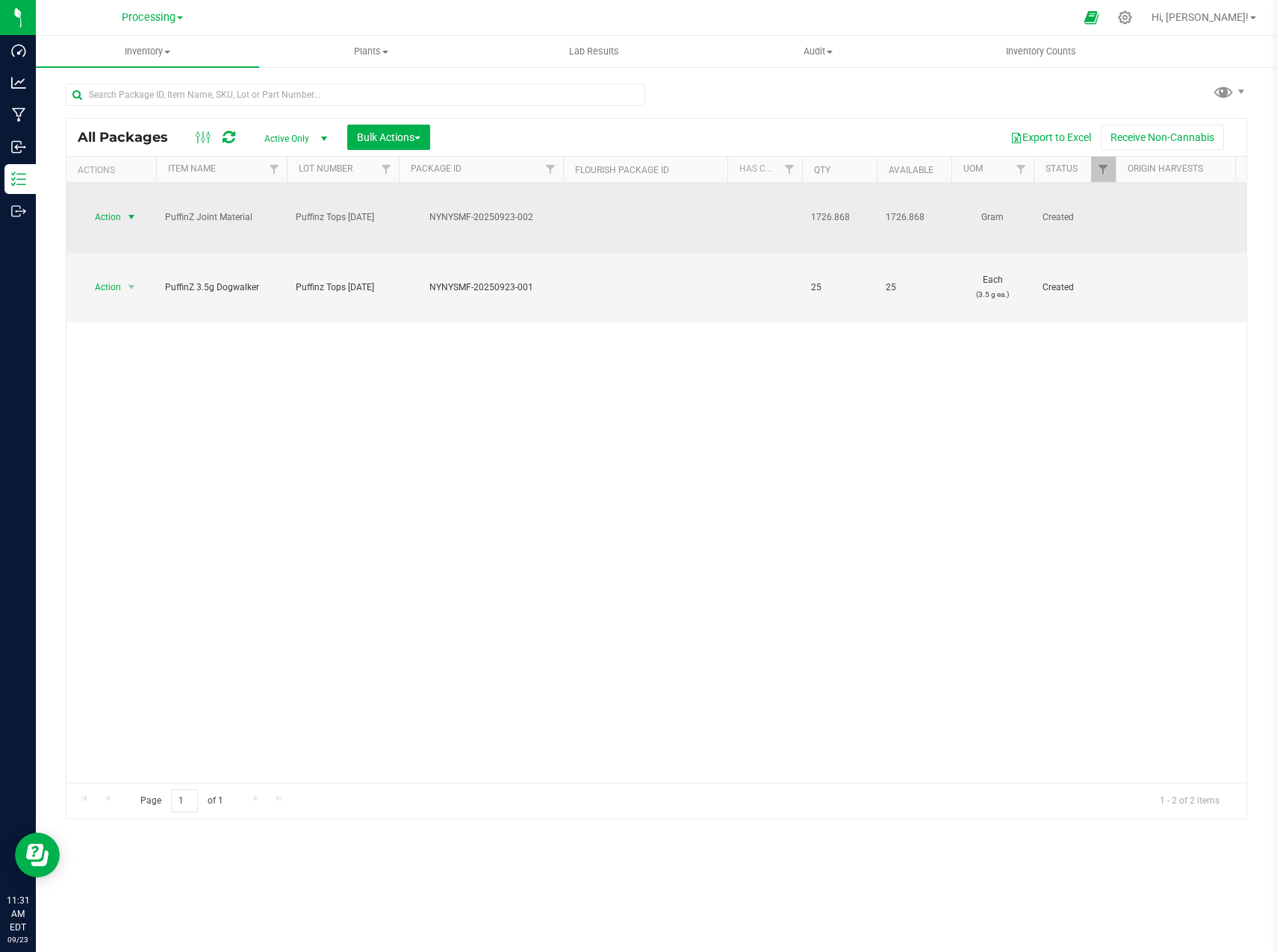
click at [129, 211] on span "select" at bounding box center [131, 217] width 12 height 12
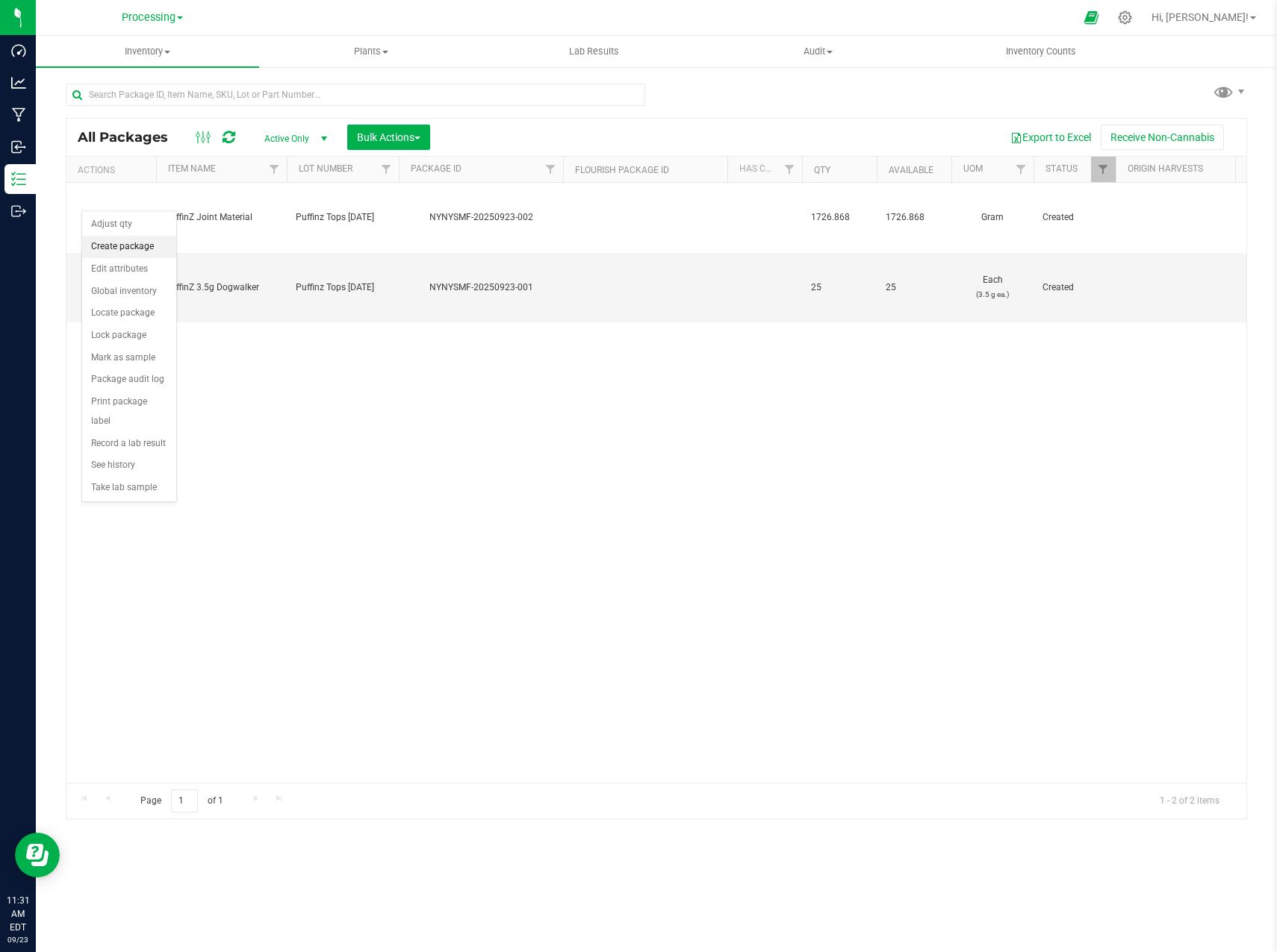
click at [144, 245] on li "Create package" at bounding box center [129, 247] width 94 height 23
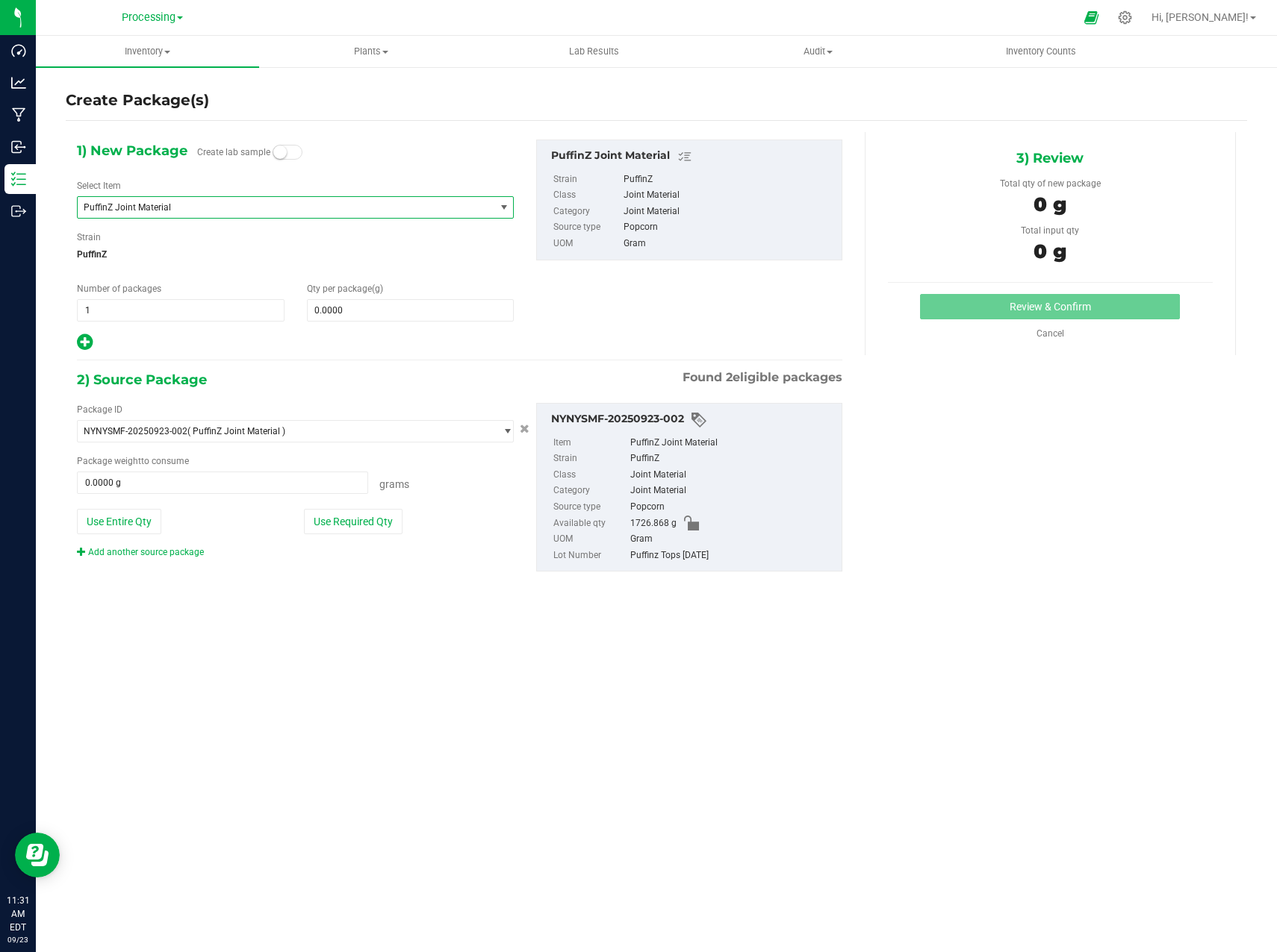
click at [358, 209] on span "PuffinZ Joint Material" at bounding box center [277, 208] width 389 height 10
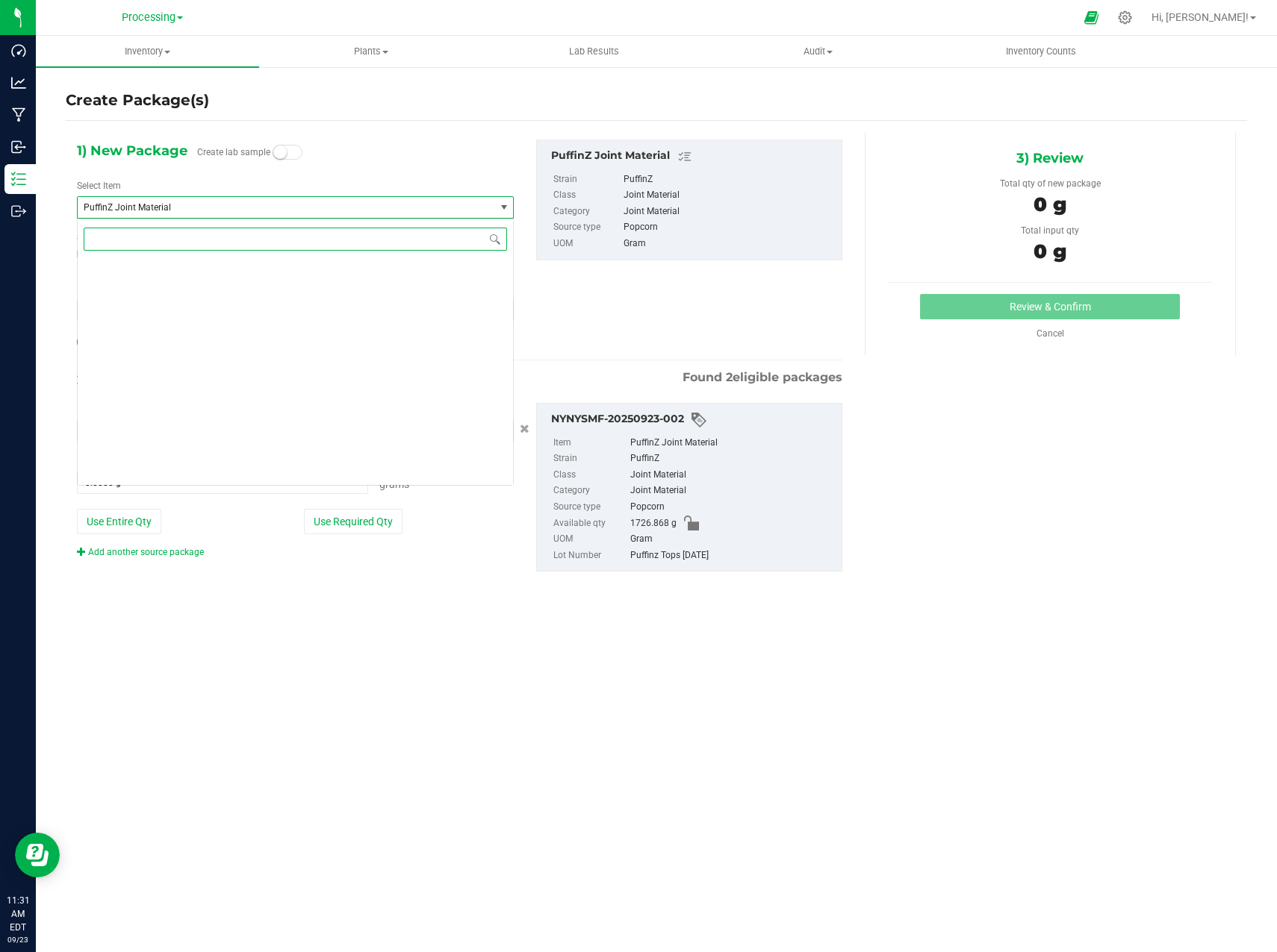
scroll to position [2277, 0]
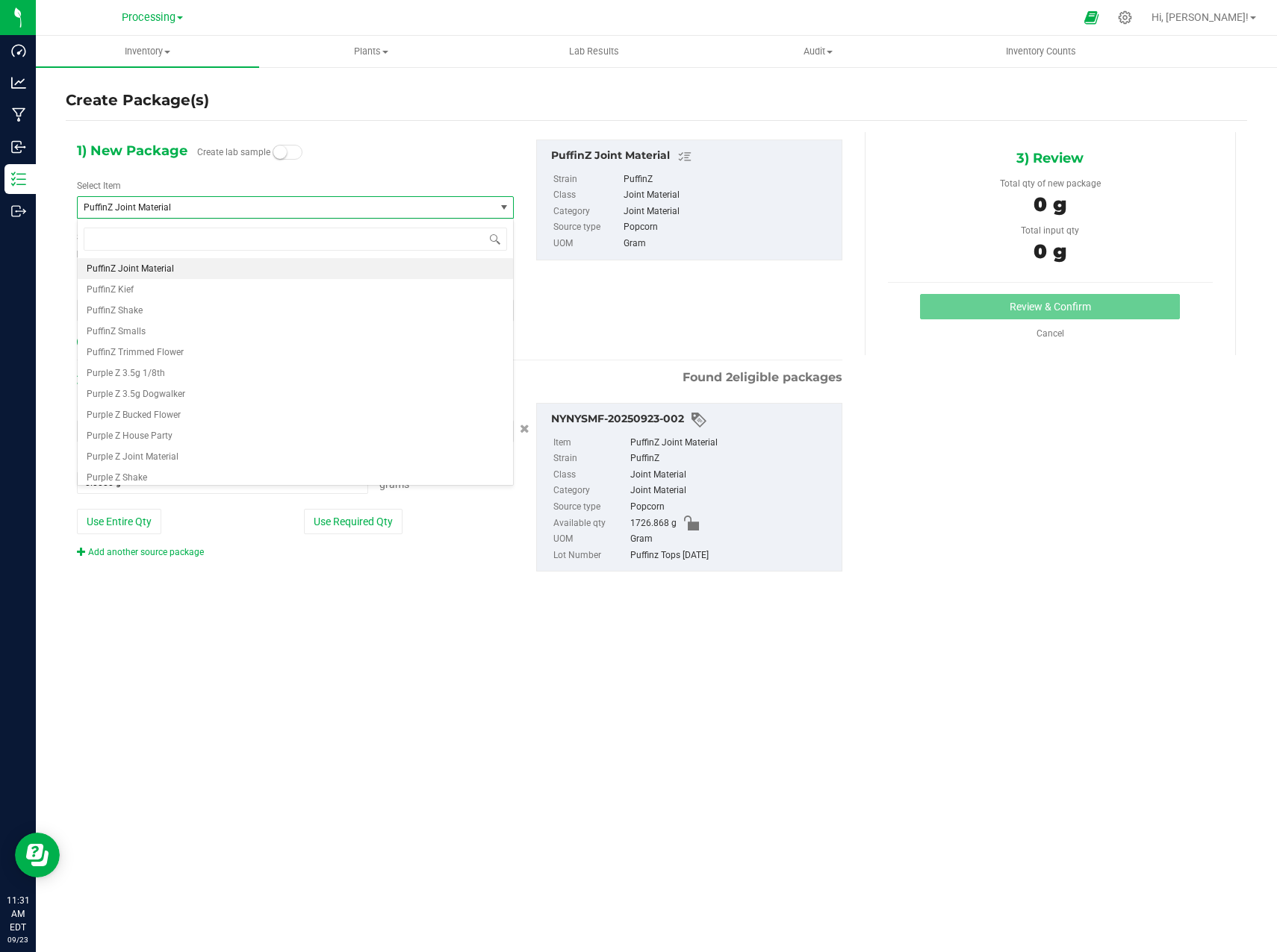
click at [358, 209] on span "PuffinZ Joint Material" at bounding box center [277, 208] width 389 height 10
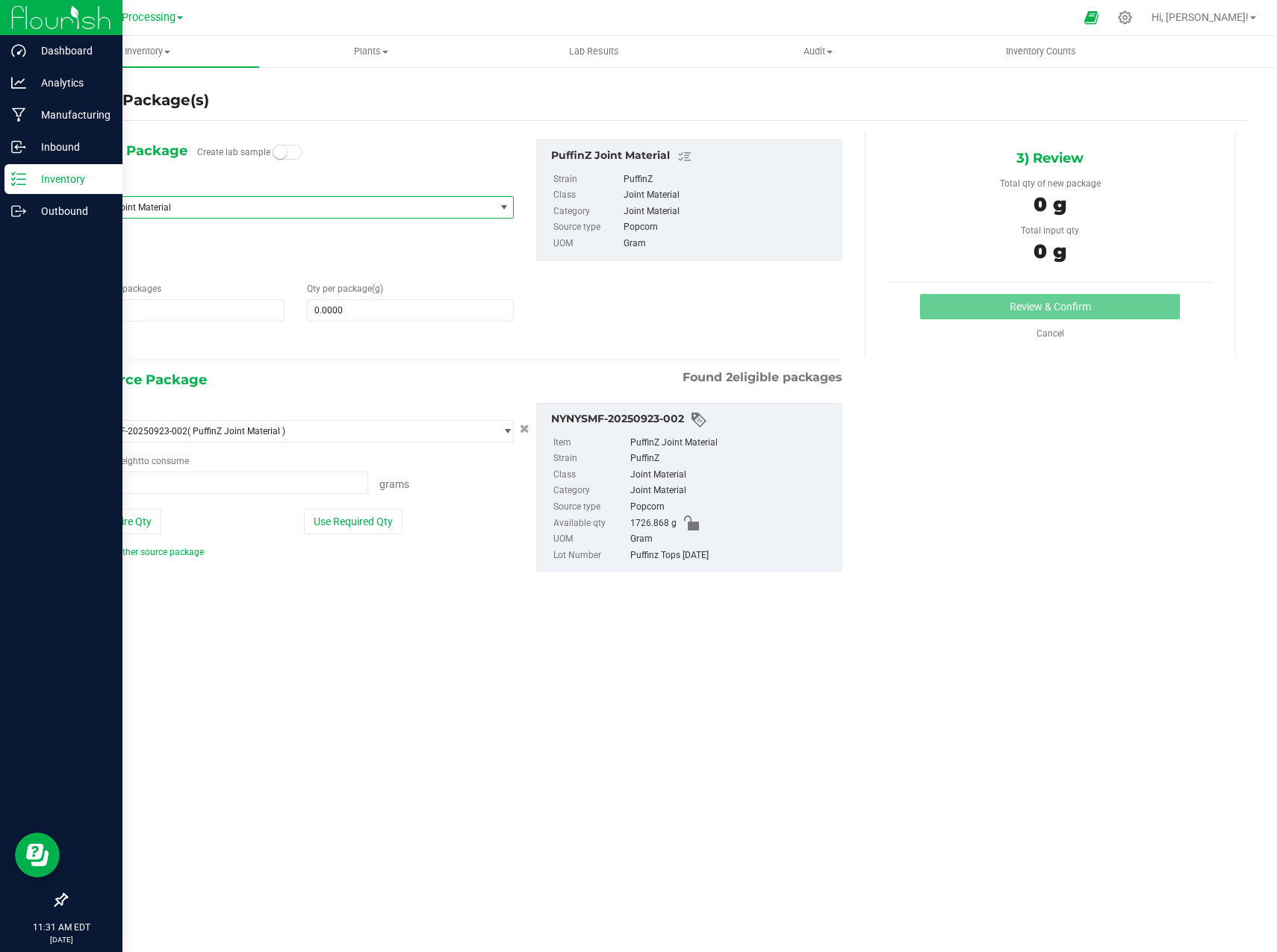
click at [39, 184] on p "Inventory" at bounding box center [71, 178] width 90 height 18
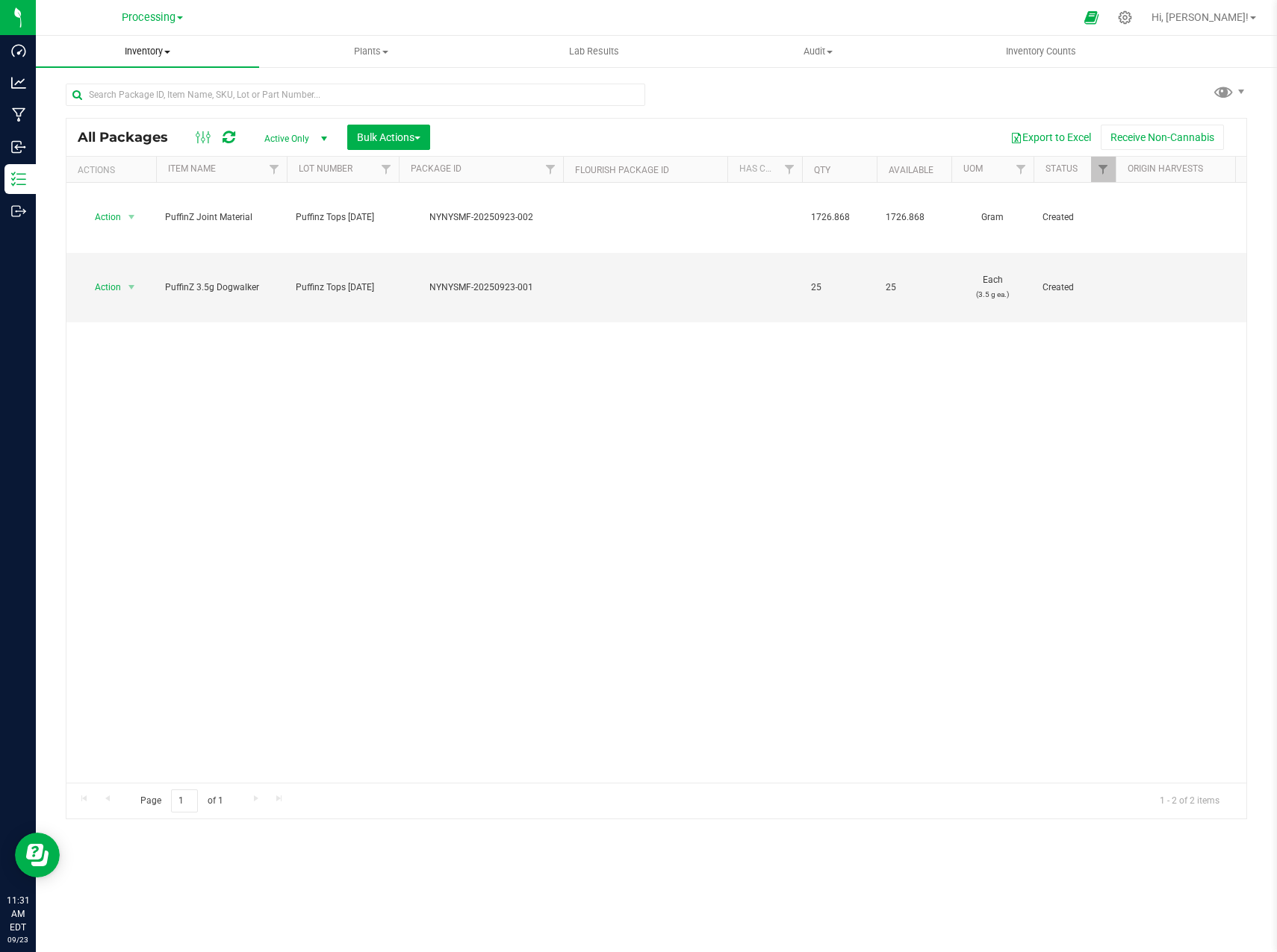
click at [154, 57] on span "Inventory" at bounding box center [148, 51] width 224 height 13
click at [142, 179] on span "From bill of materials" at bounding box center [103, 179] width 135 height 13
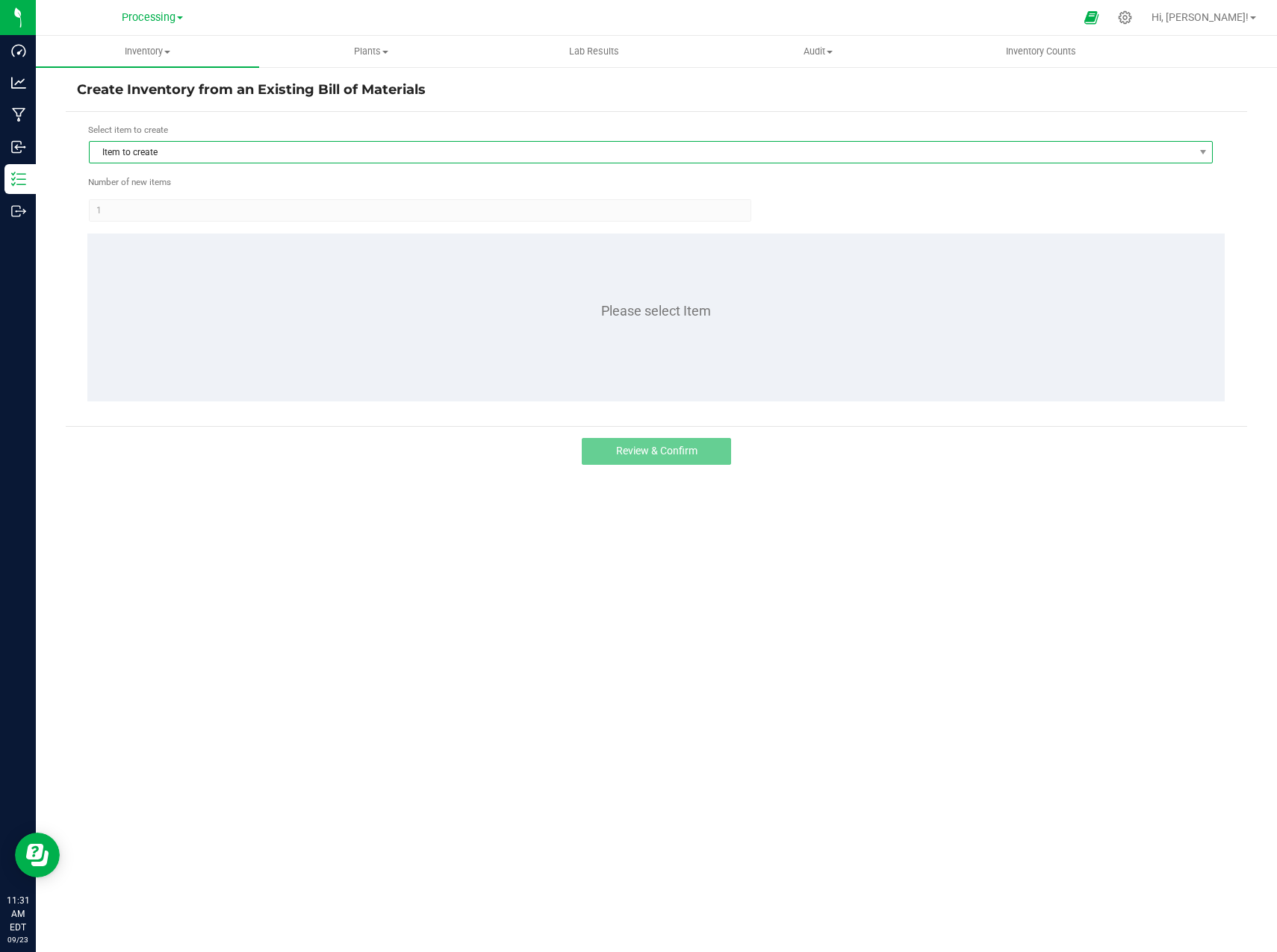
click at [261, 150] on span "Item to create" at bounding box center [641, 152] width 1104 height 21
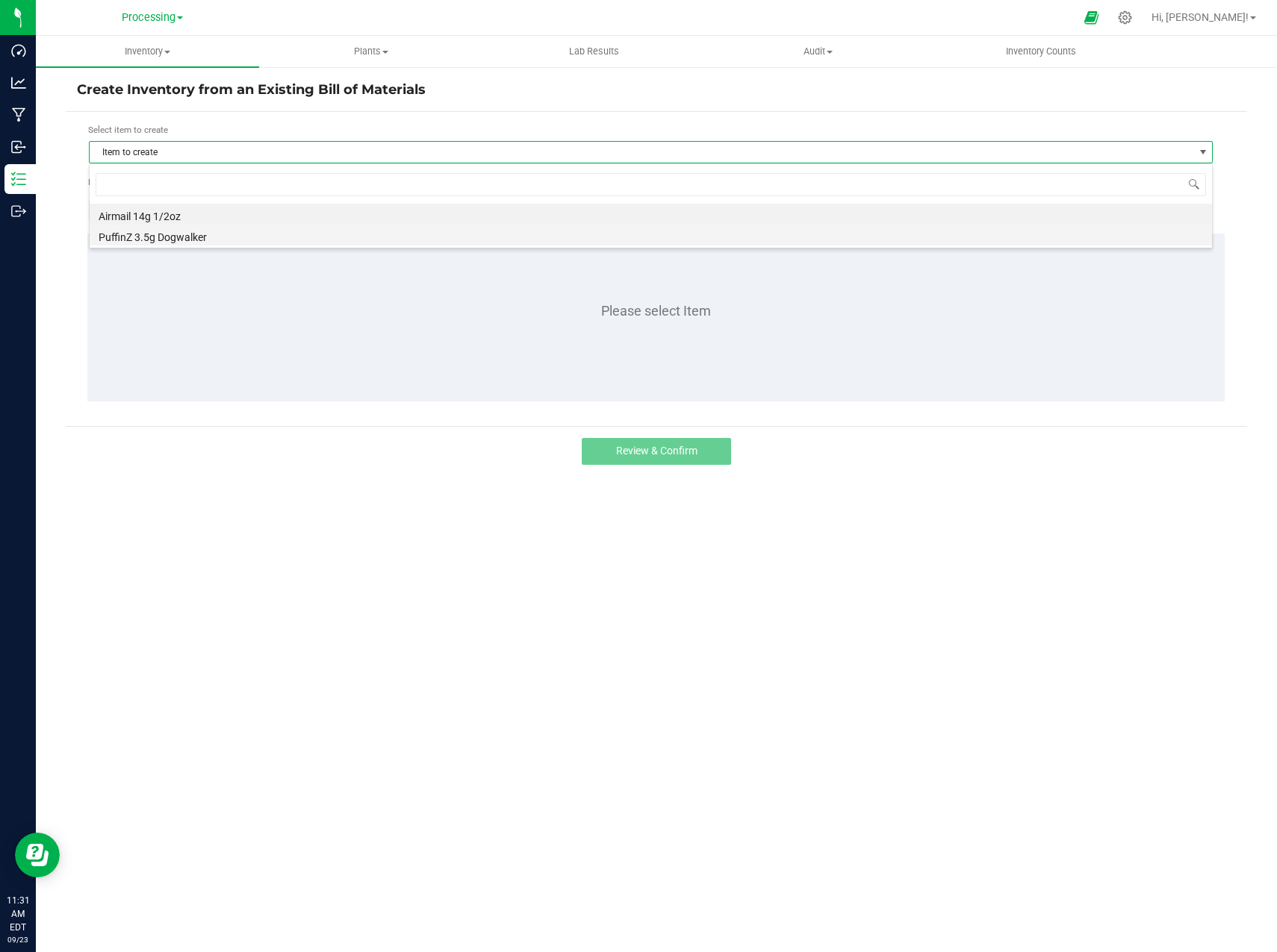
click at [213, 233] on li "PuffinZ 3.5g Dogwalker" at bounding box center [651, 234] width 1122 height 21
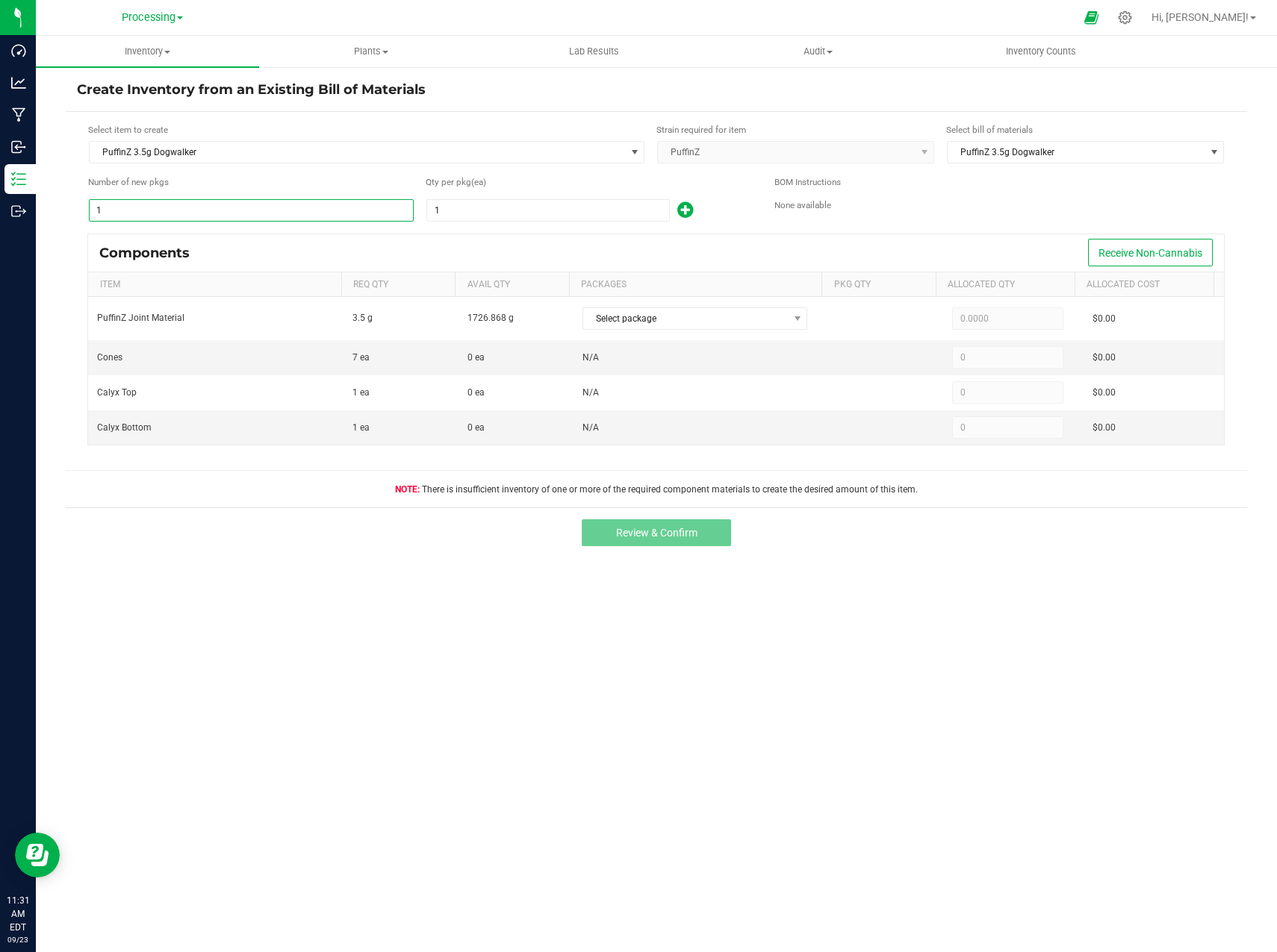
click at [219, 205] on input "1" at bounding box center [251, 210] width 324 height 21
click at [453, 208] on input "1" at bounding box center [548, 210] width 242 height 21
type input "270"
click at [795, 239] on div "Components Receive Non-Cannabis" at bounding box center [656, 253] width 1136 height 37
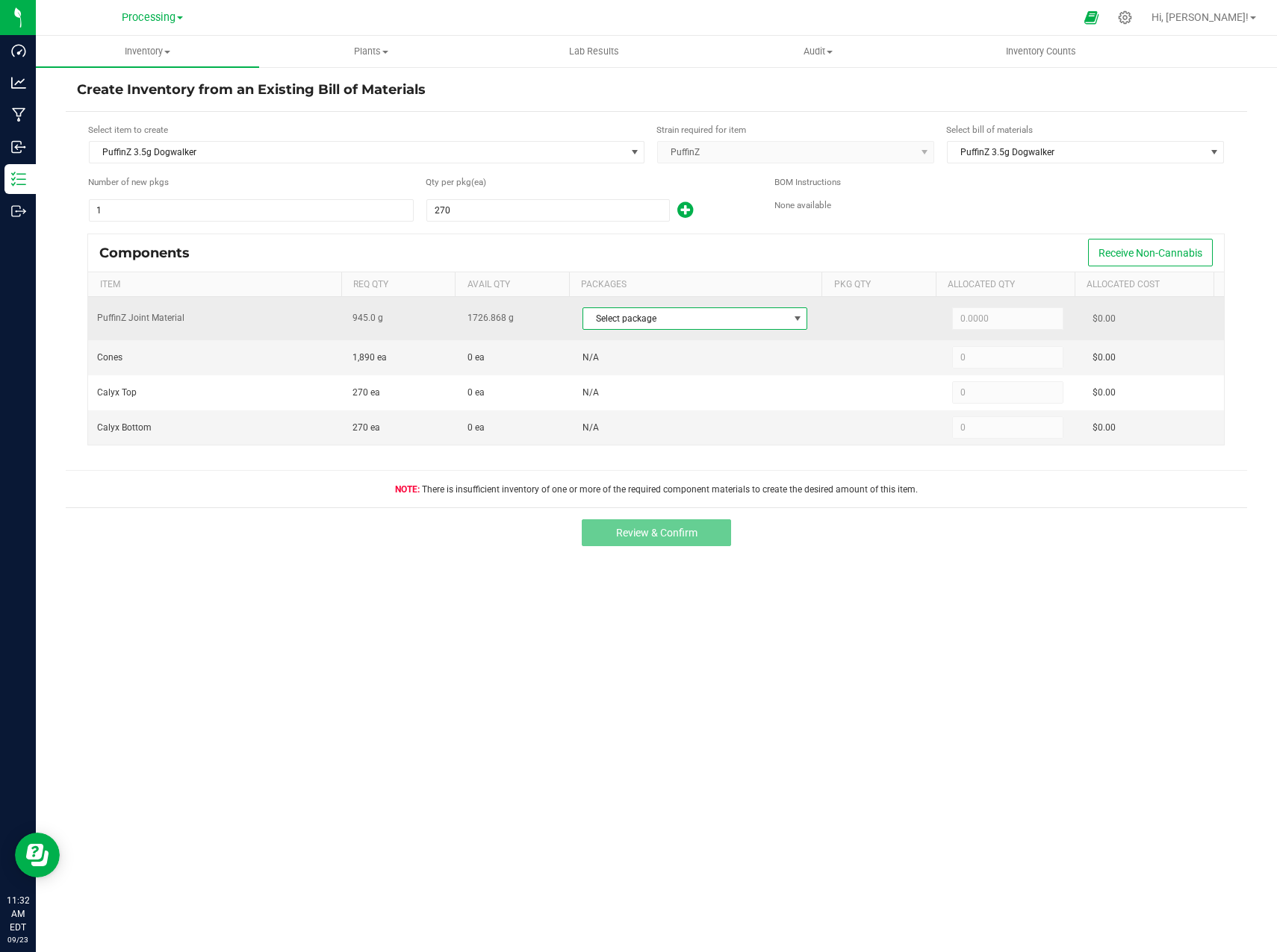
click at [747, 317] on span "Select package" at bounding box center [686, 318] width 205 height 21
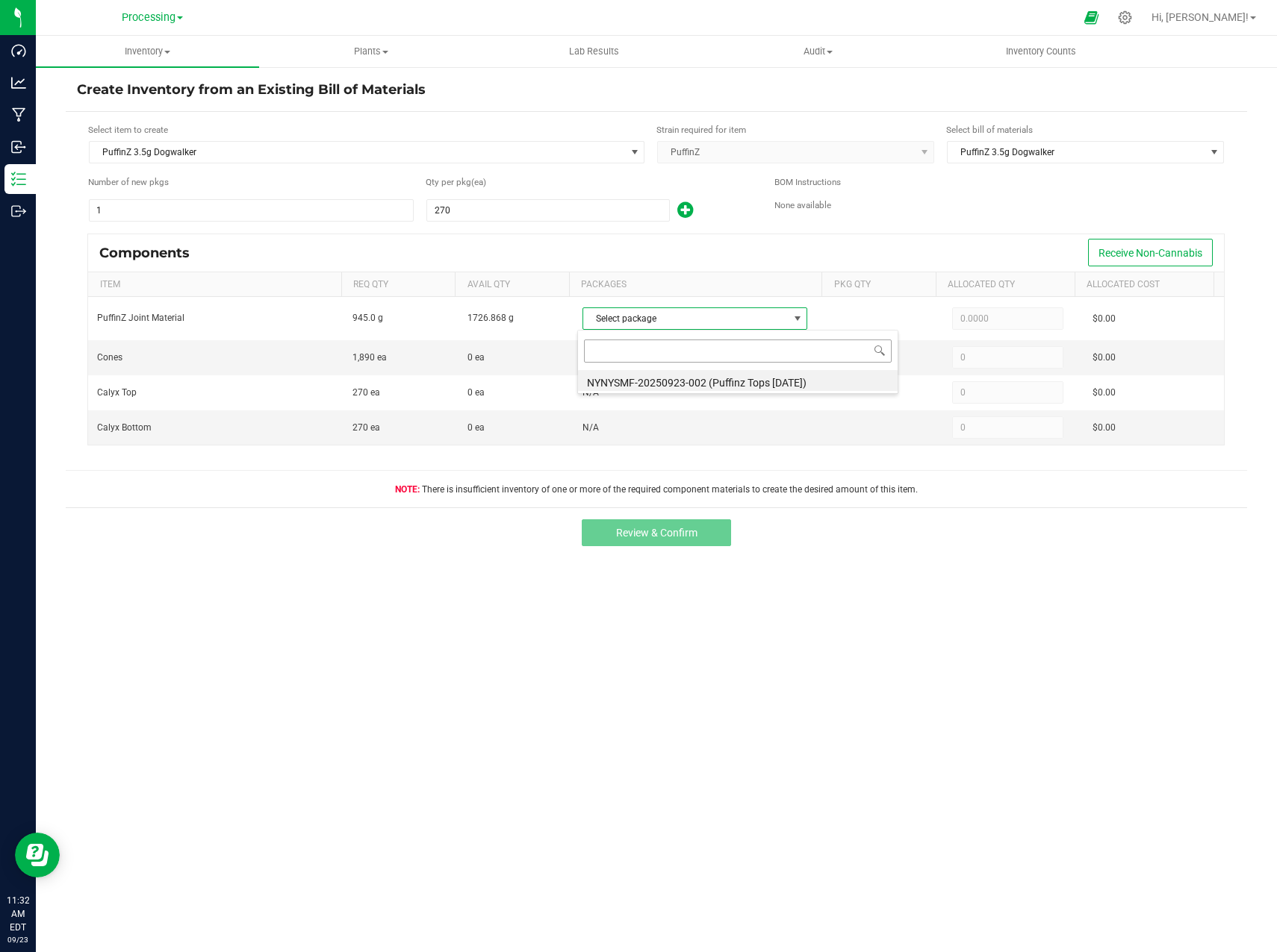
scroll to position [23, 224]
click at [728, 381] on li "NYNYSMF-20250923-002 (Puffinz Tops 6/17/25)" at bounding box center [737, 380] width 319 height 21
type input "945.0000"
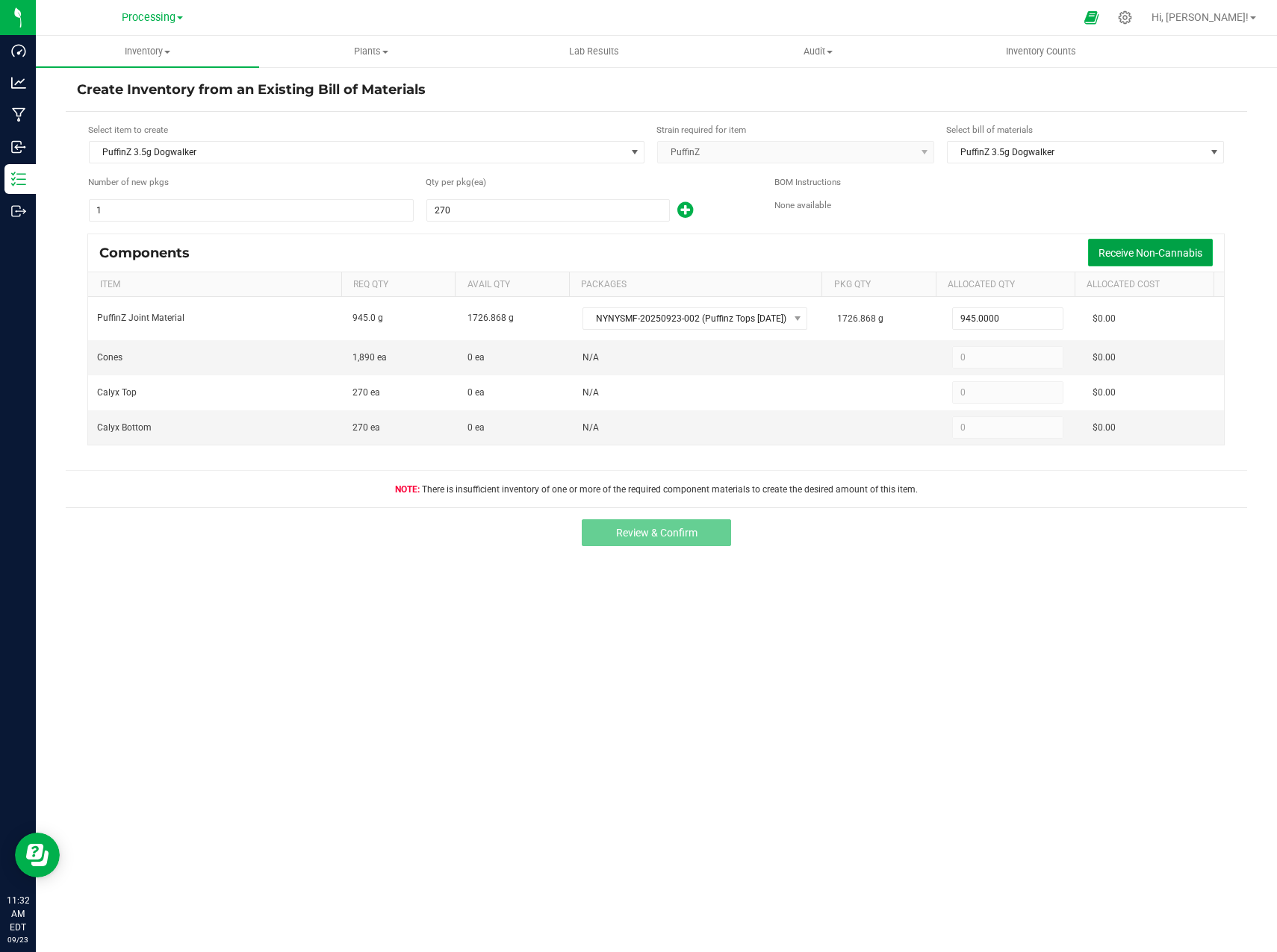
click at [1169, 243] on button "Receive Non-Cannabis" at bounding box center [1150, 252] width 124 height 28
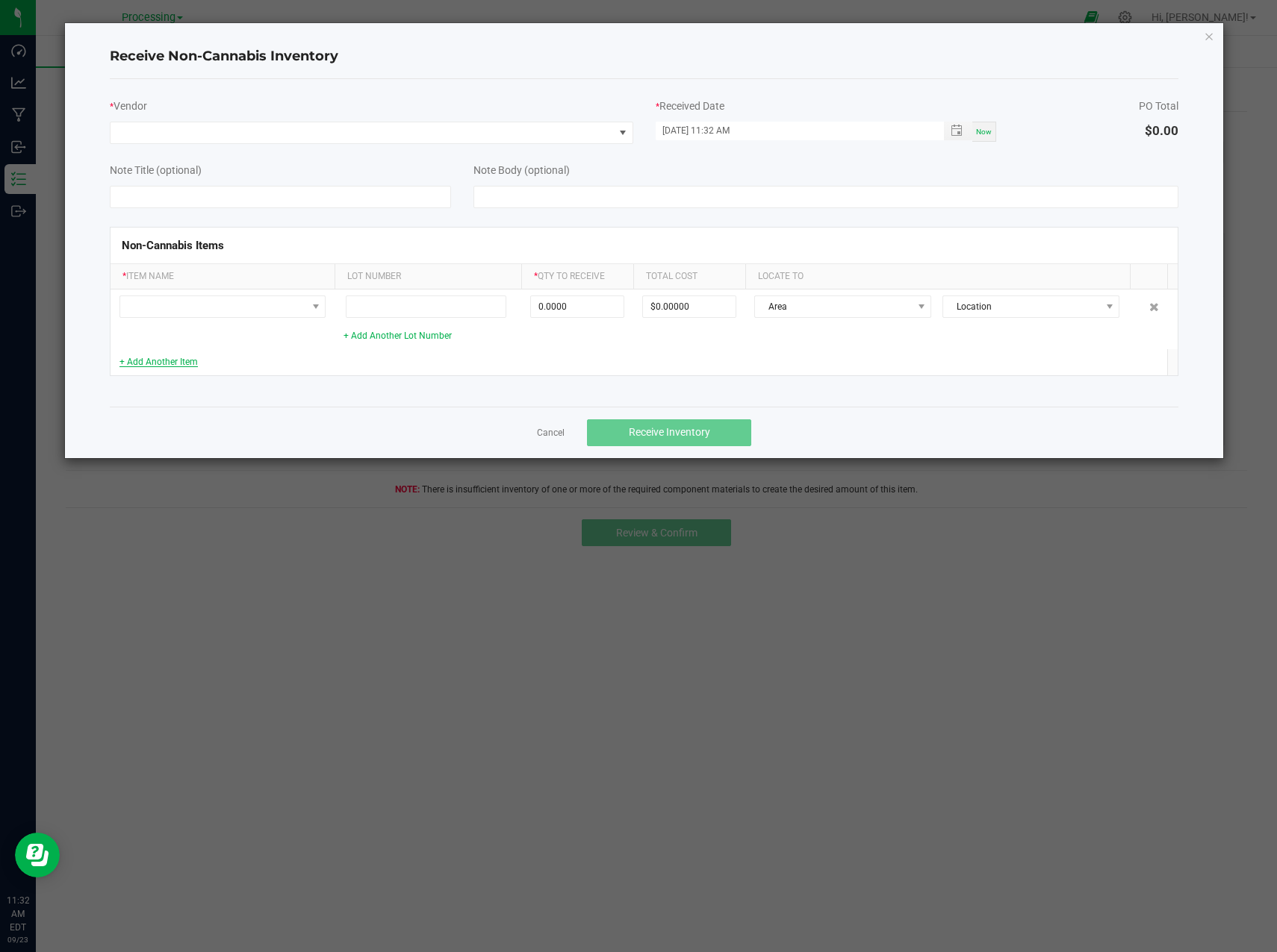
click at [156, 366] on link "+ Add Another Item" at bounding box center [158, 362] width 78 height 10
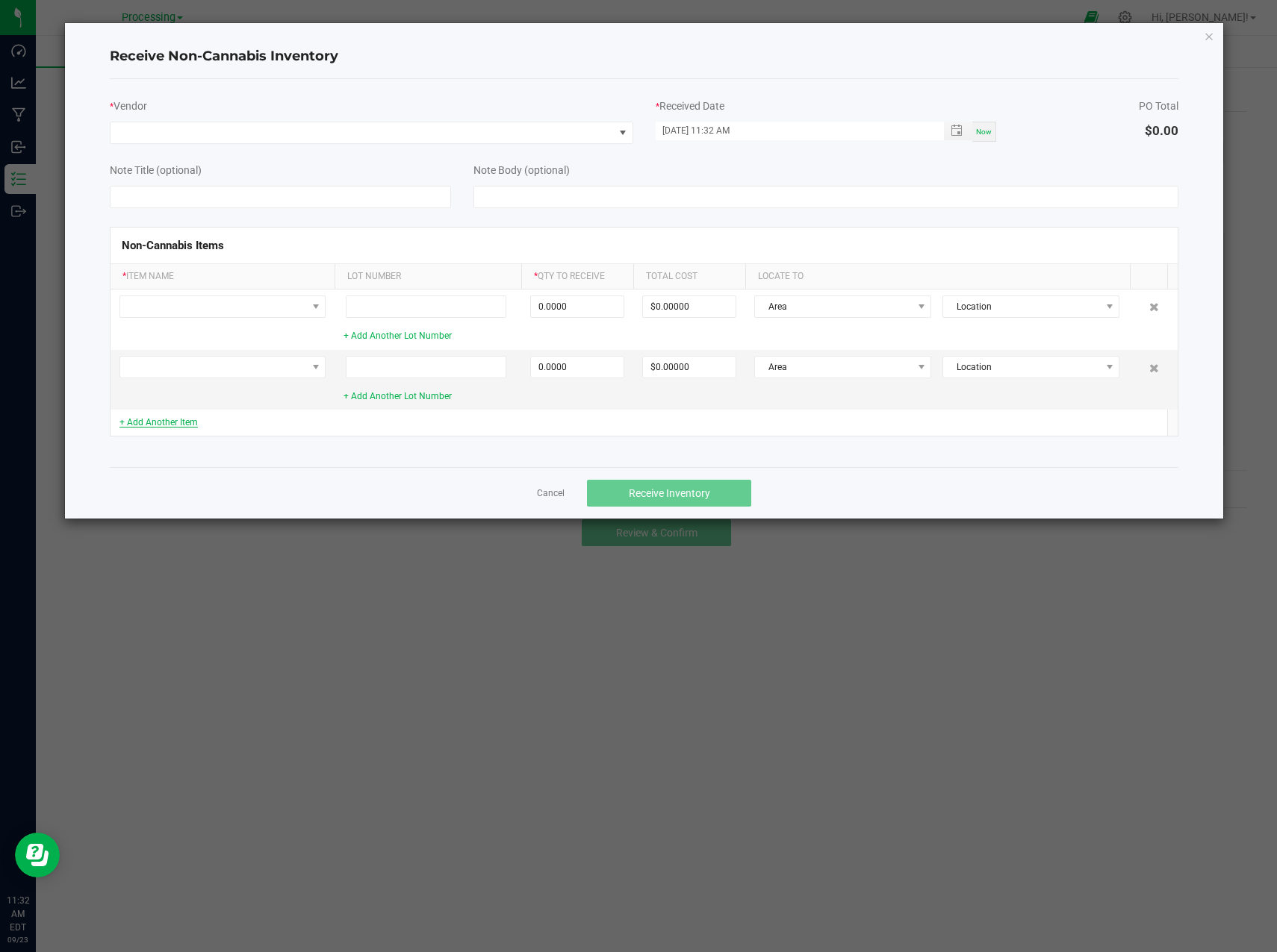
click at [150, 423] on link "+ Add Another Item" at bounding box center [158, 422] width 78 height 10
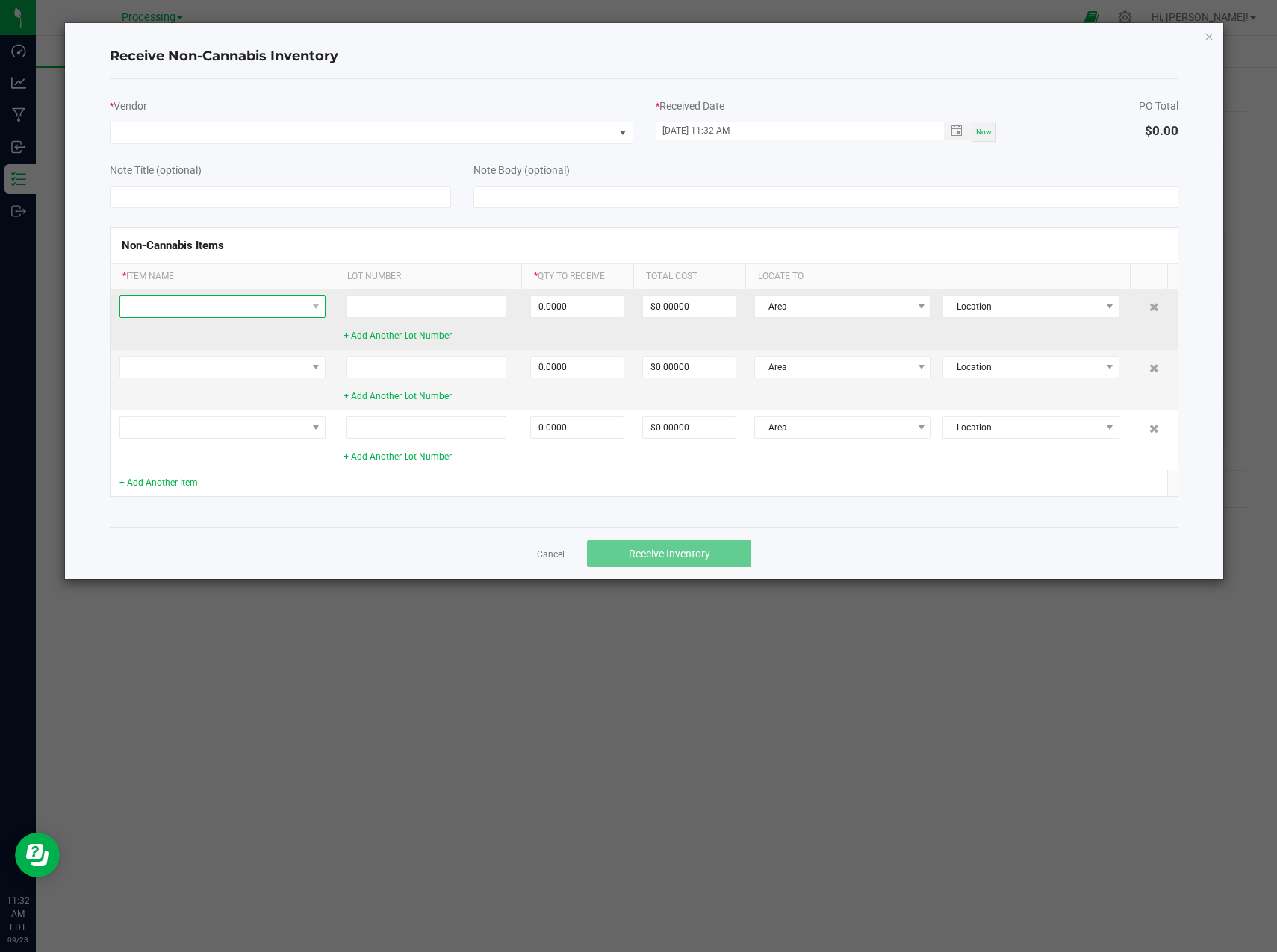
click at [270, 304] on span at bounding box center [213, 307] width 186 height 21
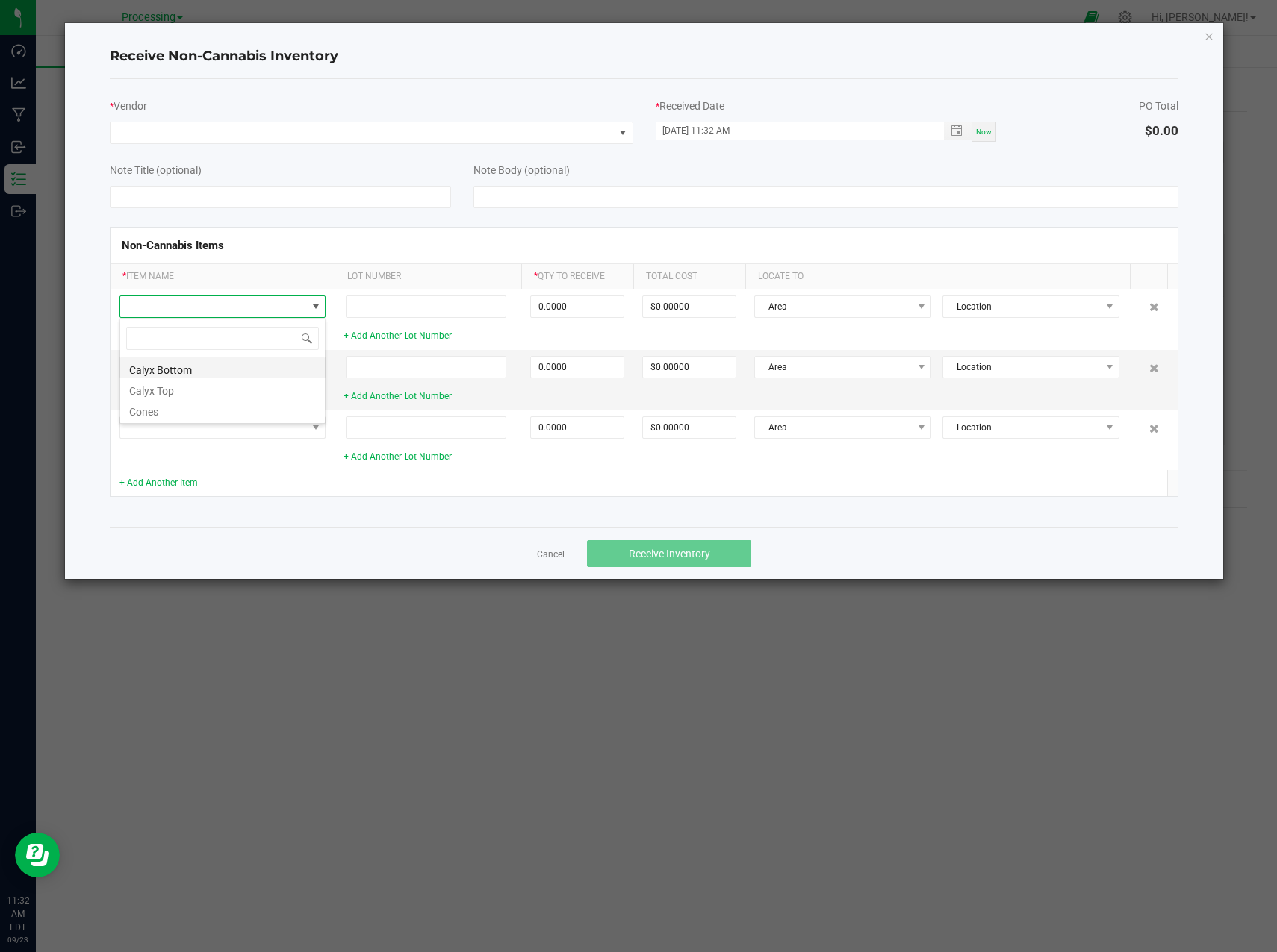
click at [247, 371] on li "Calyx Bottom" at bounding box center [222, 367] width 204 height 21
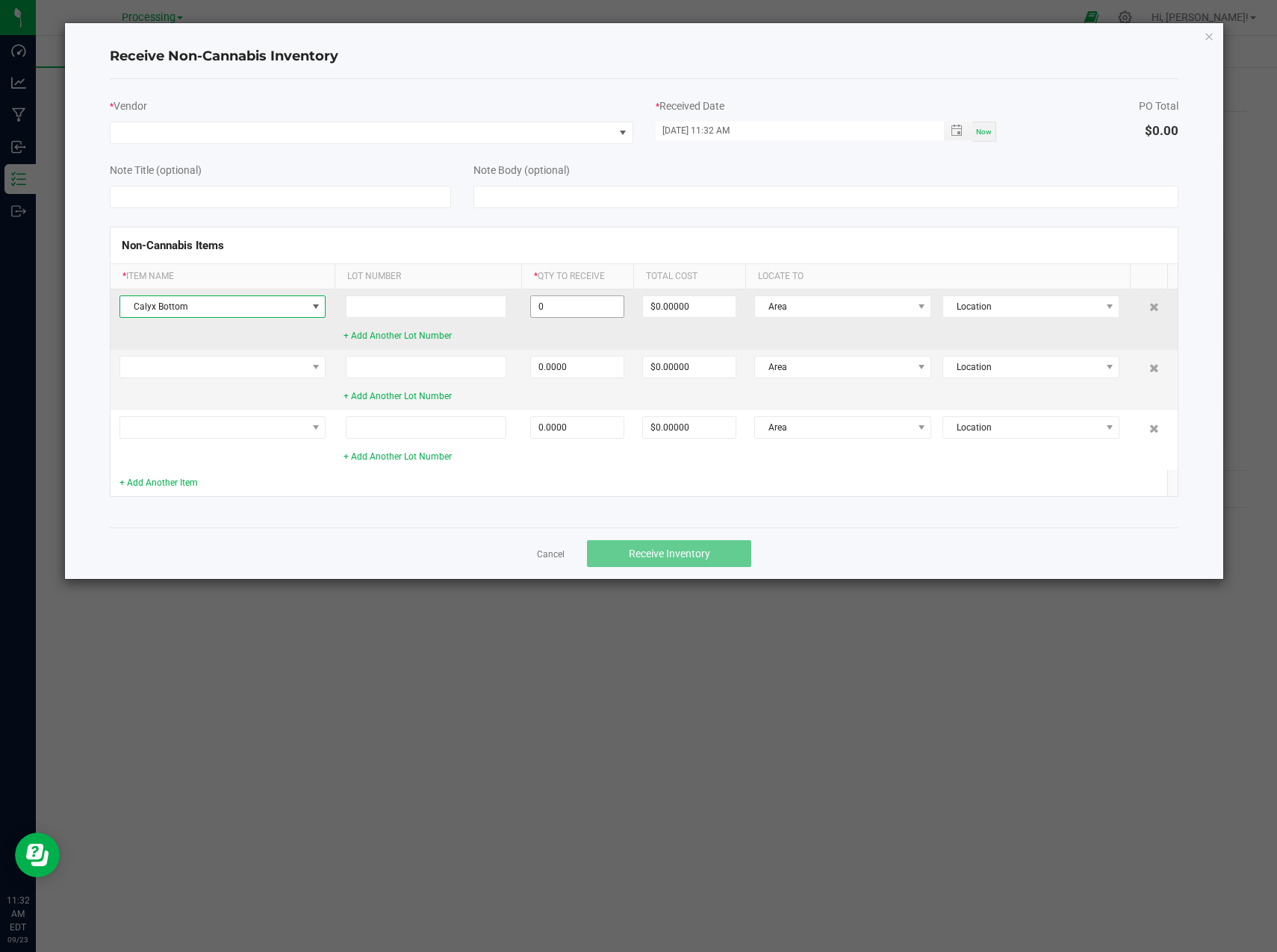
click at [562, 306] on input "0" at bounding box center [577, 307] width 92 height 21
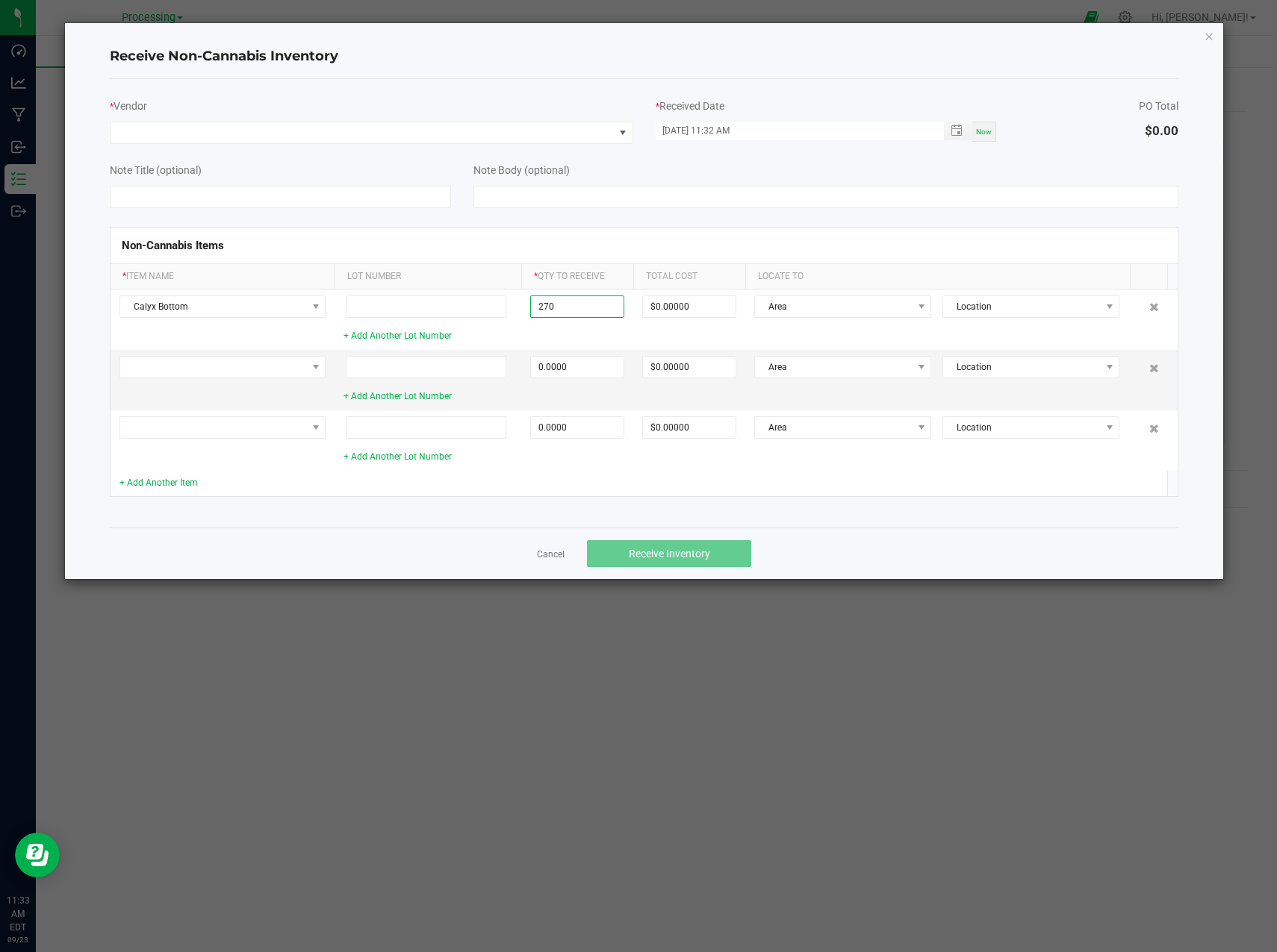
type input "270 ea"
click at [964, 263] on div "Non-Cannabis Items" at bounding box center [643, 245] width 1067 height 36
click at [219, 369] on span at bounding box center [213, 367] width 186 height 21
drag, startPoint x: 187, startPoint y: 452, endPoint x: 210, endPoint y: 439, distance: 26.4
click at [189, 452] on li "Calyx Top" at bounding box center [222, 449] width 204 height 21
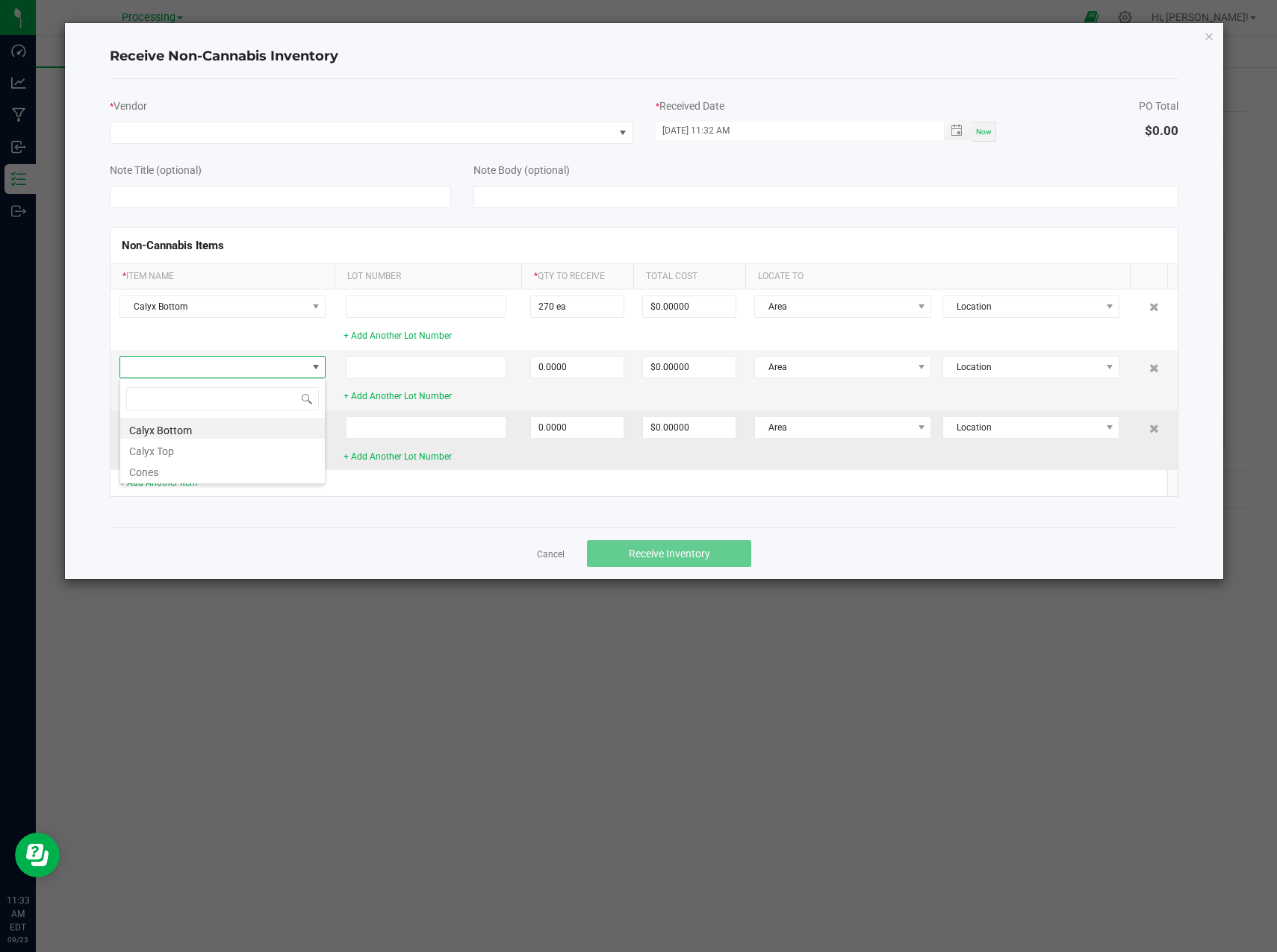
type input "0 ea"
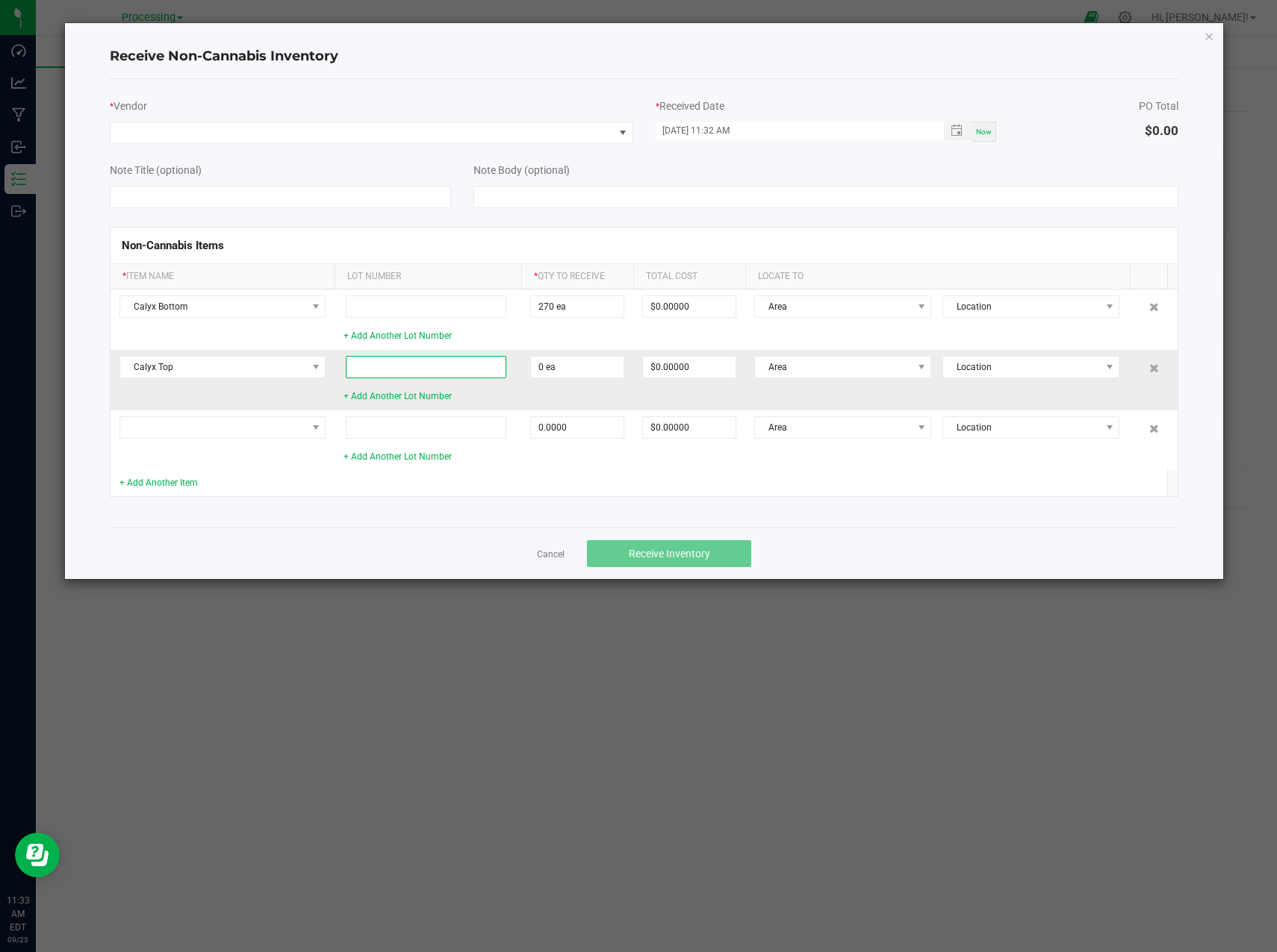
click at [377, 361] on input at bounding box center [425, 367] width 161 height 23
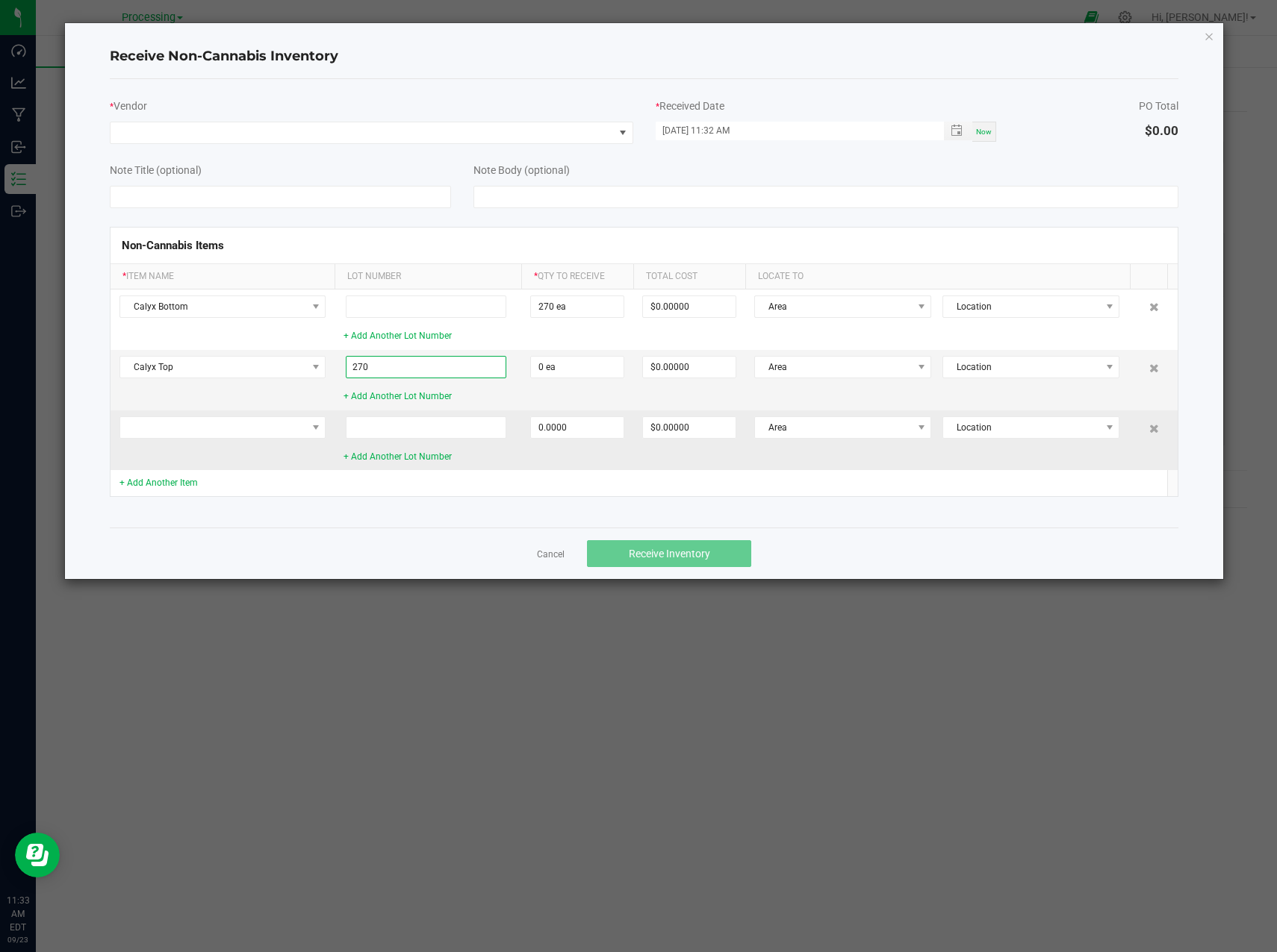
type input "270"
click at [237, 410] on td at bounding box center [222, 439] width 224 height 60
click at [241, 428] on span at bounding box center [213, 427] width 186 height 21
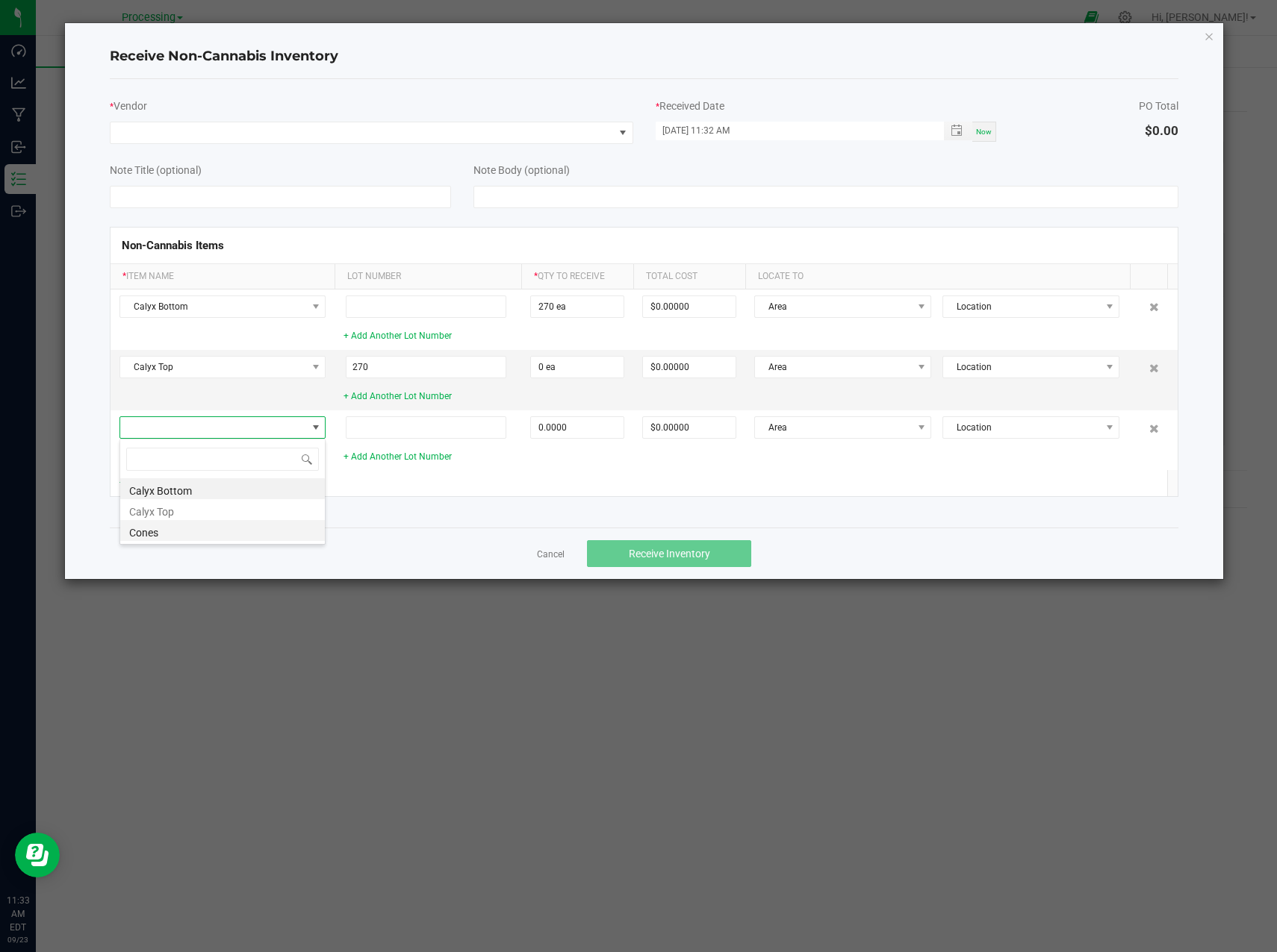
click at [190, 531] on li "Cones" at bounding box center [222, 530] width 204 height 21
type input "0 ea"
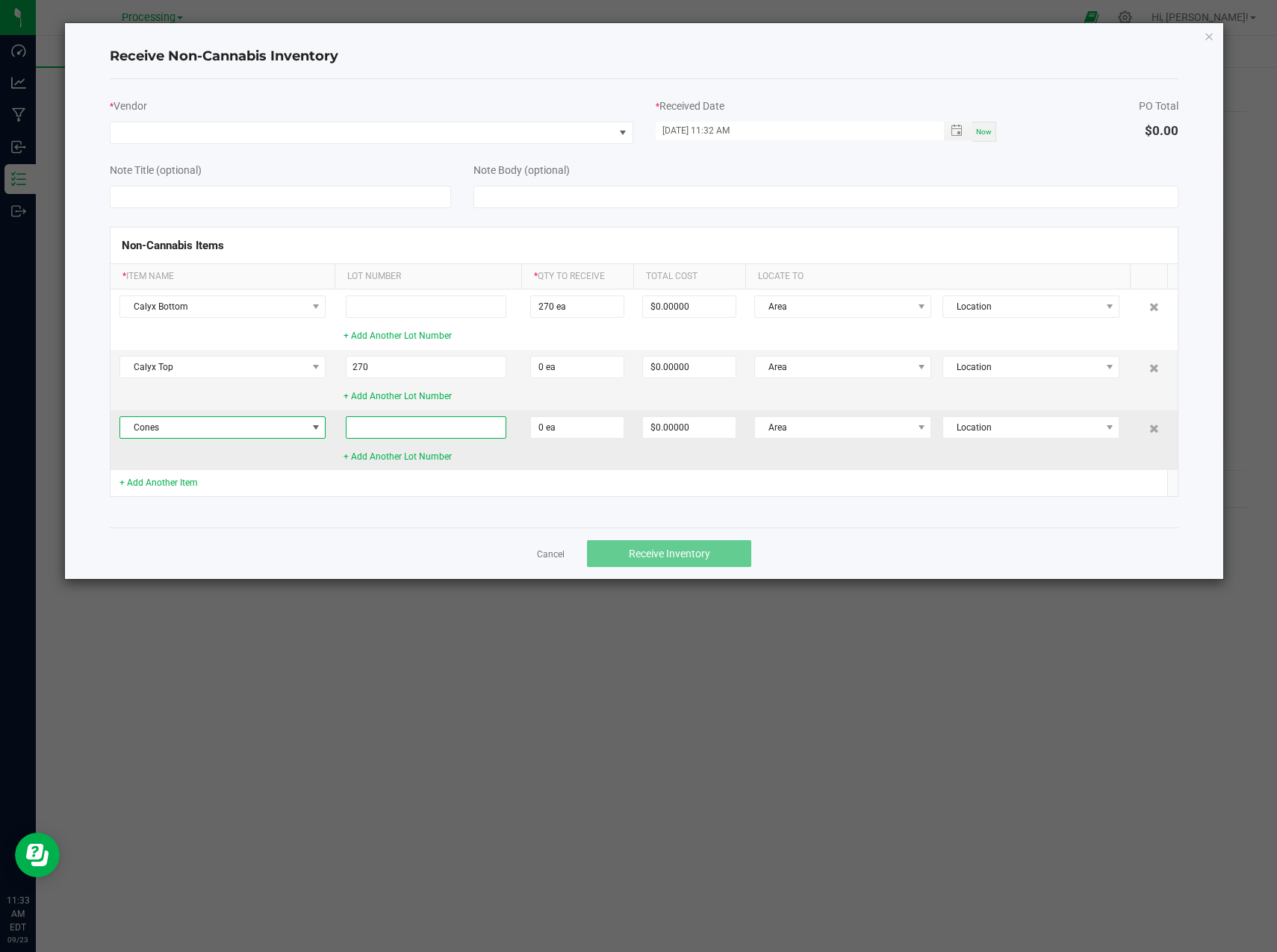
click at [424, 422] on input at bounding box center [425, 428] width 161 height 23
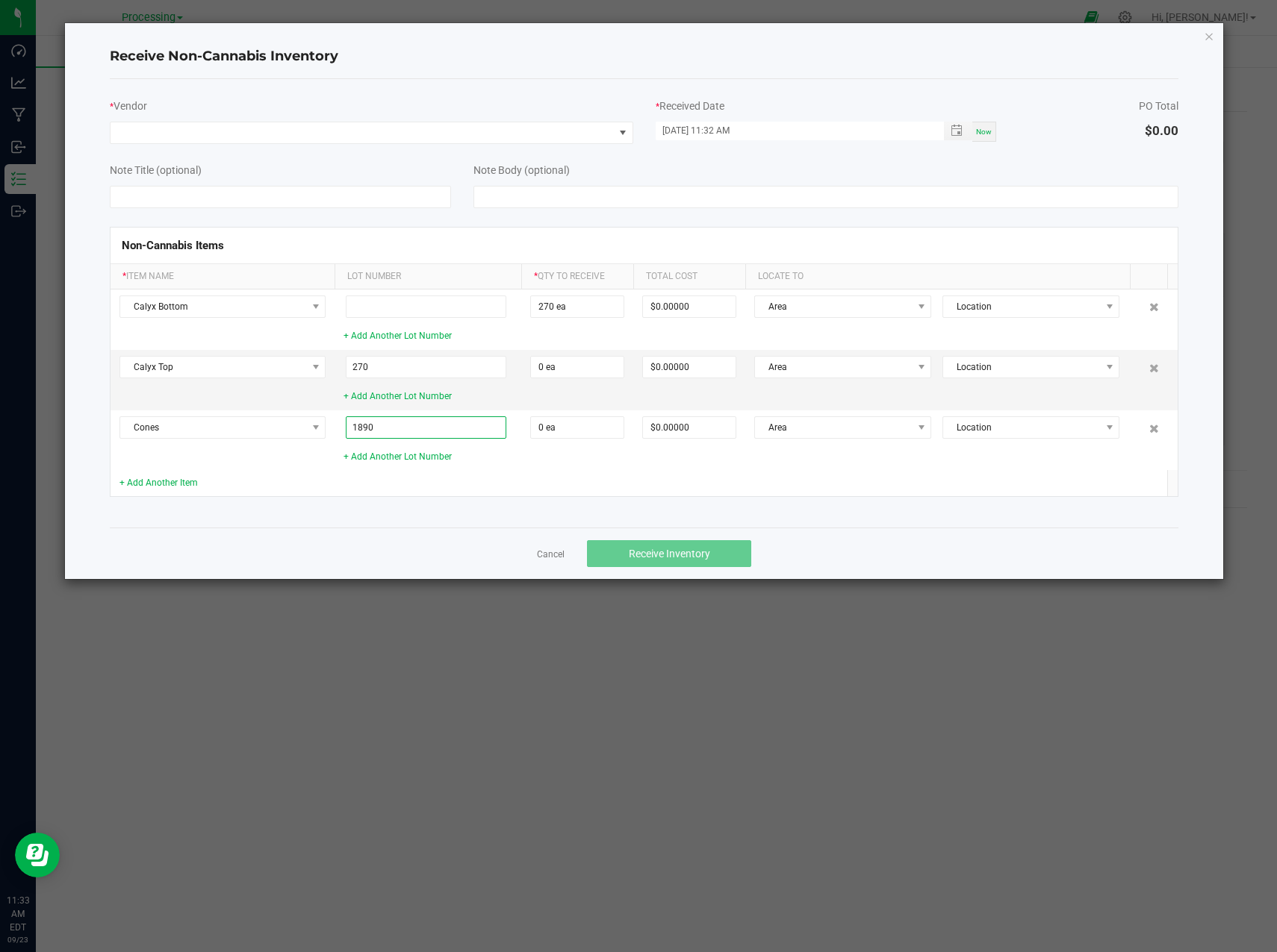
type input "1890"
click at [930, 481] on td at bounding box center [937, 482] width 384 height 26
click at [987, 131] on span "Now" at bounding box center [984, 132] width 16 height 8
type input "09/23/2025 11:33 AM"
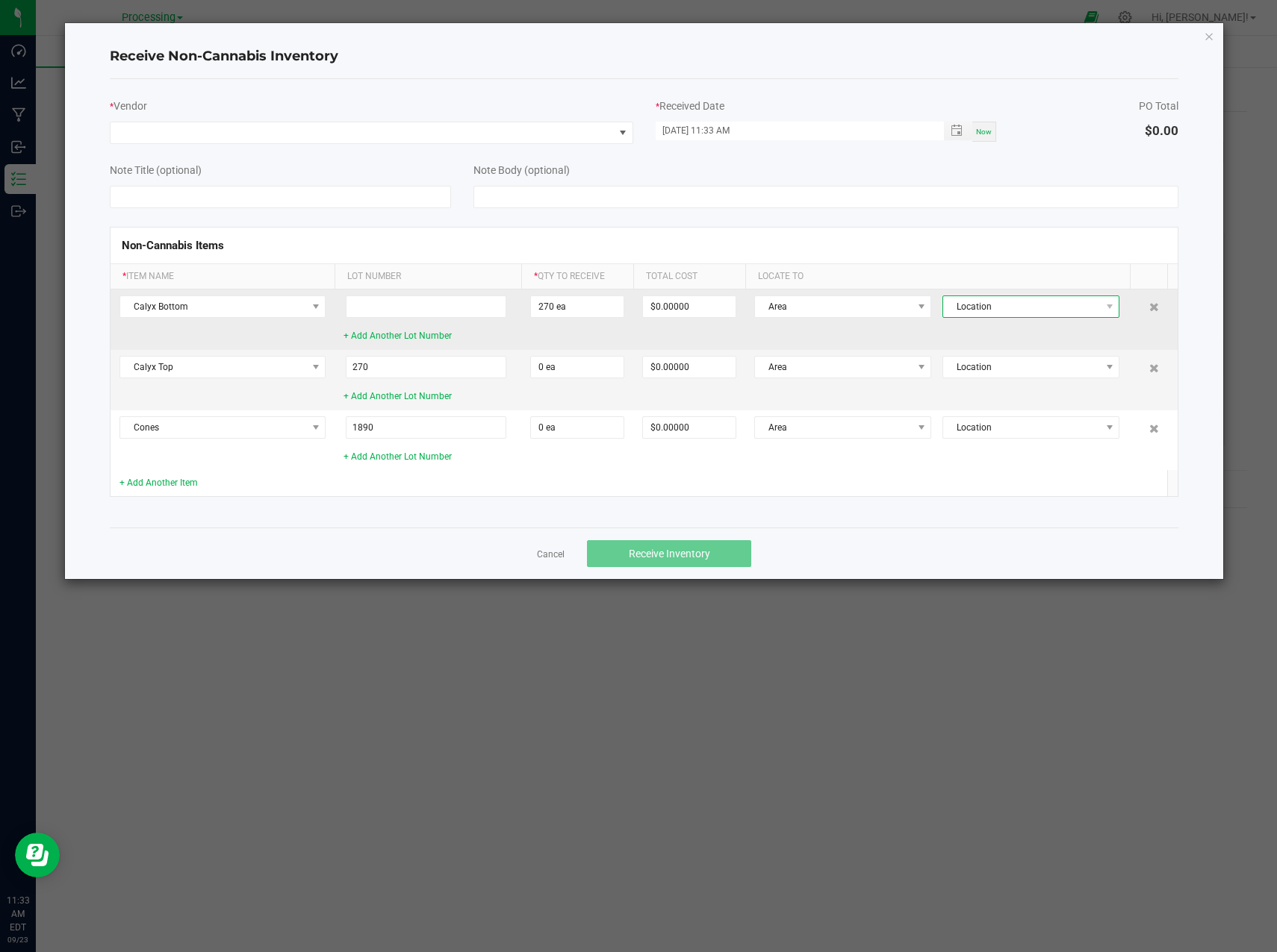
click at [1024, 303] on span "Location" at bounding box center [1021, 307] width 156 height 21
click at [1024, 303] on span "None" at bounding box center [1021, 307] width 156 height 21
click at [904, 308] on span "Area" at bounding box center [833, 307] width 156 height 21
click at [904, 308] on span "None" at bounding box center [833, 307] width 156 height 21
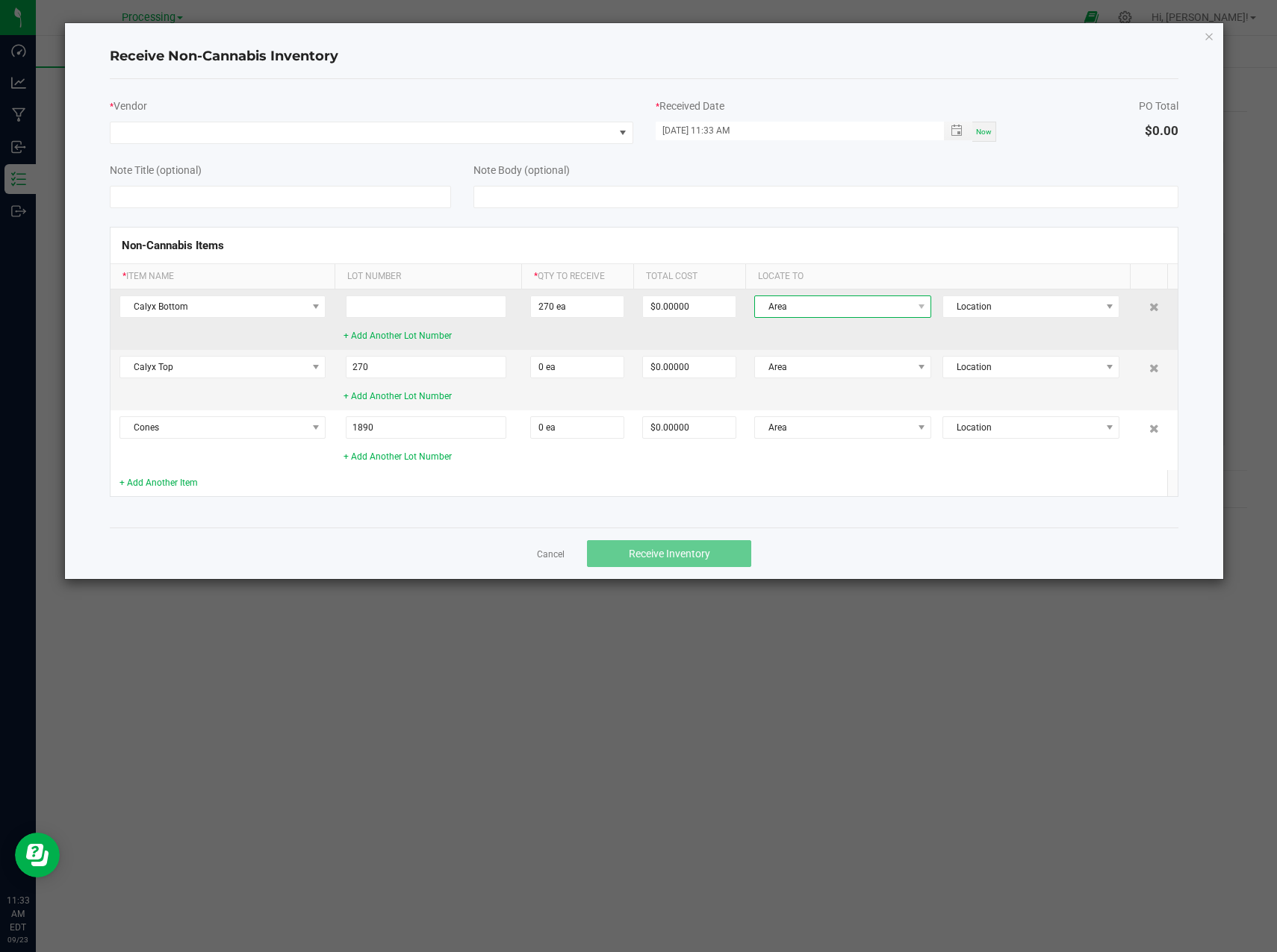
click at [841, 306] on span "Area" at bounding box center [833, 307] width 156 height 21
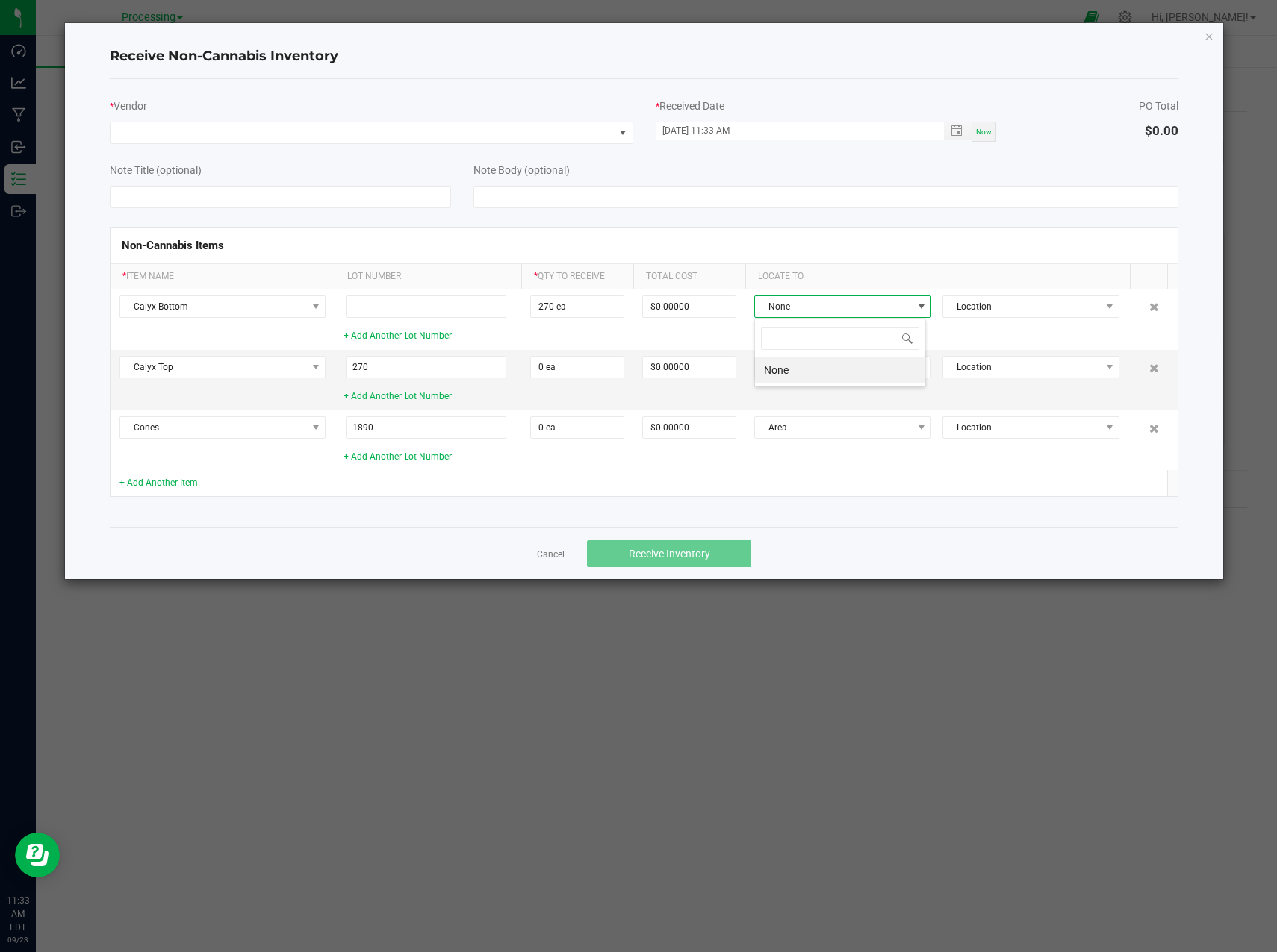
click at [809, 371] on li "None" at bounding box center [840, 370] width 170 height 25
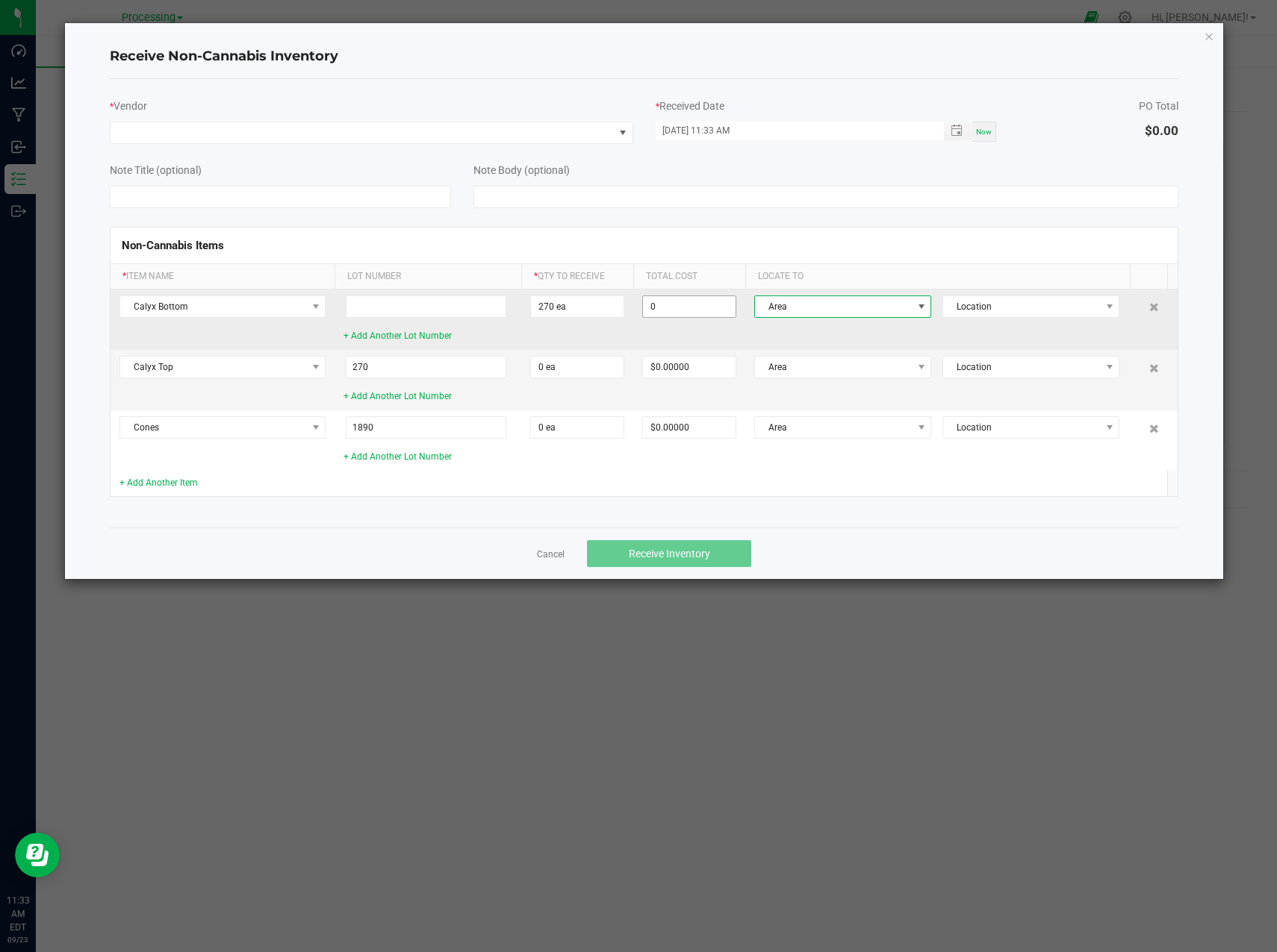
click at [698, 312] on input "0" at bounding box center [689, 307] width 92 height 21
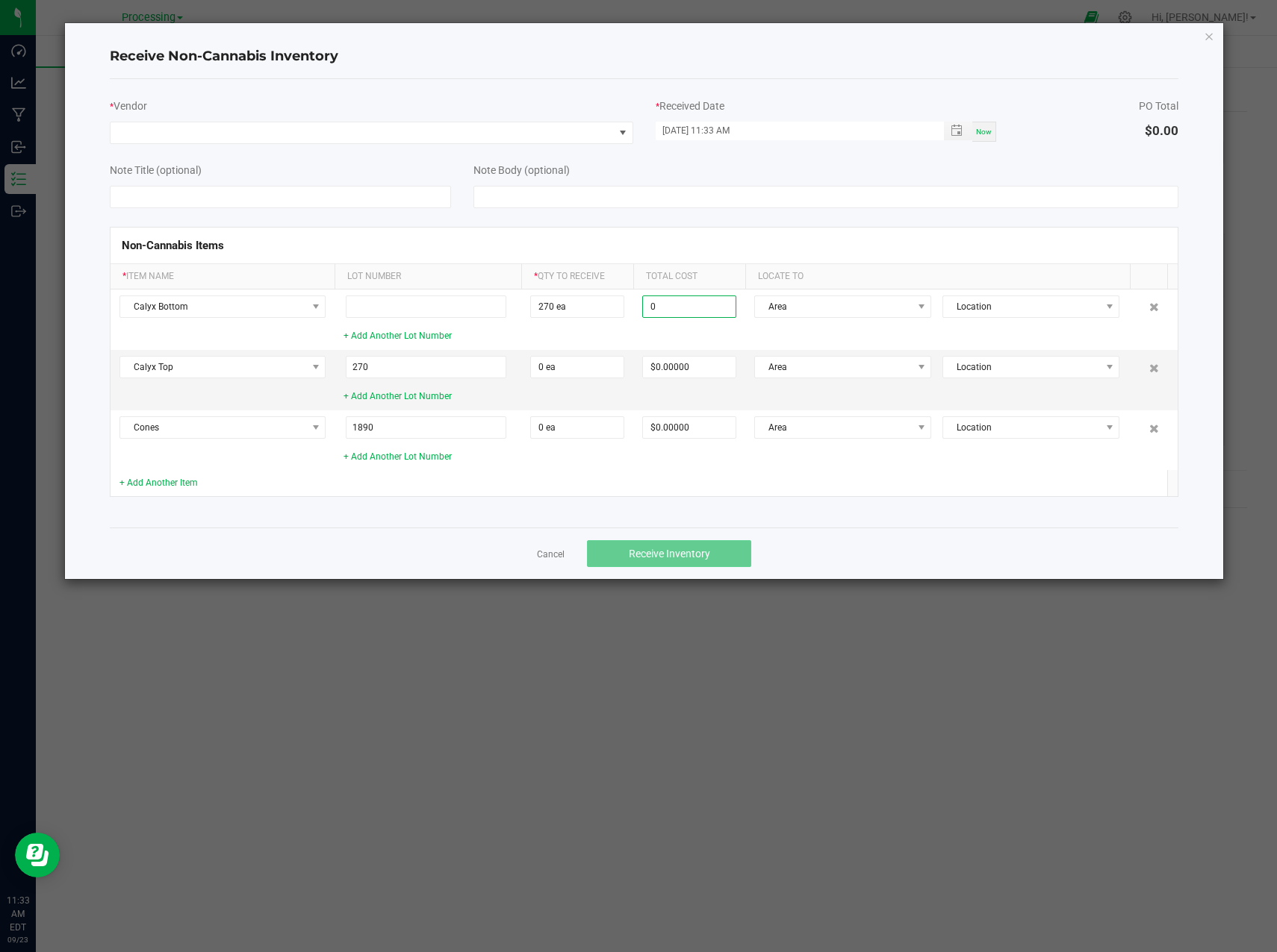
type input "$0.00000"
click at [504, 131] on span at bounding box center [361, 133] width 503 height 21
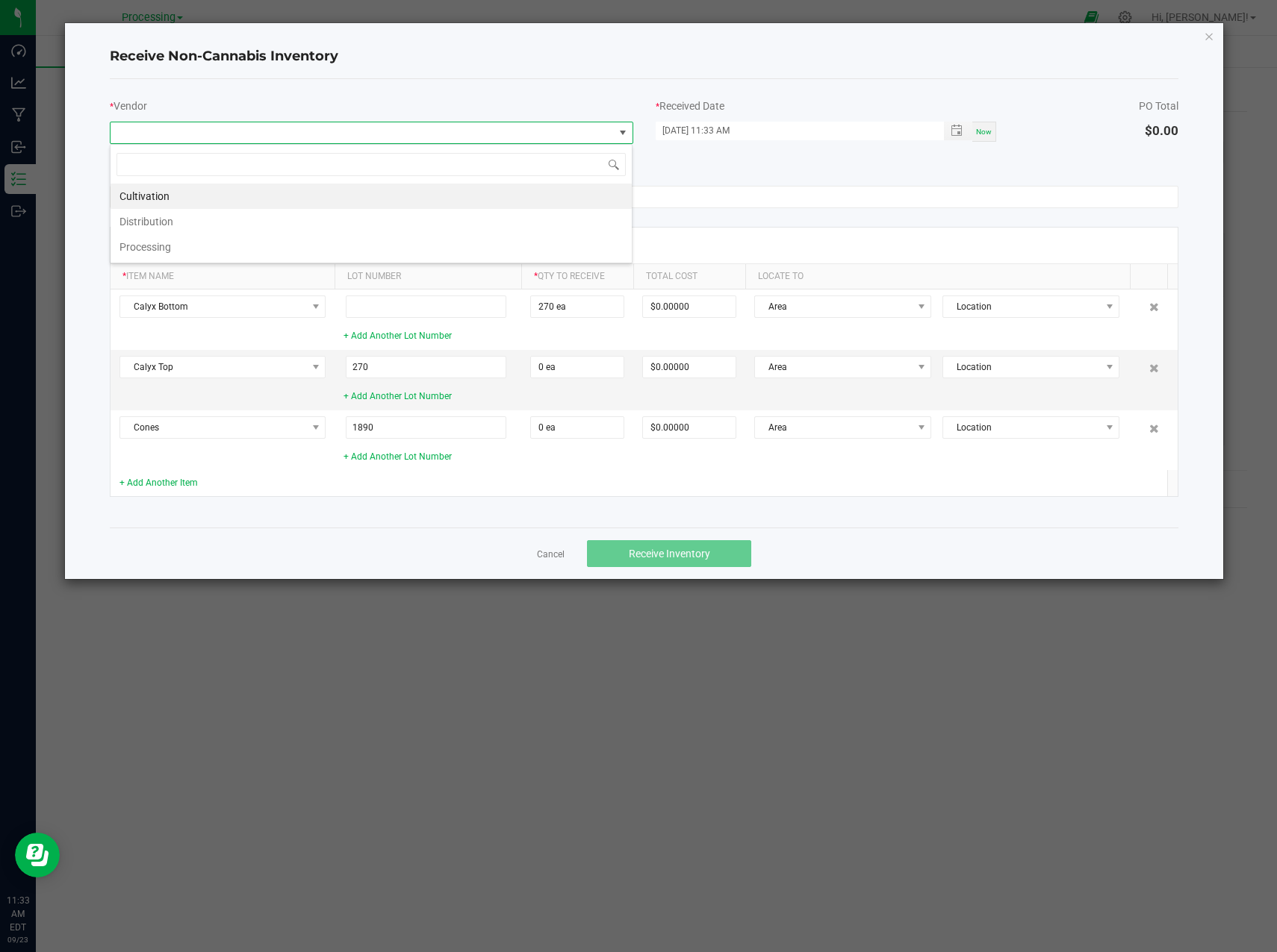
scroll to position [23, 524]
click at [285, 245] on li "Processing" at bounding box center [371, 247] width 521 height 25
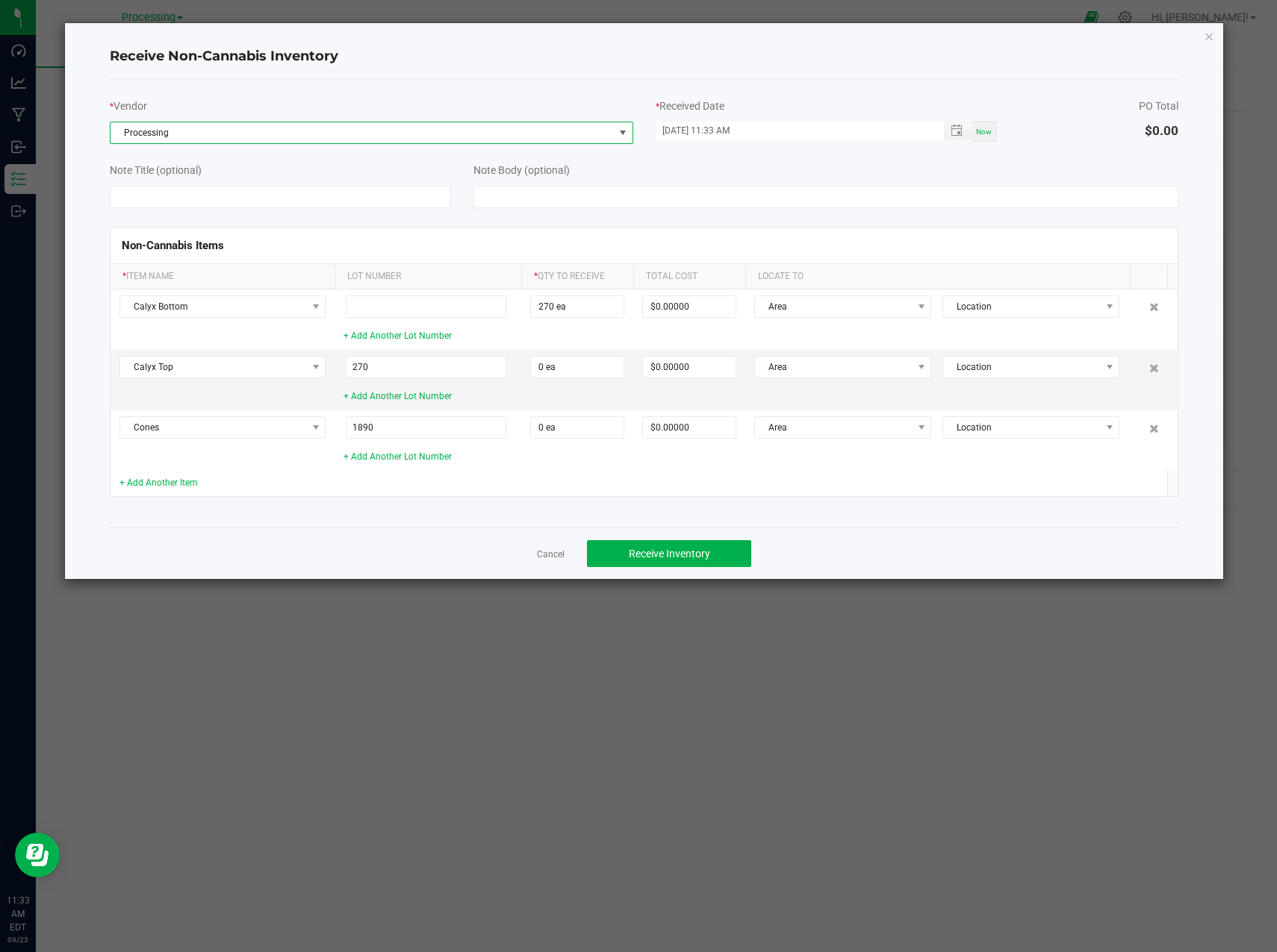
click at [573, 124] on span "Processing" at bounding box center [361, 133] width 503 height 21
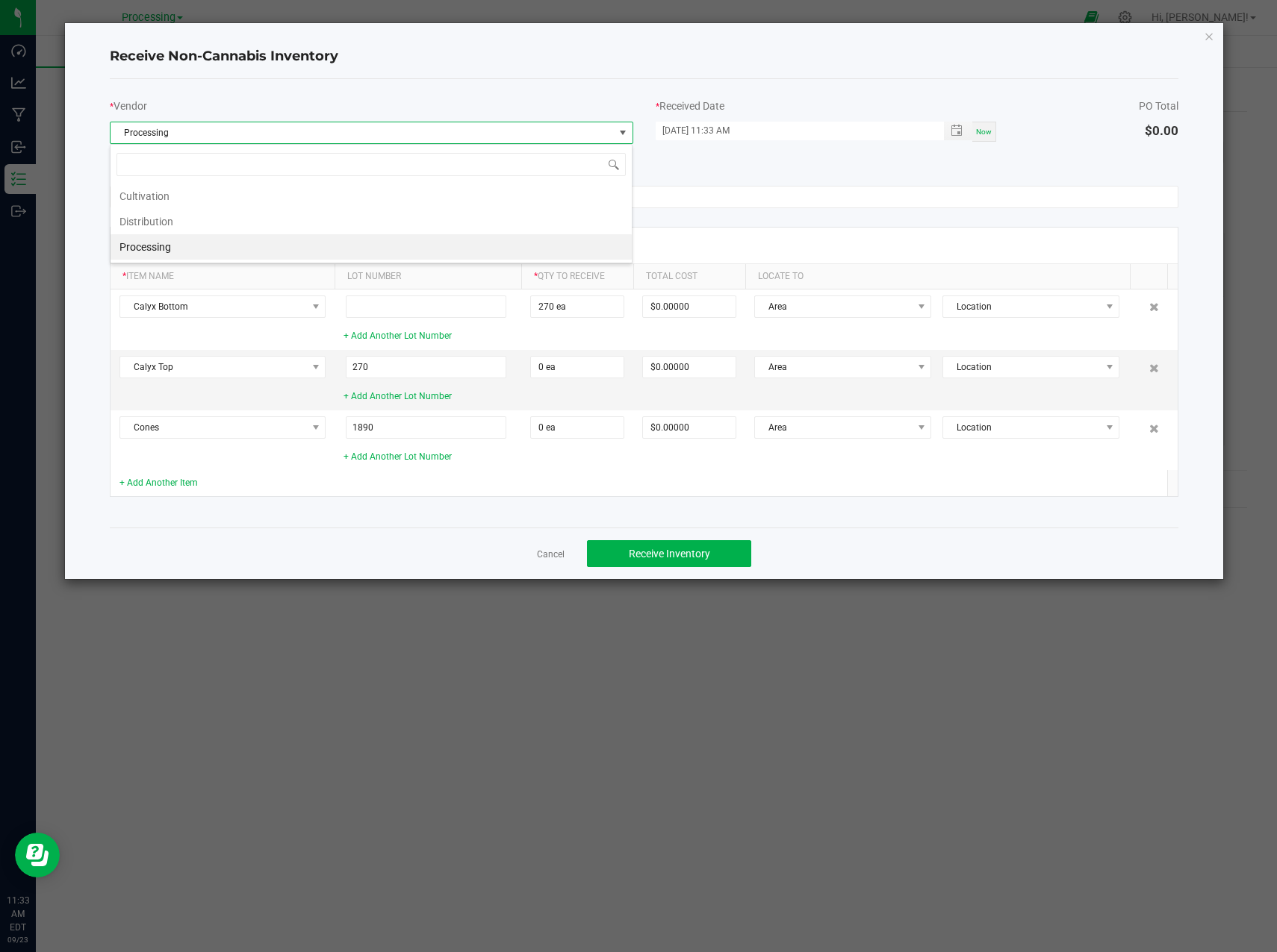
click at [567, 124] on span "Processing" at bounding box center [361, 133] width 503 height 21
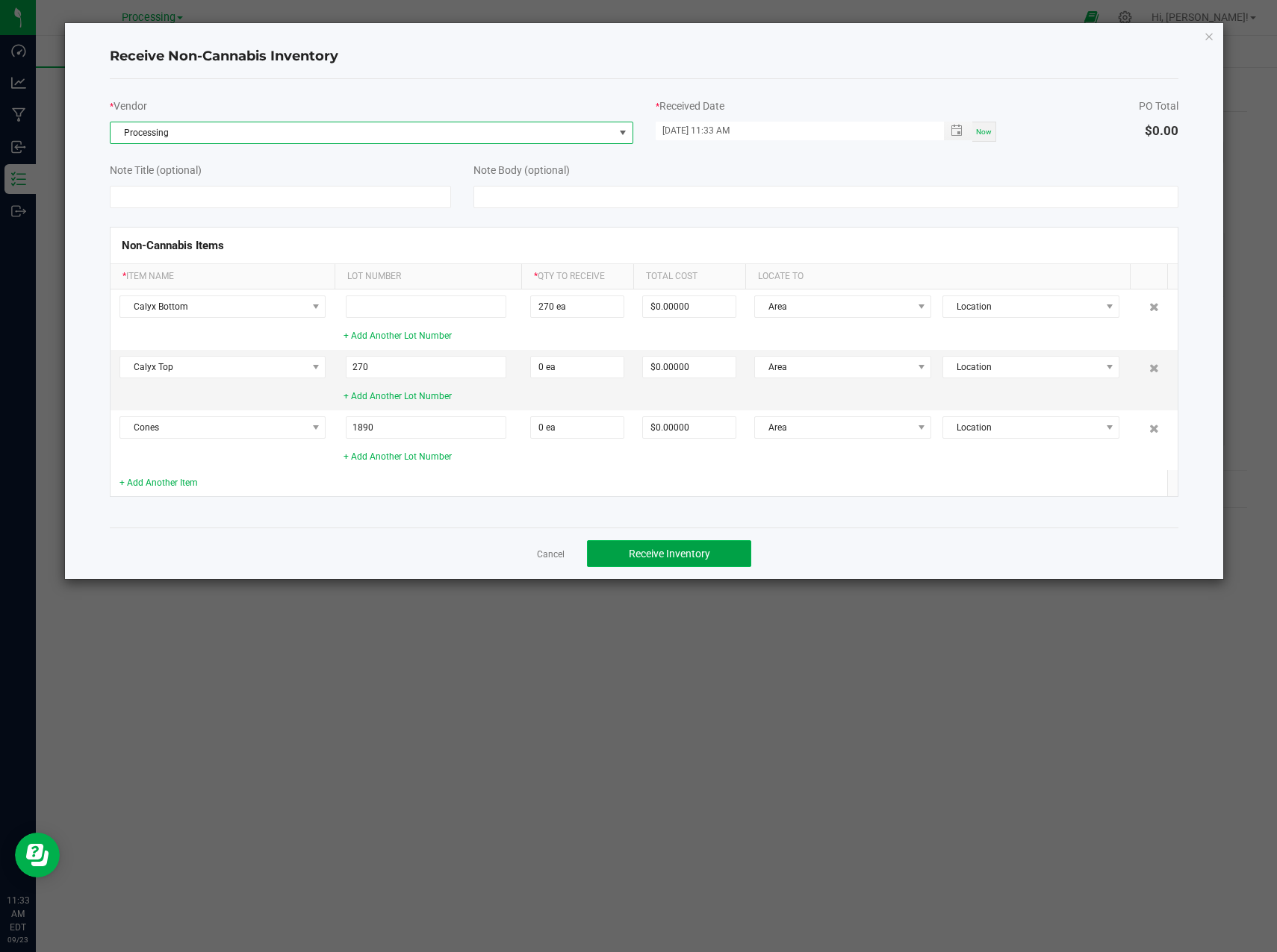
click at [698, 559] on span "Receive Inventory" at bounding box center [669, 554] width 82 height 12
click at [984, 131] on span "Now" at bounding box center [984, 132] width 16 height 8
click at [678, 555] on span "Receive Inventory" at bounding box center [669, 554] width 82 height 12
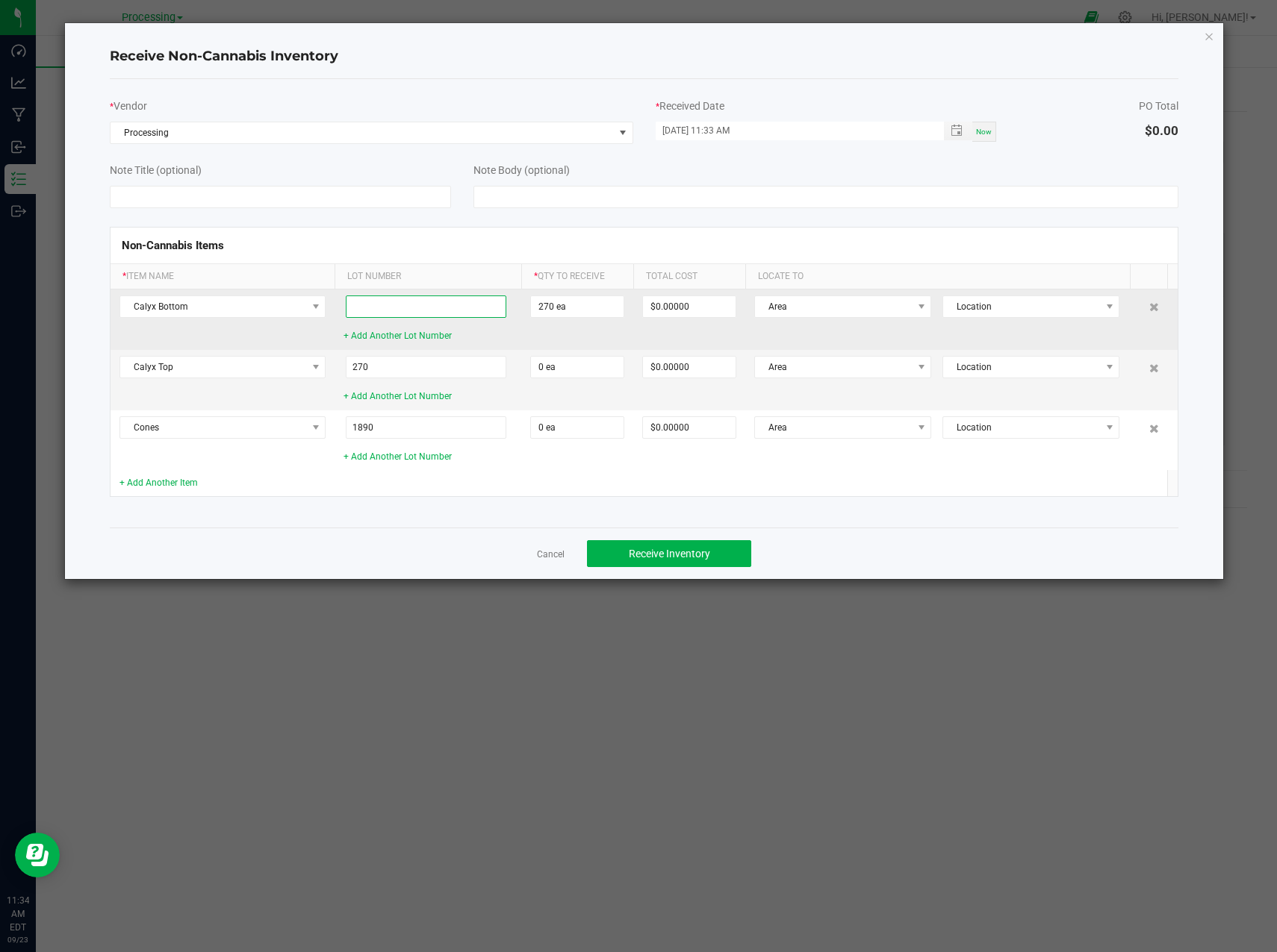
click at [451, 305] on input at bounding box center [425, 307] width 161 height 23
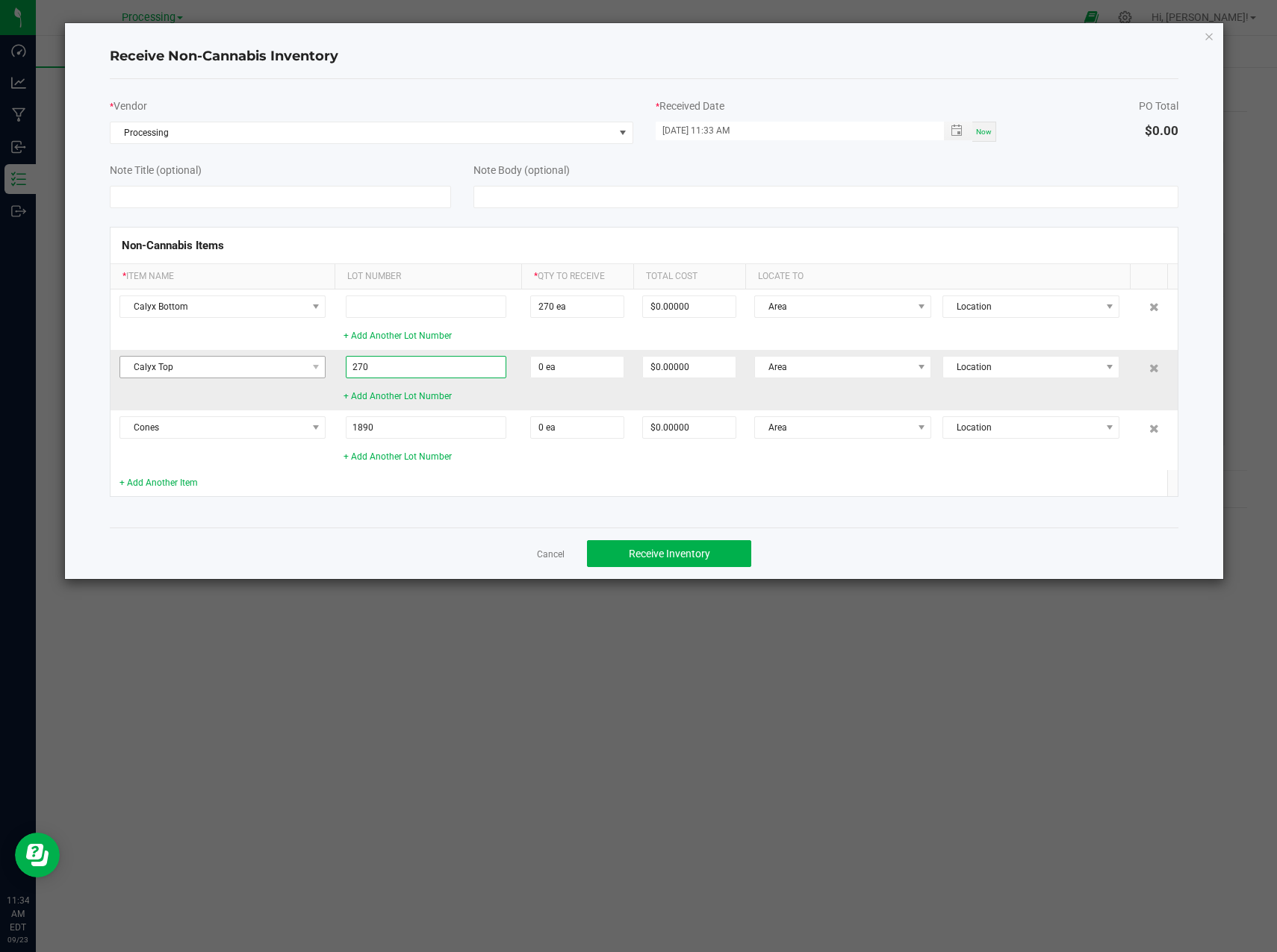
drag, startPoint x: 349, startPoint y: 362, endPoint x: 268, endPoint y: 362, distance: 81.0
click at [268, 362] on tr "Calyx Top 270 + Add Another Lot Number 0 ea $0.00000 Area Location" at bounding box center [643, 381] width 1067 height 60
type input "0"
click at [573, 361] on input "0" at bounding box center [577, 367] width 92 height 21
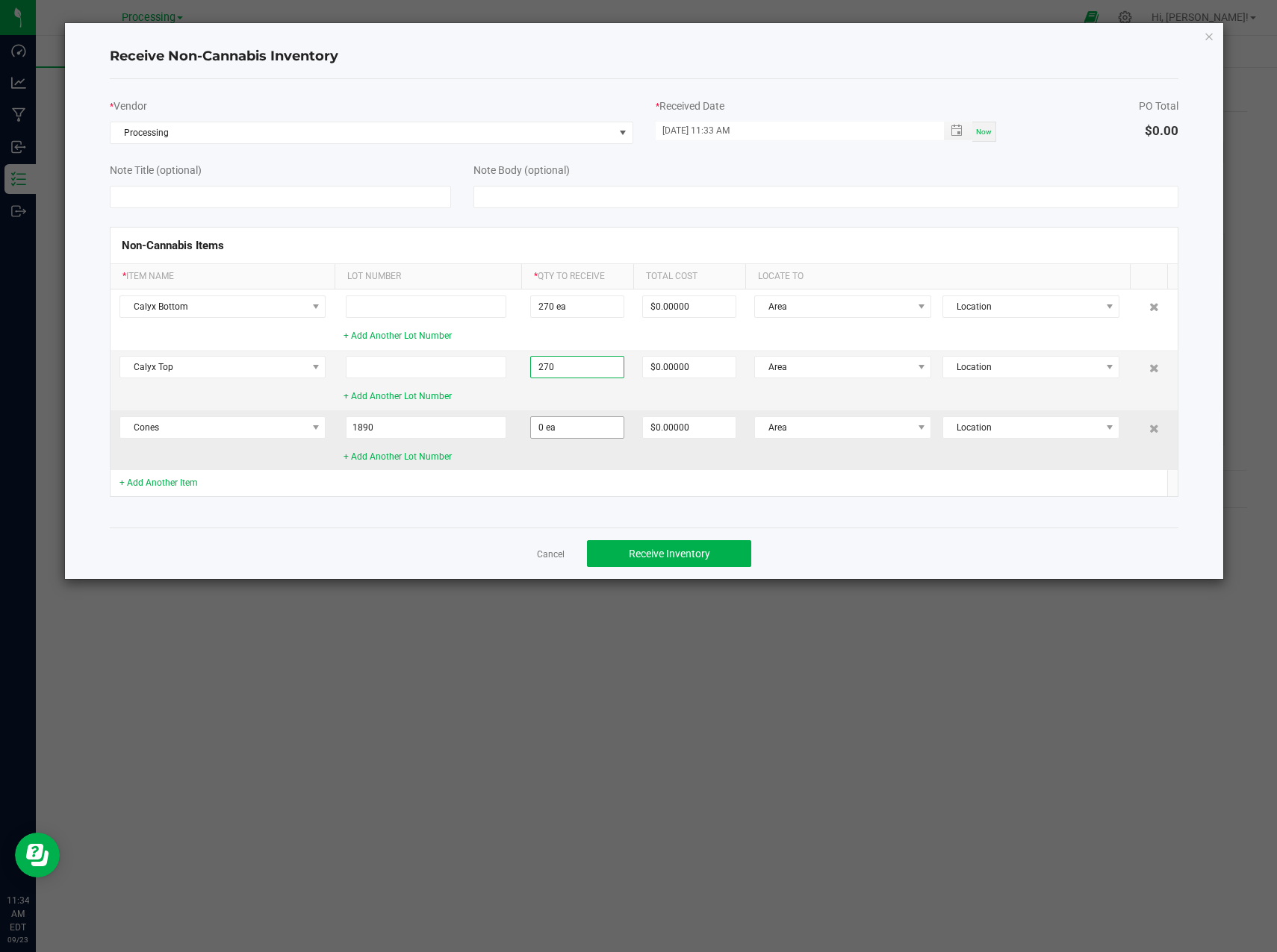
type input "270 ea"
click at [567, 432] on input "0" at bounding box center [577, 427] width 92 height 21
type input "1890 ea"
drag, startPoint x: 422, startPoint y: 426, endPoint x: 286, endPoint y: 423, distance: 136.0
click at [286, 423] on tr "Cones 1890 + Add Another Lot Number 1890 ea $0.00000 Area Location" at bounding box center [643, 439] width 1067 height 60
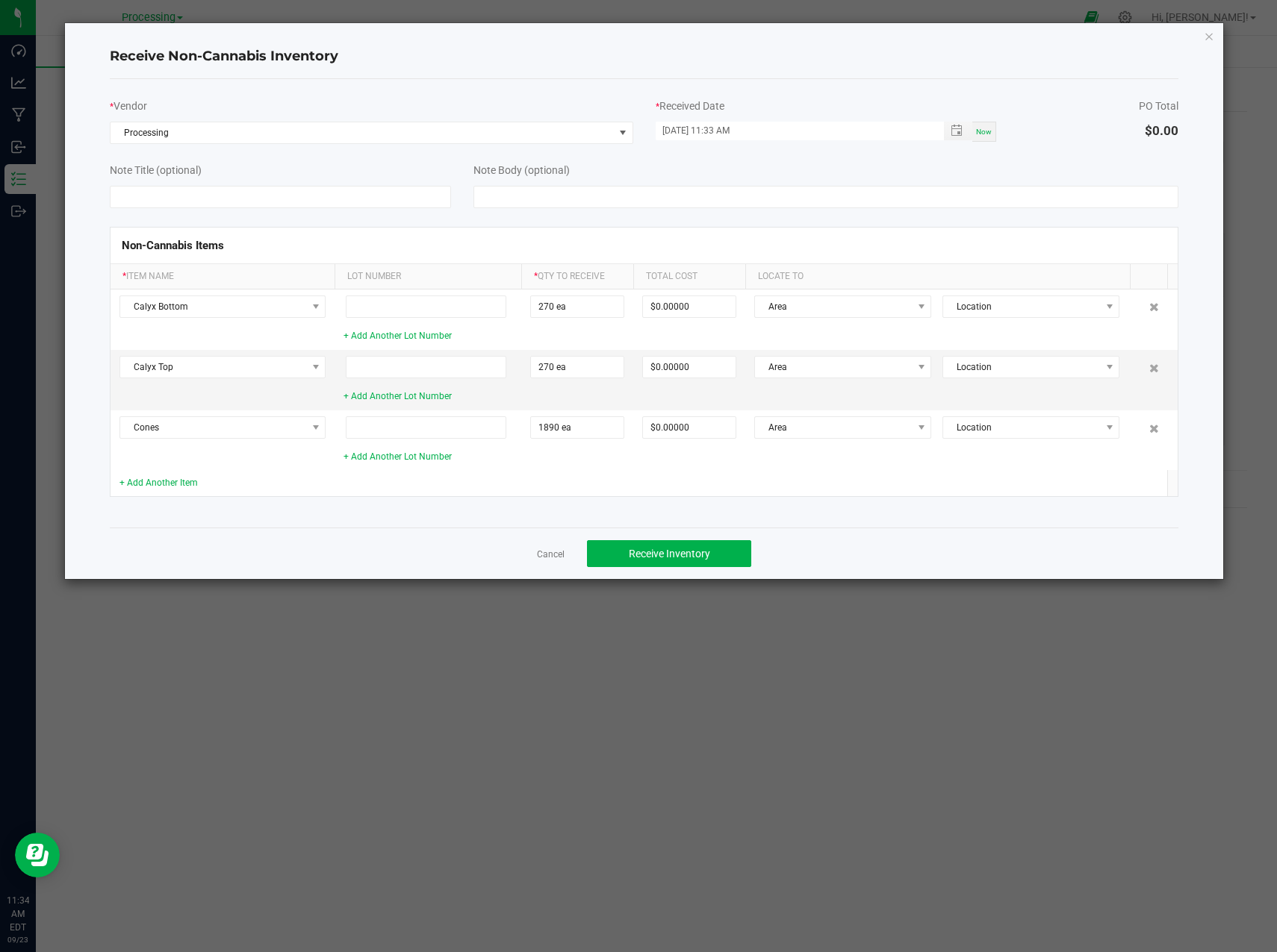
click at [943, 534] on div "Cancel Receive Inventory" at bounding box center [644, 553] width 1069 height 51
click at [694, 551] on span "Receive Inventory" at bounding box center [669, 554] width 82 height 12
type input "1,890"
type input "270"
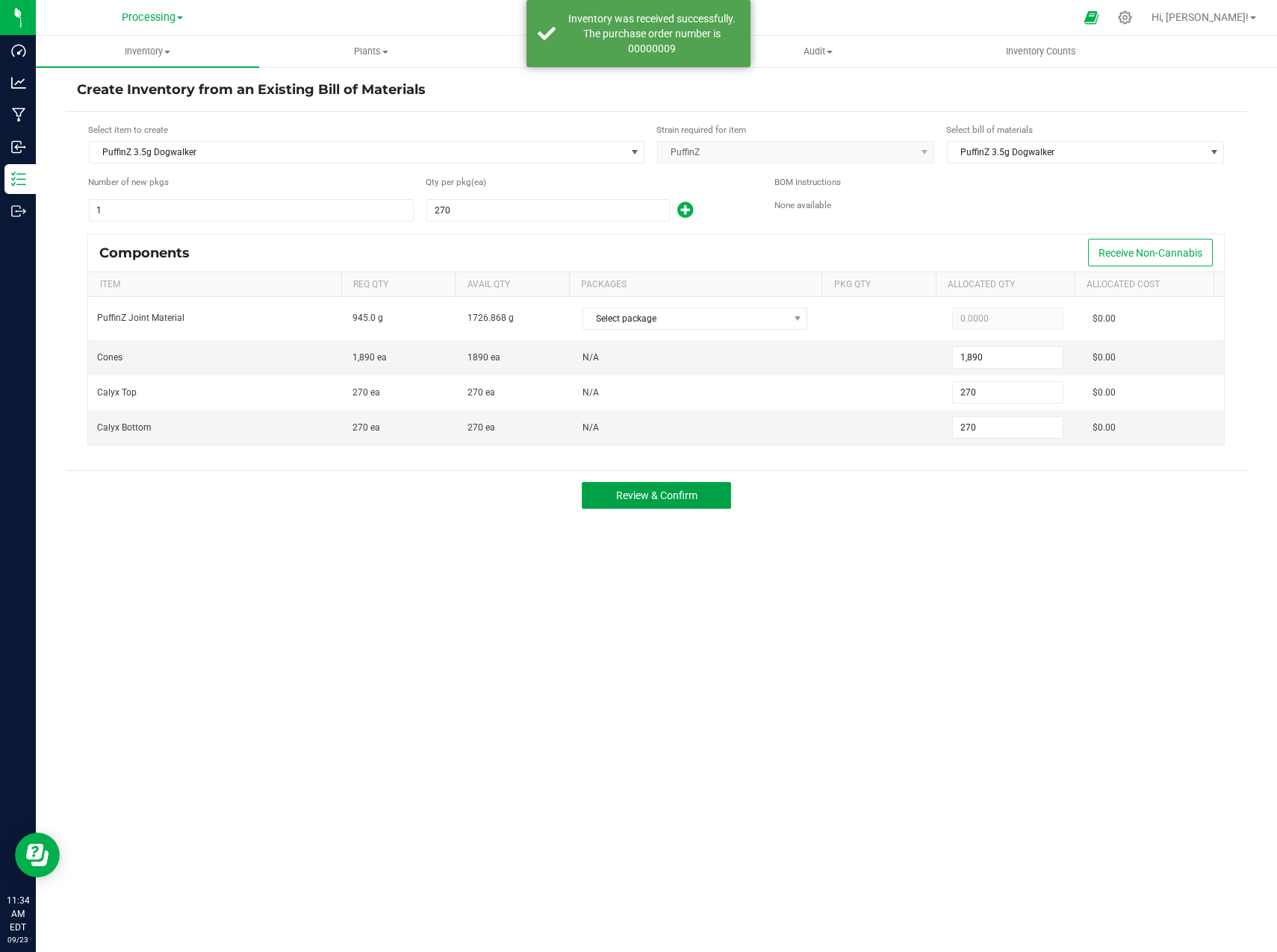
click at [665, 491] on span "Review & Confirm" at bounding box center [657, 496] width 82 height 12
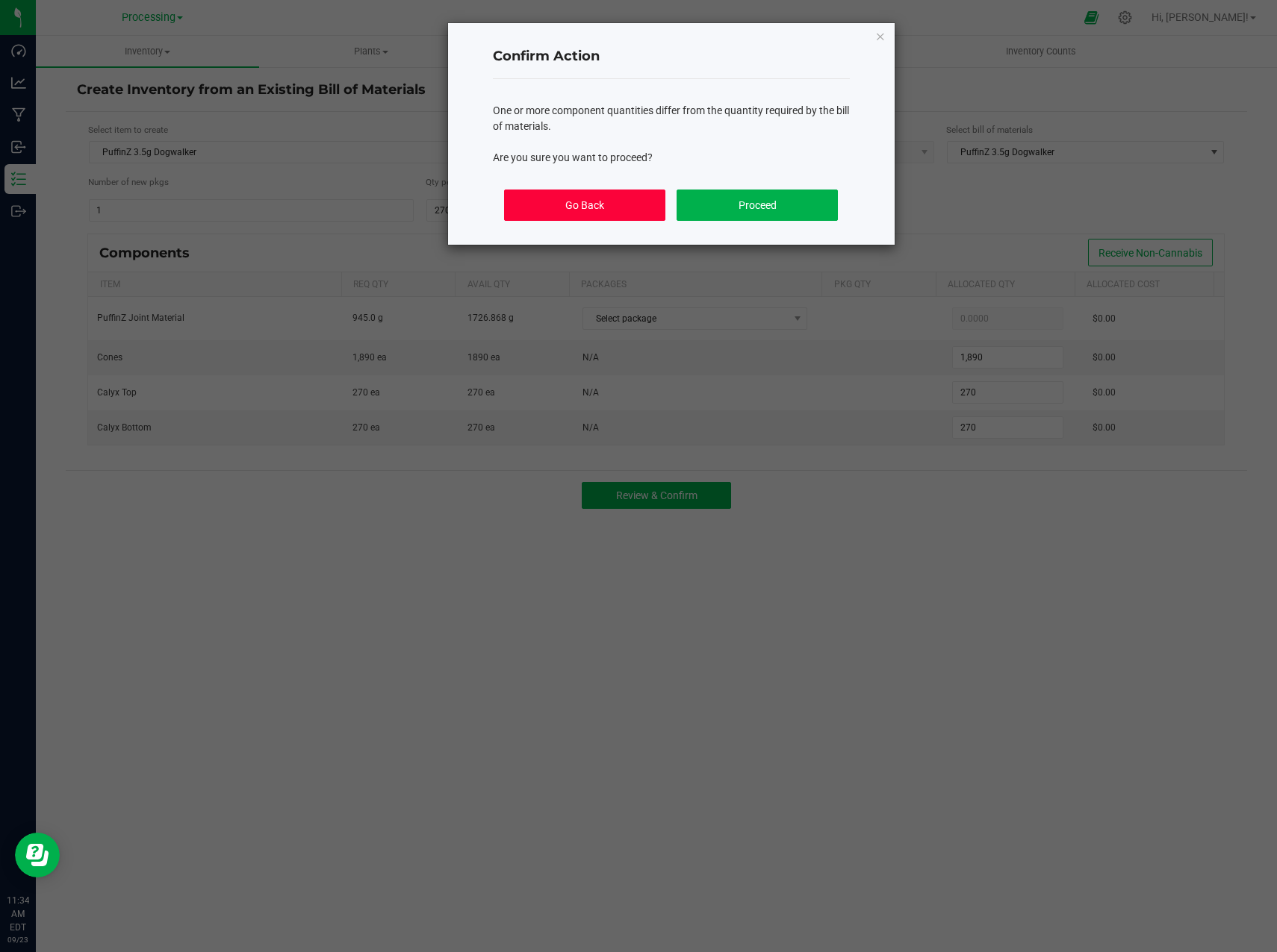
click at [639, 199] on button "Go Back" at bounding box center [583, 205] width 161 height 31
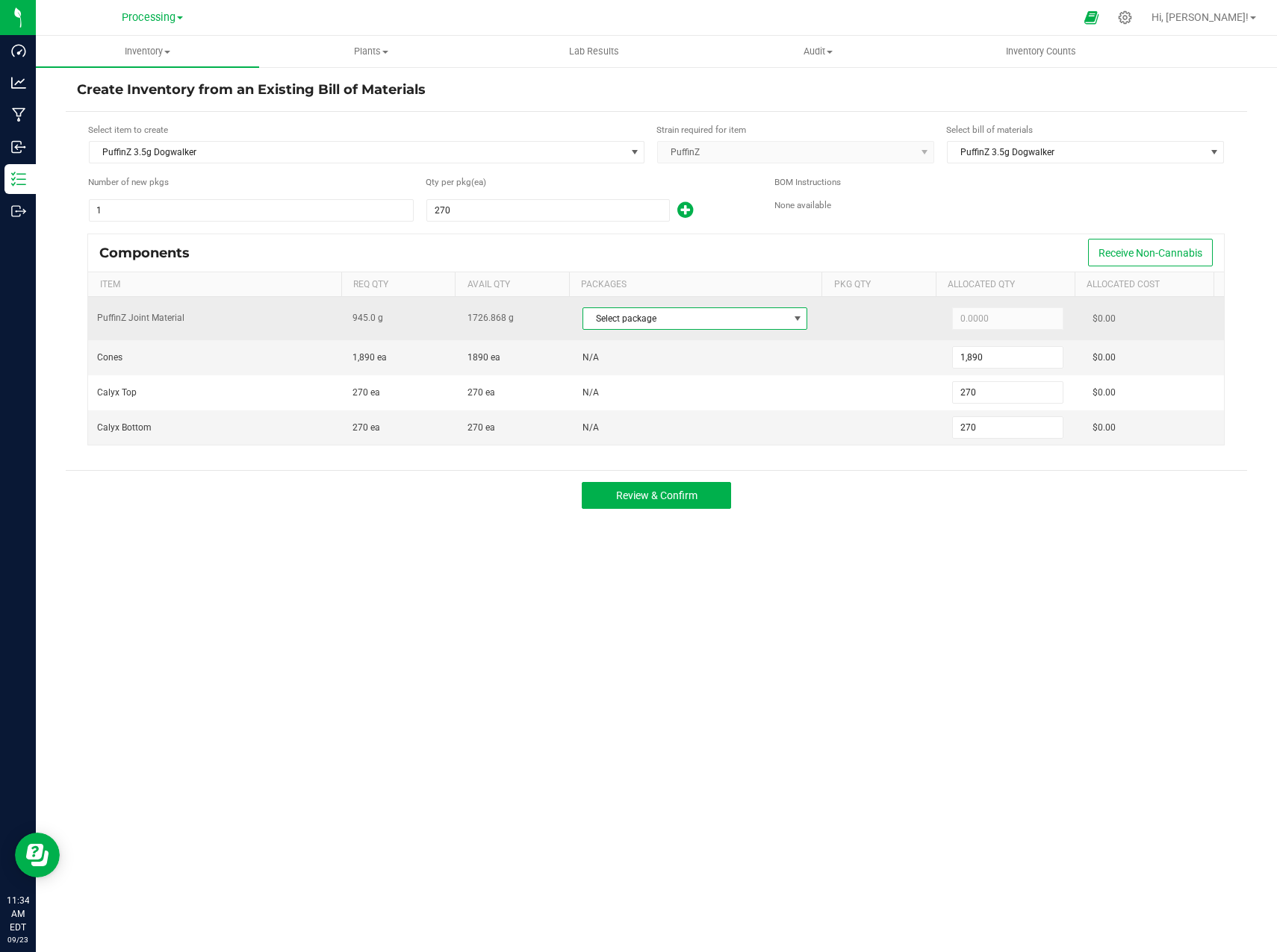
click at [662, 324] on span "Select package" at bounding box center [686, 318] width 205 height 21
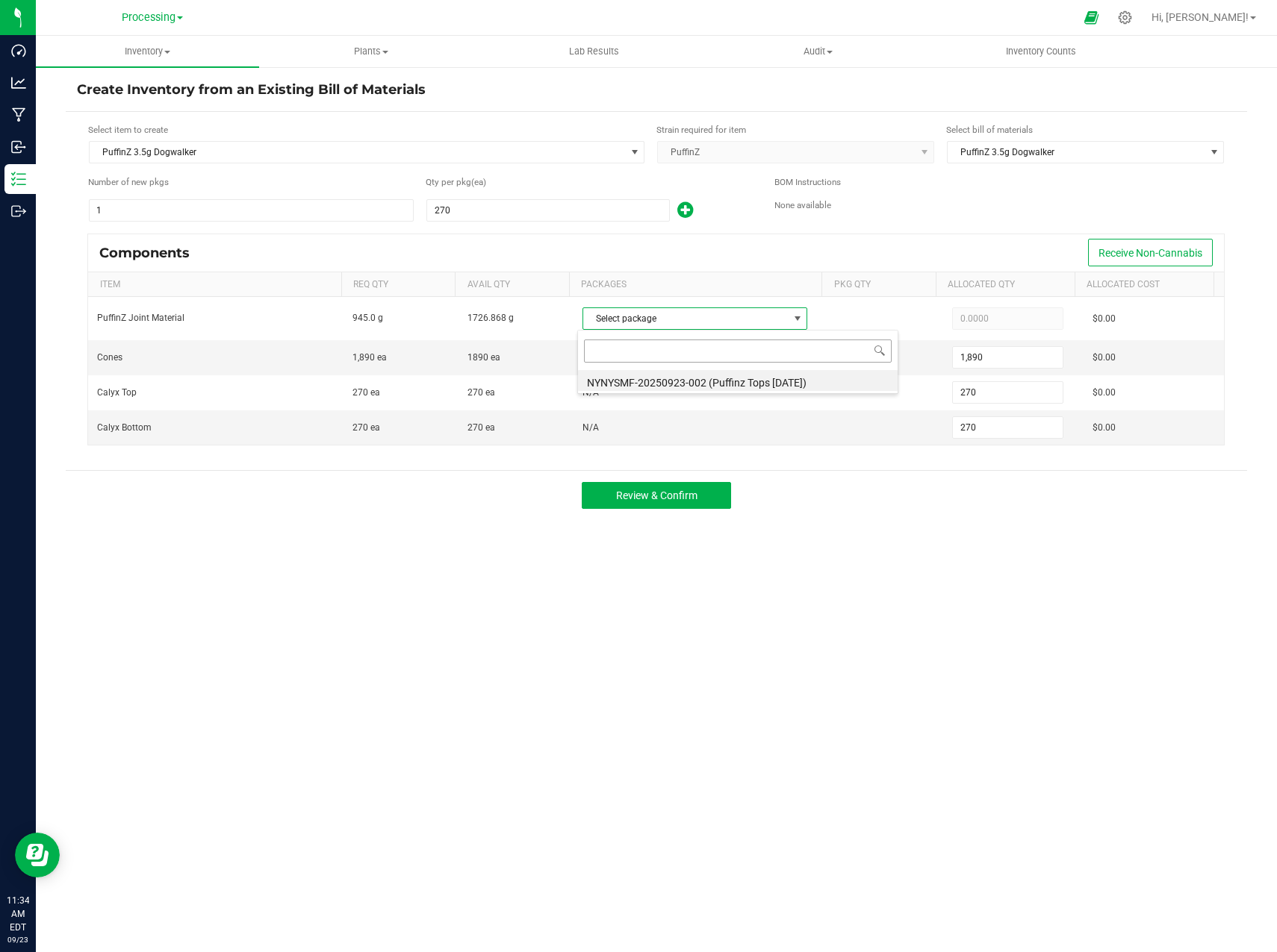
scroll to position [23, 224]
click at [661, 382] on li "NYNYSMF-20250923-002 (Puffinz Tops 6/17/25)" at bounding box center [737, 380] width 319 height 21
type input "945.0000"
click at [673, 501] on span "Review & Confirm" at bounding box center [657, 496] width 82 height 12
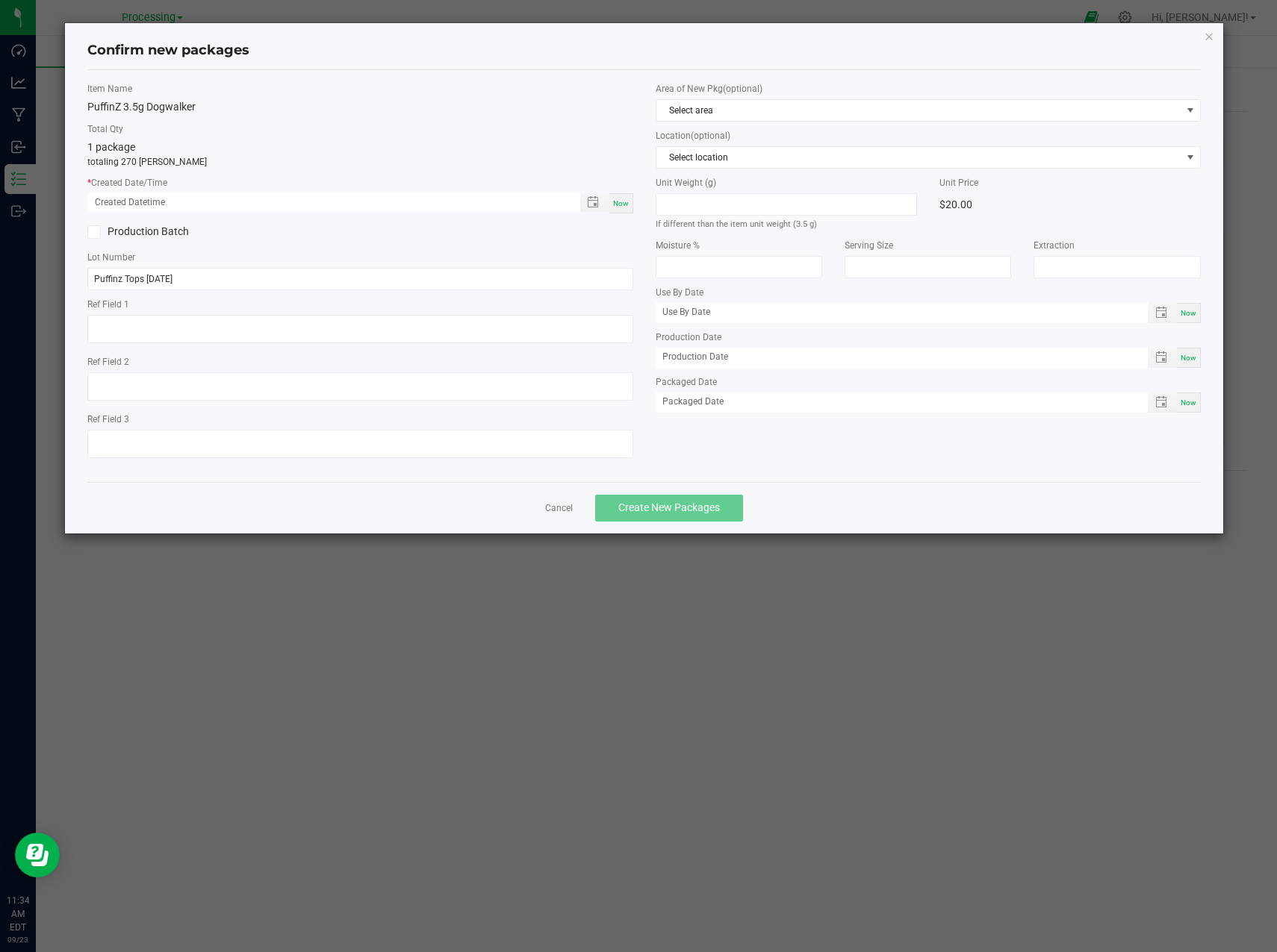
click at [628, 205] on span "Now" at bounding box center [620, 203] width 16 height 8
type input "09/23/2025 11:34 AM"
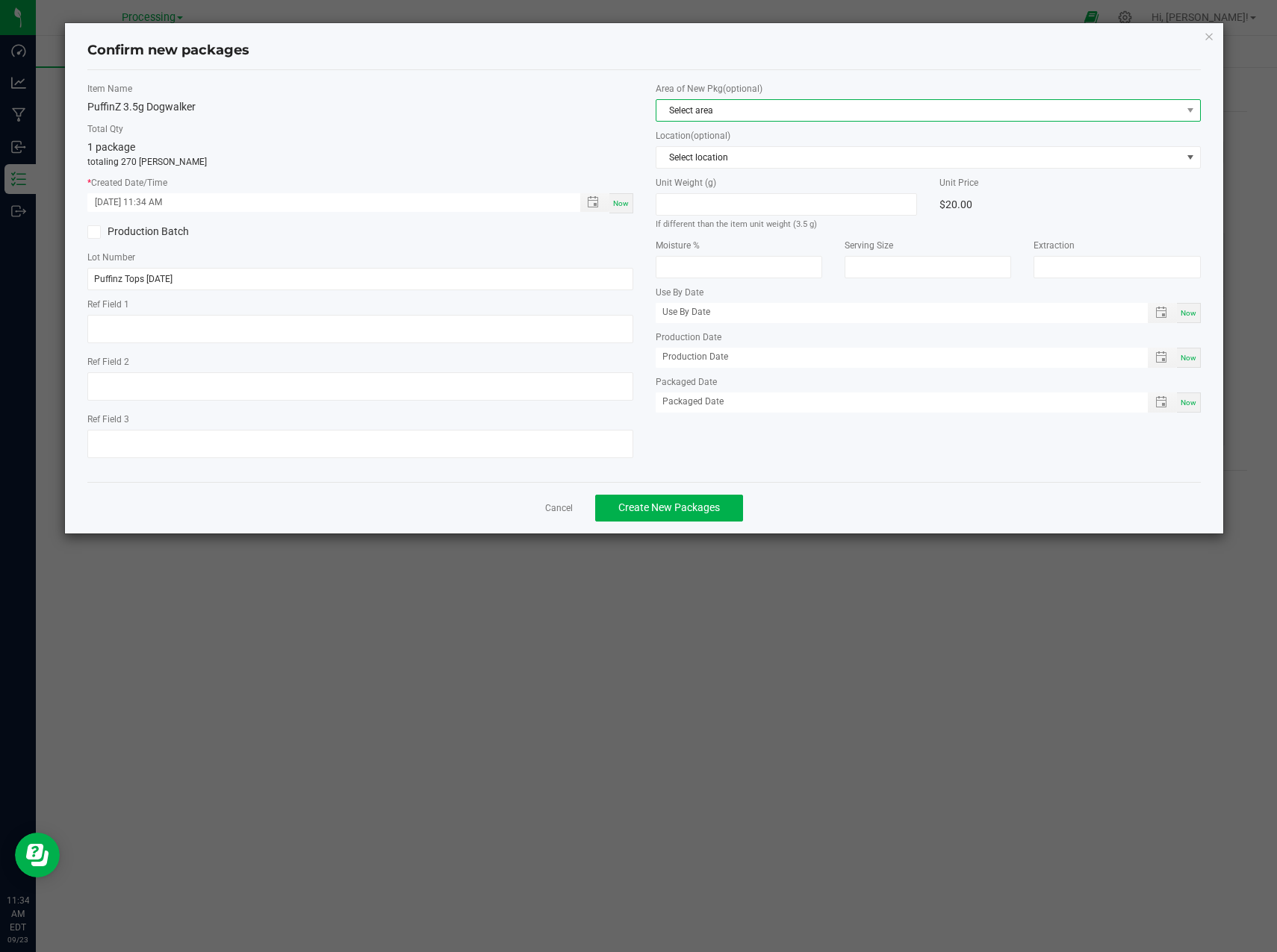
click at [852, 108] on span "Select area" at bounding box center [919, 110] width 525 height 21
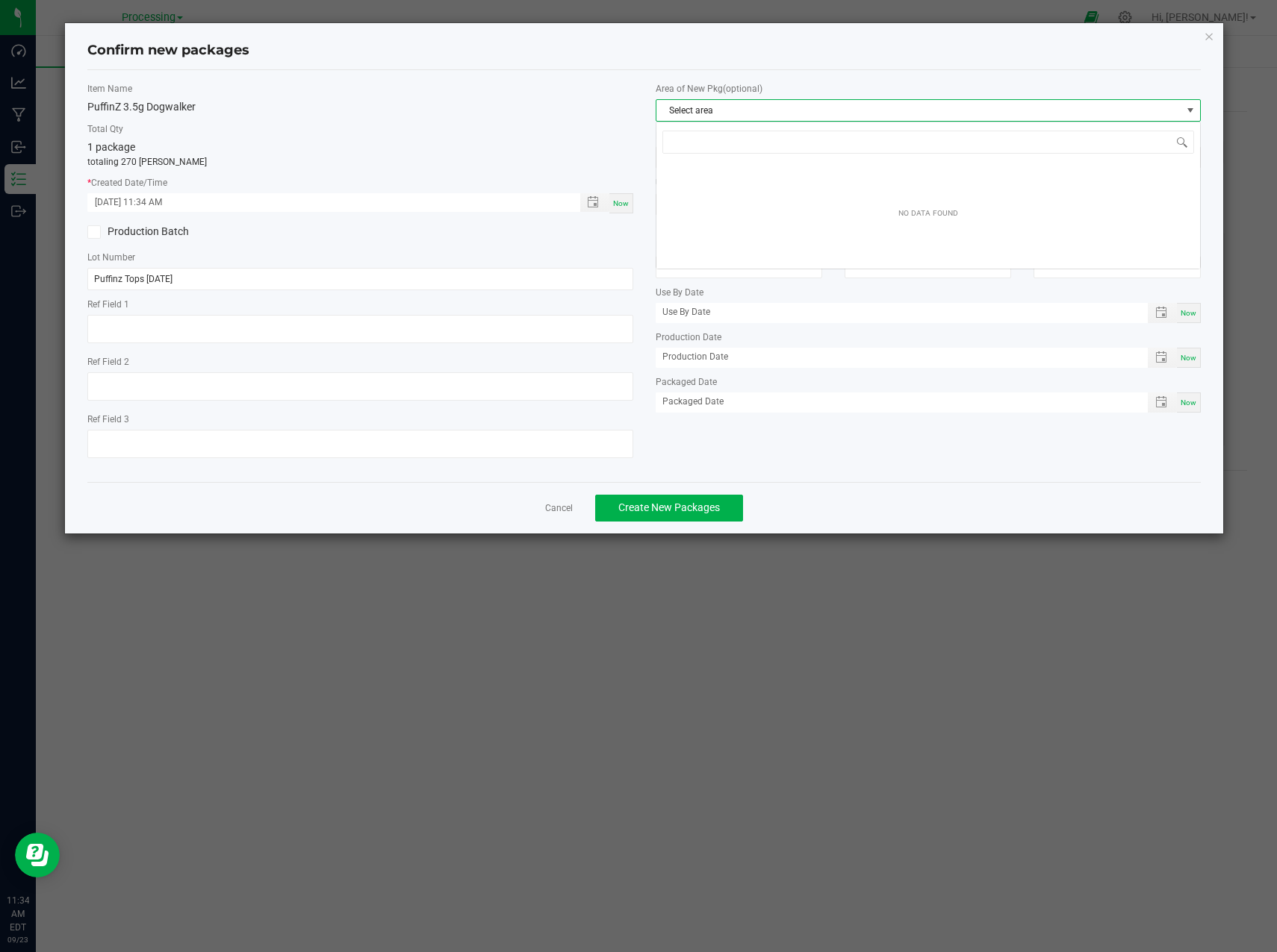
scroll to position [23, 546]
click at [852, 108] on span "Select area" at bounding box center [919, 110] width 525 height 21
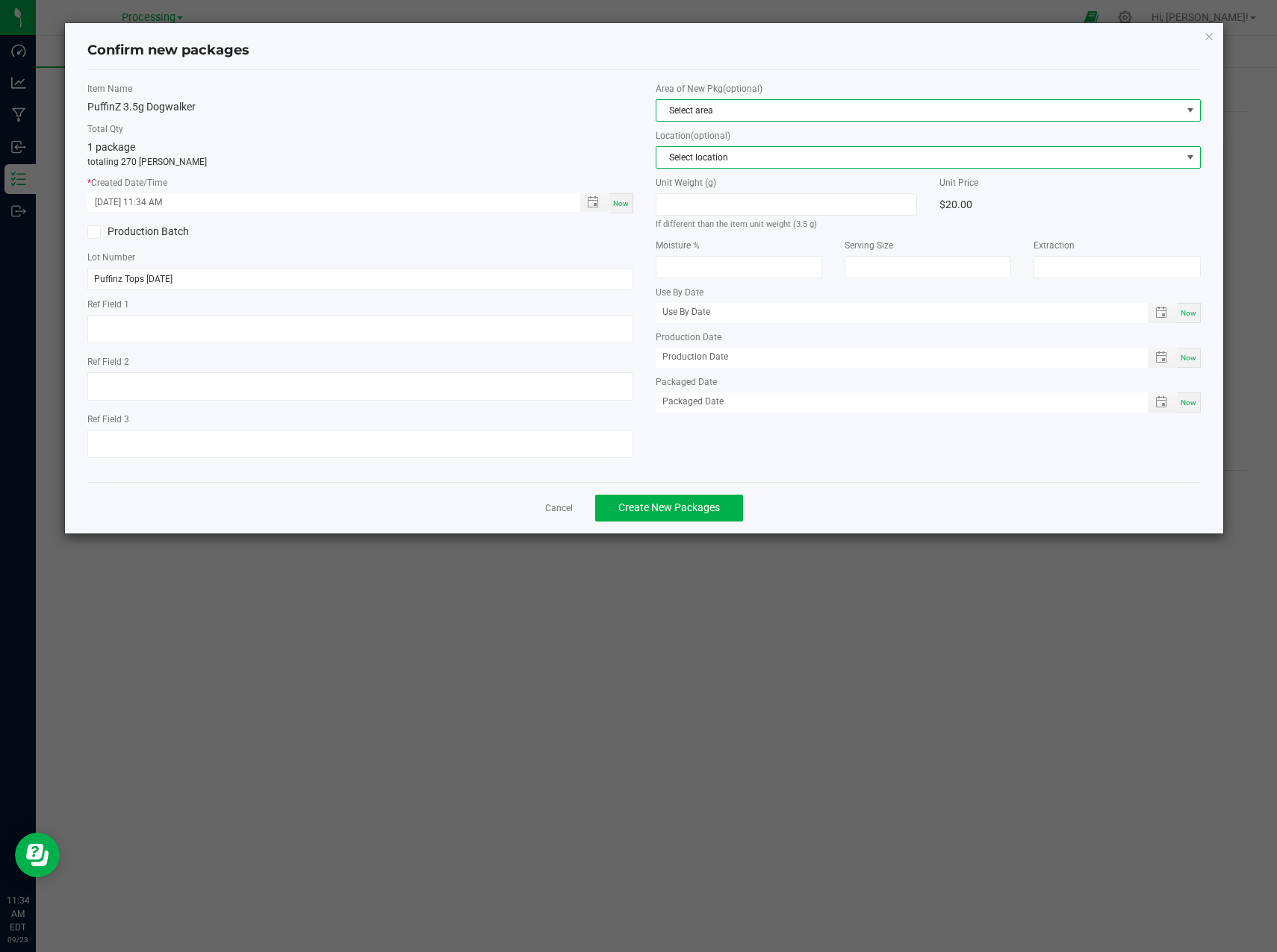
click at [817, 160] on span "Select location" at bounding box center [919, 157] width 525 height 21
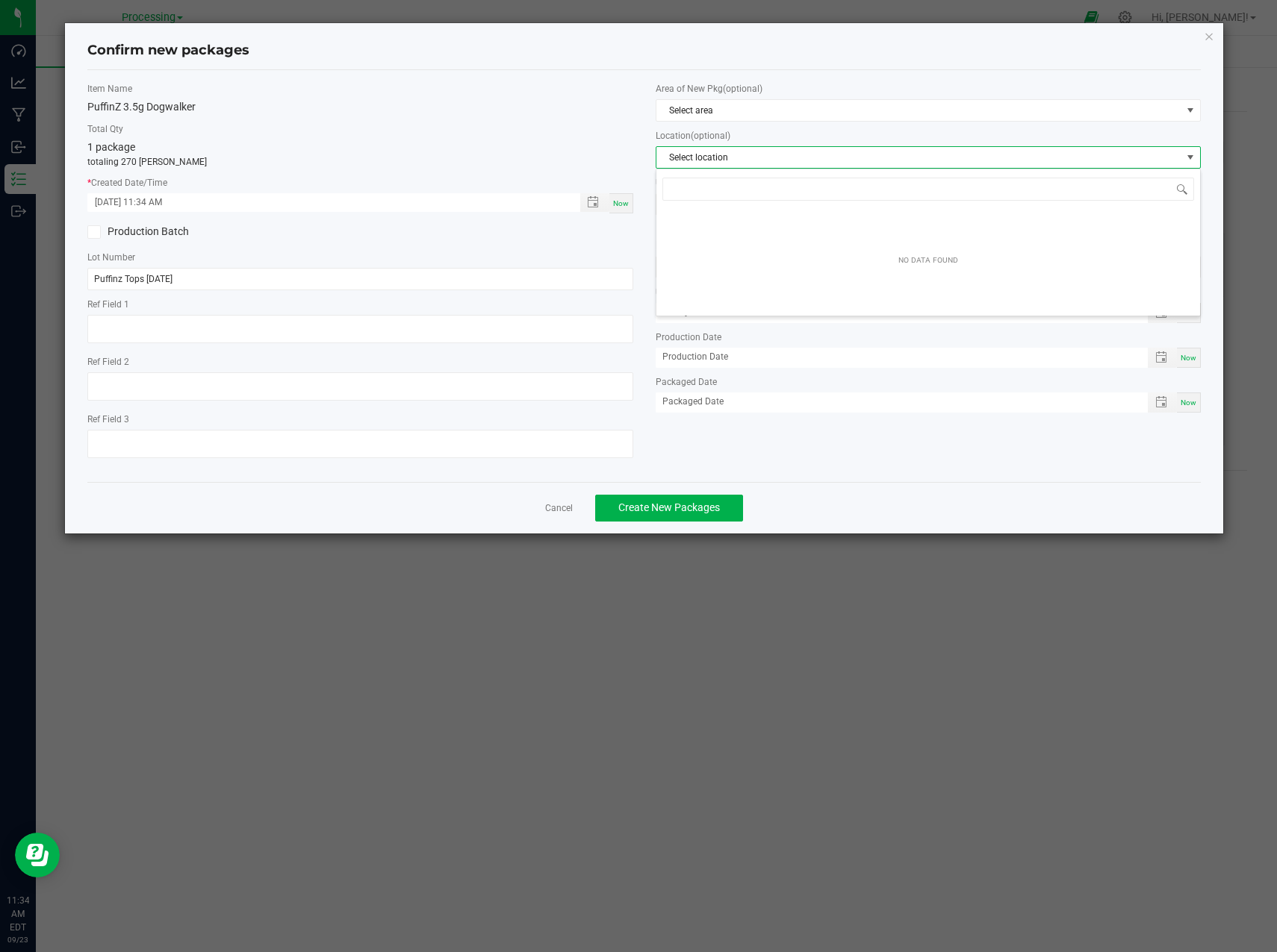
click at [817, 160] on span "Select location" at bounding box center [919, 157] width 525 height 21
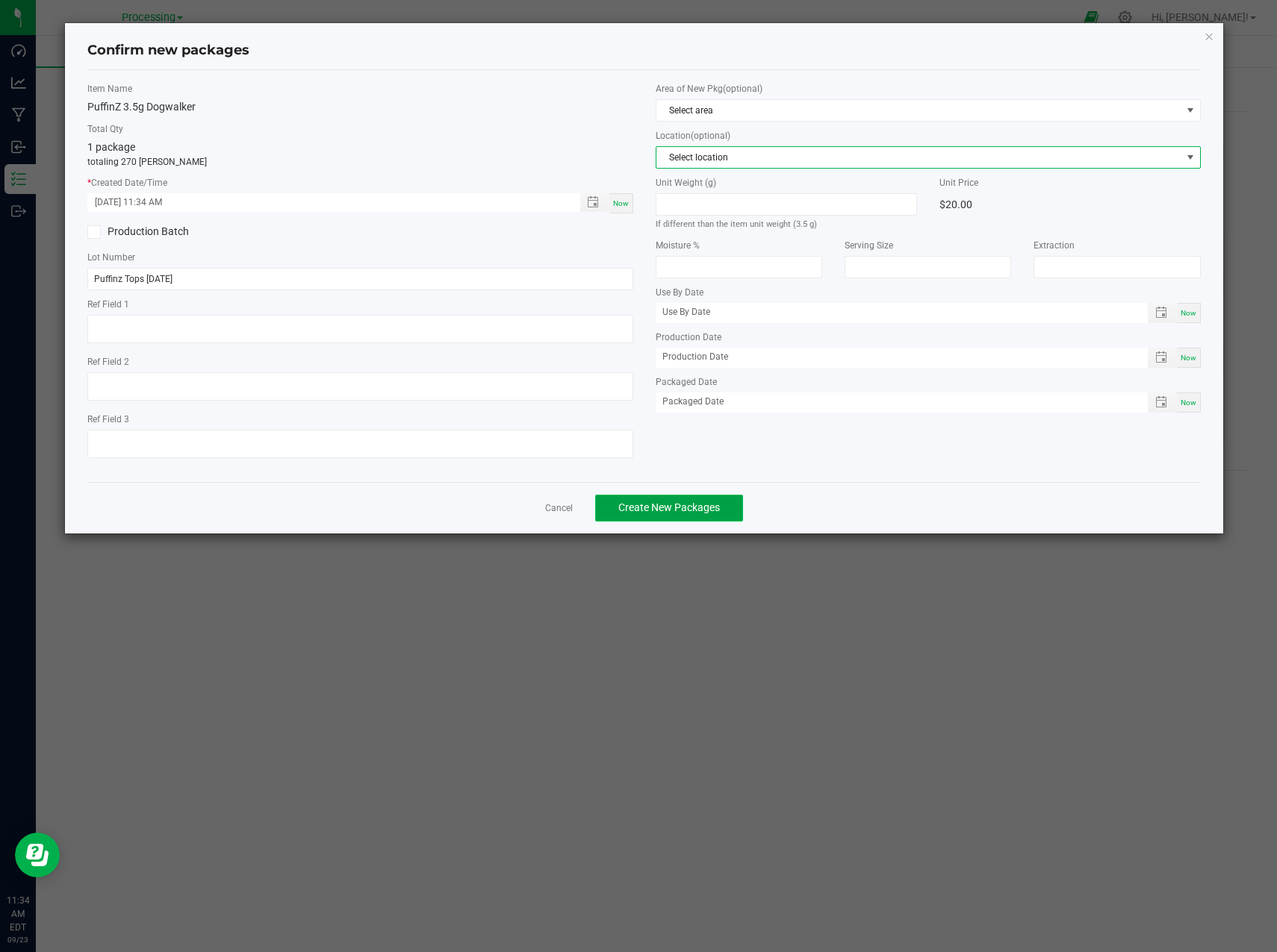
click at [694, 508] on span "Create New Packages" at bounding box center [668, 508] width 102 height 12
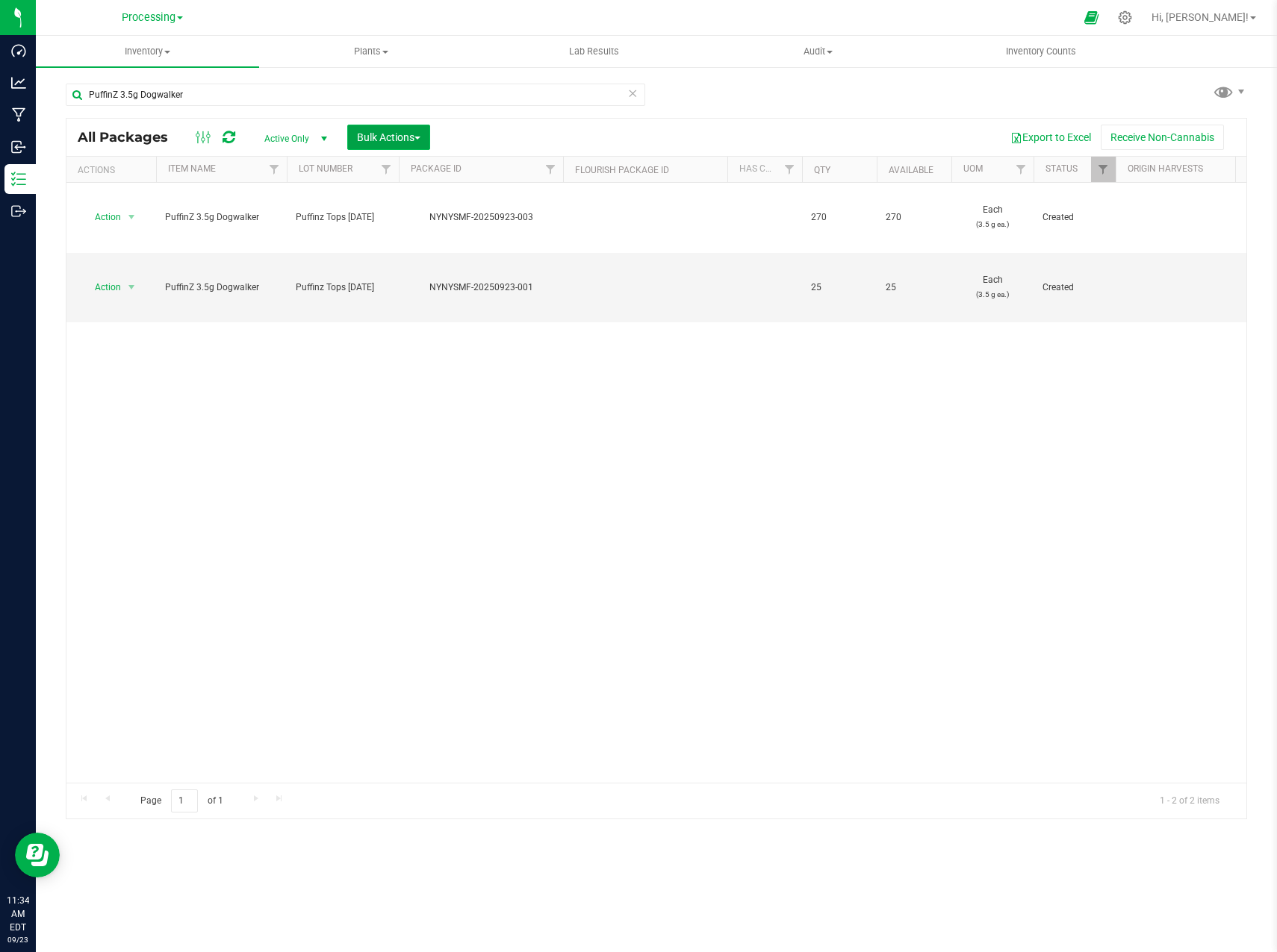
click at [420, 139] on span "Bulk Actions" at bounding box center [388, 137] width 63 height 12
click at [424, 224] on span "Combine packages" at bounding box center [399, 225] width 86 height 12
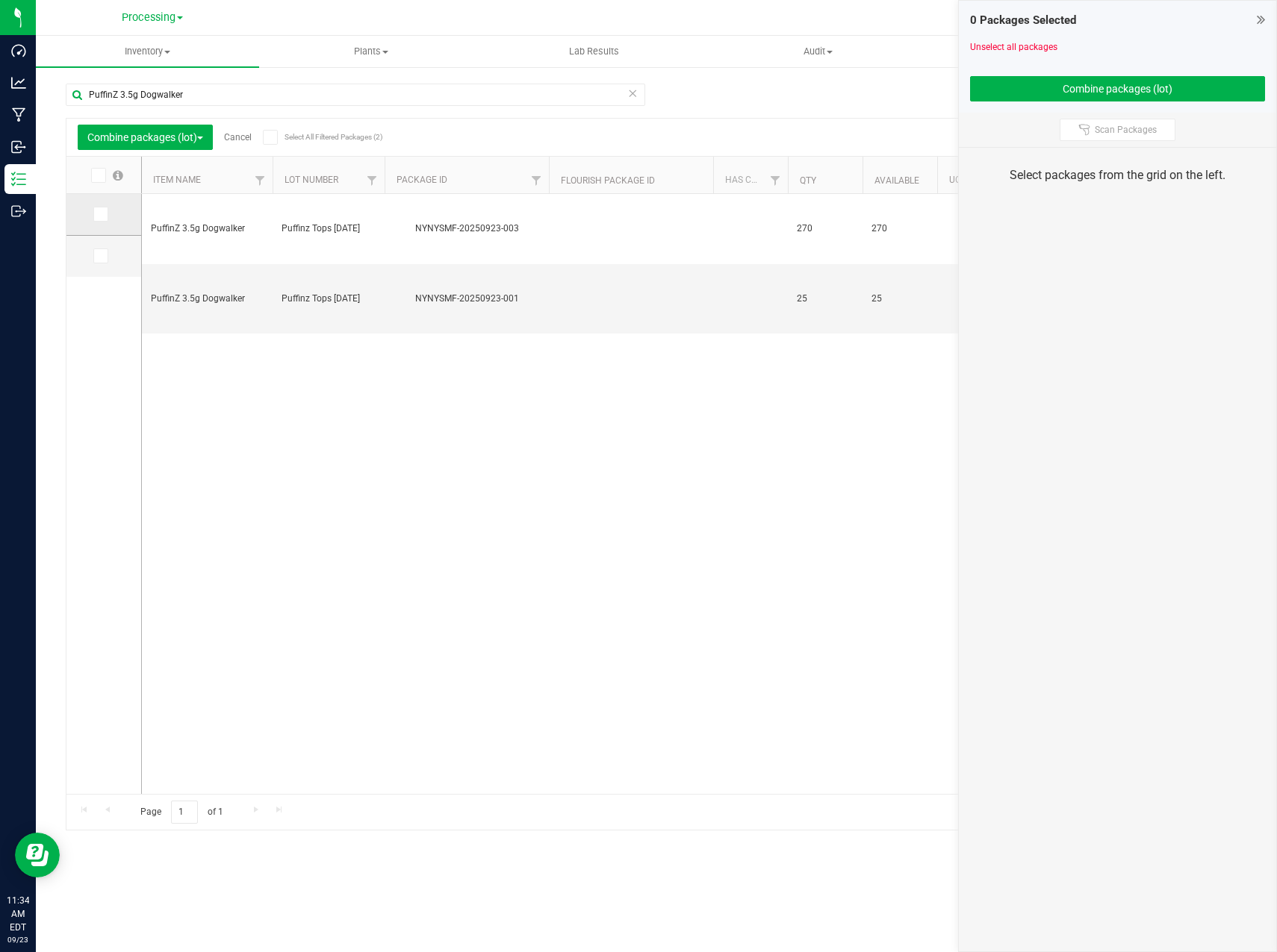
click at [101, 222] on span at bounding box center [101, 214] width 15 height 15
click at [0, 0] on input "checkbox" at bounding box center [0, 0] width 0 height 0
click at [102, 249] on span at bounding box center [101, 256] width 15 height 15
click at [0, 0] on input "checkbox" at bounding box center [0, 0] width 0 height 0
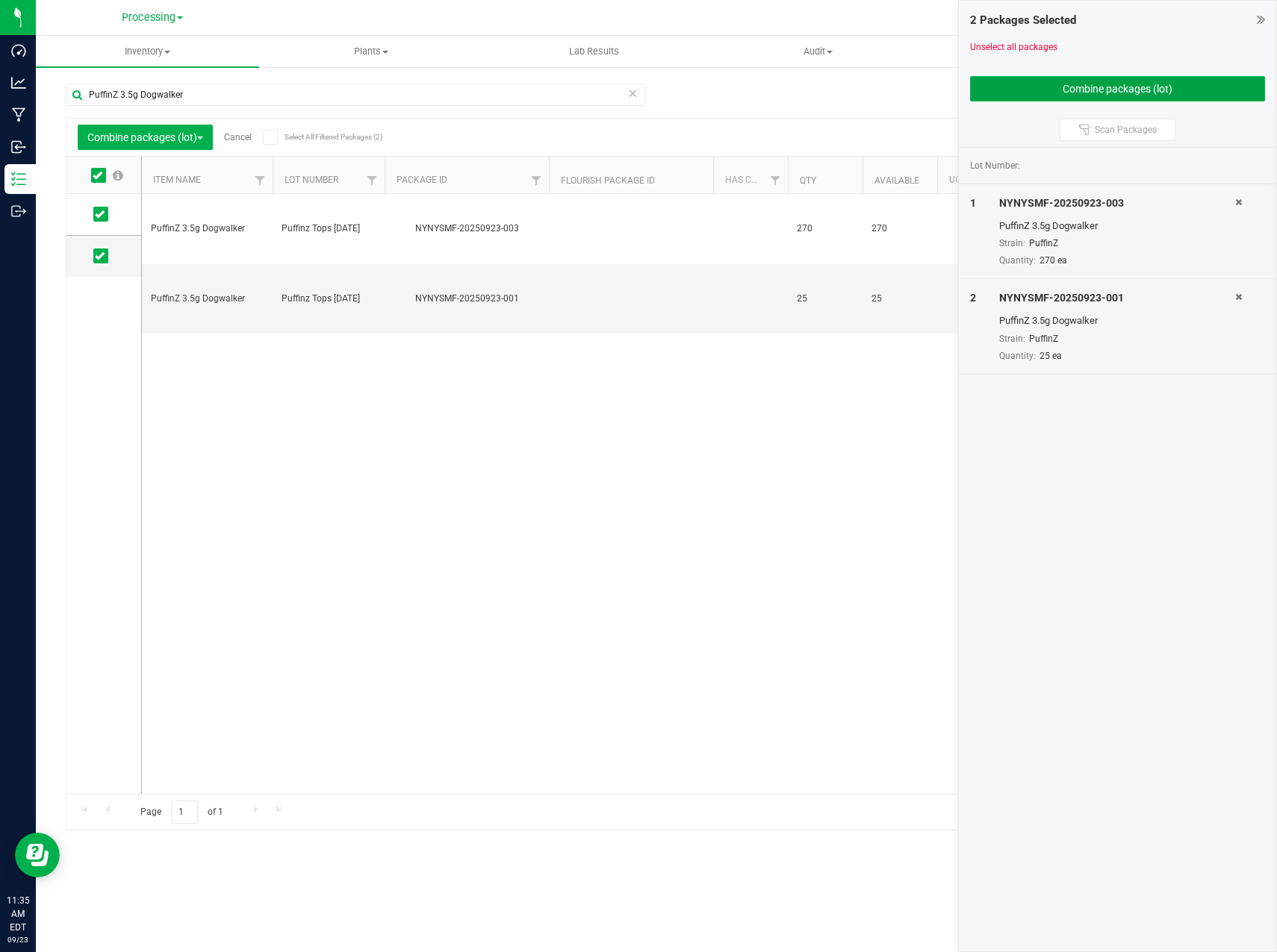
click at [1084, 95] on button "Combine packages (lot)" at bounding box center [1118, 89] width 296 height 25
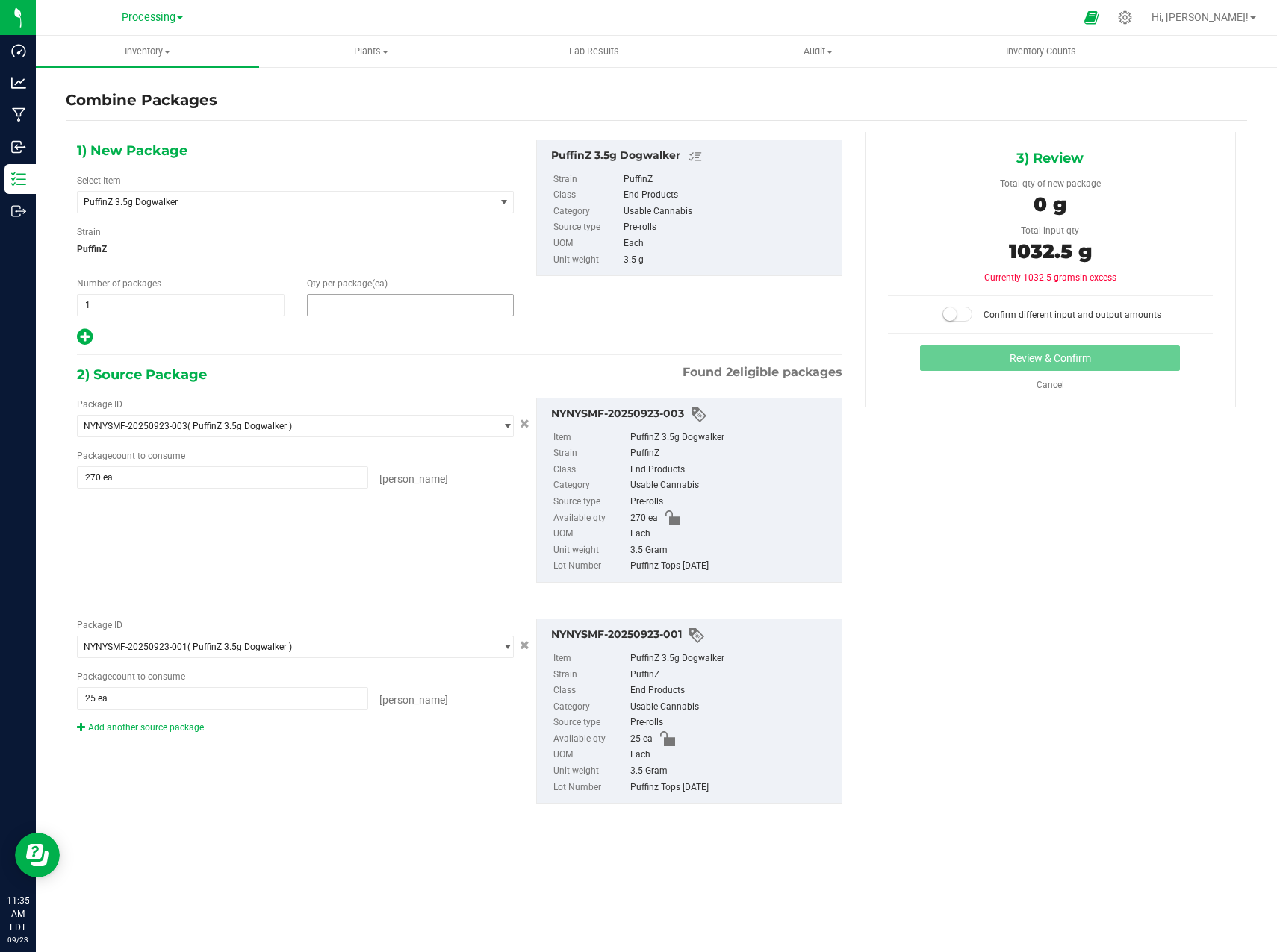
click at [340, 304] on span at bounding box center [410, 305] width 208 height 23
type input "295"
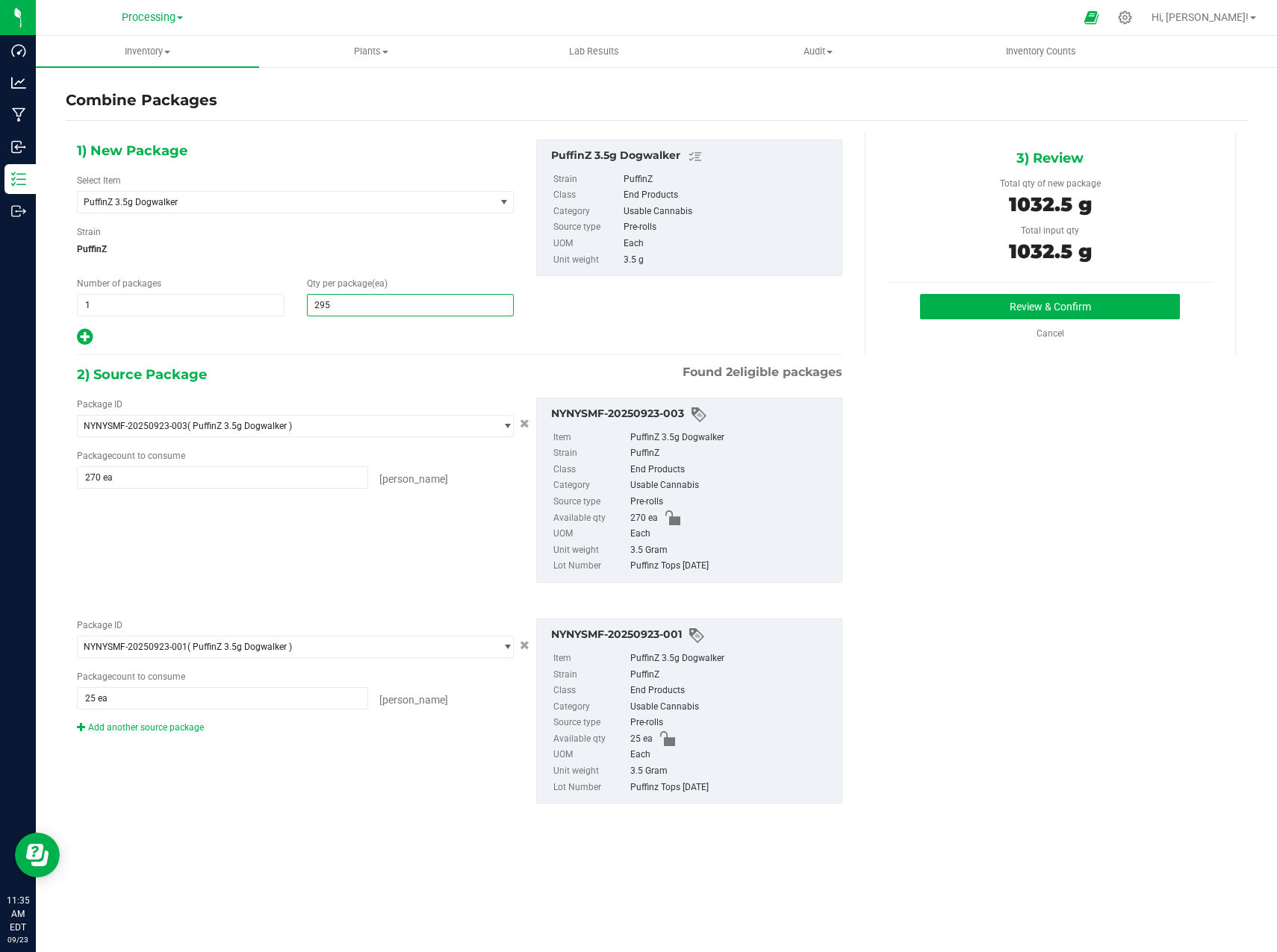
type input "295"
click at [928, 399] on div "1) New Package Select Item PuffinZ 3.5g Dogwalker Airmail .75g Dime Bag Airmail…" at bounding box center [656, 483] width 1181 height 703
click at [954, 303] on button "Review & Confirm" at bounding box center [1049, 307] width 260 height 25
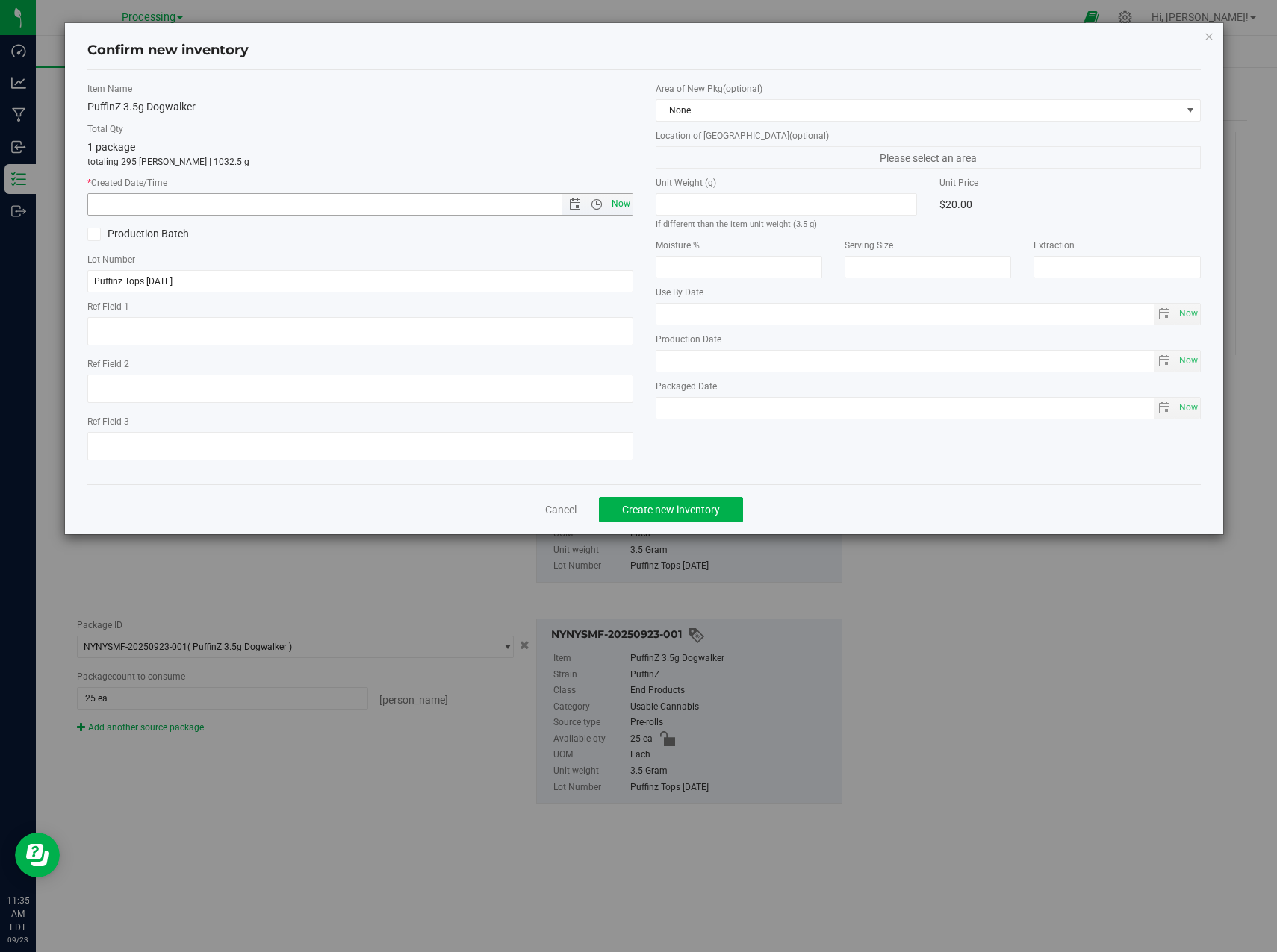
click at [614, 202] on span "Now" at bounding box center [620, 204] width 25 height 22
type input "9/23/2025 11:35 AM"
click at [653, 506] on span "Create new inventory" at bounding box center [671, 509] width 98 height 12
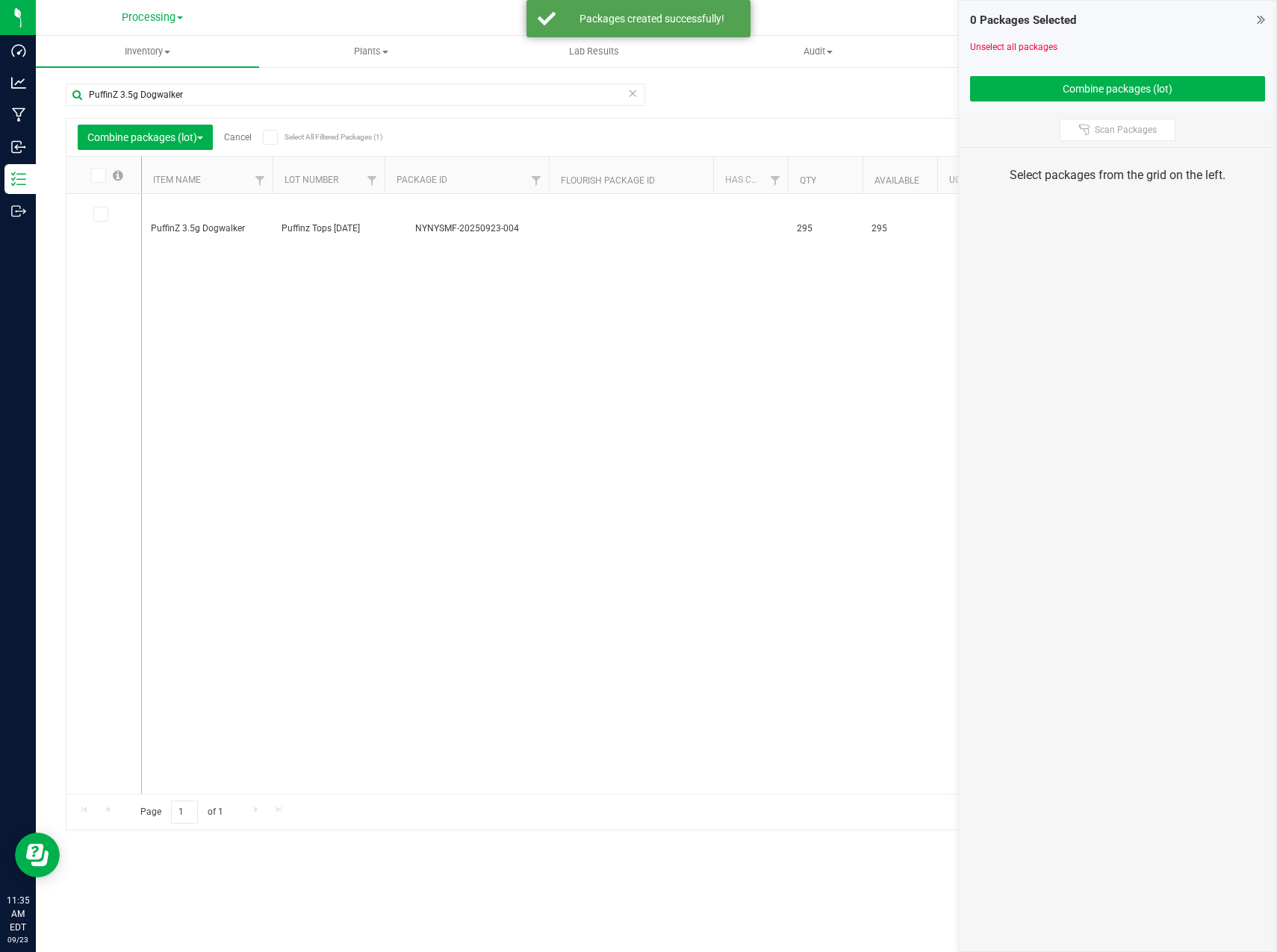
click at [251, 134] on link "Cancel" at bounding box center [237, 137] width 28 height 10
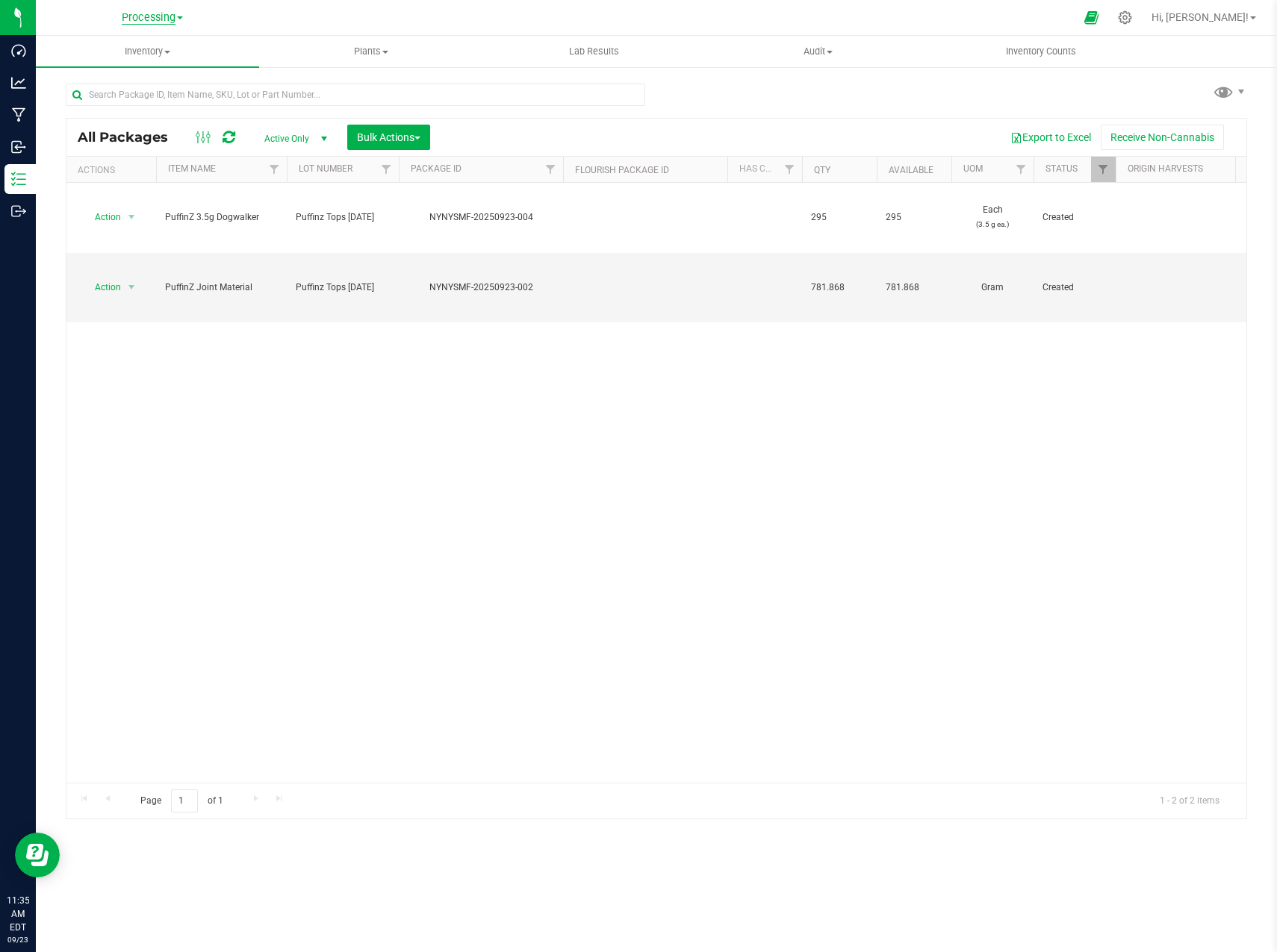
click at [144, 17] on span "Processing" at bounding box center [149, 18] width 54 height 13
click at [112, 57] on link "Cultivation" at bounding box center [152, 53] width 218 height 20
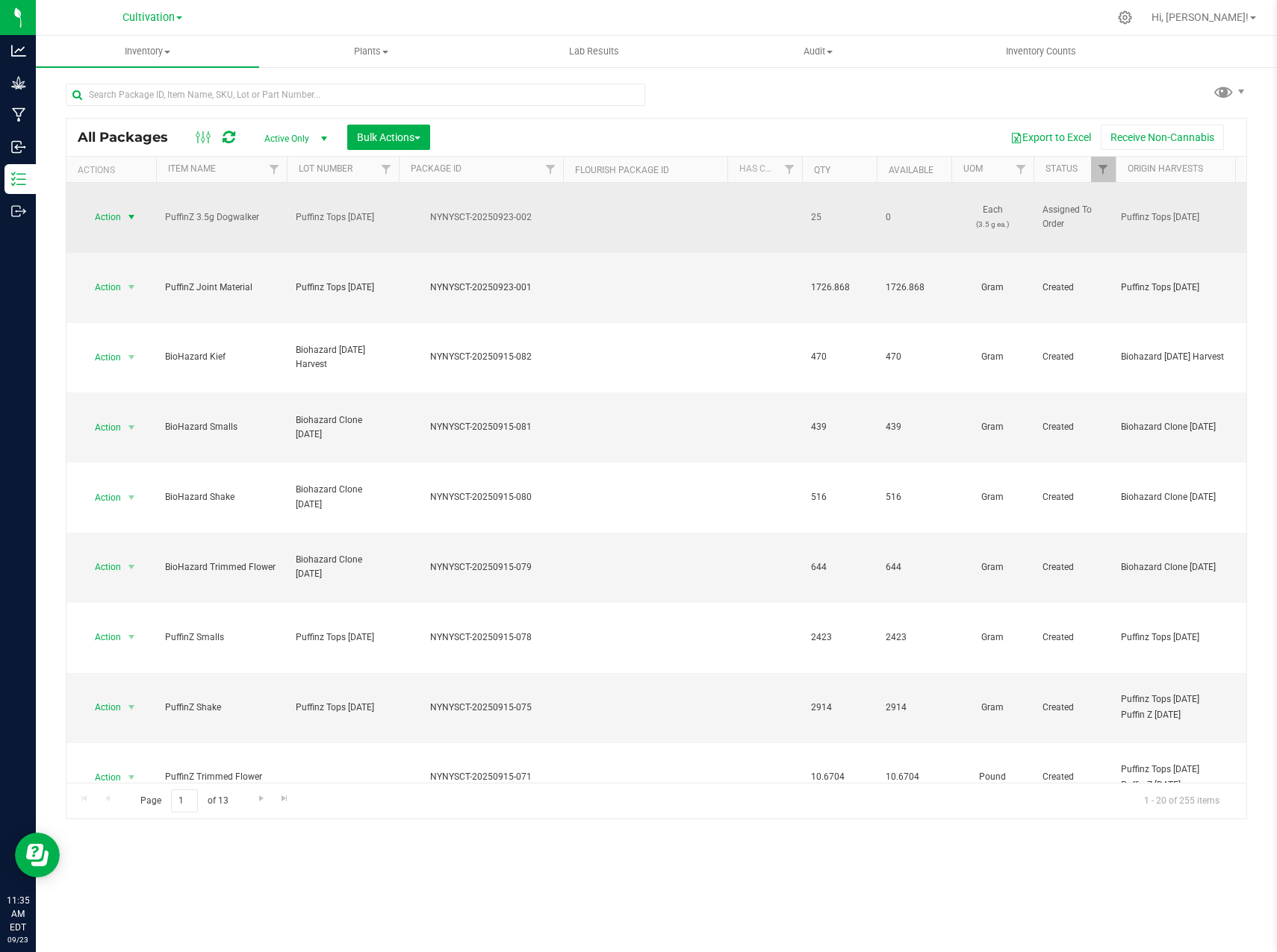
click at [127, 211] on span "select" at bounding box center [131, 217] width 12 height 12
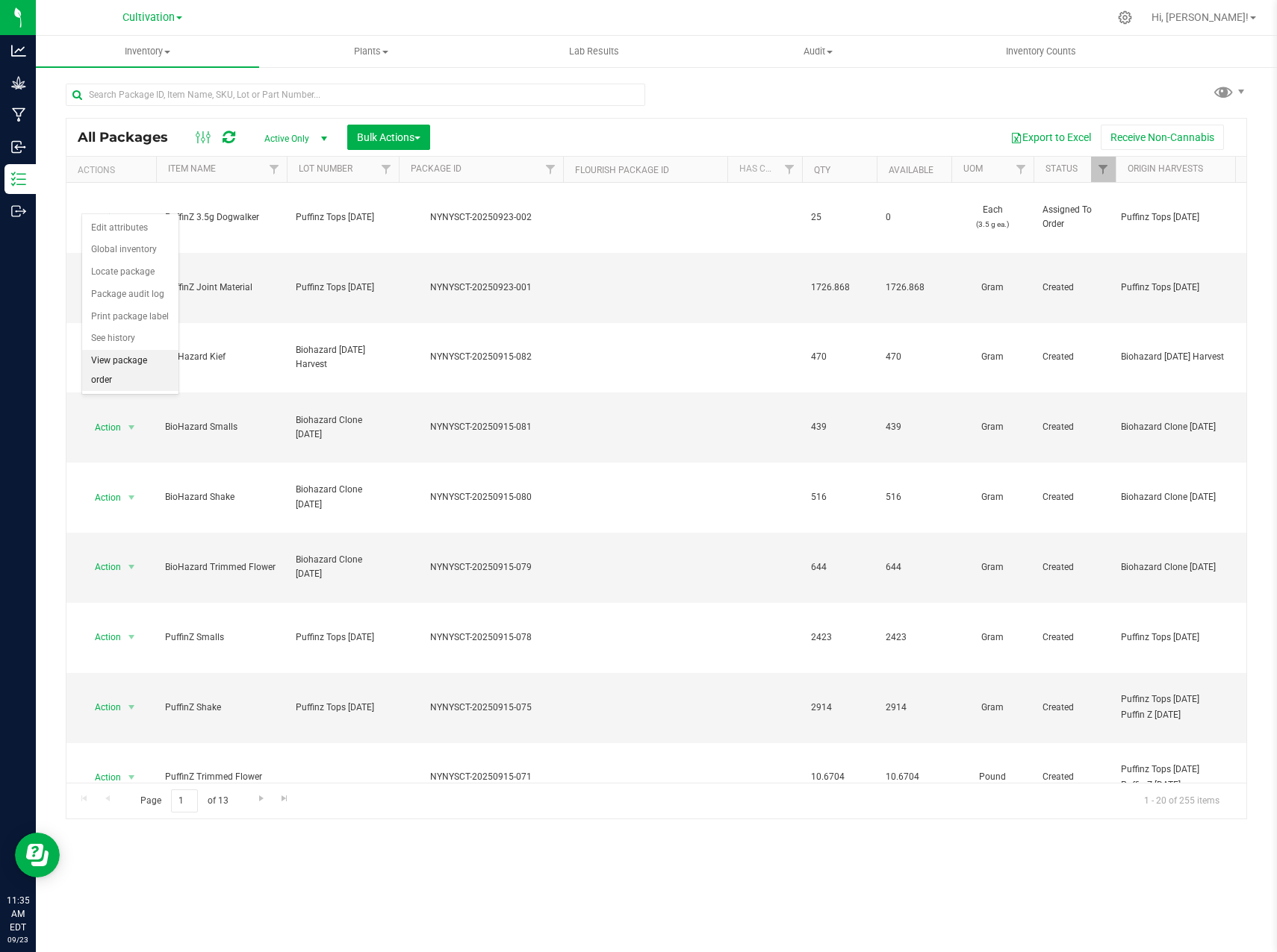
click at [133, 374] on li "View package order" at bounding box center [130, 371] width 97 height 41
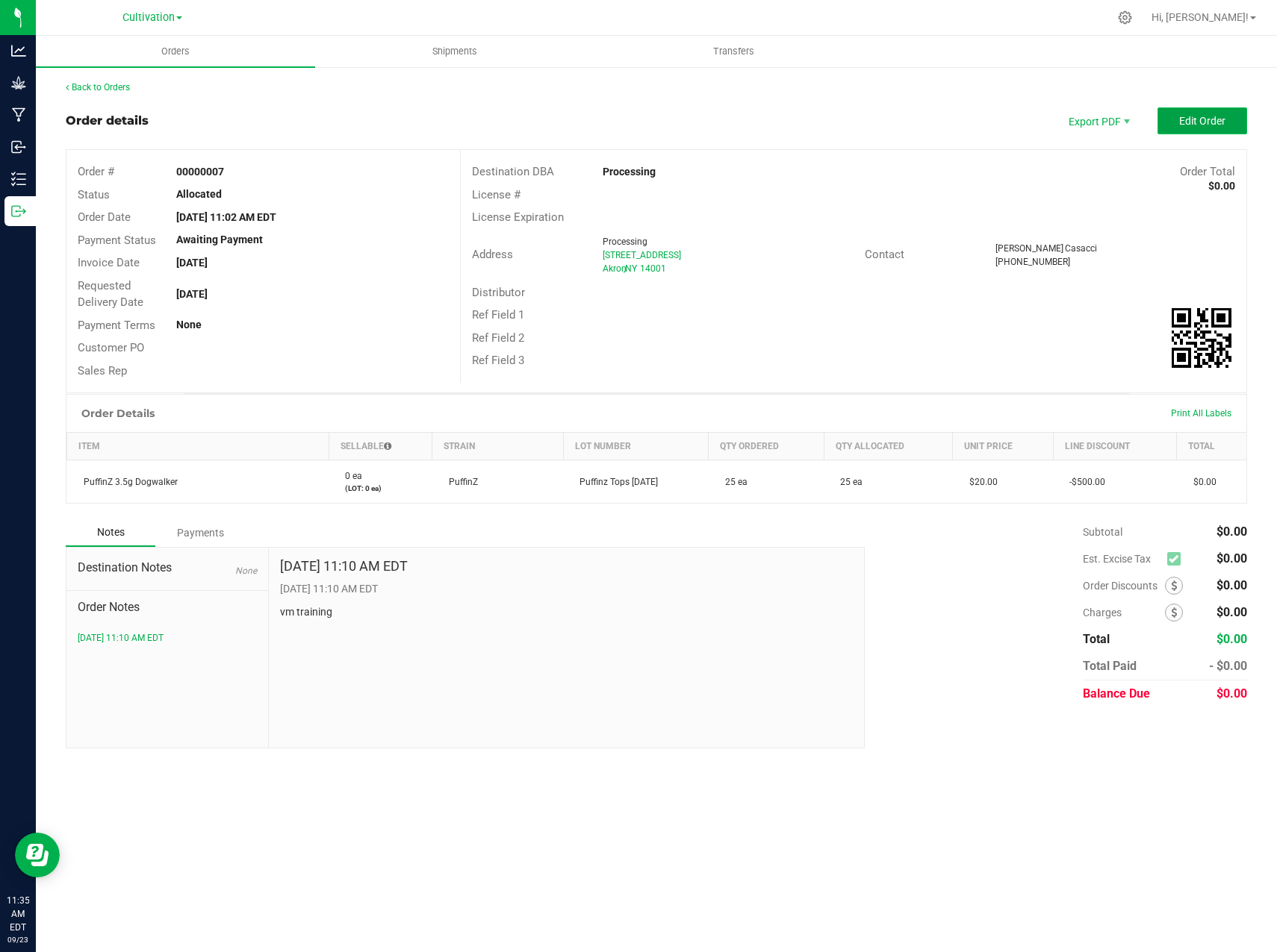
click at [1202, 124] on span "Edit Order" at bounding box center [1201, 121] width 46 height 12
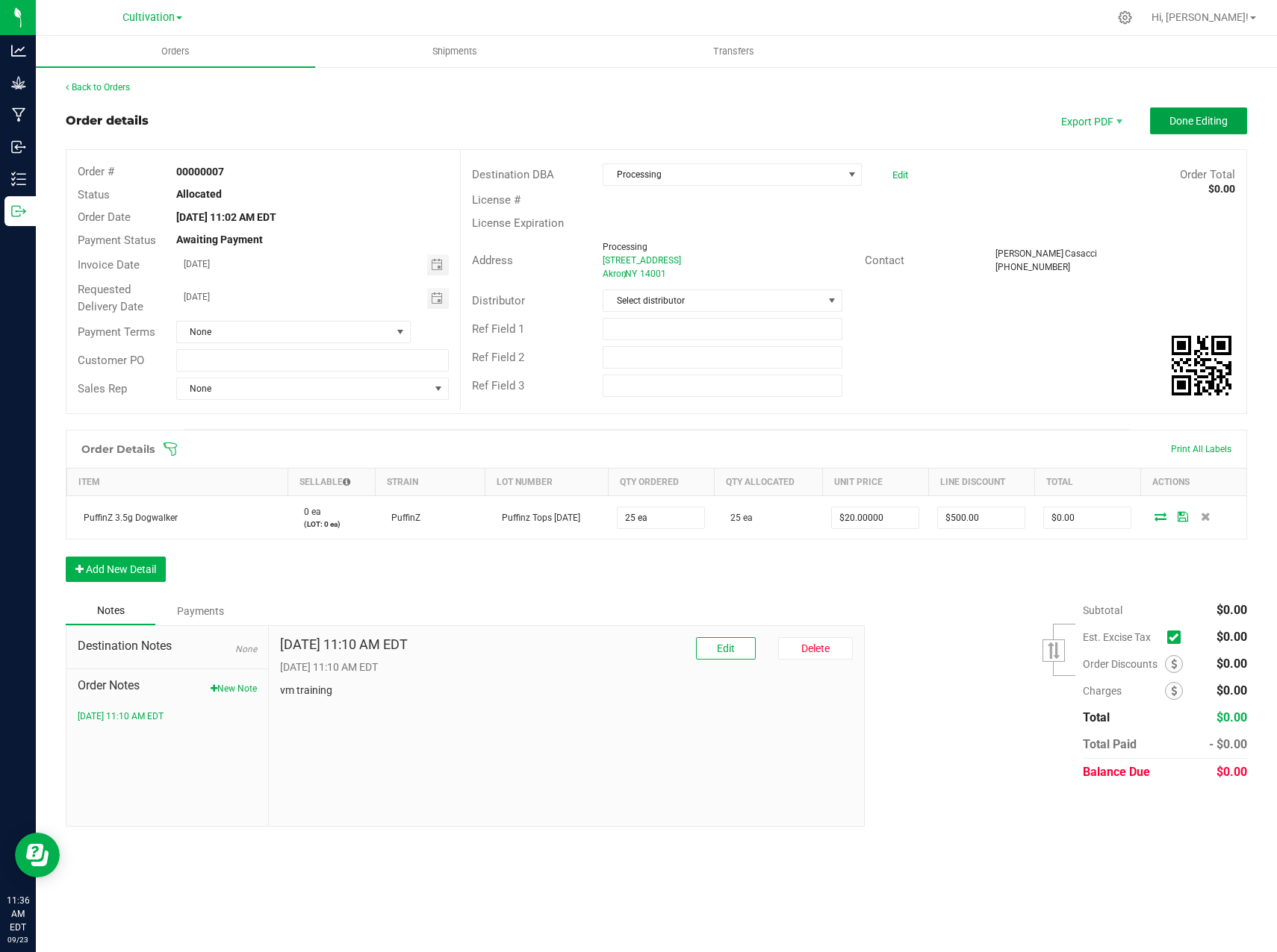
click at [1202, 124] on span "Done Editing" at bounding box center [1198, 121] width 58 height 12
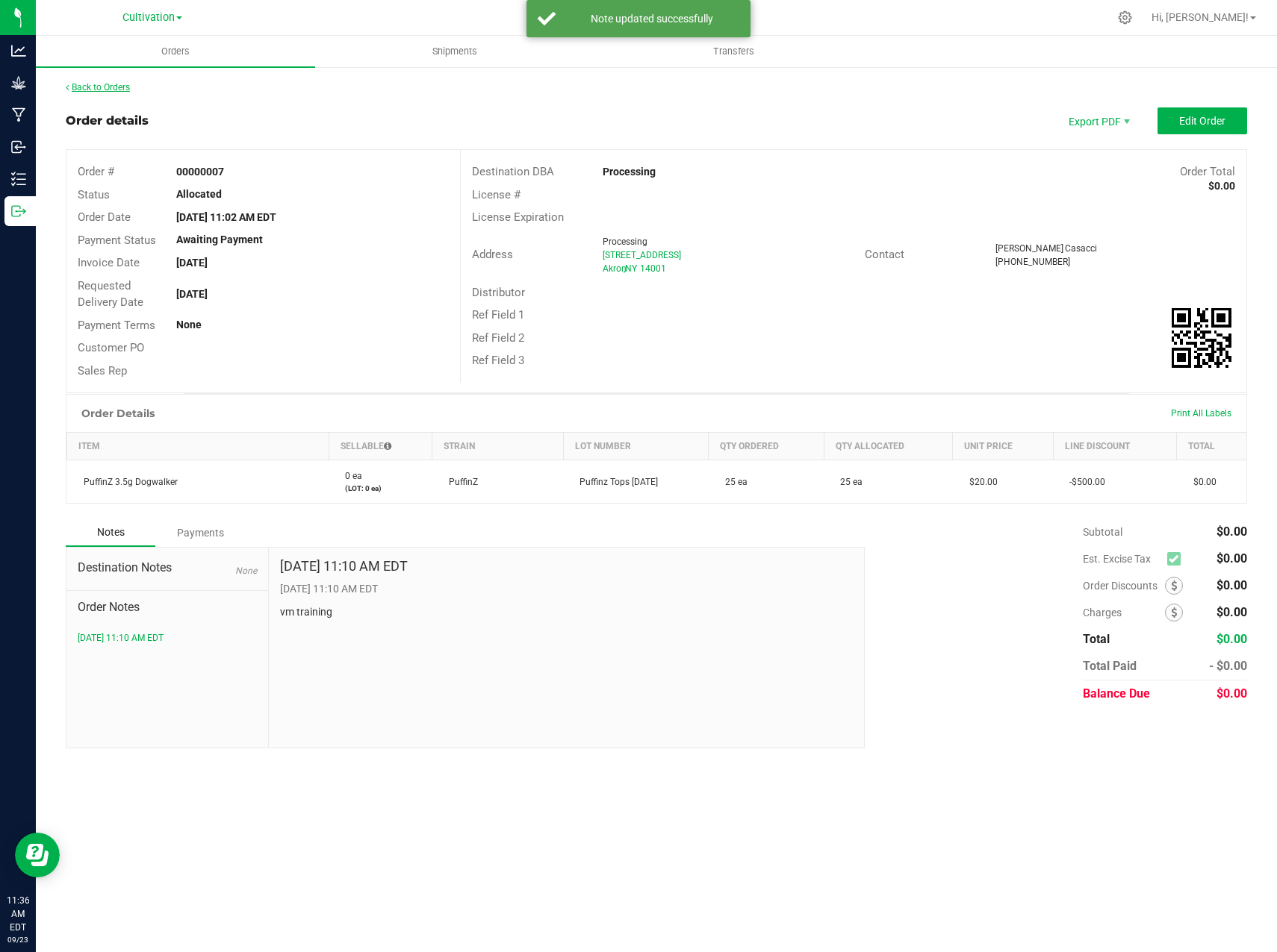
click at [110, 88] on link "Back to Orders" at bounding box center [98, 87] width 64 height 10
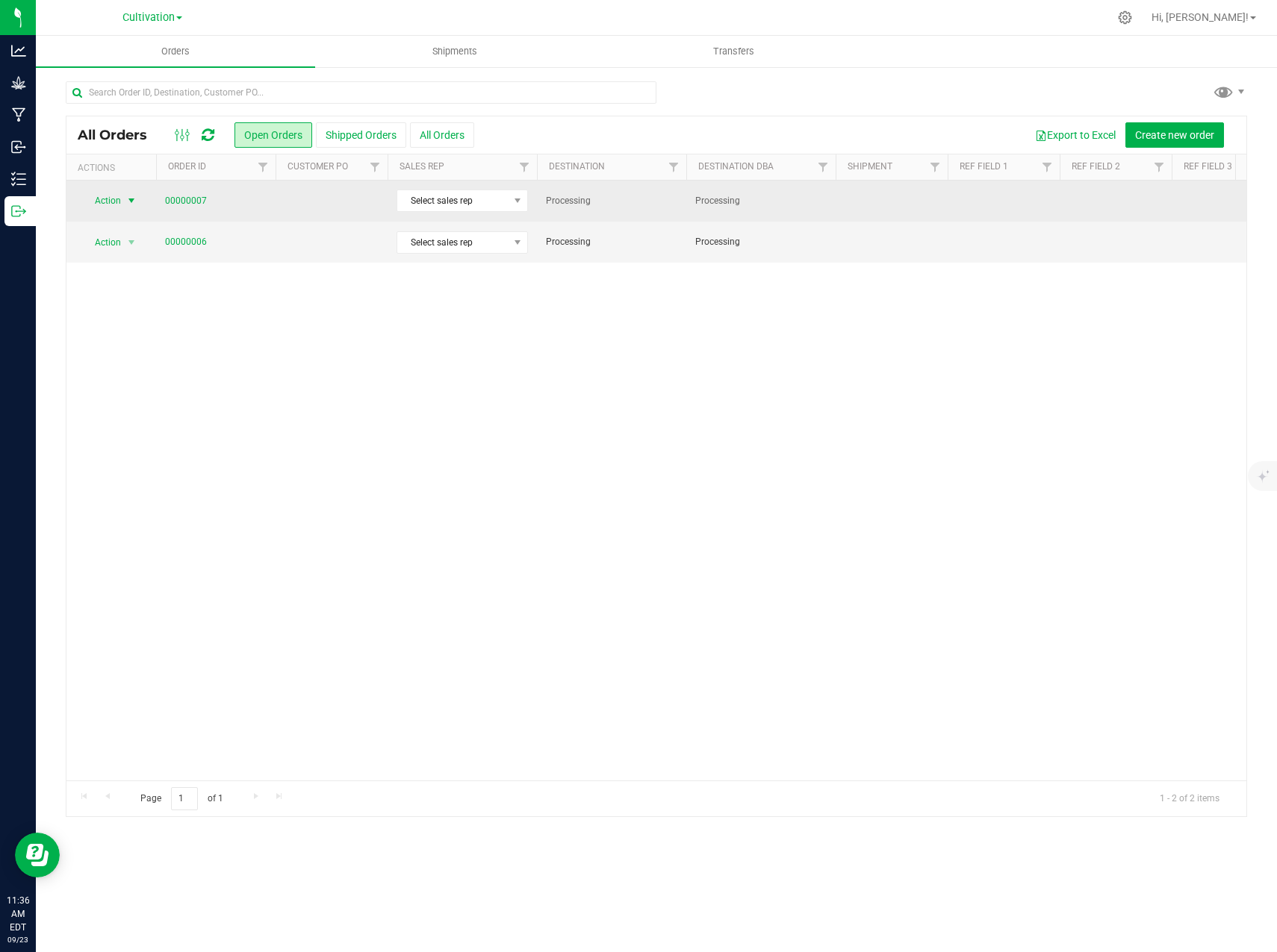
click at [131, 199] on span "select" at bounding box center [131, 201] width 12 height 12
click at [131, 199] on span "select" at bounding box center [131, 202] width 12 height 12
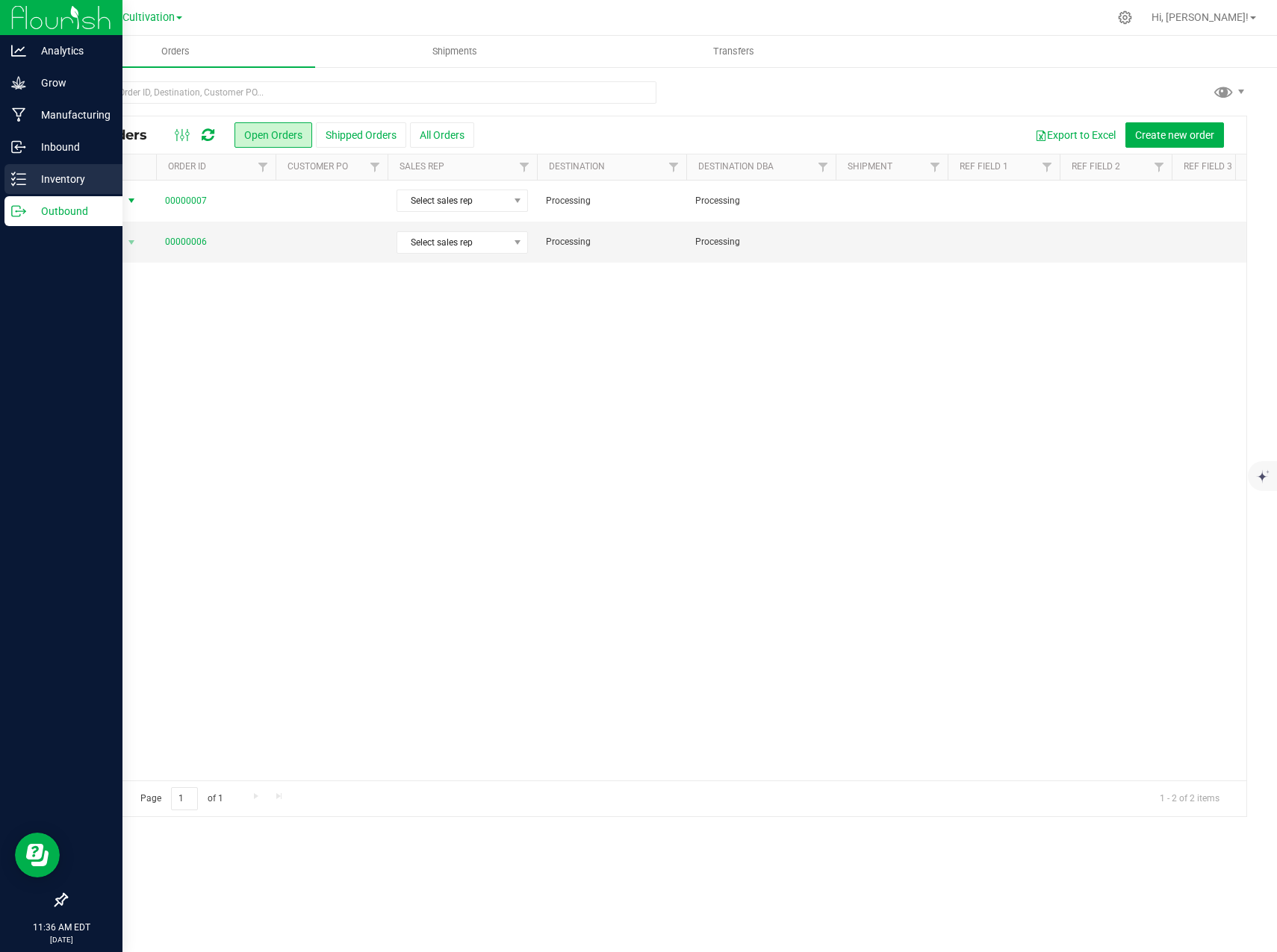
click at [27, 184] on p "Inventory" at bounding box center [71, 178] width 90 height 18
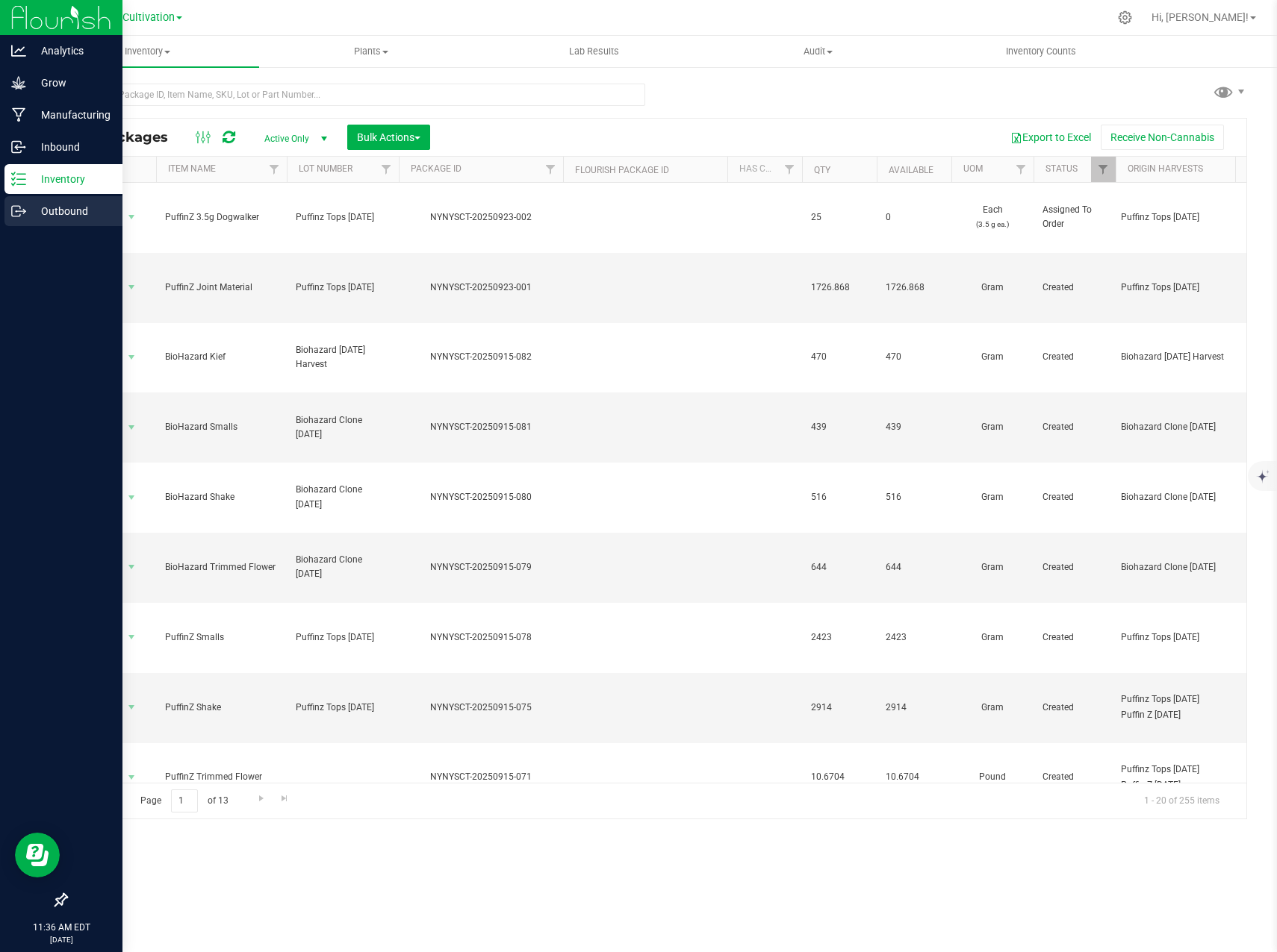
click at [29, 217] on p "Outbound" at bounding box center [71, 211] width 90 height 18
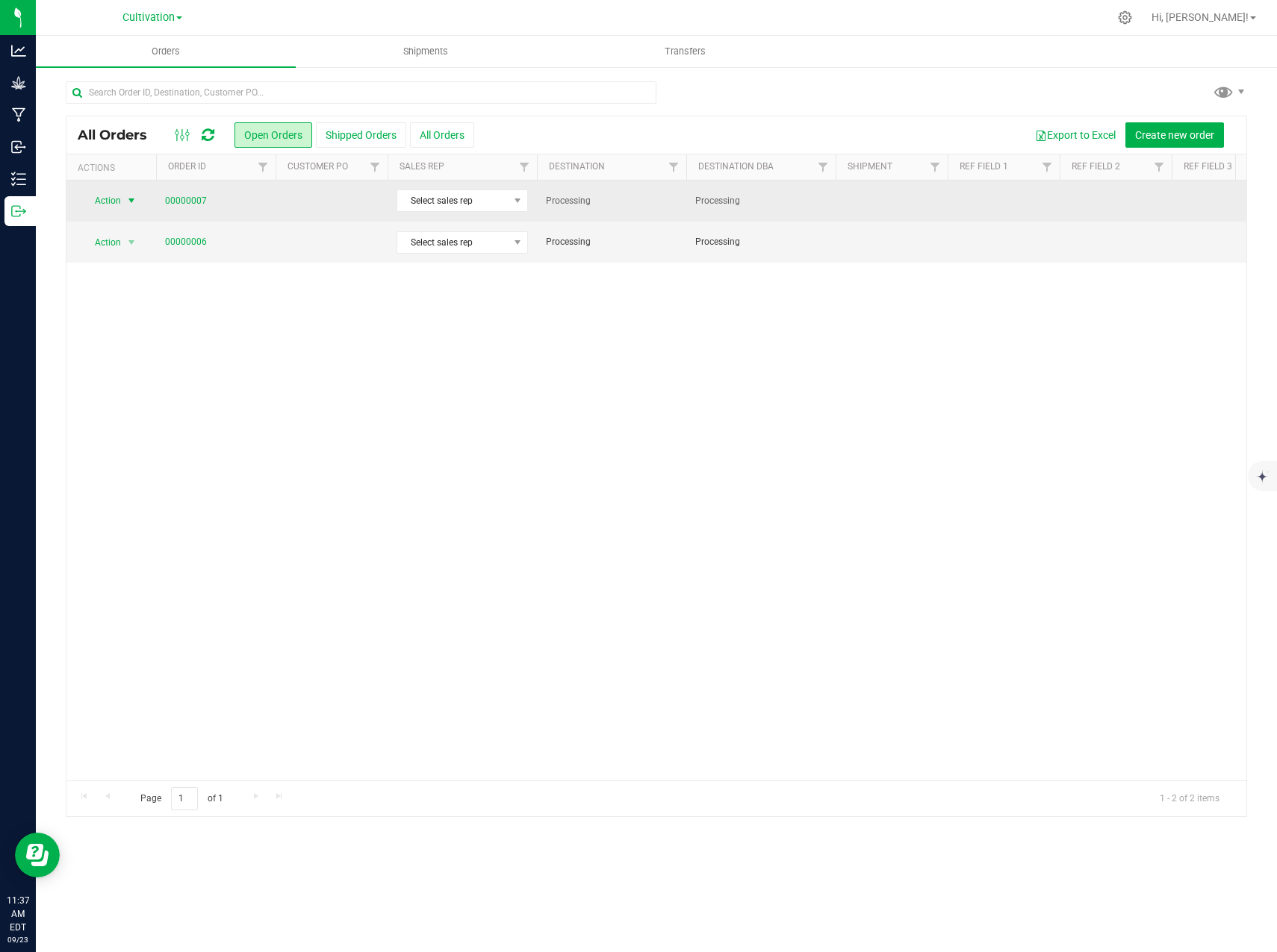
click at [131, 209] on span "select" at bounding box center [132, 200] width 18 height 21
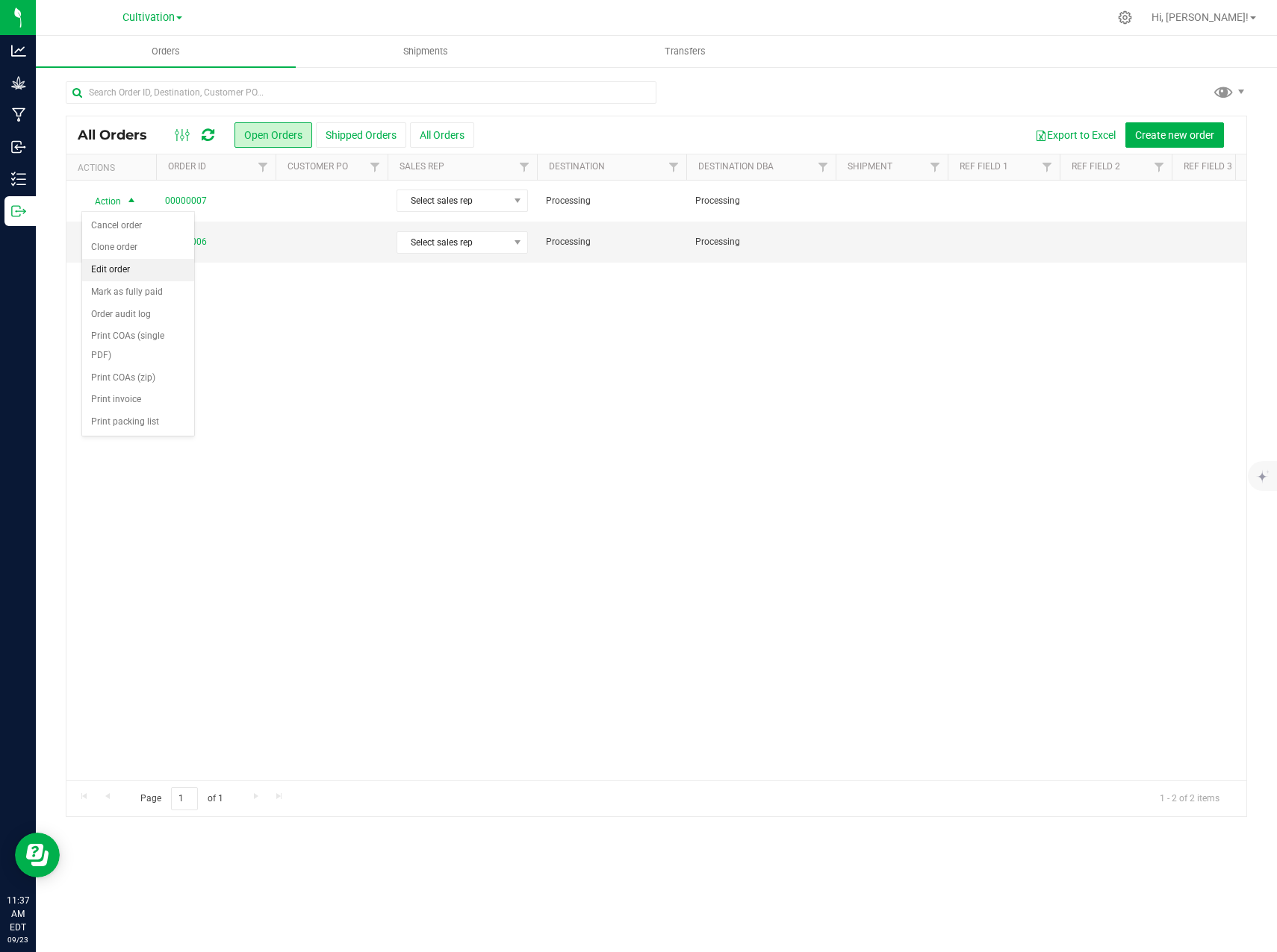
click at [140, 276] on li "Edit order" at bounding box center [138, 270] width 112 height 23
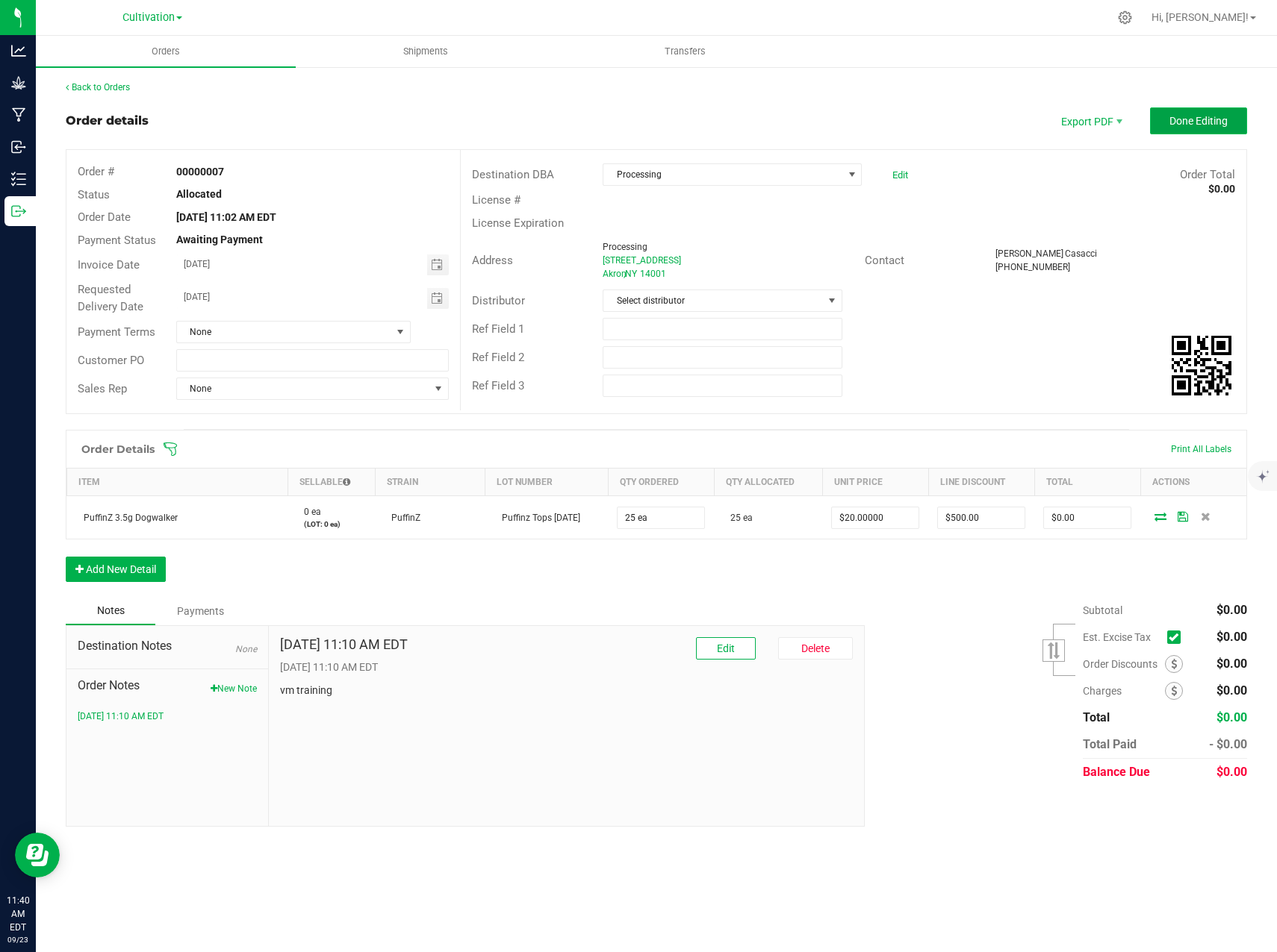
click at [1195, 123] on span "Done Editing" at bounding box center [1198, 121] width 58 height 12
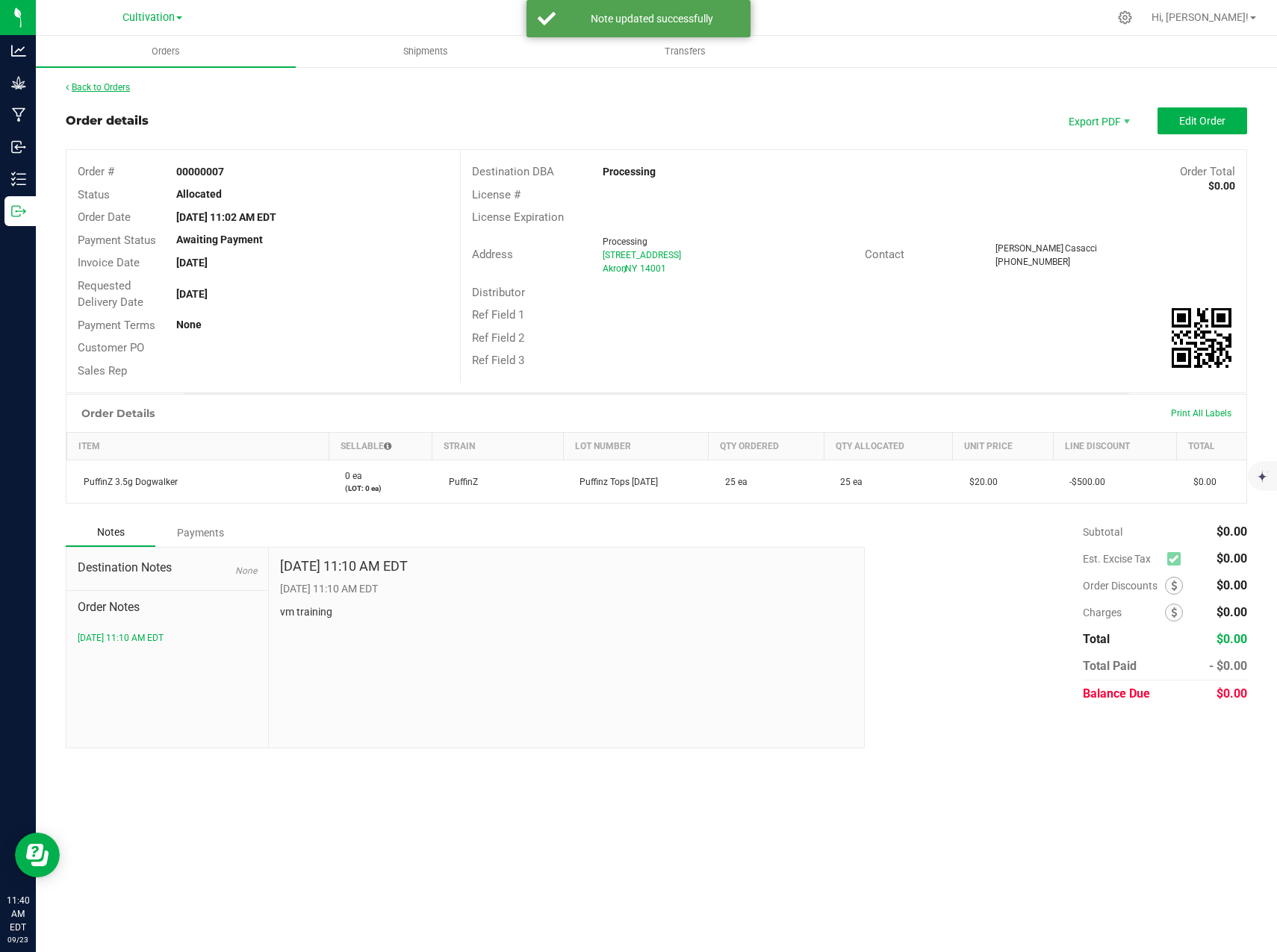
click at [84, 87] on link "Back to Orders" at bounding box center [98, 87] width 64 height 10
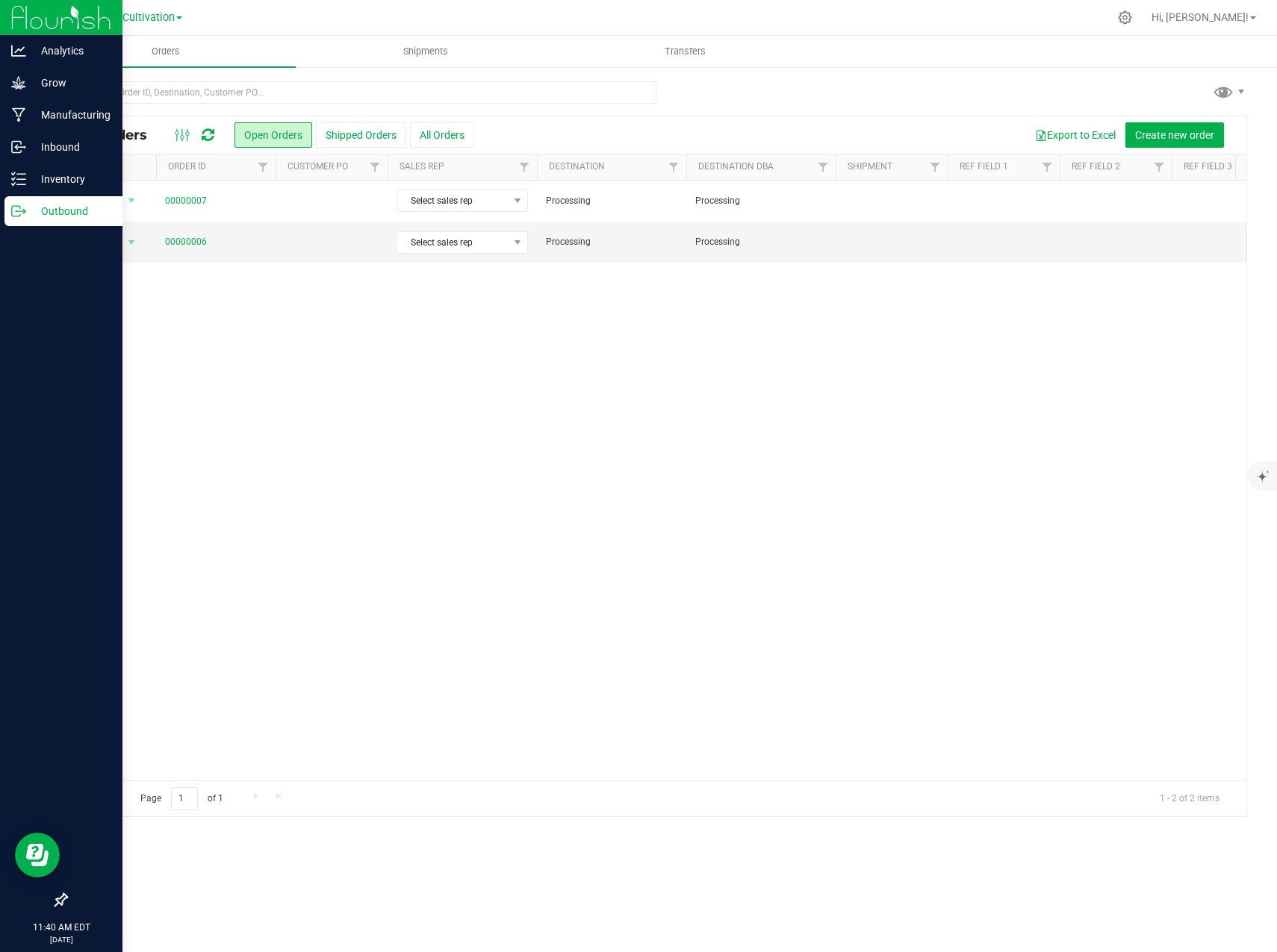
click at [26, 211] on p "Outbound" at bounding box center [71, 211] width 90 height 18
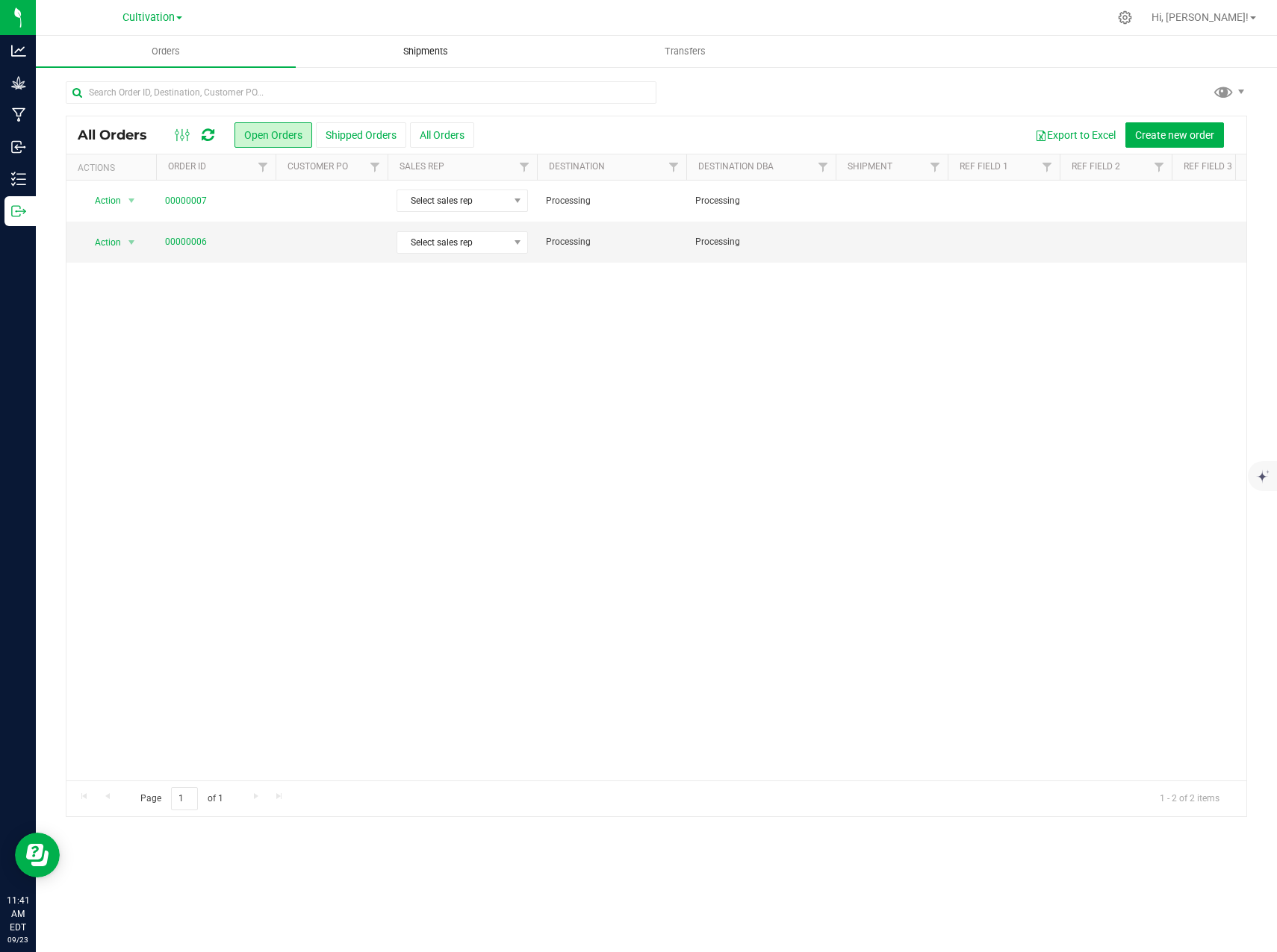
click at [430, 63] on uib-tab-heading "Shipments" at bounding box center [425, 52] width 258 height 30
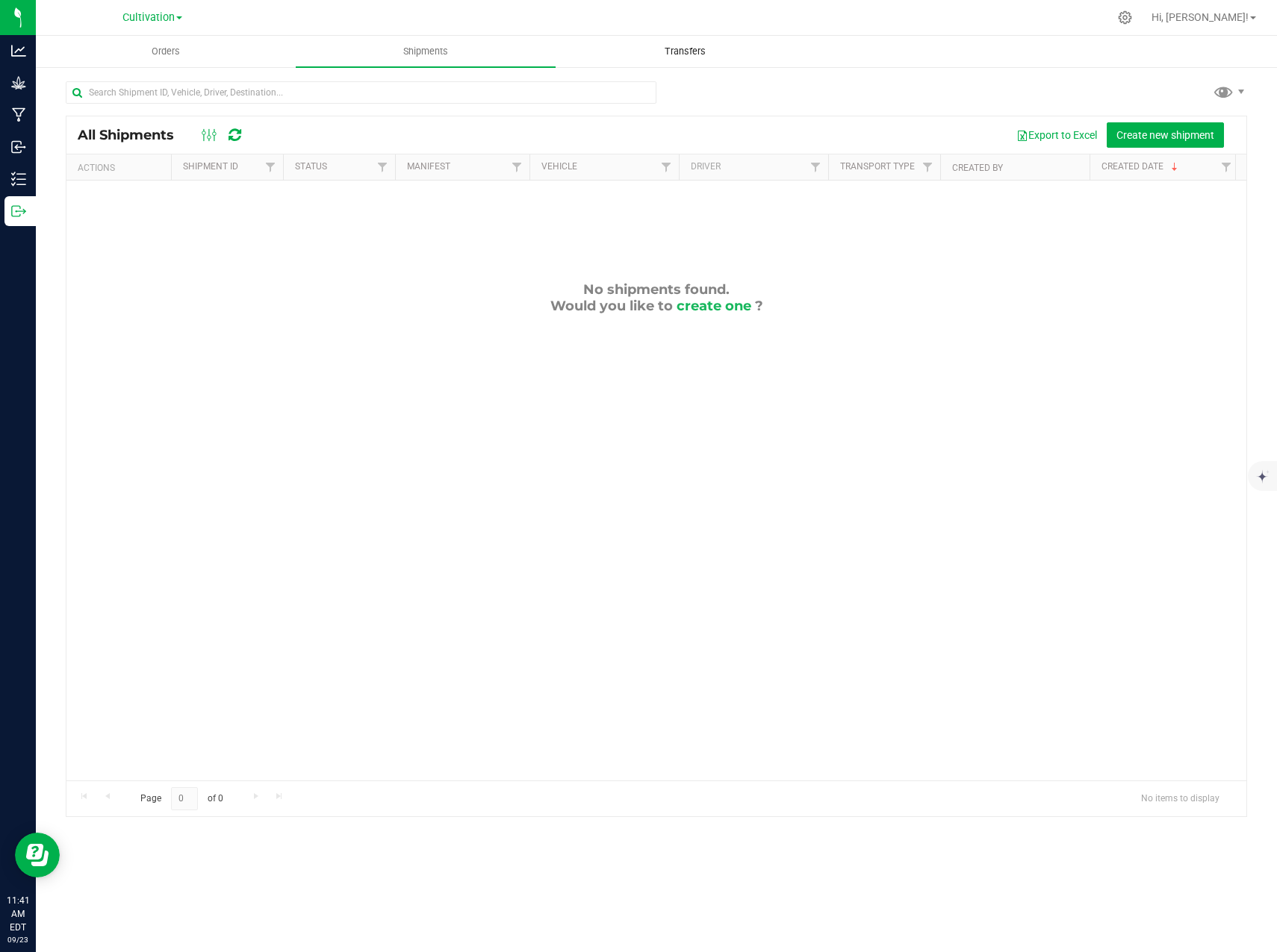
click at [649, 55] on span "Transfers" at bounding box center [684, 51] width 82 height 13
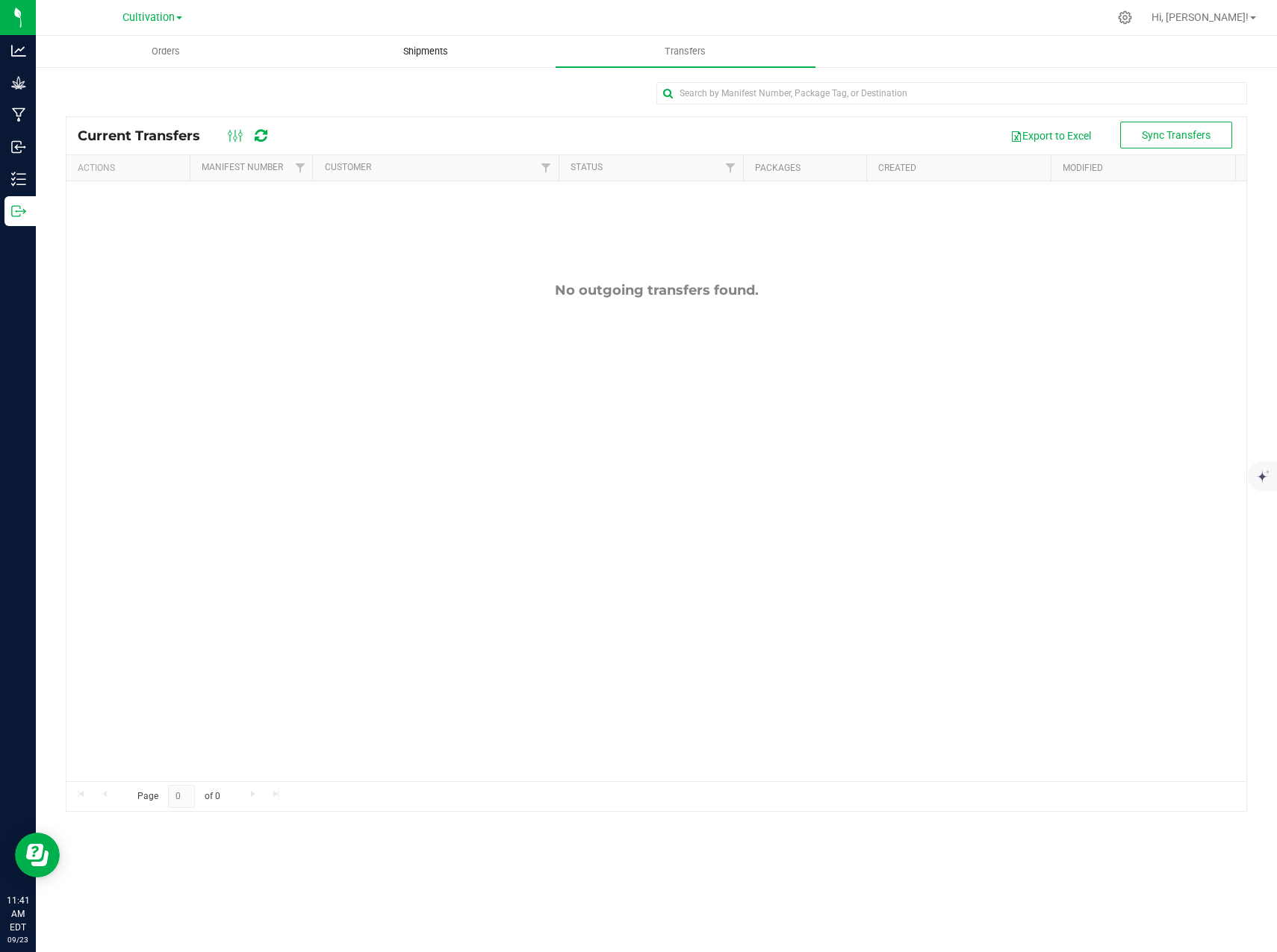
click at [425, 54] on span "Shipments" at bounding box center [425, 51] width 85 height 13
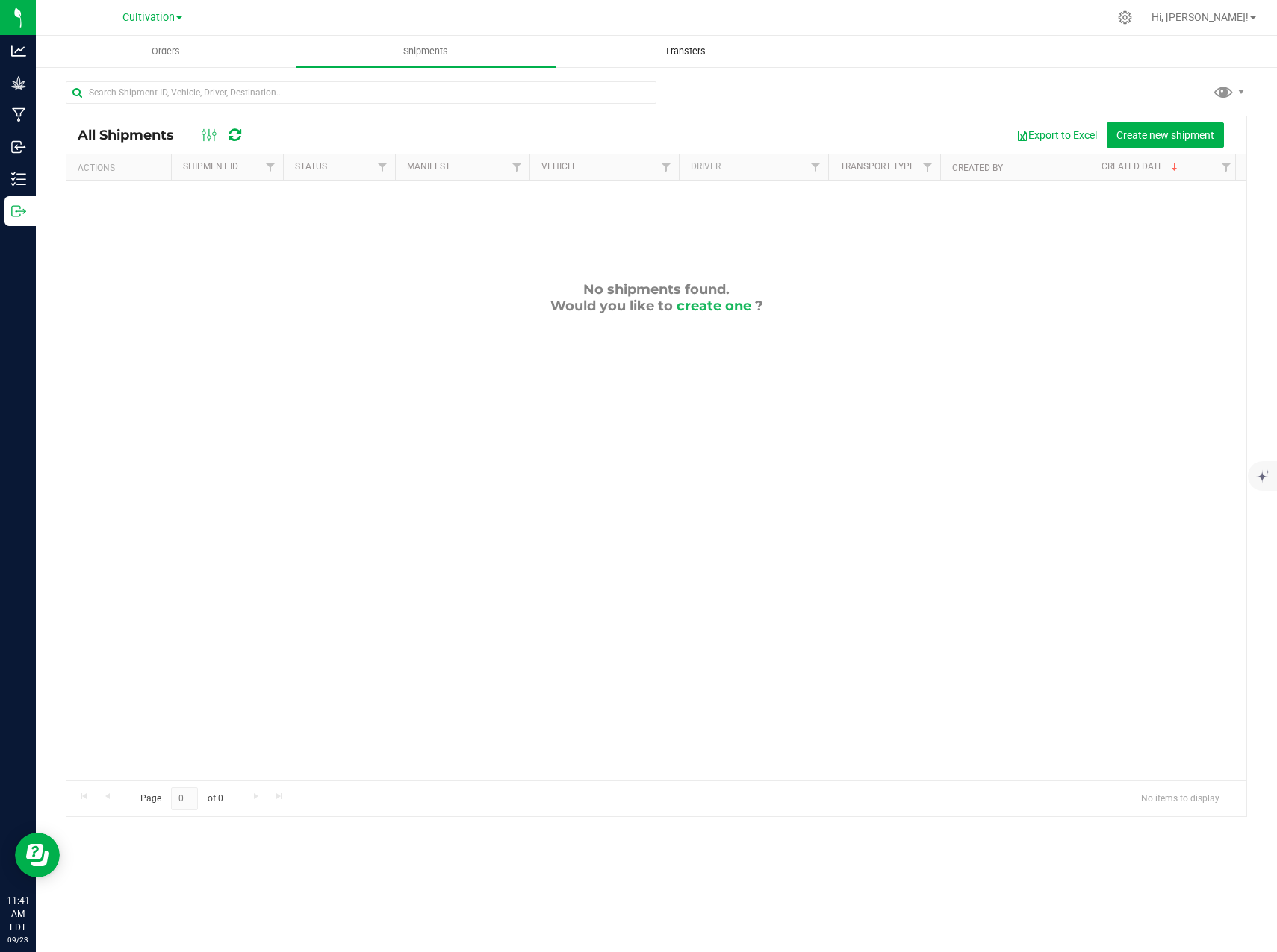
click at [719, 60] on uib-tab-heading "Transfers" at bounding box center [685, 52] width 258 height 30
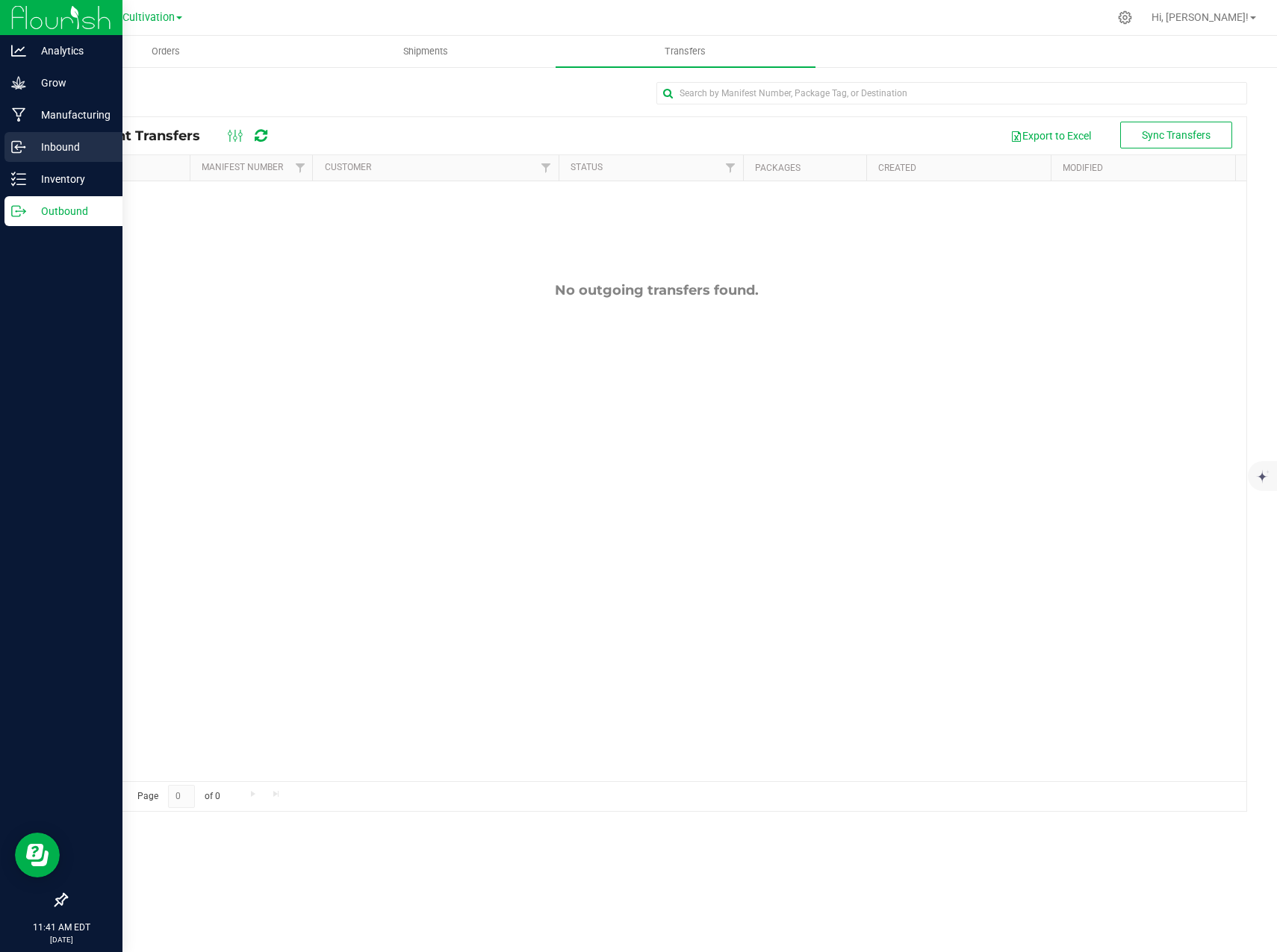
click at [53, 154] on p "Inbound" at bounding box center [71, 146] width 90 height 18
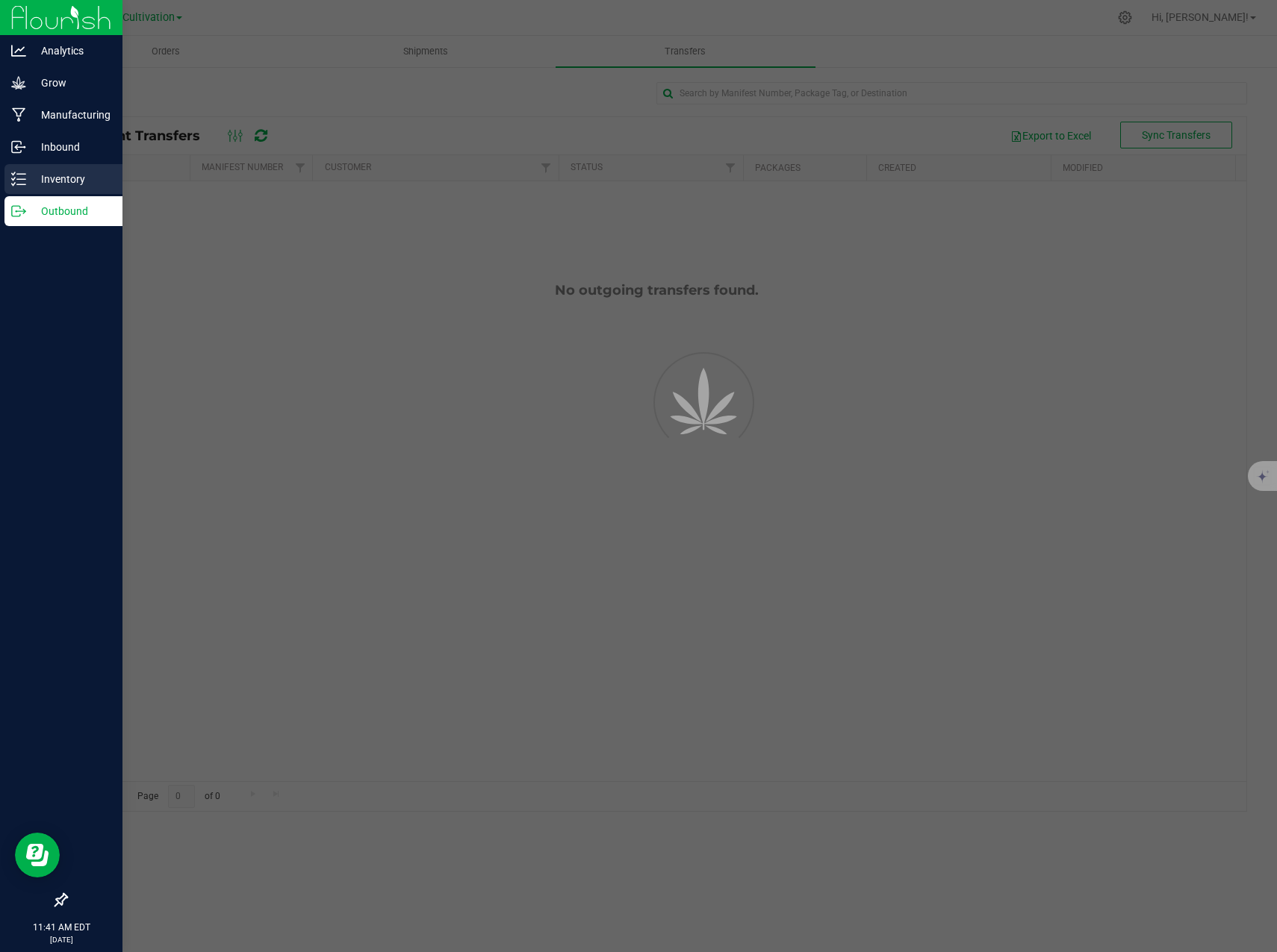
click at [55, 184] on p "Inventory" at bounding box center [71, 178] width 90 height 18
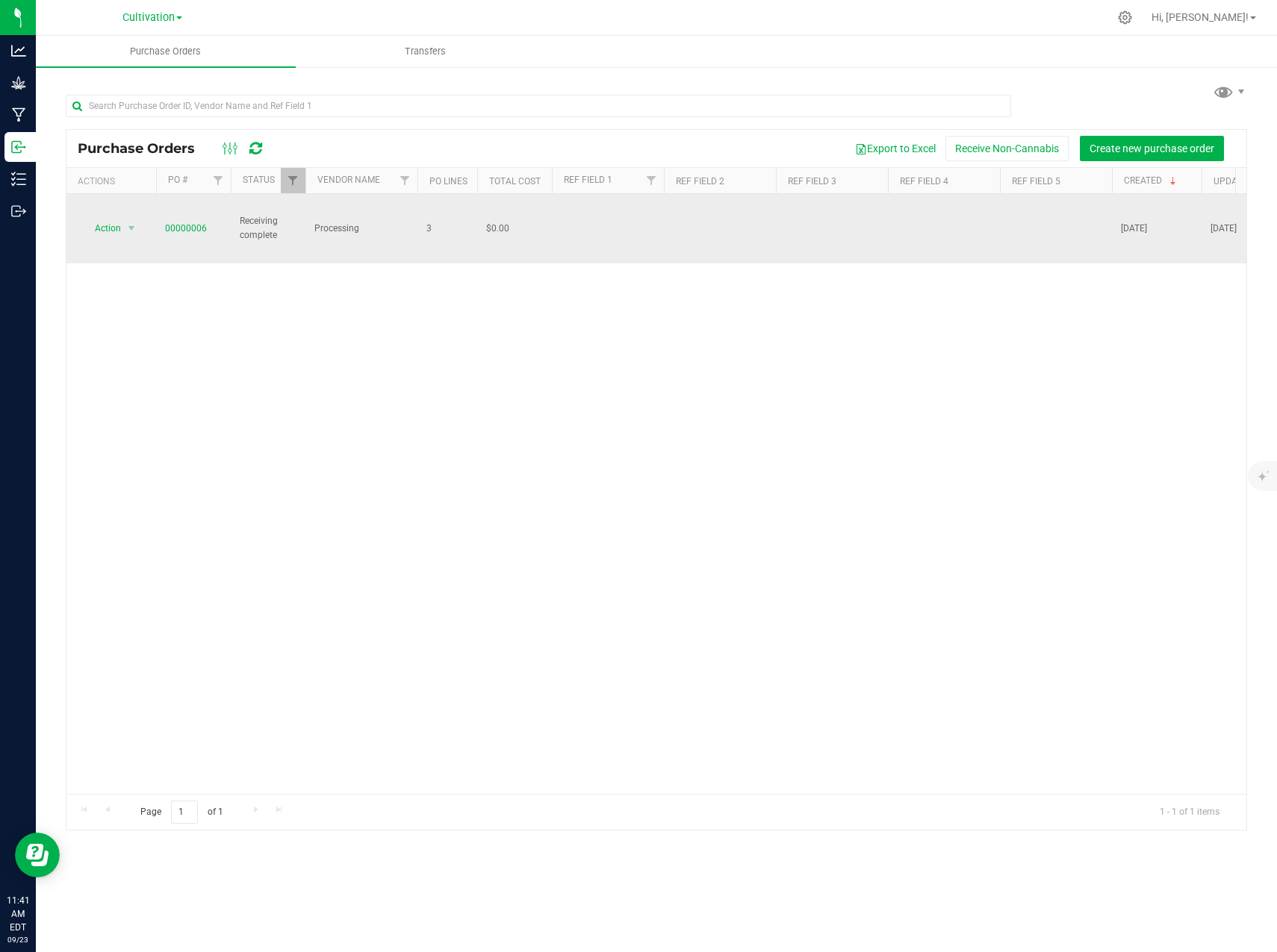
click at [432, 222] on span "3" at bounding box center [447, 229] width 42 height 14
click at [127, 223] on span "select" at bounding box center [131, 229] width 12 height 12
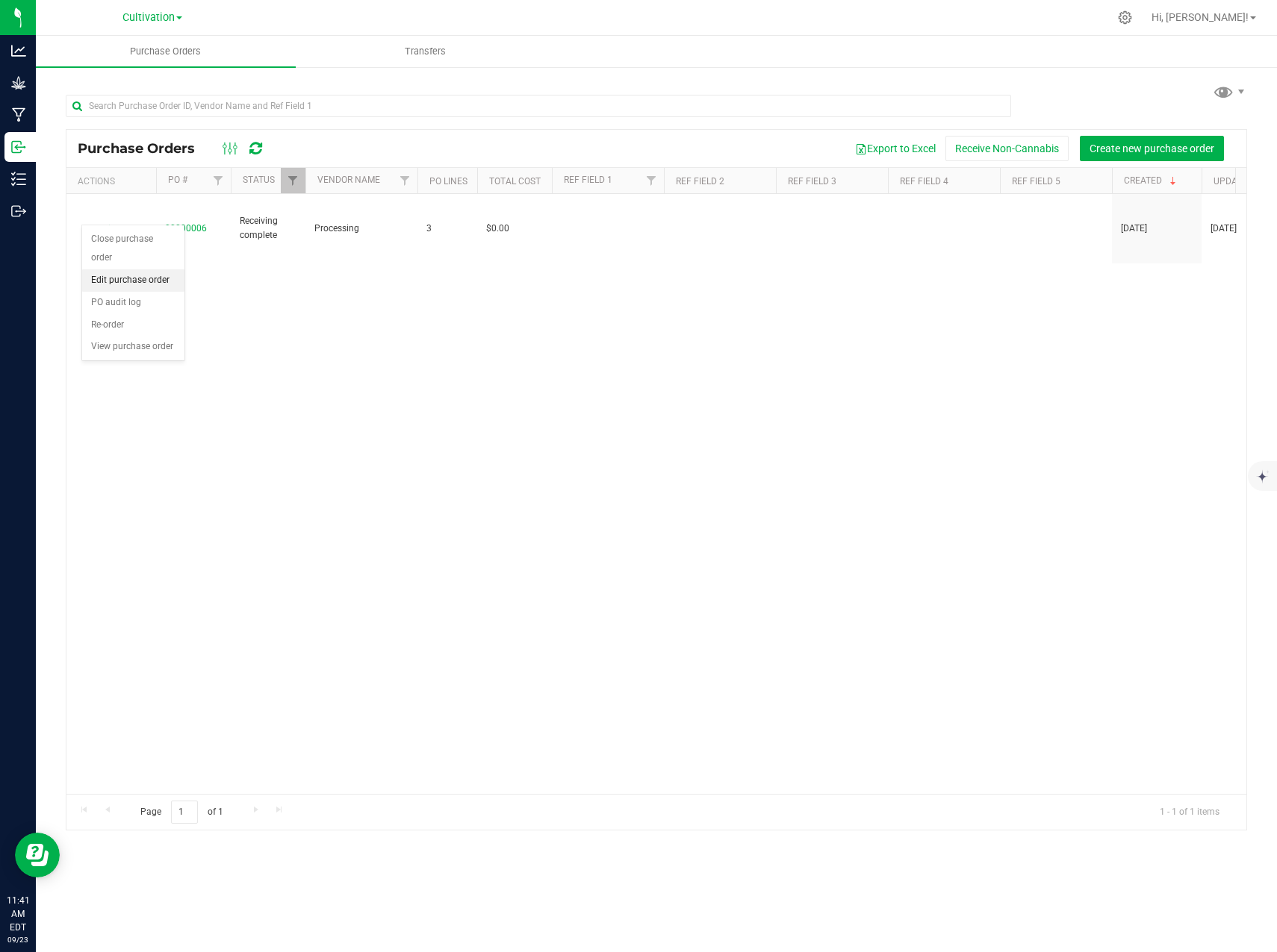
click at [135, 281] on li "Edit purchase order" at bounding box center [134, 281] width 103 height 23
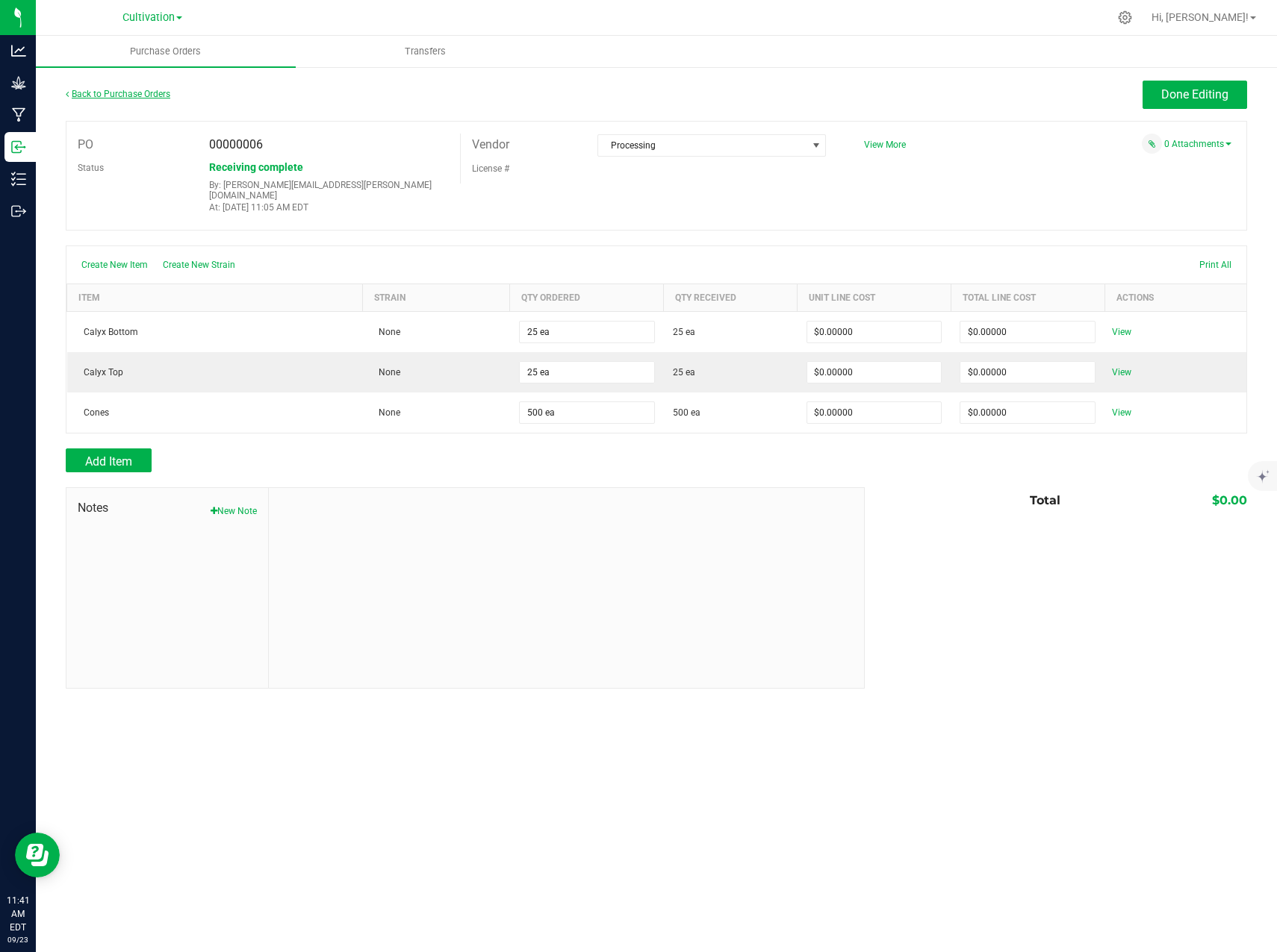
click at [140, 90] on link "Back to Purchase Orders" at bounding box center [118, 94] width 104 height 10
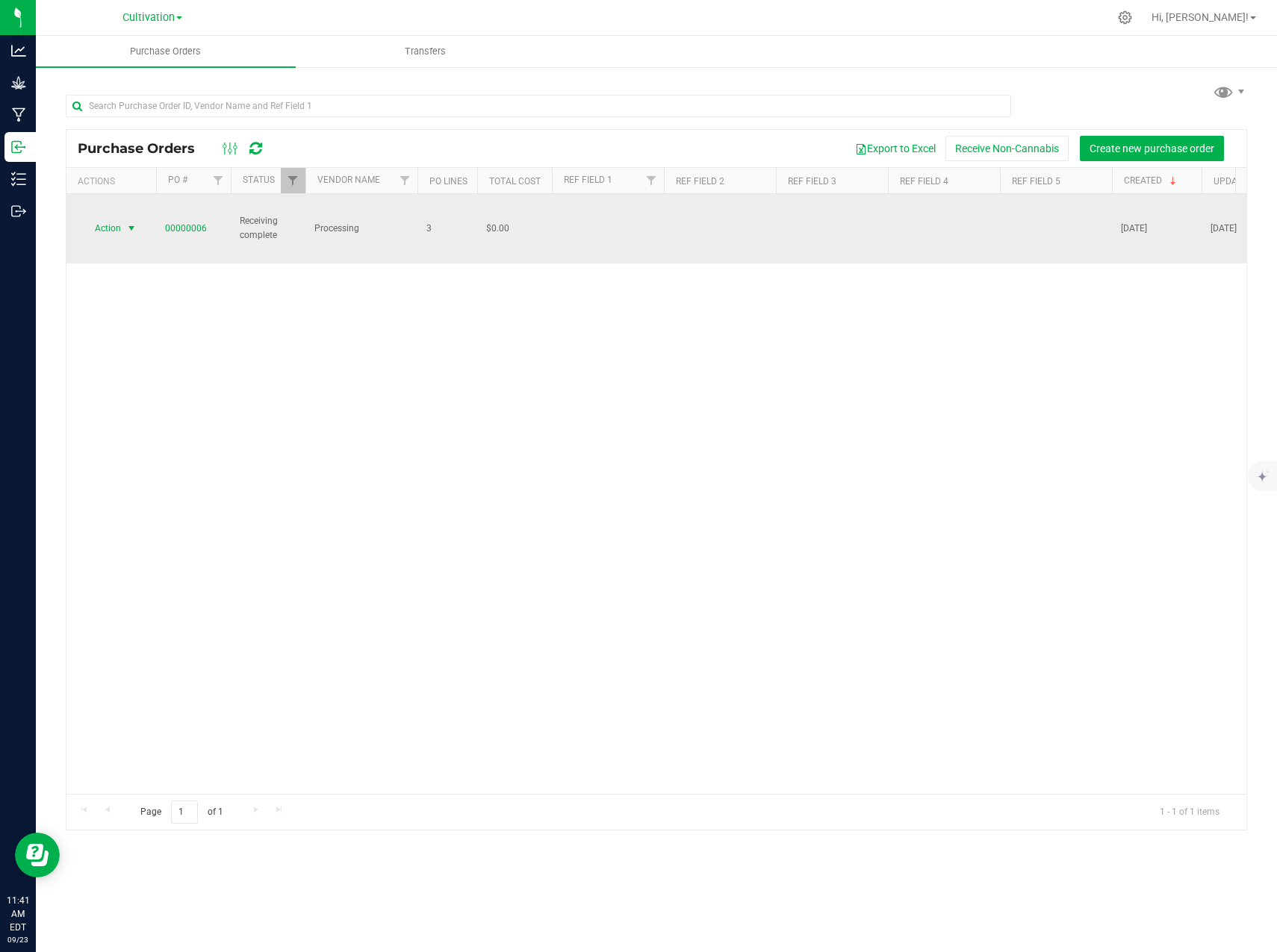
click at [136, 223] on span "select" at bounding box center [131, 229] width 12 height 12
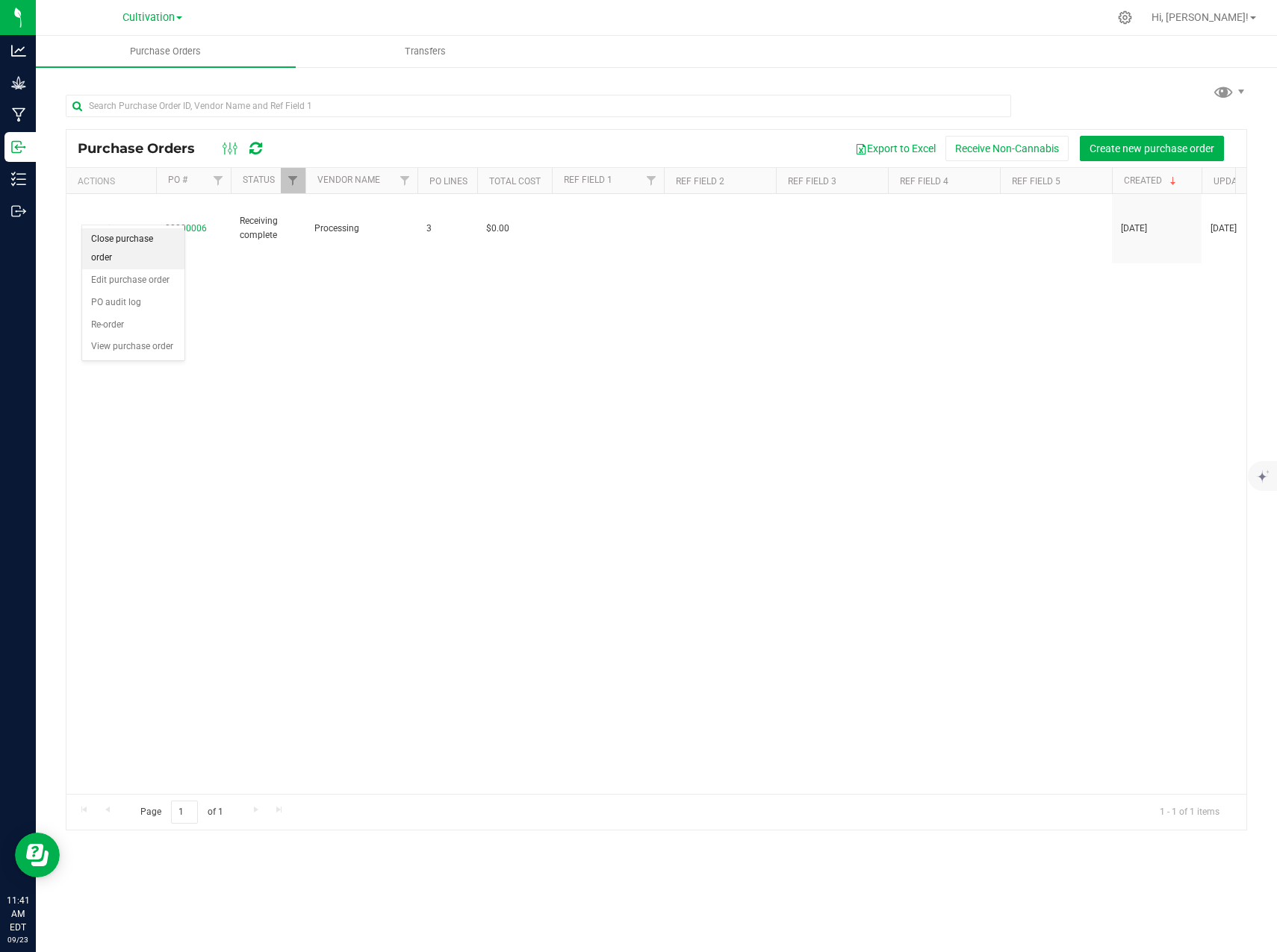
click at [132, 245] on li "Close purchase order" at bounding box center [134, 249] width 103 height 41
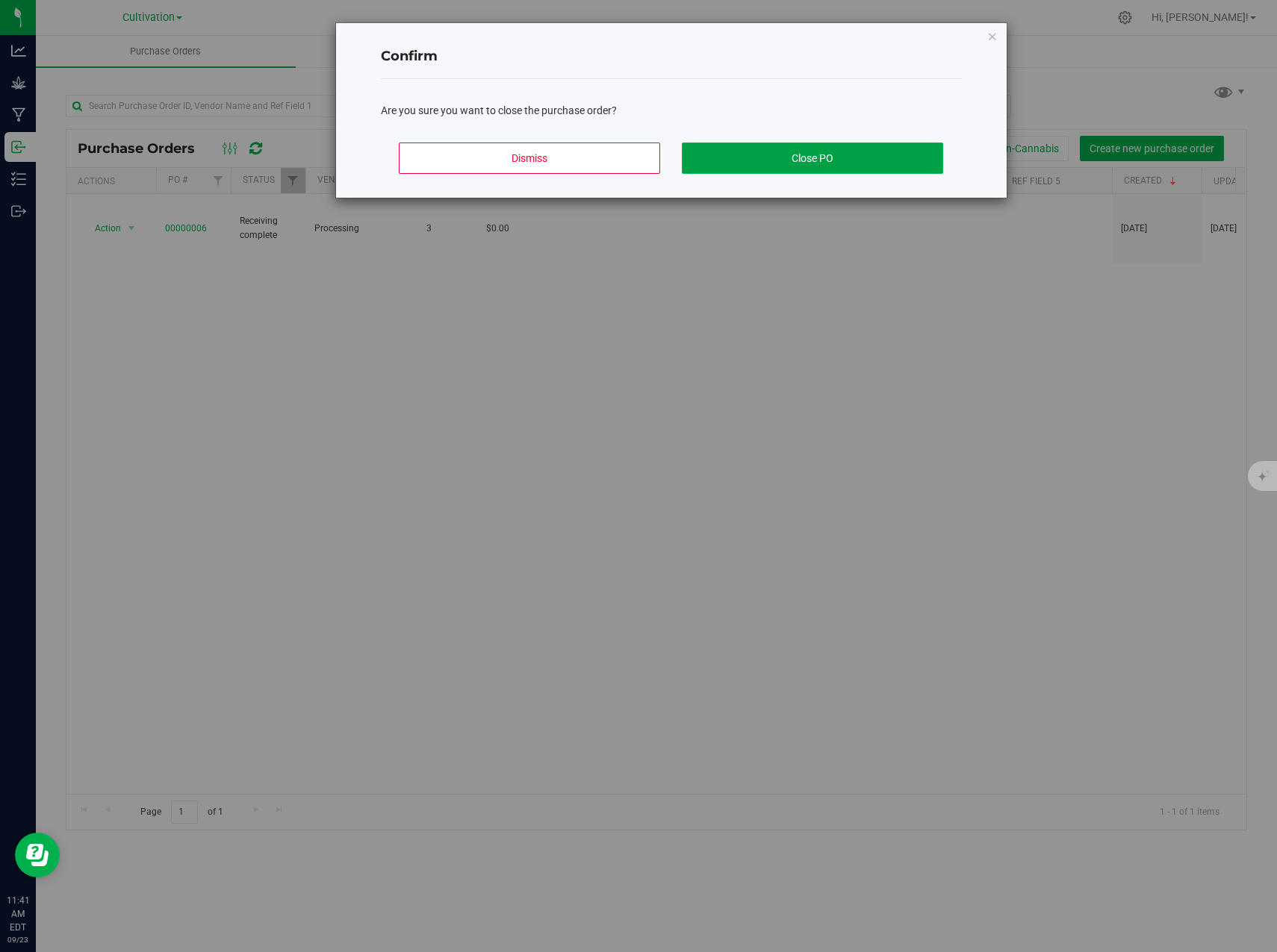
click at [773, 164] on button "Close PO" at bounding box center [812, 158] width 261 height 31
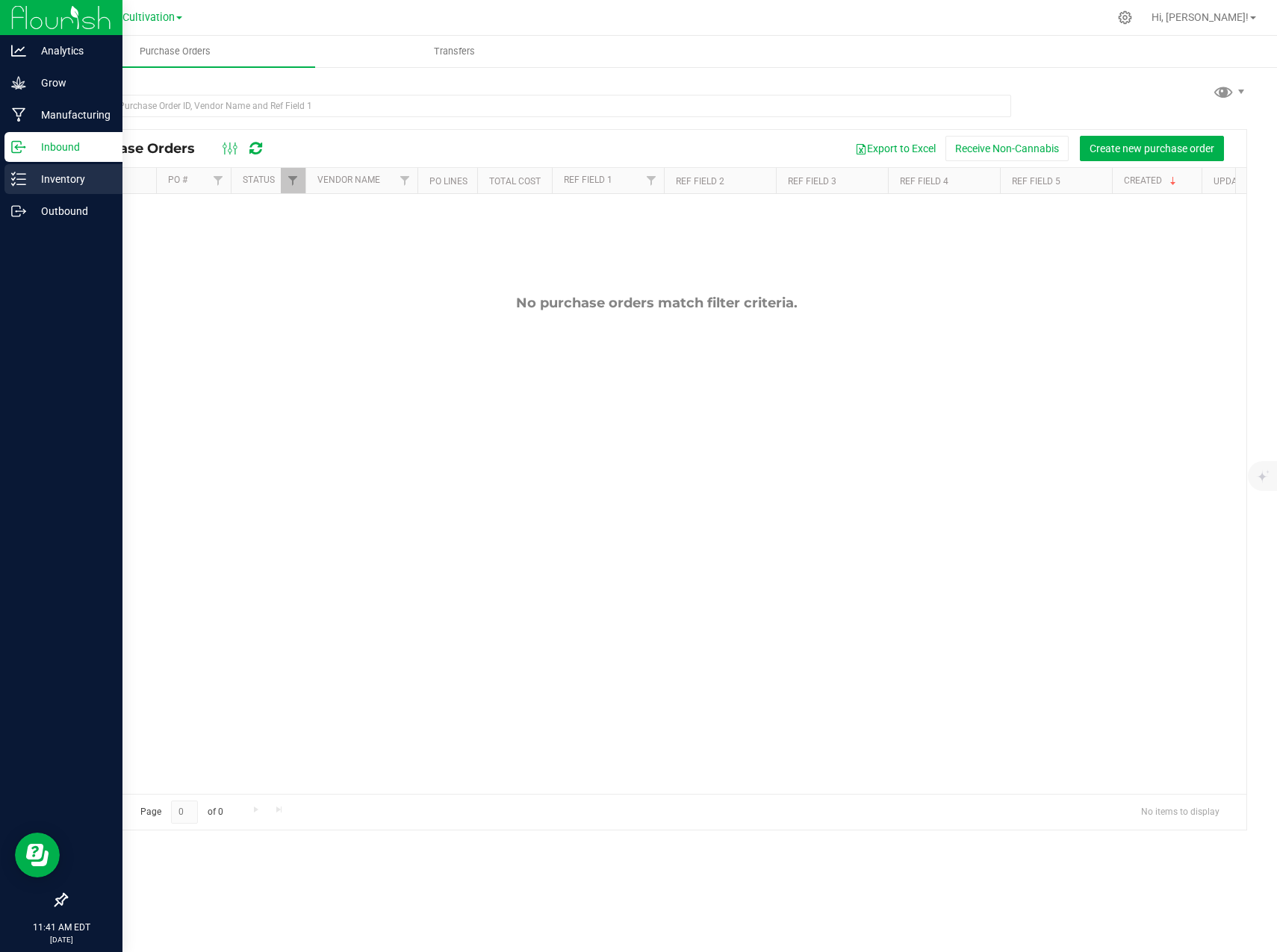
click at [26, 182] on p "Inventory" at bounding box center [71, 178] width 90 height 18
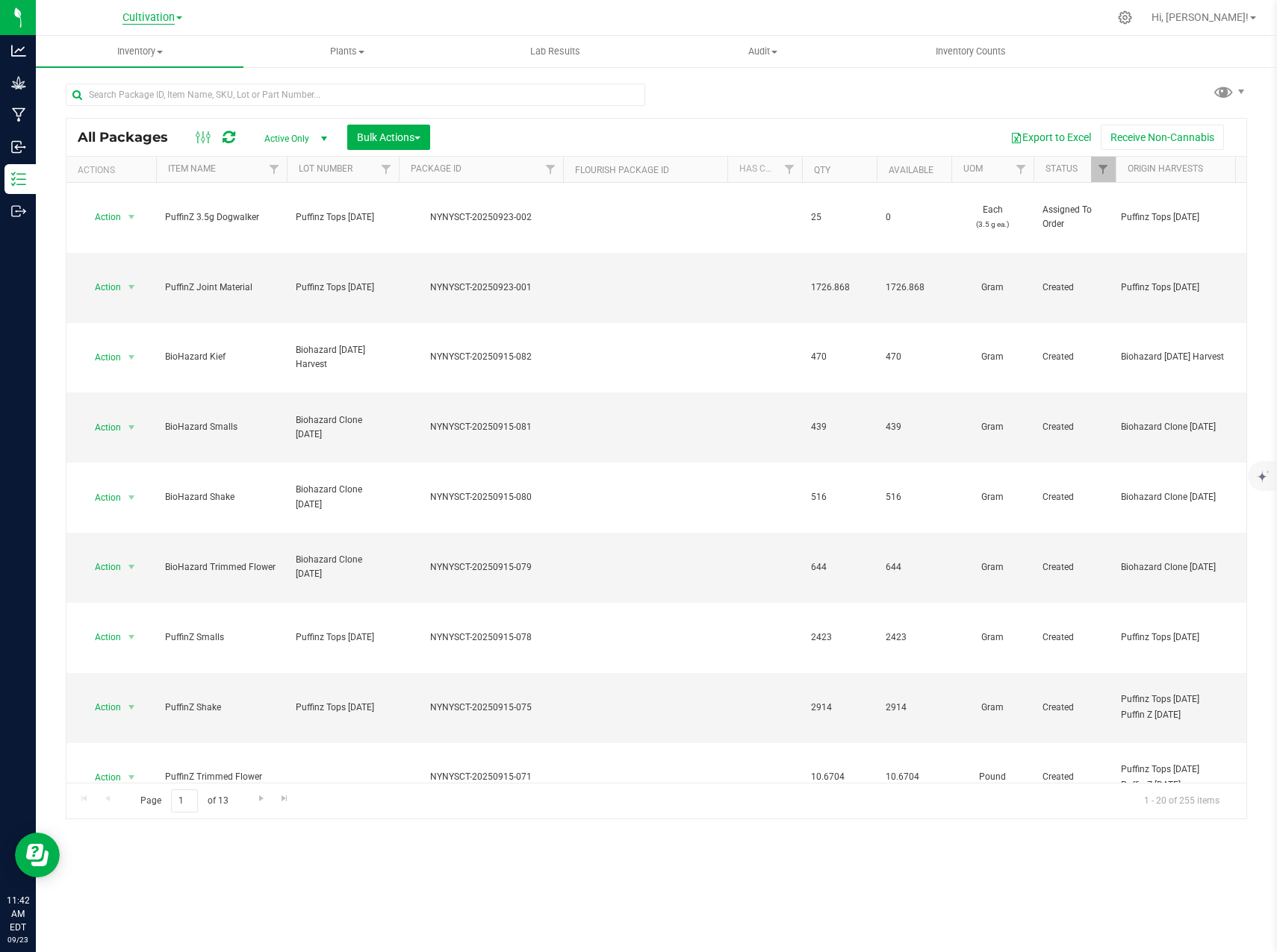
click at [163, 22] on span "Cultivation" at bounding box center [149, 18] width 52 height 13
click at [218, 24] on div "Cultivation Cultivation Distribution Processing" at bounding box center [152, 18] width 218 height 24
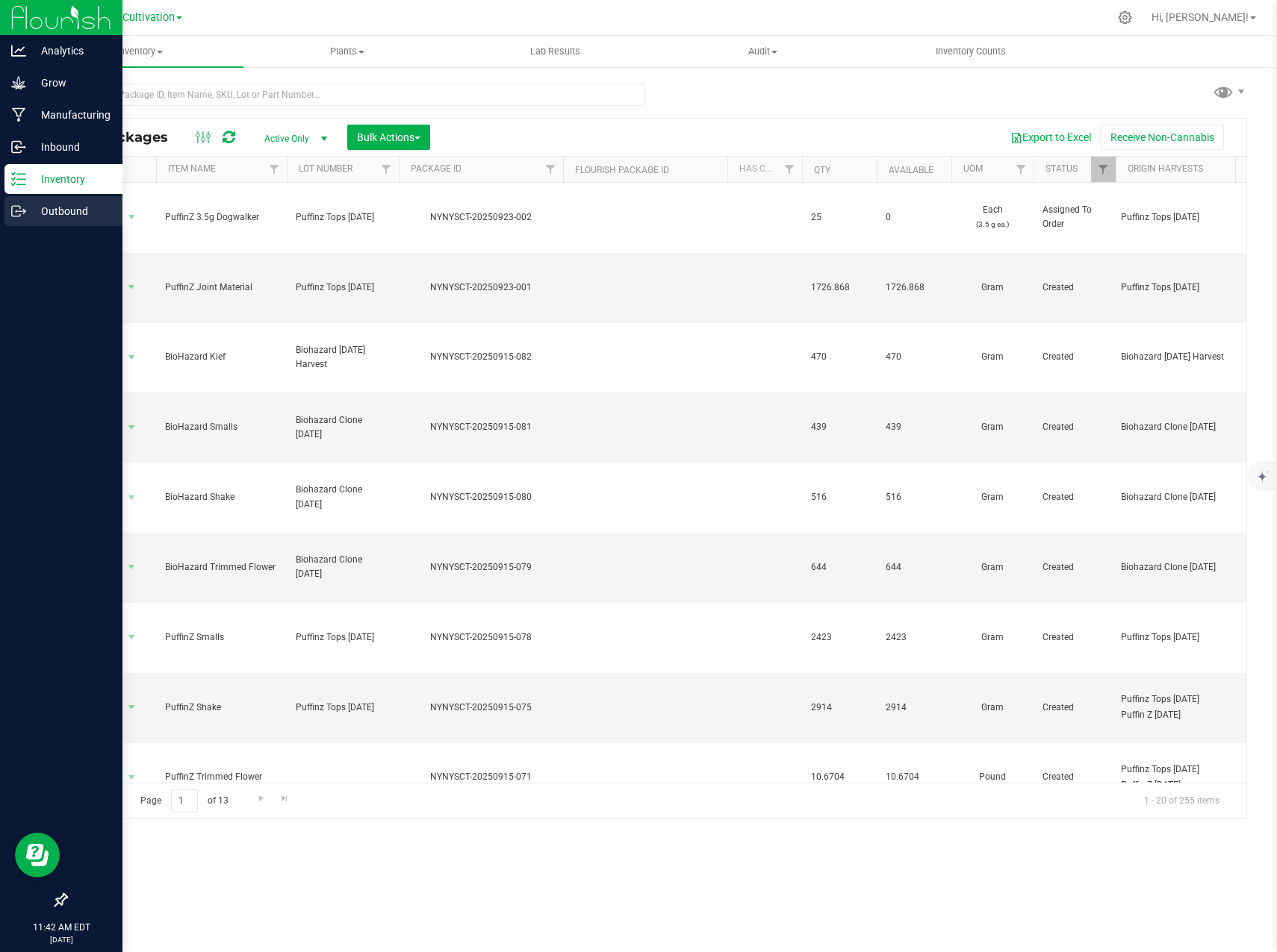
click at [17, 217] on icon at bounding box center [16, 211] width 8 height 10
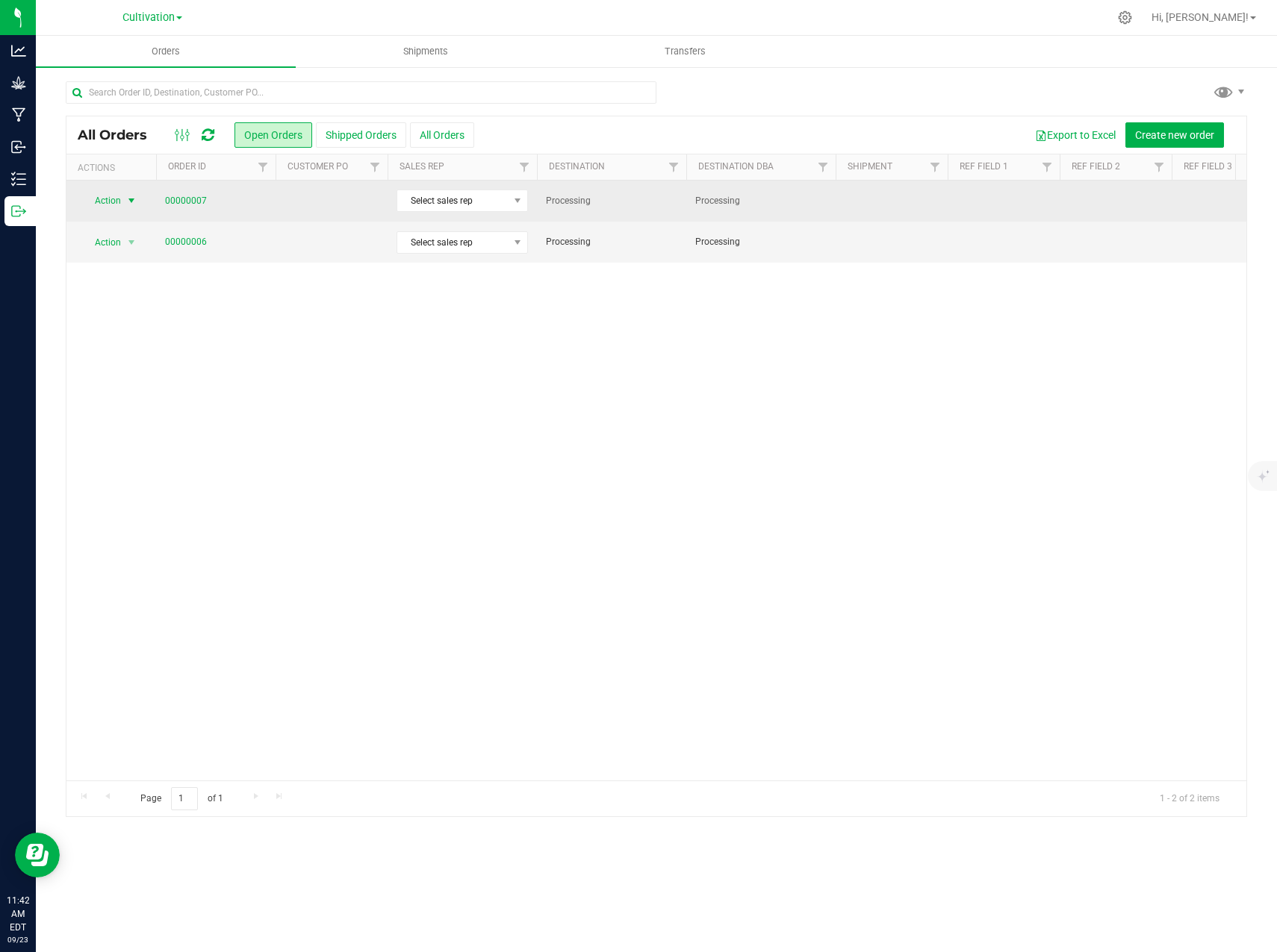
click at [129, 205] on span "select" at bounding box center [131, 201] width 12 height 12
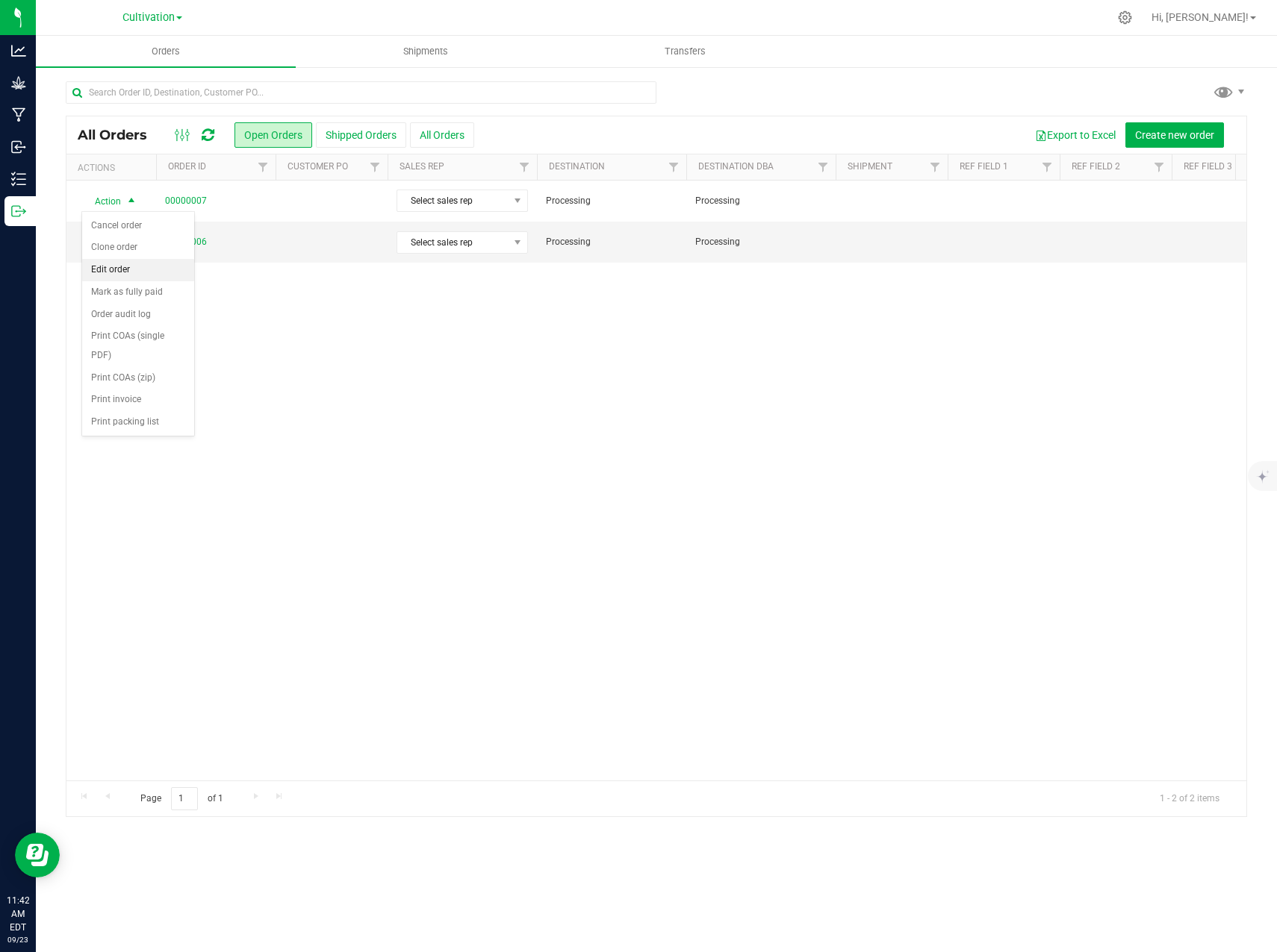
click at [129, 268] on li "Edit order" at bounding box center [138, 270] width 112 height 23
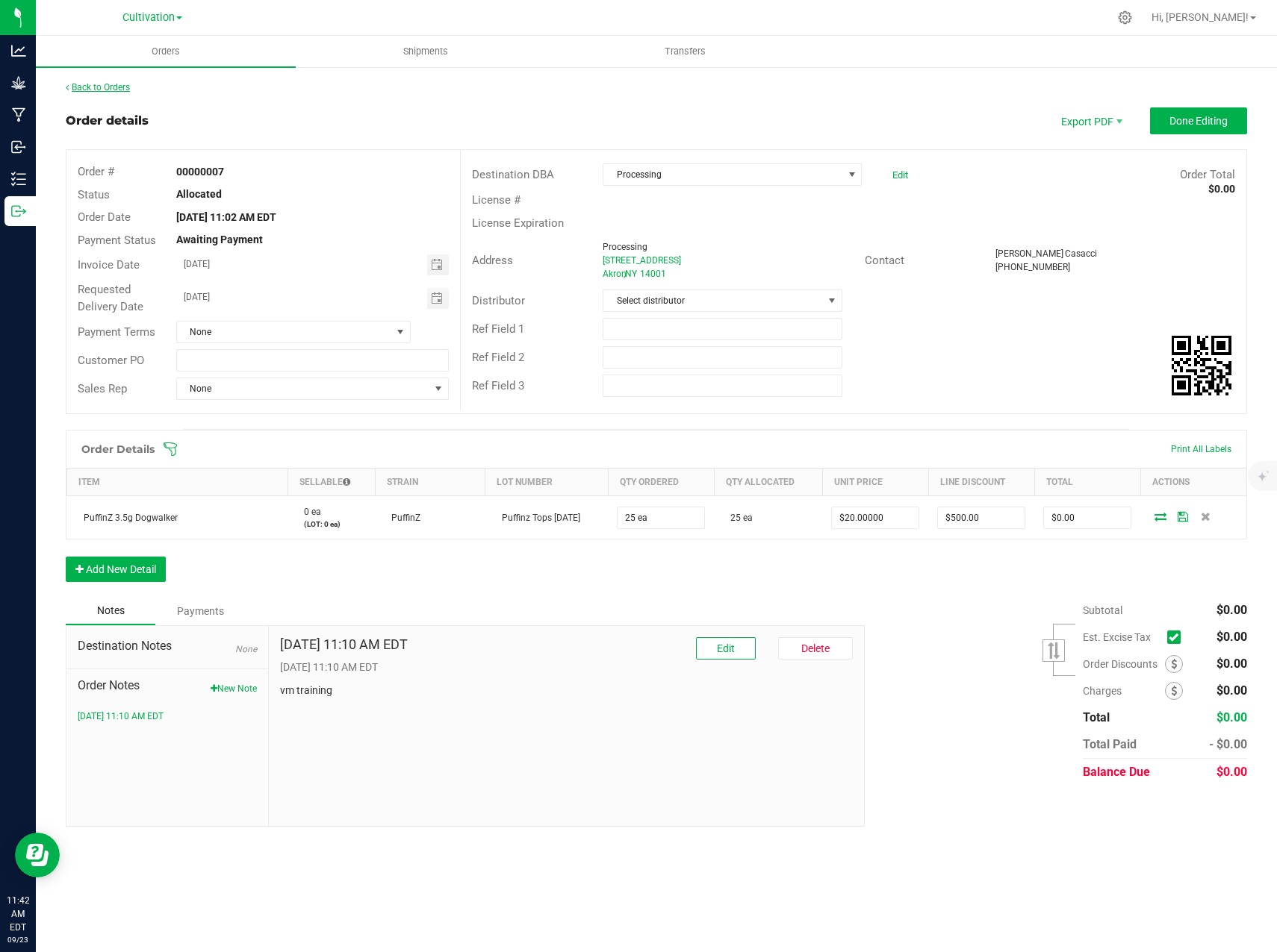
click at [103, 89] on link "Back to Orders" at bounding box center [98, 87] width 64 height 10
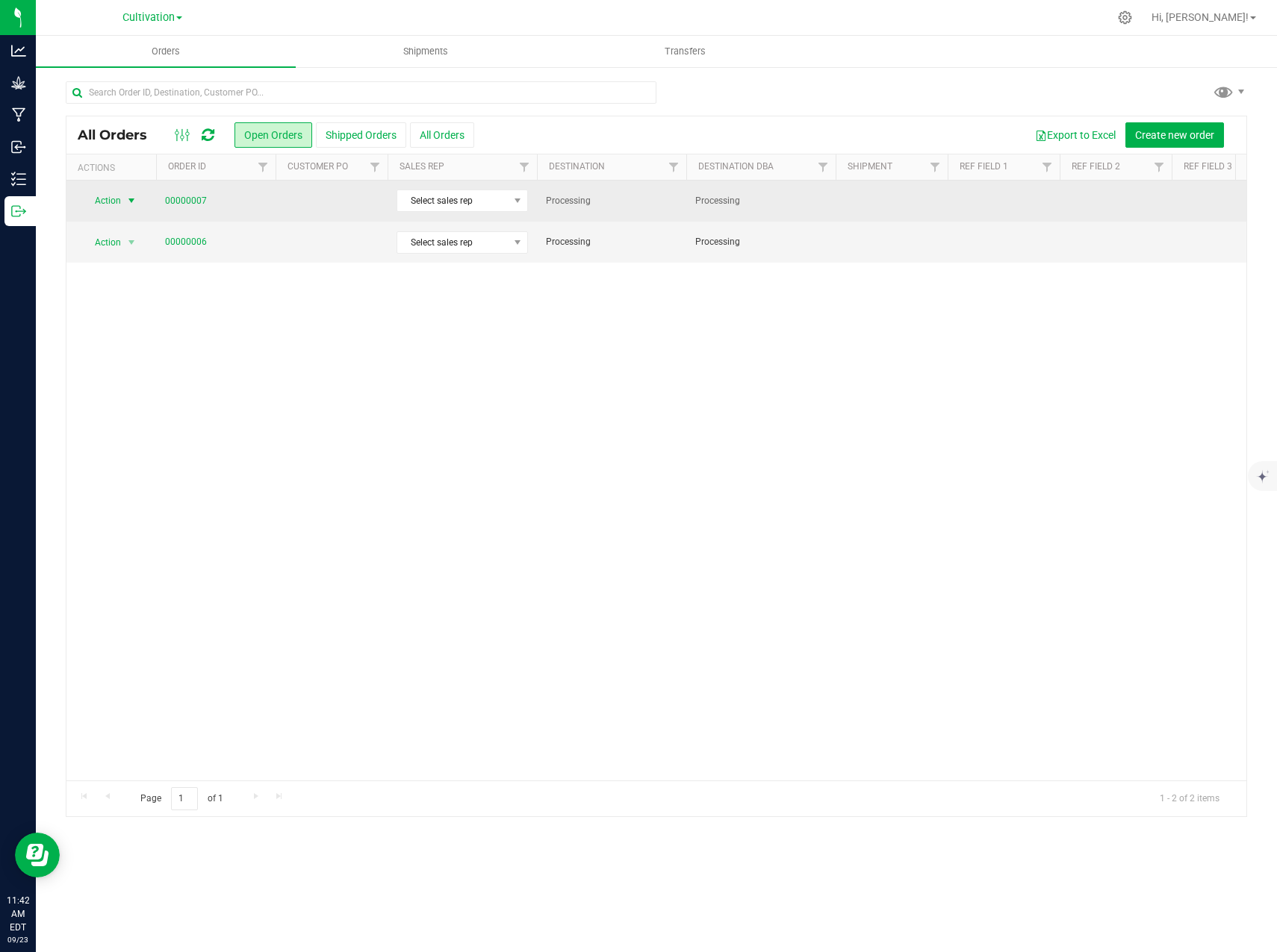
click at [113, 202] on span "Action" at bounding box center [102, 200] width 40 height 21
click at [138, 197] on span "select" at bounding box center [132, 201] width 18 height 21
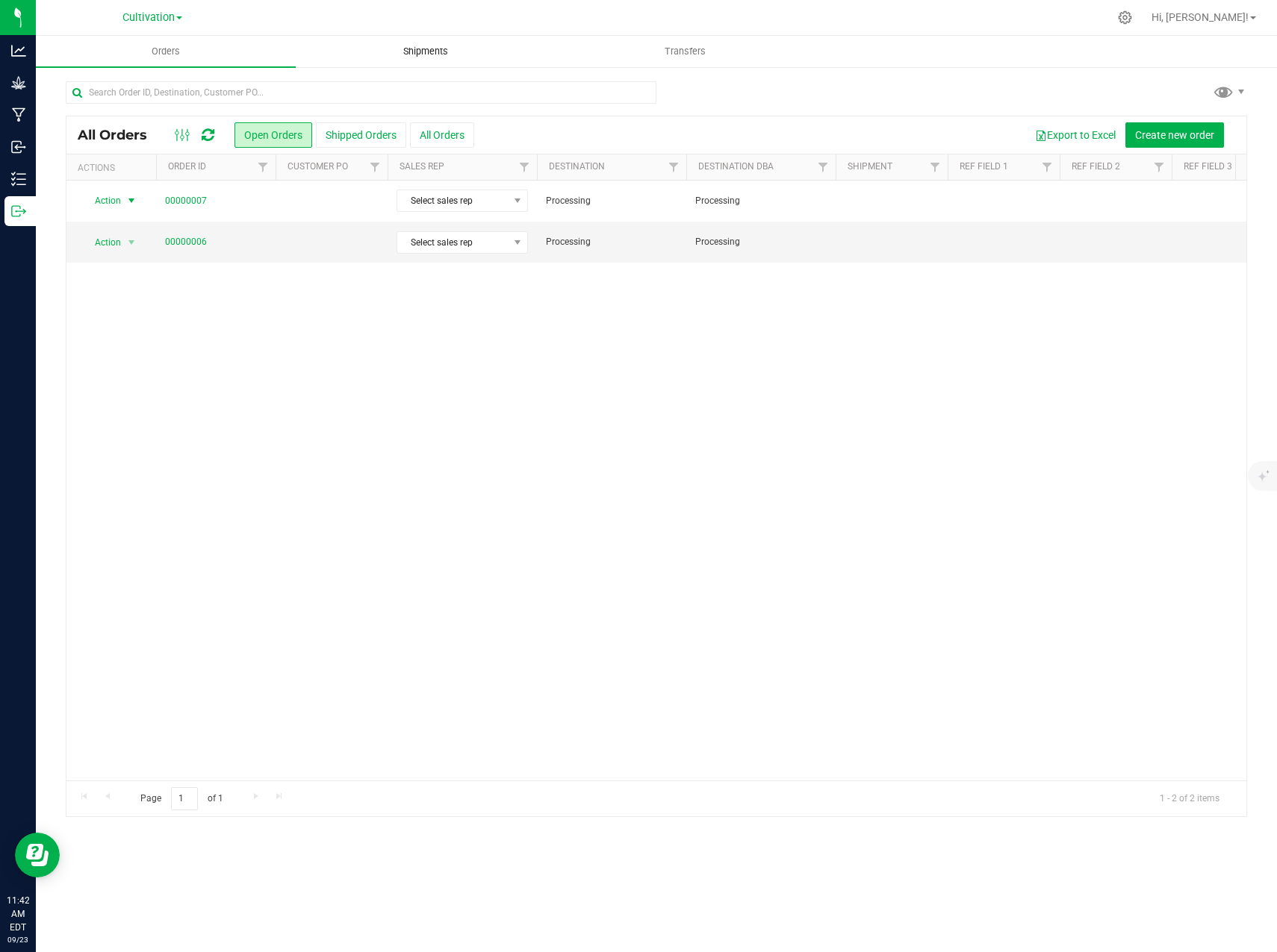
click at [409, 37] on uib-tab-heading "Shipments" at bounding box center [425, 52] width 258 height 30
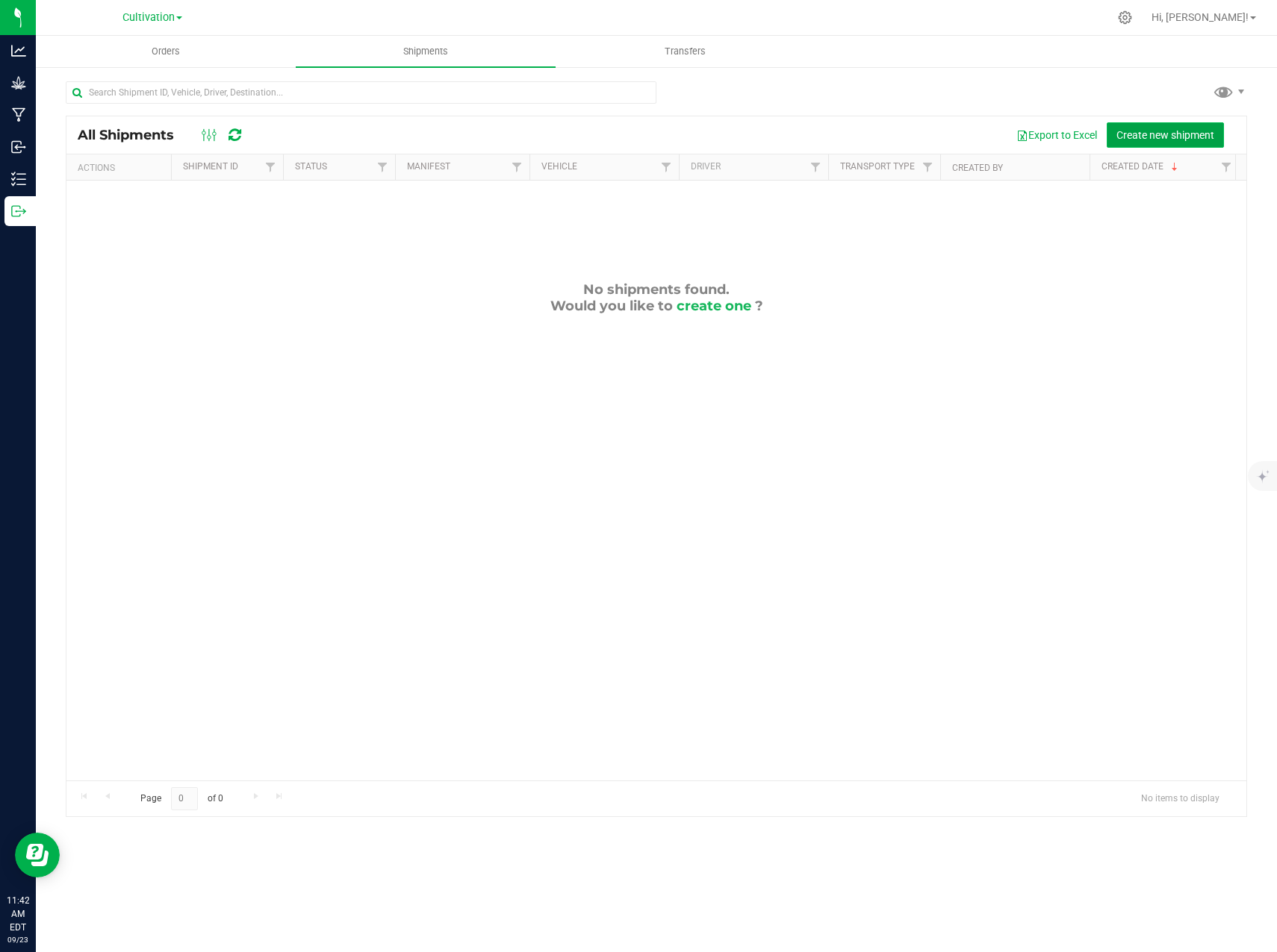
click at [1150, 137] on span "Create new shipment" at bounding box center [1165, 135] width 98 height 12
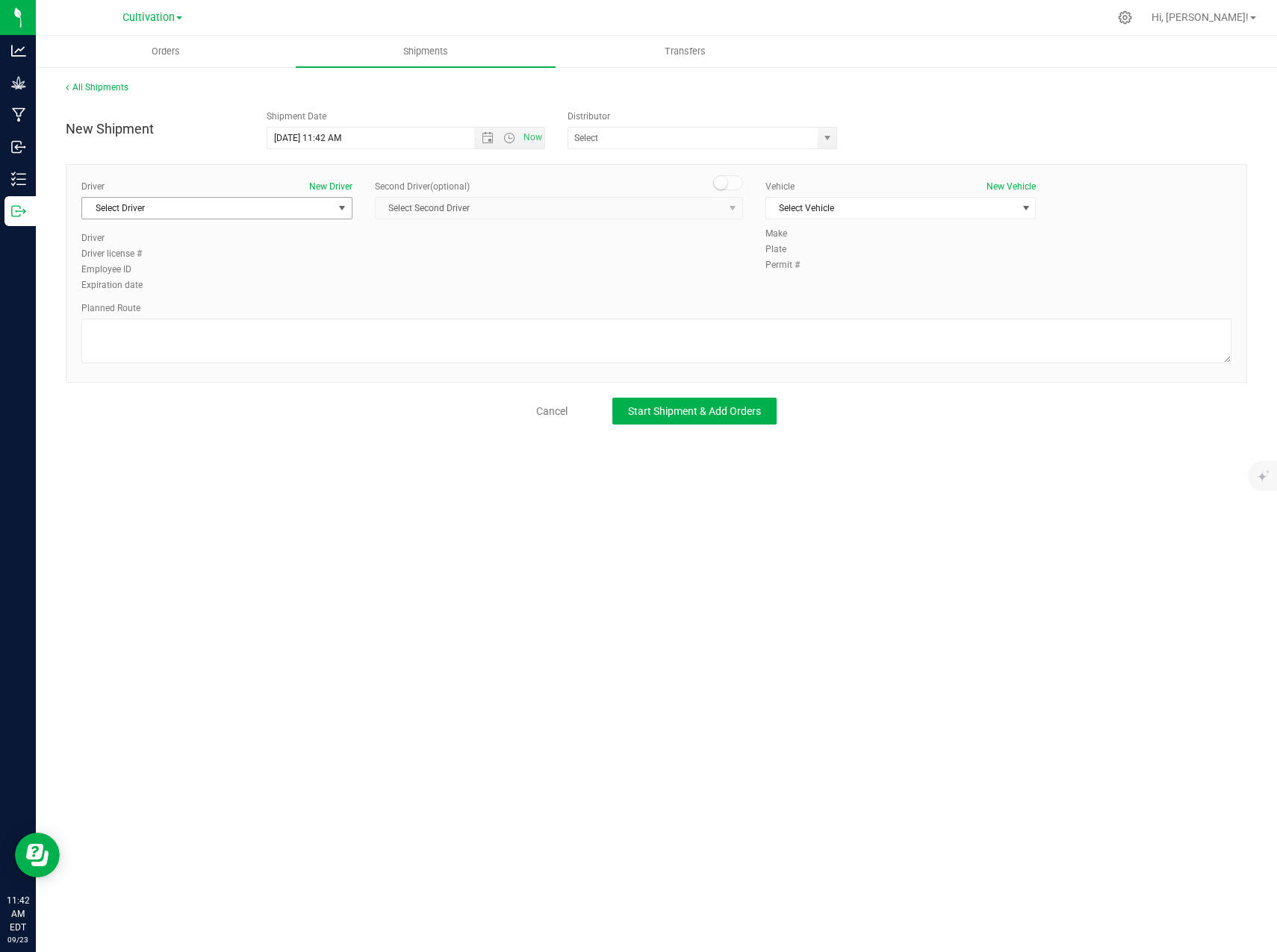
click at [325, 206] on span "Select Driver" at bounding box center [208, 208] width 251 height 21
click at [194, 315] on li "Daniel Casacci" at bounding box center [217, 314] width 270 height 23
click at [964, 198] on span "Select Vehicle" at bounding box center [891, 208] width 251 height 21
click at [913, 227] on li "Subaru Ascent" at bounding box center [900, 234] width 270 height 23
click at [731, 413] on span "Start Shipment & Add Orders" at bounding box center [694, 411] width 133 height 12
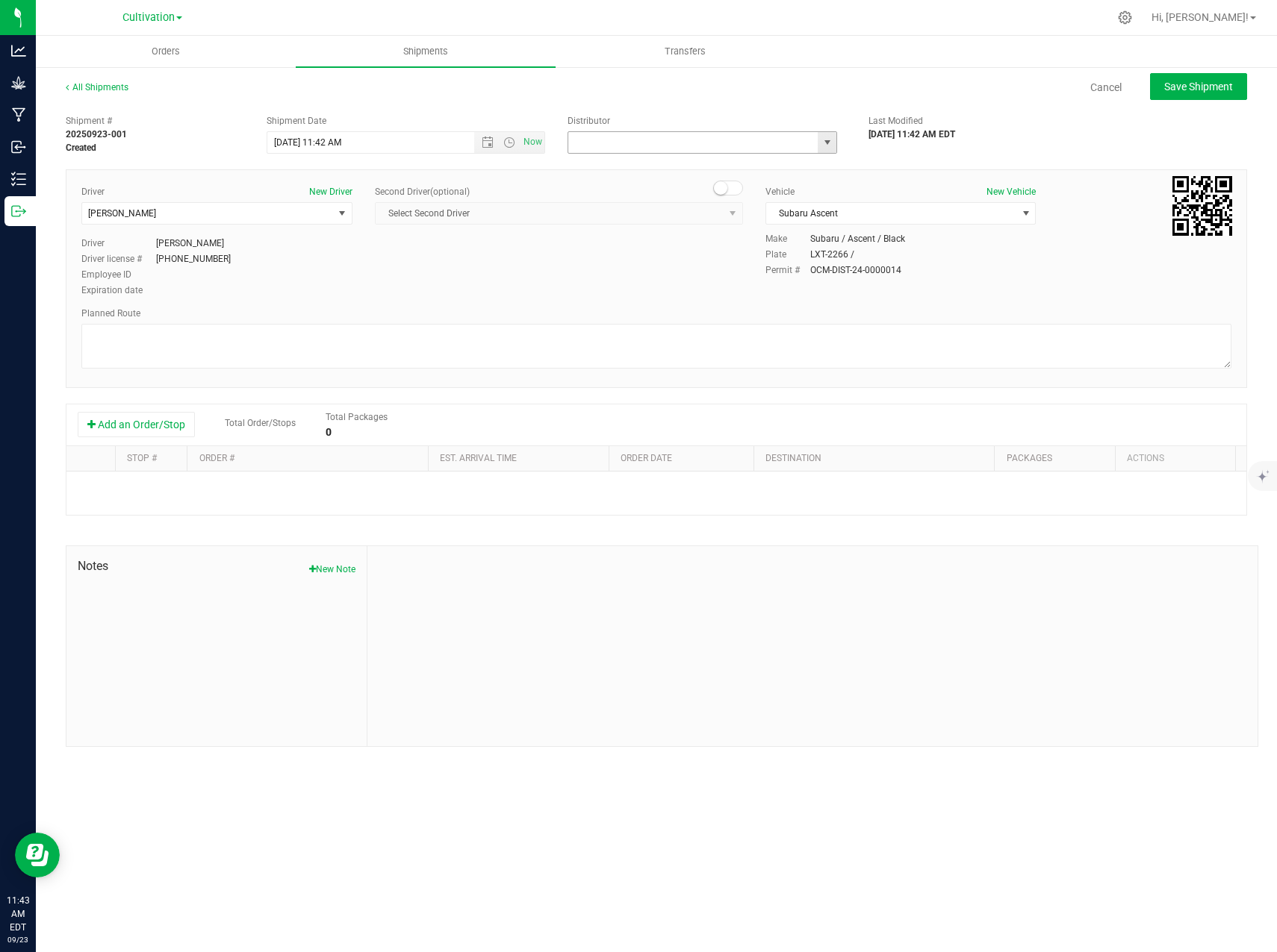
click at [810, 147] on input "text" at bounding box center [689, 142] width 243 height 21
click at [819, 144] on span "select" at bounding box center [826, 142] width 18 height 21
click at [821, 144] on span "select" at bounding box center [827, 143] width 12 height 12
click at [134, 418] on button "Add an Order/Stop" at bounding box center [135, 424] width 117 height 25
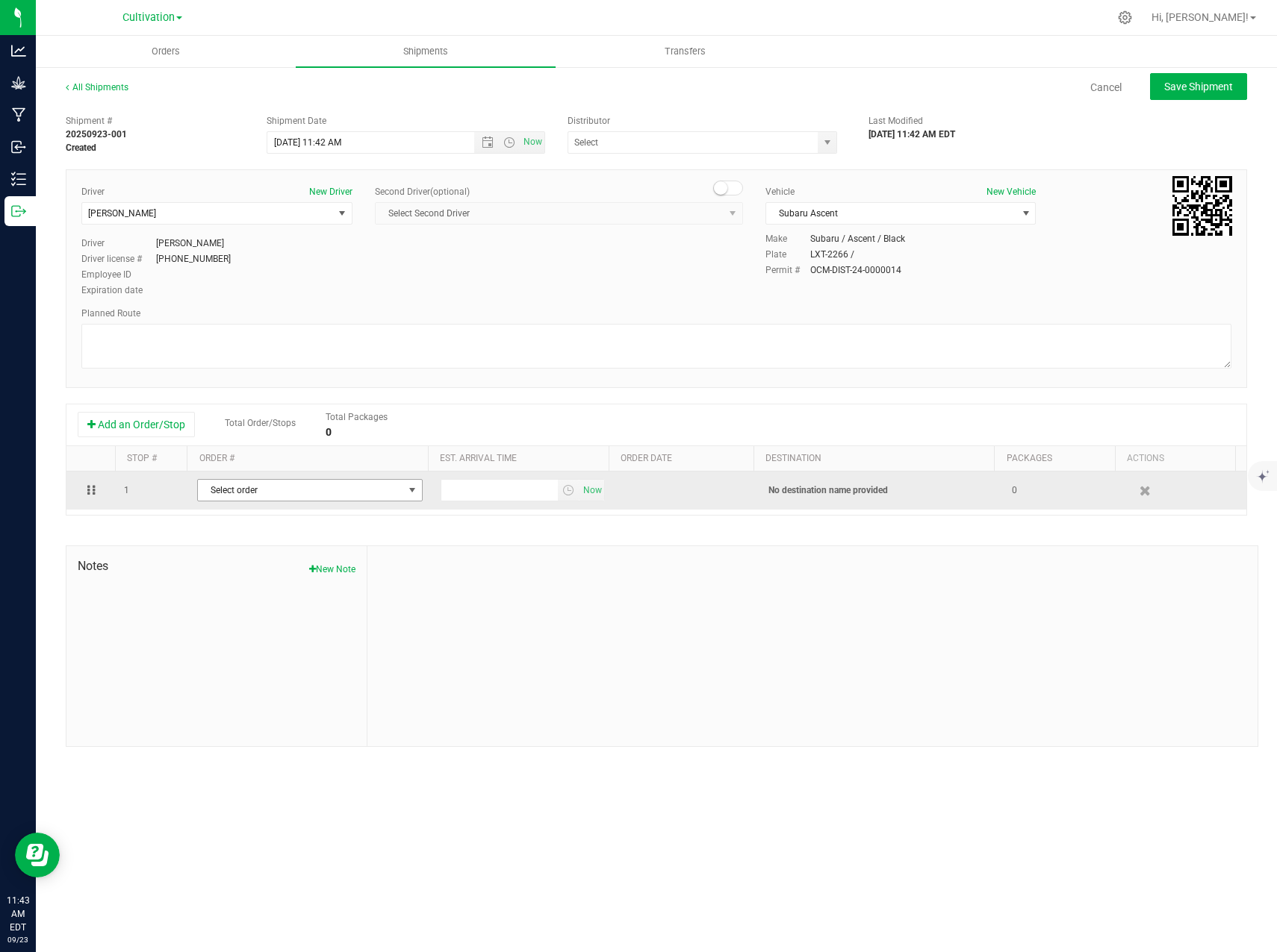
click at [254, 491] on span "Select order" at bounding box center [300, 490] width 205 height 21
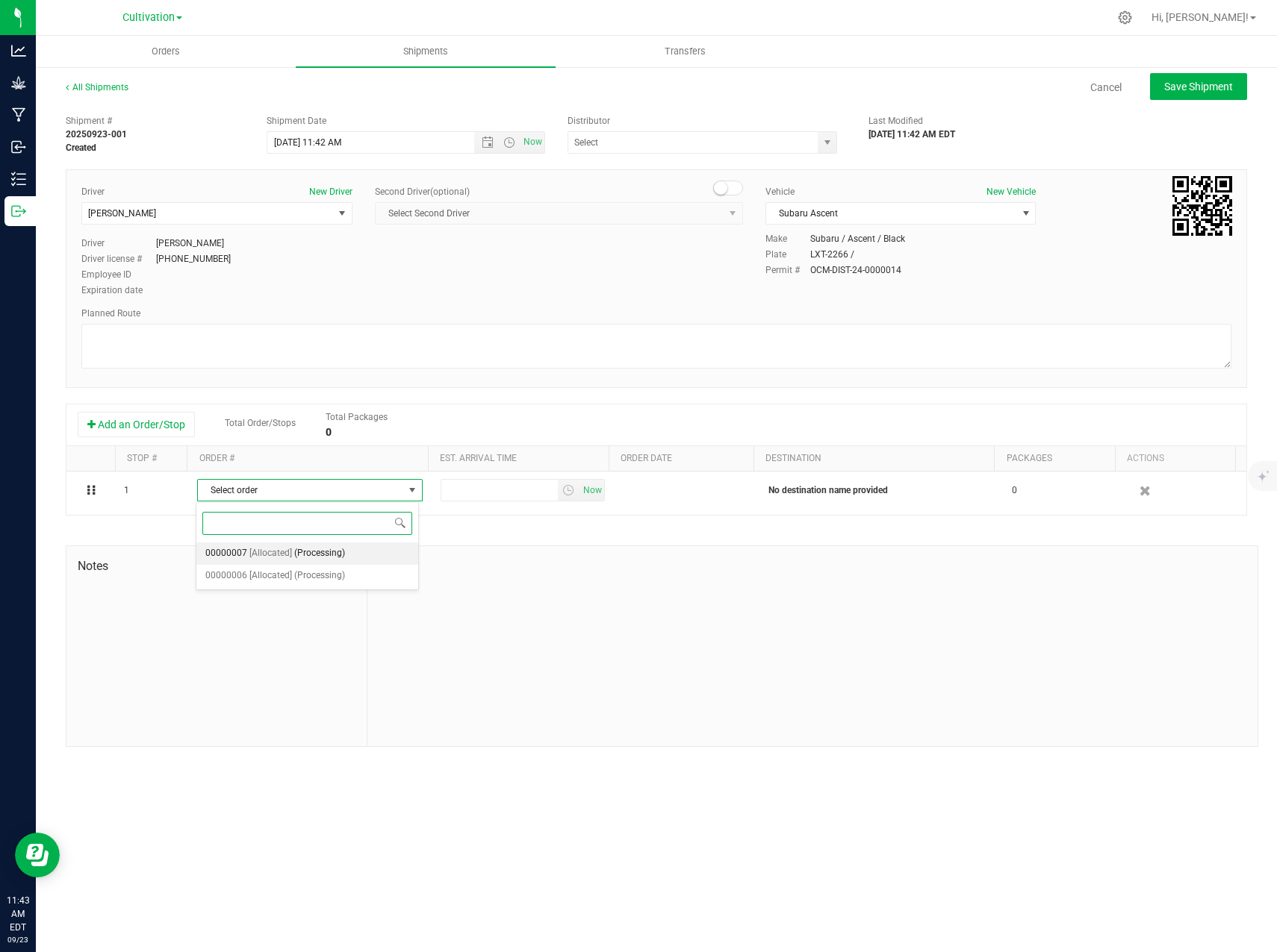
click at [348, 559] on li "00000007 [Allocated] (Processing)" at bounding box center [308, 554] width 222 height 23
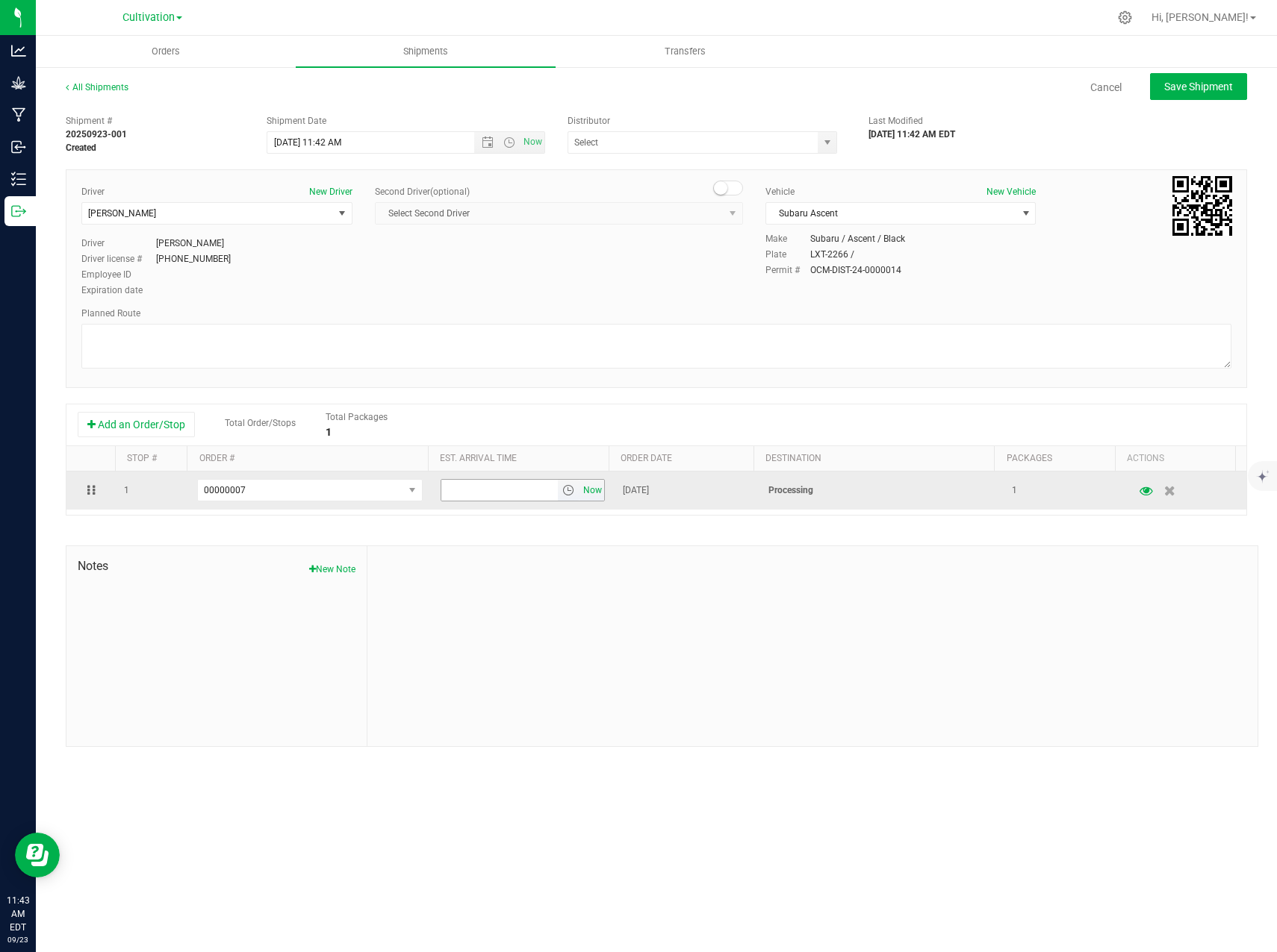
click at [589, 491] on span "Now" at bounding box center [593, 491] width 25 height 22
click at [905, 497] on p "Processing" at bounding box center [881, 490] width 225 height 14
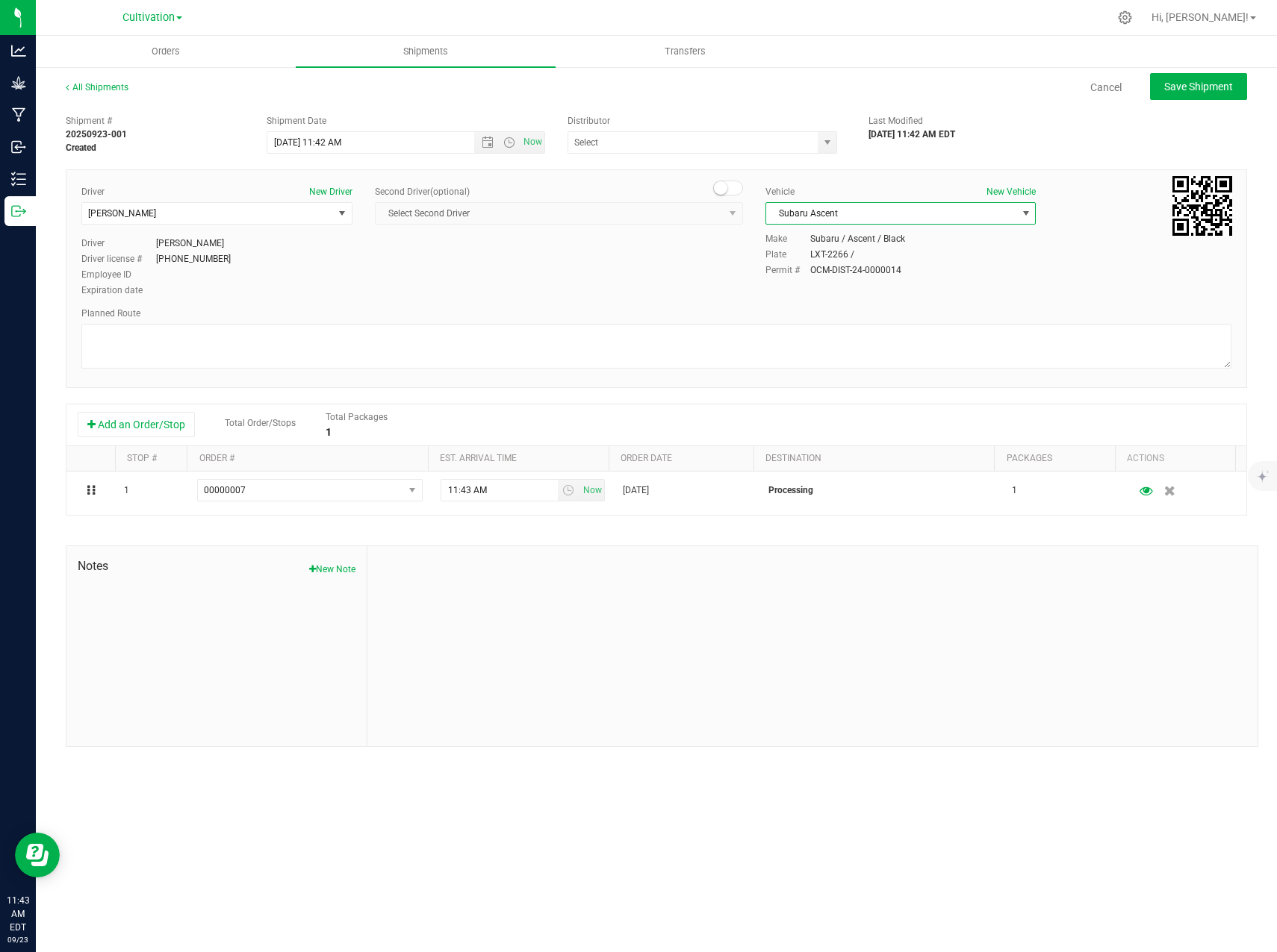
click at [1011, 217] on span "Subaru Ascent" at bounding box center [891, 213] width 251 height 21
click at [1185, 82] on span "Save Shipment" at bounding box center [1199, 87] width 69 height 12
type input "9/23/2025 3:42 PM"
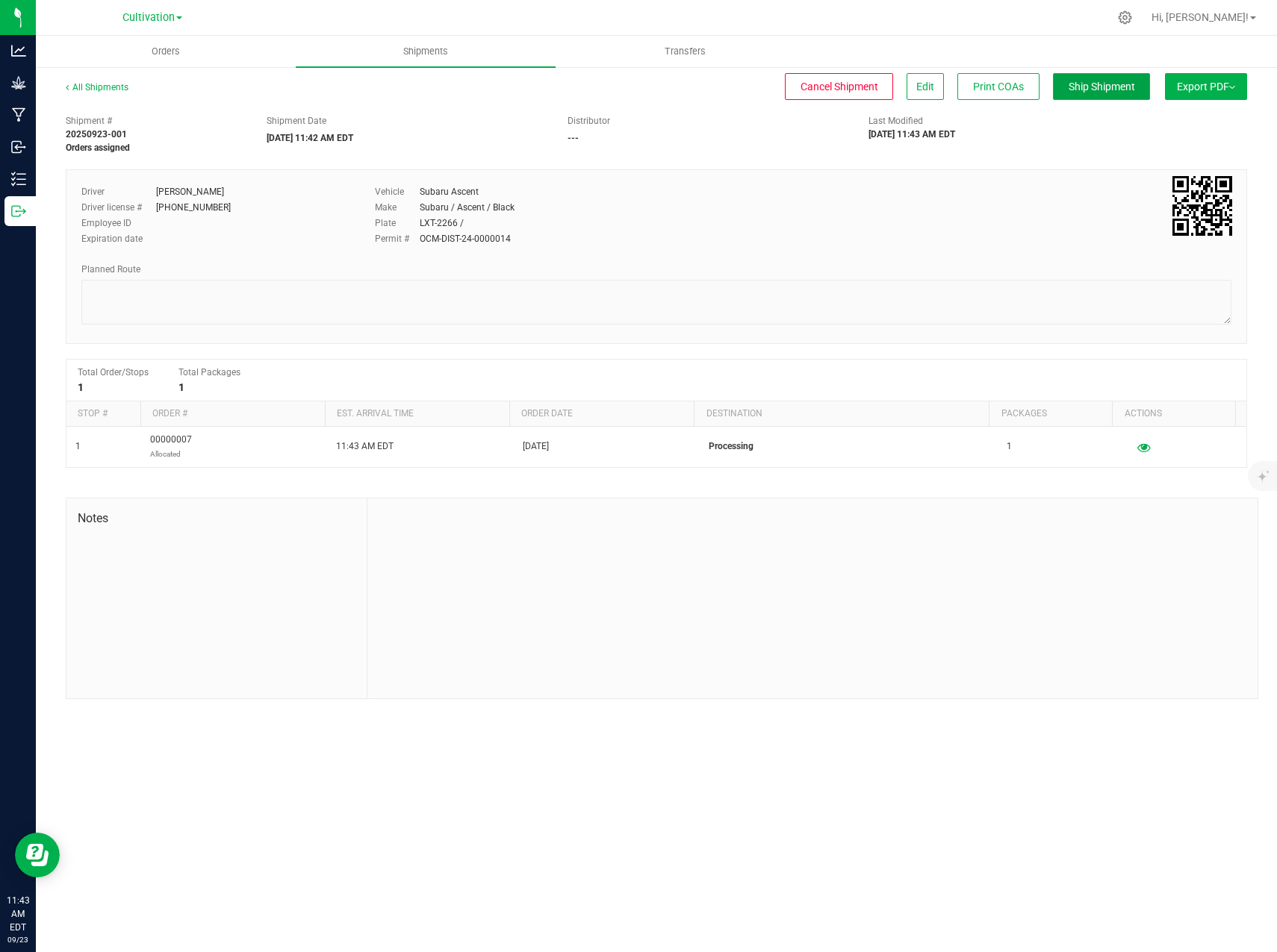
click at [1111, 87] on span "Ship Shipment" at bounding box center [1101, 87] width 66 height 12
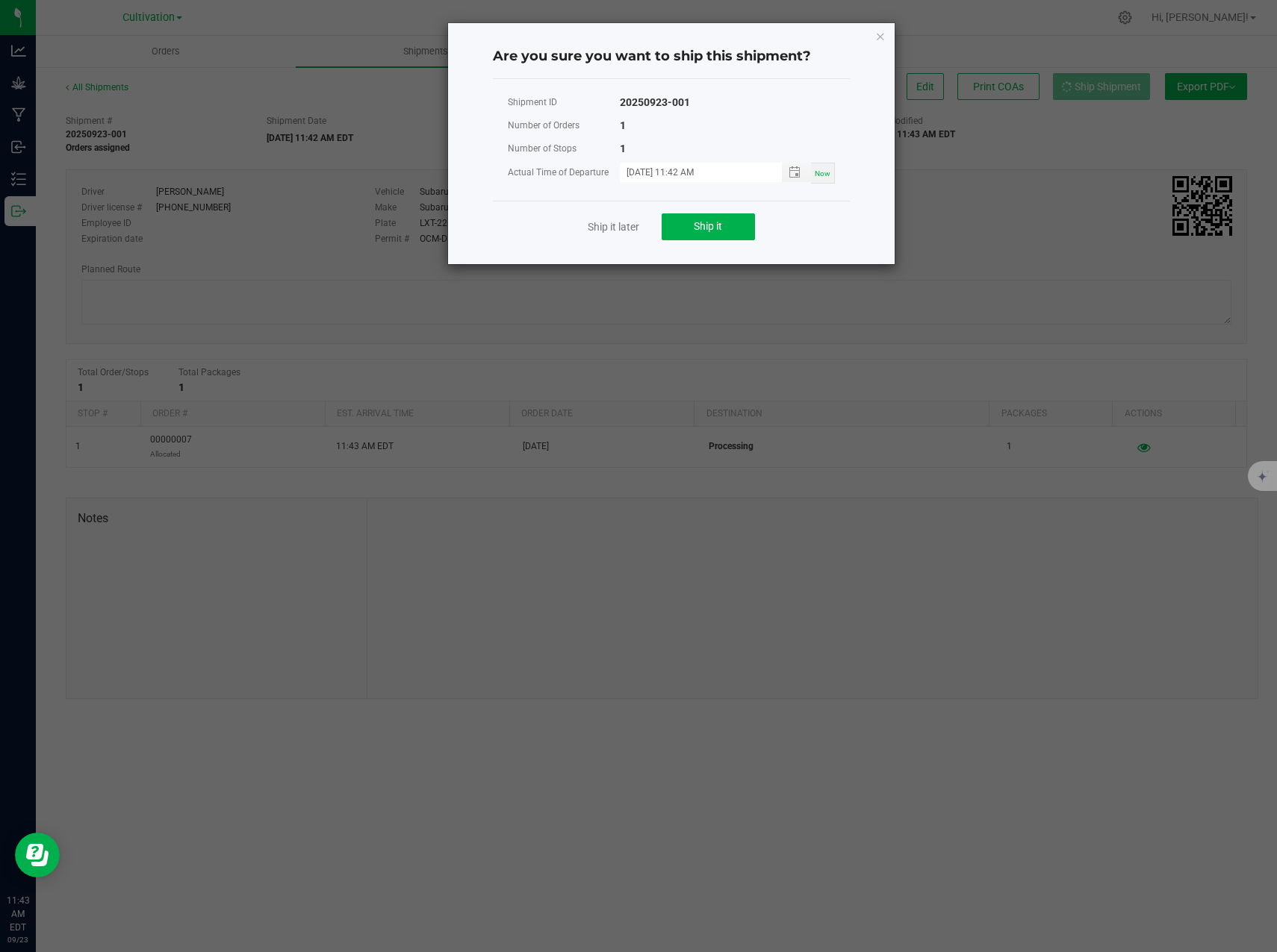
click at [831, 171] on div "Now" at bounding box center [822, 173] width 24 height 21
type input "09/23/2025 11:43 AM"
click at [709, 224] on span "Ship it" at bounding box center [708, 226] width 29 height 12
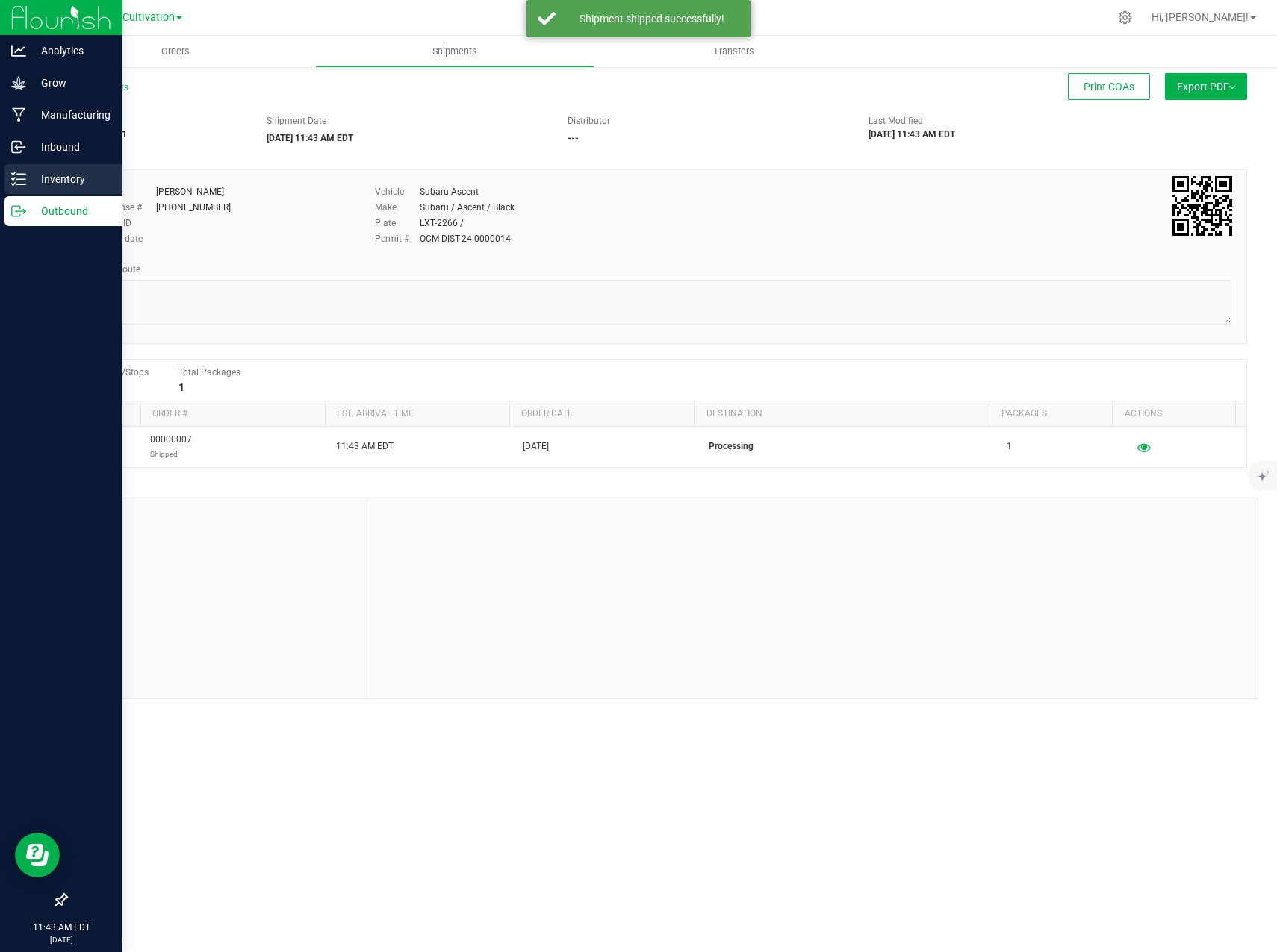
click at [47, 177] on p "Inventory" at bounding box center [71, 178] width 90 height 18
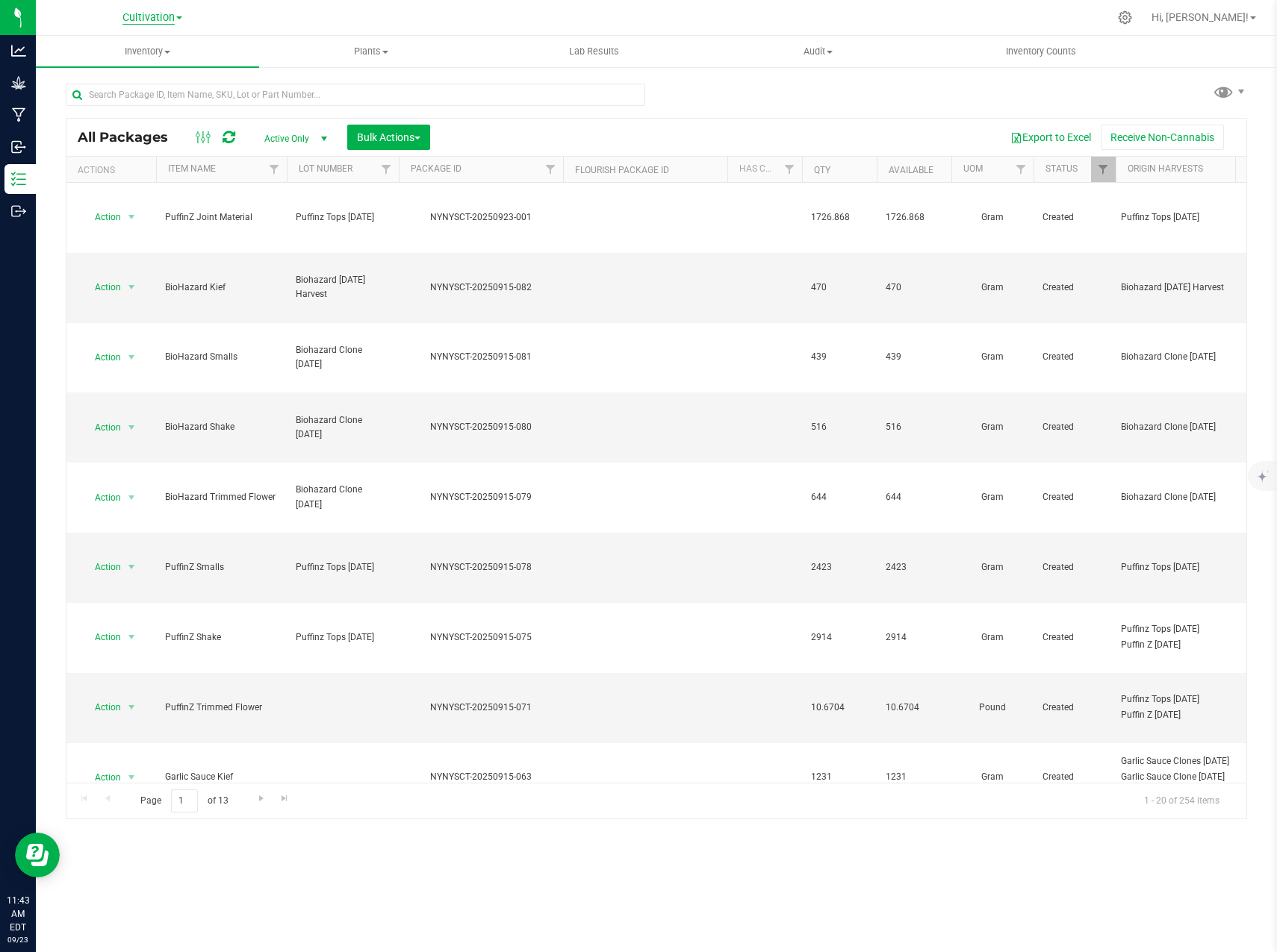
click at [163, 18] on span "Cultivation" at bounding box center [149, 18] width 52 height 13
click at [148, 89] on link "Processing" at bounding box center [152, 92] width 218 height 20
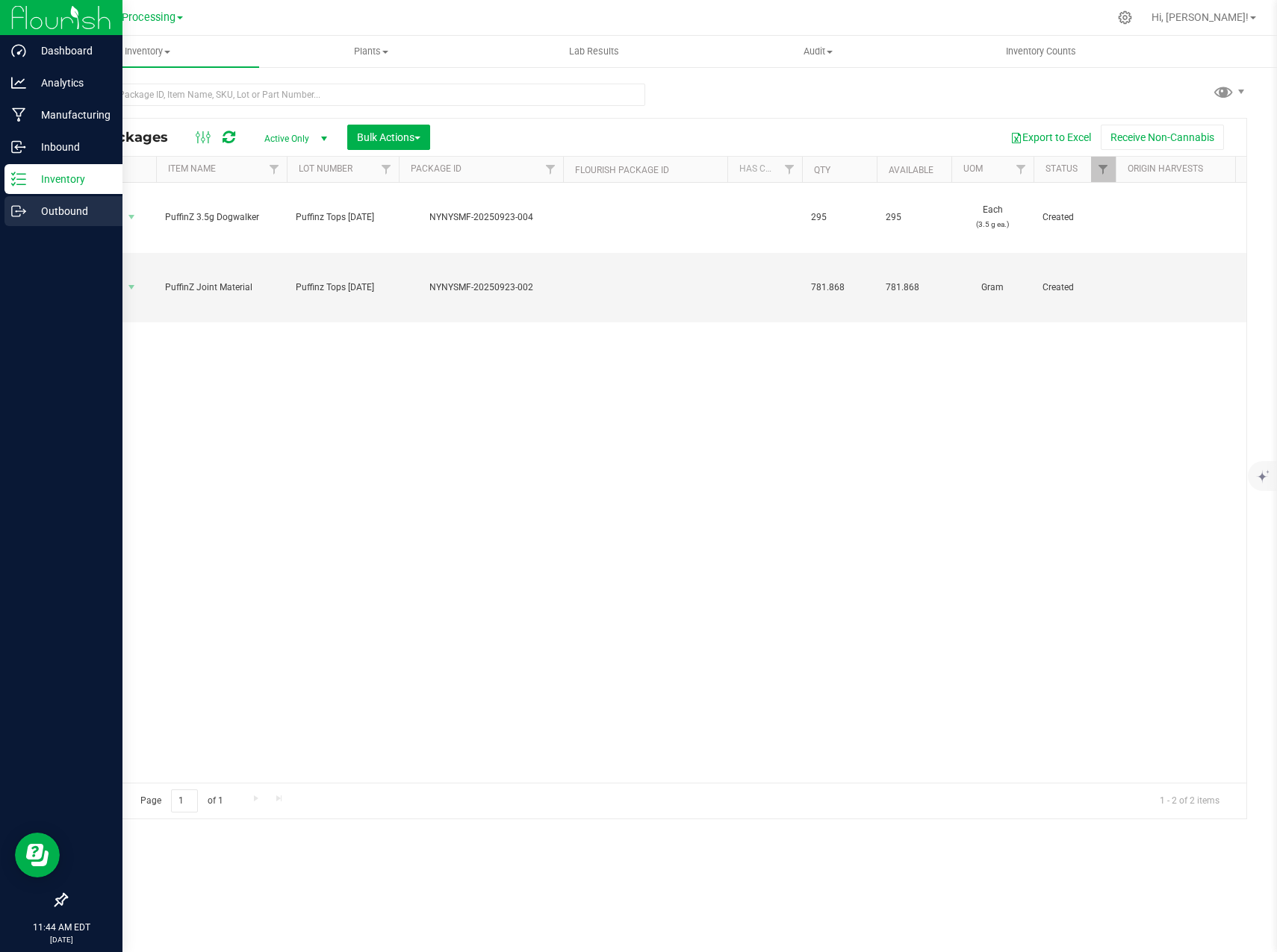
click at [24, 207] on icon at bounding box center [18, 211] width 15 height 15
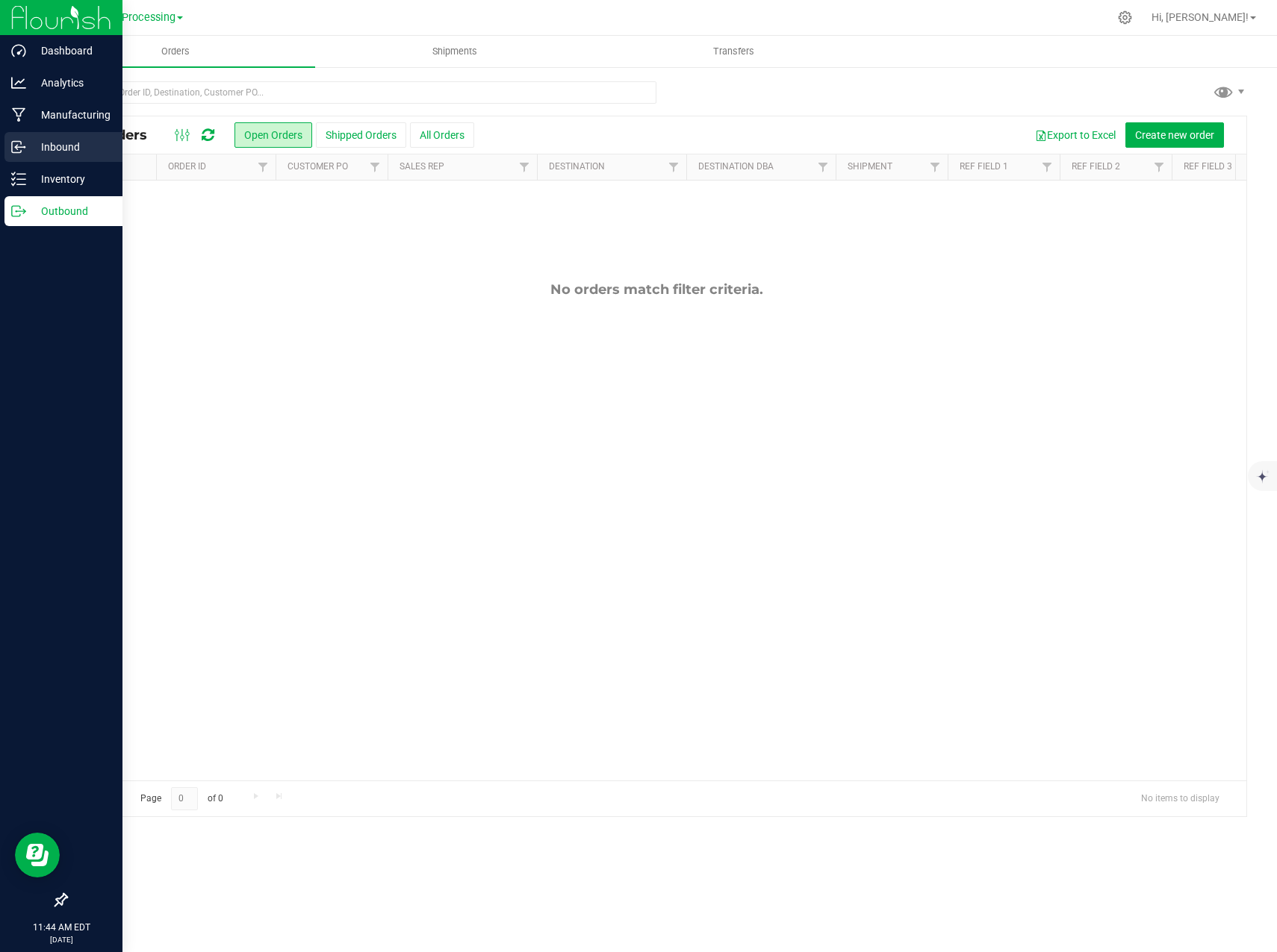
click at [34, 143] on p "Inbound" at bounding box center [71, 146] width 90 height 18
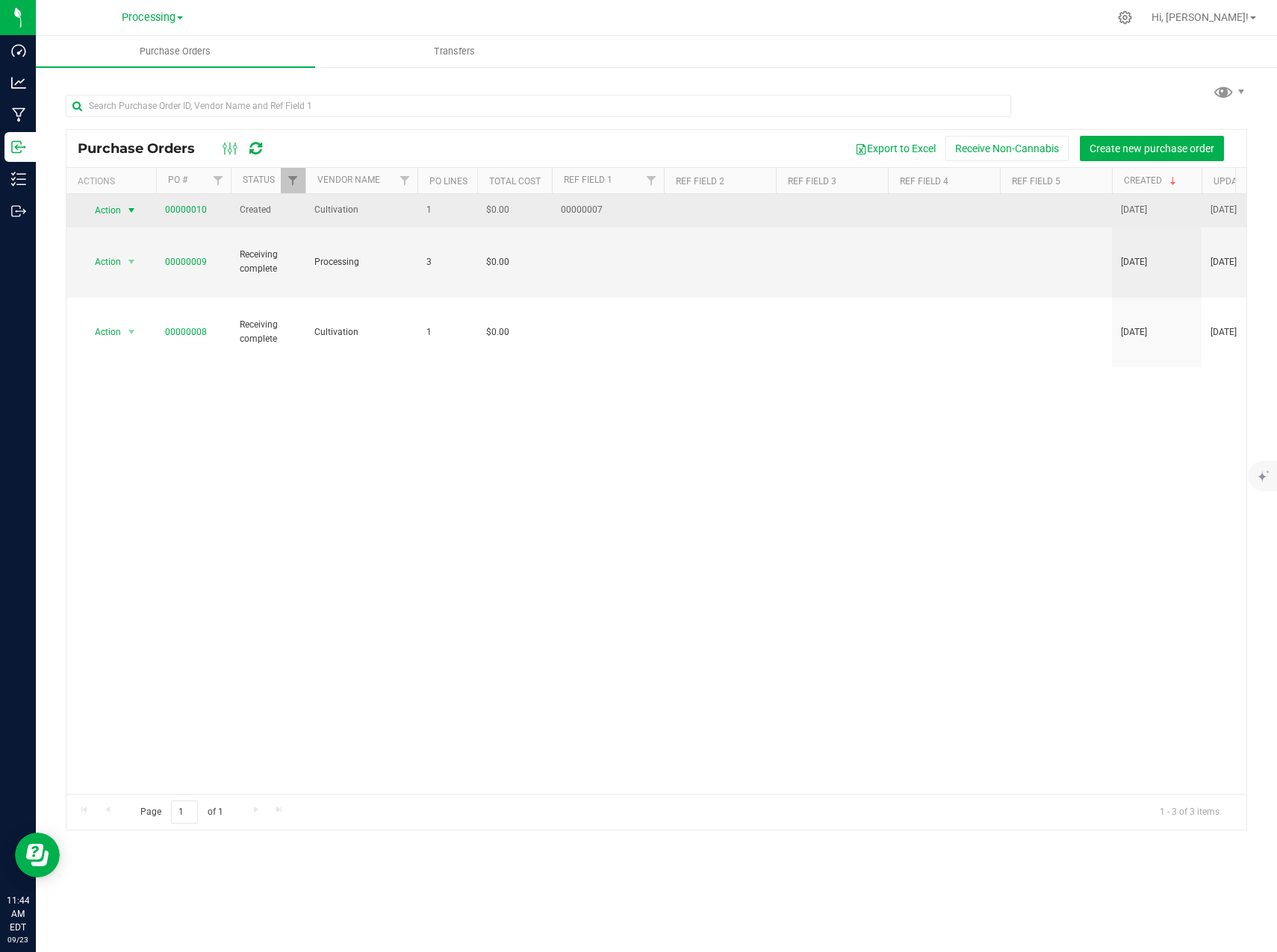
click at [128, 213] on span "select" at bounding box center [131, 210] width 12 height 12
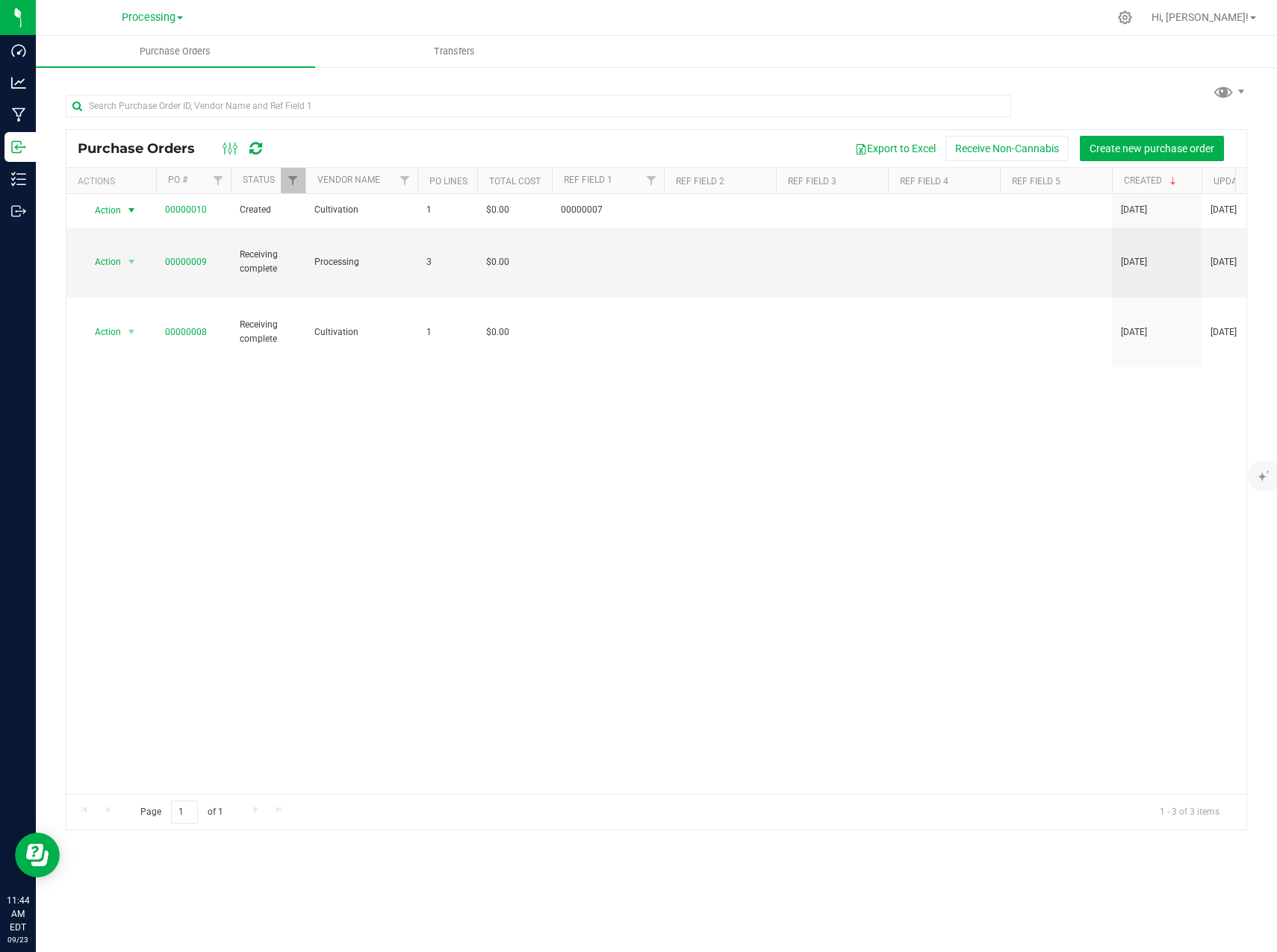
click at [764, 408] on div "Action Action Cancel purchase order Close purchase order Edit purchase order PO…" at bounding box center [656, 494] width 1179 height 600
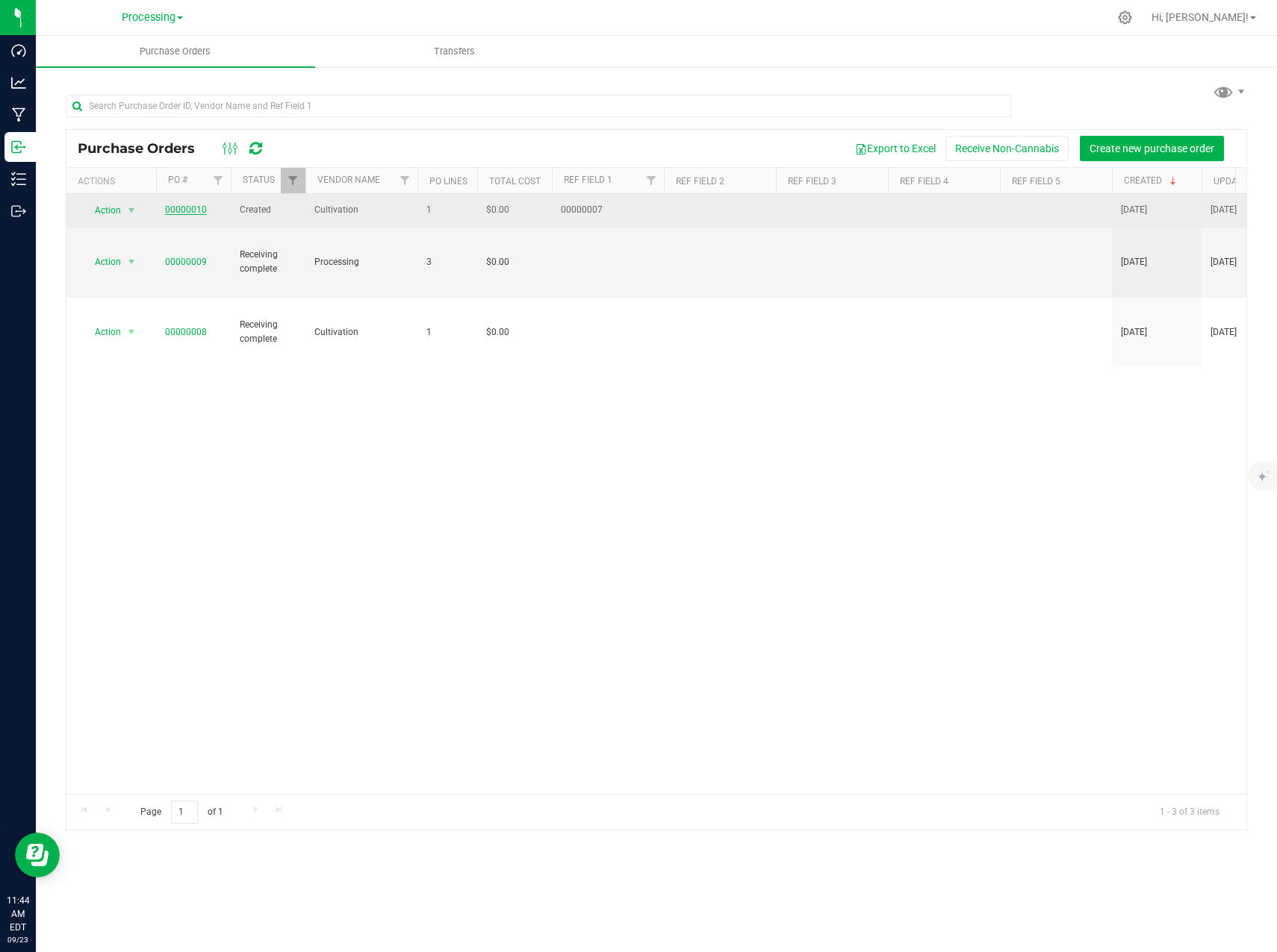
click at [183, 208] on link "00000010" at bounding box center [186, 209] width 42 height 10
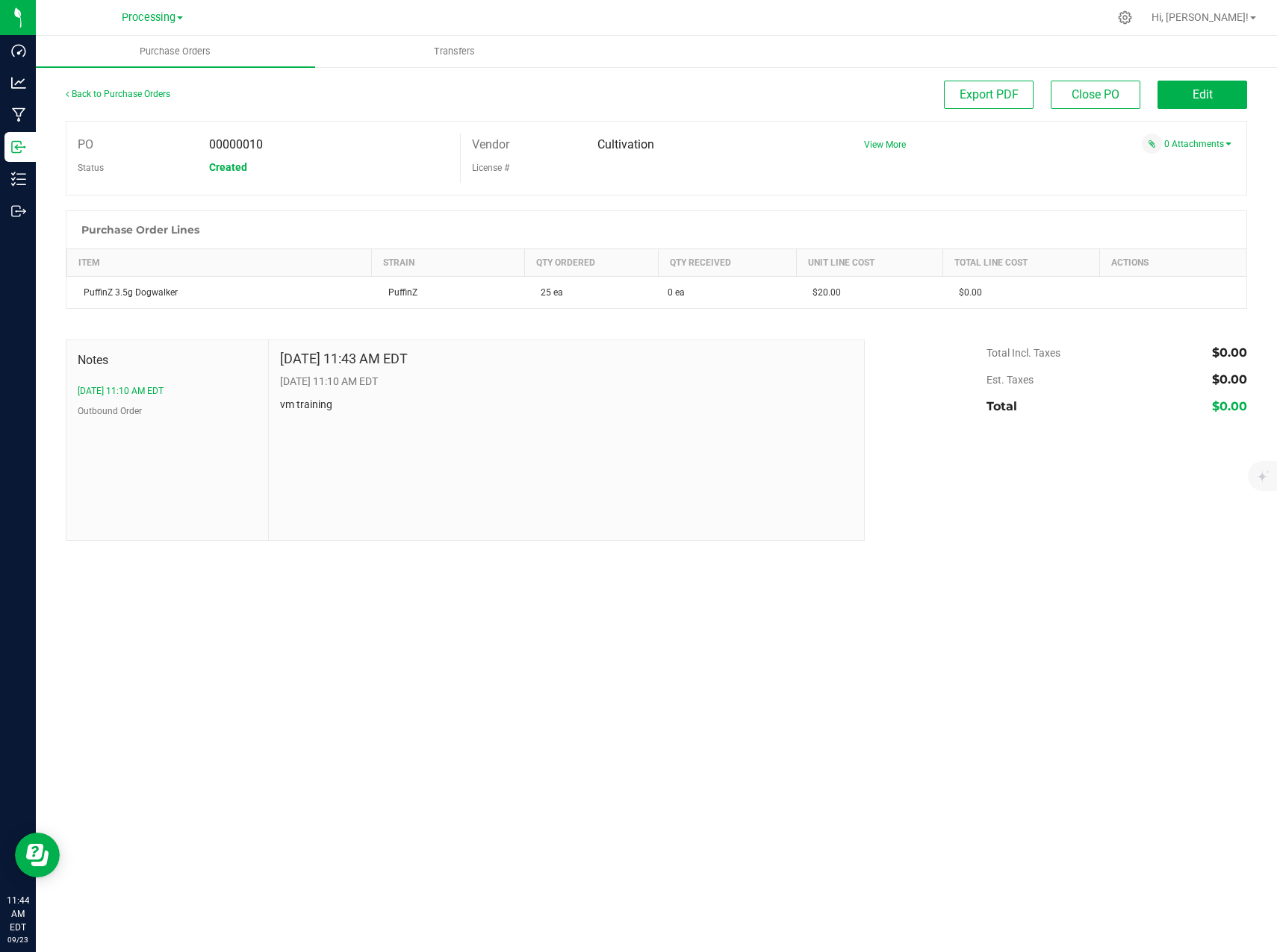
click at [304, 96] on div "Back to Purchase Orders" at bounding box center [214, 94] width 296 height 27
click at [168, 20] on span "Processing" at bounding box center [149, 18] width 54 height 13
click at [167, 18] on span "Processing" at bounding box center [149, 18] width 54 height 13
click at [1132, 18] on icon at bounding box center [1125, 18] width 16 height 16
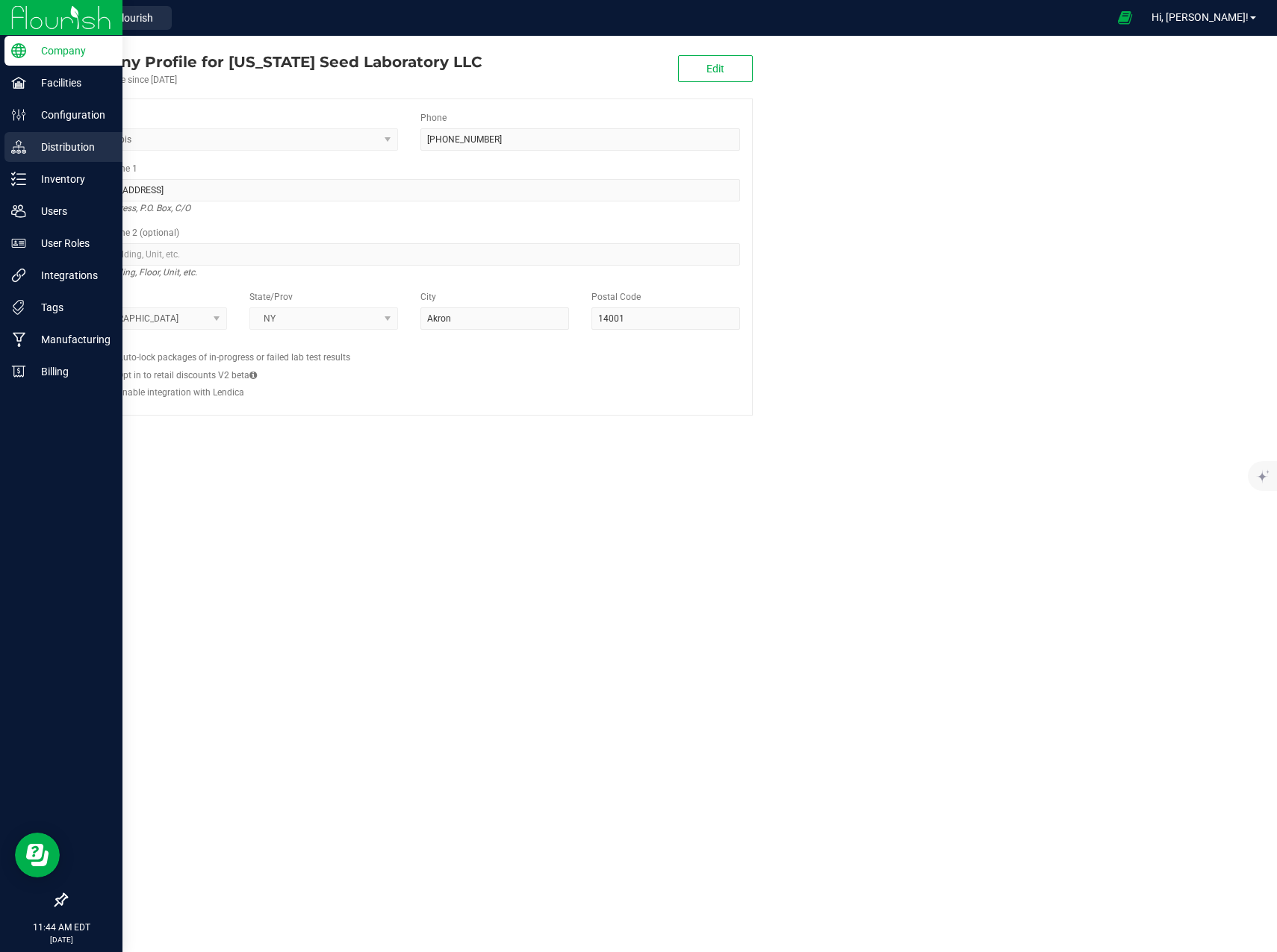
click at [24, 144] on icon at bounding box center [18, 147] width 15 height 15
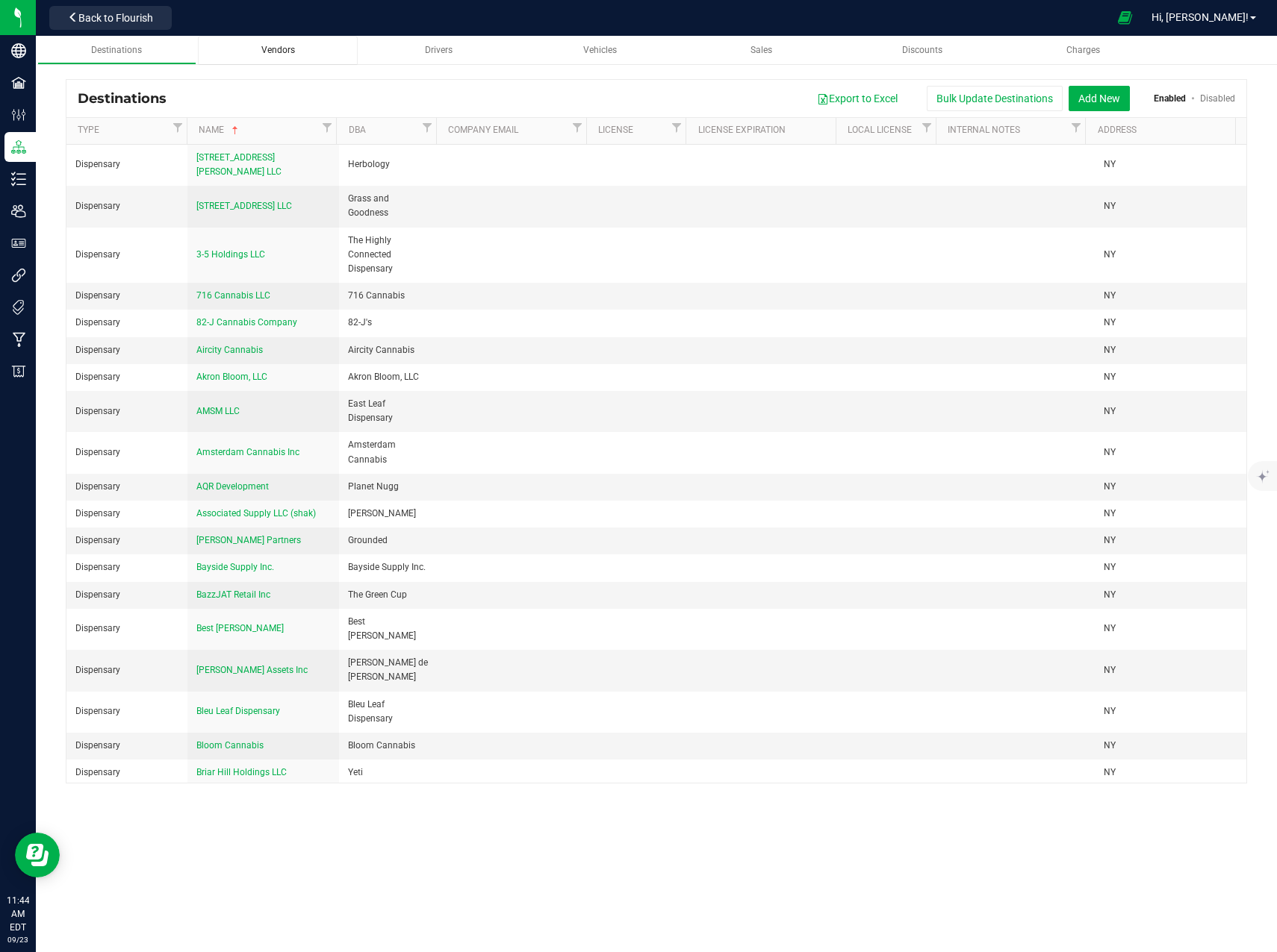
click at [276, 50] on span "Vendors" at bounding box center [278, 50] width 34 height 10
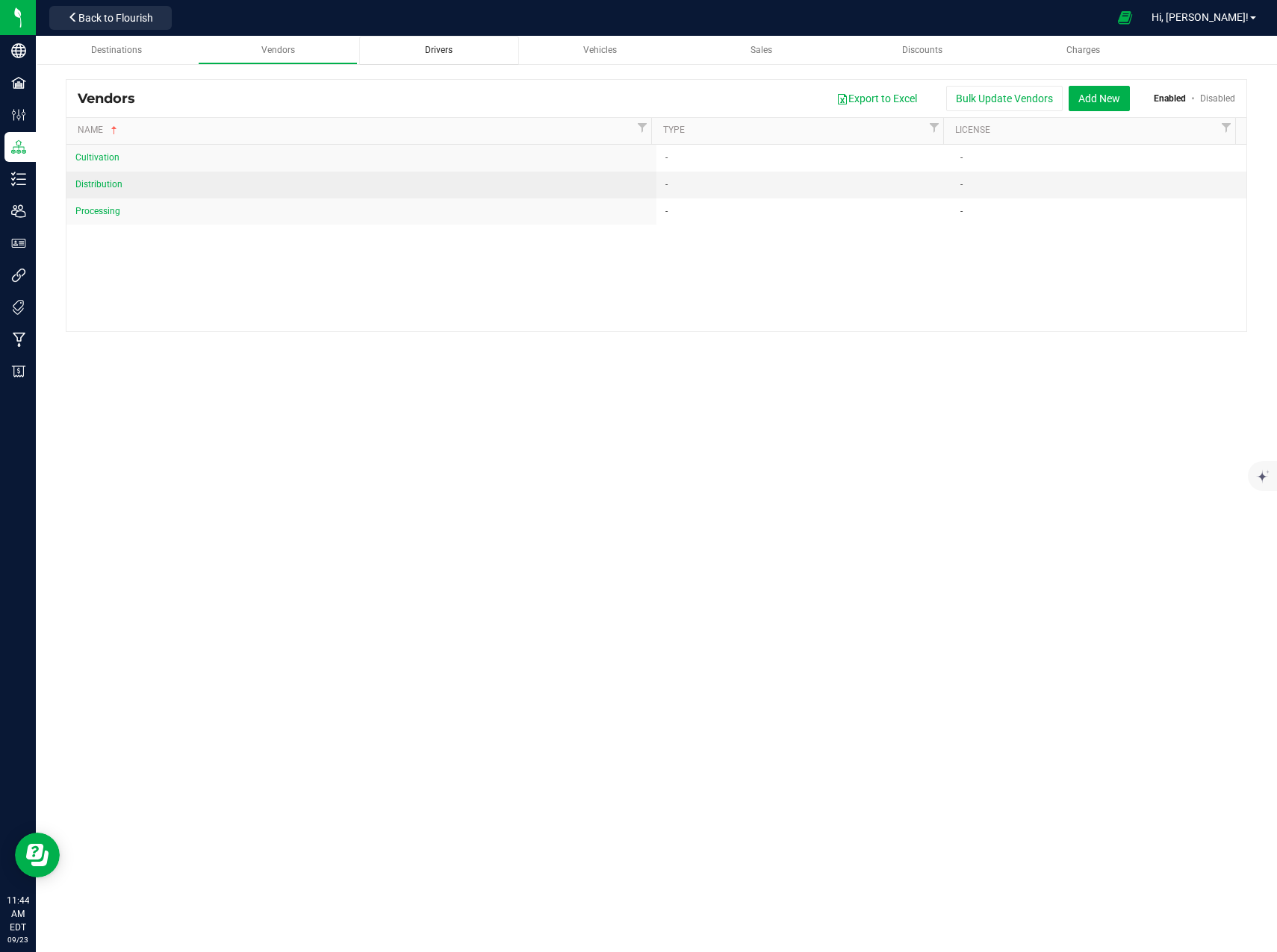
click at [483, 58] on link "Drivers" at bounding box center [439, 50] width 160 height 29
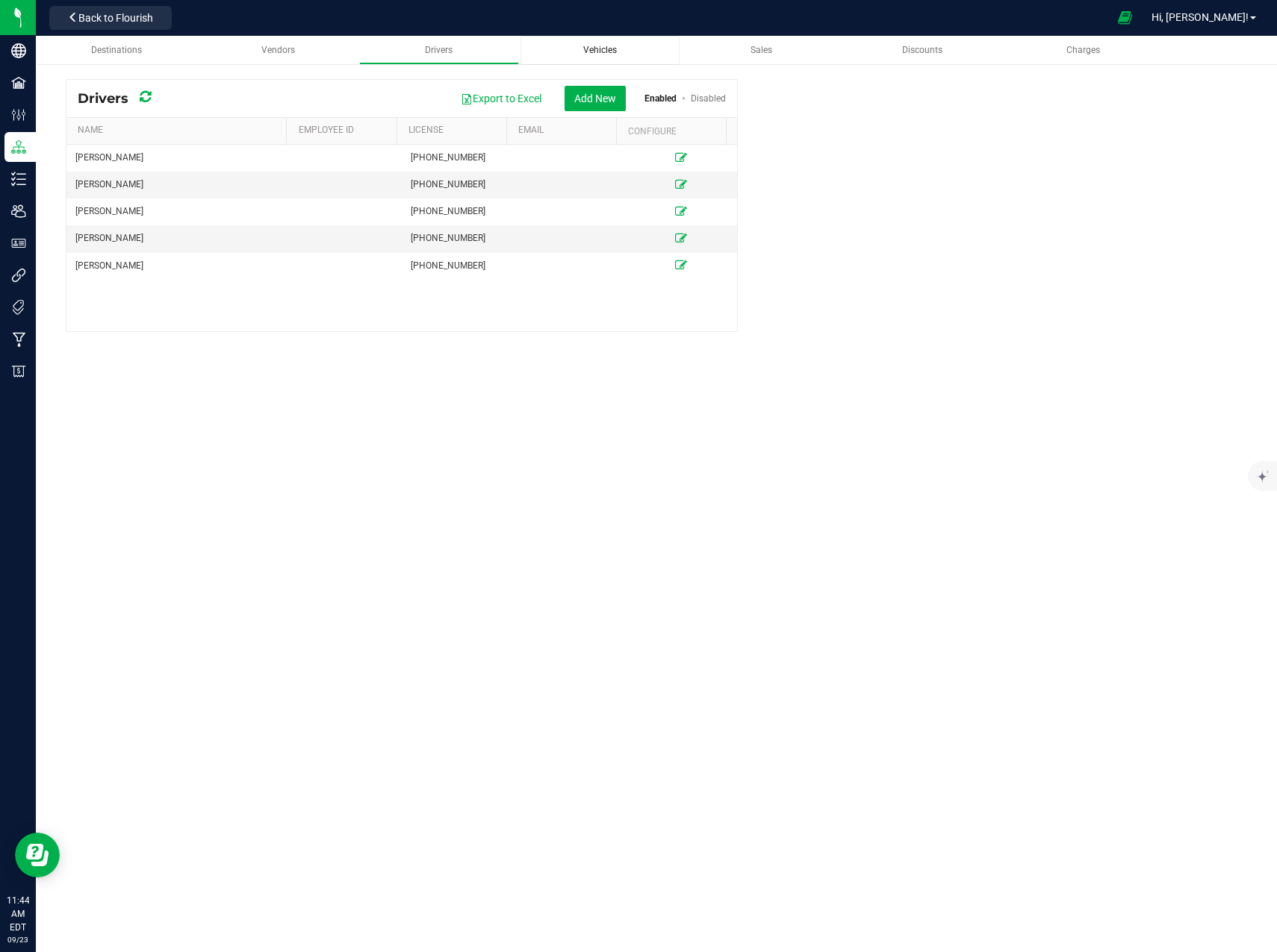
click at [577, 50] on div "Vehicles" at bounding box center [600, 50] width 136 height 13
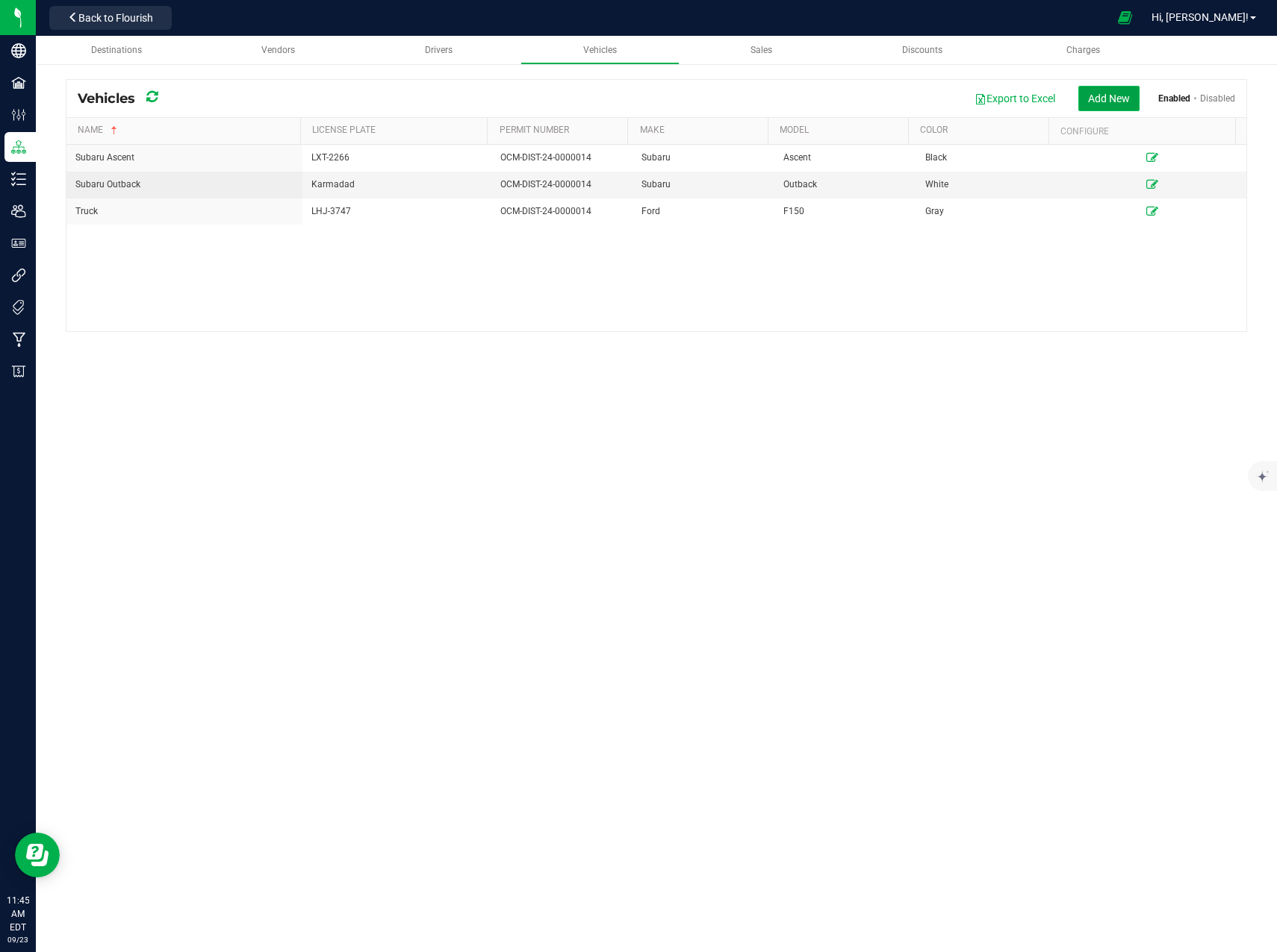
click at [1087, 100] on button "Add New" at bounding box center [1108, 98] width 61 height 25
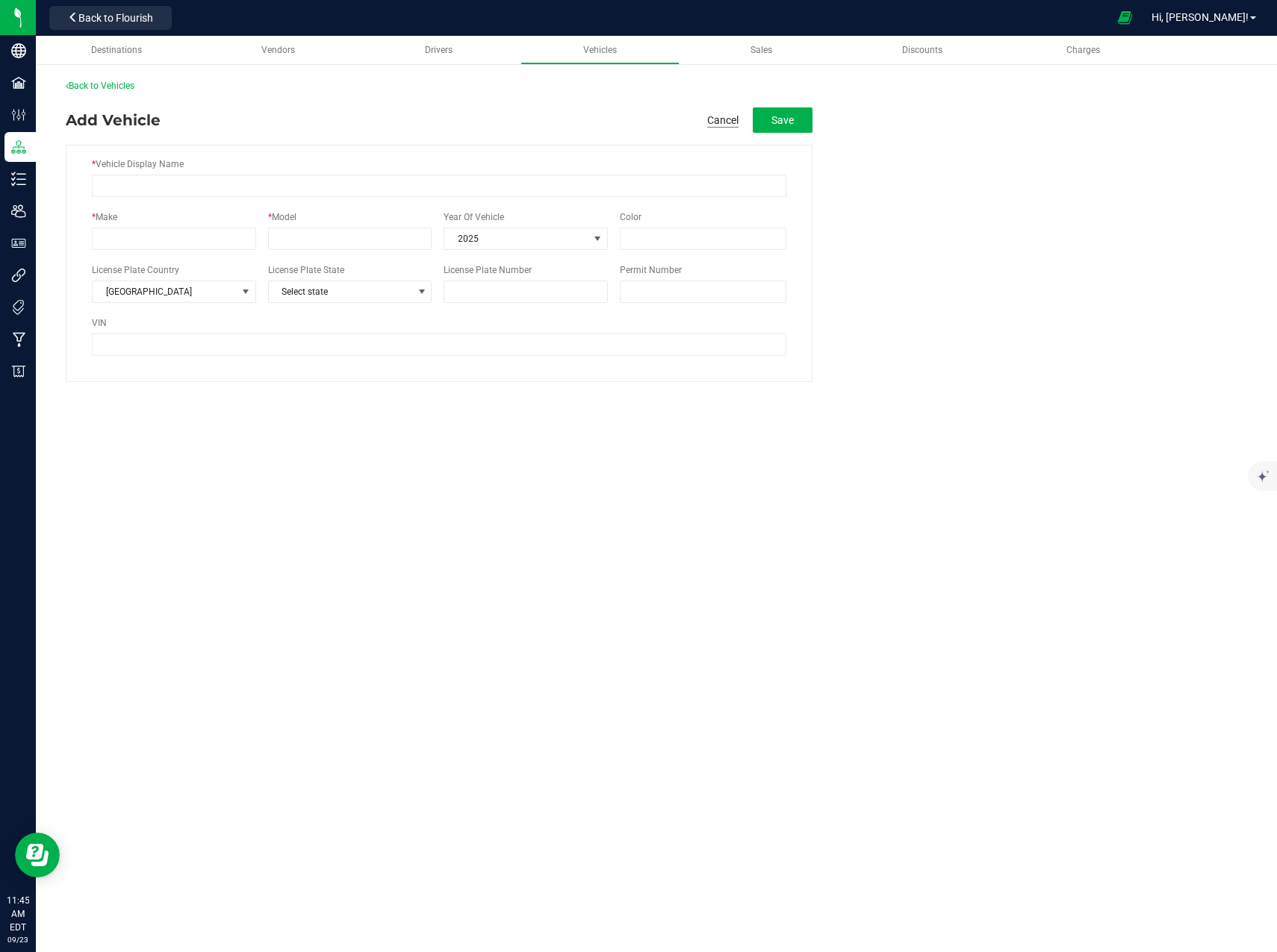
click at [717, 118] on button "Cancel" at bounding box center [722, 120] width 31 height 15
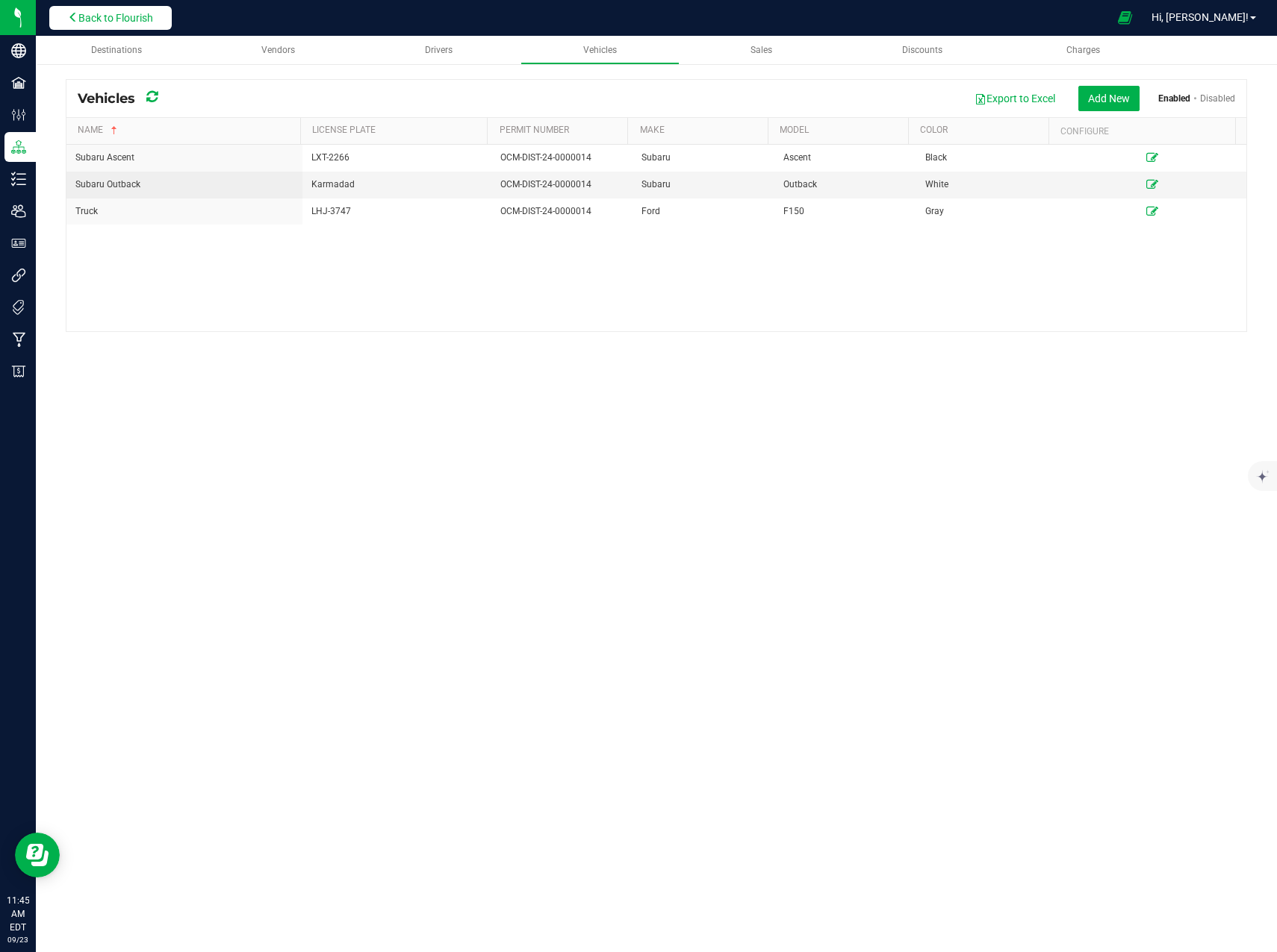
click at [135, 17] on span "Back to Flourish" at bounding box center [115, 18] width 75 height 12
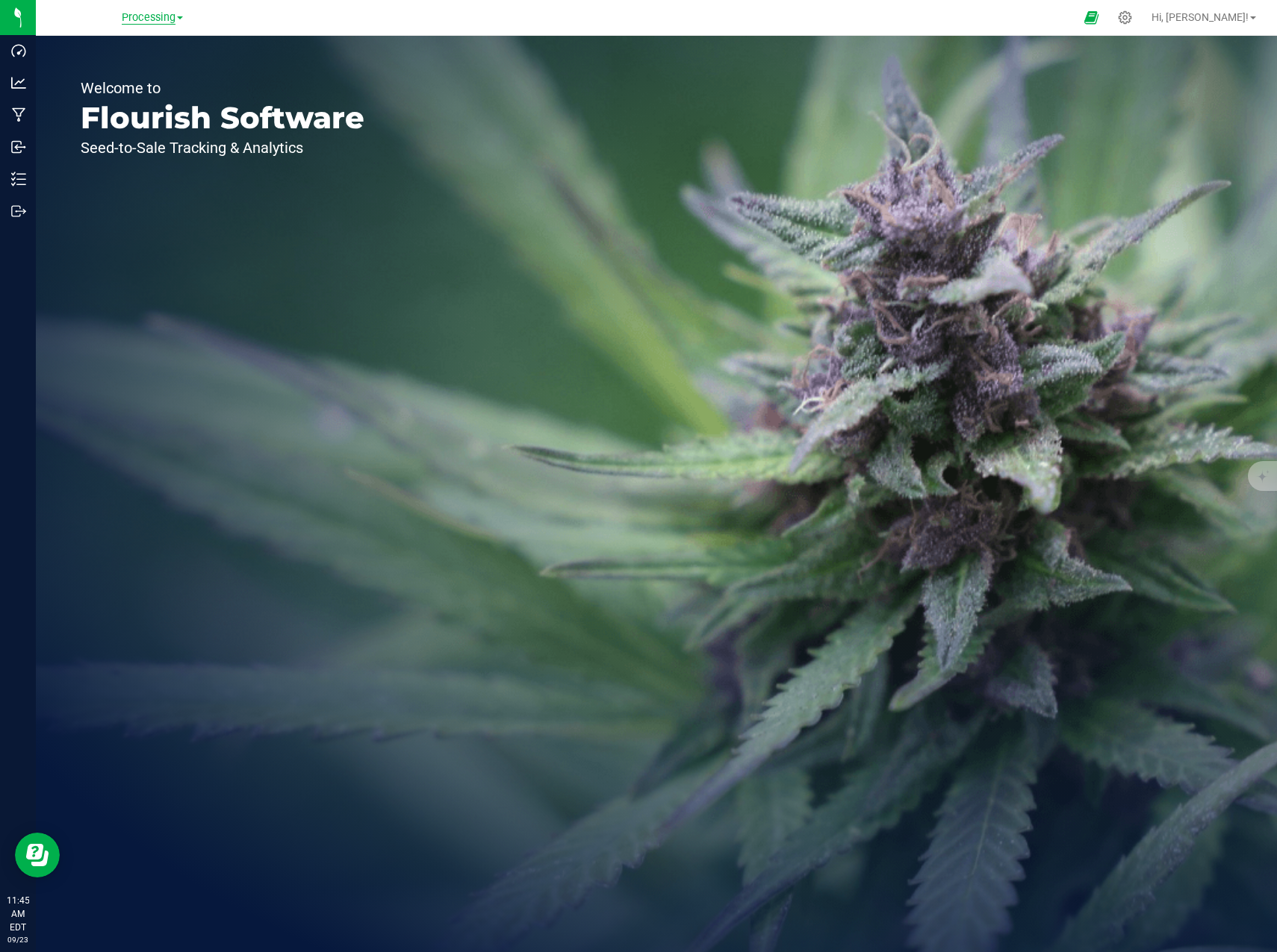
click at [139, 15] on span "Processing" at bounding box center [149, 18] width 54 height 13
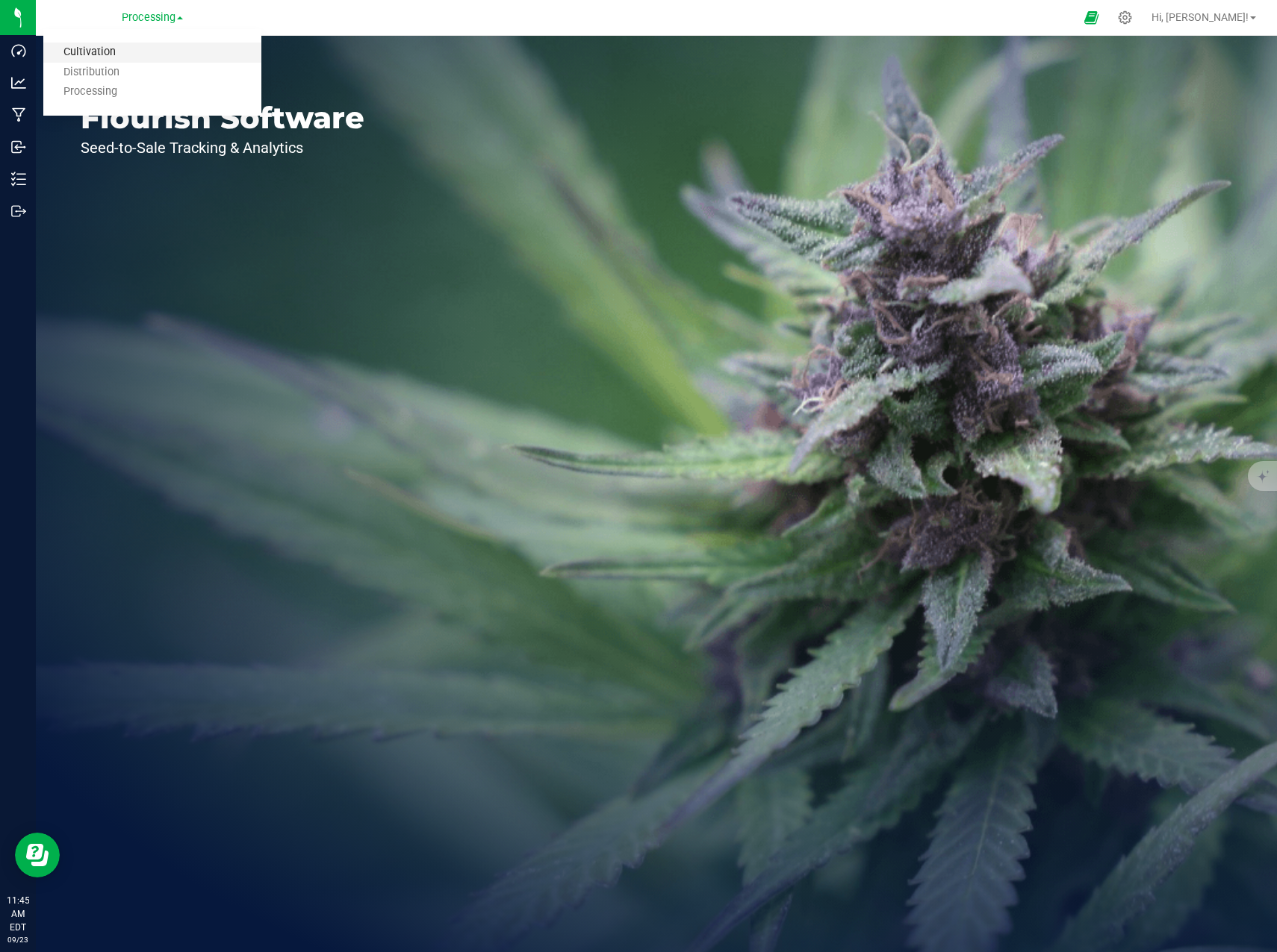
click at [111, 50] on link "Cultivation" at bounding box center [152, 53] width 218 height 20
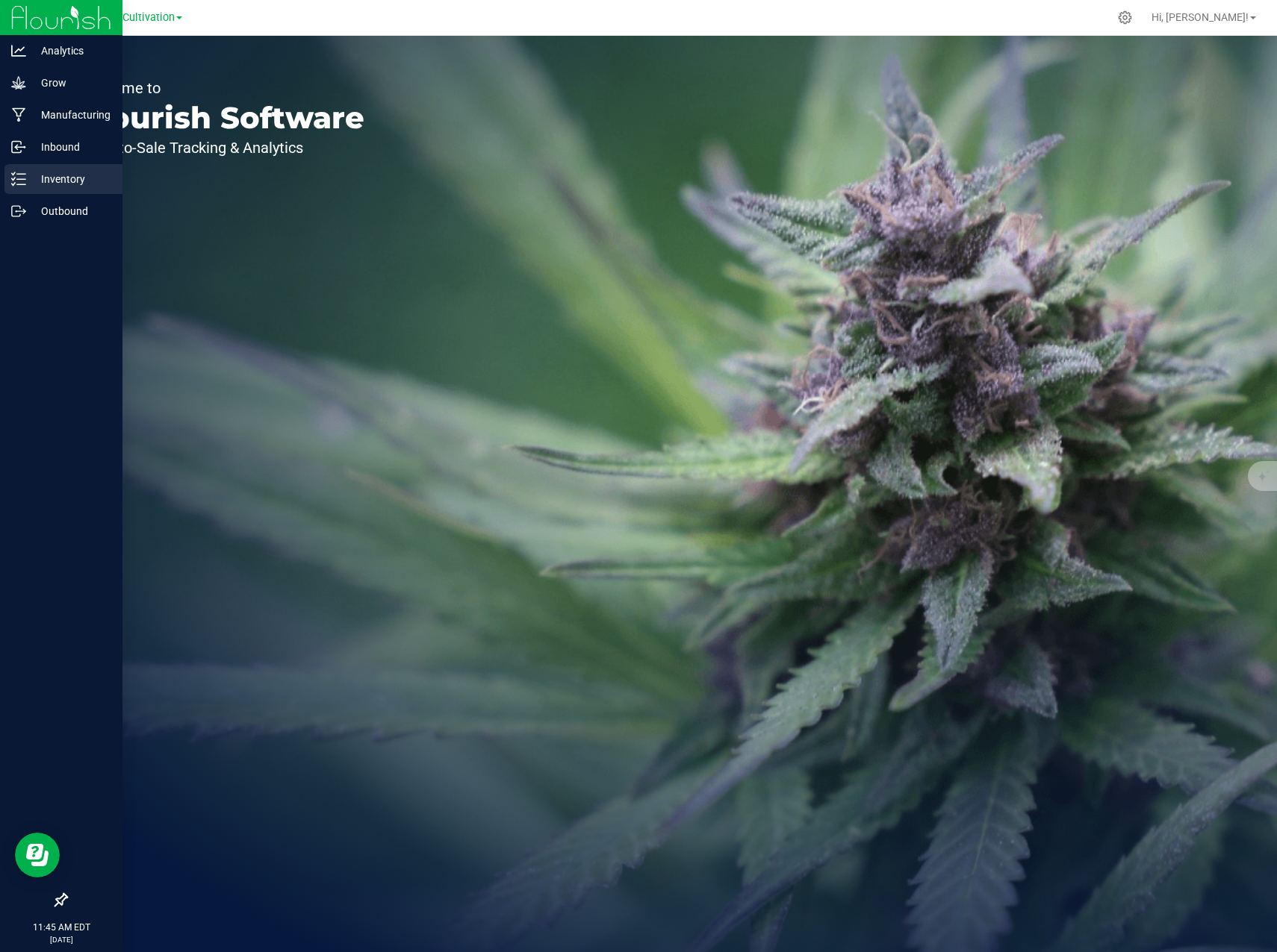
click at [24, 183] on icon at bounding box center [18, 179] width 15 height 15
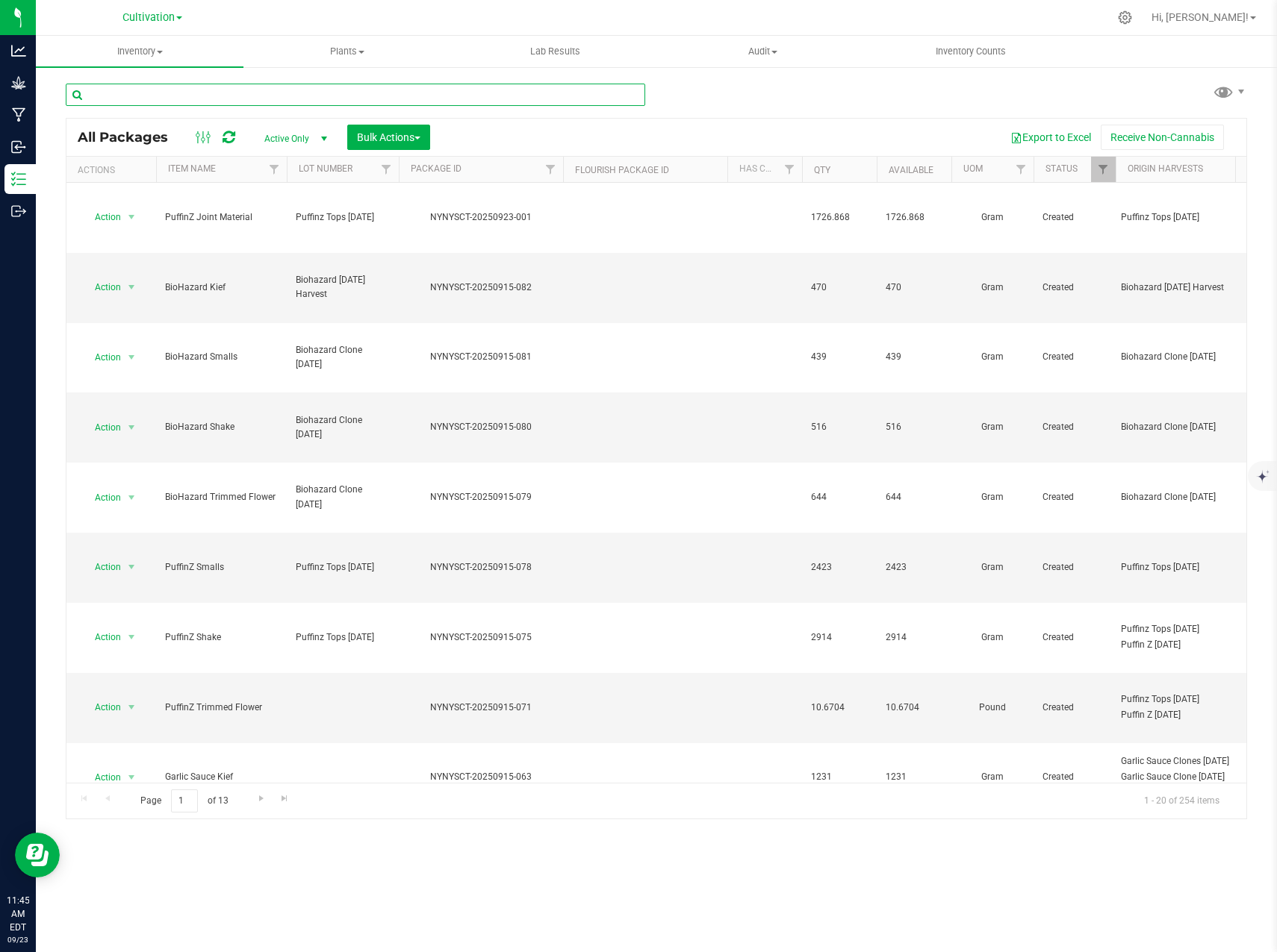
click at [219, 98] on input "text" at bounding box center [355, 94] width 579 height 23
type input "NYNYSCT-20250423-013"
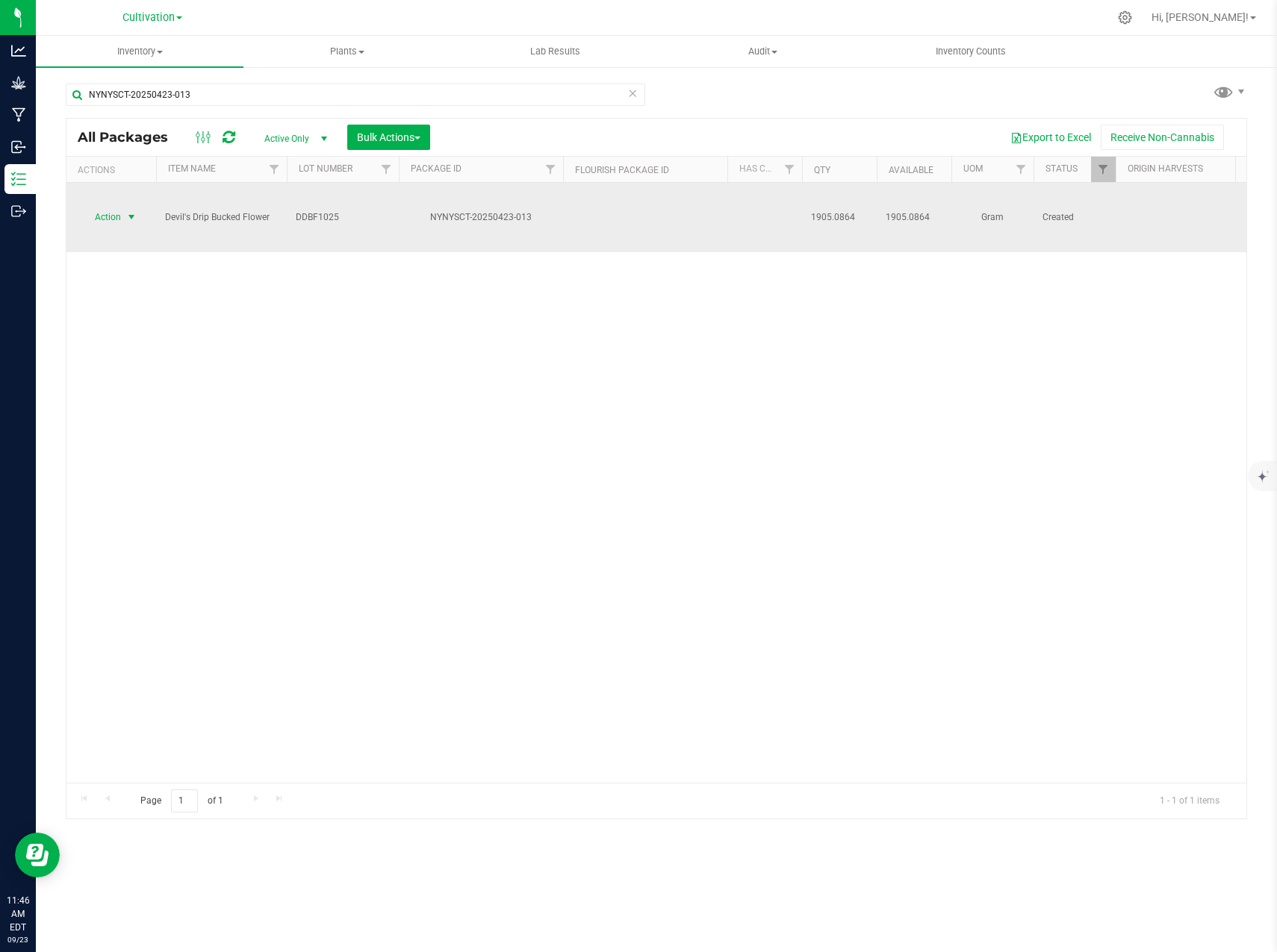
click at [131, 211] on span "select" at bounding box center [131, 217] width 12 height 12
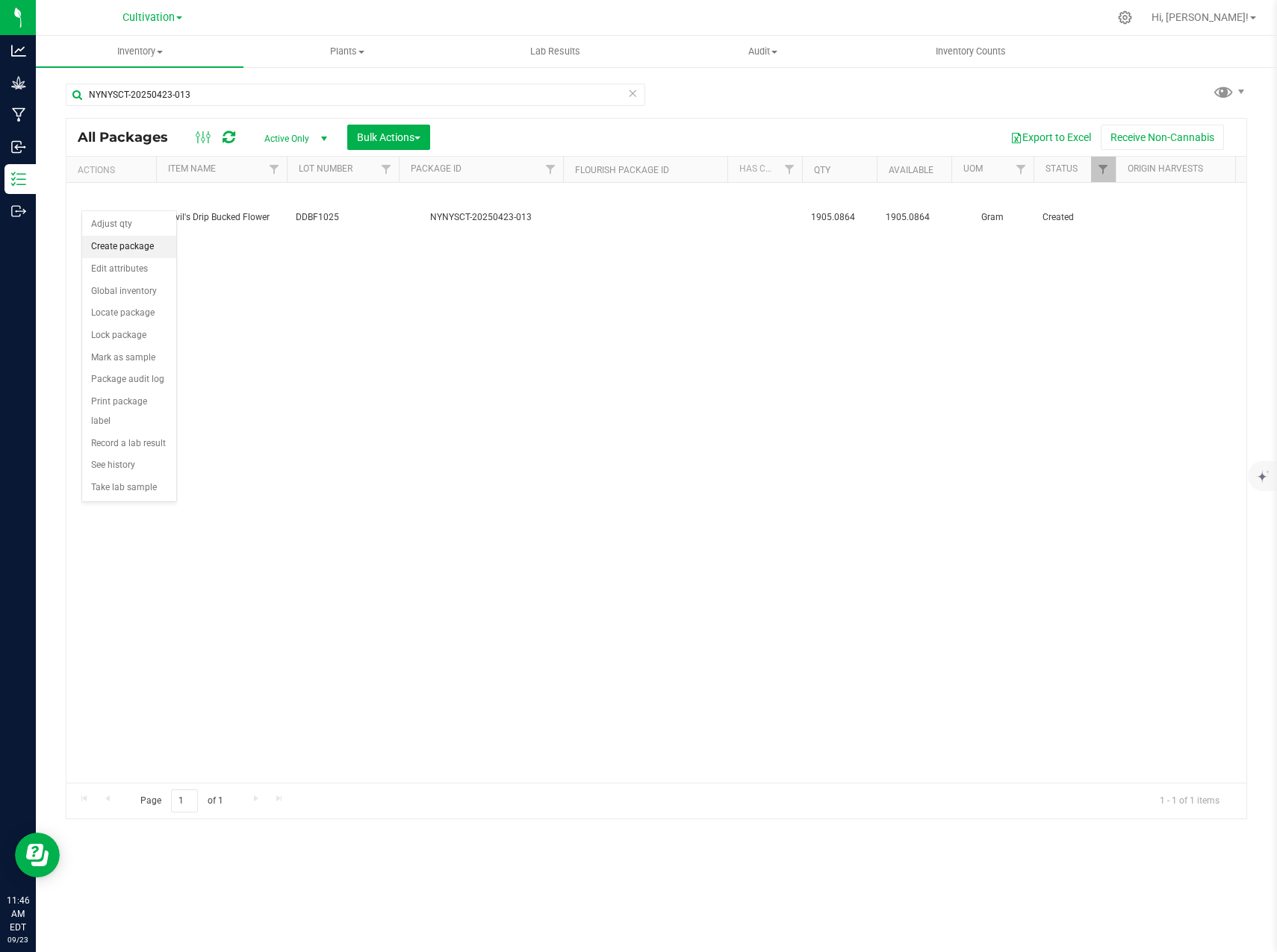
click at [137, 248] on li "Create package" at bounding box center [129, 247] width 94 height 23
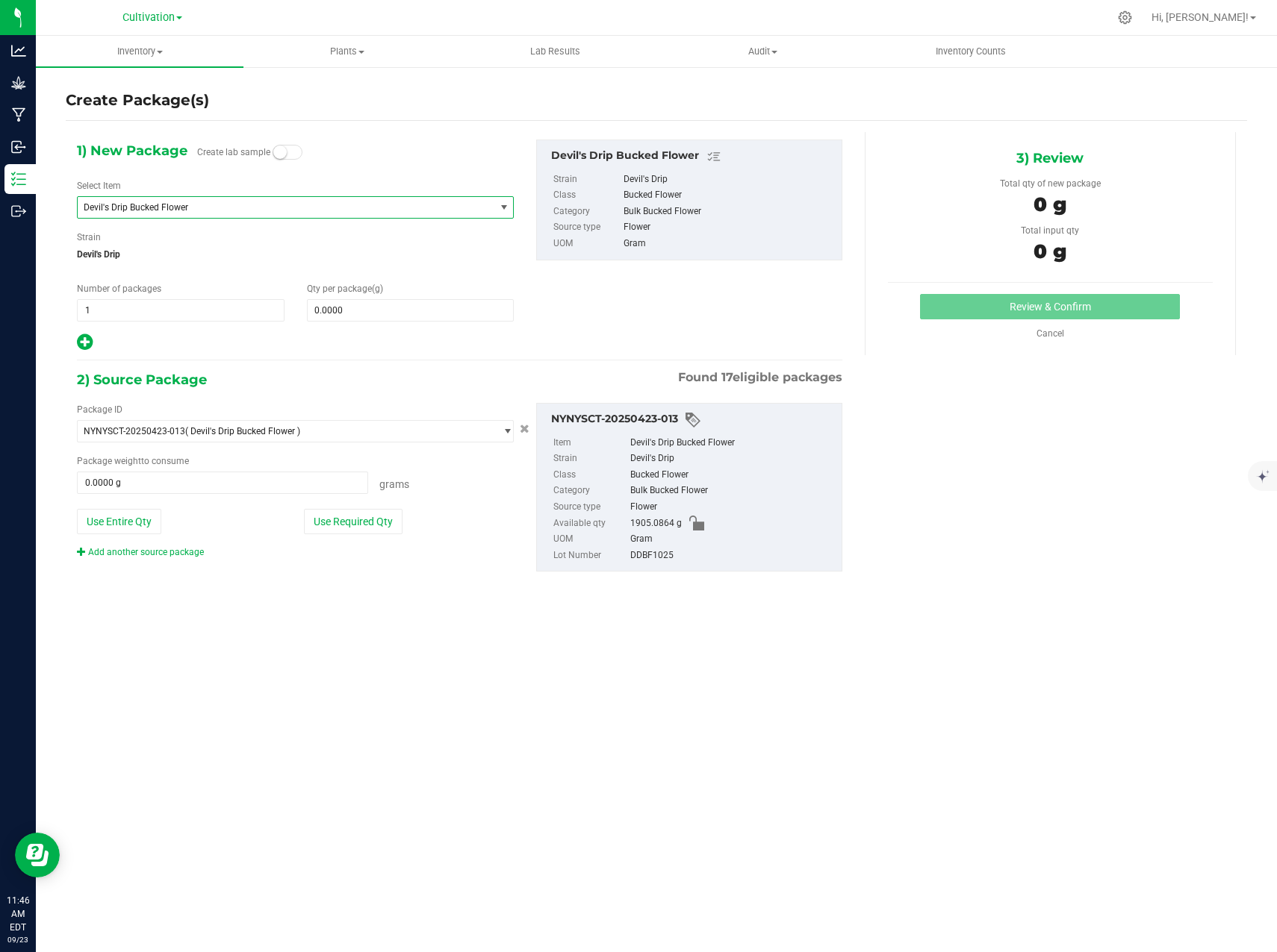
click at [393, 204] on span "Devil's Drip Bucked Flower" at bounding box center [277, 208] width 389 height 10
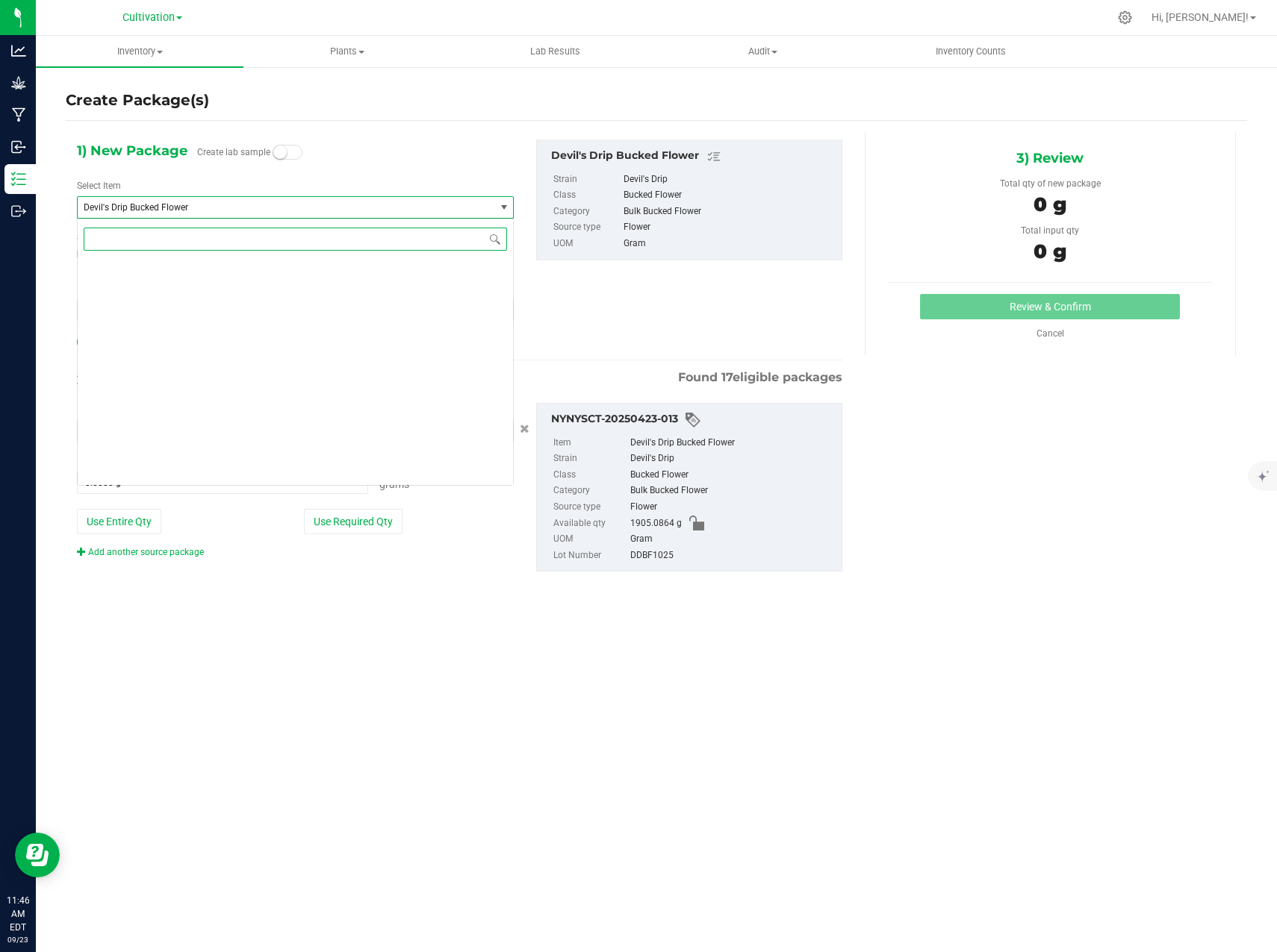
scroll to position [648, 0]
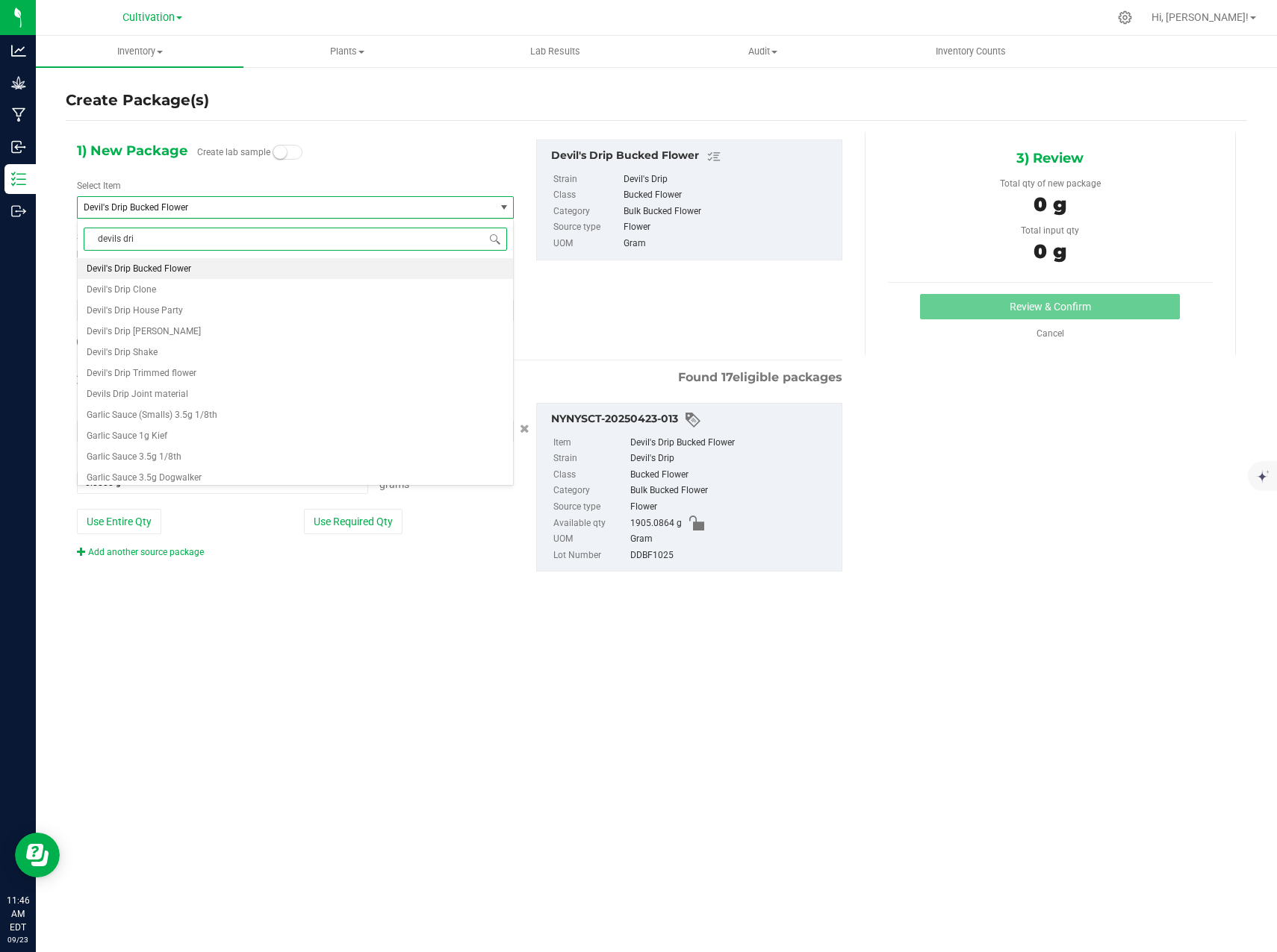
type input "devils drip"
click at [393, 264] on li "Devils Drip Joint material" at bounding box center [295, 268] width 435 height 21
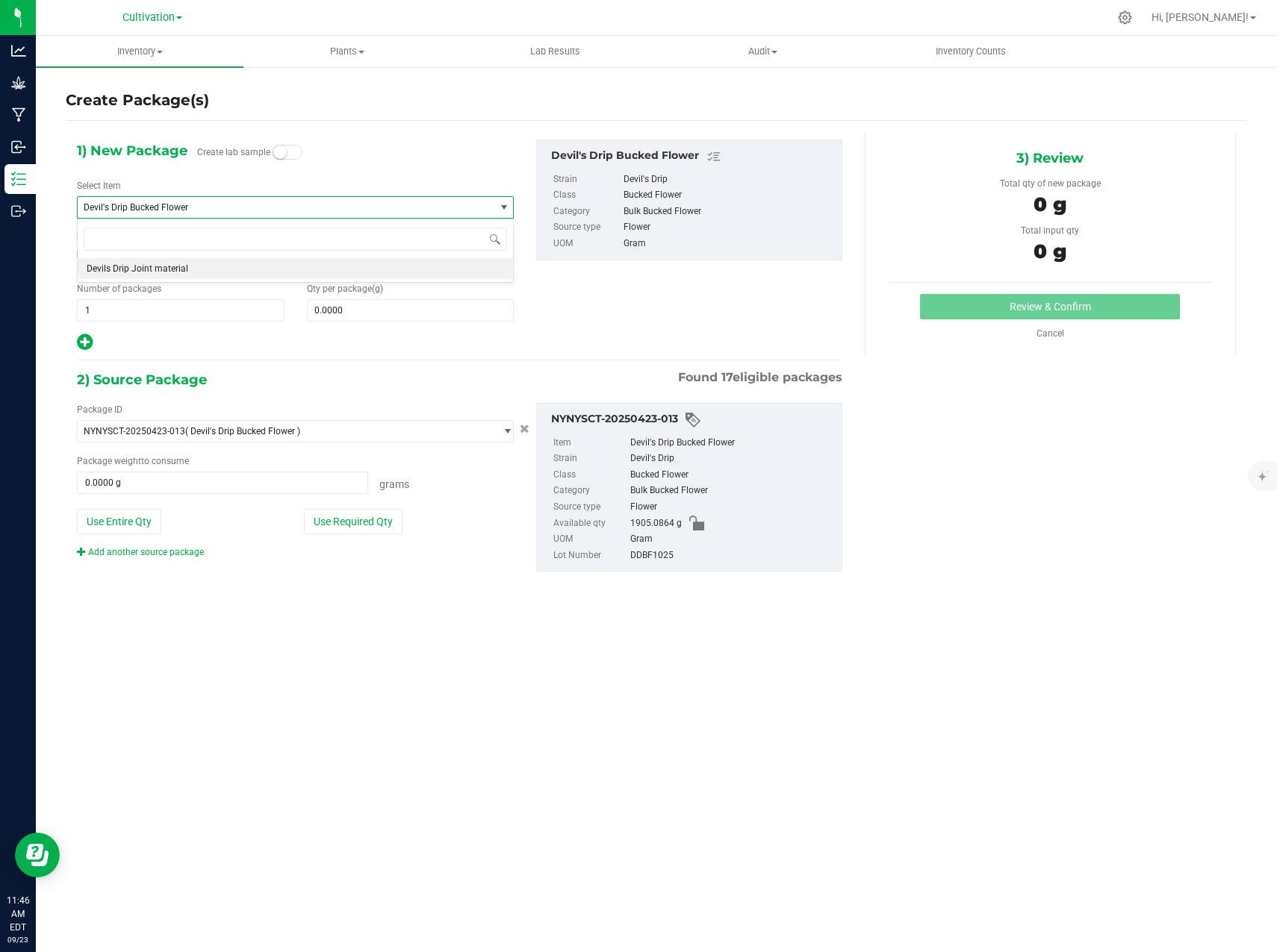
type input "0.0000"
click at [333, 304] on span at bounding box center [410, 310] width 208 height 23
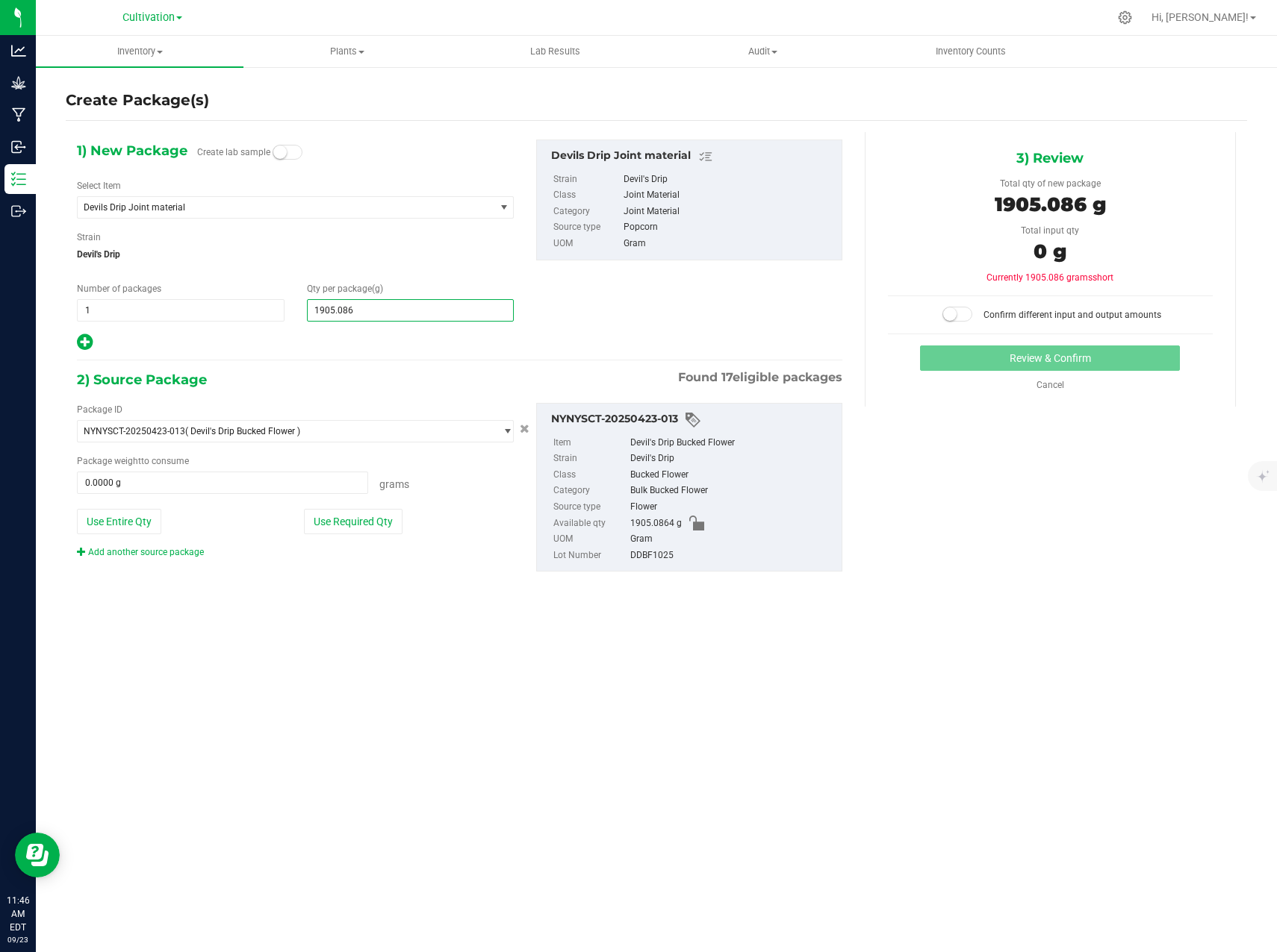
type input "1905.0864"
type input "1,905.0864"
click at [433, 403] on div "Package ID" at bounding box center [295, 410] width 437 height 13
click at [357, 527] on button "Use Required Qty" at bounding box center [352, 522] width 98 height 25
type input "1905.0864 g"
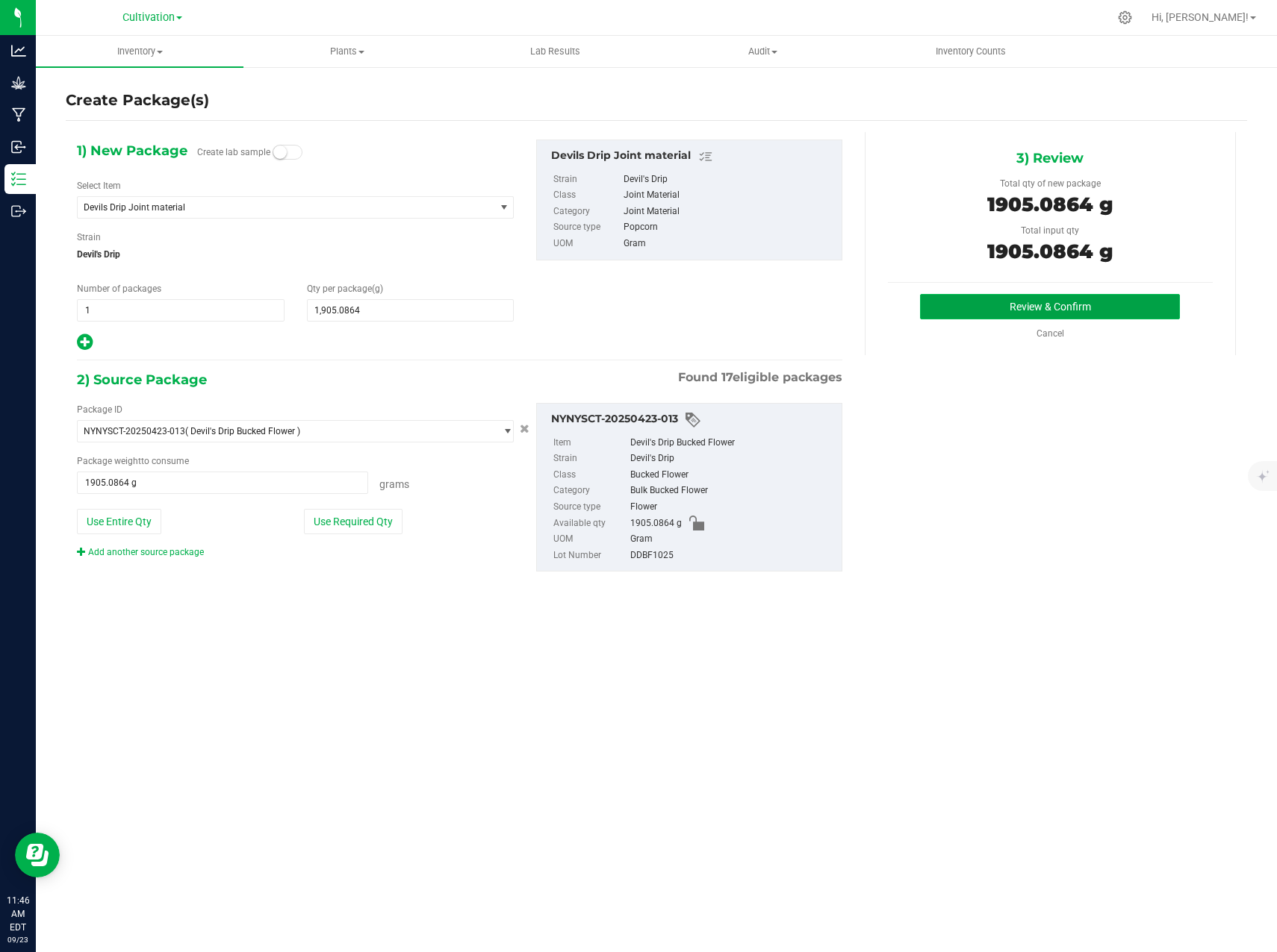
click at [1053, 305] on button "Review & Confirm" at bounding box center [1049, 307] width 260 height 25
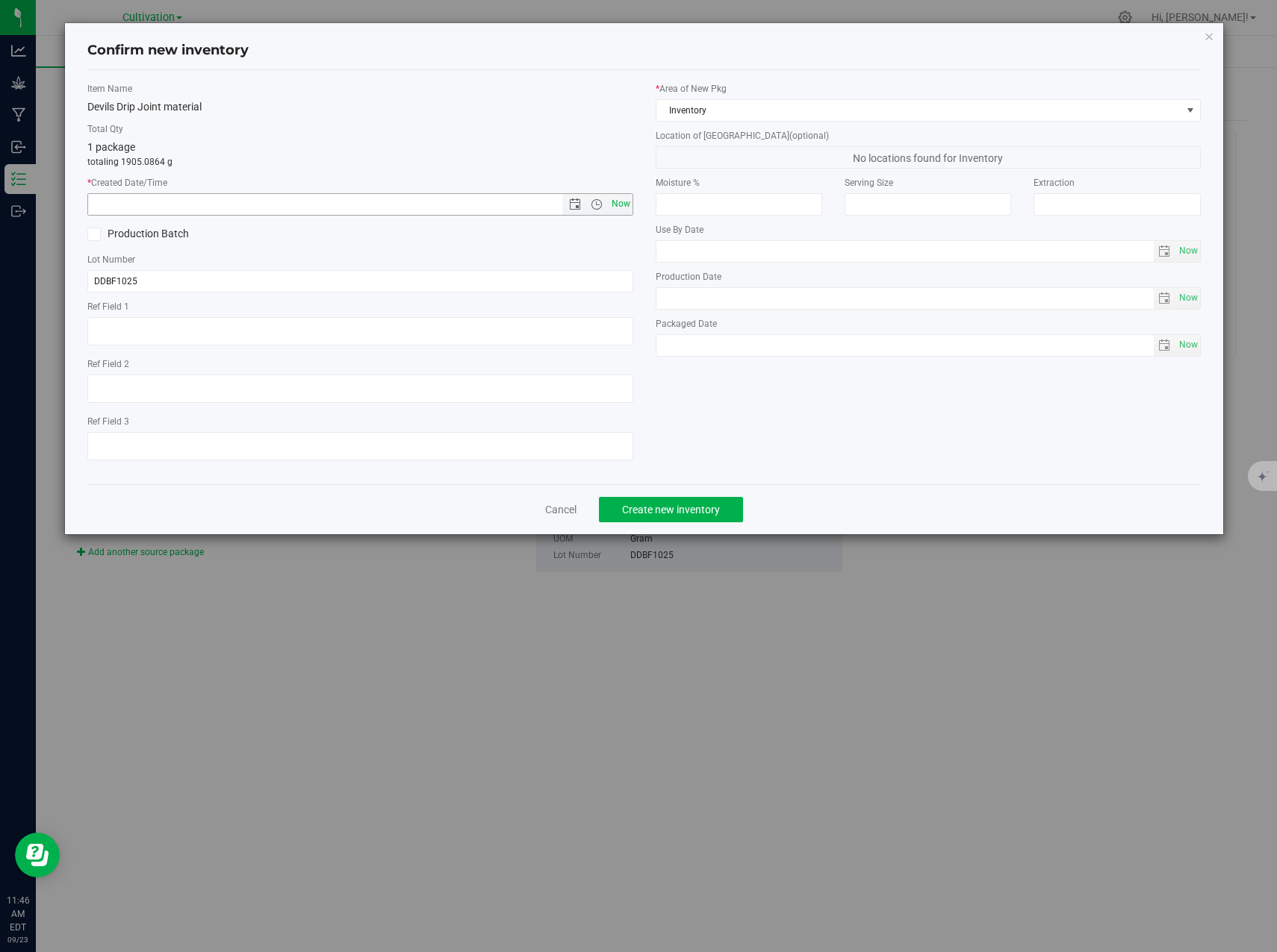
click at [620, 203] on span "Now" at bounding box center [620, 204] width 25 height 22
type input "9/23/2025 11:46 AM"
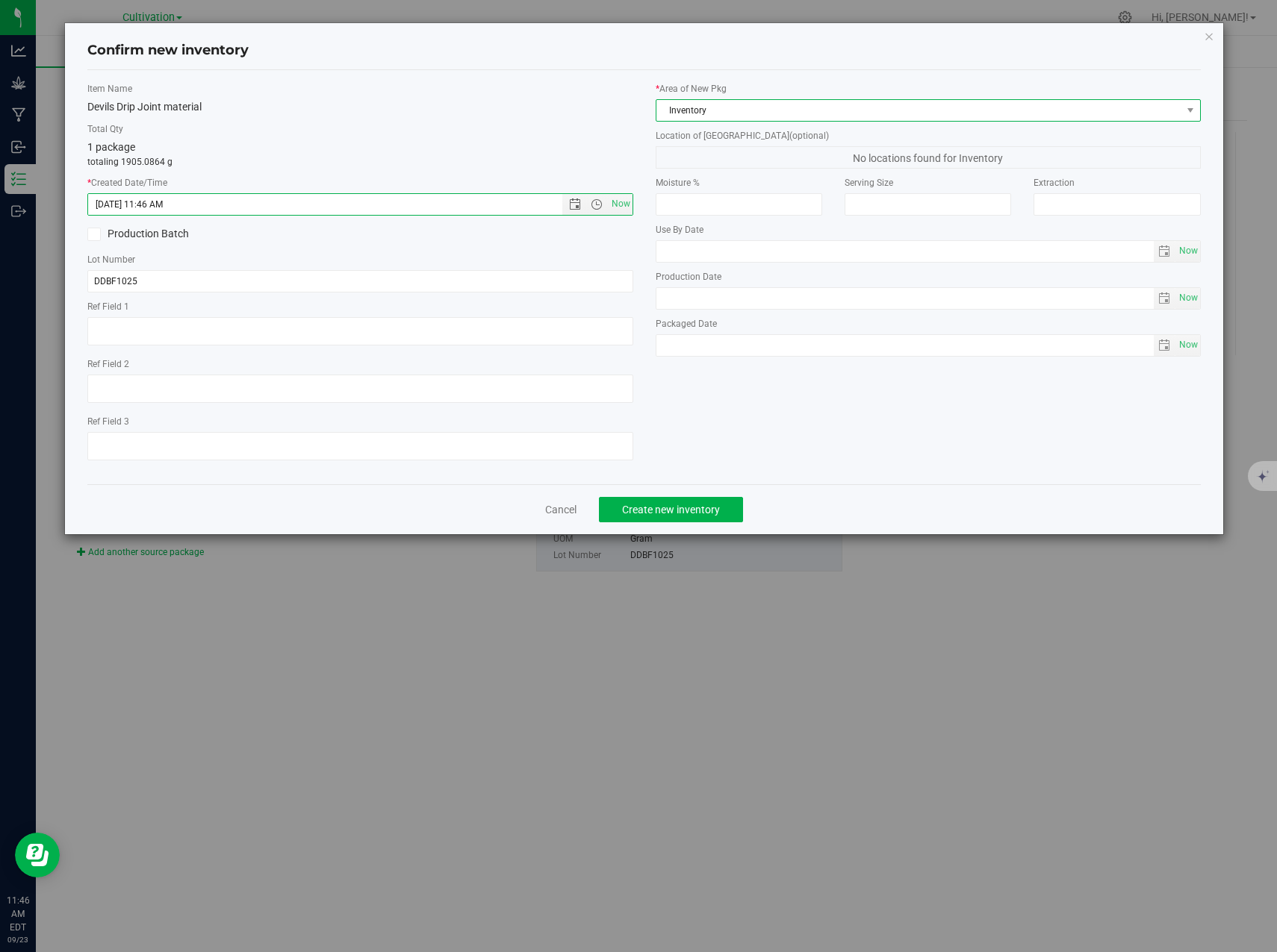
click at [819, 110] on span "Inventory" at bounding box center [919, 110] width 525 height 21
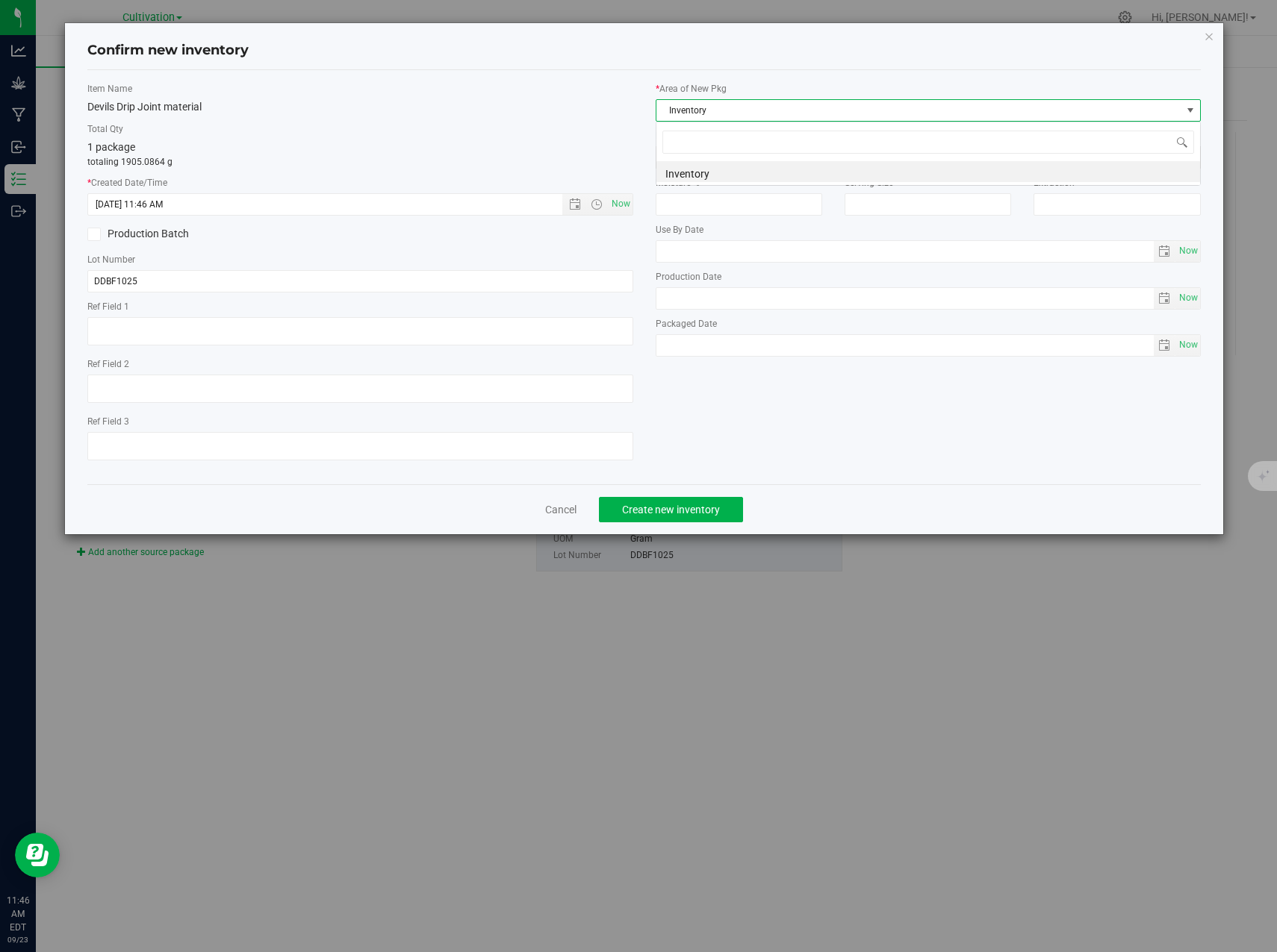
scroll to position [23, 546]
click at [819, 110] on span "Inventory" at bounding box center [919, 110] width 525 height 21
click at [1208, 35] on icon "button" at bounding box center [1209, 35] width 10 height 18
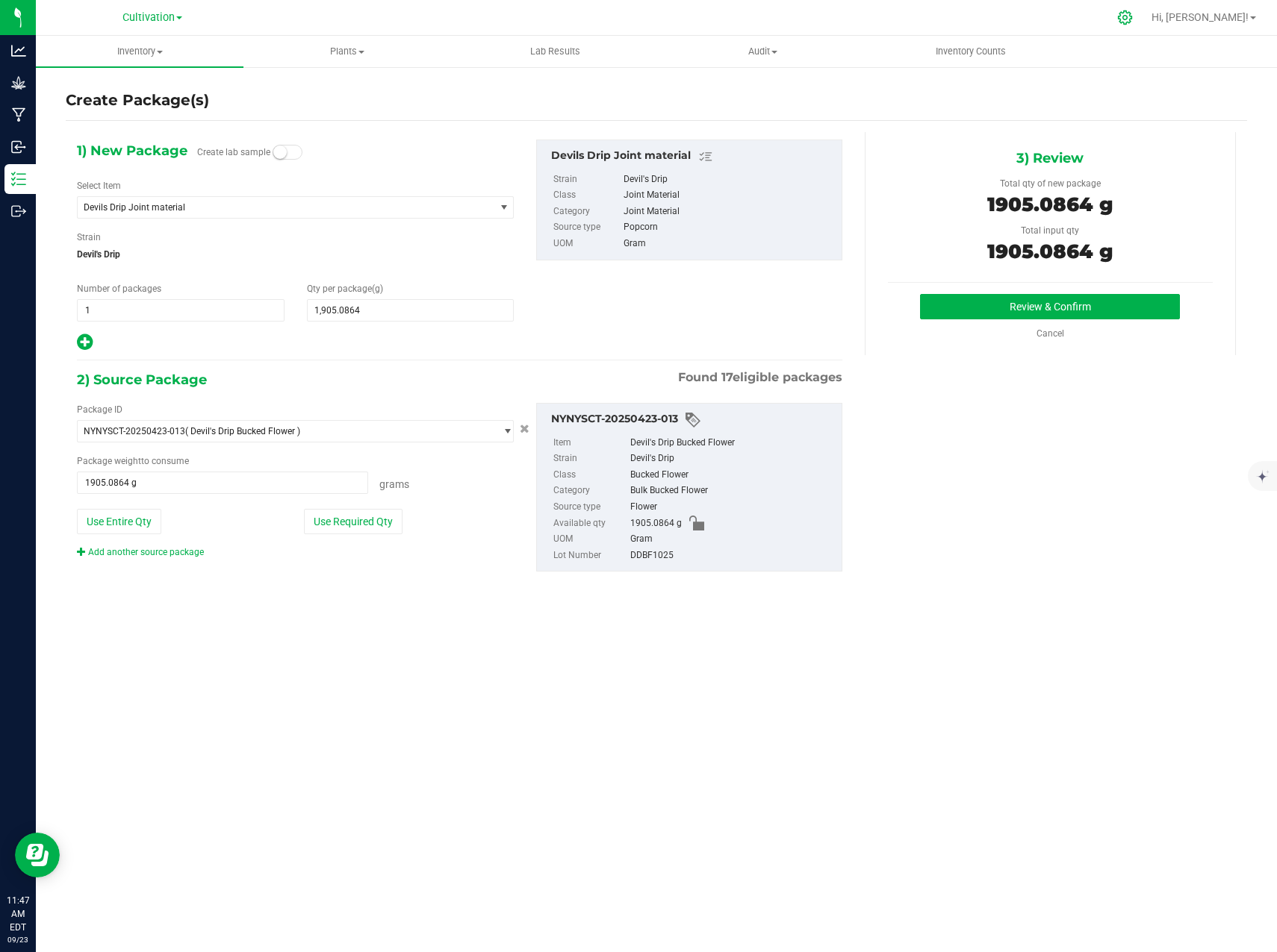
click at [1132, 21] on icon at bounding box center [1125, 18] width 16 height 16
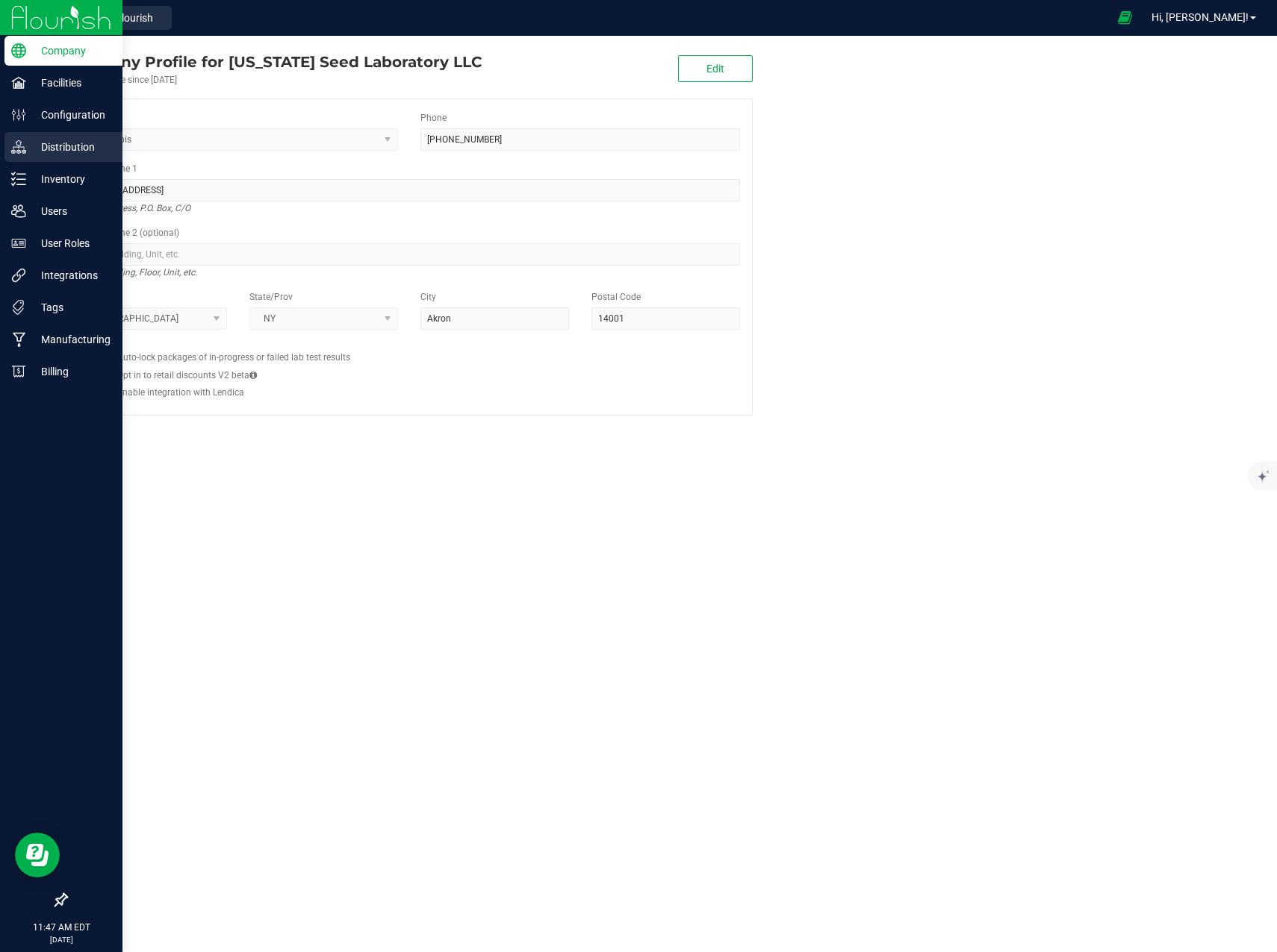
click at [26, 152] on p "Distribution" at bounding box center [71, 146] width 90 height 18
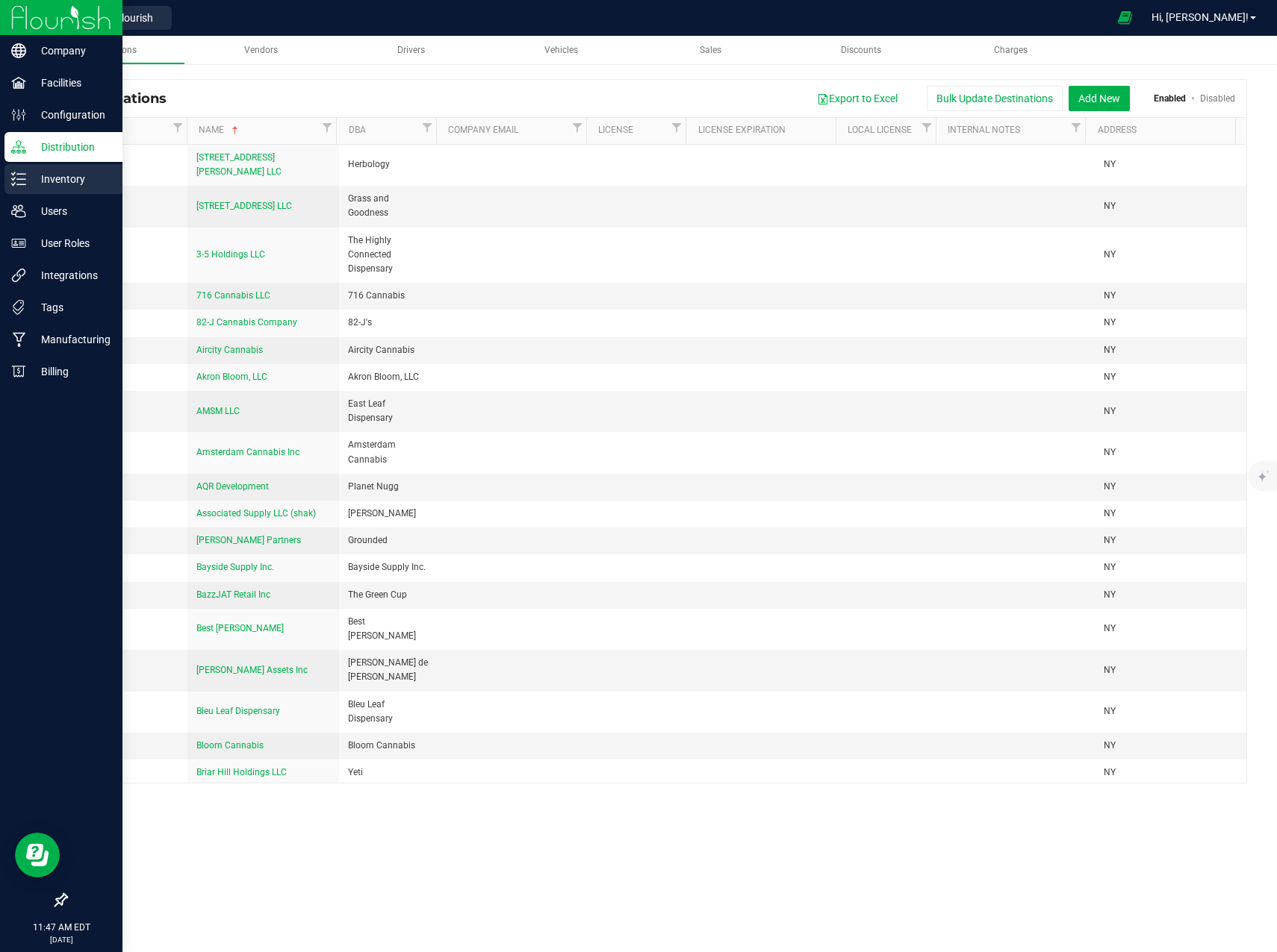
click at [40, 176] on p "Inventory" at bounding box center [71, 178] width 90 height 18
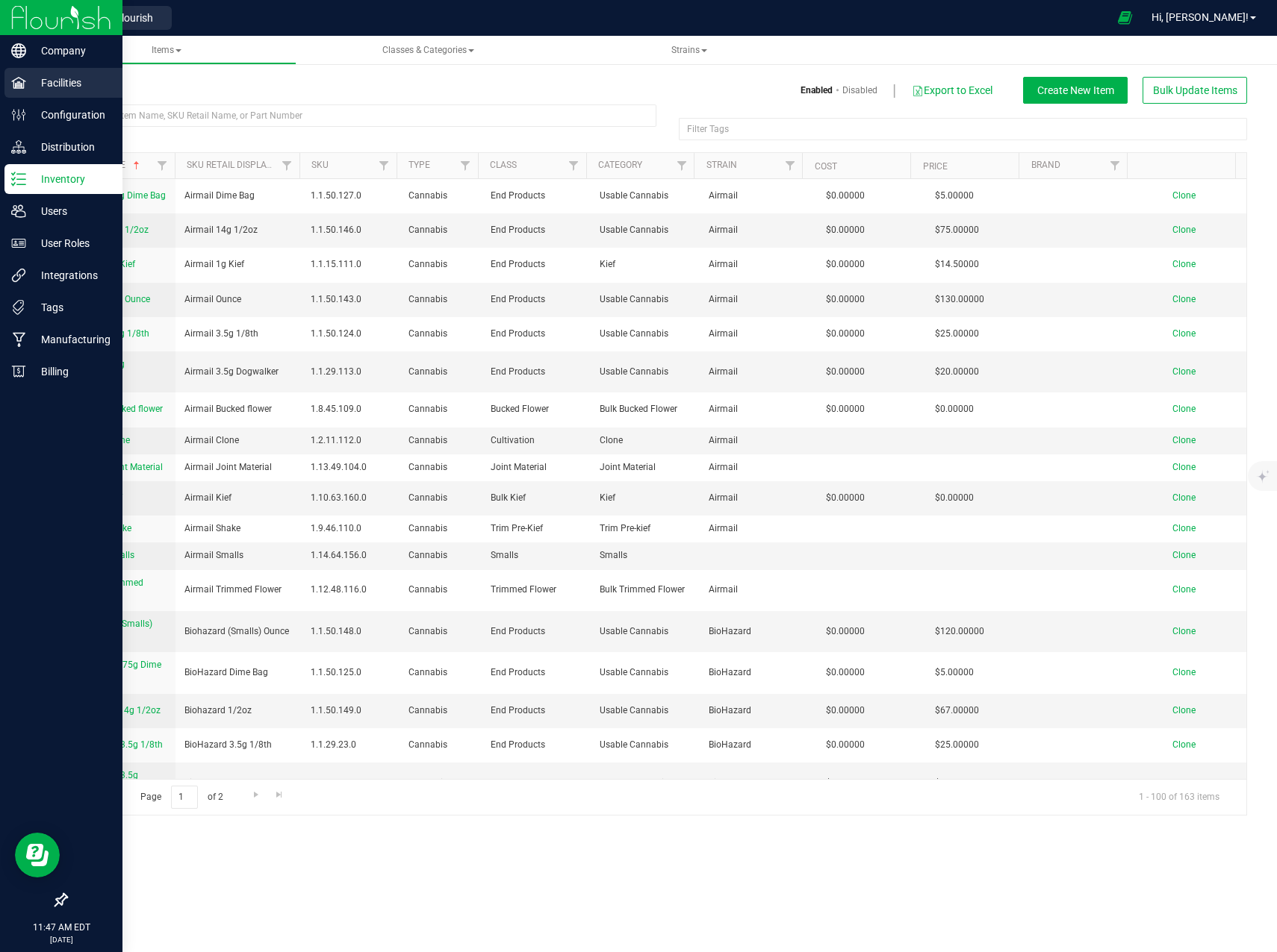
click at [41, 83] on p "Facilities" at bounding box center [71, 82] width 90 height 18
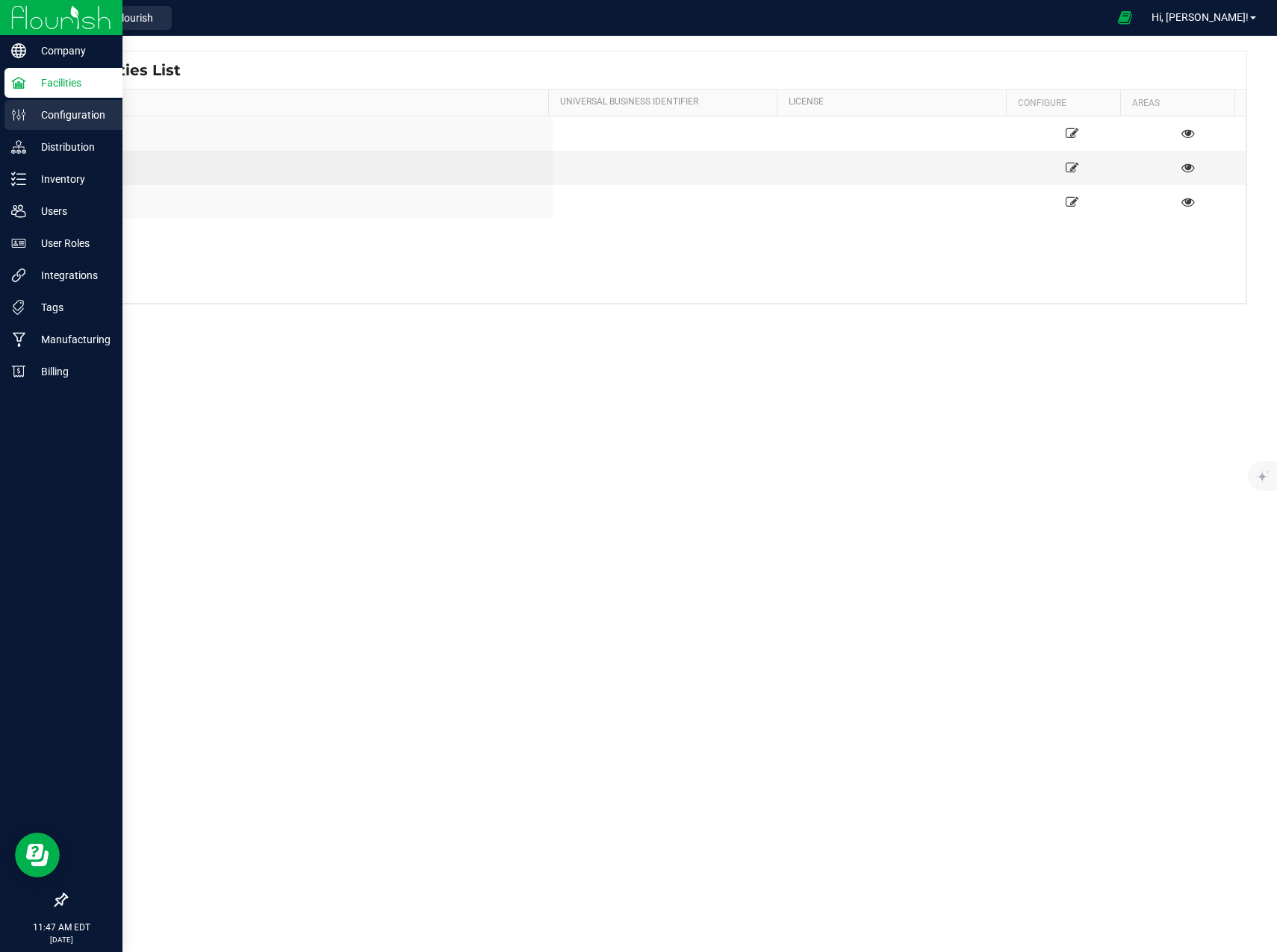
click at [25, 108] on icon at bounding box center [18, 115] width 15 height 15
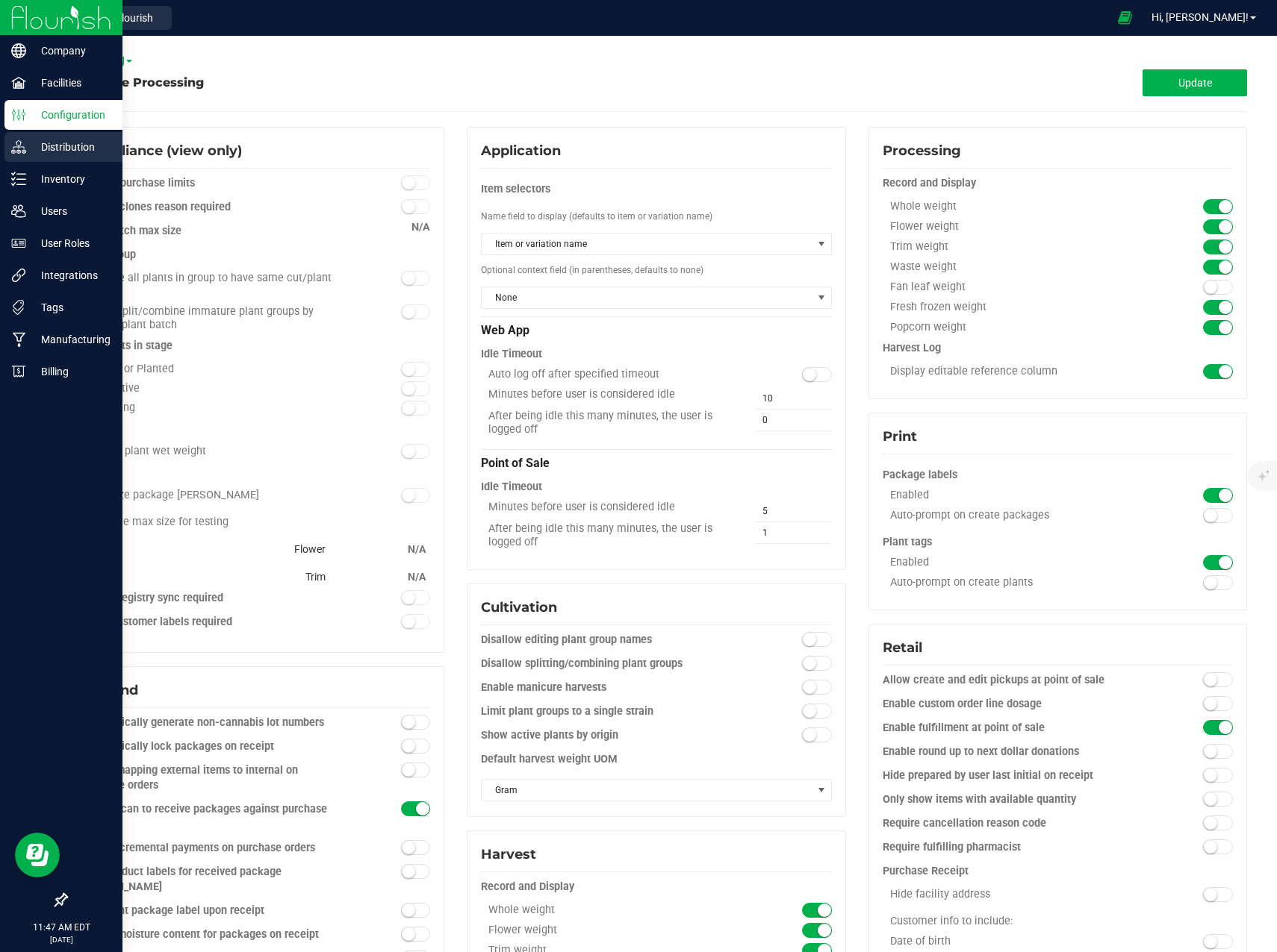
click at [33, 151] on p "Distribution" at bounding box center [71, 146] width 90 height 18
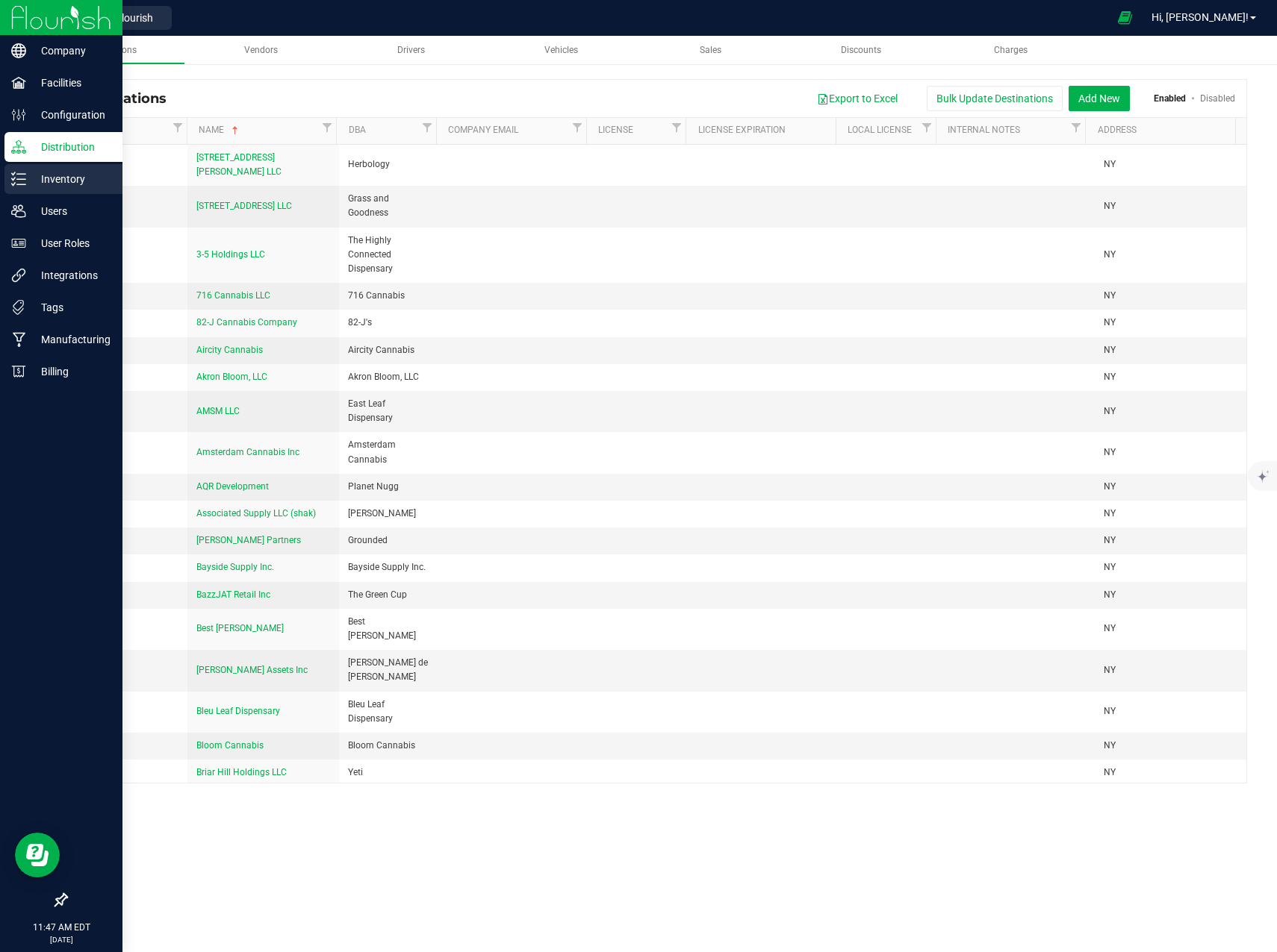
click at [23, 179] on line at bounding box center [21, 179] width 8 height 0
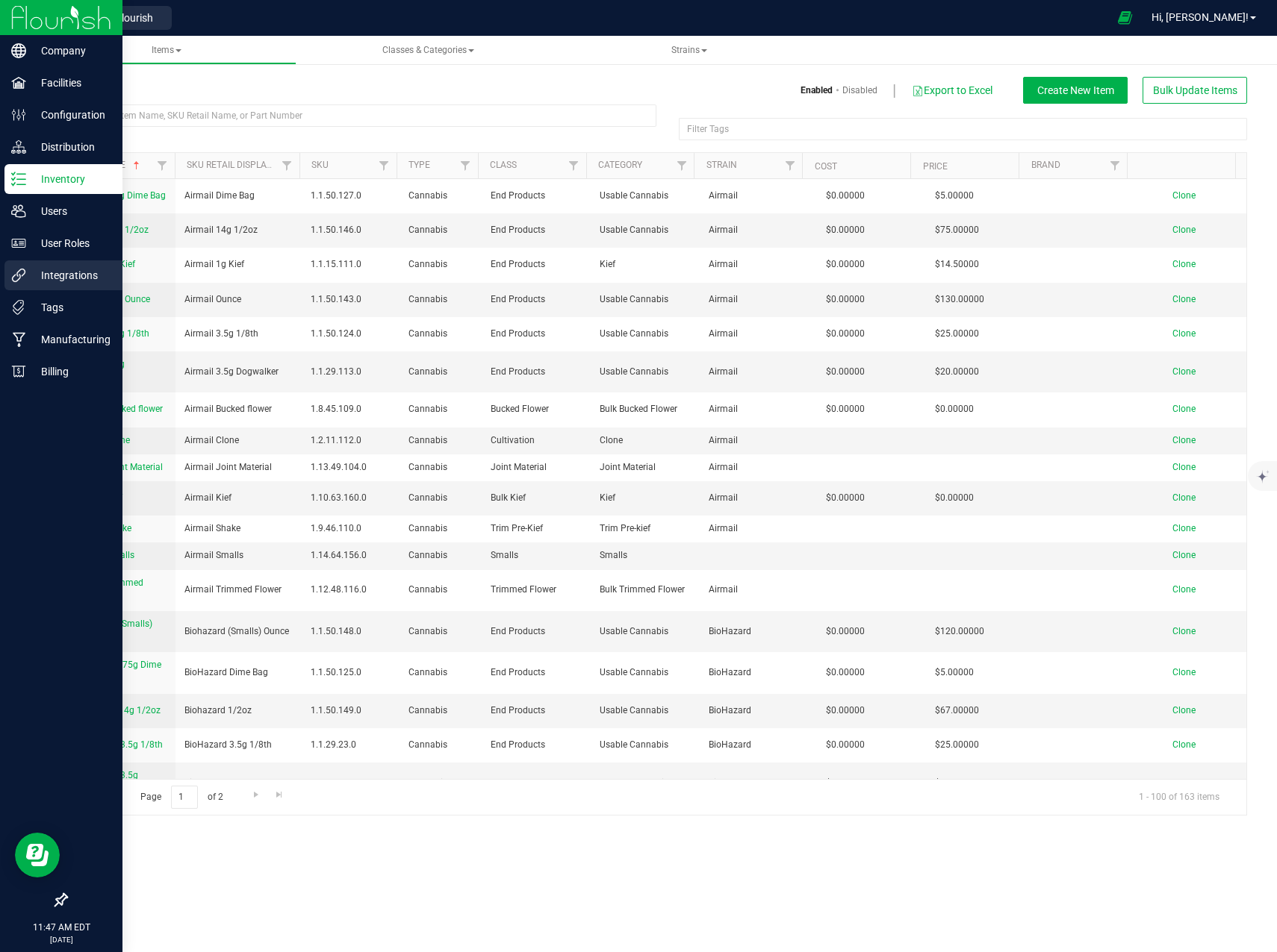
click at [37, 281] on p "Integrations" at bounding box center [71, 275] width 90 height 18
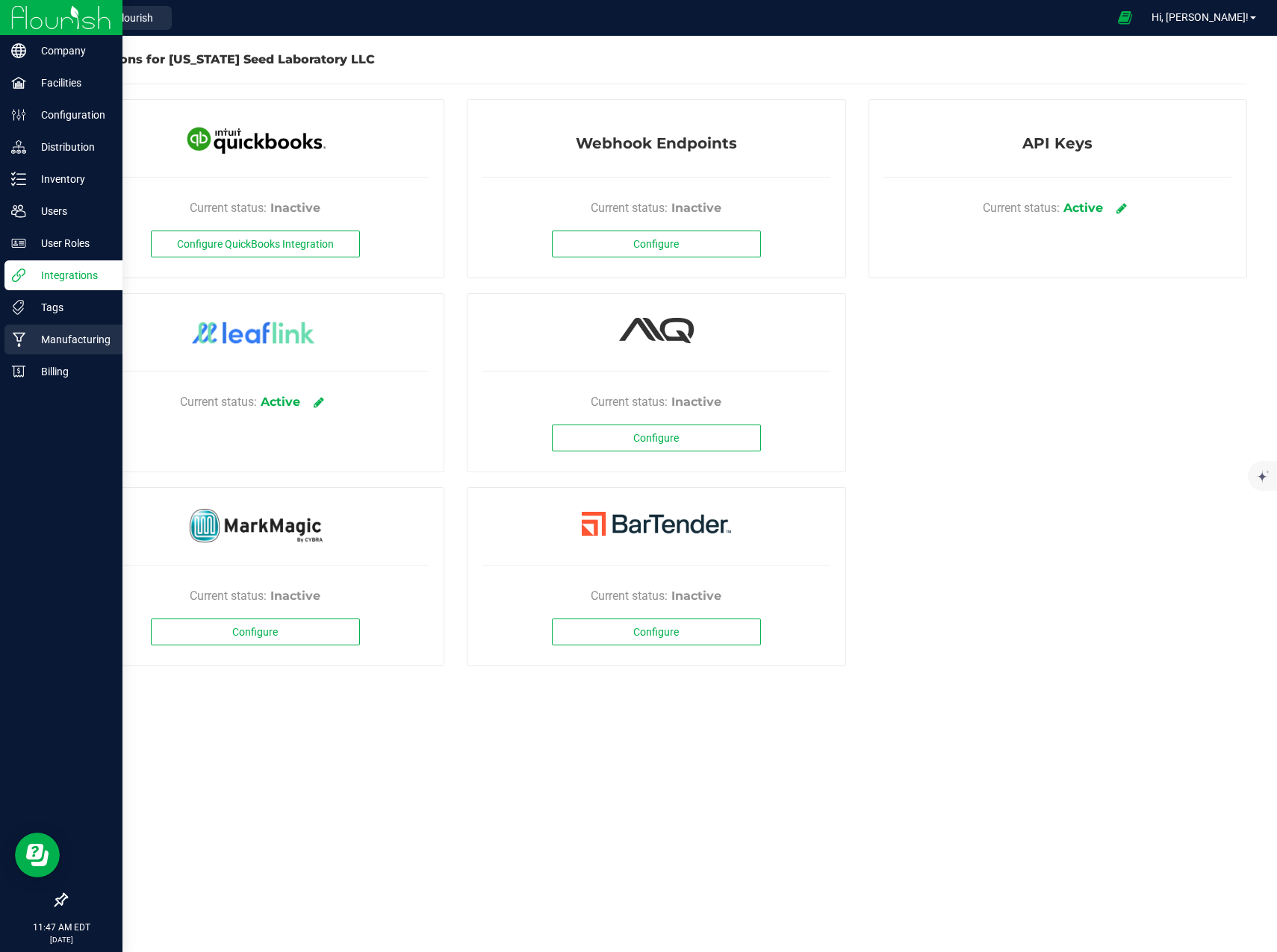
click at [48, 339] on p "Manufacturing" at bounding box center [71, 339] width 90 height 18
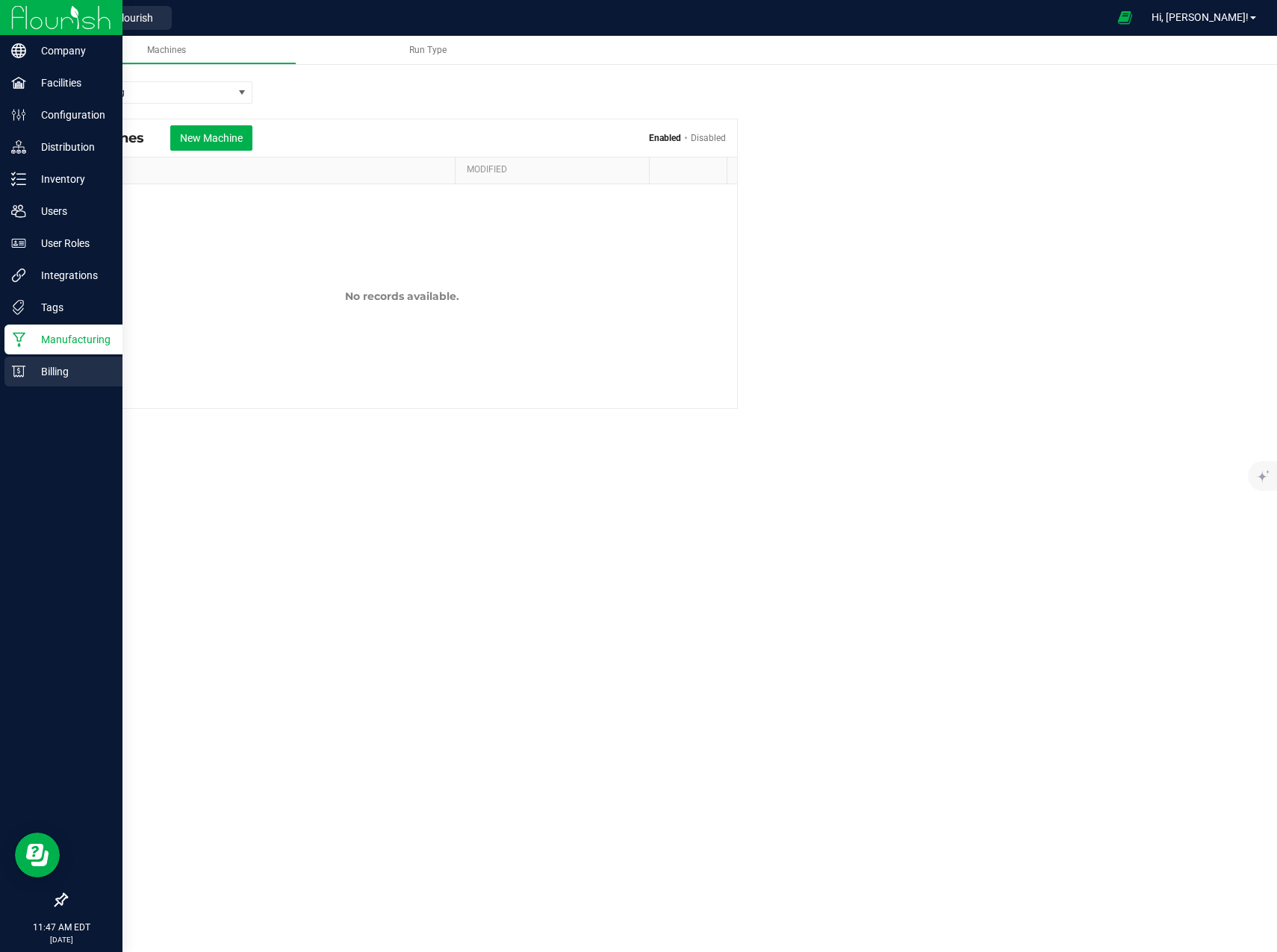
click at [33, 370] on p "Billing" at bounding box center [71, 371] width 90 height 18
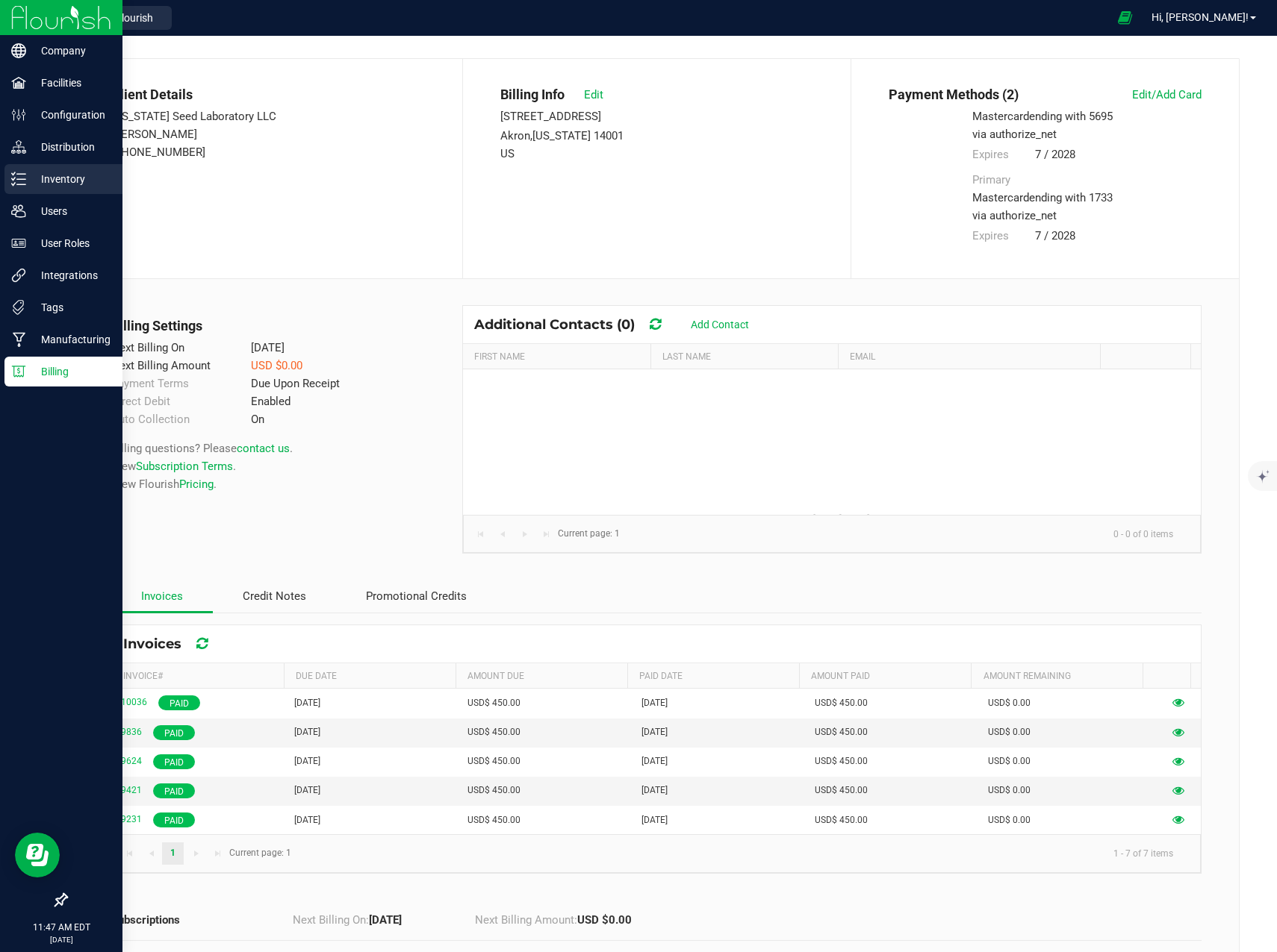
click at [76, 189] on div "Inventory" at bounding box center [63, 179] width 118 height 30
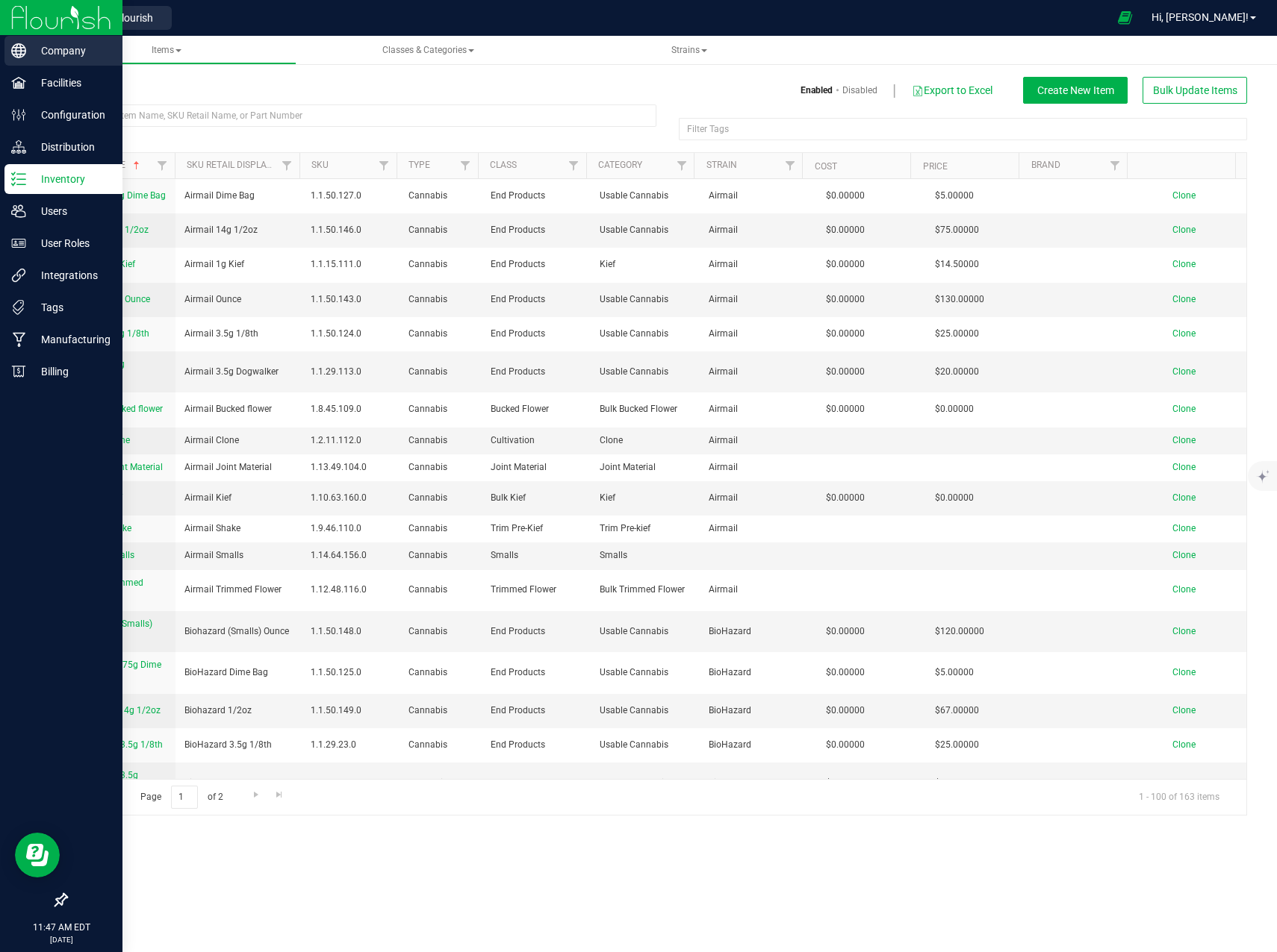
click at [90, 61] on div "Company" at bounding box center [63, 51] width 118 height 30
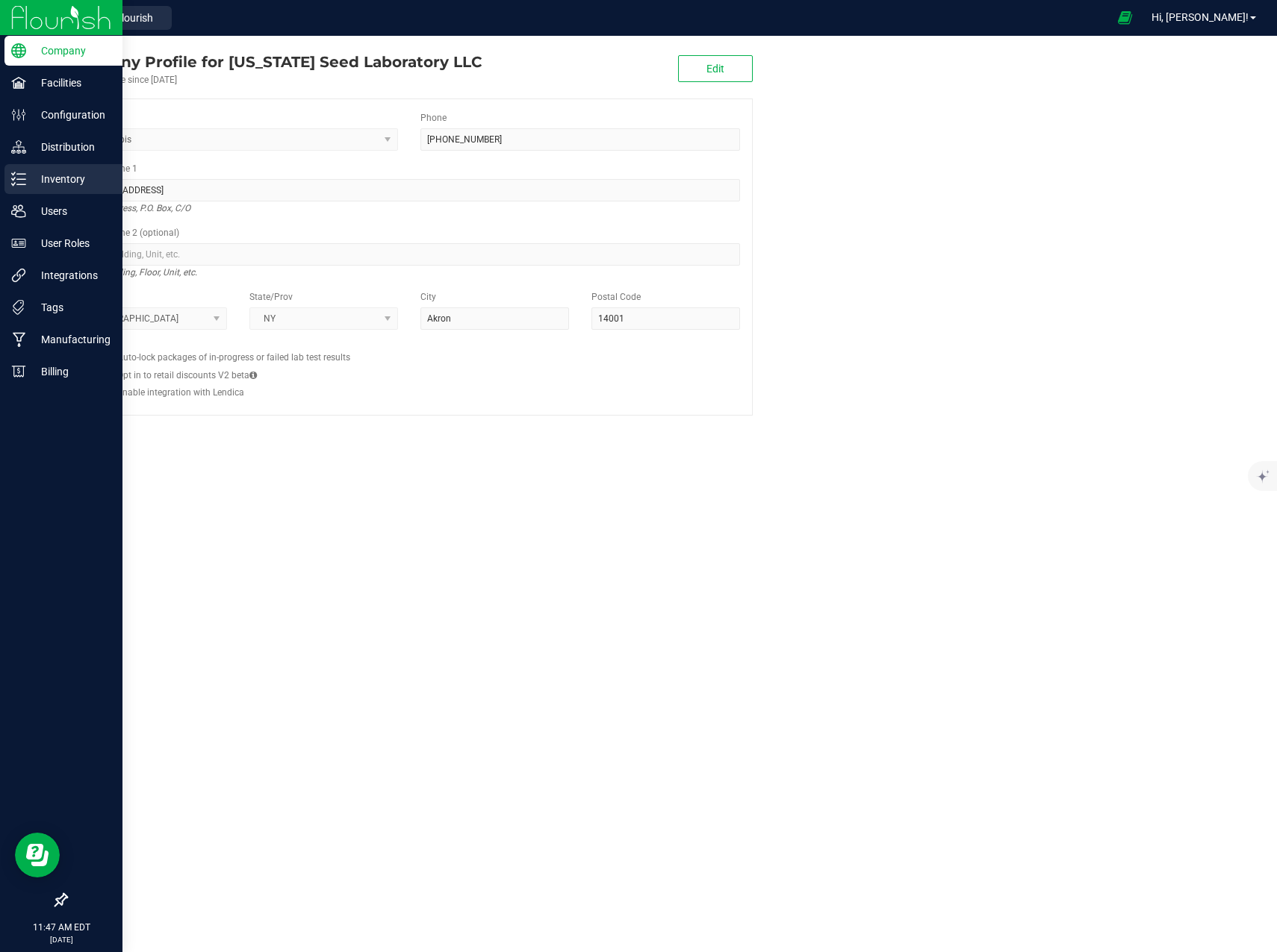
click at [22, 183] on icon at bounding box center [18, 179] width 15 height 15
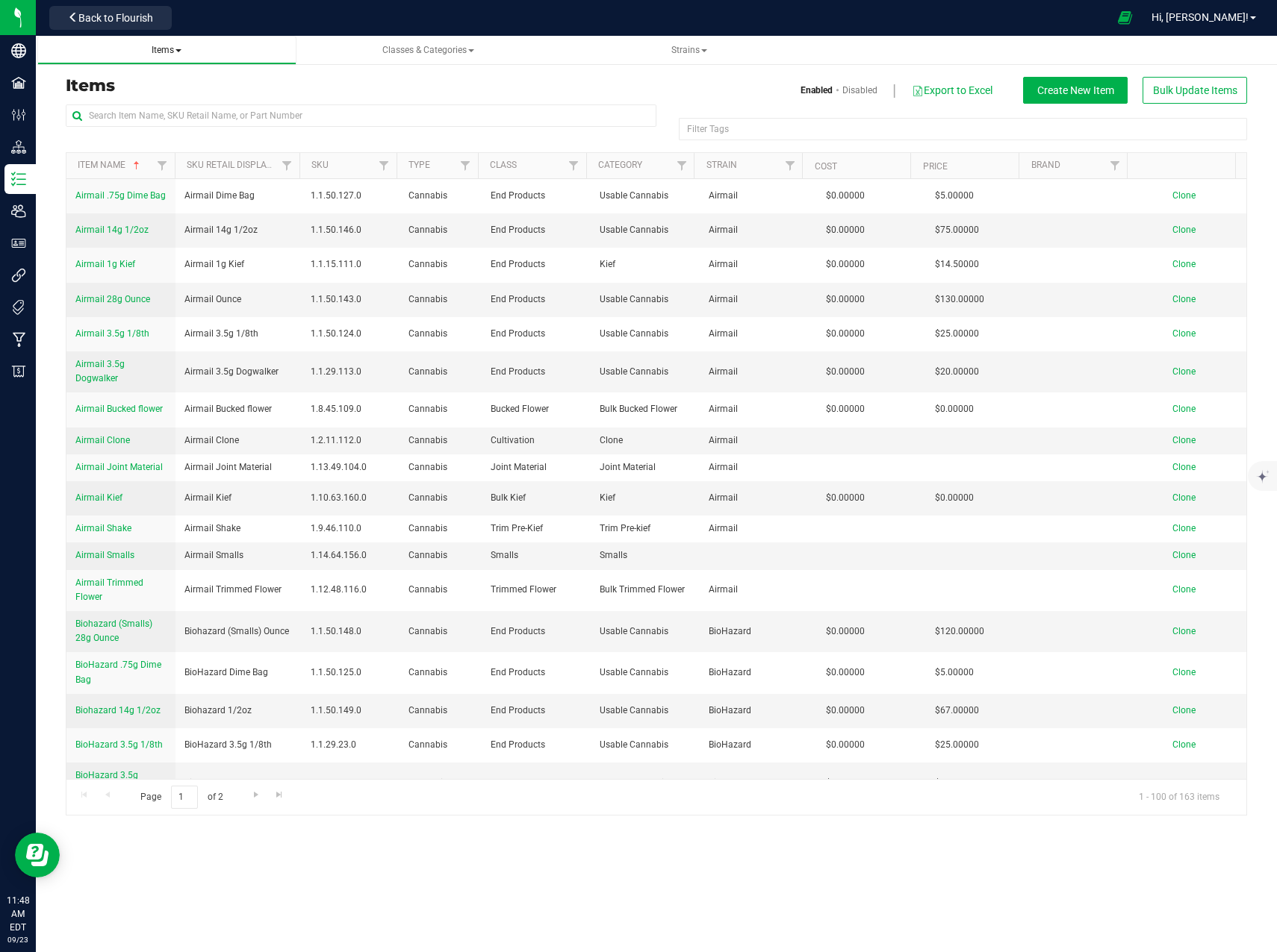
click at [181, 48] on span "Items" at bounding box center [166, 50] width 30 height 10
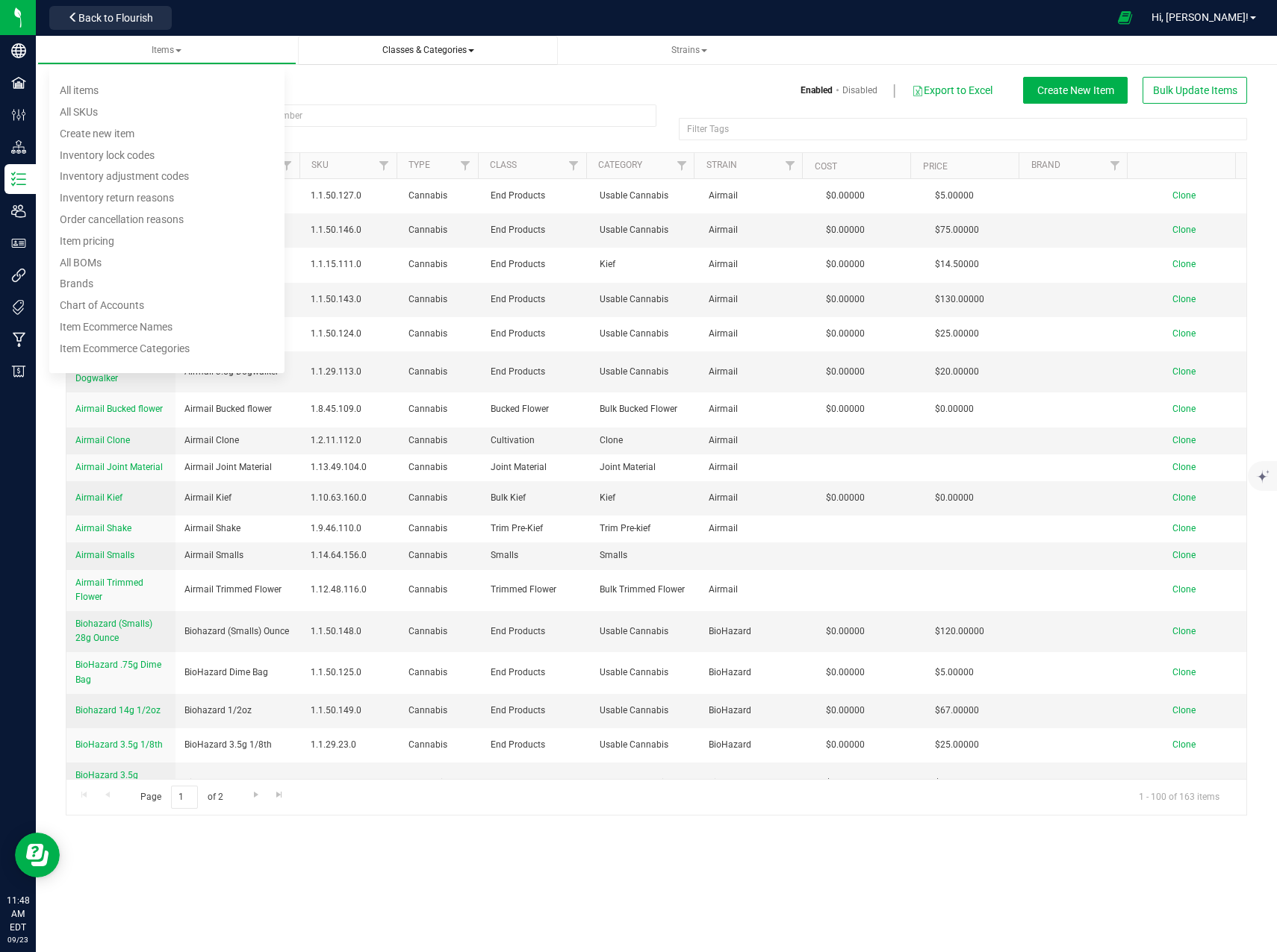
click at [468, 49] on span "Classes & Categories" at bounding box center [428, 50] width 92 height 10
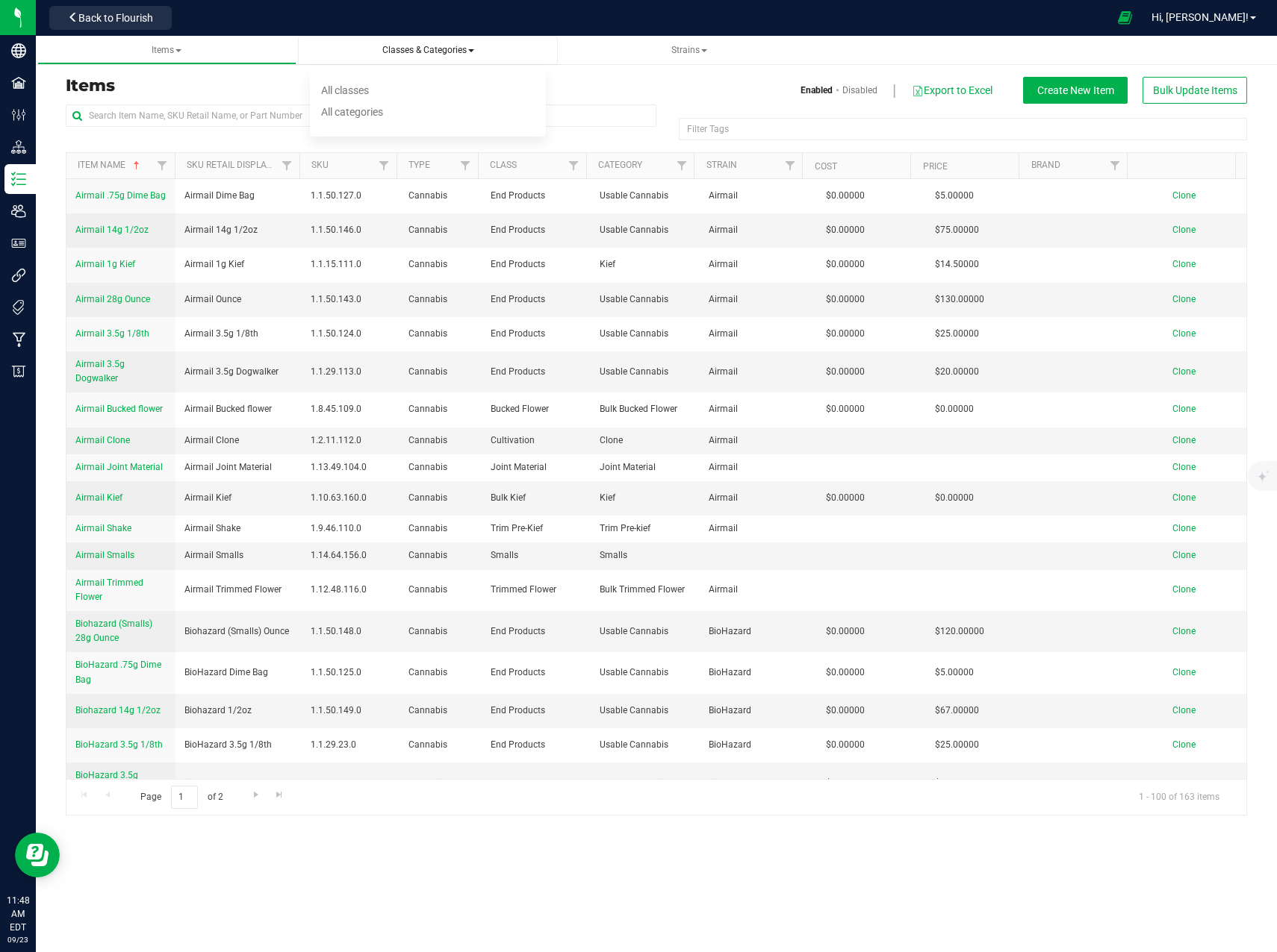
click at [468, 49] on span "Classes & Categories" at bounding box center [428, 50] width 92 height 10
click at [713, 52] on span "Strains" at bounding box center [689, 50] width 236 height 13
click at [704, 51] on span at bounding box center [704, 51] width 6 height 3
click at [165, 51] on span "Items" at bounding box center [166, 50] width 30 height 10
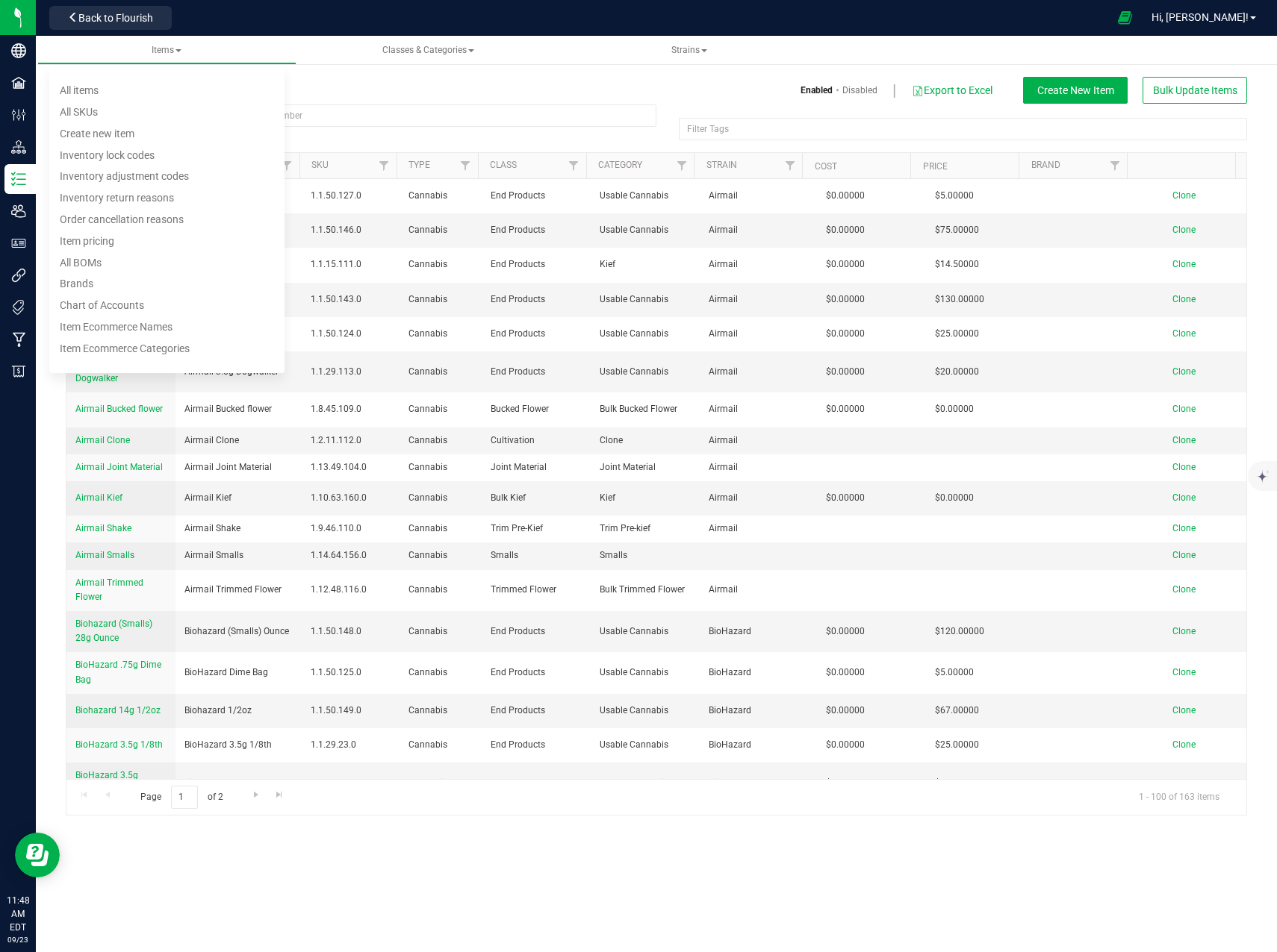
click at [330, 87] on h3 "Items" at bounding box center [355, 85] width 579 height 18
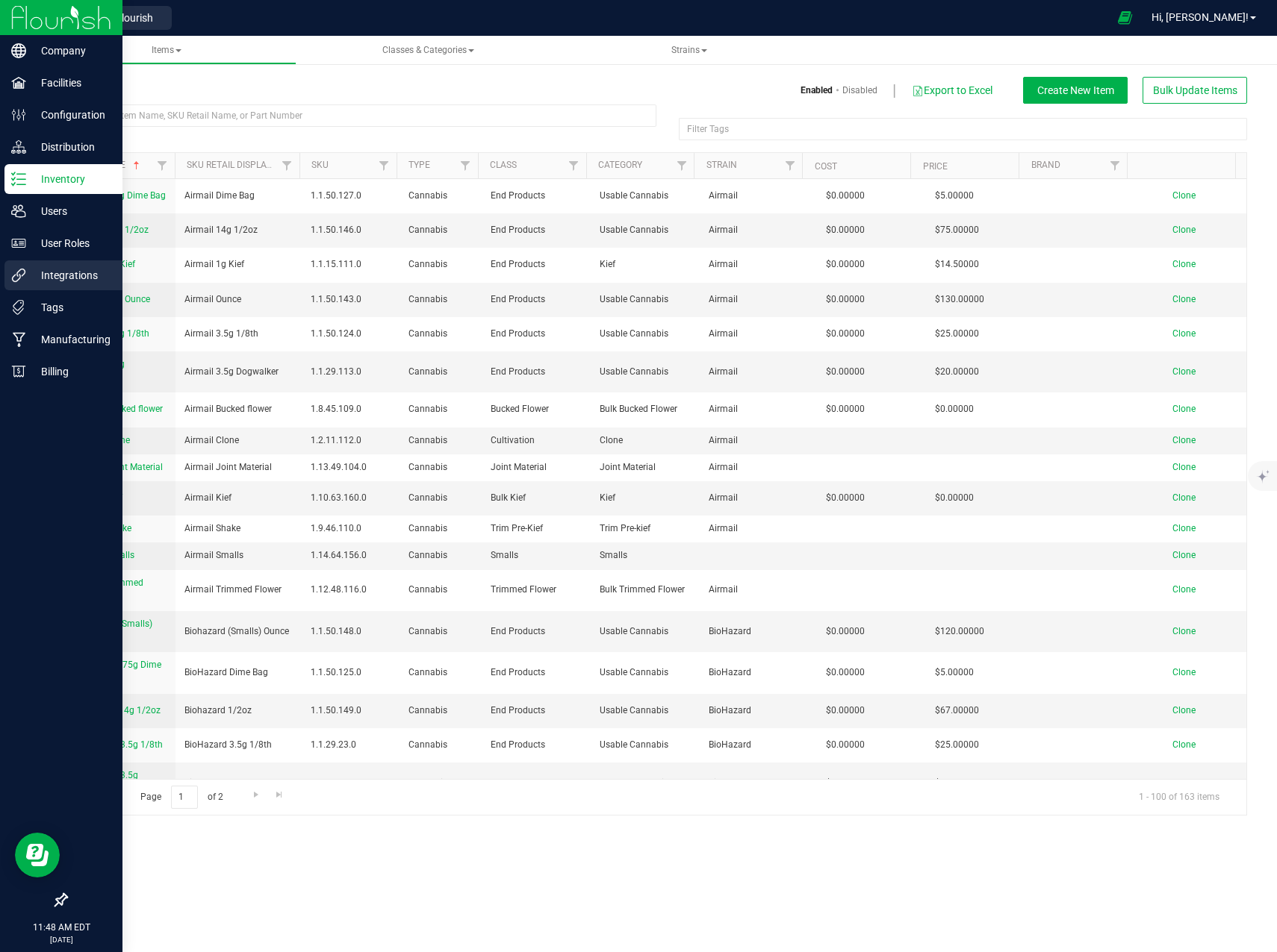
click at [30, 276] on p "Integrations" at bounding box center [71, 275] width 90 height 18
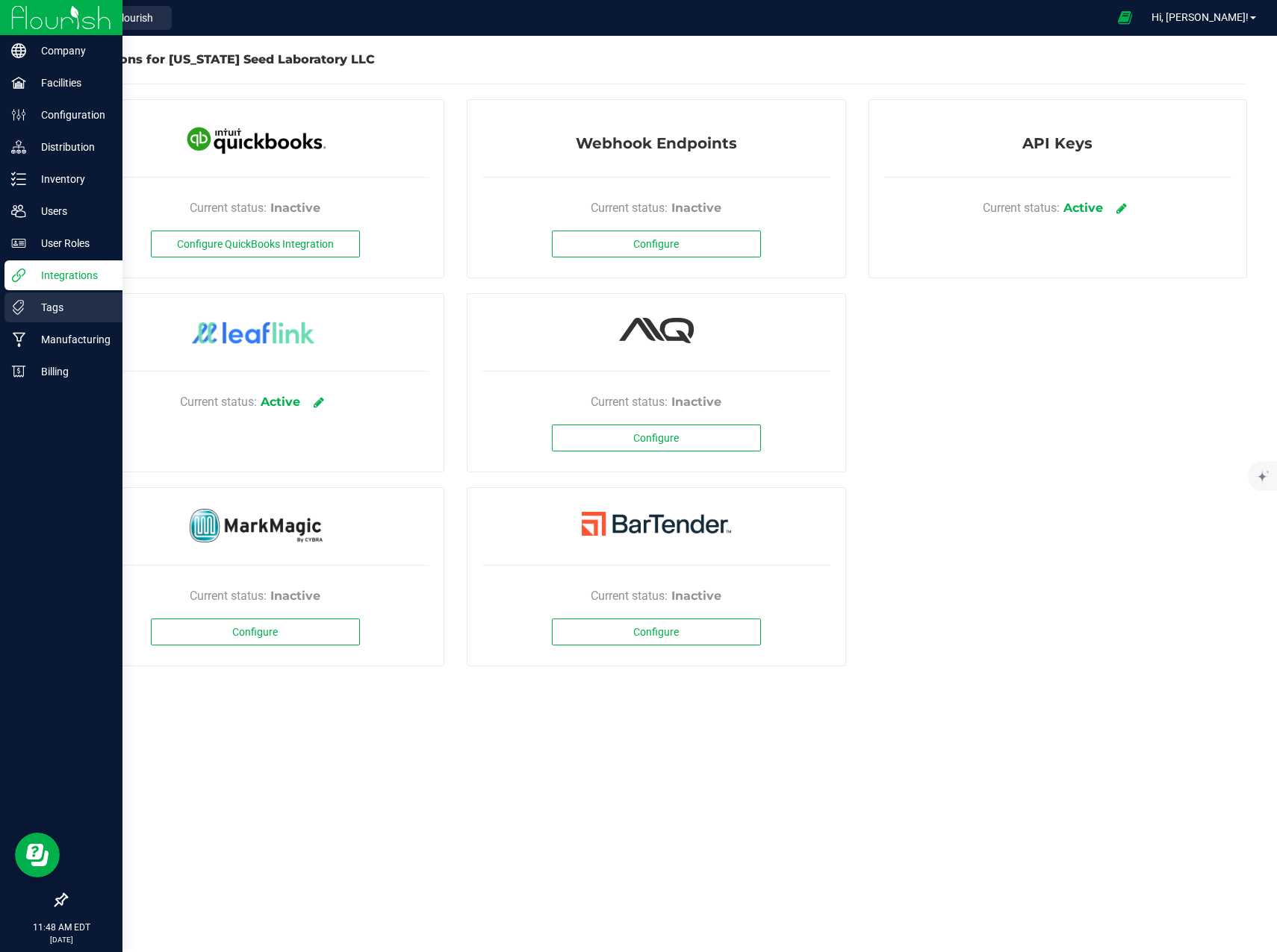
click at [37, 310] on p "Tags" at bounding box center [71, 307] width 90 height 18
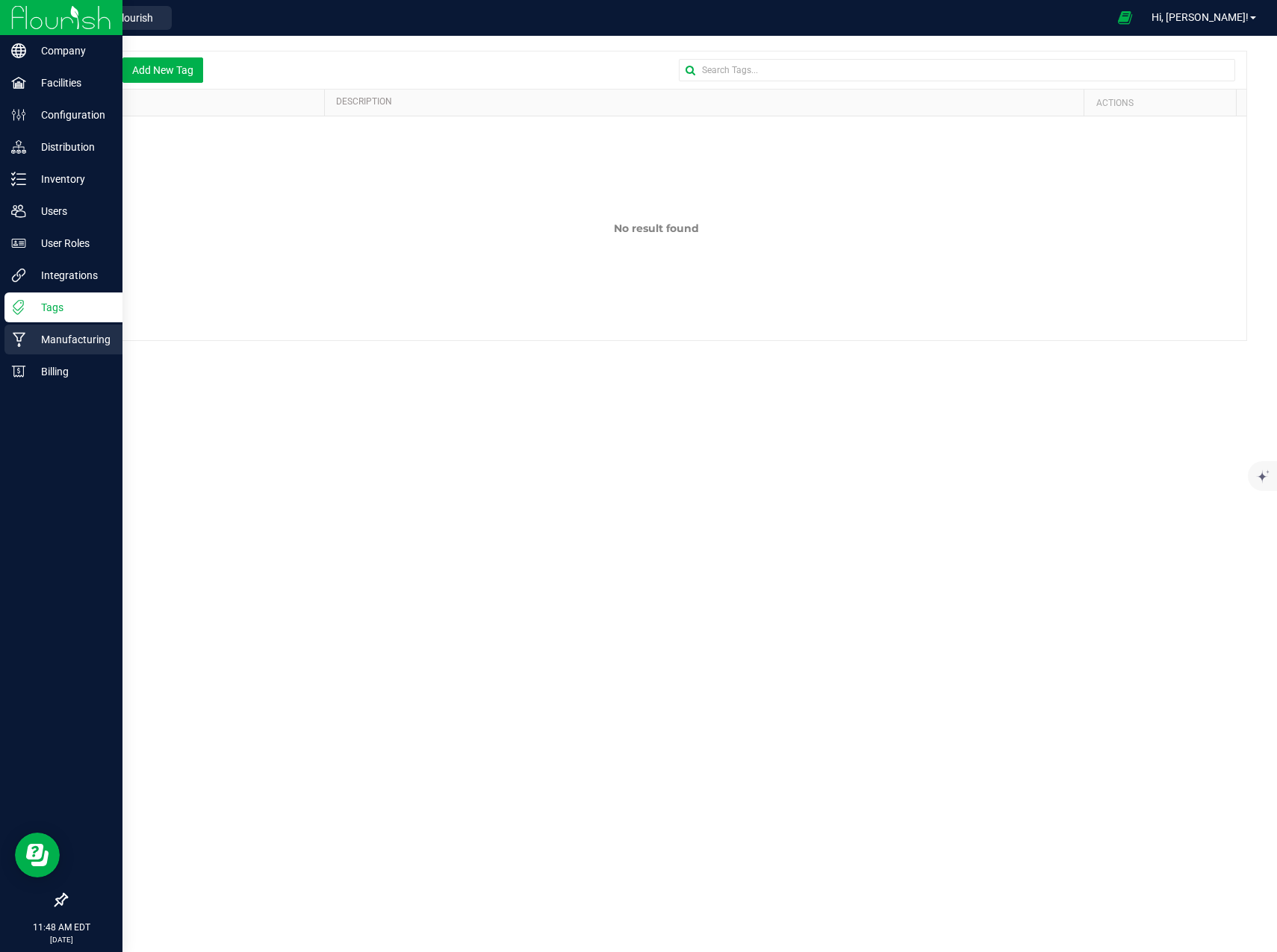
click at [41, 343] on p "Manufacturing" at bounding box center [71, 339] width 90 height 18
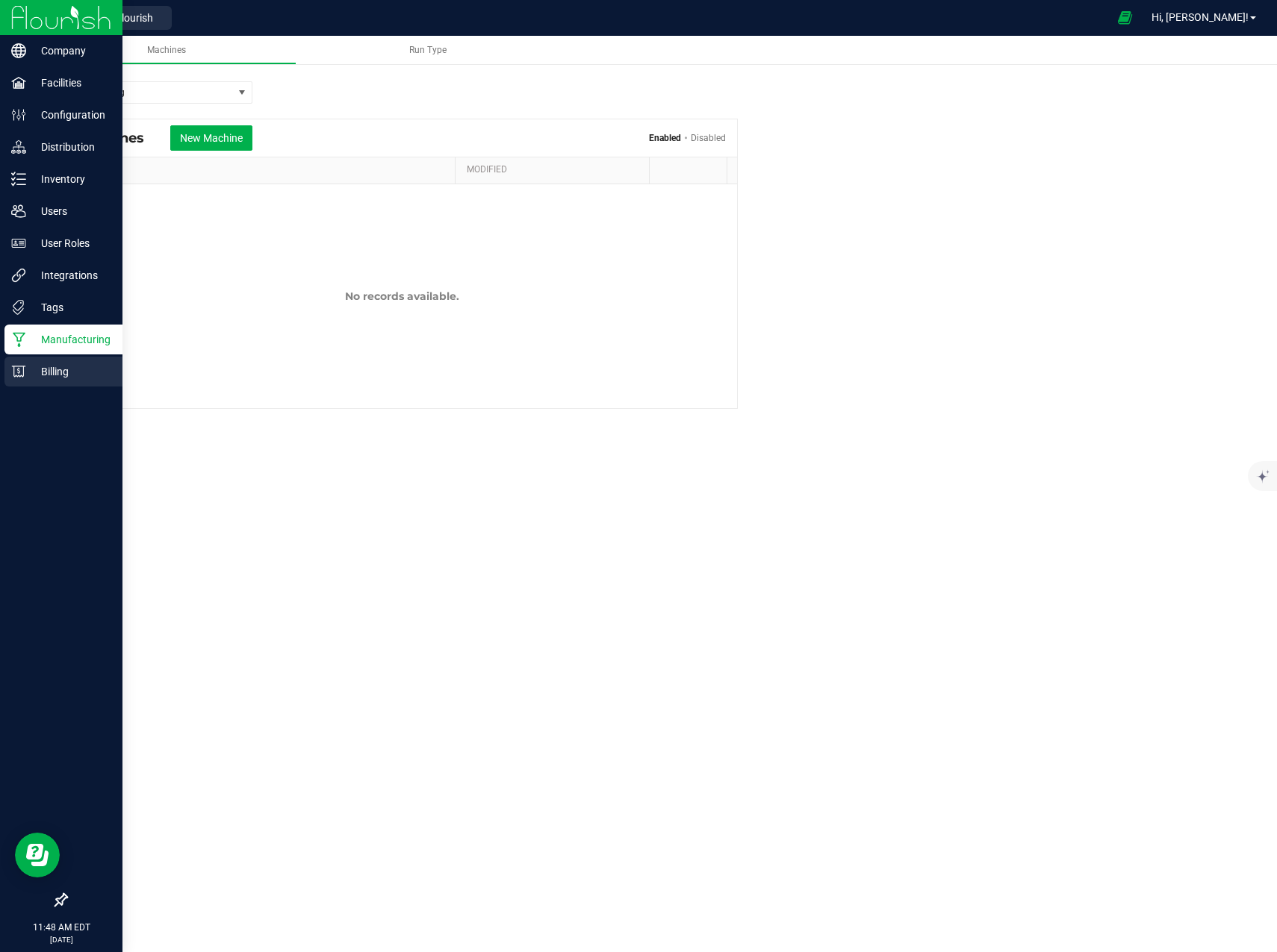
click at [22, 376] on icon at bounding box center [18, 371] width 13 height 11
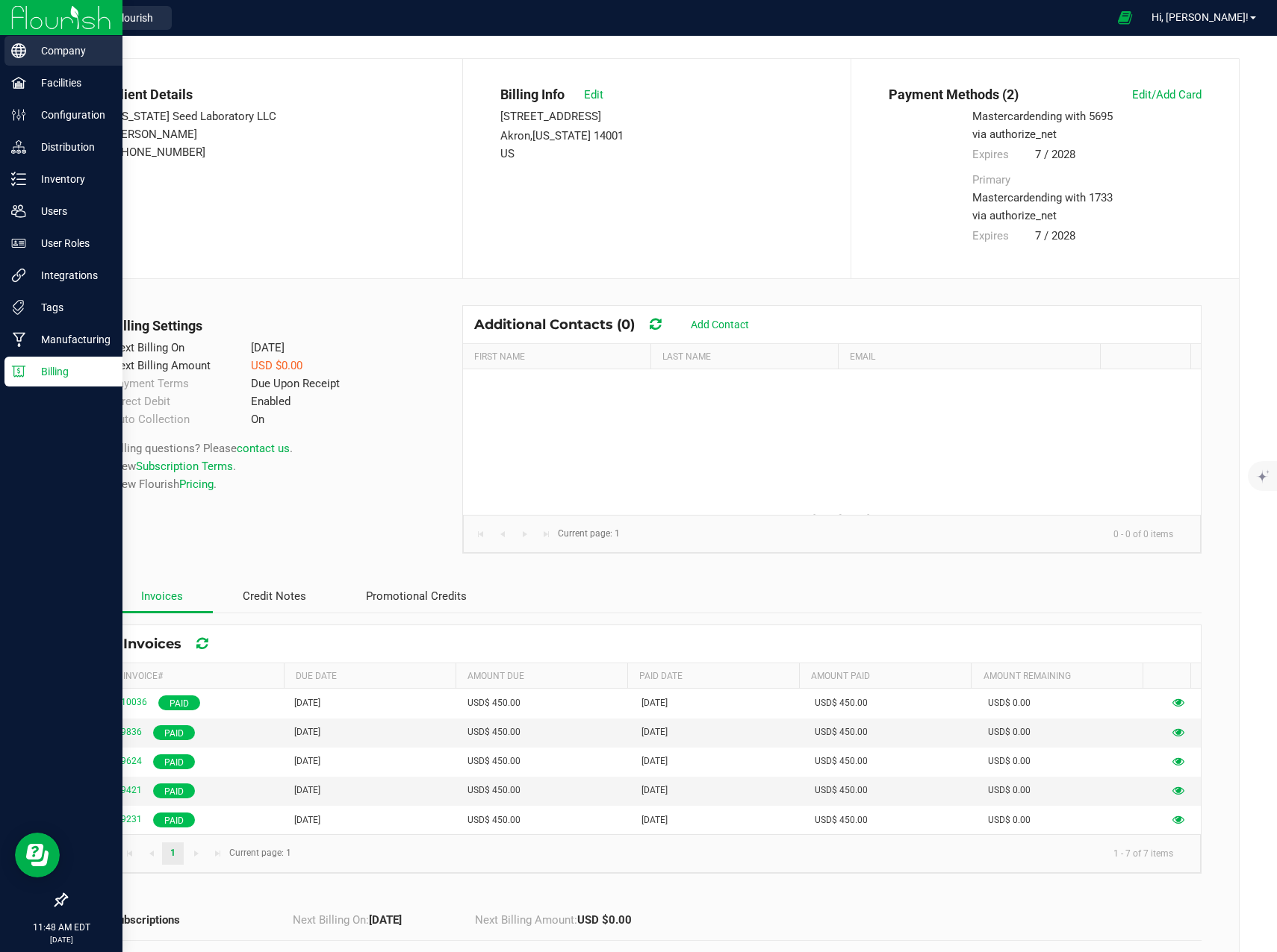
click at [66, 61] on div "Company" at bounding box center [63, 51] width 118 height 30
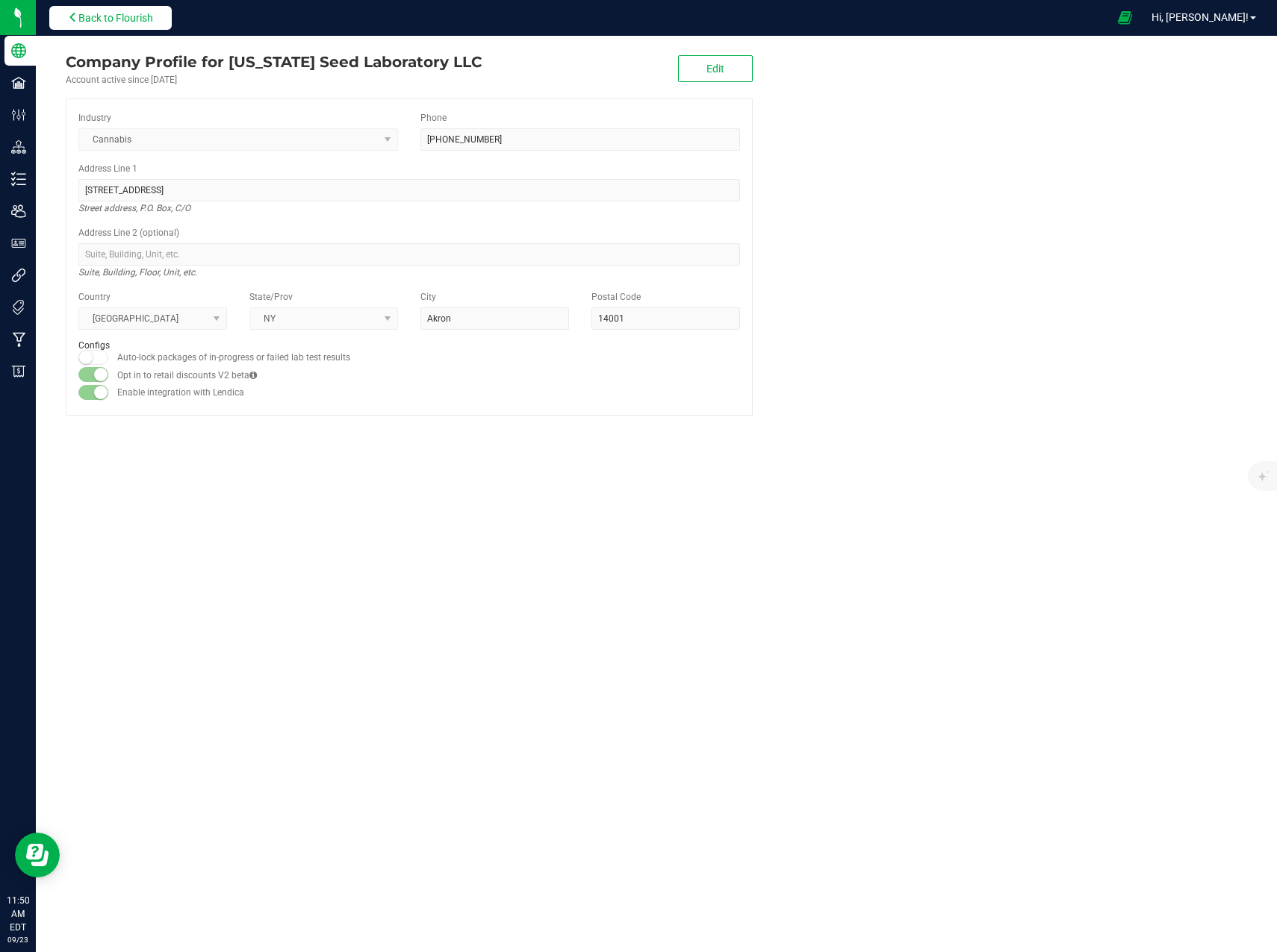
click at [135, 13] on span "Back to Flourish" at bounding box center [115, 18] width 75 height 12
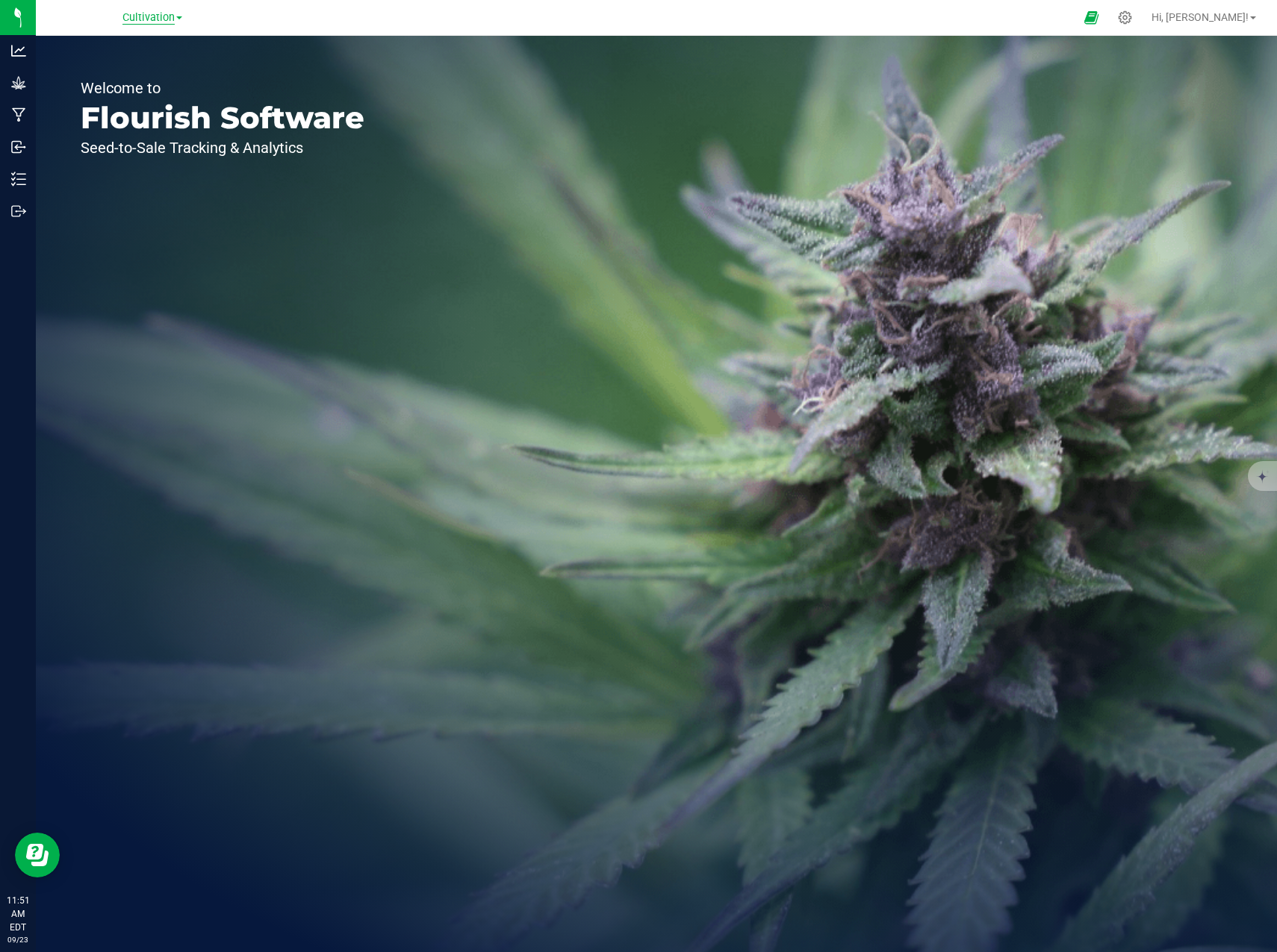
click at [162, 14] on span "Cultivation" at bounding box center [149, 18] width 52 height 13
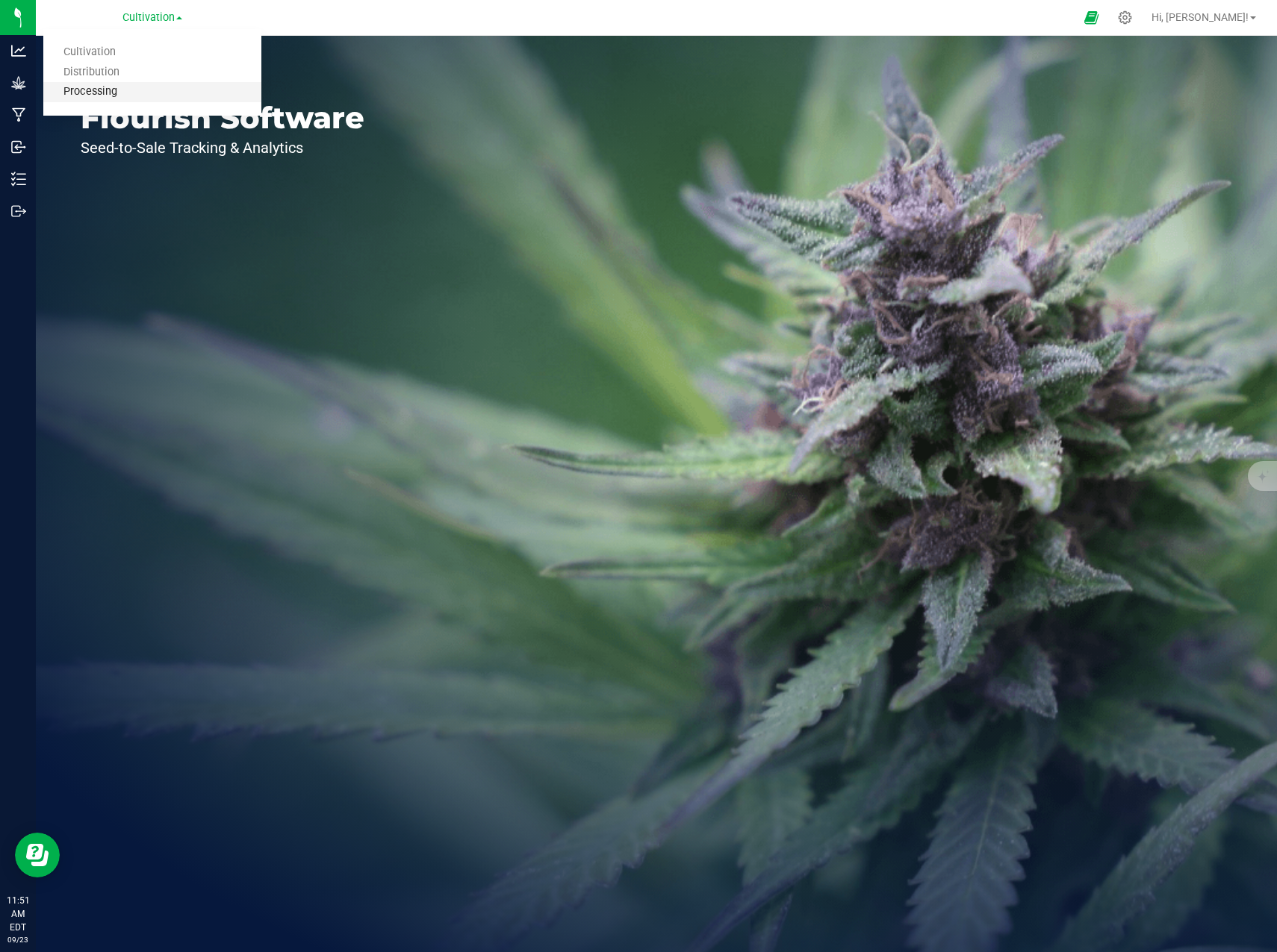
click at [118, 95] on link "Processing" at bounding box center [152, 92] width 218 height 20
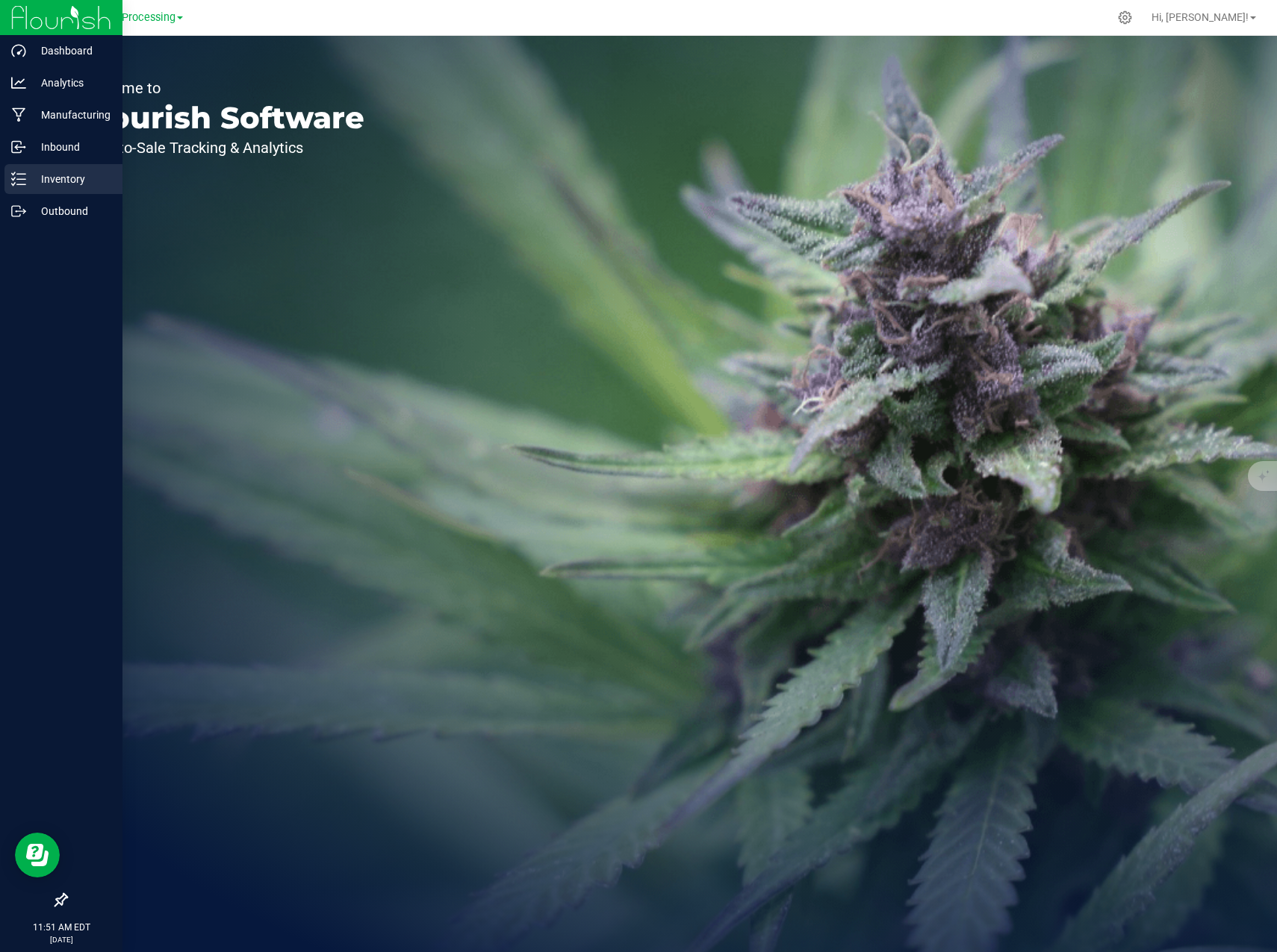
click at [56, 176] on p "Inventory" at bounding box center [71, 178] width 90 height 18
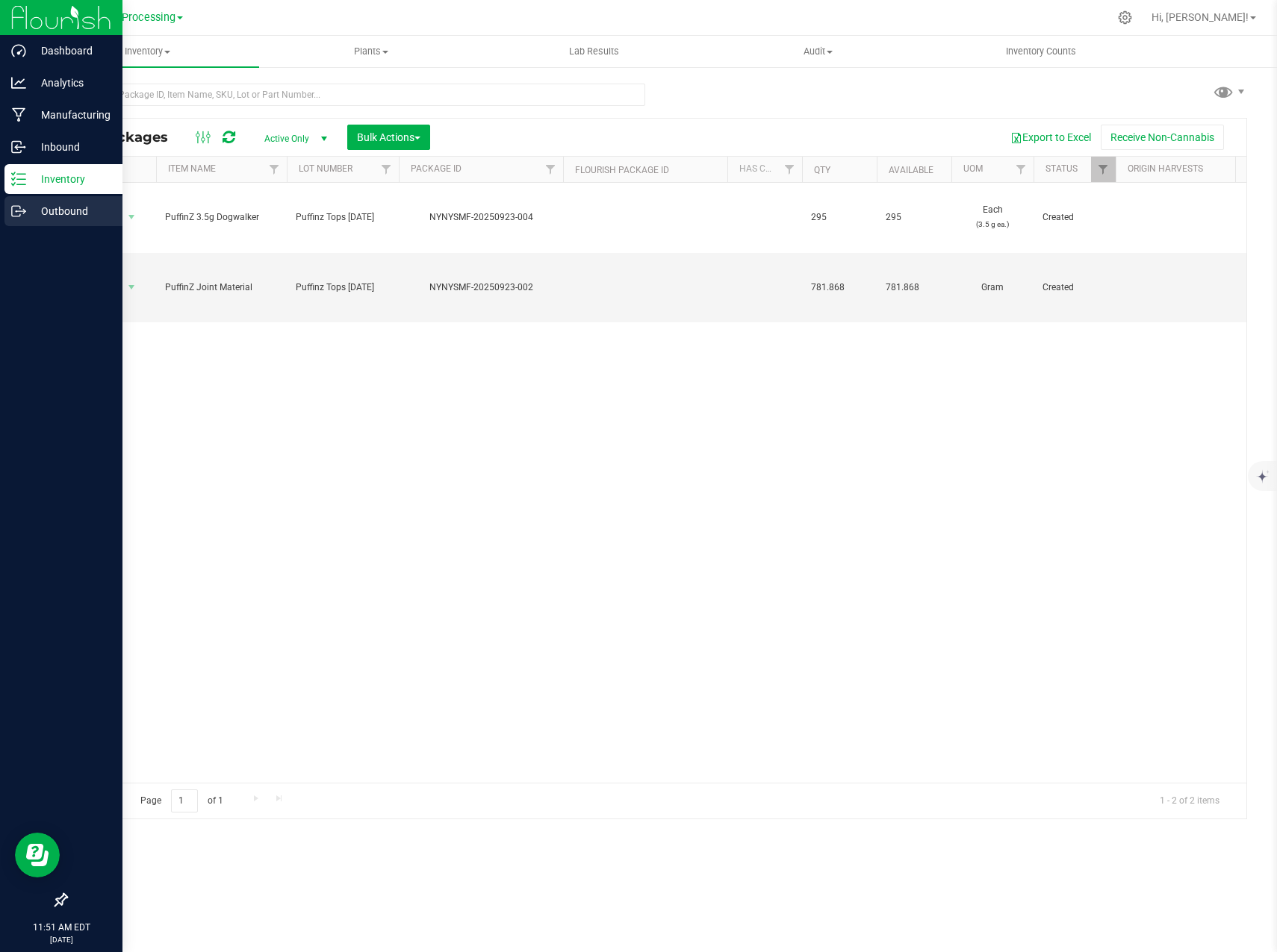
click at [20, 208] on icon at bounding box center [16, 211] width 8 height 10
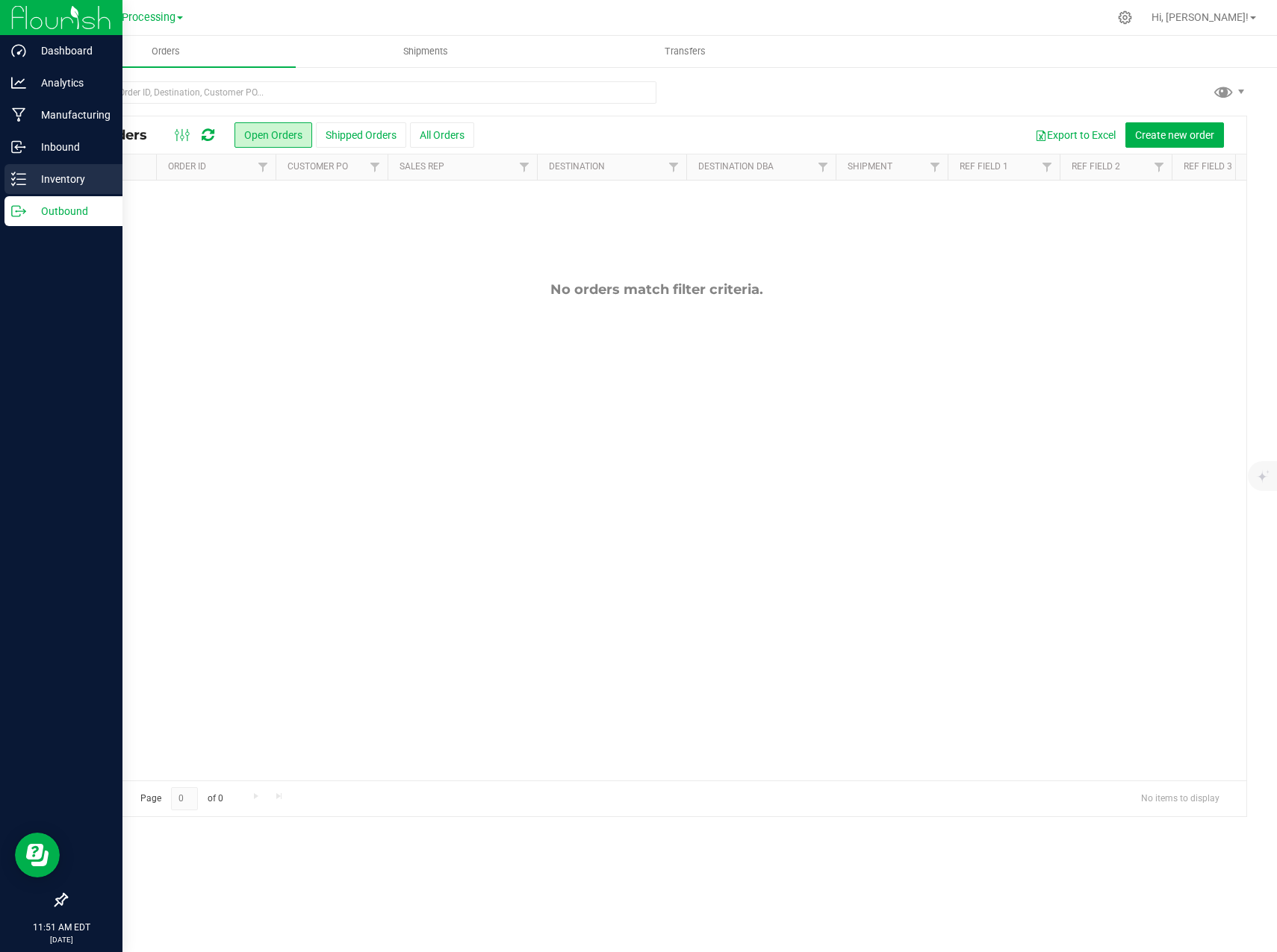
click at [25, 179] on line at bounding box center [21, 179] width 8 height 0
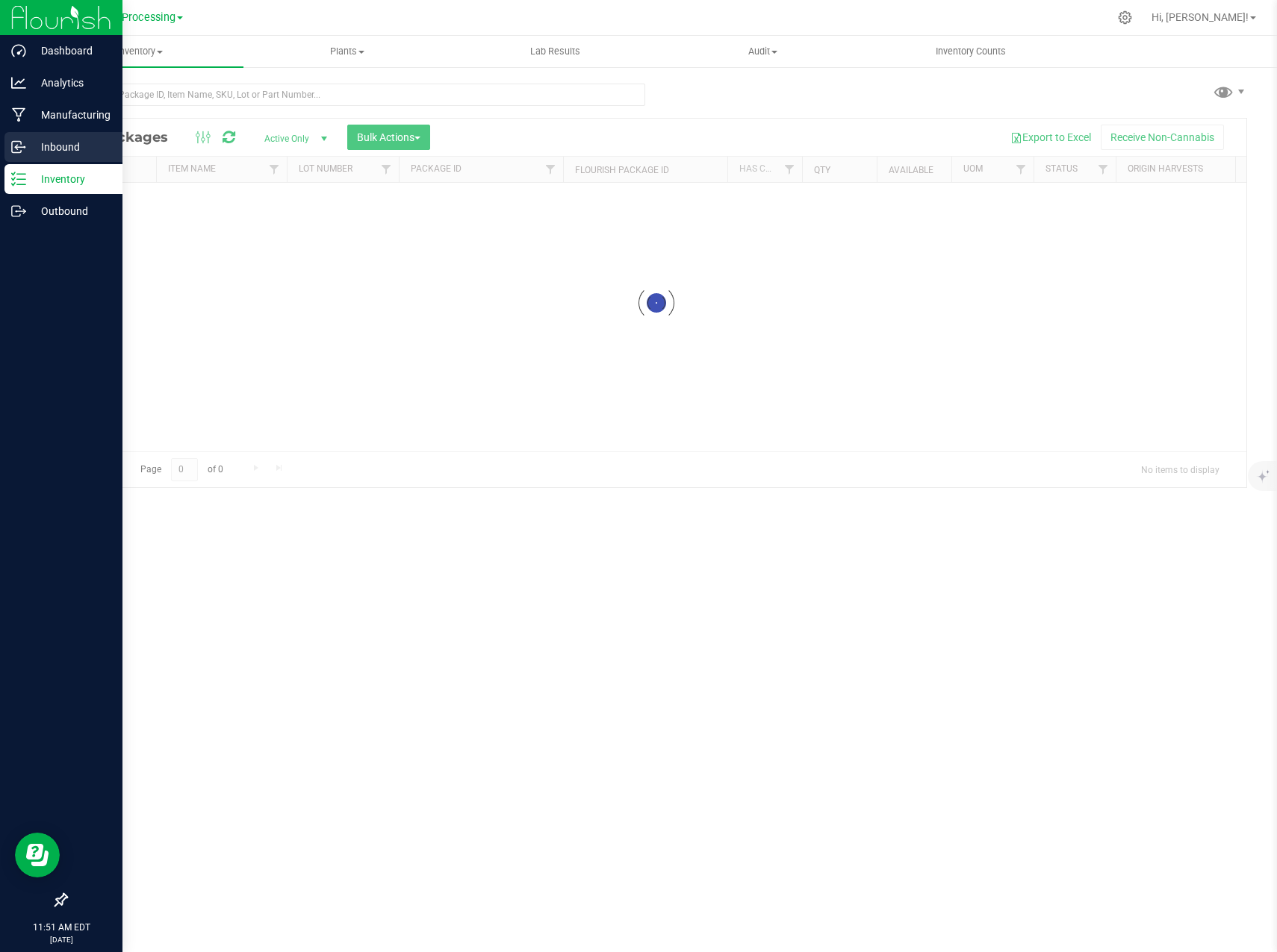
click at [52, 142] on p "Inbound" at bounding box center [71, 146] width 90 height 18
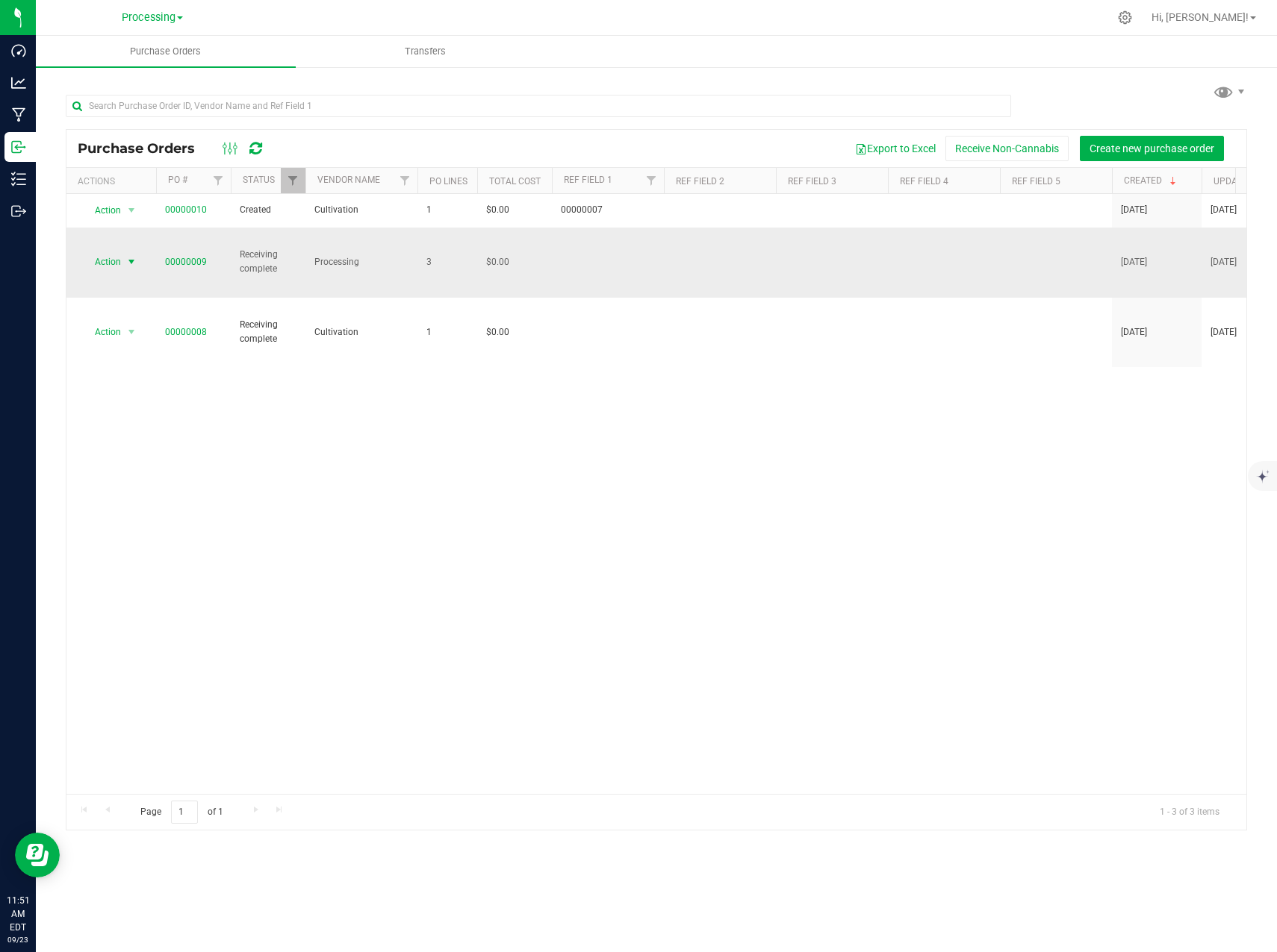
click at [129, 256] on span "select" at bounding box center [131, 262] width 12 height 12
click at [147, 376] on li "View purchase order" at bounding box center [134, 381] width 103 height 23
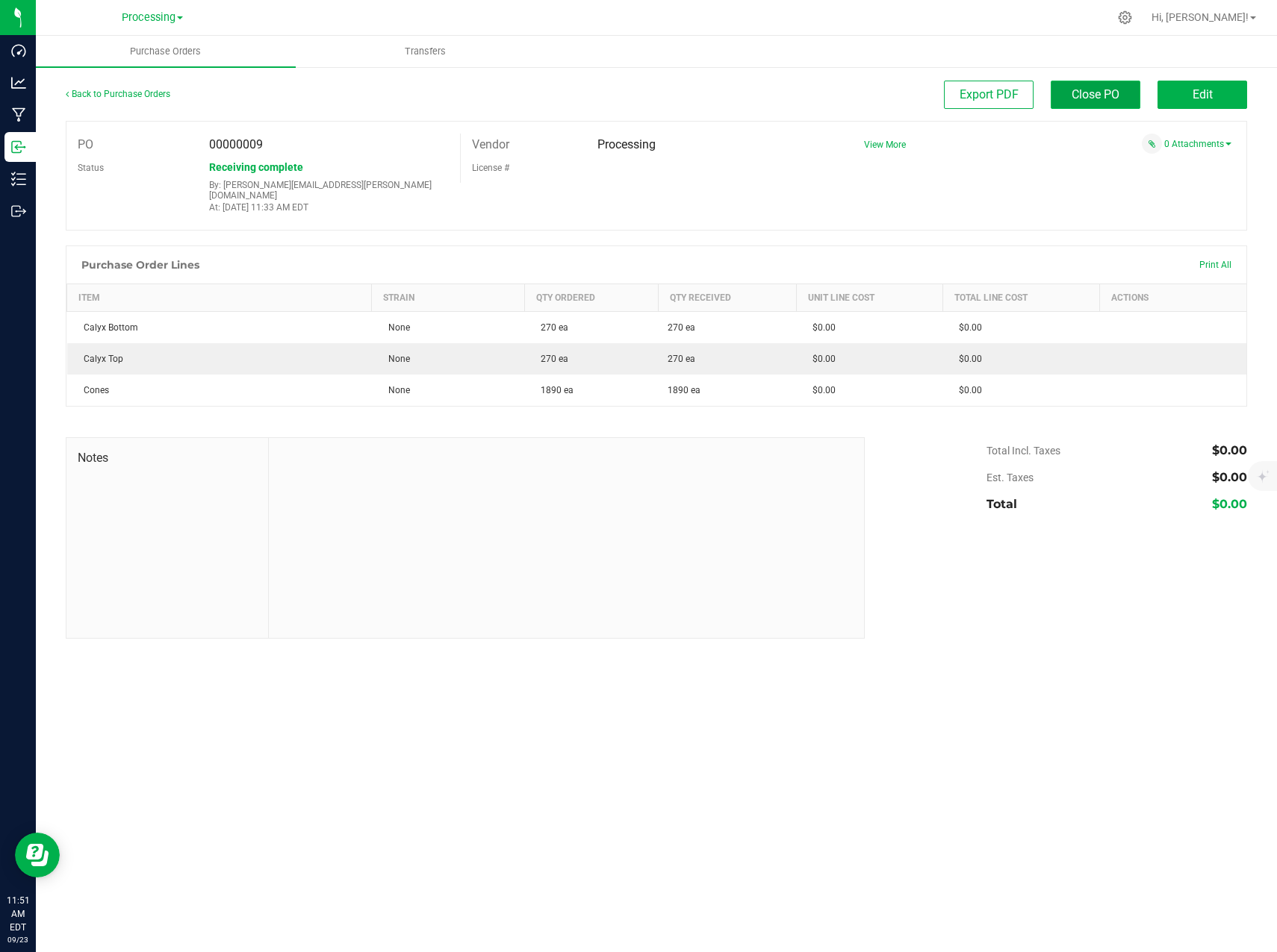
click at [1111, 104] on button "Close PO" at bounding box center [1095, 95] width 90 height 29
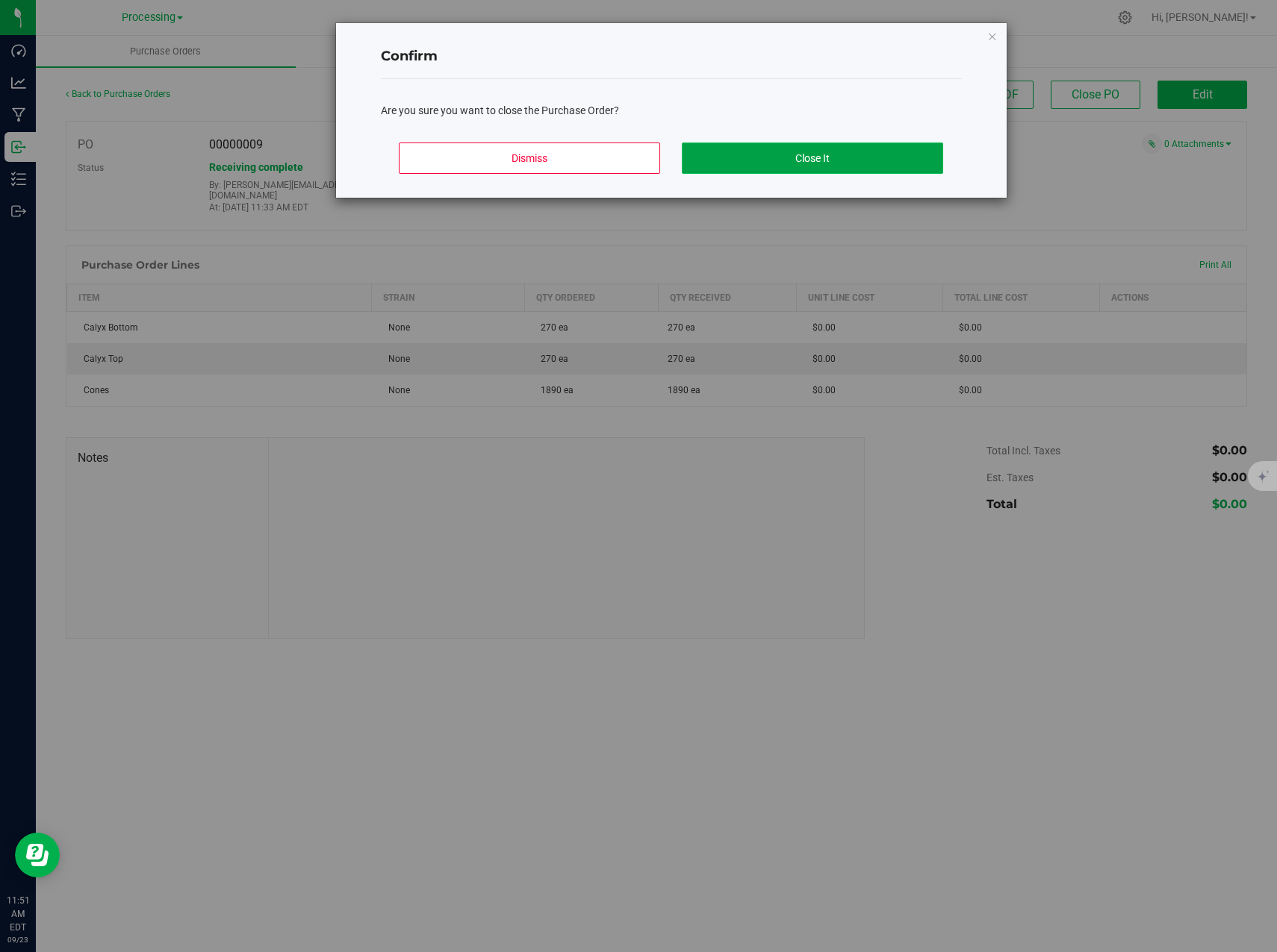
click at [775, 150] on button "Close It" at bounding box center [812, 158] width 261 height 31
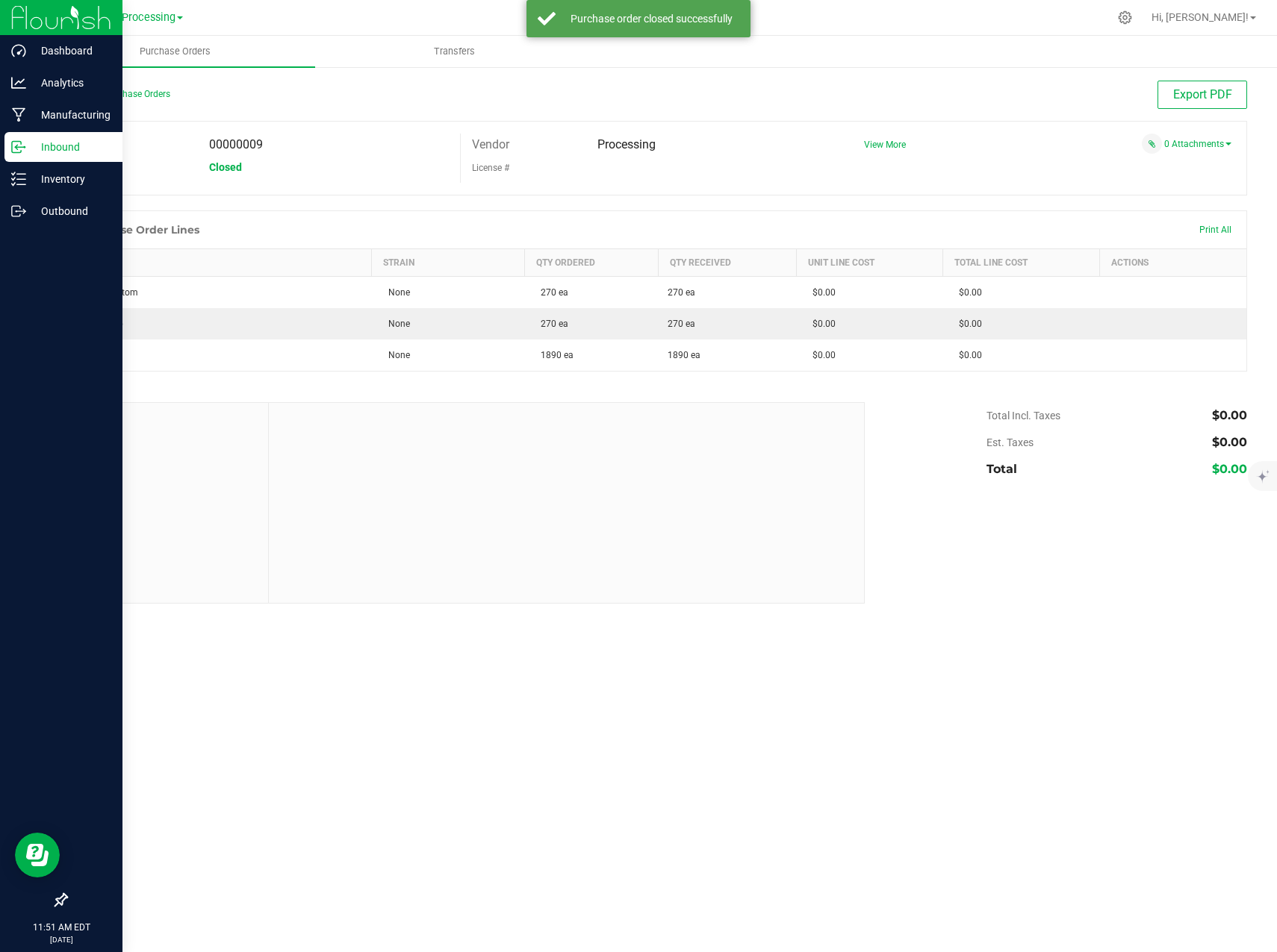
click at [25, 156] on div "Inbound" at bounding box center [63, 147] width 118 height 30
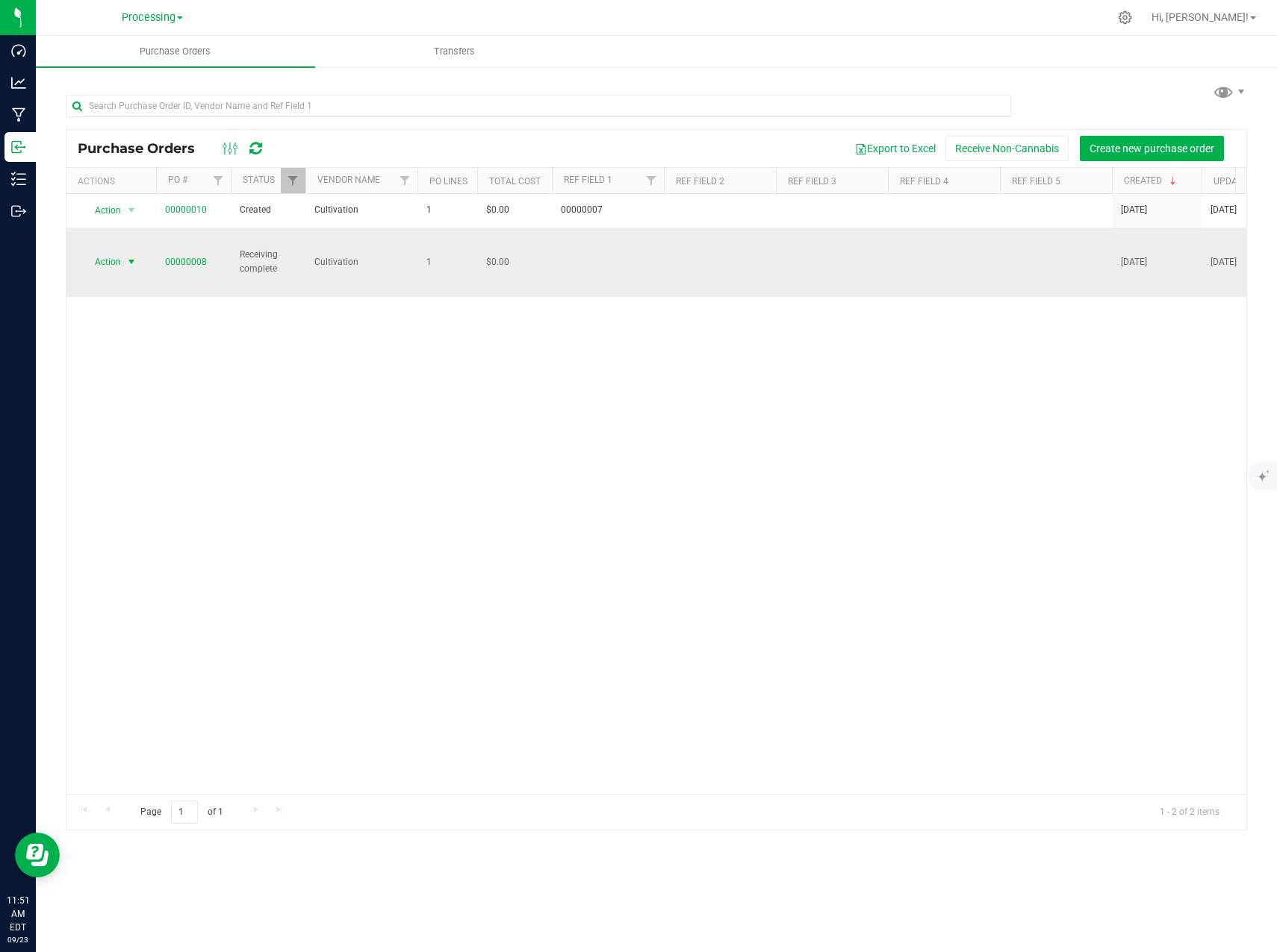
click at [130, 256] on span "select" at bounding box center [131, 262] width 12 height 12
click at [123, 380] on li "View purchase order" at bounding box center [134, 381] width 103 height 23
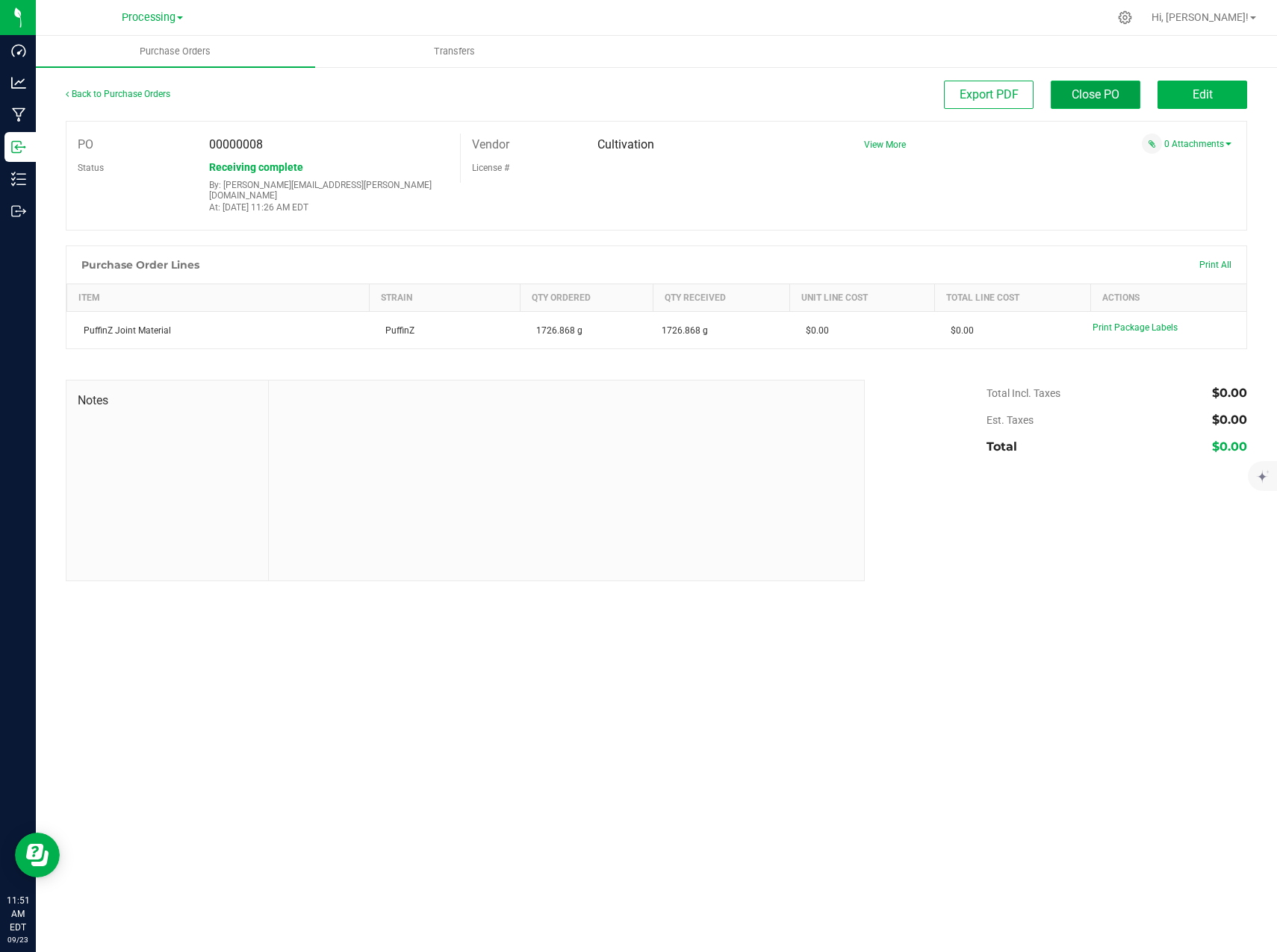
click at [1100, 92] on span "Close PO" at bounding box center [1095, 94] width 48 height 14
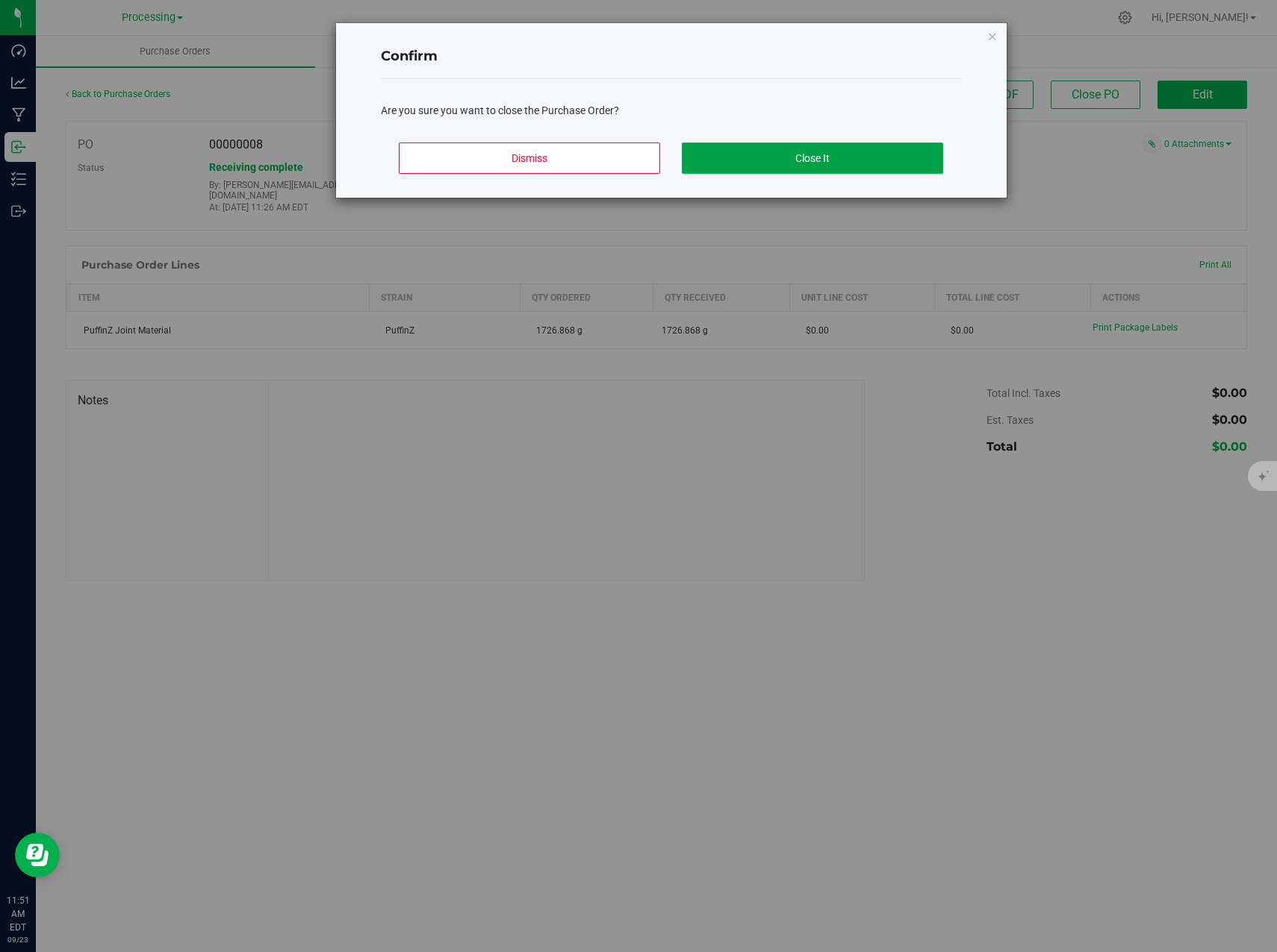
click at [782, 150] on button "Close It" at bounding box center [812, 158] width 261 height 31
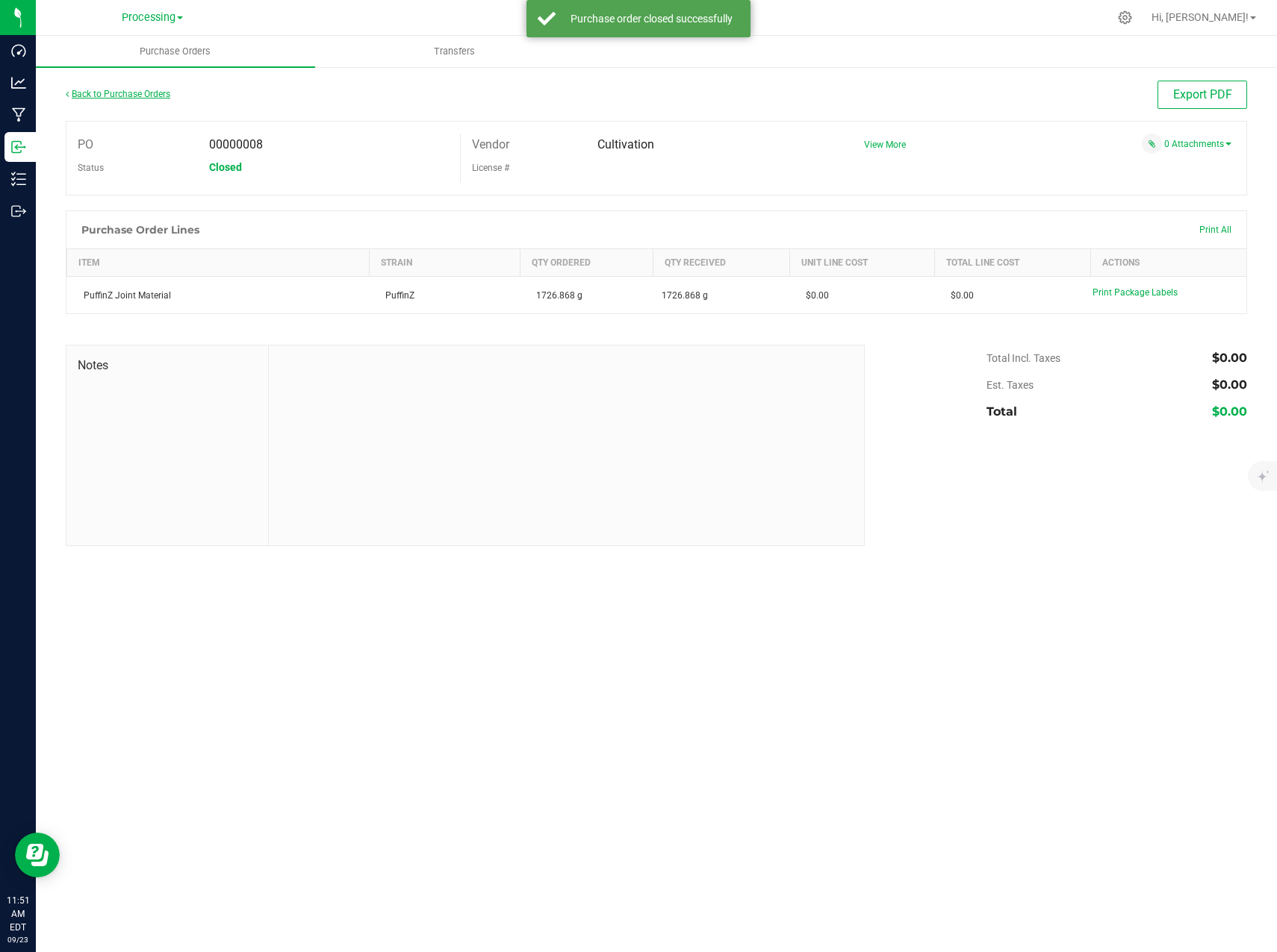
click at [90, 98] on link "Back to Purchase Orders" at bounding box center [118, 94] width 104 height 10
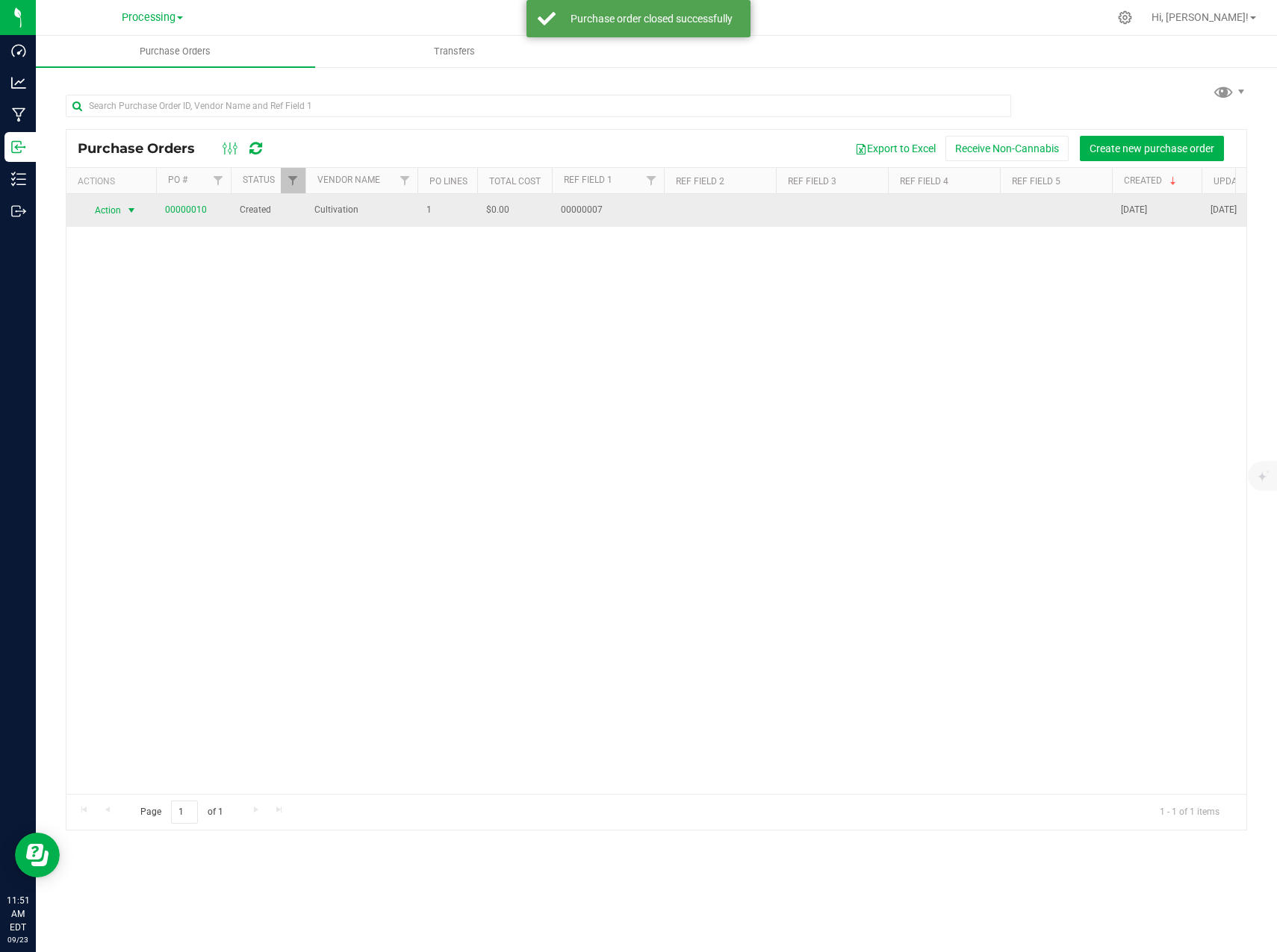
click at [124, 213] on span "select" at bounding box center [132, 210] width 18 height 21
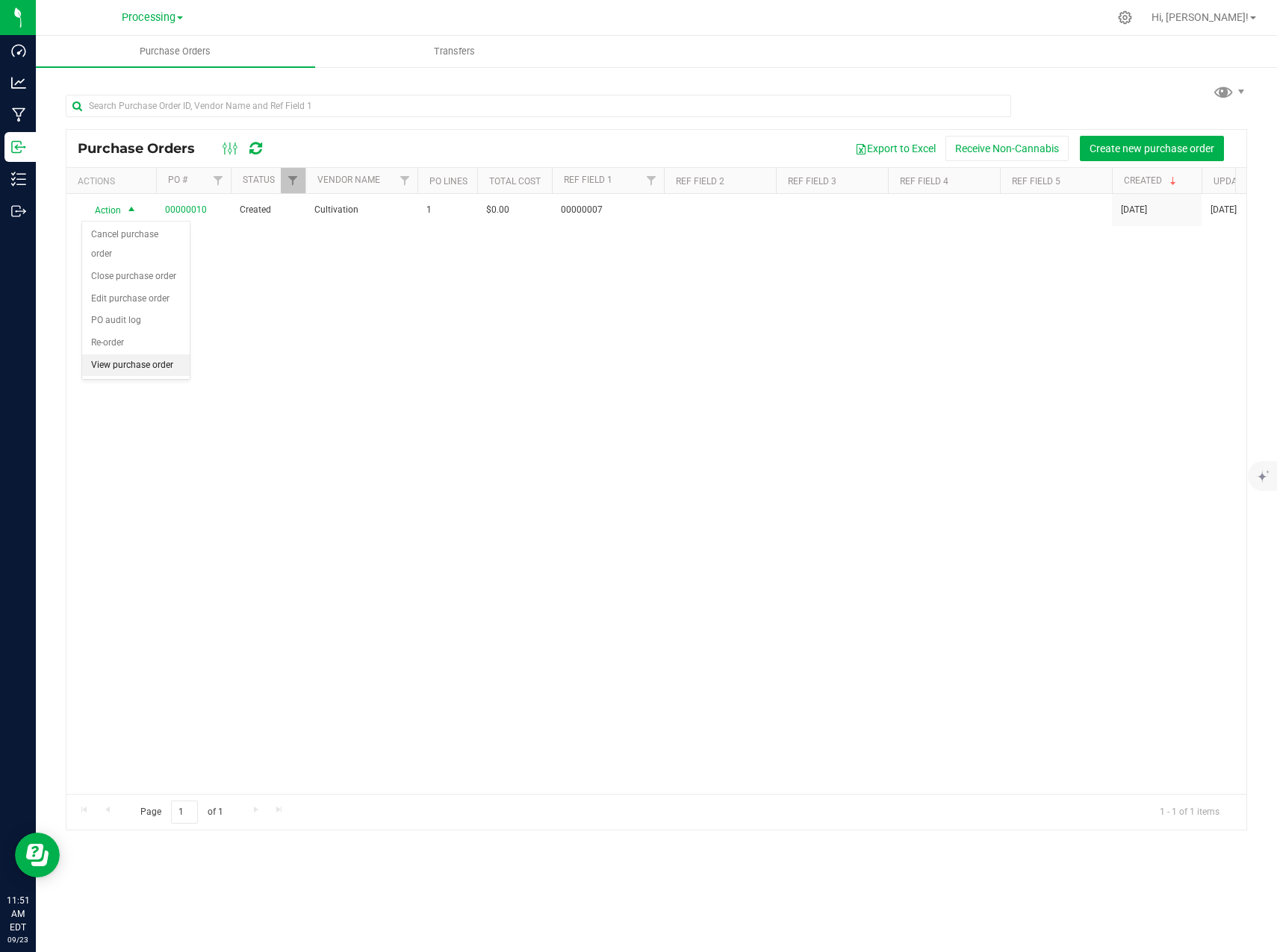
click at [136, 355] on li "View purchase order" at bounding box center [136, 366] width 108 height 23
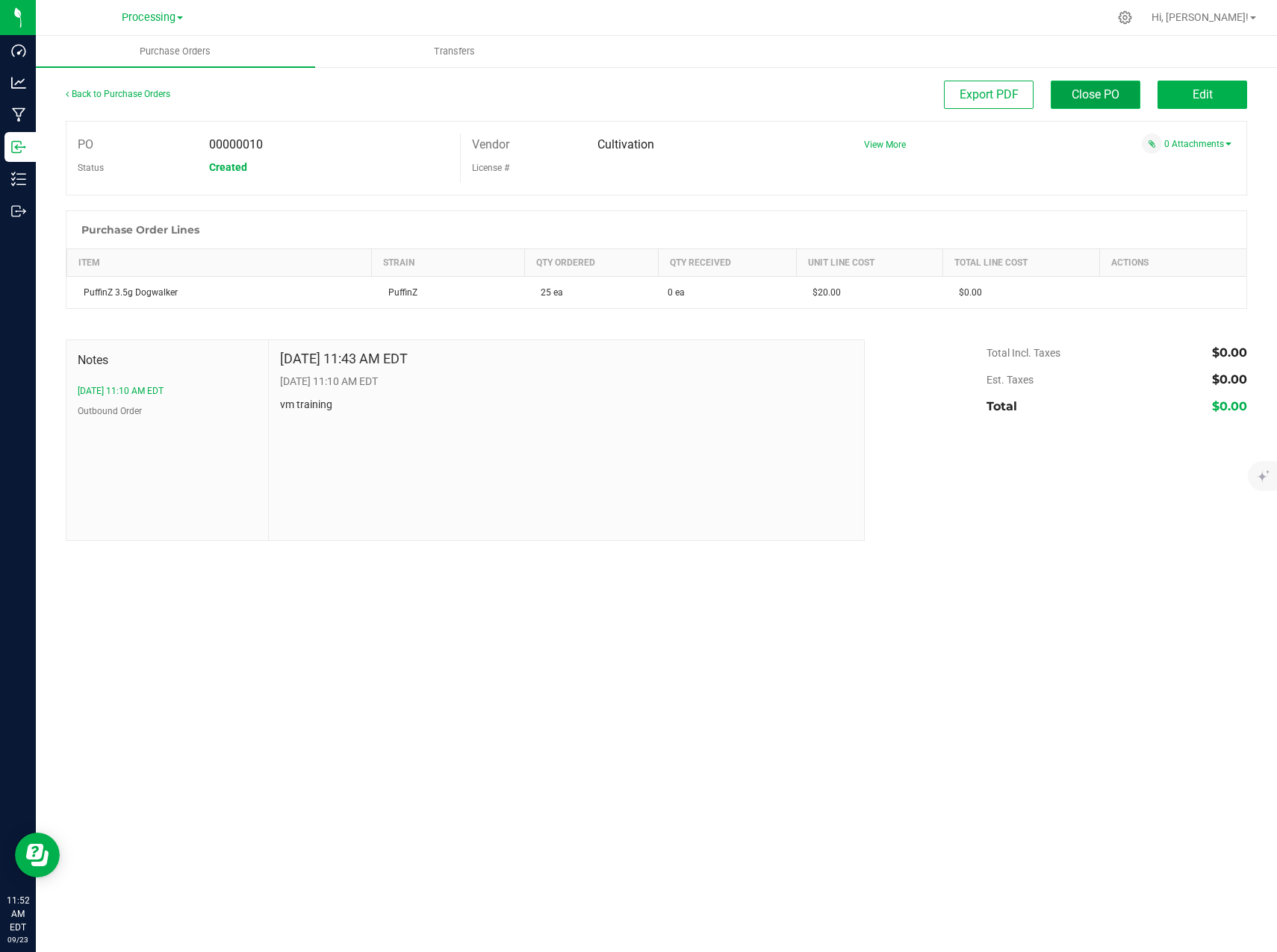
click at [1078, 92] on span "Close PO" at bounding box center [1095, 94] width 48 height 14
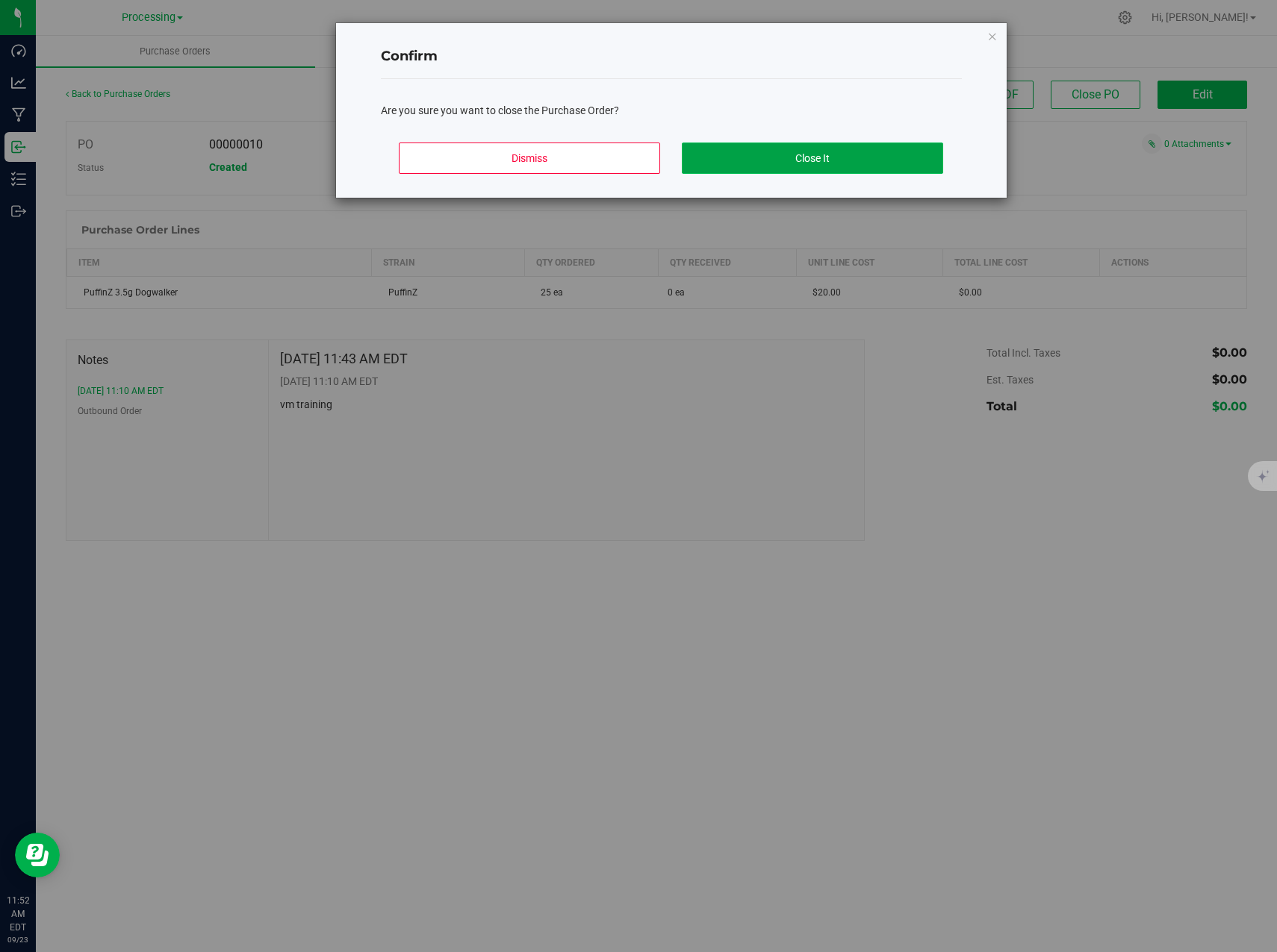
click at [757, 157] on button "Close It" at bounding box center [812, 158] width 261 height 31
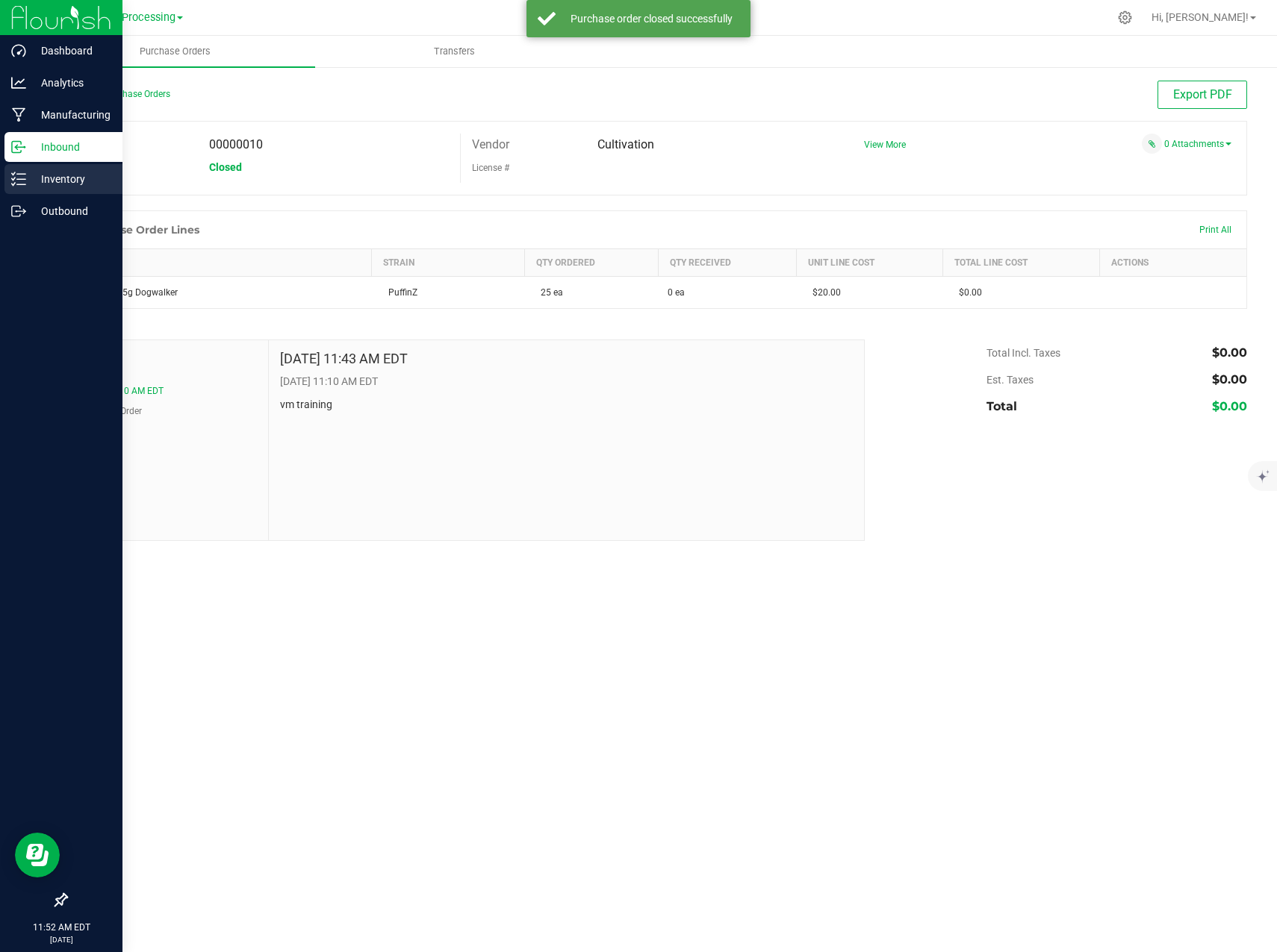
click at [16, 176] on icon at bounding box center [18, 179] width 15 height 15
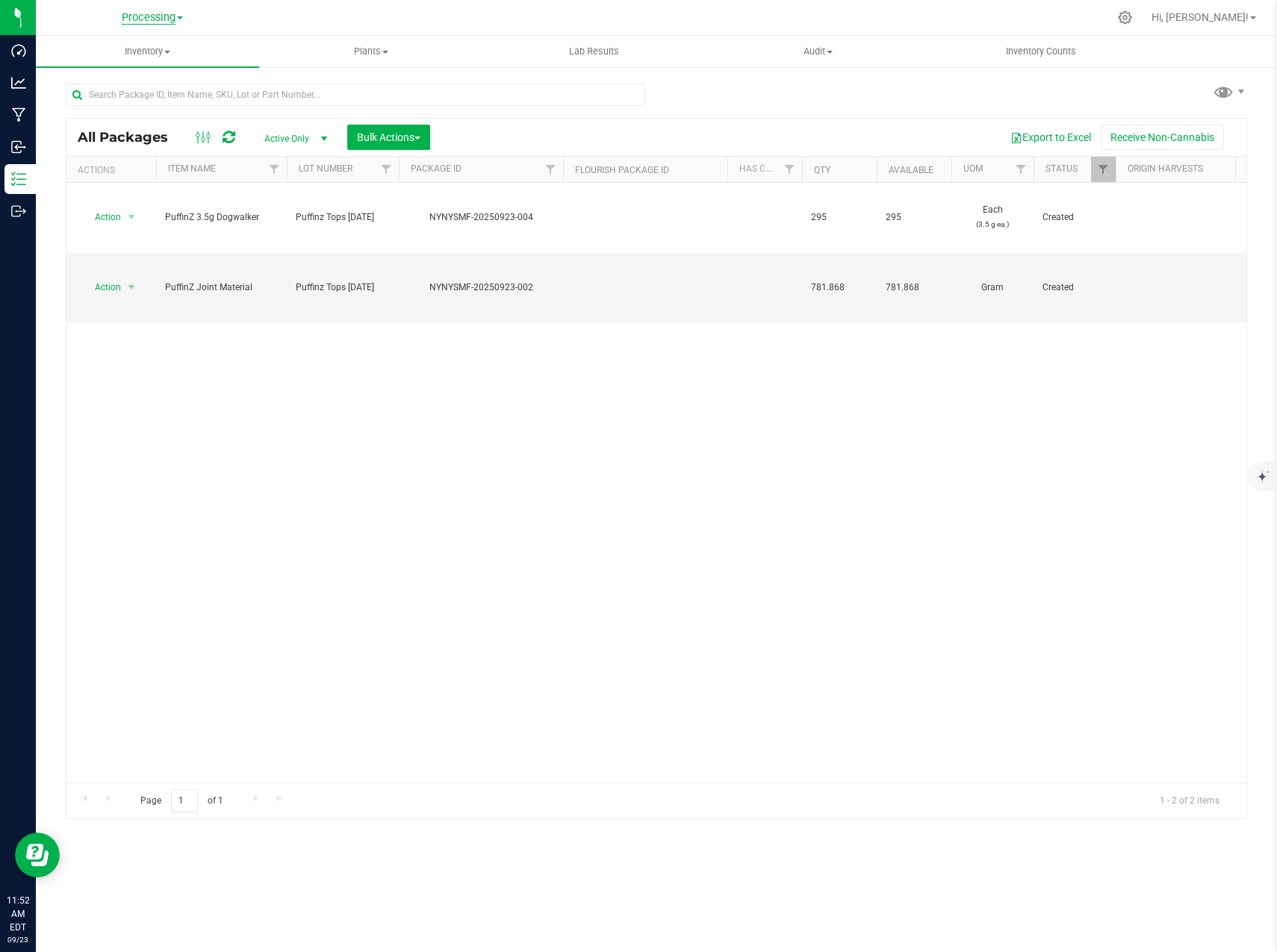
click at [156, 19] on span "Processing" at bounding box center [149, 18] width 54 height 13
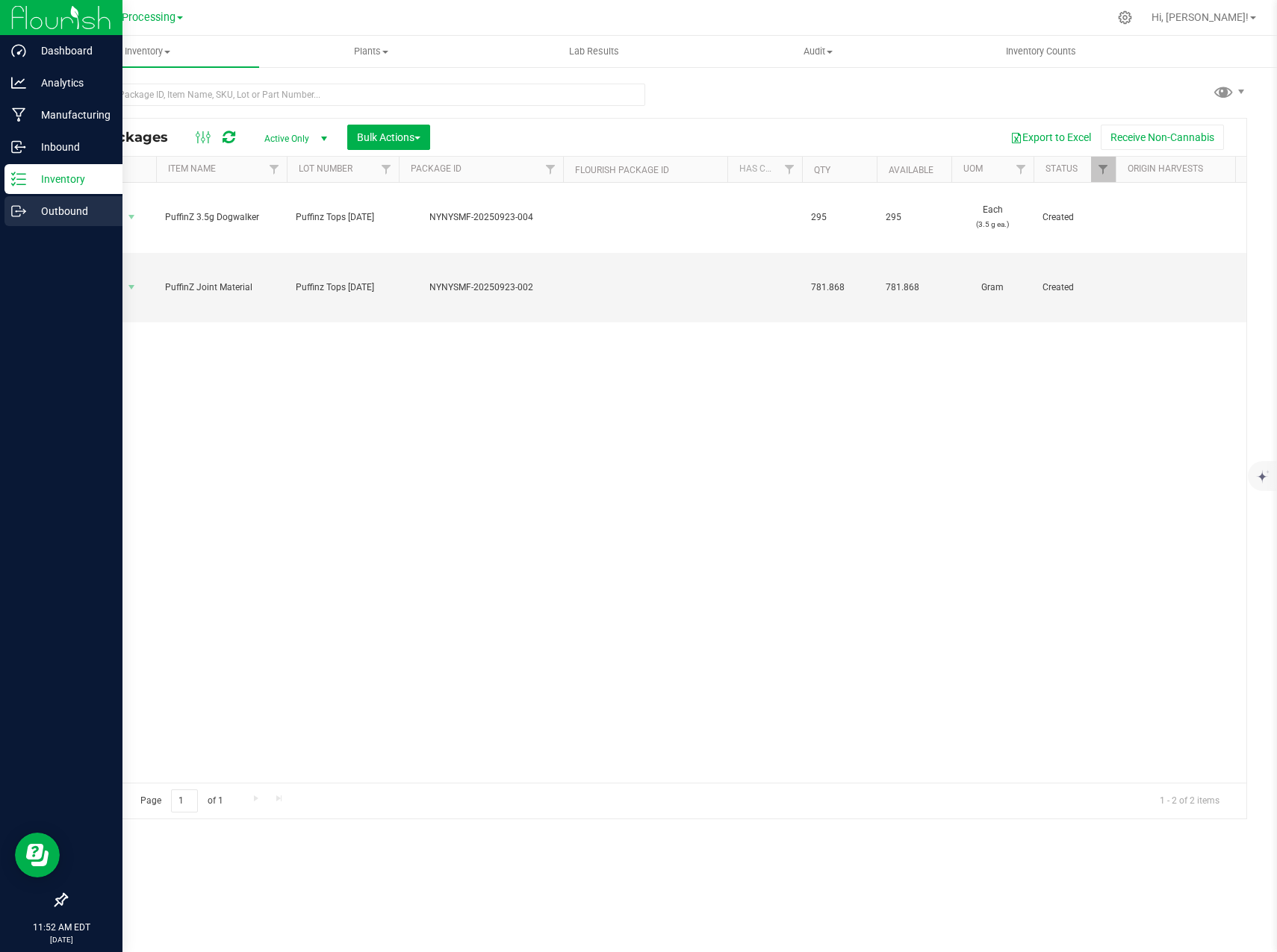
click at [55, 208] on p "Outbound" at bounding box center [71, 211] width 90 height 18
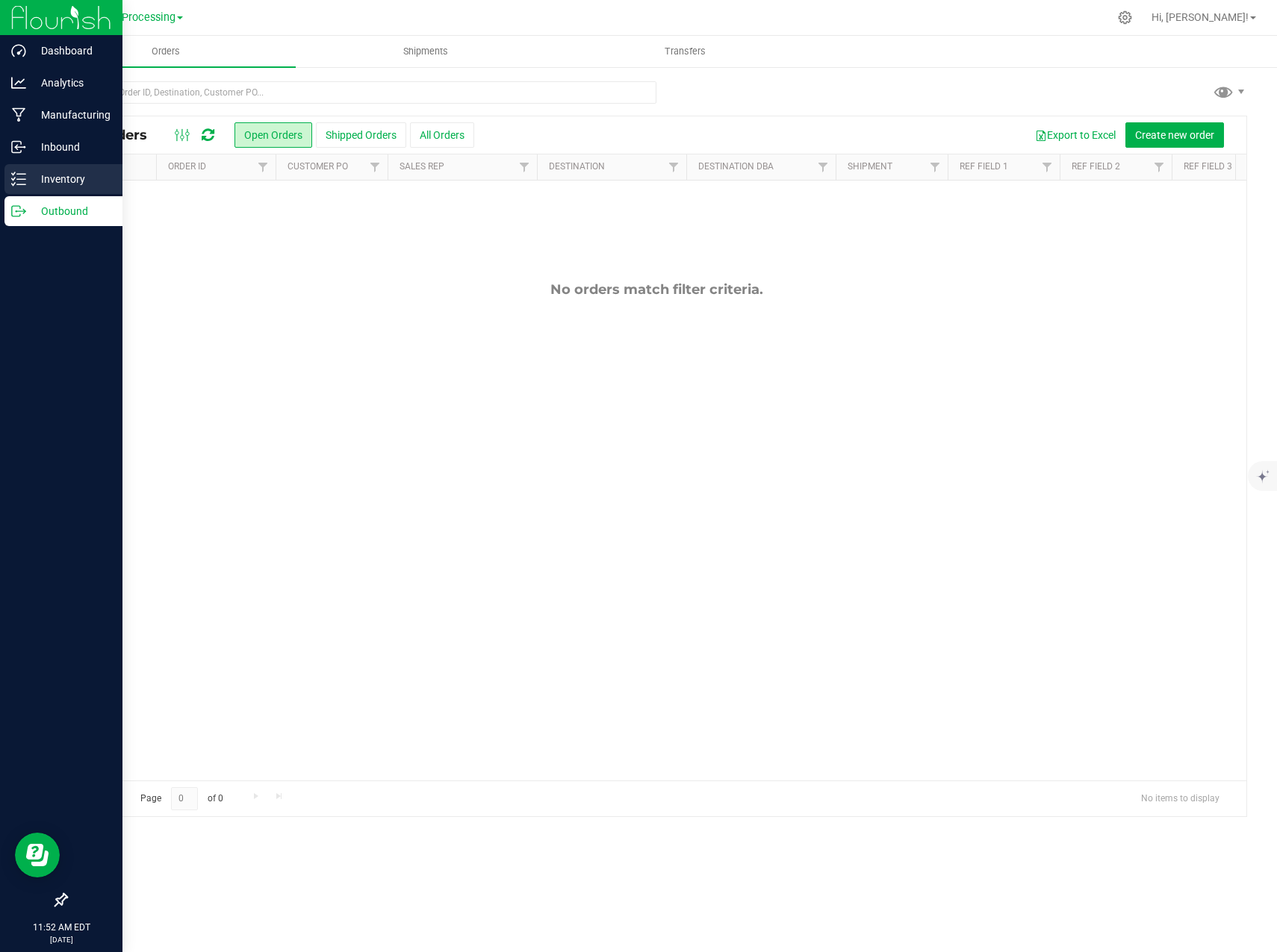
click at [24, 182] on icon at bounding box center [18, 179] width 15 height 15
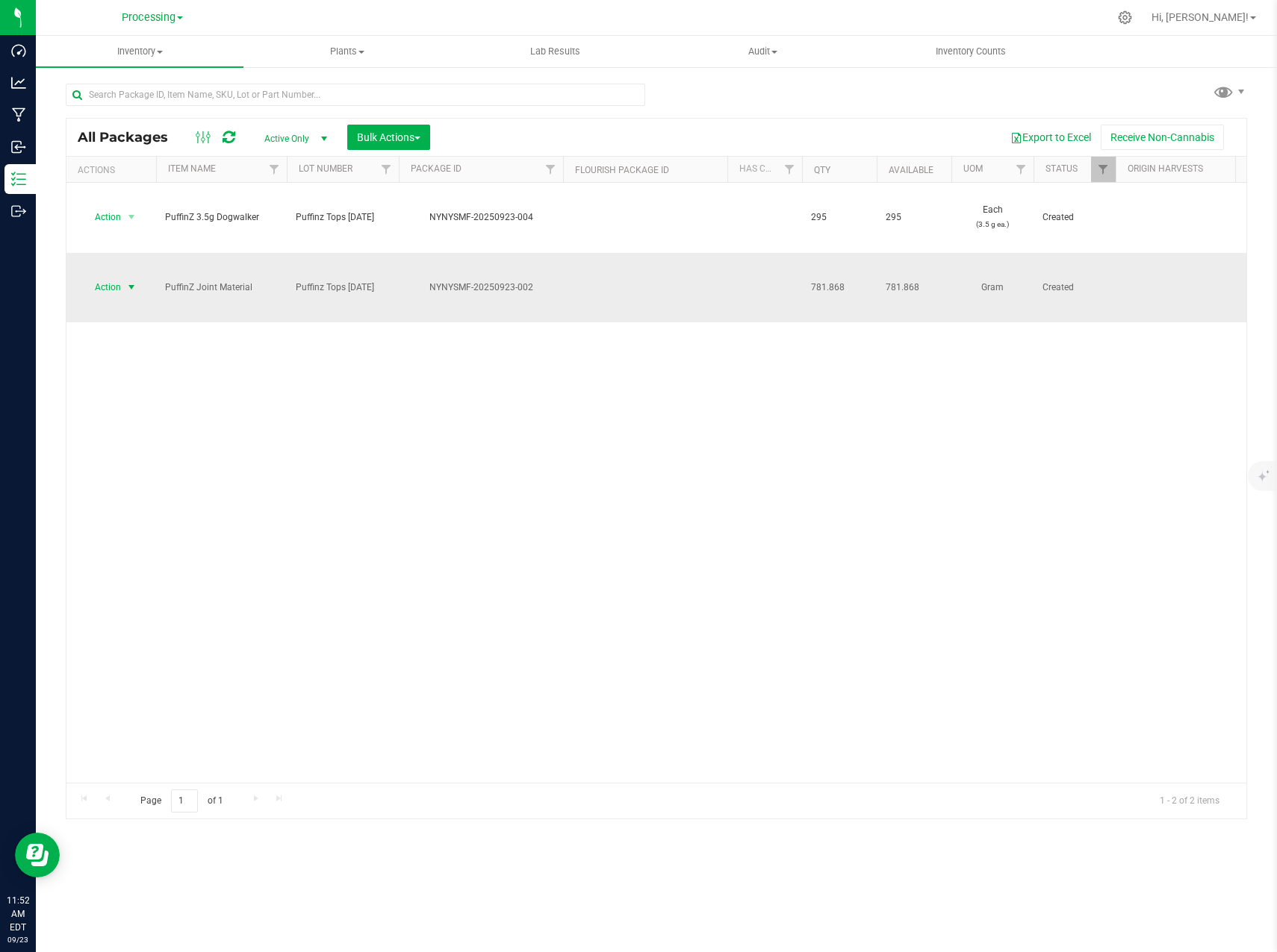
click at [125, 281] on span "select" at bounding box center [131, 287] width 12 height 12
click at [144, 292] on li "Create package" at bounding box center [129, 288] width 94 height 23
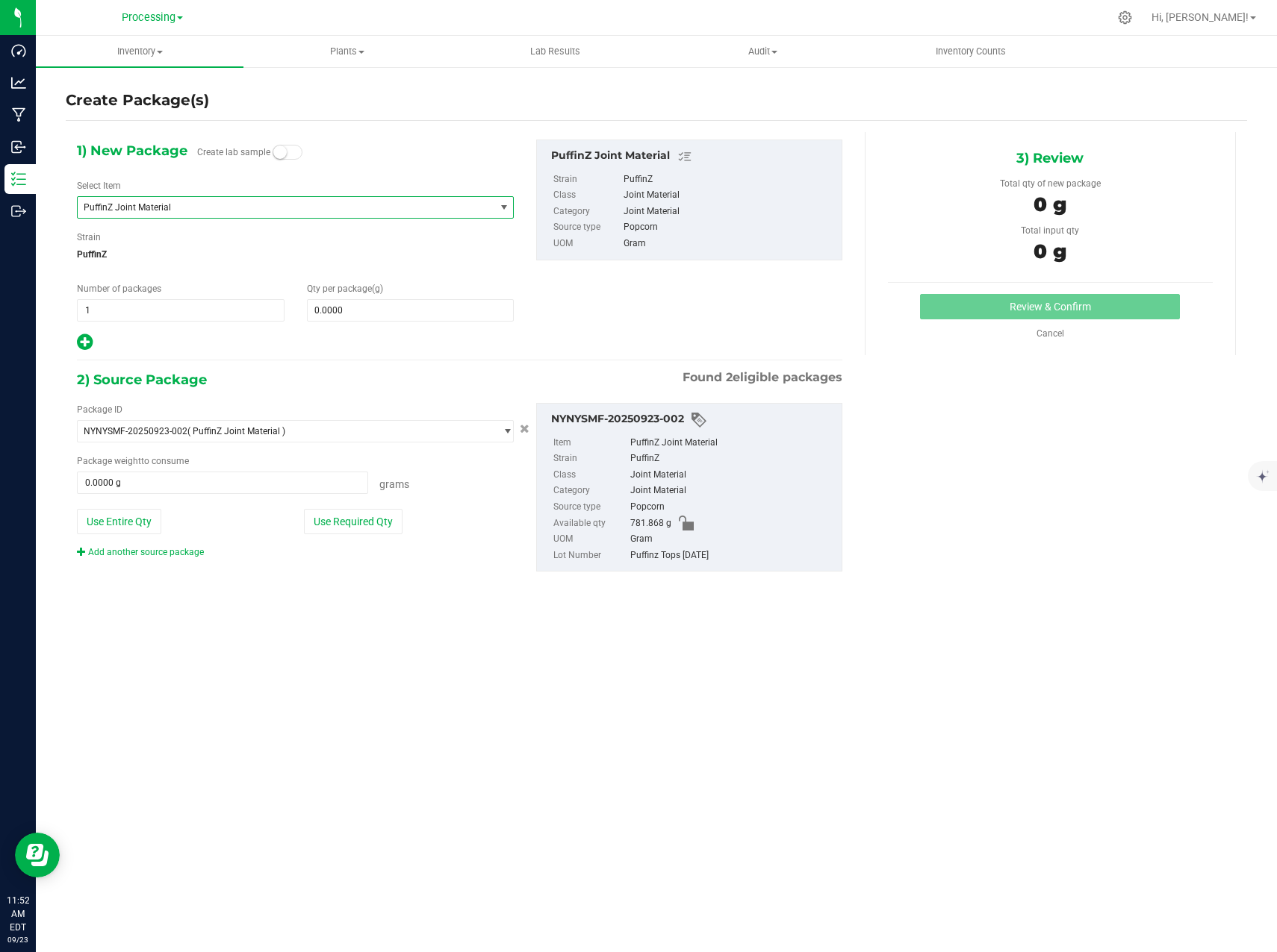
click at [417, 213] on span "PuffinZ Joint Material" at bounding box center [286, 207] width 417 height 21
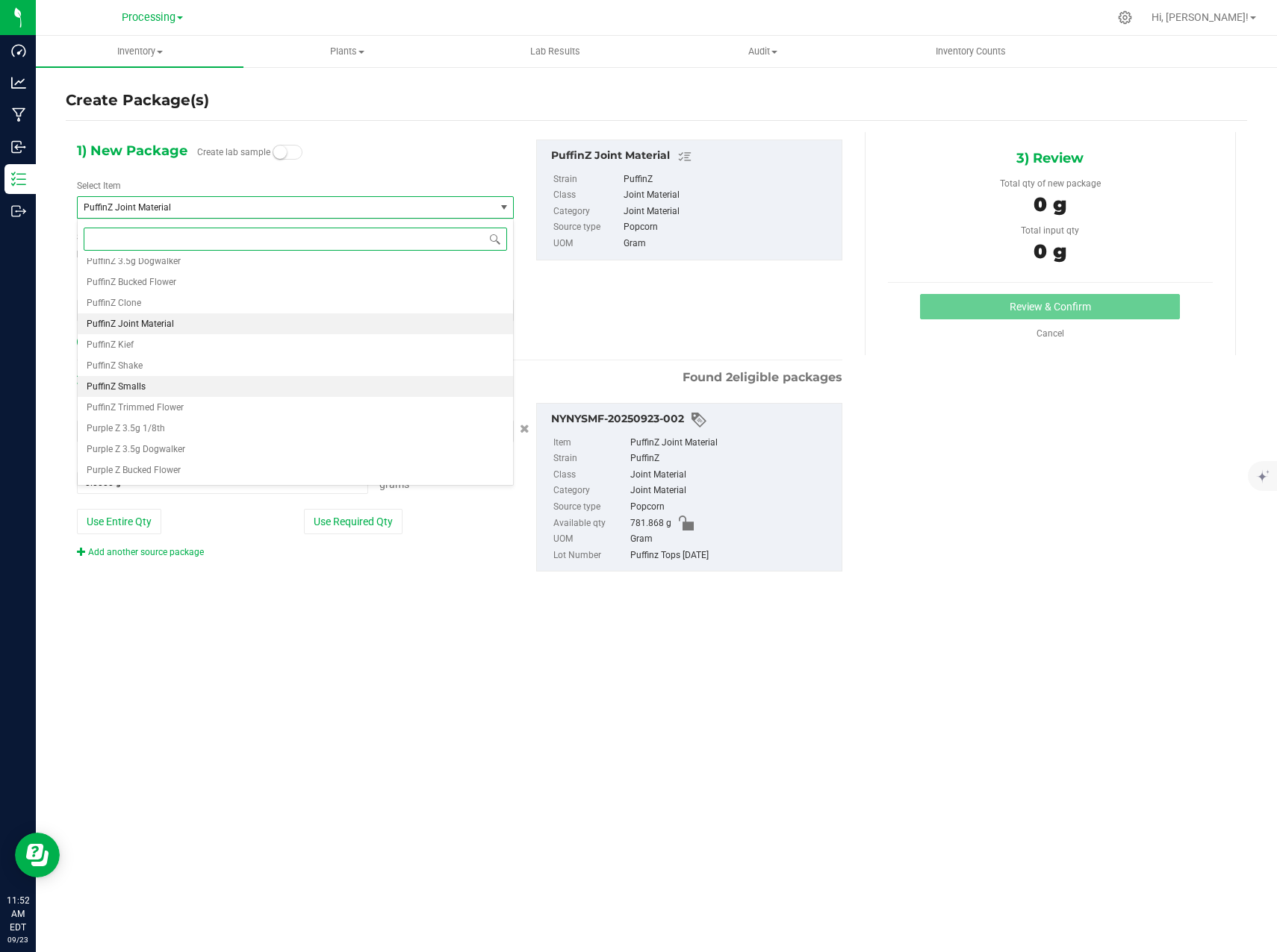
scroll to position [2203, 0]
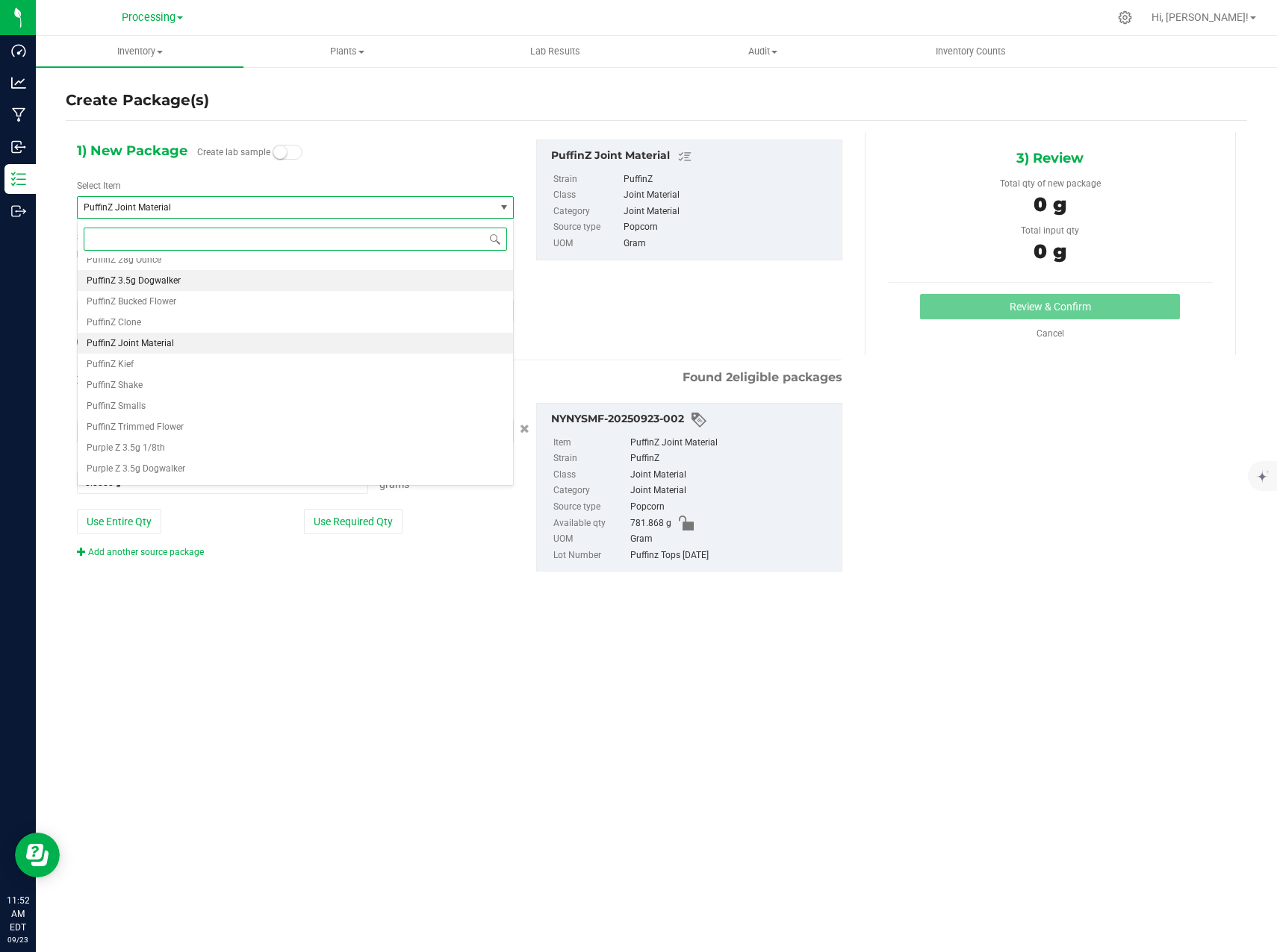
click at [303, 277] on li "PuffinZ 3.5g Dogwalker" at bounding box center [295, 280] width 435 height 21
type input "0"
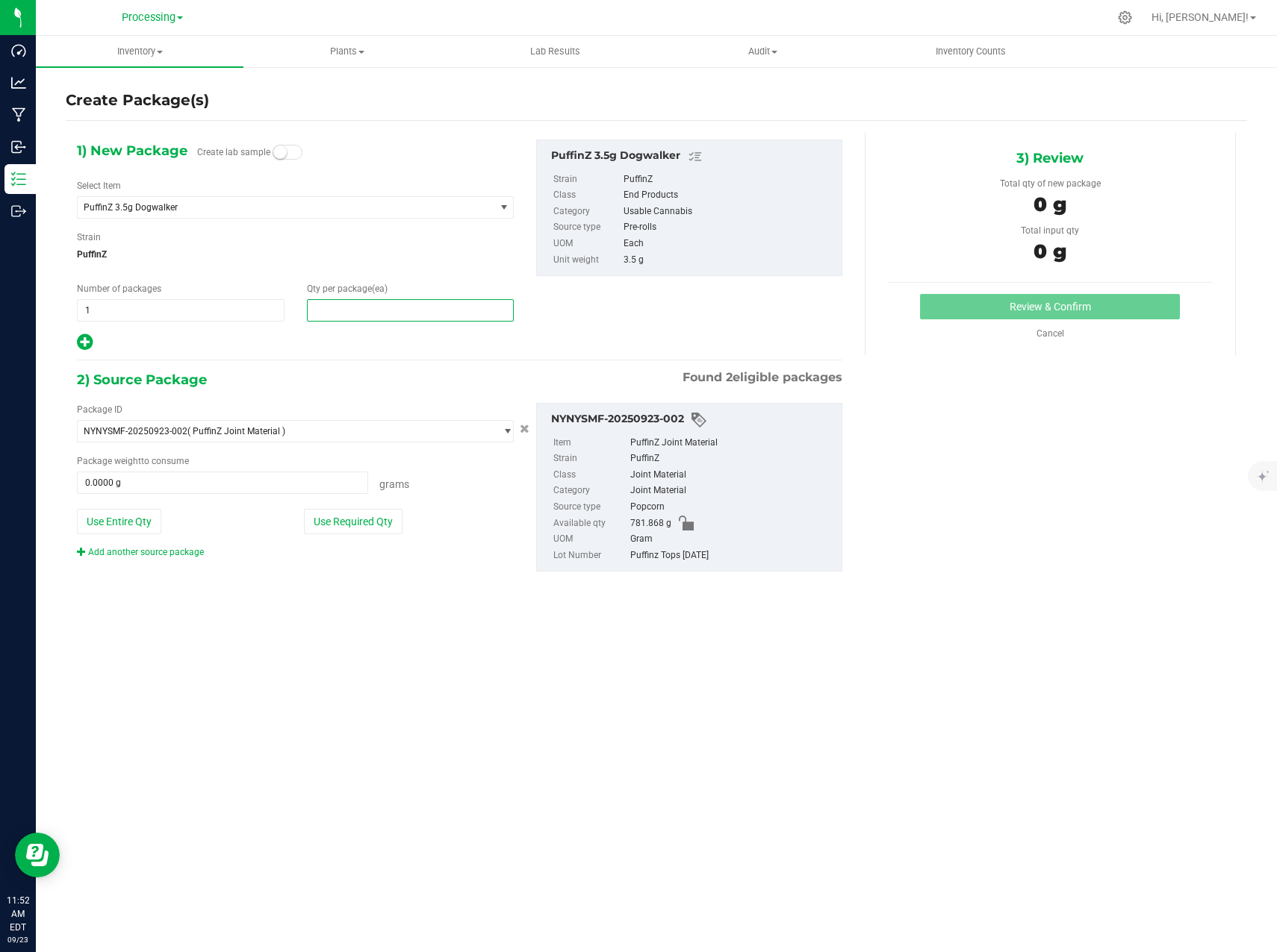
click at [327, 308] on span at bounding box center [410, 310] width 208 height 23
type input "0"
click at [190, 484] on span at bounding box center [222, 482] width 291 height 23
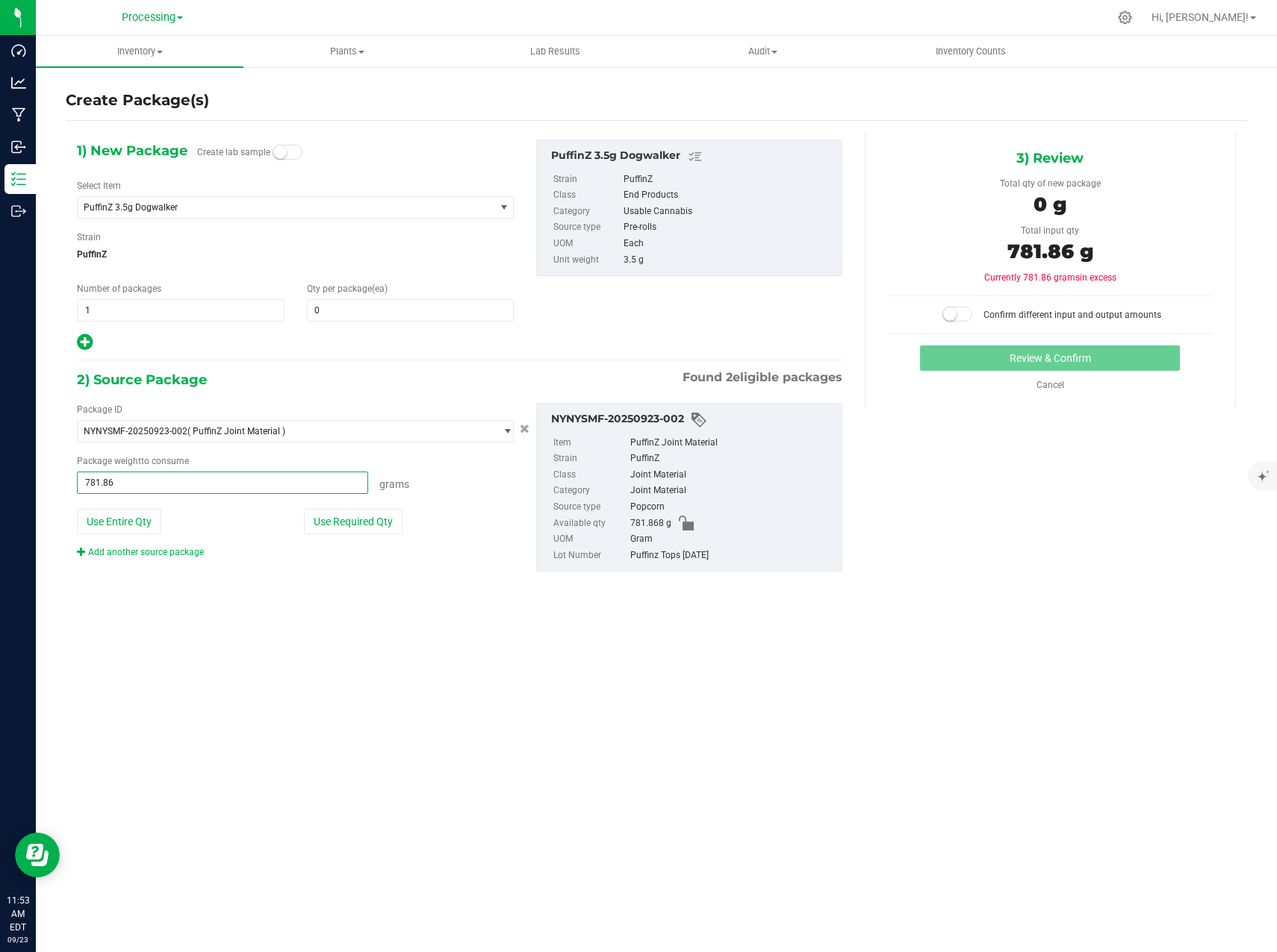
type input "781.868"
click at [290, 483] on input "781.868" at bounding box center [222, 482] width 290 height 21
type input "781.8680 g"
click at [365, 308] on span at bounding box center [410, 310] width 208 height 23
type input "7"
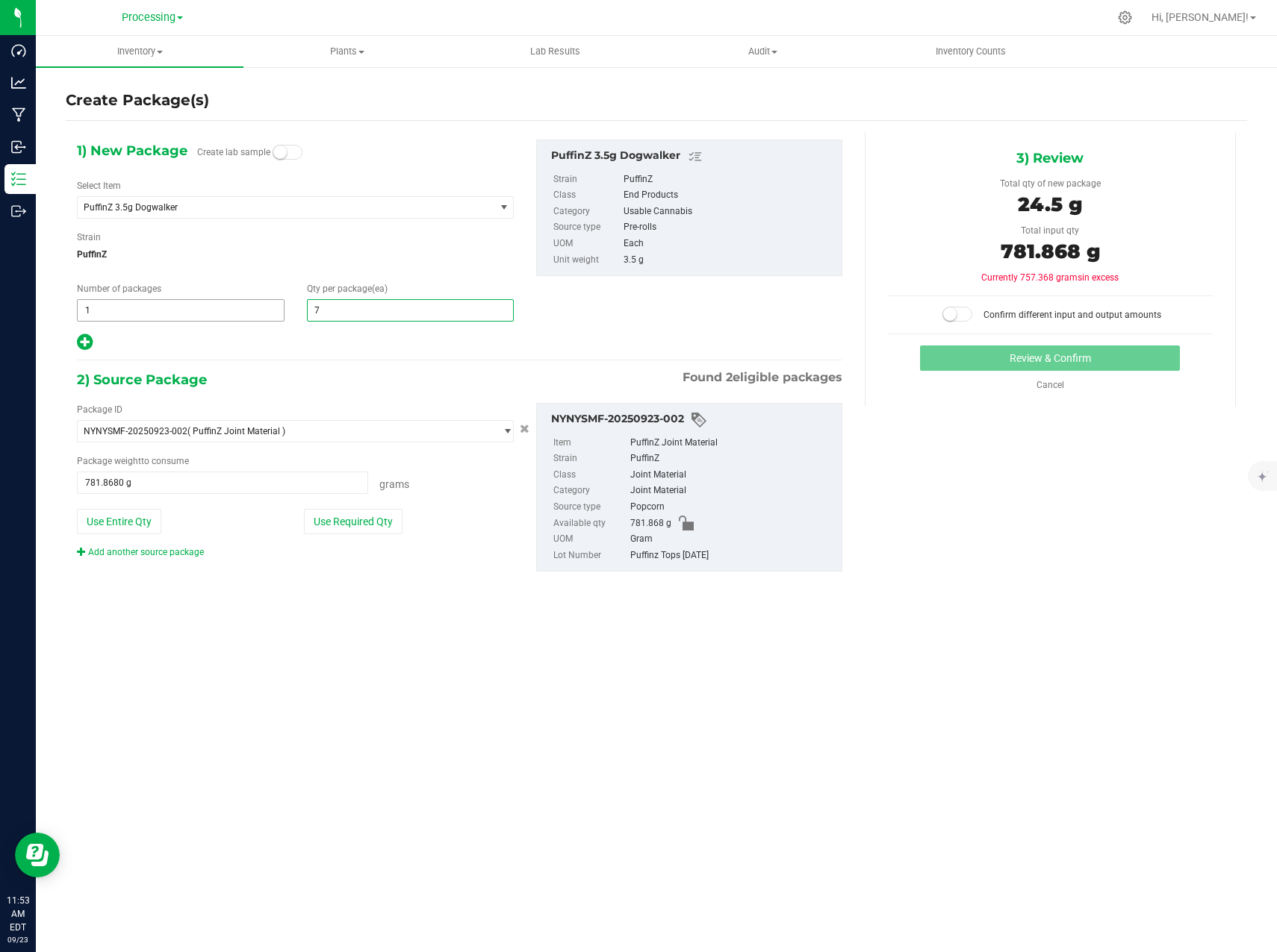
type input "7"
click at [385, 349] on div at bounding box center [295, 342] width 437 height 19
click at [238, 481] on span "781.8680 g 781.868" at bounding box center [222, 482] width 291 height 23
click at [414, 310] on span "7 7" at bounding box center [410, 310] width 208 height 23
type input "70"
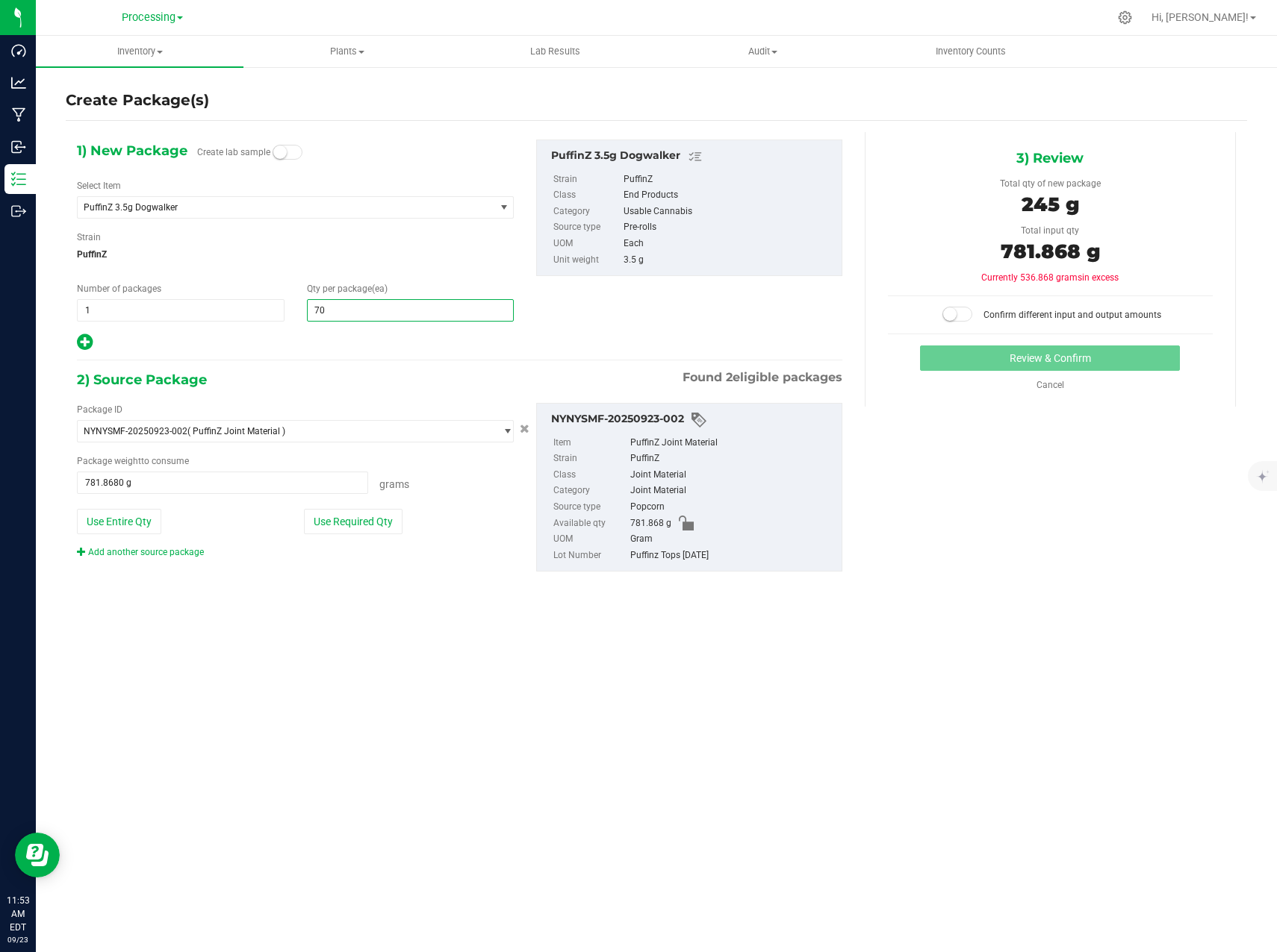
type input "70"
click at [427, 310] on span "70 70" at bounding box center [410, 310] width 208 height 23
type input "7"
type input "1"
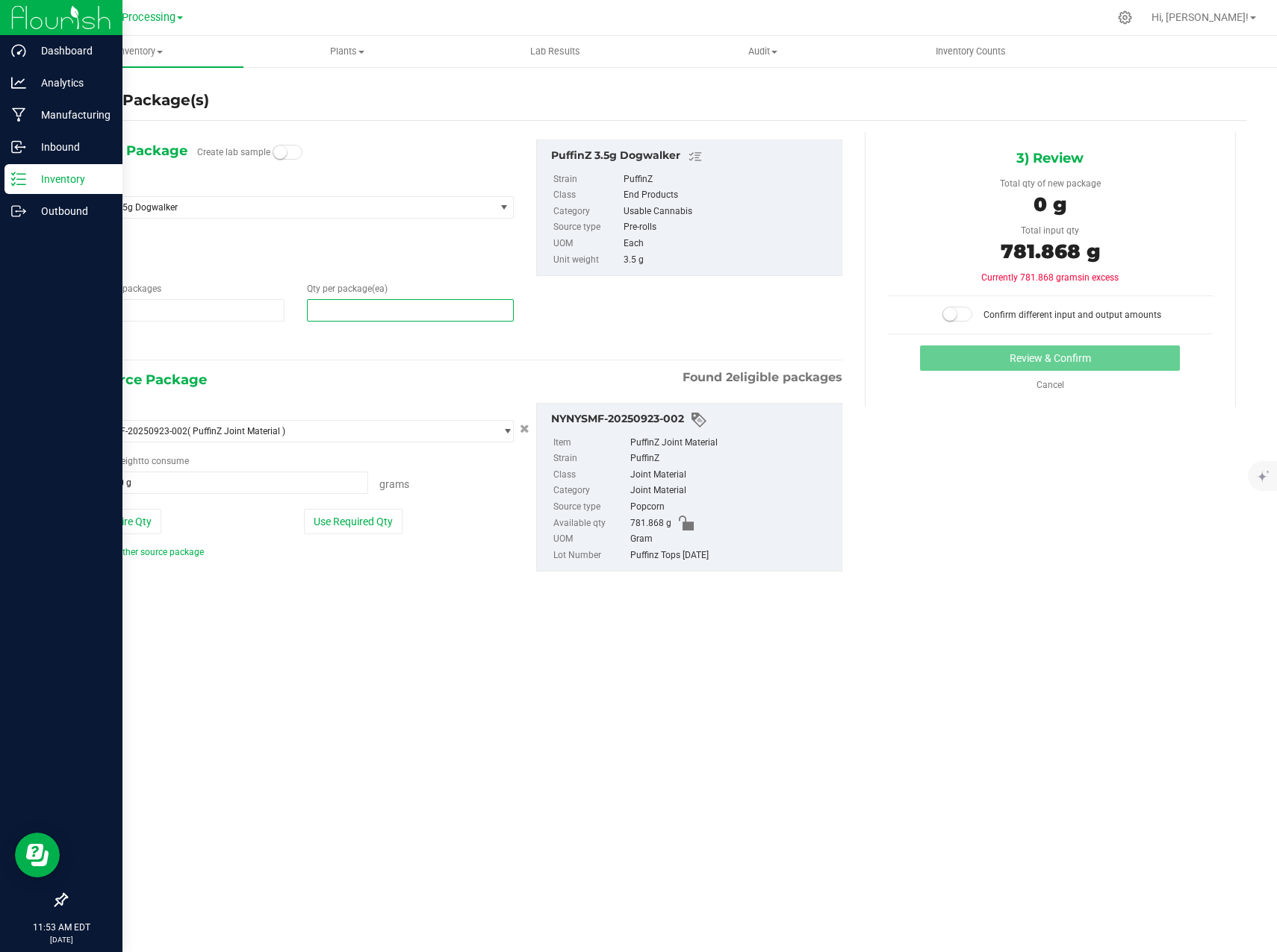
type input "0"
click at [23, 179] on line at bounding box center [21, 179] width 8 height 0
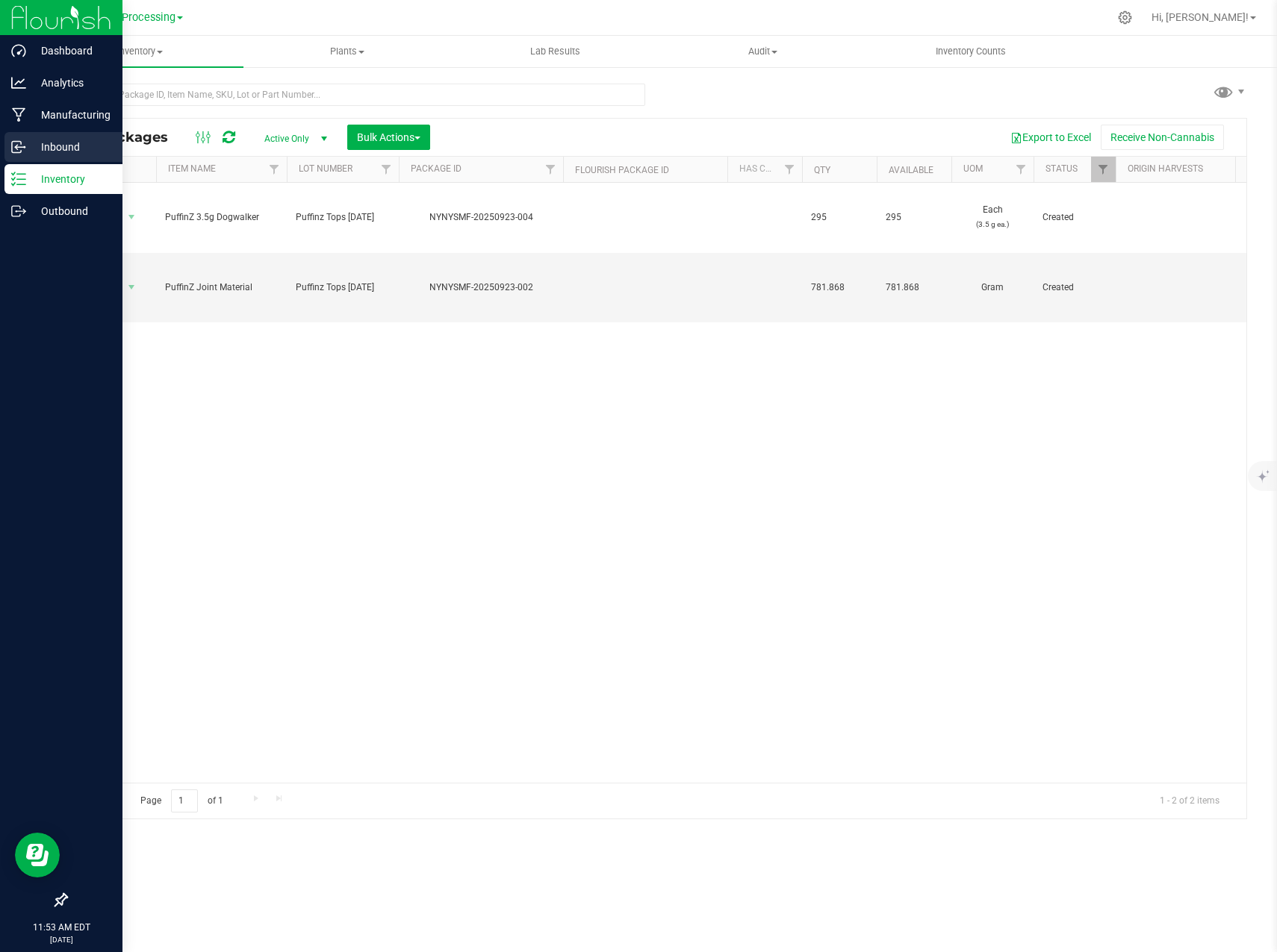
click at [39, 140] on p "Inbound" at bounding box center [71, 146] width 90 height 18
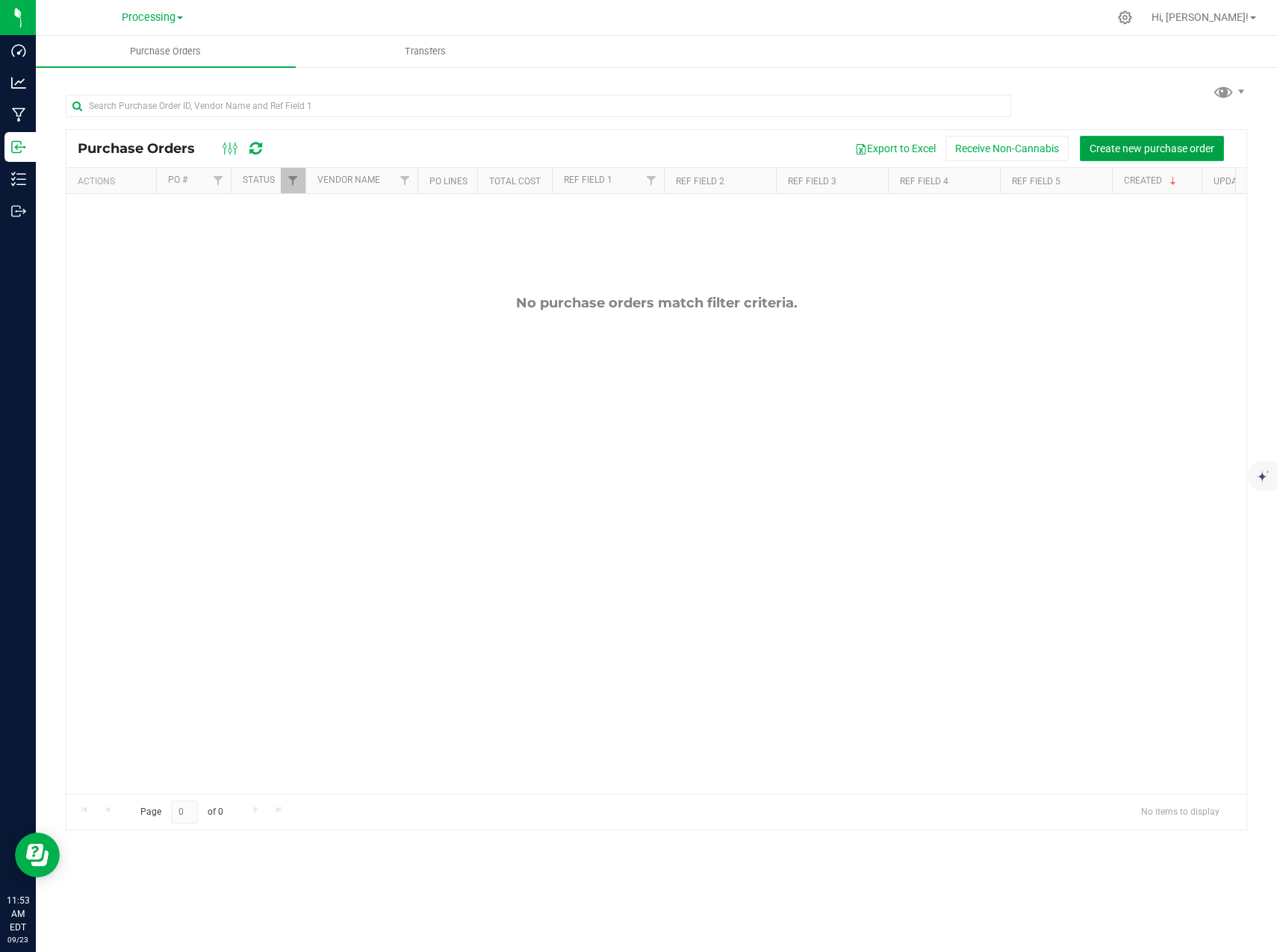
click at [1175, 146] on span "Create new purchase order" at bounding box center [1152, 149] width 124 height 12
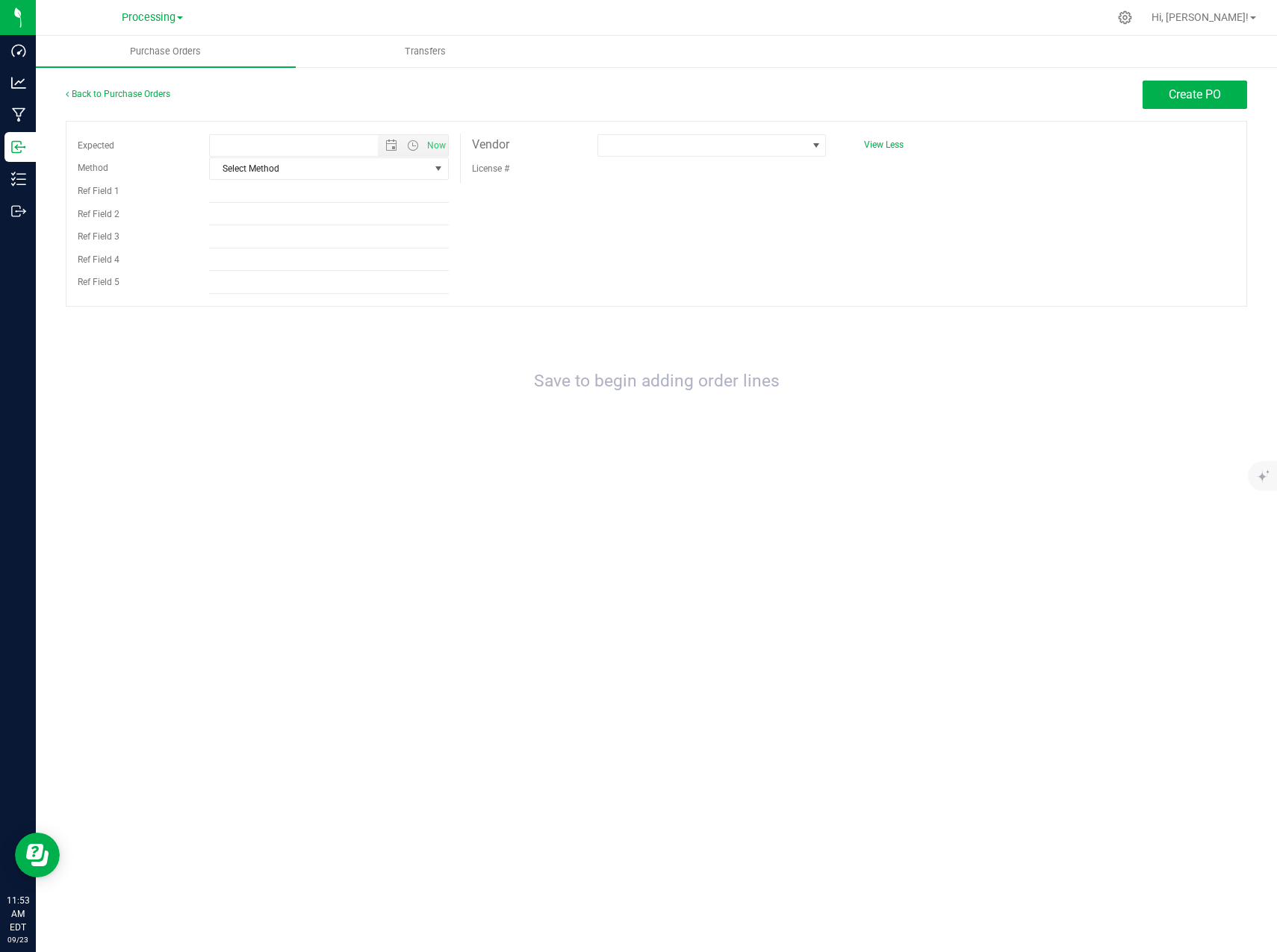
type input "9/23/2025 11:53 AM"
click at [393, 165] on span "Select Method" at bounding box center [319, 168] width 219 height 21
click at [306, 319] on li "Other" at bounding box center [329, 327] width 238 height 23
click at [763, 137] on span at bounding box center [702, 145] width 208 height 21
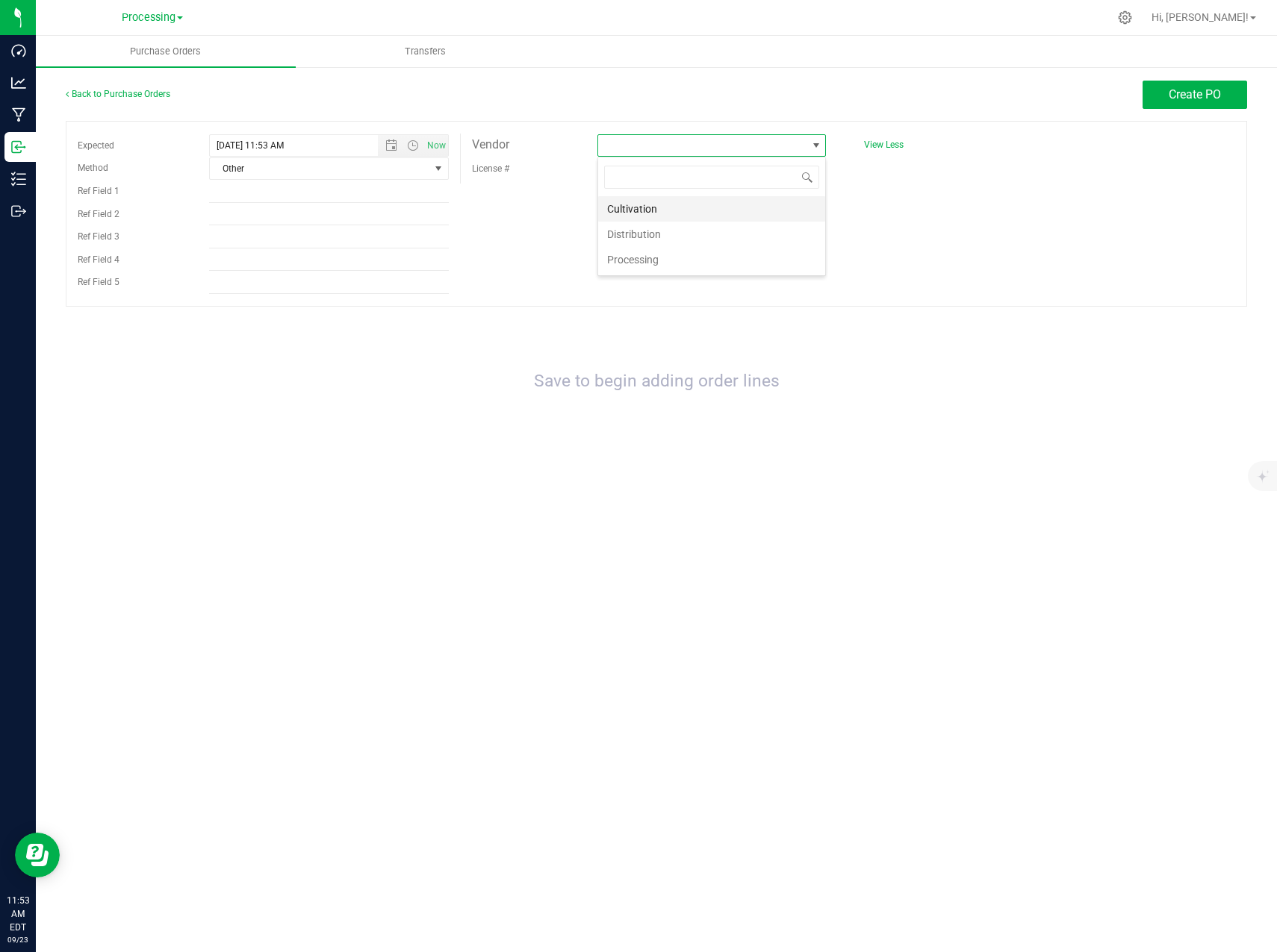
click at [706, 208] on li "Cultivation" at bounding box center [711, 209] width 227 height 25
click at [735, 267] on div "Expected 9/23/2025 11:53 AM Now Method Other Select Method USPS UPS FedEx LTL L…" at bounding box center [656, 213] width 1181 height 186
click at [1190, 95] on span "Create PO" at bounding box center [1195, 94] width 52 height 14
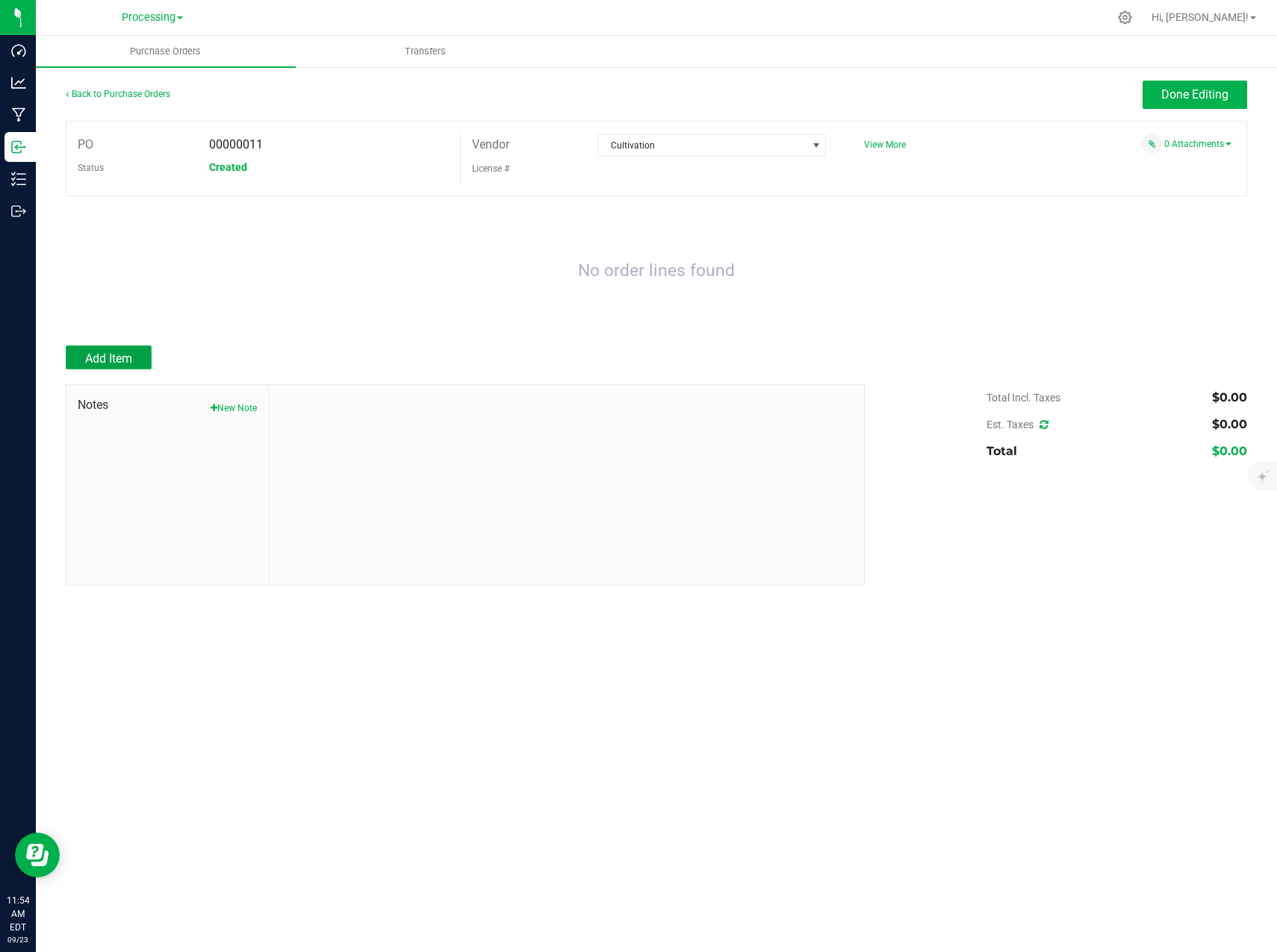
click at [99, 352] on span "Add Item" at bounding box center [108, 358] width 47 height 14
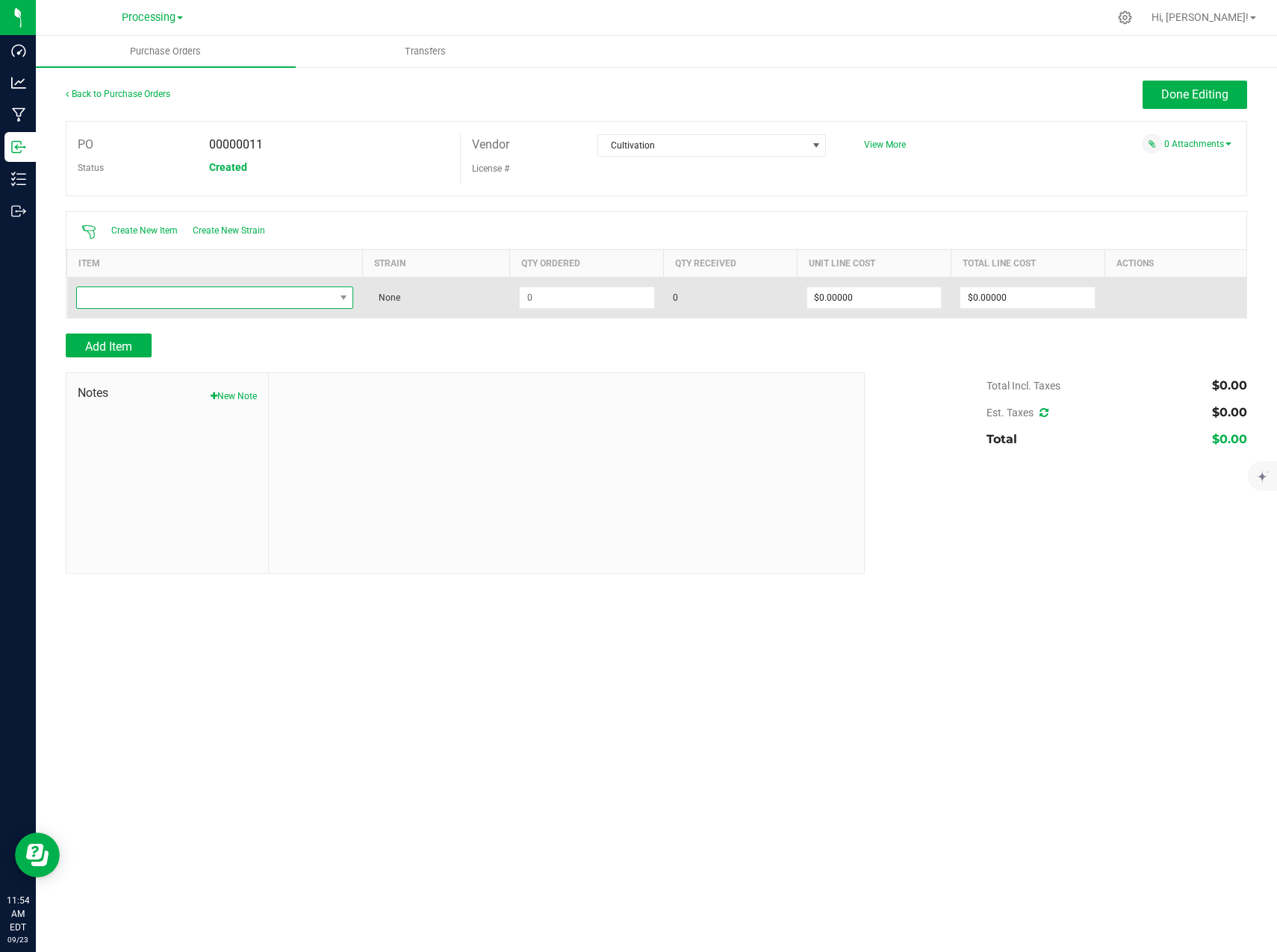
click at [321, 287] on span "NO DATA FOUND" at bounding box center [205, 297] width 257 height 21
click at [327, 298] on span "NO DATA FOUND" at bounding box center [205, 297] width 257 height 21
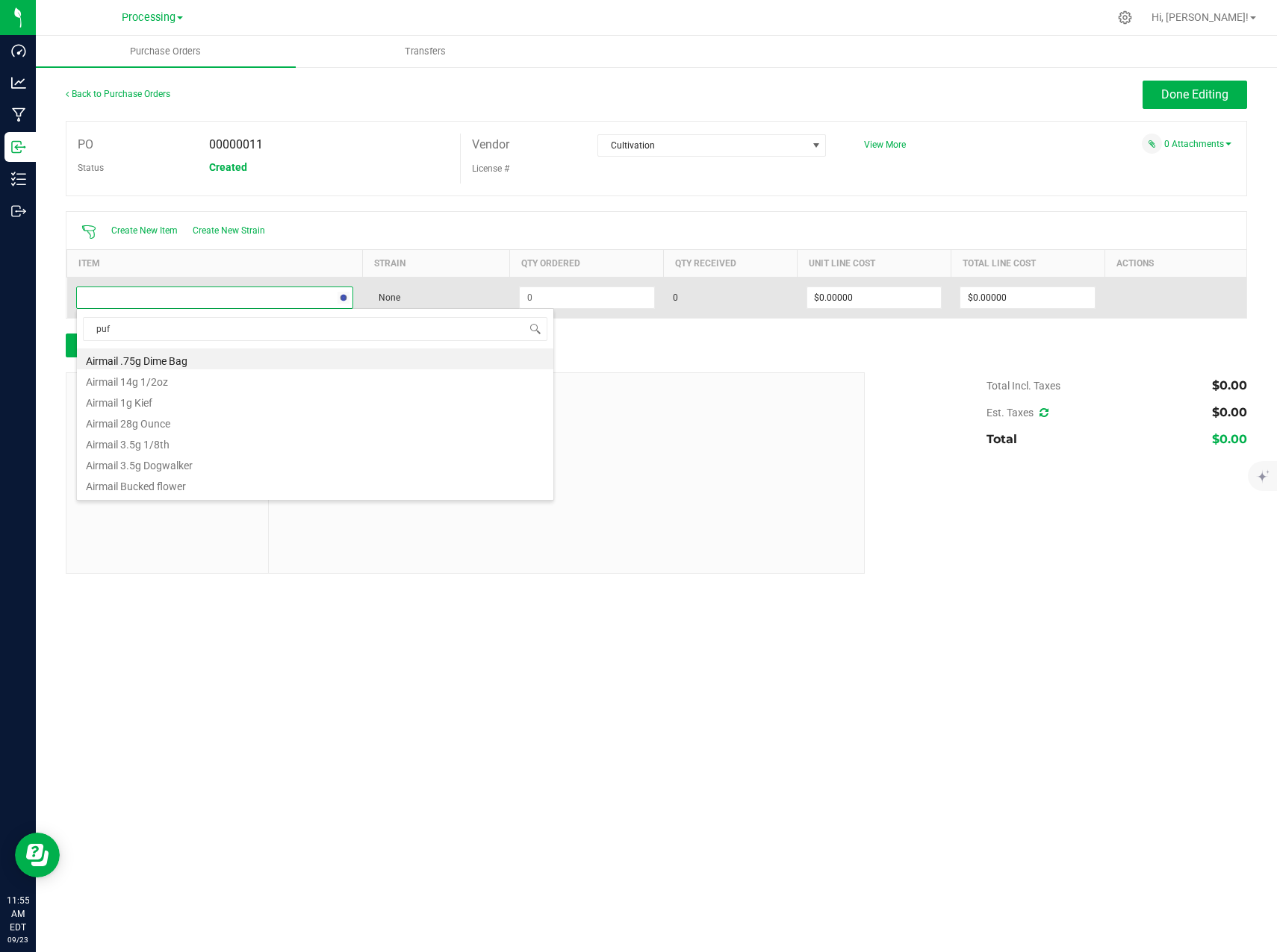
type input "puff"
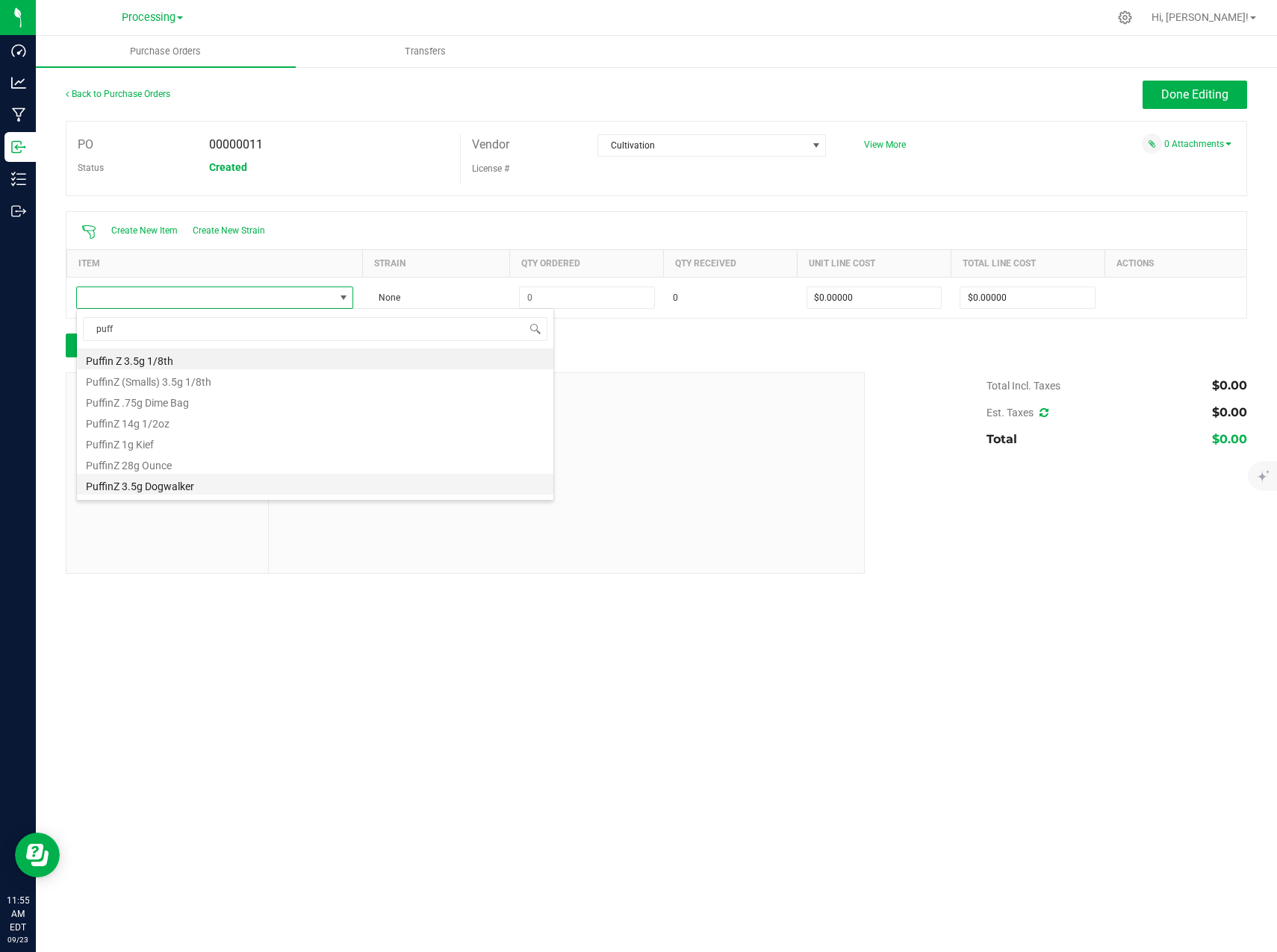
click at [214, 487] on li "PuffinZ 3.5g Dogwalker" at bounding box center [314, 484] width 477 height 21
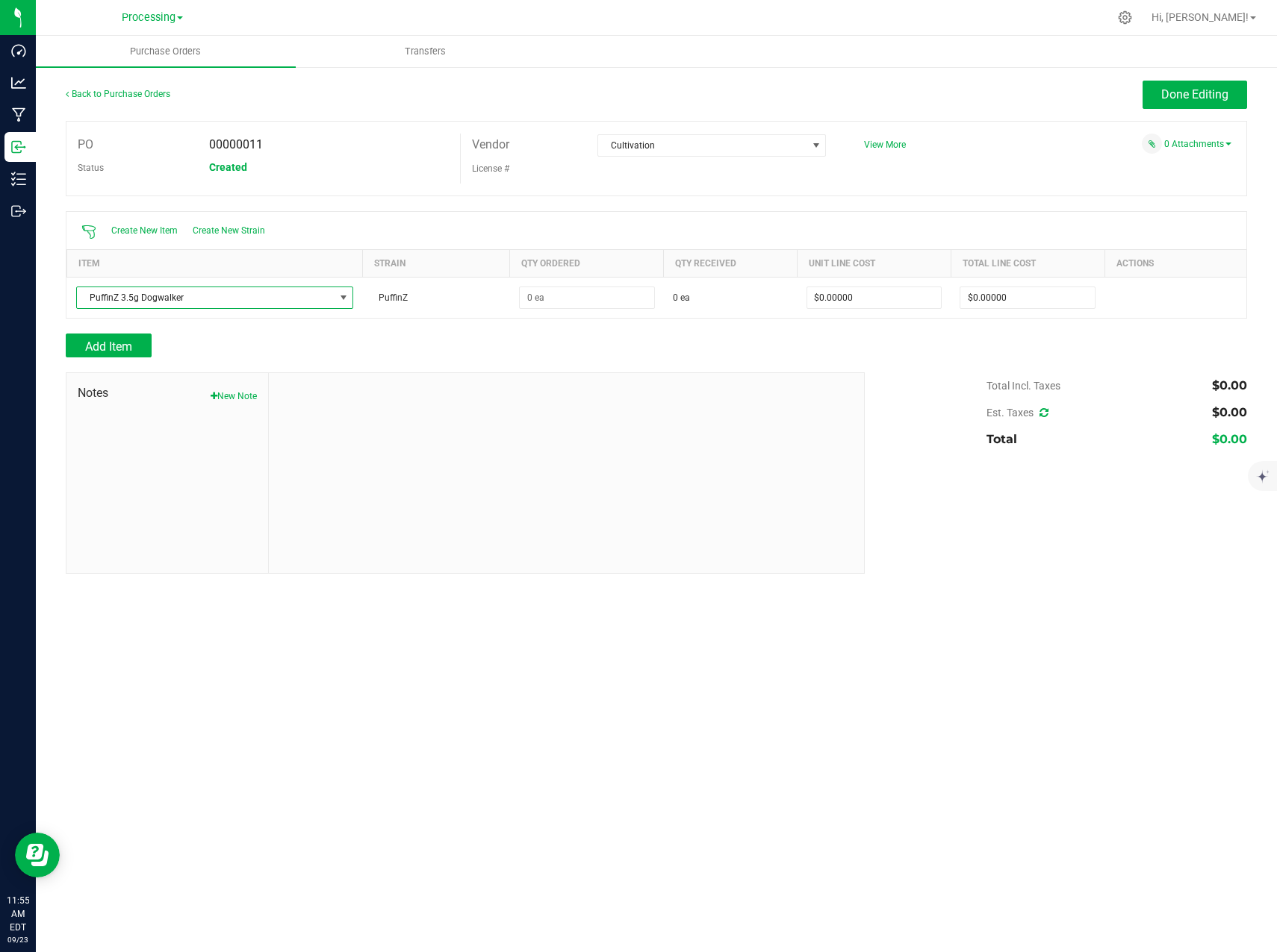
click at [584, 335] on div "Add Item" at bounding box center [459, 345] width 788 height 24
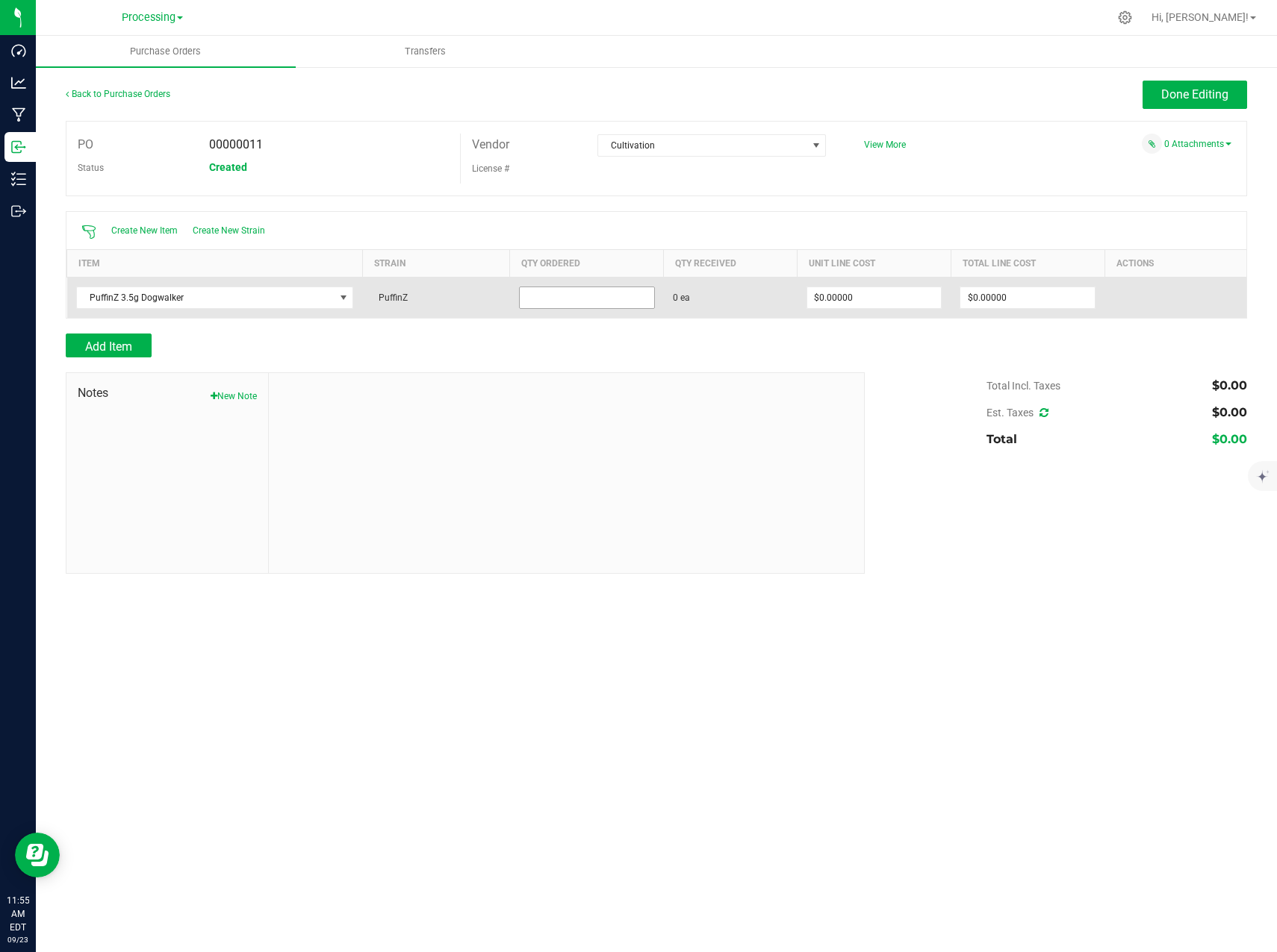
click at [566, 292] on input at bounding box center [587, 297] width 135 height 21
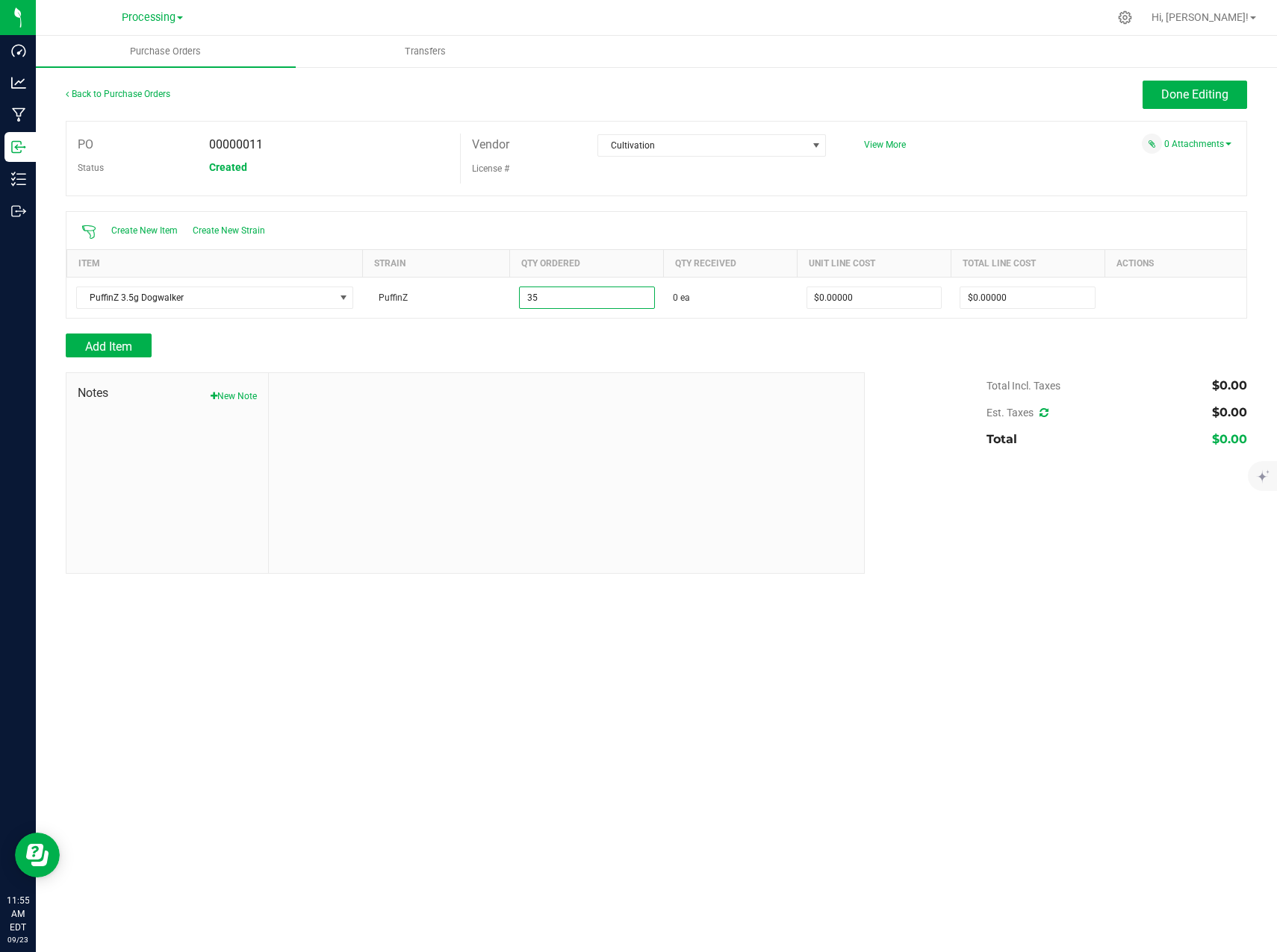
type input "35 ea"
click at [819, 335] on div "Add Item" at bounding box center [459, 345] width 788 height 24
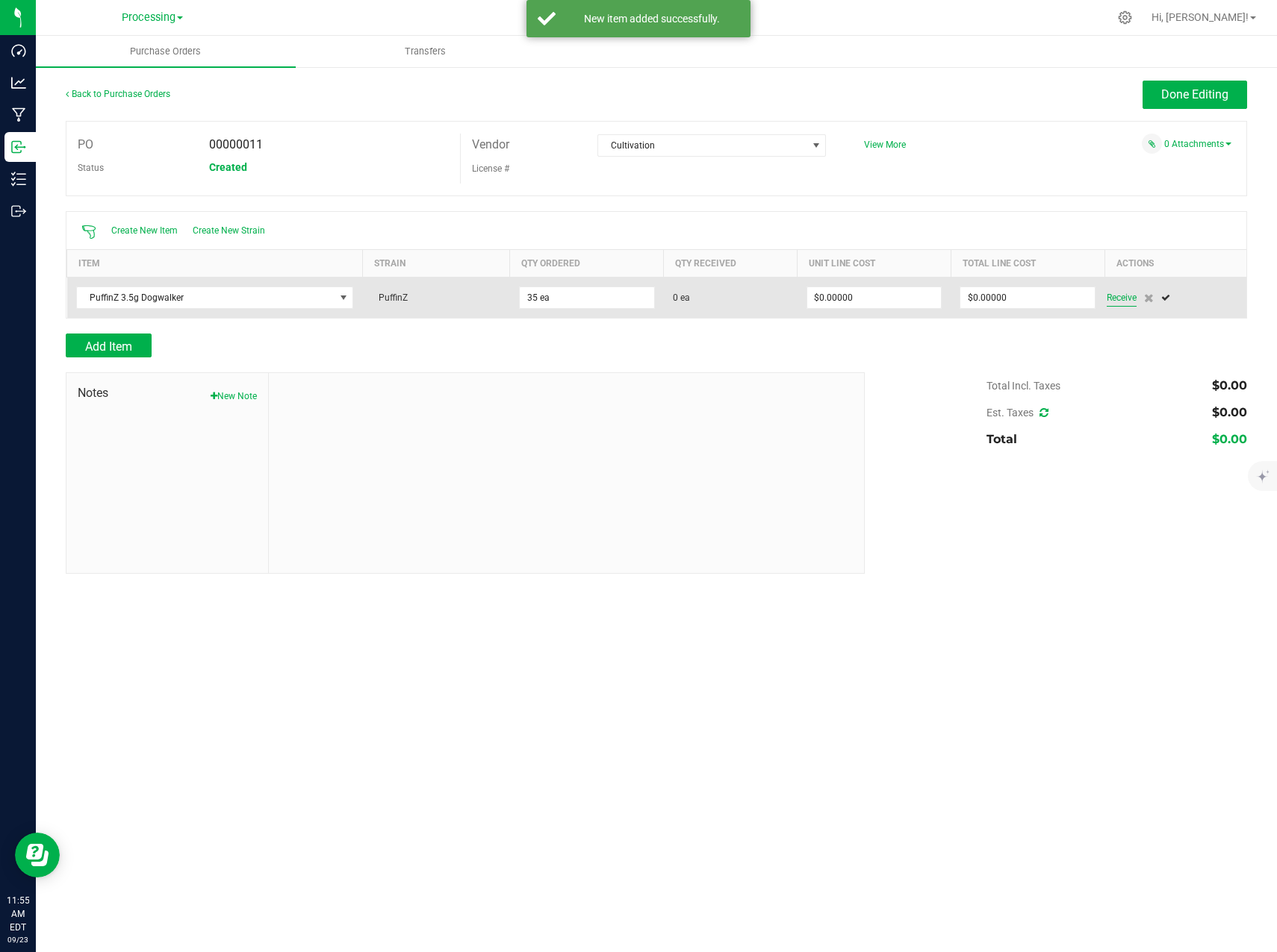
click at [1115, 300] on span "Receive" at bounding box center [1121, 297] width 30 height 18
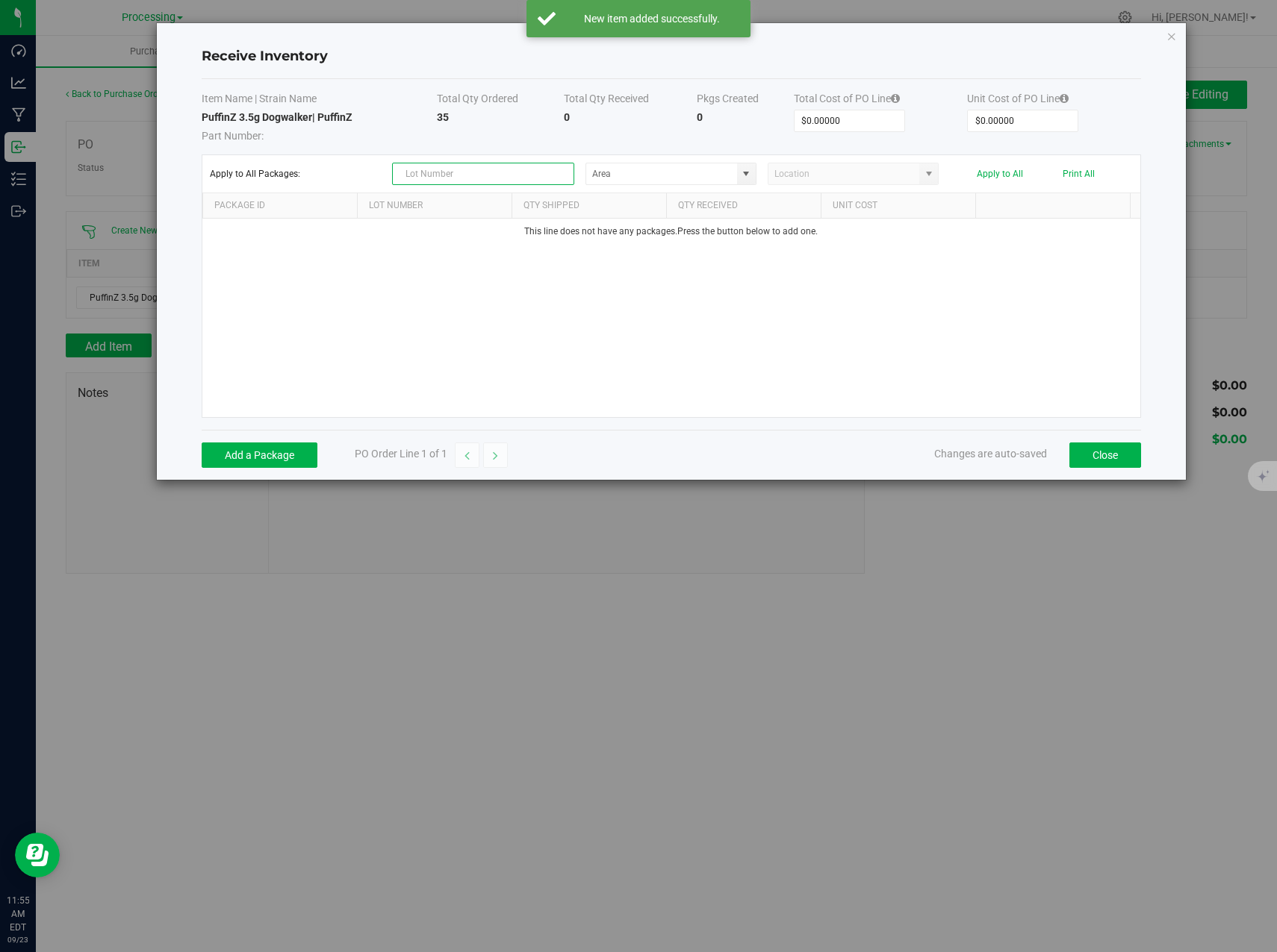
click at [536, 175] on input "text" at bounding box center [483, 174] width 182 height 23
click at [749, 183] on span at bounding box center [747, 173] width 18 height 21
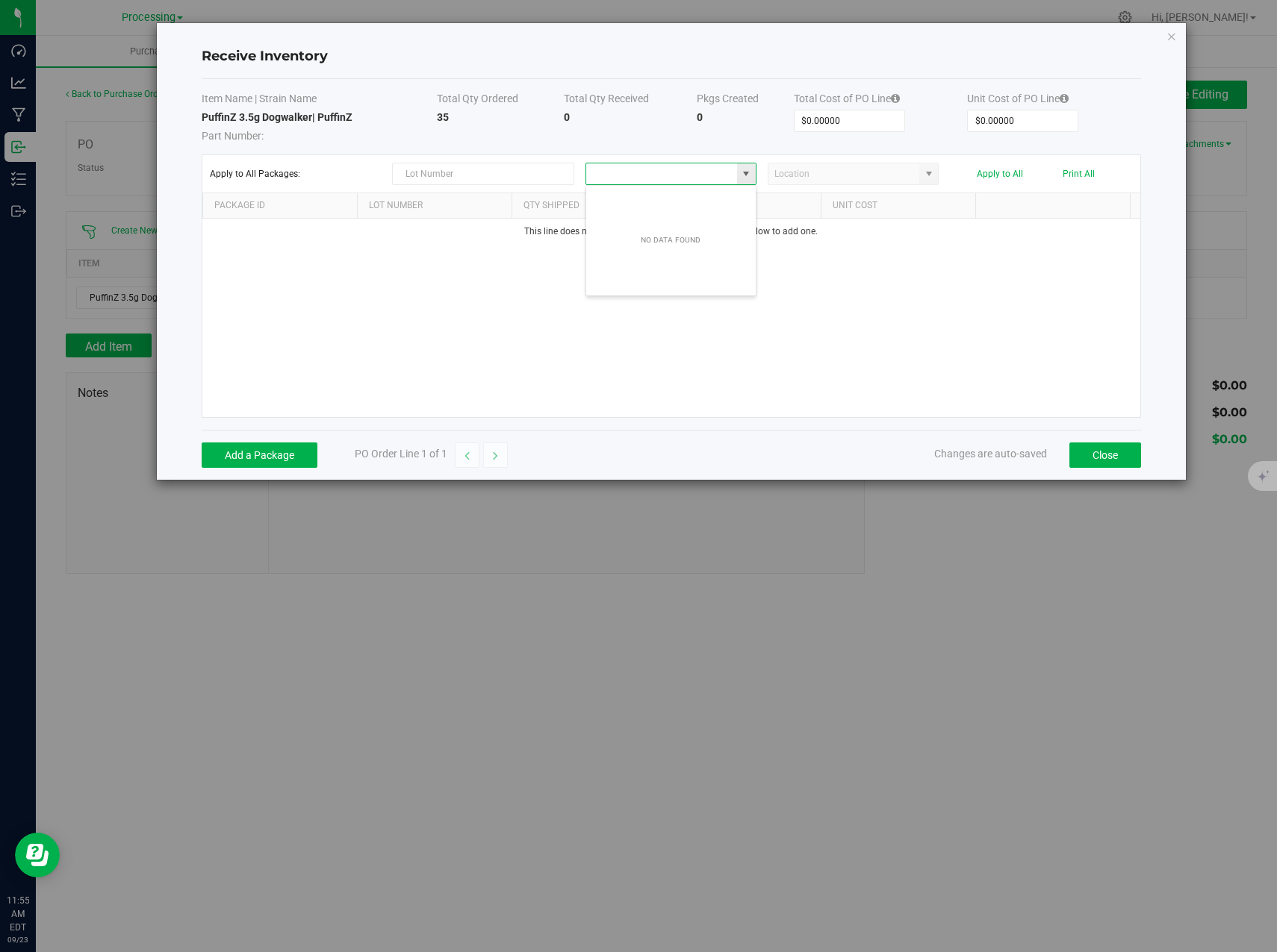
click at [747, 180] on span at bounding box center [747, 173] width 18 height 21
click at [1170, 34] on icon "Close modal" at bounding box center [1171, 35] width 10 height 18
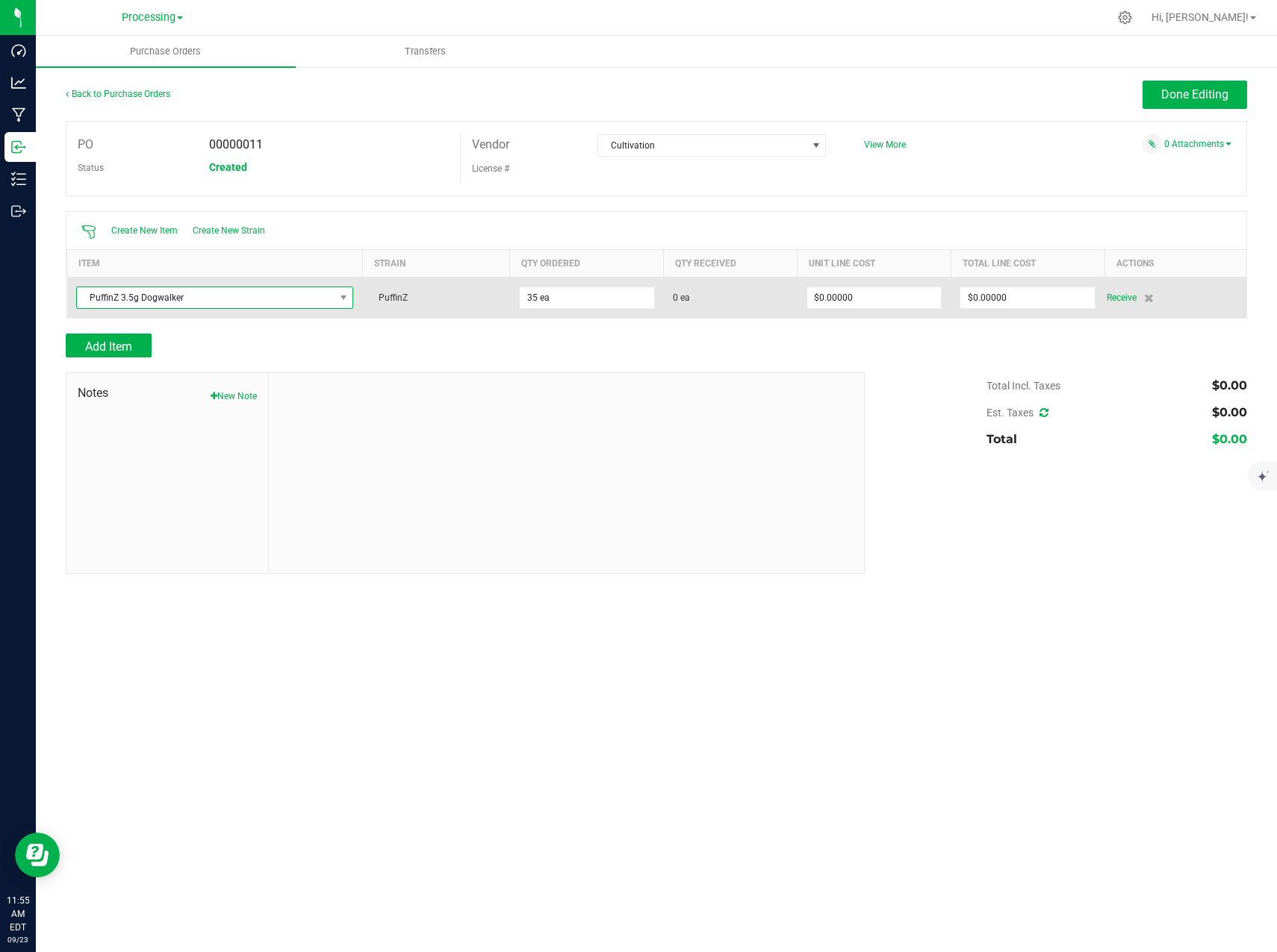
click at [164, 292] on span "PuffinZ 3.5g Dogwalker" at bounding box center [205, 297] width 257 height 21
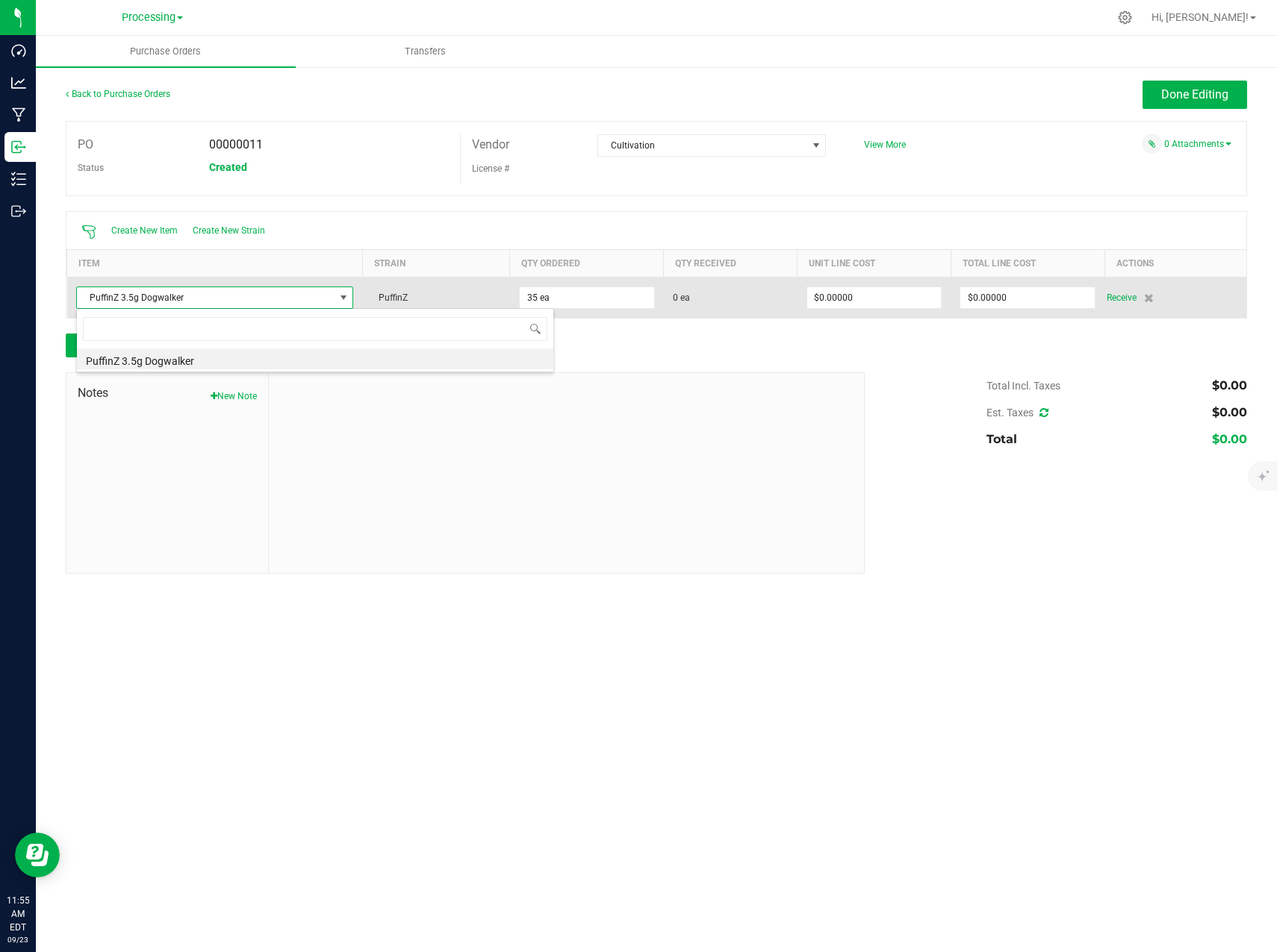
scroll to position [23, 277]
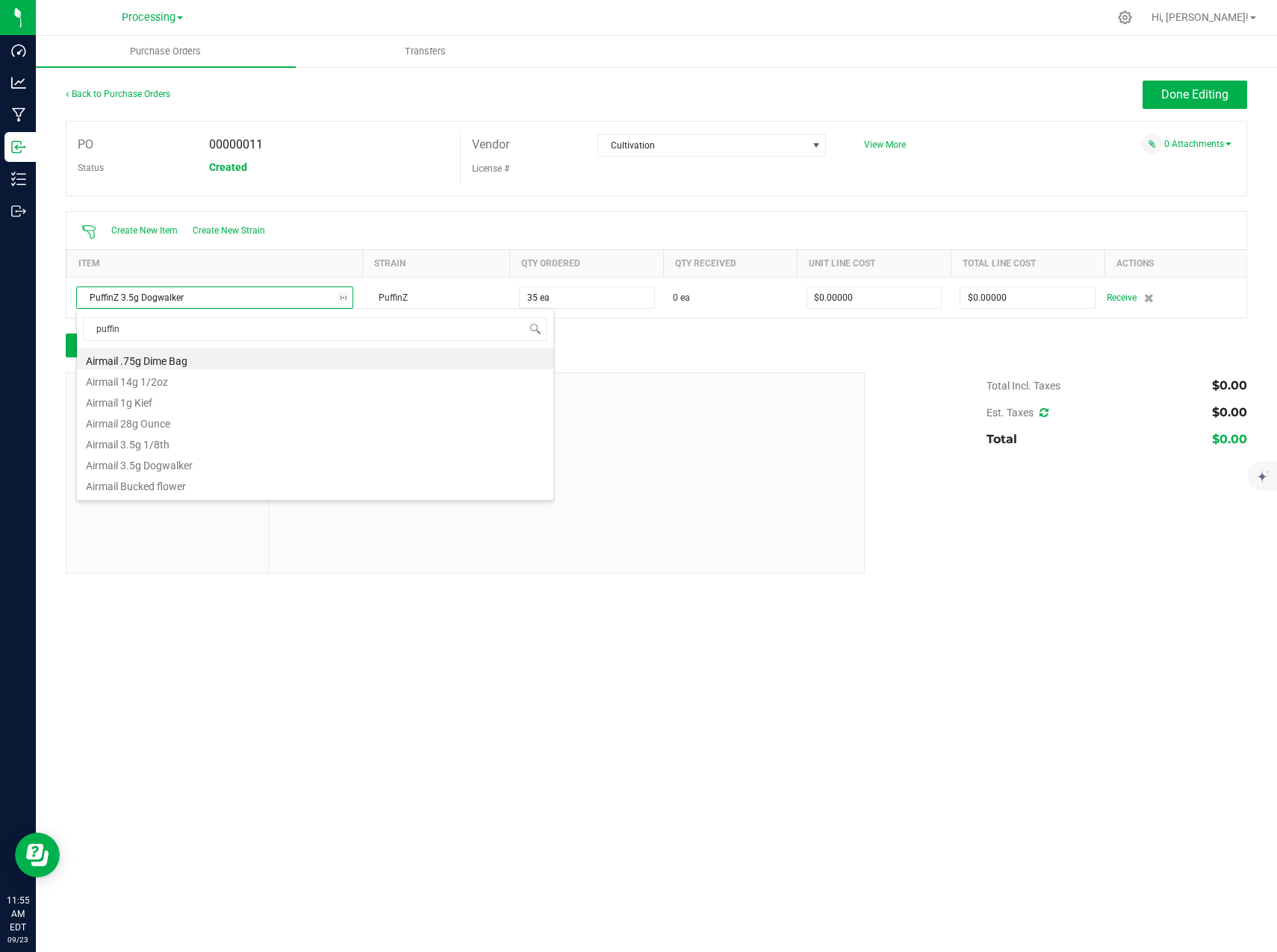
type input "puffinz"
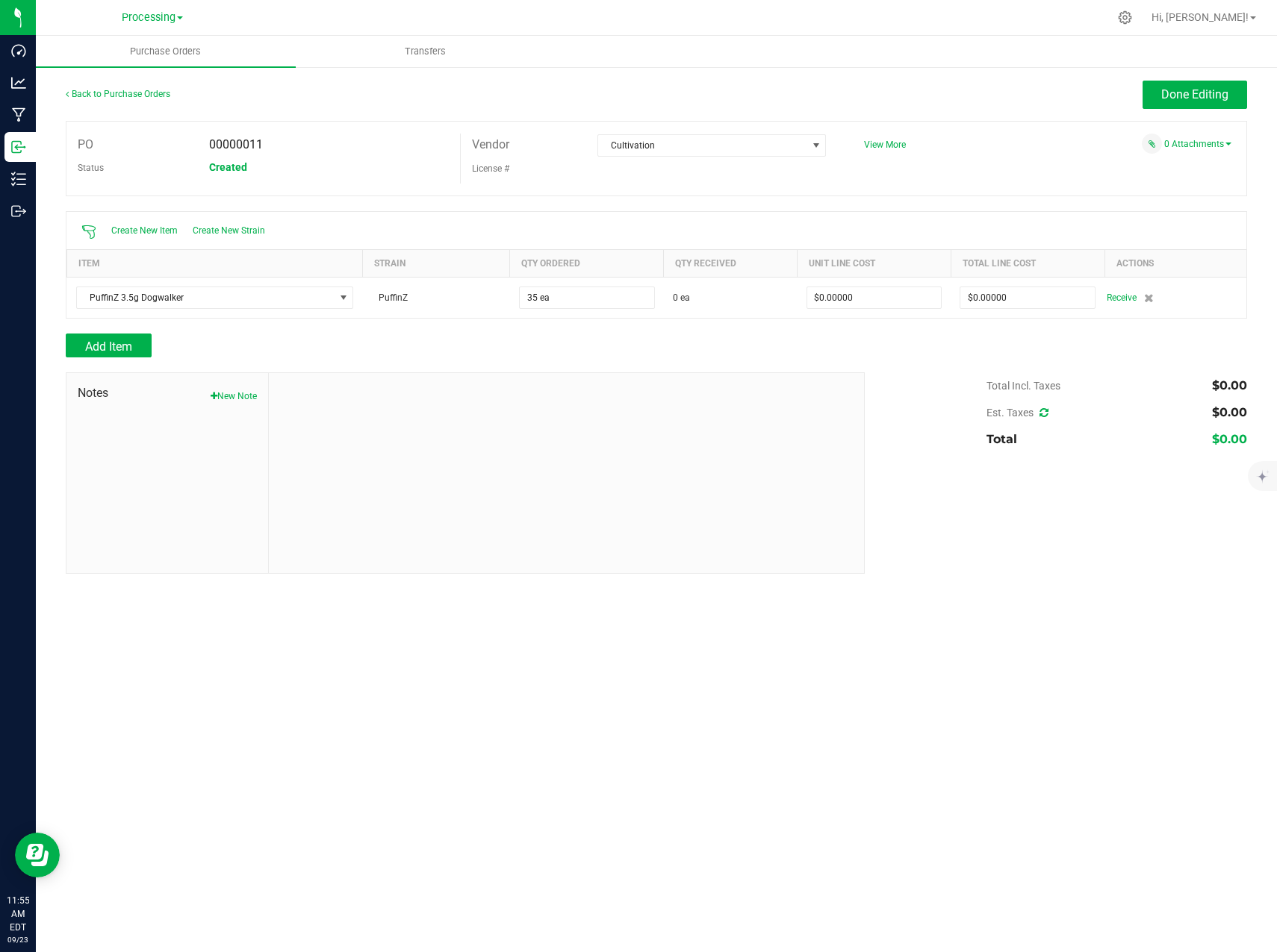
click at [163, 25] on div "Processing Cultivation Distribution Processing" at bounding box center [152, 17] width 61 height 18
click at [163, 16] on span "Processing" at bounding box center [149, 18] width 54 height 13
click at [124, 63] on link "Distribution" at bounding box center [152, 73] width 218 height 20
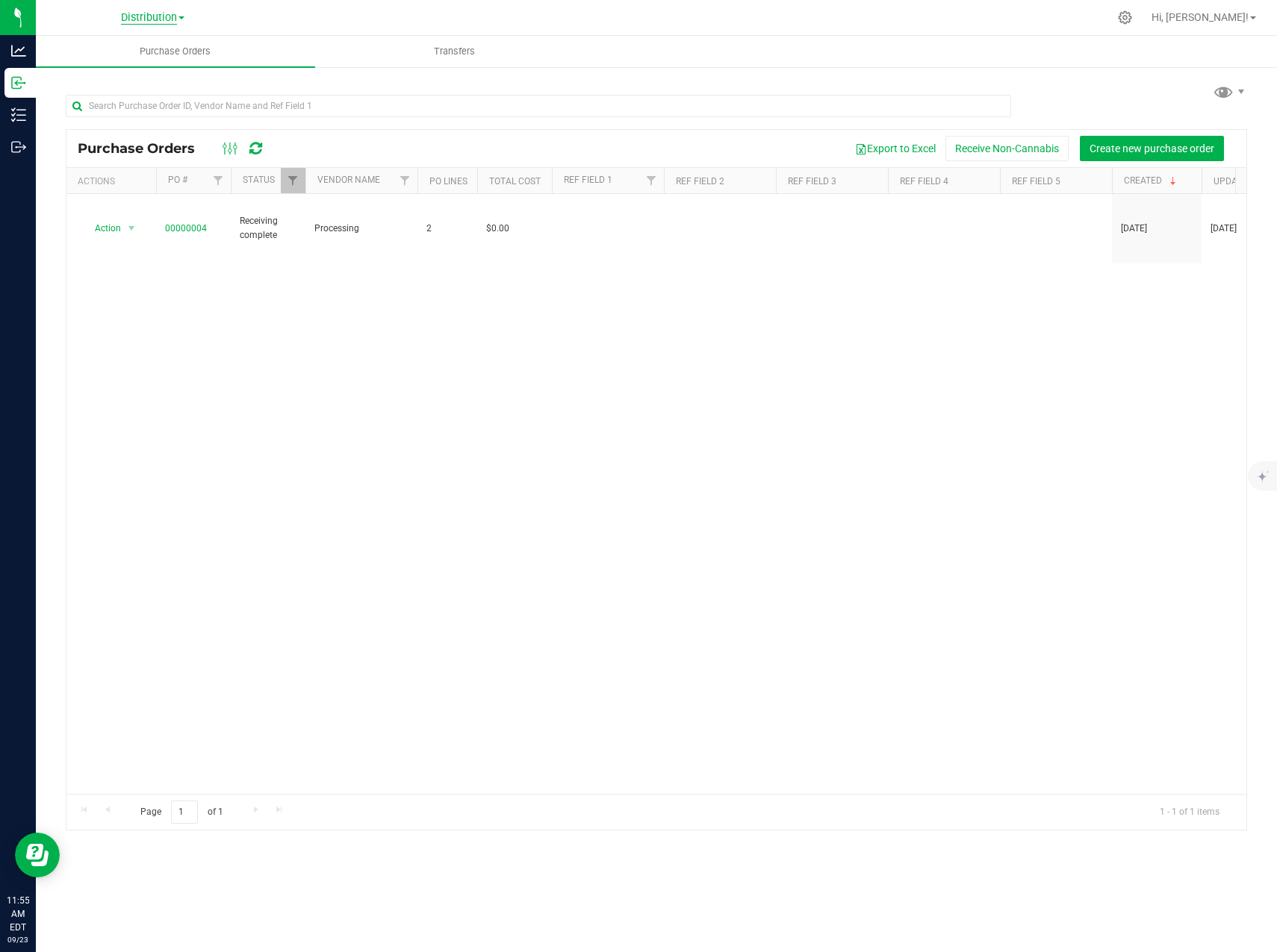
click at [173, 17] on span "Distribution" at bounding box center [149, 18] width 56 height 13
click at [123, 48] on link "Cultivation" at bounding box center [152, 53] width 218 height 20
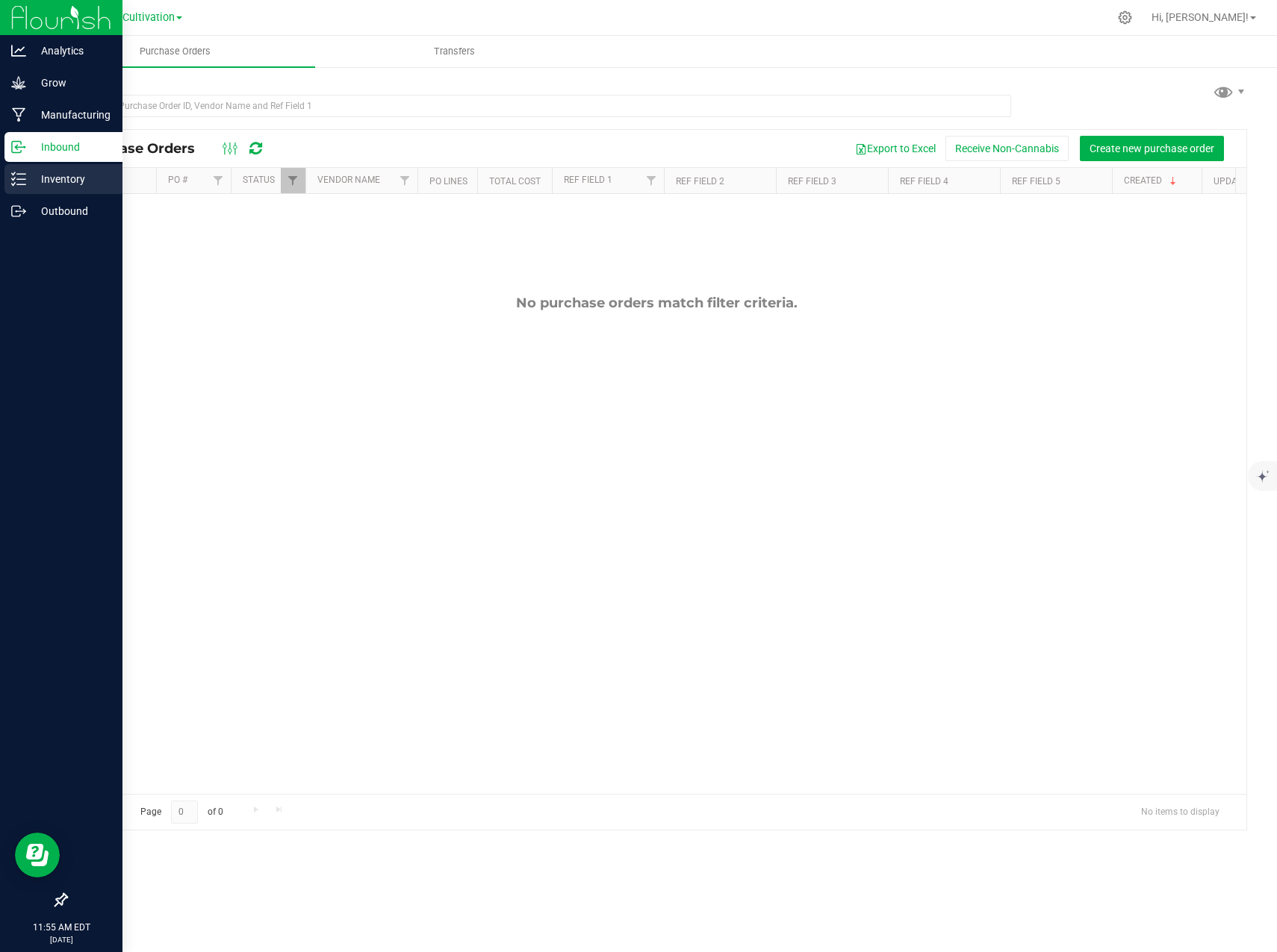
click at [38, 178] on p "Inventory" at bounding box center [71, 178] width 90 height 18
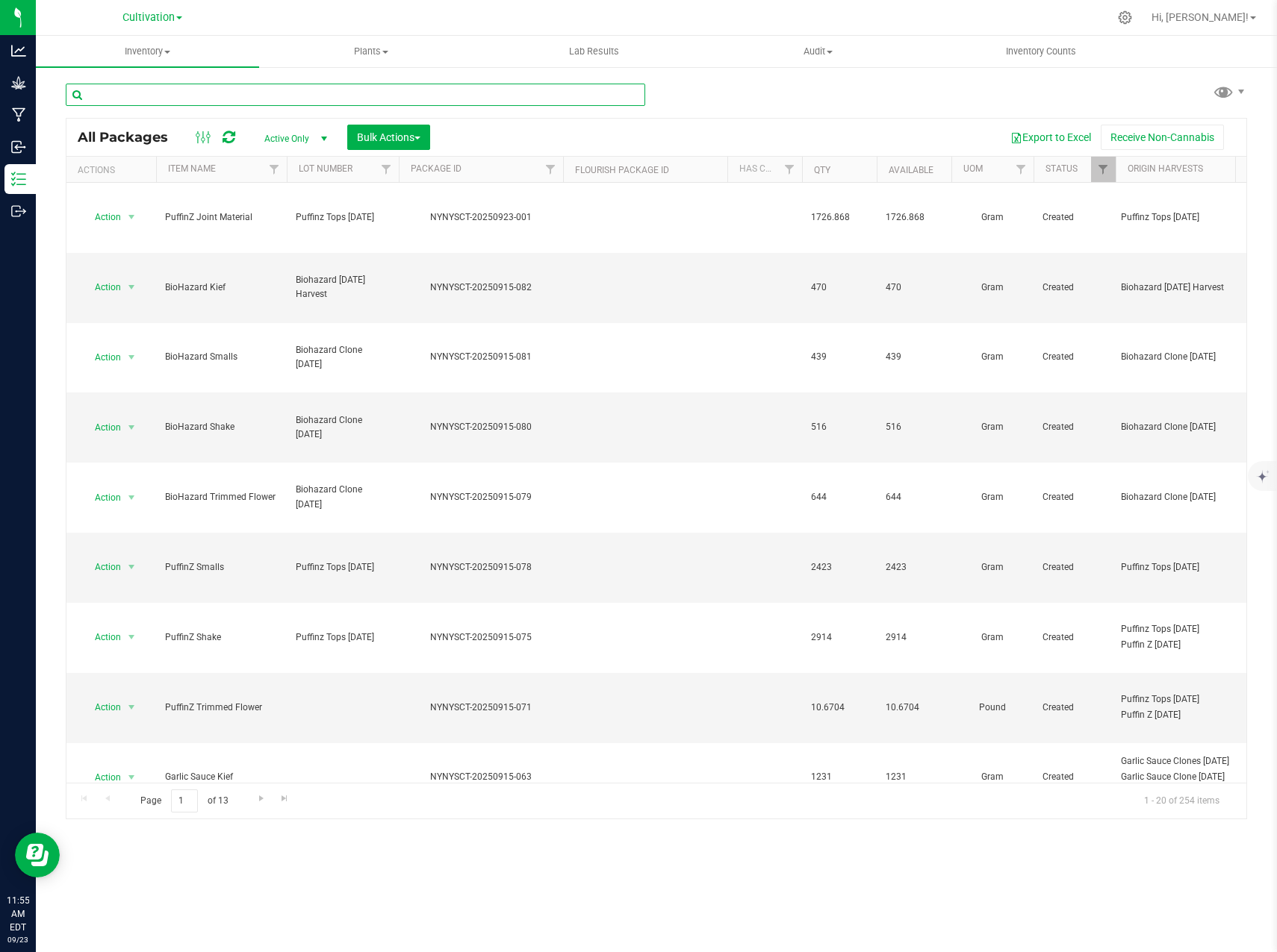
click at [223, 92] on input "text" at bounding box center [355, 94] width 579 height 23
click at [173, 16] on span "Cultivation" at bounding box center [149, 18] width 52 height 13
click at [134, 88] on link "Processing" at bounding box center [152, 92] width 218 height 20
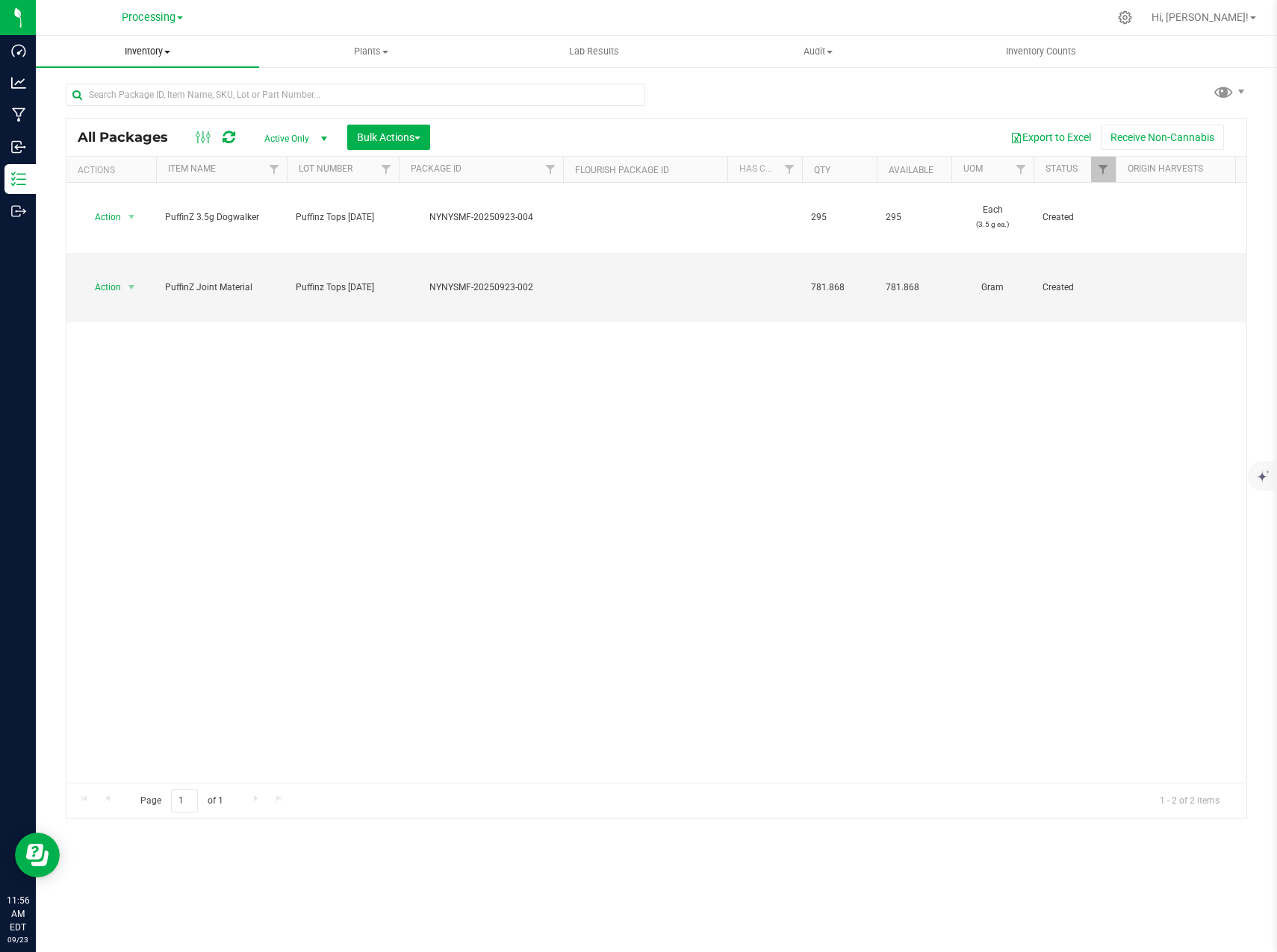
click at [159, 50] on span "Inventory" at bounding box center [148, 51] width 224 height 13
click at [149, 176] on span "From bill of materials" at bounding box center [103, 179] width 135 height 13
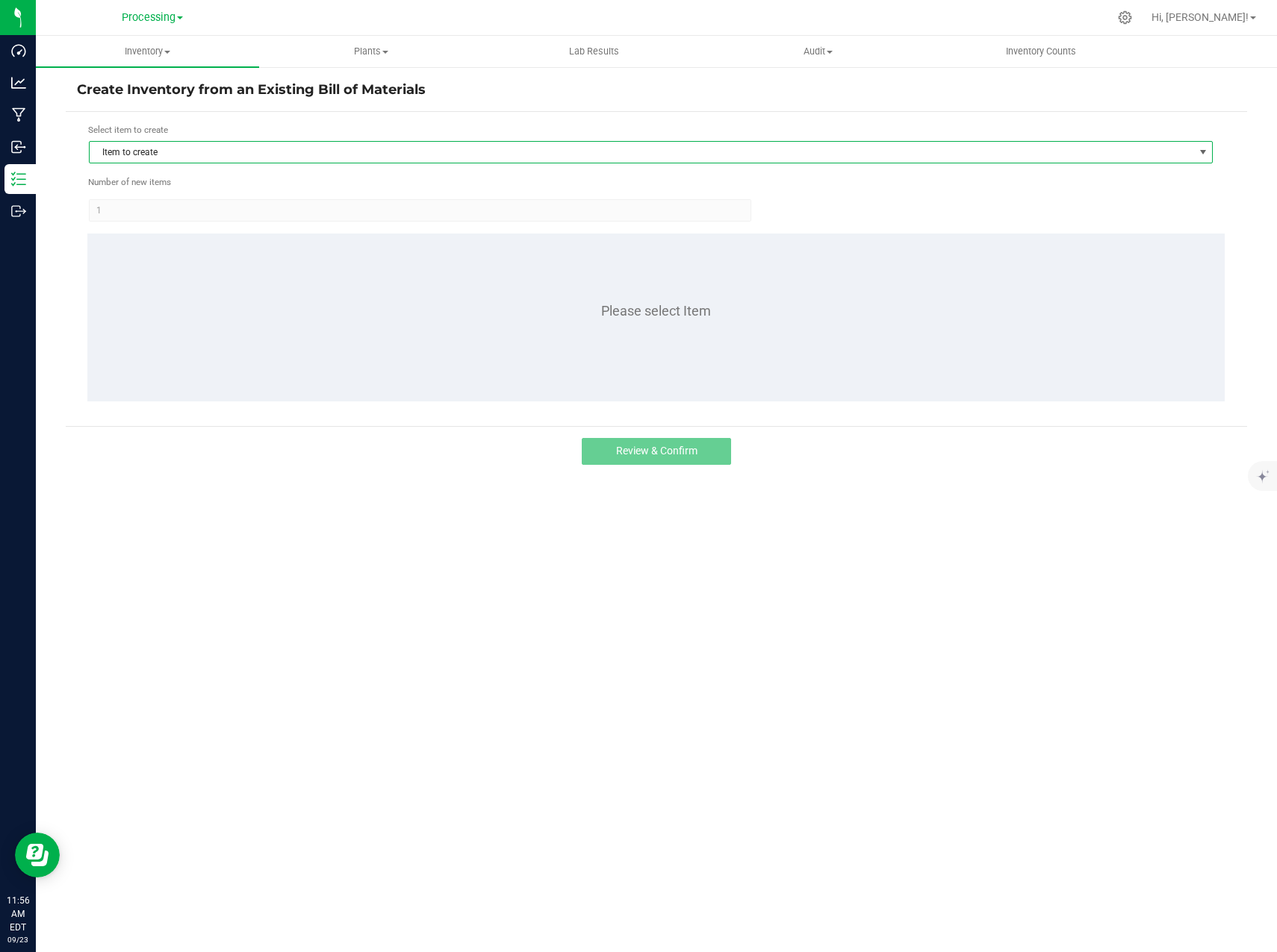
click at [287, 152] on span "Item to create" at bounding box center [641, 152] width 1104 height 21
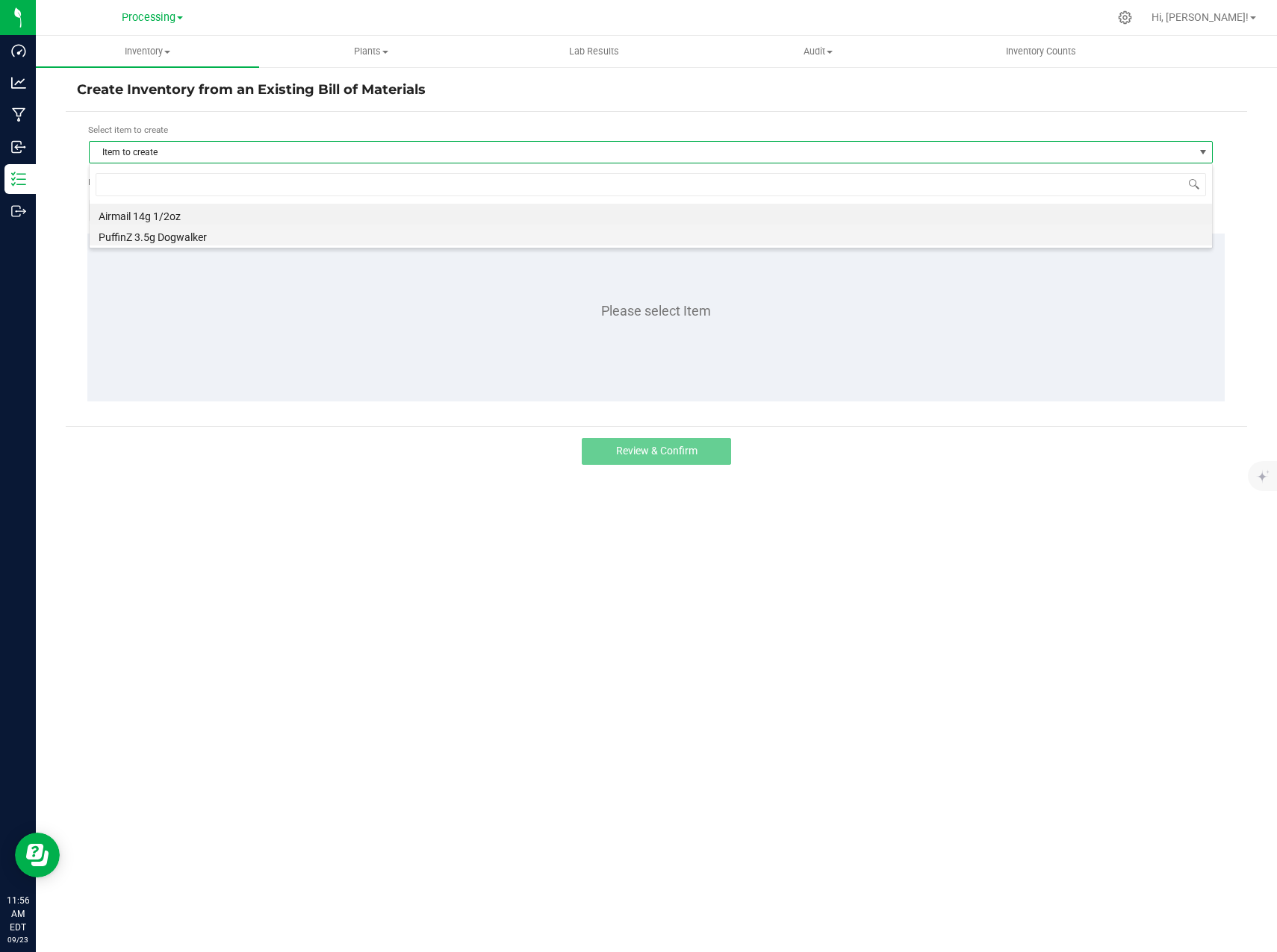
click at [250, 241] on li "PuffinZ 3.5g Dogwalker" at bounding box center [651, 234] width 1122 height 21
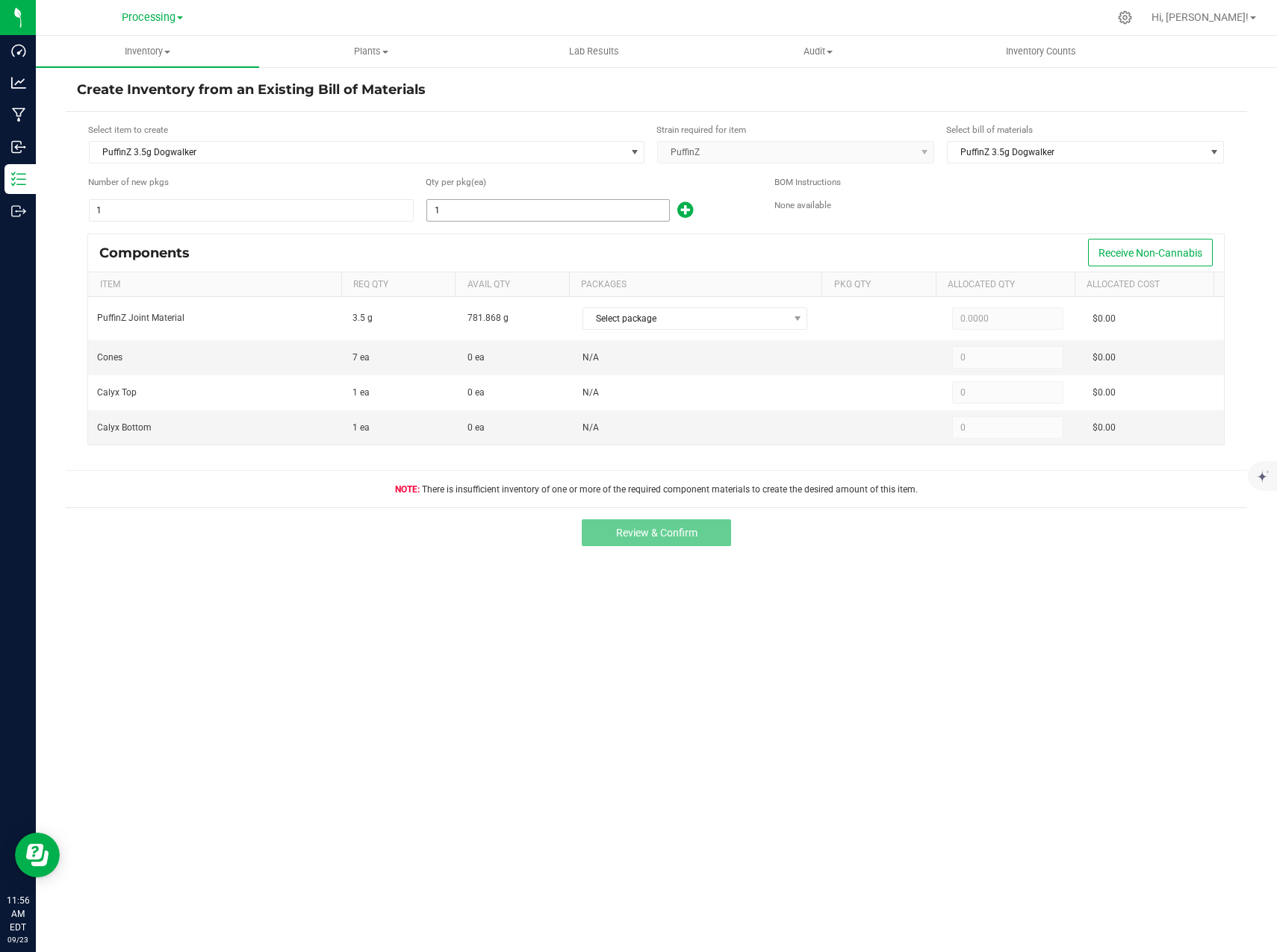
click at [447, 213] on input "1" at bounding box center [548, 210] width 242 height 21
type input "5"
click at [554, 240] on div "Components Receive Non-Cannabis" at bounding box center [656, 253] width 1136 height 37
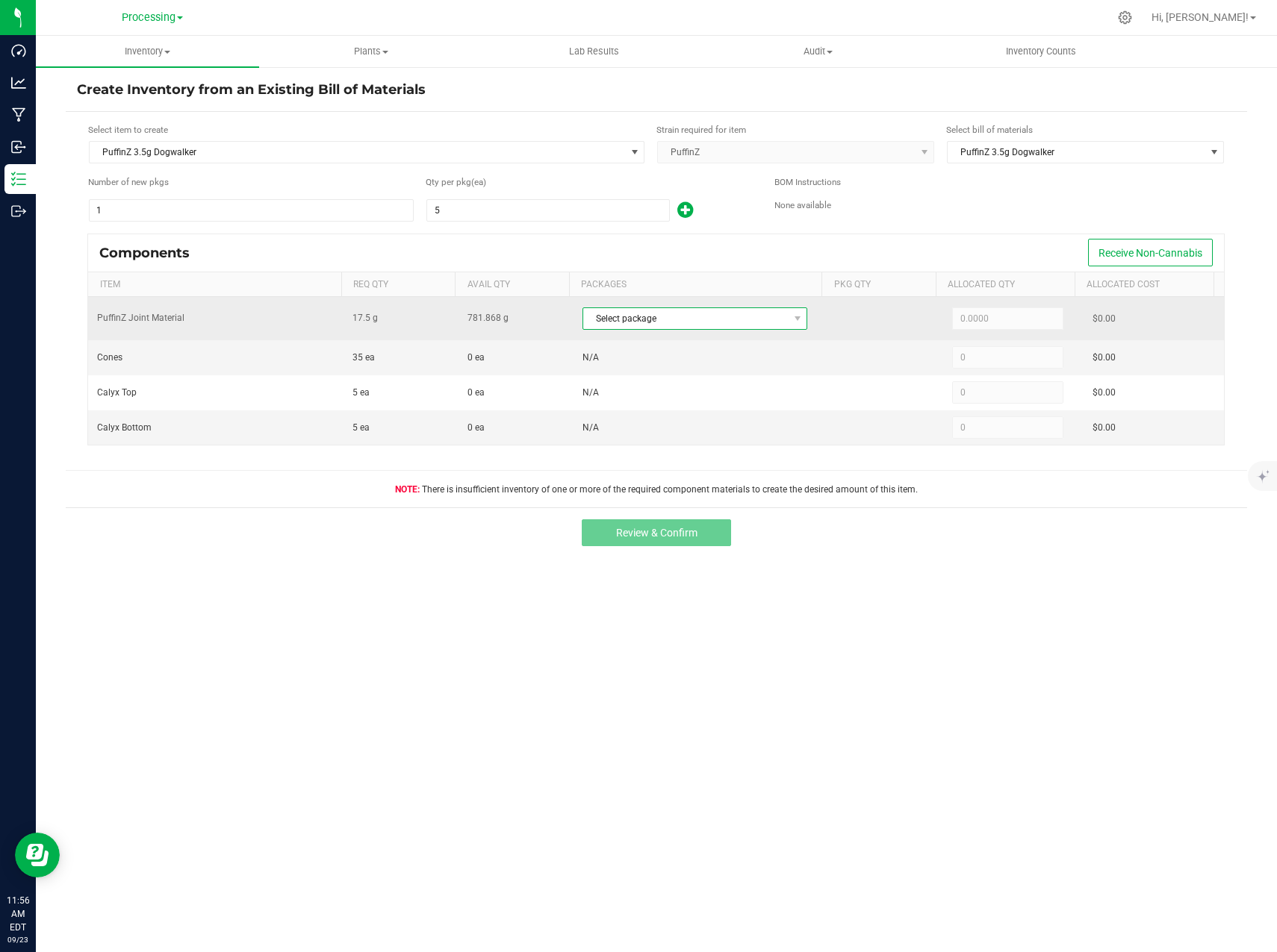
click at [612, 321] on span "Select package" at bounding box center [686, 318] width 205 height 21
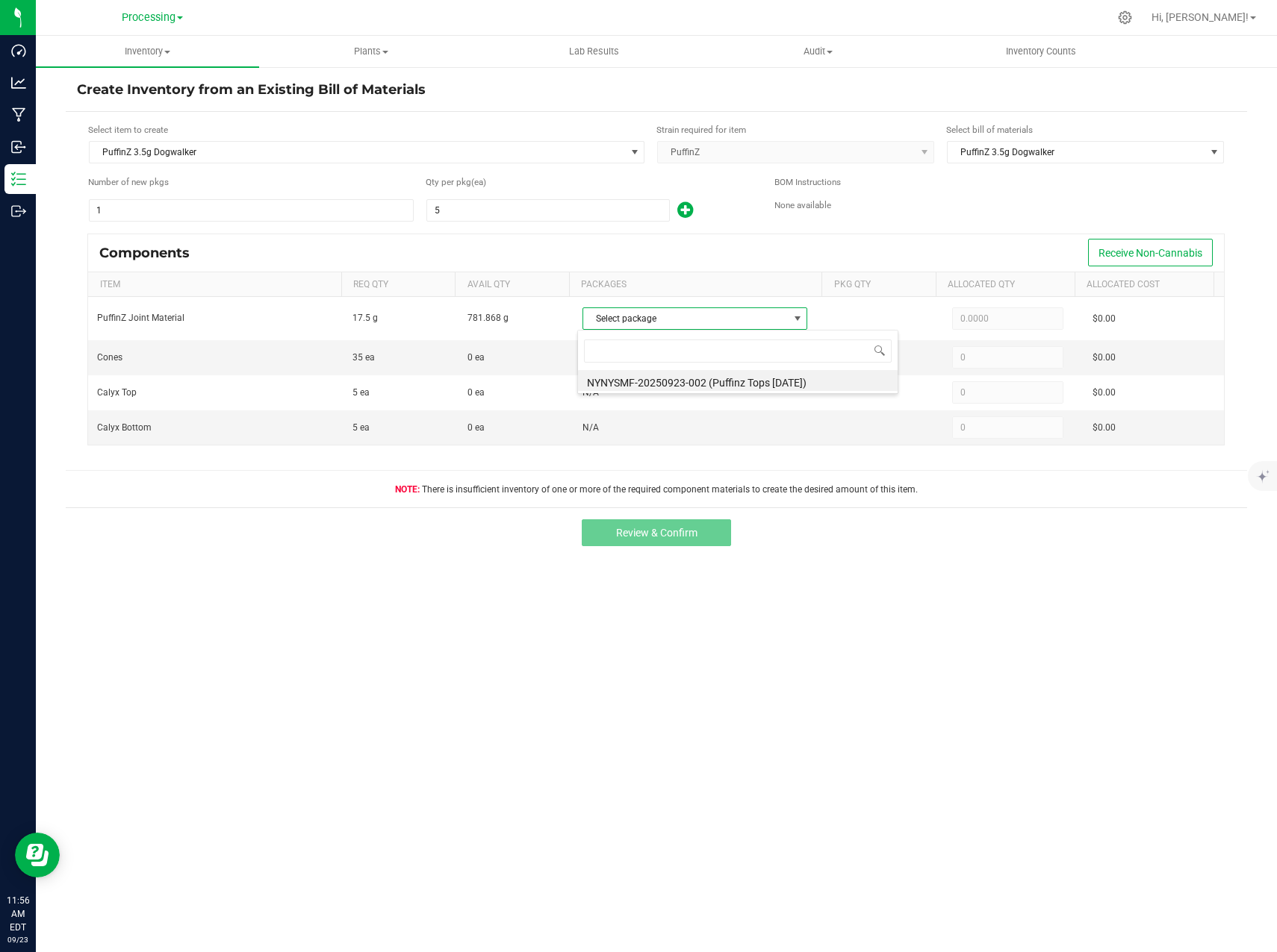
click at [631, 250] on div "Components Receive Non-Cannabis" at bounding box center [656, 253] width 1136 height 37
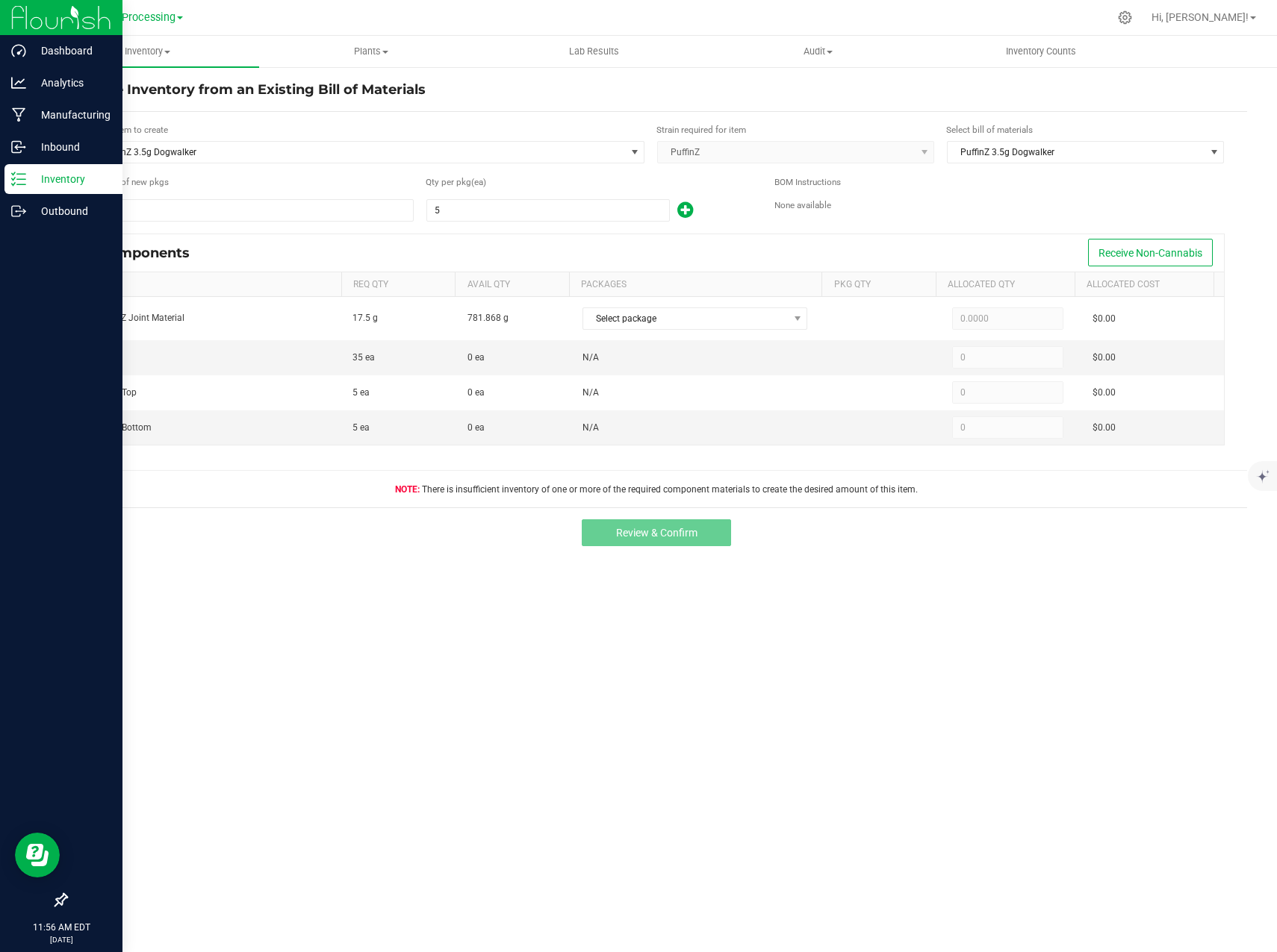
click at [34, 181] on p "Inventory" at bounding box center [71, 178] width 90 height 18
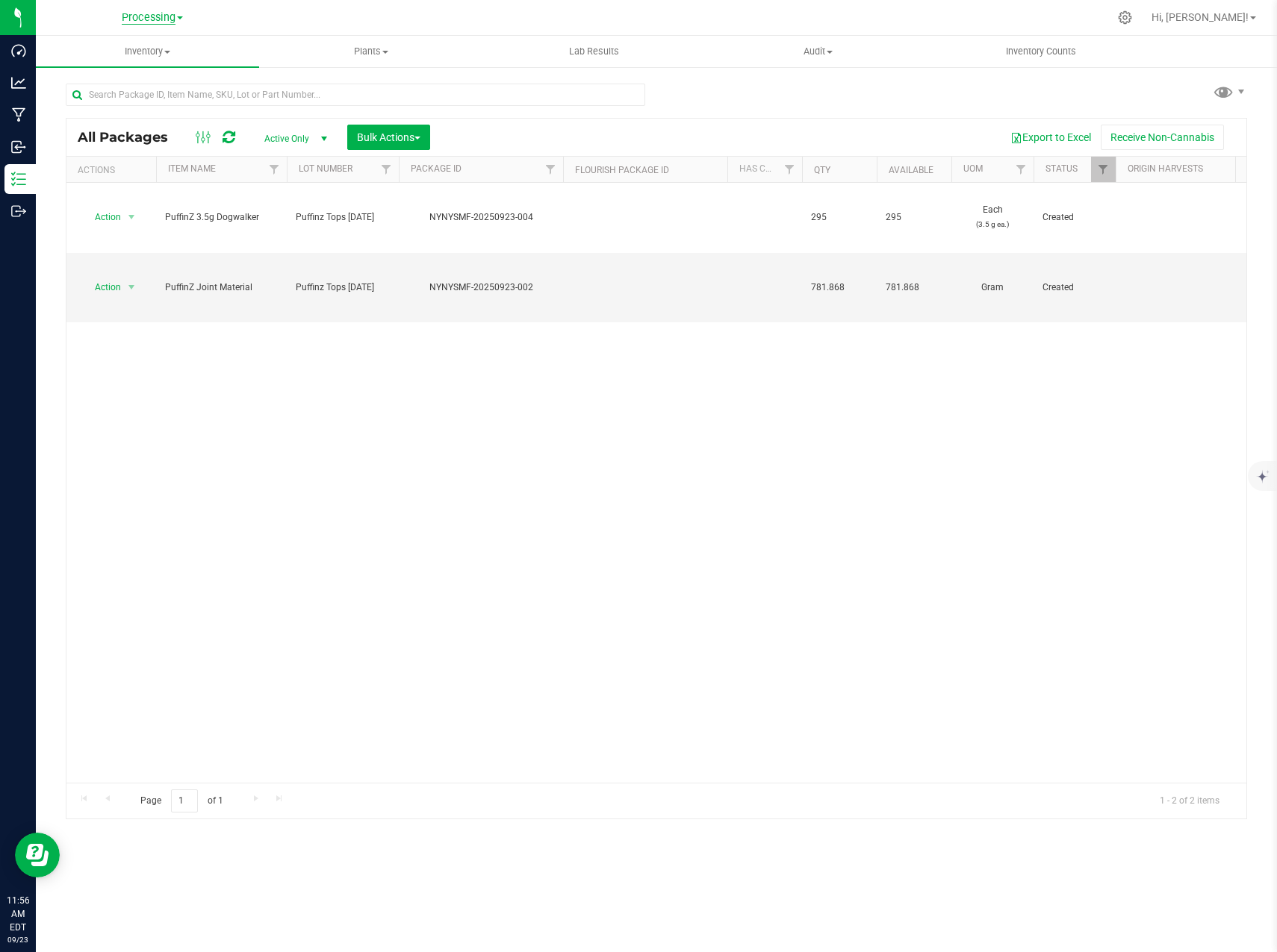
click at [156, 16] on span "Processing" at bounding box center [149, 18] width 54 height 13
click at [136, 48] on link "Cultivation" at bounding box center [152, 53] width 218 height 20
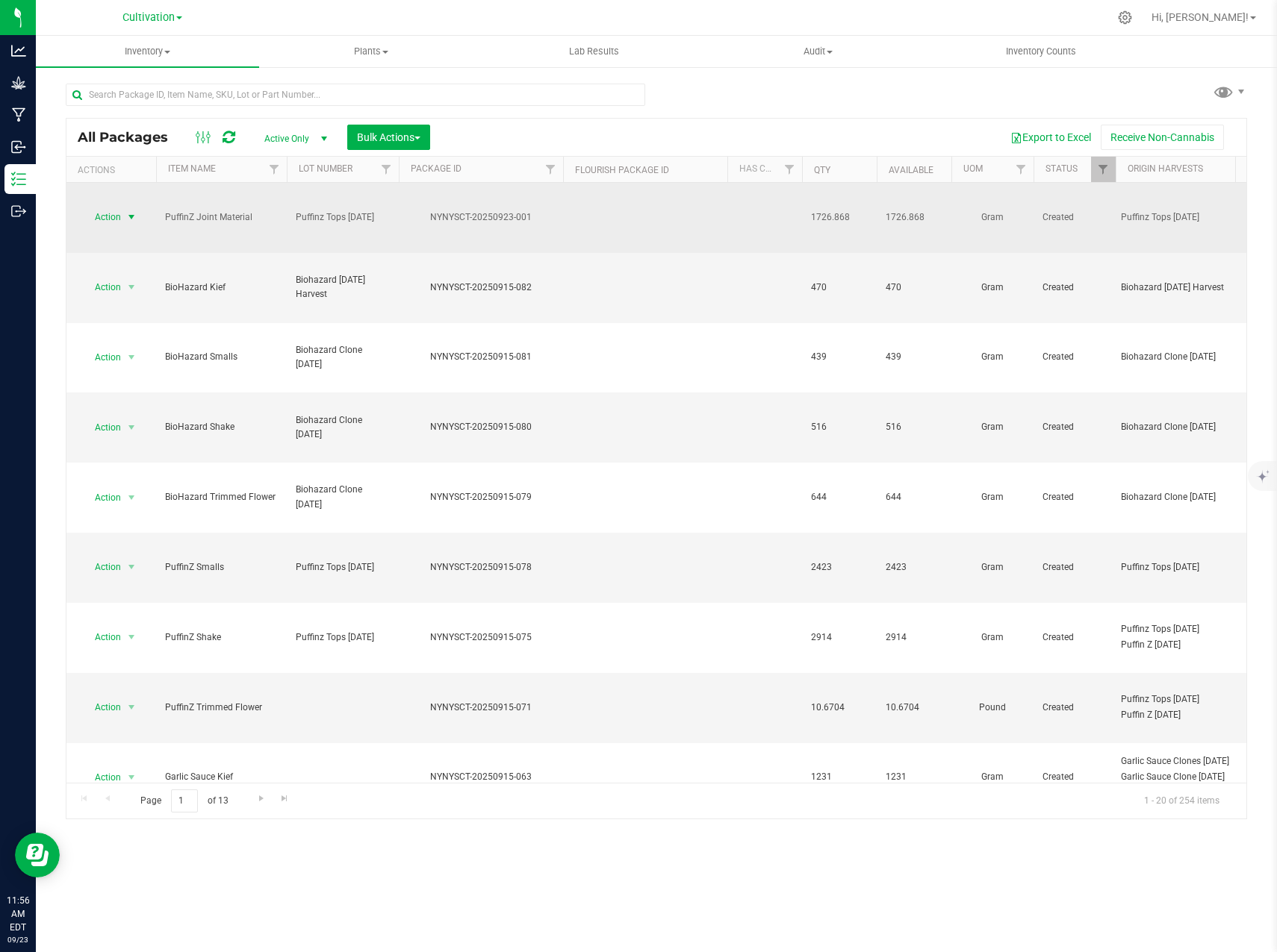
click at [130, 211] on span "select" at bounding box center [131, 217] width 12 height 12
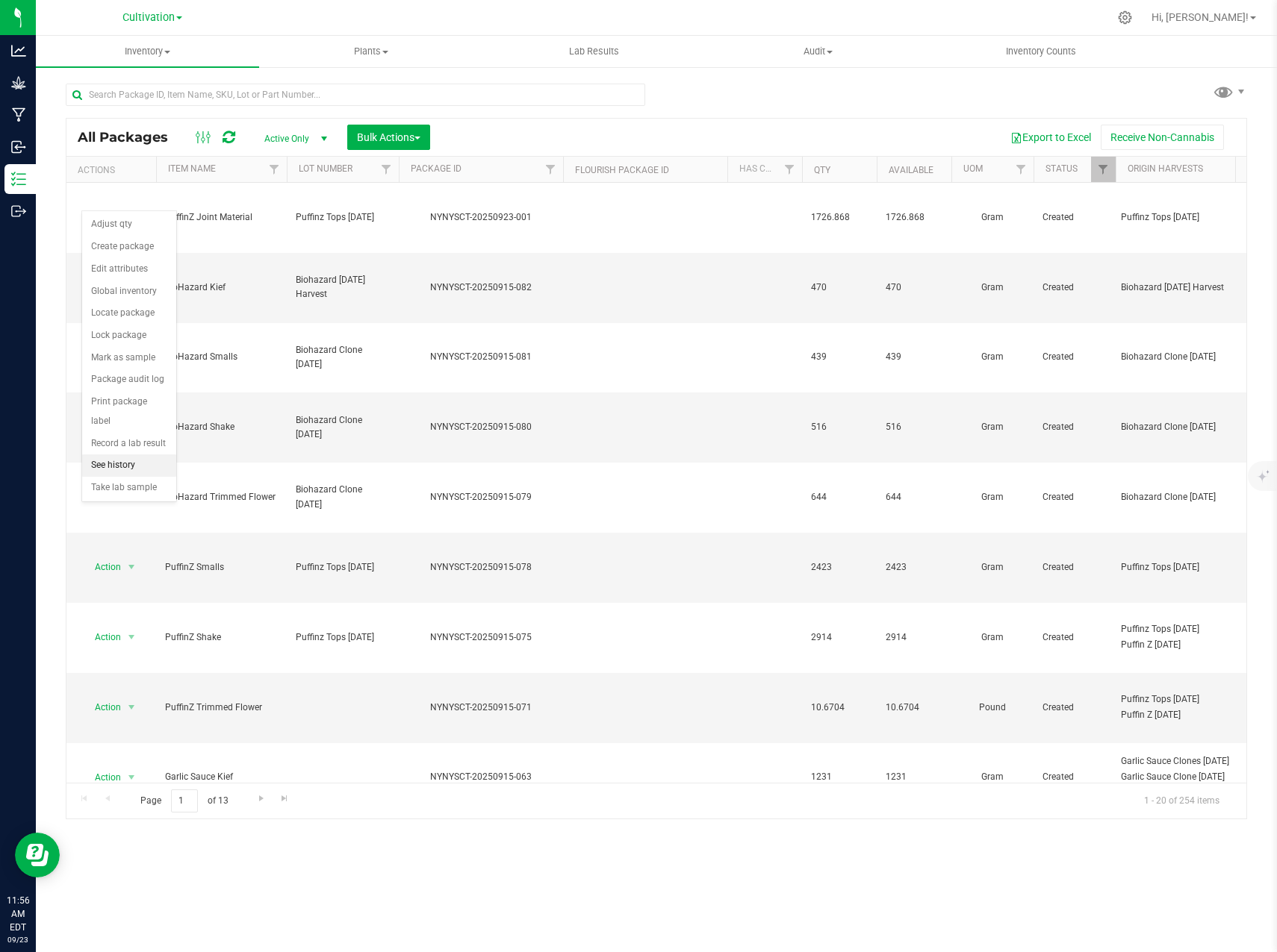
click at [138, 455] on li "See history" at bounding box center [129, 465] width 94 height 23
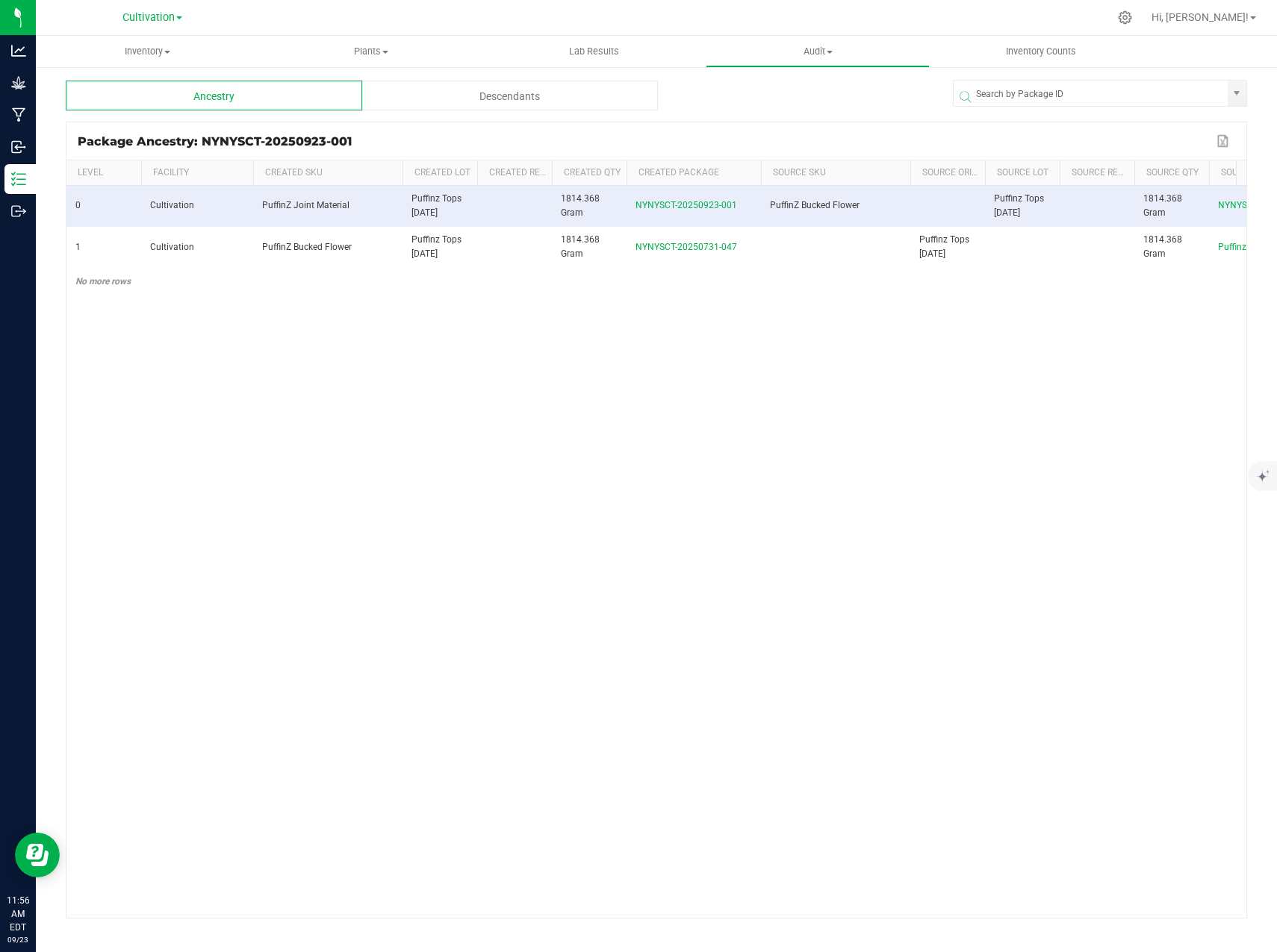
click at [423, 97] on div "Descendants" at bounding box center [510, 96] width 297 height 30
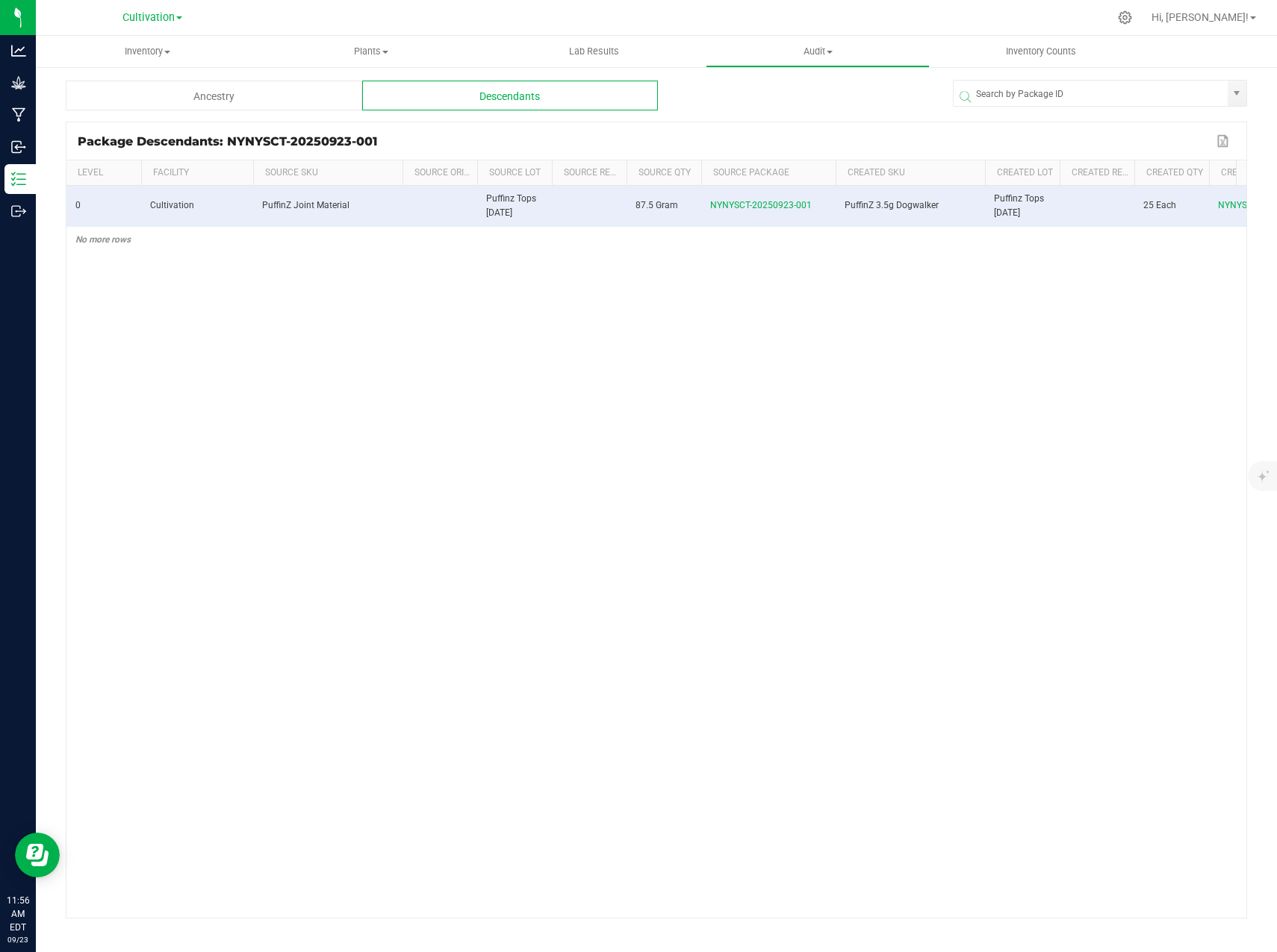
click at [258, 96] on div "Ancestry" at bounding box center [214, 96] width 297 height 30
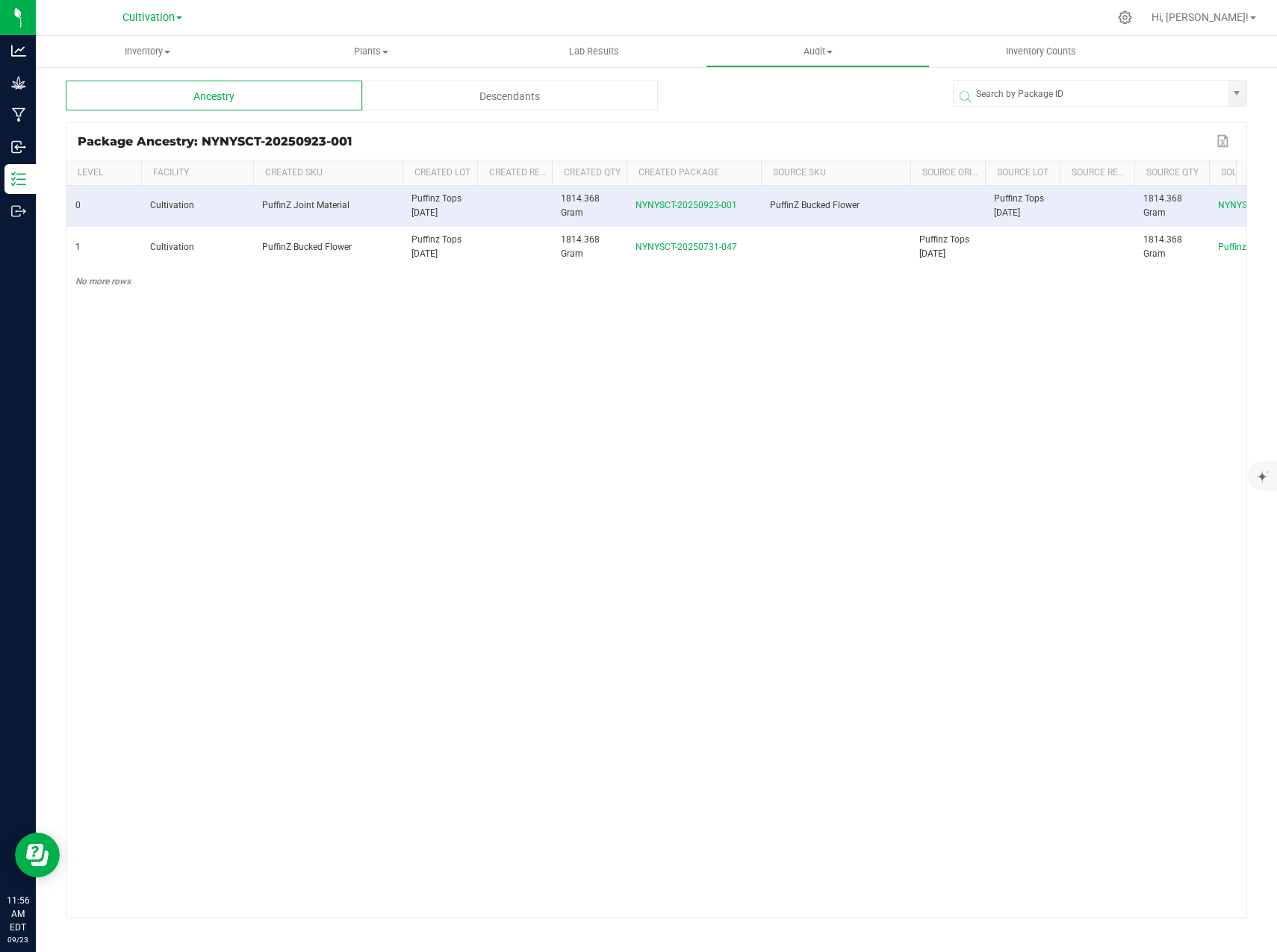
click at [499, 88] on div "Descendants" at bounding box center [510, 96] width 297 height 30
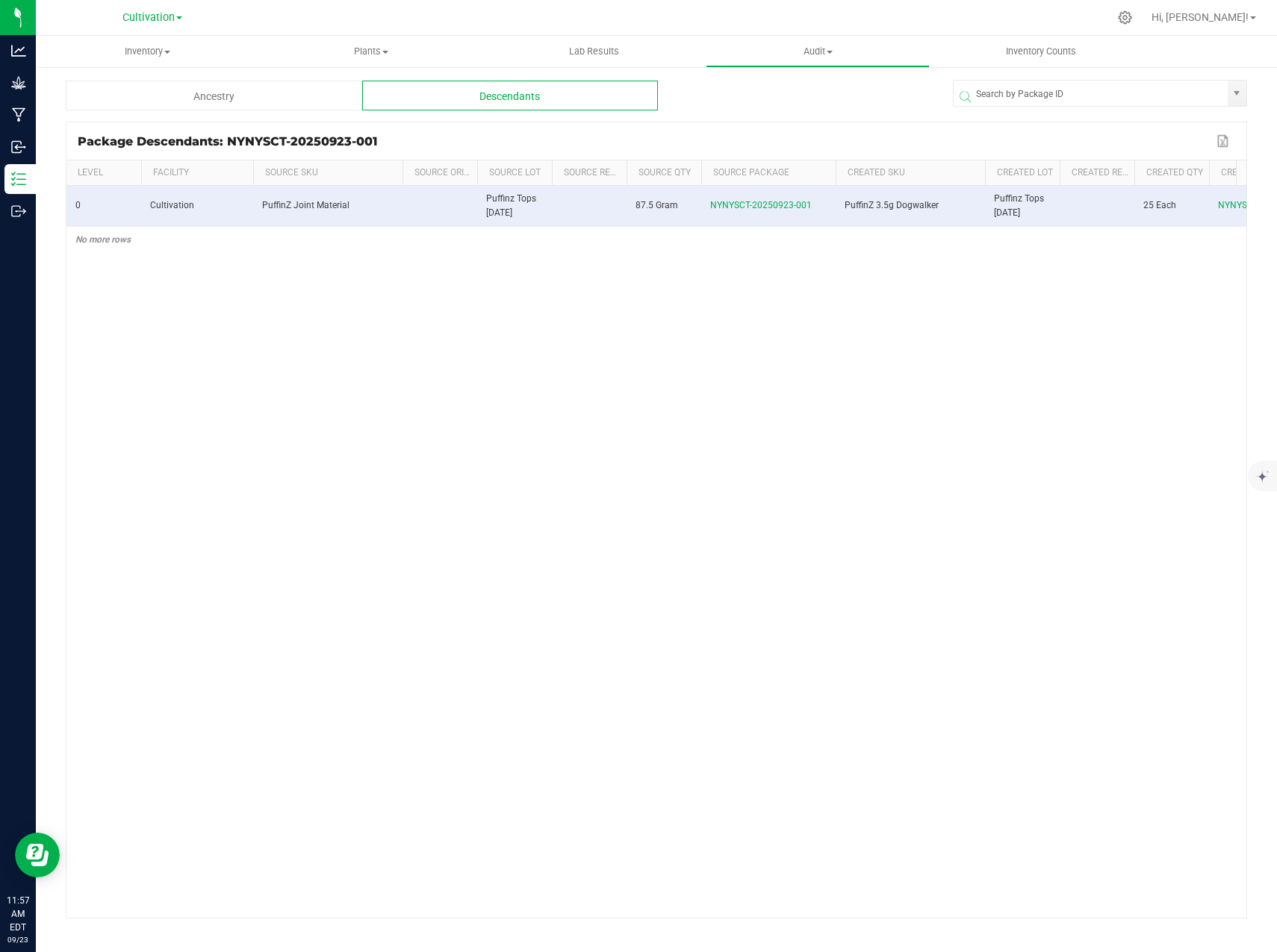
click at [291, 104] on div "Ancestry" at bounding box center [214, 96] width 297 height 30
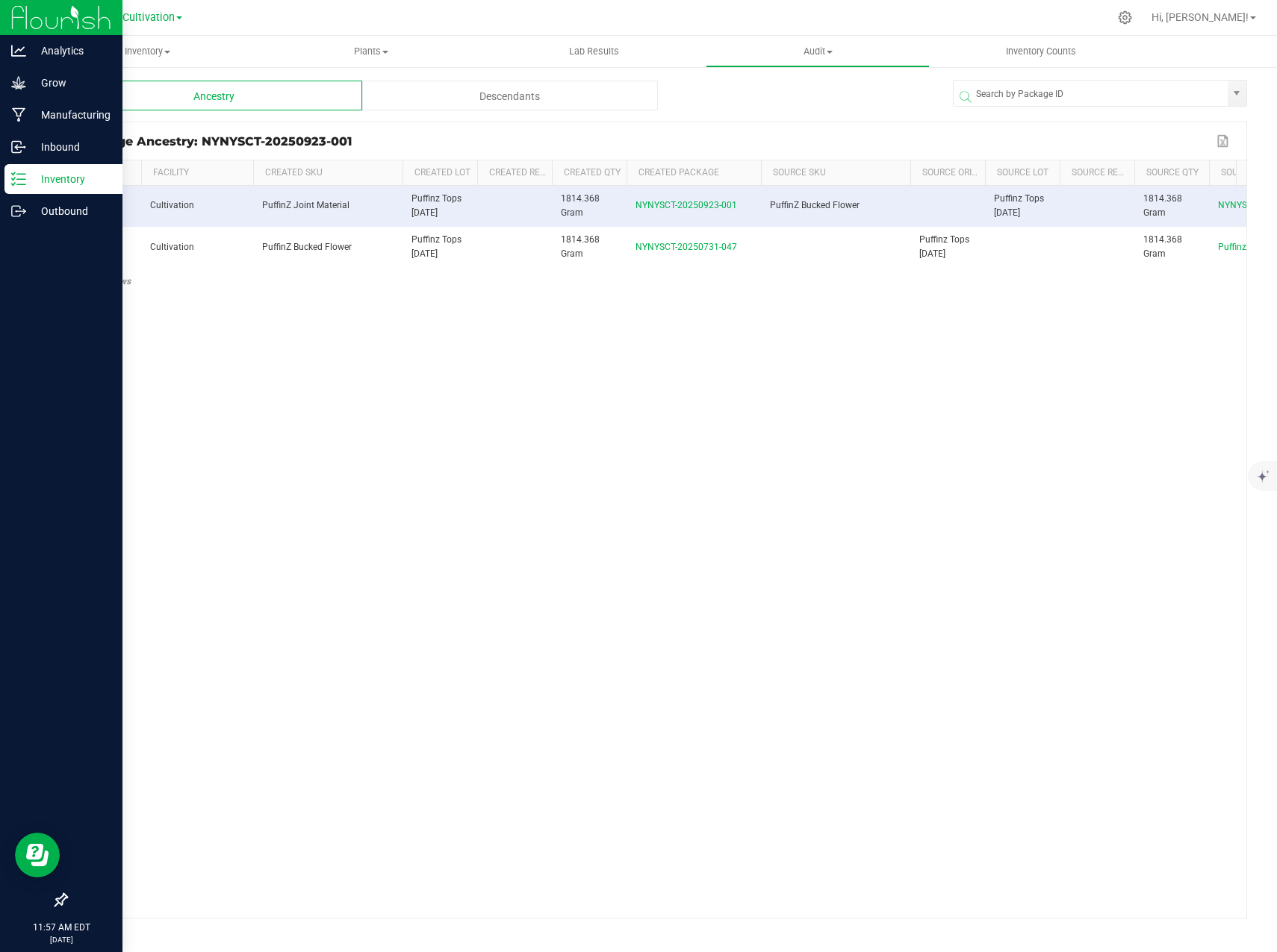
click at [23, 186] on icon at bounding box center [18, 179] width 15 height 15
